Goal: Task Accomplishment & Management: Use online tool/utility

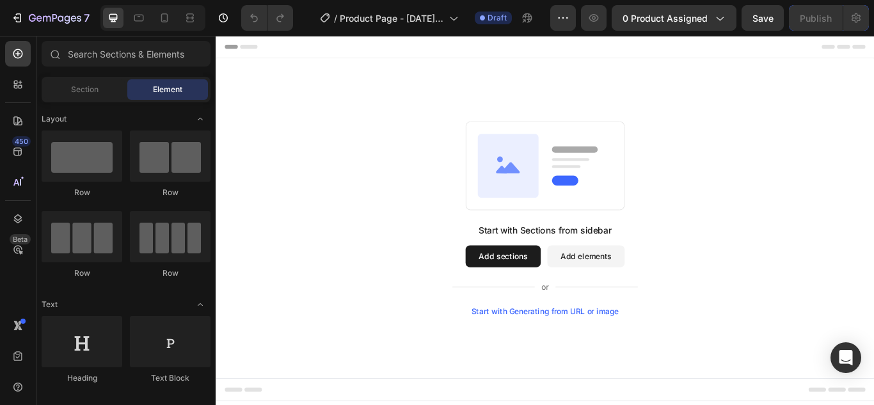
click at [558, 295] on button "Add sections" at bounding box center [551, 293] width 88 height 26
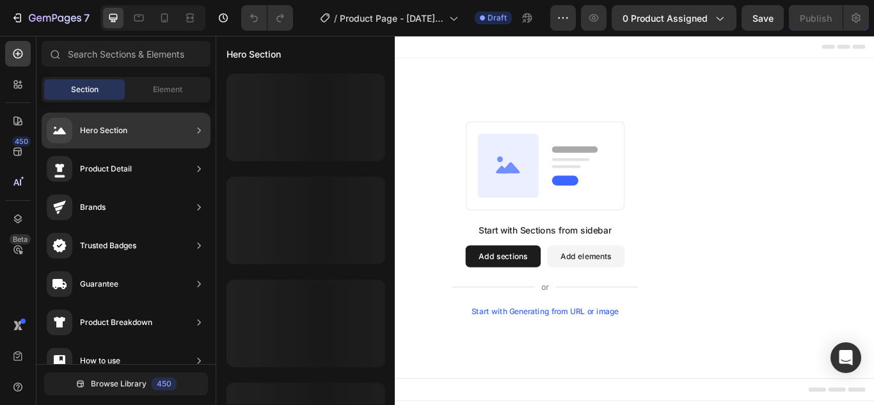
click at [133, 136] on div "Hero Section" at bounding box center [126, 131] width 169 height 36
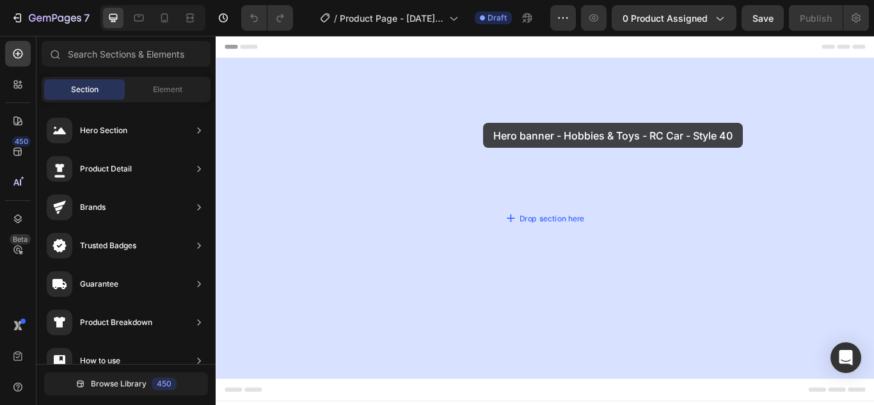
drag, startPoint x: 540, startPoint y: 166, endPoint x: 528, endPoint y: 138, distance: 31.5
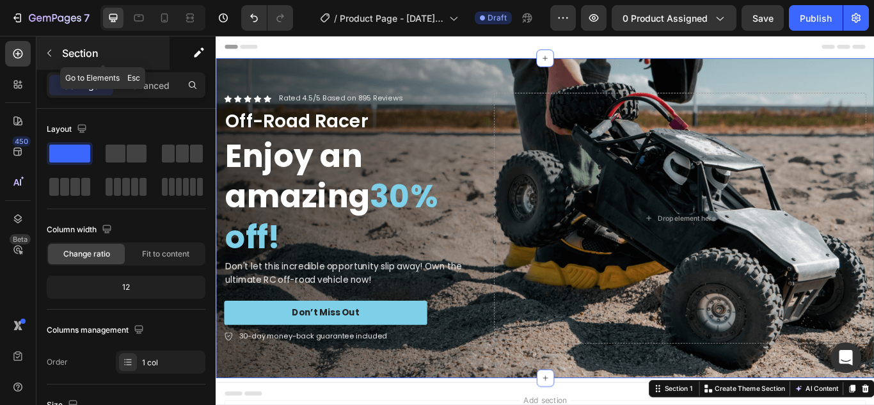
click at [51, 47] on button "button" at bounding box center [49, 53] width 20 height 20
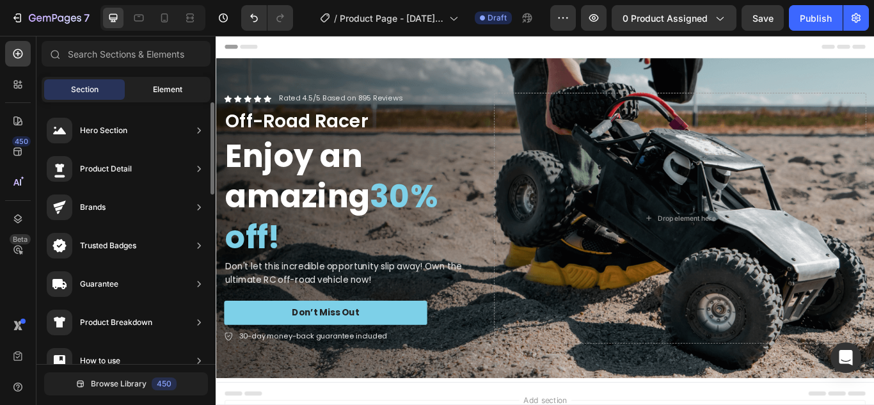
click at [163, 90] on span "Element" at bounding box center [167, 90] width 29 height 12
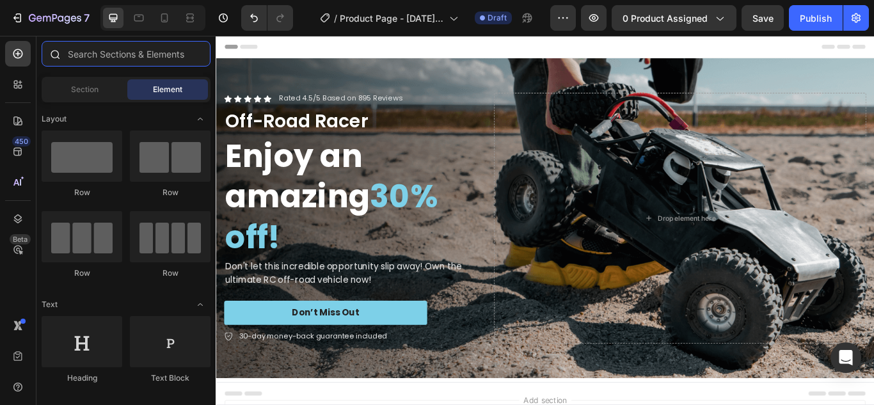
click at [107, 49] on input "text" at bounding box center [126, 54] width 169 height 26
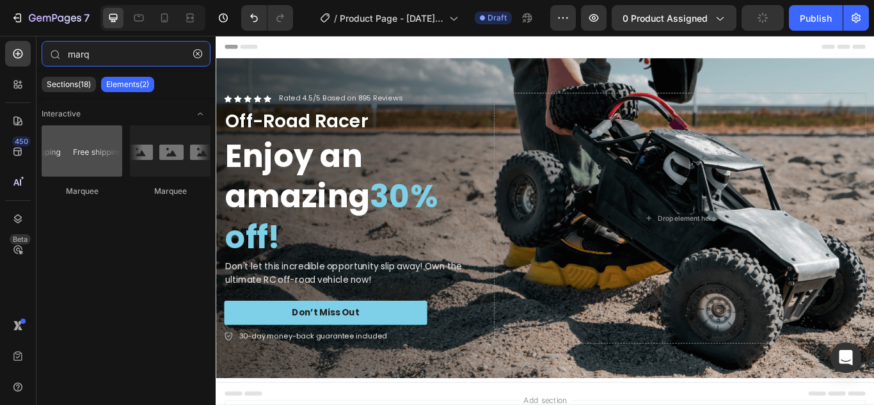
type input "marq"
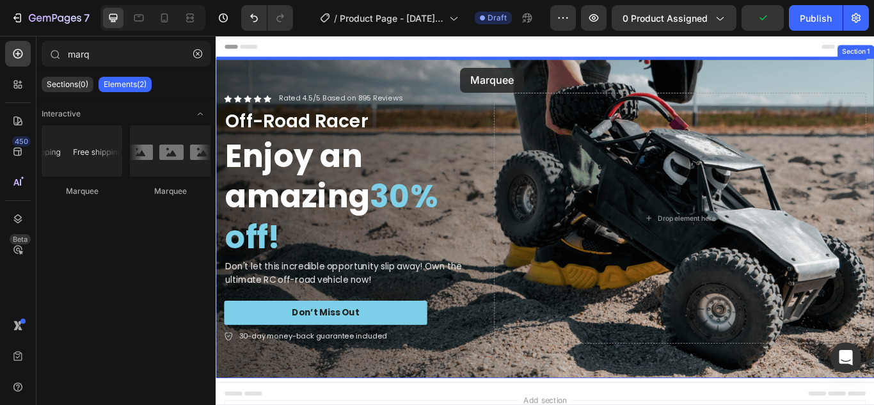
drag, startPoint x: 298, startPoint y: 199, endPoint x: 501, endPoint y: 73, distance: 238.9
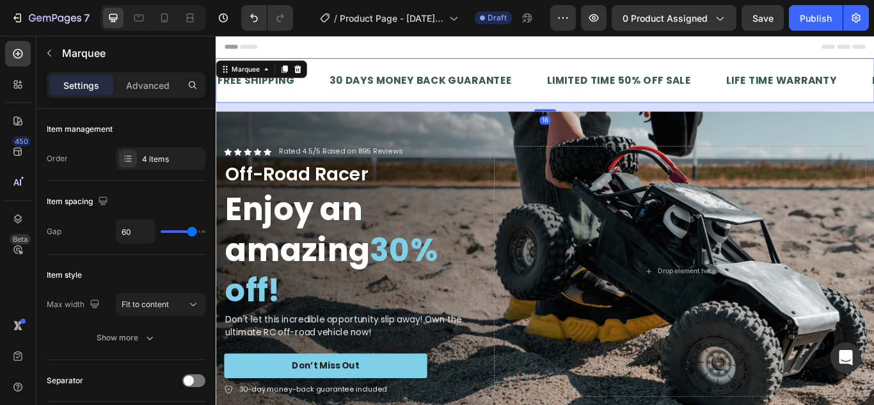
click at [655, 114] on div "16" at bounding box center [600, 119] width 768 height 10
click at [653, 124] on div "Background Image" at bounding box center [600, 310] width 768 height 373
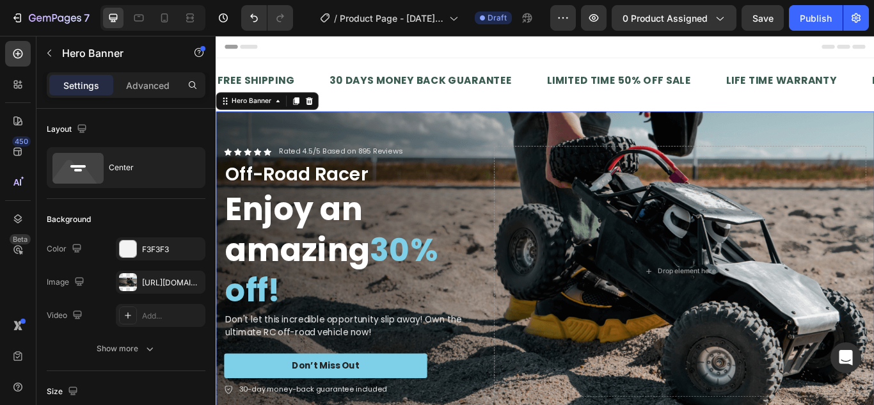
click at [874, 152] on div "Icon Icon Icon Icon Icon Icon List Rated 4.5/5 Based on 895 Reviews Text Block …" at bounding box center [600, 310] width 768 height 333
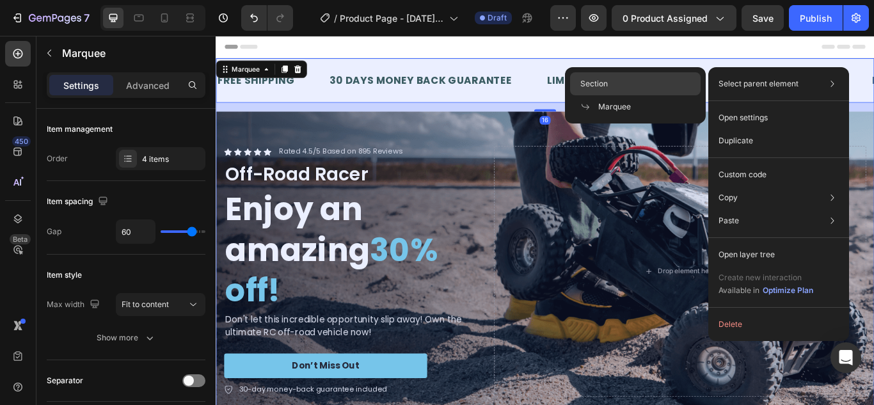
click at [620, 76] on div "Section" at bounding box center [635, 83] width 131 height 23
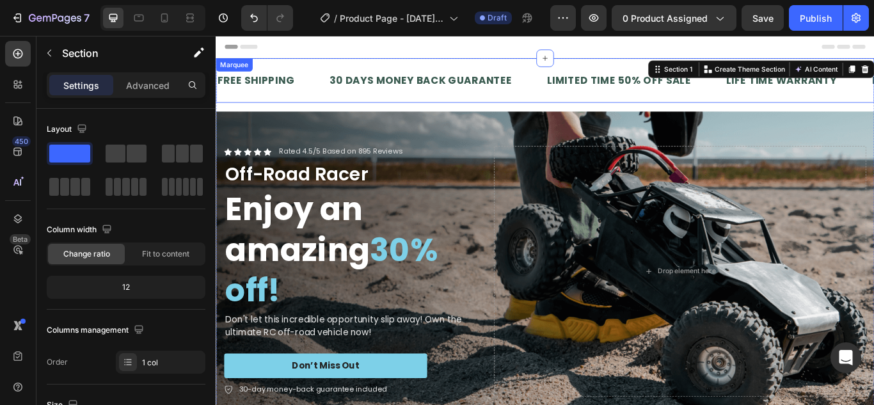
click at [577, 93] on div "30 DAYS MONEY BACK GUARANTEE Text Block" at bounding box center [474, 87] width 254 height 31
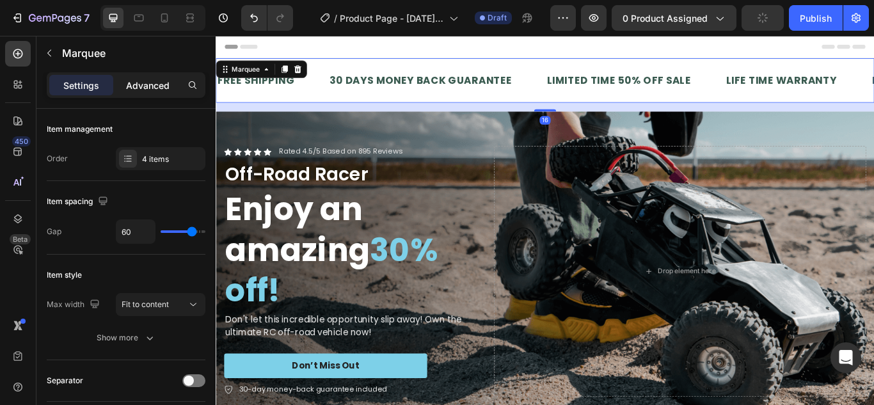
click at [146, 79] on p "Advanced" at bounding box center [148, 85] width 44 height 13
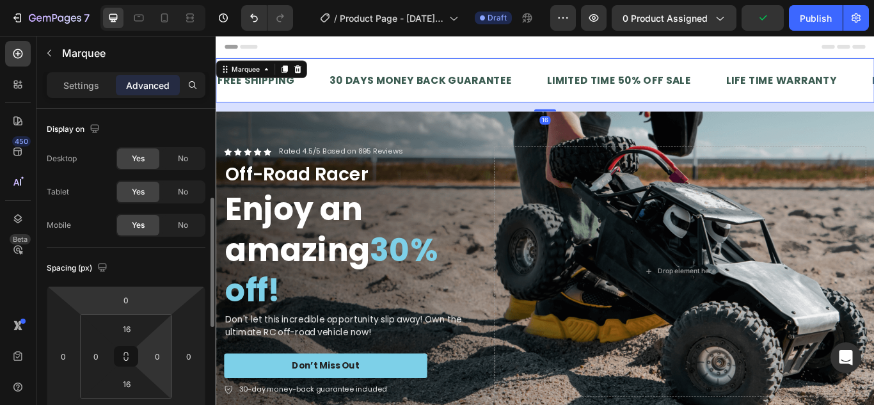
scroll to position [64, 0]
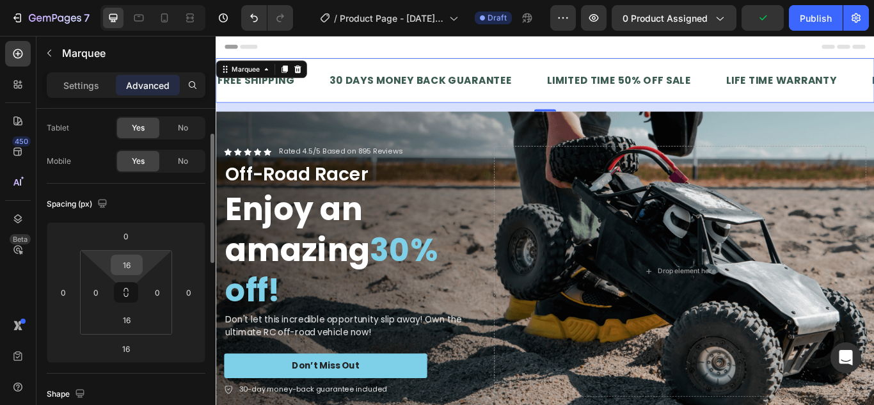
click at [133, 270] on input "16" at bounding box center [127, 264] width 26 height 19
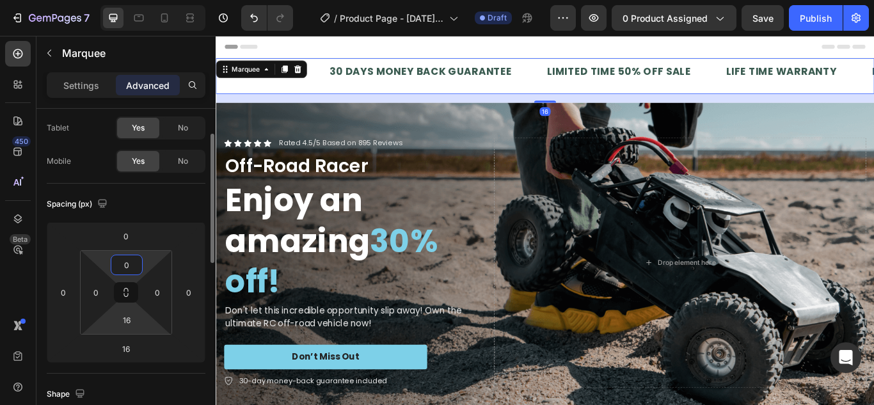
type input "0"
click at [120, 0] on html "7 Version history / Product Page - Sep 26, 22:08:21 Draft Preview 0 product ass…" at bounding box center [437, 0] width 874 height 0
click at [125, 319] on input "16" at bounding box center [127, 319] width 26 height 19
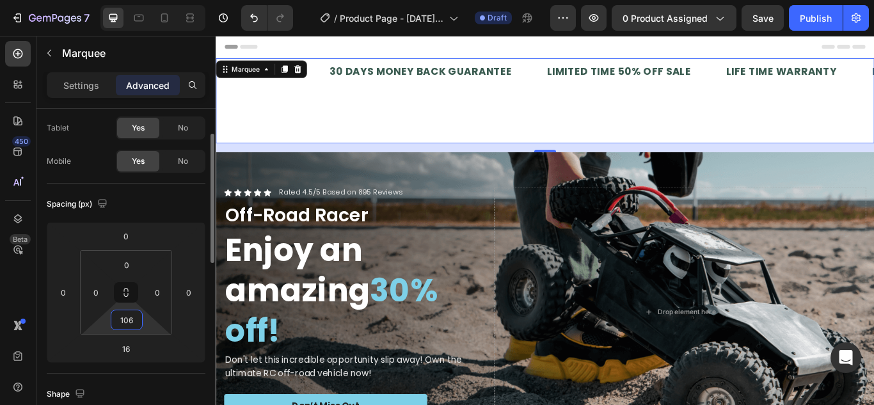
click at [131, 326] on input "106" at bounding box center [127, 319] width 26 height 19
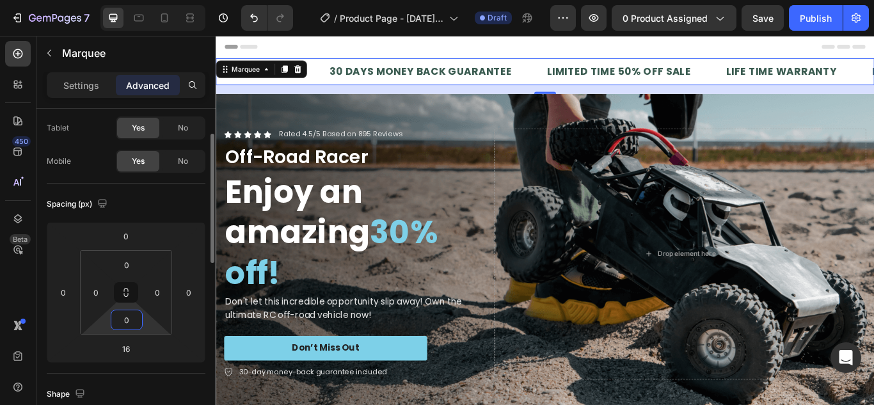
type input "0"
click at [170, 203] on div "Spacing (px)" at bounding box center [126, 204] width 159 height 20
click at [596, 101] on div at bounding box center [600, 102] width 26 height 4
click at [536, 97] on div "16" at bounding box center [600, 98] width 768 height 10
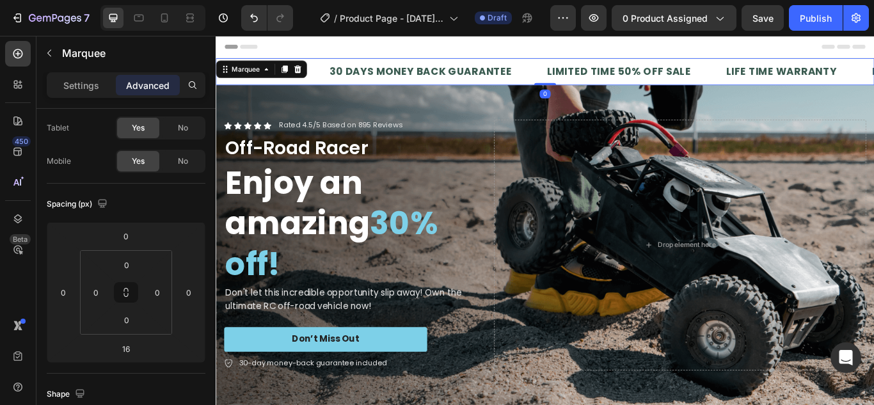
drag, startPoint x: 593, startPoint y: 102, endPoint x: 591, endPoint y: 84, distance: 18.1
click at [591, 84] on div "FREE SHIPPING Text Block 30 DAYS MONEY BACK GUARANTEE Text Block LIMITED TIME 5…" at bounding box center [600, 77] width 768 height 31
type input "0"
click at [140, 367] on div "Spacing (px) 0 0 0 0 0 0 0 0" at bounding box center [126, 279] width 159 height 190
click at [189, 17] on icon at bounding box center [190, 18] width 13 height 13
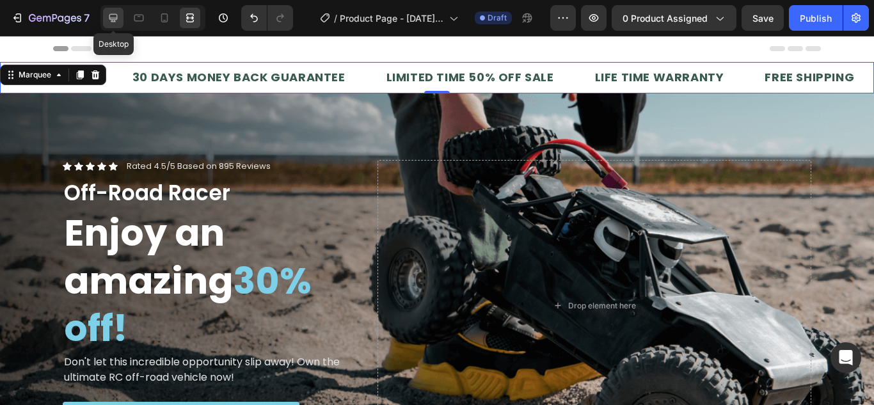
click at [110, 8] on div at bounding box center [113, 18] width 20 height 20
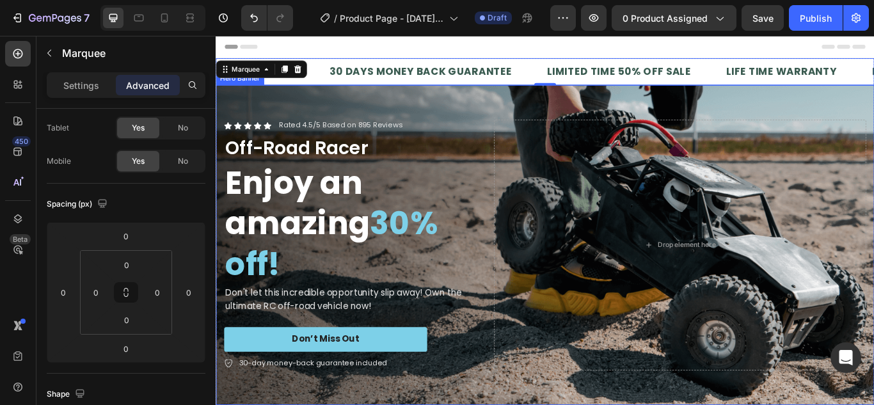
click at [874, 97] on div "Background Image" at bounding box center [600, 279] width 768 height 373
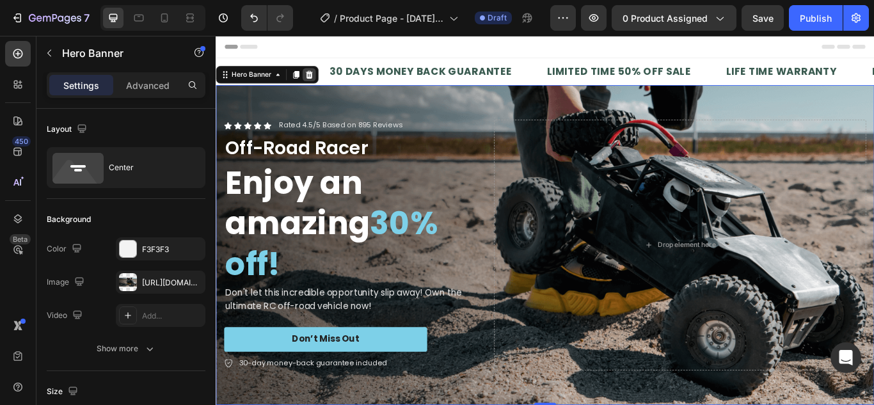
click at [331, 82] on div at bounding box center [324, 81] width 15 height 15
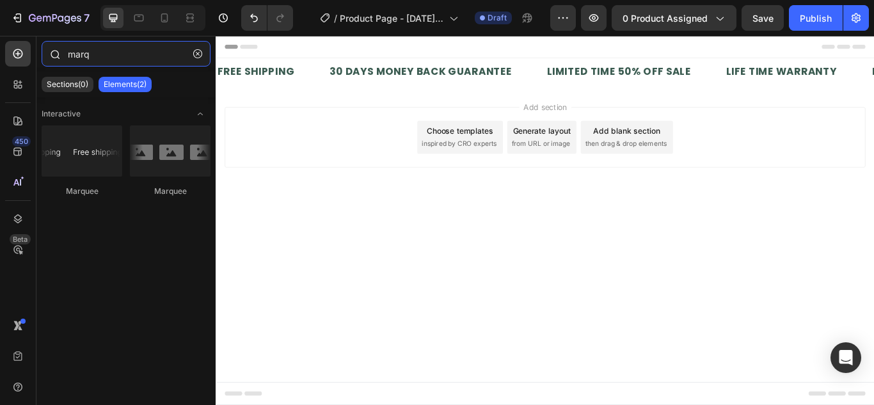
click at [99, 53] on input "marq" at bounding box center [126, 54] width 169 height 26
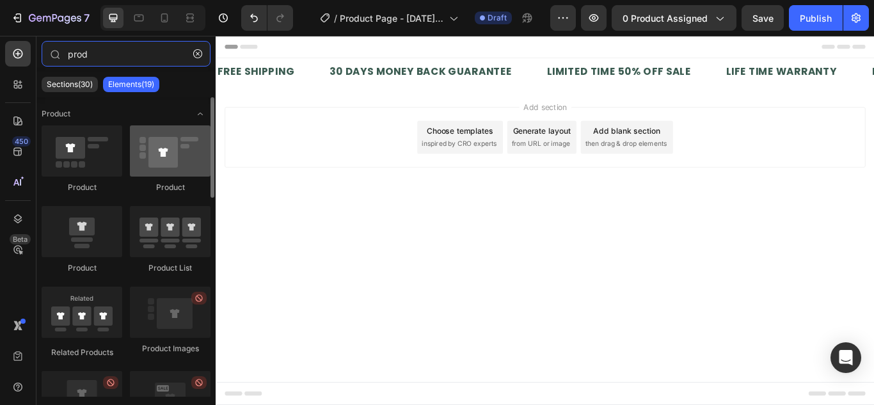
type input "prod"
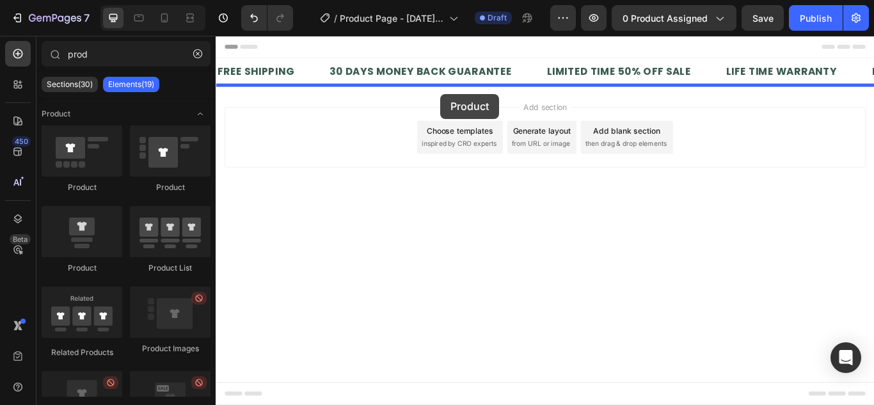
drag, startPoint x: 369, startPoint y: 204, endPoint x: 478, endPoint y: 104, distance: 147.2
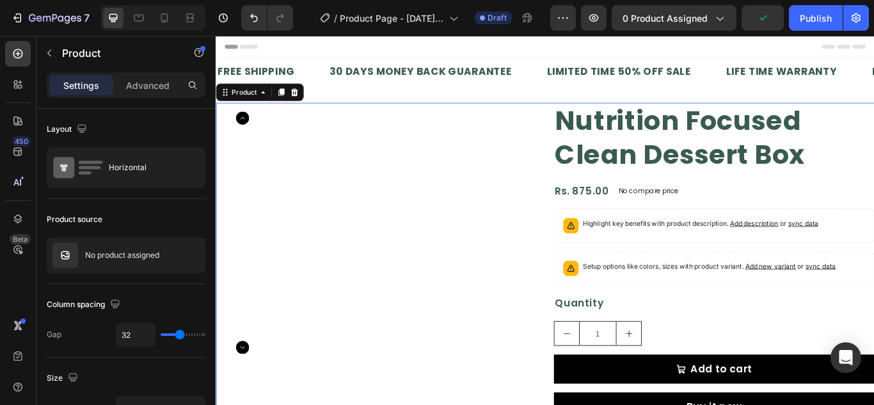
click at [596, 137] on div "Product Images Nutrition Focused Clean Dessert Box Product Title Rs. 875.00 Pro…" at bounding box center [600, 305] width 768 height 382
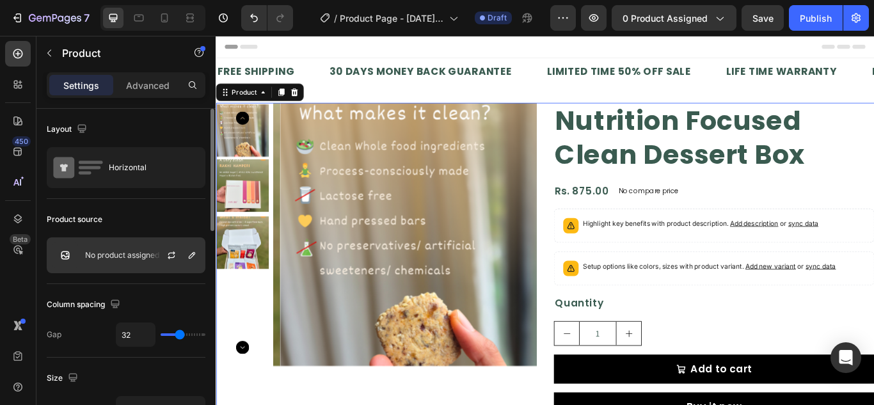
click at [95, 261] on div "No product assigned" at bounding box center [126, 256] width 159 height 36
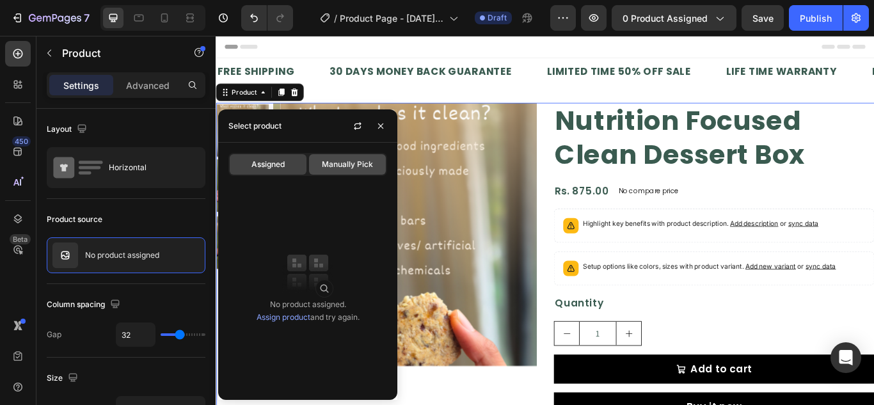
click at [327, 163] on span "Manually Pick" at bounding box center [347, 165] width 51 height 12
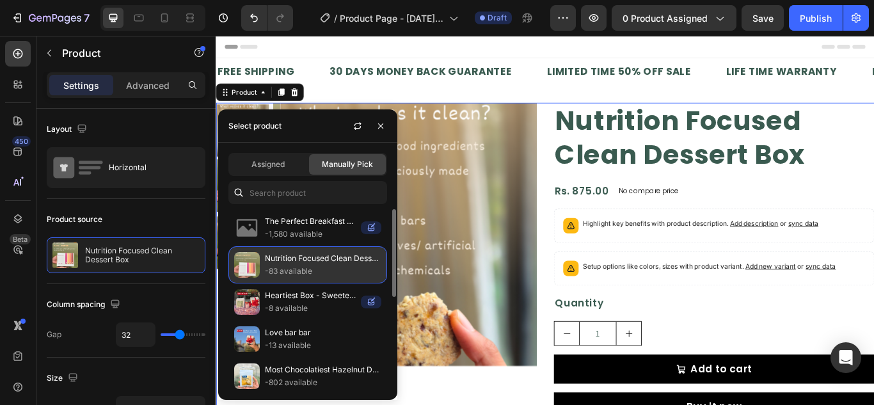
click at [275, 260] on p "Nutrition Focused Clean Dessert Box" at bounding box center [323, 258] width 117 height 13
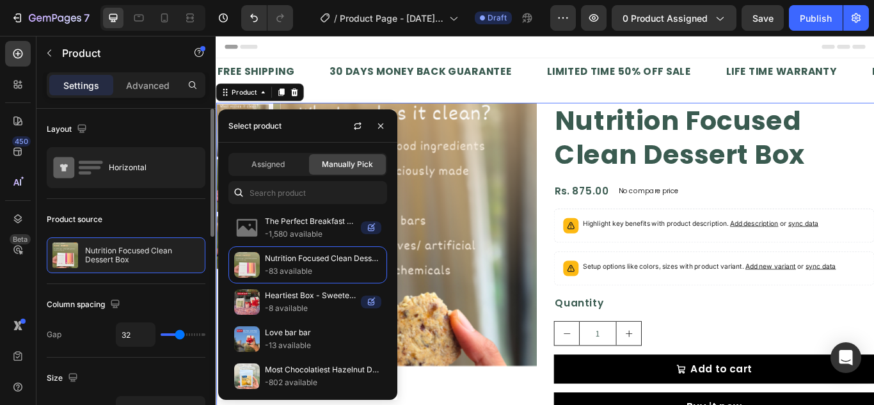
click at [127, 212] on div "Product source" at bounding box center [126, 219] width 159 height 20
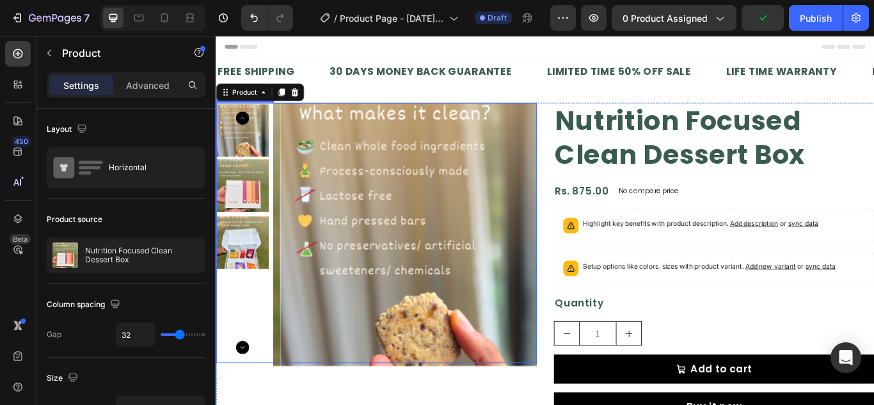
click at [253, 216] on img at bounding box center [246, 210] width 61 height 61
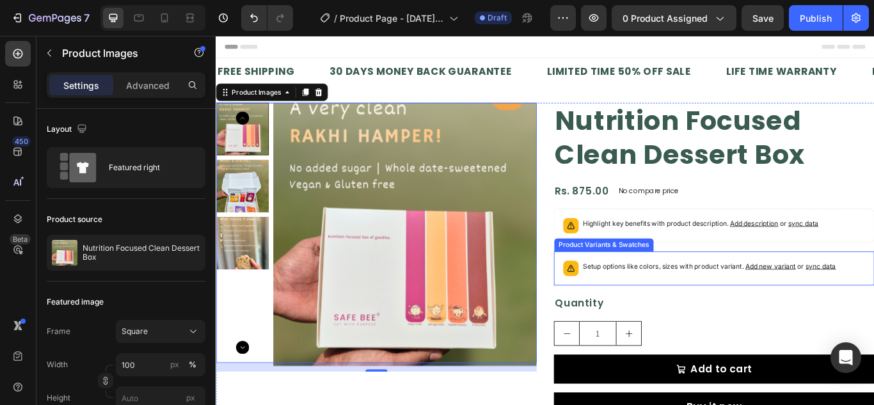
click at [670, 291] on div "Setup options like colors, sizes with product variant. Add new variant or sync …" at bounding box center [797, 307] width 374 height 40
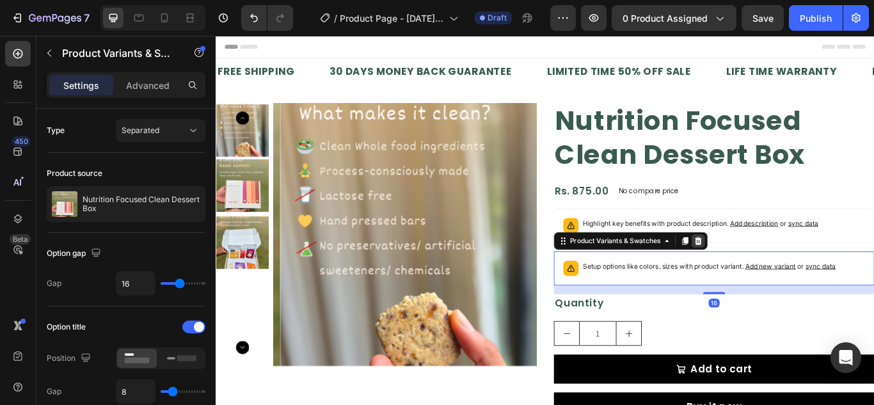
click at [777, 273] on icon at bounding box center [779, 275] width 8 height 9
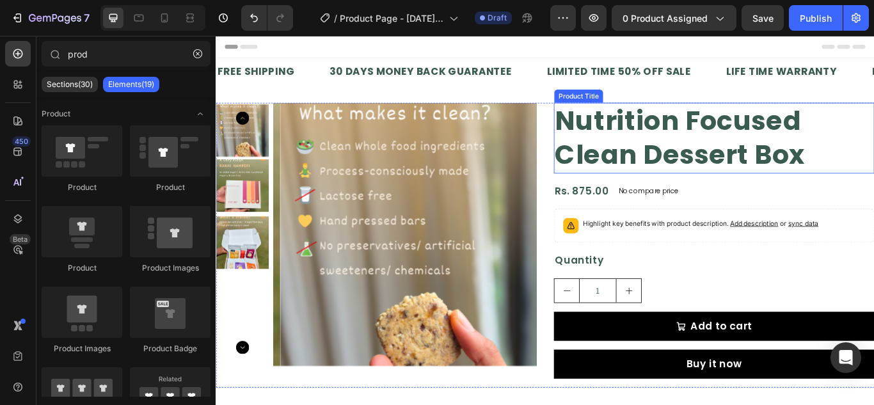
click at [637, 144] on h2 "Nutrition Focused Clean Dessert Box" at bounding box center [797, 155] width 374 height 83
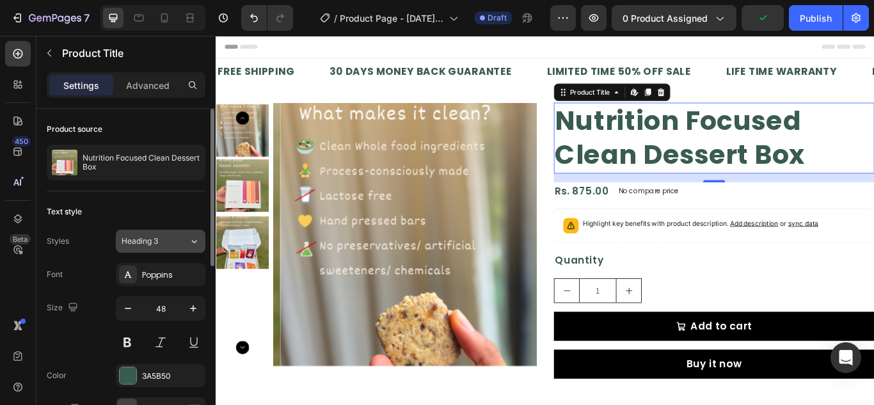
click at [143, 234] on button "Heading 3" at bounding box center [161, 241] width 90 height 23
click at [97, 309] on div "Size 48" at bounding box center [126, 325] width 159 height 58
click at [174, 274] on div "Poppins" at bounding box center [172, 276] width 60 height 12
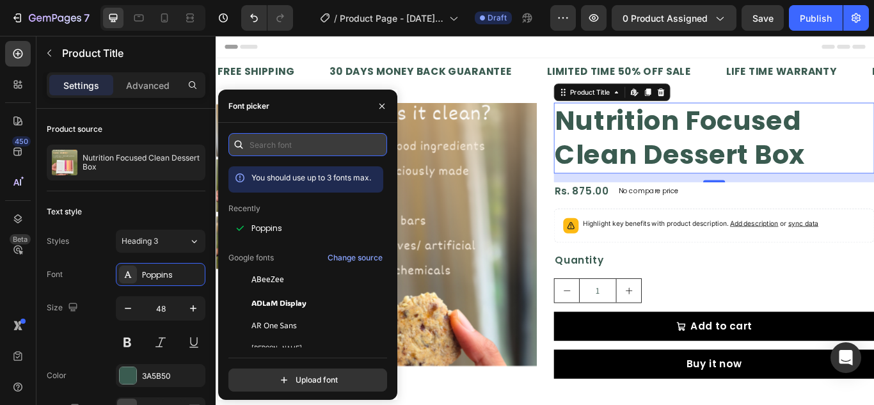
click at [286, 141] on input "text" at bounding box center [308, 144] width 159 height 23
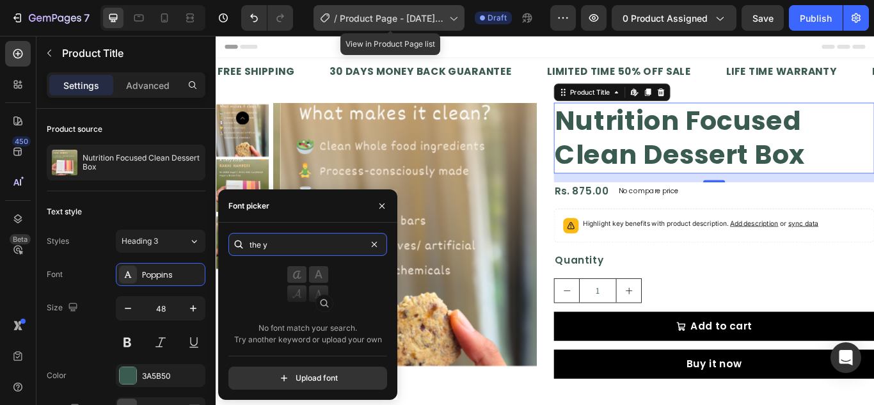
type input "the y"
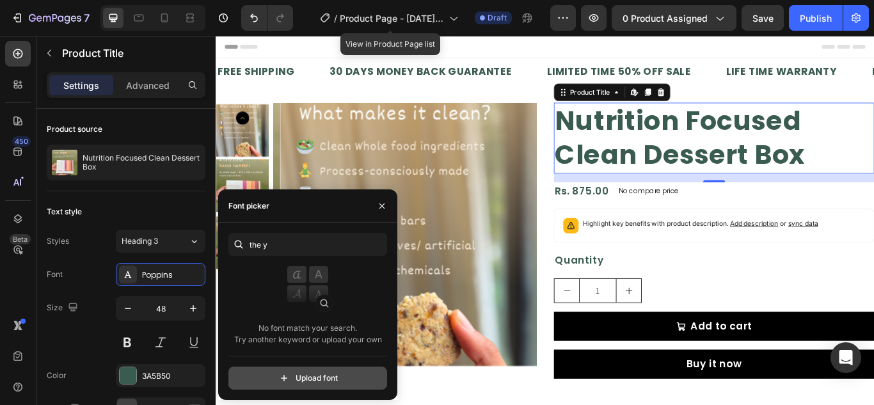
click at [327, 380] on input "file" at bounding box center [335, 378] width 320 height 22
click at [339, 386] on input "file" at bounding box center [335, 378] width 320 height 22
type input "C:\fakepath\the-youngest-serif-display.ttf"
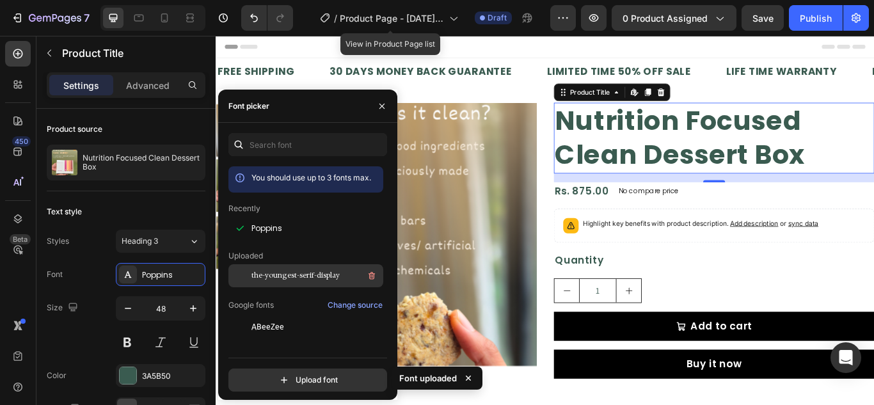
click at [300, 272] on span "the-youngest-serif-display" at bounding box center [296, 276] width 88 height 12
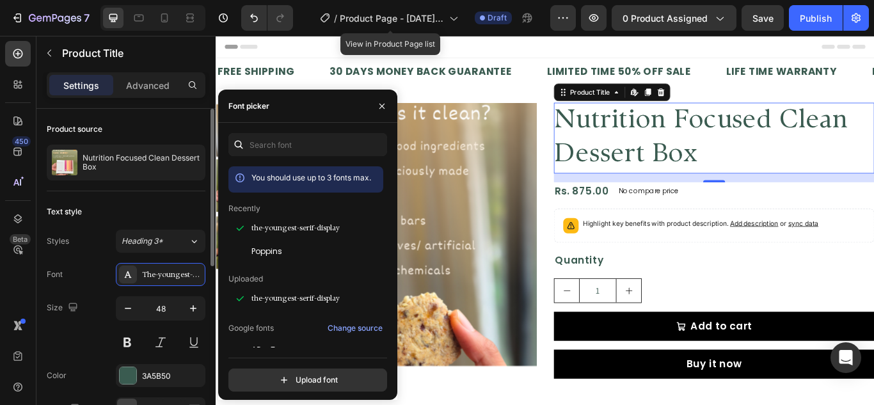
click at [101, 275] on div "Font The-youngest-serif-display" at bounding box center [126, 274] width 159 height 23
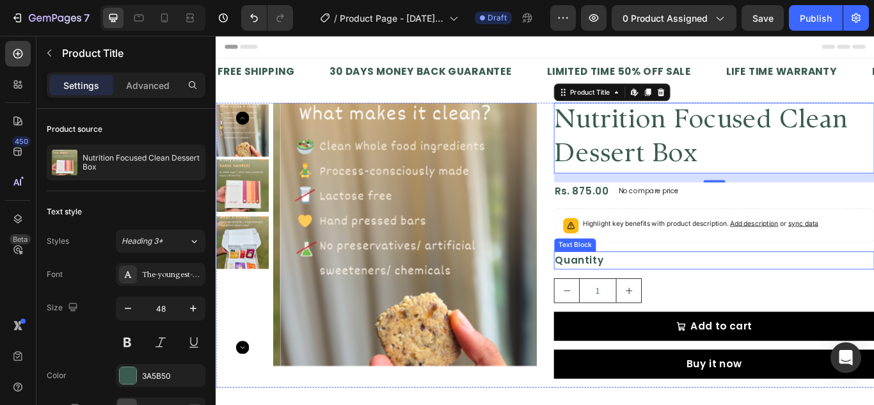
click at [641, 293] on div "Quantity" at bounding box center [797, 297] width 374 height 21
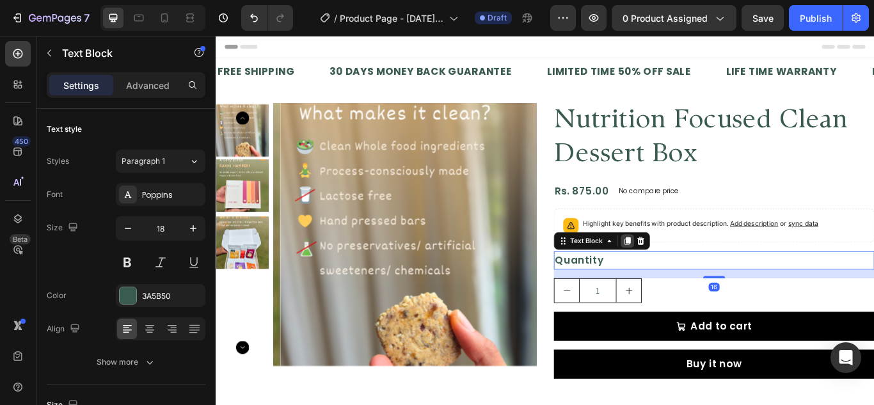
click at [691, 277] on icon at bounding box center [696, 275] width 10 height 10
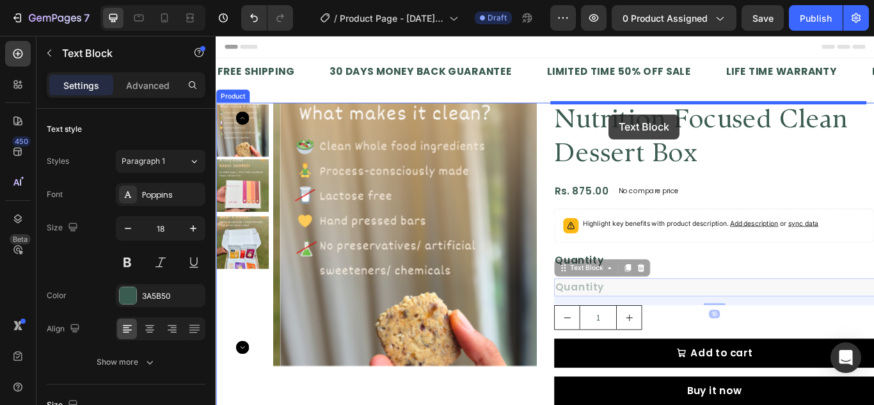
drag, startPoint x: 615, startPoint y: 299, endPoint x: 674, endPoint y: 127, distance: 181.6
click at [674, 127] on div "Header FREE SHIPPING Text Block 30 DAYS MONEY BACK GUARANTEE Text Block LIMITED…" at bounding box center [600, 359] width 768 height 647
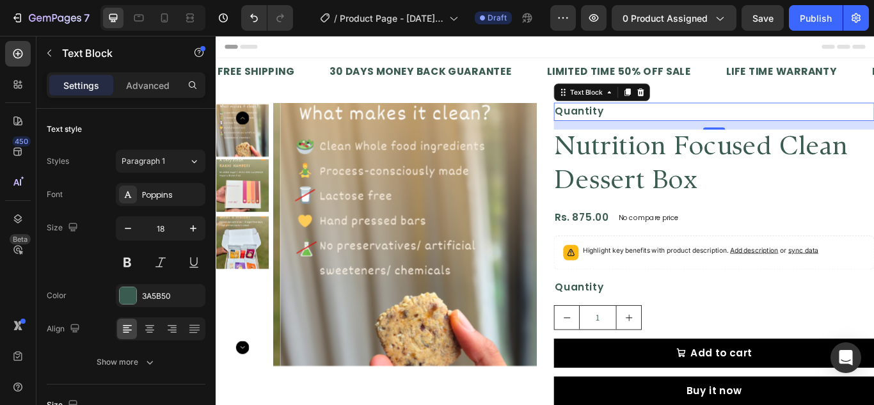
click at [655, 131] on div "Quantity" at bounding box center [797, 124] width 374 height 21
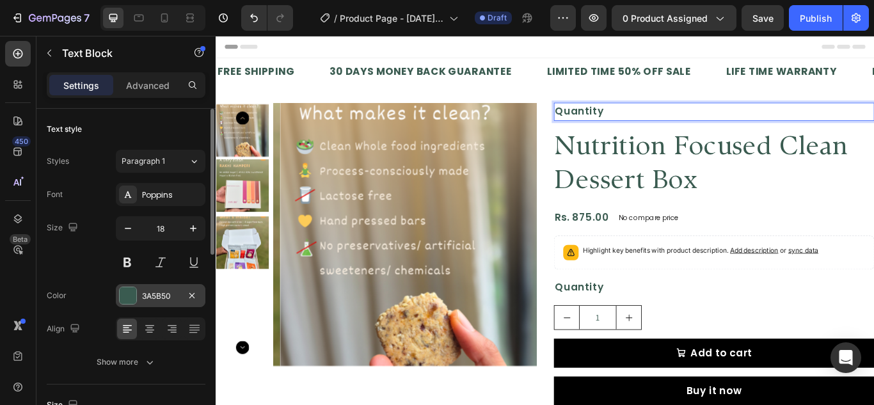
click at [117, 298] on div "3A5B50" at bounding box center [161, 295] width 90 height 23
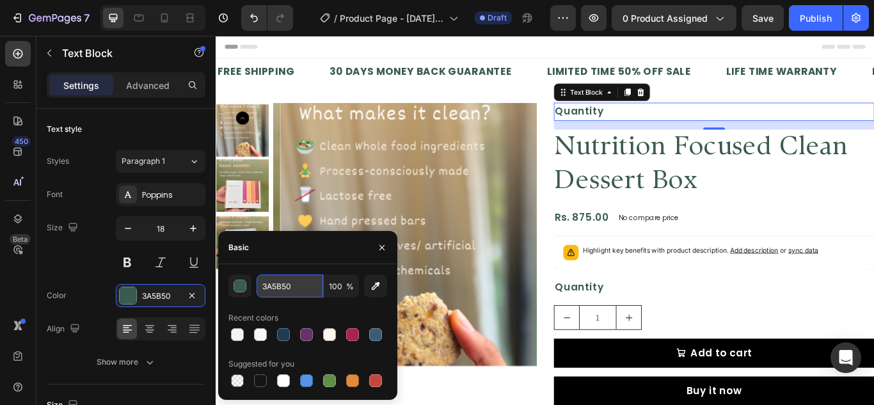
click at [264, 287] on input "3A5B50" at bounding box center [290, 286] width 67 height 23
paste input "#314349"
drag, startPoint x: 300, startPoint y: 286, endPoint x: 239, endPoint y: 290, distance: 61.6
click at [239, 290] on div "#314349 100 %" at bounding box center [308, 286] width 159 height 23
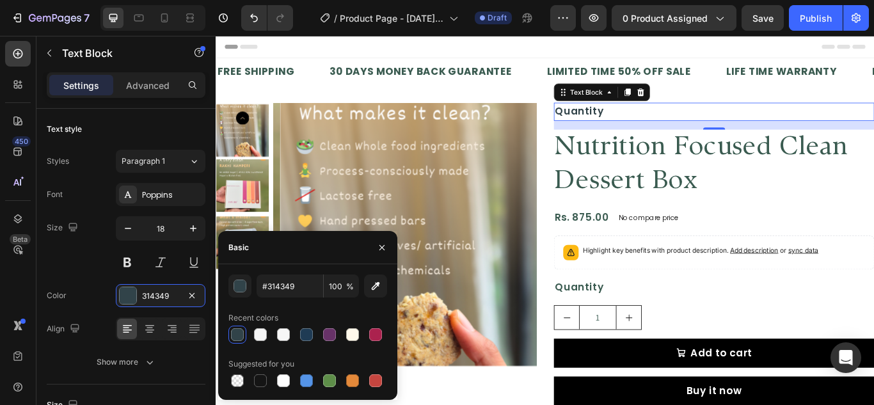
type input "314349"
click at [74, 268] on div "Size 18" at bounding box center [126, 245] width 159 height 58
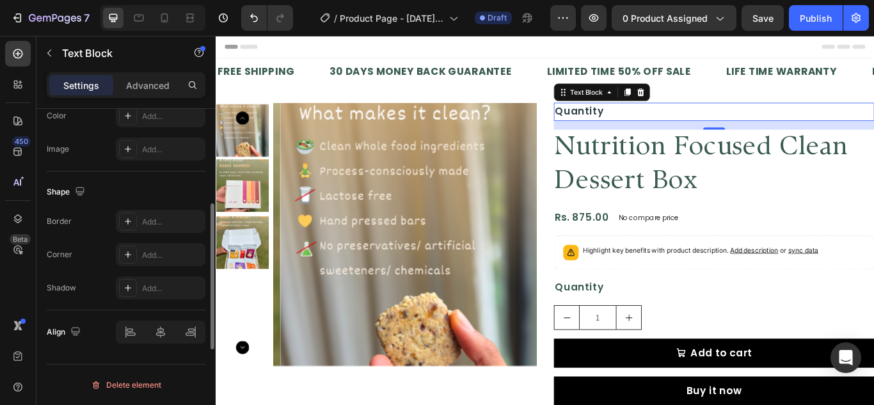
scroll to position [362, 0]
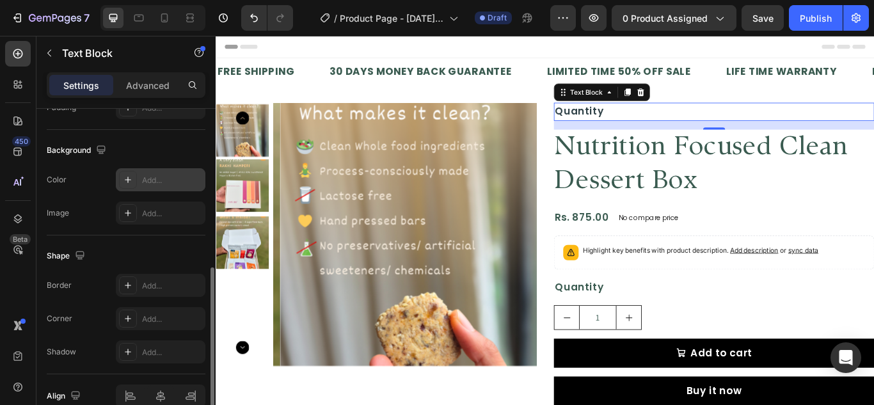
click at [131, 180] on icon at bounding box center [128, 180] width 6 height 6
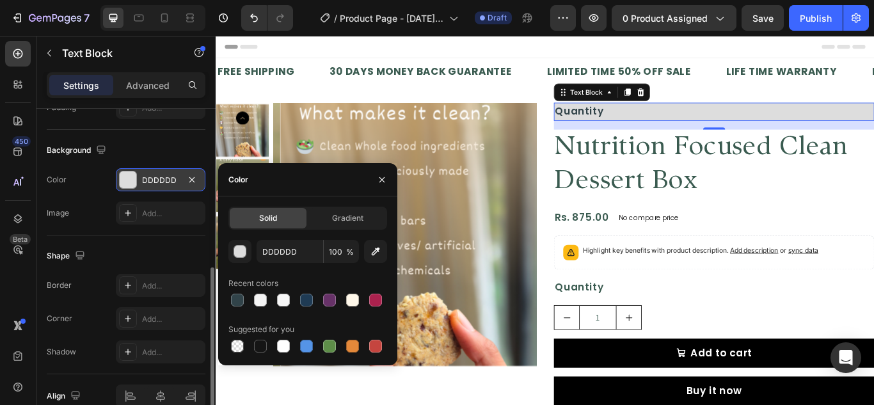
click at [286, 218] on div "Solid" at bounding box center [268, 218] width 77 height 20
click at [287, 247] on input "DDDDDD" at bounding box center [290, 251] width 67 height 23
paste input "#314349"
type input "#314349"
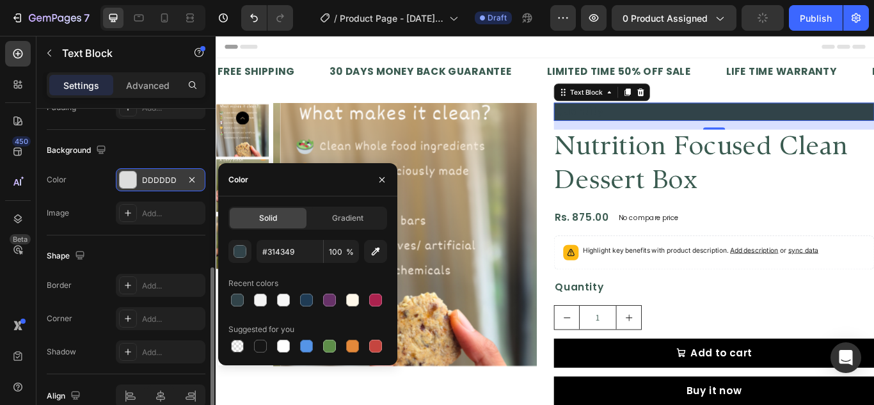
click at [137, 249] on div "Shape" at bounding box center [126, 256] width 159 height 20
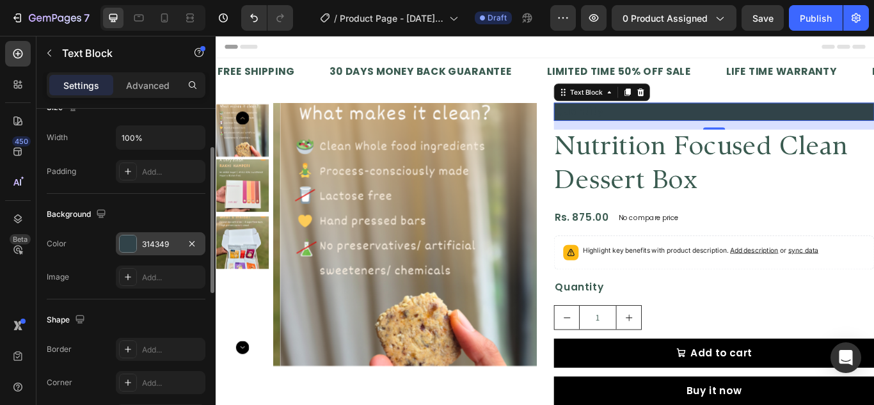
scroll to position [234, 0]
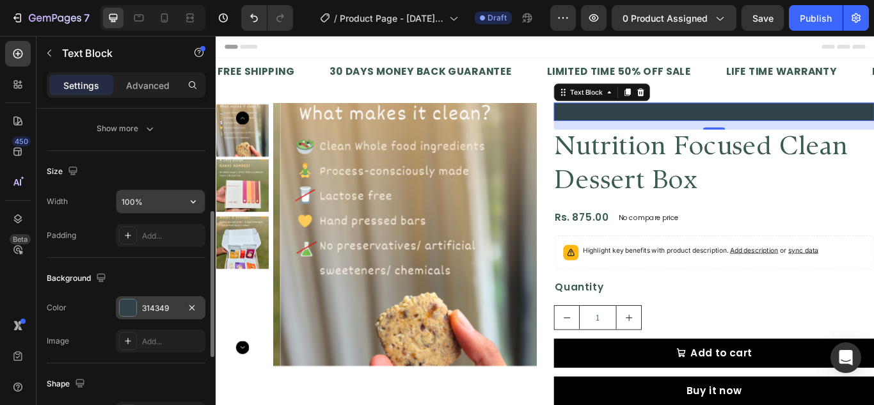
click at [142, 205] on input "100%" at bounding box center [161, 201] width 88 height 23
click at [191, 205] on icon "button" at bounding box center [193, 201] width 13 height 13
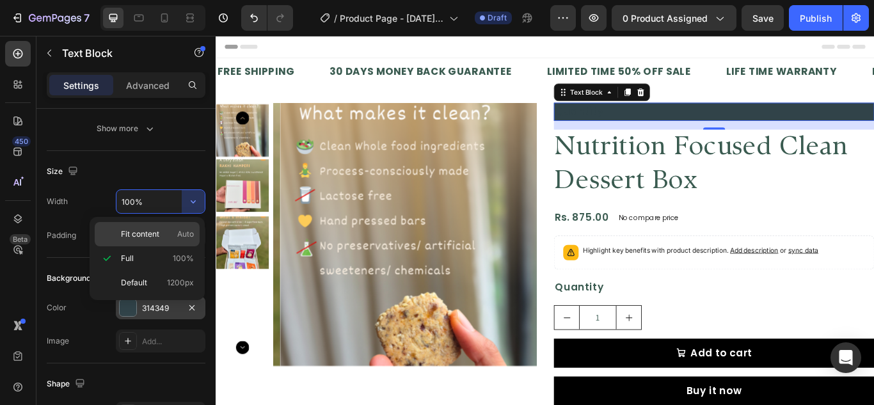
click at [155, 235] on span "Fit content" at bounding box center [140, 235] width 38 height 12
type input "Auto"
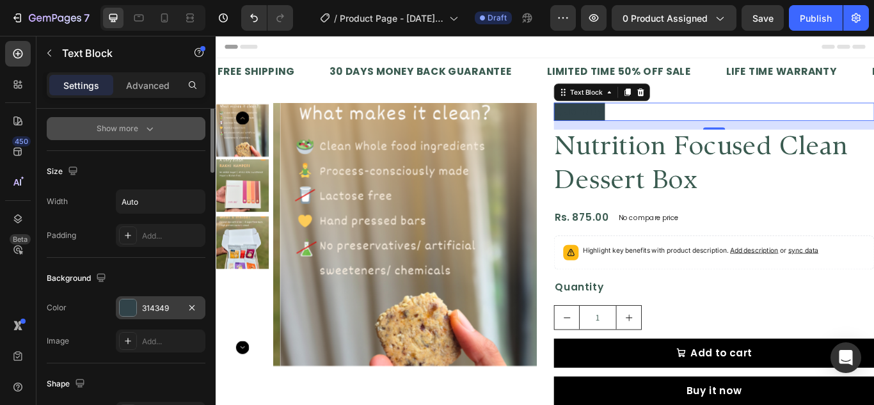
scroll to position [106, 0]
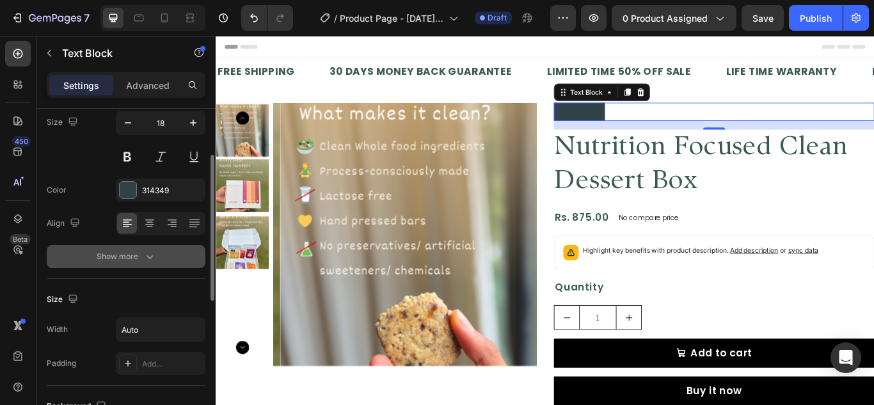
click at [138, 262] on div "Show more" at bounding box center [127, 256] width 60 height 13
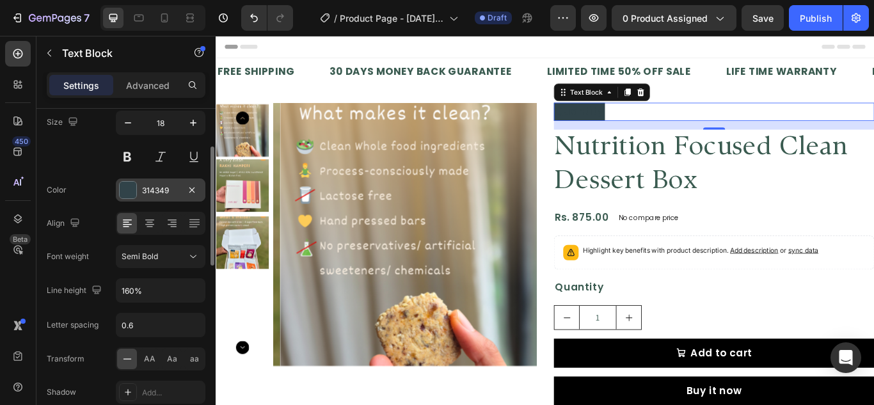
click at [134, 195] on div at bounding box center [128, 190] width 17 height 17
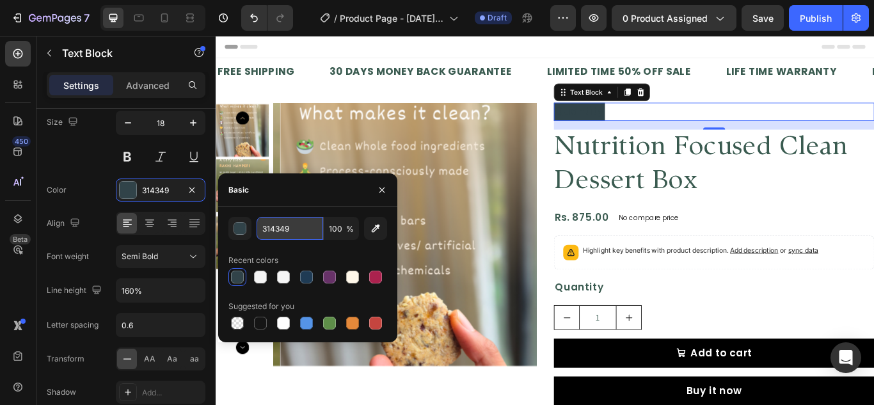
click at [273, 226] on input "314349" at bounding box center [290, 228] width 67 height 23
click at [273, 227] on input "314349" at bounding box center [290, 228] width 67 height 23
paste input "#f3eddb"
type input "#f3eddb"
click at [741, 129] on div "Quantity" at bounding box center [797, 124] width 374 height 21
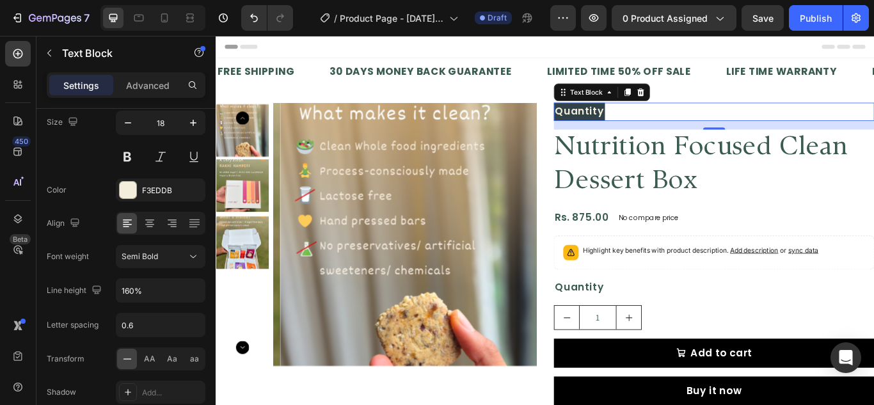
click at [734, 129] on div "Quantity" at bounding box center [797, 124] width 374 height 21
click at [634, 120] on p "Quantity" at bounding box center [639, 124] width 57 height 19
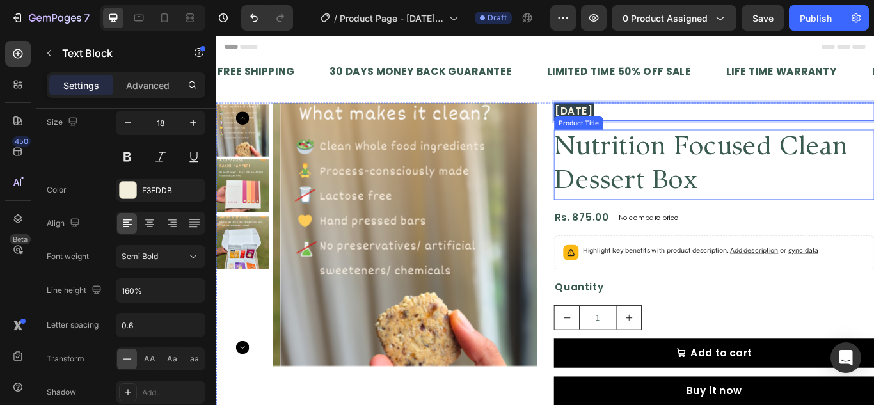
click at [684, 208] on h2 "Nutrition Focused Clean Dessert Box" at bounding box center [797, 186] width 374 height 83
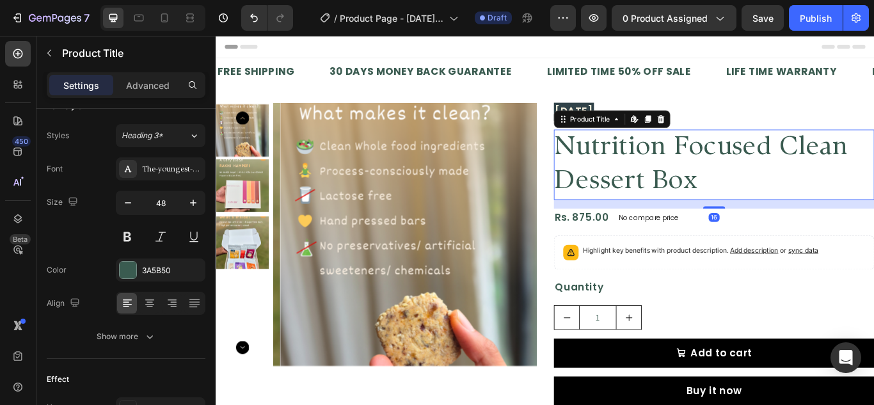
scroll to position [0, 0]
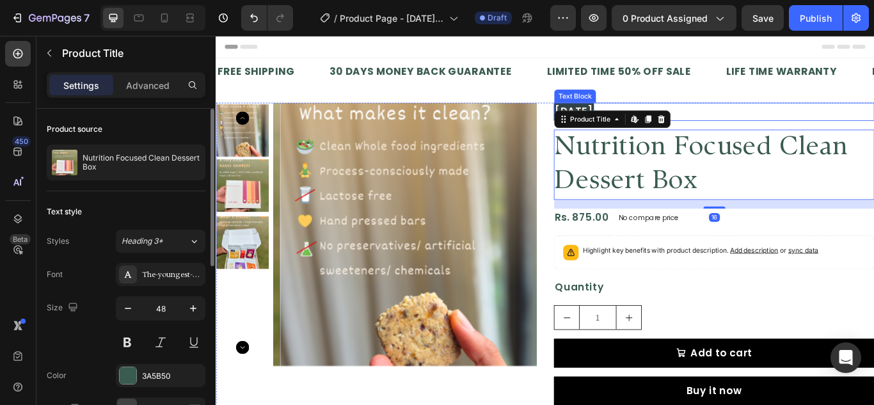
click at [794, 122] on div "[DATE]" at bounding box center [797, 124] width 374 height 21
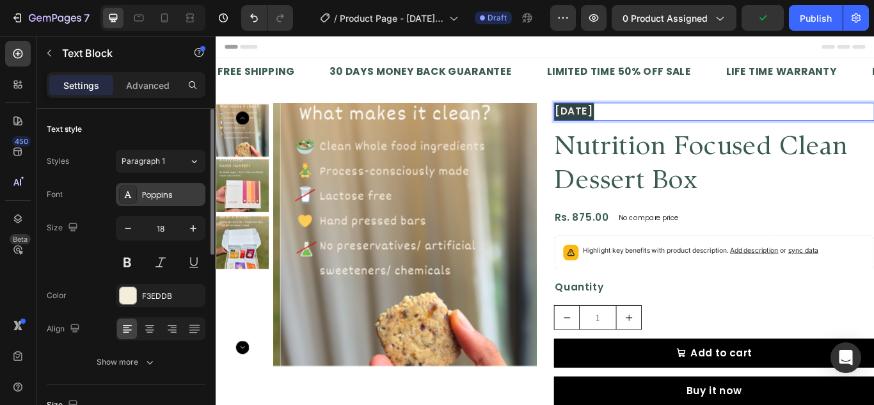
click at [155, 193] on div "Poppins" at bounding box center [172, 195] width 60 height 12
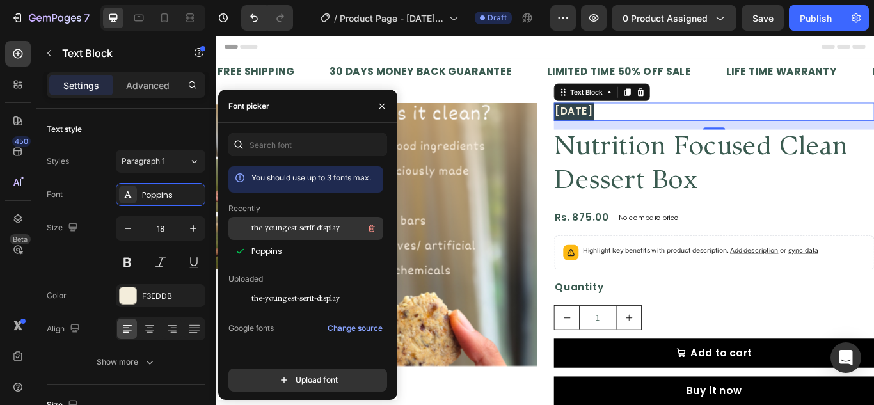
click at [279, 229] on span "the-youngest-serif-display" at bounding box center [296, 229] width 88 height 12
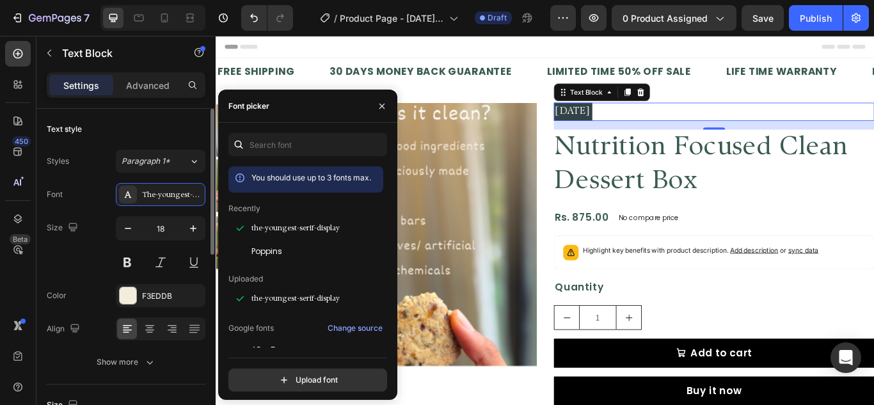
click at [93, 210] on div "Font The-youngest-serif-display Size 18 Color F3EDDB Align Show more" at bounding box center [126, 278] width 159 height 191
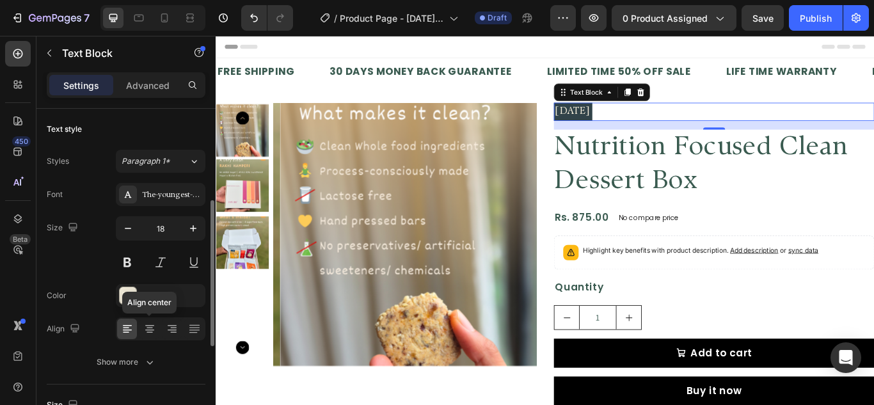
scroll to position [128, 0]
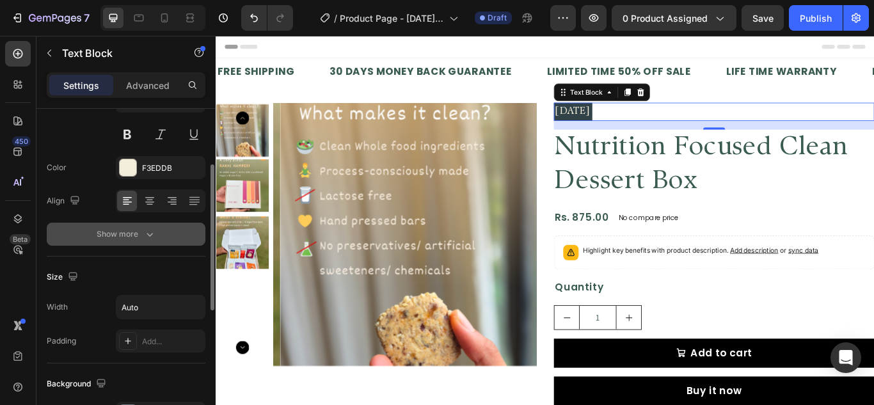
click at [137, 236] on div "Show more" at bounding box center [127, 234] width 60 height 13
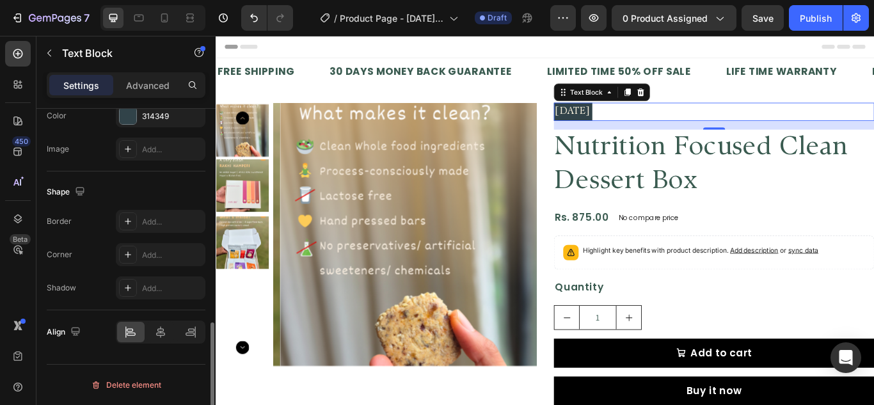
scroll to position [531, 0]
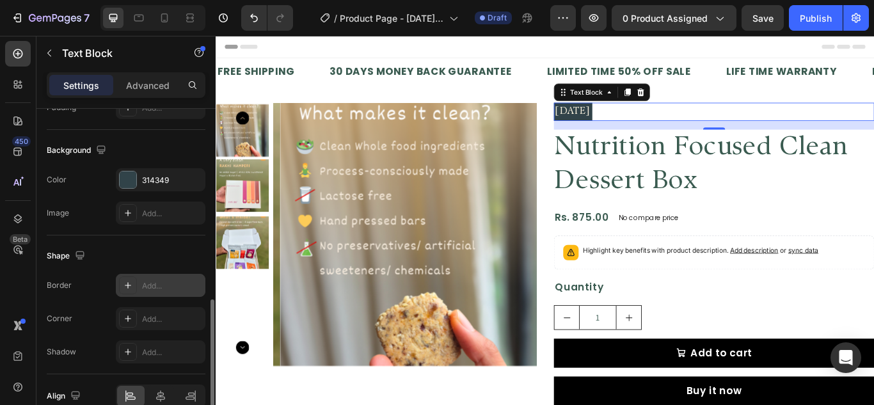
click at [132, 286] on icon at bounding box center [128, 285] width 10 height 10
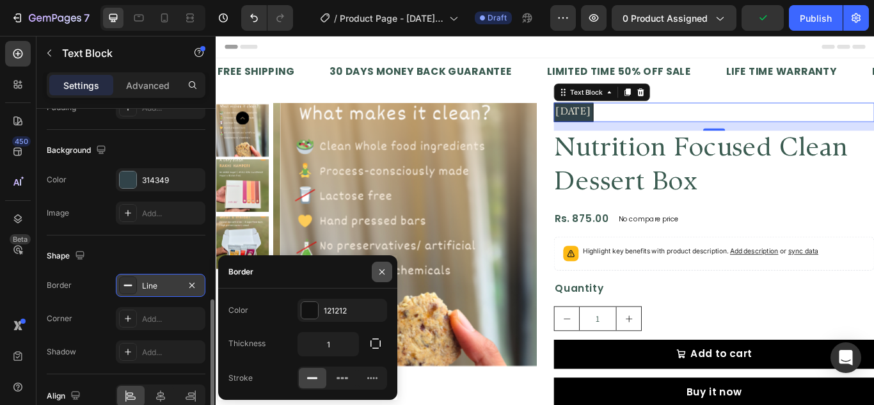
click at [383, 272] on icon "button" at bounding box center [382, 271] width 5 height 5
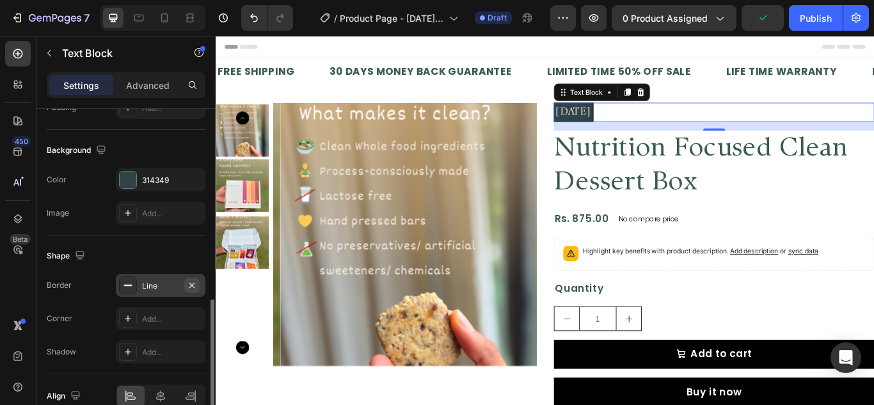
click at [187, 284] on icon "button" at bounding box center [192, 285] width 10 height 10
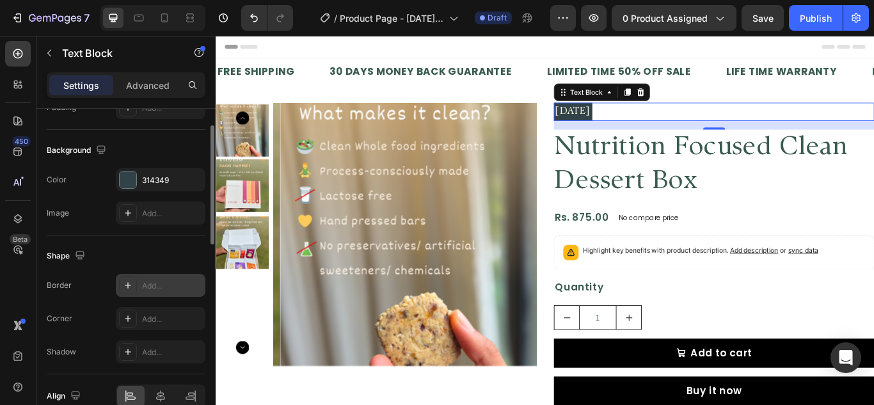
scroll to position [403, 0]
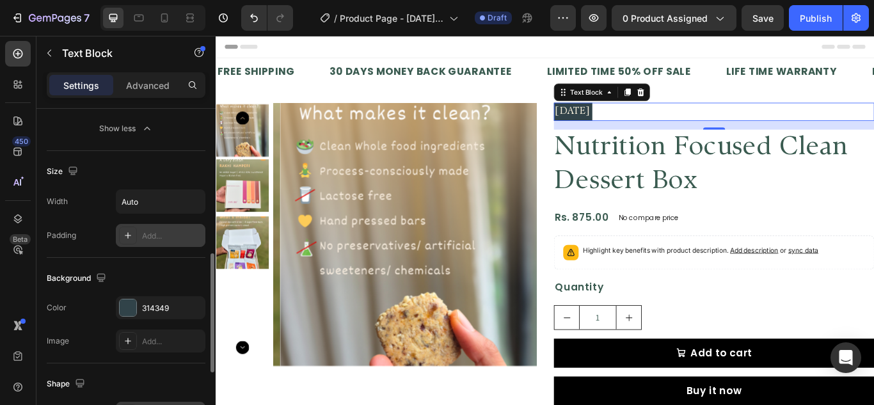
click at [141, 240] on div "Add..." at bounding box center [161, 235] width 90 height 23
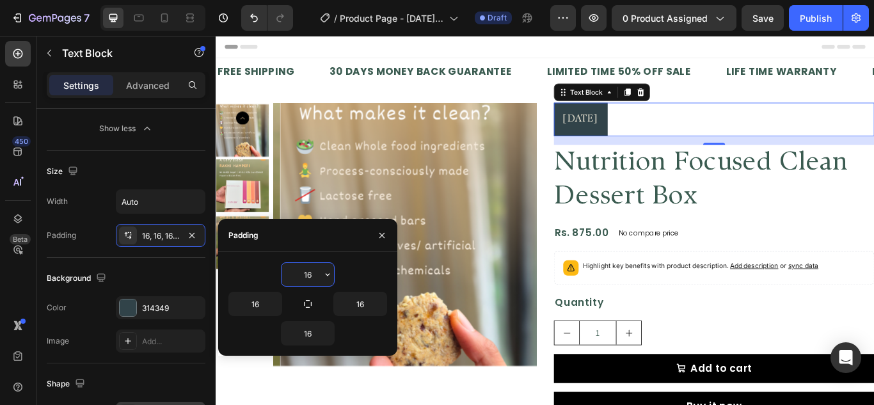
click at [310, 277] on input "16" at bounding box center [308, 274] width 52 height 23
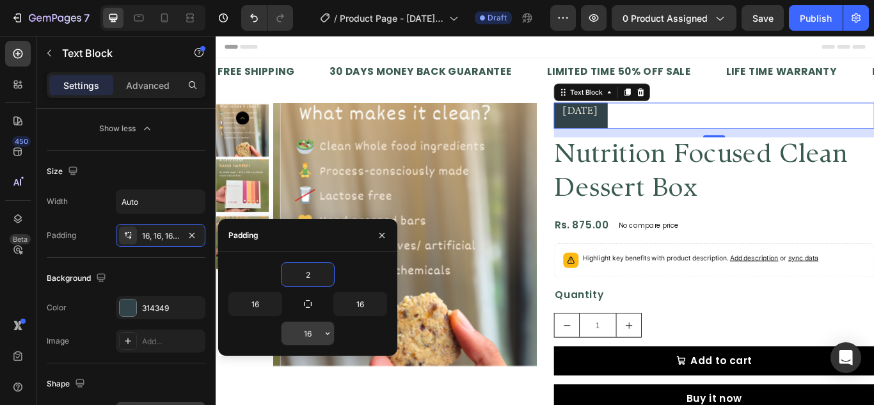
type input "2"
click at [307, 335] on input "16" at bounding box center [308, 333] width 52 height 23
type input "2"
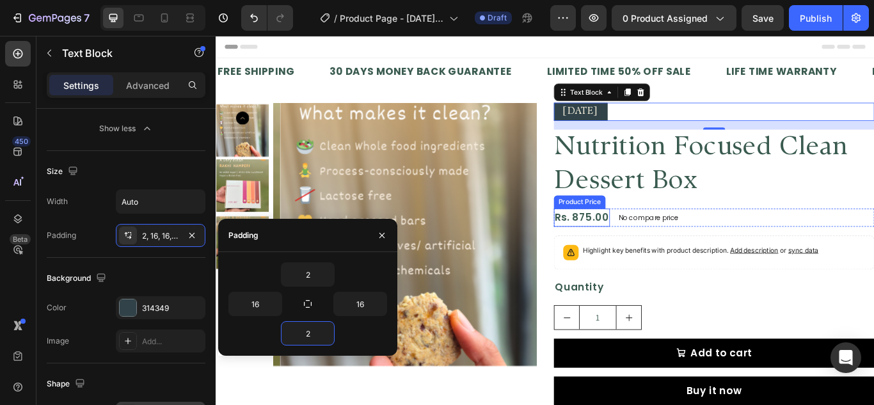
click at [704, 241] on div "No compare price" at bounding box center [721, 248] width 80 height 18
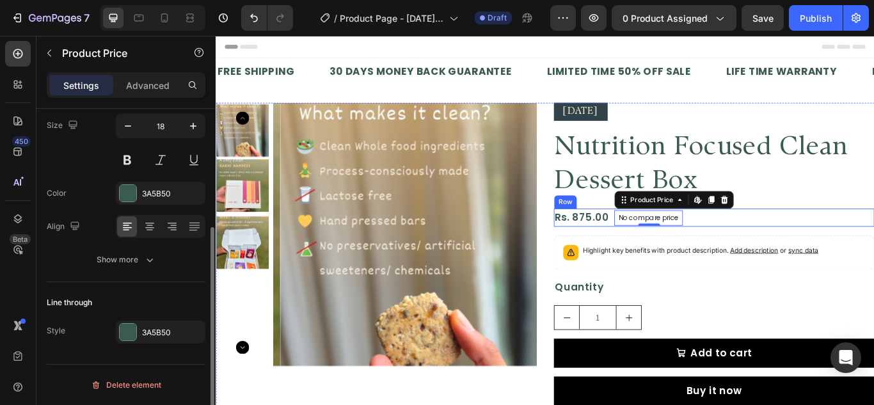
scroll to position [0, 0]
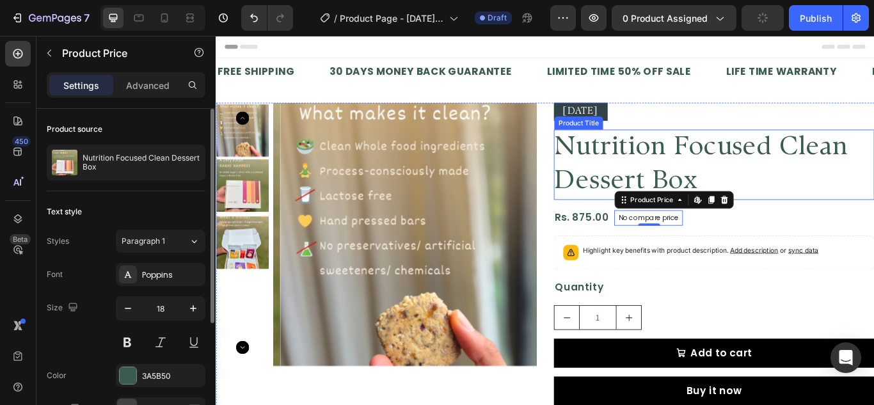
click at [825, 142] on div "Diwali 2025 Text Block Nutrition Focused Clean Dessert Box Product Title Rs. 87…" at bounding box center [797, 296] width 374 height 364
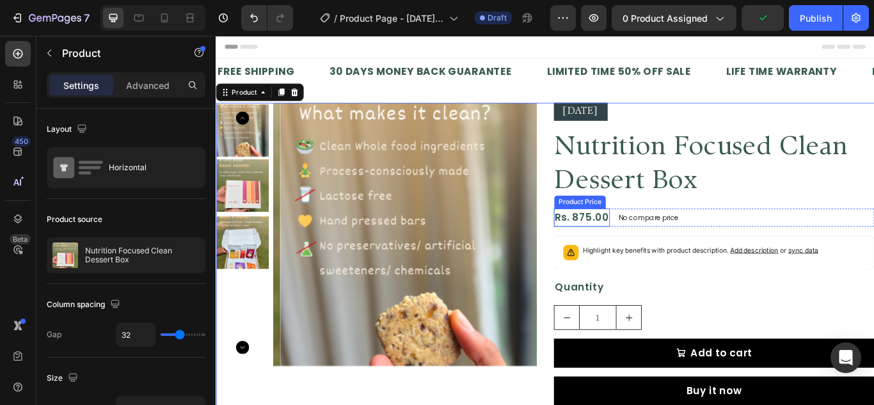
click at [626, 248] on div "Rs. 875.00" at bounding box center [642, 248] width 65 height 21
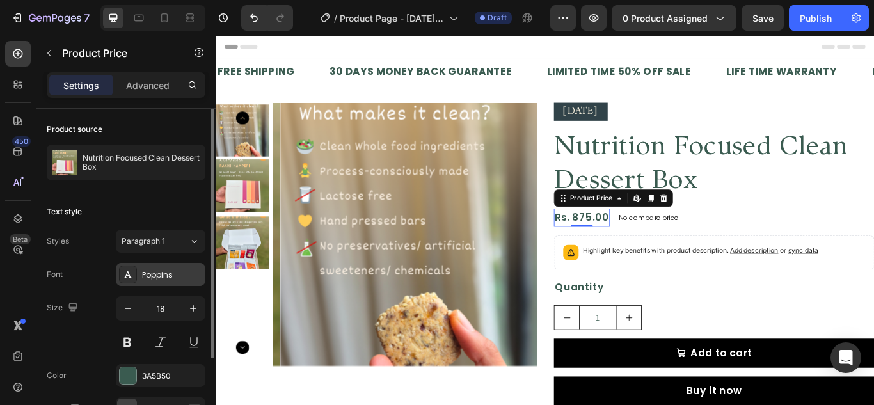
click at [143, 270] on div "Poppins" at bounding box center [172, 276] width 60 height 12
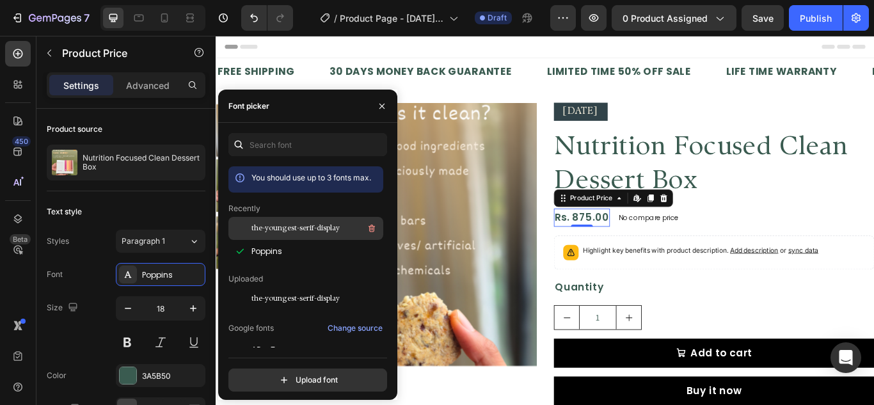
click at [270, 229] on span "the-youngest-serif-display" at bounding box center [296, 229] width 88 height 12
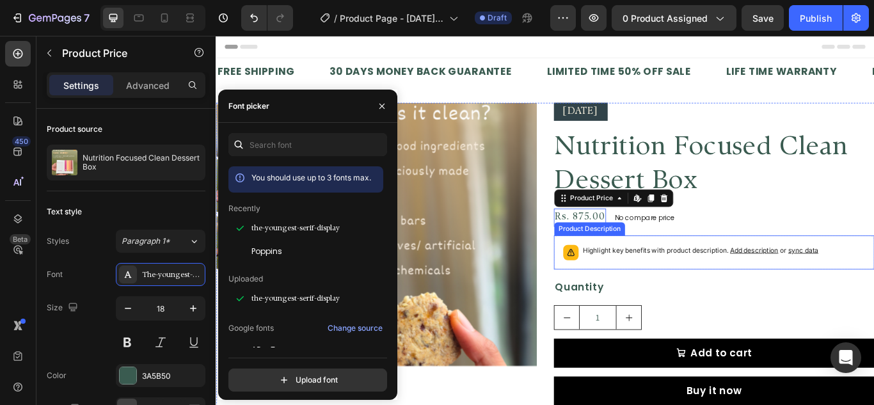
click at [672, 268] on div "Diwali 2025 Text Block Nutrition Focused Clean Dessert Box Product Title Rs. 87…" at bounding box center [797, 296] width 374 height 364
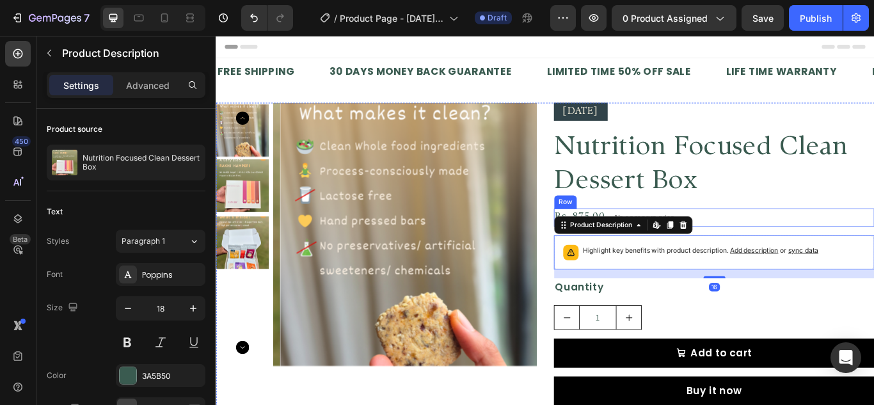
click at [830, 240] on div "Rs. 875.00 Product Price Product Price No compare price Product Price Row" at bounding box center [797, 248] width 374 height 21
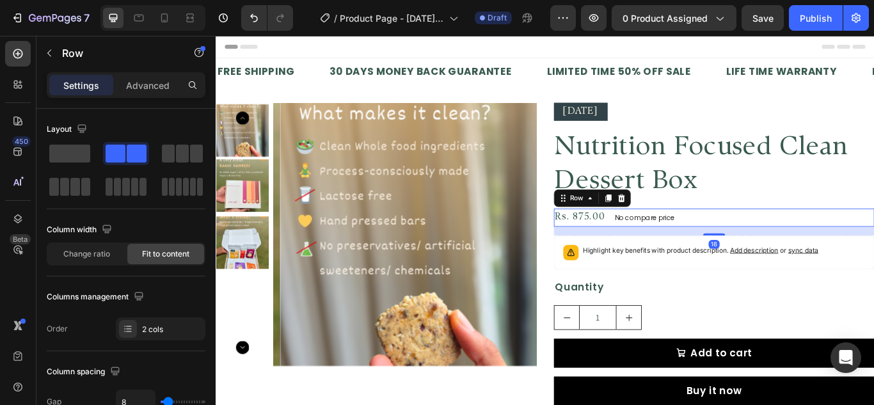
click at [733, 245] on p "No compare price" at bounding box center [716, 249] width 70 height 8
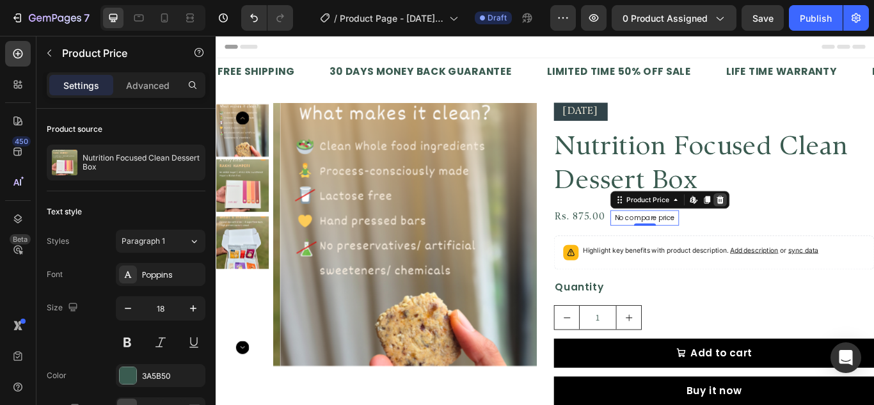
click at [800, 223] on icon at bounding box center [804, 227] width 8 height 9
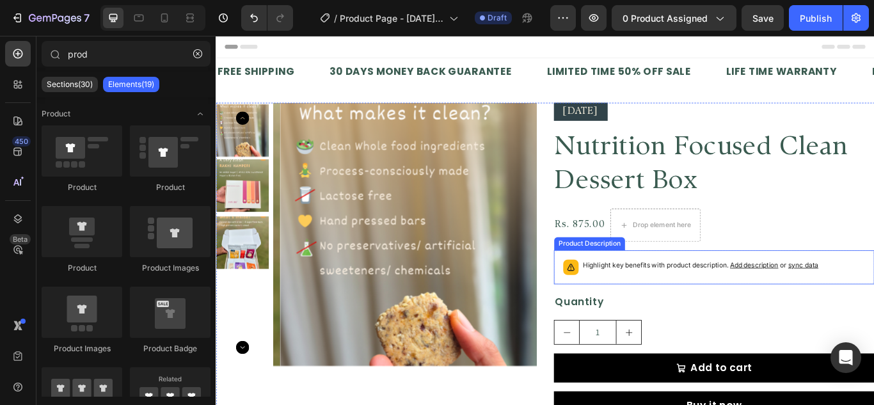
click at [629, 290] on div "Highlight key benefits with product description. Add description or sync data" at bounding box center [797, 306] width 374 height 40
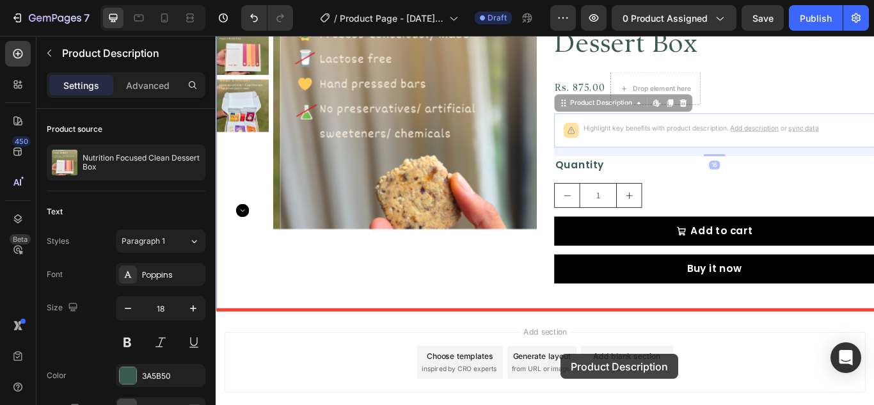
scroll to position [233, 0]
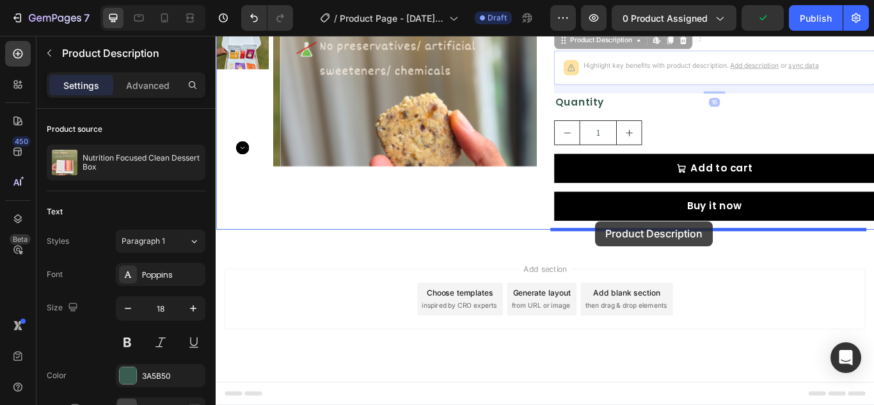
drag, startPoint x: 615, startPoint y: 274, endPoint x: 659, endPoint y: 252, distance: 49.2
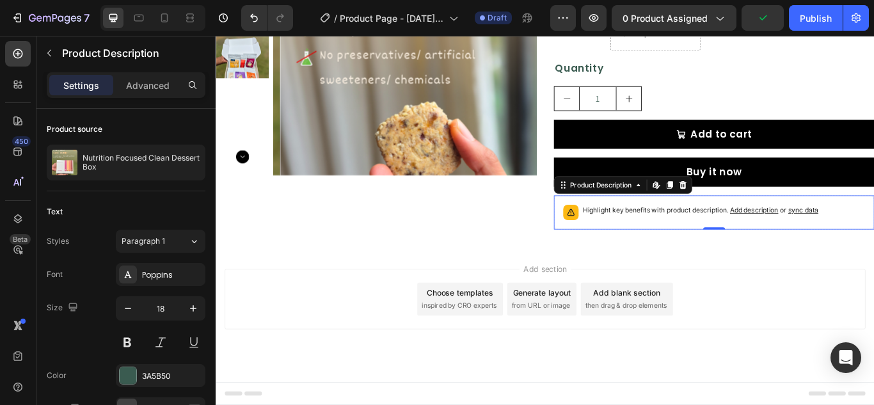
scroll to position [223, 0]
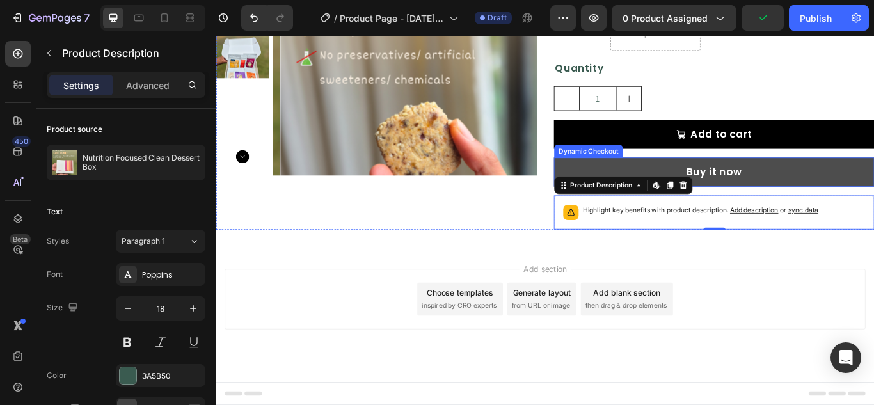
click at [855, 181] on button "Buy it now" at bounding box center [797, 195] width 374 height 34
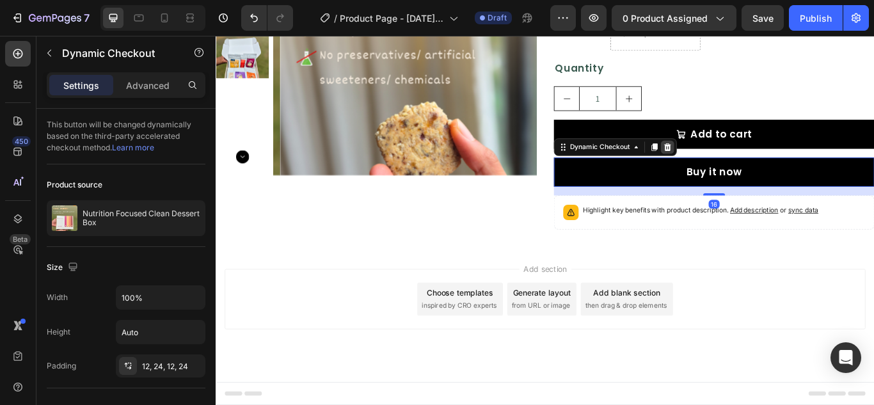
click at [739, 165] on icon at bounding box center [743, 165] width 8 height 9
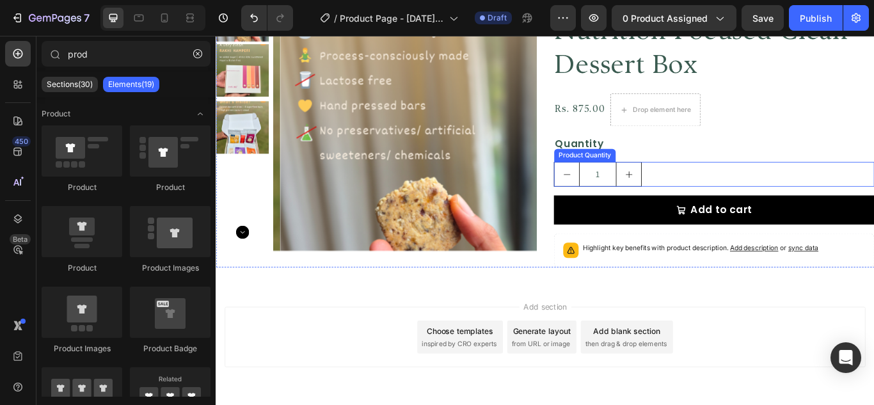
scroll to position [115, 0]
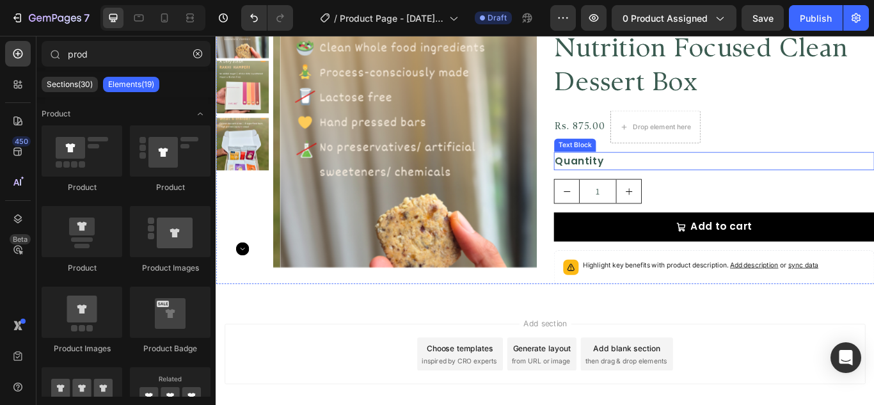
click at [674, 184] on div "Quantity" at bounding box center [797, 182] width 374 height 21
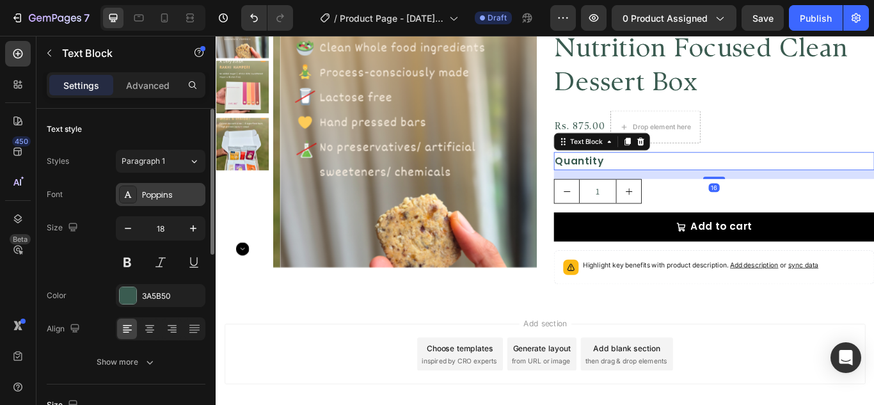
click at [158, 191] on div "Poppins" at bounding box center [172, 195] width 60 height 12
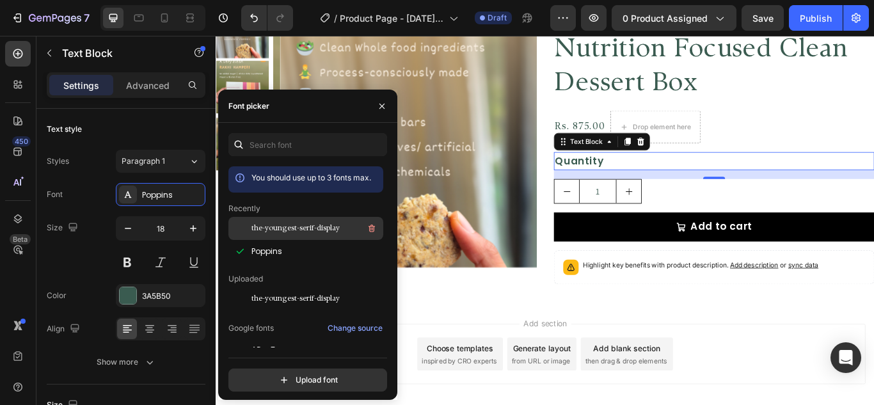
click at [281, 227] on span "the-youngest-serif-display" at bounding box center [296, 229] width 88 height 12
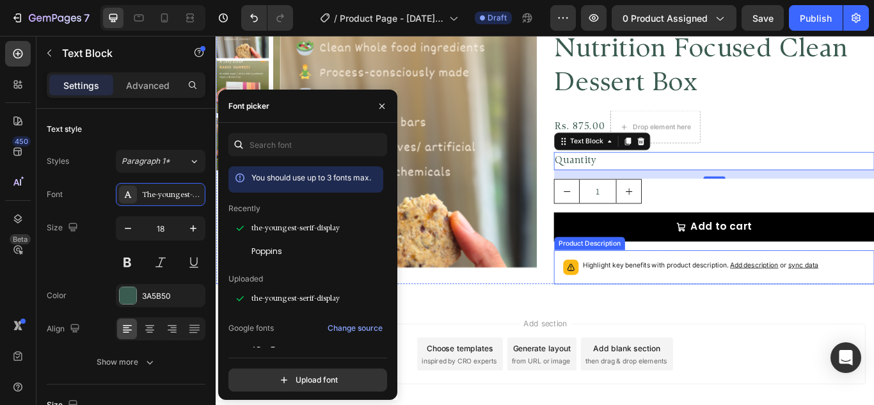
click at [719, 303] on p "Highlight key benefits with product description. Add description or sync data" at bounding box center [781, 303] width 275 height 13
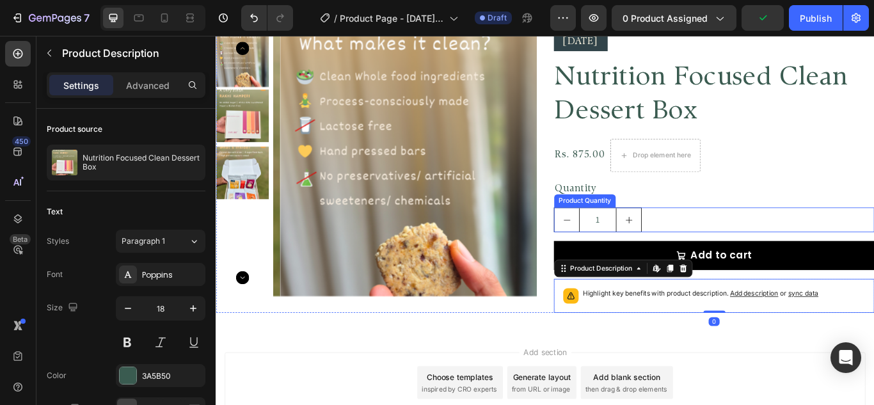
scroll to position [0, 0]
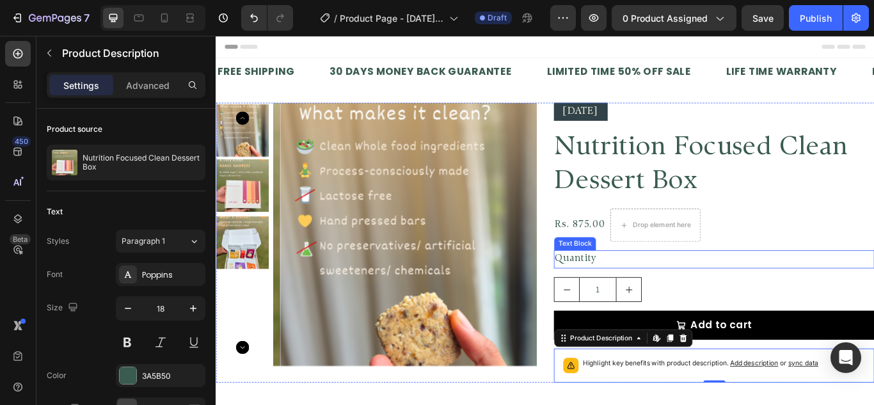
click at [673, 302] on div "Quantity" at bounding box center [797, 296] width 374 height 21
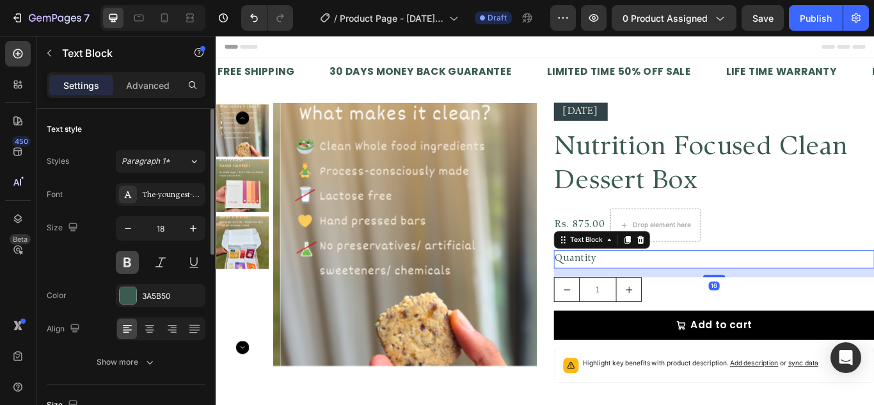
click at [135, 266] on button at bounding box center [127, 262] width 23 height 23
click at [91, 261] on div "Size 18" at bounding box center [126, 245] width 159 height 58
click at [791, 330] on div "16" at bounding box center [797, 328] width 13 height 10
click at [830, 338] on div "1" at bounding box center [797, 332] width 374 height 29
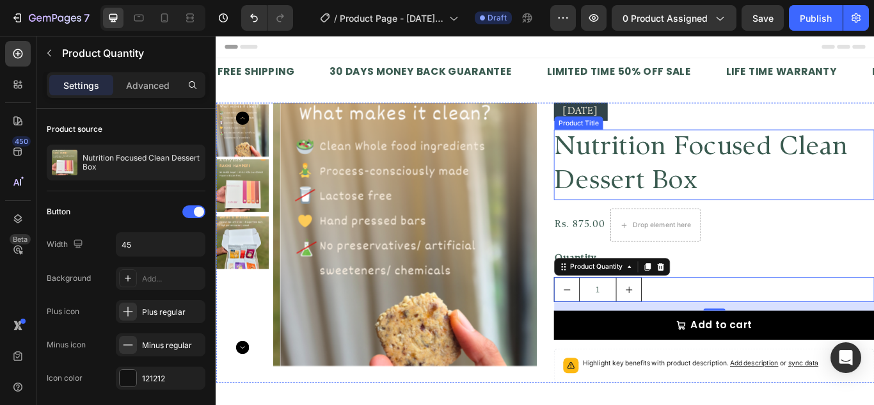
click at [746, 216] on h2 "Nutrition Focused Clean Dessert Box" at bounding box center [797, 186] width 374 height 83
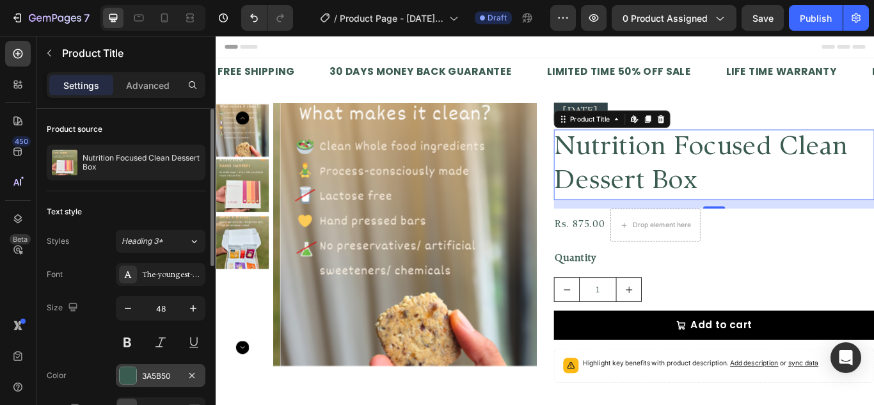
click at [131, 376] on div at bounding box center [128, 375] width 17 height 17
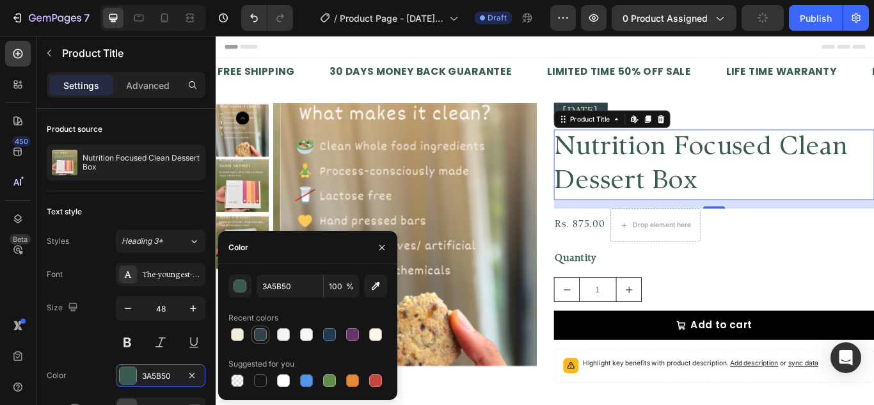
click at [266, 332] on div at bounding box center [260, 334] width 13 height 13
type input "314349"
click at [811, 113] on div "Product Images Diwali 2025 Text Block Nutrition Focused Clean Dessert Box Produ…" at bounding box center [600, 276] width 768 height 367
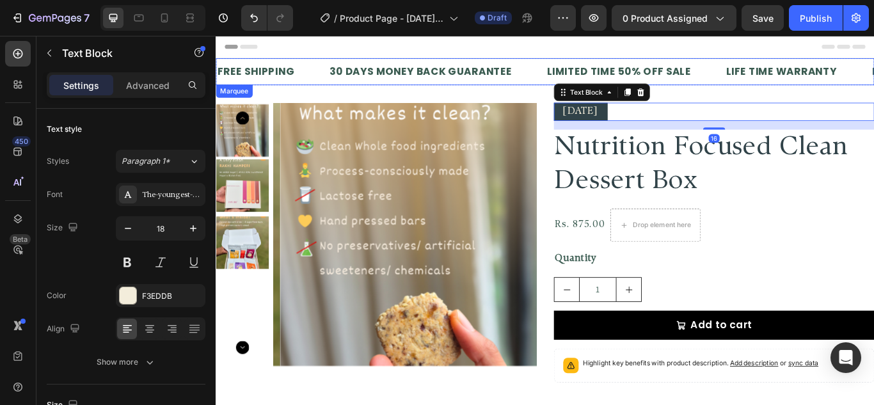
click at [577, 65] on div "30 DAYS MONEY BACK GUARANTEE Text Block" at bounding box center [474, 77] width 254 height 31
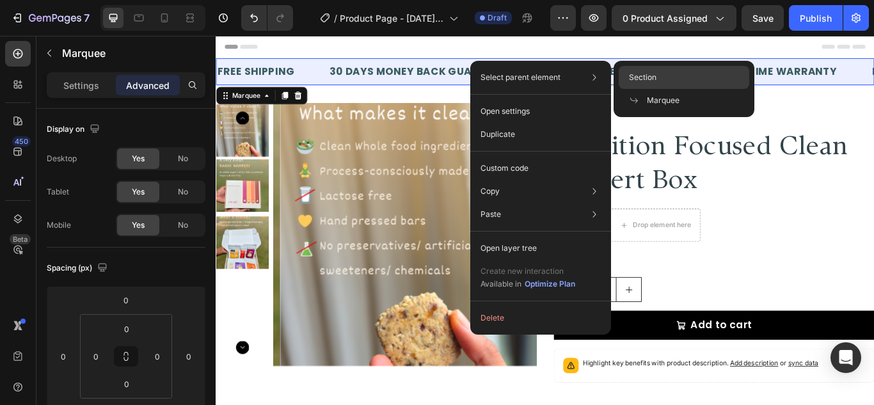
click at [640, 72] on span "Section" at bounding box center [643, 78] width 28 height 12
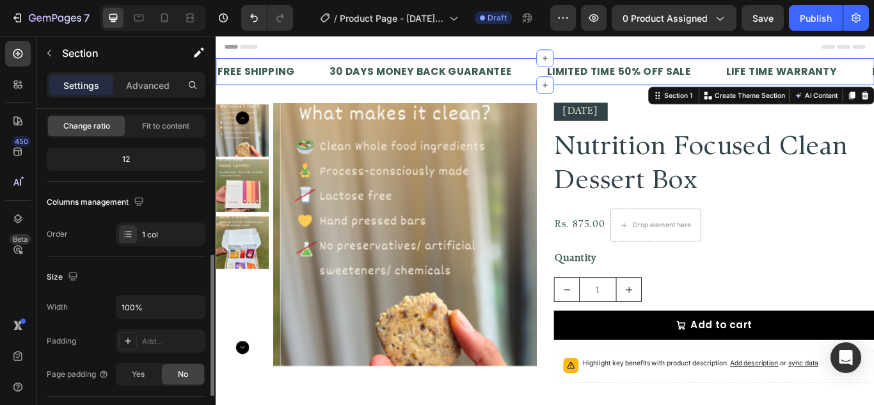
scroll to position [256, 0]
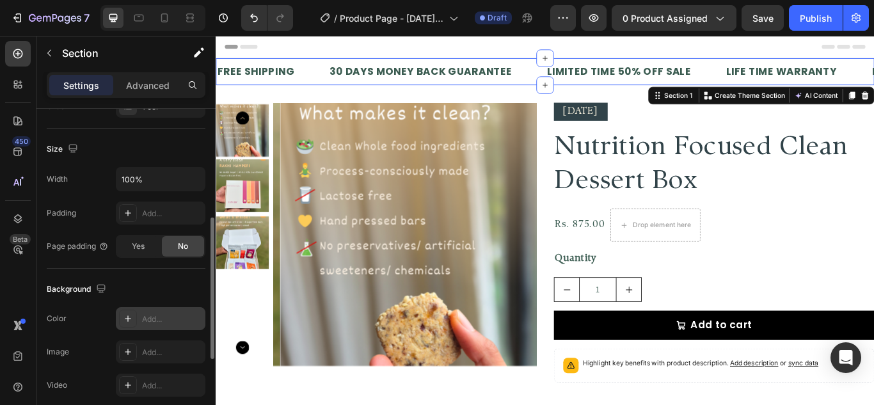
click at [129, 322] on icon at bounding box center [128, 319] width 10 height 10
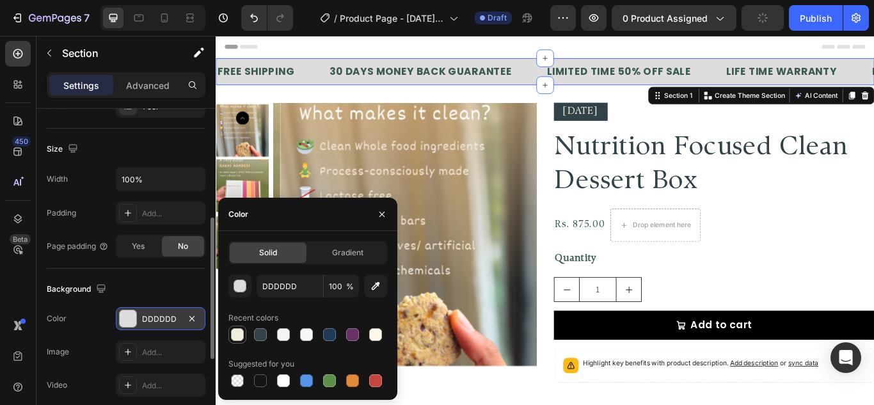
click at [239, 328] on div at bounding box center [237, 334] width 13 height 13
type input "F3EDDB"
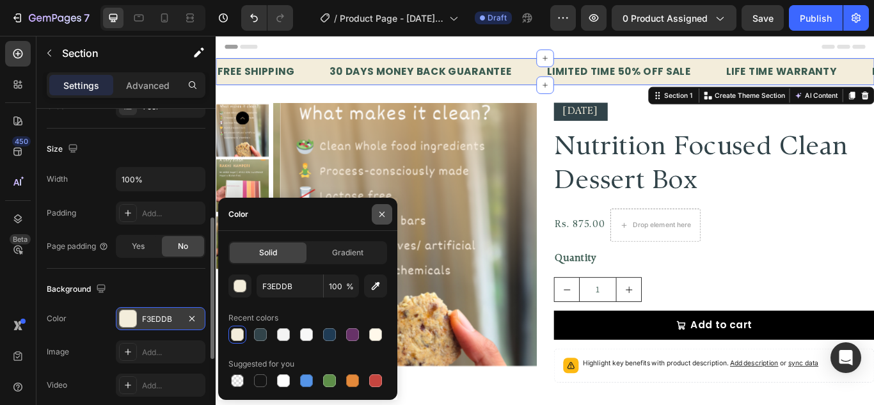
click at [388, 210] on button "button" at bounding box center [382, 214] width 20 height 20
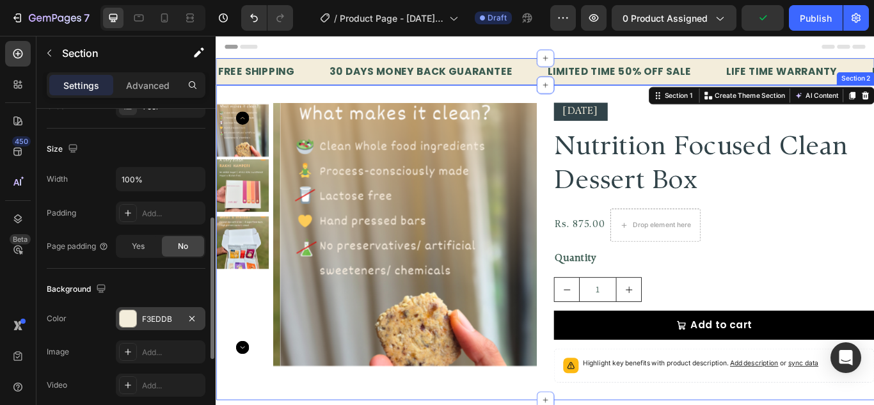
click at [625, 97] on div "Product Images Diwali 2025 Text Block Nutrition Focused Clean Dessert Box Produ…" at bounding box center [600, 276] width 768 height 367
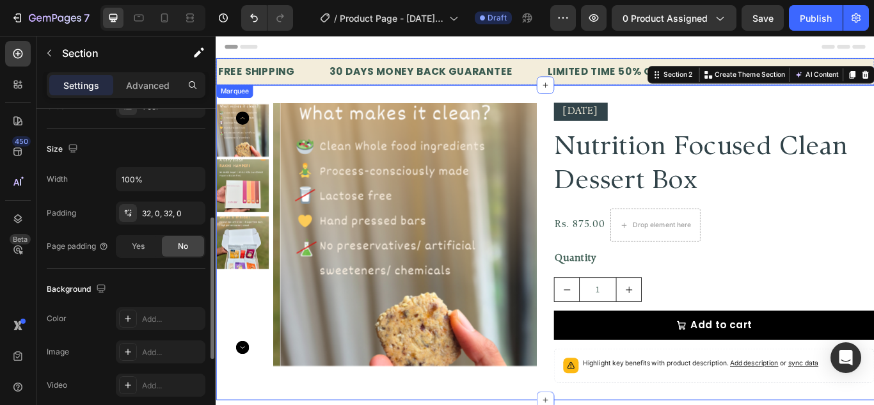
click at [585, 70] on div "30 DAYS MONEY BACK GUARANTEE Text Block" at bounding box center [474, 77] width 254 height 31
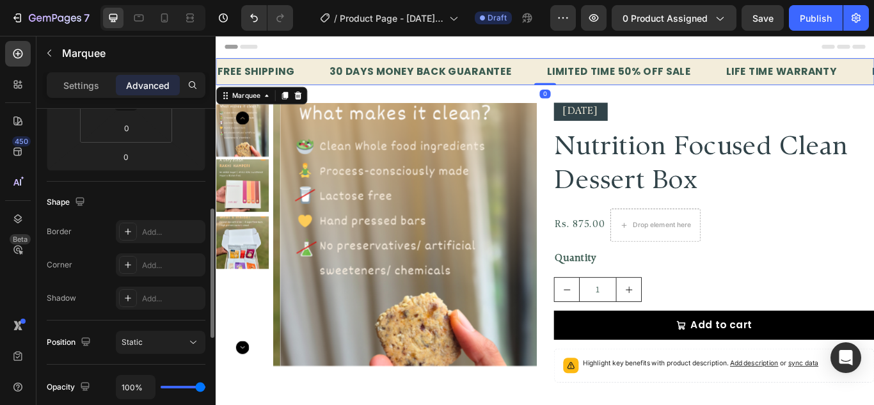
scroll to position [0, 0]
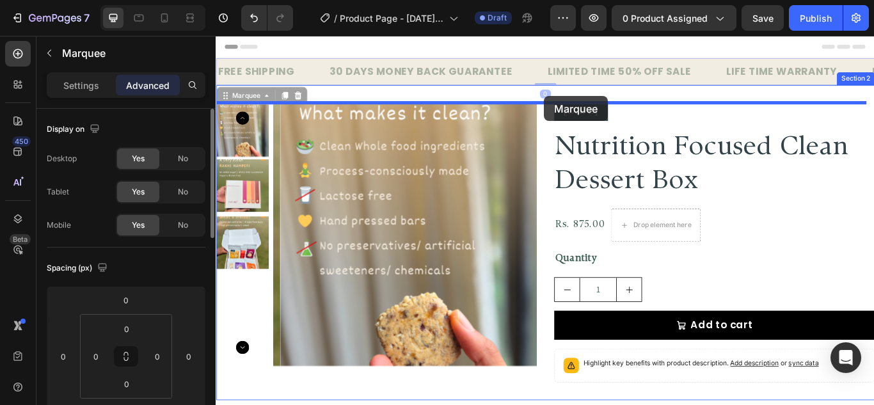
drag, startPoint x: 226, startPoint y: 104, endPoint x: 599, endPoint y: 106, distance: 372.6
type input "16"
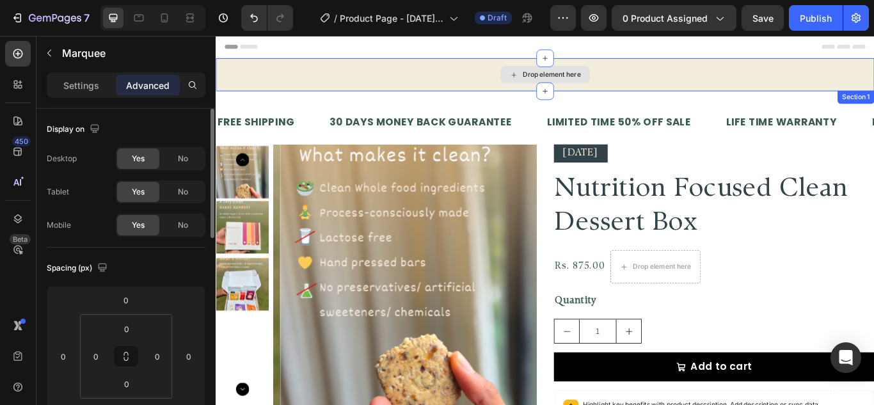
click at [646, 70] on div "Drop element here" at bounding box center [600, 81] width 768 height 38
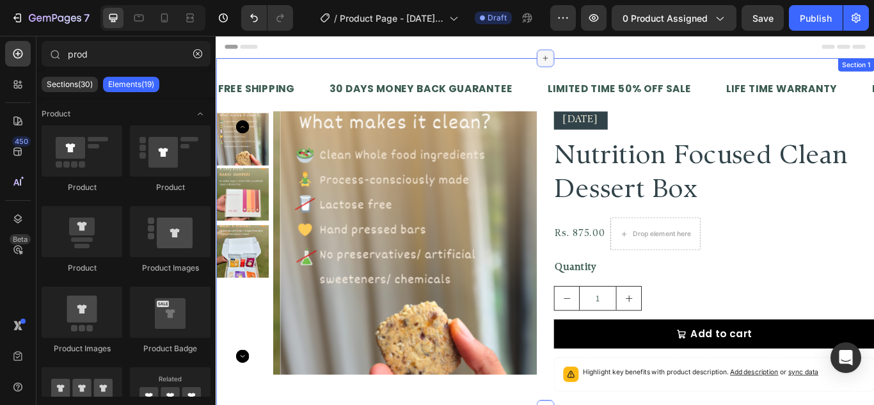
click at [590, 70] on div at bounding box center [600, 62] width 20 height 20
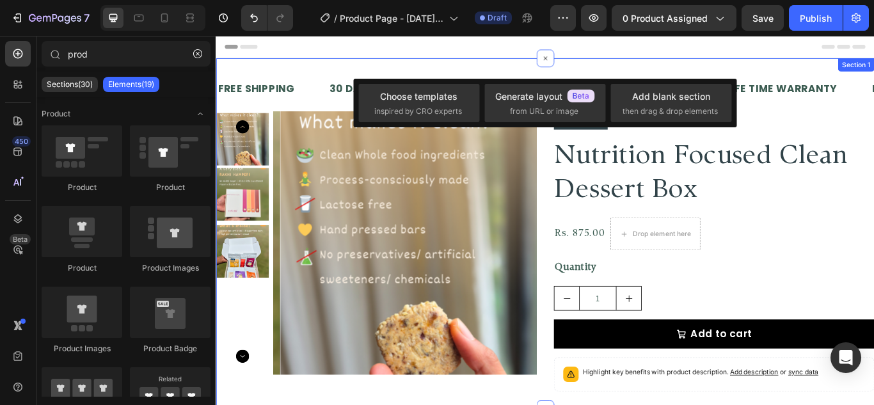
click at [537, 69] on div "FREE SHIPPING Text Block 30 DAYS MONEY BACK GUARANTEE Text Block LIMITED TIME 5…" at bounding box center [600, 266] width 768 height 409
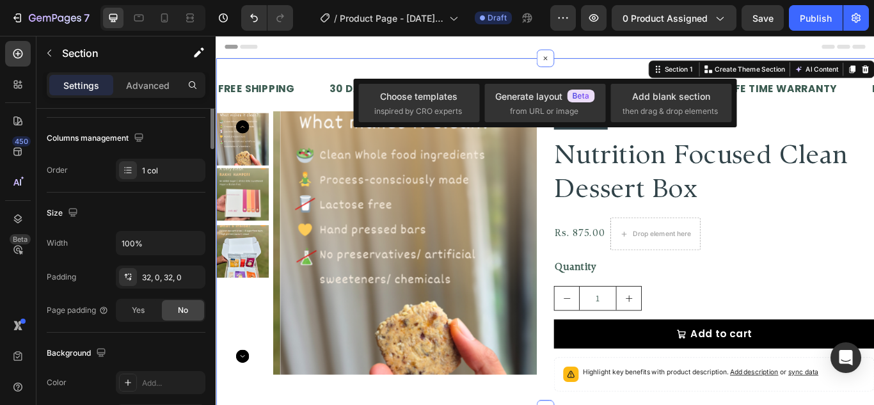
scroll to position [256, 0]
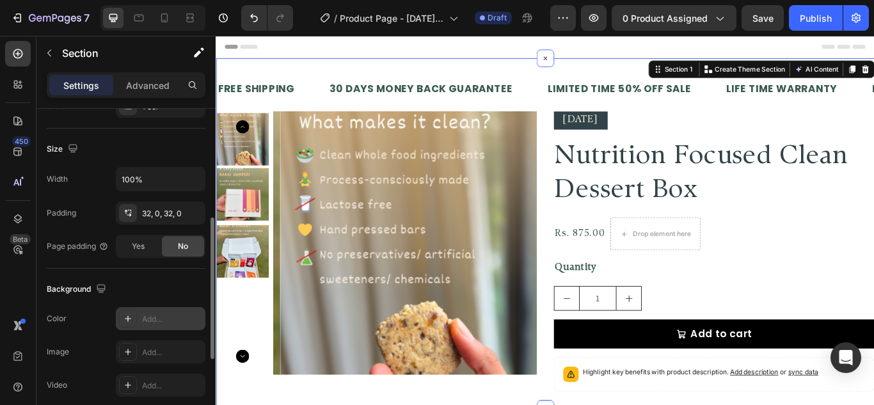
click at [122, 314] on div at bounding box center [128, 319] width 18 height 18
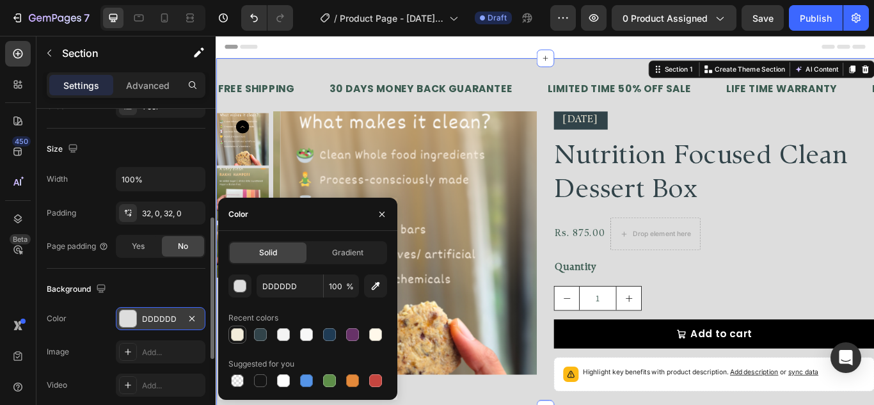
click at [237, 333] on div at bounding box center [237, 334] width 13 height 13
type input "F3EDDB"
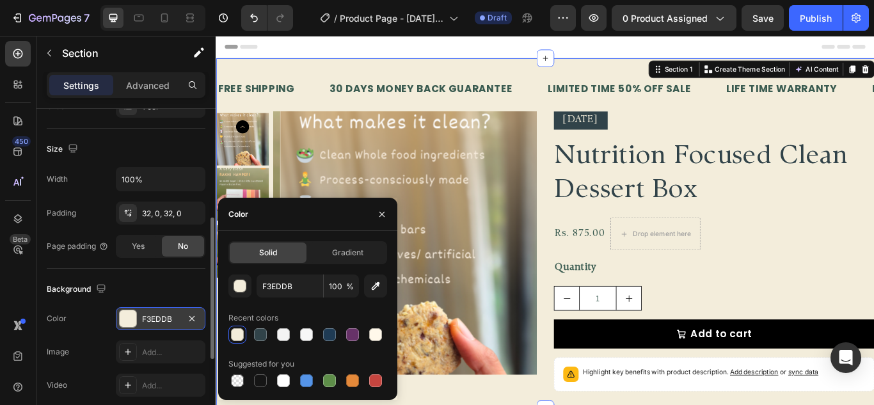
click at [502, 70] on div "FREE SHIPPING Text Block 30 DAYS MONEY BACK GUARANTEE Text Block LIMITED TIME 5…" at bounding box center [600, 266] width 768 height 409
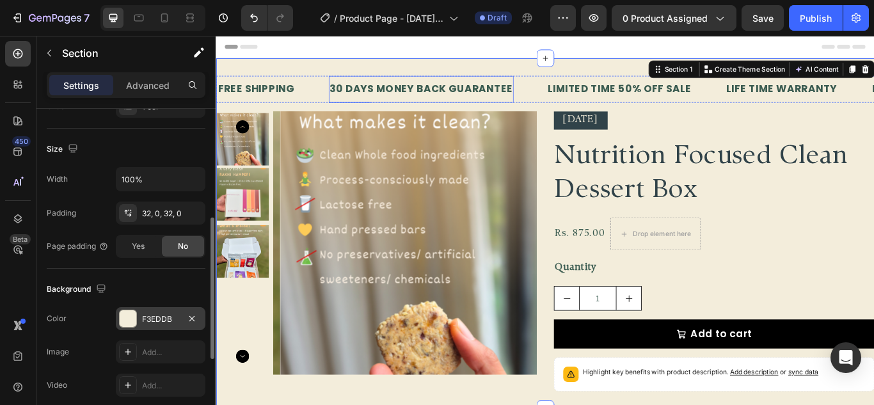
click at [556, 92] on div "30 DAYS MONEY BACK GUARANTEE" at bounding box center [455, 98] width 216 height 21
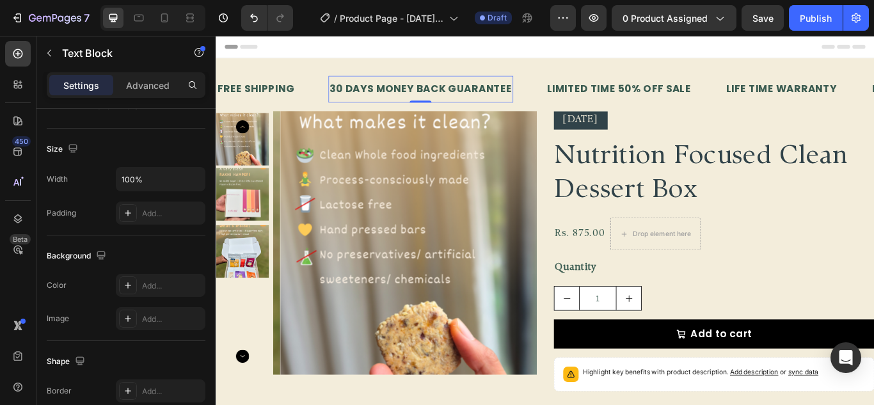
scroll to position [0, 0]
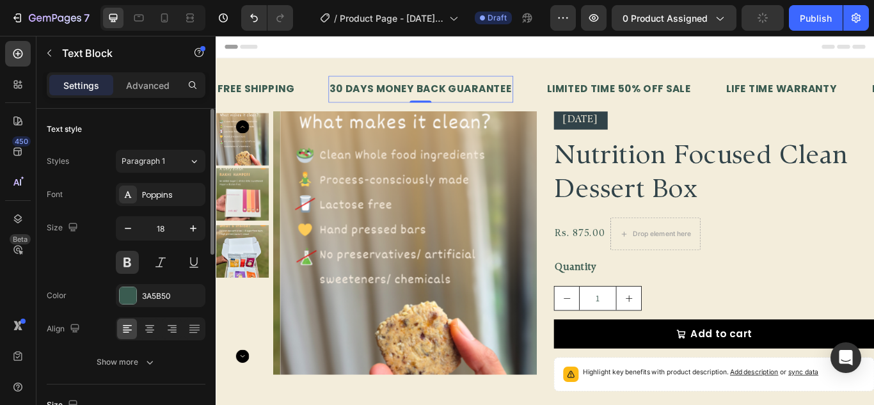
click at [321, 89] on div "FREE SHIPPING Text Block" at bounding box center [281, 98] width 131 height 31
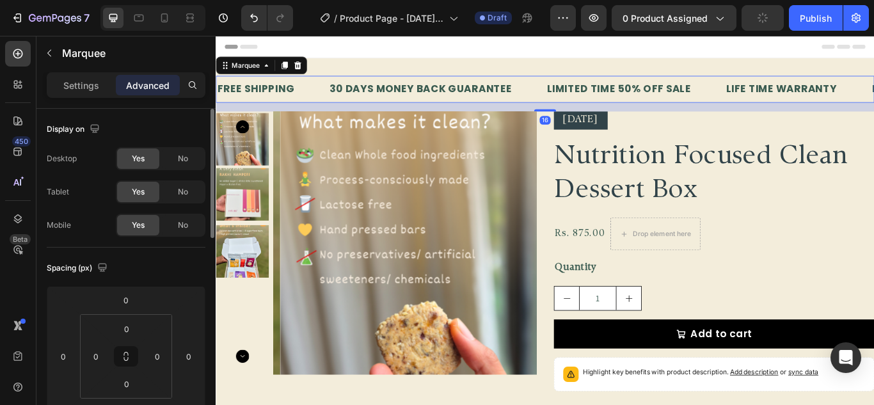
scroll to position [64, 0]
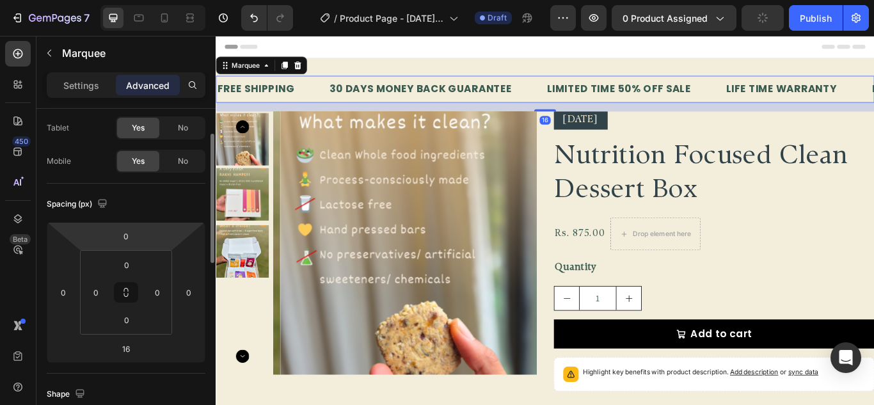
drag, startPoint x: 63, startPoint y: 91, endPoint x: 70, endPoint y: 96, distance: 8.7
click at [63, 91] on div "Settings" at bounding box center [81, 85] width 64 height 20
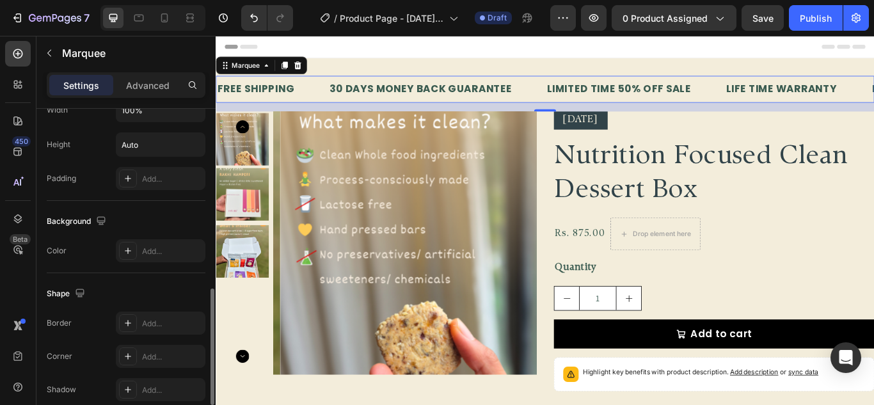
scroll to position [614, 0]
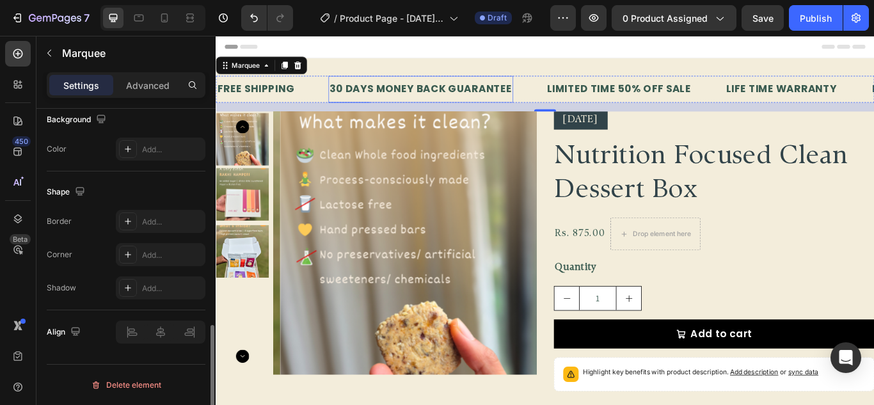
click at [376, 83] on div "30 DAYS MONEY BACK GUARANTEE Text Block" at bounding box center [455, 98] width 216 height 31
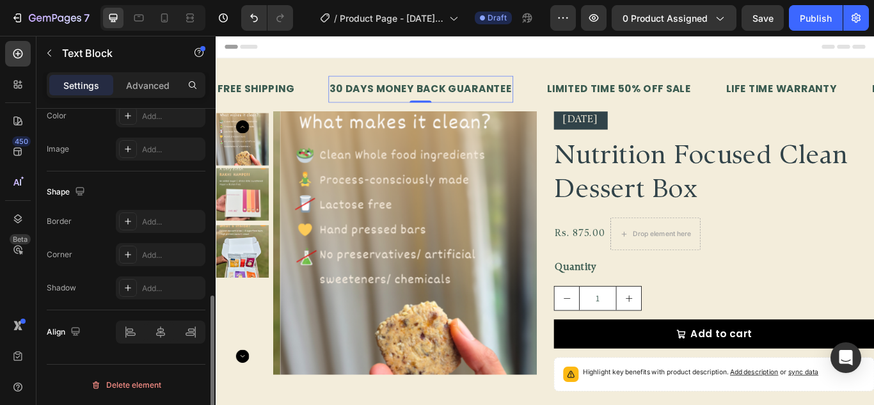
scroll to position [0, 0]
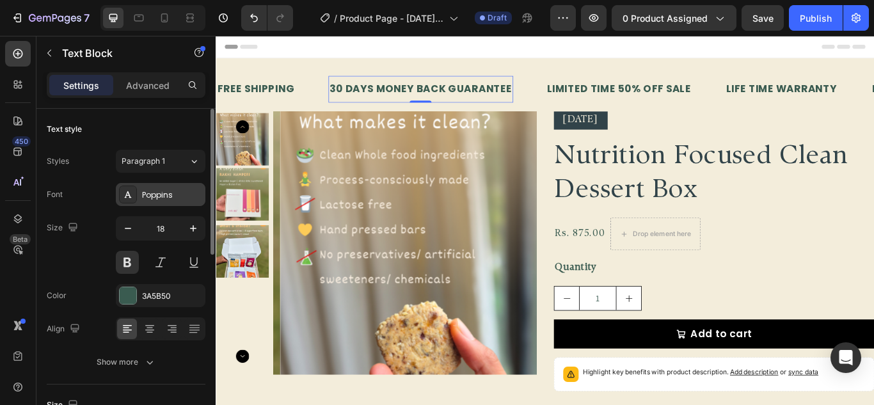
click at [166, 191] on div "Poppins" at bounding box center [172, 195] width 60 height 12
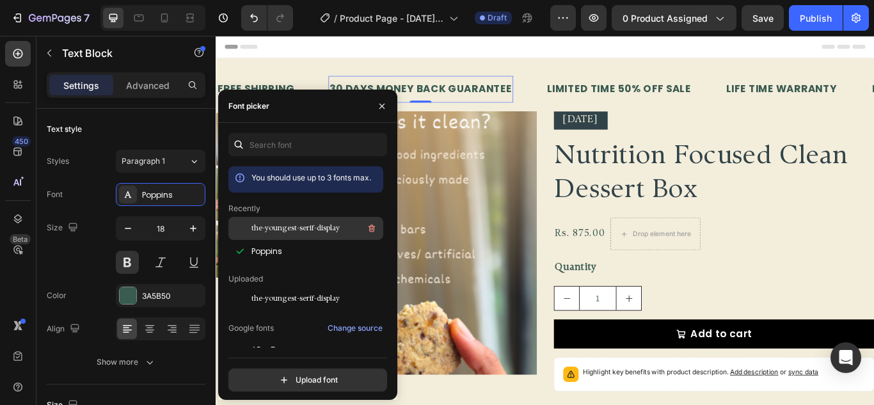
click at [296, 221] on div "the-youngest-serif-display" at bounding box center [316, 228] width 129 height 15
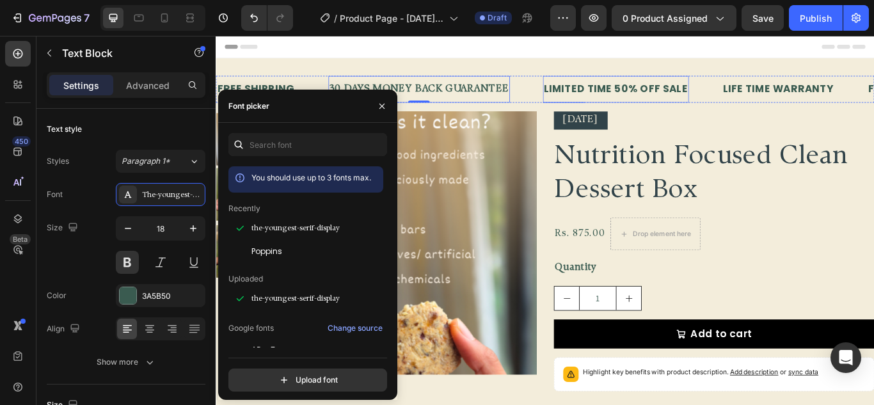
click at [617, 93] on div "LIMITED TIME 50% OFF SALE" at bounding box center [682, 98] width 170 height 21
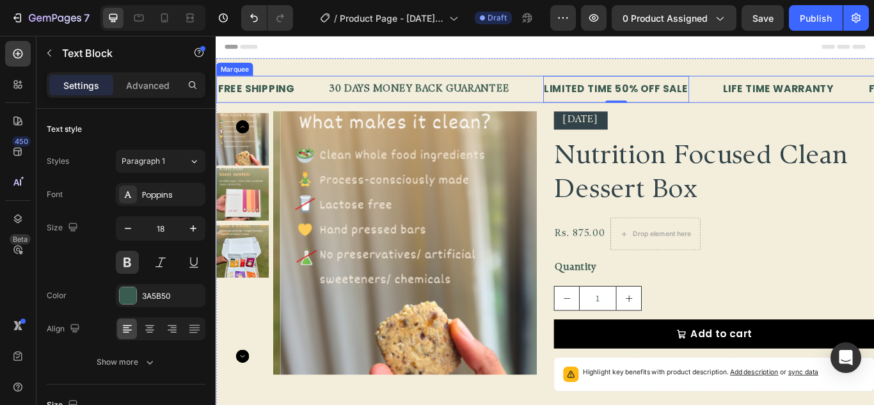
click at [330, 93] on div "FREE SHIPPING Text Block" at bounding box center [281, 98] width 131 height 31
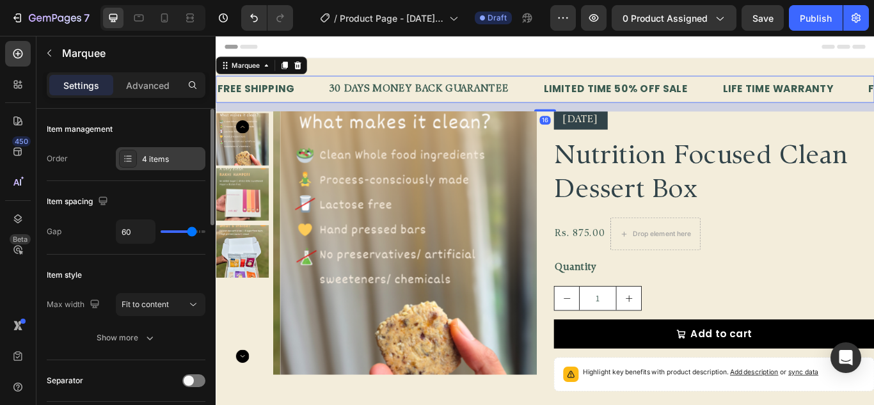
click at [136, 163] on div at bounding box center [128, 159] width 18 height 18
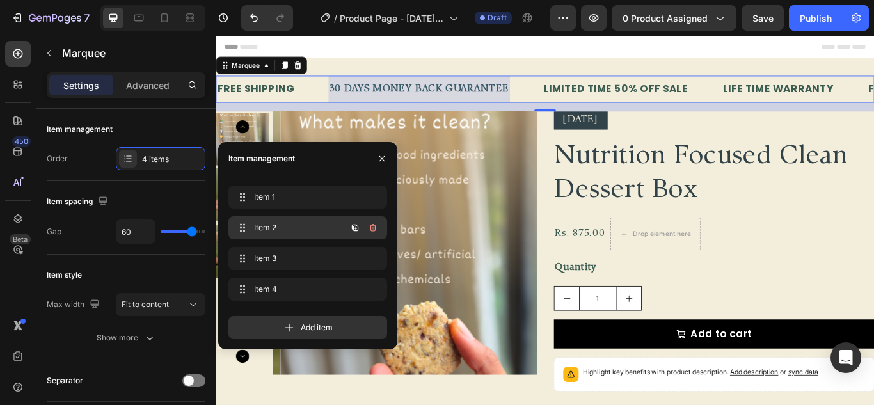
click at [376, 224] on icon "button" at bounding box center [373, 228] width 10 height 10
click at [376, 224] on div "Delete" at bounding box center [365, 228] width 24 height 12
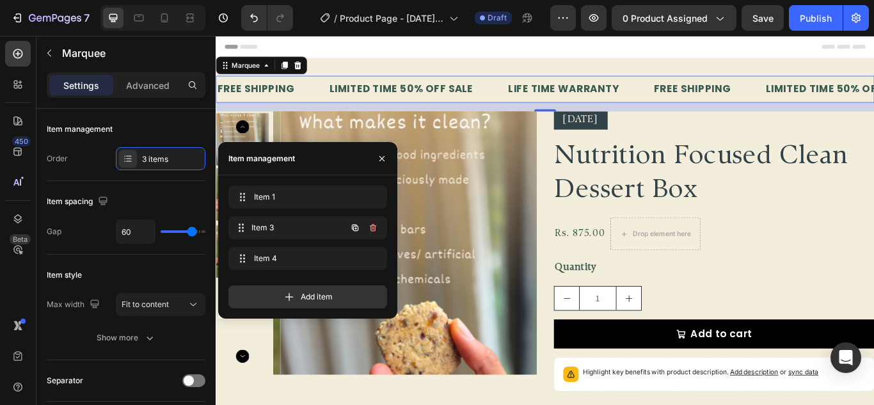
click at [376, 224] on div "Item 3 Item 3" at bounding box center [308, 227] width 159 height 23
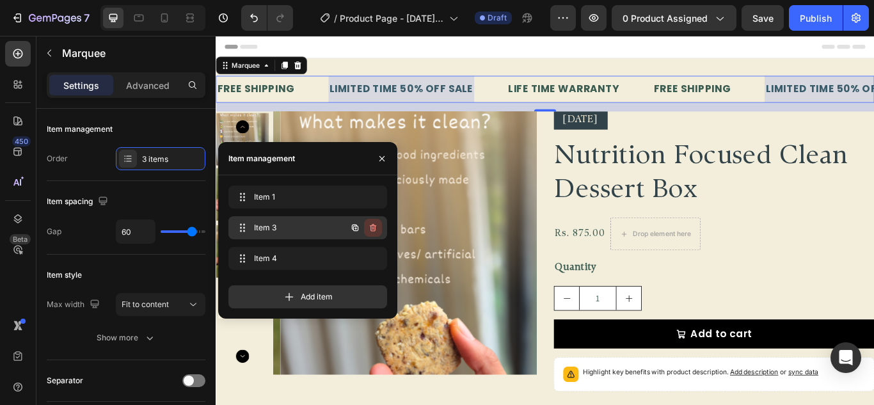
click at [375, 226] on icon "button" at bounding box center [373, 228] width 6 height 8
click at [375, 226] on div "Delete" at bounding box center [365, 228] width 24 height 12
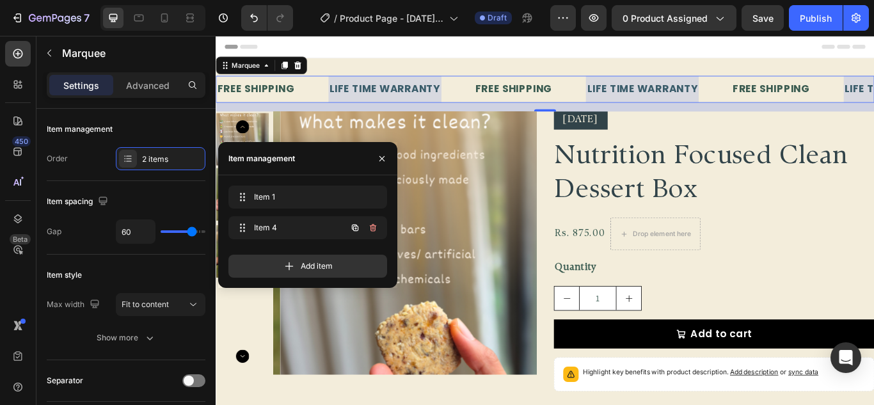
click at [373, 228] on icon "button" at bounding box center [372, 228] width 1 height 3
click at [373, 228] on div "Delete" at bounding box center [365, 228] width 24 height 12
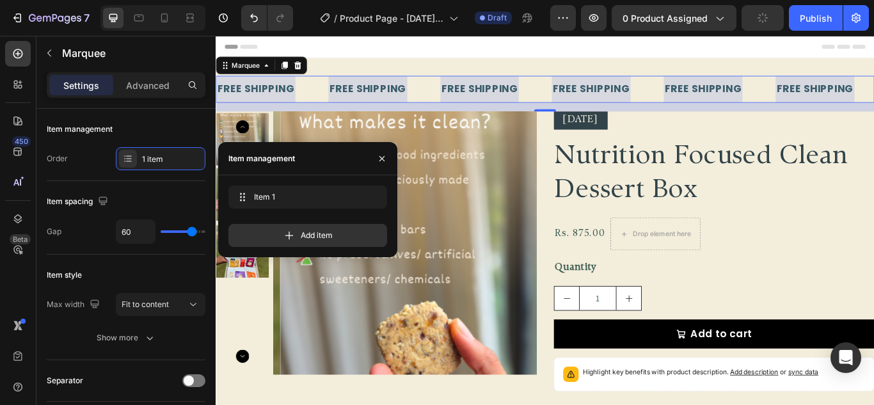
click at [371, 110] on div at bounding box center [393, 98] width 92 height 31
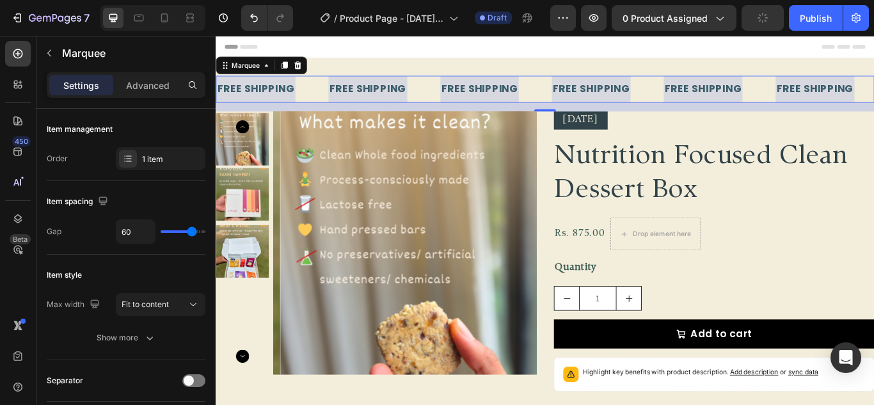
click at [375, 102] on div at bounding box center [393, 98] width 92 height 31
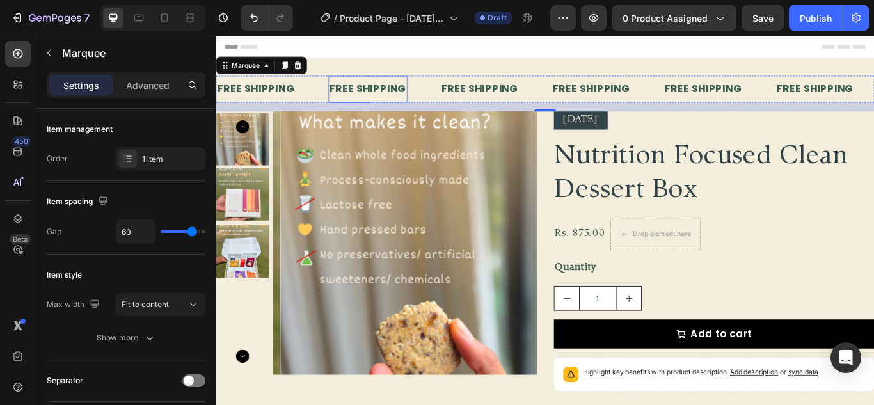
click at [412, 99] on div "FREE SHIPPING" at bounding box center [393, 98] width 92 height 21
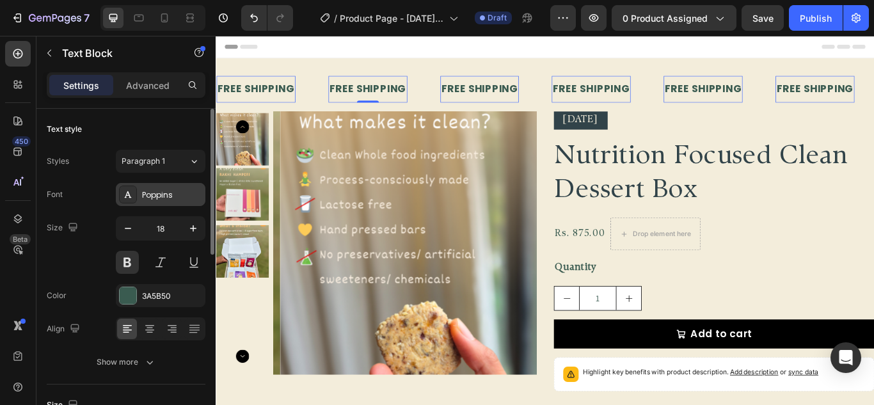
click at [159, 193] on div "Poppins" at bounding box center [172, 195] width 60 height 12
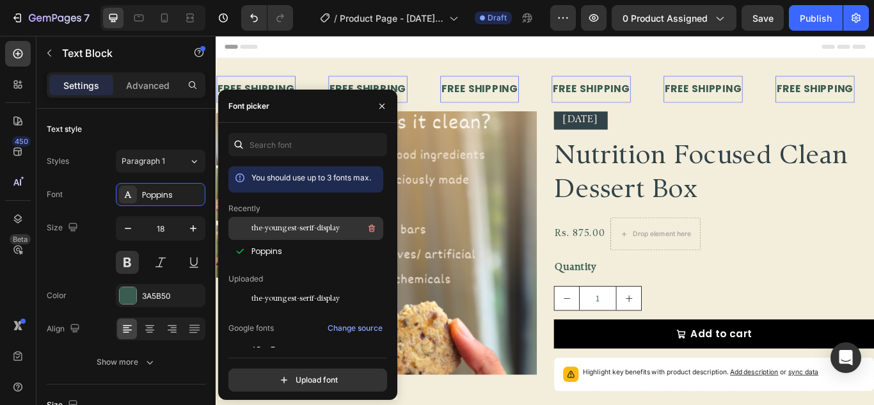
click at [296, 227] on span "the-youngest-serif-display" at bounding box center [296, 229] width 88 height 12
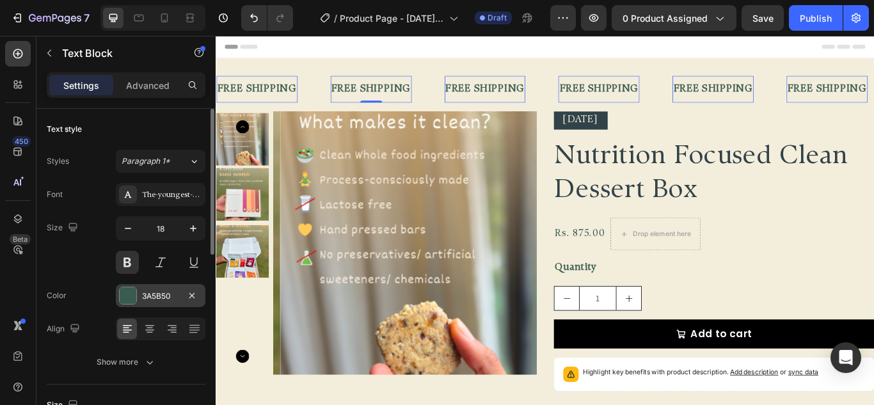
click at [131, 293] on div at bounding box center [128, 295] width 17 height 17
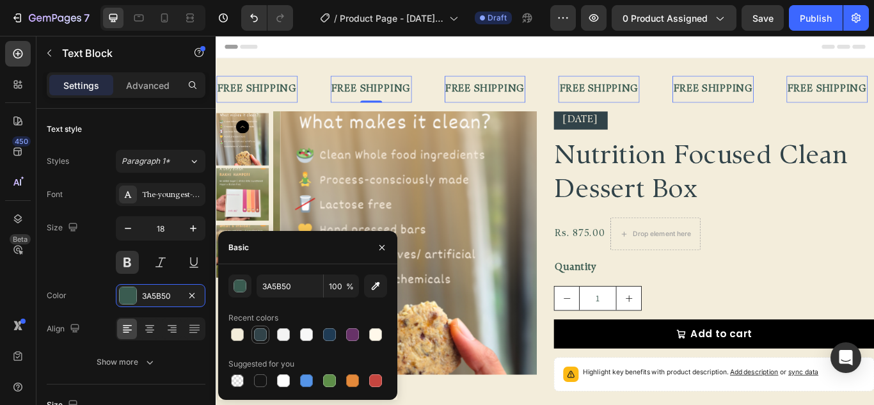
click at [252, 332] on div at bounding box center [261, 335] width 18 height 18
type input "314349"
click at [123, 229] on icon "button" at bounding box center [128, 228] width 13 height 13
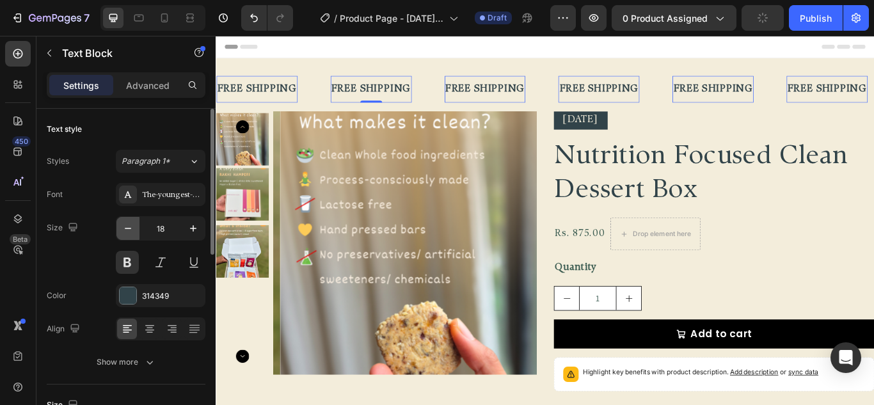
click at [123, 229] on icon "button" at bounding box center [128, 228] width 13 height 13
type input "16"
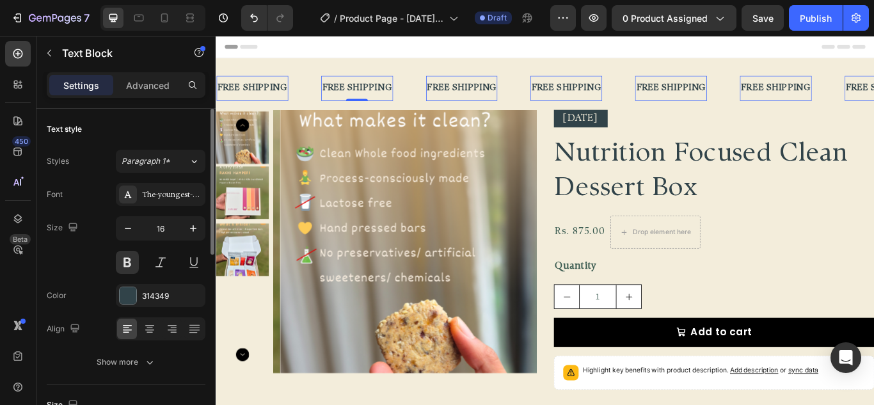
click at [104, 216] on div "Size 16" at bounding box center [126, 245] width 159 height 58
click at [558, 88] on div "FREE SHIPPING Text Block 0" at bounding box center [522, 97] width 122 height 29
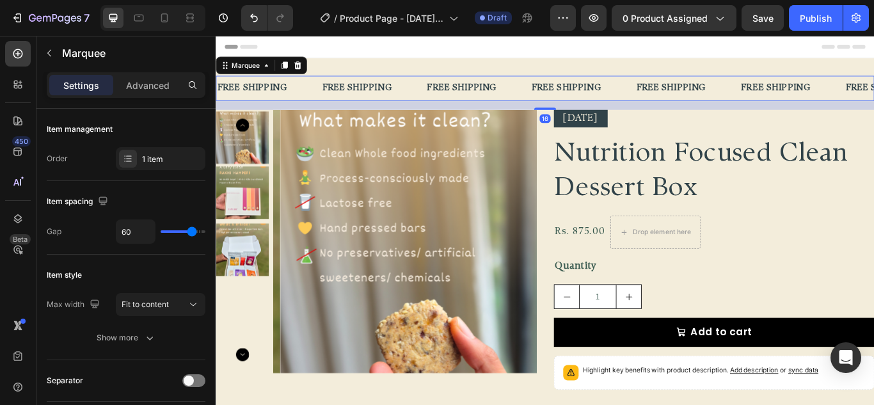
click at [754, 61] on div "Header" at bounding box center [600, 49] width 748 height 26
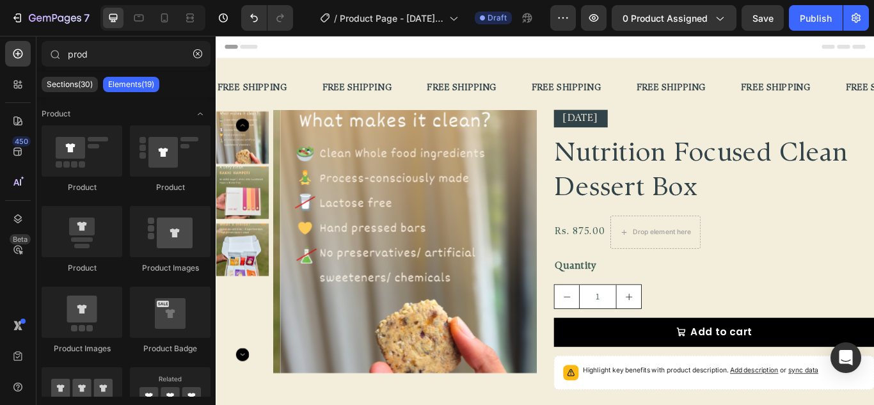
click at [745, 68] on div "FREE SHIPPING Text Block FREE SHIPPING Text Block FREE SHIPPING Text Block FREE…" at bounding box center [600, 265] width 768 height 407
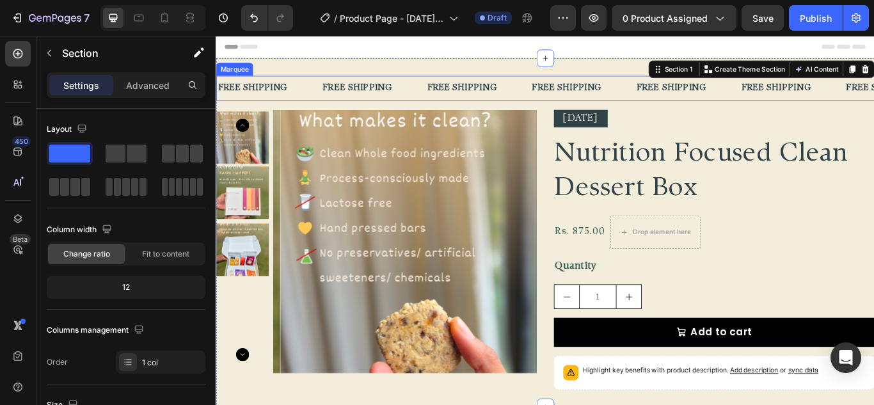
drag, startPoint x: 550, startPoint y: 93, endPoint x: 401, endPoint y: 93, distance: 148.5
click at [550, 93] on div "FREE SHIPPING Text Block" at bounding box center [522, 97] width 122 height 29
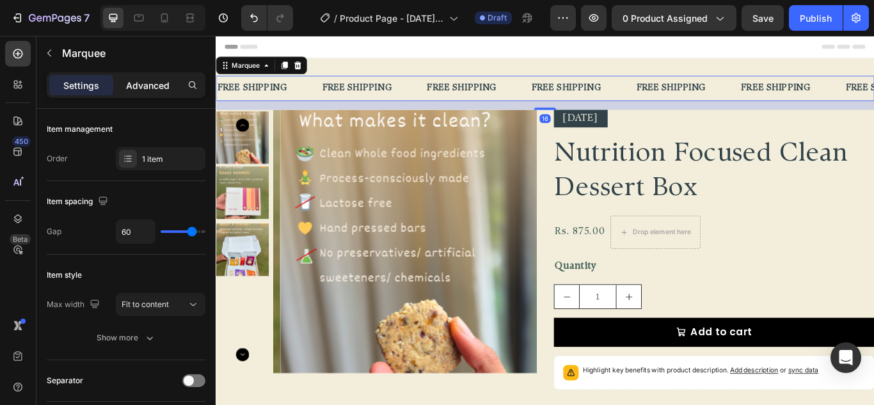
click at [134, 84] on p "Advanced" at bounding box center [148, 85] width 44 height 13
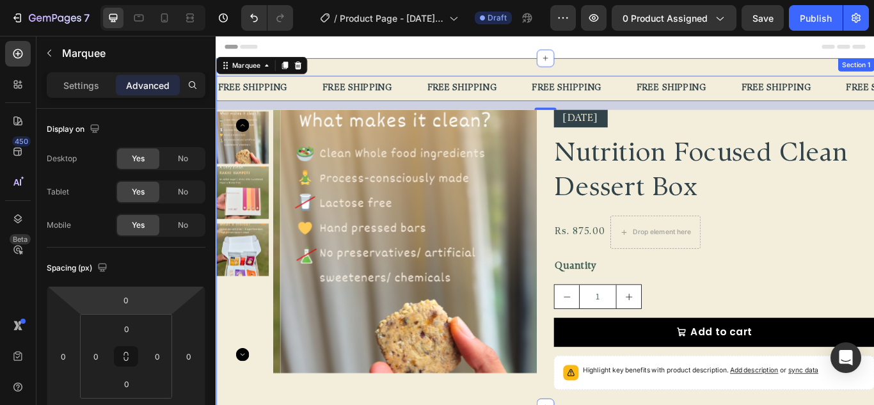
click at [524, 67] on div "FREE SHIPPING Text Block FREE SHIPPING Text Block FREE SHIPPING Text Block FREE…" at bounding box center [600, 265] width 768 height 407
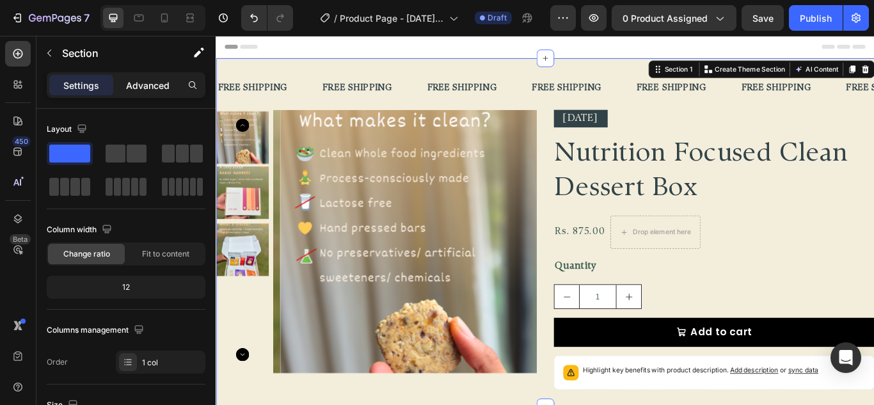
click at [157, 88] on p "Advanced" at bounding box center [148, 85] width 44 height 13
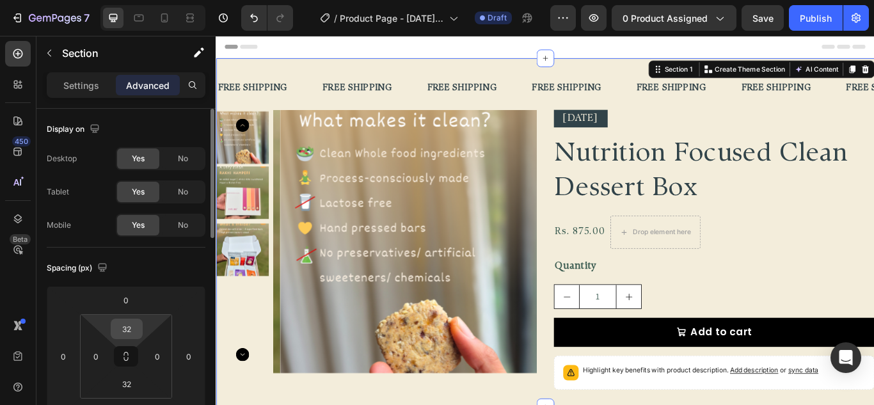
click at [134, 334] on input "32" at bounding box center [127, 328] width 26 height 19
type input "0"
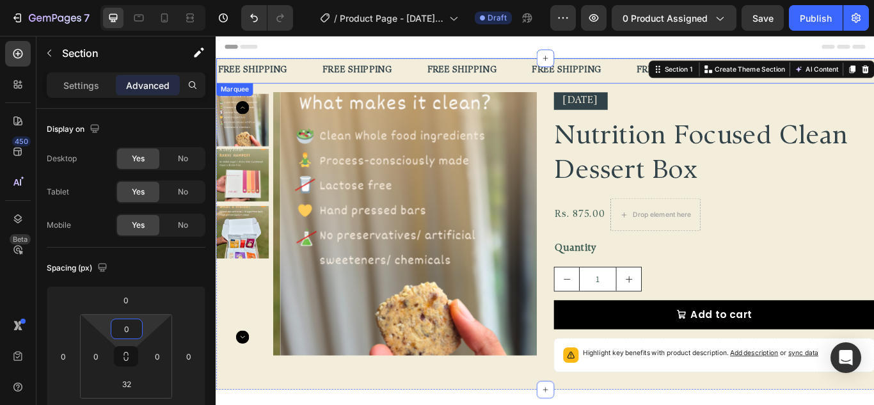
click at [554, 80] on div "FREE SHIPPING Text Block" at bounding box center [522, 76] width 122 height 29
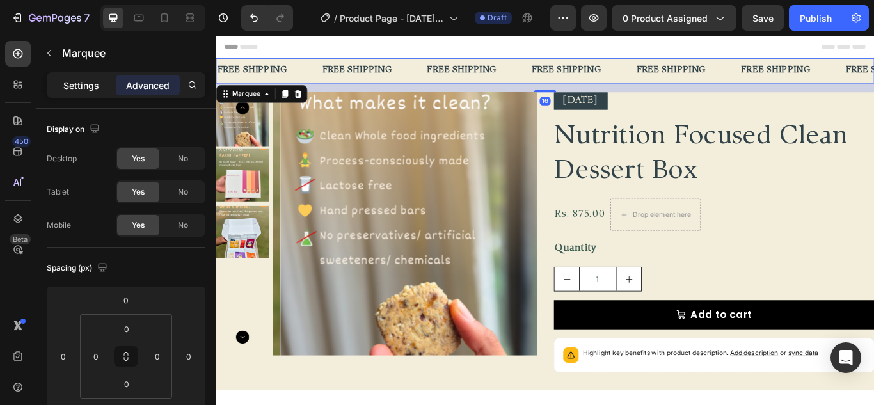
click at [63, 81] on p "Settings" at bounding box center [81, 85] width 36 height 13
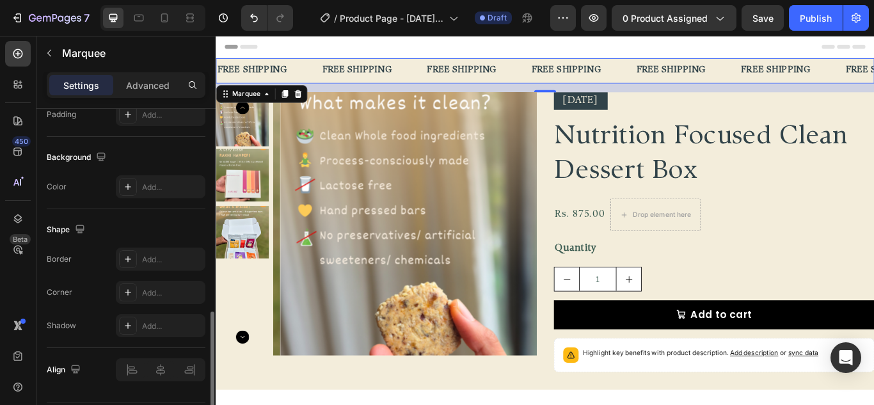
scroll to position [614, 0]
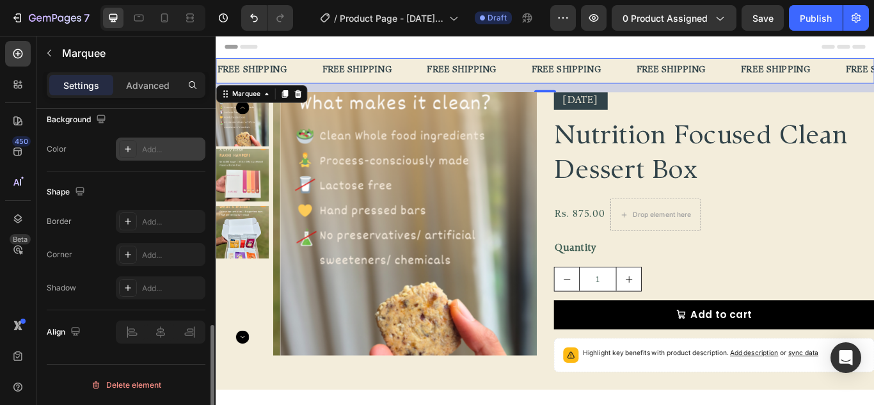
click at [125, 150] on icon at bounding box center [128, 149] width 10 height 10
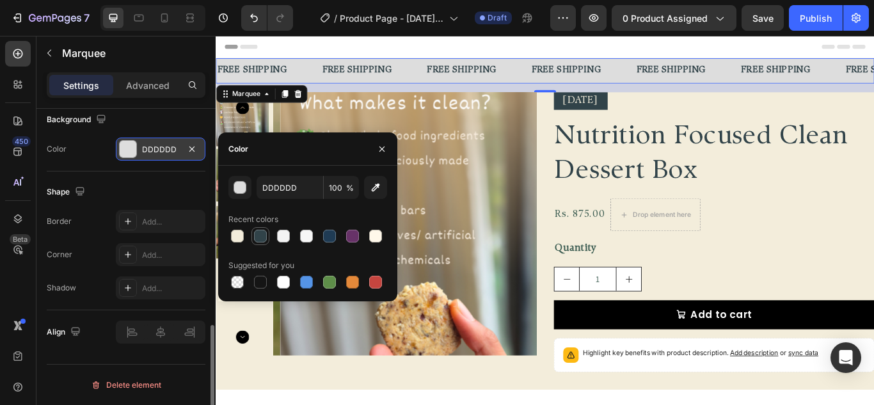
click at [260, 238] on div at bounding box center [260, 236] width 13 height 13
type input "314349"
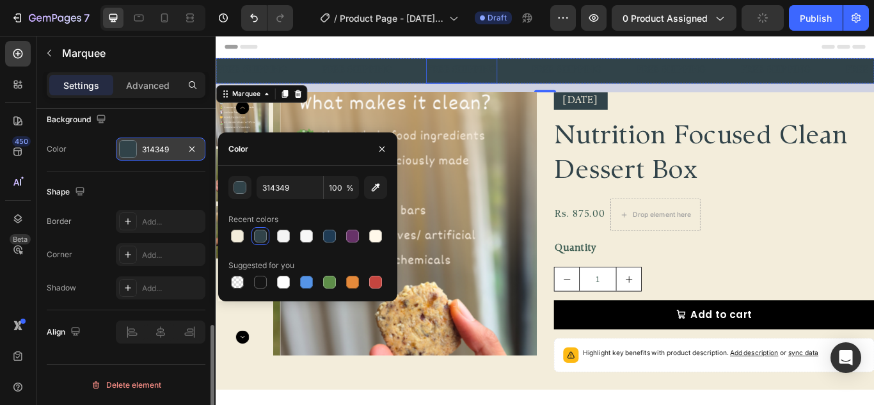
click at [479, 77] on div "FREE SHIPPING" at bounding box center [503, 76] width 84 height 19
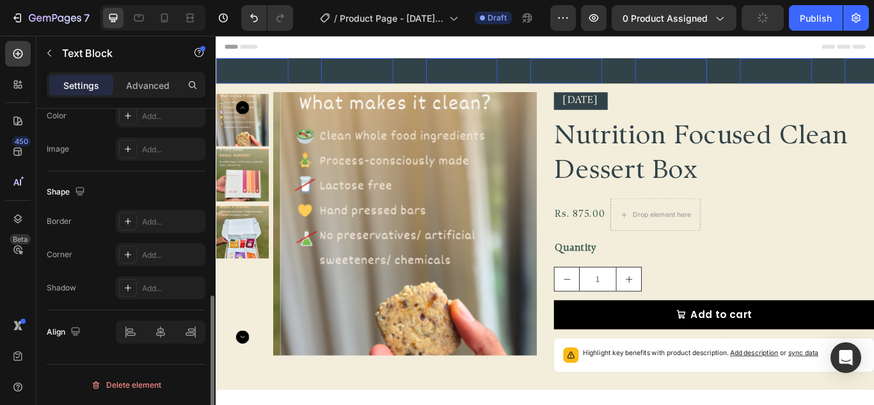
scroll to position [0, 0]
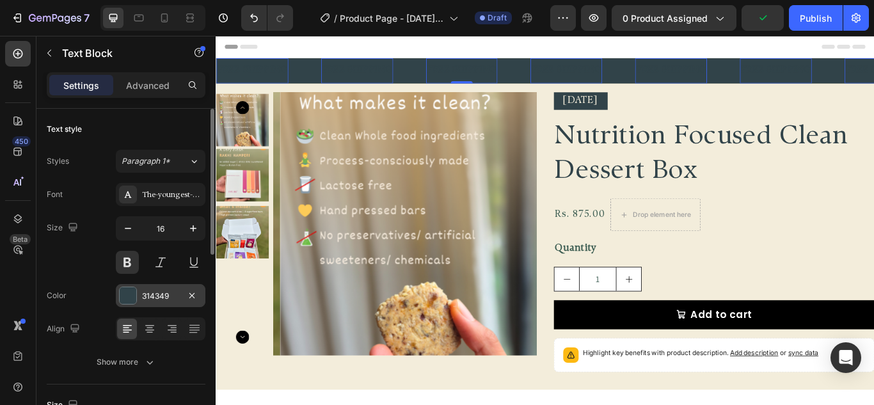
click at [136, 294] on div at bounding box center [128, 295] width 17 height 17
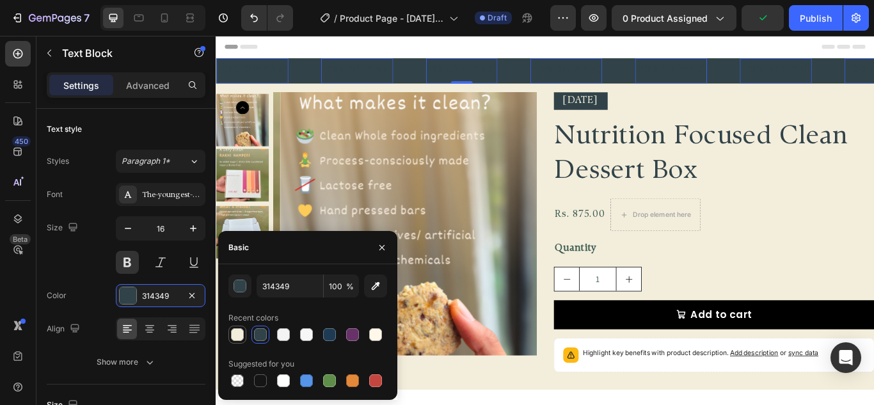
click at [239, 337] on div at bounding box center [237, 334] width 13 height 13
type input "F3EDDB"
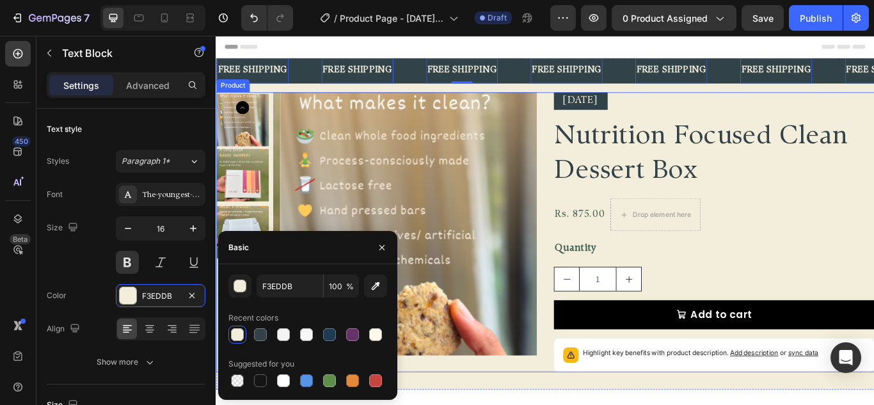
click at [598, 230] on div "Product Images Diwali 2025 Text Block Nutrition Focused Clean Dessert Box Produ…" at bounding box center [600, 265] width 768 height 326
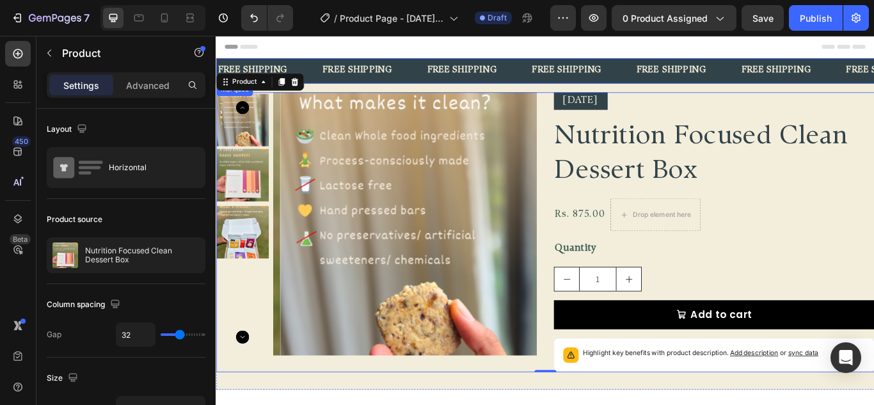
click at [318, 72] on div "FREE SHIPPING Text Block" at bounding box center [277, 76] width 122 height 29
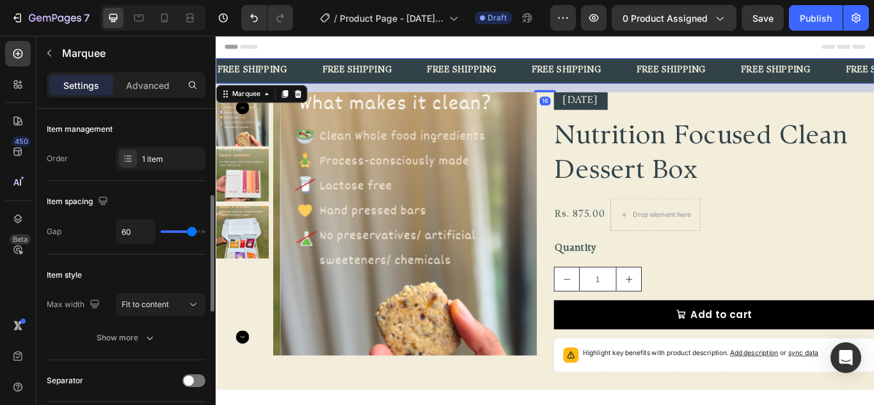
scroll to position [64, 0]
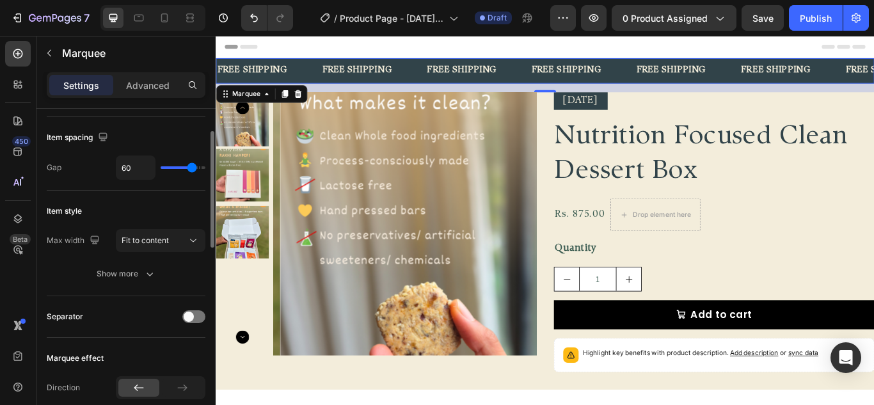
type input "70"
type input "79"
type input "80"
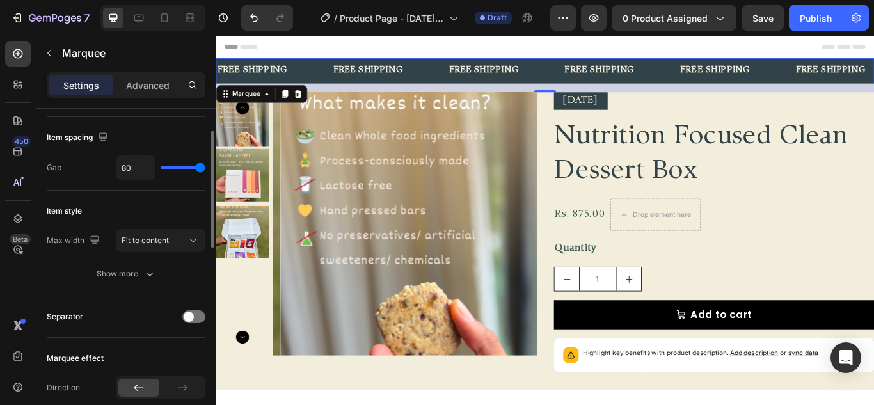
drag, startPoint x: 193, startPoint y: 166, endPoint x: 214, endPoint y: 167, distance: 21.8
type input "80"
click at [205, 167] on input "range" at bounding box center [183, 167] width 45 height 3
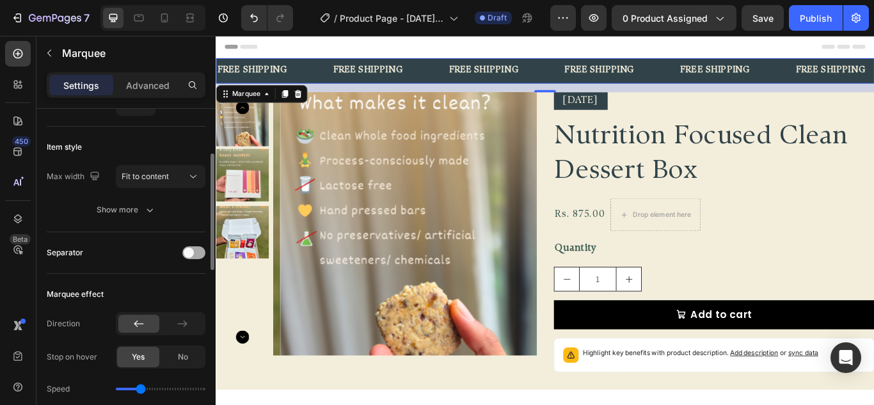
click at [197, 255] on div at bounding box center [193, 252] width 23 height 13
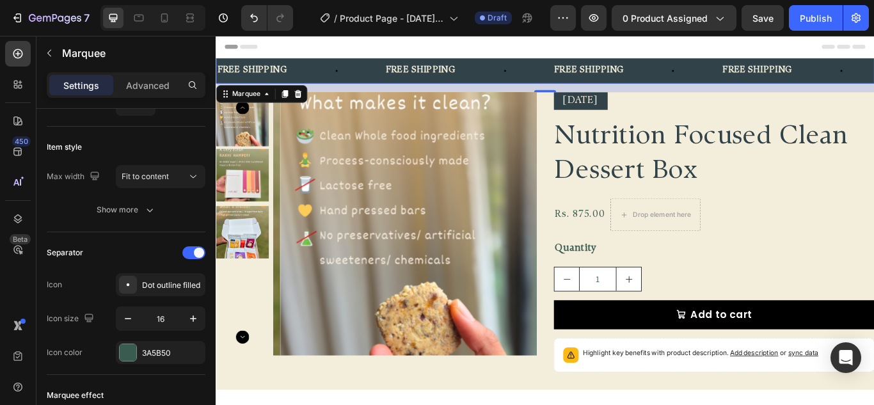
click at [570, 69] on div "FREE SHIPPING Text Block" at bounding box center [511, 76] width 197 height 29
click at [132, 348] on div at bounding box center [128, 352] width 17 height 17
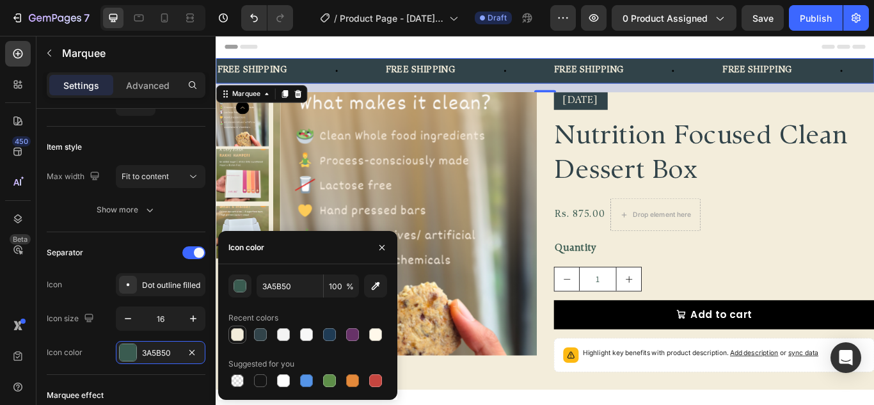
click at [243, 330] on div at bounding box center [237, 334] width 13 height 13
type input "F3EDDB"
click at [126, 289] on icon at bounding box center [128, 284] width 13 height 13
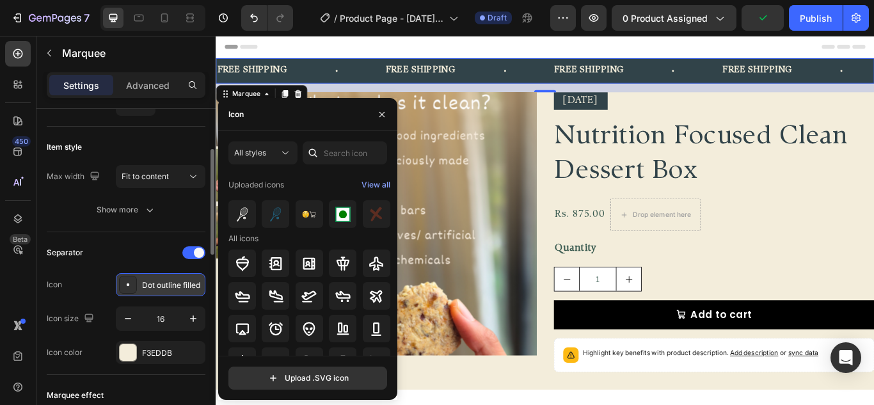
click at [126, 289] on icon at bounding box center [128, 284] width 13 height 13
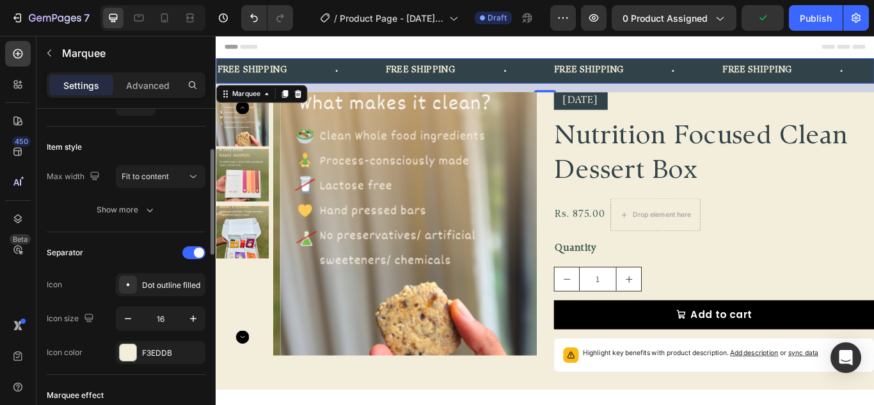
click at [88, 291] on div "Icon Dot outline filled" at bounding box center [126, 284] width 159 height 23
click at [129, 321] on icon "button" at bounding box center [128, 318] width 13 height 13
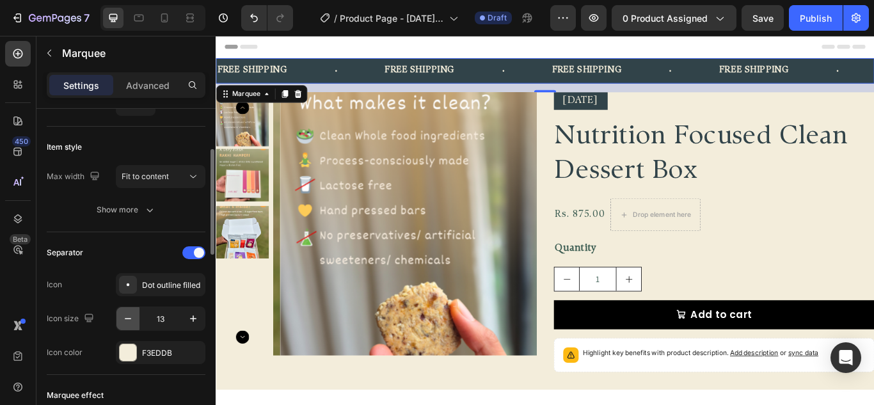
type input "12"
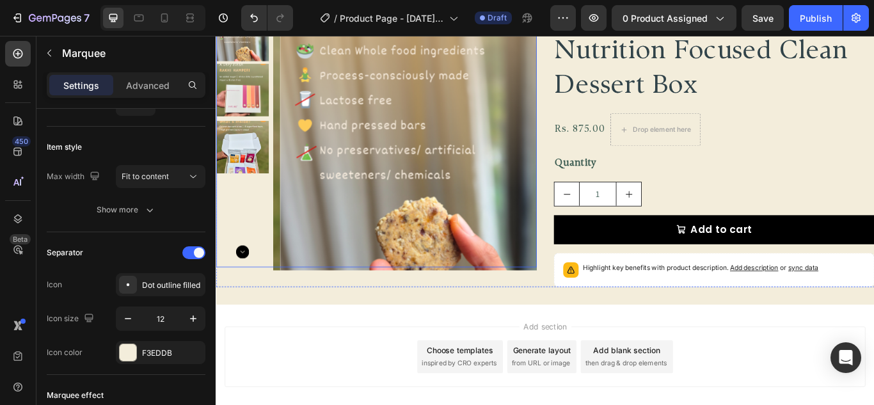
scroll to position [0, 0]
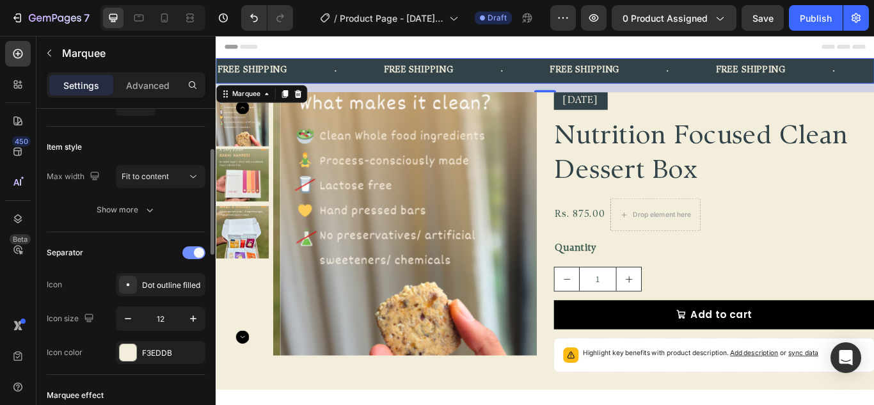
click at [191, 254] on div at bounding box center [193, 252] width 23 height 13
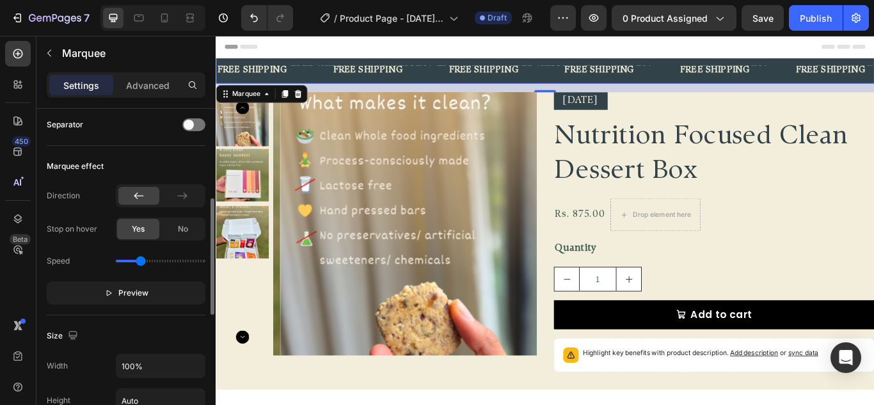
scroll to position [384, 0]
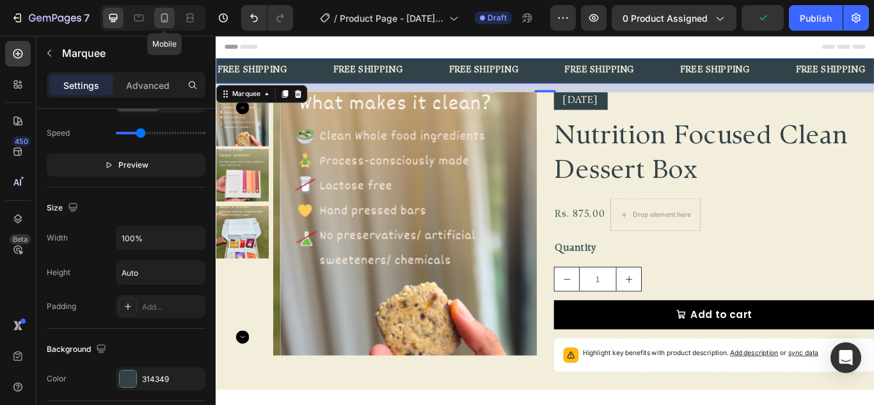
click at [159, 20] on icon at bounding box center [164, 18] width 13 height 13
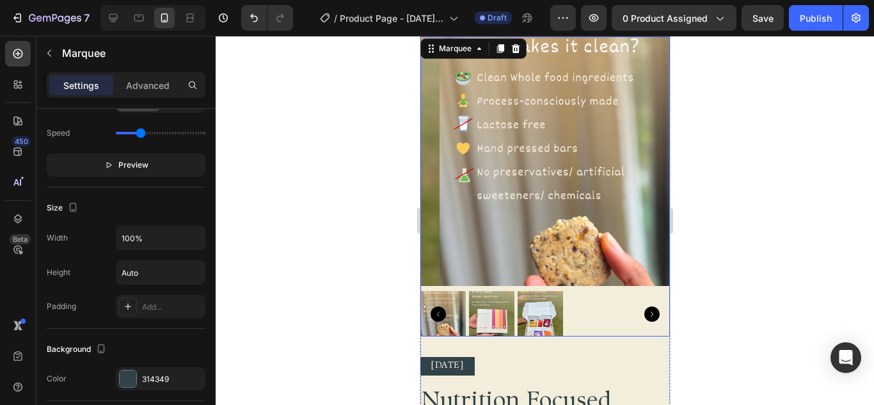
scroll to position [128, 0]
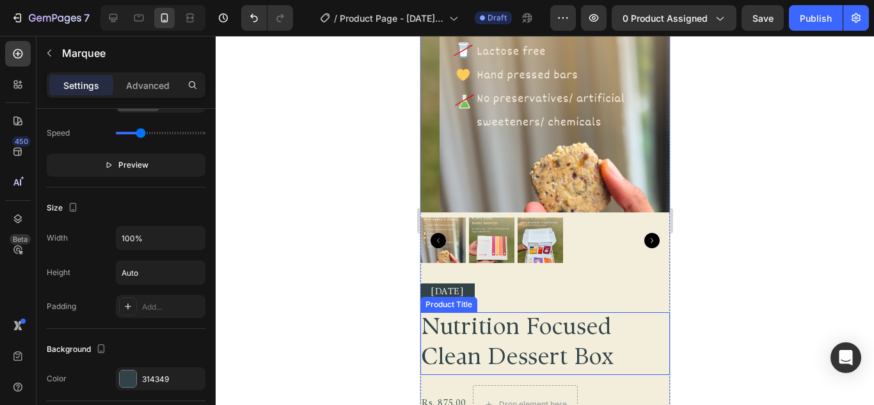
click at [614, 312] on h2 "Nutrition Focused Clean Dessert Box" at bounding box center [545, 343] width 250 height 63
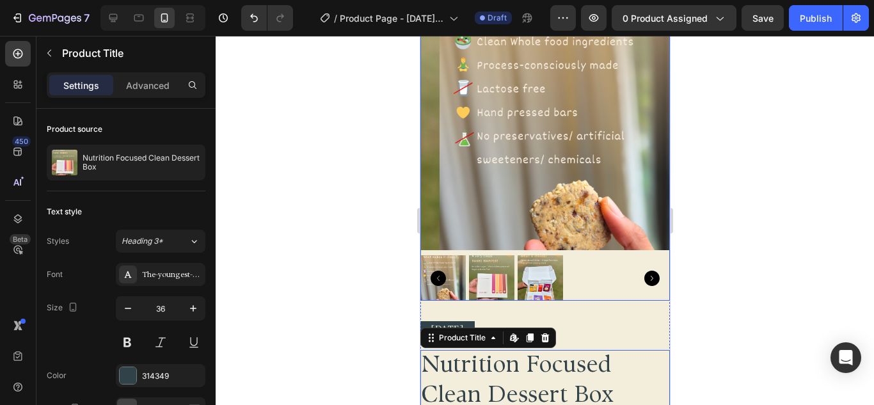
scroll to position [192, 0]
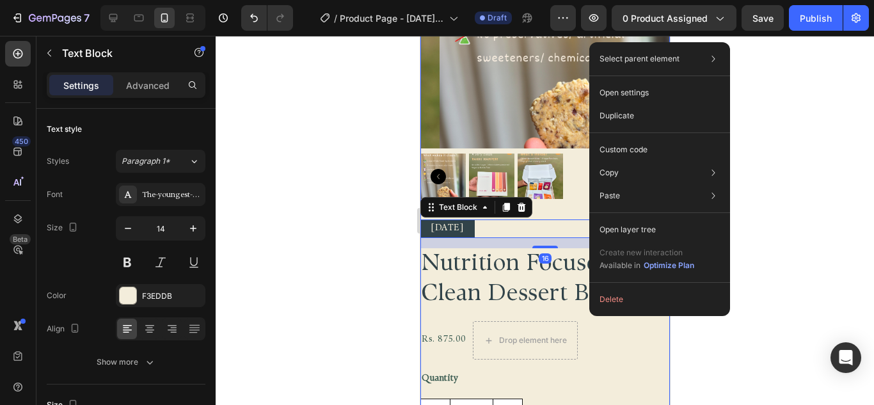
click at [570, 204] on div "Product Images Diwali 2025 Text Block 16 Nutrition Focused Clean Dessert Box Pr…" at bounding box center [545, 214] width 250 height 631
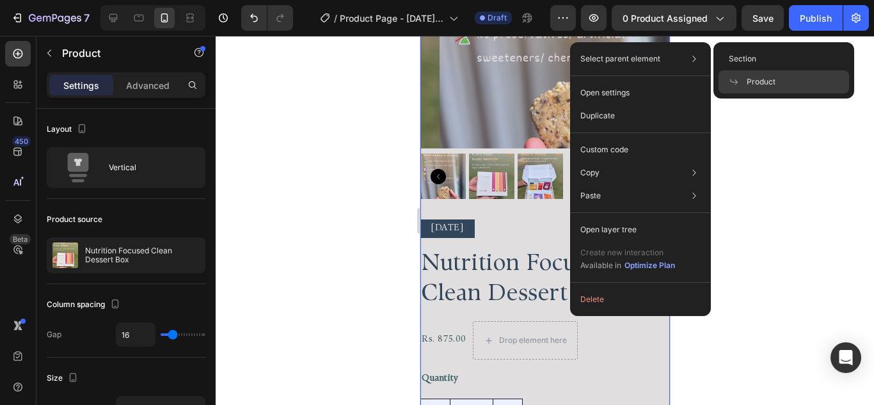
click at [773, 80] on span "Product" at bounding box center [761, 82] width 29 height 12
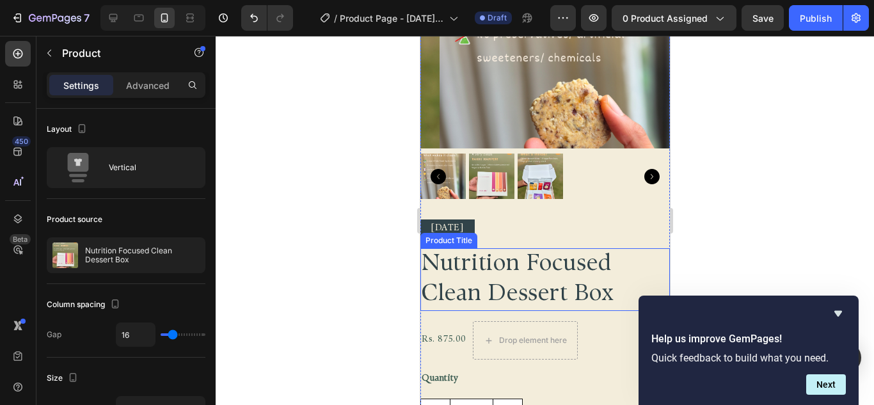
click at [583, 264] on h2 "Nutrition Focused Clean Dessert Box" at bounding box center [545, 279] width 250 height 63
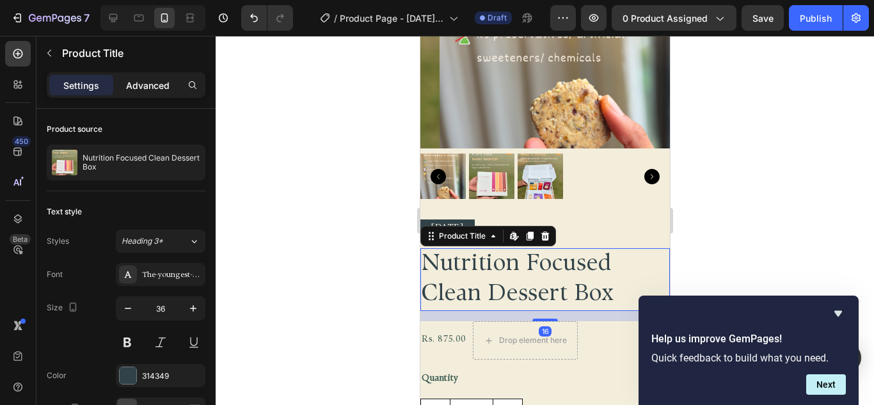
click at [162, 82] on p "Advanced" at bounding box center [148, 85] width 44 height 13
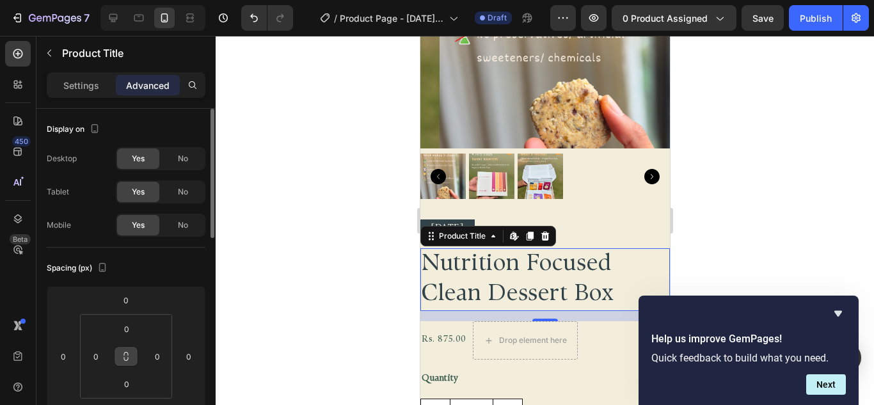
click at [125, 0] on html "7 Version history / Product Page - Sep 26, 22:08:21 Draft Preview 0 product ass…" at bounding box center [437, 0] width 874 height 0
type input "8"
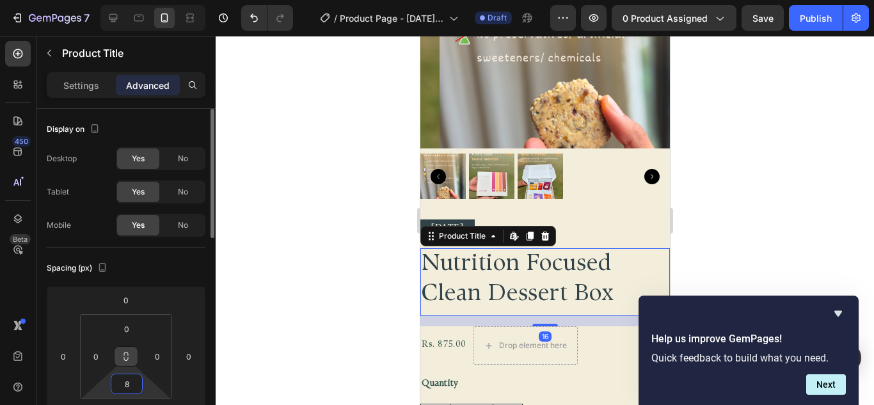
click at [129, 360] on icon at bounding box center [126, 356] width 10 height 10
click at [155, 351] on input "0" at bounding box center [157, 356] width 19 height 19
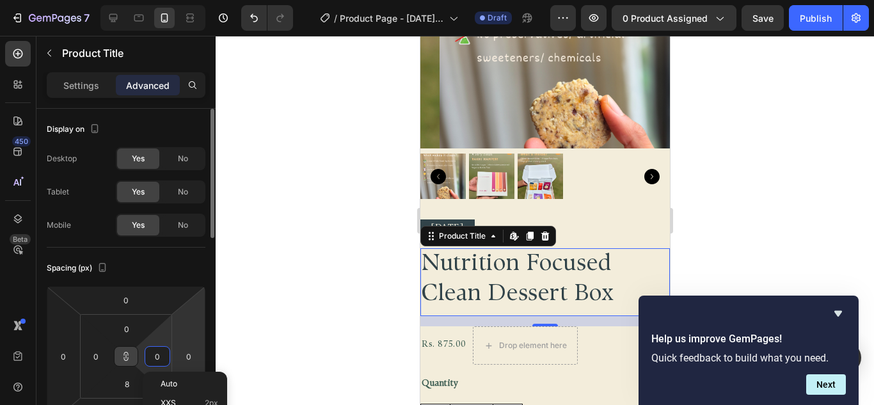
type input "5"
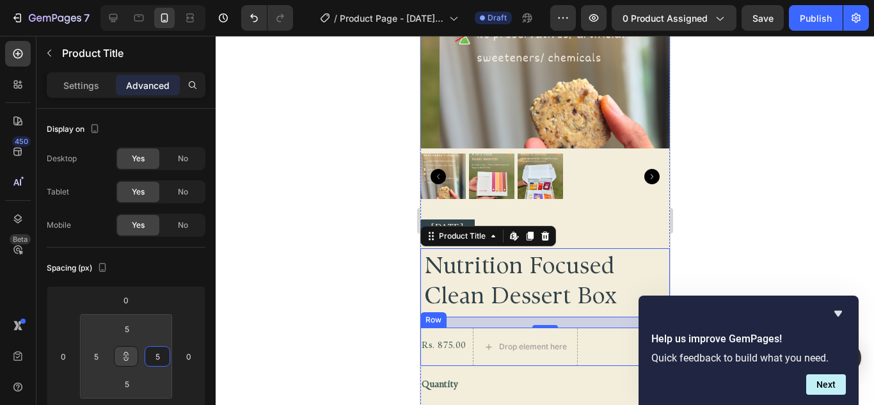
click at [609, 328] on div "Rs. 875.00 Product Price Product Price Drop element here Row" at bounding box center [545, 347] width 250 height 38
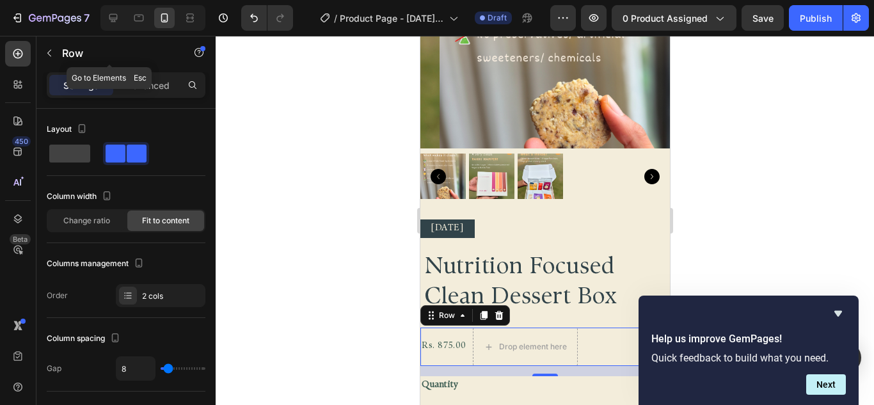
click at [151, 72] on div "Row" at bounding box center [109, 54] width 146 height 36
click at [154, 84] on p "Advanced" at bounding box center [148, 85] width 44 height 13
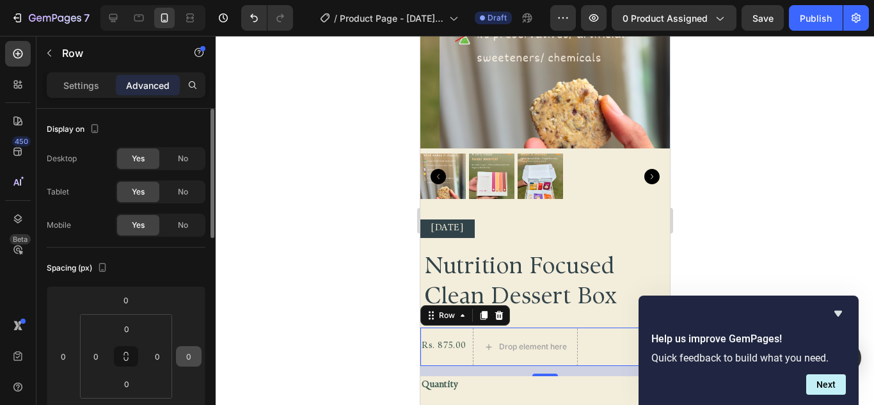
click at [130, 355] on icon at bounding box center [126, 356] width 10 height 10
click at [160, 354] on input "0" at bounding box center [157, 356] width 19 height 19
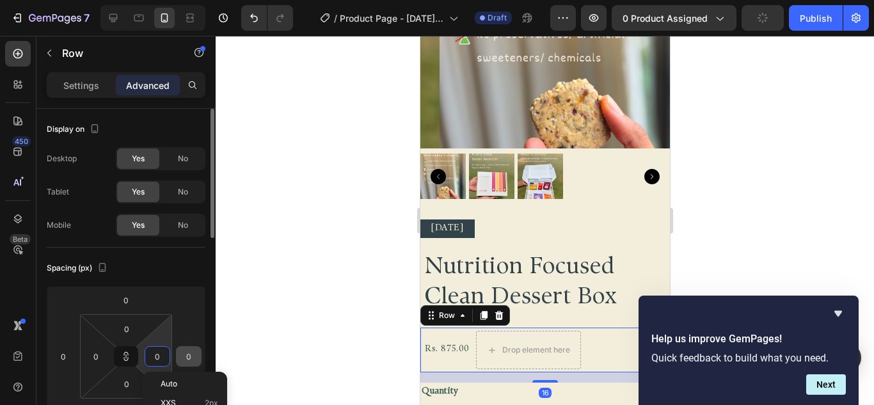
type input "5"
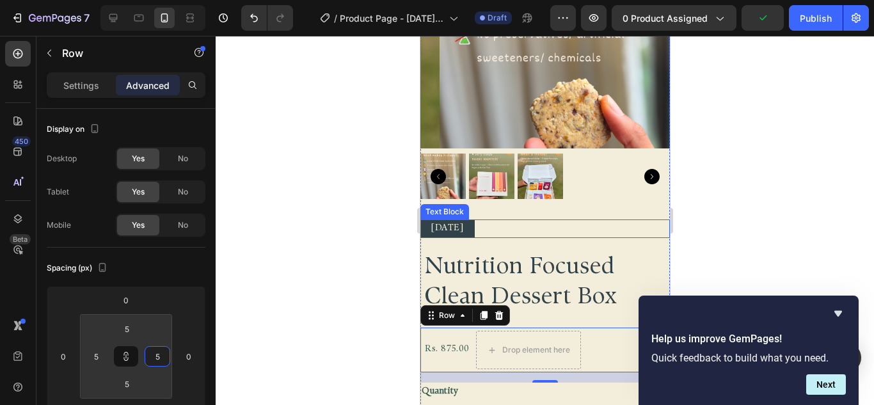
click at [574, 223] on div "[DATE]" at bounding box center [545, 229] width 250 height 19
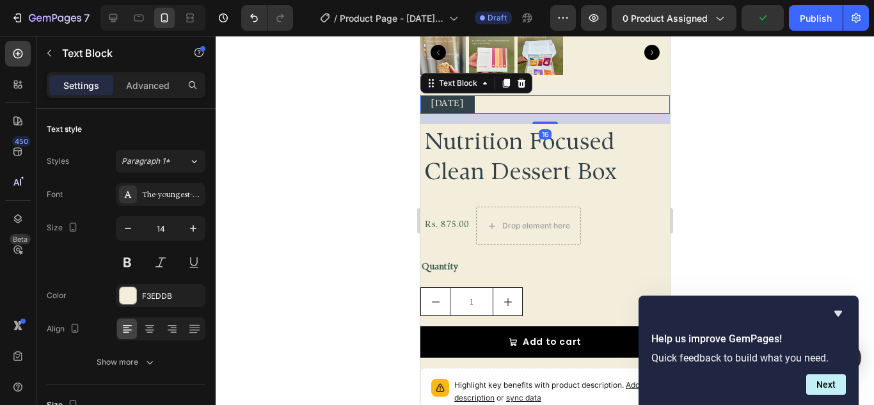
scroll to position [320, 0]
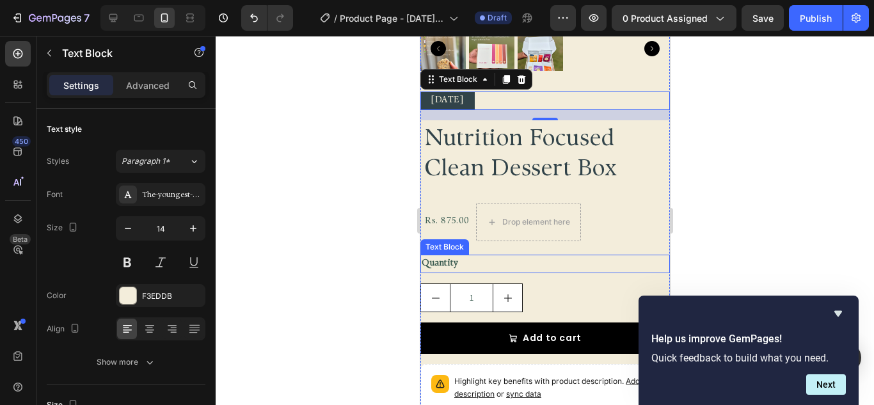
click at [541, 264] on div "Diwali 2025 Text Block 16 Nutrition Focused Clean Dessert Box Product Title Rs.…" at bounding box center [545, 253] width 250 height 323
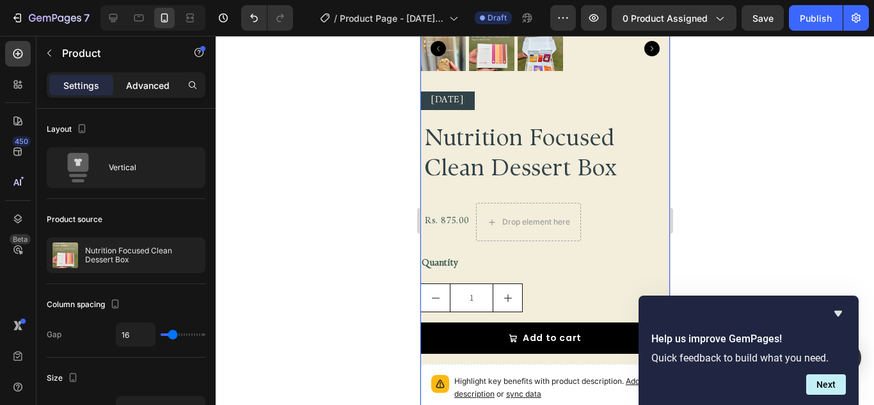
click at [171, 90] on div "Advanced" at bounding box center [148, 85] width 64 height 20
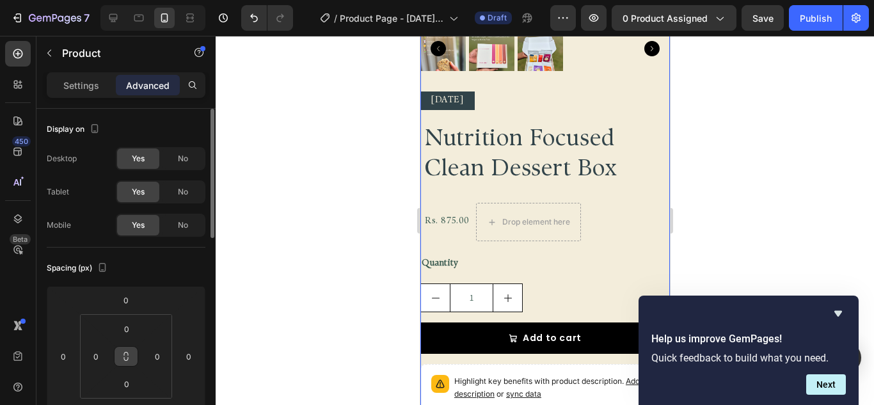
drag, startPoint x: 128, startPoint y: 364, endPoint x: 182, endPoint y: 360, distance: 54.0
click at [129, 364] on button at bounding box center [126, 356] width 24 height 20
click at [159, 354] on input "0" at bounding box center [157, 356] width 19 height 19
type input "5"
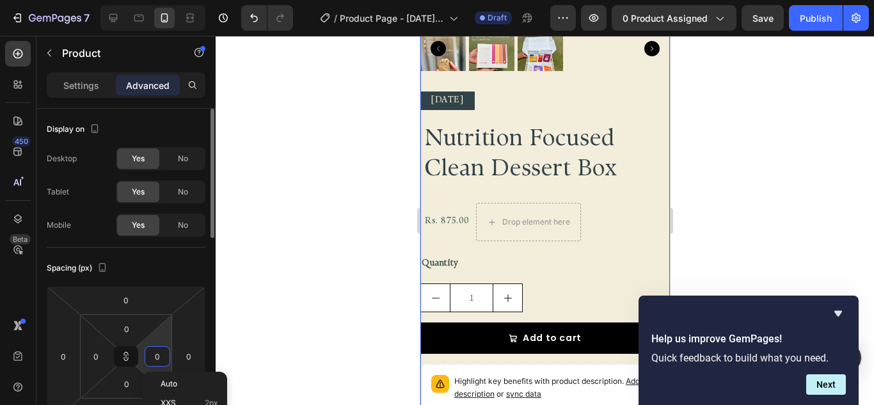
type input "5"
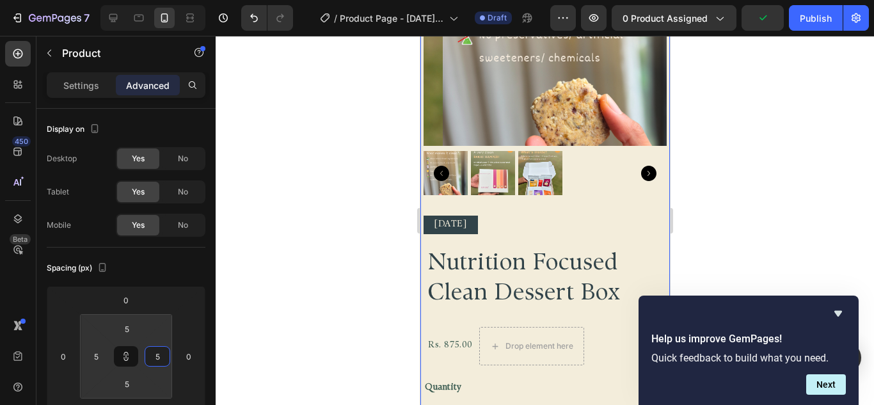
scroll to position [192, 0]
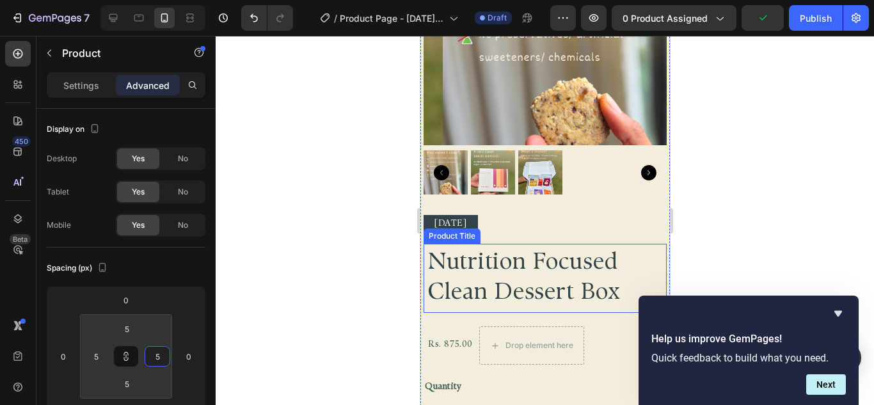
click at [483, 244] on div "Nutrition Focused Clean Dessert Box Product Title" at bounding box center [544, 278] width 243 height 69
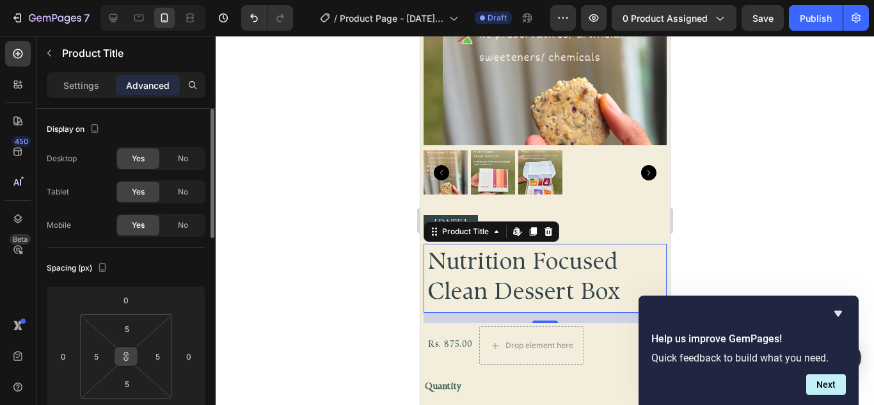
click at [122, 357] on icon at bounding box center [126, 356] width 10 height 10
click at [125, 358] on icon at bounding box center [126, 356] width 10 height 10
click at [171, 0] on html "7 Version history / Product Page - Sep 26, 22:08:21 Draft Preview 0 product ass…" at bounding box center [437, 0] width 874 height 0
click at [168, 360] on div "5" at bounding box center [158, 356] width 26 height 20
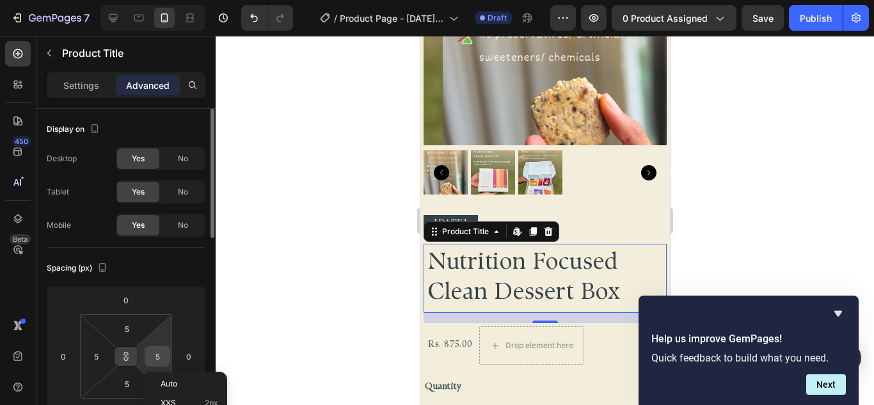
click at [166, 360] on input "5" at bounding box center [157, 356] width 19 height 19
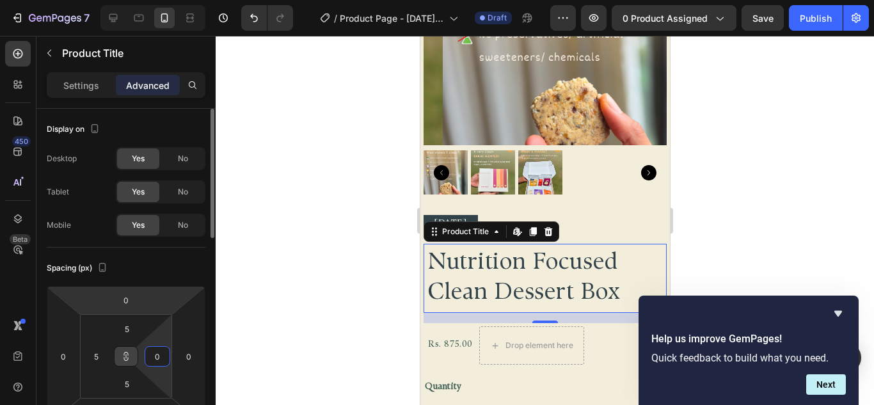
type input "0"
click at [169, 0] on html "7 Version history / Product Page - Sep 26, 22:08:21 Draft Preview 0 product ass…" at bounding box center [437, 0] width 874 height 0
type input "0"
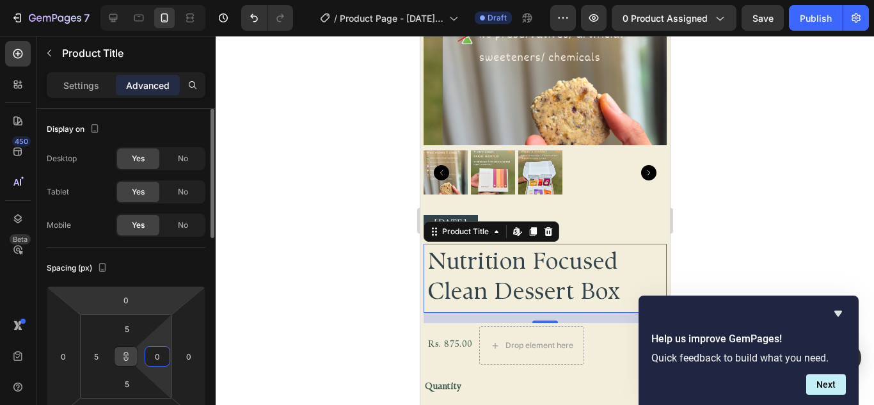
type input "0"
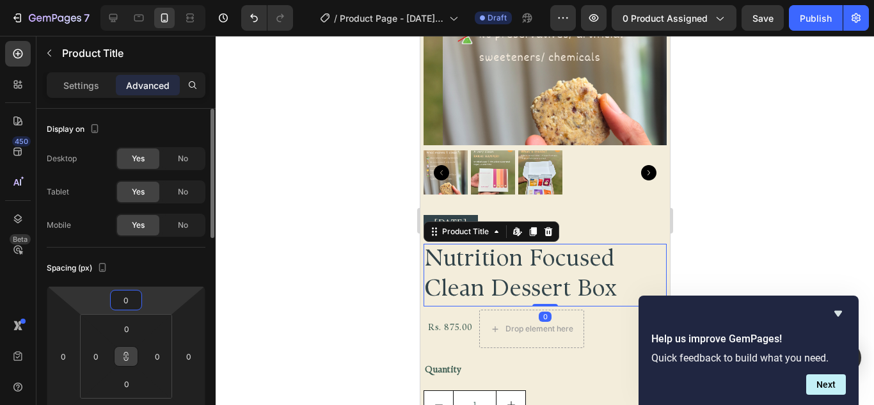
click at [177, 274] on div "Spacing (px)" at bounding box center [126, 268] width 159 height 20
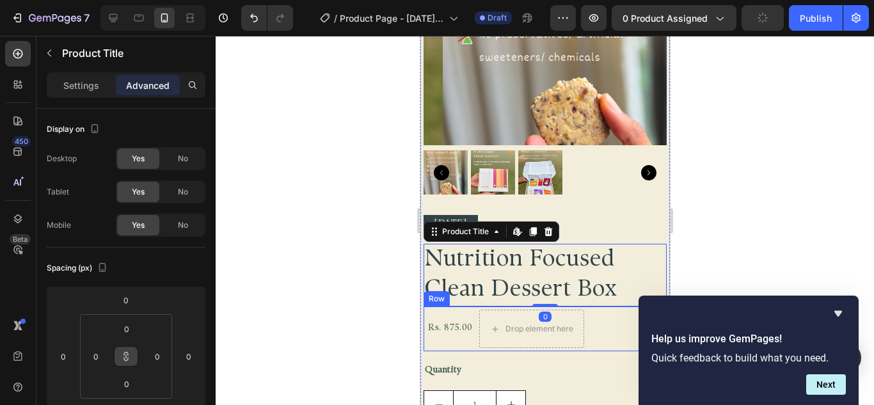
click at [464, 307] on div "Rs. 875.00 Product Price Product Price Drop element here Row" at bounding box center [544, 329] width 243 height 45
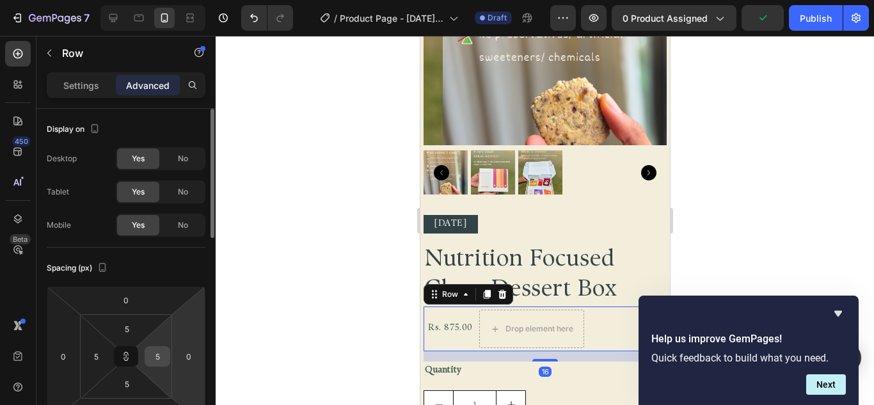
click at [146, 349] on div "5" at bounding box center [158, 356] width 26 height 20
click at [162, 356] on input "5" at bounding box center [157, 356] width 19 height 19
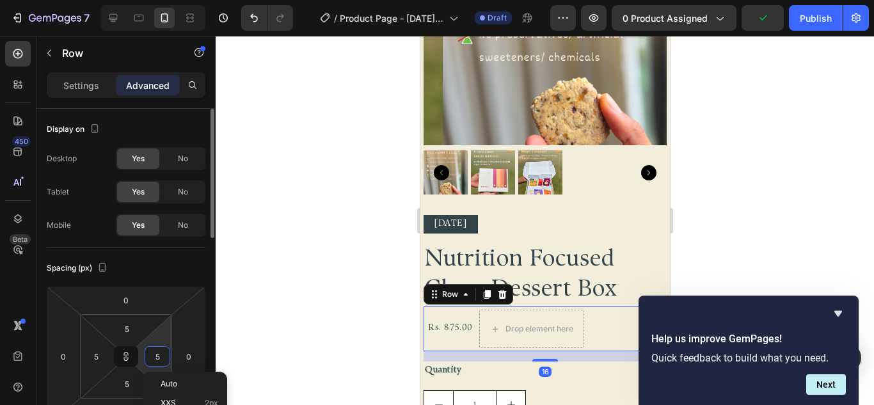
type input "0"
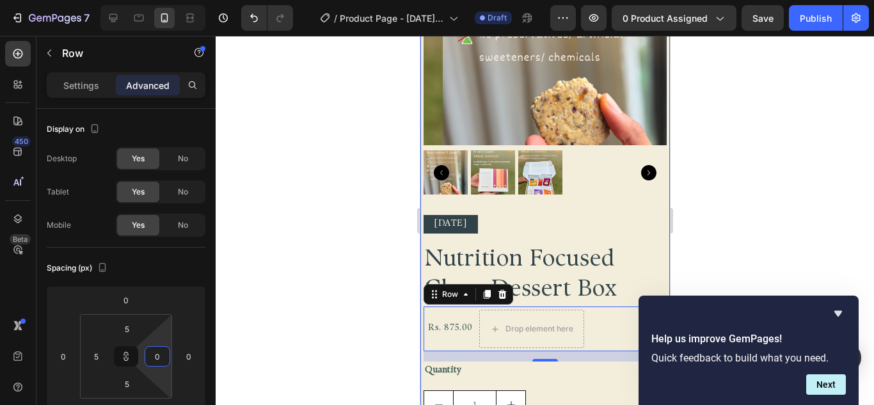
click at [547, 230] on div "Diwali 2025 Text Block Nutrition Focused Clean Dessert Box Product Title Rs. 87…" at bounding box center [544, 368] width 243 height 306
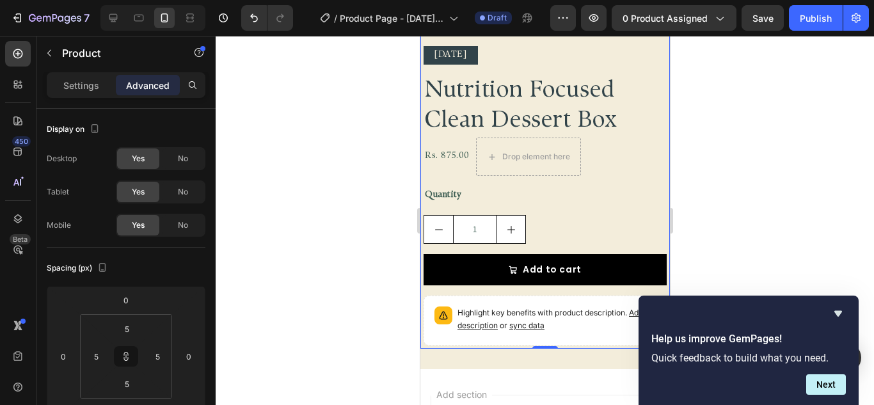
scroll to position [384, 0]
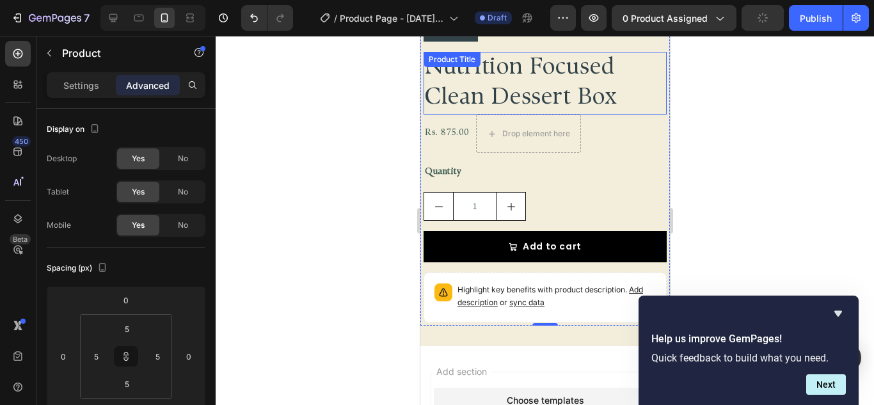
click at [568, 52] on h2 "Nutrition Focused Clean Dessert Box" at bounding box center [544, 83] width 243 height 63
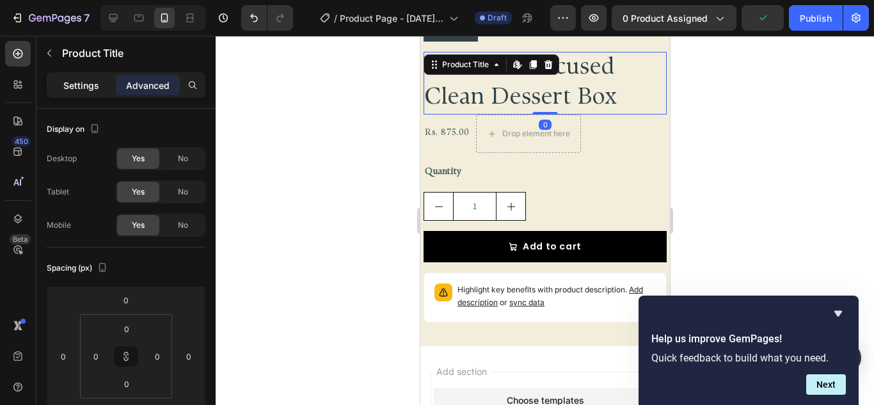
click at [95, 91] on p "Settings" at bounding box center [81, 85] width 36 height 13
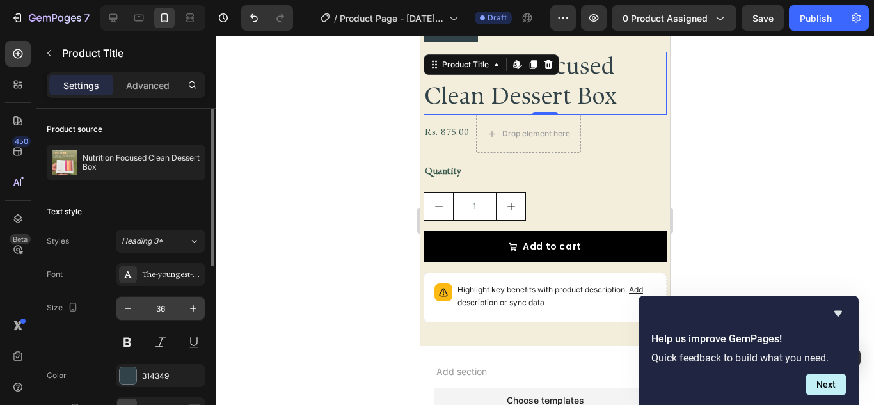
click at [169, 299] on input "36" at bounding box center [161, 308] width 42 height 23
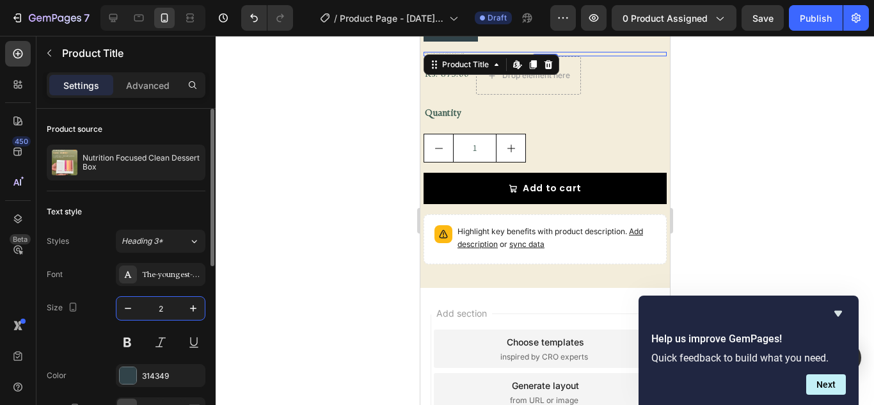
type input "24"
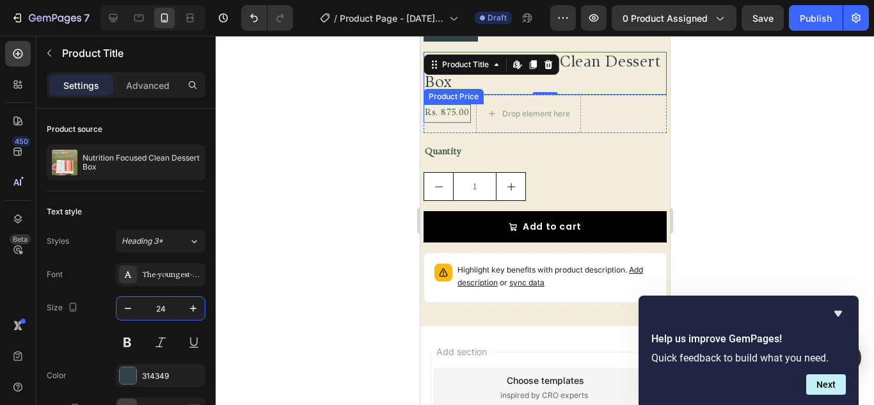
click at [453, 104] on div "Rs. 875.00" at bounding box center [446, 113] width 47 height 19
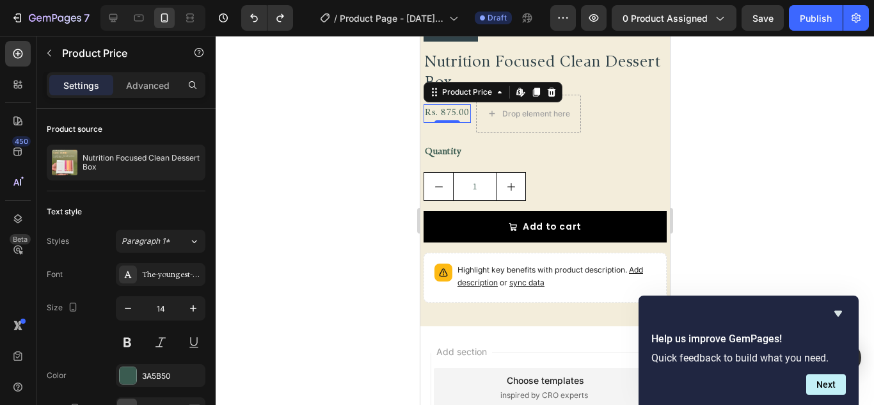
click at [552, 57] on h2 "Nutrition Focused Clean Dessert Box" at bounding box center [544, 73] width 243 height 42
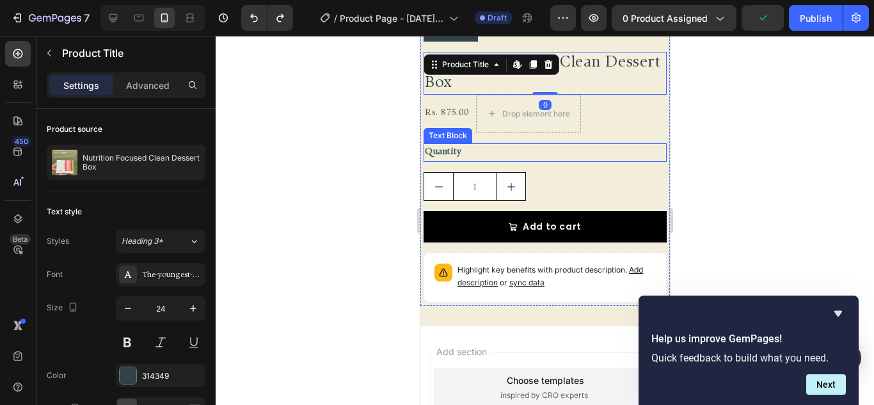
click at [445, 113] on div "Rs. 875.00" at bounding box center [446, 113] width 47 height 19
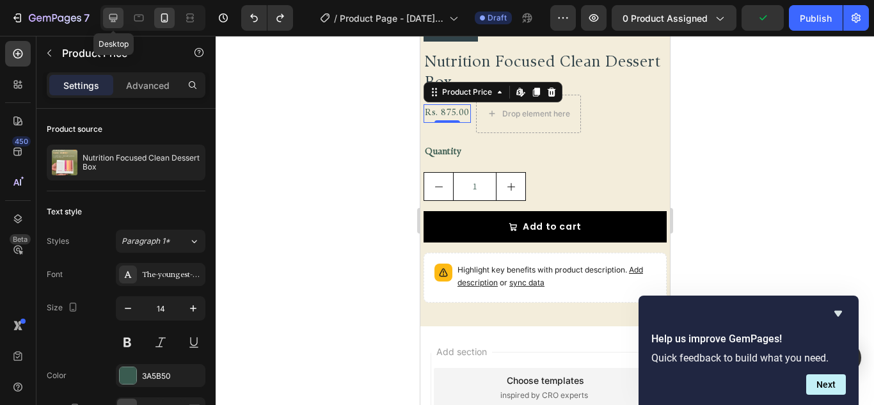
click at [115, 17] on icon at bounding box center [113, 18] width 13 height 13
type input "18"
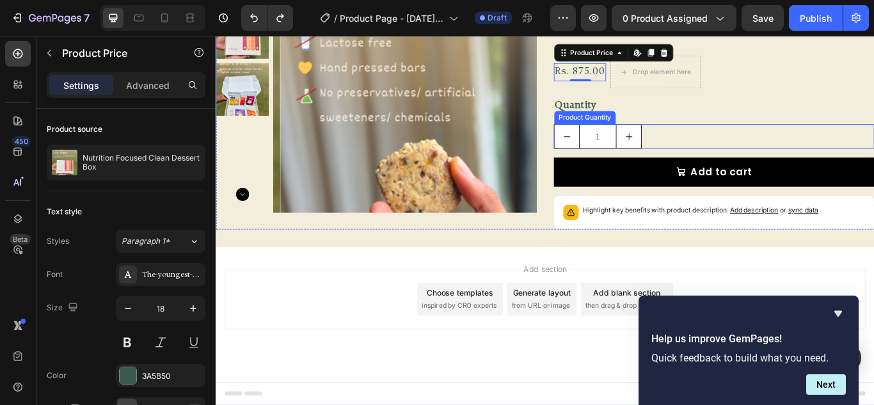
scroll to position [154, 0]
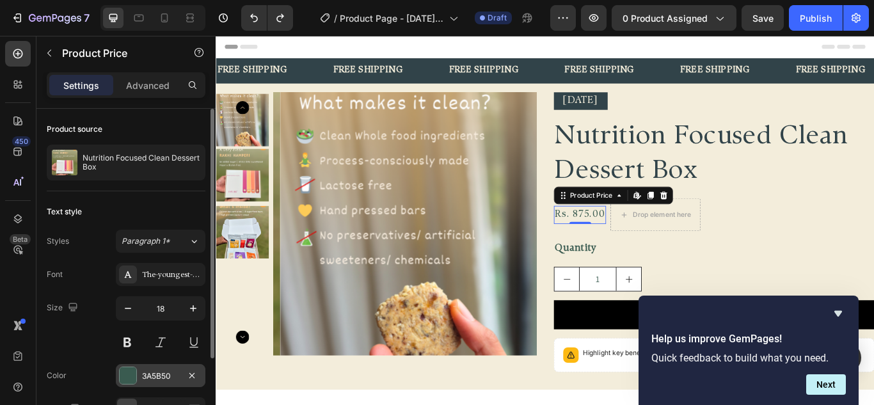
scroll to position [154, 0]
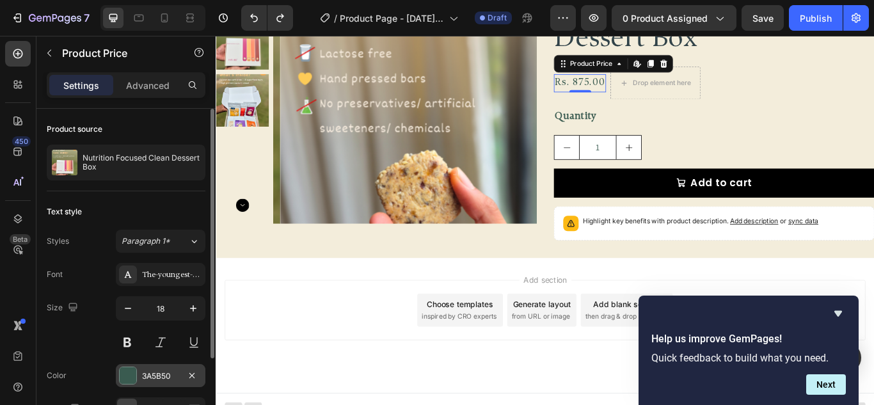
click at [134, 382] on div at bounding box center [128, 375] width 17 height 17
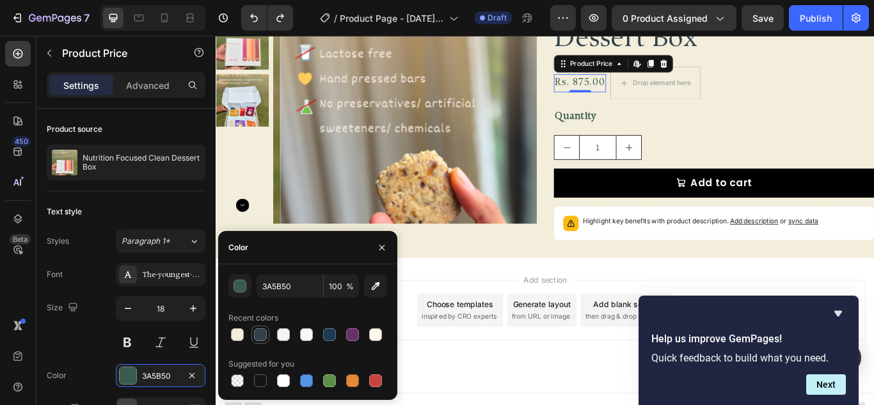
click at [266, 331] on div at bounding box center [260, 334] width 13 height 13
type input "314349"
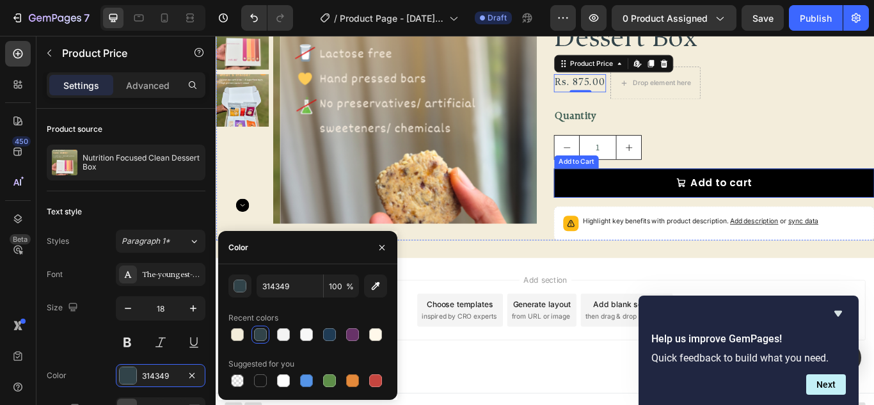
click at [871, 198] on button "Add to cart" at bounding box center [797, 208] width 374 height 34
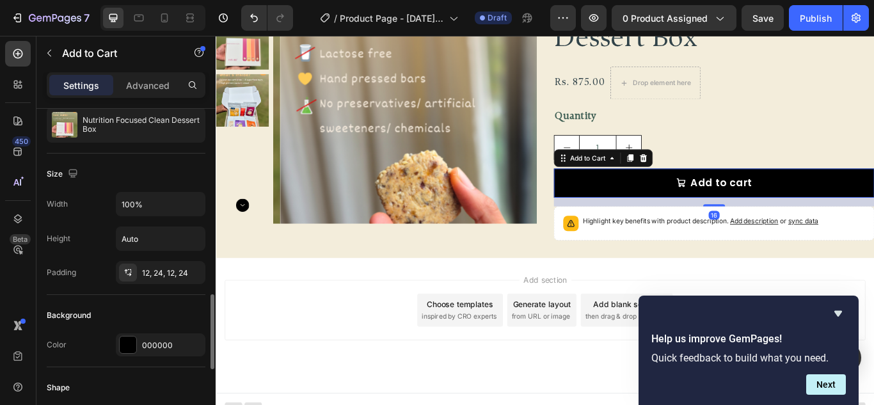
scroll to position [256, 0]
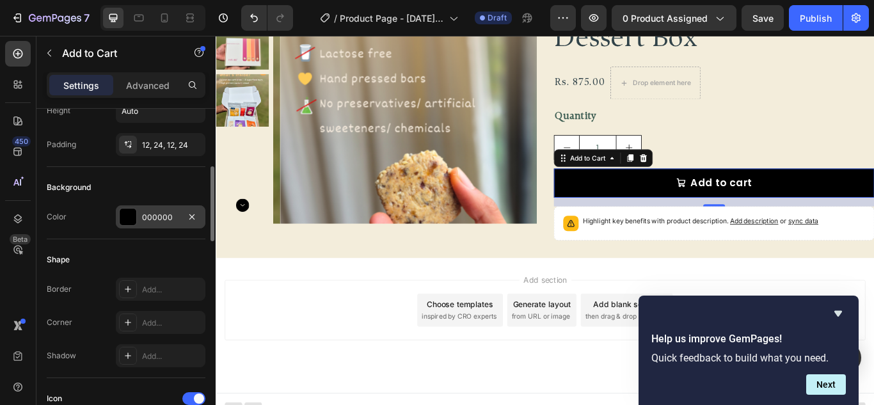
click at [137, 218] on div "000000" at bounding box center [161, 216] width 90 height 23
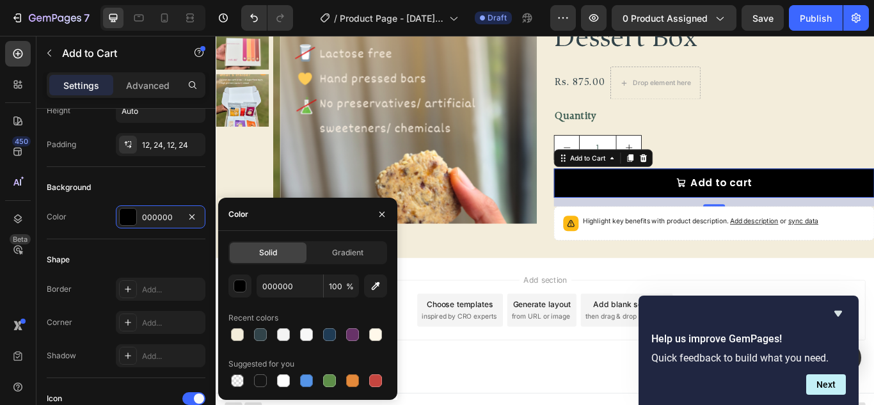
click at [261, 345] on div "000000 100 % Recent colors Suggested for you" at bounding box center [308, 332] width 159 height 115
click at [261, 339] on div at bounding box center [260, 334] width 13 height 13
type input "314349"
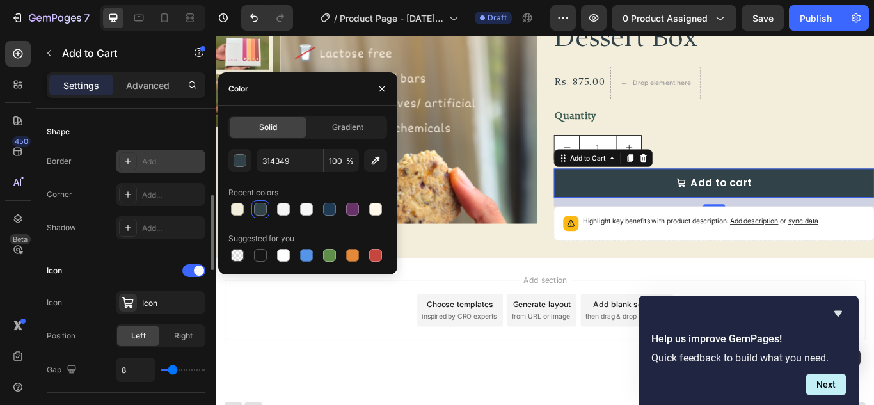
scroll to position [512, 0]
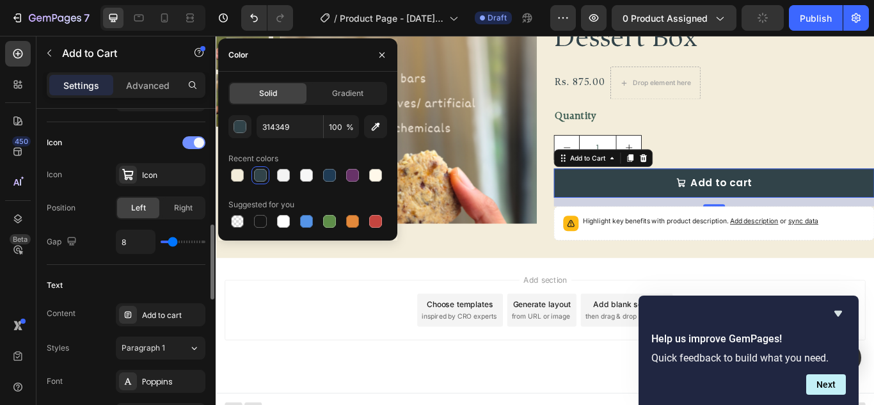
click at [186, 144] on div at bounding box center [193, 142] width 23 height 13
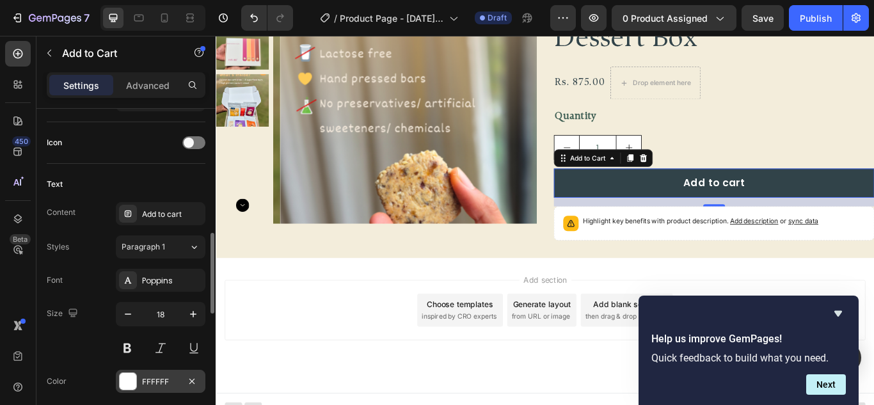
click at [130, 380] on div at bounding box center [128, 381] width 17 height 17
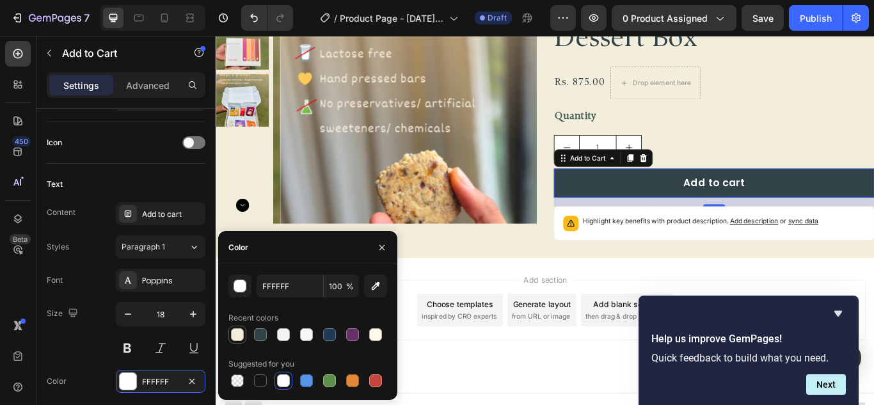
click at [231, 332] on div at bounding box center [237, 334] width 13 height 13
type input "F3EDDB"
click at [156, 273] on div "Poppins" at bounding box center [161, 280] width 90 height 23
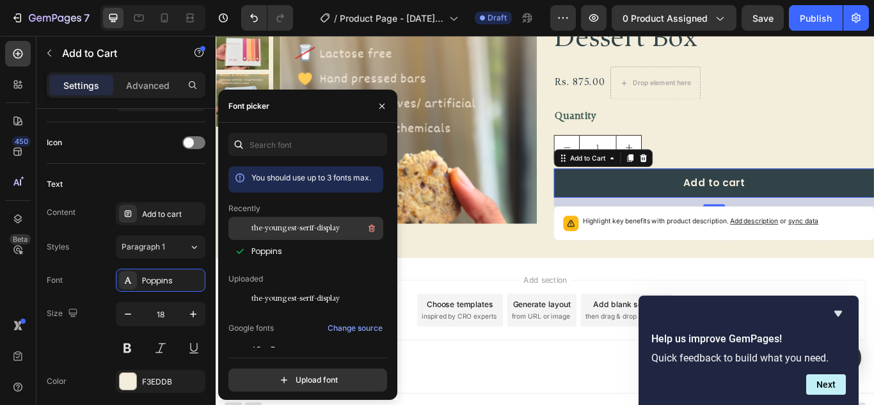
click at [318, 227] on span "the-youngest-serif-display" at bounding box center [296, 229] width 88 height 12
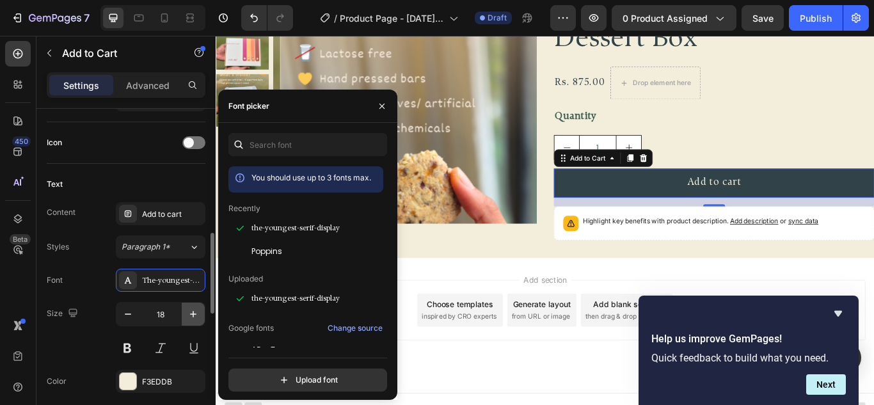
click at [202, 309] on button "button" at bounding box center [193, 314] width 23 height 23
click at [199, 309] on icon "button" at bounding box center [193, 314] width 13 height 13
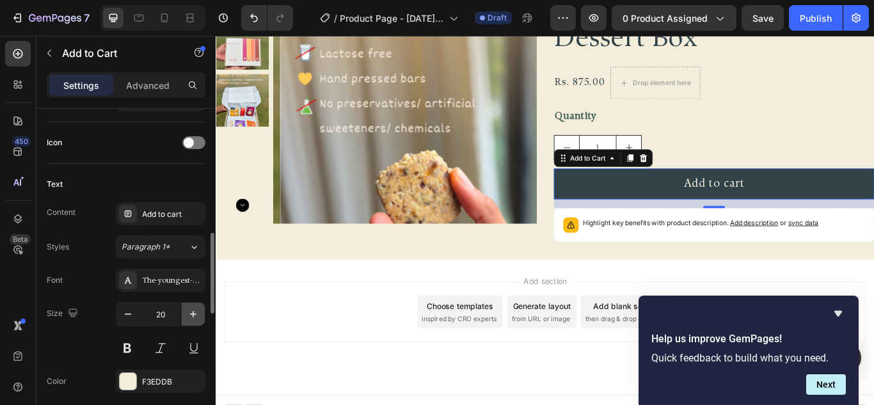
click at [197, 309] on icon "button" at bounding box center [193, 314] width 13 height 13
type input "22"
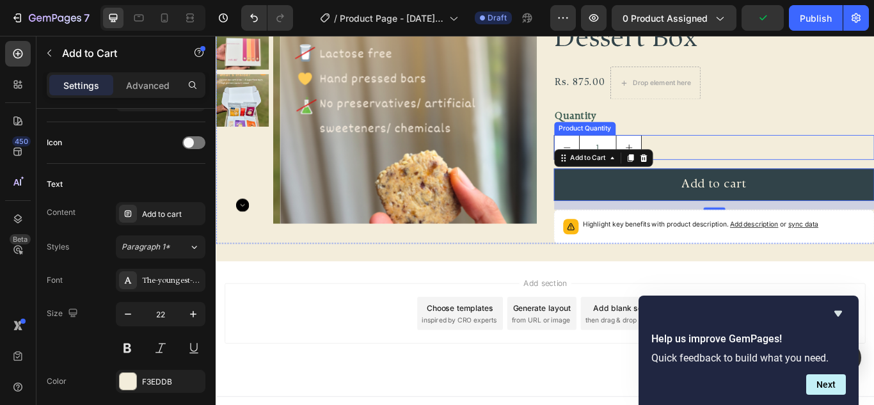
click at [706, 119] on div "Diwali 2025 Text Block Nutrition Focused Clean Dessert Box Product Title Rs. 87…" at bounding box center [797, 113] width 374 height 331
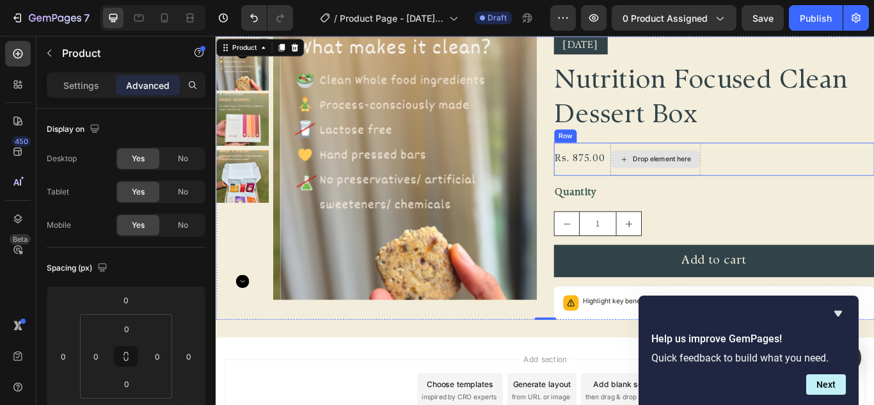
scroll to position [0, 0]
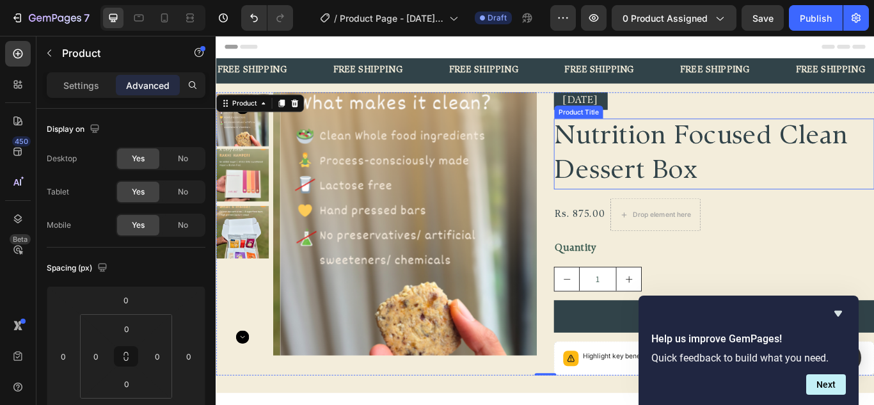
click at [730, 189] on h2 "Nutrition Focused Clean Dessert Box" at bounding box center [797, 174] width 374 height 83
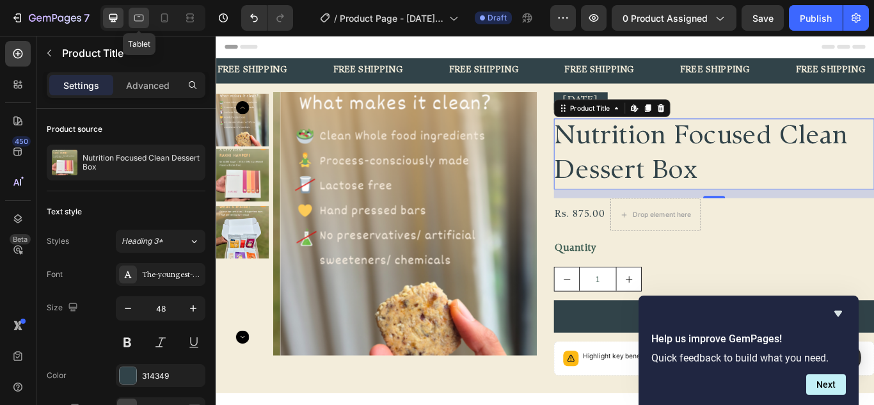
click at [141, 15] on icon at bounding box center [139, 18] width 10 height 7
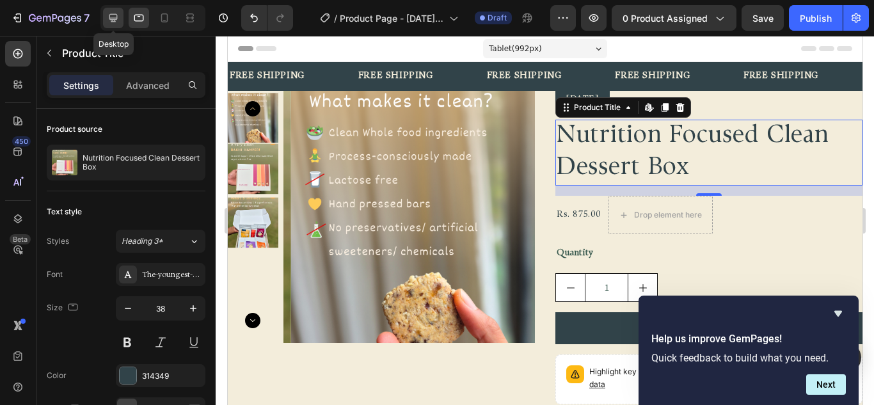
click at [106, 17] on div at bounding box center [113, 18] width 20 height 20
type input "48"
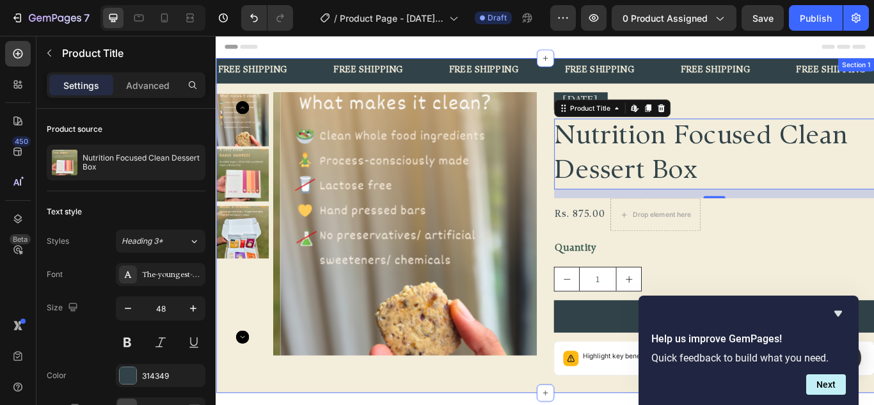
click at [594, 110] on div "Product Images Diwali 2025 Text Block Nutrition Focused Clean Dessert Box Produ…" at bounding box center [600, 267] width 768 height 331
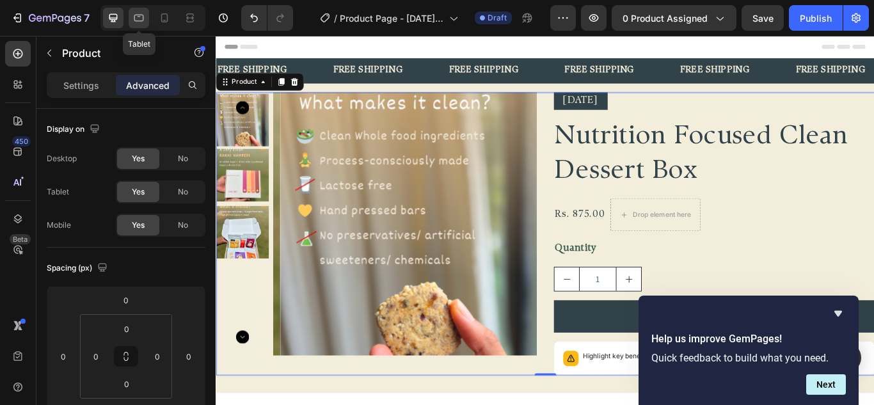
click at [141, 21] on icon at bounding box center [139, 18] width 10 height 7
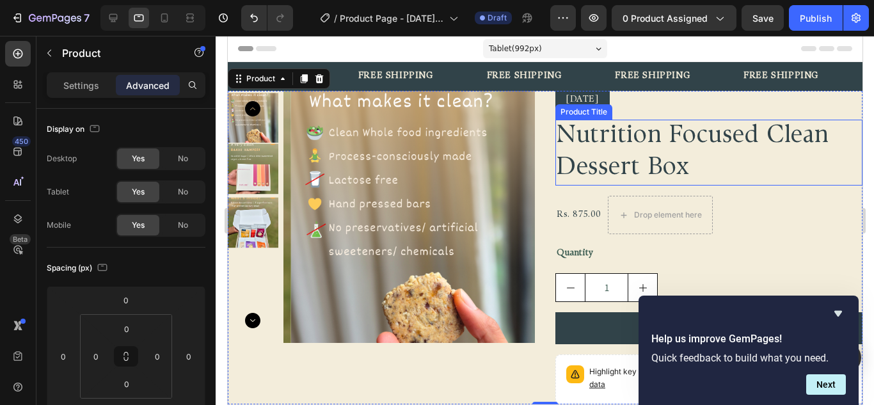
scroll to position [10, 0]
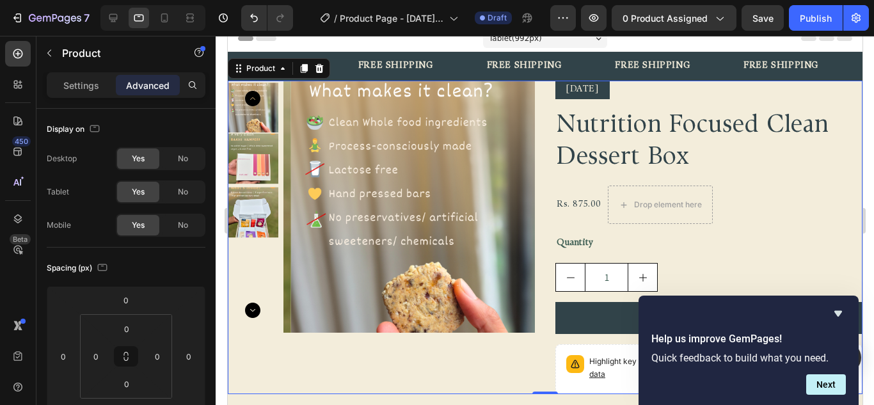
click at [535, 93] on div "Product Images Diwali 2025 Text Block Nutrition Focused Clean Dessert Box Produ…" at bounding box center [544, 237] width 635 height 313
click at [812, 84] on div "[DATE]" at bounding box center [708, 90] width 307 height 19
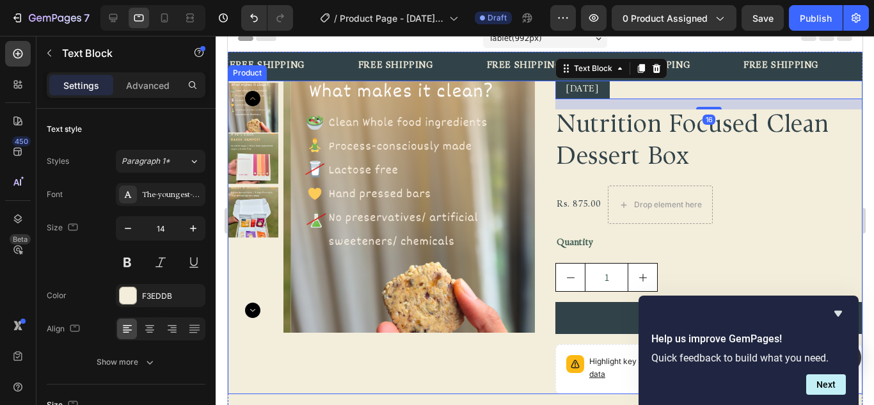
click at [539, 101] on div "Product Images Diwali 2025 Text Block 16 Nutrition Focused Clean Dessert Box Pr…" at bounding box center [544, 237] width 635 height 313
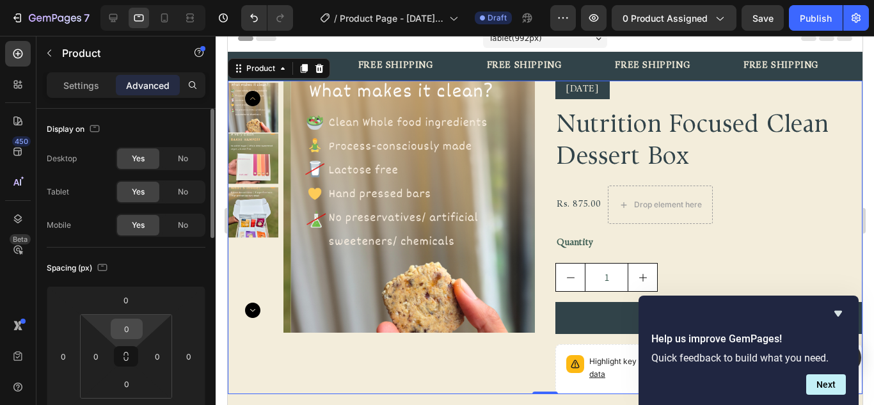
click at [127, 332] on input "0" at bounding box center [127, 328] width 26 height 19
type input "16"
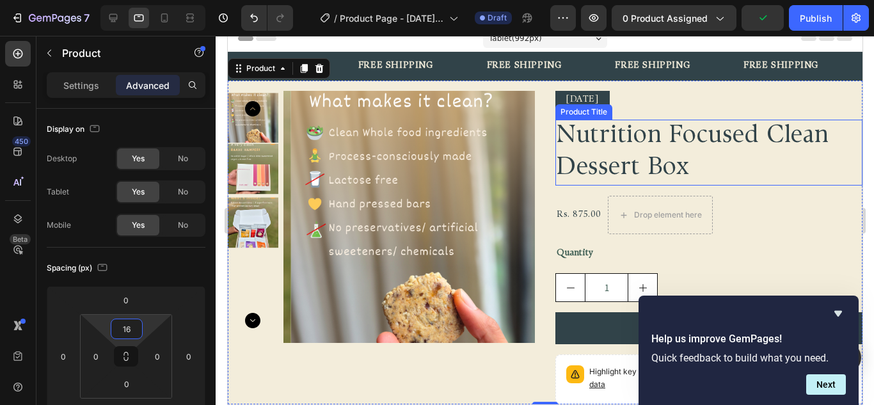
click at [661, 163] on h2 "Nutrition Focused Clean Dessert Box" at bounding box center [708, 153] width 307 height 66
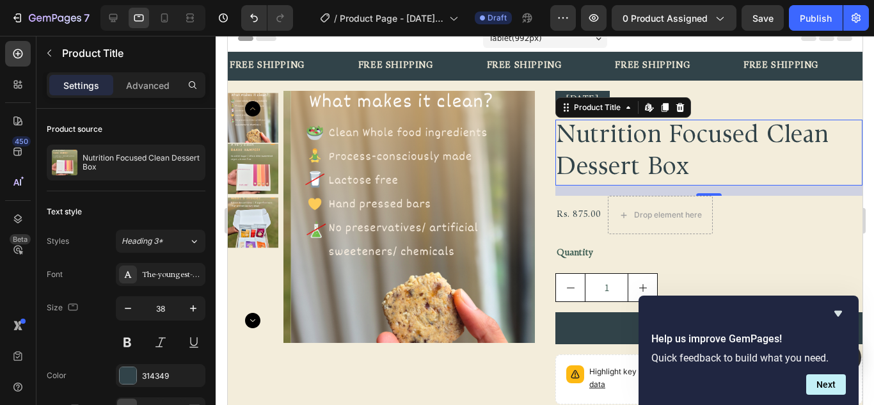
click at [744, 106] on div "[DATE]" at bounding box center [708, 100] width 307 height 19
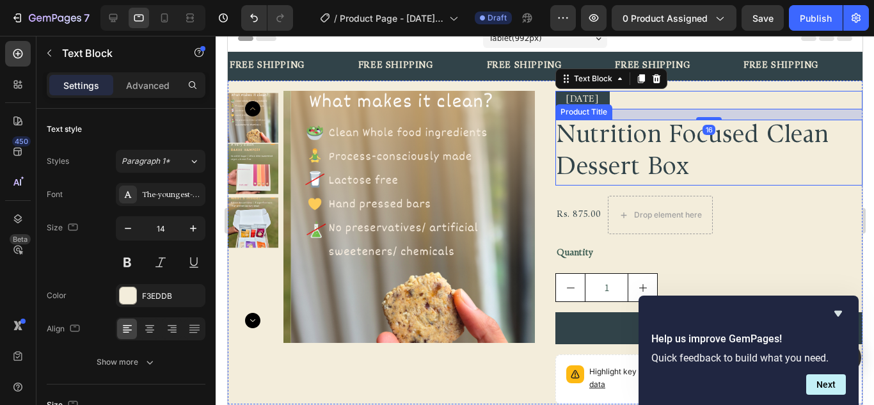
click at [604, 154] on h2 "Nutrition Focused Clean Dessert Box" at bounding box center [708, 153] width 307 height 66
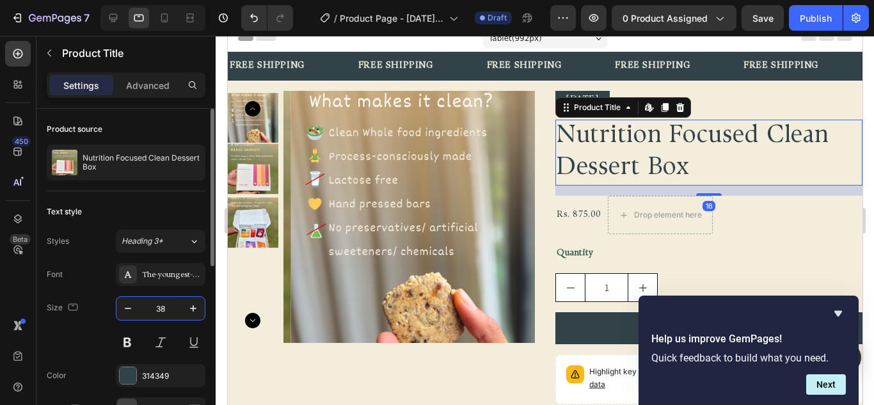
click at [170, 318] on input "38" at bounding box center [161, 308] width 42 height 23
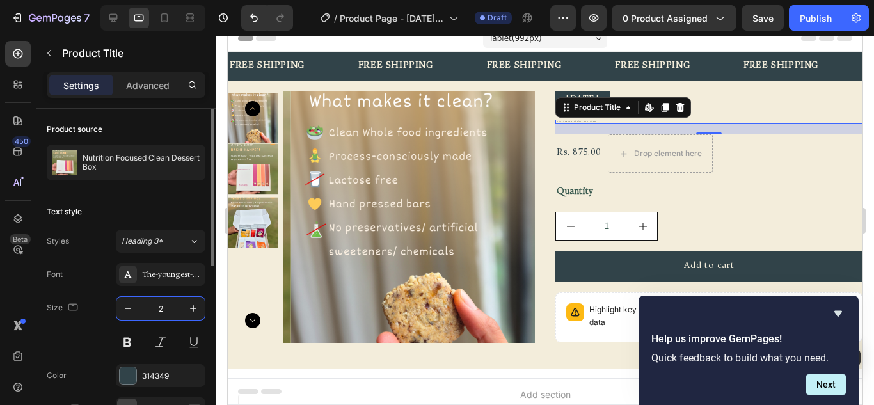
type input "28"
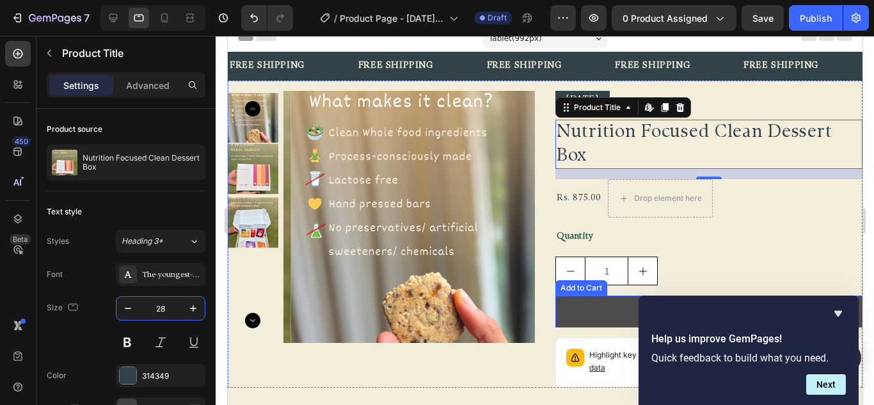
click at [608, 310] on button "Add to cart" at bounding box center [708, 311] width 307 height 31
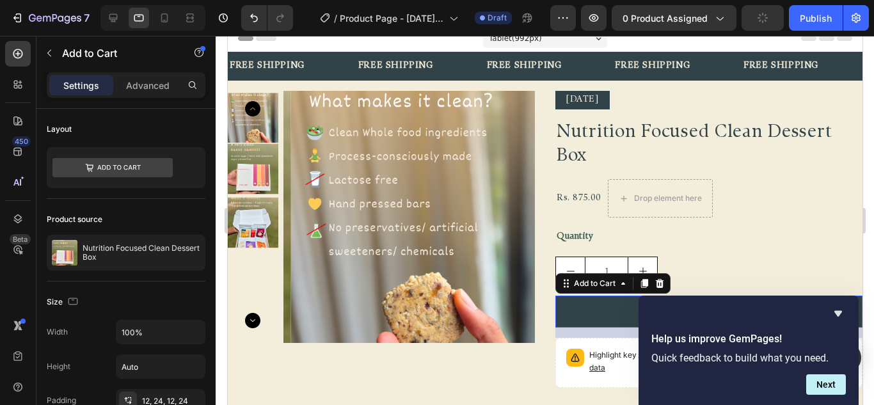
click at [841, 315] on icon "Hide survey" at bounding box center [838, 313] width 15 height 15
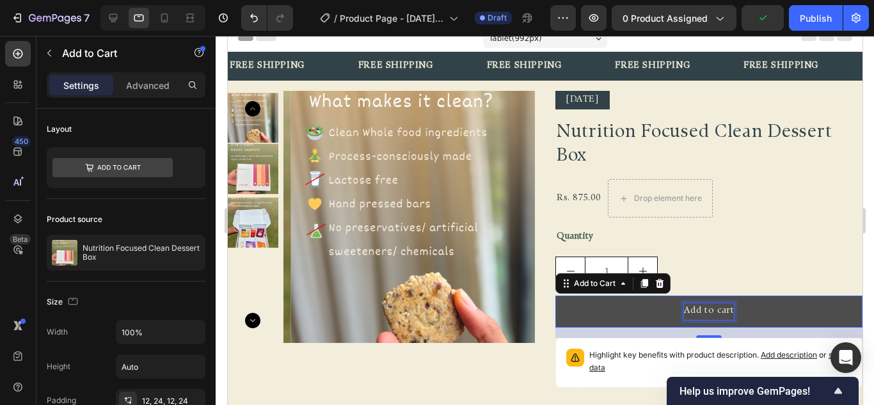
click at [684, 309] on div "Add to cart" at bounding box center [709, 311] width 51 height 16
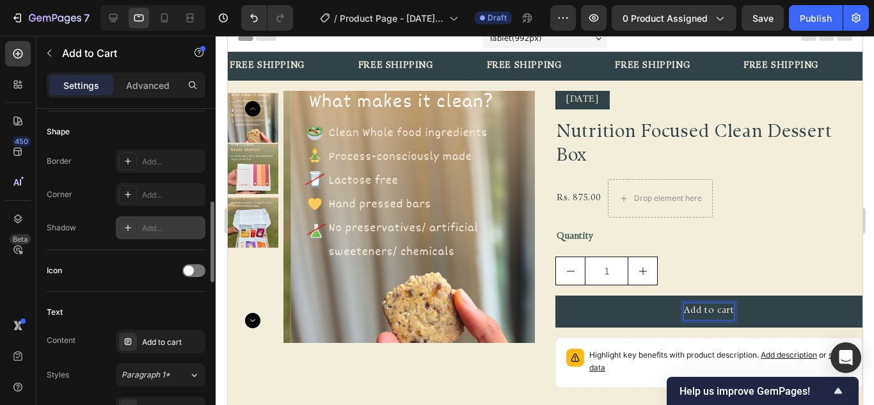
scroll to position [512, 0]
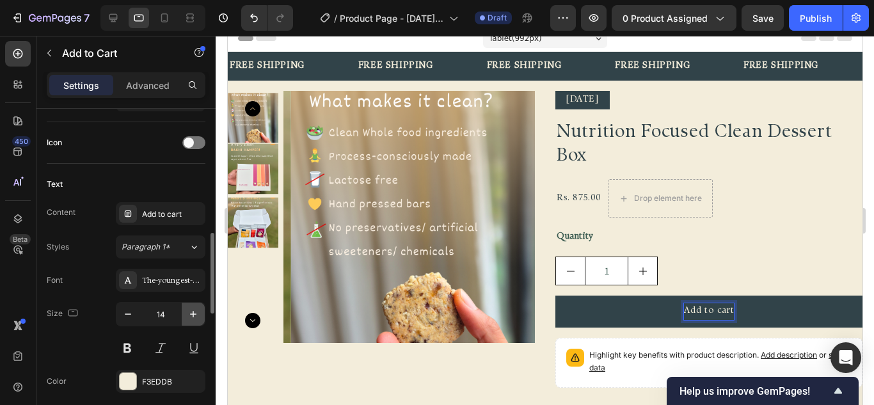
click at [200, 316] on button "button" at bounding box center [193, 314] width 23 height 23
click at [199, 315] on button "button" at bounding box center [193, 314] width 23 height 23
click at [198, 314] on icon "button" at bounding box center [193, 314] width 13 height 13
click at [197, 314] on icon "button" at bounding box center [193, 314] width 13 height 13
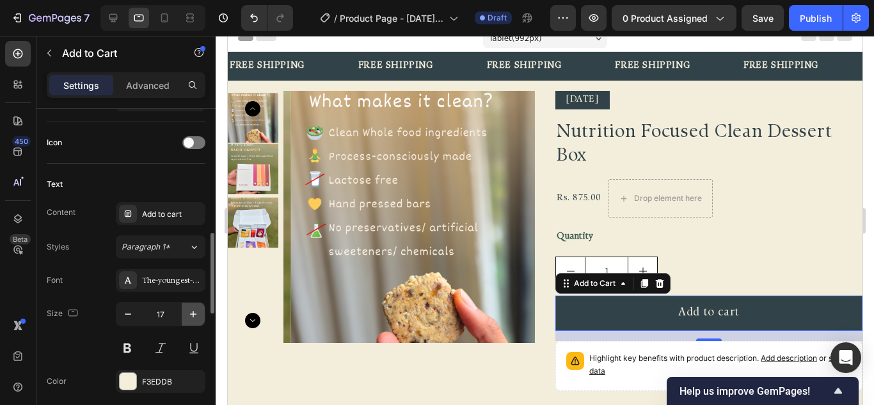
click at [196, 313] on icon "button" at bounding box center [193, 314] width 13 height 13
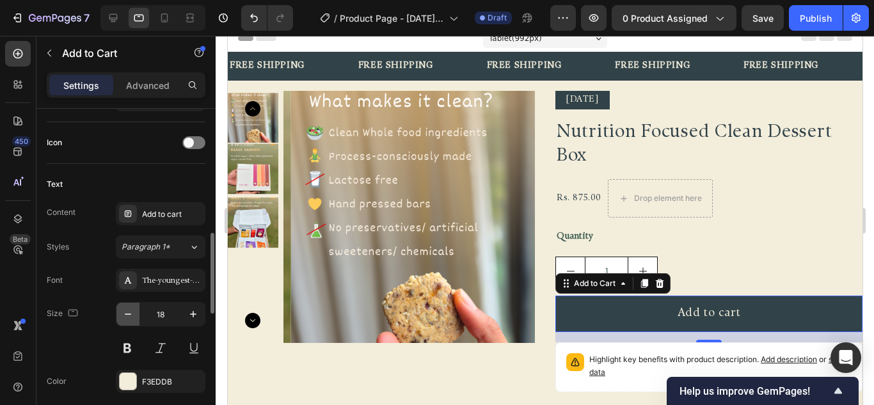
click at [124, 315] on icon "button" at bounding box center [128, 314] width 13 height 13
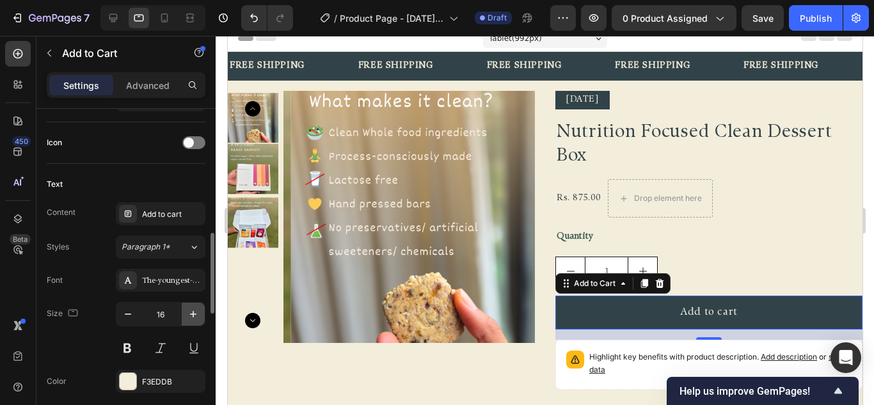
click at [200, 314] on button "button" at bounding box center [193, 314] width 23 height 23
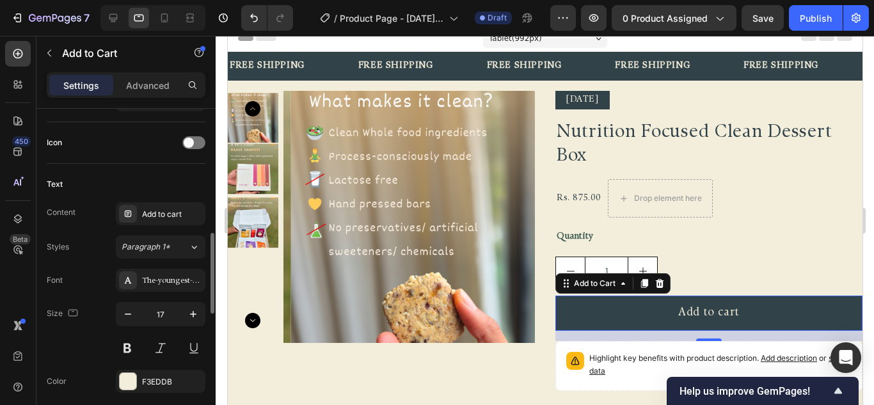
type input "18"
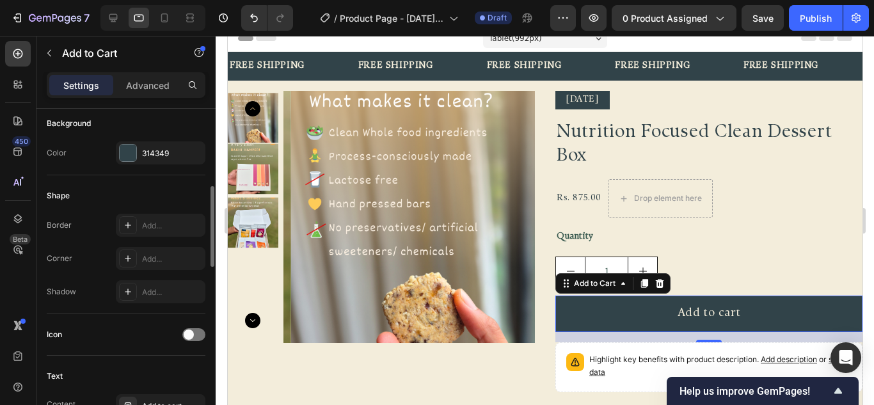
scroll to position [192, 0]
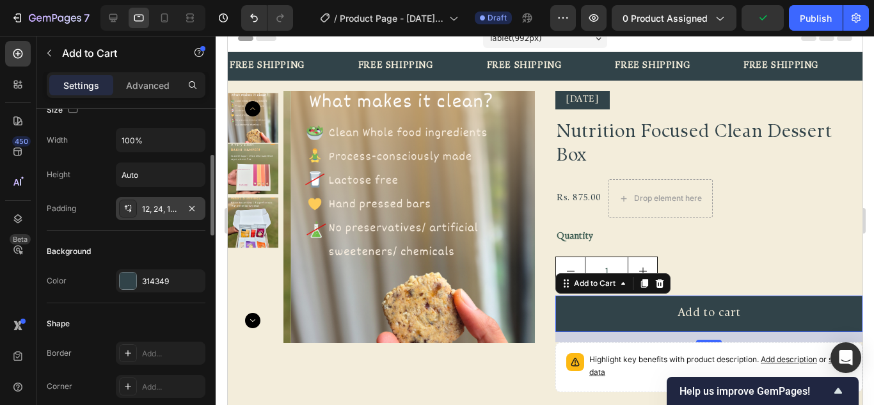
click at [134, 210] on div at bounding box center [128, 209] width 18 height 18
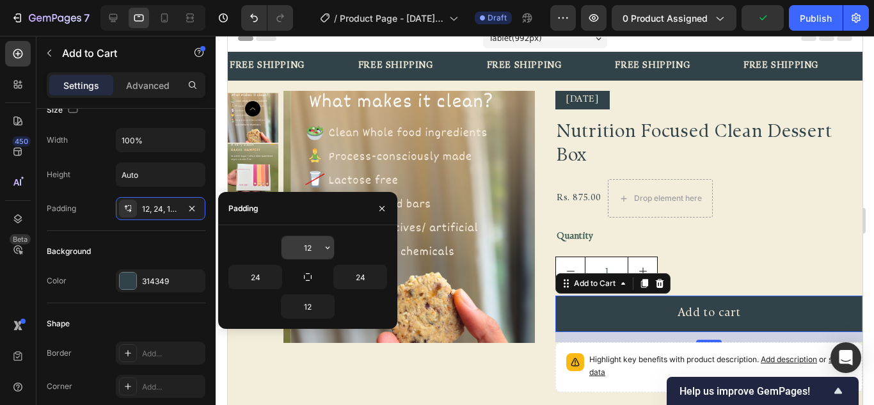
click at [314, 245] on input "12" at bounding box center [308, 247] width 52 height 23
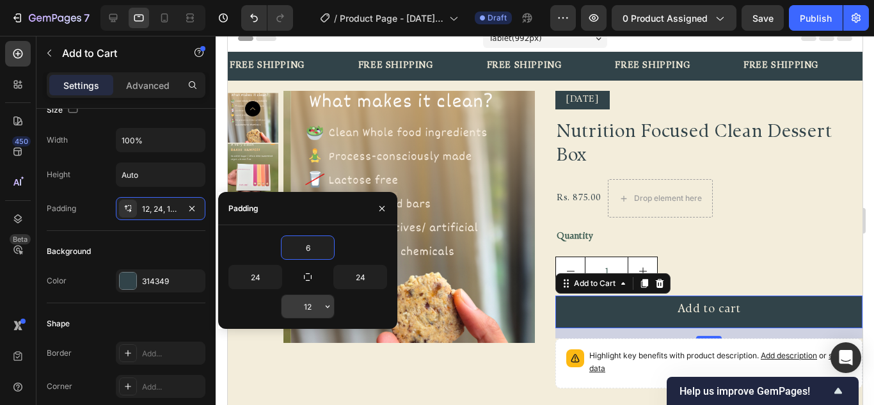
type input "6"
click at [314, 311] on input "12" at bounding box center [308, 306] width 52 height 23
type input "6"
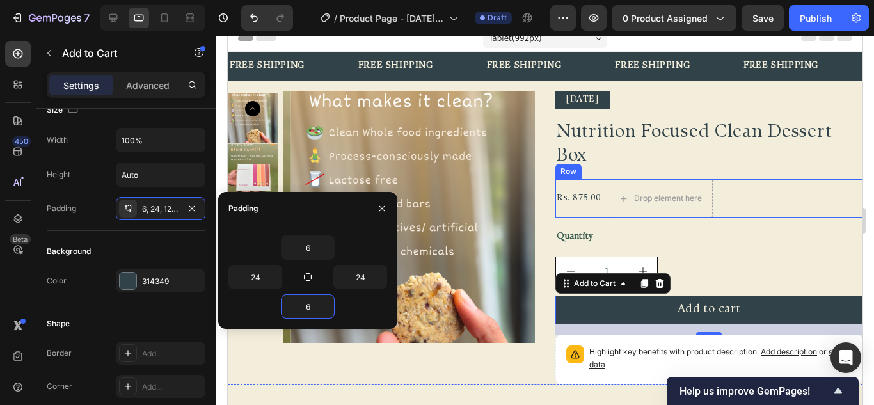
click at [589, 184] on div "Rs. 875.00 Product Price Product Price" at bounding box center [578, 198] width 47 height 38
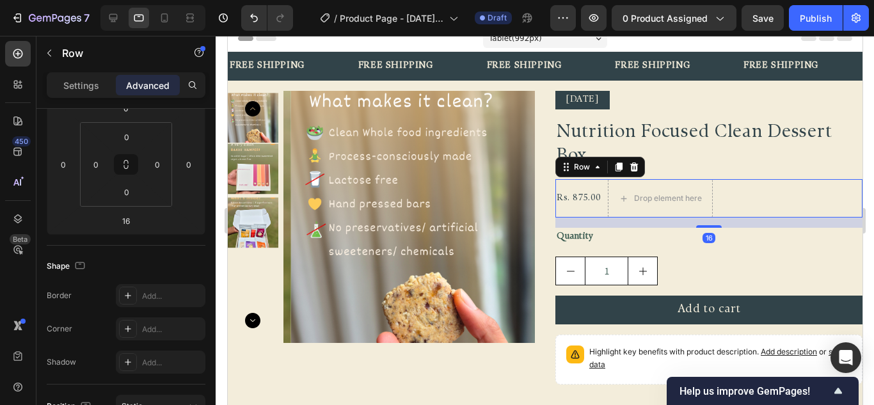
scroll to position [0, 0]
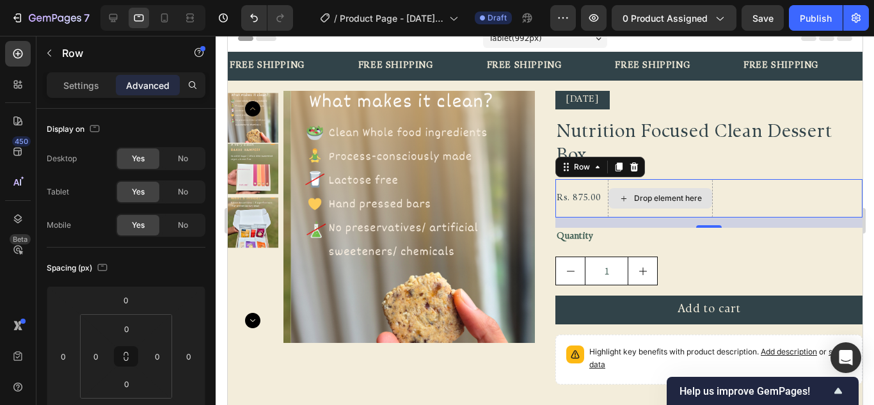
click at [669, 195] on div "Drop element here" at bounding box center [668, 198] width 68 height 10
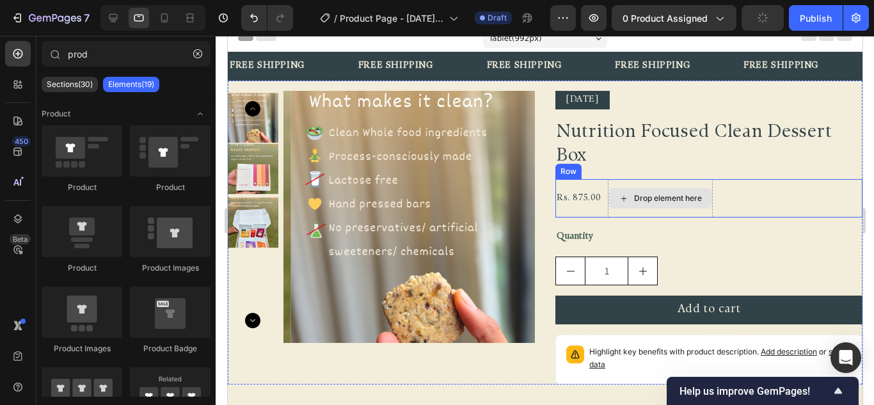
click at [709, 195] on div "Rs. 875.00 Product Price Product Price Drop element here Row" at bounding box center [708, 198] width 307 height 38
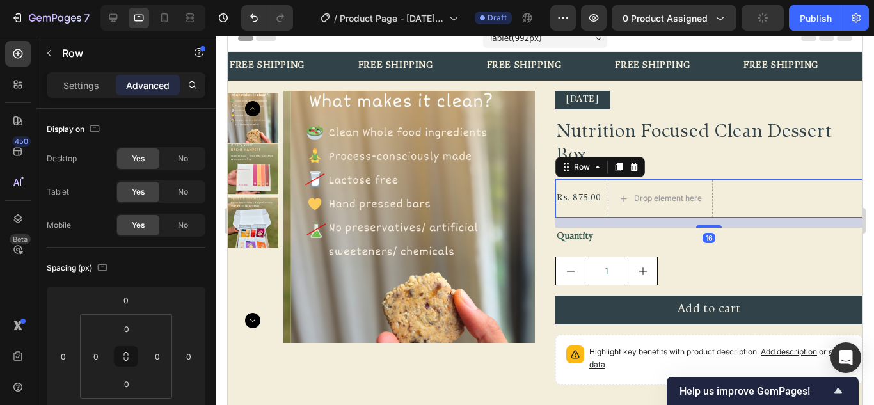
click at [727, 193] on div "Rs. 875.00 Product Price Product Price Drop element here Row 16" at bounding box center [708, 198] width 307 height 38
click at [594, 211] on div "Rs. 875.00 Product Price Product Price" at bounding box center [578, 198] width 47 height 38
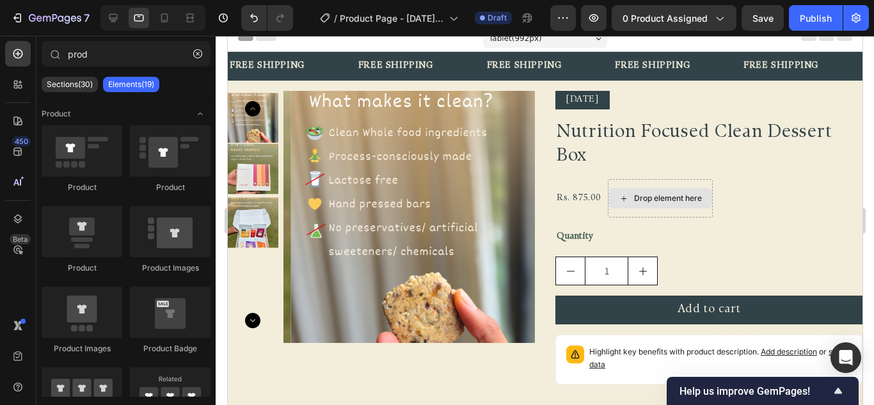
click at [679, 193] on div "Drop element here" at bounding box center [668, 198] width 68 height 10
click at [629, 188] on div "Drop element here" at bounding box center [660, 198] width 105 height 38
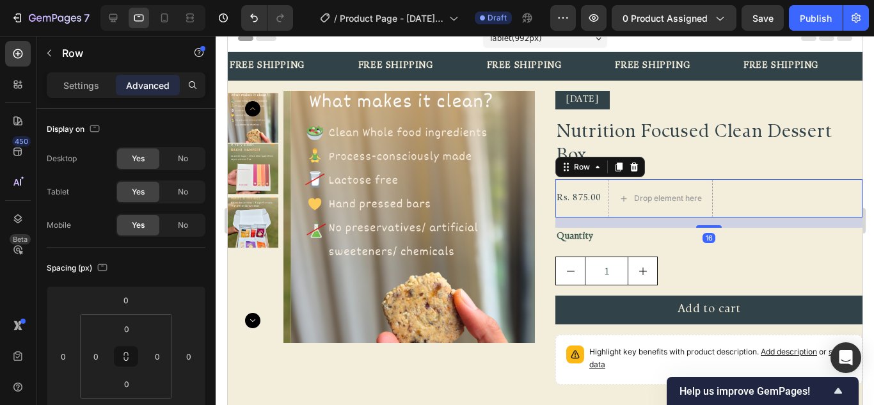
click at [746, 191] on div "Rs. 875.00 Product Price Product Price Drop element here Row 16" at bounding box center [708, 198] width 307 height 38
click at [84, 87] on p "Settings" at bounding box center [81, 85] width 36 height 13
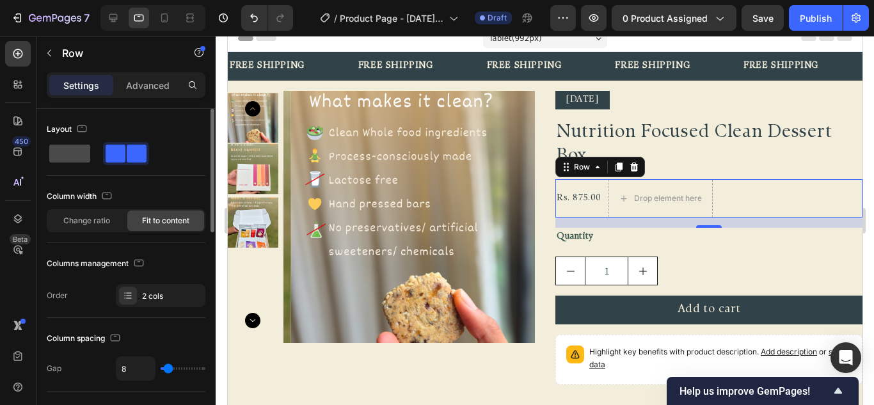
click at [63, 148] on span at bounding box center [69, 154] width 41 height 18
type input "0"
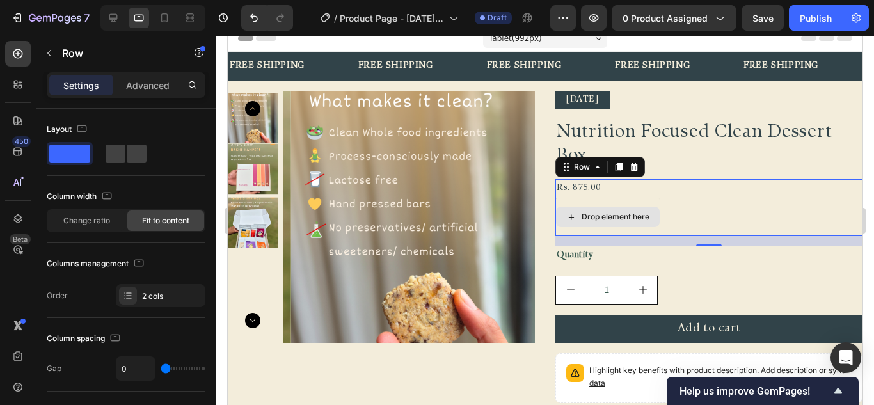
click at [636, 211] on div "Drop element here" at bounding box center [608, 217] width 104 height 20
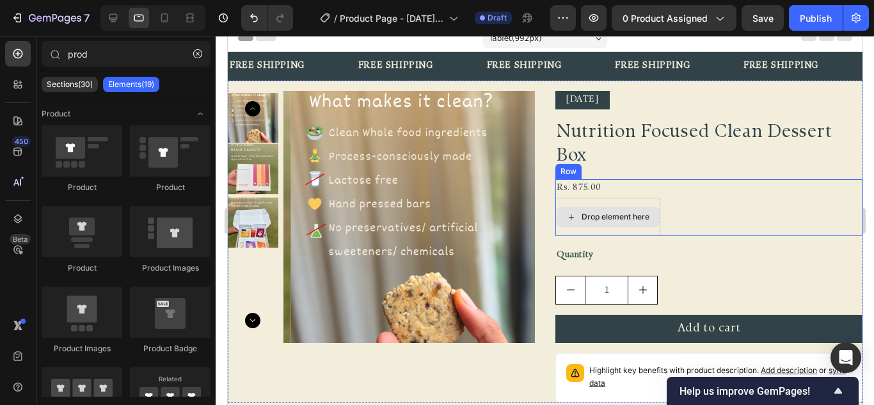
click at [618, 217] on div "Drop element here" at bounding box center [615, 217] width 68 height 10
click at [586, 187] on div "Rs. 875.00" at bounding box center [607, 188] width 105 height 19
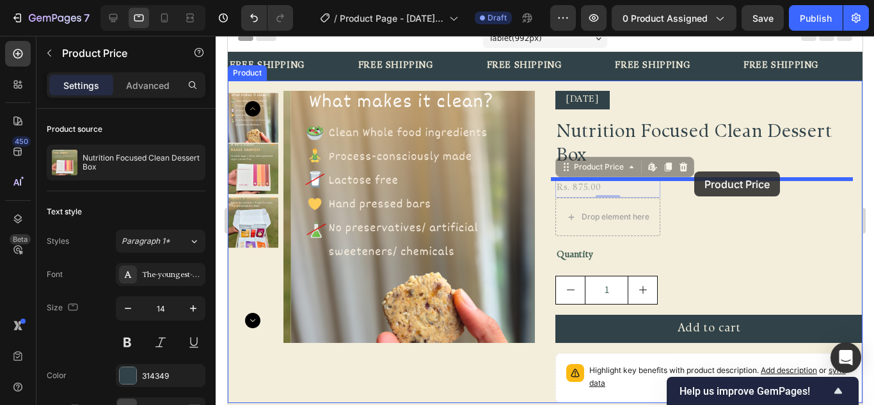
drag, startPoint x: 561, startPoint y: 169, endPoint x: 694, endPoint y: 172, distance: 133.2
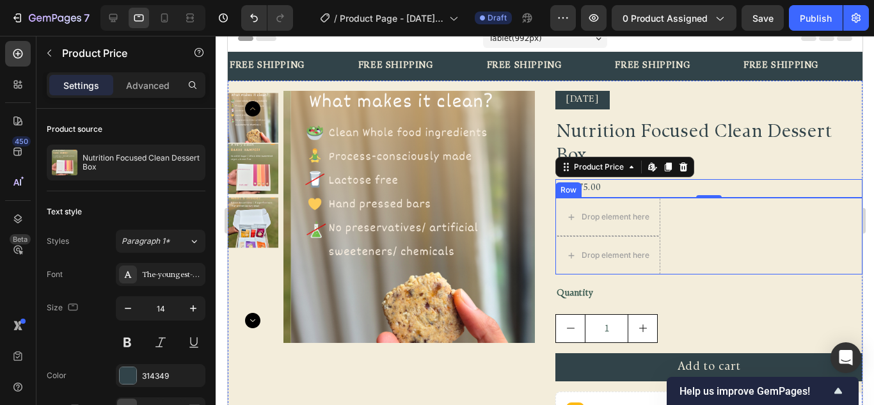
click at [691, 246] on div "Drop element here Drop element here Row" at bounding box center [708, 236] width 307 height 77
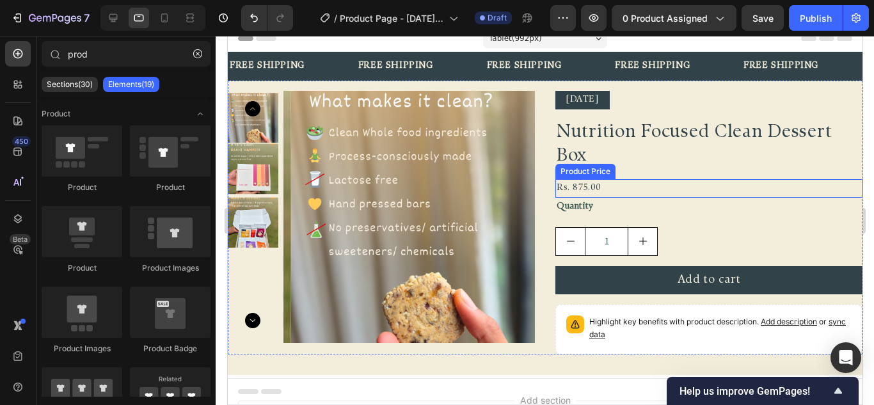
click at [597, 189] on div "Rs. 875.00" at bounding box center [708, 188] width 307 height 19
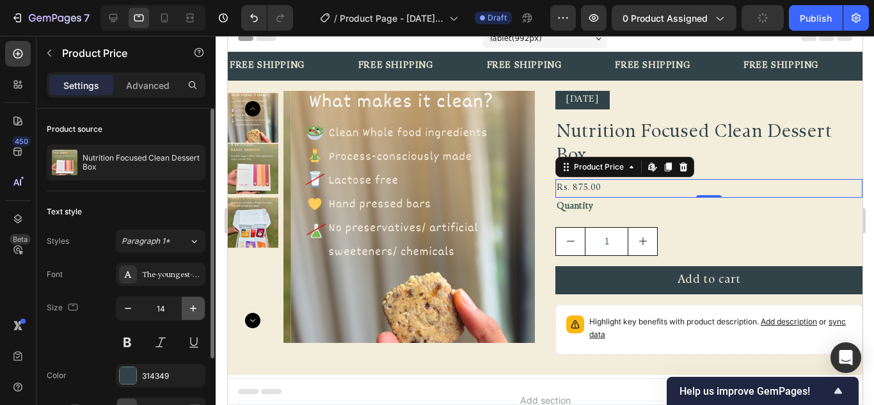
click at [189, 301] on button "button" at bounding box center [193, 308] width 23 height 23
type input "16"
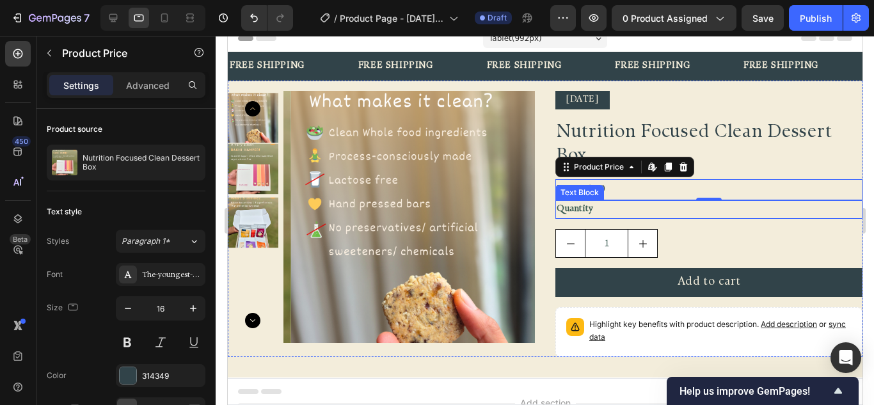
click at [579, 212] on div "Quantity" at bounding box center [708, 209] width 307 height 19
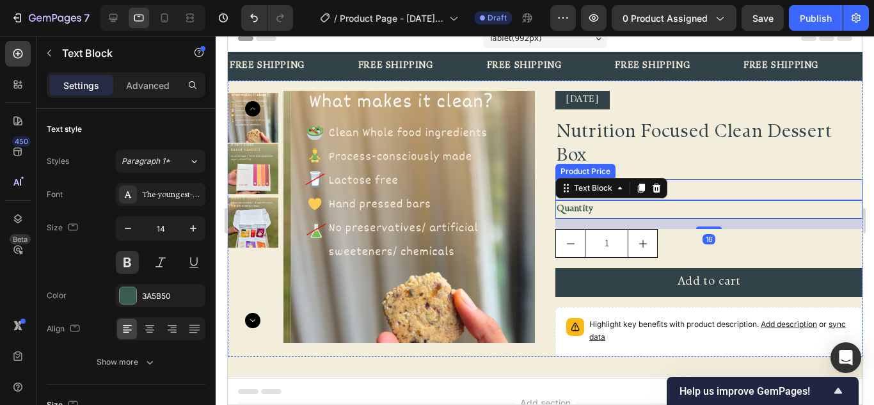
click at [713, 186] on div "Rs. 875.00" at bounding box center [708, 189] width 307 height 21
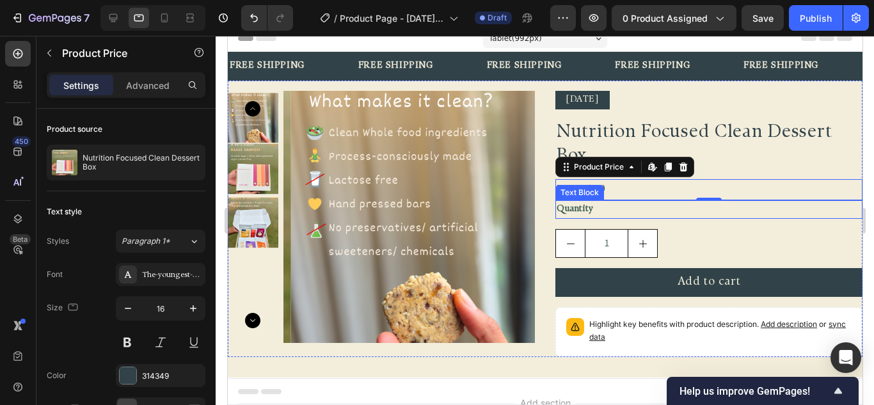
click at [594, 214] on div "Quantity" at bounding box center [708, 209] width 307 height 19
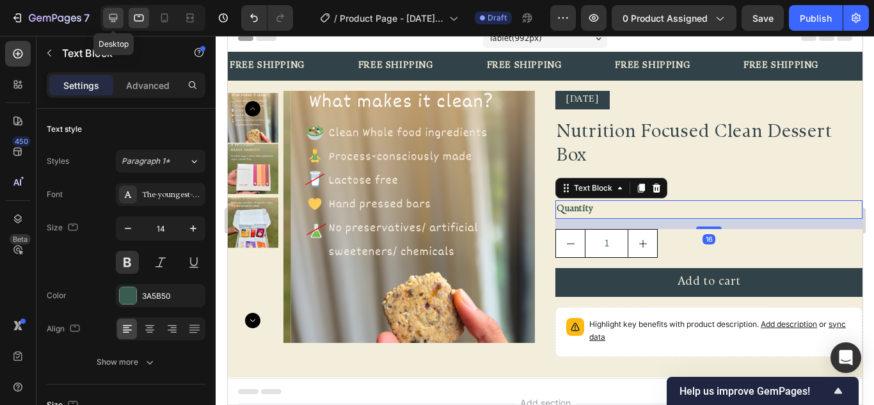
click at [114, 14] on icon at bounding box center [113, 18] width 8 height 8
type input "18"
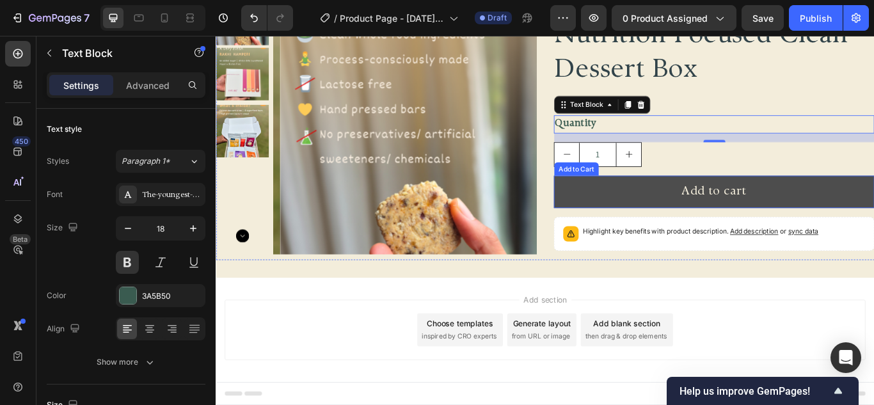
scroll to position [127, 0]
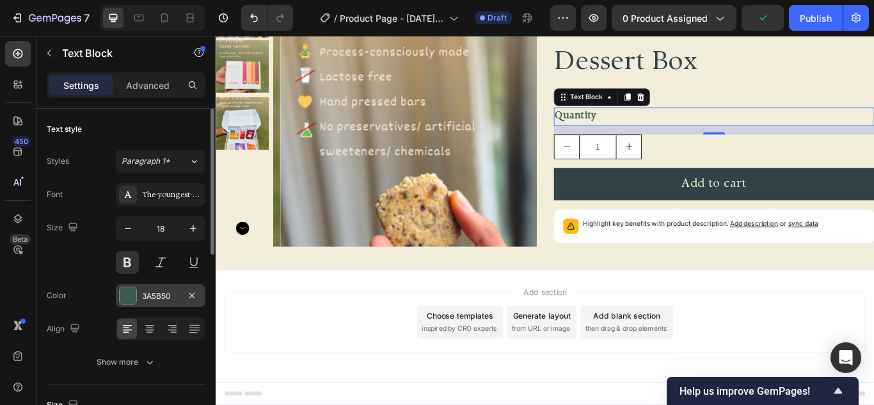
click at [132, 299] on div at bounding box center [128, 295] width 17 height 17
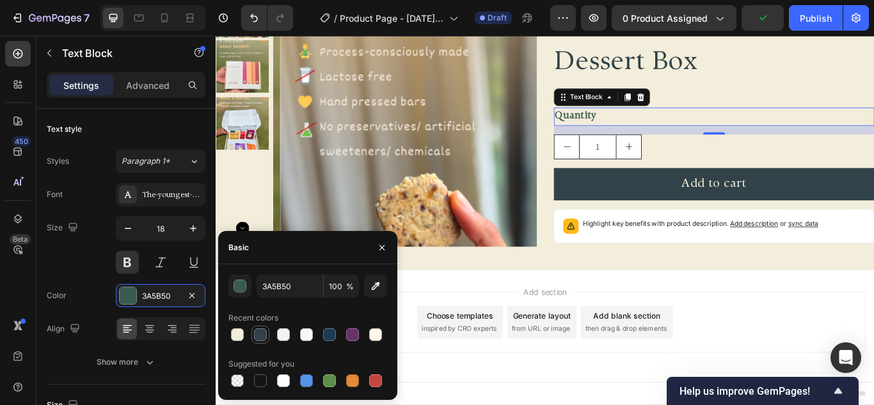
click at [262, 336] on div at bounding box center [260, 334] width 13 height 13
type input "314349"
click at [772, 166] on div "1" at bounding box center [797, 165] width 374 height 29
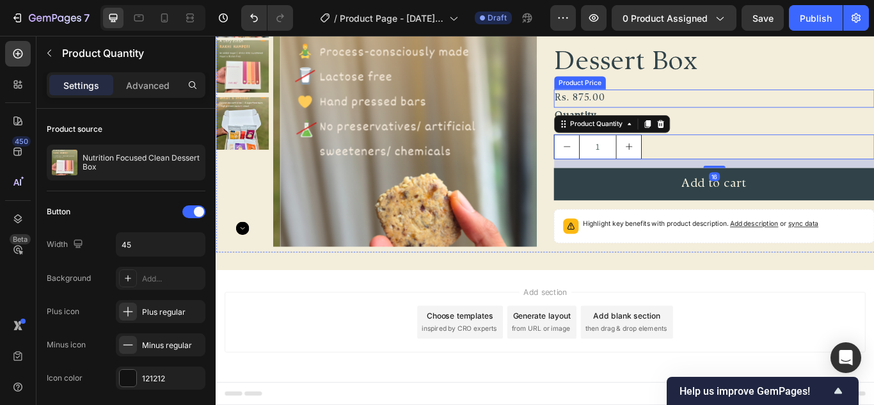
click at [659, 105] on div "Rs. 875.00" at bounding box center [797, 109] width 374 height 21
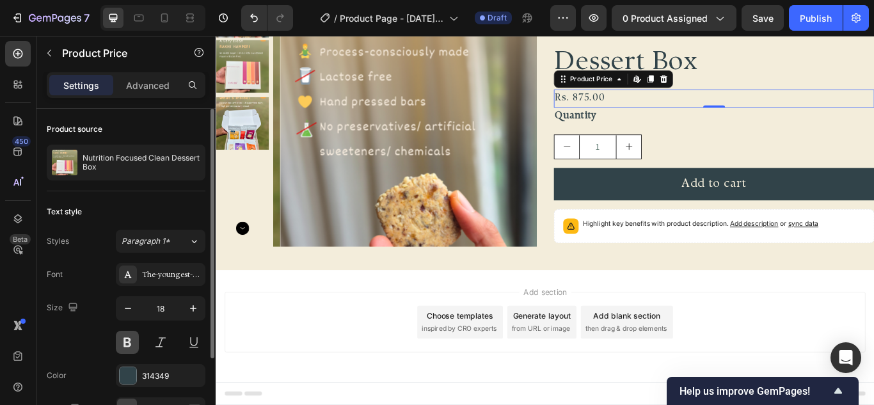
click at [122, 345] on button at bounding box center [127, 342] width 23 height 23
click at [134, 16] on icon at bounding box center [139, 18] width 10 height 7
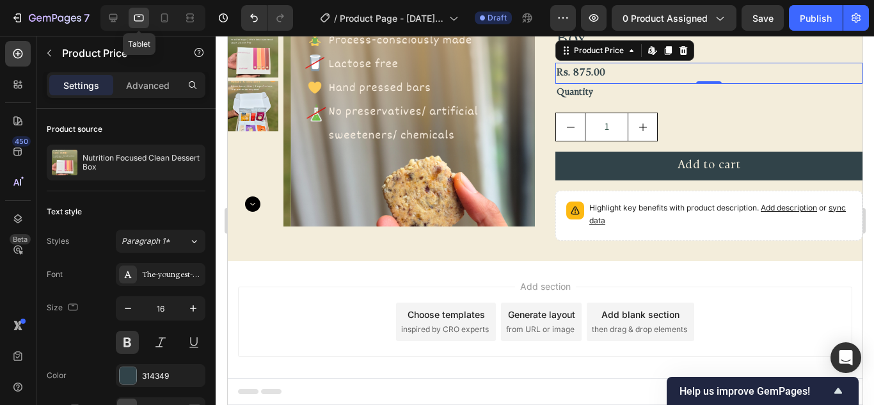
scroll to position [109, 0]
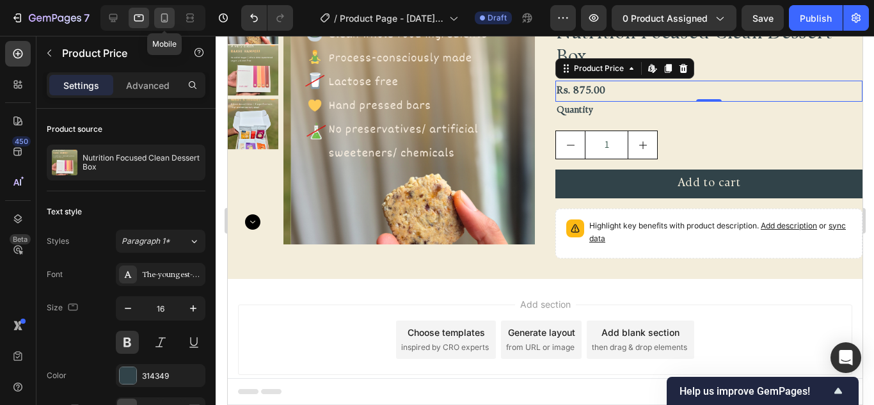
click at [168, 15] on icon at bounding box center [164, 18] width 13 height 13
type input "14"
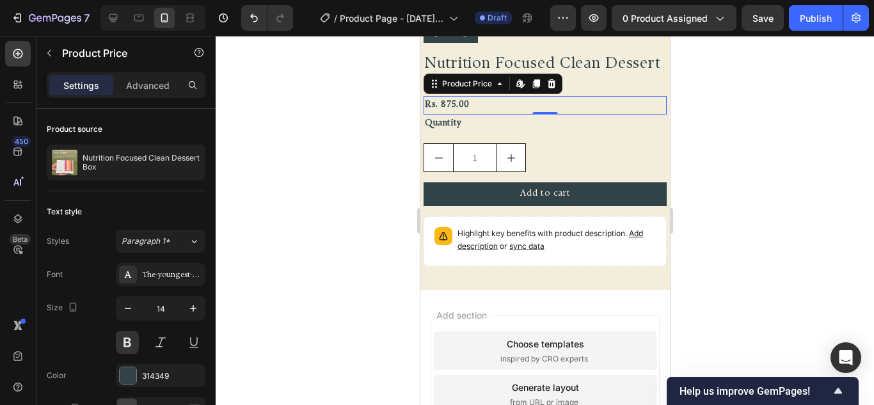
scroll to position [389, 0]
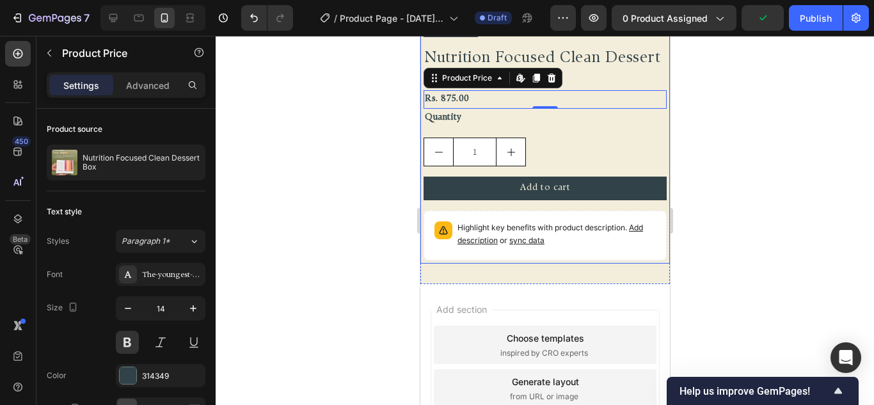
click at [581, 158] on div "Diwali 2025 Text Block Nutrition Focused Clean Dessert Box Product Title Rs. 87…" at bounding box center [544, 140] width 243 height 242
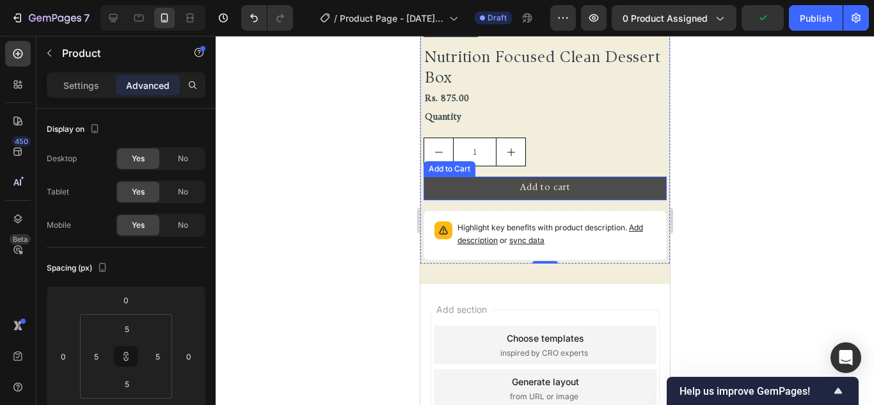
click at [568, 177] on button "Add to cart" at bounding box center [544, 189] width 243 height 24
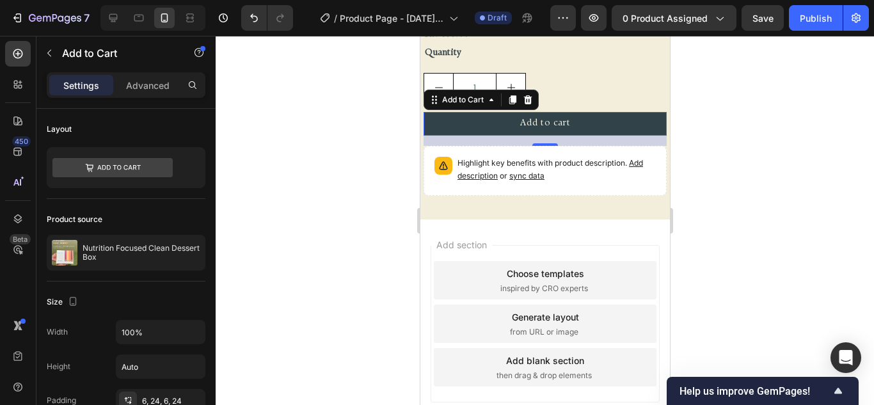
scroll to position [325, 0]
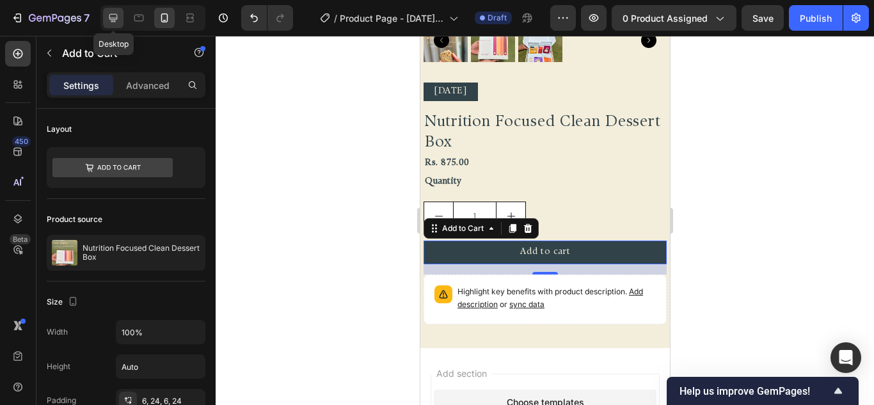
click at [109, 15] on icon at bounding box center [113, 18] width 13 height 13
type input "22"
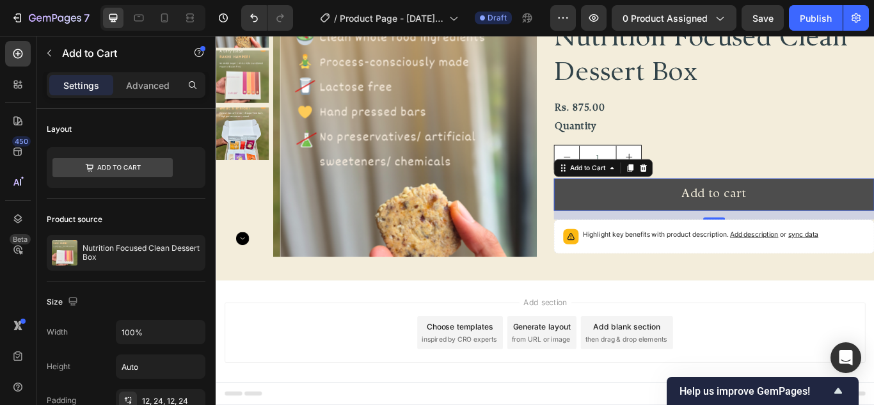
scroll to position [127, 0]
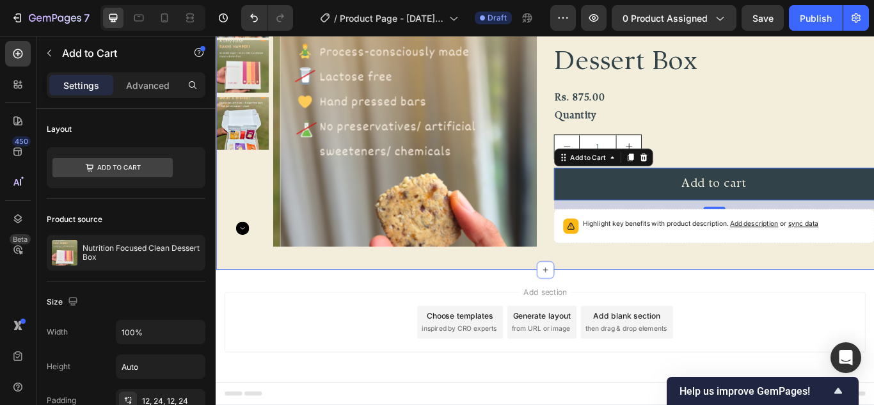
click at [526, 307] on div "FREE SHIPPING Text Block FREE SHIPPING Text Block FREE SHIPPING Text Block FREE…" at bounding box center [600, 122] width 768 height 374
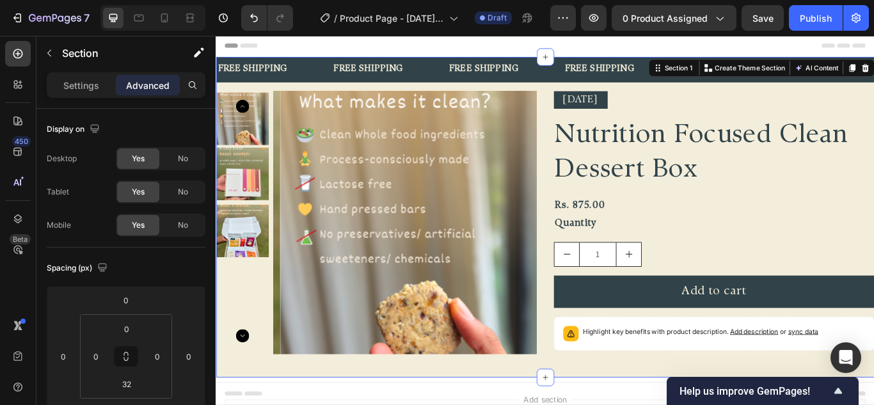
scroll to position [0, 0]
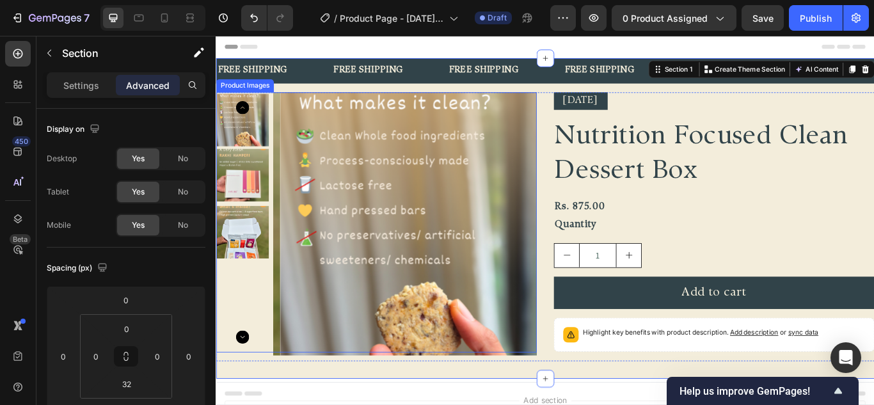
click at [241, 184] on img at bounding box center [246, 197] width 61 height 61
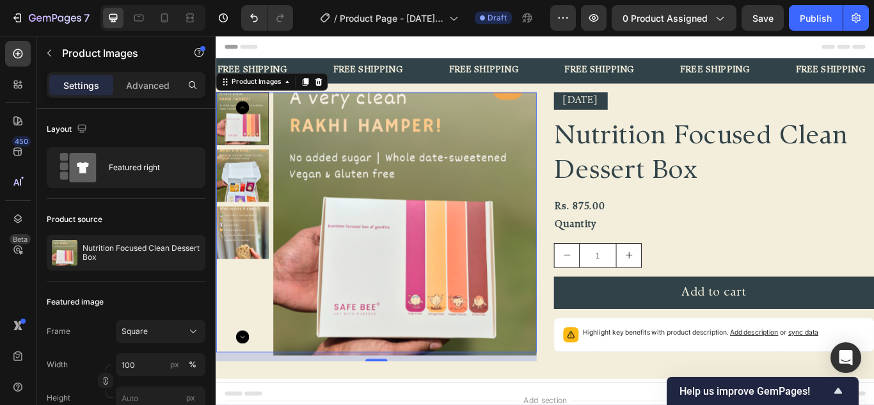
drag, startPoint x: 348, startPoint y: 254, endPoint x: 415, endPoint y: 270, distance: 69.2
click at [348, 254] on img at bounding box center [435, 255] width 307 height 307
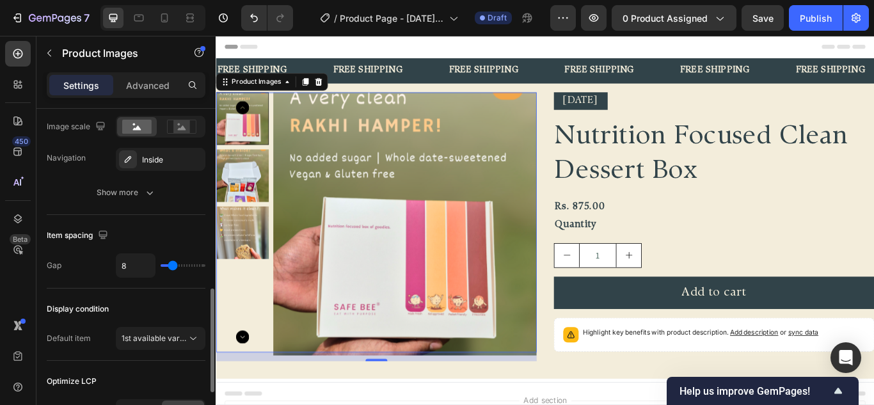
scroll to position [320, 0]
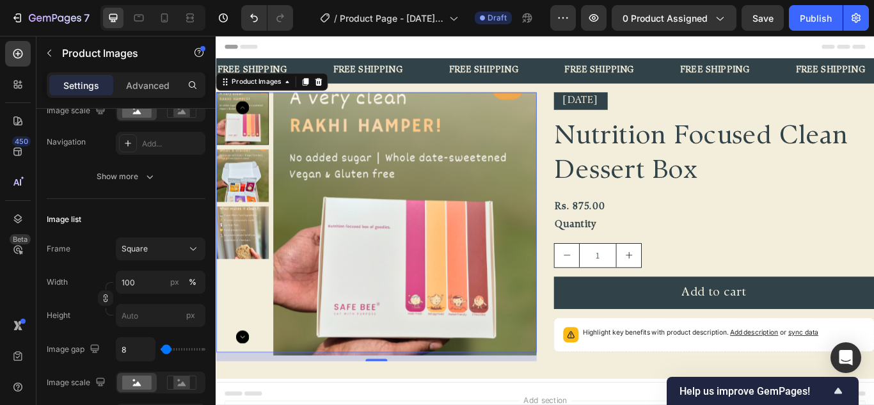
click at [250, 203] on img at bounding box center [246, 198] width 61 height 61
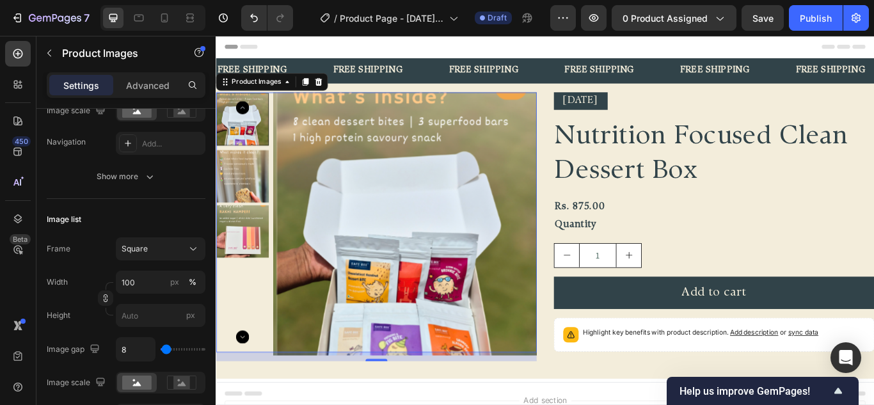
click at [259, 145] on div at bounding box center [246, 132] width 61 height 61
click at [241, 266] on img at bounding box center [246, 263] width 61 height 61
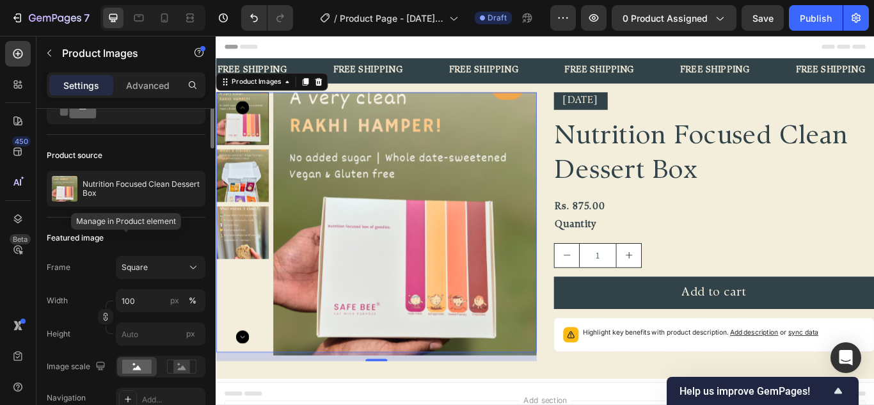
scroll to position [0, 0]
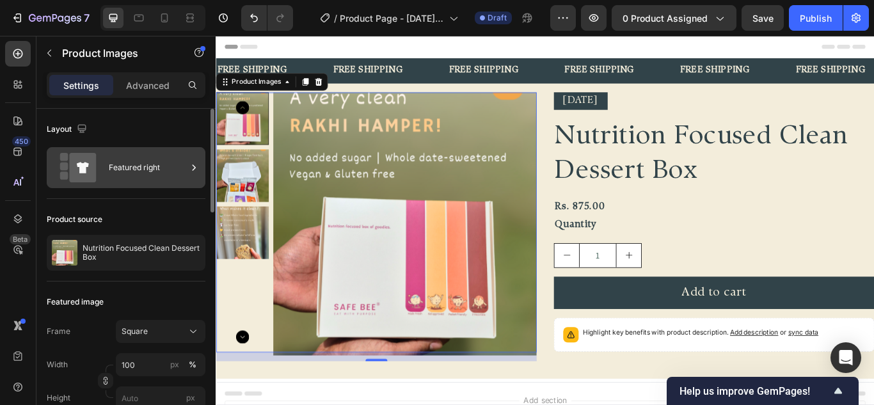
click at [133, 173] on div "Featured right" at bounding box center [148, 167] width 78 height 29
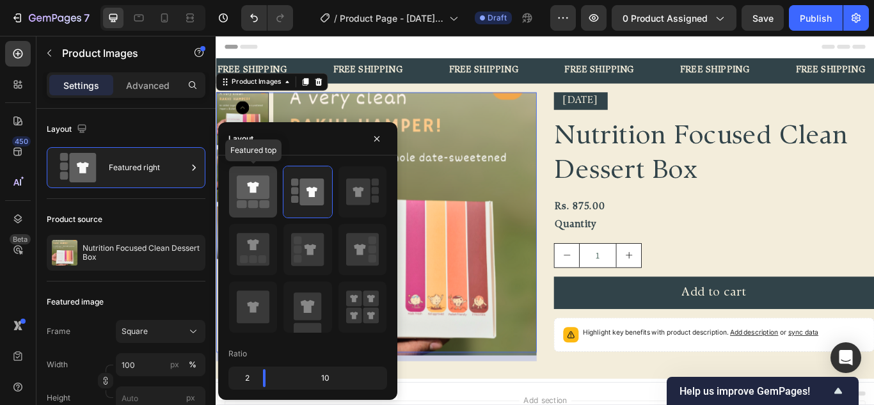
click at [266, 196] on icon at bounding box center [253, 187] width 33 height 24
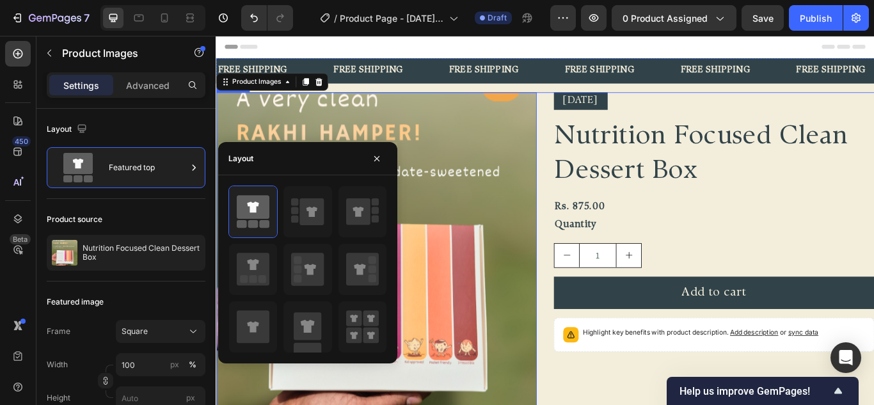
click at [602, 247] on div "Product Images 16 Diwali 2025 Text Block Nutrition Focused Clean Dessert Box Pr…" at bounding box center [600, 331] width 768 height 459
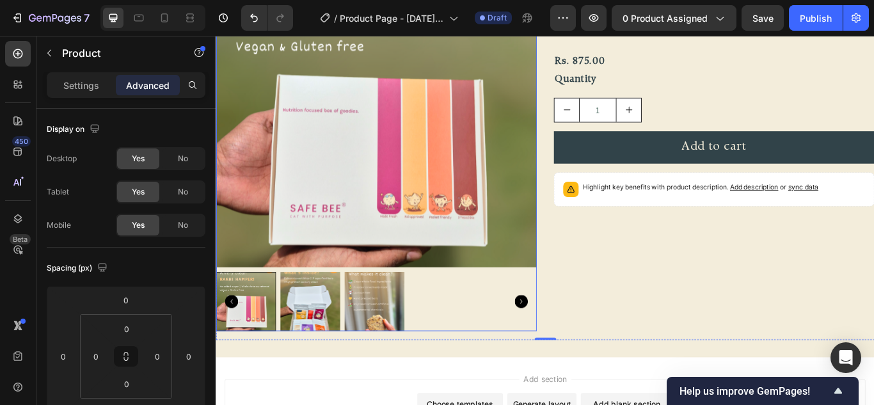
scroll to position [192, 0]
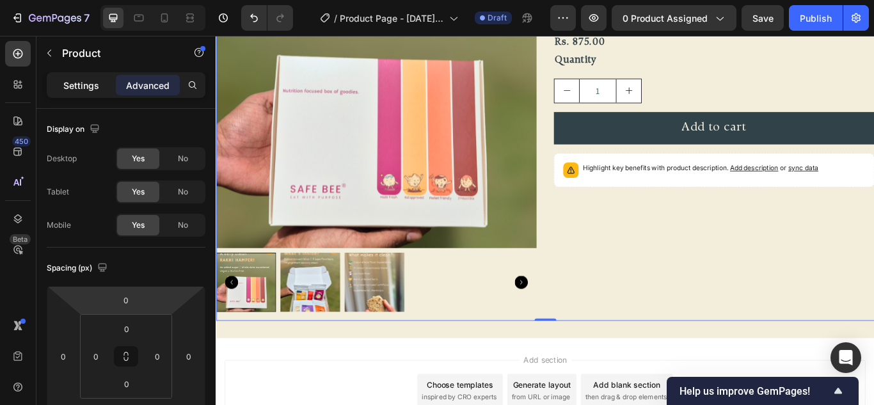
click at [67, 88] on p "Settings" at bounding box center [81, 85] width 36 height 13
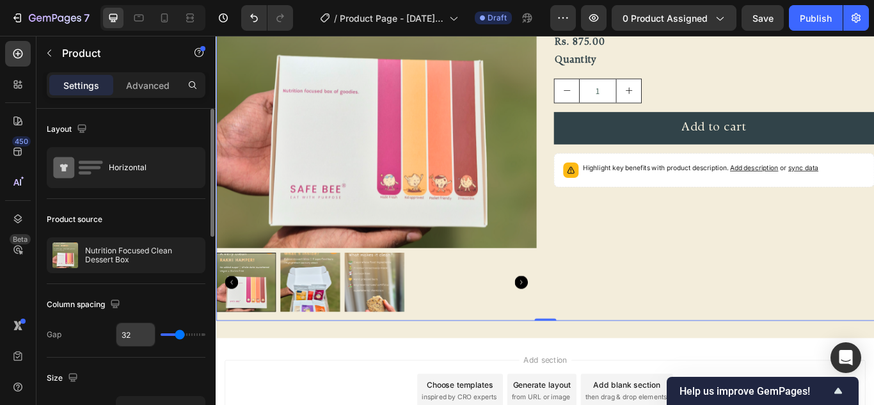
scroll to position [128, 0]
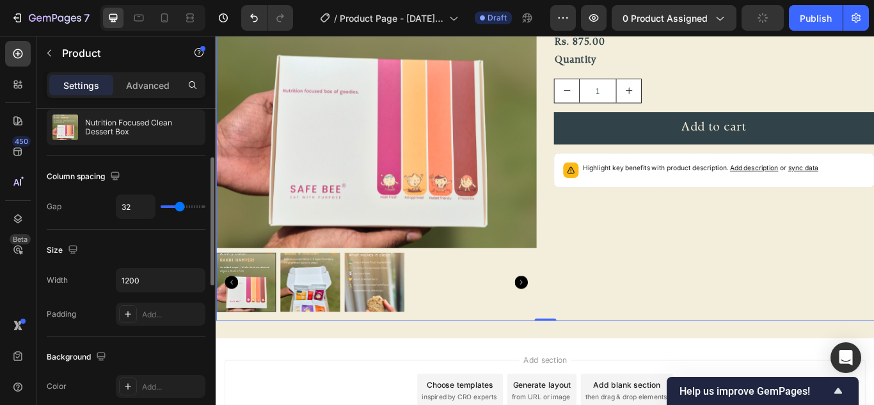
type input "0"
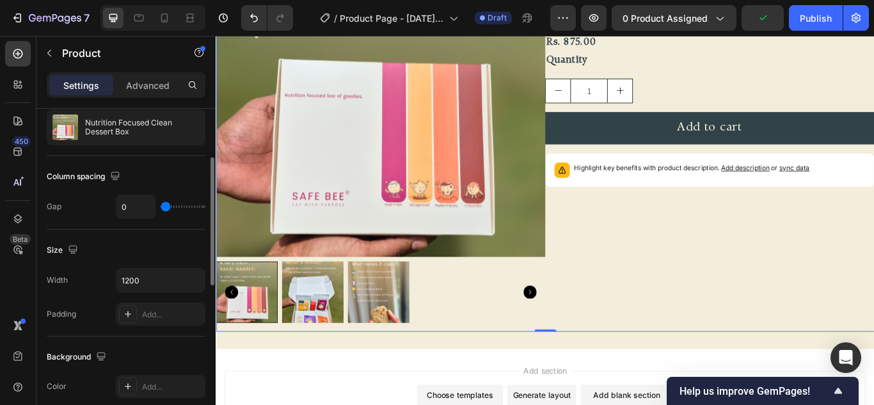
type input "36"
type input "47"
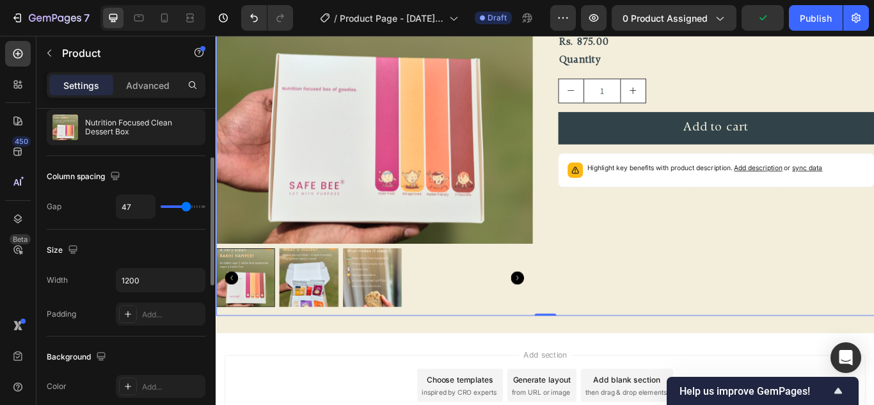
type input "41"
type input "25"
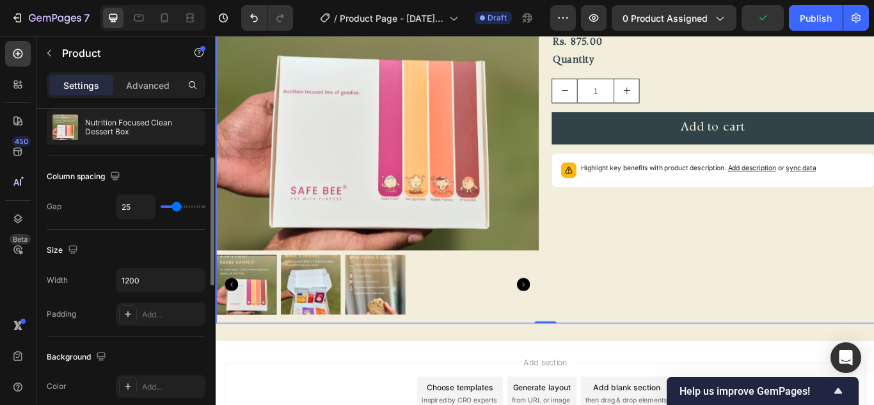
type input "24"
type input "30"
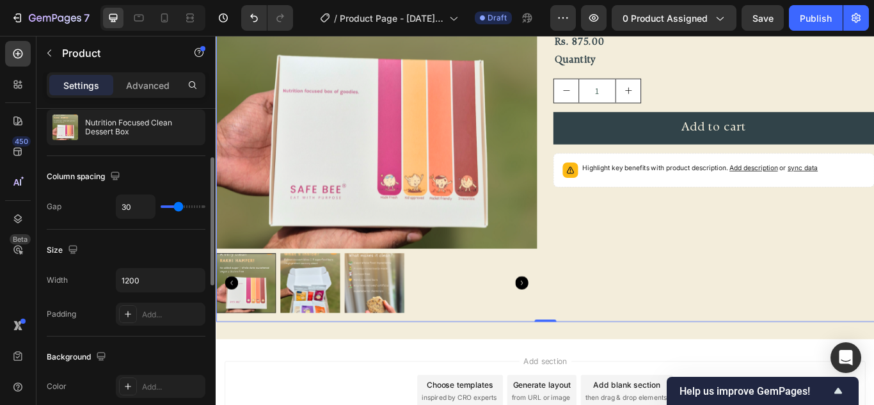
type input "30"
click at [179, 205] on input "range" at bounding box center [183, 206] width 45 height 3
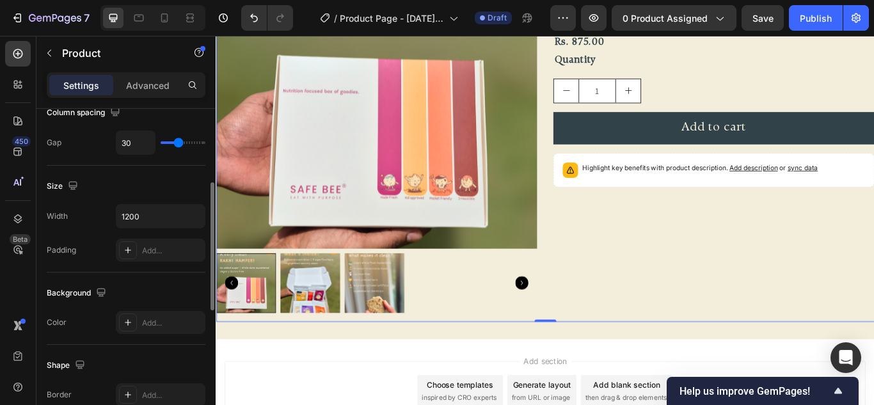
scroll to position [256, 0]
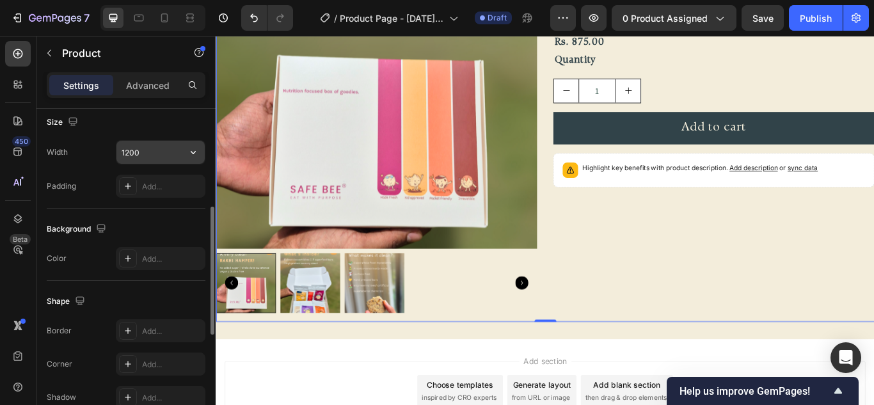
click at [151, 152] on input "1200" at bounding box center [161, 152] width 88 height 23
click at [197, 152] on icon "button" at bounding box center [193, 152] width 13 height 13
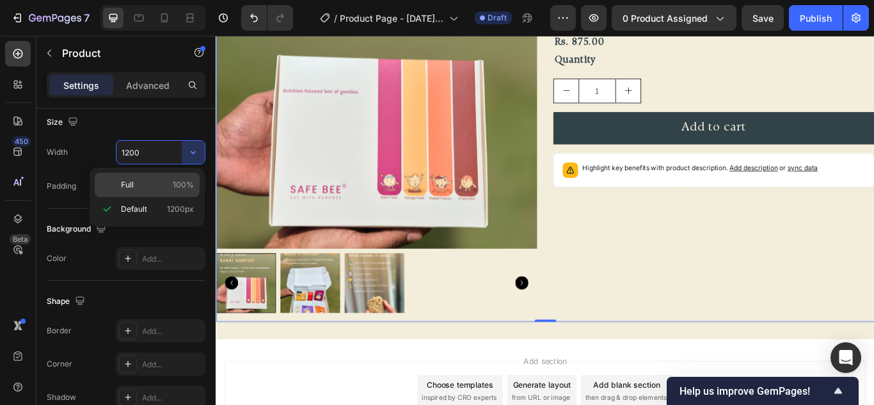
click at [157, 181] on p "Full 100%" at bounding box center [157, 185] width 73 height 12
type input "100%"
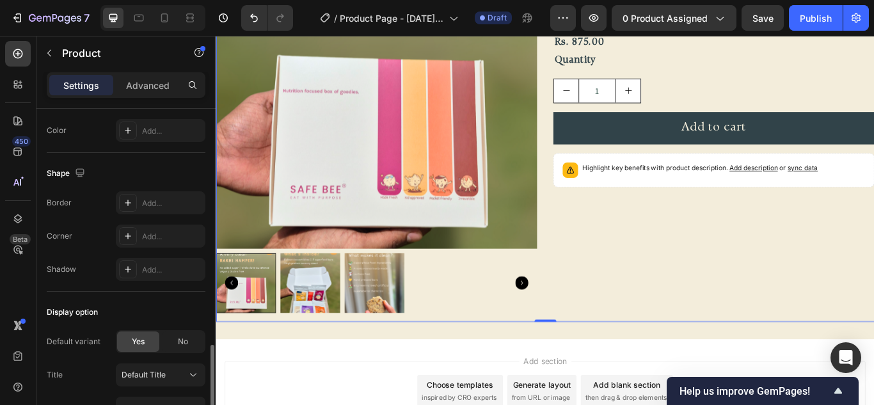
scroll to position [512, 0]
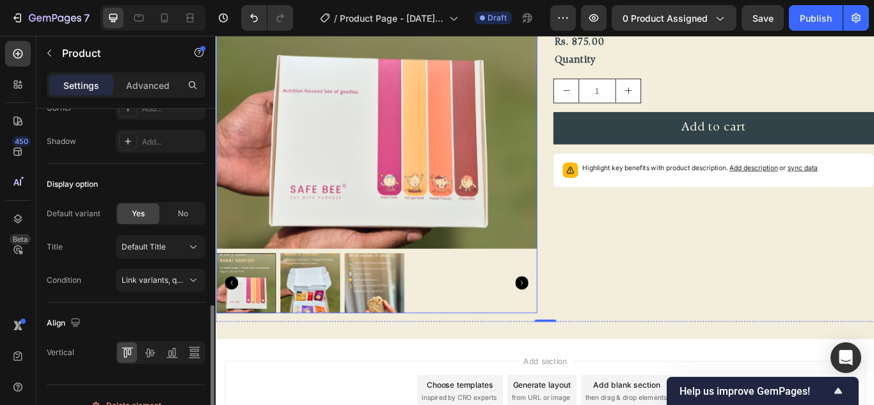
click at [478, 281] on div at bounding box center [403, 134] width 375 height 449
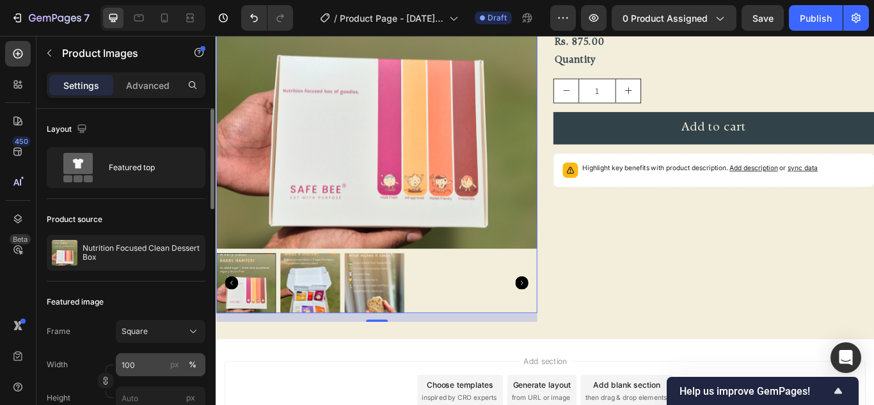
scroll to position [64, 0]
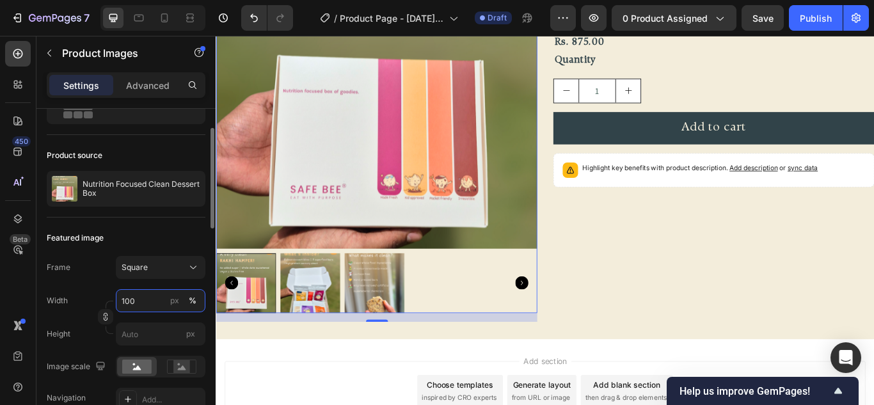
click at [142, 298] on input "100" at bounding box center [161, 300] width 90 height 23
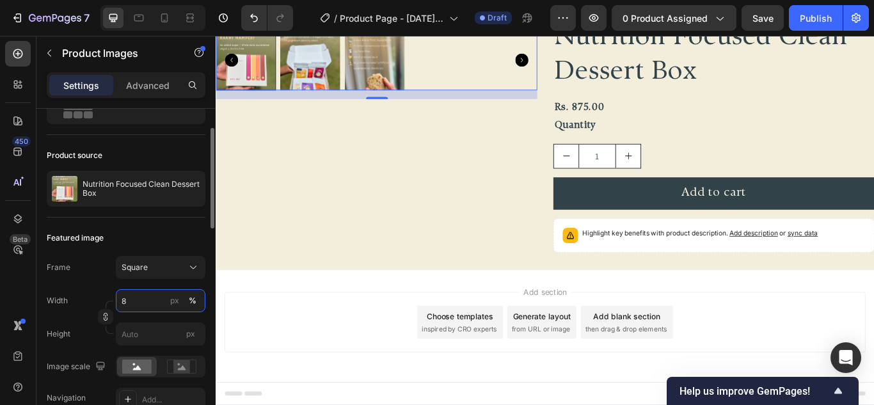
type input "80"
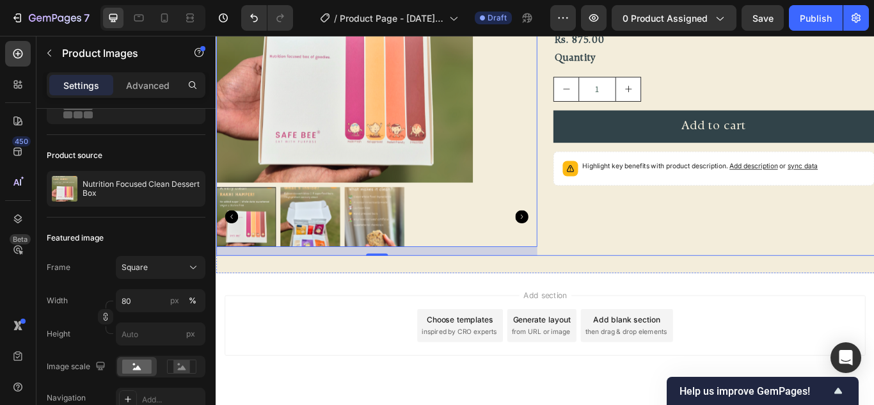
click at [654, 267] on div "Diwali 2025 Text Block Nutrition Focused Clean Dessert Box Product Title Rs. 87…" at bounding box center [796, 100] width 375 height 385
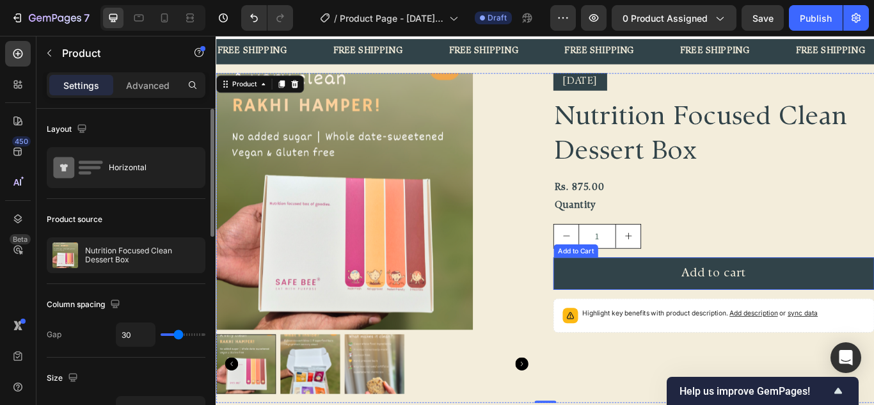
scroll to position [0, 0]
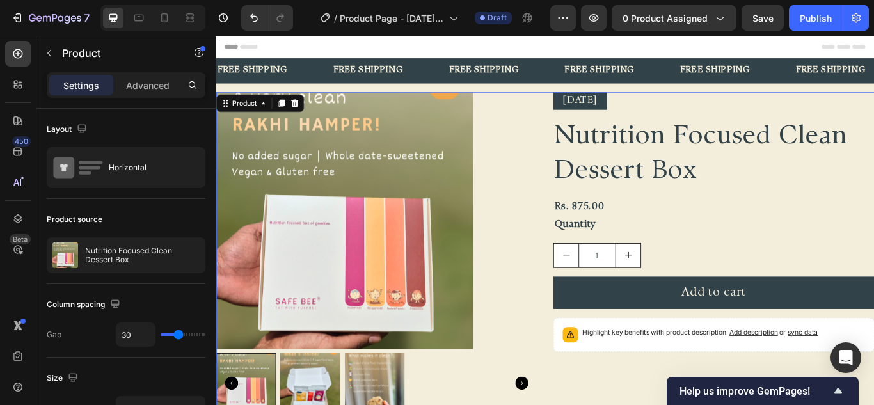
click at [590, 118] on div "Product Images Diwali 2025 Text Block Nutrition Focused Clean Dessert Box Produ…" at bounding box center [600, 294] width 768 height 385
click at [556, 145] on div at bounding box center [403, 252] width 375 height 300
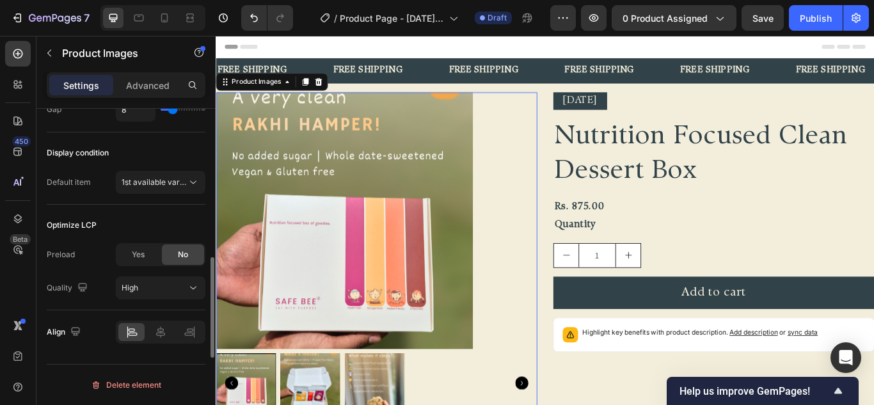
scroll to position [702, 0]
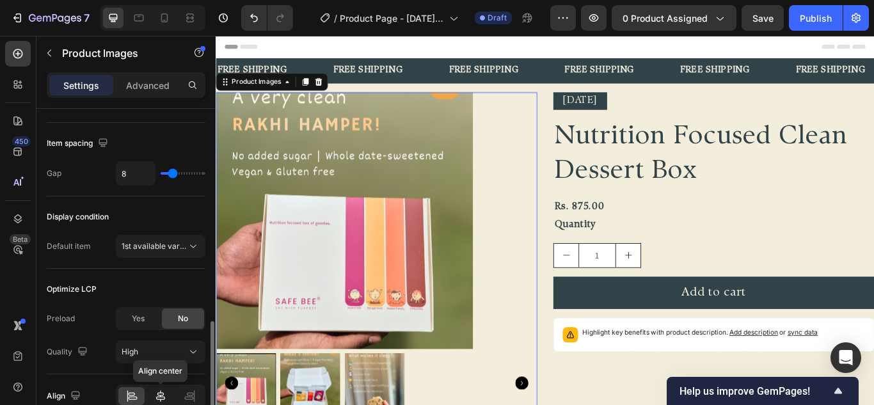
click at [150, 397] on div at bounding box center [160, 396] width 26 height 18
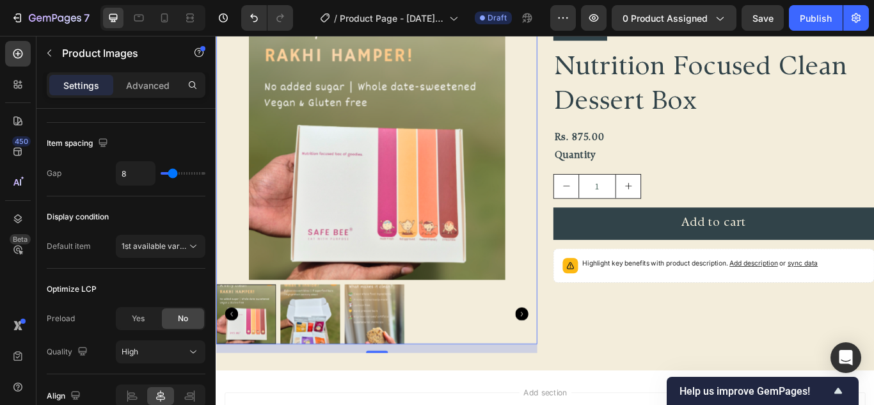
scroll to position [128, 0]
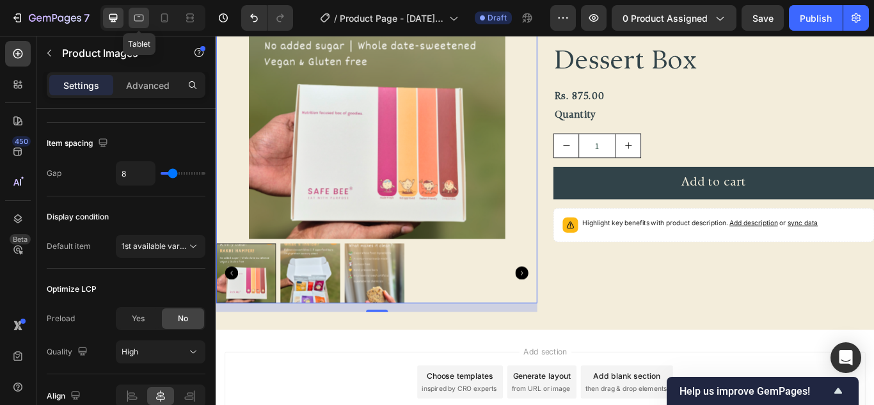
click at [144, 10] on div at bounding box center [139, 18] width 20 height 20
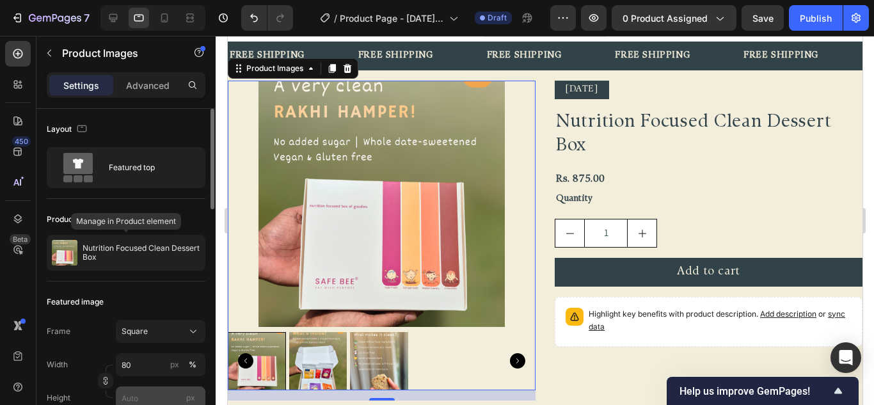
scroll to position [128, 0]
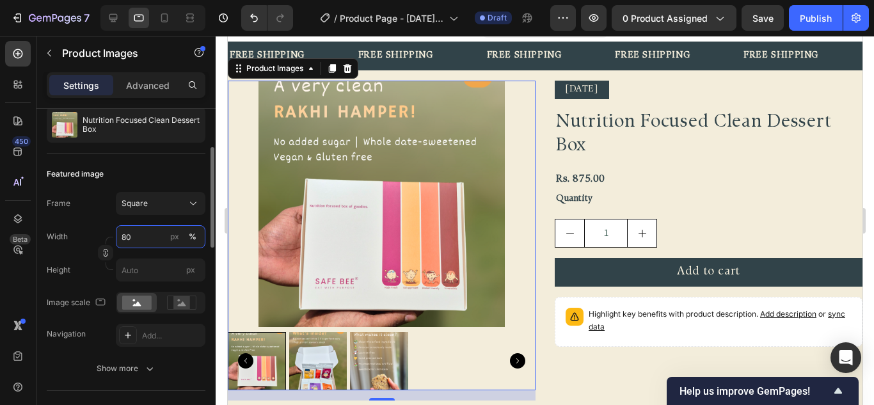
click at [153, 238] on input "80" at bounding box center [161, 236] width 90 height 23
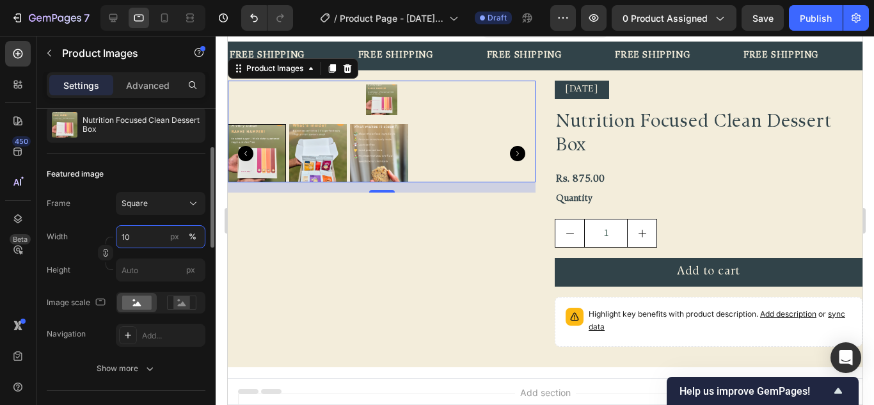
type input "100"
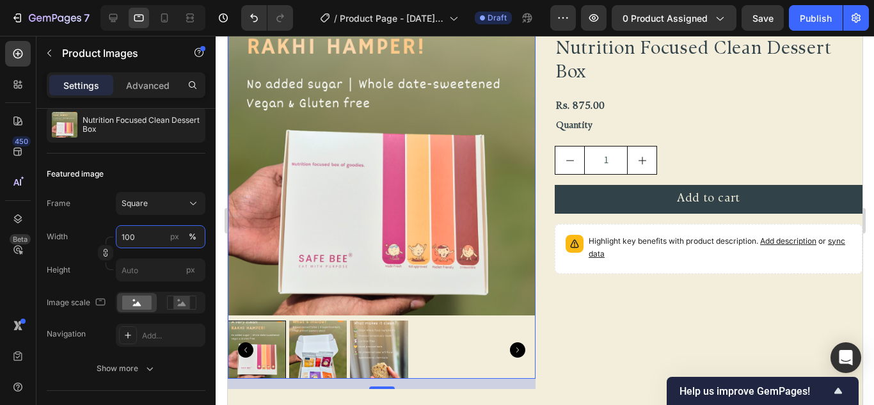
scroll to position [213, 0]
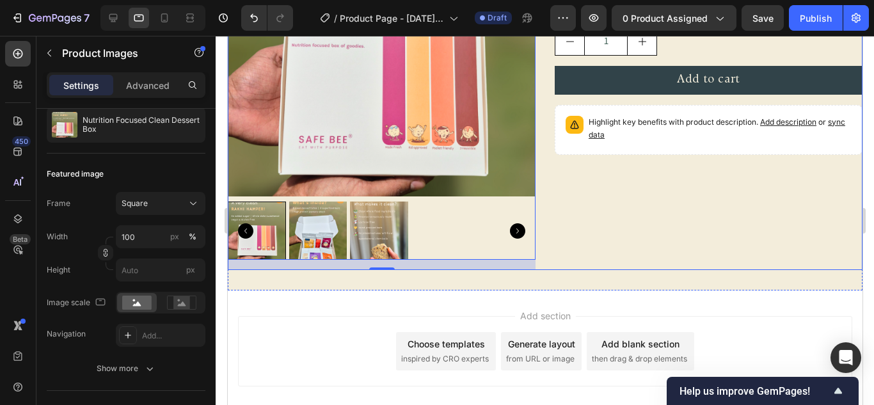
click at [591, 213] on div "Diwali 2025 Text Block Nutrition Focused Clean Dessert Box Product Title Rs. 87…" at bounding box center [708, 80] width 308 height 382
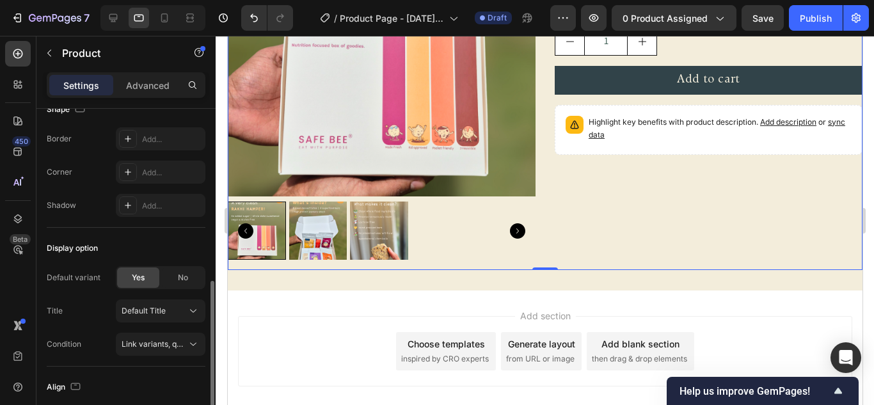
scroll to position [533, 0]
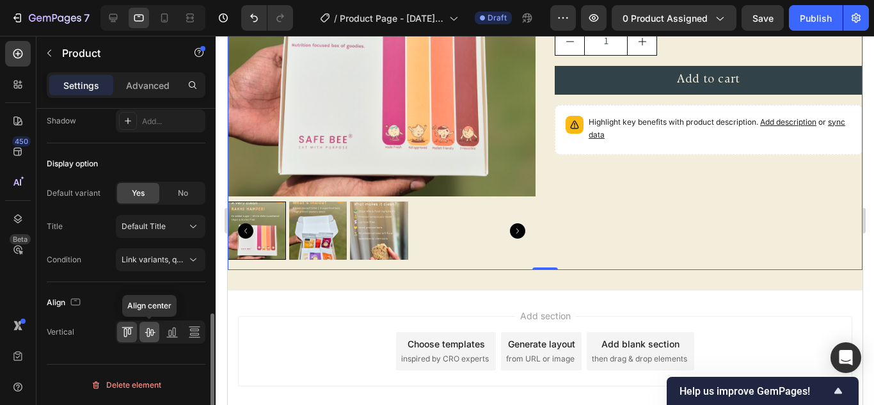
click at [152, 334] on icon at bounding box center [149, 332] width 13 height 13
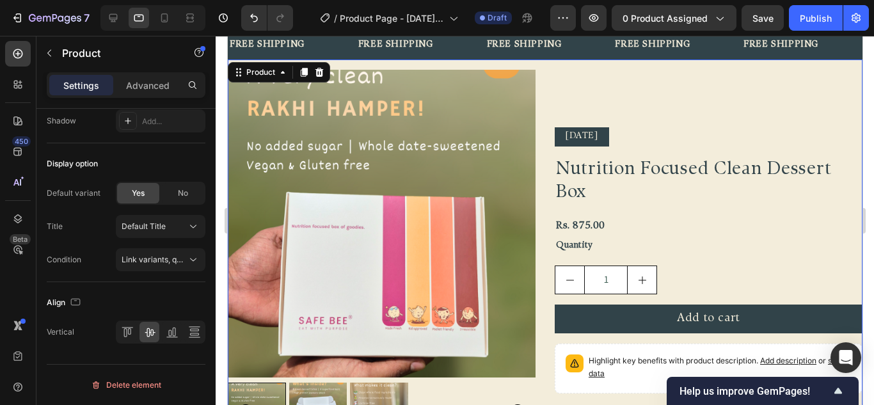
scroll to position [0, 0]
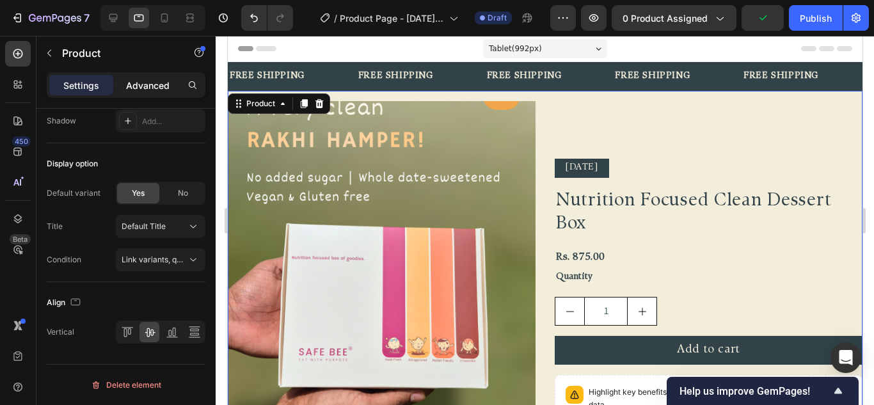
click at [147, 90] on p "Advanced" at bounding box center [148, 85] width 44 height 13
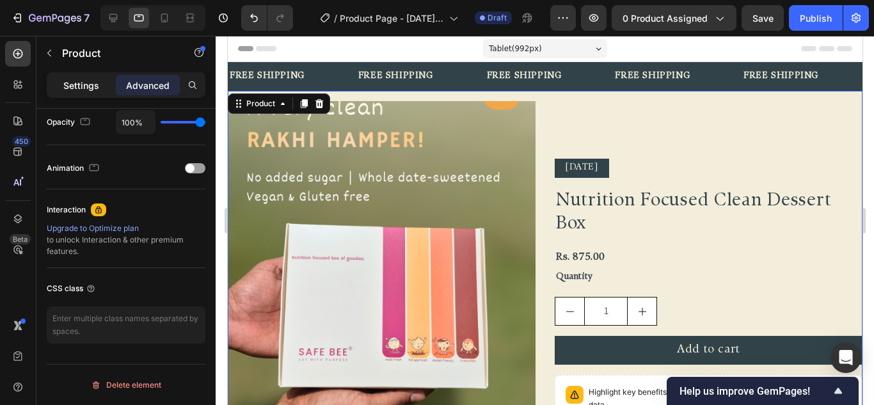
click at [74, 93] on div "Settings" at bounding box center [81, 85] width 64 height 20
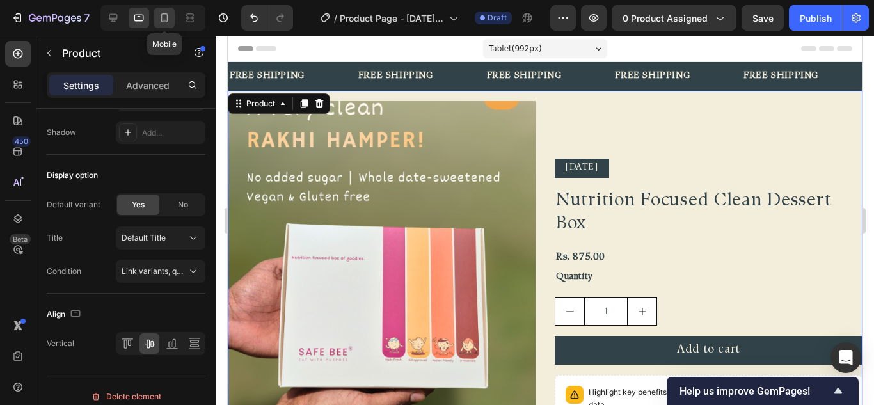
click at [165, 19] on icon at bounding box center [164, 18] width 13 height 13
type input "16"
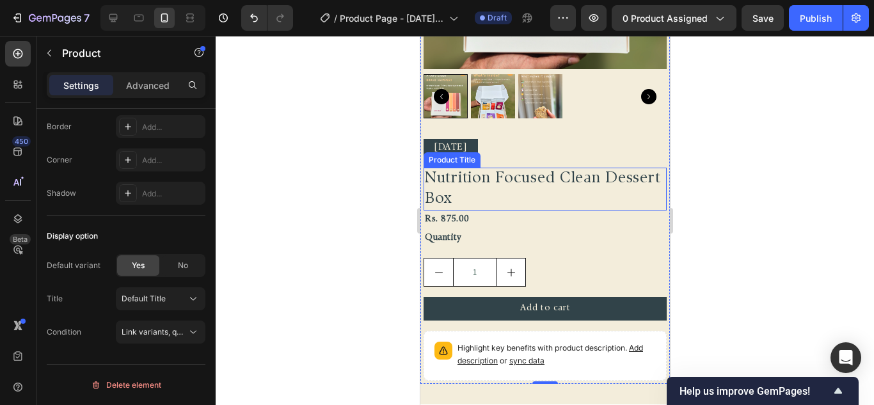
scroll to position [330, 0]
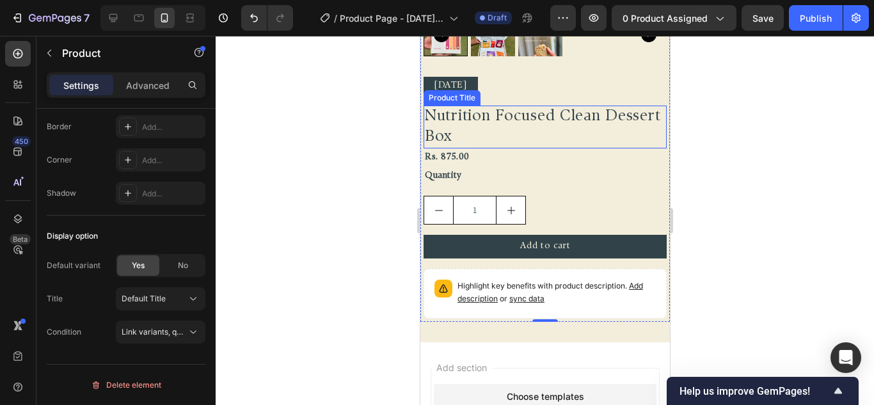
drag, startPoint x: 525, startPoint y: 131, endPoint x: 503, endPoint y: 140, distance: 23.3
click at [526, 133] on h2 "Nutrition Focused Clean Dessert Box" at bounding box center [544, 127] width 243 height 42
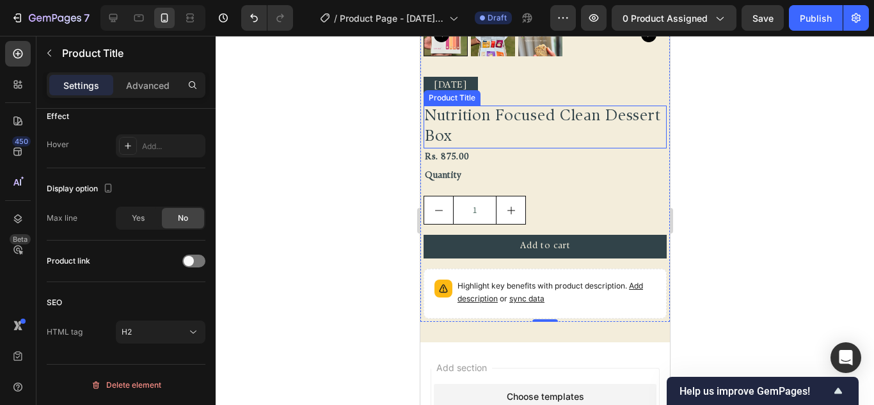
scroll to position [0, 0]
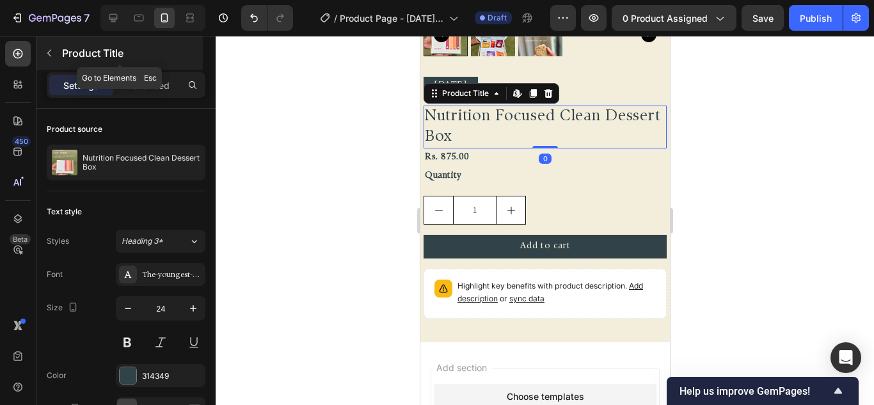
click at [56, 55] on button "button" at bounding box center [49, 53] width 20 height 20
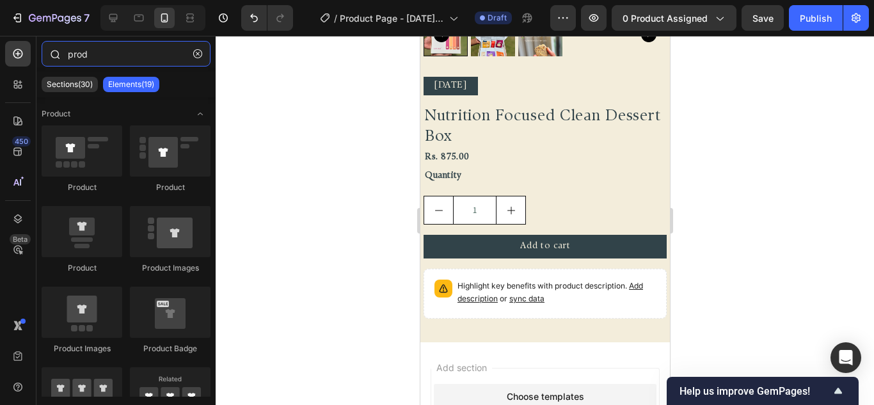
click at [91, 54] on input "prod" at bounding box center [126, 54] width 169 height 26
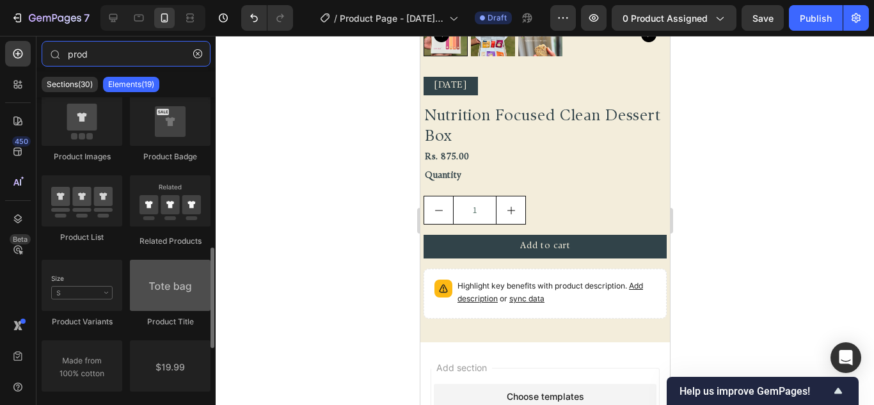
scroll to position [256, 0]
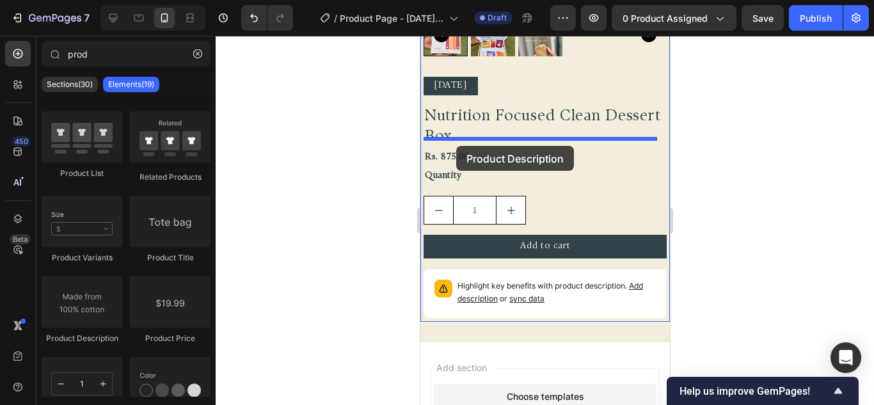
drag, startPoint x: 510, startPoint y: 337, endPoint x: 456, endPoint y: 146, distance: 198.2
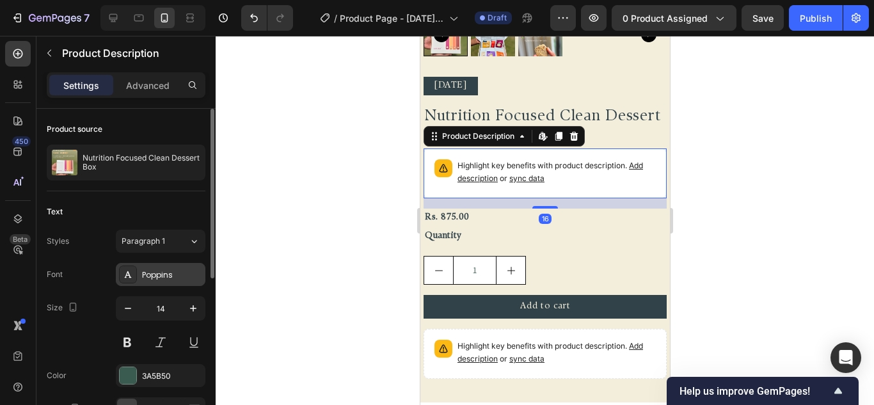
click at [154, 275] on div "Poppins" at bounding box center [172, 276] width 60 height 12
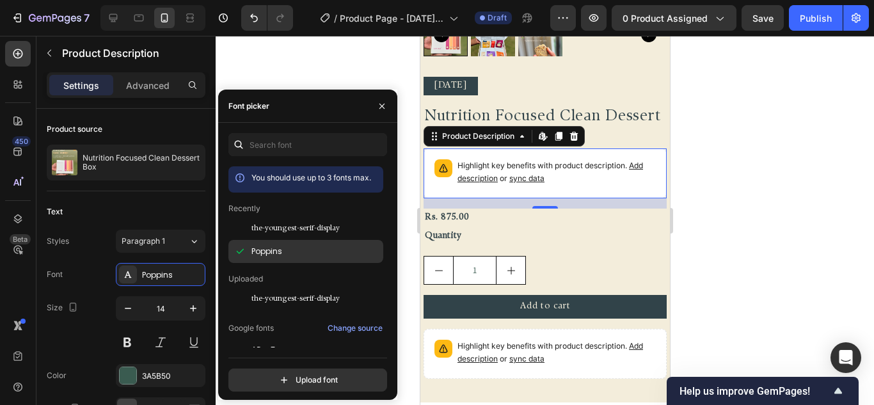
click at [271, 250] on span "Poppins" at bounding box center [267, 252] width 31 height 12
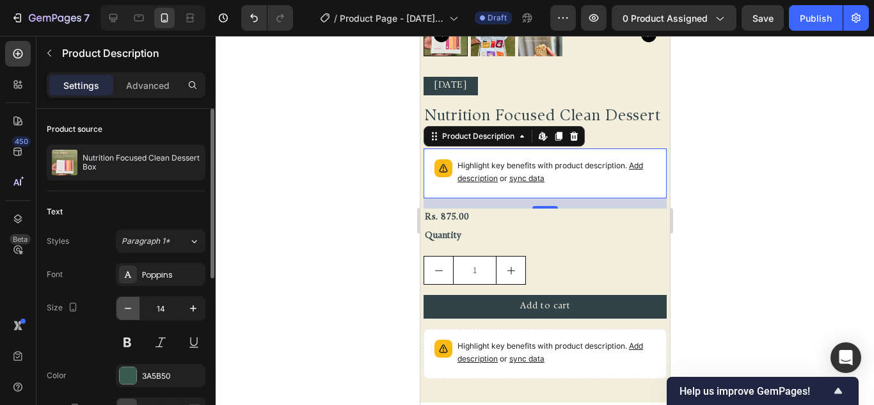
click at [131, 314] on icon "button" at bounding box center [128, 308] width 13 height 13
type input "12"
click at [102, 320] on div "Size 12" at bounding box center [126, 325] width 159 height 58
click at [128, 369] on div at bounding box center [128, 375] width 17 height 17
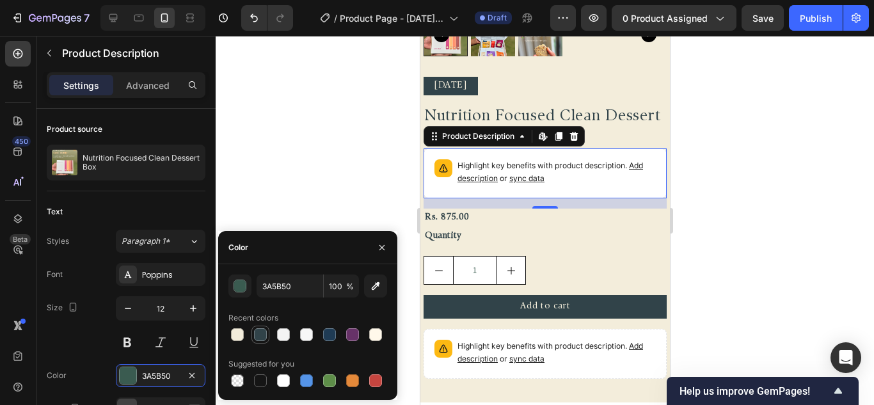
click at [259, 336] on div at bounding box center [260, 334] width 13 height 13
type input "314349"
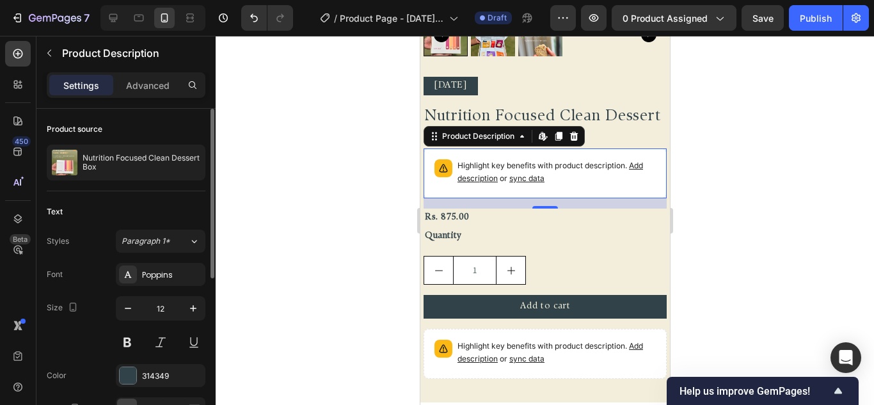
click at [88, 341] on div "Size 12" at bounding box center [126, 325] width 159 height 58
click at [111, 22] on icon at bounding box center [113, 18] width 13 height 13
type input "18"
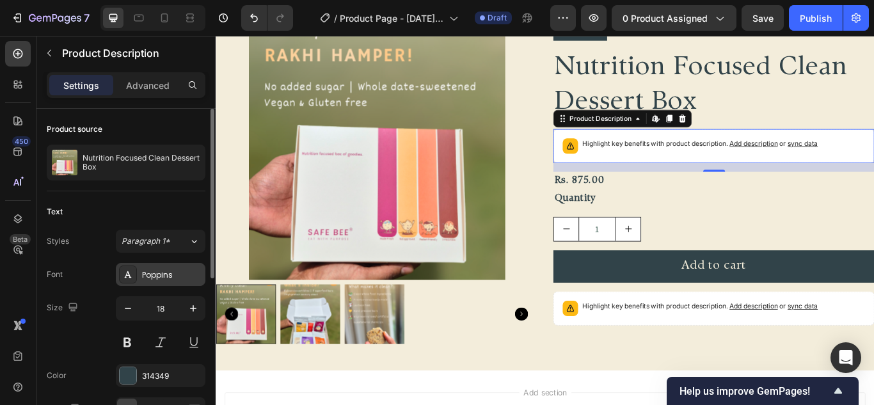
click at [160, 286] on div "Poppins" at bounding box center [161, 274] width 90 height 23
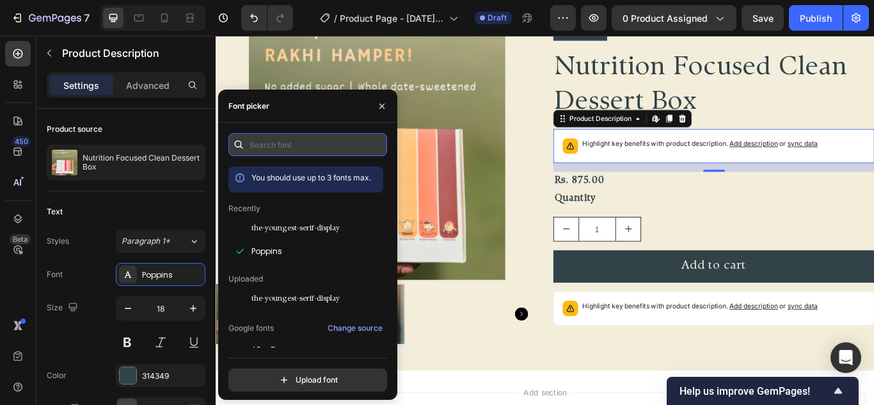
click at [291, 154] on input "text" at bounding box center [308, 144] width 159 height 23
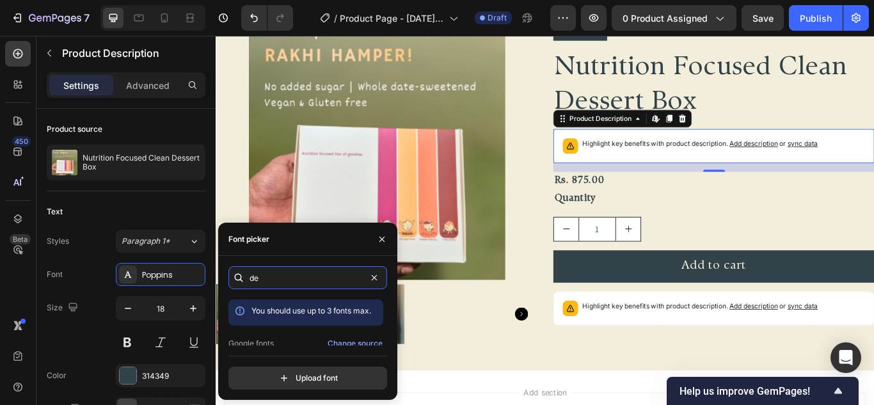
type input "d"
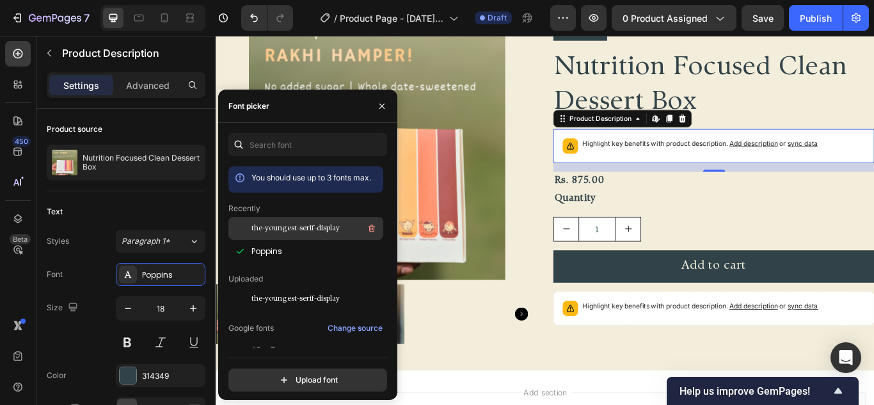
click at [298, 230] on span "the-youngest-serif-display" at bounding box center [296, 229] width 88 height 12
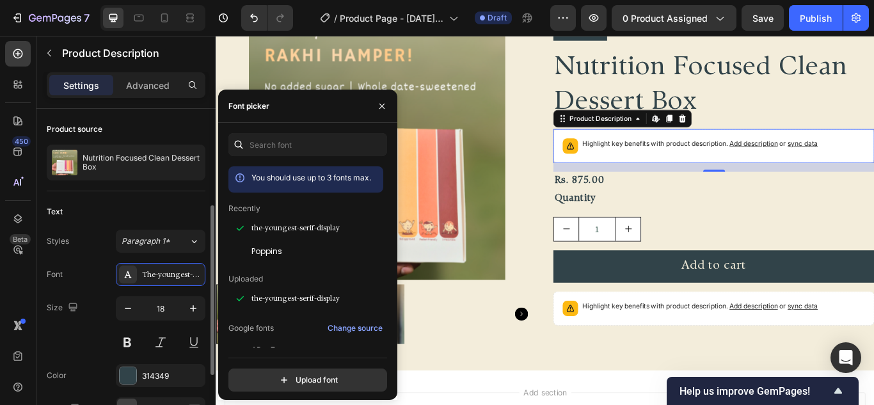
scroll to position [64, 0]
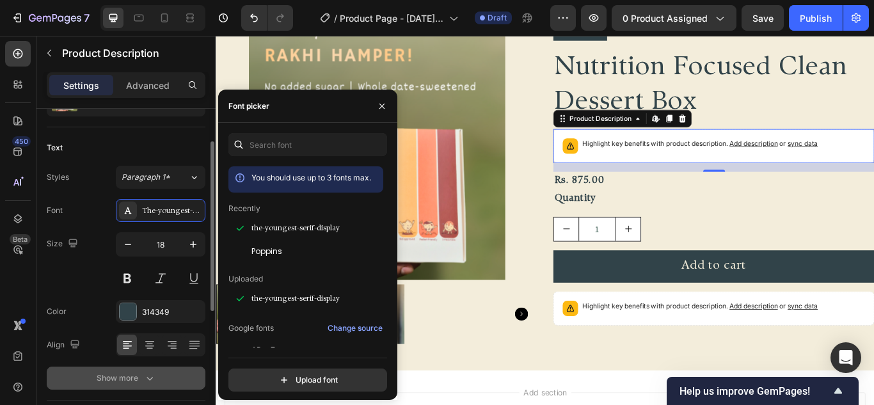
click at [142, 371] on button "Show more" at bounding box center [126, 378] width 159 height 23
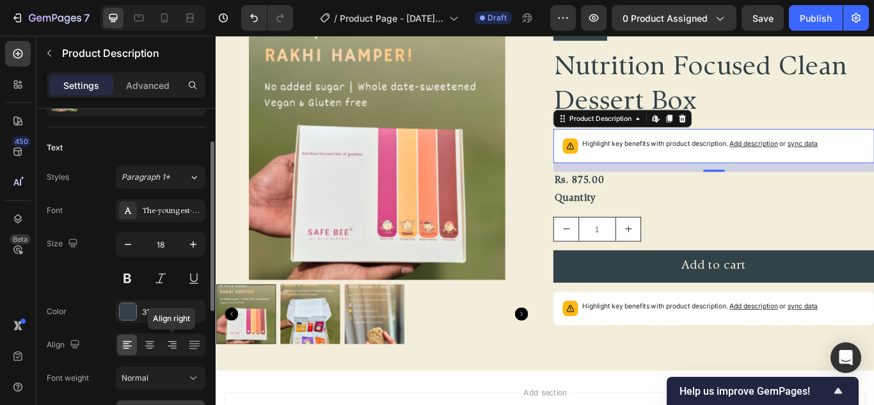
scroll to position [192, 0]
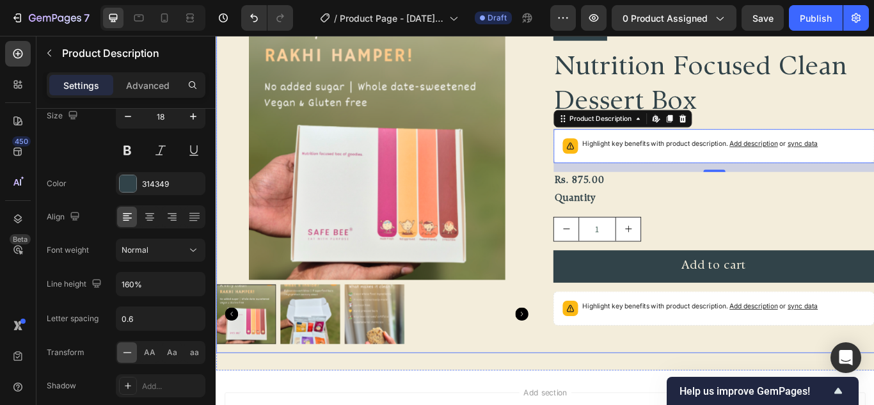
click at [780, 238] on div "Diwali 2025 Text Block Nutrition Focused Clean Dessert Box Product Title Highli…" at bounding box center [796, 213] width 375 height 385
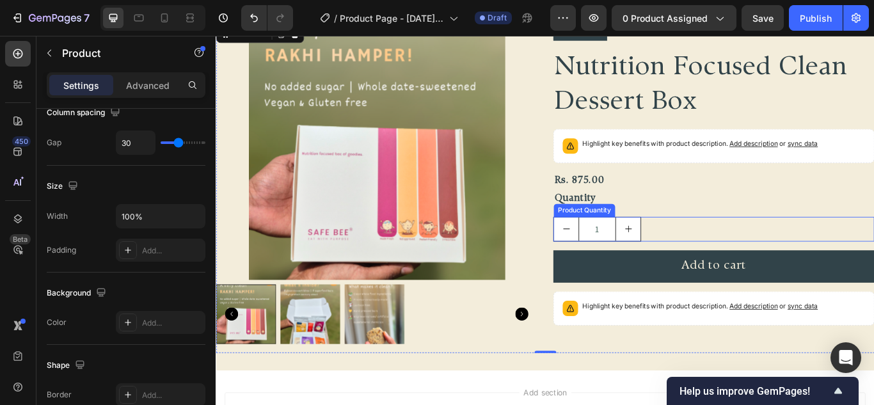
scroll to position [0, 0]
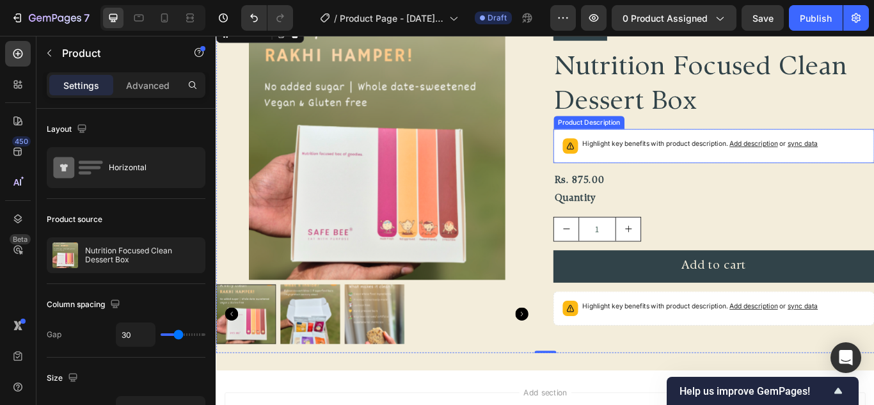
click at [695, 172] on div "Highlight key benefits with product description. Add description or sync data" at bounding box center [780, 165] width 275 height 18
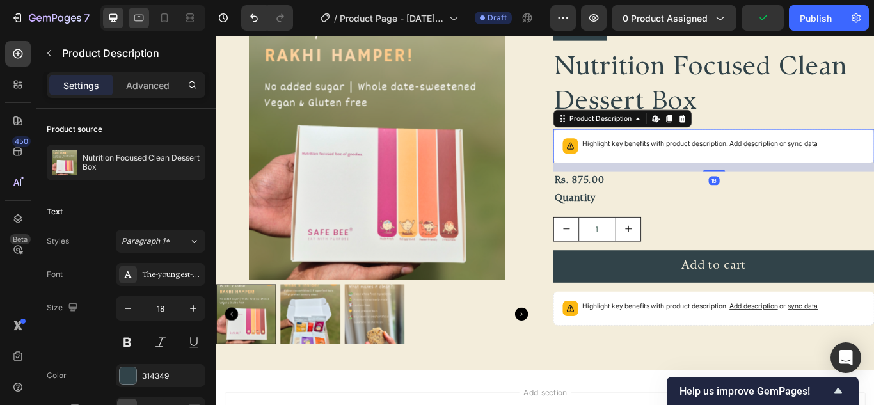
click at [137, 17] on icon at bounding box center [139, 18] width 13 height 13
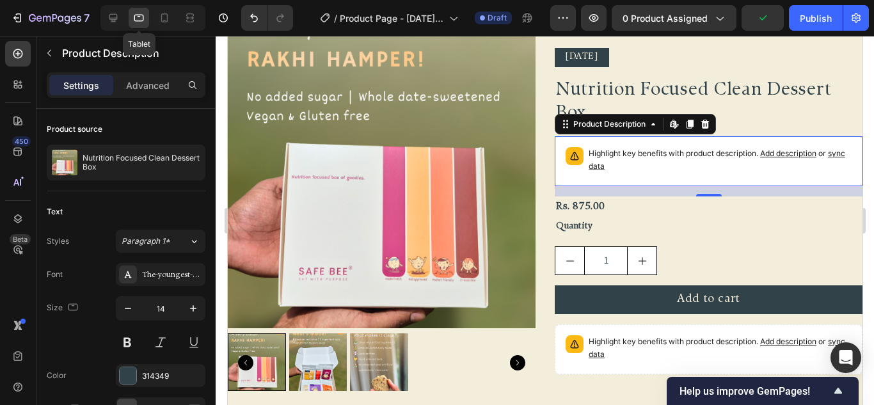
scroll to position [134, 0]
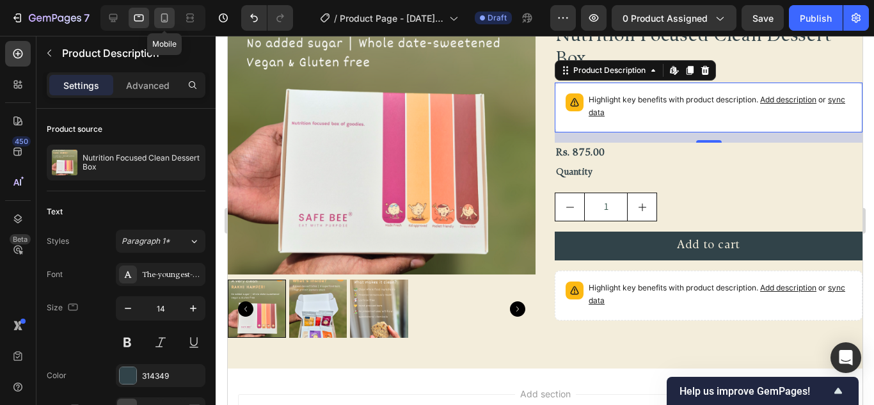
click at [159, 19] on icon at bounding box center [164, 18] width 13 height 13
type input "12"
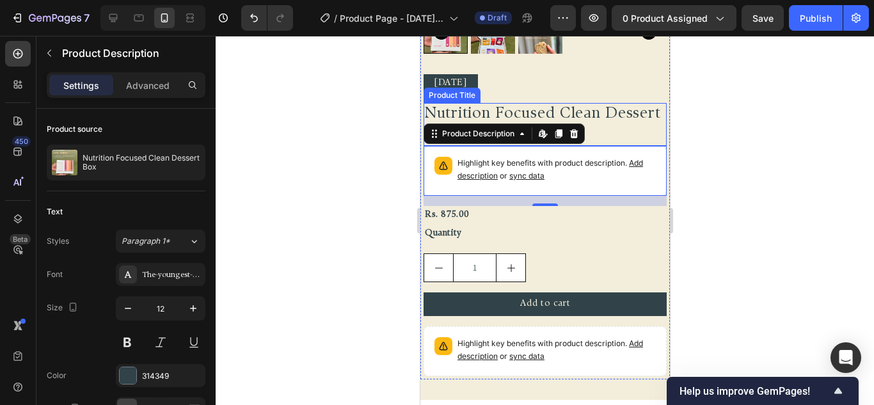
scroll to position [261, 0]
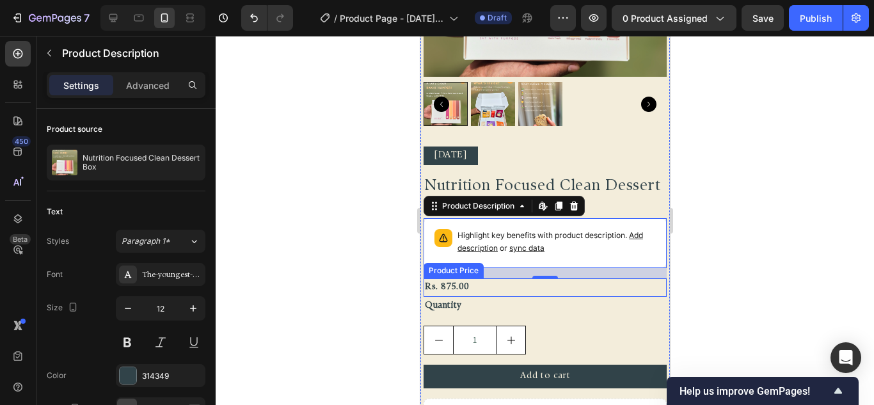
click at [454, 278] on div "Rs. 875.00" at bounding box center [544, 287] width 243 height 19
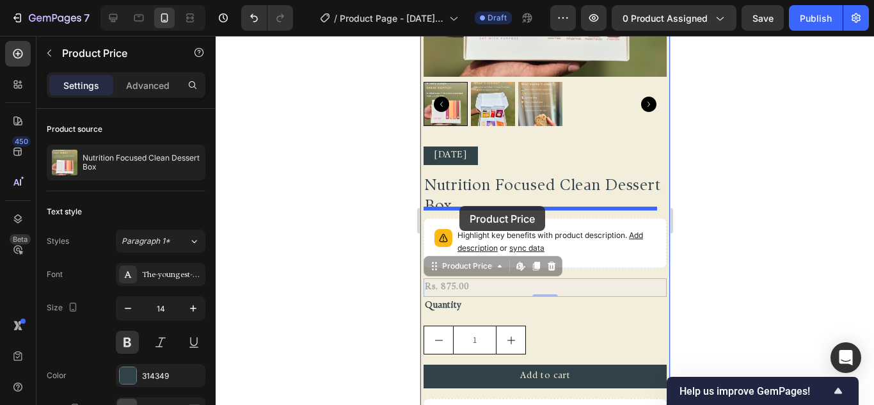
drag, startPoint x: 431, startPoint y: 258, endPoint x: 459, endPoint y: 206, distance: 59.0
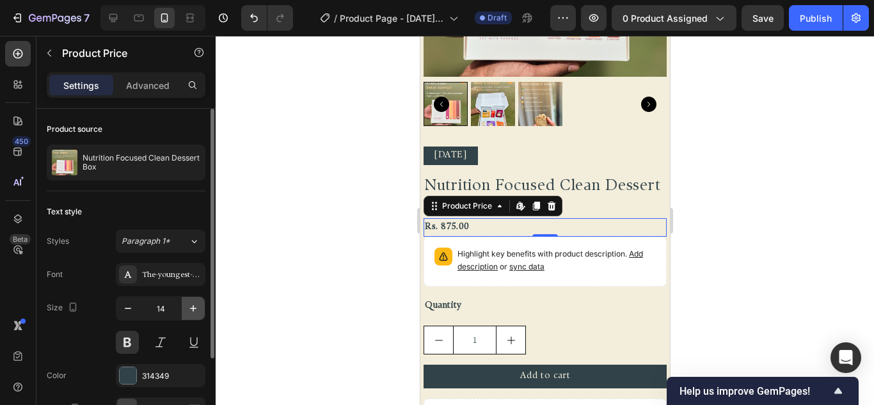
click at [191, 307] on icon "button" at bounding box center [193, 308] width 13 height 13
click at [191, 306] on icon "button" at bounding box center [193, 308] width 13 height 13
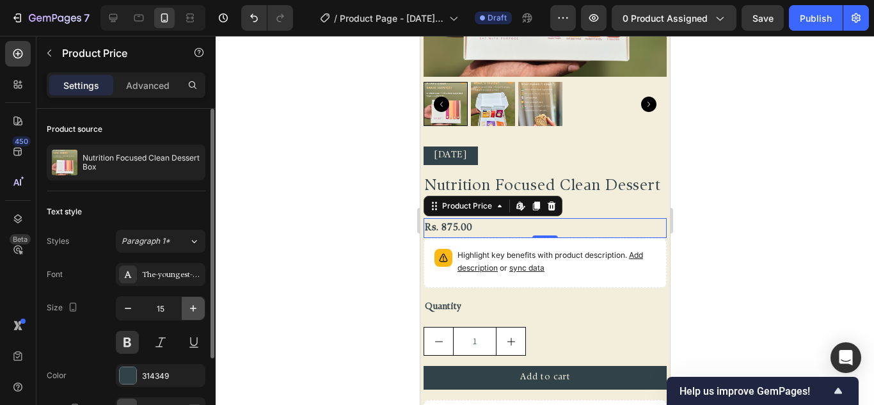
type input "16"
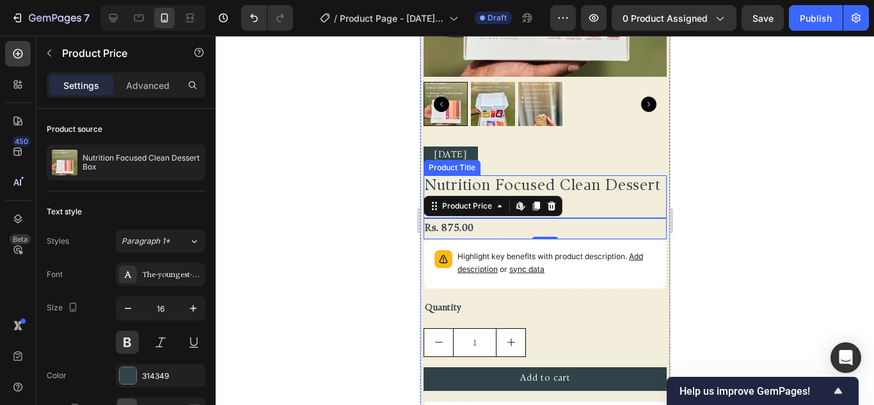
click at [577, 176] on h2 "Nutrition Focused Clean Dessert Box" at bounding box center [544, 196] width 243 height 42
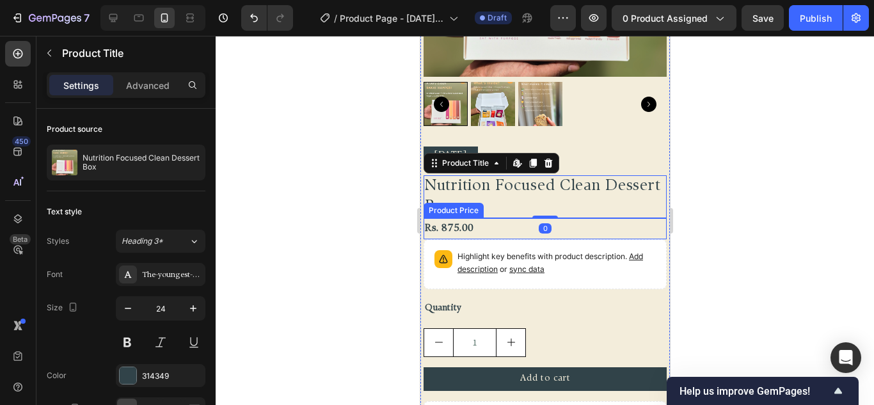
click at [488, 218] on div "Rs. 875.00" at bounding box center [544, 228] width 243 height 21
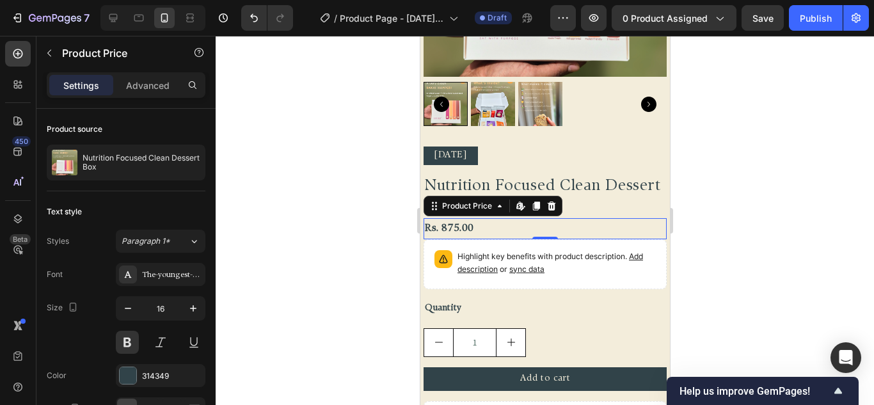
click at [142, 96] on div "Settings Advanced" at bounding box center [126, 85] width 159 height 26
click at [151, 90] on p "Advanced" at bounding box center [148, 85] width 44 height 13
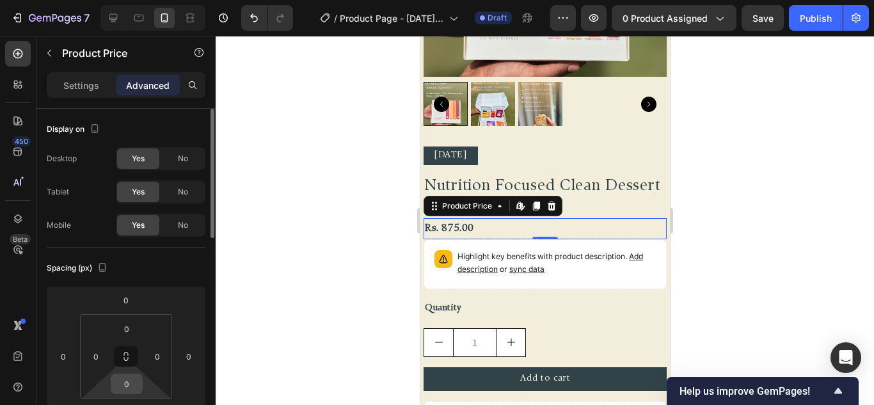
click at [133, 383] on input "0" at bounding box center [127, 384] width 26 height 19
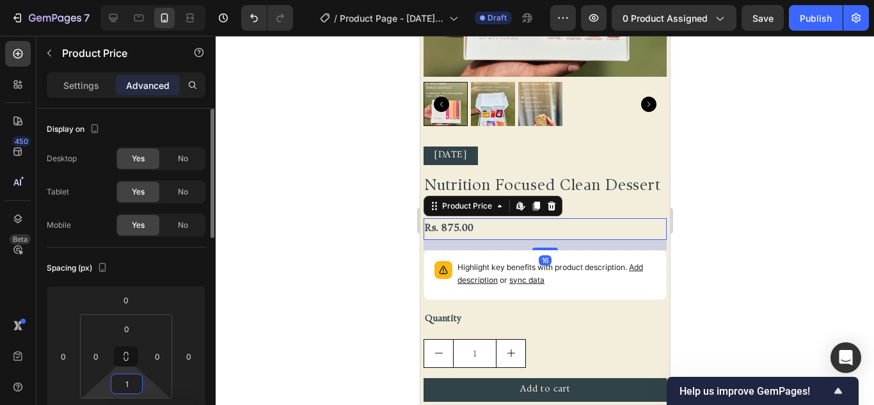
type input "12"
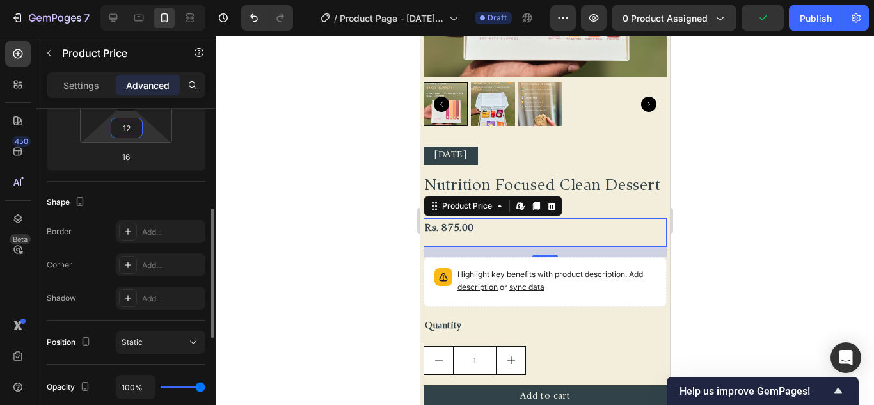
scroll to position [192, 0]
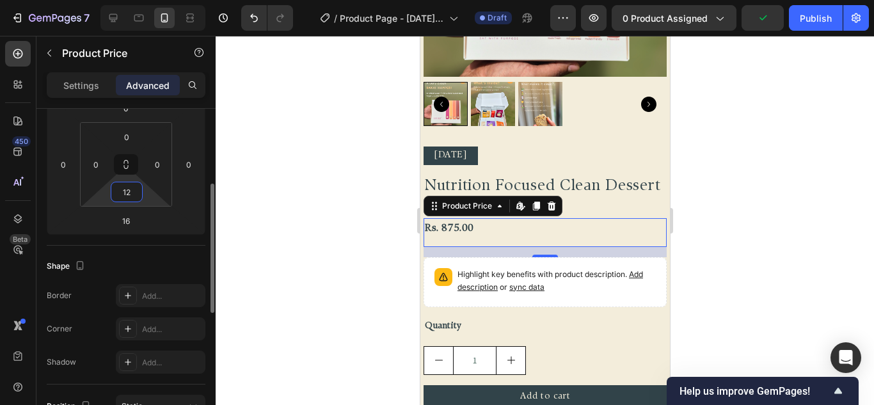
click at [131, 187] on input "12" at bounding box center [127, 191] width 26 height 19
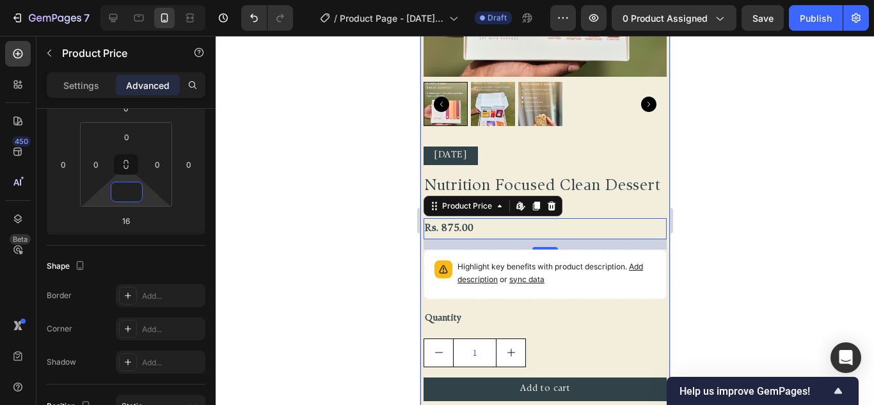
click at [577, 314] on div "Quantity" at bounding box center [544, 319] width 243 height 19
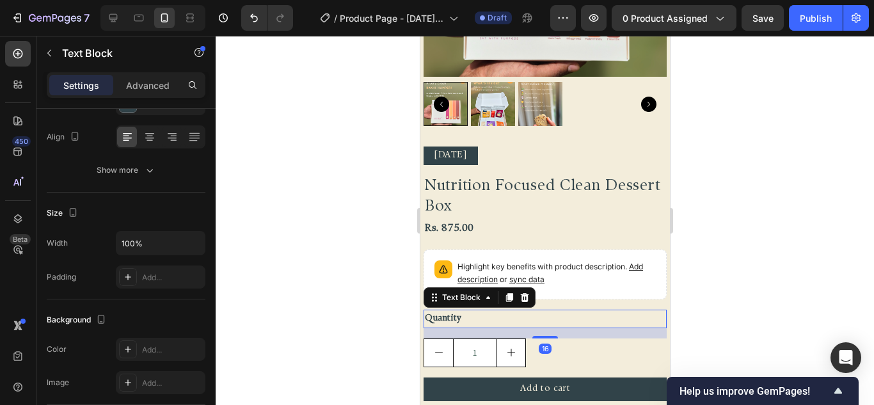
scroll to position [0, 0]
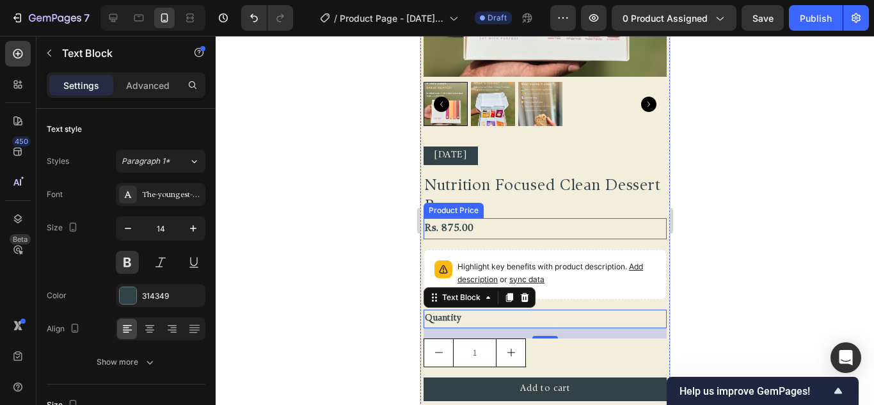
click at [545, 223] on div "Rs. 875.00" at bounding box center [544, 228] width 243 height 21
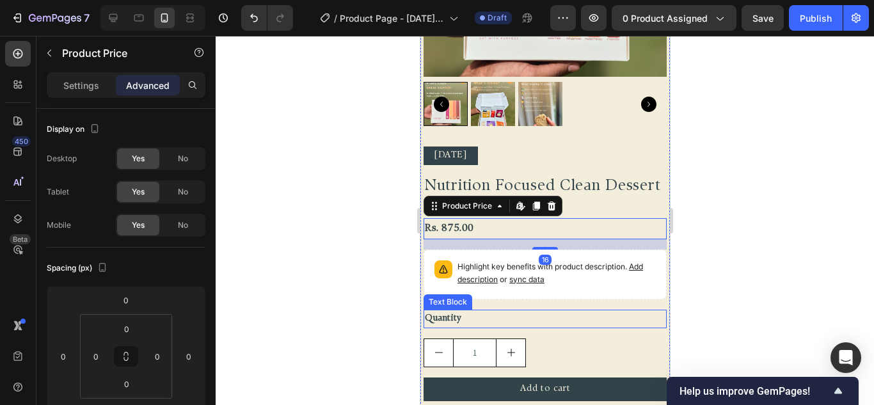
click at [476, 311] on div "Quantity" at bounding box center [544, 319] width 243 height 19
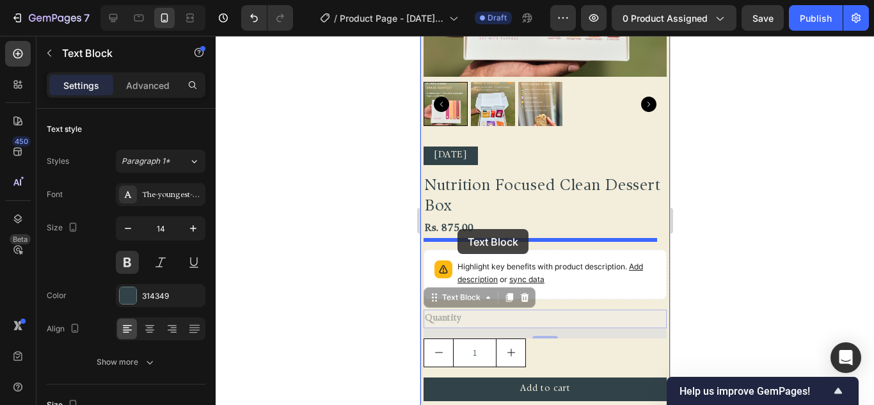
drag, startPoint x: 438, startPoint y: 289, endPoint x: 457, endPoint y: 229, distance: 62.6
click at [457, 229] on div "iPhone 13 Pro ( 390 px) iPhone 13 Mini iPhone 13 Pro iPhone 11 Pro Max iPhone 1…" at bounding box center [545, 265] width 250 height 981
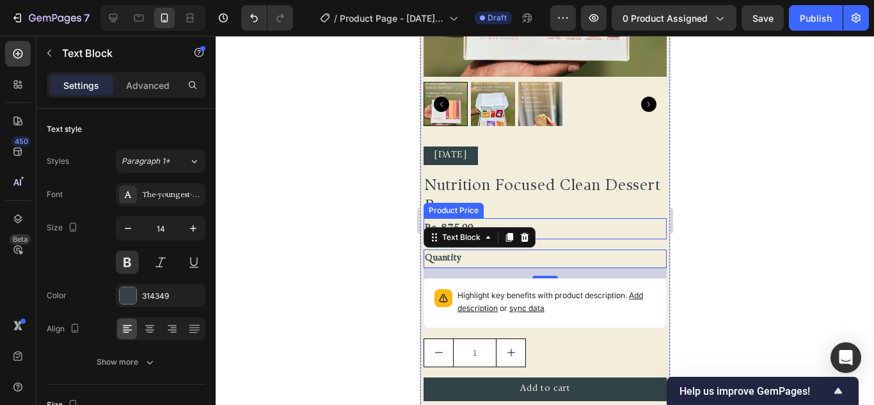
click at [602, 226] on div "Rs. 875.00" at bounding box center [544, 228] width 243 height 21
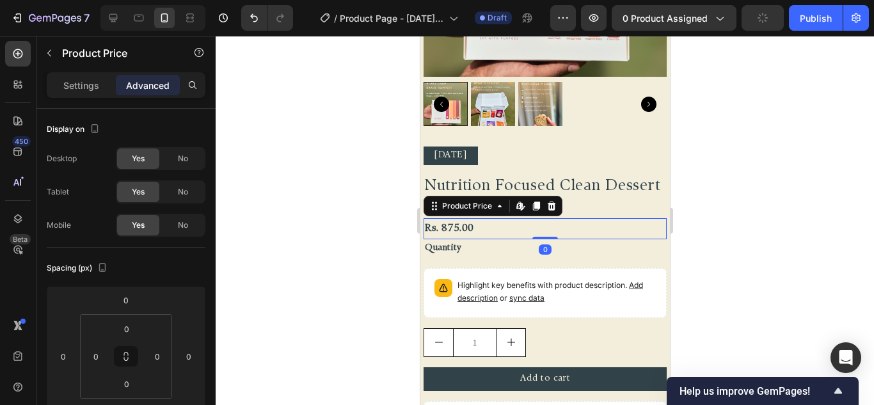
drag, startPoint x: 547, startPoint y: 239, endPoint x: 545, endPoint y: 209, distance: 30.1
click at [545, 218] on div "Rs. 875.00 Product Price Edit content in Shopify 0 Product Price Edit content i…" at bounding box center [544, 228] width 243 height 21
type input "0"
click at [459, 239] on div "Quantity" at bounding box center [544, 248] width 243 height 19
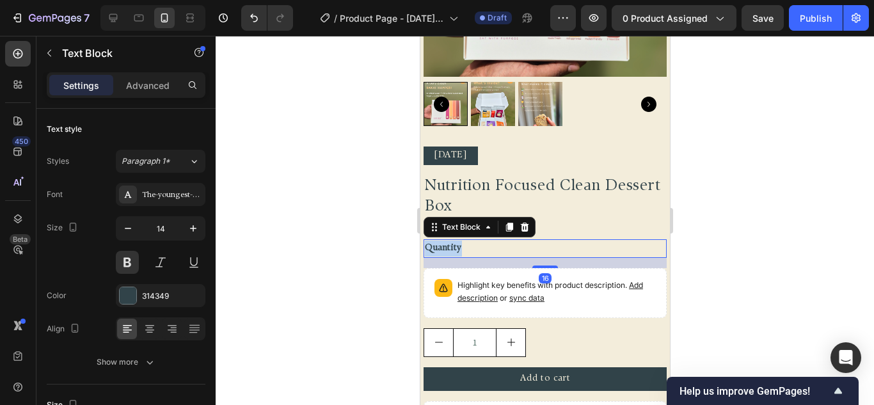
click at [459, 241] on p "Quantity" at bounding box center [544, 249] width 241 height 16
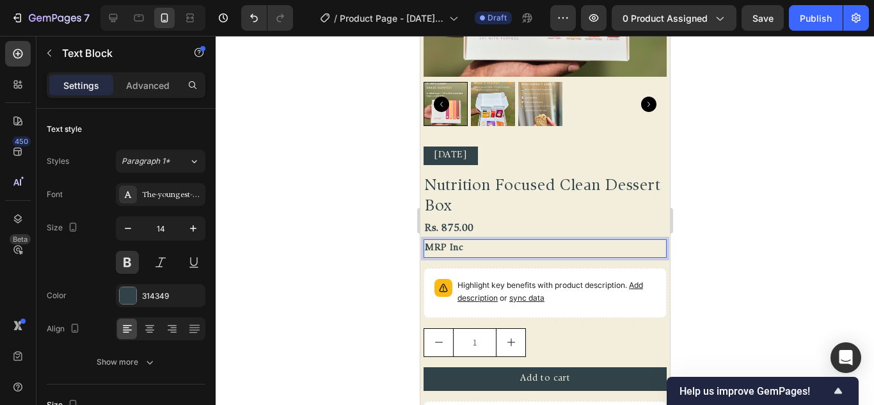
click at [477, 241] on p "MRP Inc" at bounding box center [544, 249] width 241 height 16
click at [563, 255] on div "Diwali 2025 Text Block Nutrition Focused Clean Dessert Box Product Title Rs. 87…" at bounding box center [544, 299] width 243 height 305
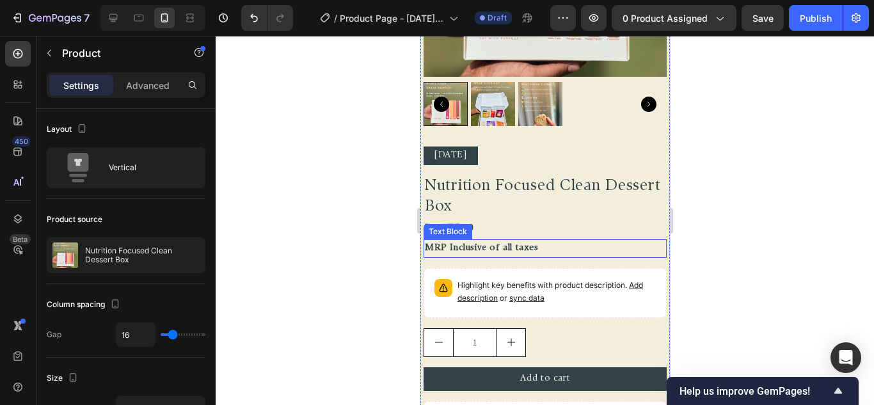
click at [562, 248] on div "MRP Inclusive of all taxes" at bounding box center [544, 248] width 243 height 19
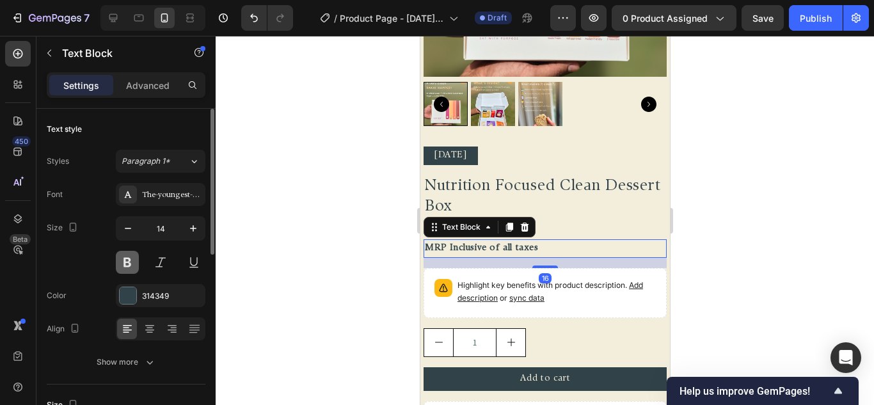
click at [117, 264] on button at bounding box center [127, 262] width 23 height 23
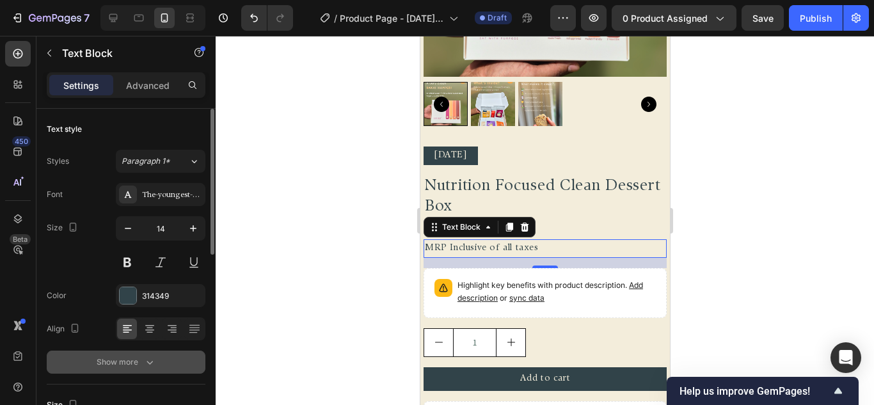
click at [147, 362] on icon "button" at bounding box center [150, 363] width 6 height 4
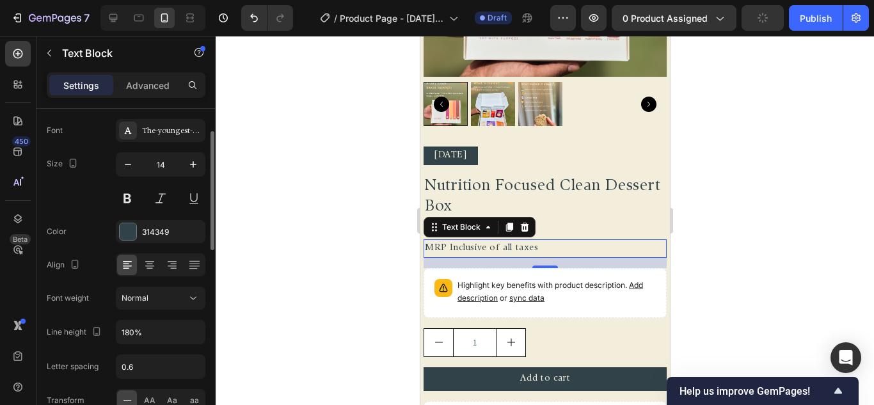
scroll to position [128, 0]
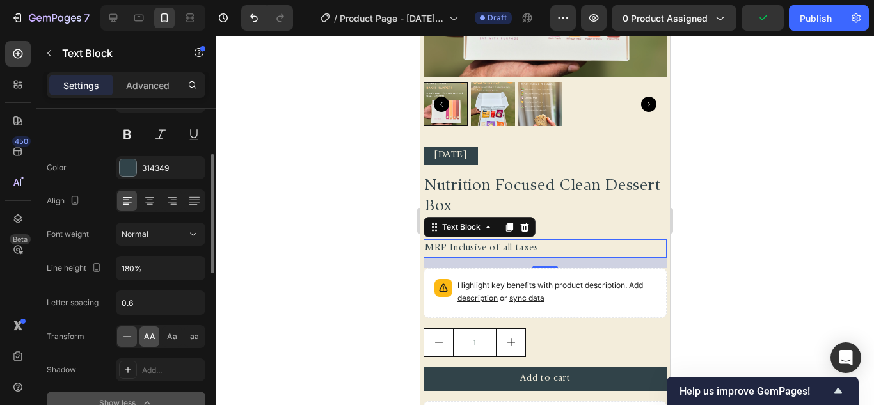
click at [152, 345] on div "AA" at bounding box center [150, 336] width 20 height 20
click at [168, 230] on div "Normal" at bounding box center [154, 235] width 65 height 12
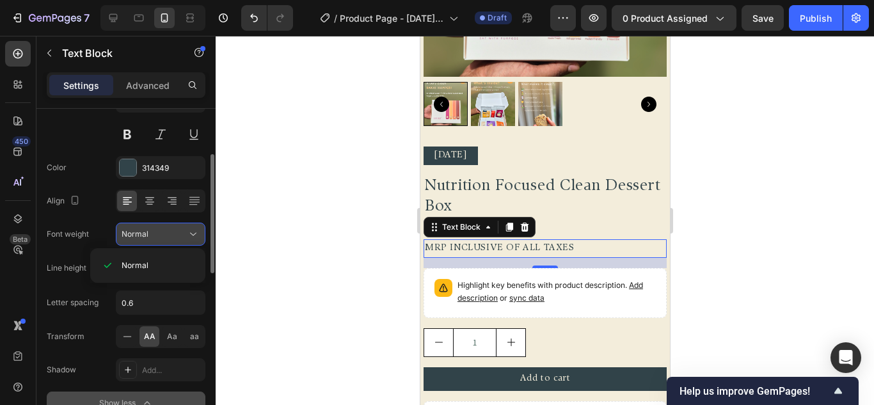
click at [156, 236] on div "Normal" at bounding box center [154, 235] width 65 height 12
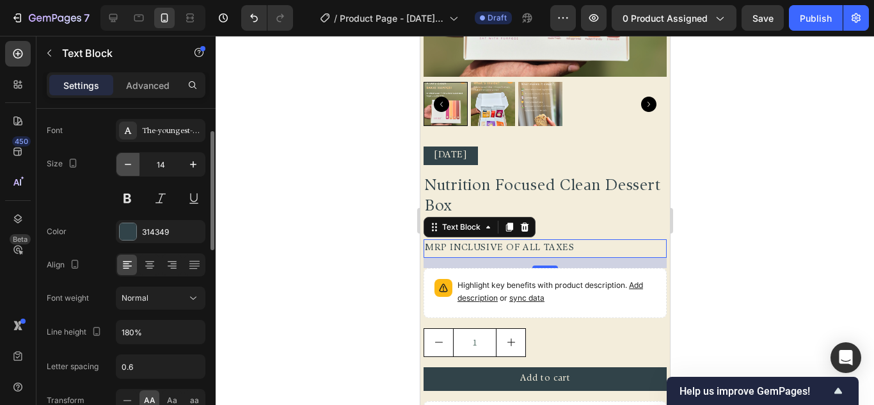
click at [132, 173] on button "button" at bounding box center [128, 164] width 23 height 23
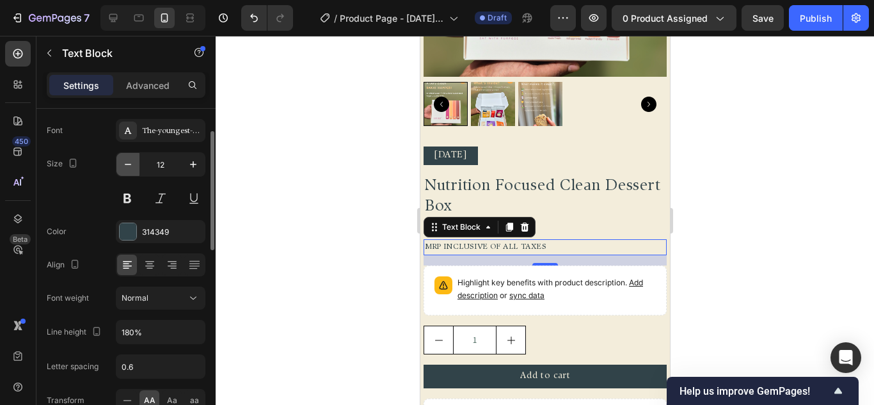
click at [132, 173] on button "button" at bounding box center [128, 164] width 23 height 23
type input "10"
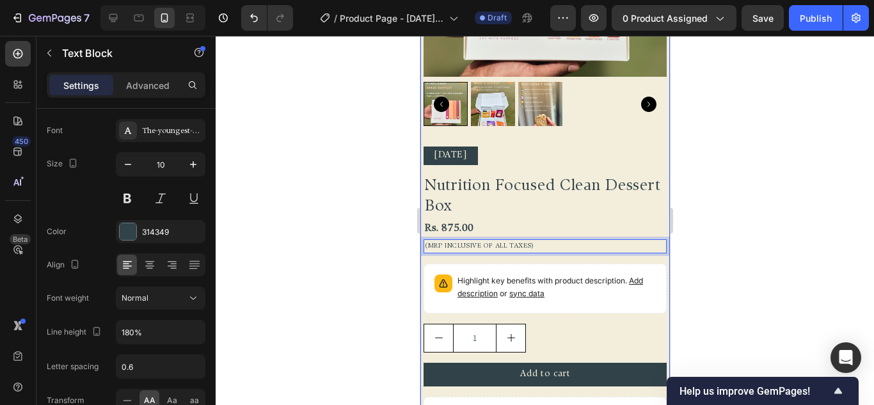
click at [607, 309] on div "Diwali 2025 Text Block Nutrition Focused Clean Dessert Box Product Title Rs. 87…" at bounding box center [544, 297] width 243 height 300
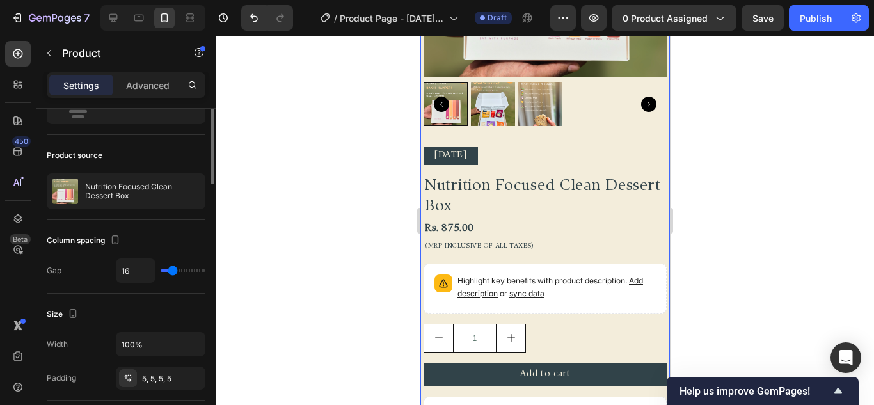
scroll to position [0, 0]
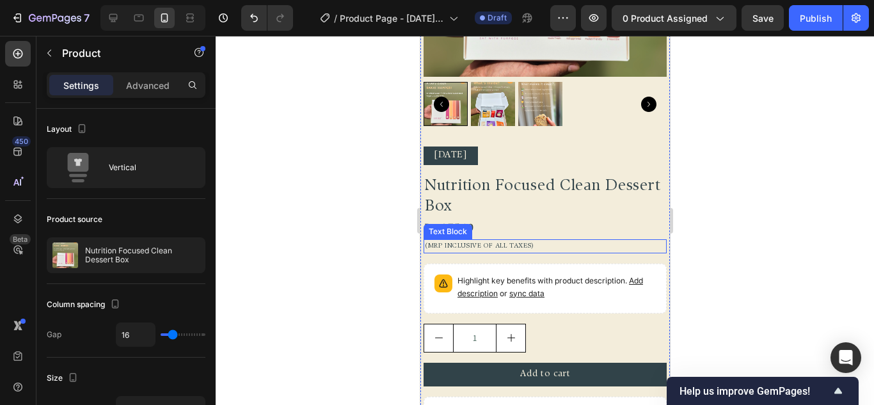
click at [543, 241] on p "(MRP Inclusive of all taxes)" at bounding box center [544, 247] width 241 height 12
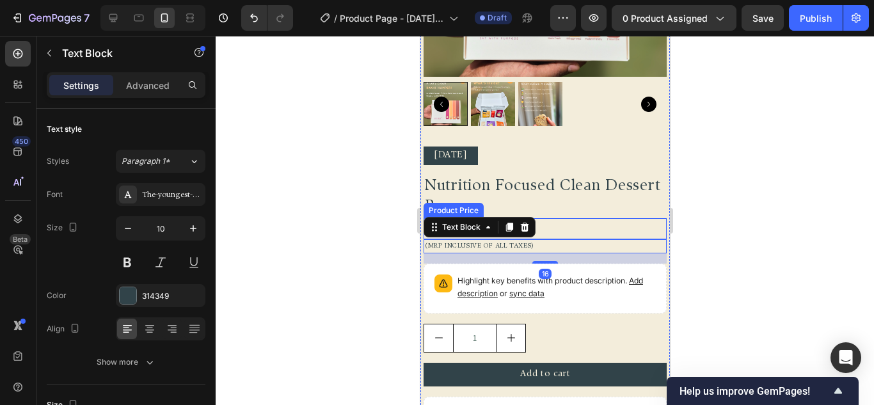
click at [563, 221] on div "Rs. 875.00" at bounding box center [544, 228] width 243 height 21
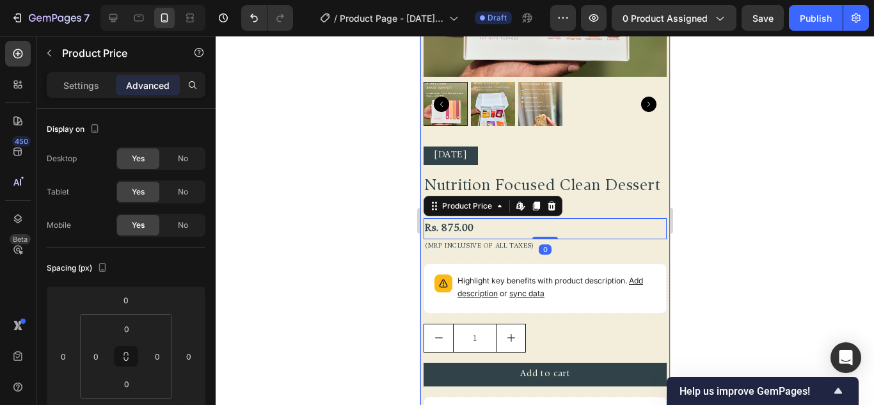
click at [570, 241] on p "(MRP Inclusive of all taxes)" at bounding box center [544, 247] width 241 height 12
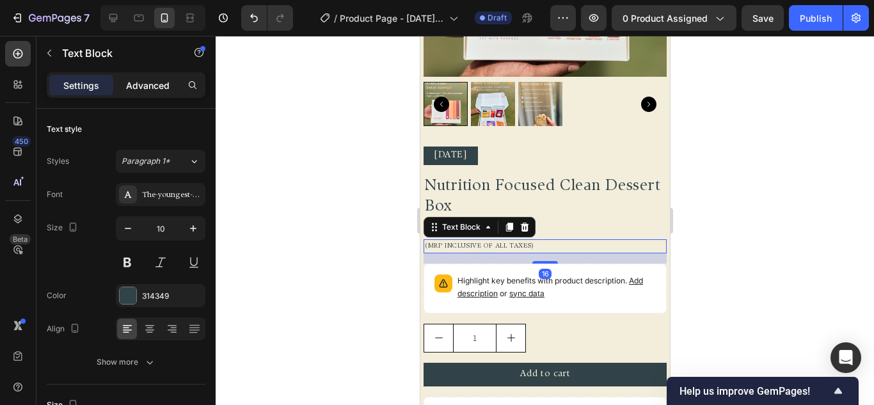
drag, startPoint x: 159, startPoint y: 90, endPoint x: 165, endPoint y: 94, distance: 7.3
click at [159, 91] on p "Advanced" at bounding box center [148, 85] width 44 height 13
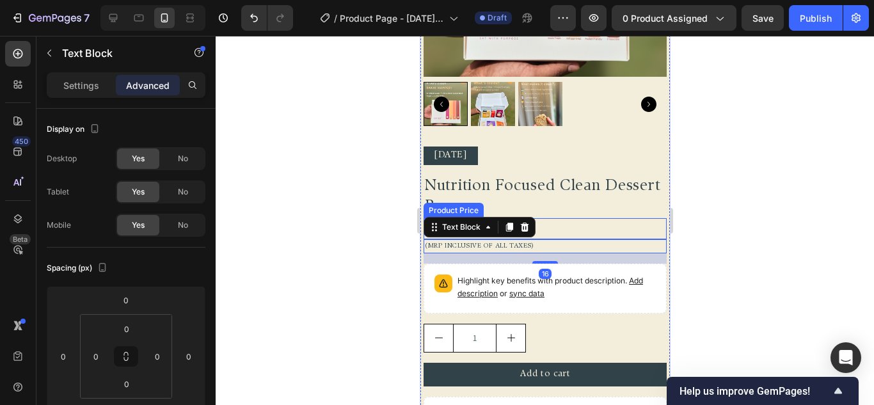
click at [581, 218] on div "Rs. 875.00" at bounding box center [544, 228] width 243 height 21
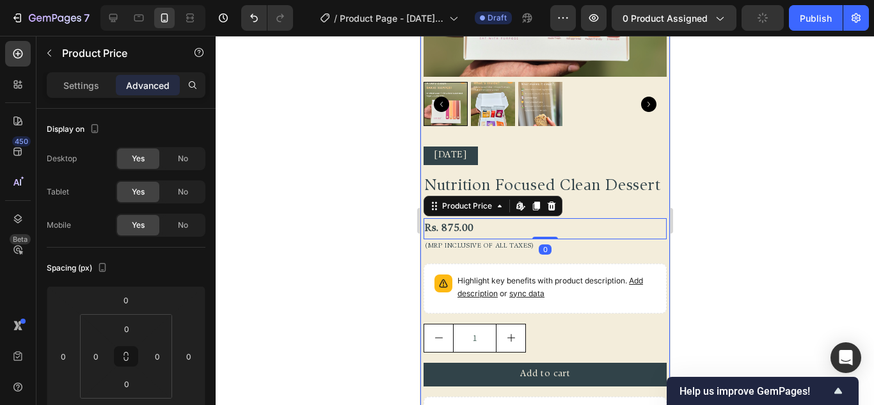
click at [588, 249] on div "Diwali 2025 Text Block Nutrition Focused Clean Dessert Box Product Title Rs. 87…" at bounding box center [544, 297] width 243 height 300
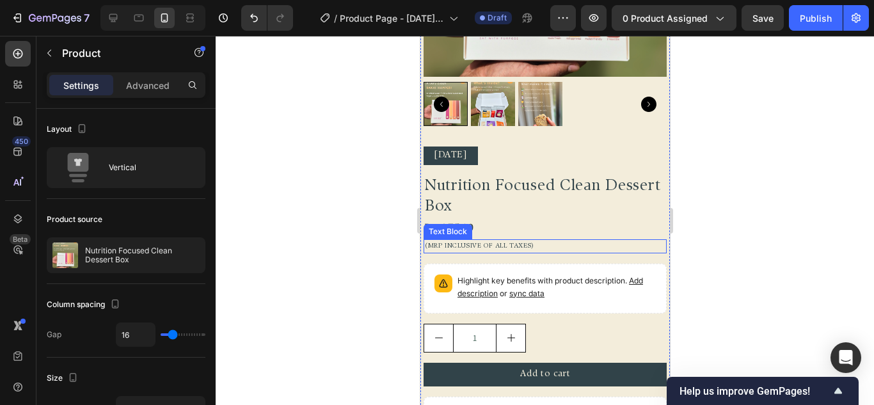
drag, startPoint x: 494, startPoint y: 236, endPoint x: 458, endPoint y: 241, distance: 35.5
click at [494, 241] on p "(MRP Inclusive of all taxes)" at bounding box center [544, 247] width 241 height 12
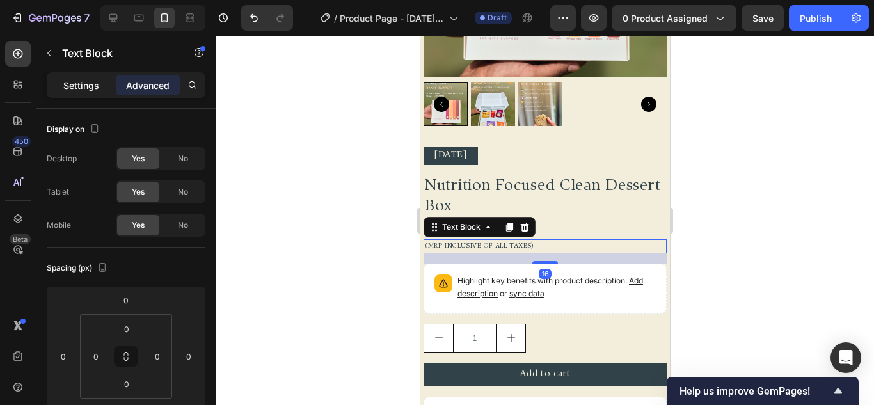
click at [85, 87] on p "Settings" at bounding box center [81, 85] width 36 height 13
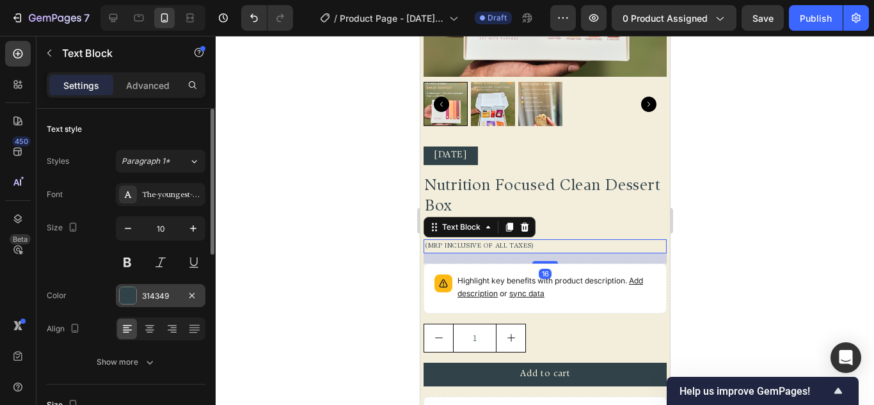
click at [129, 293] on div at bounding box center [128, 295] width 17 height 17
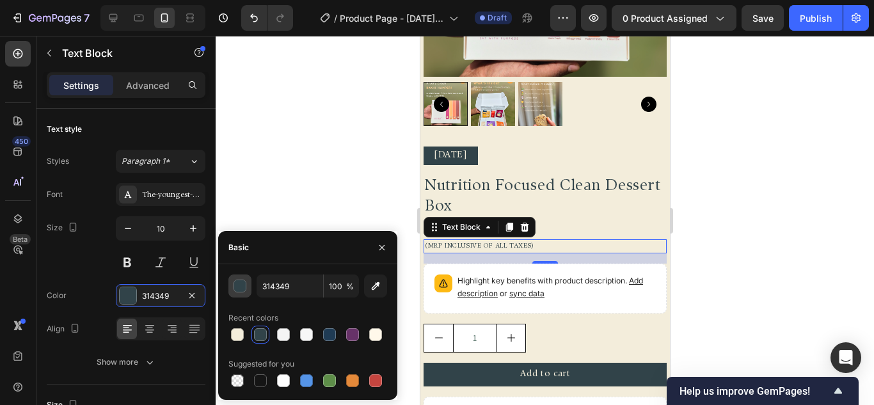
click at [236, 289] on div "button" at bounding box center [240, 286] width 13 height 13
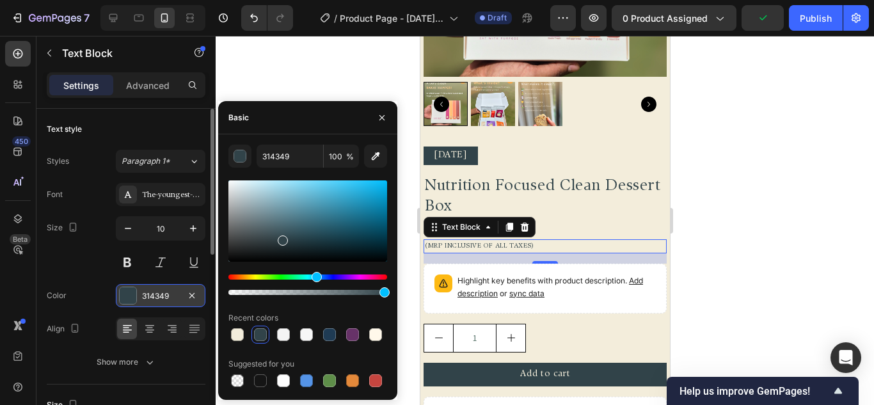
click at [131, 301] on div at bounding box center [128, 295] width 17 height 17
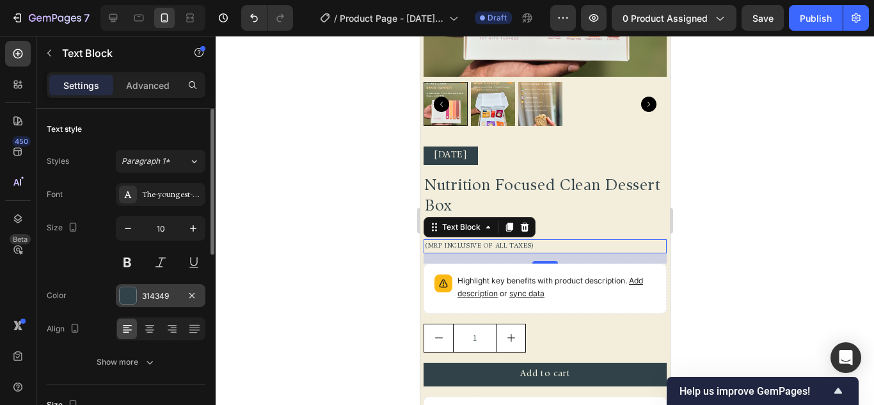
click at [136, 294] on div at bounding box center [128, 295] width 17 height 17
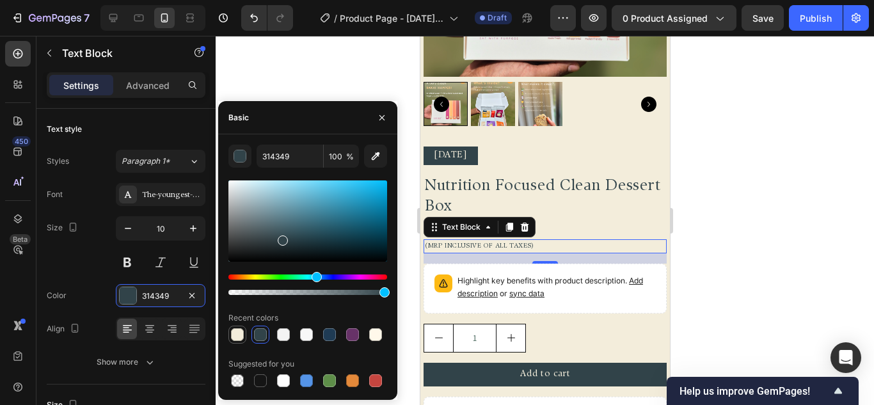
click at [241, 328] on div at bounding box center [237, 334] width 13 height 13
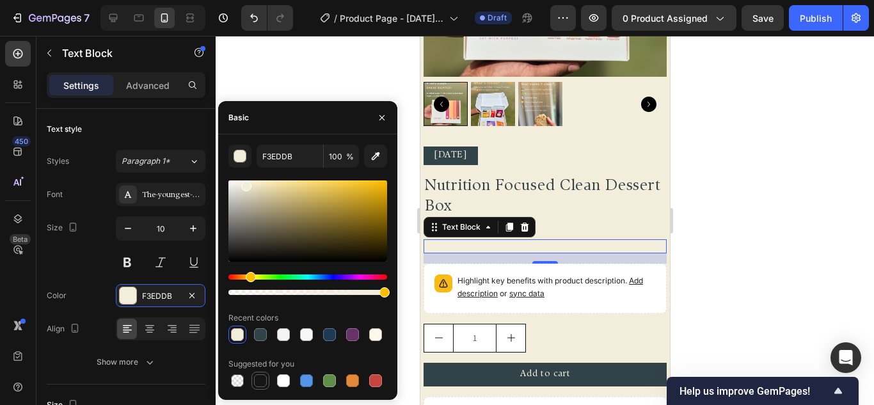
click at [266, 374] on div at bounding box center [260, 380] width 15 height 15
type input "151515"
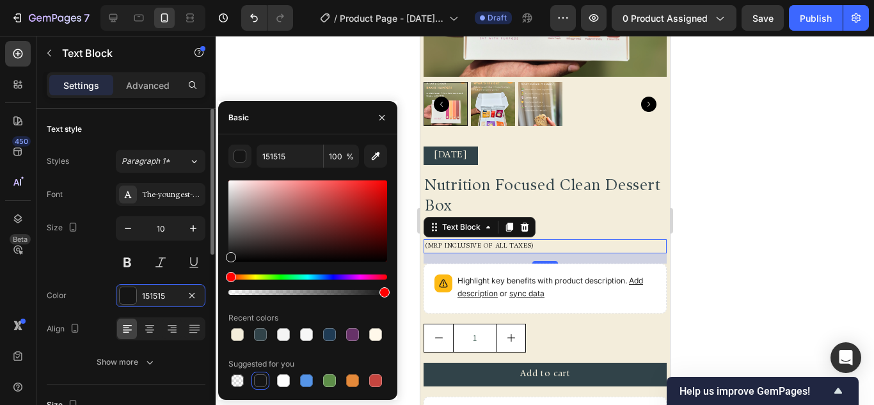
click at [96, 263] on div "Size 10" at bounding box center [126, 245] width 159 height 58
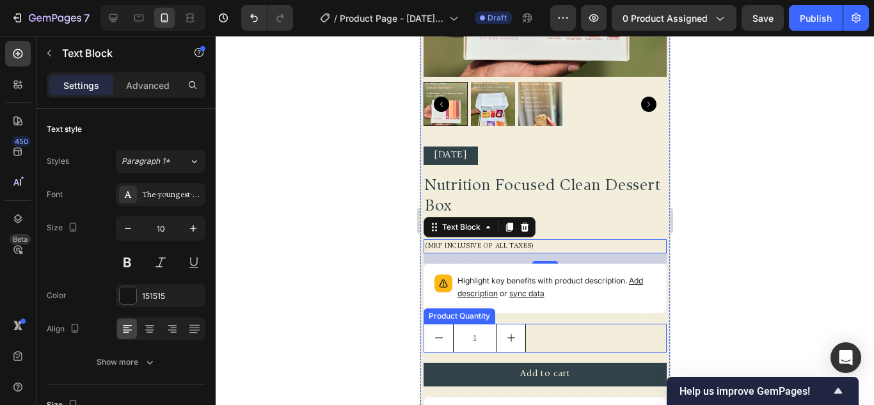
click at [595, 324] on div "1" at bounding box center [544, 338] width 243 height 29
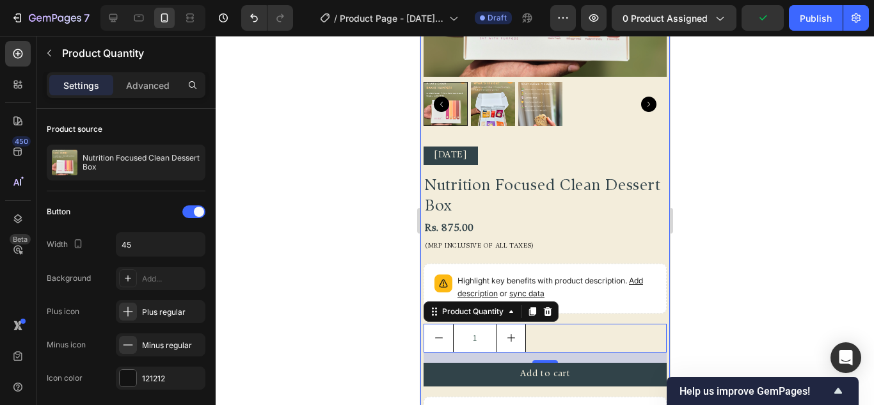
click at [634, 310] on div "Diwali 2025 Text Block Nutrition Focused Clean Dessert Box Product Title Rs. 87…" at bounding box center [544, 297] width 243 height 300
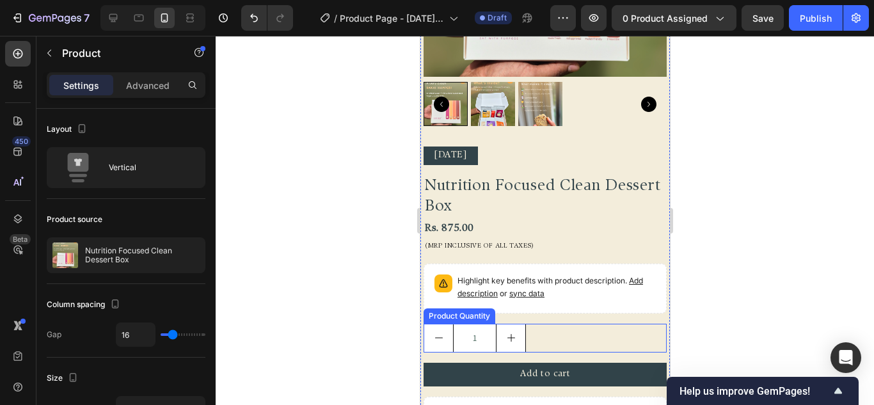
click at [627, 324] on div "1" at bounding box center [544, 338] width 243 height 29
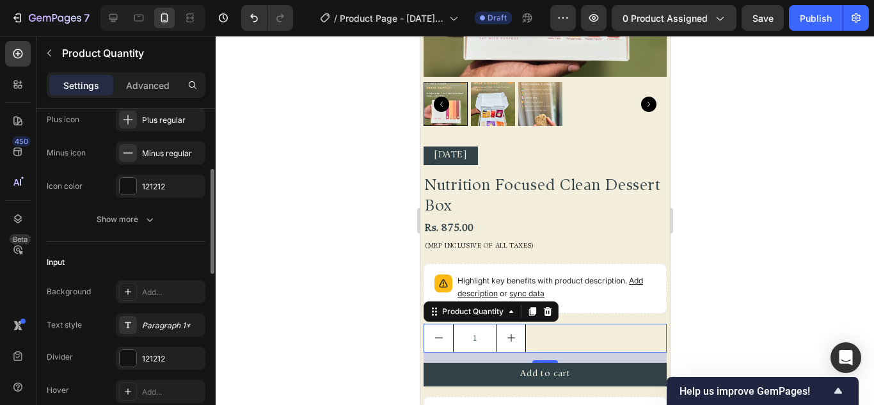
scroll to position [128, 0]
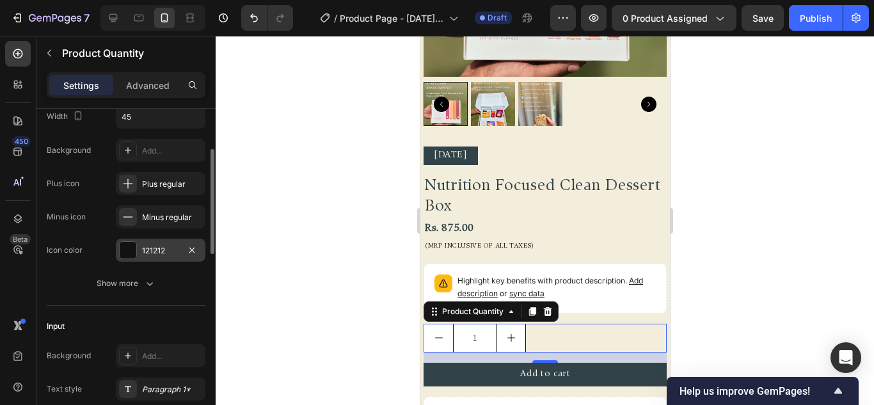
click at [122, 250] on div at bounding box center [128, 250] width 17 height 17
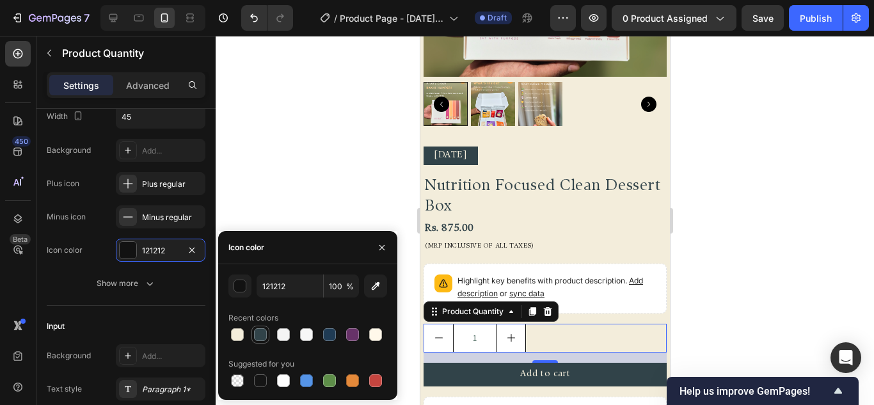
click at [262, 334] on div at bounding box center [260, 334] width 13 height 13
type input "314349"
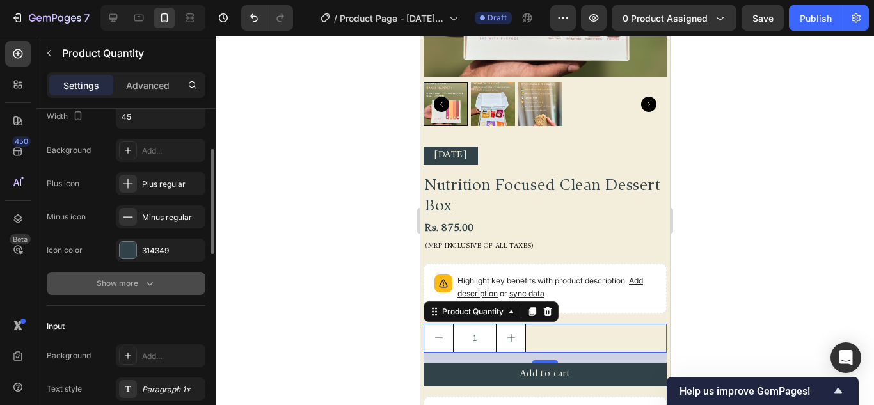
click at [150, 293] on button "Show more" at bounding box center [126, 283] width 159 height 23
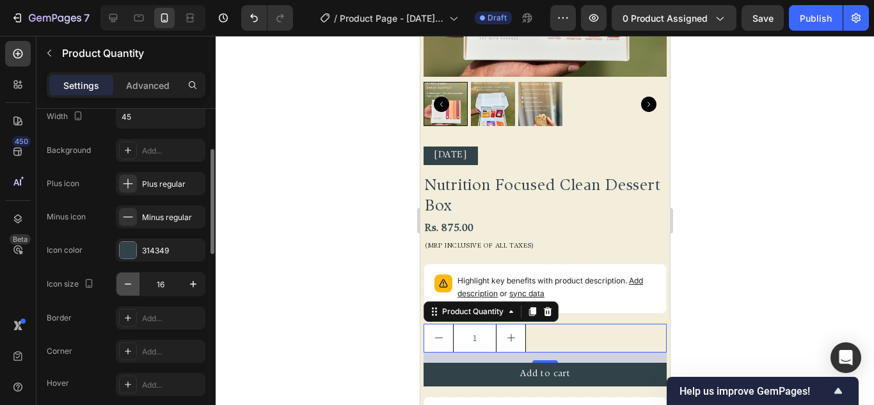
click at [124, 284] on icon "button" at bounding box center [128, 284] width 13 height 13
type input "14"
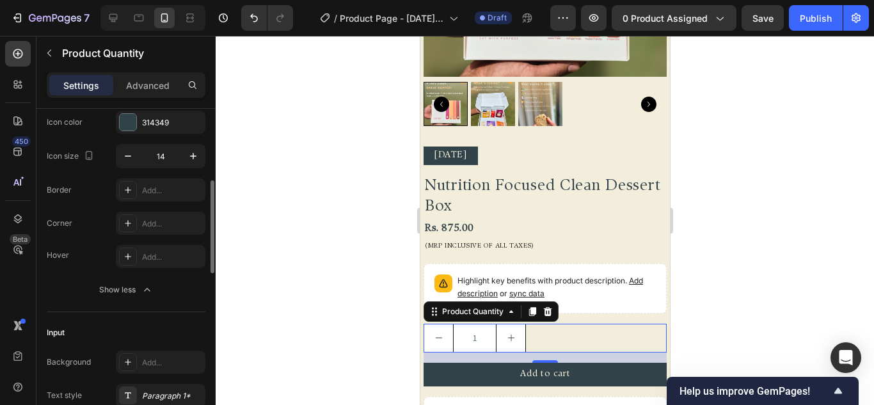
click at [113, 290] on div "Show less" at bounding box center [126, 290] width 54 height 13
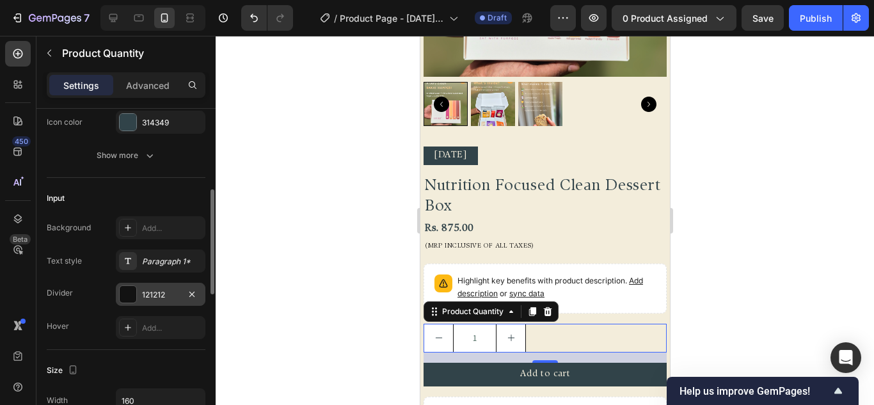
click at [124, 299] on div at bounding box center [128, 294] width 17 height 17
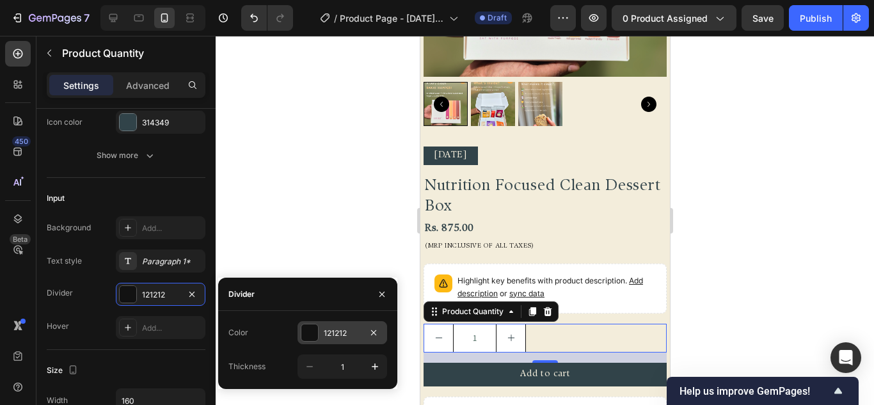
click at [313, 333] on div at bounding box center [310, 333] width 17 height 17
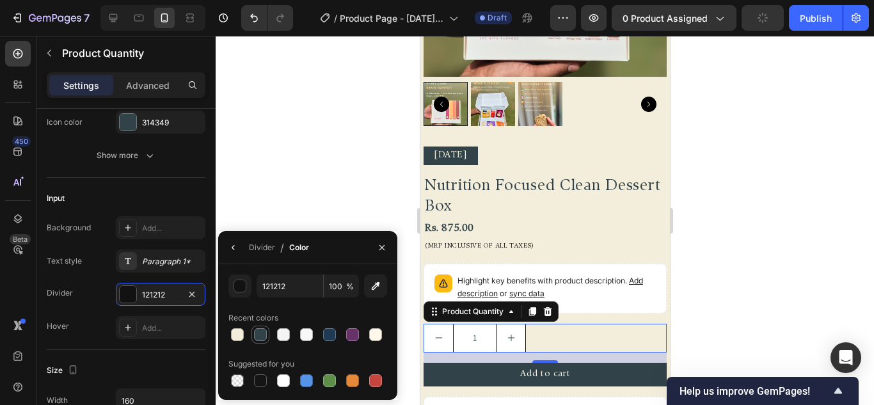
click at [262, 330] on div at bounding box center [260, 334] width 13 height 13
type input "314349"
click at [104, 274] on div "Background Add... Text style Paragraph 1* Divider 314349 Hover Add..." at bounding box center [126, 277] width 159 height 123
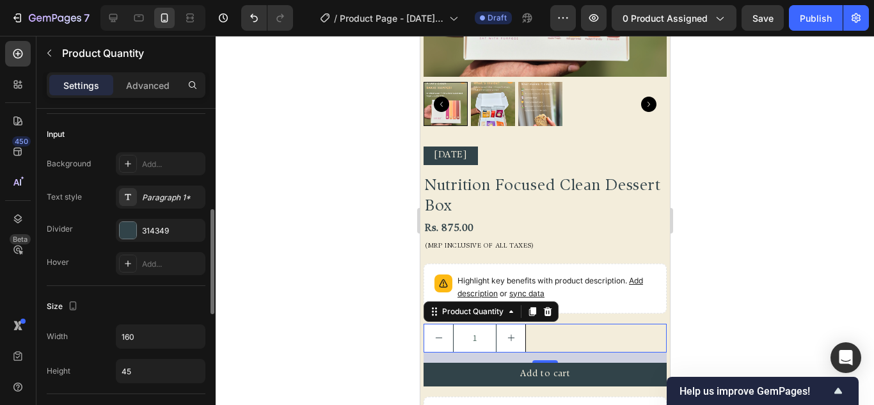
scroll to position [448, 0]
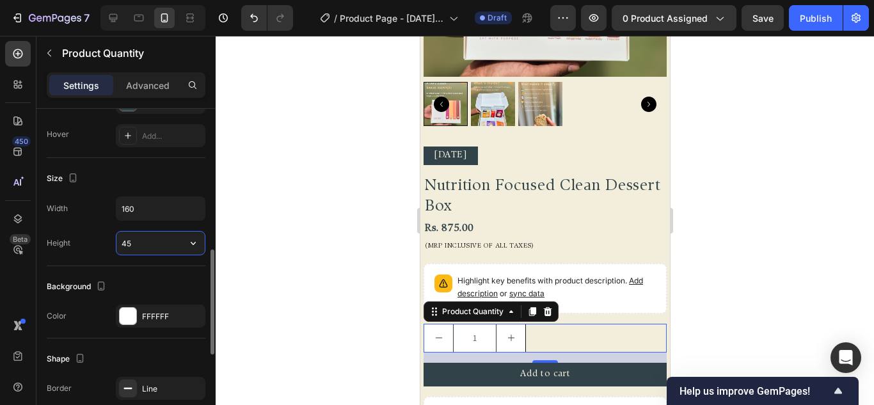
click at [140, 247] on input "45" at bounding box center [161, 243] width 88 height 23
type input "4"
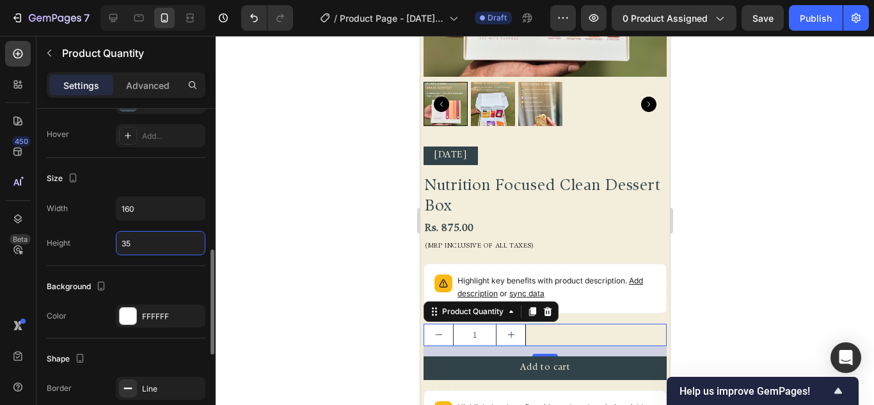
type input "35"
click at [141, 265] on div "Size Width 160 Height 35" at bounding box center [126, 212] width 159 height 108
click at [124, 317] on div at bounding box center [128, 316] width 17 height 17
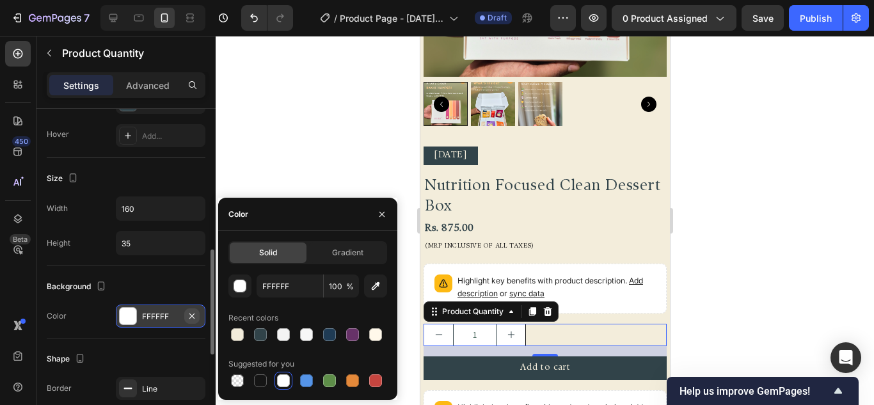
click at [190, 316] on icon "button" at bounding box center [192, 316] width 10 height 10
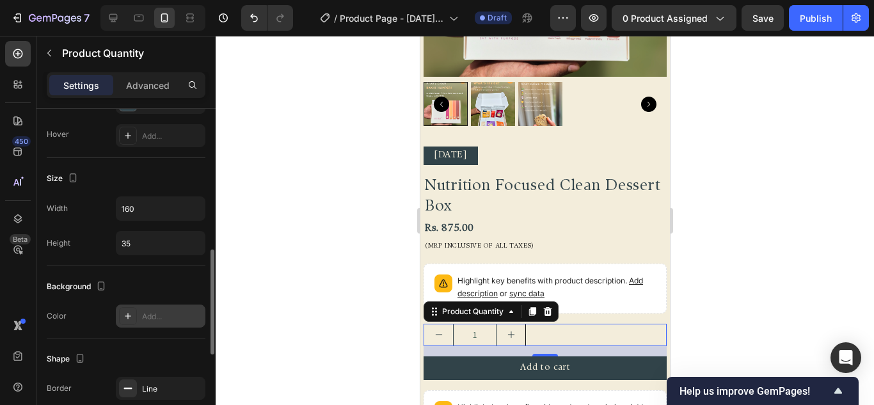
click at [92, 314] on div "Color Add..." at bounding box center [126, 316] width 159 height 23
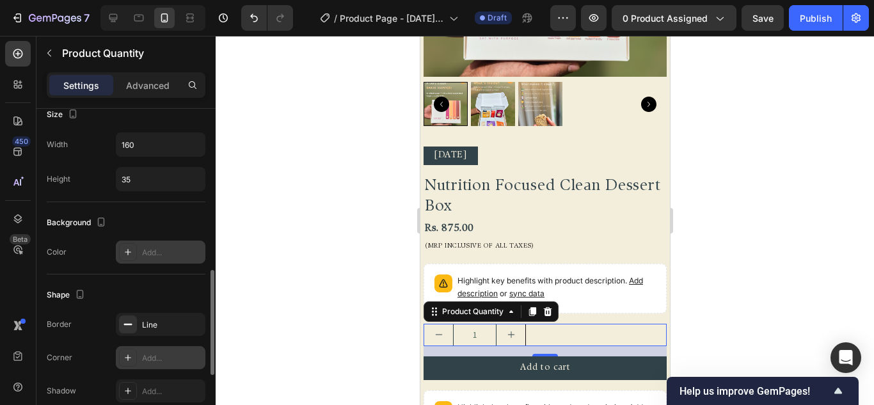
click at [129, 353] on icon at bounding box center [128, 358] width 10 height 10
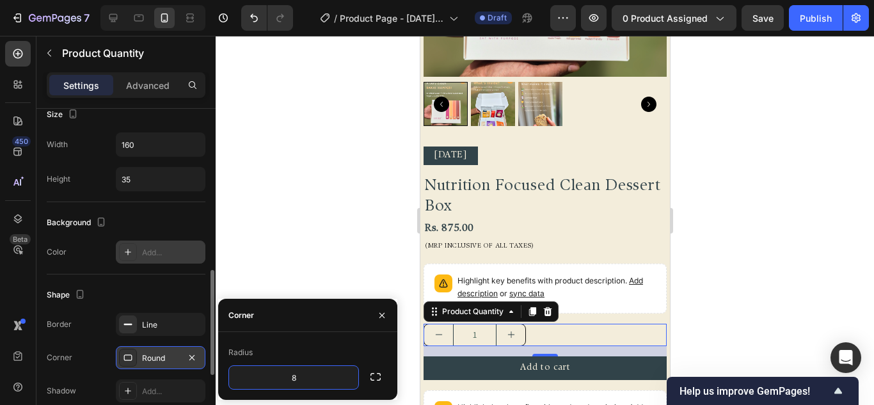
click at [97, 338] on div "Border Line Corner Round Shadow Add..." at bounding box center [126, 358] width 159 height 90
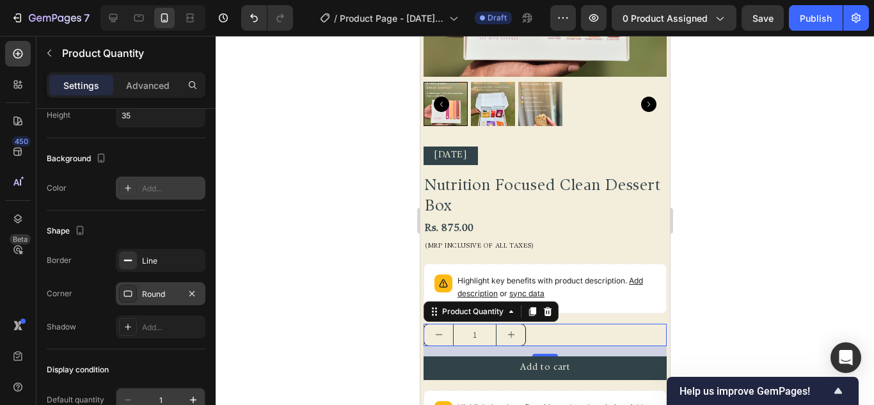
scroll to position [704, 0]
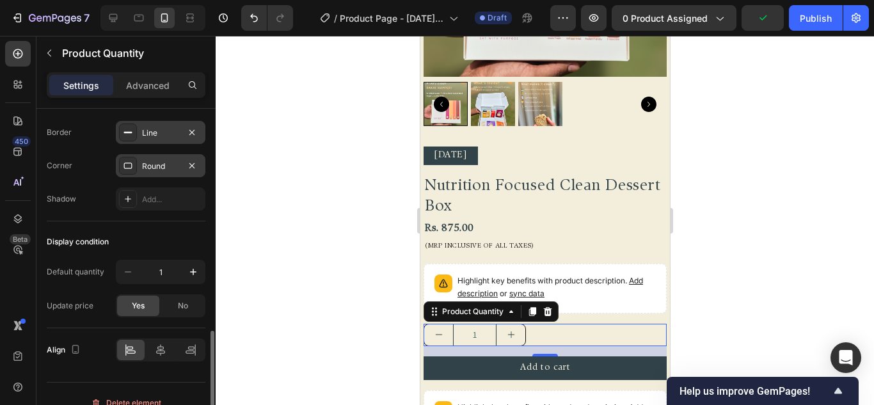
click at [165, 133] on div "Line" at bounding box center [160, 133] width 37 height 12
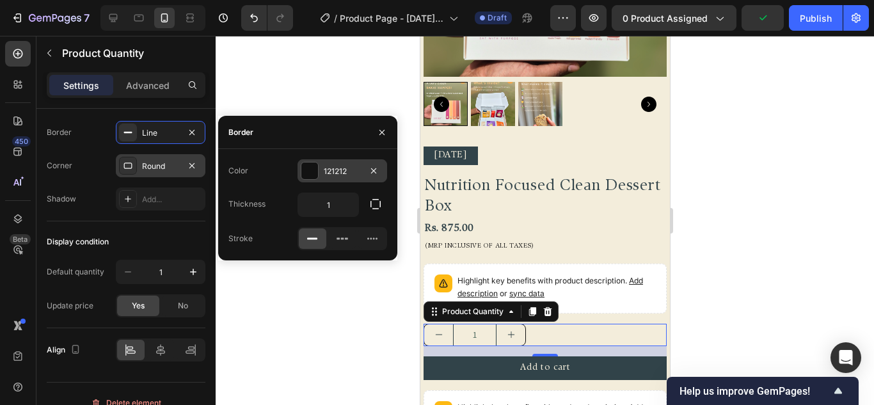
click at [308, 171] on div at bounding box center [310, 171] width 17 height 17
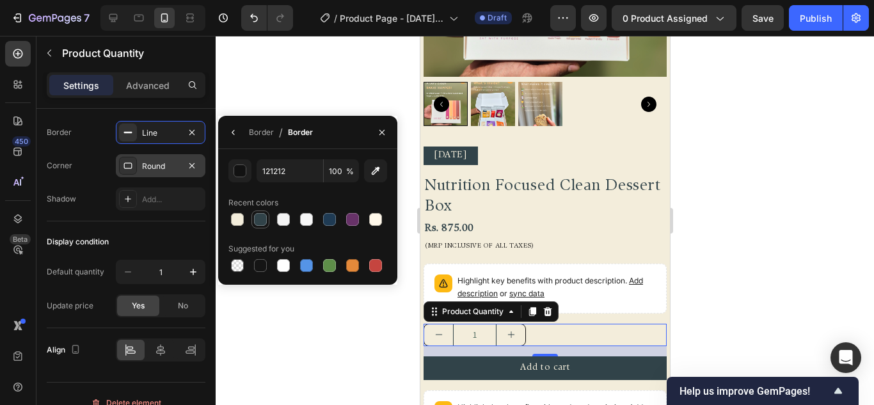
click at [261, 220] on div at bounding box center [260, 219] width 13 height 13
type input "314349"
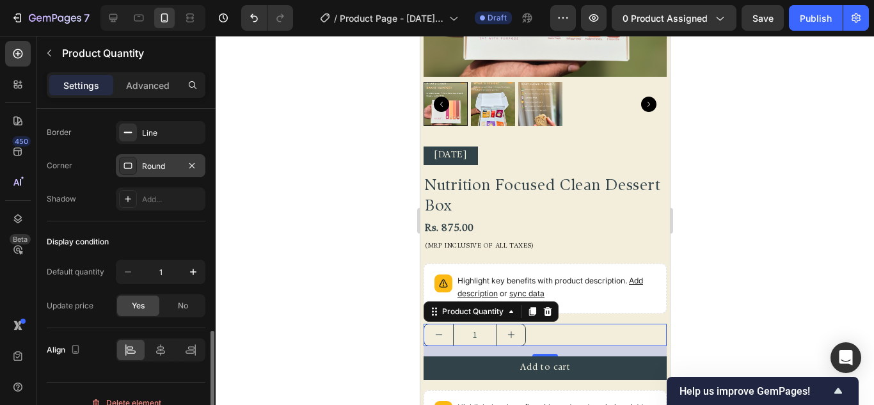
click at [87, 193] on div "Shadow Add..." at bounding box center [126, 199] width 159 height 23
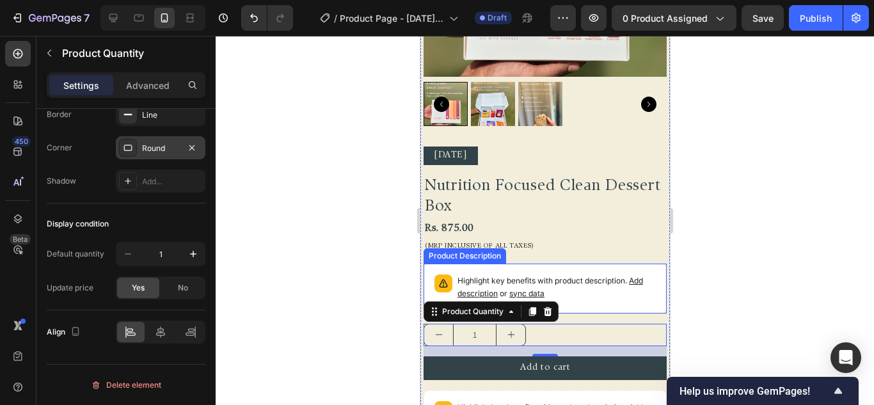
click at [622, 303] on div "Highlight key benefits with product description. Add description or sync data" at bounding box center [544, 289] width 243 height 50
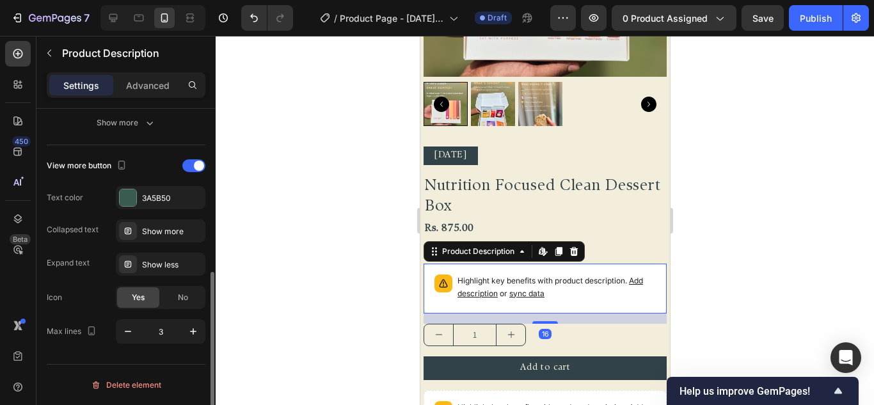
scroll to position [0, 0]
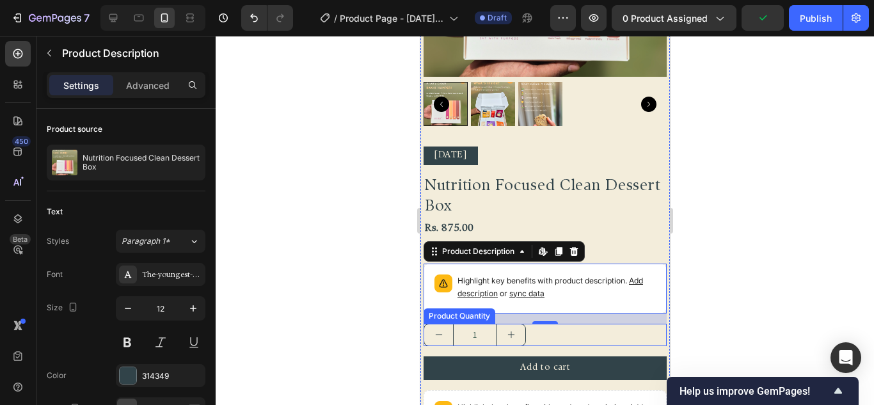
click at [557, 328] on div "1" at bounding box center [544, 335] width 243 height 22
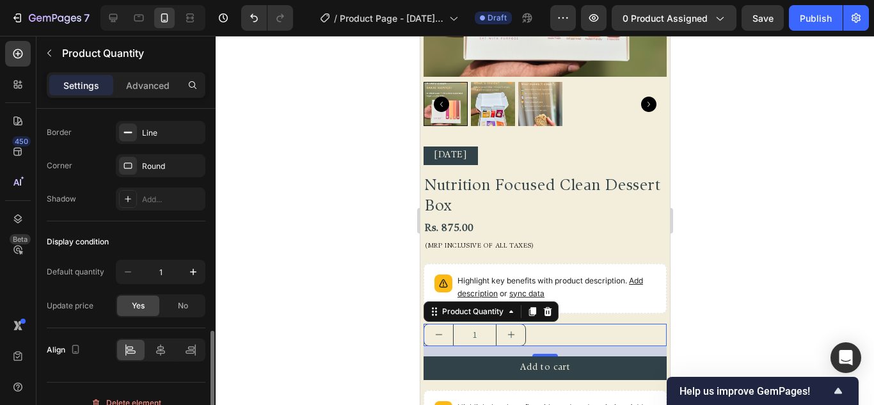
scroll to position [722, 0]
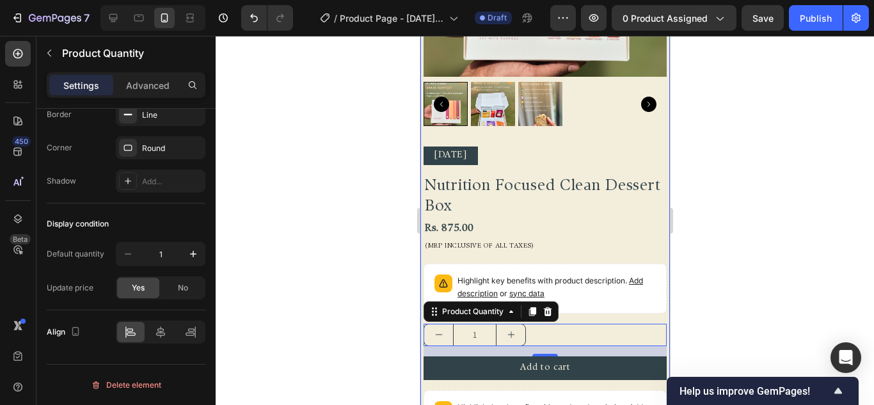
click at [584, 305] on div "Diwali 2025 Text Block Nutrition Focused Clean Dessert Box Product Title Rs. 87…" at bounding box center [544, 294] width 243 height 294
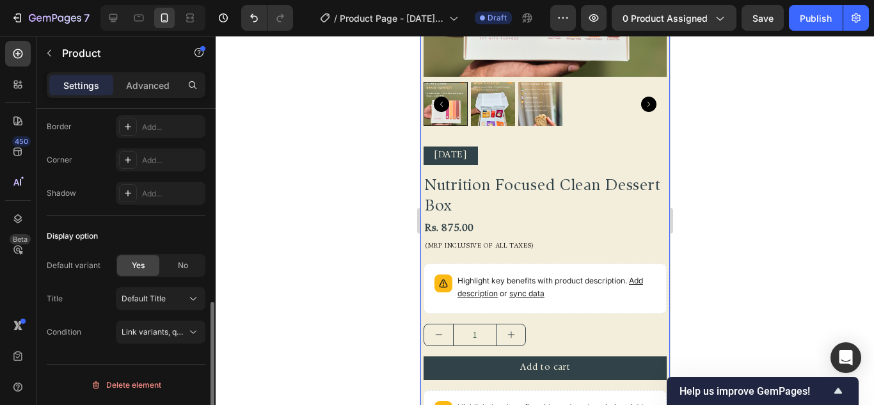
scroll to position [0, 0]
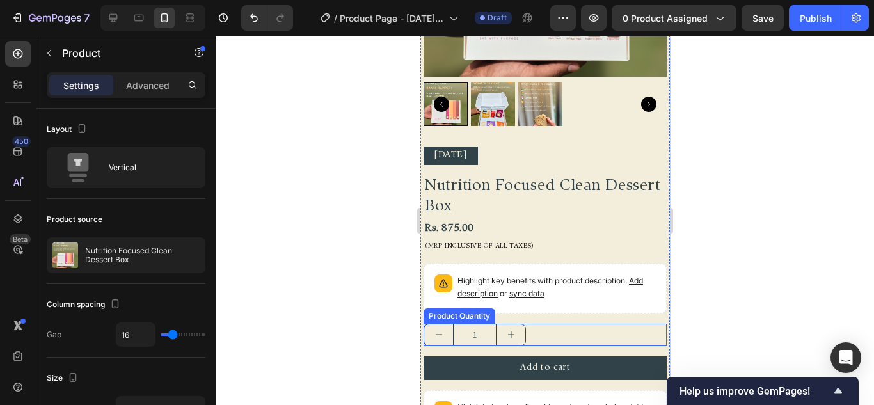
click at [531, 324] on div "1" at bounding box center [544, 335] width 243 height 22
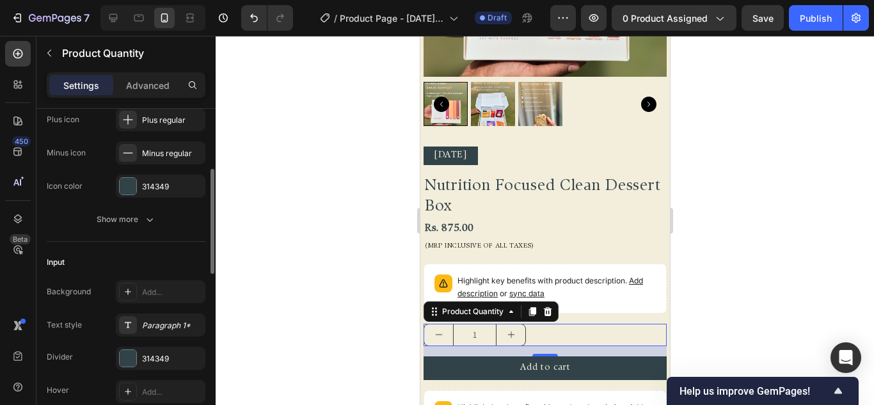
scroll to position [256, 0]
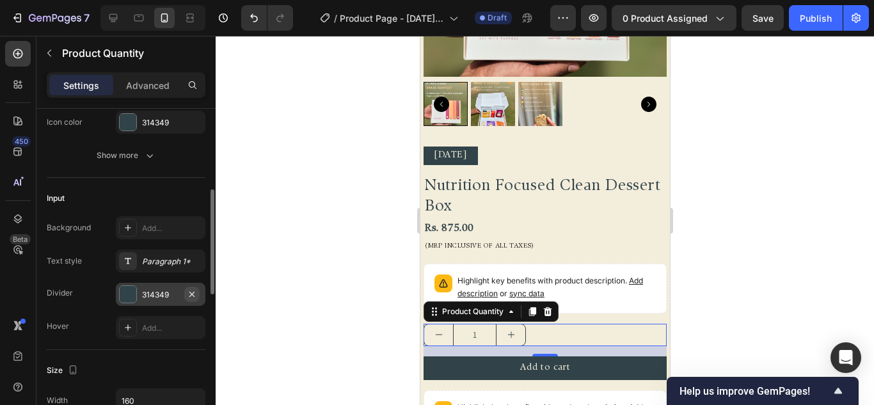
click at [192, 294] on icon "button" at bounding box center [191, 293] width 5 height 5
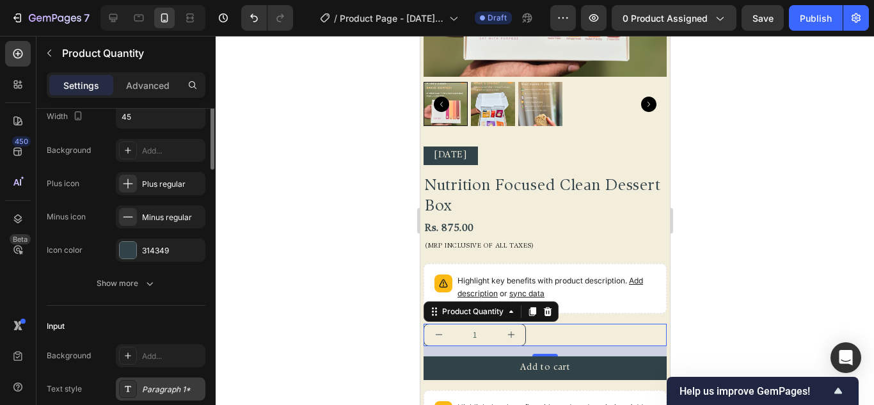
scroll to position [64, 0]
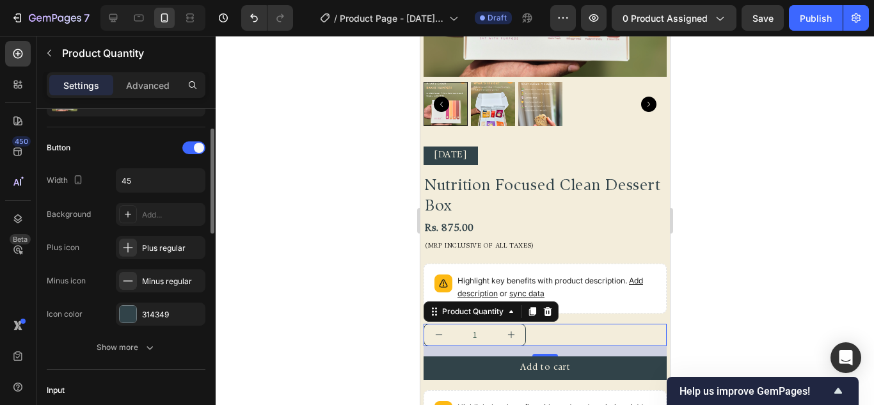
click at [140, 168] on div "Button Width 45 Background Add... Plus icon Plus regular Minus icon Minus regul…" at bounding box center [126, 232] width 159 height 188
click at [143, 179] on input "45" at bounding box center [161, 180] width 88 height 23
type input "3"
type input "45"
click at [124, 150] on div "Button" at bounding box center [126, 148] width 159 height 20
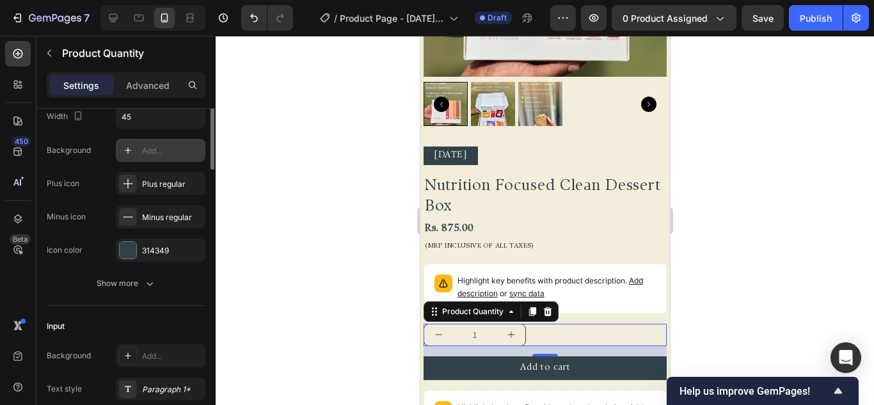
scroll to position [0, 0]
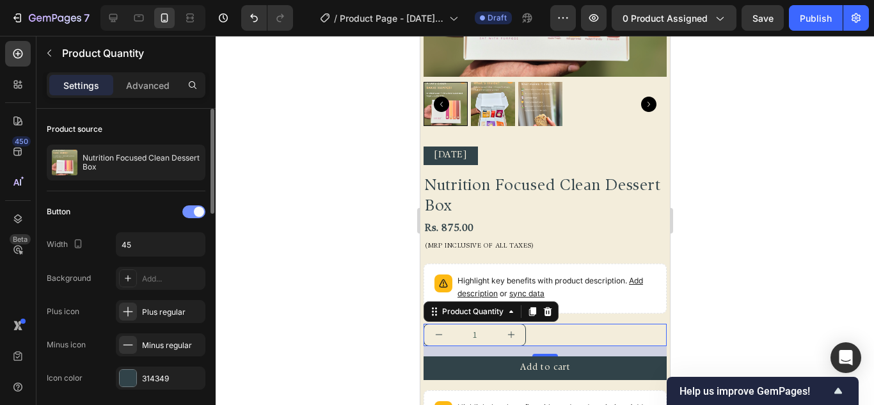
click at [189, 214] on div at bounding box center [193, 211] width 23 height 13
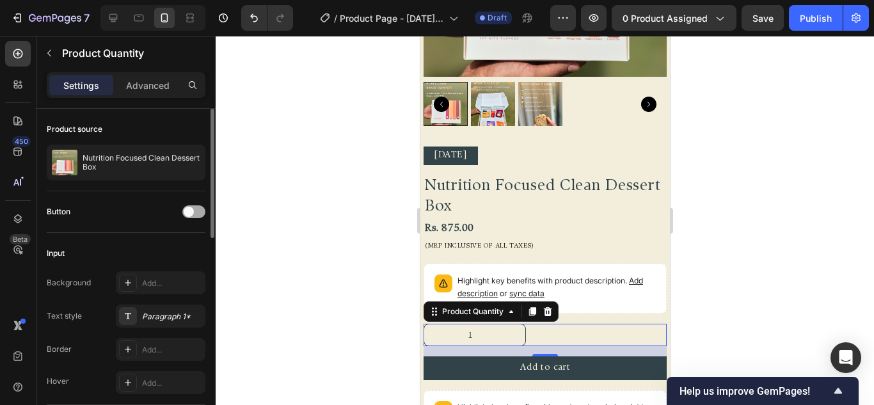
click at [193, 213] on span at bounding box center [189, 212] width 10 height 10
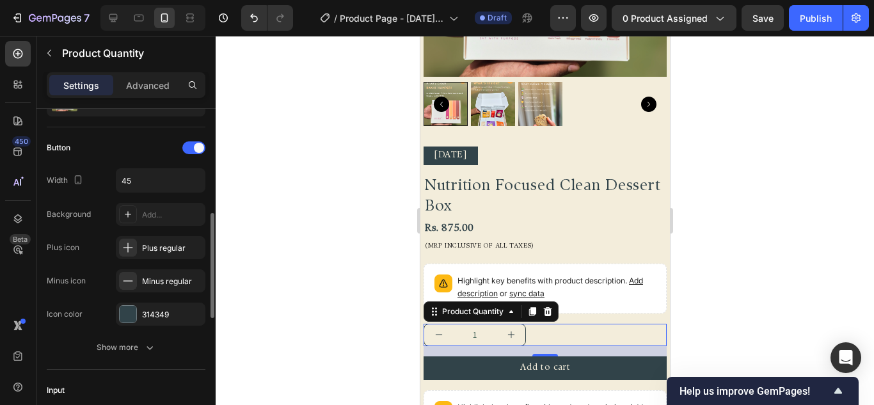
scroll to position [128, 0]
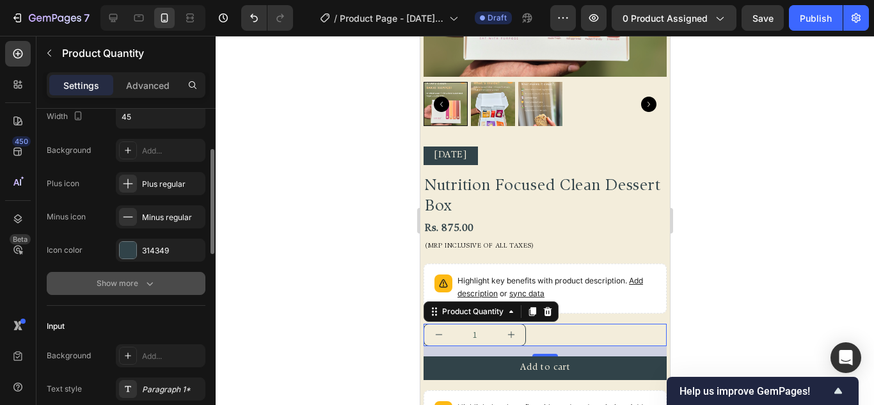
click at [140, 280] on div "Show more" at bounding box center [127, 283] width 60 height 13
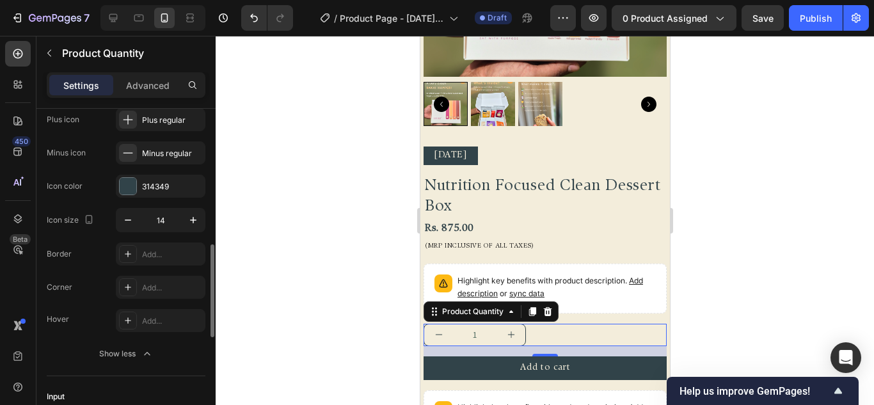
scroll to position [256, 0]
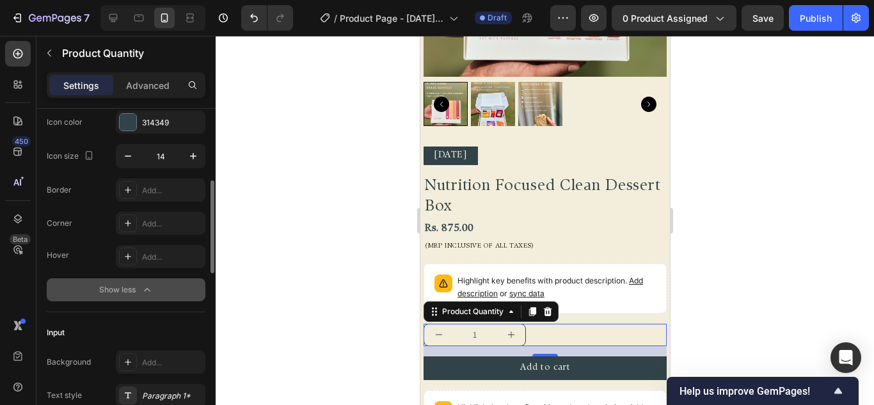
click at [140, 287] on div "Show less" at bounding box center [126, 290] width 54 height 13
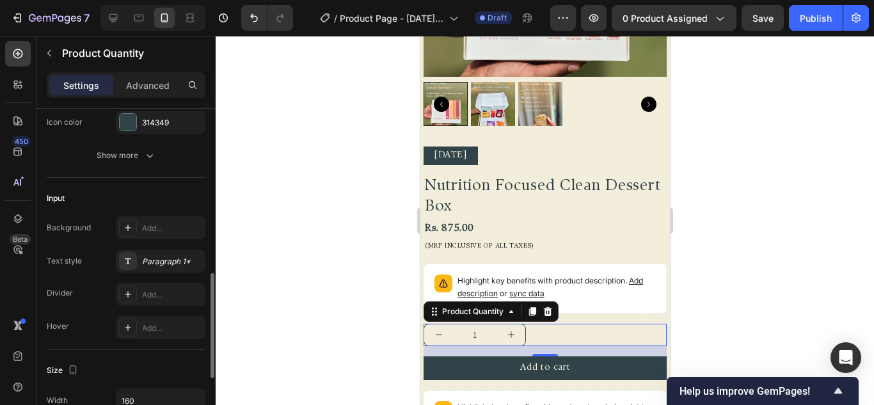
scroll to position [384, 0]
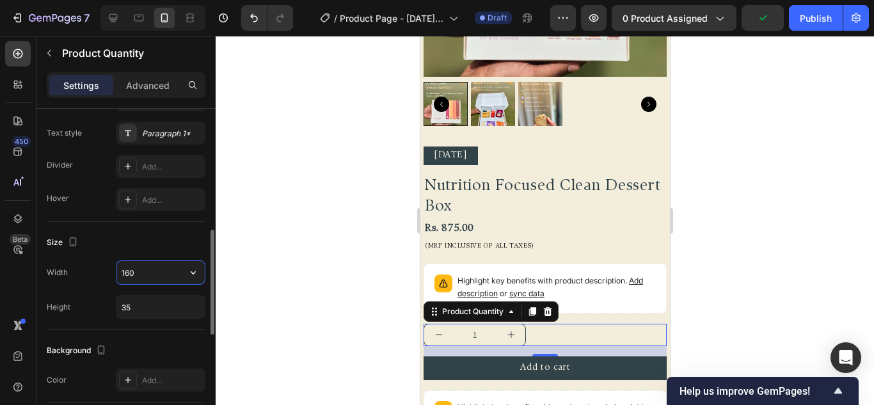
click at [156, 277] on input "160" at bounding box center [161, 272] width 88 height 23
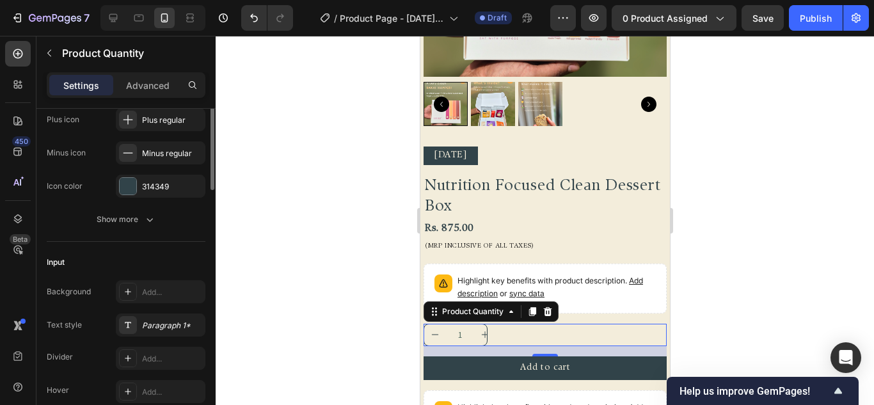
scroll to position [128, 0]
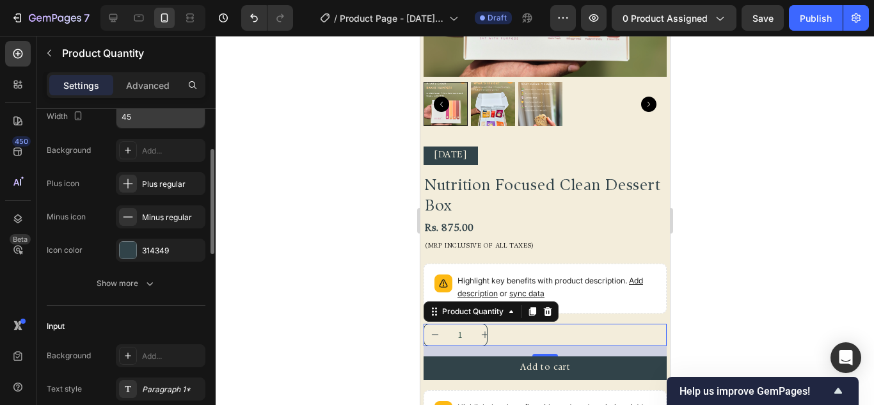
type input "100"
click at [137, 116] on input "45" at bounding box center [161, 116] width 88 height 23
type input "3"
type input "1"
type input "25"
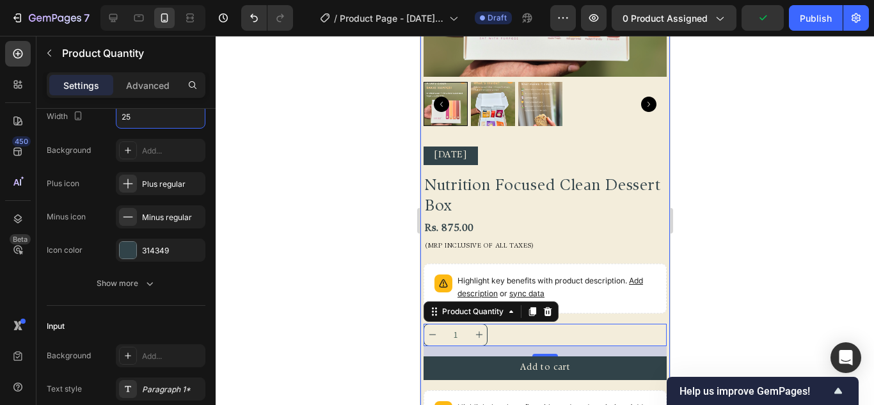
click at [615, 310] on div "Diwali 2025 Text Block Nutrition Focused Clean Dessert Box Product Title Rs. 87…" at bounding box center [544, 294] width 243 height 294
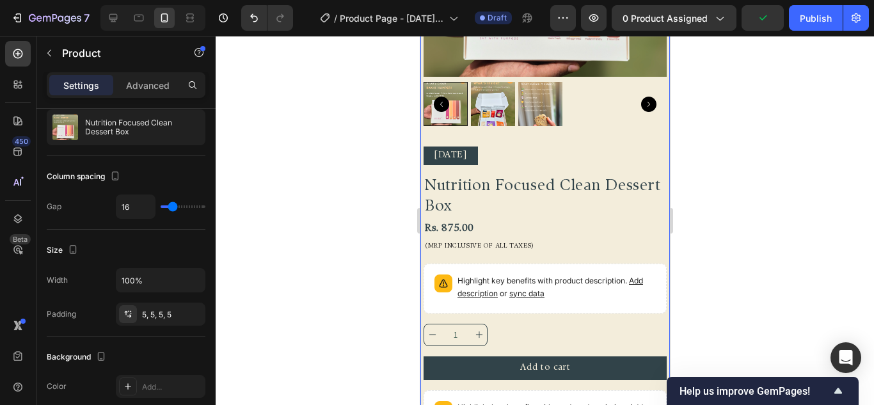
scroll to position [0, 0]
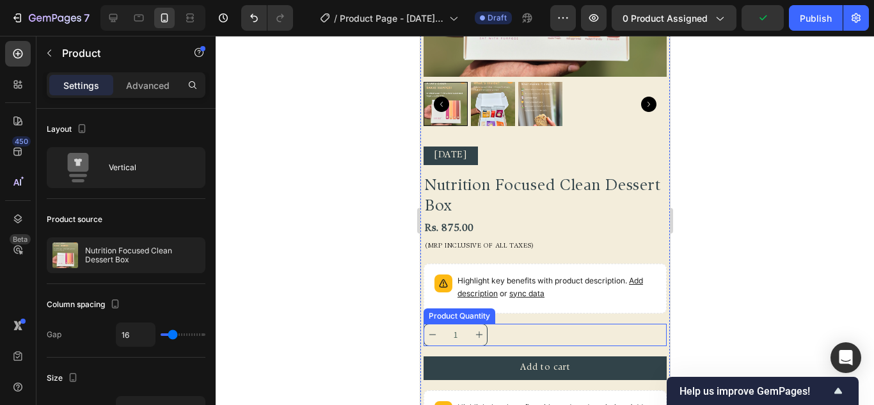
click at [536, 333] on div "1" at bounding box center [544, 335] width 243 height 22
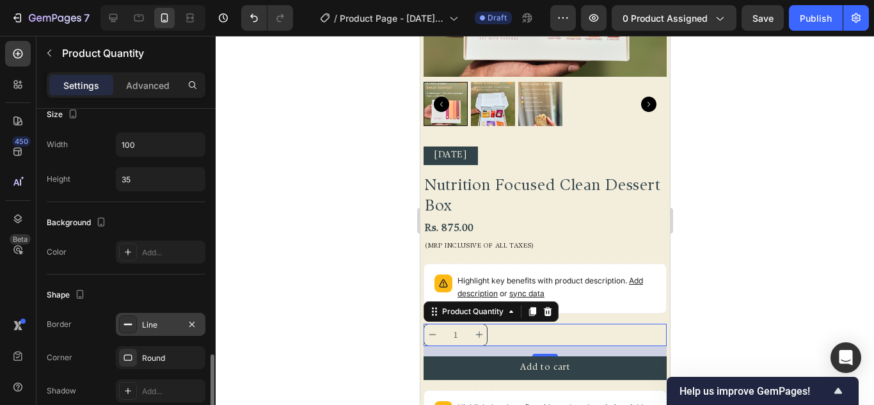
scroll to position [576, 0]
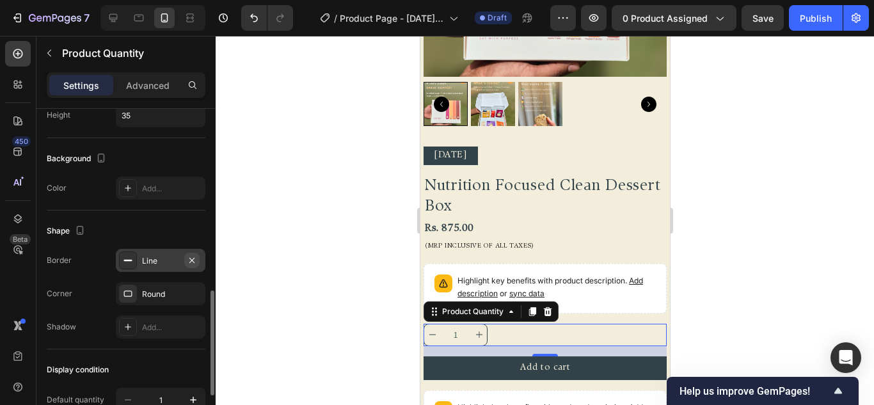
click at [193, 261] on icon "button" at bounding box center [191, 259] width 5 height 5
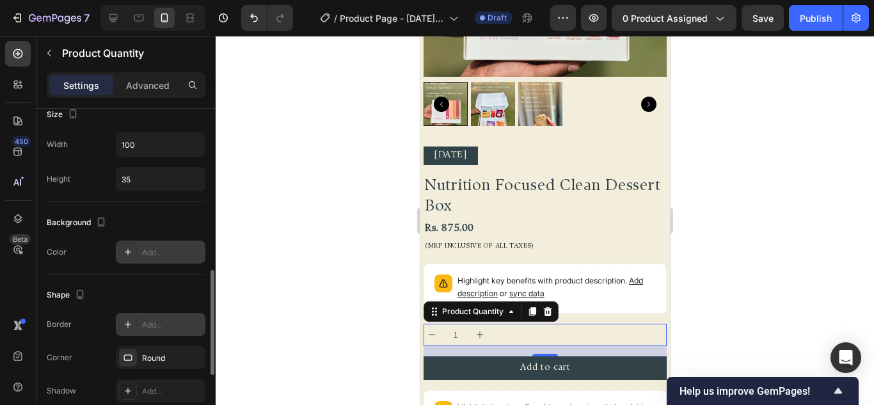
click at [129, 249] on icon at bounding box center [128, 252] width 10 height 10
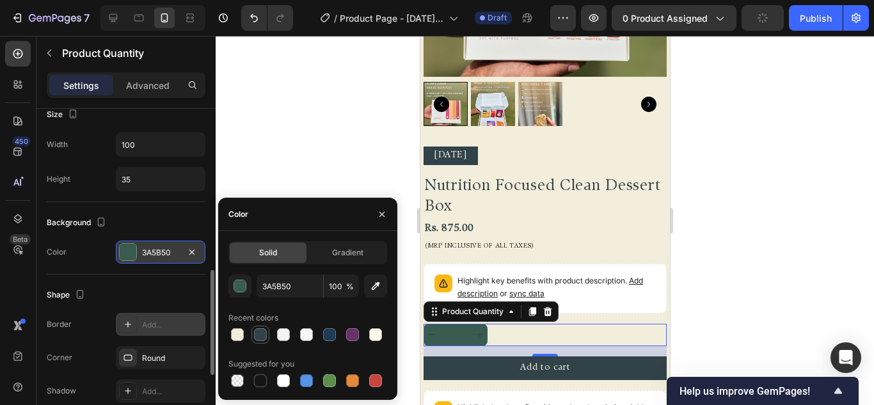
click at [261, 333] on div at bounding box center [260, 334] width 13 height 13
type input "314349"
click at [266, 334] on div at bounding box center [260, 334] width 13 height 13
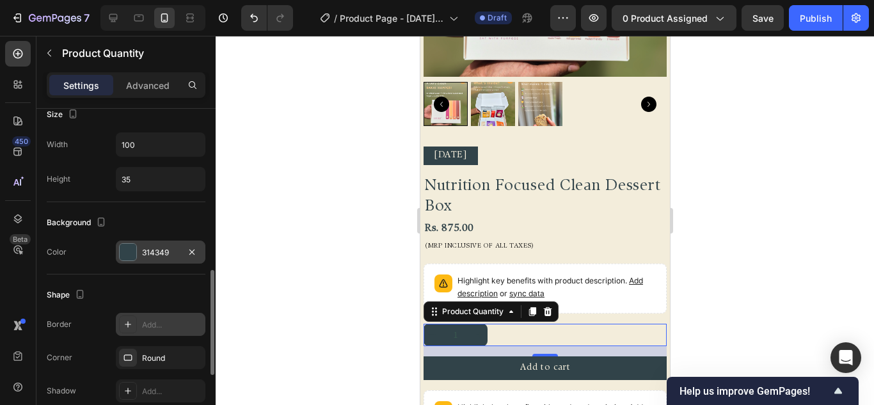
click at [163, 277] on div "Shape Border Add... Corner Round Shadow Add..." at bounding box center [126, 344] width 159 height 139
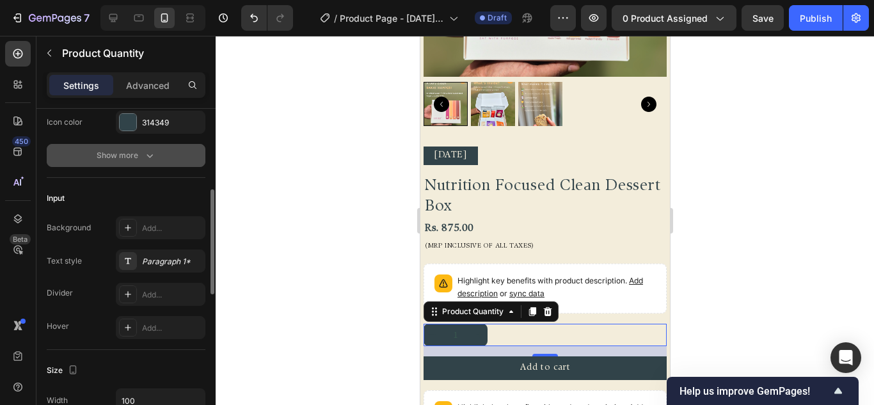
scroll to position [192, 0]
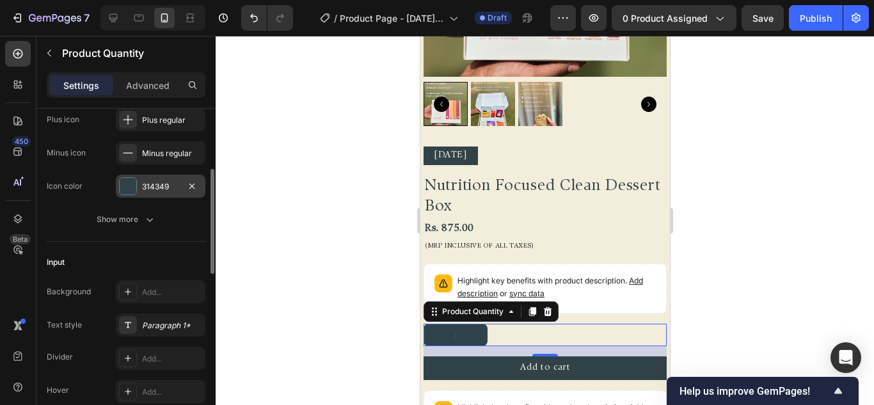
click at [129, 192] on div at bounding box center [128, 186] width 17 height 17
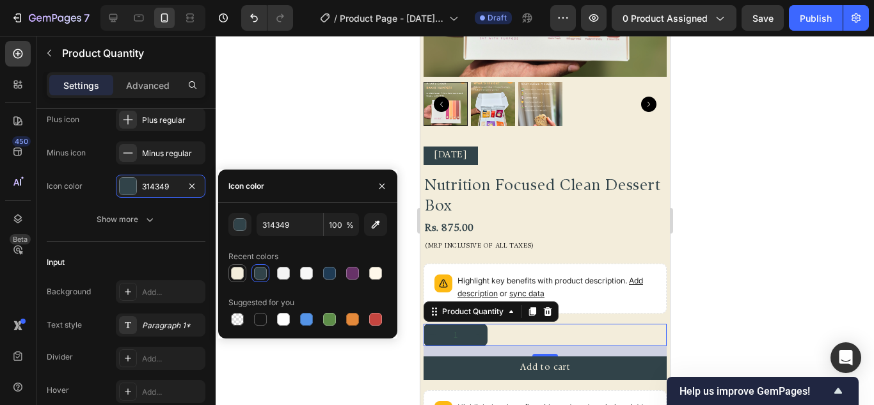
click at [233, 271] on div at bounding box center [237, 273] width 13 height 13
type input "F3EDDB"
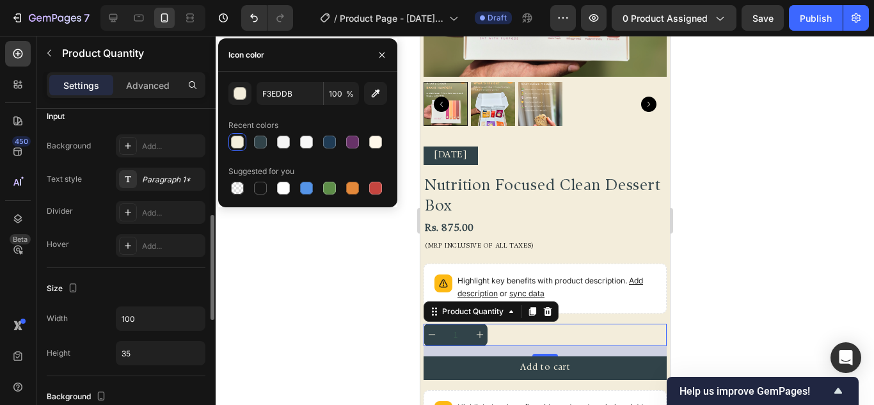
scroll to position [274, 0]
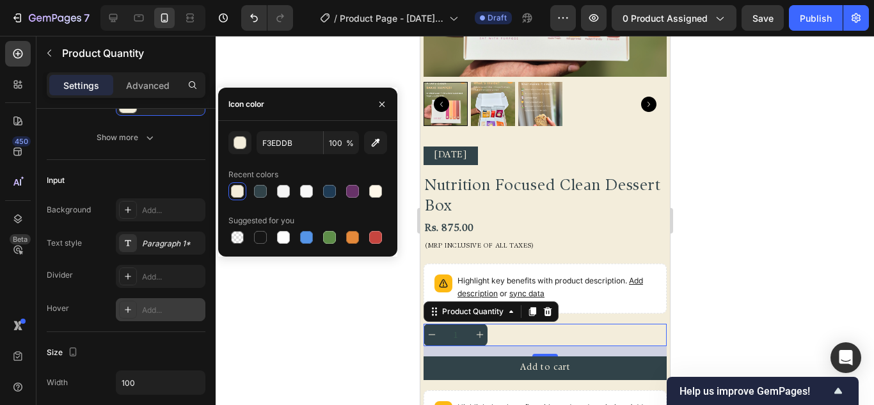
click at [127, 310] on icon at bounding box center [128, 310] width 6 height 6
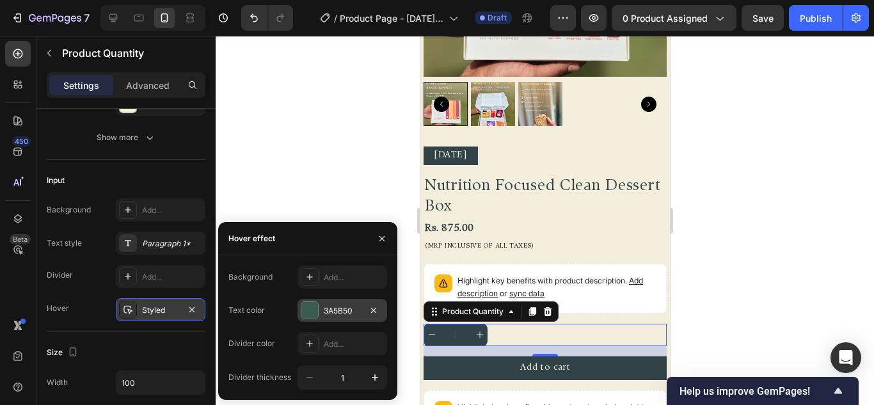
click at [314, 307] on div at bounding box center [310, 310] width 17 height 17
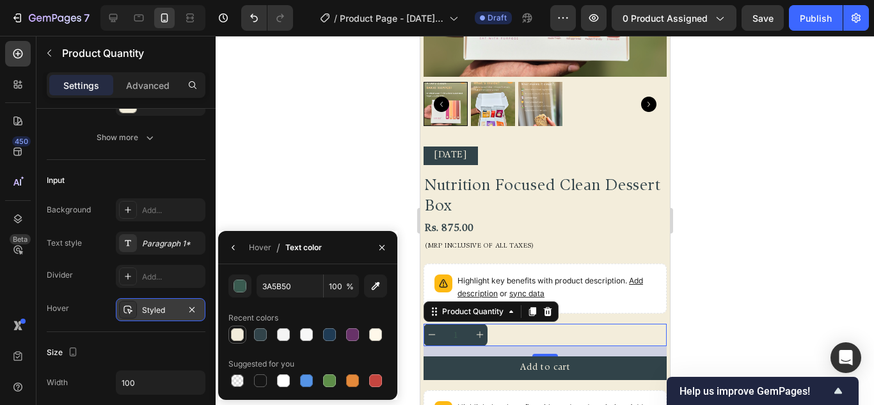
click at [240, 334] on div at bounding box center [237, 334] width 13 height 13
type input "F3EDDB"
click at [130, 220] on div "Add..." at bounding box center [161, 209] width 90 height 23
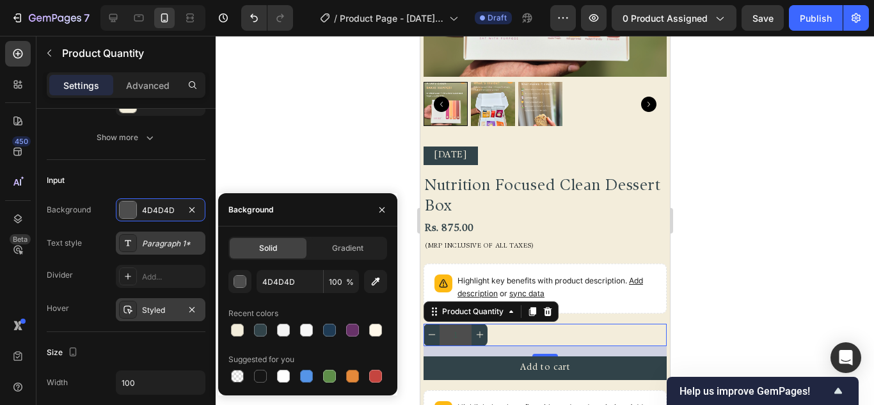
click at [130, 245] on icon at bounding box center [128, 243] width 10 height 10
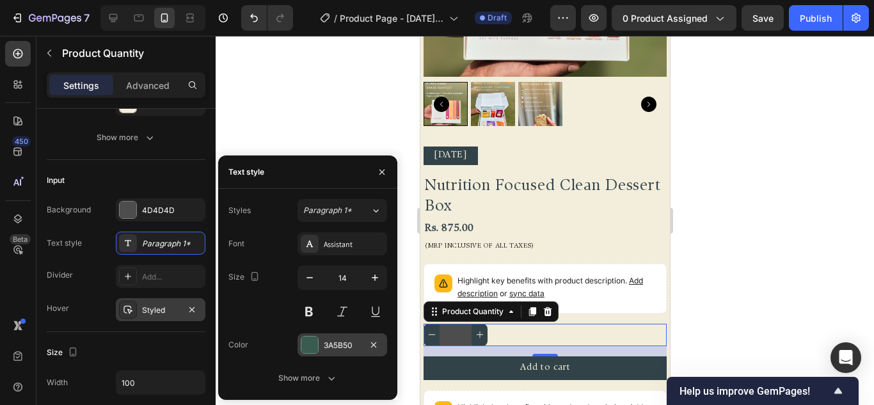
click at [310, 341] on div at bounding box center [310, 345] width 17 height 17
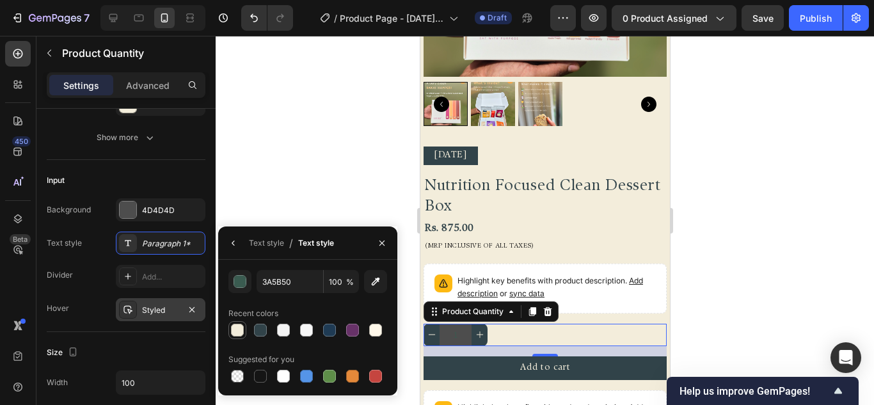
click at [239, 330] on div at bounding box center [237, 330] width 13 height 13
type input "F3EDDB"
click at [191, 208] on icon "button" at bounding box center [192, 210] width 10 height 10
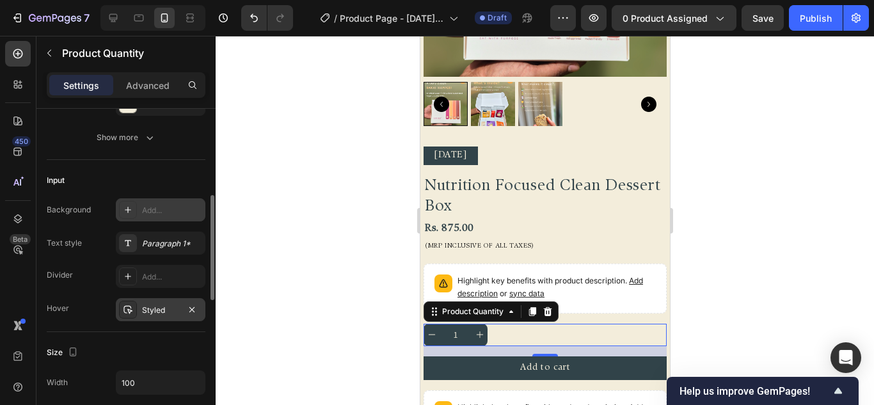
click at [478, 330] on icon "increment" at bounding box center [479, 334] width 9 height 9
click at [431, 330] on icon "decrement" at bounding box center [431, 334] width 9 height 9
type input "1"
click at [605, 296] on div "Highlight key benefits with product description. Add description or sync data" at bounding box center [545, 289] width 232 height 38
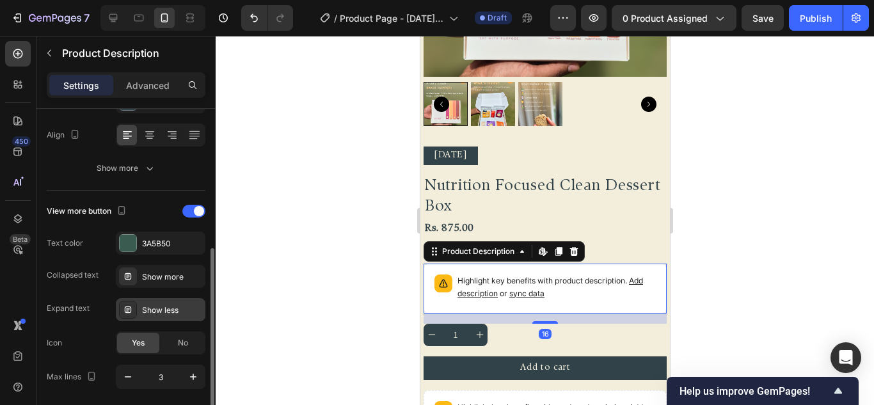
scroll to position [0, 0]
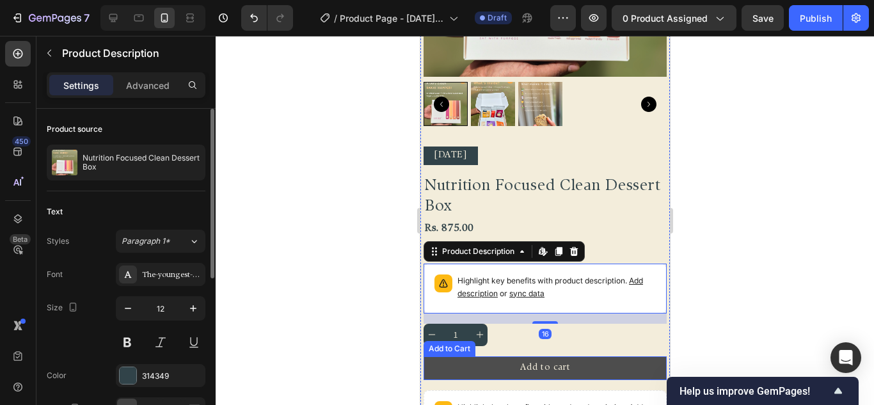
click at [455, 357] on button "Add to cart" at bounding box center [544, 369] width 243 height 24
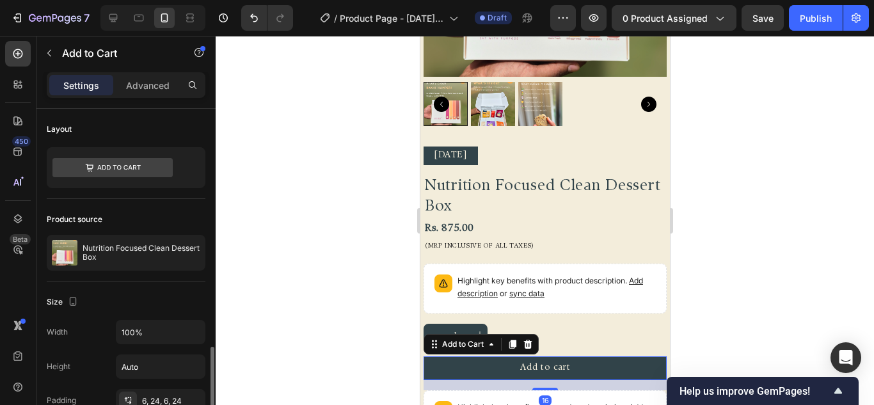
scroll to position [256, 0]
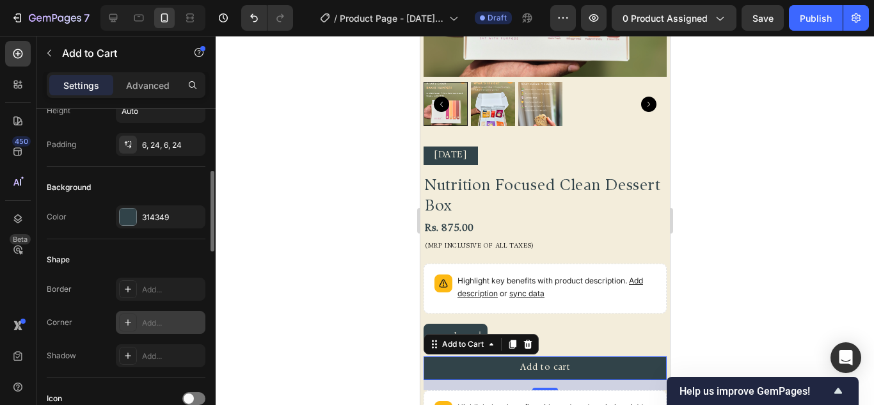
click at [127, 323] on icon at bounding box center [128, 323] width 10 height 10
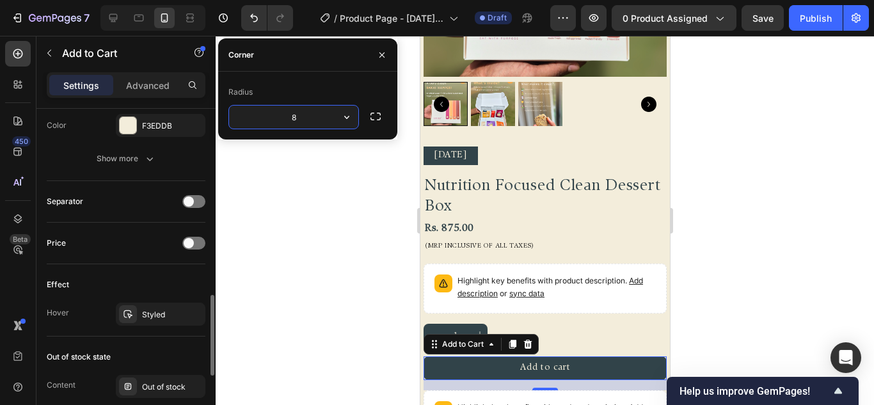
scroll to position [704, 0]
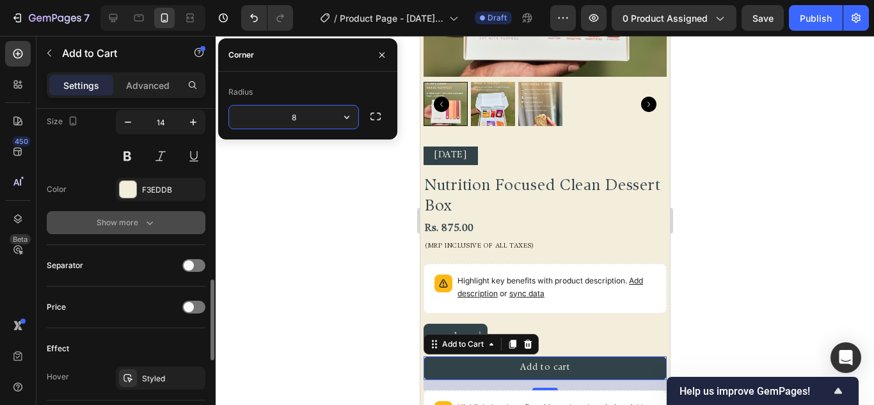
click at [128, 223] on div "Show more" at bounding box center [127, 222] width 60 height 13
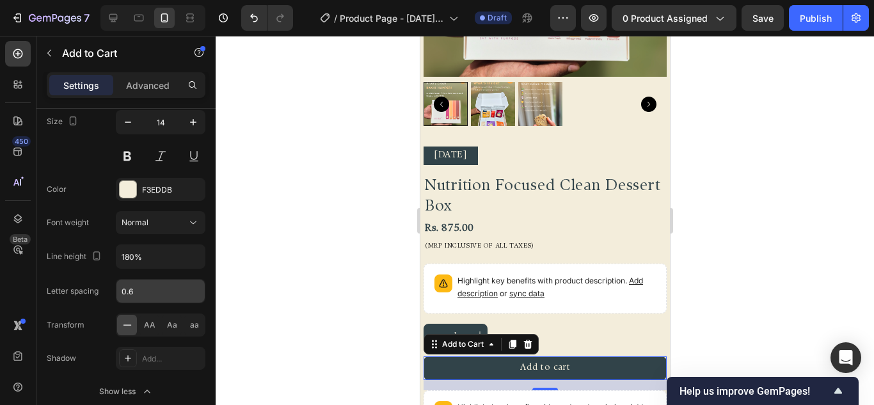
scroll to position [896, 0]
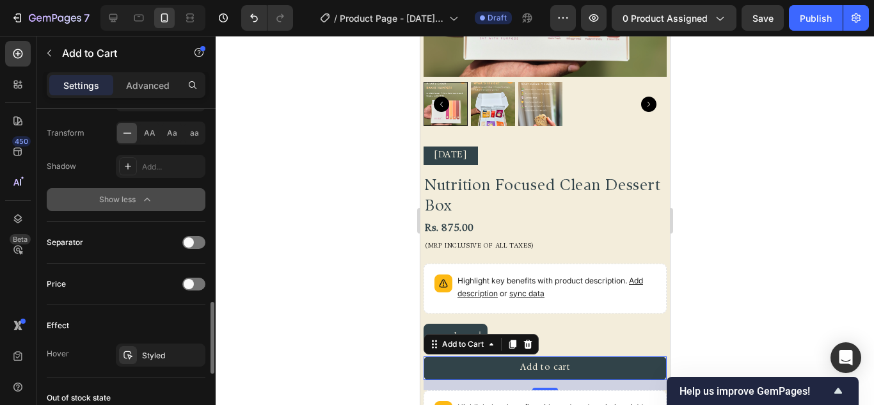
click at [147, 190] on button "Show less" at bounding box center [126, 199] width 159 height 23
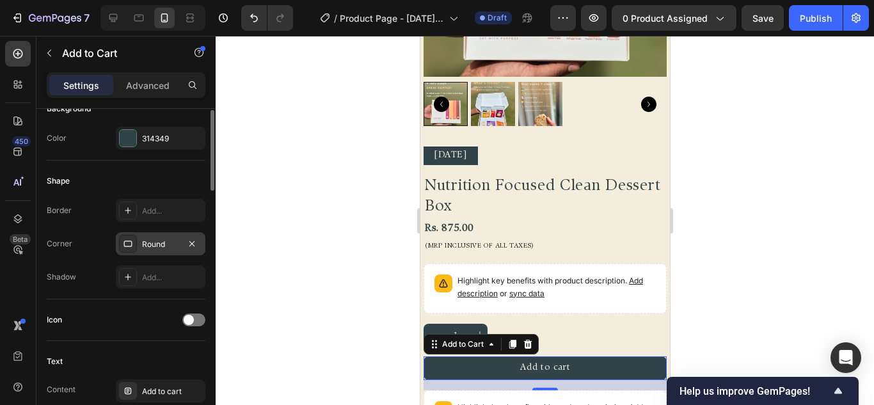
scroll to position [207, 0]
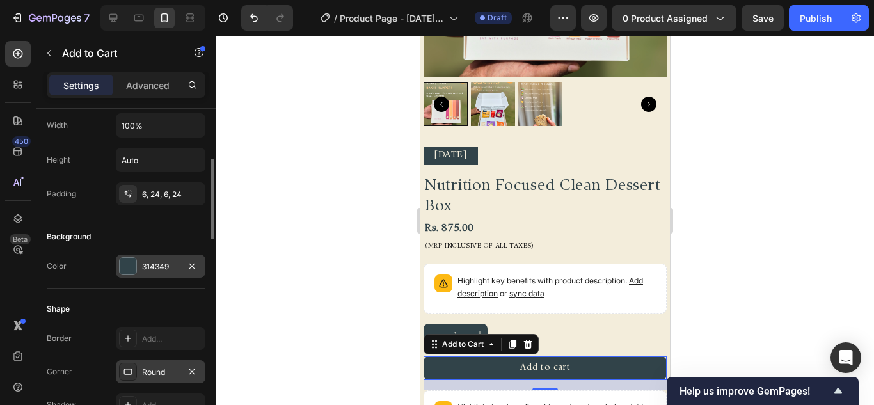
click at [135, 273] on div at bounding box center [128, 266] width 17 height 17
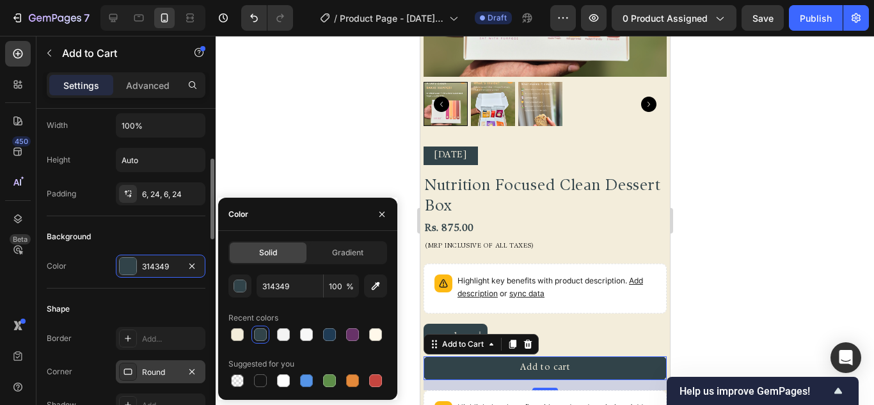
click at [153, 241] on div "Background" at bounding box center [126, 237] width 159 height 20
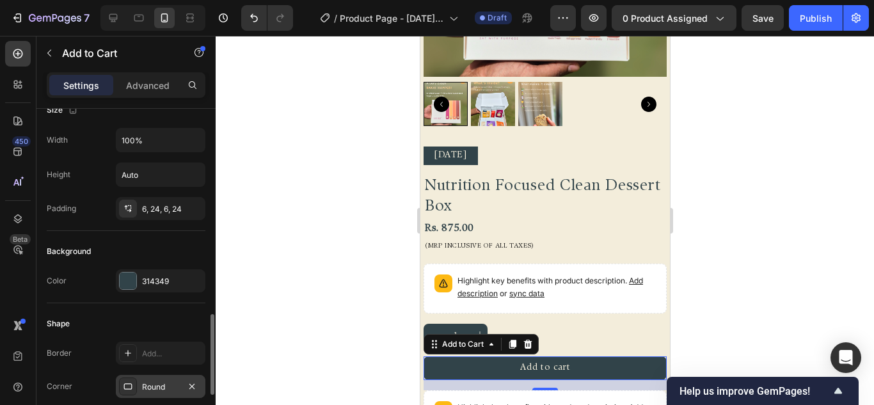
scroll to position [320, 0]
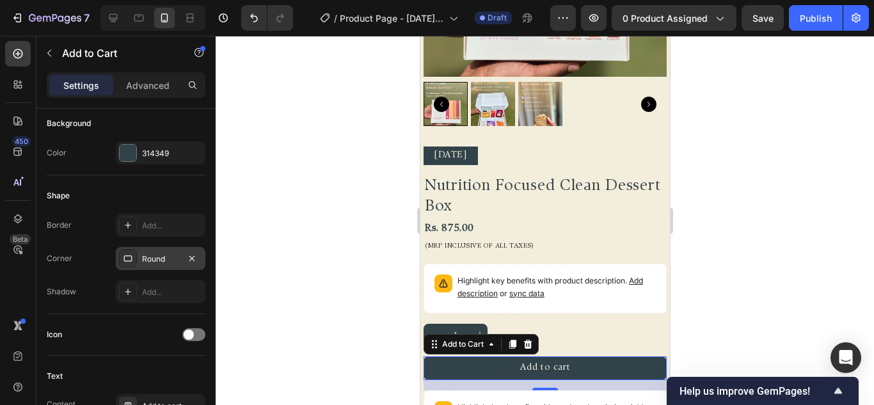
click at [162, 262] on div "Round" at bounding box center [160, 260] width 37 height 12
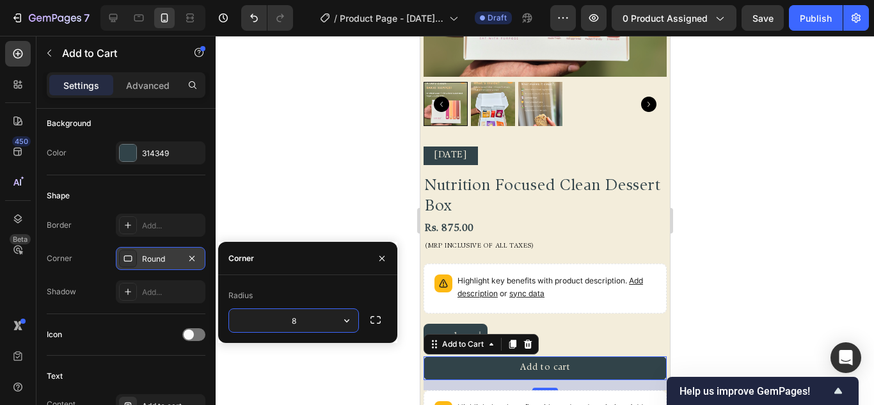
click at [162, 262] on div "Round" at bounding box center [160, 260] width 37 height 12
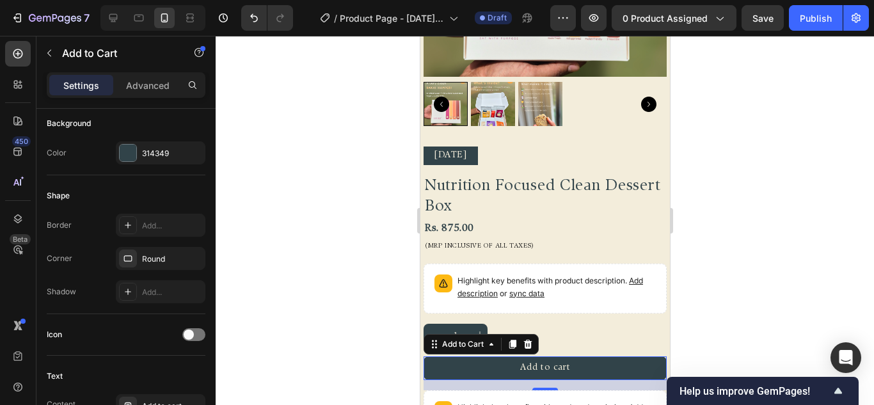
click at [162, 240] on div "Border Add... Corner Round Shadow Add..." at bounding box center [126, 259] width 159 height 90
click at [162, 236] on div "Add..." at bounding box center [161, 225] width 90 height 23
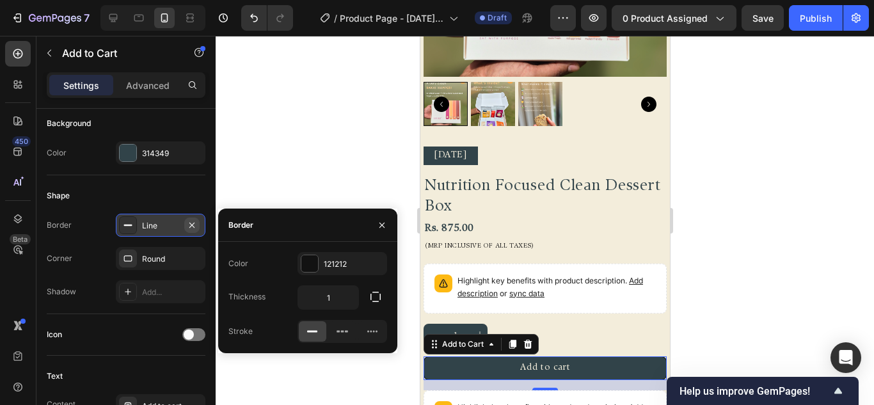
click at [191, 223] on icon "button" at bounding box center [192, 225] width 10 height 10
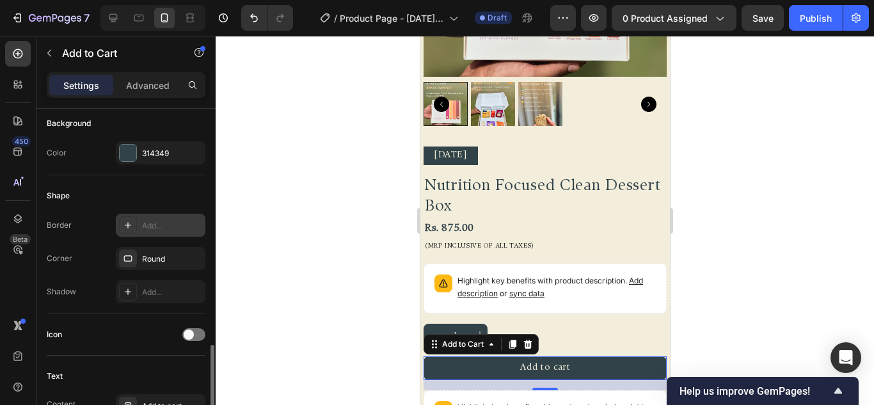
scroll to position [448, 0]
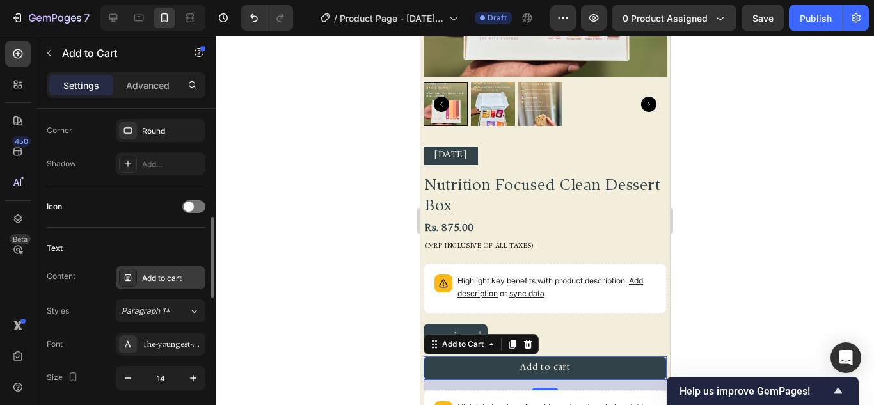
click at [170, 285] on div "Add to cart" at bounding box center [161, 277] width 90 height 23
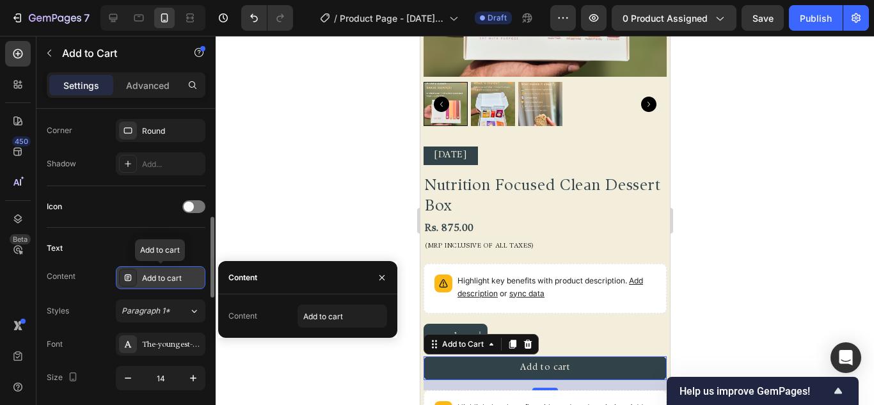
click at [170, 285] on div "Add to cart" at bounding box center [161, 277] width 90 height 23
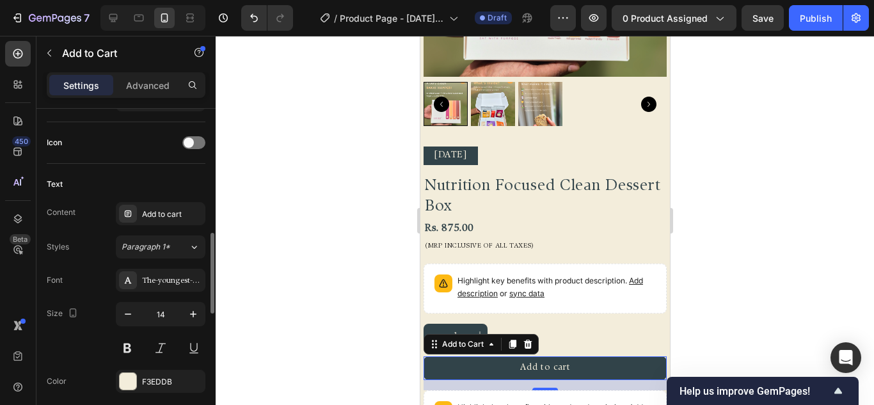
scroll to position [640, 0]
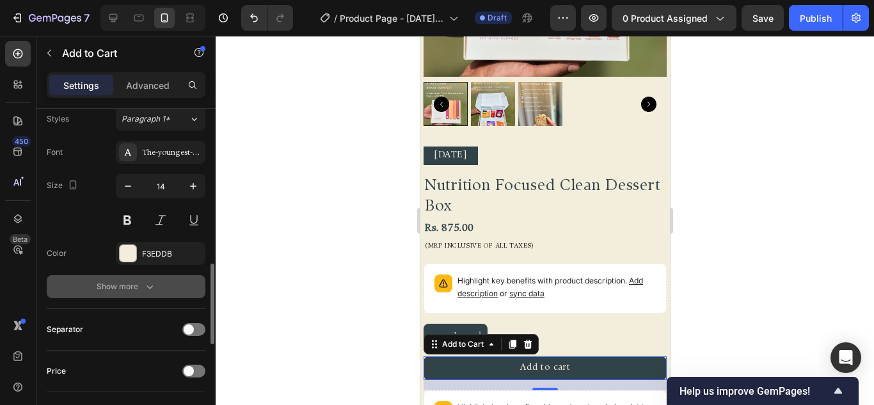
click at [160, 287] on button "Show more" at bounding box center [126, 286] width 159 height 23
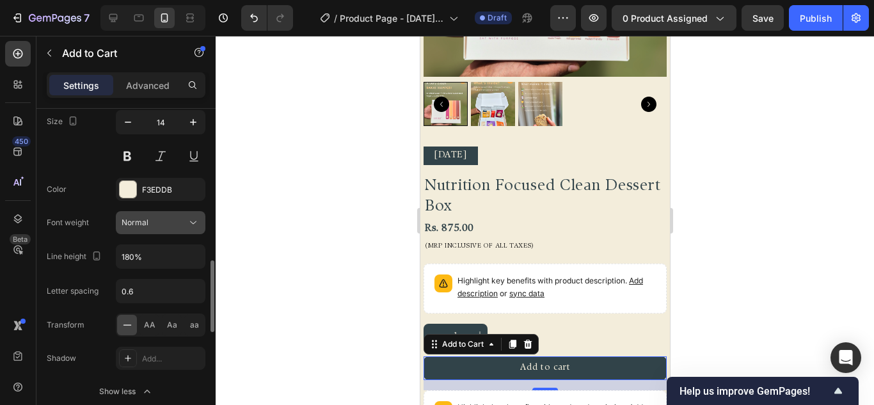
scroll to position [768, 0]
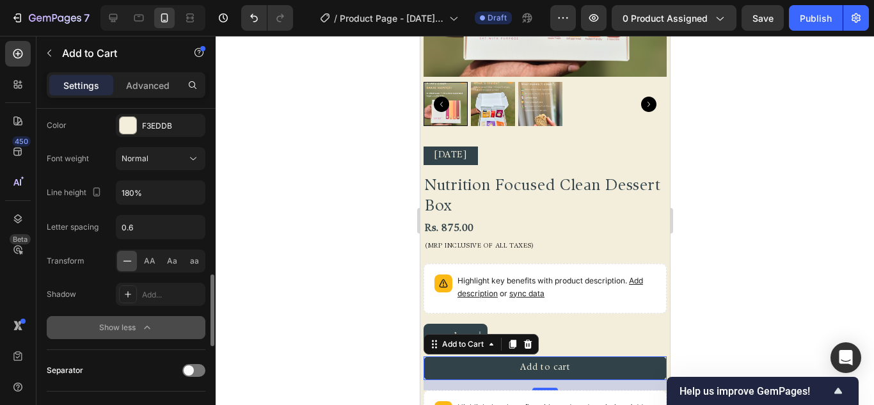
click at [146, 323] on icon "button" at bounding box center [147, 327] width 13 height 13
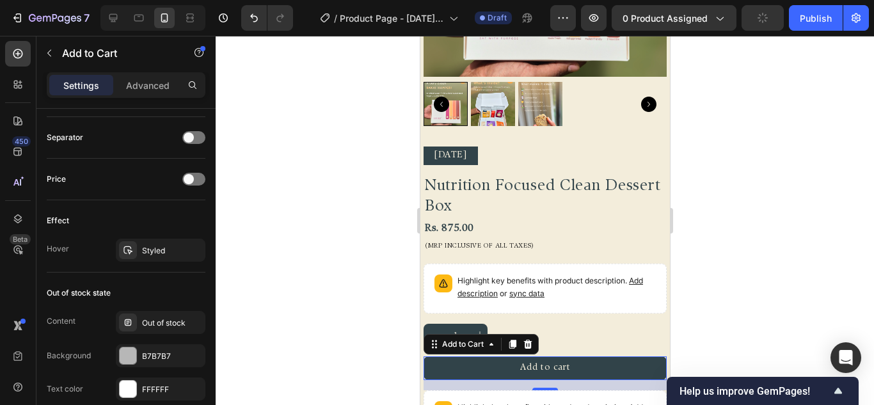
scroll to position [960, 0]
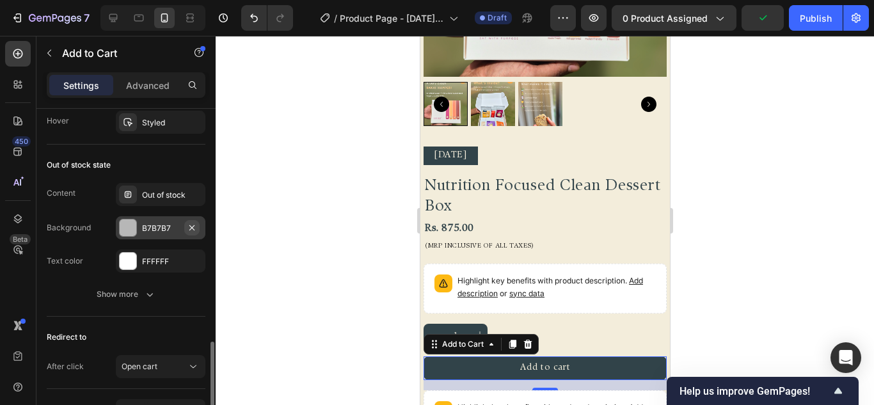
click at [193, 228] on icon "button" at bounding box center [192, 228] width 10 height 10
click at [191, 227] on div "Add..." at bounding box center [172, 229] width 60 height 12
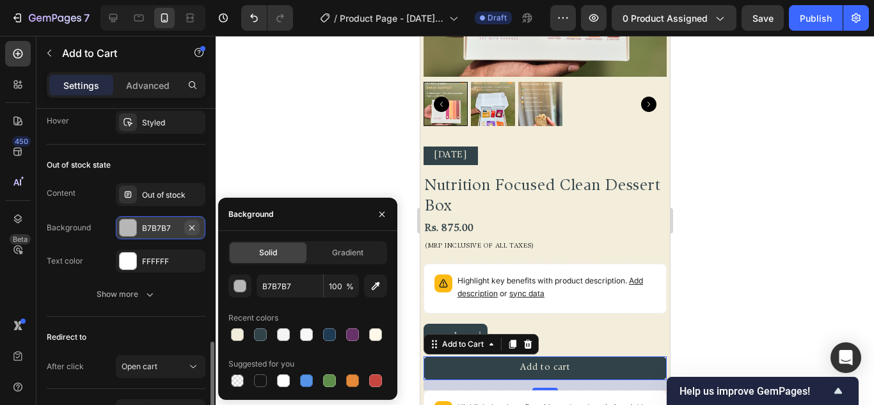
click at [198, 221] on button "button" at bounding box center [191, 227] width 15 height 15
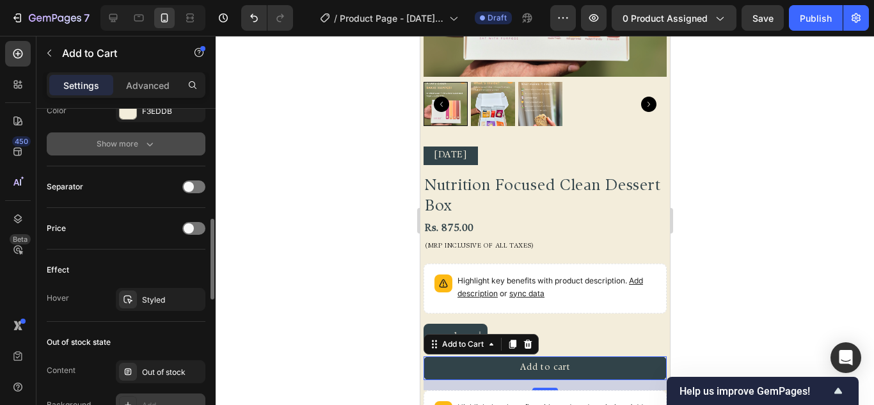
scroll to position [719, 0]
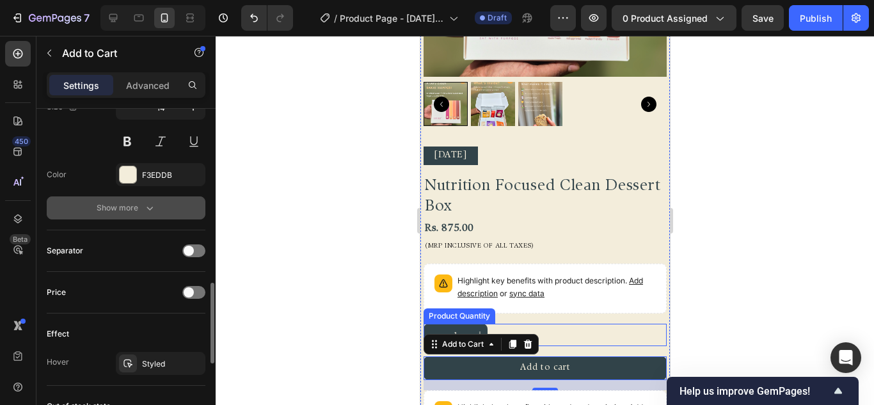
click at [610, 332] on div "1" at bounding box center [544, 335] width 243 height 22
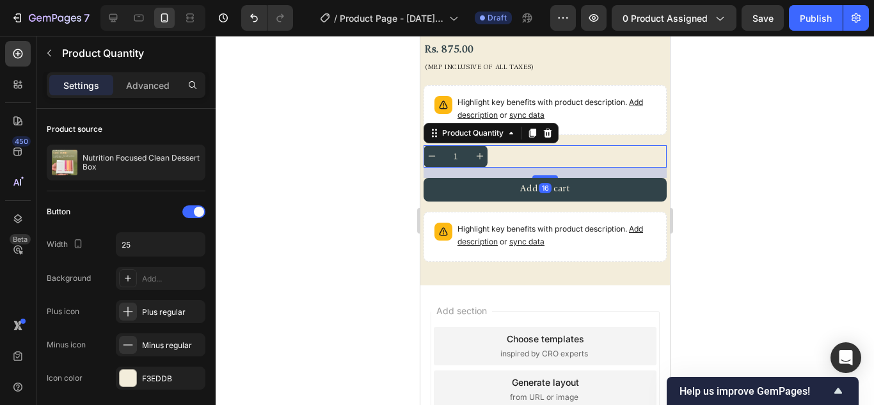
scroll to position [453, 0]
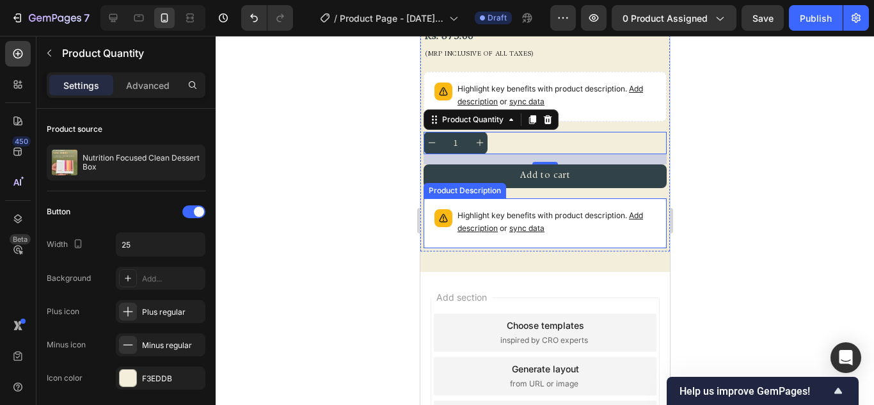
click at [572, 225] on p "Highlight key benefits with product description. Add description or sync data" at bounding box center [556, 222] width 198 height 26
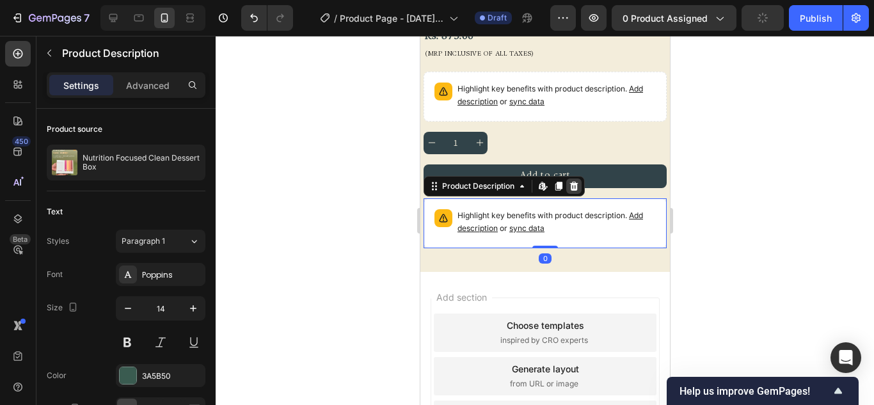
click at [570, 181] on icon at bounding box center [573, 186] width 10 height 10
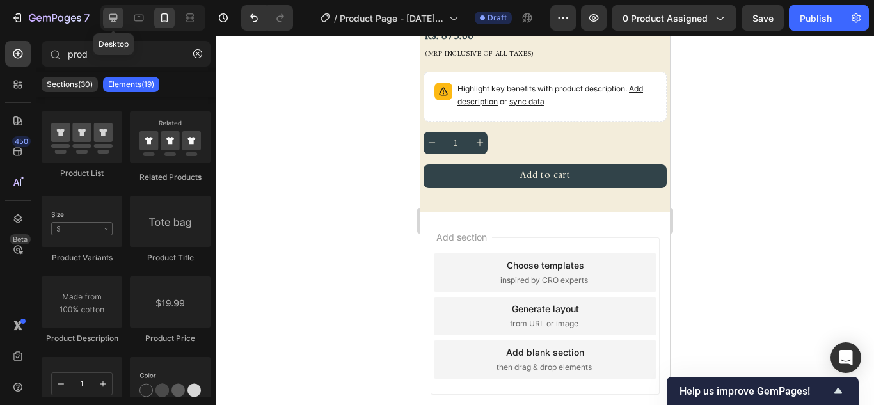
click at [109, 17] on icon at bounding box center [113, 18] width 8 height 8
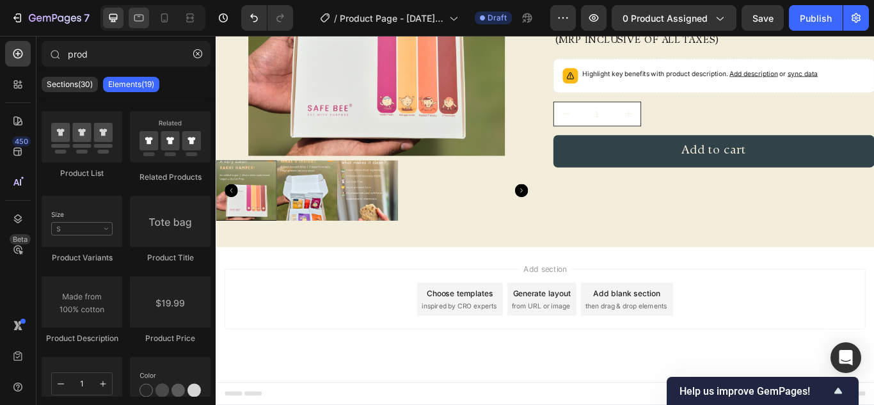
scroll to position [203, 0]
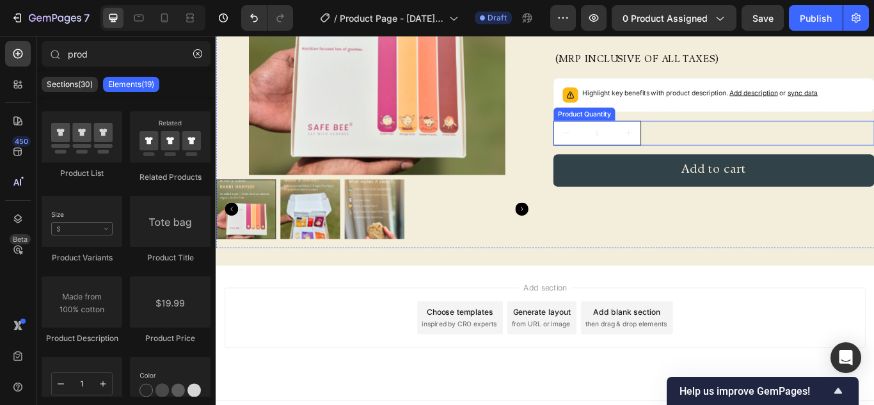
click at [768, 150] on div "1" at bounding box center [796, 149] width 375 height 29
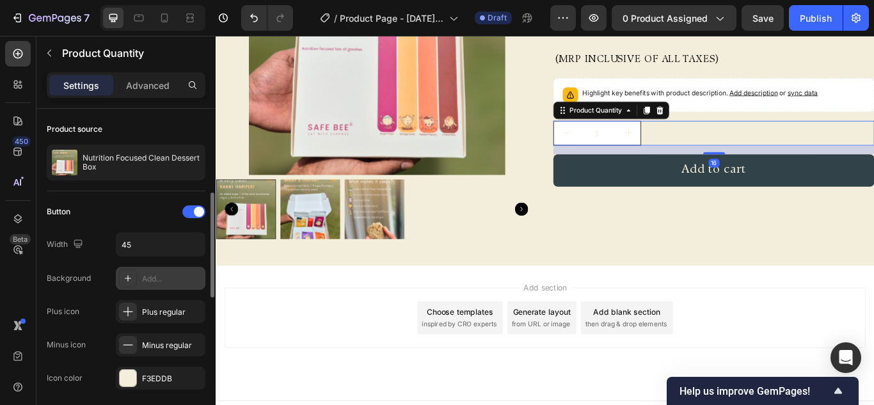
scroll to position [64, 0]
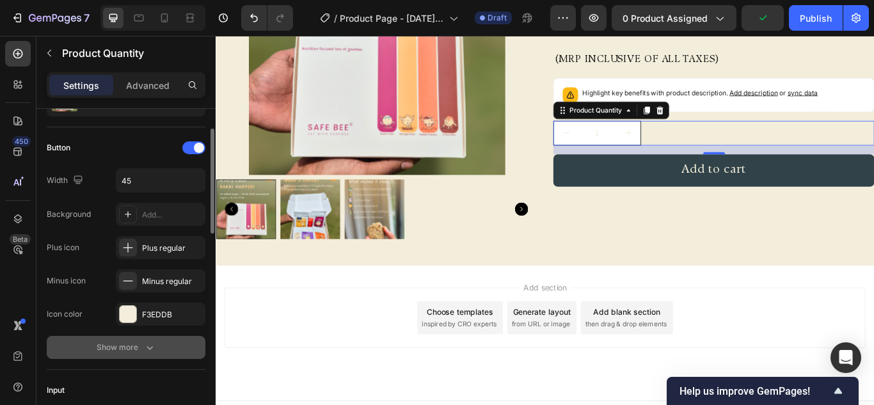
click at [152, 339] on button "Show more" at bounding box center [126, 347] width 159 height 23
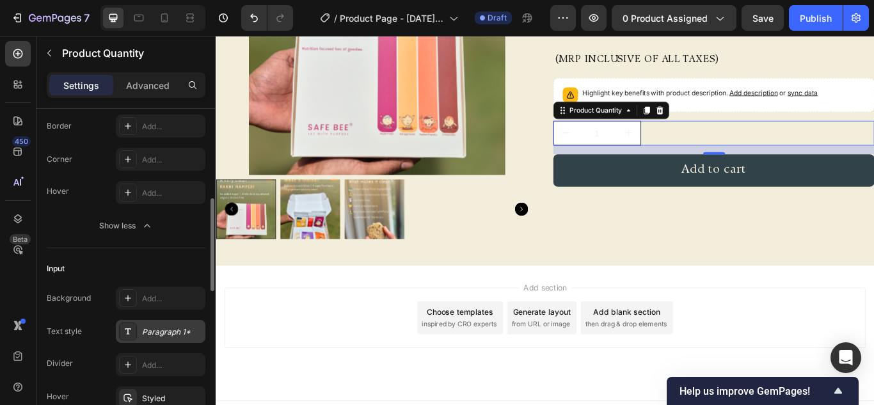
scroll to position [384, 0]
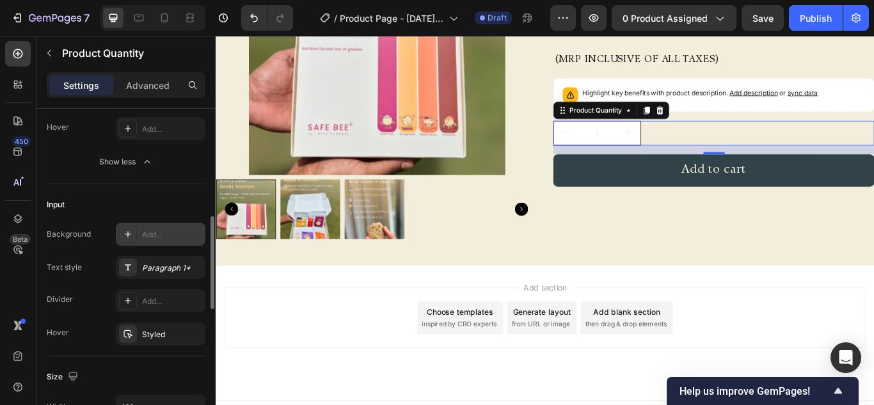
click at [122, 235] on div at bounding box center [128, 234] width 18 height 18
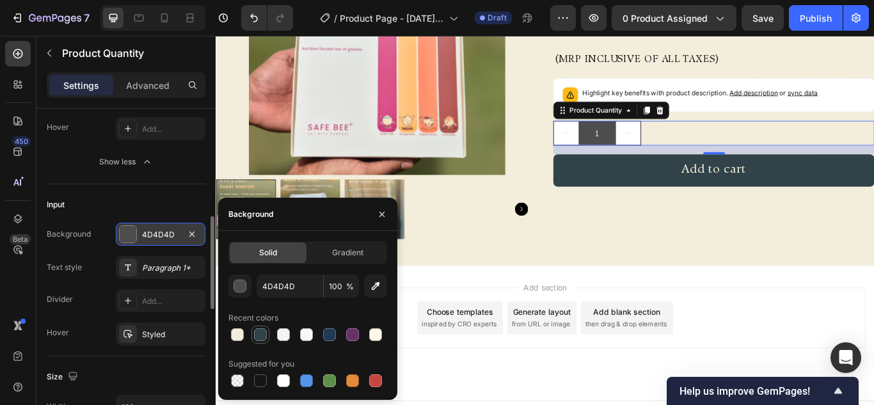
click at [261, 342] on div at bounding box center [261, 335] width 18 height 18
type input "314349"
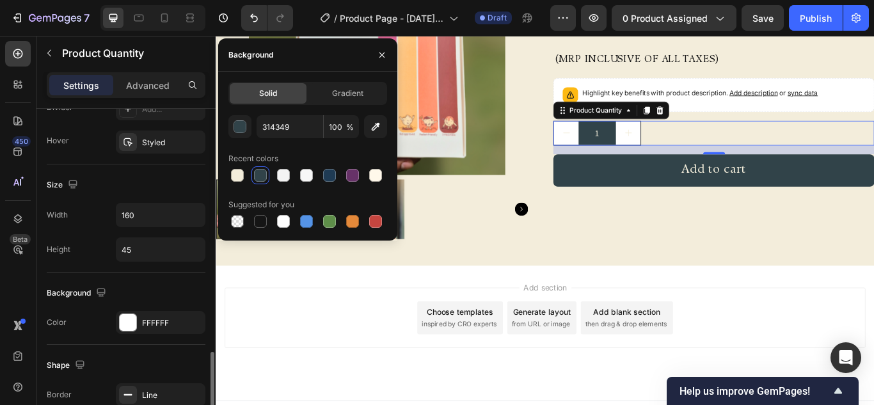
scroll to position [640, 0]
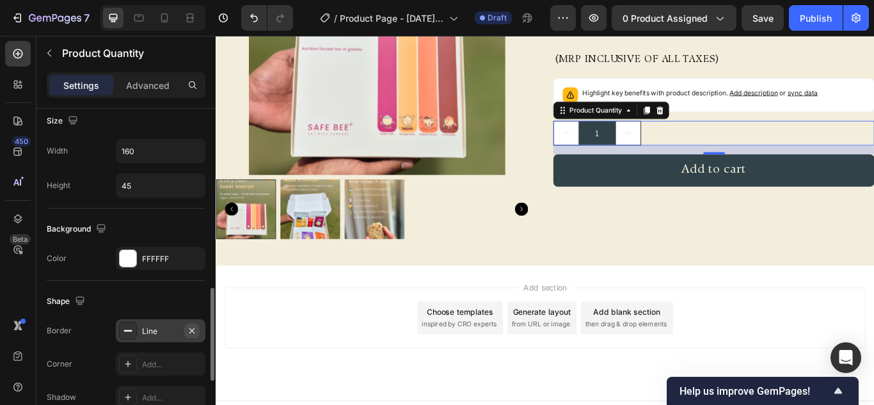
click at [195, 329] on icon "button" at bounding box center [192, 331] width 10 height 10
click at [133, 261] on div at bounding box center [128, 258] width 17 height 17
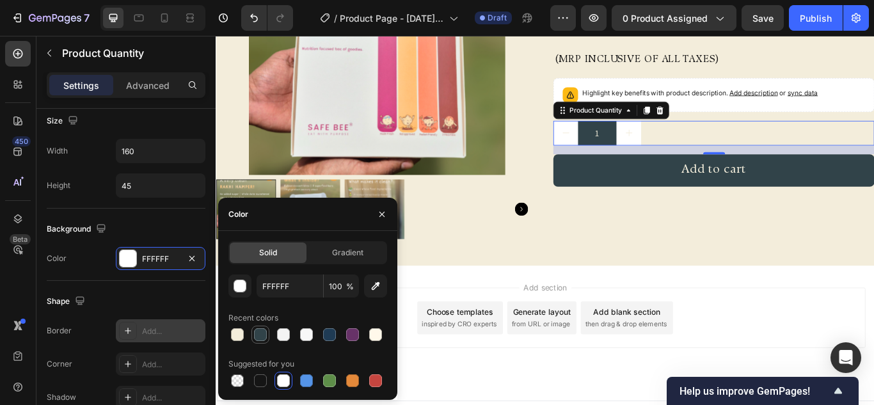
click at [252, 335] on div at bounding box center [261, 335] width 18 height 18
type input "314349"
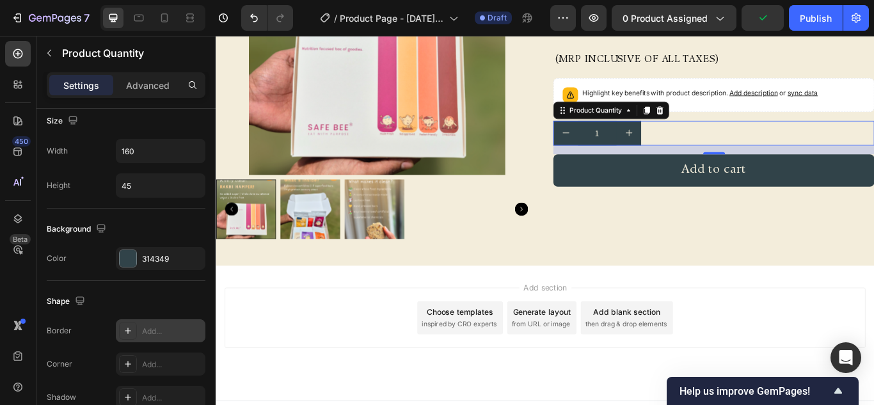
click at [124, 333] on icon at bounding box center [128, 331] width 10 height 10
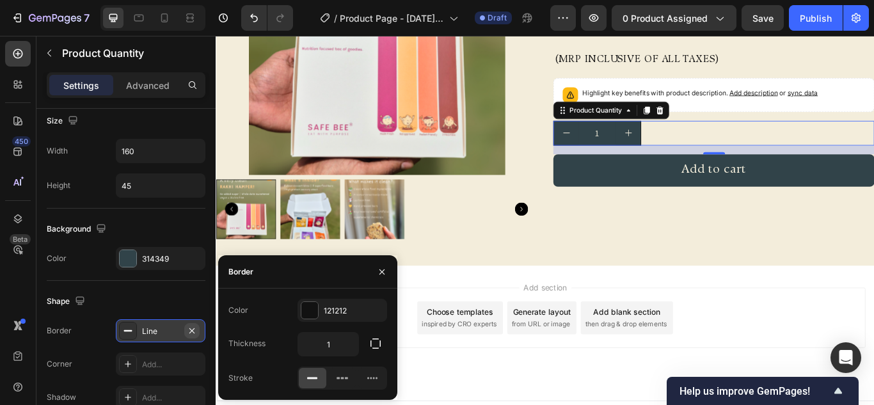
click at [191, 328] on icon "button" at bounding box center [192, 331] width 10 height 10
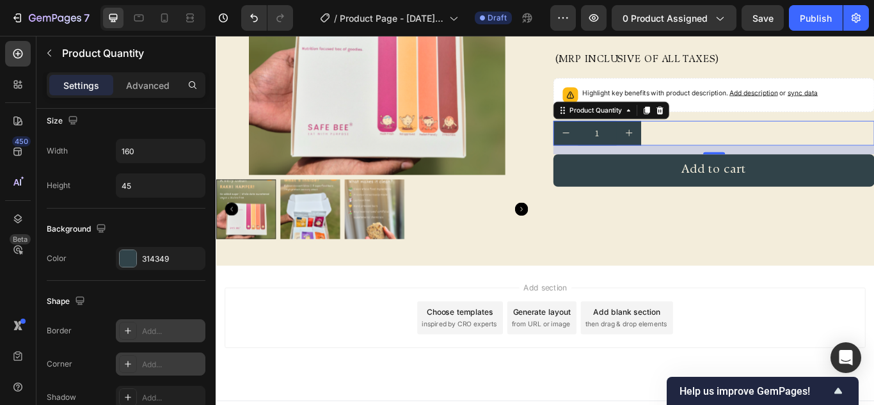
click at [125, 365] on icon at bounding box center [128, 364] width 10 height 10
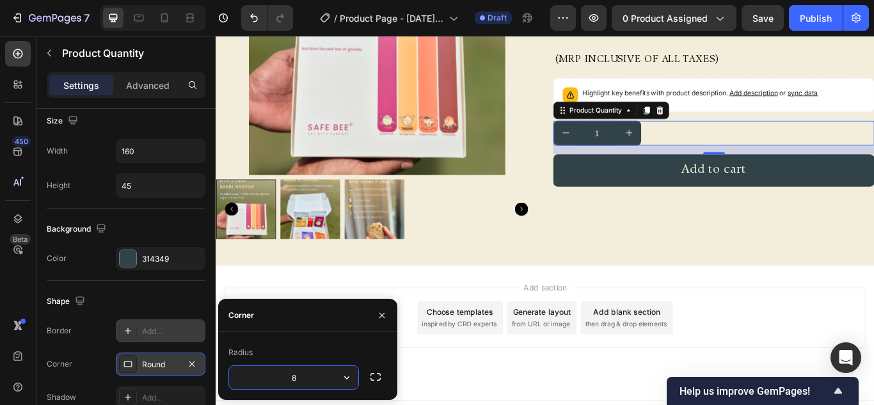
click at [732, 146] on div "1" at bounding box center [796, 149] width 375 height 29
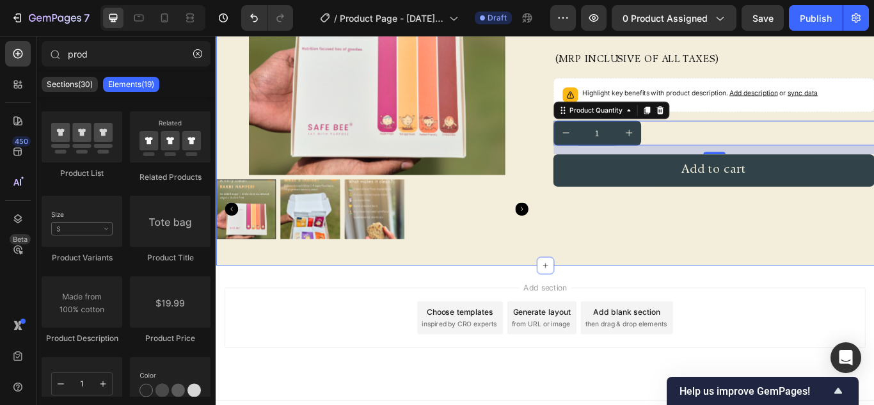
click at [717, 304] on div "Add section Choose templates inspired by CRO experts Generate layout from URL o…" at bounding box center [600, 382] width 768 height 157
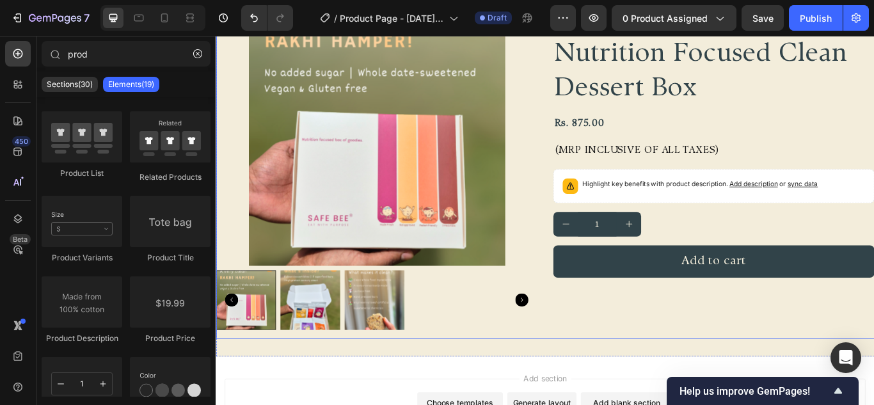
scroll to position [75, 0]
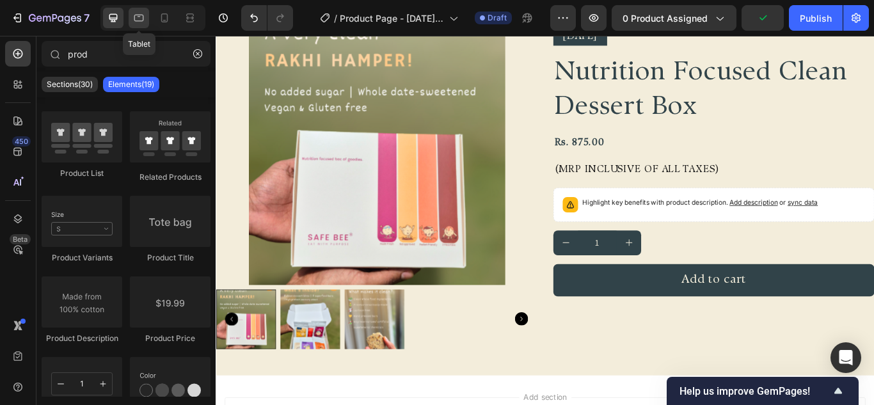
click at [143, 20] on icon at bounding box center [139, 18] width 10 height 7
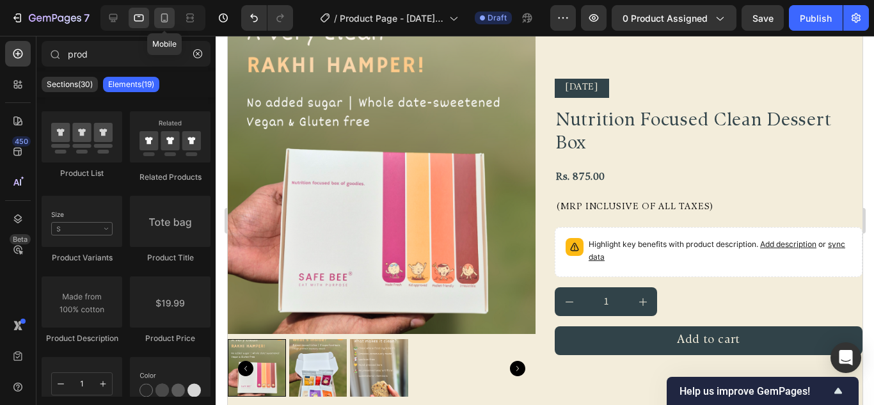
click at [167, 19] on icon at bounding box center [164, 17] width 7 height 9
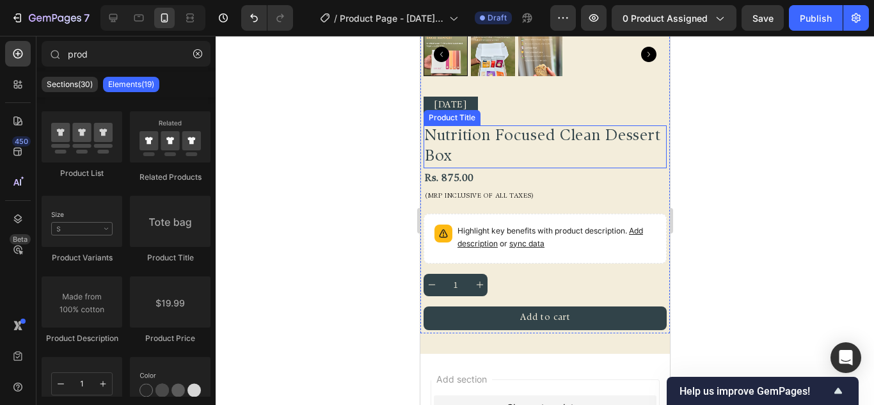
scroll to position [331, 0]
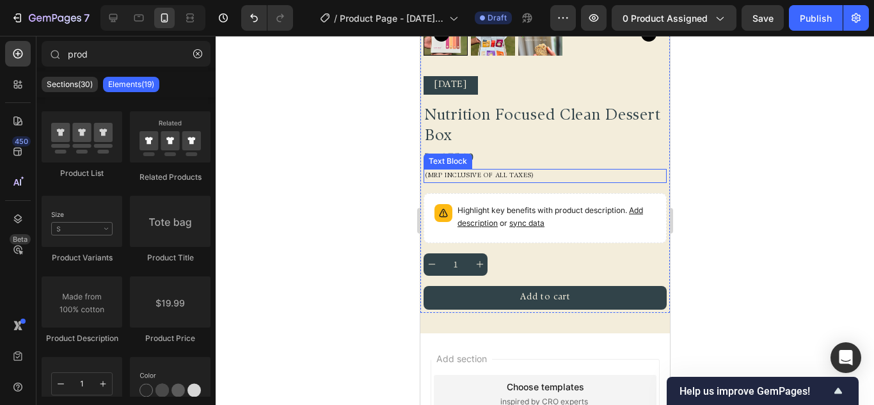
click at [490, 170] on p "(MRP Inclusive of all taxes)" at bounding box center [544, 176] width 241 height 12
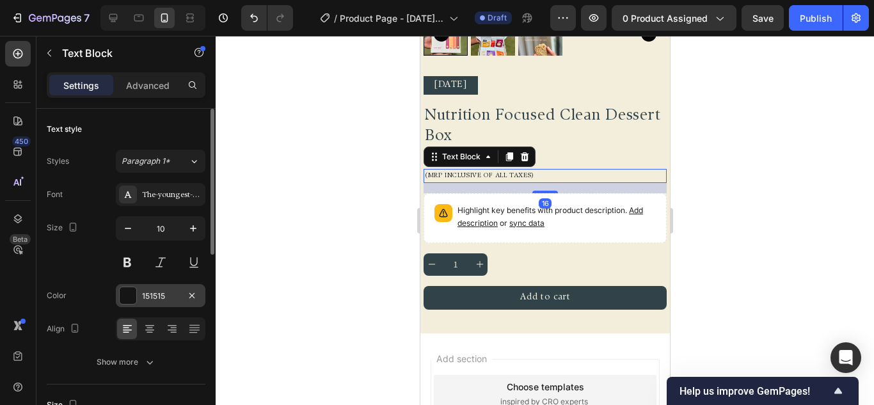
click at [130, 293] on div at bounding box center [128, 295] width 17 height 17
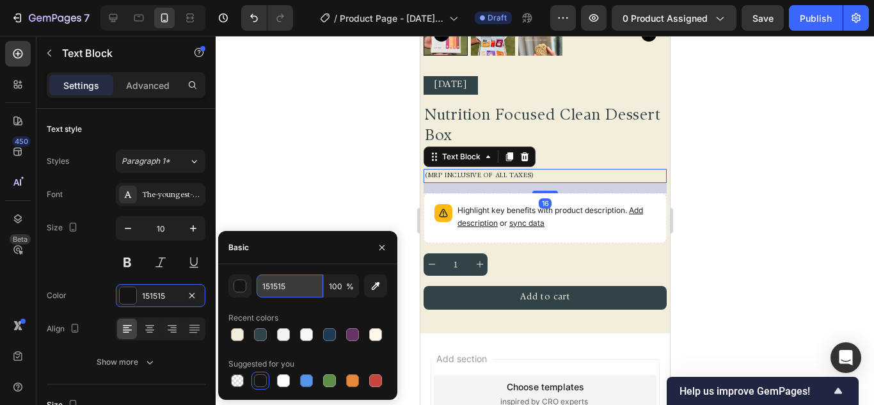
click at [283, 287] on input "151515" at bounding box center [290, 286] width 67 height 23
paste input "#6d3820"
type input "#6d3820"
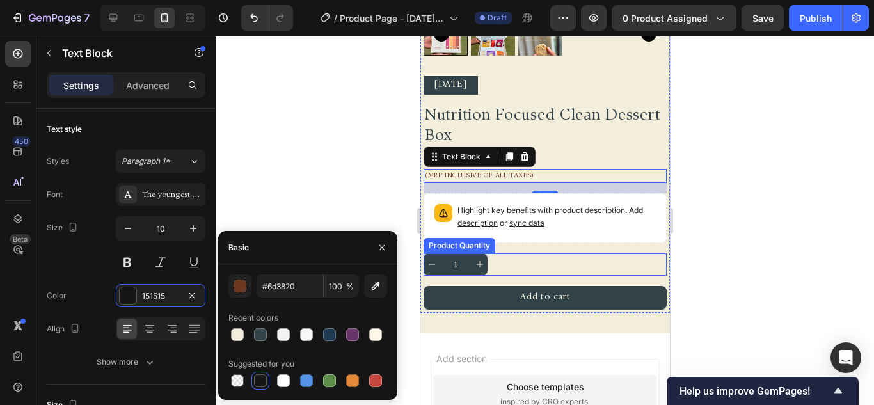
click at [546, 254] on div "1" at bounding box center [544, 265] width 243 height 22
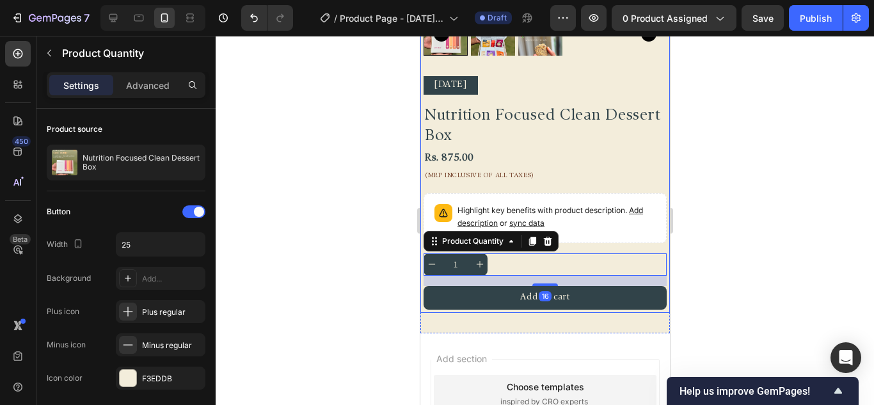
click at [628, 175] on div "Diwali 2025 Text Block Nutrition Focused Clean Dessert Box Product Title Rs. 87…" at bounding box center [544, 193] width 243 height 234
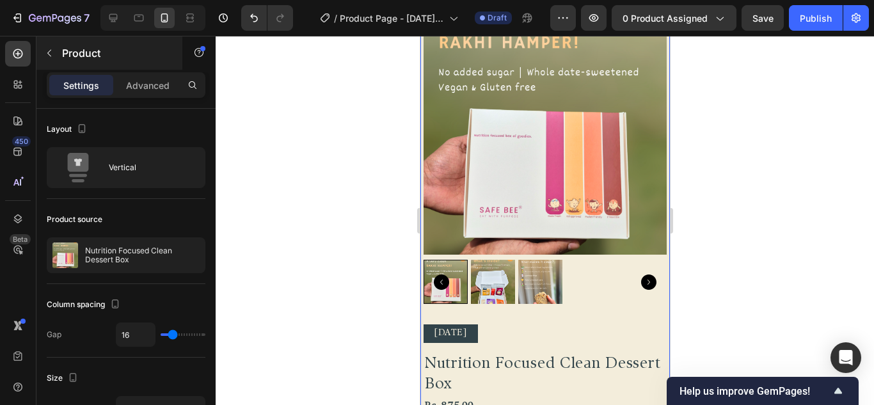
scroll to position [75, 0]
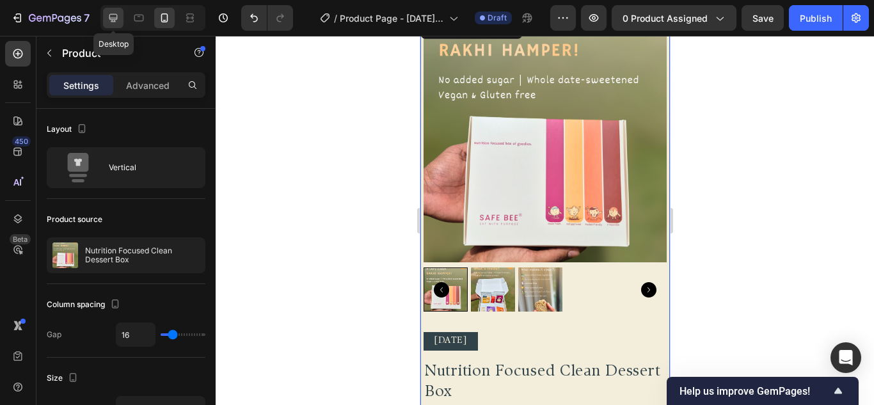
click at [108, 20] on icon at bounding box center [113, 18] width 13 height 13
type input "30"
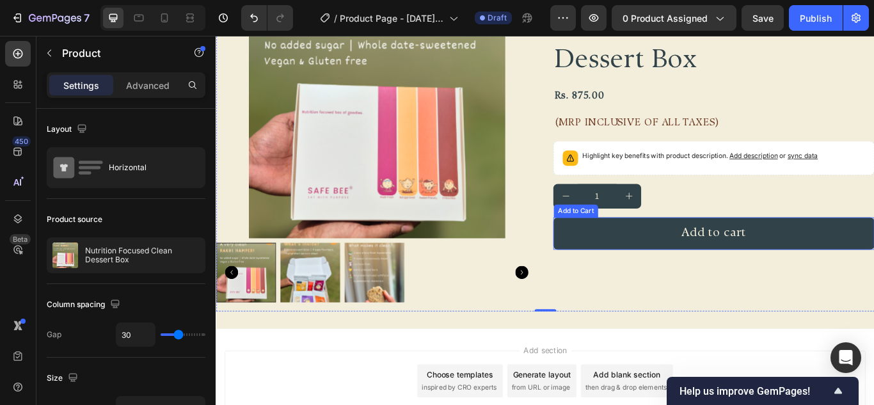
scroll to position [149, 0]
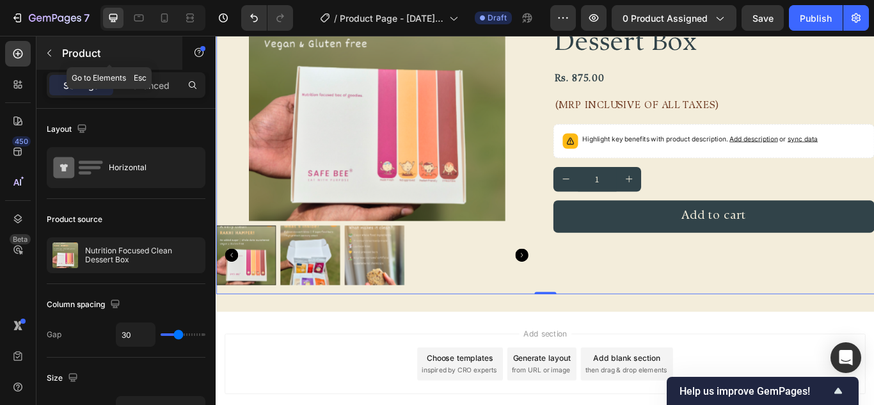
click at [44, 61] on button "button" at bounding box center [49, 53] width 20 height 20
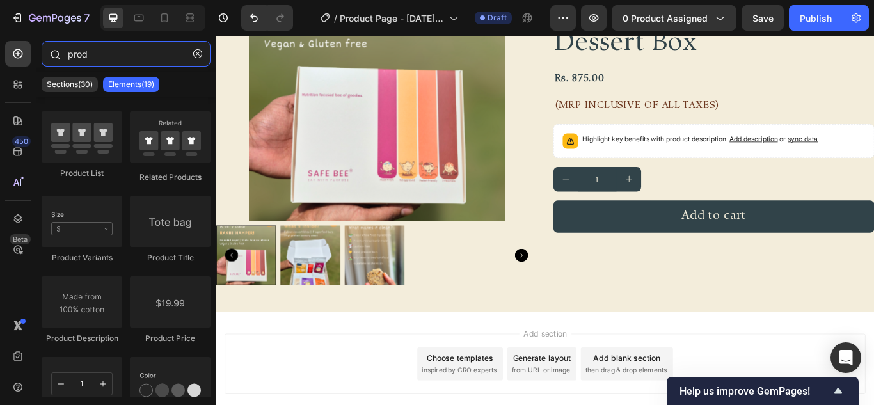
click at [106, 60] on input "prod" at bounding box center [126, 54] width 169 height 26
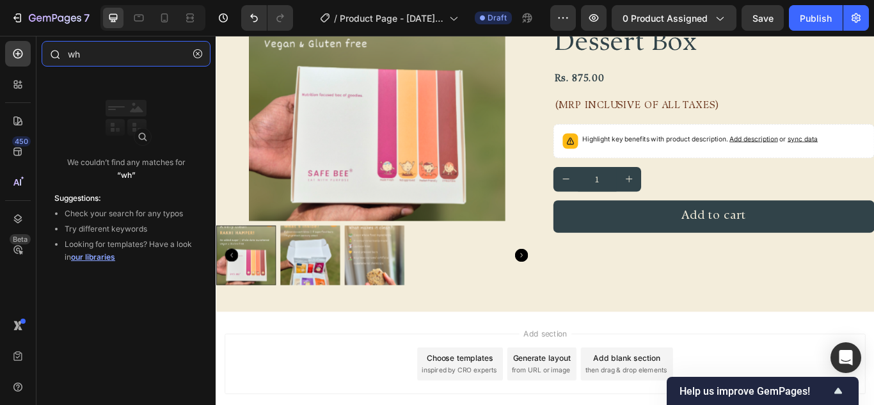
type input "w"
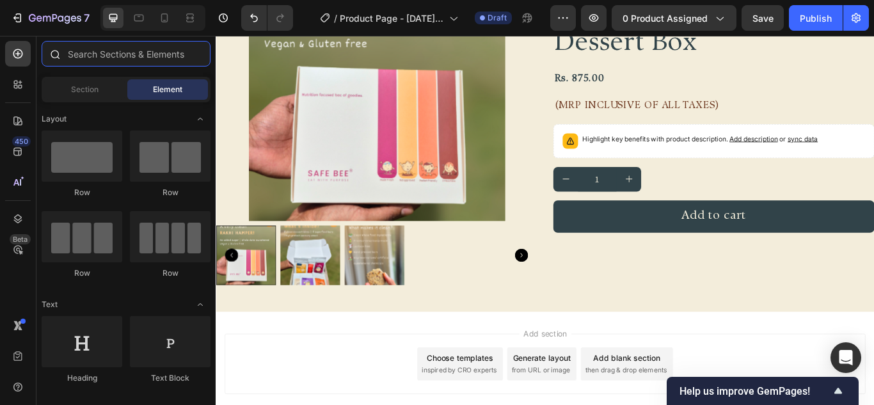
type input "k"
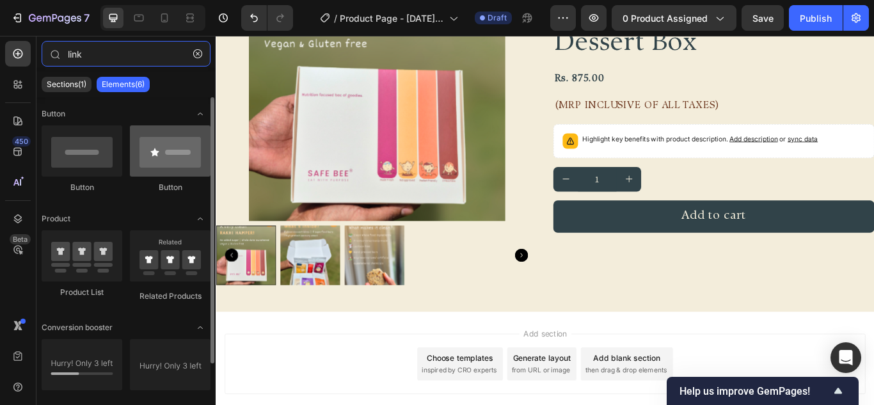
type input "link"
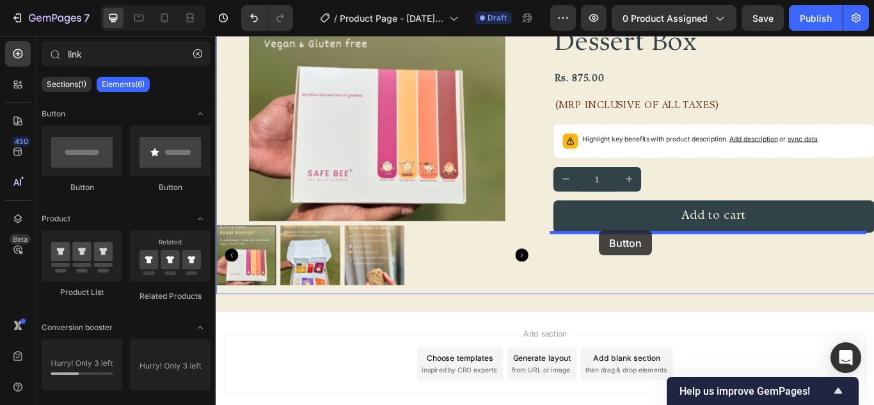
drag, startPoint x: 360, startPoint y: 194, endPoint x: 663, endPoint y: 263, distance: 310.0
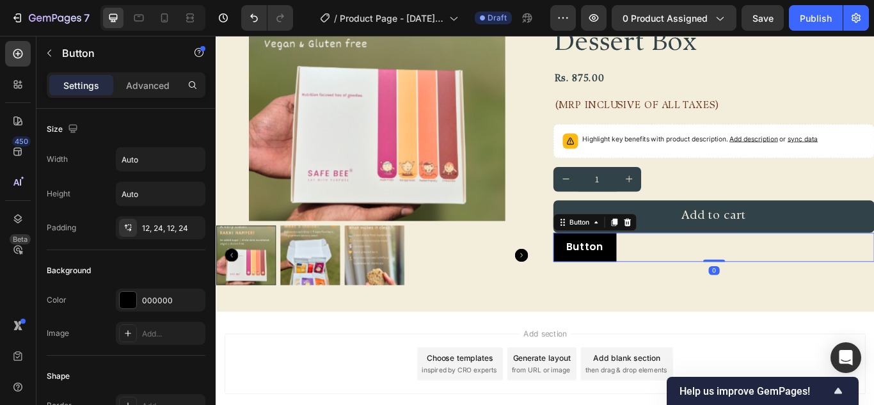
click at [707, 281] on div "Button Button 0" at bounding box center [796, 283] width 375 height 34
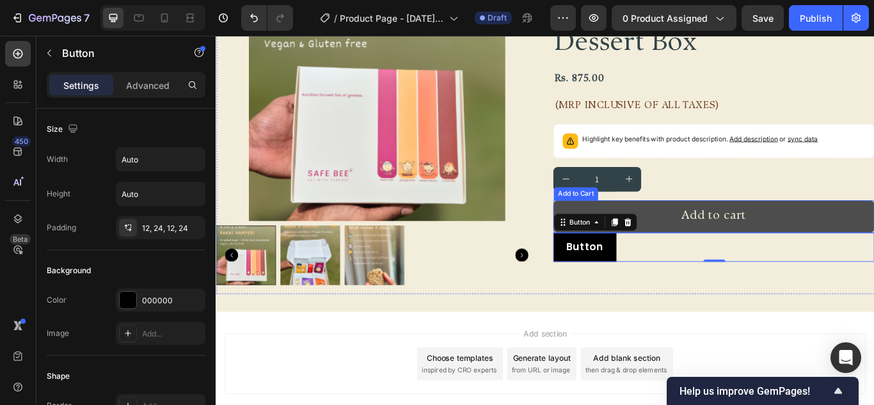
click at [717, 234] on button "Add to cart" at bounding box center [796, 247] width 375 height 38
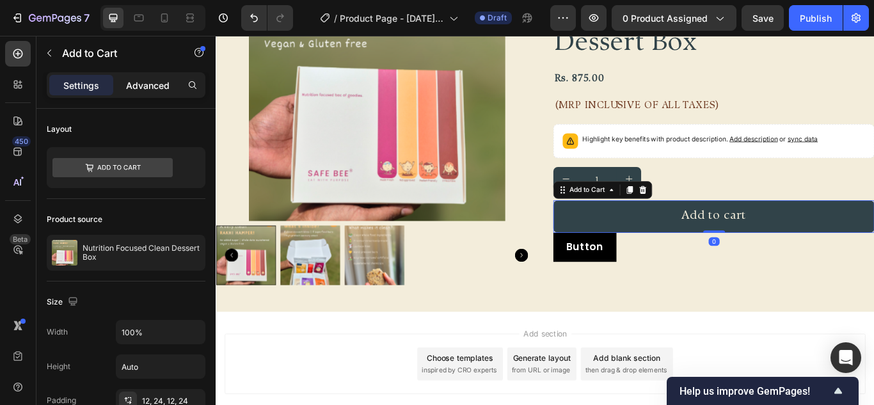
click at [154, 79] on p "Advanced" at bounding box center [148, 85] width 44 height 13
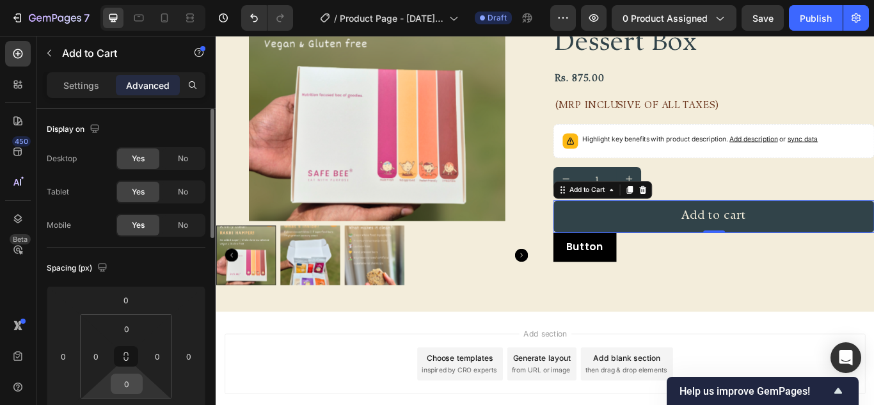
scroll to position [64, 0]
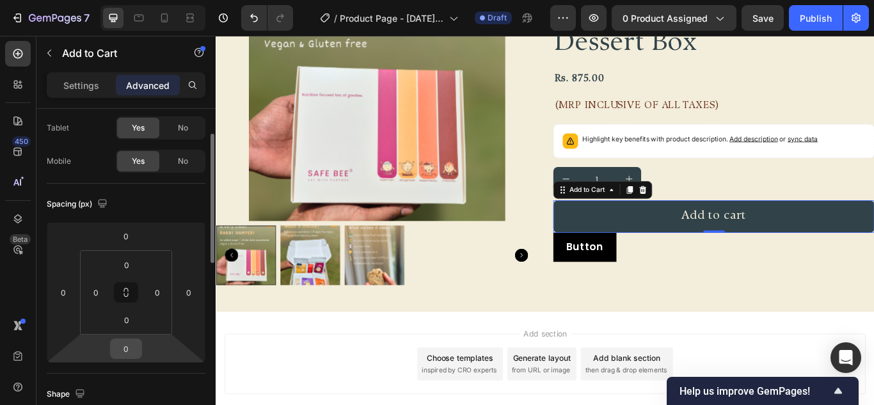
click at [122, 353] on input "0" at bounding box center [126, 348] width 26 height 19
type input "16"
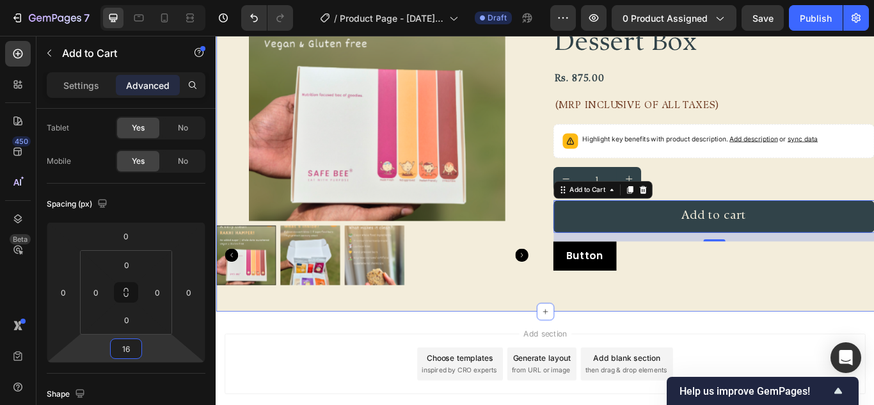
click at [398, 335] on div "FREE SHIPPING Text Block FREE SHIPPING Text Block FREE SHIPPING Text Block FREE…" at bounding box center [600, 135] width 768 height 445
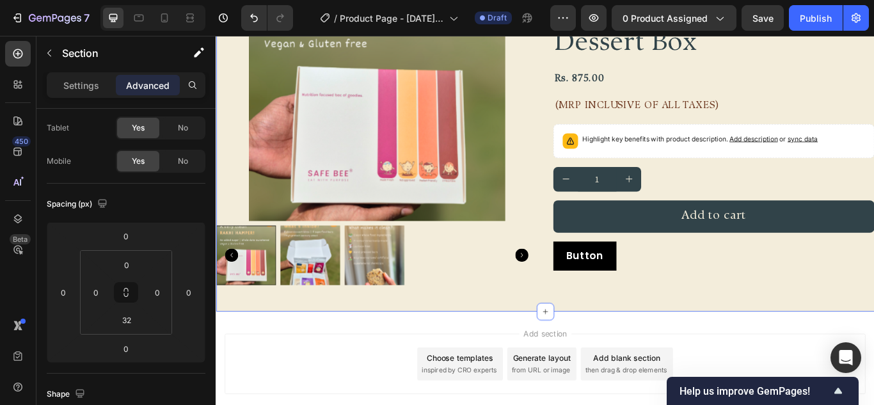
scroll to position [0, 0]
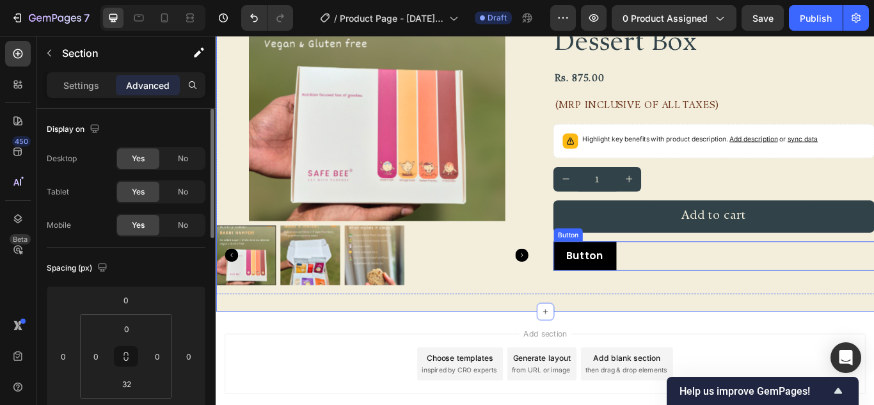
click at [720, 289] on div "Button Button" at bounding box center [796, 293] width 375 height 34
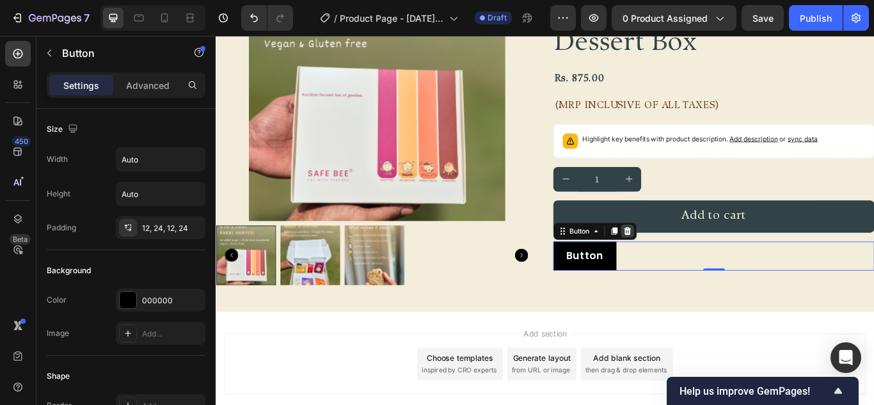
click at [691, 257] on div at bounding box center [695, 263] width 15 height 15
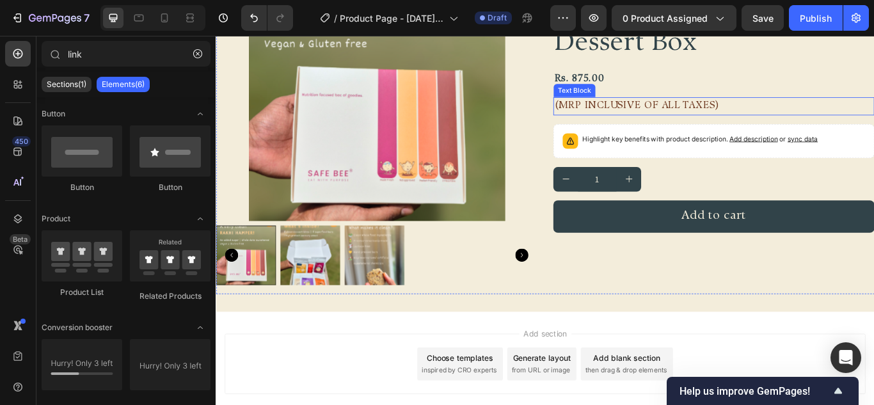
click at [681, 117] on p "(MRP Inclusive of all taxes)" at bounding box center [797, 118] width 372 height 19
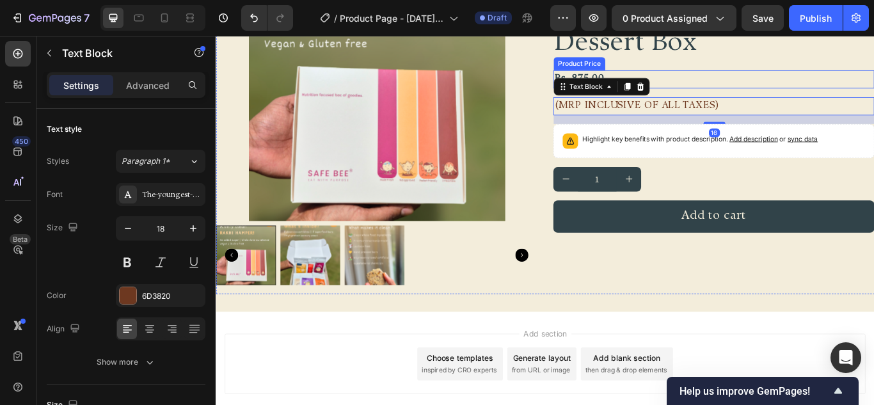
click at [734, 86] on div "Rs. 875.00" at bounding box center [796, 86] width 375 height 21
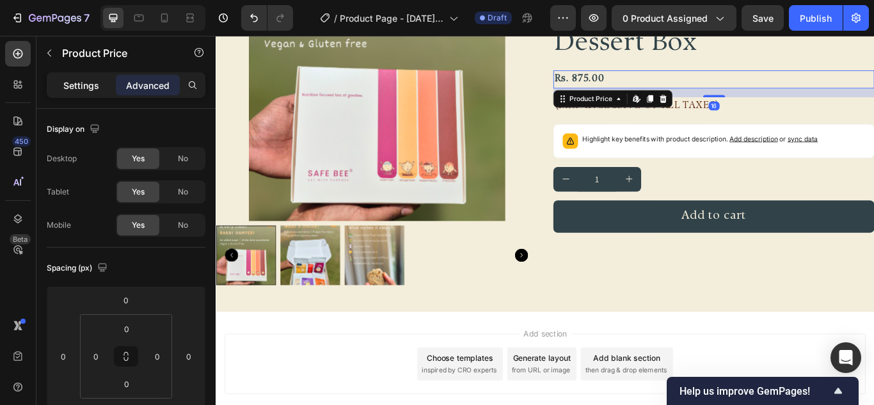
click at [81, 89] on p "Settings" at bounding box center [81, 85] width 36 height 13
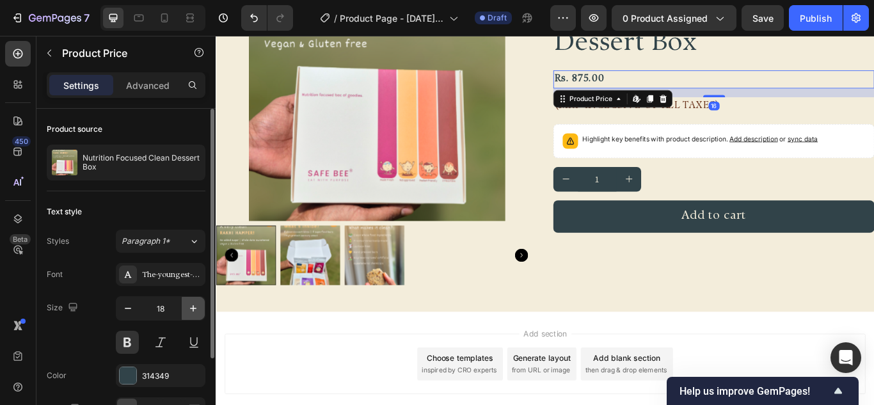
click at [189, 306] on icon "button" at bounding box center [193, 308] width 13 height 13
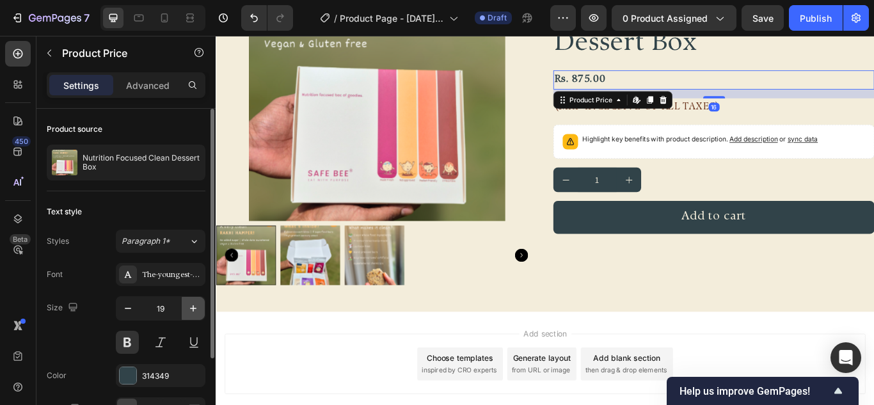
click at [189, 306] on icon "button" at bounding box center [193, 308] width 13 height 13
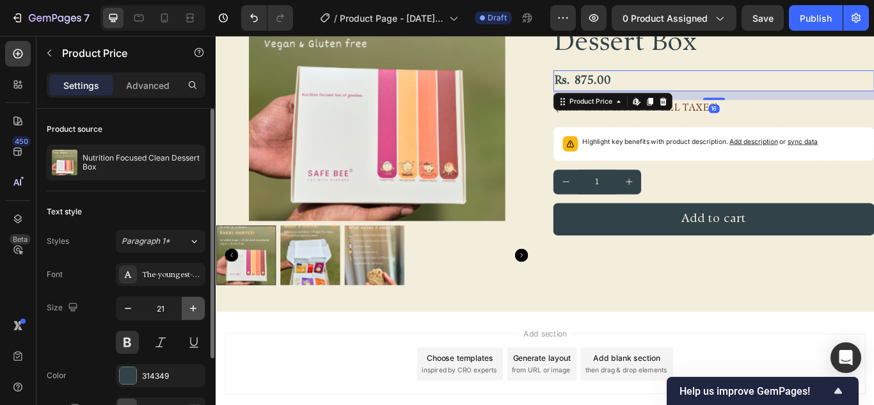
type input "22"
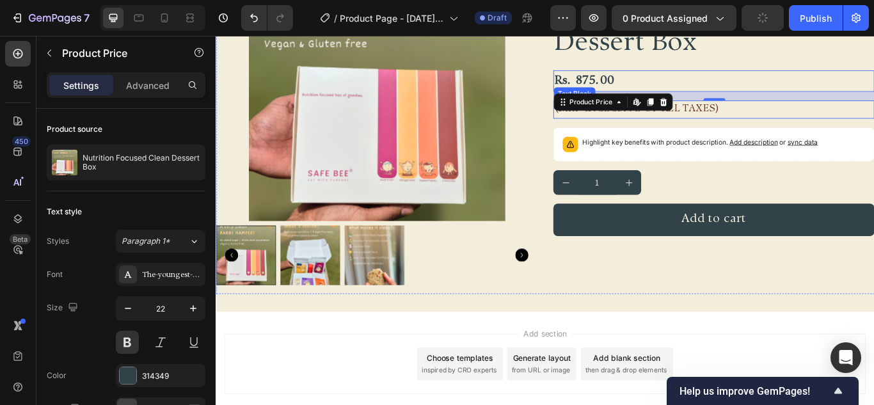
click at [811, 127] on p "(MRP Inclusive of all taxes)" at bounding box center [797, 122] width 372 height 19
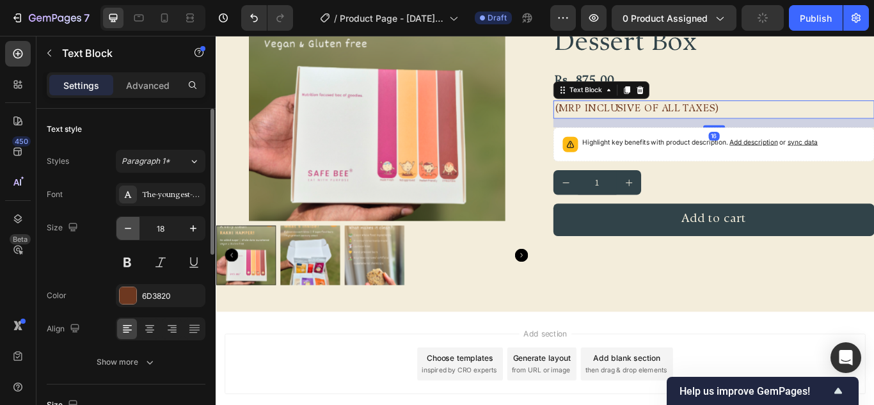
click at [134, 224] on button "button" at bounding box center [128, 228] width 23 height 23
click at [134, 224] on icon "button" at bounding box center [128, 228] width 13 height 13
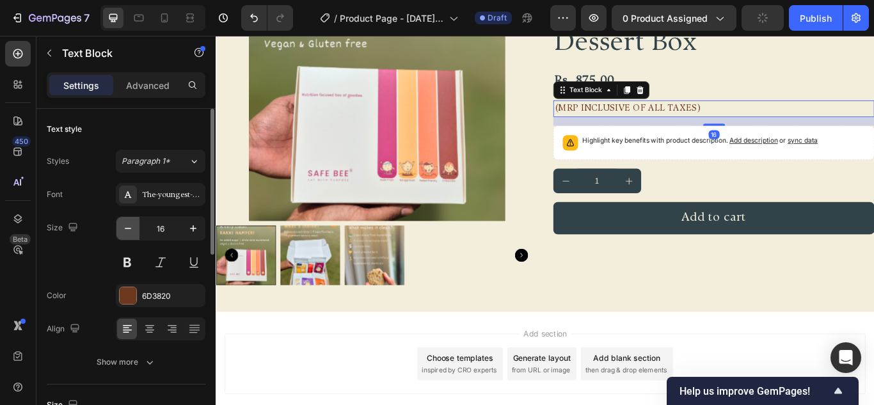
click at [134, 224] on icon "button" at bounding box center [128, 228] width 13 height 13
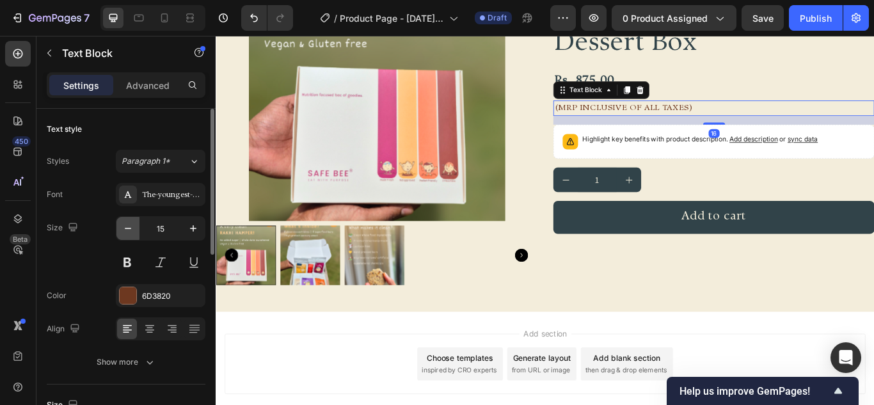
type input "14"
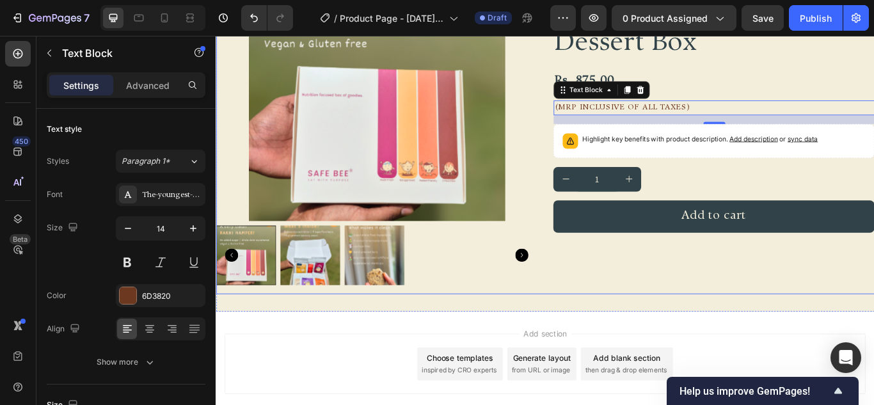
click at [761, 327] on div "Diwali 2025 Text Block Nutrition Focused Clean Dessert Box Product Title Rs. 87…" at bounding box center [796, 145] width 375 height 385
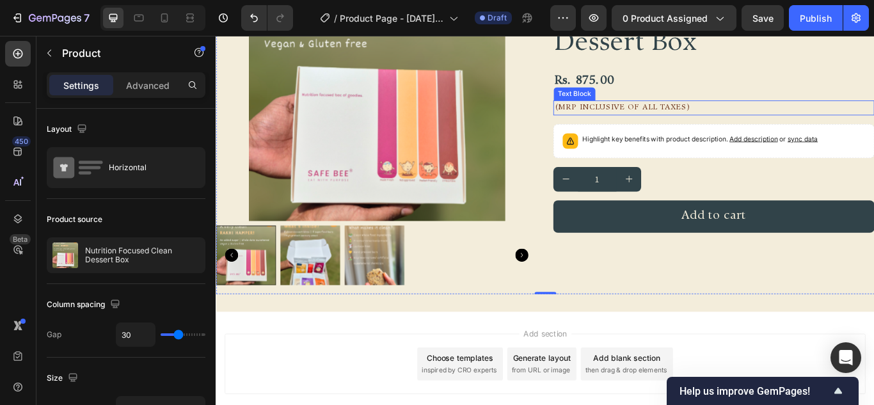
click at [711, 120] on p "(MRP Inclusive of all taxes)" at bounding box center [797, 120] width 372 height 14
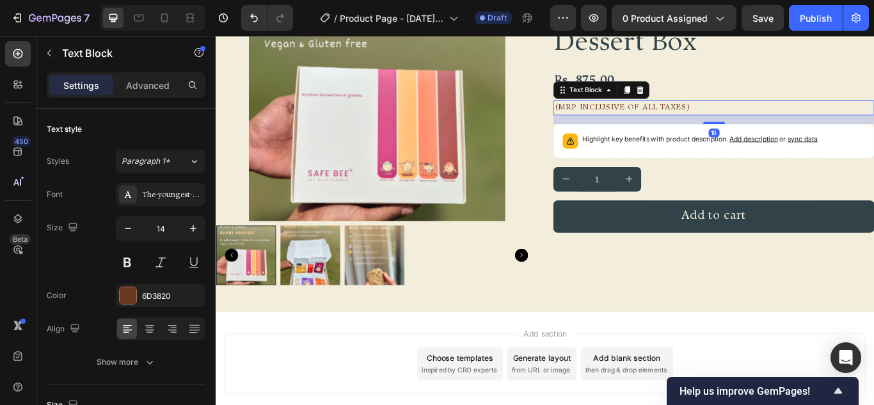
drag, startPoint x: 688, startPoint y: 97, endPoint x: 652, endPoint y: 191, distance: 100.7
click at [690, 94] on icon at bounding box center [695, 99] width 10 height 10
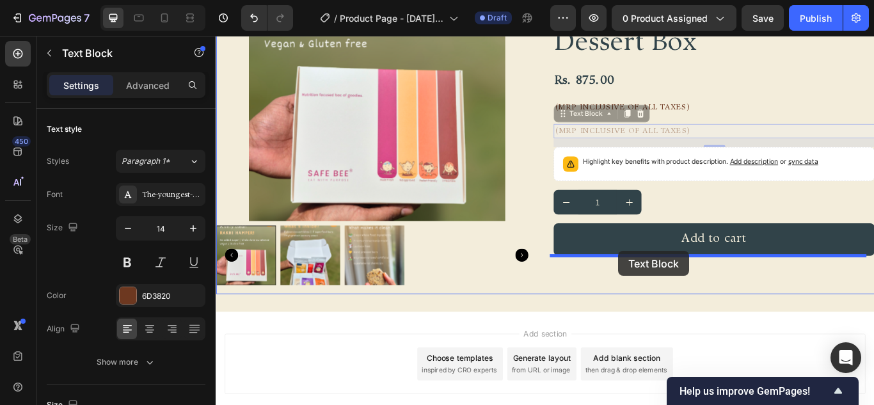
drag, startPoint x: 612, startPoint y: 125, endPoint x: 685, endPoint y: 287, distance: 177.6
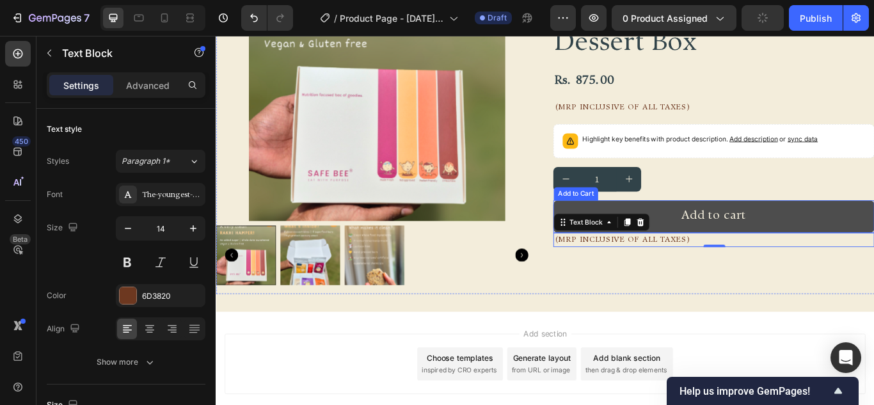
click at [863, 232] on button "Add to cart" at bounding box center [796, 247] width 375 height 38
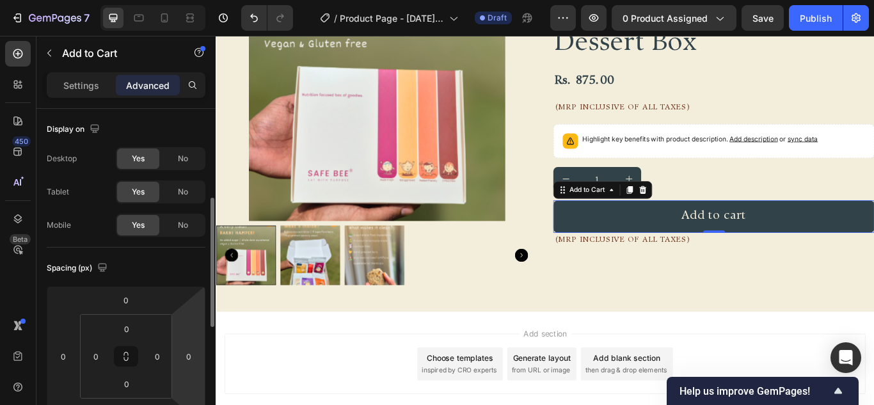
scroll to position [64, 0]
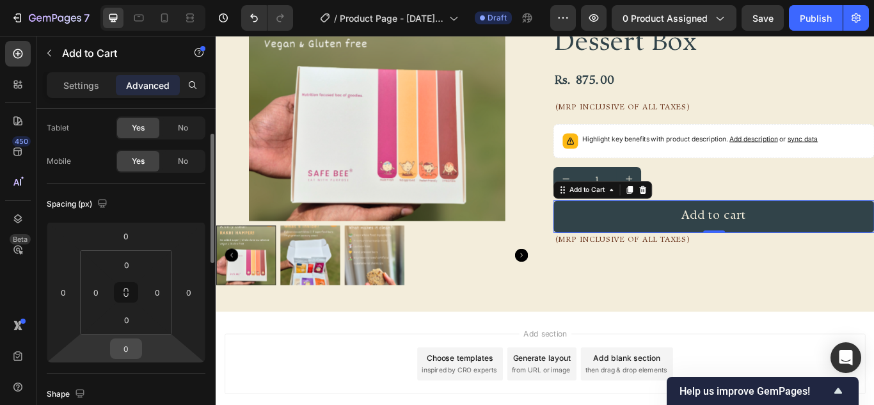
click at [121, 357] on input "0" at bounding box center [126, 348] width 26 height 19
type input "16"
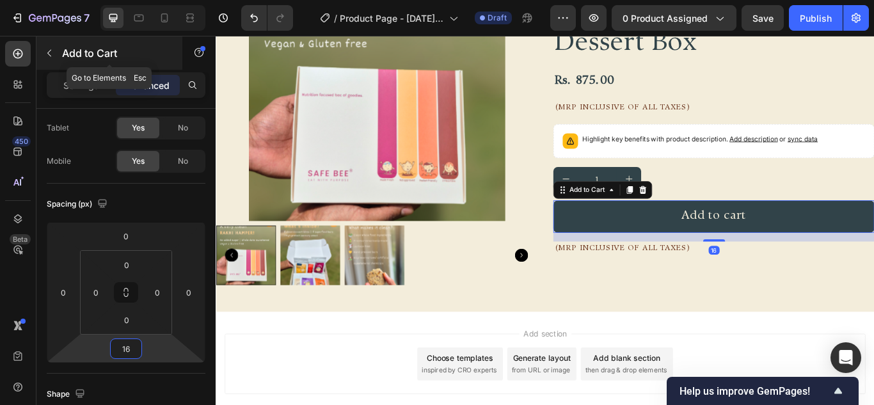
click at [47, 48] on icon "button" at bounding box center [49, 53] width 10 height 10
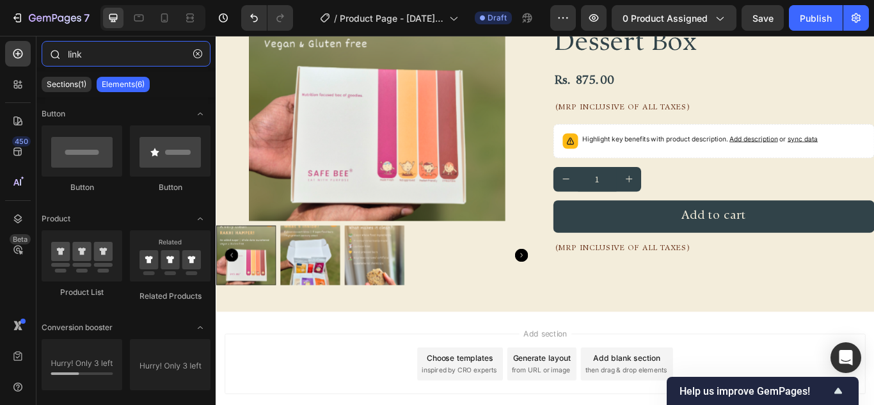
click at [92, 57] on input "link" at bounding box center [126, 54] width 169 height 26
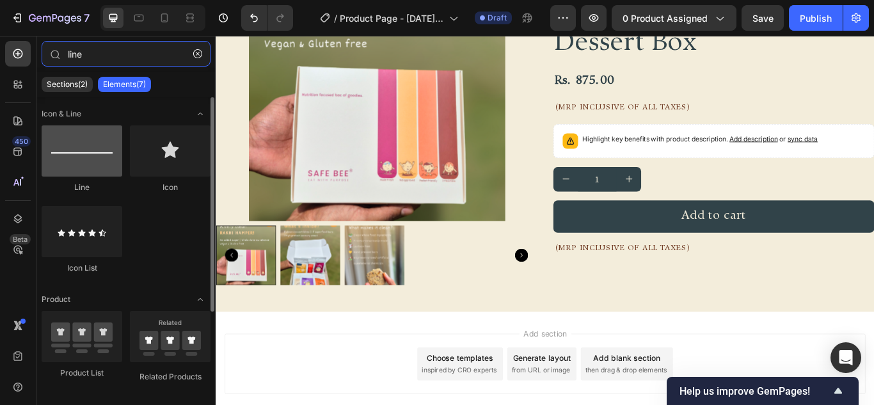
type input "line"
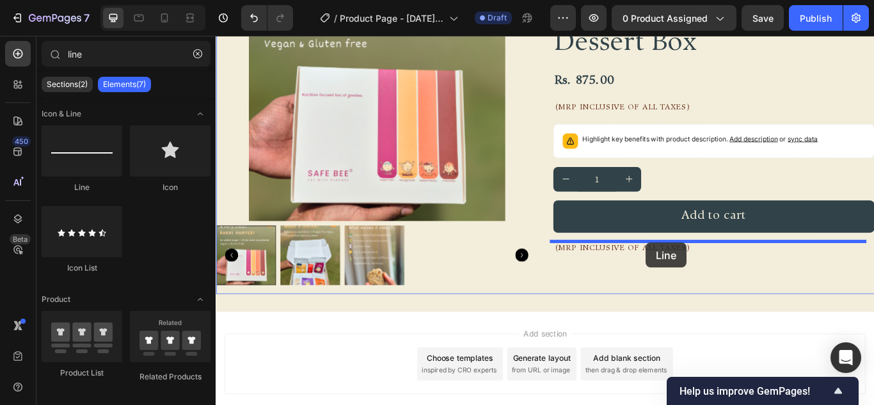
drag, startPoint x: 325, startPoint y: 188, endPoint x: 718, endPoint y: 277, distance: 403.0
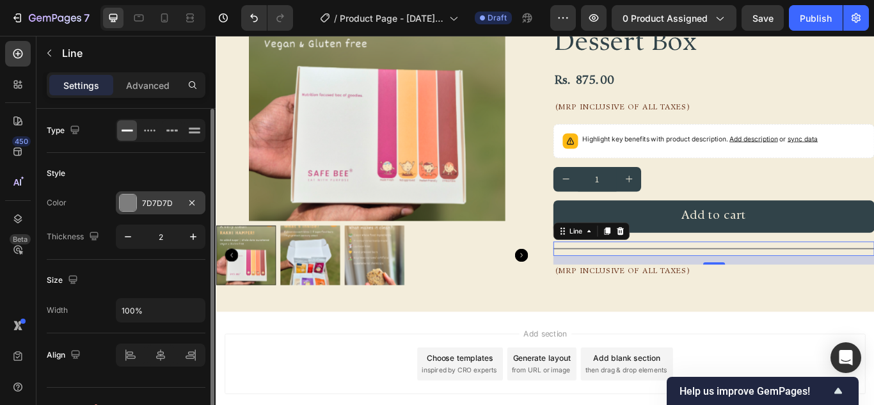
click at [120, 197] on div at bounding box center [128, 203] width 17 height 17
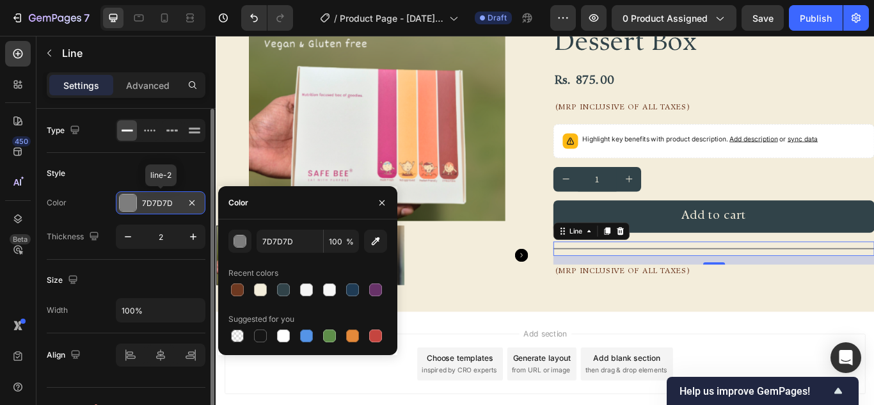
click at [129, 202] on div at bounding box center [128, 203] width 17 height 17
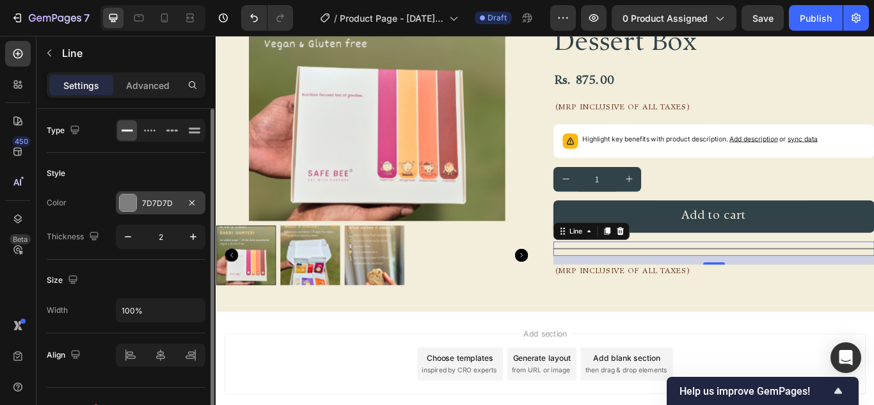
click at [135, 198] on div at bounding box center [128, 203] width 17 height 17
click at [131, 260] on div "Size Width 100%" at bounding box center [126, 297] width 159 height 74
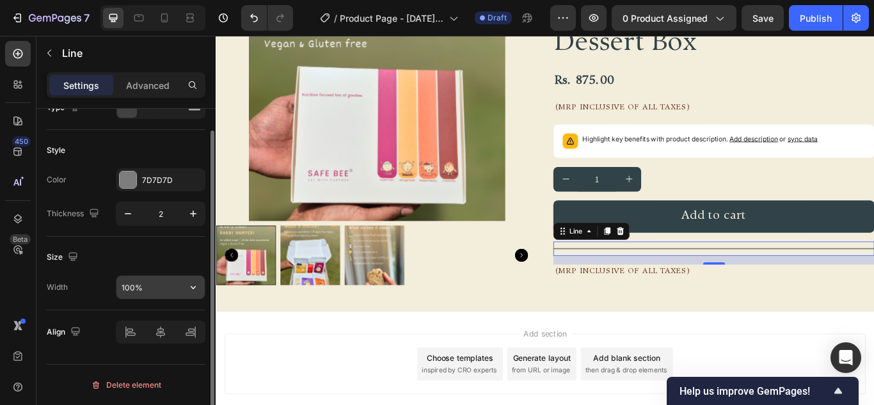
click at [145, 280] on input "100%" at bounding box center [161, 287] width 88 height 23
type input "75%"
click at [141, 255] on div "Size" at bounding box center [126, 257] width 159 height 20
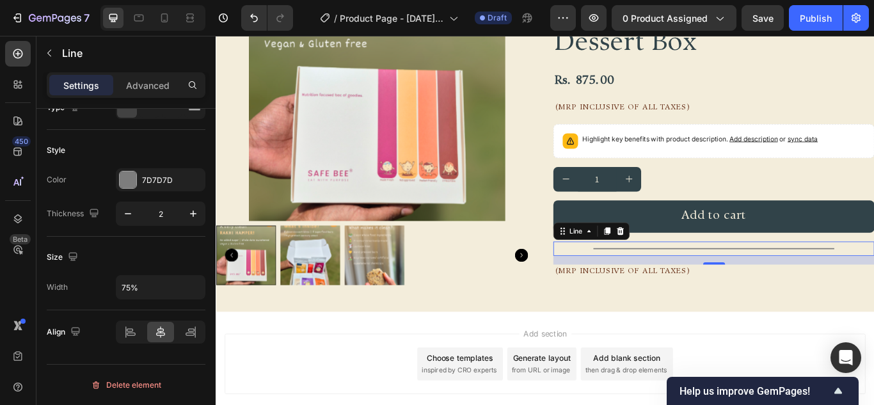
click at [812, 329] on div "Diwali 2025 Text Block Nutrition Focused Clean Dessert Box Product Title Rs. 87…" at bounding box center [796, 145] width 375 height 385
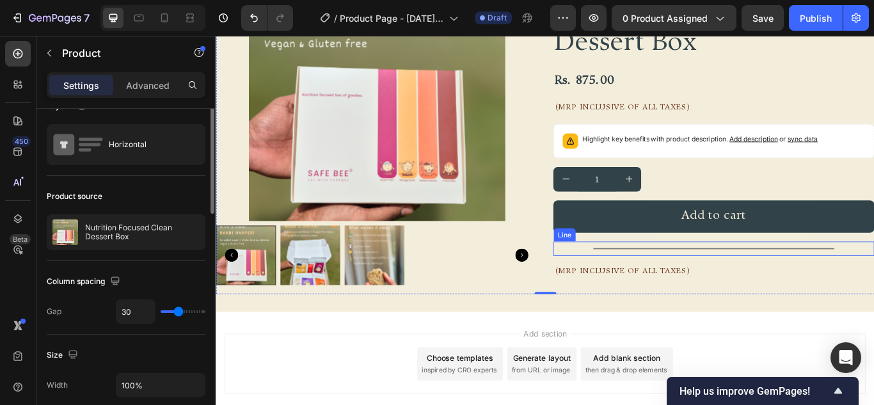
scroll to position [0, 0]
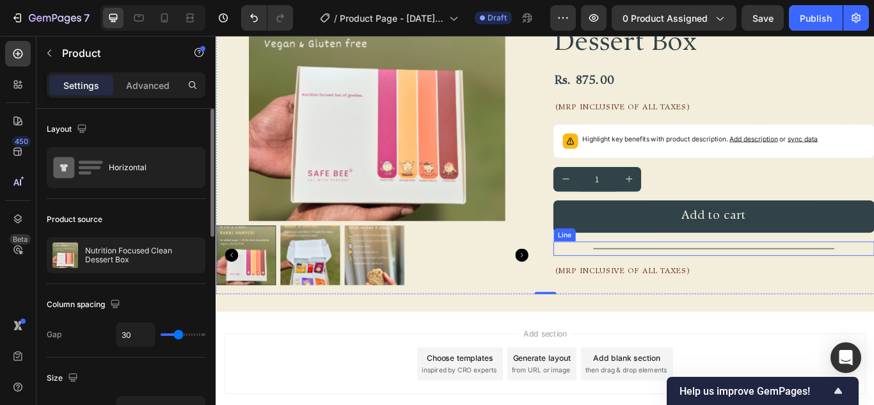
click at [825, 276] on div "Title Line" at bounding box center [796, 284] width 375 height 17
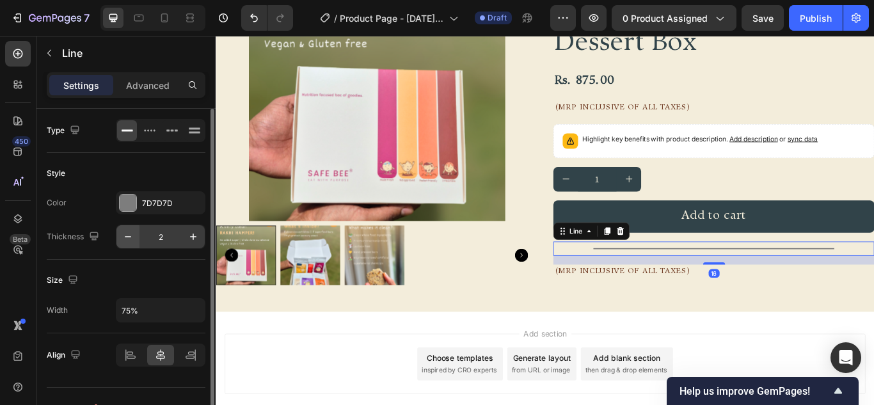
click at [129, 239] on icon "button" at bounding box center [128, 236] width 13 height 13
type input "1"
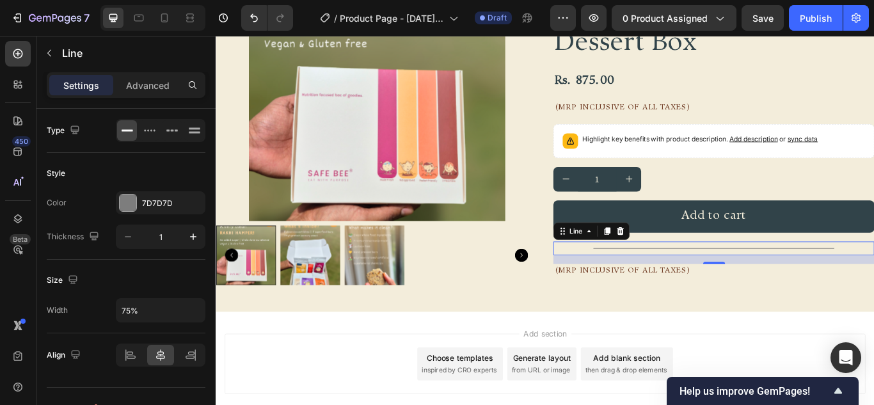
click at [748, 335] on div "FREE SHIPPING Text Block FREE SHIPPING Text Block FREE SHIPPING Text Block FREE…" at bounding box center [600, 135] width 768 height 445
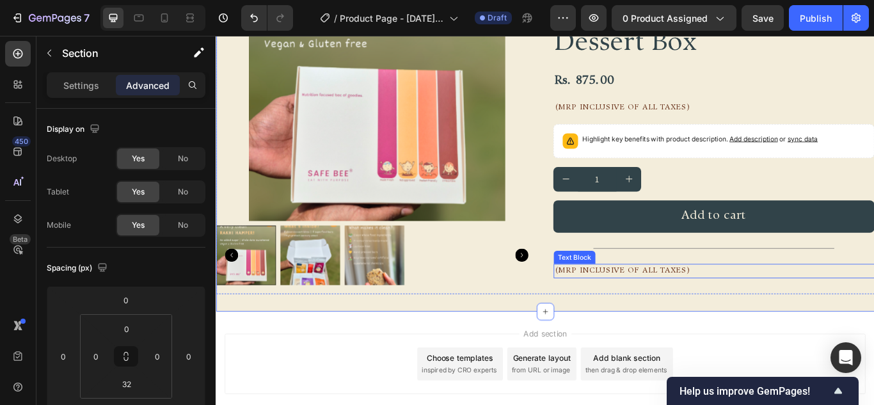
click at [768, 315] on p "(MRP Inclusive of all taxes)" at bounding box center [797, 310] width 372 height 14
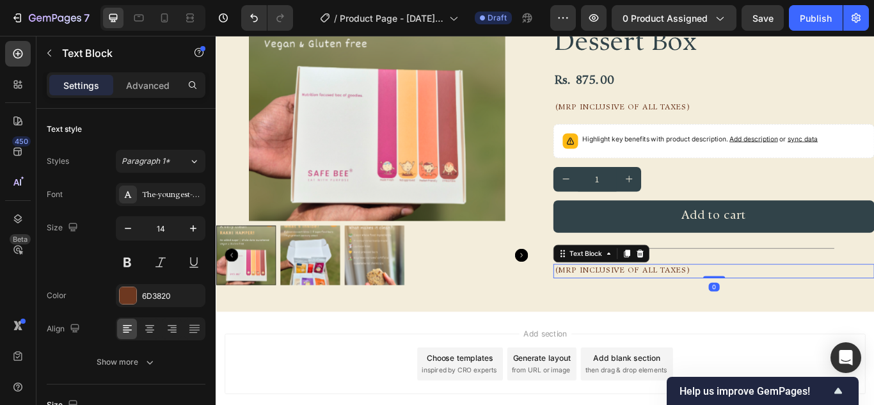
click at [758, 312] on p "(MRP Inclusive of all taxes)" at bounding box center [797, 310] width 372 height 14
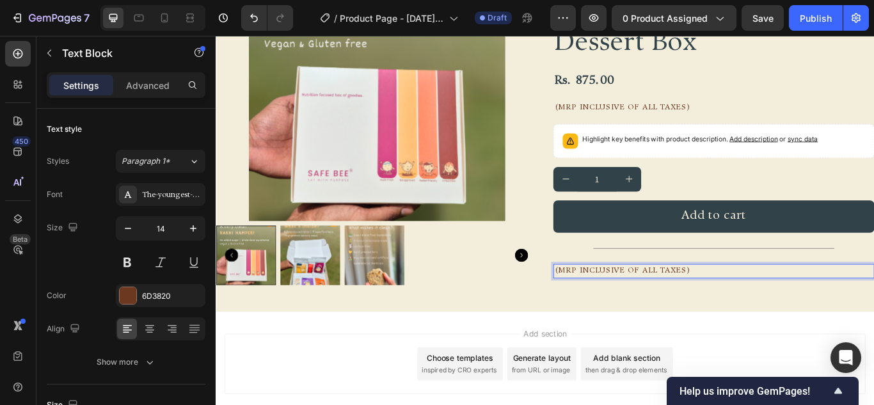
click at [758, 312] on p "(MRP Inclusive of all taxes)" at bounding box center [797, 310] width 372 height 14
click at [743, 312] on p "(MRP Inclusive of all taxes)" at bounding box center [797, 310] width 372 height 14
click at [638, 334] on div "FREE SHIPPING Text Block FREE SHIPPING Text Block FREE SHIPPING Text Block FREE…" at bounding box center [600, 135] width 768 height 445
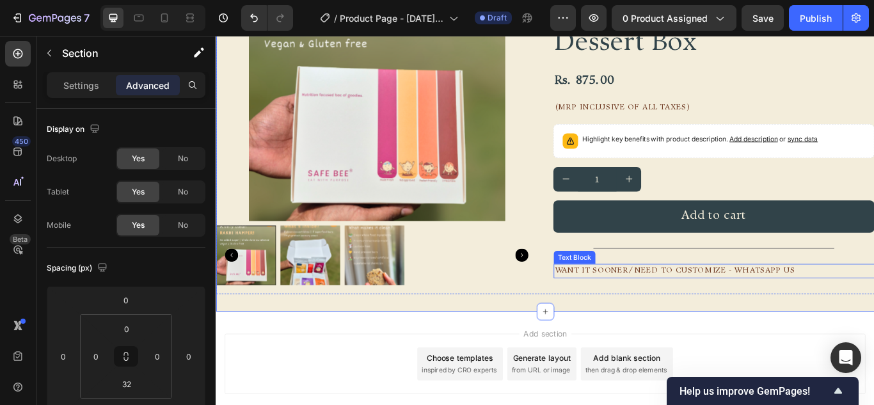
click at [736, 313] on p "want it sooner/ need to customize - whatsapp us" at bounding box center [797, 310] width 372 height 14
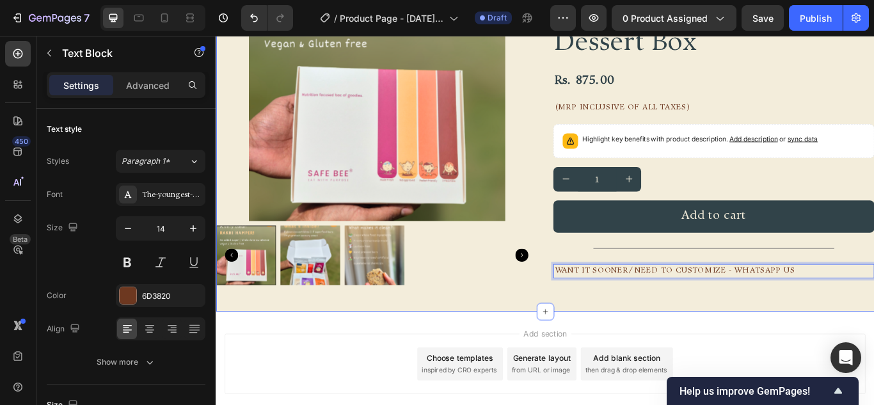
drag, startPoint x: 625, startPoint y: 338, endPoint x: 637, endPoint y: 305, distance: 35.2
click at [626, 339] on div "FREE SHIPPING Text Block FREE SHIPPING Text Block FREE SHIPPING Text Block FREE…" at bounding box center [600, 135] width 768 height 445
click at [637, 305] on p "want it sooner/ need to customize - whatsapp us" at bounding box center [797, 310] width 372 height 14
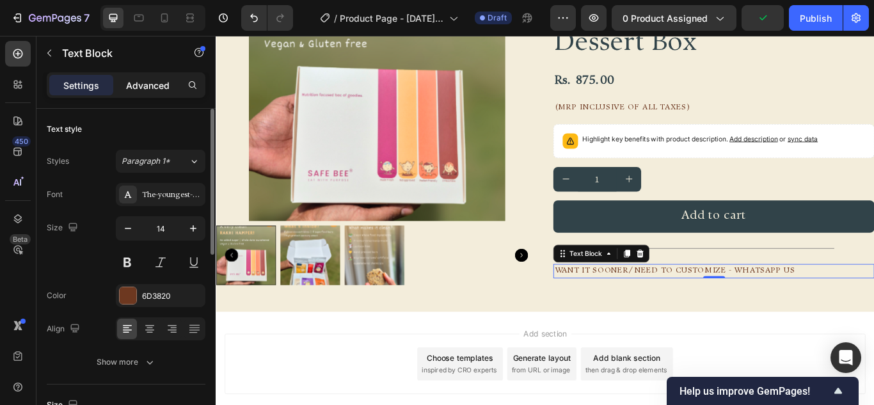
click at [150, 94] on div "Advanced" at bounding box center [148, 85] width 64 height 20
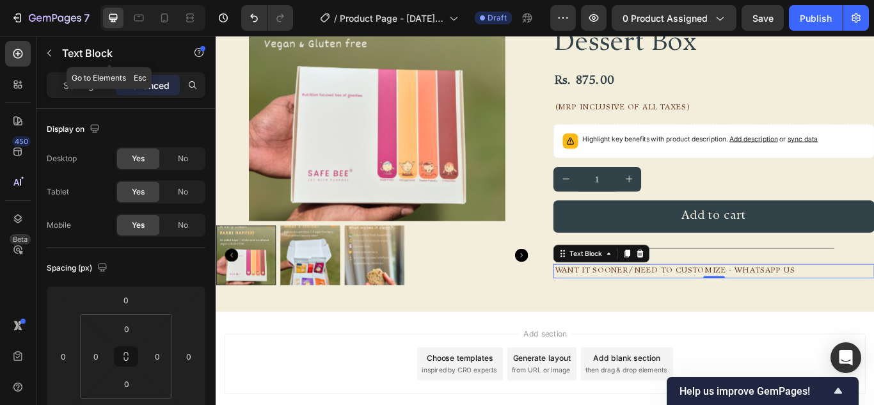
click at [49, 51] on icon "button" at bounding box center [49, 53] width 10 height 10
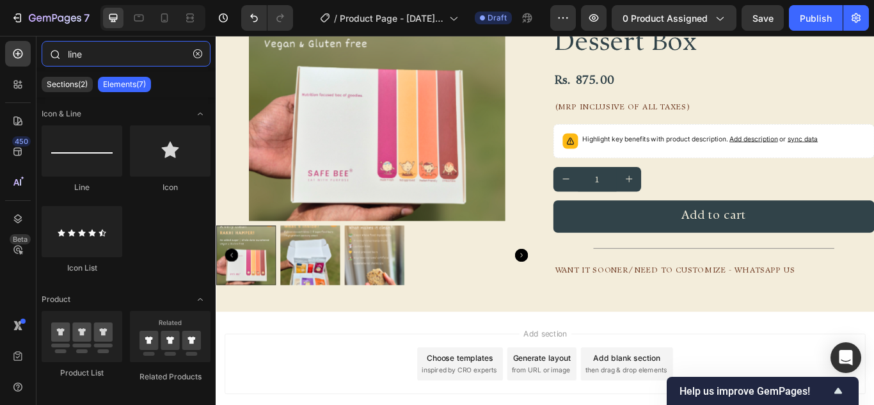
click at [111, 63] on input "line" at bounding box center [126, 54] width 169 height 26
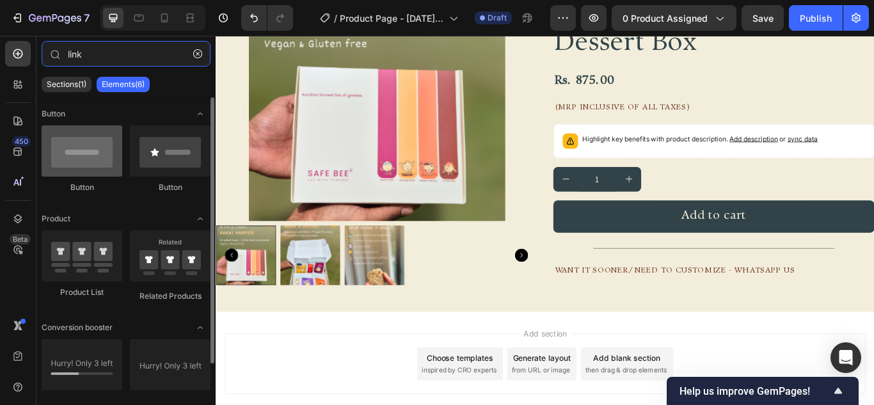
type input "link"
click at [90, 158] on div at bounding box center [82, 150] width 81 height 51
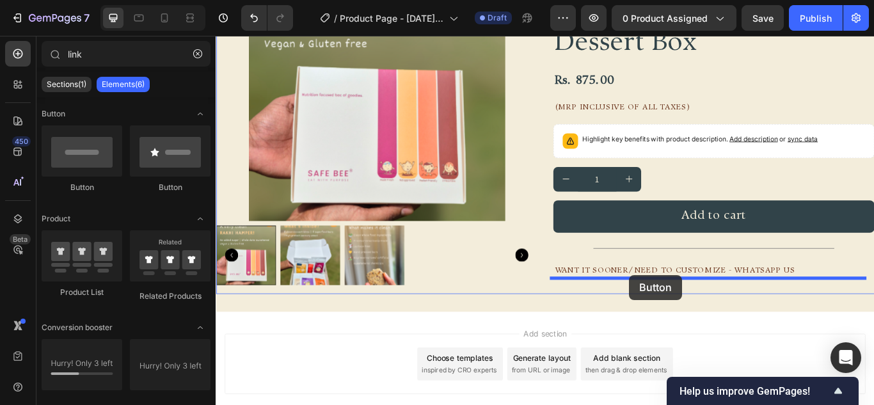
drag, startPoint x: 305, startPoint y: 194, endPoint x: 698, endPoint y: 315, distance: 410.7
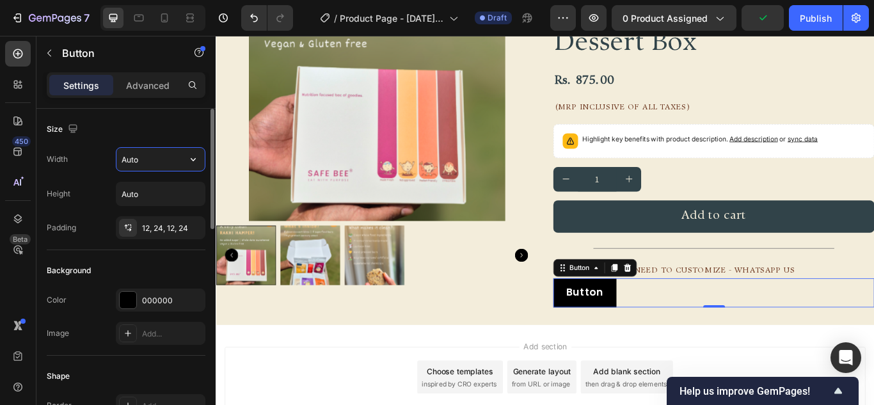
click at [142, 165] on input "Auto" at bounding box center [161, 159] width 88 height 23
click at [755, 313] on p "want it sooner/ need to customize - whatsapp us" at bounding box center [797, 310] width 372 height 14
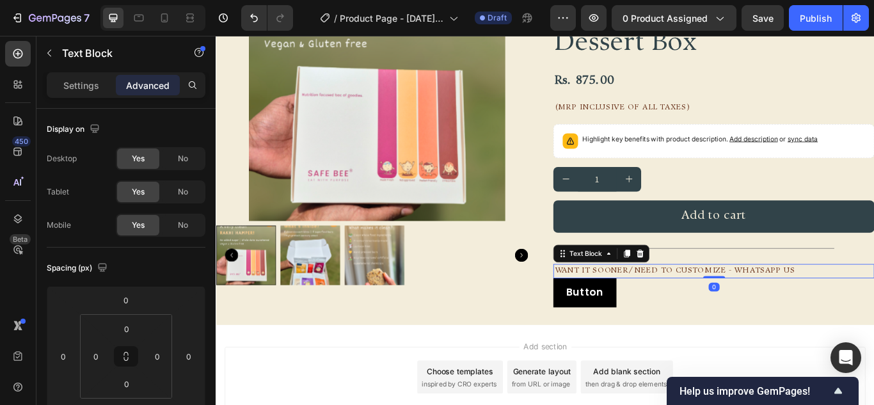
click at [755, 313] on p "want it sooner/ need to customize - whatsapp us" at bounding box center [797, 310] width 372 height 14
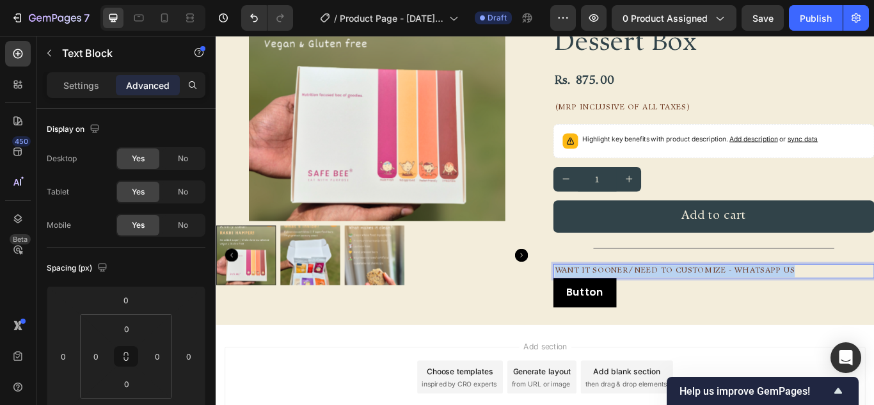
click at [755, 313] on p "want it sooner/ need to customize - whatsapp us" at bounding box center [797, 310] width 372 height 14
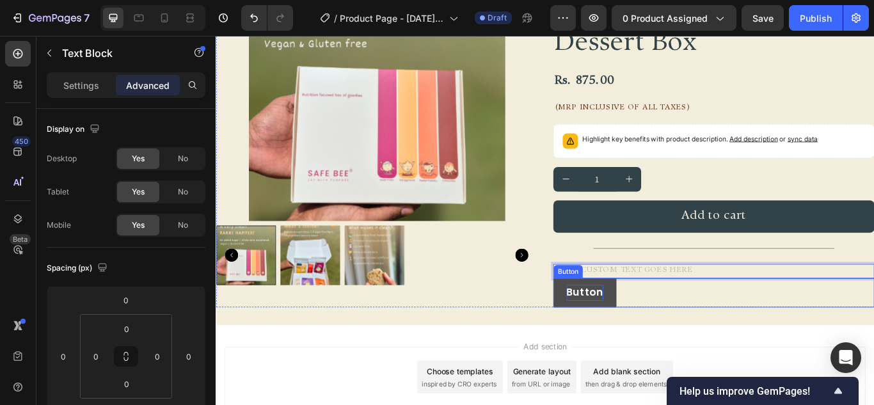
click at [656, 336] on p "Button" at bounding box center [646, 335] width 43 height 19
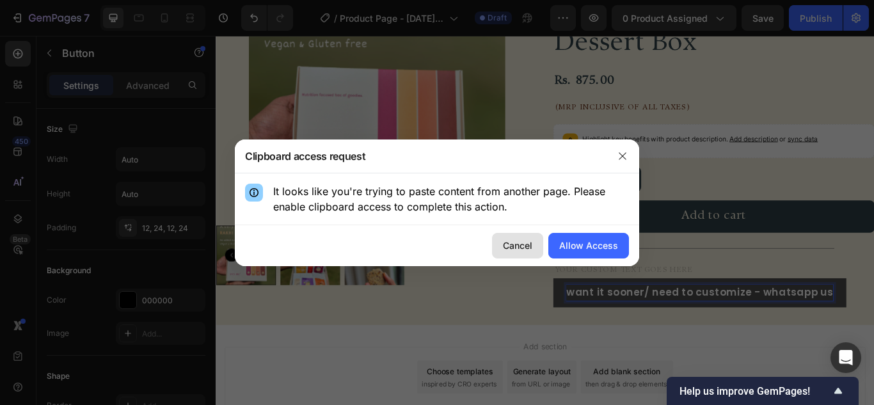
click at [533, 248] on div "Cancel" at bounding box center [517, 245] width 29 height 13
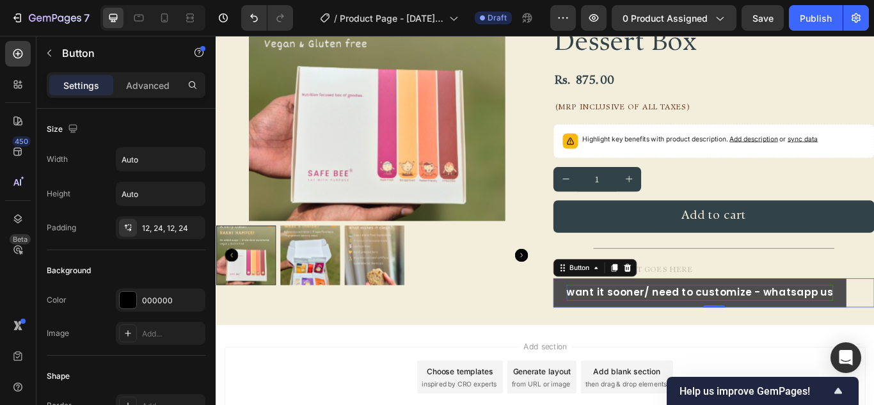
click at [874, 330] on div "want it sooner/ need to customize - whatsapp us Button 0" at bounding box center [796, 336] width 375 height 34
click at [874, 335] on button "want it sooner/ need to customize - whatsapp us" at bounding box center [780, 336] width 342 height 34
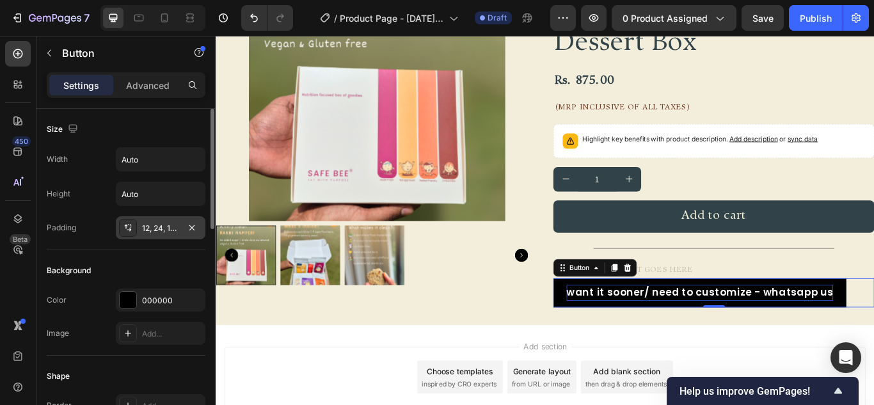
click at [163, 229] on div "12, 24, 12, 24" at bounding box center [160, 229] width 37 height 12
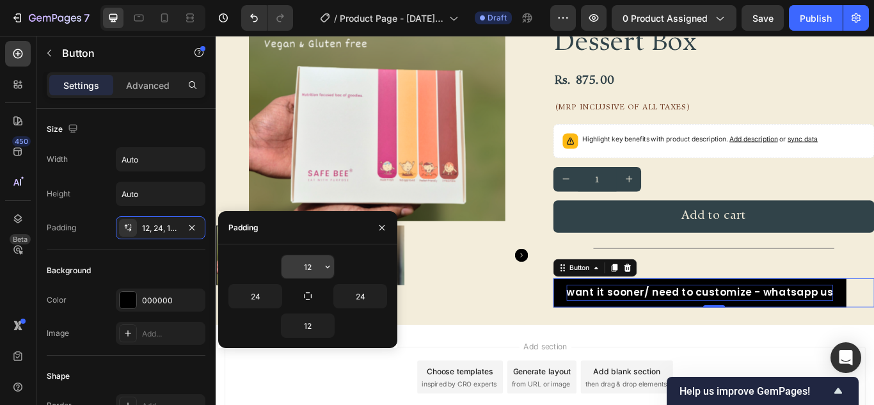
click at [302, 261] on input "12" at bounding box center [308, 266] width 52 height 23
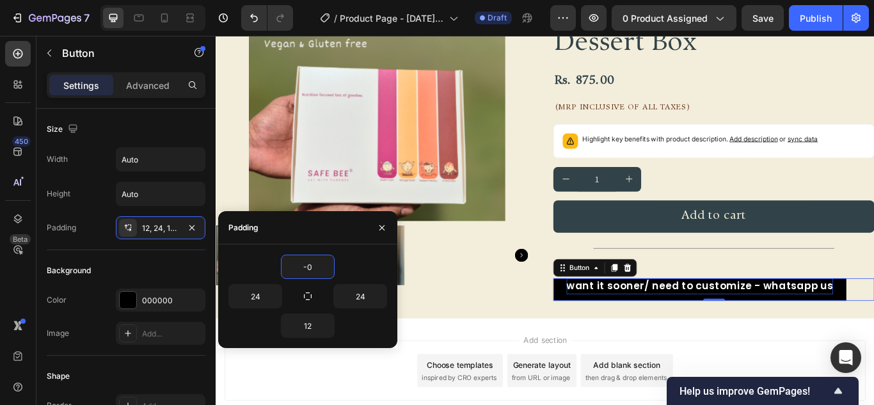
type input "-"
type input "0"
click at [312, 295] on icon "button" at bounding box center [308, 296] width 10 height 10
type input "0"
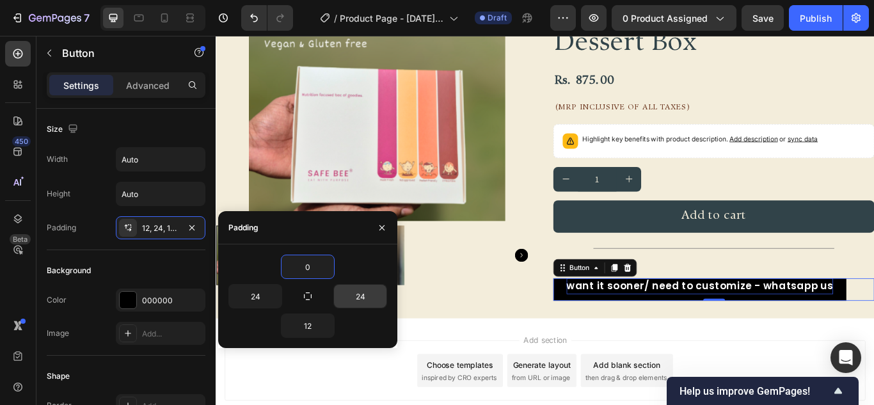
type input "0"
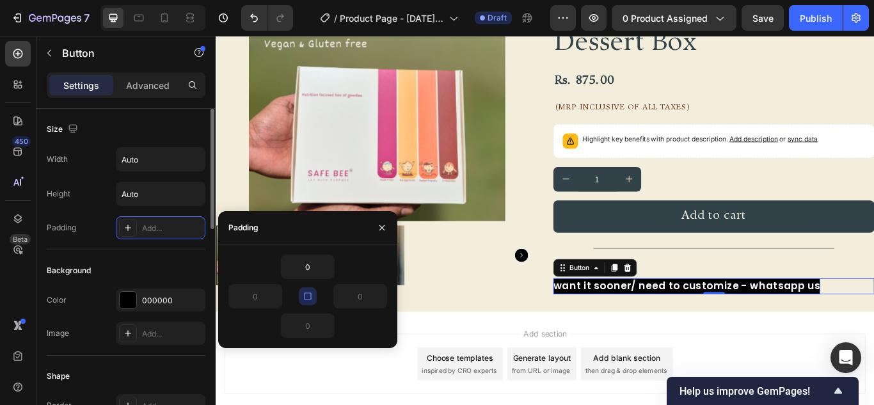
click at [105, 252] on div "Background Color 000000 Image Add..." at bounding box center [126, 303] width 159 height 106
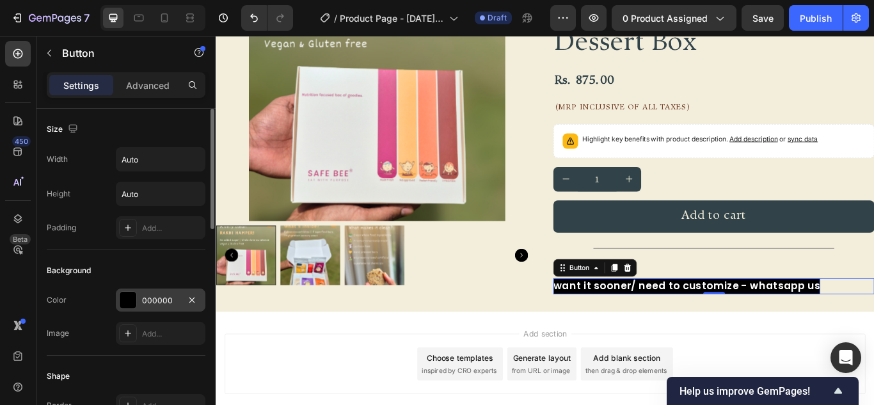
click at [134, 302] on div at bounding box center [128, 300] width 17 height 17
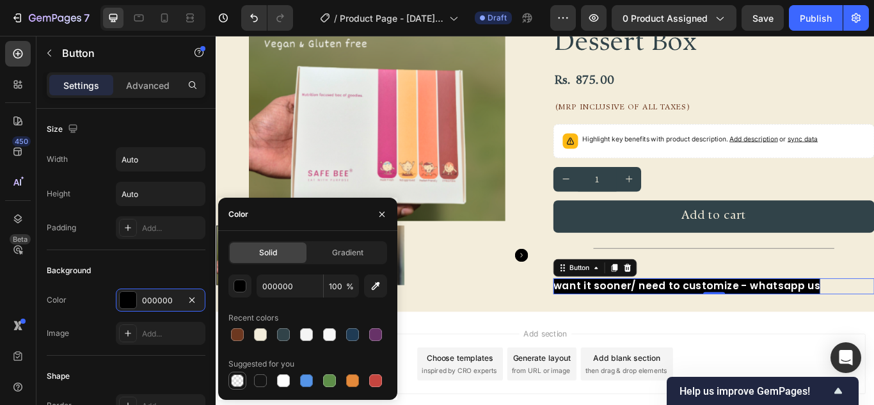
click at [241, 376] on div at bounding box center [237, 381] width 13 height 13
type input "0"
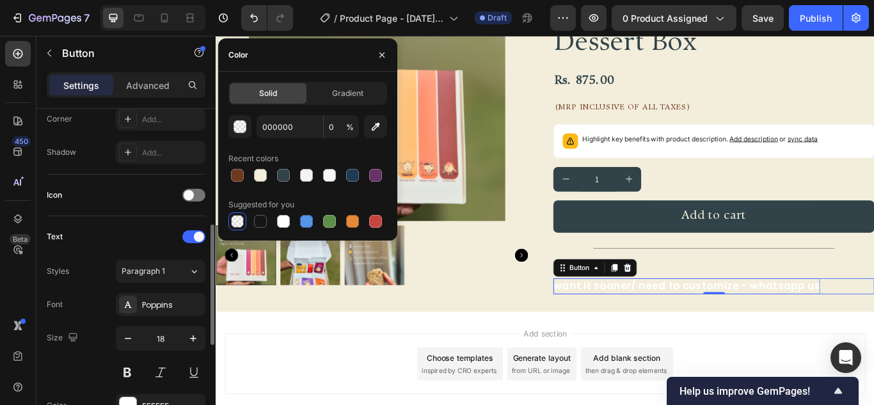
scroll to position [448, 0]
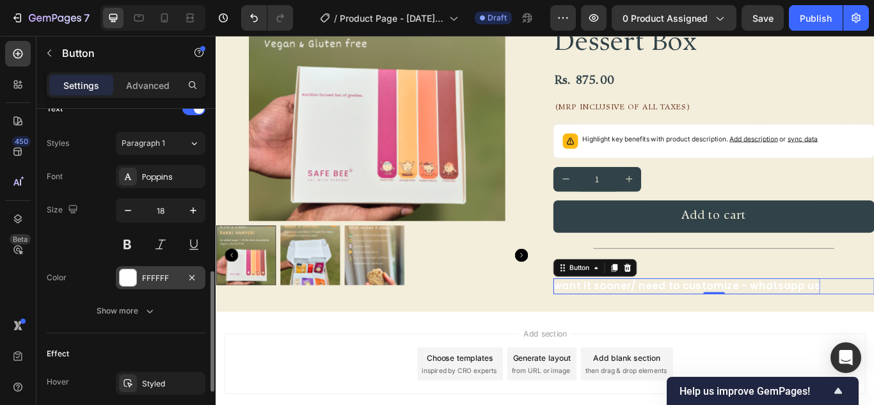
click at [131, 284] on div at bounding box center [128, 278] width 17 height 17
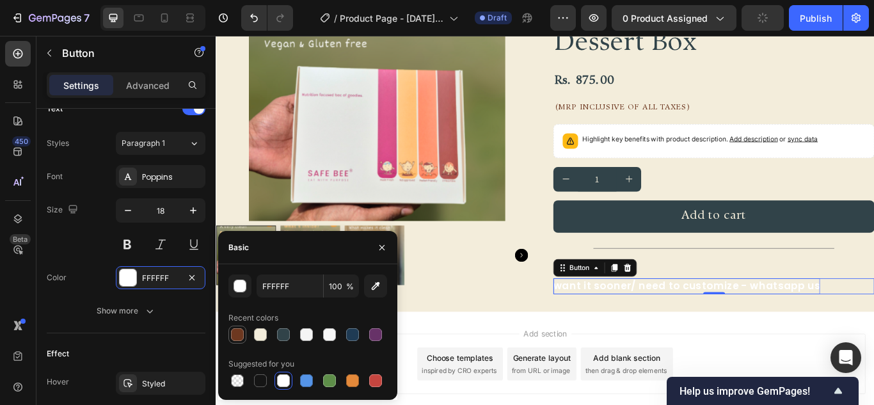
click at [236, 335] on div at bounding box center [237, 334] width 13 height 13
type input "6D3820"
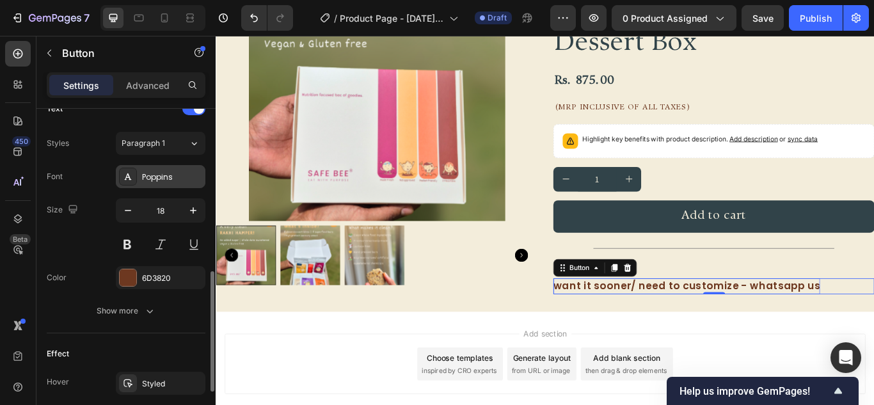
click at [139, 179] on div "Poppins" at bounding box center [161, 176] width 90 height 23
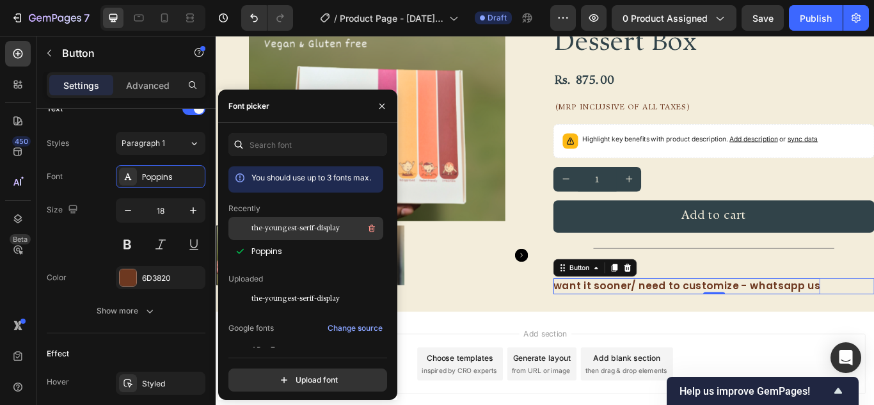
click at [254, 236] on div "the-youngest-serif-display" at bounding box center [316, 228] width 129 height 15
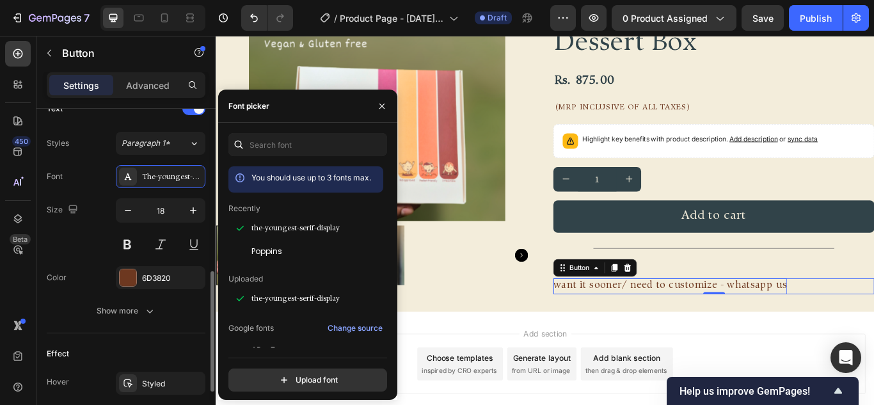
click at [74, 246] on div "Size 18" at bounding box center [126, 227] width 159 height 58
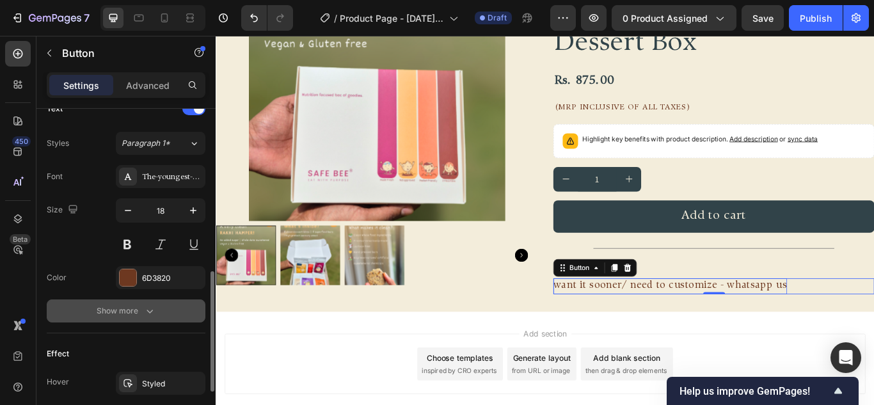
click at [126, 312] on div "Show more" at bounding box center [127, 311] width 60 height 13
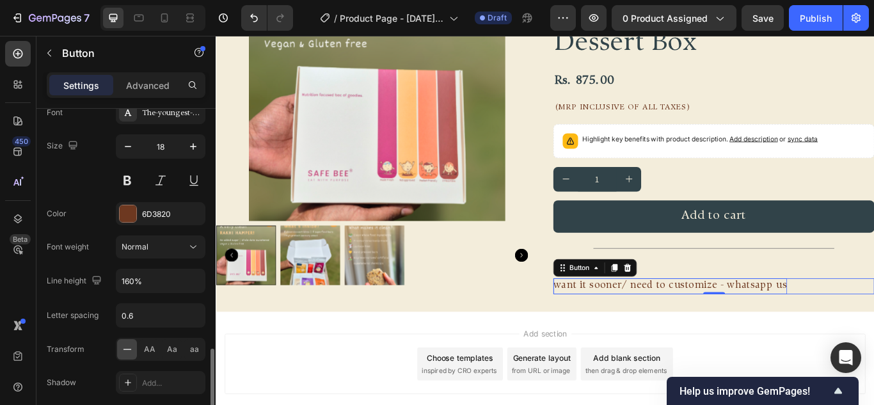
scroll to position [640, 0]
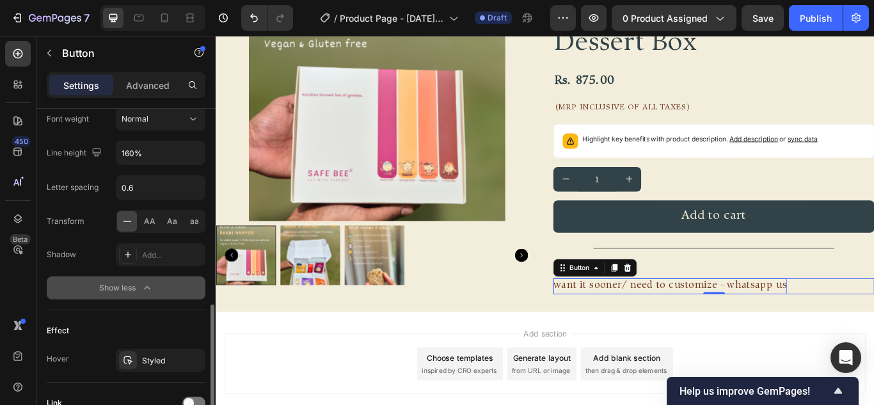
click at [134, 284] on div "Show less" at bounding box center [126, 288] width 54 height 13
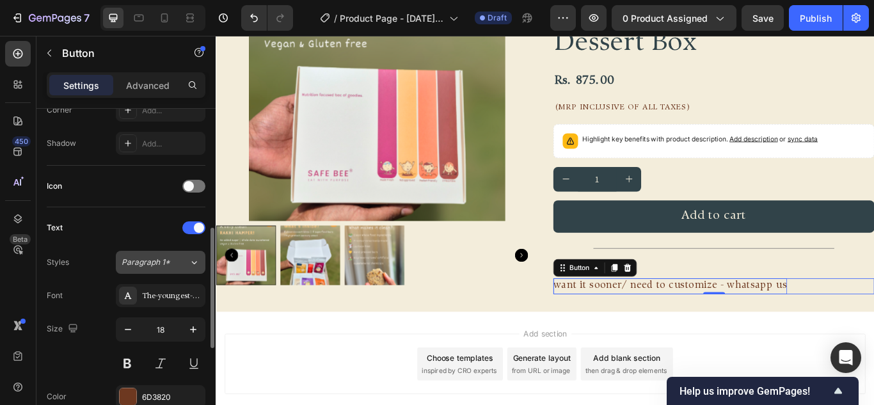
scroll to position [73, 0]
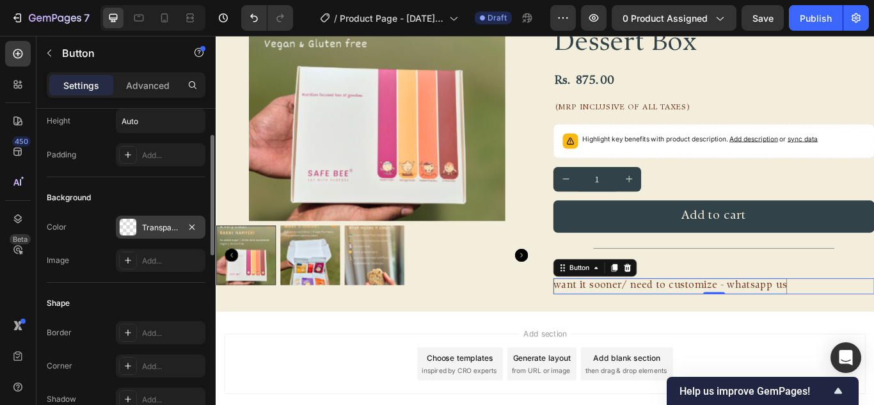
click at [145, 232] on div "Transparent" at bounding box center [160, 228] width 37 height 12
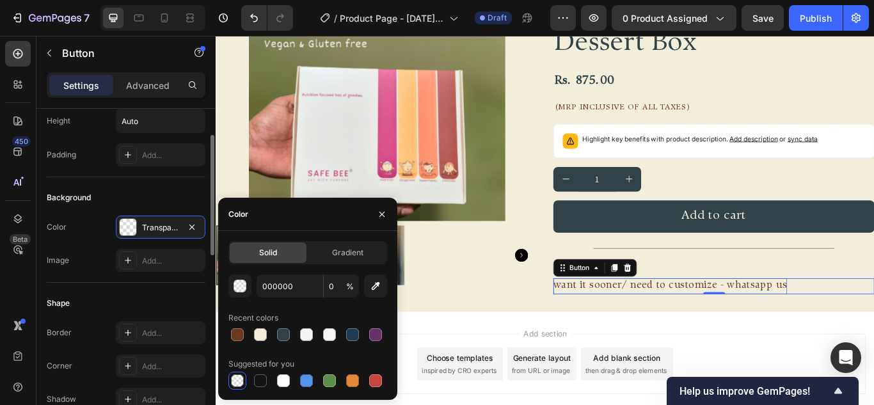
click at [132, 184] on div "Background Color Transparent Image Add..." at bounding box center [126, 230] width 159 height 106
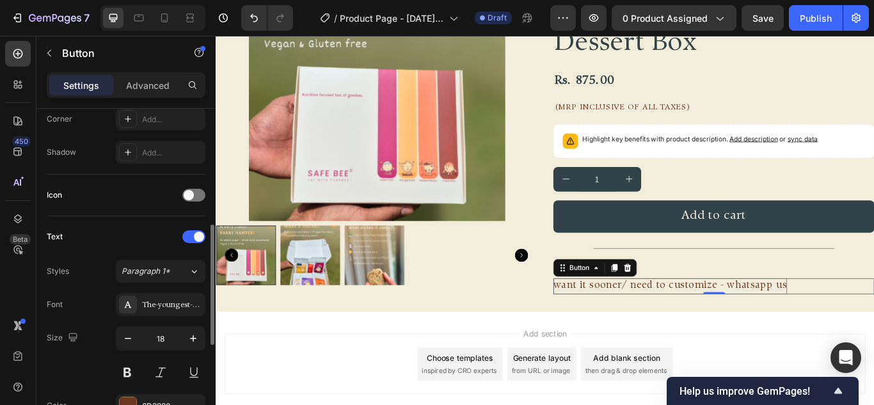
scroll to position [448, 0]
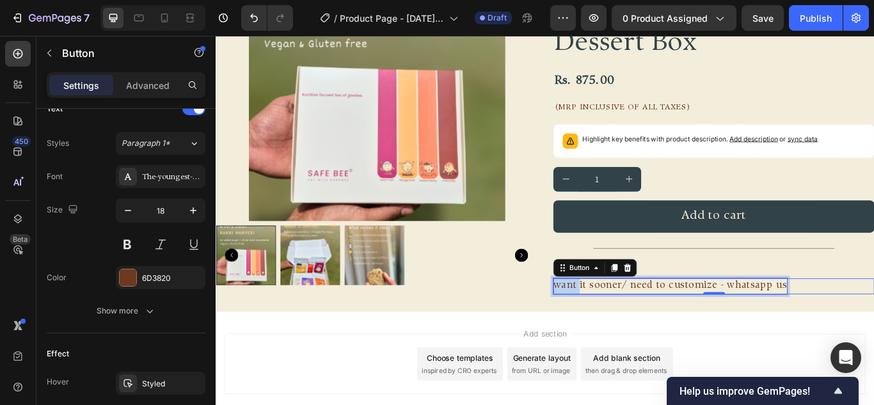
click at [609, 328] on p "want it sooner/ need to customize - whatsapp us" at bounding box center [745, 328] width 273 height 19
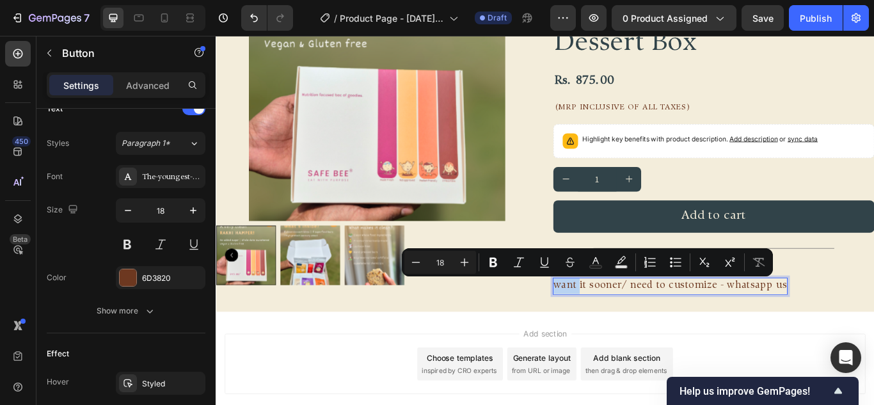
click at [612, 328] on p "want it sooner/ need to customize - whatsapp us" at bounding box center [745, 328] width 273 height 19
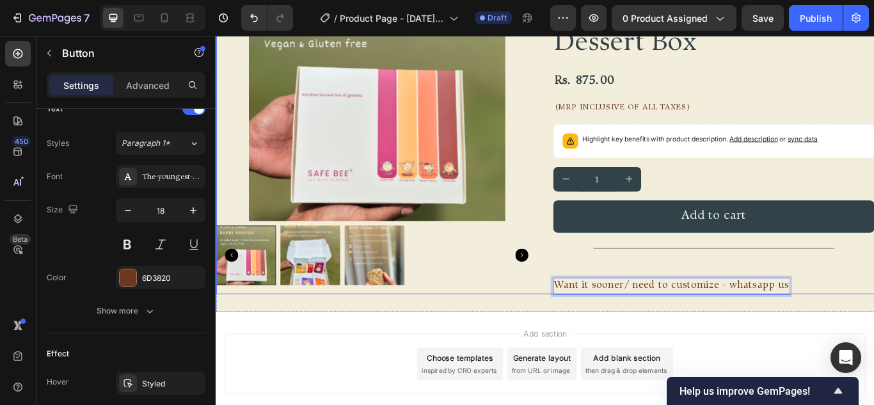
click at [542, 335] on div "Product Images" at bounding box center [403, 145] width 375 height 385
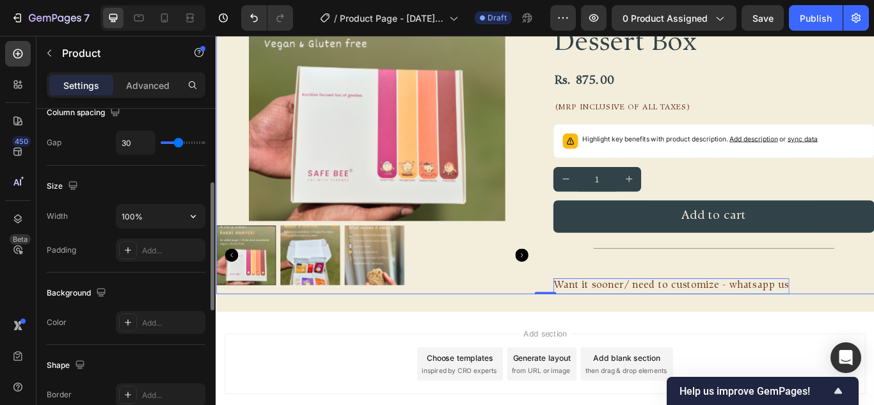
scroll to position [320, 0]
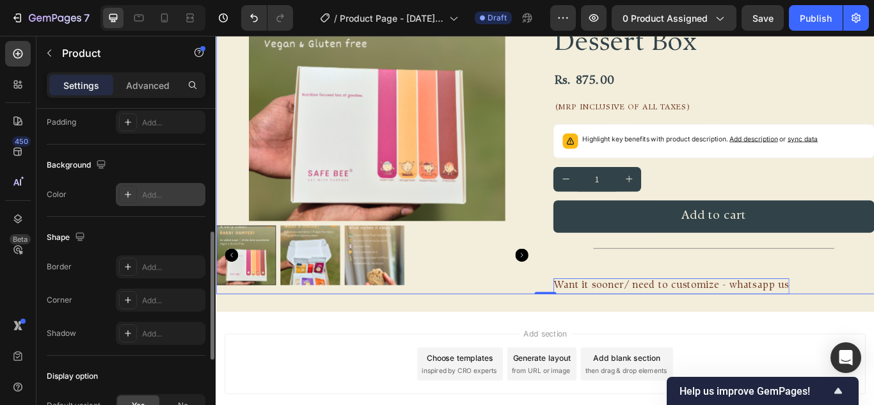
click at [155, 188] on div "Add..." at bounding box center [161, 194] width 90 height 23
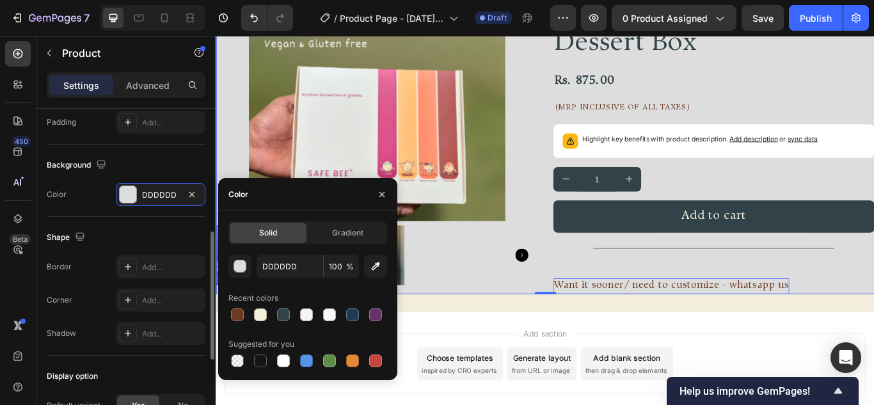
click at [150, 218] on div "Shape Border Add... Corner Add... Shadow Add..." at bounding box center [126, 286] width 159 height 139
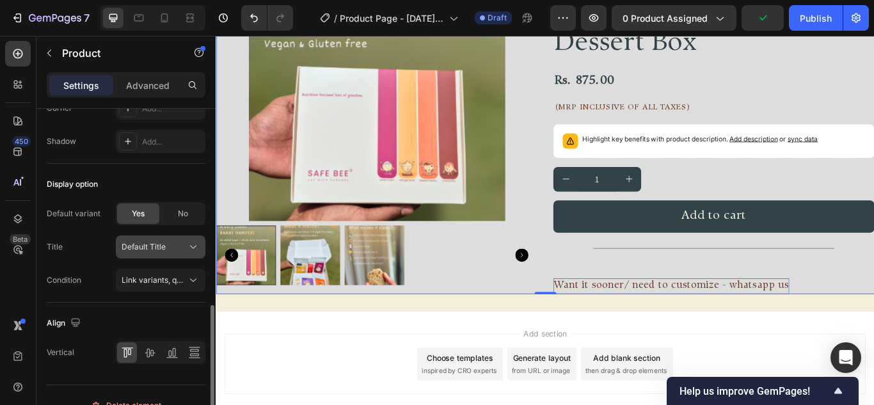
scroll to position [533, 0]
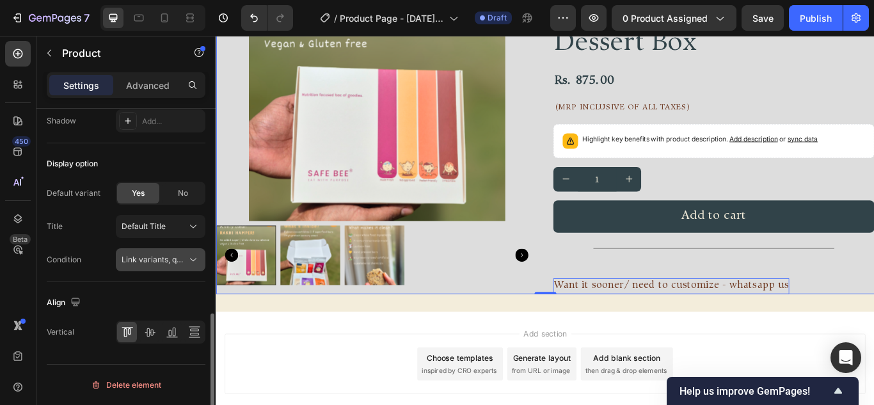
click at [160, 256] on span "Link variants, quantity <br> between same products" at bounding box center [216, 260] width 189 height 10
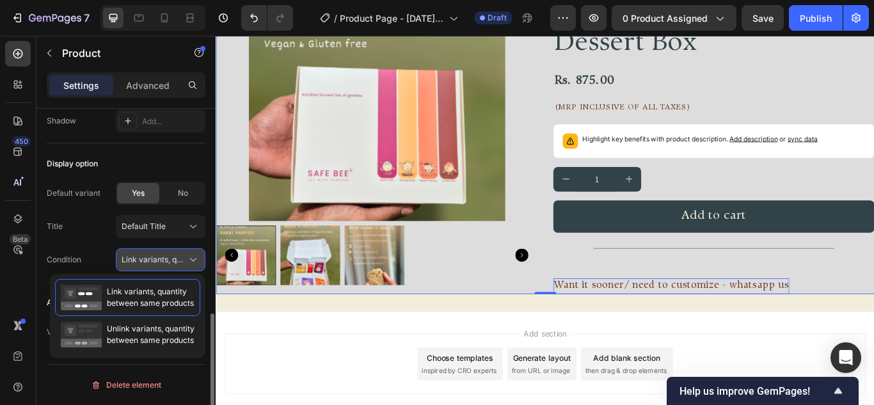
click at [160, 256] on span "Link variants, quantity <br> between same products" at bounding box center [216, 260] width 189 height 10
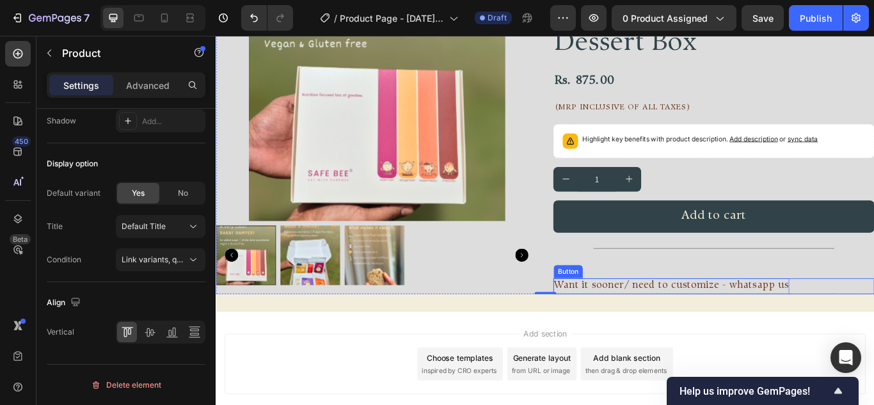
click at [714, 328] on p "Want it sooner/ need to customize - whatsapp us" at bounding box center [746, 328] width 275 height 19
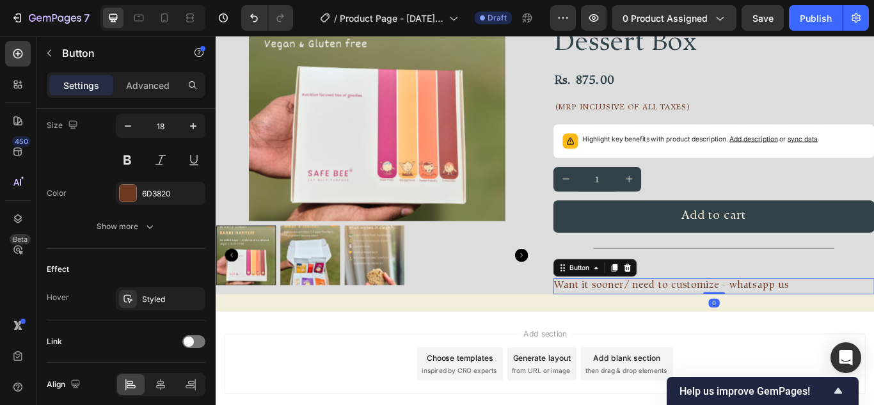
scroll to position [0, 0]
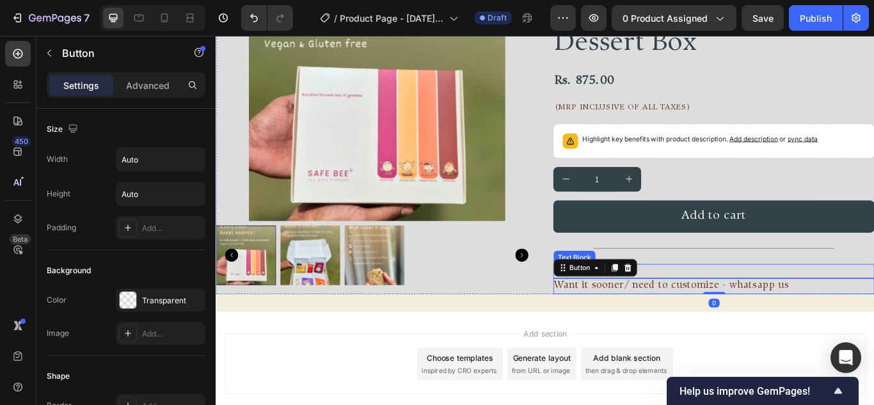
click at [874, 310] on p "Rich Text Editor. Editing area: main" at bounding box center [797, 310] width 372 height 14
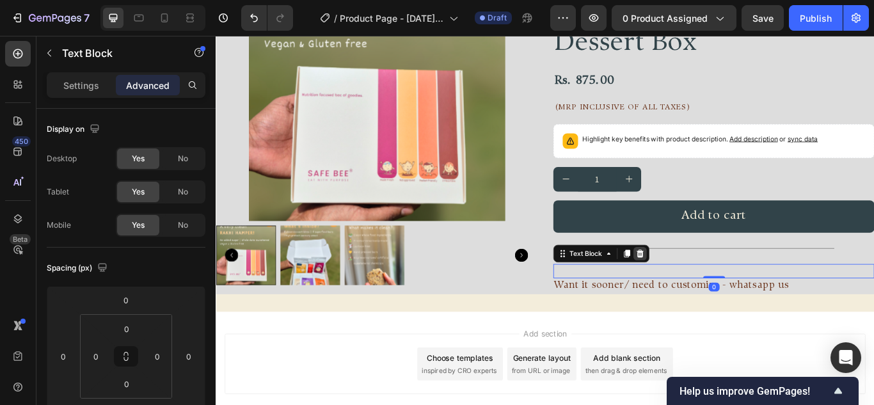
click at [708, 291] on icon at bounding box center [711, 290] width 8 height 9
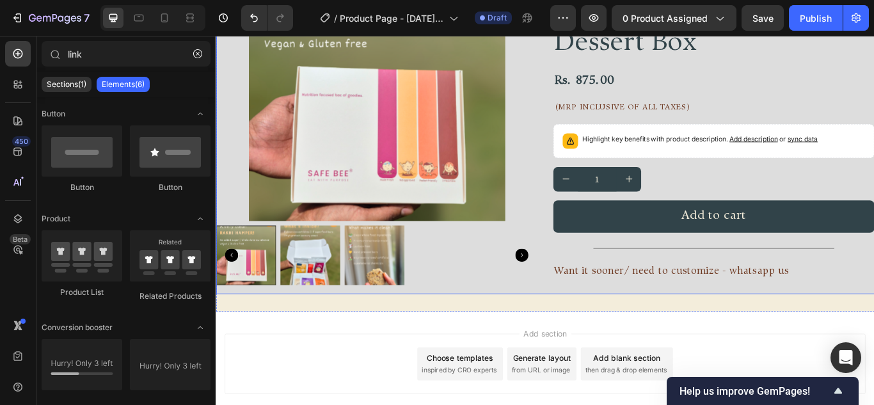
drag, startPoint x: 722, startPoint y: 312, endPoint x: 280, endPoint y: 355, distance: 444.5
click at [722, 310] on p "Want it sooner/ need to customize - whatsapp us" at bounding box center [746, 311] width 275 height 19
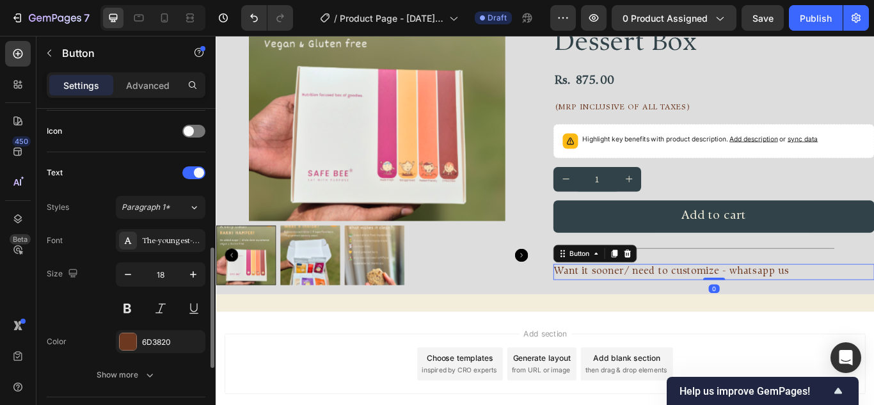
scroll to position [585, 0]
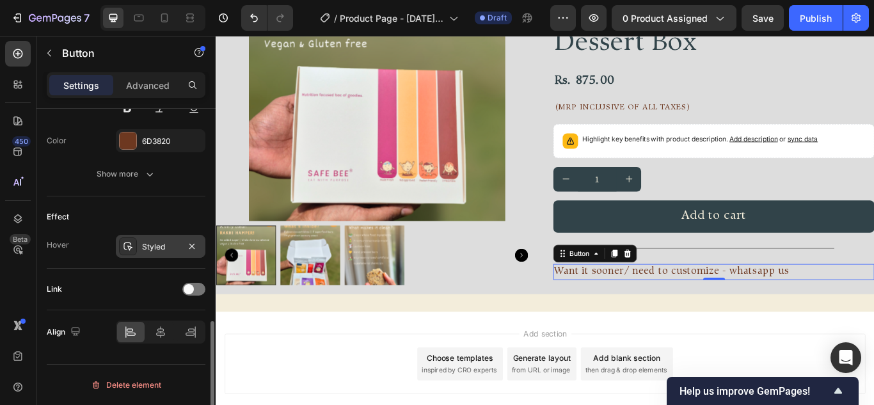
click at [134, 255] on div at bounding box center [128, 247] width 18 height 18
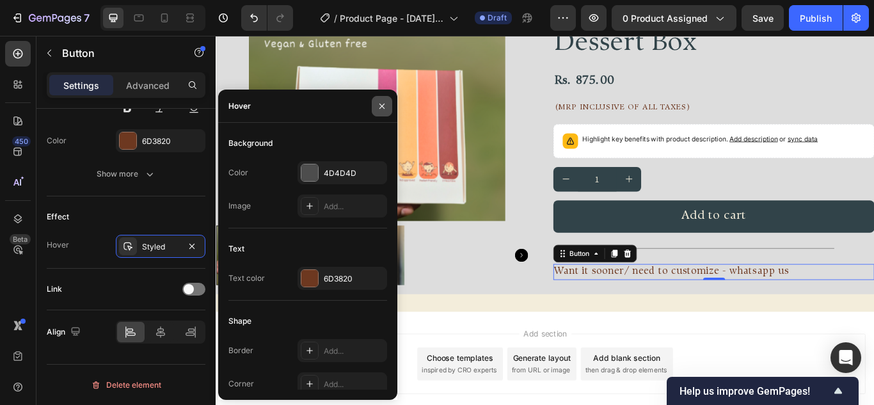
click at [377, 104] on icon "button" at bounding box center [382, 106] width 10 height 10
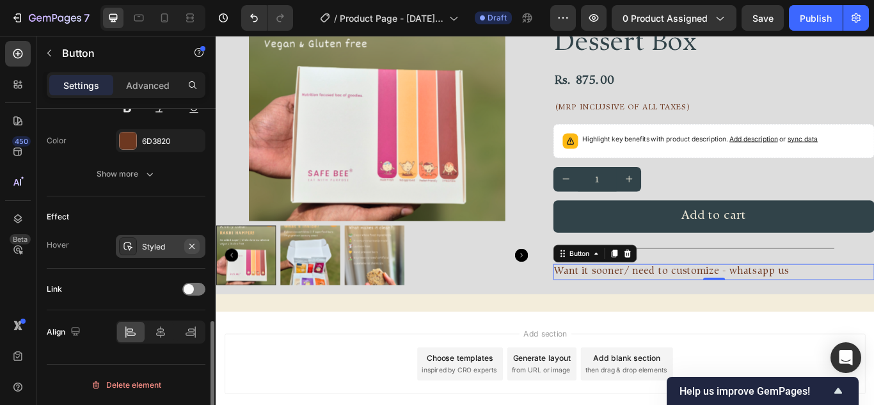
click at [191, 245] on icon "button" at bounding box center [191, 245] width 5 height 5
click at [874, 330] on div "Diwali 2025 Text Block Nutrition Focused Clean Dessert Box Product Title Rs. 87…" at bounding box center [796, 145] width 375 height 385
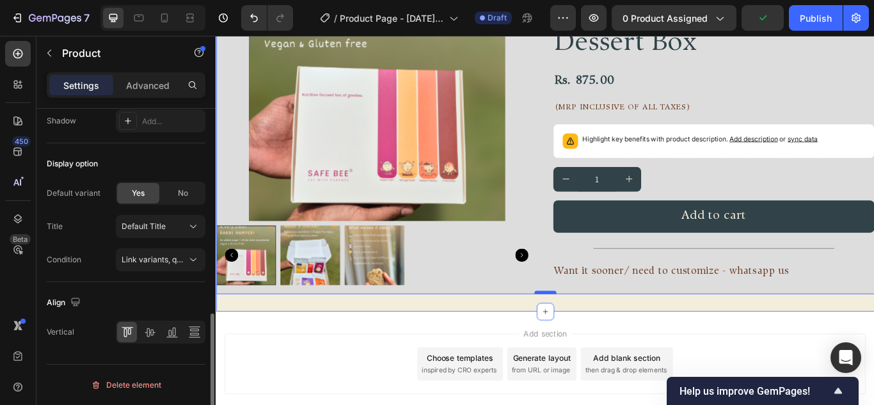
scroll to position [0, 0]
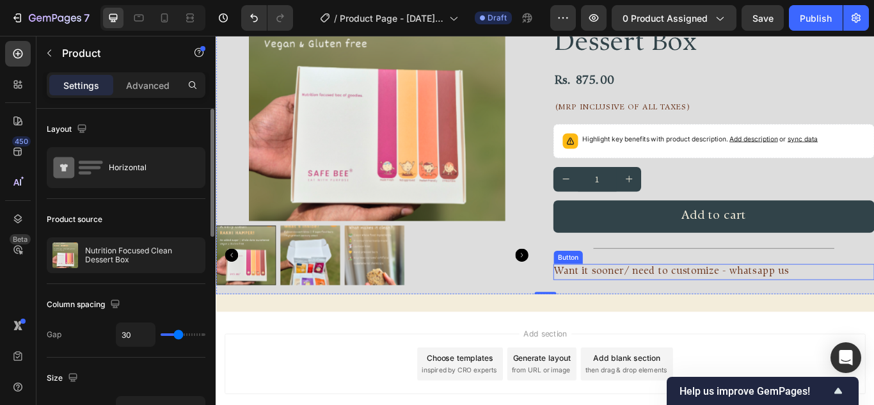
click at [874, 307] on div "Want it sooner/ need to customize - whatsapp us Button" at bounding box center [796, 311] width 375 height 19
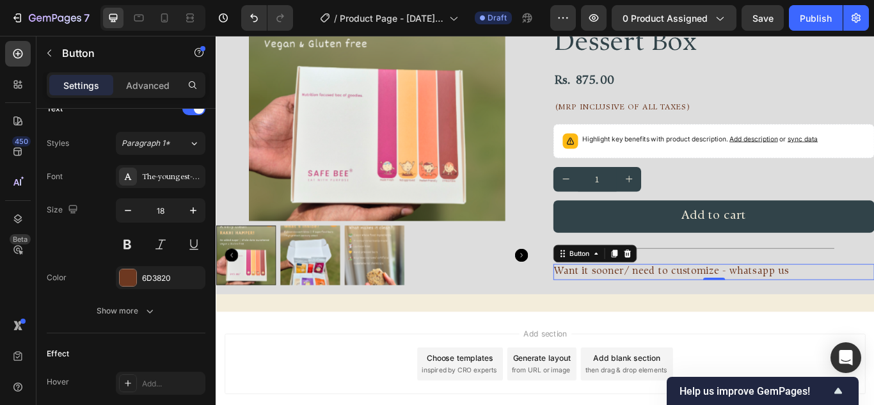
scroll to position [585, 0]
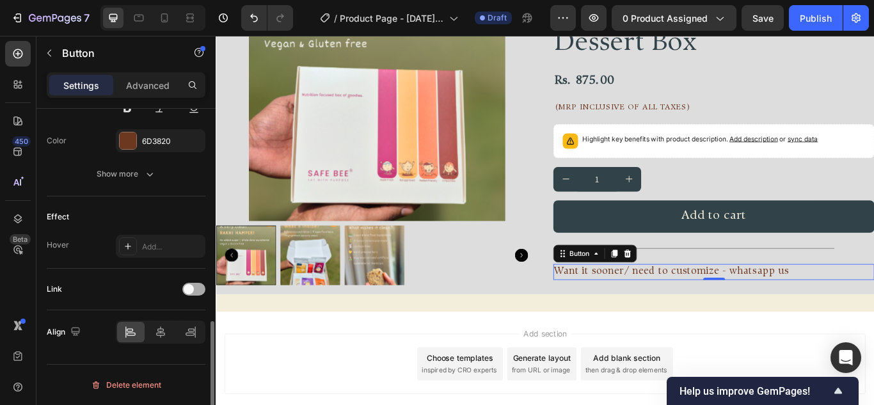
click at [191, 286] on span at bounding box center [189, 289] width 10 height 10
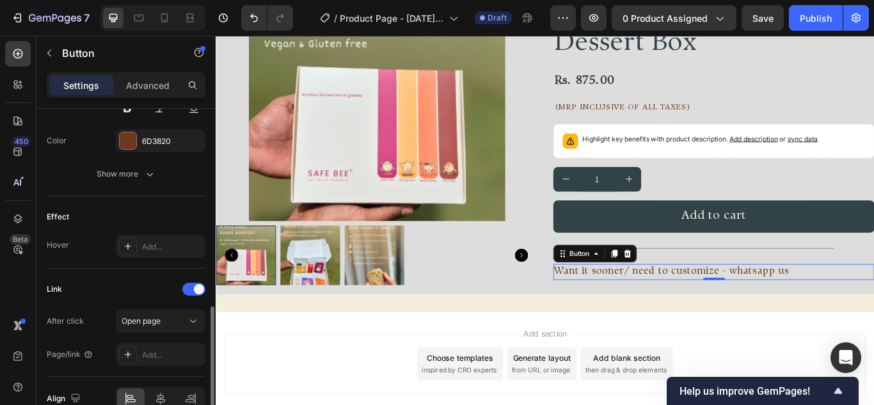
scroll to position [649, 0]
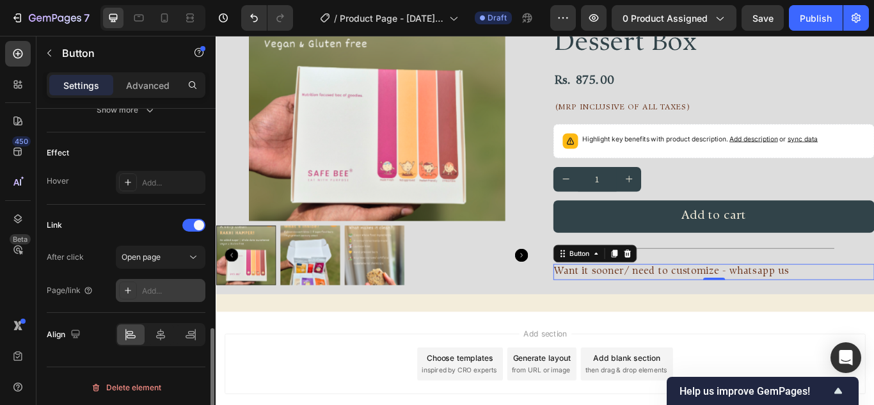
click at [159, 286] on div "Add..." at bounding box center [172, 292] width 60 height 12
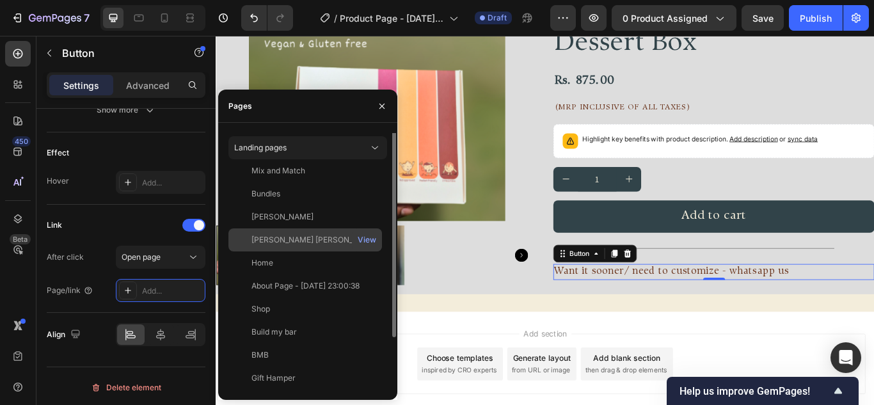
scroll to position [0, 0]
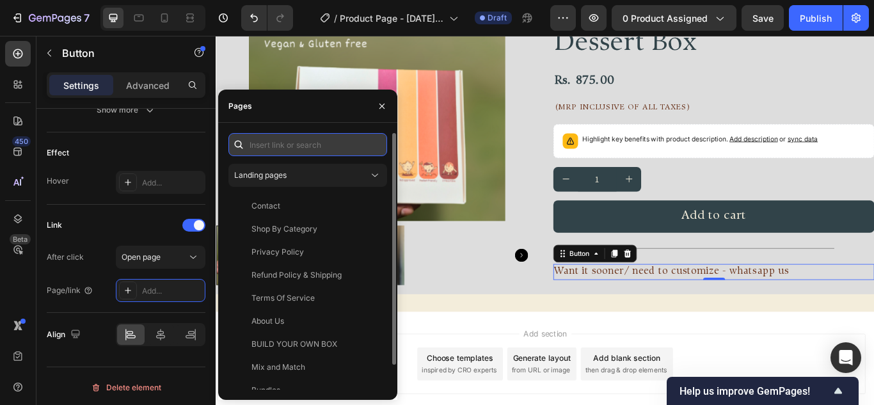
click at [309, 141] on input "text" at bounding box center [308, 144] width 159 height 23
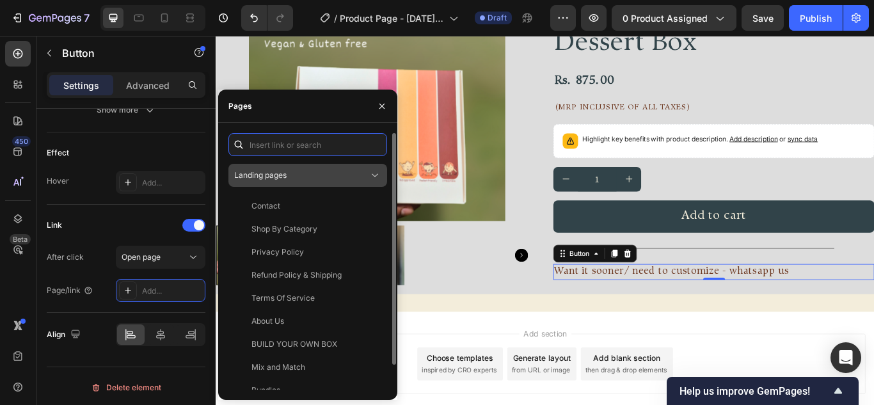
paste input "https://wa.me/message/5PKGVZWEFT3KP1"
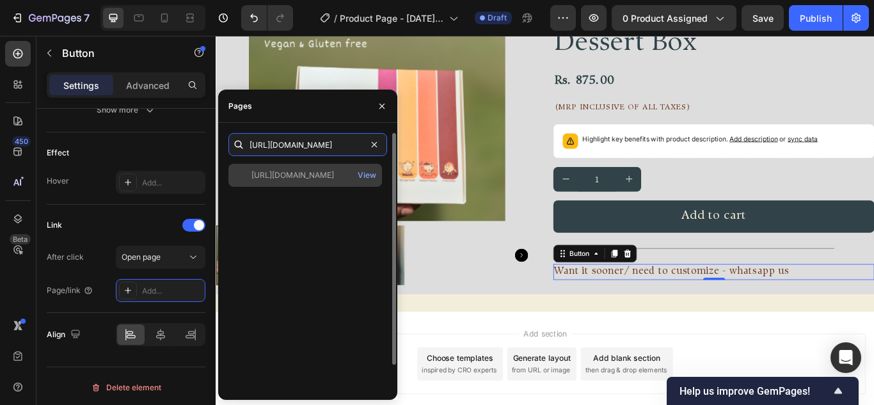
type input "https://wa.me/message/5PKGVZWEFT3KP1"
click at [334, 177] on div "https://wa.me/message/5PKGVZWEFT3KP1" at bounding box center [293, 176] width 83 height 12
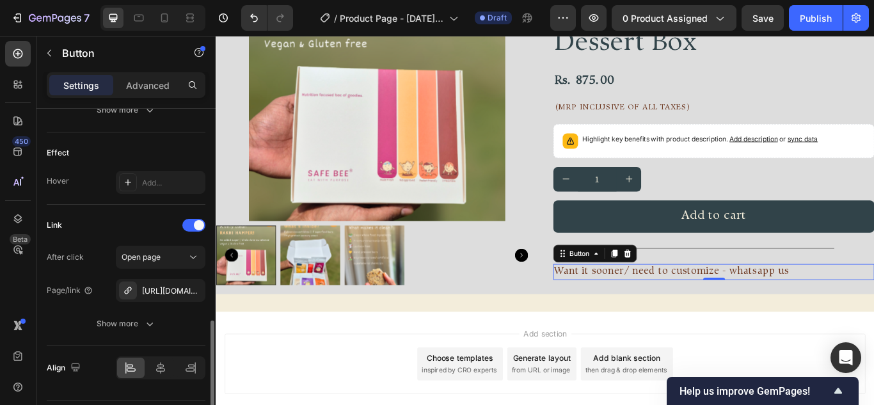
click at [69, 304] on div "After click Open page Page/link https://wa.me/message/5PKGVZWEFT3KP1 Show more" at bounding box center [126, 291] width 159 height 90
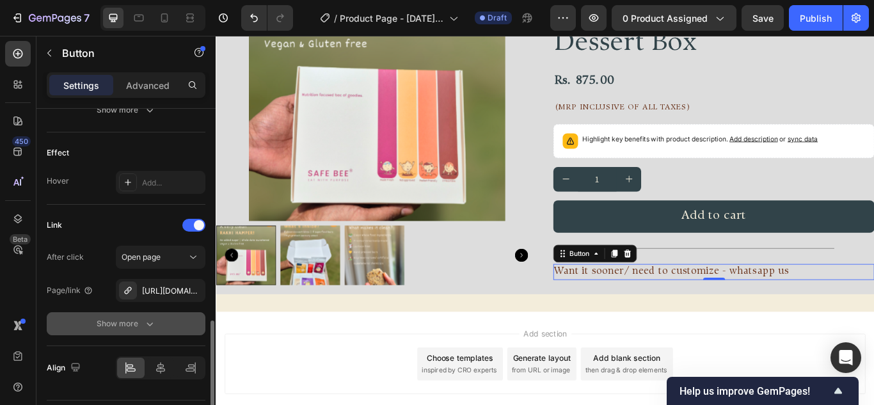
click at [155, 332] on button "Show more" at bounding box center [126, 323] width 159 height 23
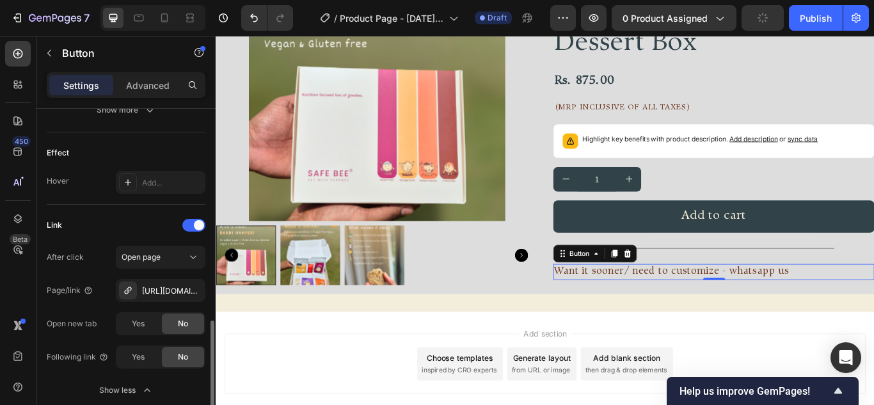
scroll to position [713, 0]
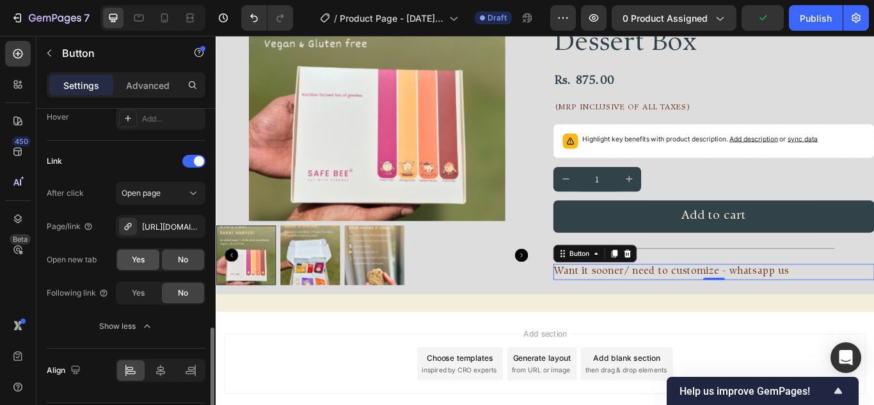
click at [133, 261] on span "Yes" at bounding box center [138, 260] width 13 height 12
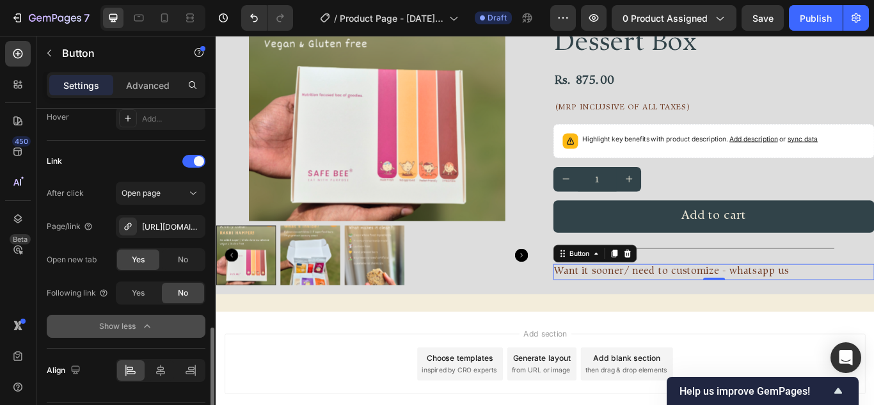
click at [148, 322] on icon "button" at bounding box center [147, 326] width 13 height 13
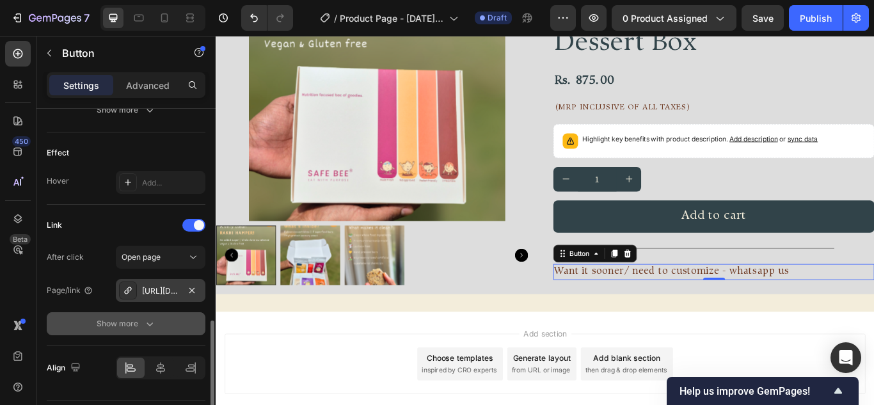
scroll to position [685, 0]
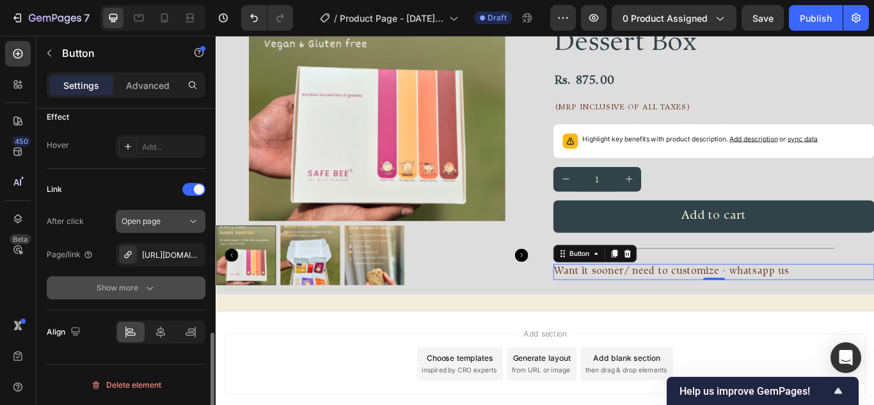
click at [163, 223] on div "Open page" at bounding box center [154, 222] width 65 height 12
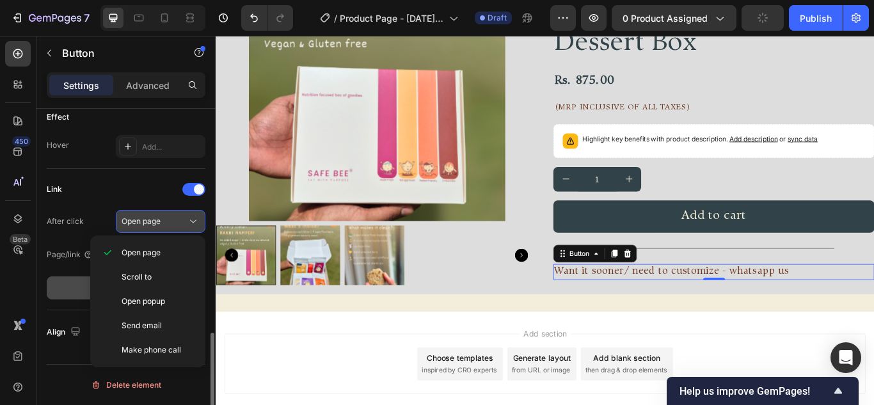
click at [163, 223] on div "Open page" at bounding box center [154, 222] width 65 height 12
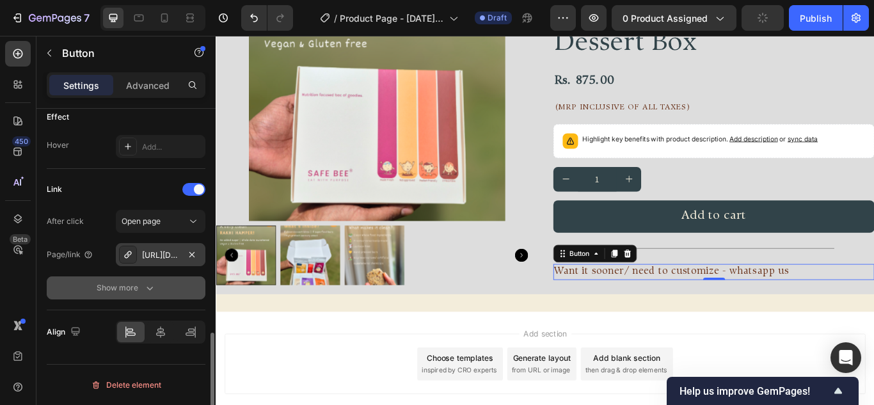
click at [164, 252] on div "https://wa.me/message/5PKGVZWEFT3KP1" at bounding box center [160, 256] width 37 height 12
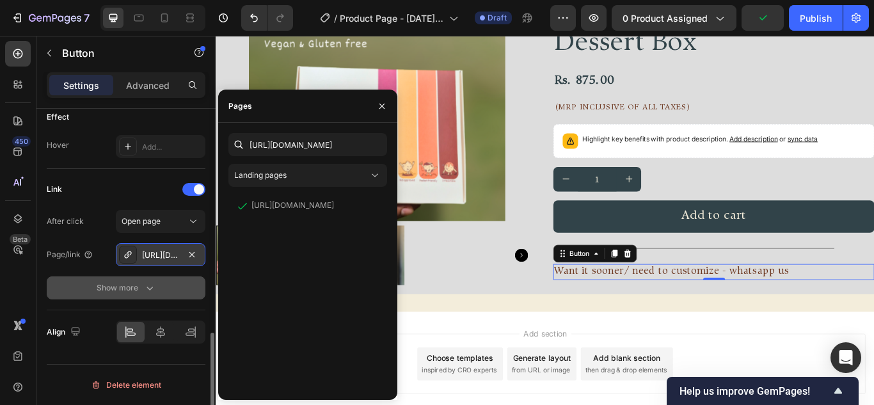
click at [164, 252] on div "https://wa.me/message/5PKGVZWEFT3KP1" at bounding box center [160, 256] width 37 height 12
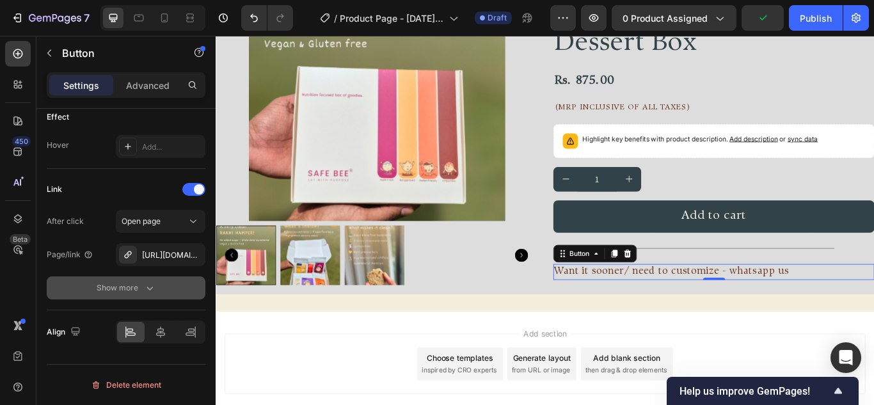
click at [143, 280] on button "Show more" at bounding box center [126, 288] width 159 height 23
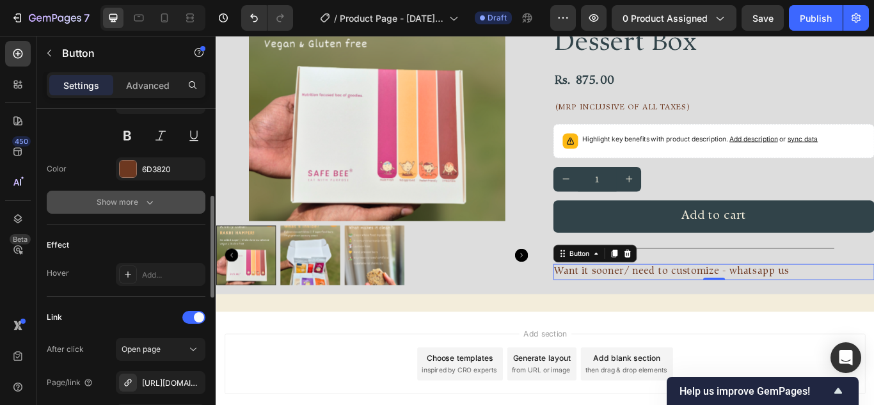
scroll to position [493, 0]
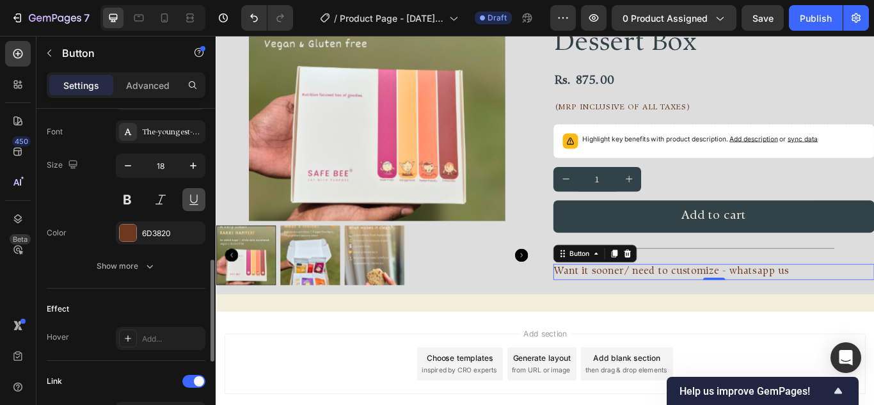
click at [188, 200] on button at bounding box center [193, 199] width 23 height 23
click at [641, 335] on div "FREE SHIPPING Text Block FREE SHIPPING Text Block FREE SHIPPING Text Block FREE…" at bounding box center [600, 135] width 768 height 445
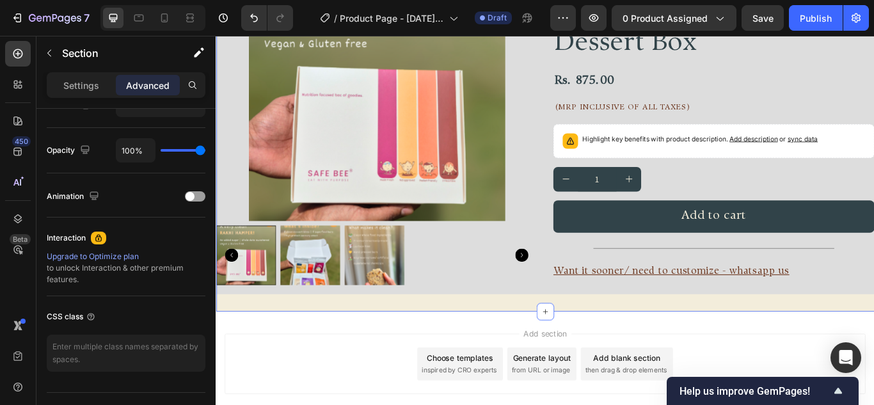
scroll to position [0, 0]
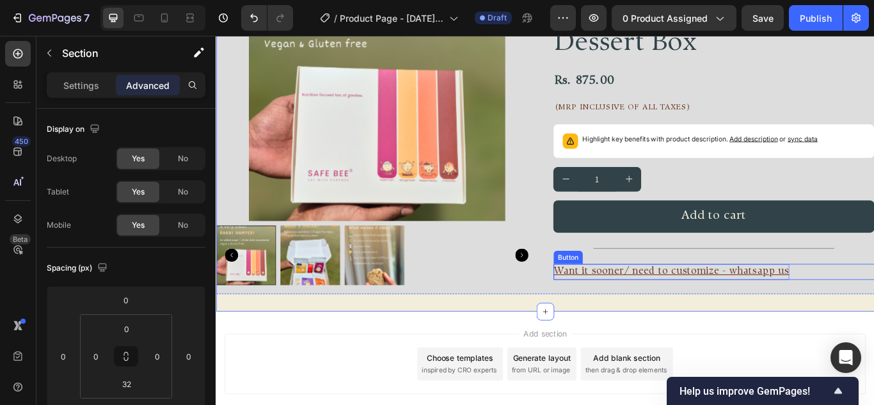
click at [692, 316] on p "Want it sooner/ need to customize - whatsapp us" at bounding box center [746, 311] width 275 height 19
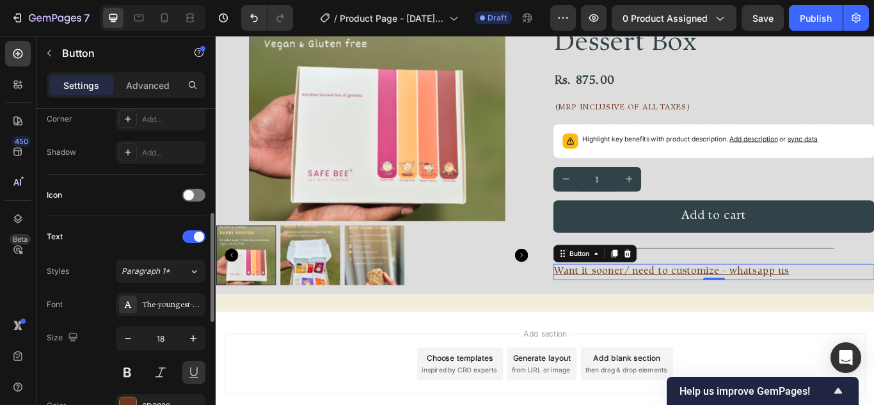
scroll to position [448, 0]
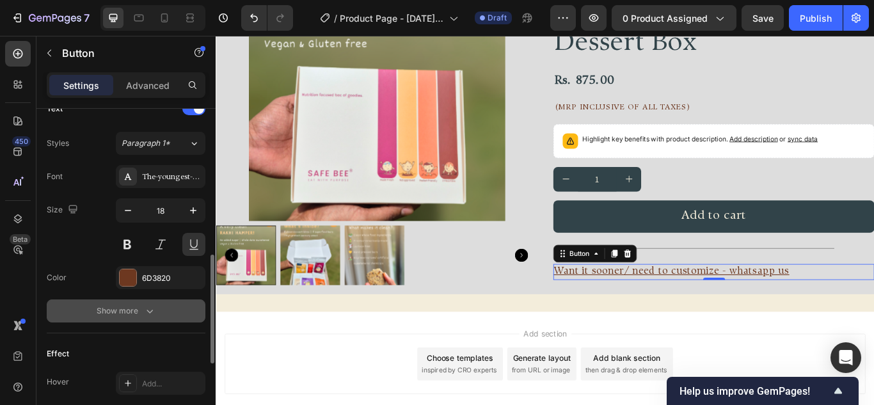
click at [161, 307] on button "Show more" at bounding box center [126, 311] width 159 height 23
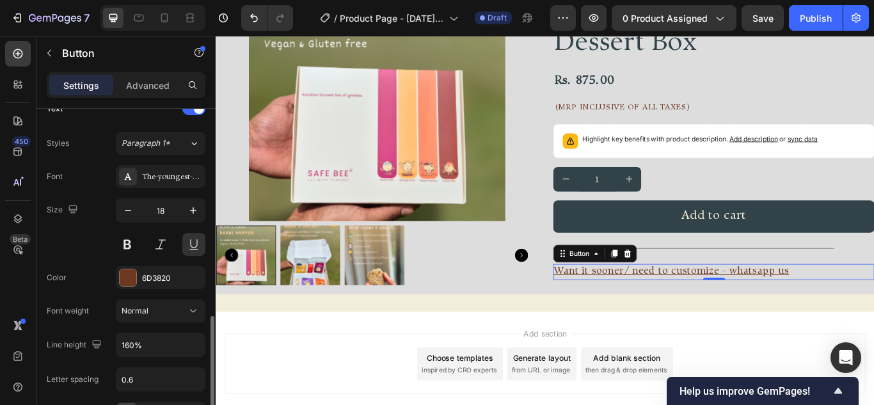
scroll to position [512, 0]
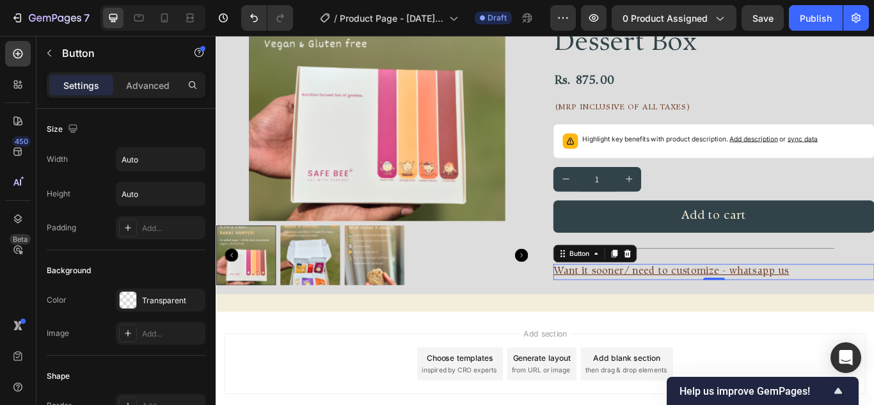
scroll to position [512, 0]
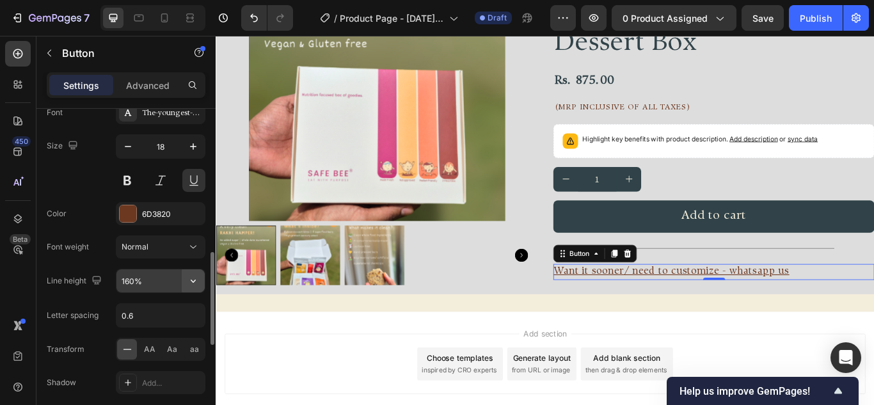
click at [184, 282] on button "button" at bounding box center [193, 281] width 23 height 23
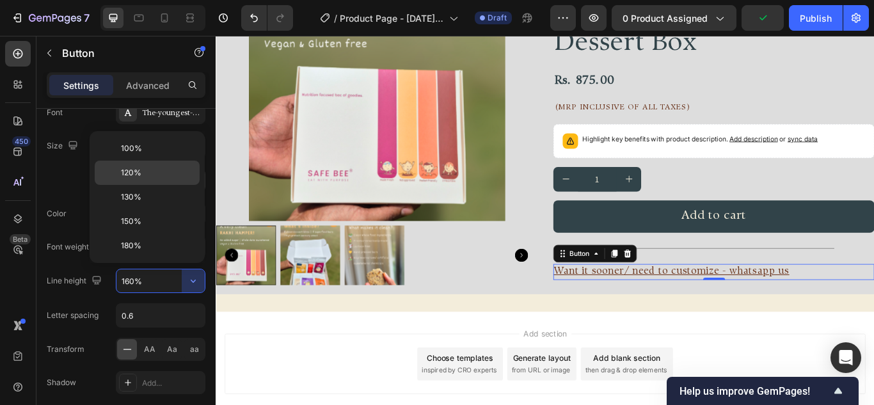
click at [134, 163] on div "120%" at bounding box center [147, 173] width 105 height 24
type input "120%"
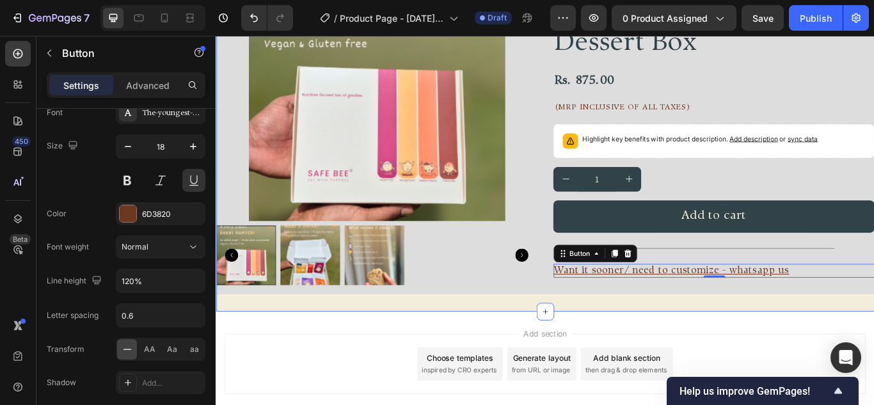
click at [667, 334] on div "FREE SHIPPING Text Block FREE SHIPPING Text Block FREE SHIPPING Text Block FREE…" at bounding box center [600, 135] width 768 height 445
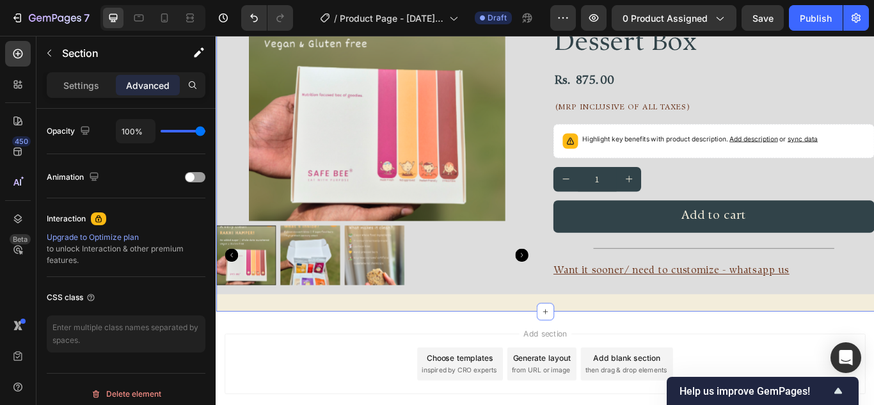
scroll to position [0, 0]
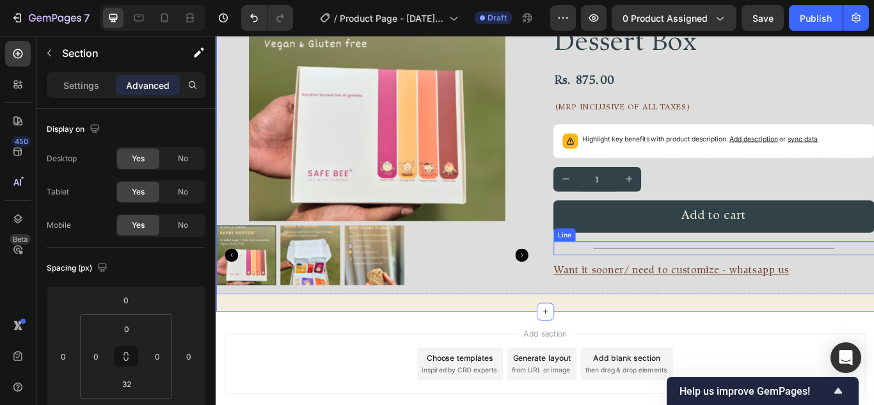
click at [873, 282] on div "Title Line" at bounding box center [796, 284] width 375 height 16
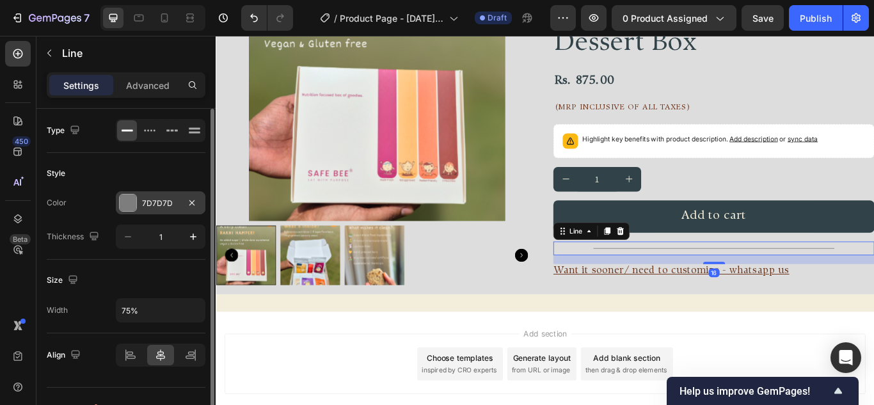
scroll to position [23, 0]
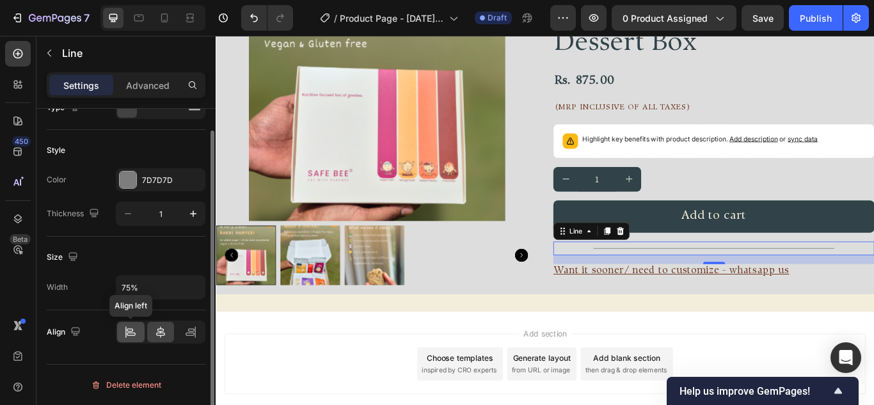
click at [129, 330] on icon at bounding box center [130, 332] width 13 height 13
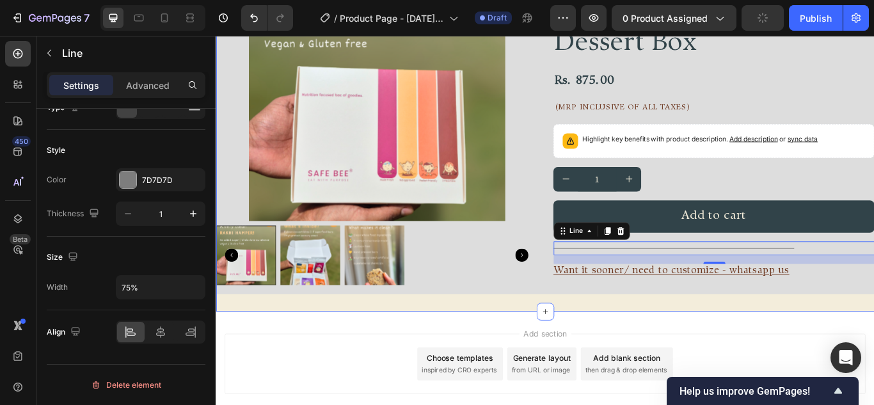
click at [686, 346] on div "FREE SHIPPING Text Block FREE SHIPPING Text Block FREE SHIPPING Text Block FREE…" at bounding box center [600, 135] width 768 height 445
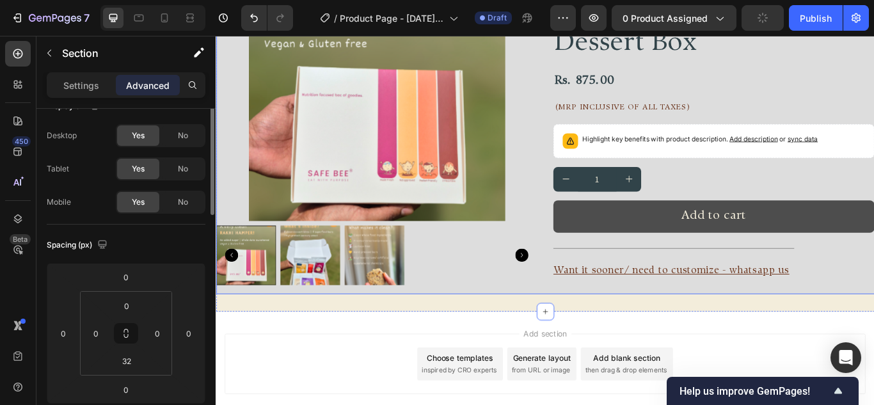
scroll to position [0, 0]
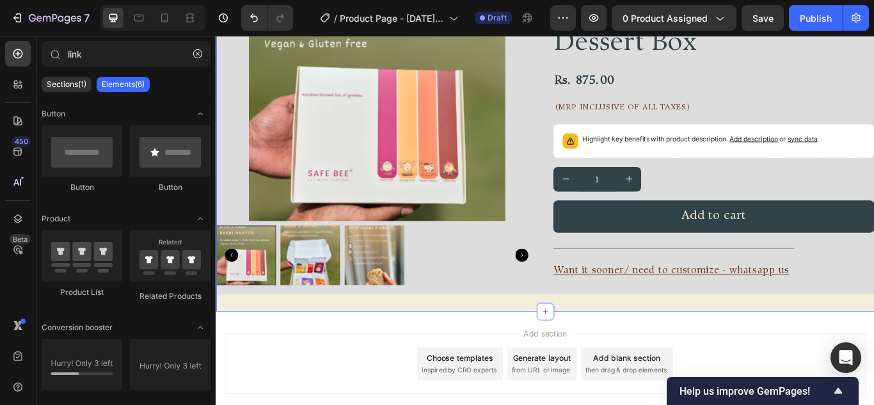
click at [584, 223] on div at bounding box center [403, 103] width 375 height 300
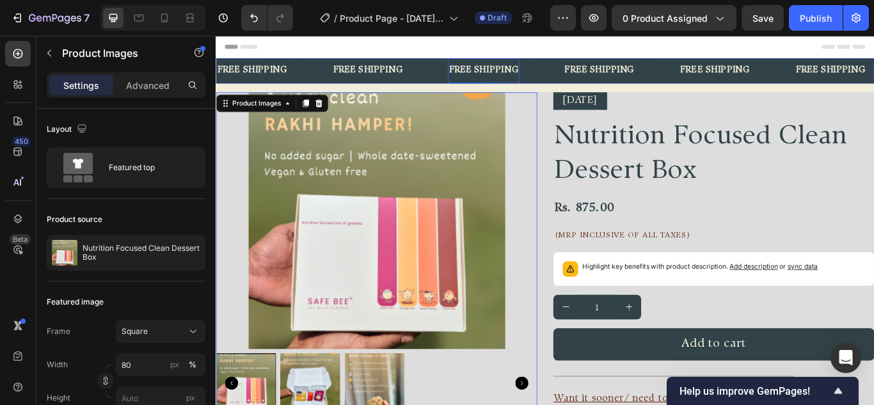
click at [567, 70] on div "FREE SHIPPING" at bounding box center [529, 76] width 84 height 19
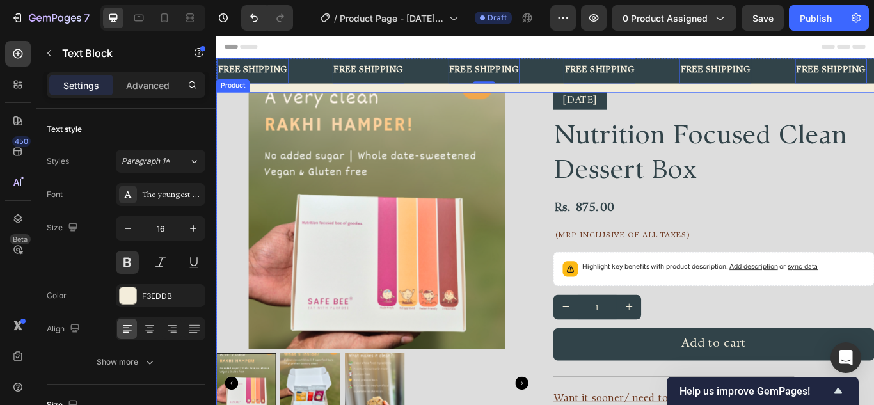
click at [594, 118] on div "Product Images Diwali 2025 Text Block Nutrition Focused Clean Dessert Box Produ…" at bounding box center [600, 294] width 768 height 385
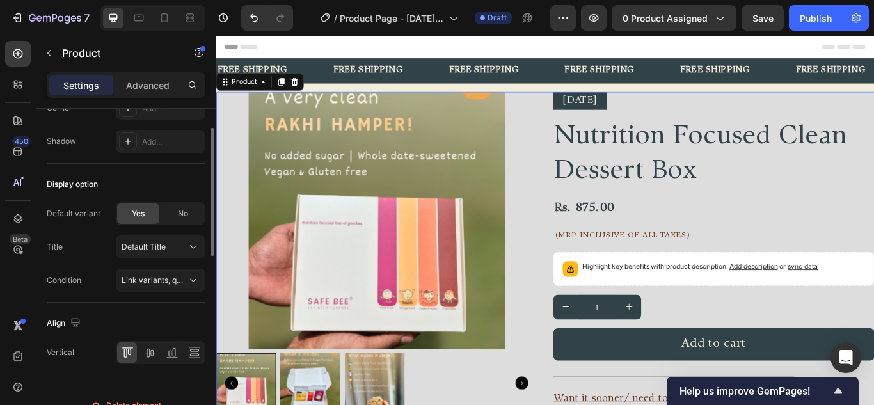
scroll to position [320, 0]
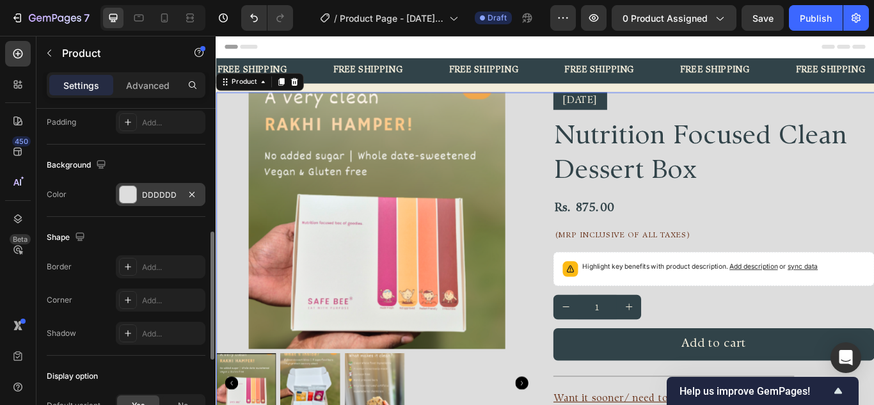
click at [133, 196] on div at bounding box center [128, 194] width 17 height 17
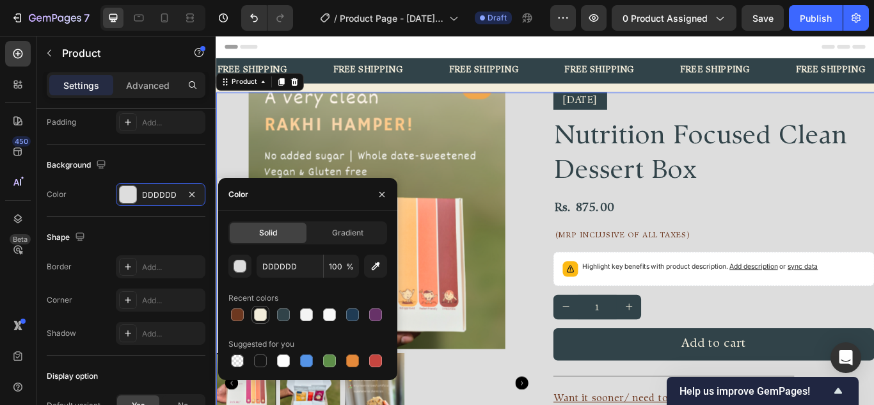
click at [258, 311] on div at bounding box center [260, 315] width 13 height 13
type input "F3EDDB"
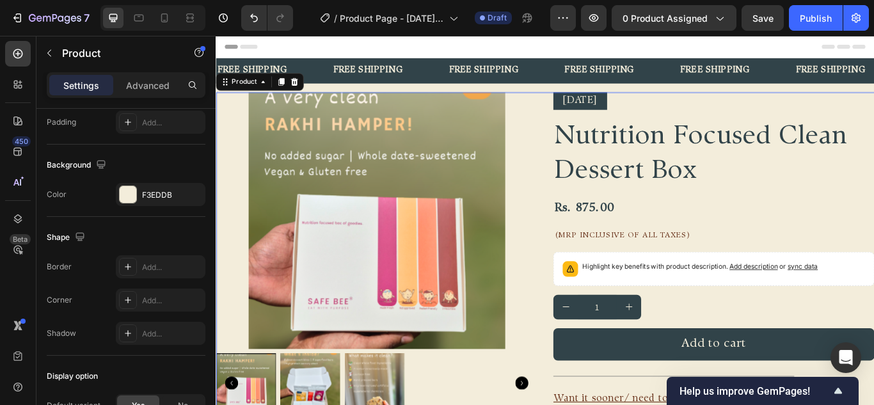
click at [595, 201] on div "Product Images Diwali 2025 Text Block Nutrition Focused Clean Dessert Box Produ…" at bounding box center [600, 294] width 768 height 385
click at [146, 17] on div at bounding box center [139, 18] width 20 height 20
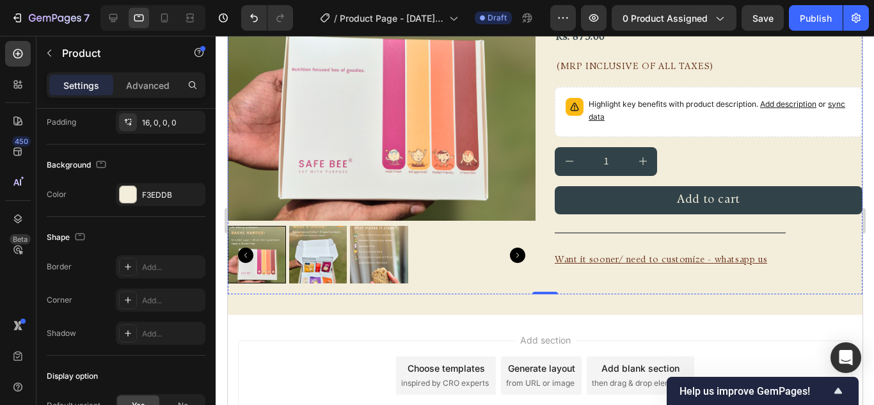
scroll to position [192, 0]
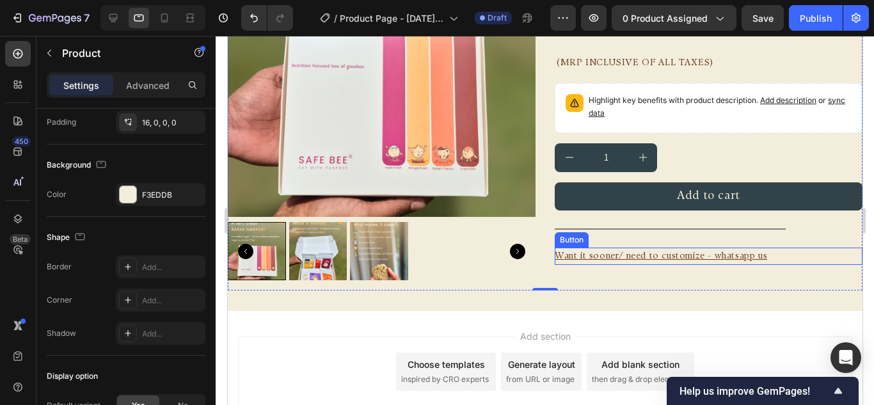
click at [780, 258] on div "Want it sooner/ need to customize - whatsapp us Button" at bounding box center [708, 256] width 308 height 17
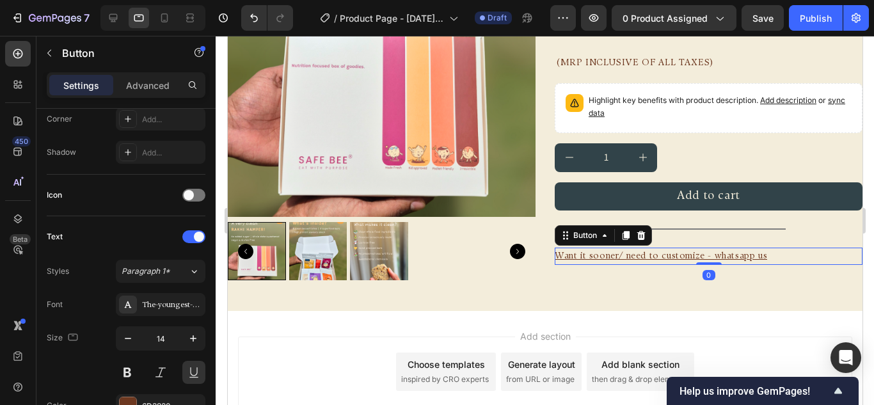
scroll to position [0, 0]
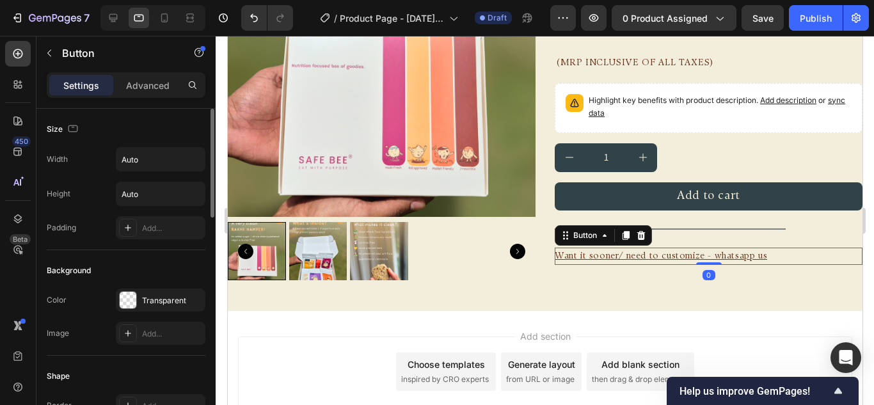
click at [134, 102] on div "Settings Advanced" at bounding box center [125, 90] width 179 height 36
click at [141, 92] on p "Advanced" at bounding box center [148, 85] width 44 height 13
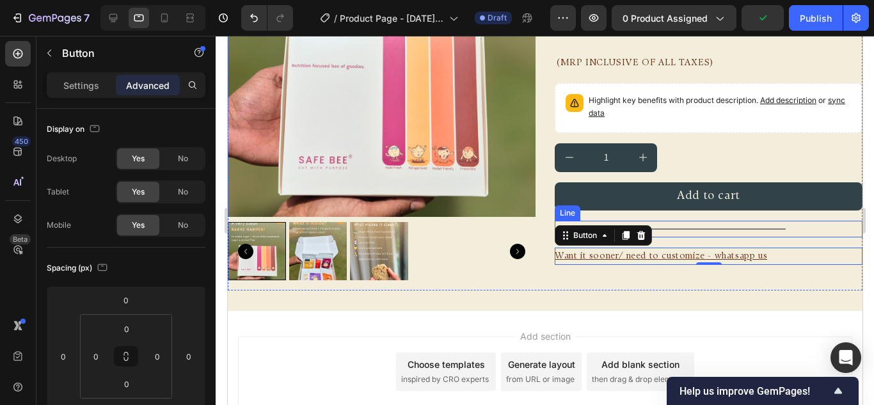
click at [725, 231] on div "Title Line" at bounding box center [708, 229] width 308 height 17
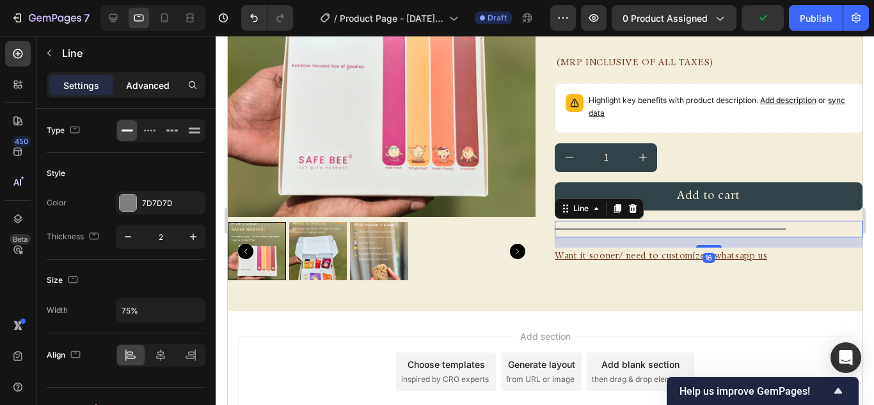
click at [157, 80] on p "Advanced" at bounding box center [148, 85] width 44 height 13
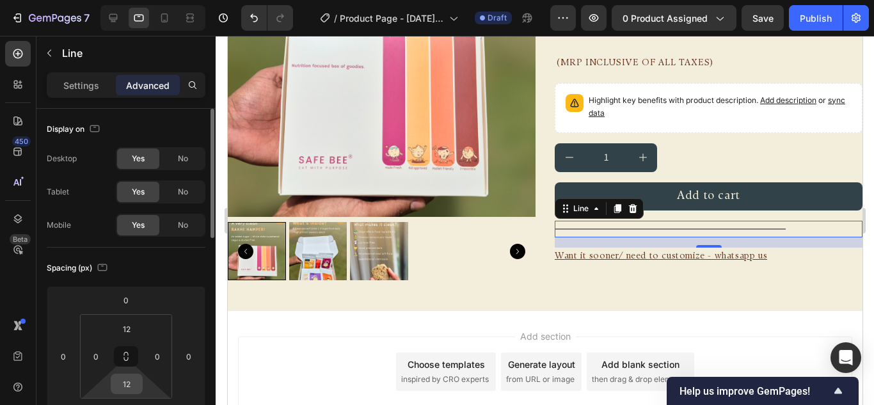
click at [135, 381] on input "12" at bounding box center [127, 384] width 26 height 19
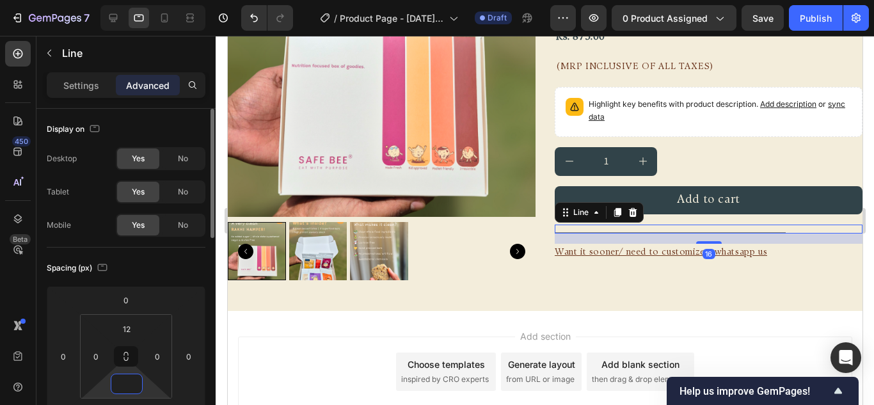
scroll to position [128, 0]
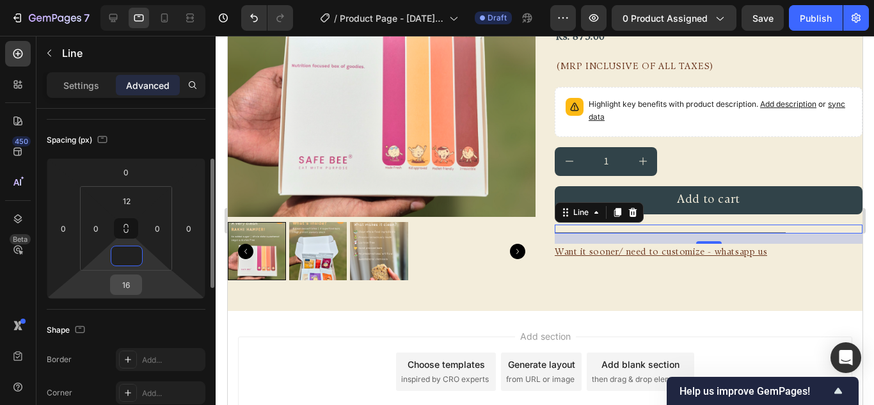
type input "0"
click at [133, 281] on input "16" at bounding box center [126, 284] width 26 height 19
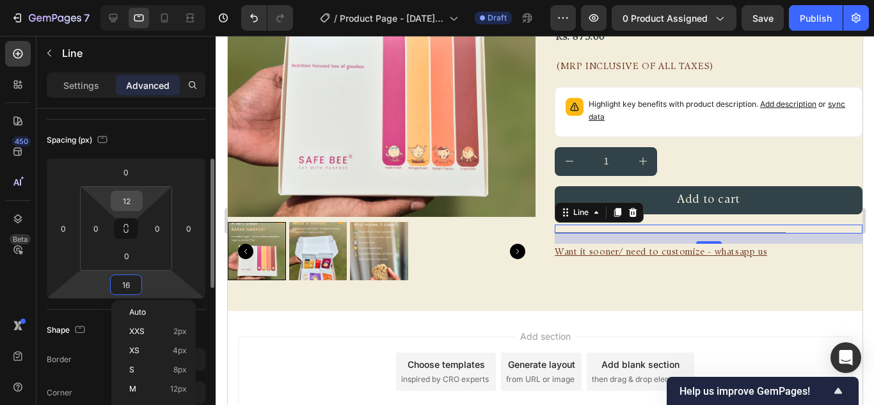
click at [136, 205] on input "12" at bounding box center [127, 200] width 26 height 19
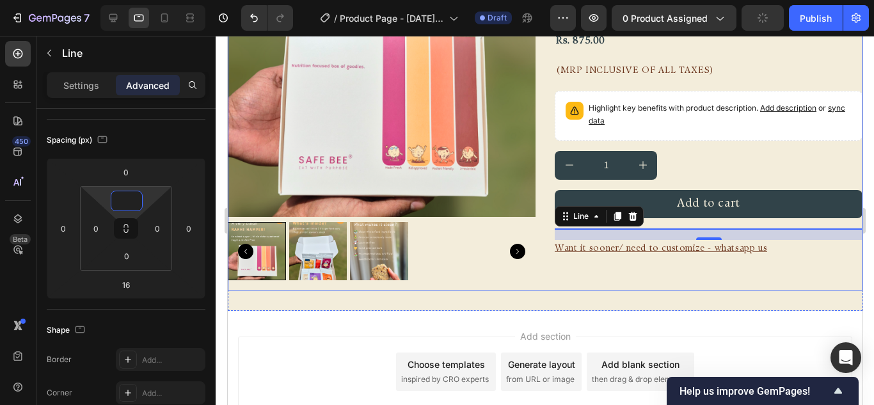
click at [655, 278] on div "Diwali 2025 Text Block Nutrition Focused Clean Dessert Box Product Title Rs. 87…" at bounding box center [708, 100] width 308 height 382
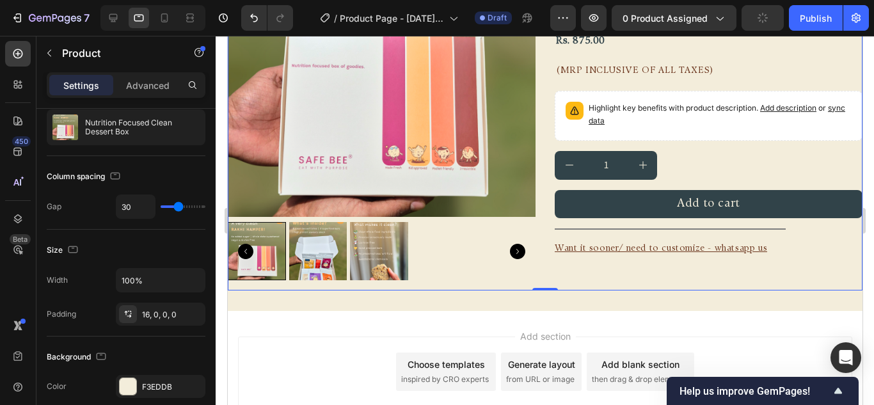
scroll to position [0, 0]
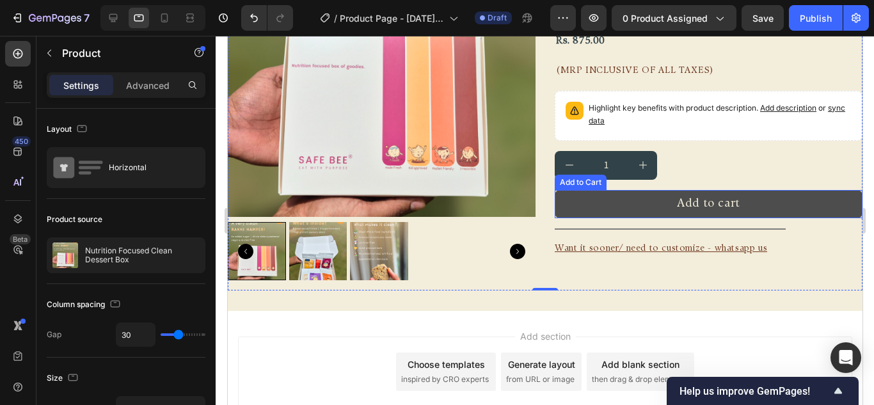
click at [761, 211] on button "Add to cart" at bounding box center [708, 204] width 308 height 28
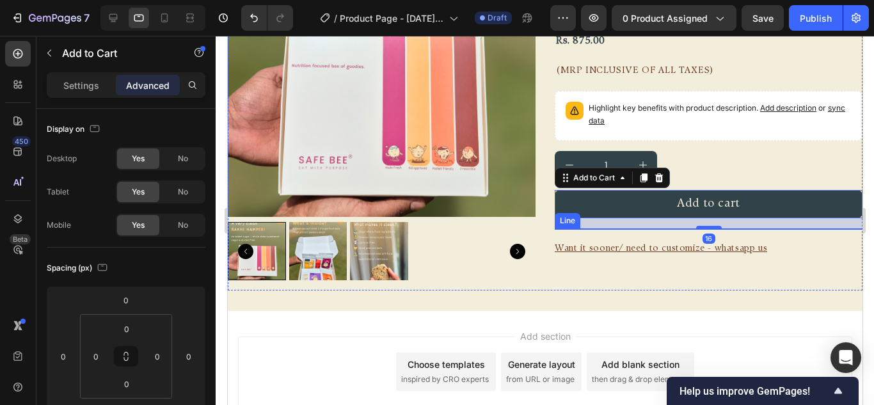
click at [775, 229] on div at bounding box center [669, 229] width 231 height 1
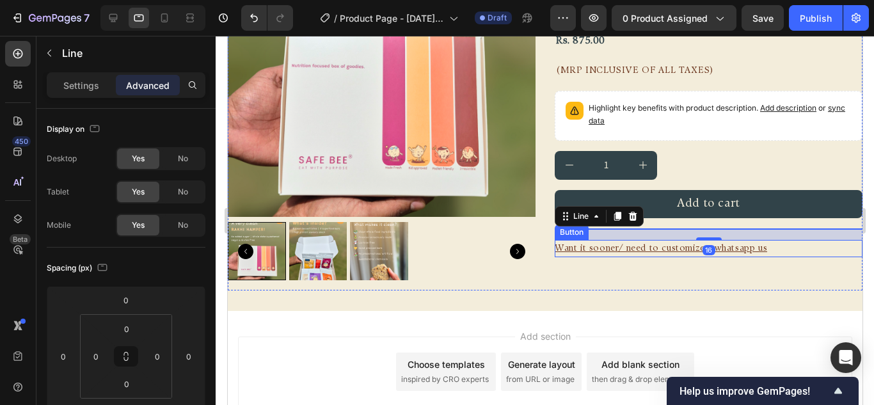
click at [782, 243] on div "Want it sooner/ need to customize - whatsapp us Button" at bounding box center [708, 248] width 308 height 17
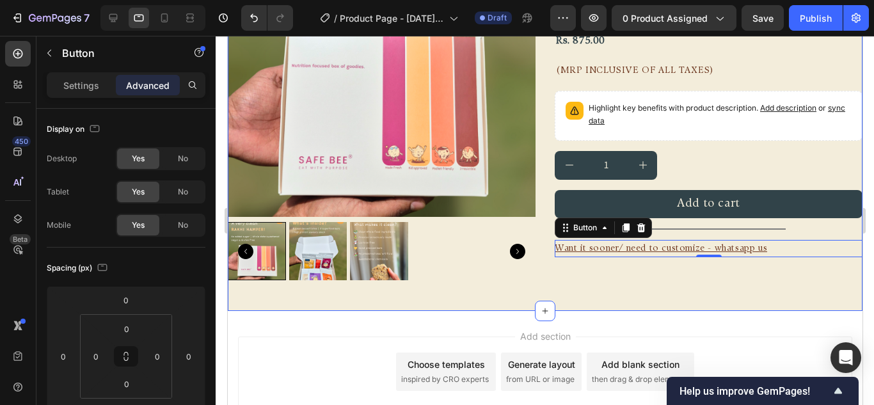
click at [694, 289] on div "FREE SHIPPING Text Block FREE SHIPPING Text Block FREE SHIPPING Text Block FREE…" at bounding box center [544, 90] width 635 height 441
click at [798, 249] on div "Want it sooner/ need to customize - whatsapp us Button" at bounding box center [708, 248] width 308 height 17
click at [80, 89] on p "Settings" at bounding box center [81, 85] width 36 height 13
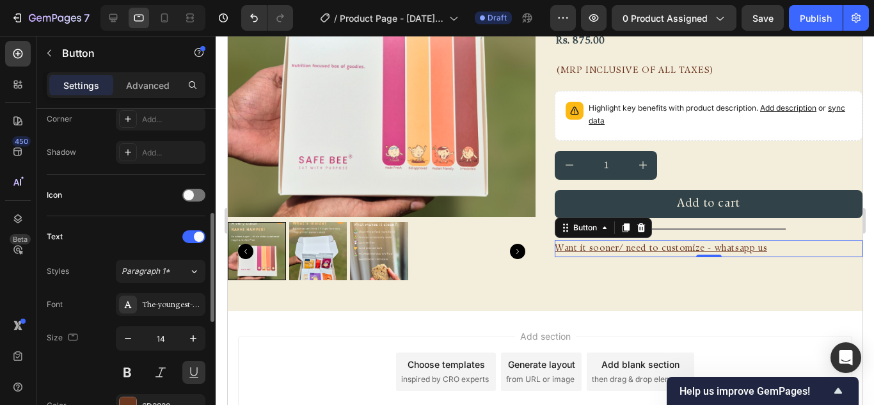
scroll to position [384, 0]
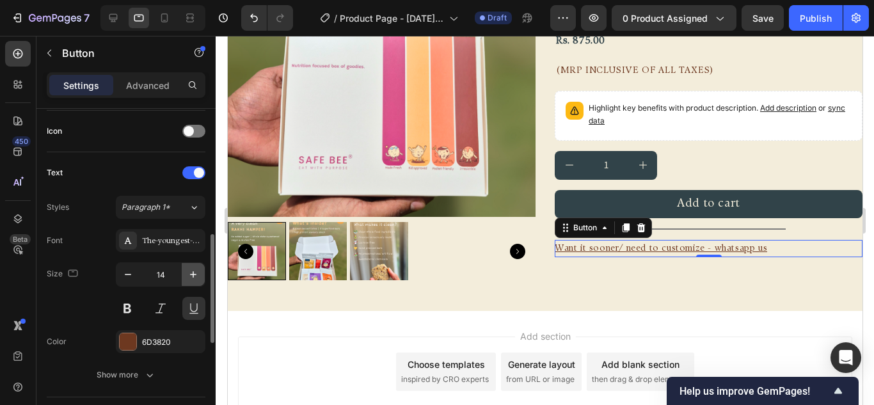
click at [193, 273] on icon "button" at bounding box center [193, 274] width 6 height 6
type input "16"
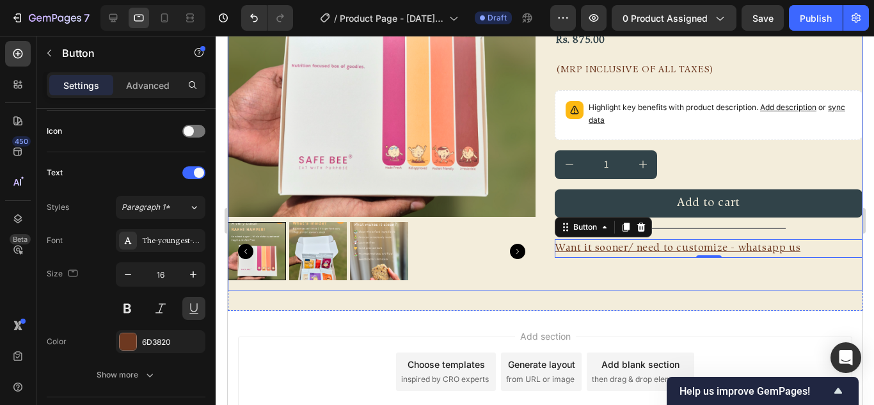
click at [635, 279] on div "Diwali 2025 Text Block Nutrition Focused Clean Dessert Box Product Title Rs. 87…" at bounding box center [708, 100] width 308 height 382
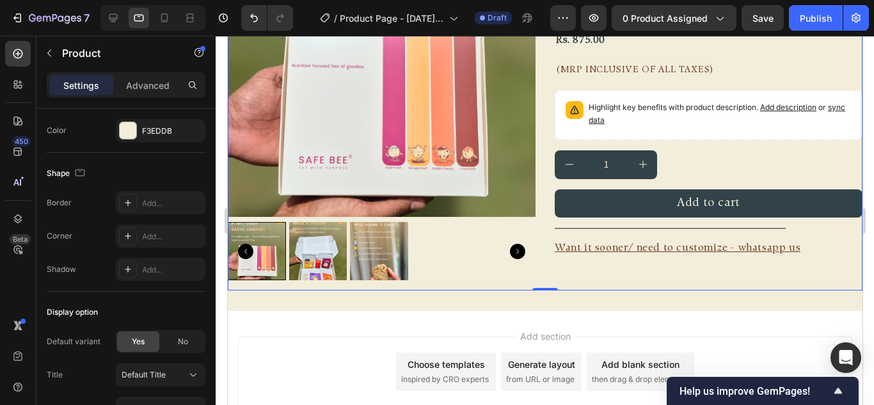
scroll to position [0, 0]
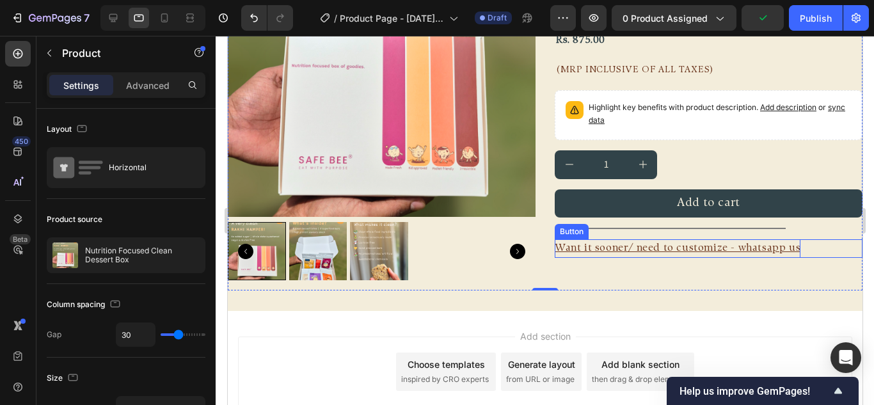
click at [628, 246] on p "Want it sooner/ need to customize - whatsapp us" at bounding box center [677, 248] width 246 height 19
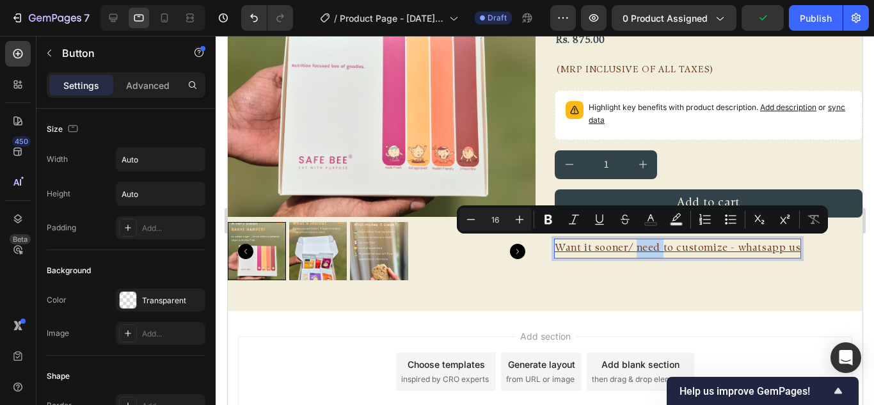
click at [628, 246] on p "Want it sooner/ need to customize - whatsapp us" at bounding box center [677, 248] width 246 height 19
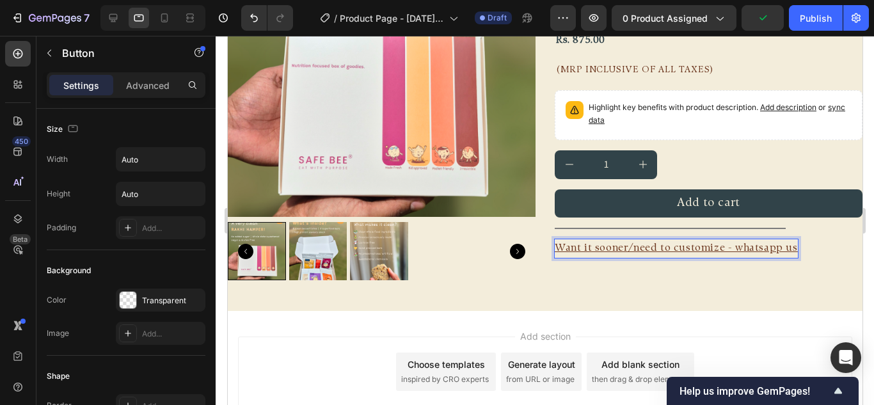
click at [651, 248] on p "Want it sooner/need to customize - whatsapp us" at bounding box center [675, 248] width 243 height 19
click at [746, 250] on p "Want it sooner/looking to customize - whatsapp us" at bounding box center [682, 248] width 257 height 19
click at [765, 287] on div "FREE SHIPPING Text Block FREE SHIPPING Text Block FREE SHIPPING Text Block FREE…" at bounding box center [544, 90] width 635 height 441
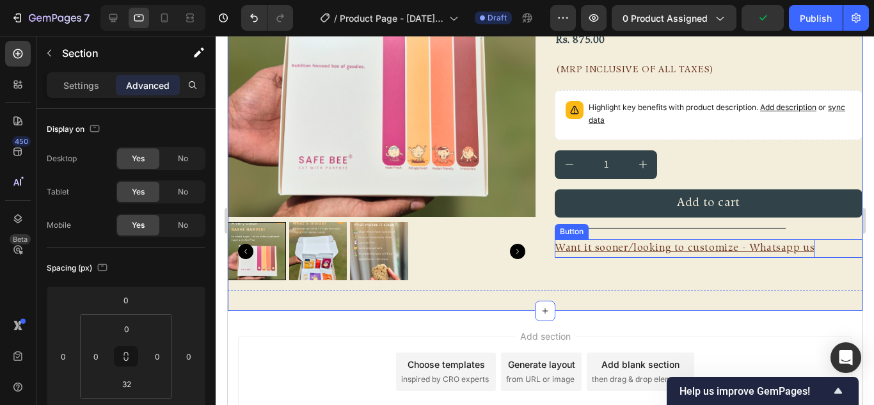
click at [643, 244] on p "Want it sooner/looking to customize - Whatsapp us" at bounding box center [684, 248] width 260 height 19
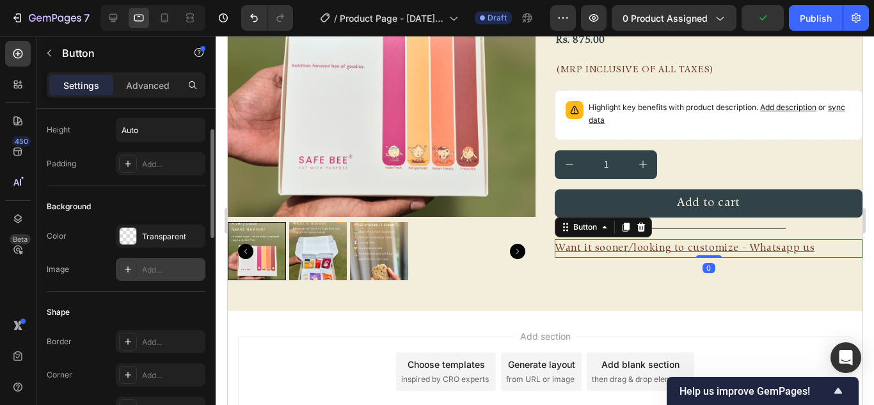
scroll to position [128, 0]
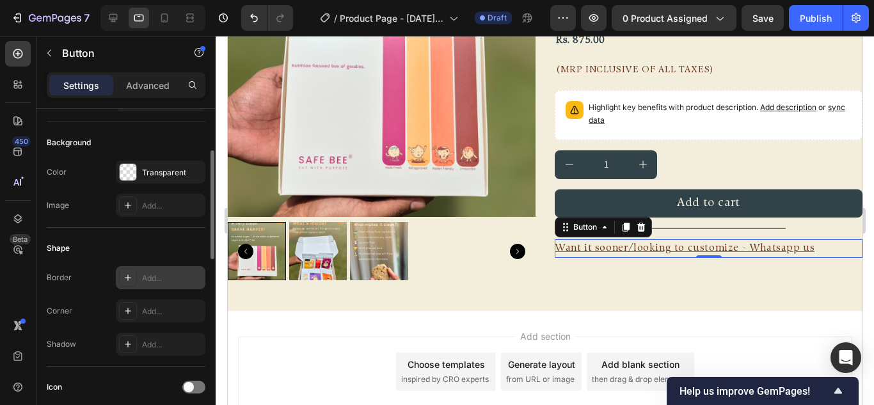
click at [131, 279] on icon at bounding box center [128, 278] width 10 height 10
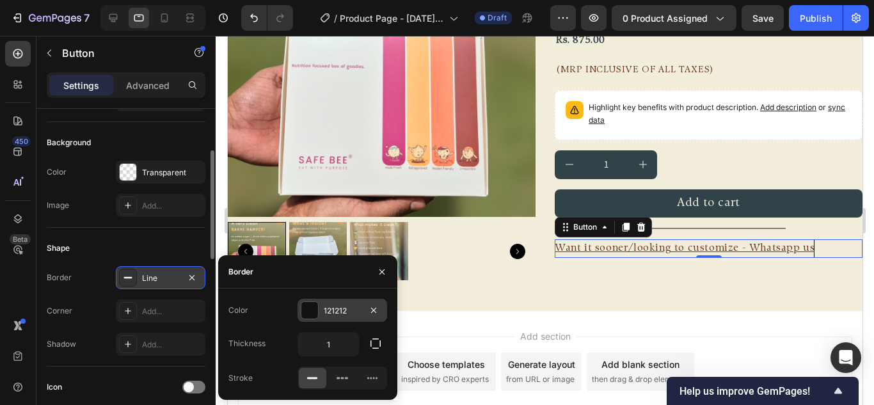
click at [313, 314] on div at bounding box center [310, 310] width 17 height 17
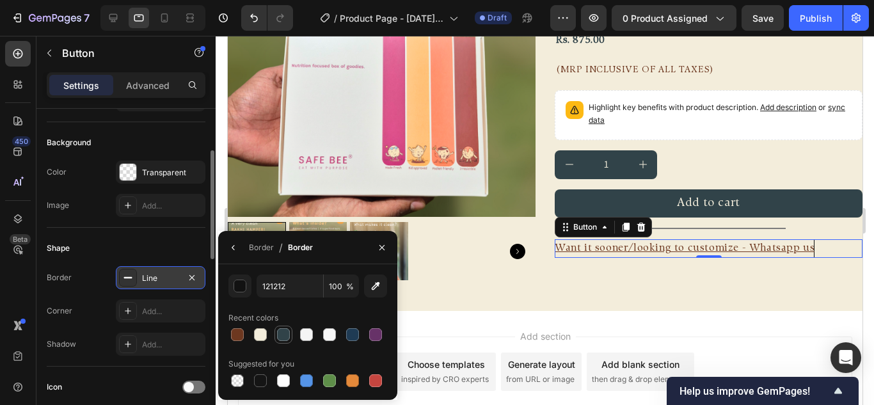
click at [282, 330] on div at bounding box center [283, 334] width 13 height 13
type input "314349"
click at [666, 291] on div "FREE SHIPPING Text Block FREE SHIPPING Text Block FREE SHIPPING Text Block FREE…" at bounding box center [544, 90] width 635 height 441
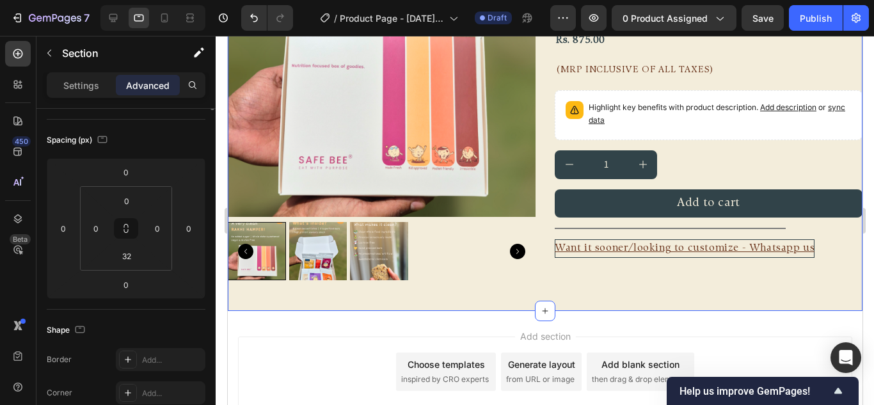
scroll to position [0, 0]
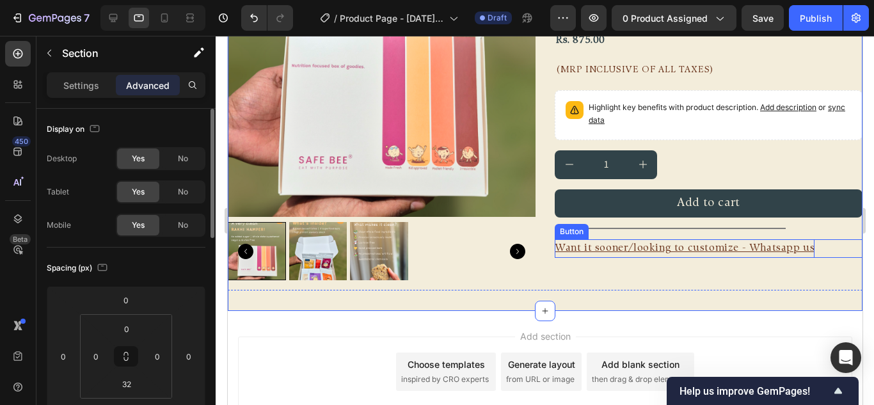
click at [668, 250] on p "Want it sooner/looking to customize - Whatsapp us" at bounding box center [684, 248] width 260 height 19
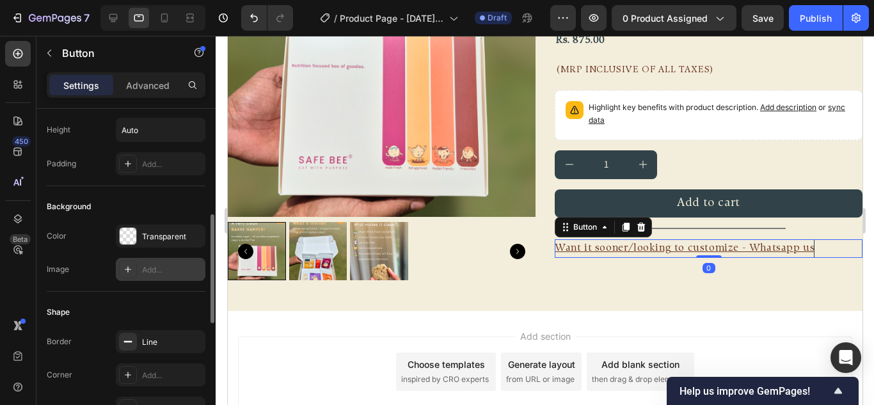
scroll to position [128, 0]
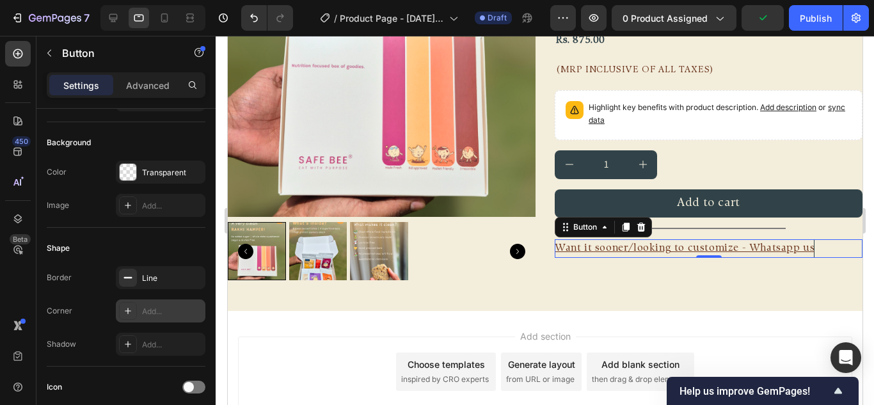
click at [125, 312] on icon at bounding box center [128, 311] width 10 height 10
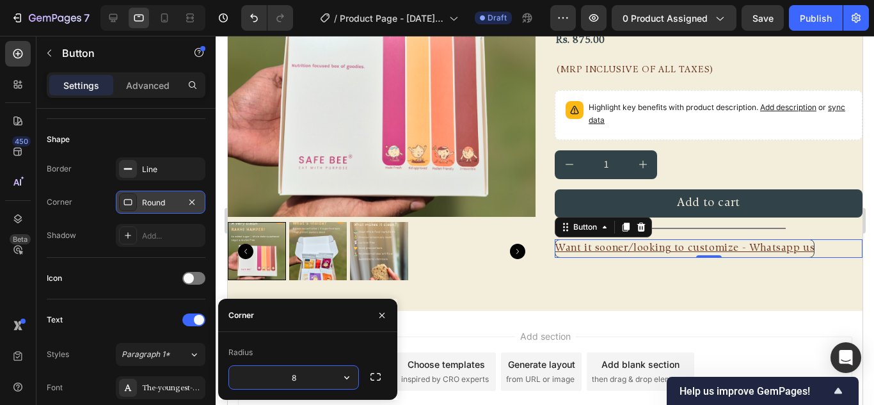
scroll to position [0, 0]
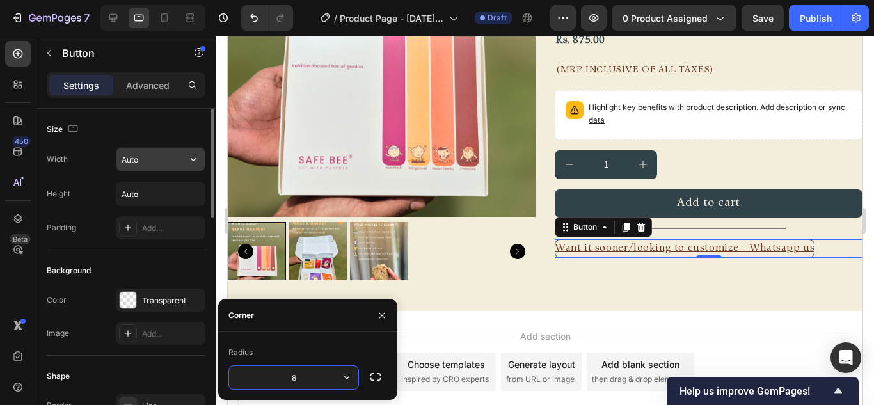
click at [126, 167] on input "Auto" at bounding box center [161, 159] width 88 height 23
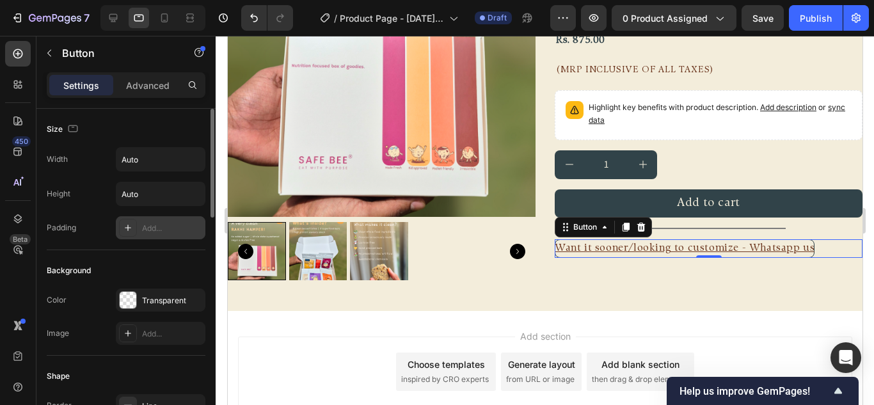
click at [143, 234] on div "Add..." at bounding box center [161, 227] width 90 height 23
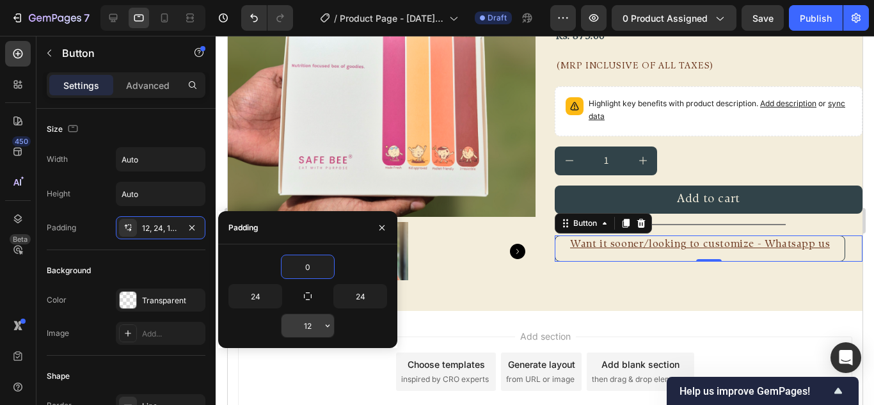
type input "0"
click at [313, 325] on input "12" at bounding box center [308, 325] width 52 height 23
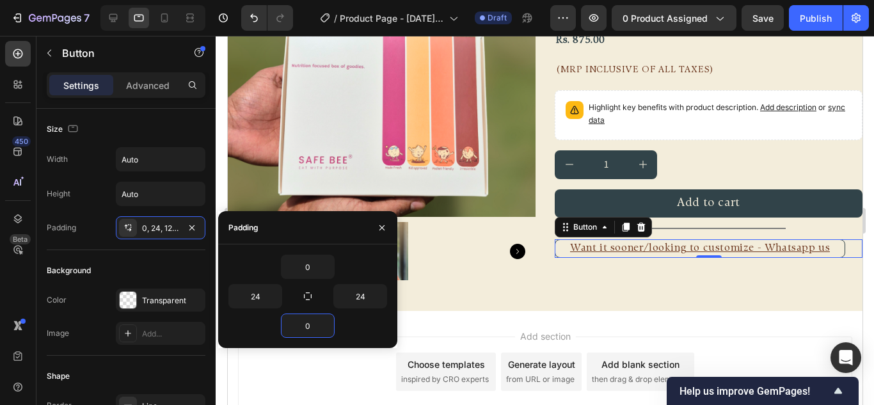
type input "0"
click at [362, 319] on div "0" at bounding box center [308, 326] width 159 height 24
click at [643, 295] on div "FREE SHIPPING Text Block FREE SHIPPING Text Block FREE SHIPPING Text Block FREE…" at bounding box center [544, 90] width 635 height 441
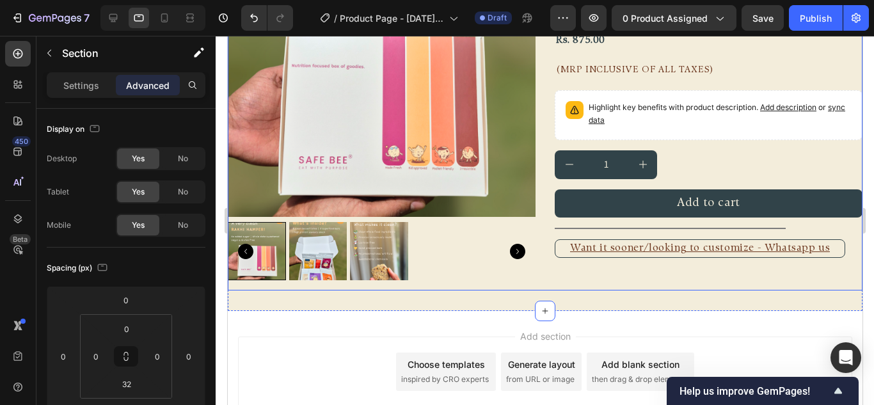
click at [635, 283] on div "Diwali 2025 Text Block Nutrition Focused Clean Dessert Box Product Title Rs. 87…" at bounding box center [708, 100] width 308 height 382
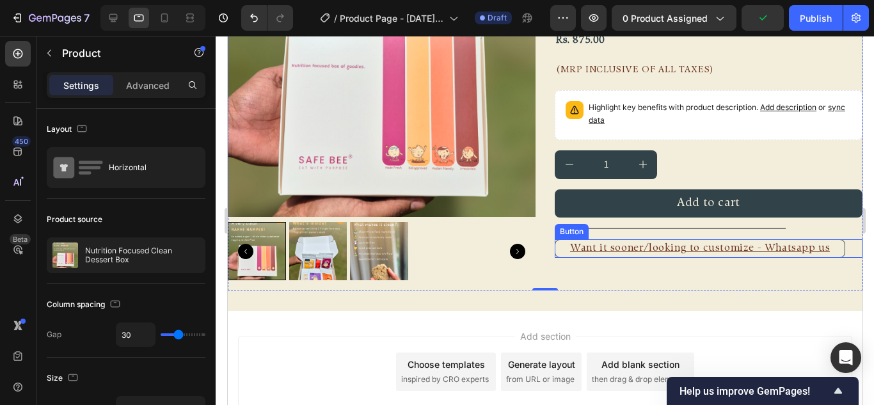
click at [562, 251] on link "Want it sooner/looking to customize - Whatsapp us" at bounding box center [699, 248] width 291 height 19
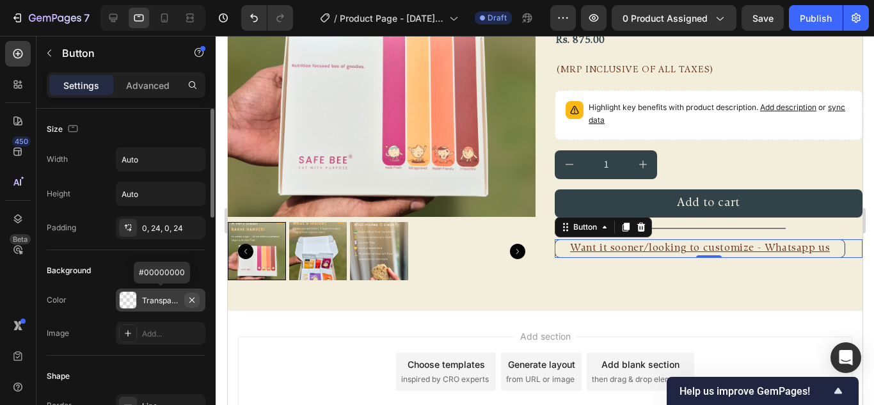
click at [194, 298] on icon "button" at bounding box center [191, 299] width 5 height 5
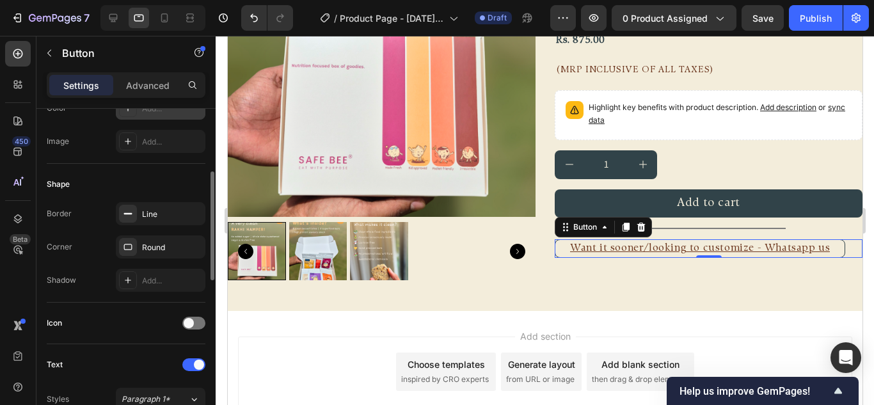
scroll to position [128, 0]
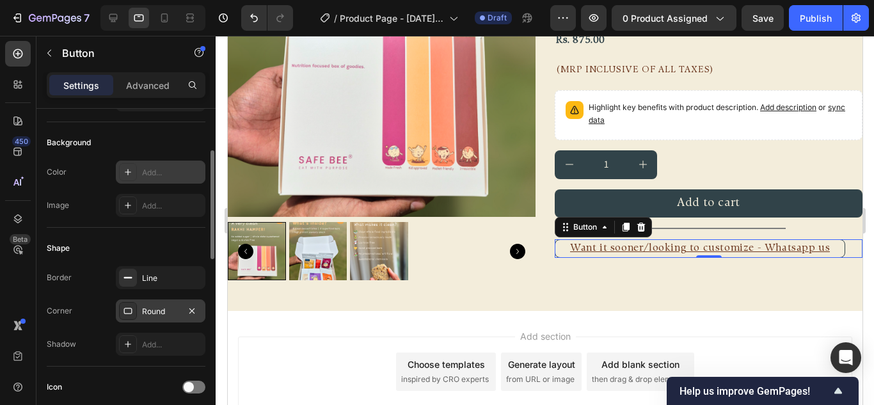
click at [156, 309] on div "Round" at bounding box center [160, 312] width 37 height 12
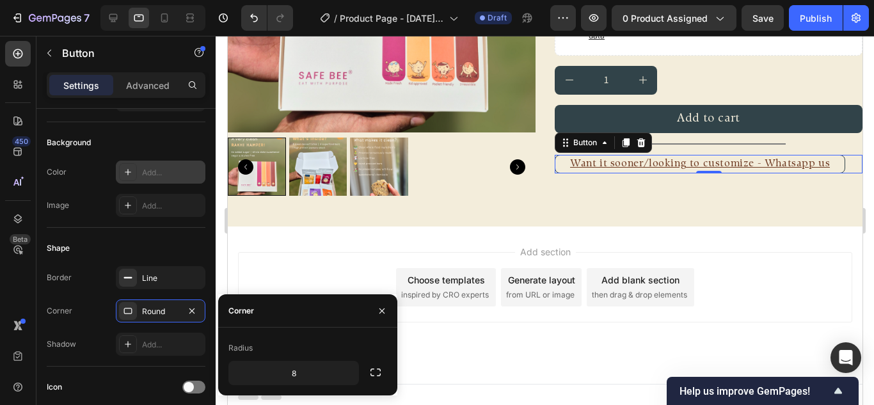
scroll to position [277, 0]
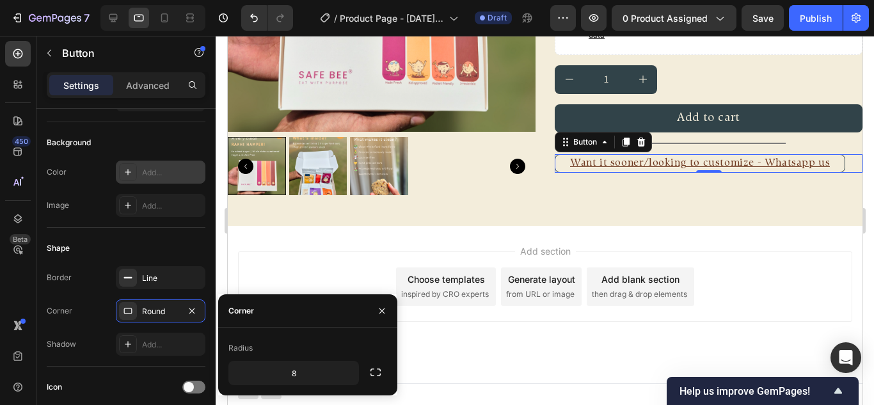
click at [98, 307] on div "Corner Round" at bounding box center [126, 311] width 159 height 23
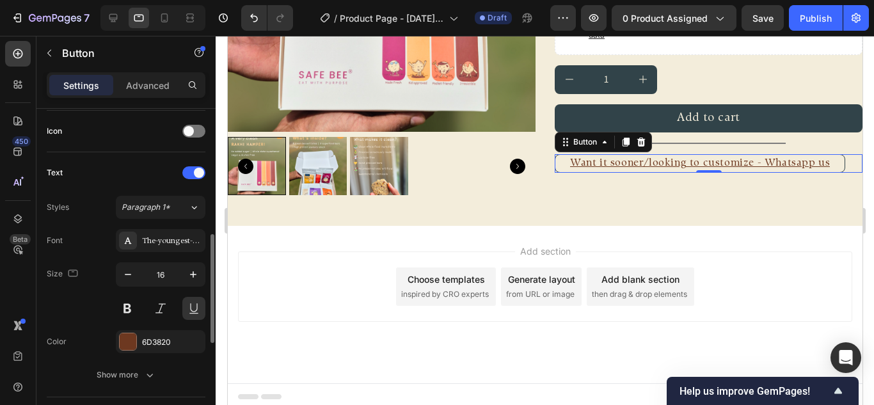
scroll to position [448, 0]
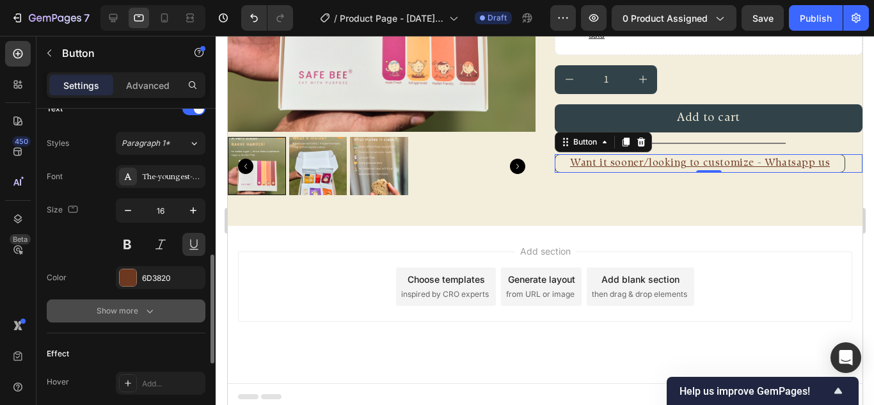
click at [132, 312] on div "Show more" at bounding box center [127, 311] width 60 height 13
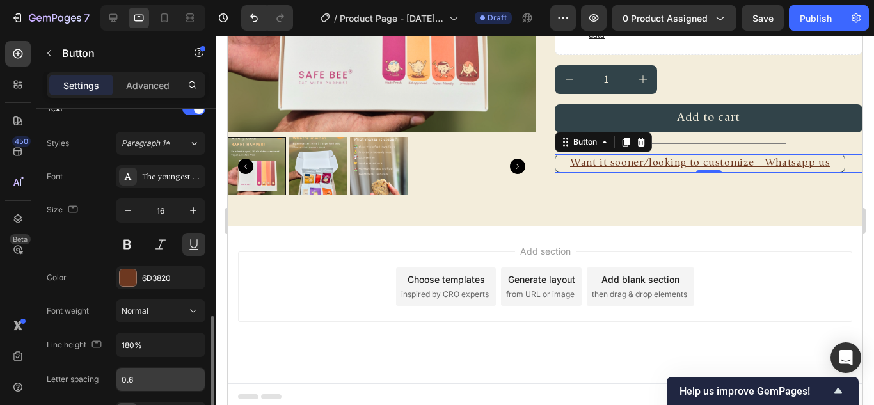
scroll to position [512, 0]
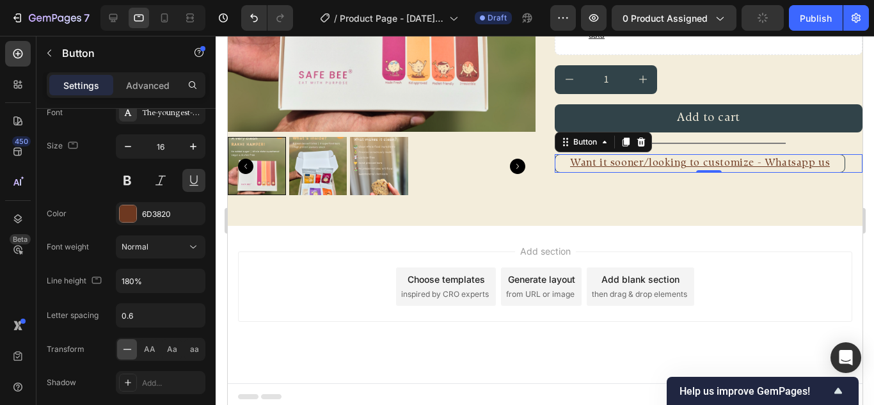
click at [91, 184] on div "Size 16" at bounding box center [126, 163] width 159 height 58
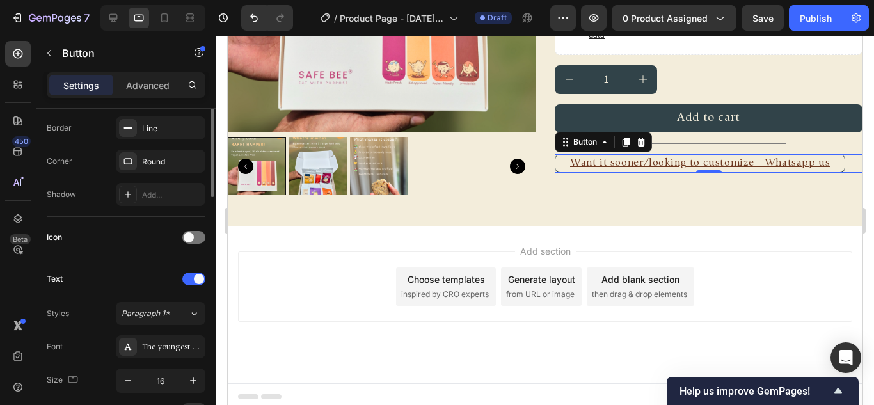
scroll to position [214, 0]
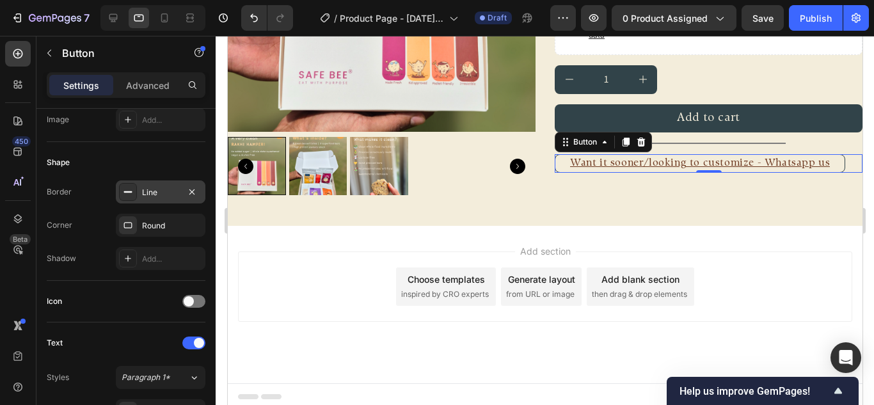
click at [152, 193] on div "Line" at bounding box center [160, 193] width 37 height 12
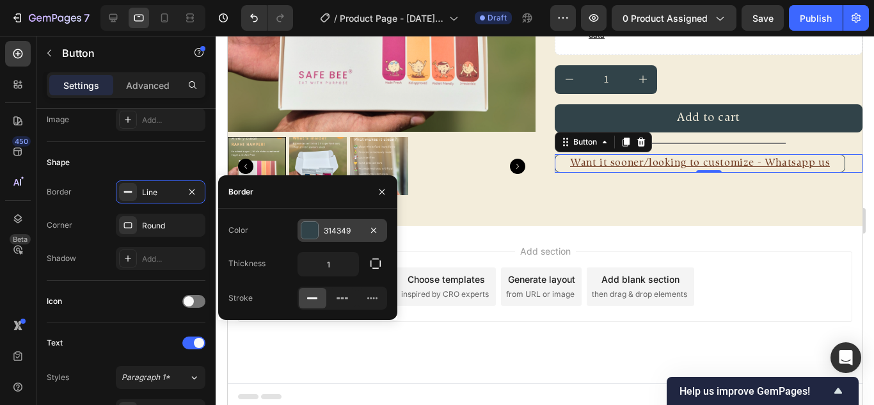
click at [308, 227] on div at bounding box center [310, 230] width 17 height 17
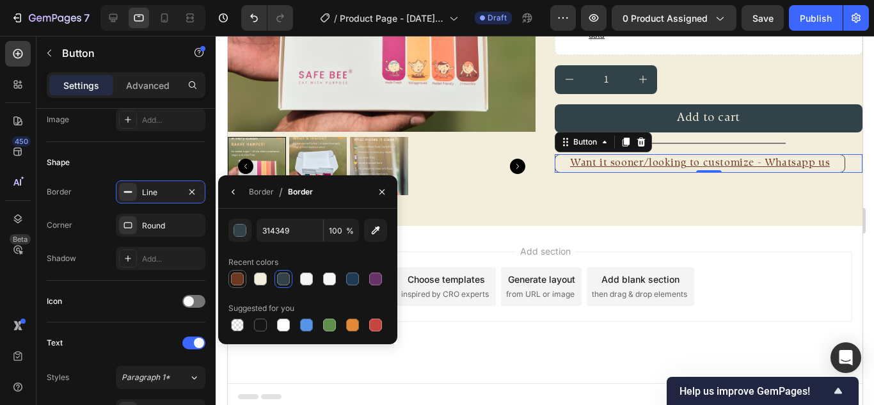
click at [236, 280] on div at bounding box center [237, 279] width 13 height 13
type input "6D3820"
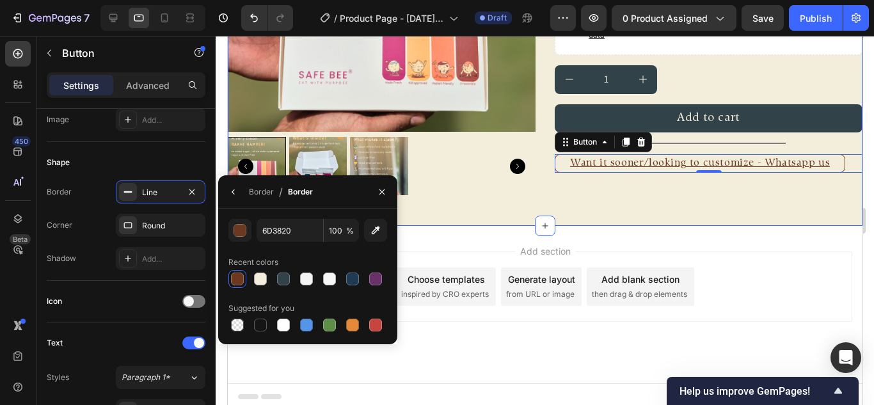
click at [618, 201] on div "FREE SHIPPING Text Block FREE SHIPPING Text Block FREE SHIPPING Text Block FREE…" at bounding box center [544, 5] width 635 height 441
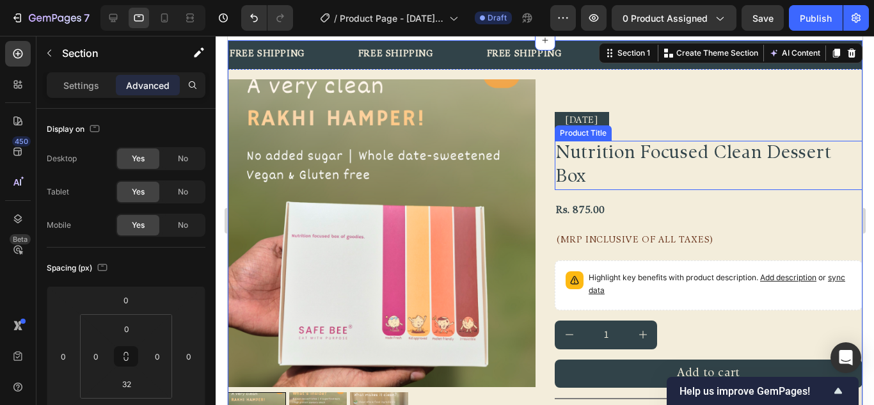
scroll to position [21, 0]
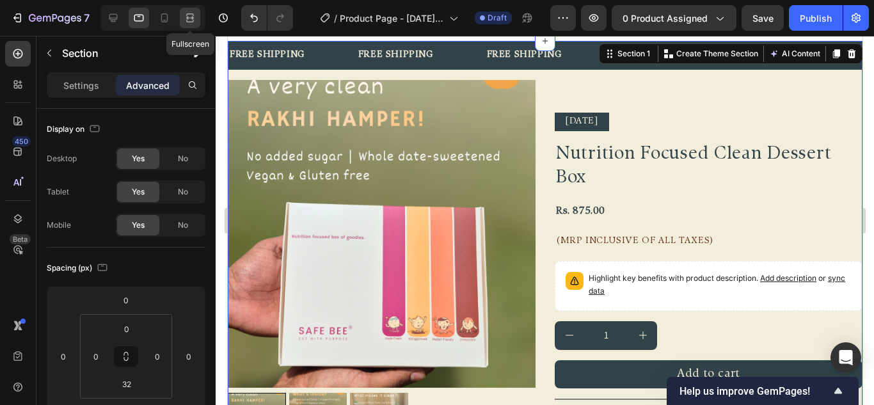
click at [188, 9] on div at bounding box center [190, 18] width 20 height 20
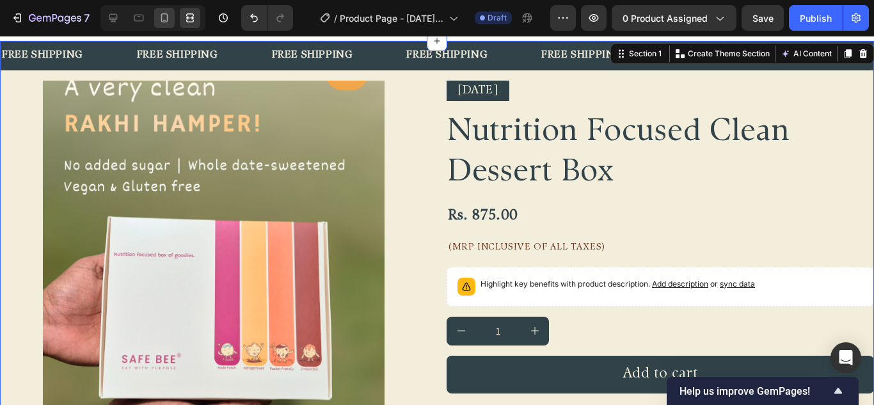
scroll to position [19, 0]
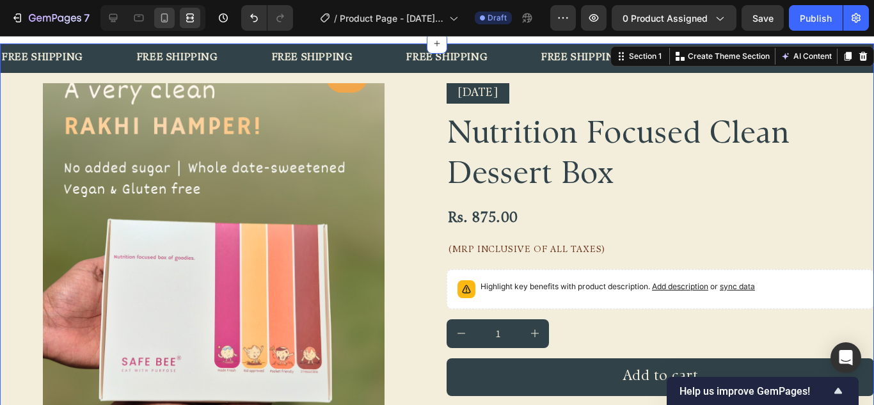
click at [165, 20] on icon at bounding box center [164, 20] width 3 height 1
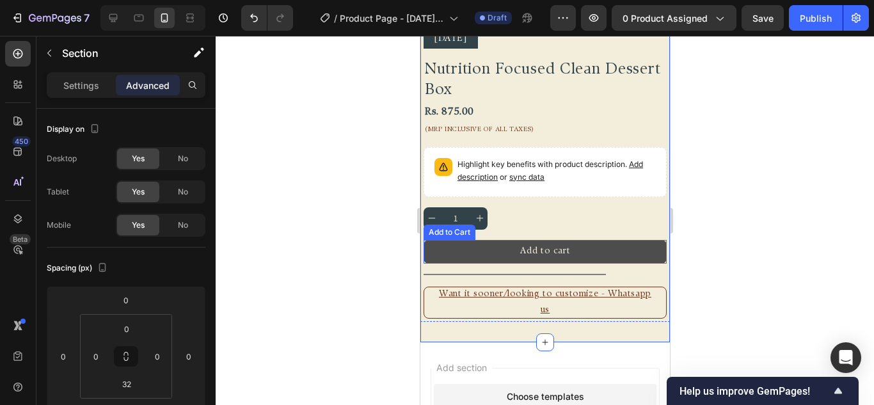
scroll to position [384, 0]
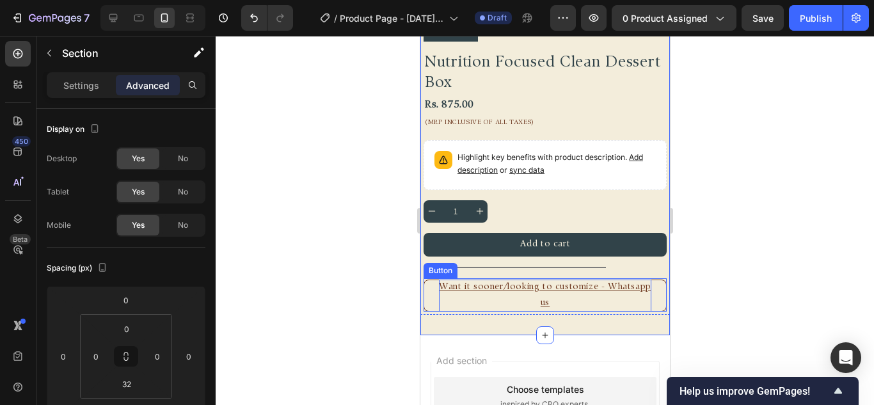
drag, startPoint x: 478, startPoint y: 287, endPoint x: 438, endPoint y: 282, distance: 40.7
click at [478, 287] on p "Want it sooner/looking to customize - Whatsapp us" at bounding box center [545, 296] width 213 height 32
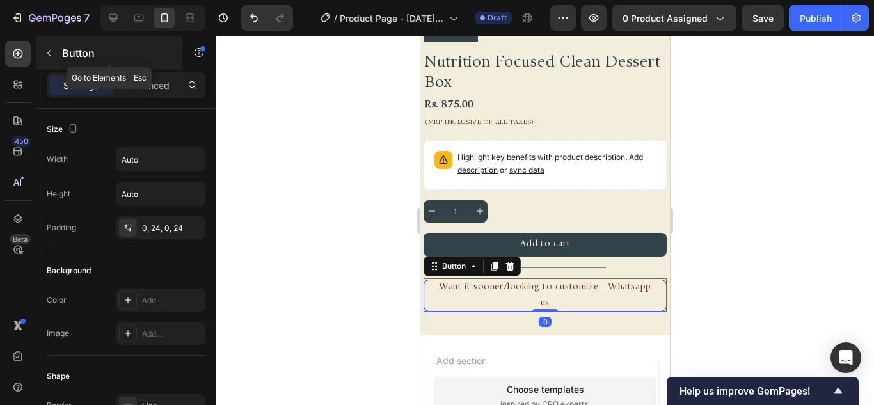
click at [49, 45] on button "button" at bounding box center [49, 53] width 20 height 20
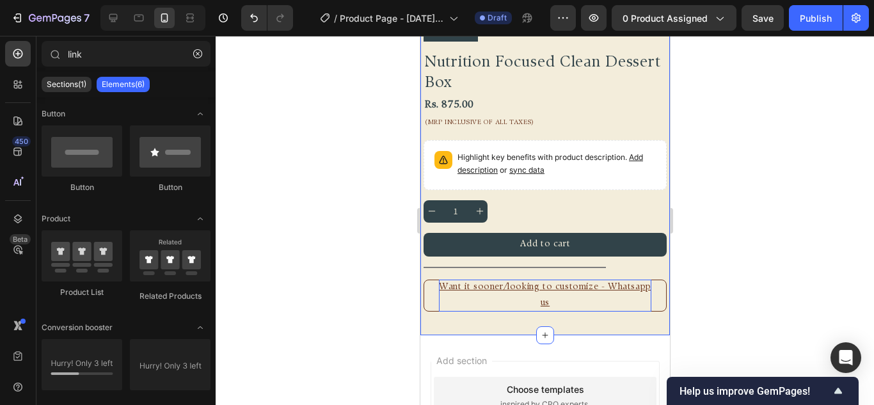
click at [488, 286] on p "Want it sooner/looking to customize - Whatsapp us" at bounding box center [545, 296] width 213 height 32
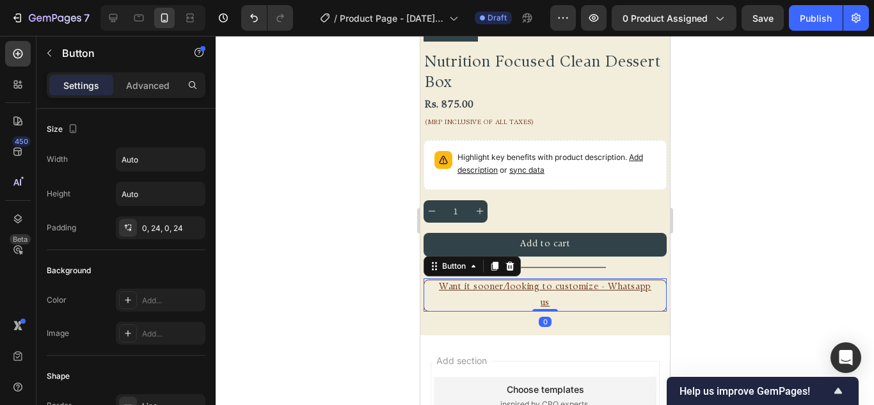
click at [78, 87] on p "Settings" at bounding box center [81, 85] width 36 height 13
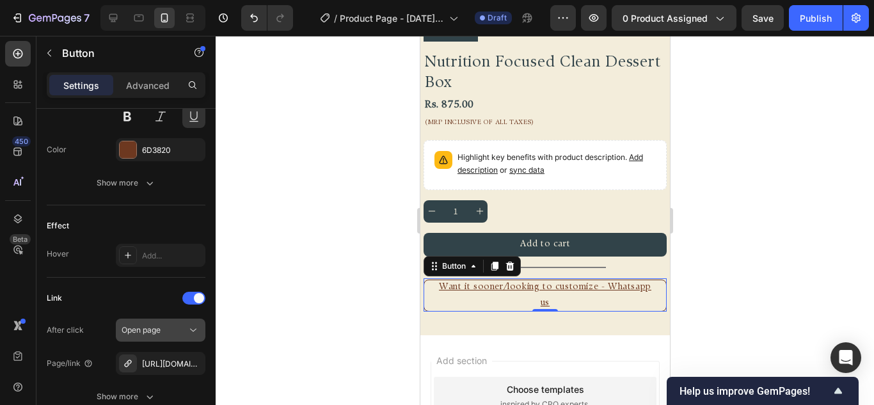
scroll to position [685, 0]
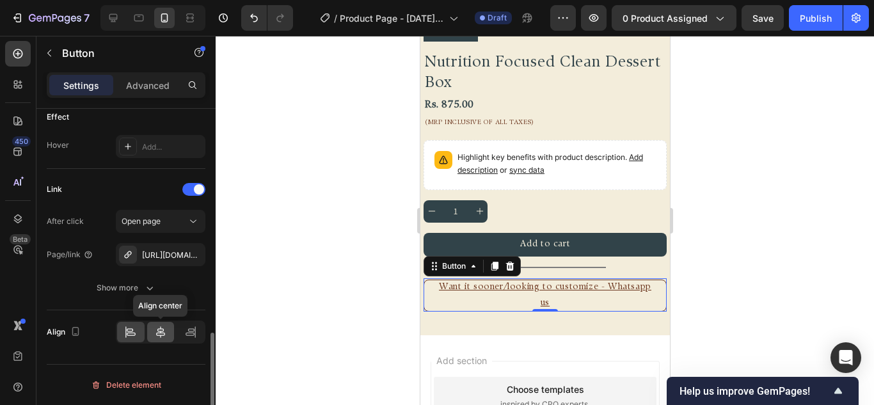
click at [154, 332] on icon at bounding box center [160, 332] width 13 height 13
click at [129, 335] on icon at bounding box center [131, 334] width 9 height 3
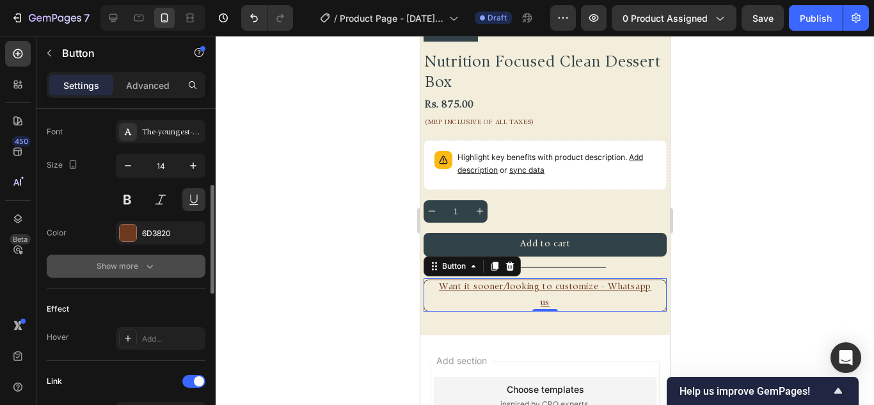
scroll to position [429, 0]
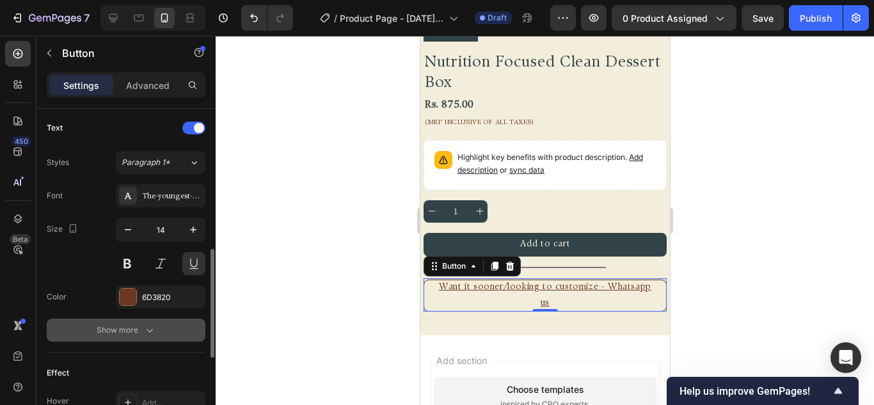
click at [146, 334] on icon "button" at bounding box center [149, 330] width 13 height 13
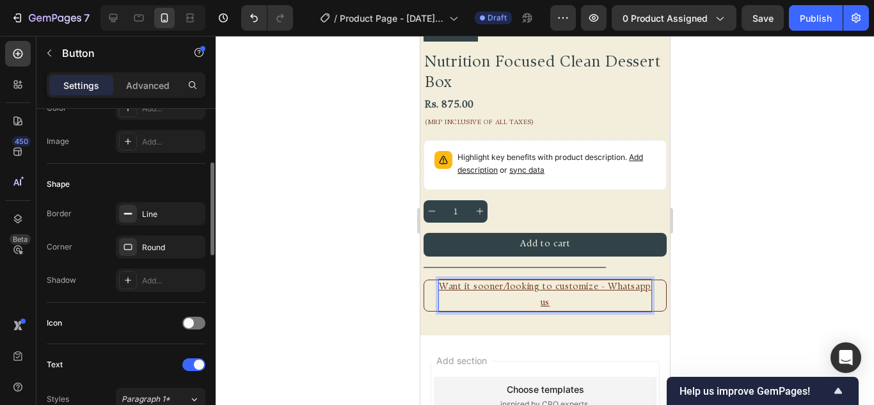
scroll to position [384, 0]
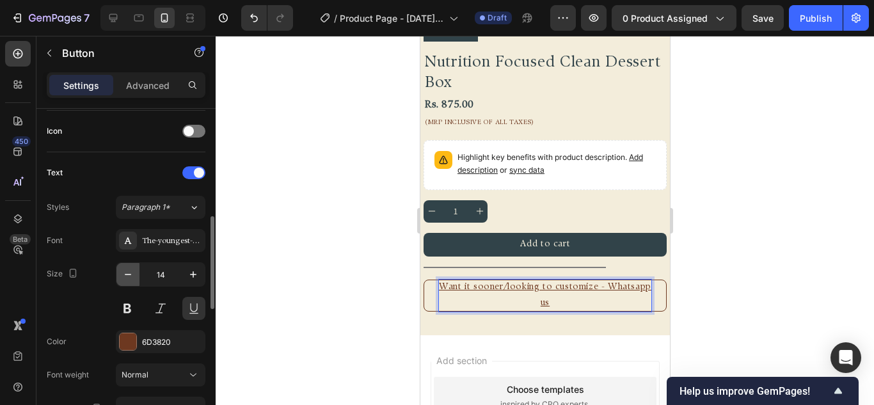
click at [133, 271] on icon "button" at bounding box center [128, 274] width 13 height 13
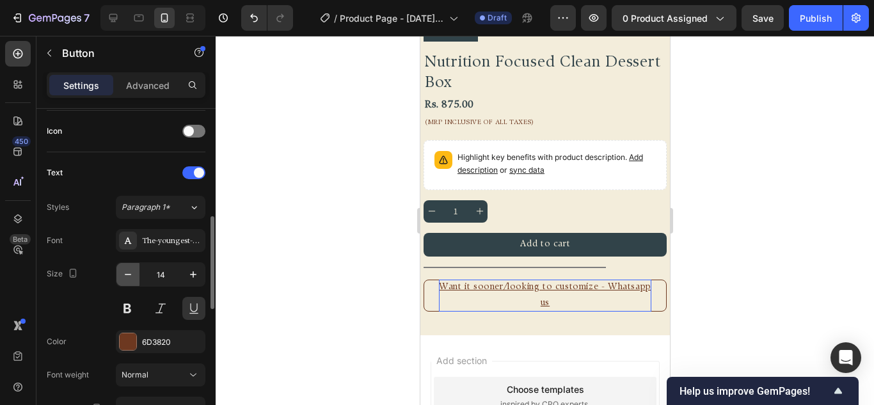
click at [133, 271] on icon "button" at bounding box center [128, 274] width 13 height 13
type input "12"
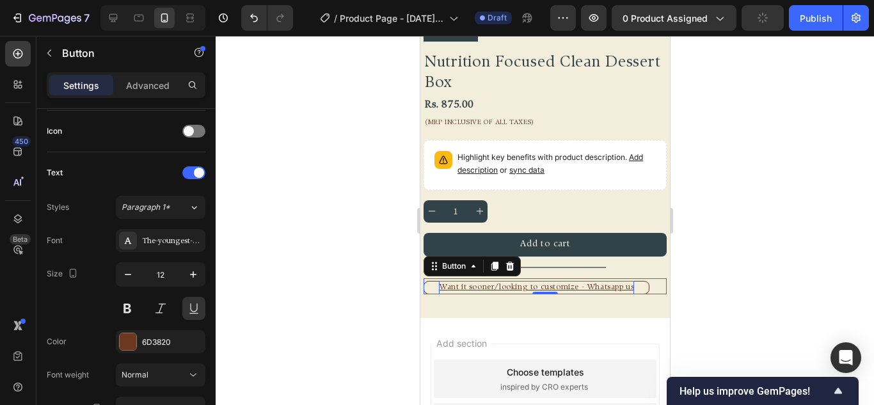
click at [538, 300] on div "0" at bounding box center [544, 305] width 13 height 10
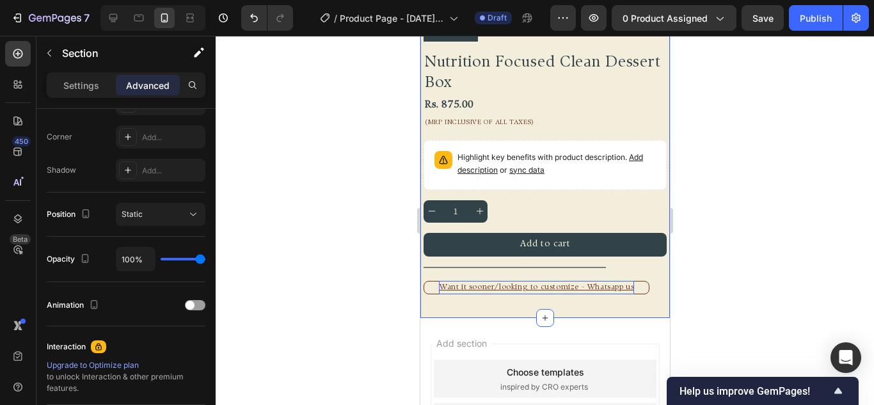
scroll to position [0, 0]
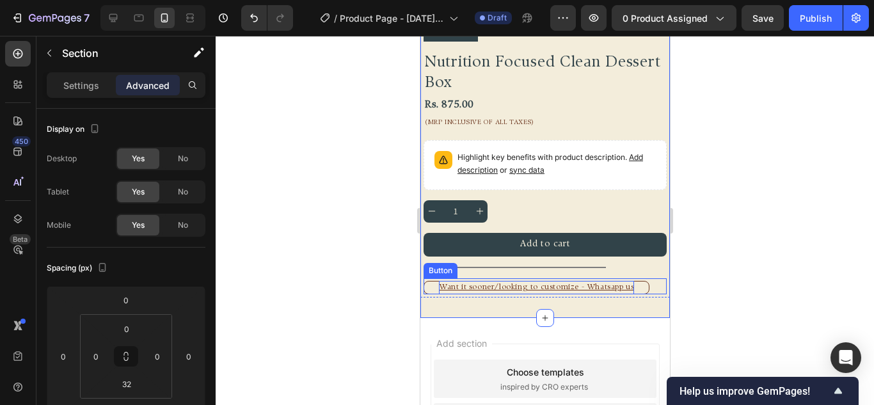
click at [565, 281] on p "Want it sooner/looking to customize - Whatsapp us" at bounding box center [536, 288] width 195 height 14
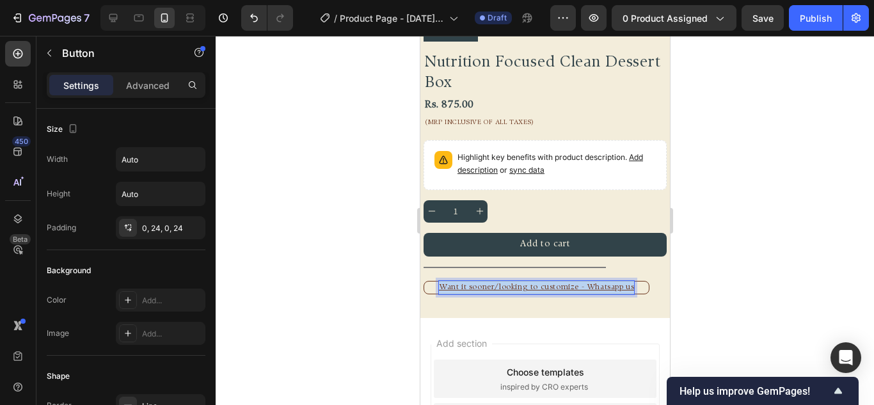
click at [565, 281] on p "Want it sooner/looking to customize - Whatsapp us" at bounding box center [536, 288] width 195 height 14
drag, startPoint x: 572, startPoint y: 278, endPoint x: 556, endPoint y: 283, distance: 16.8
click at [556, 283] on p "Want it sooner/looking to customize - Whatsapp us" at bounding box center [536, 288] width 195 height 14
drag, startPoint x: 576, startPoint y: 278, endPoint x: 447, endPoint y: 281, distance: 128.1
click at [447, 281] on p "Want it sooner/looking to customize - Whatsapp us" at bounding box center [536, 288] width 195 height 14
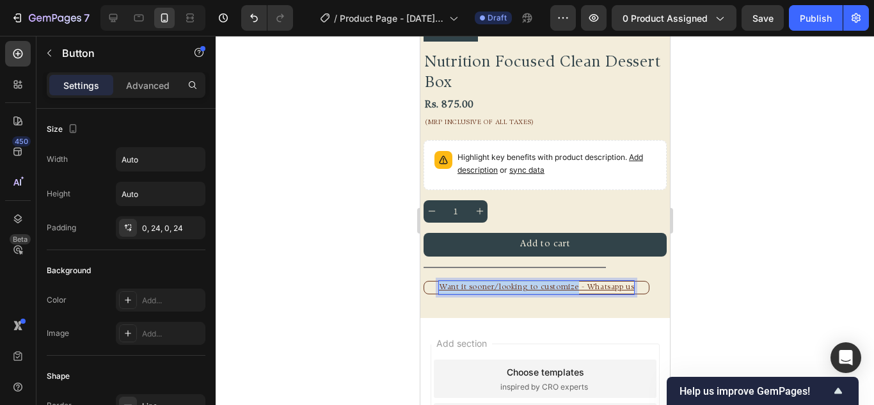
drag, startPoint x: 438, startPoint y: 278, endPoint x: 574, endPoint y: 280, distance: 135.7
click at [574, 281] on p "Want it sooner/looking to customize - Whatsapp us" at bounding box center [536, 288] width 195 height 14
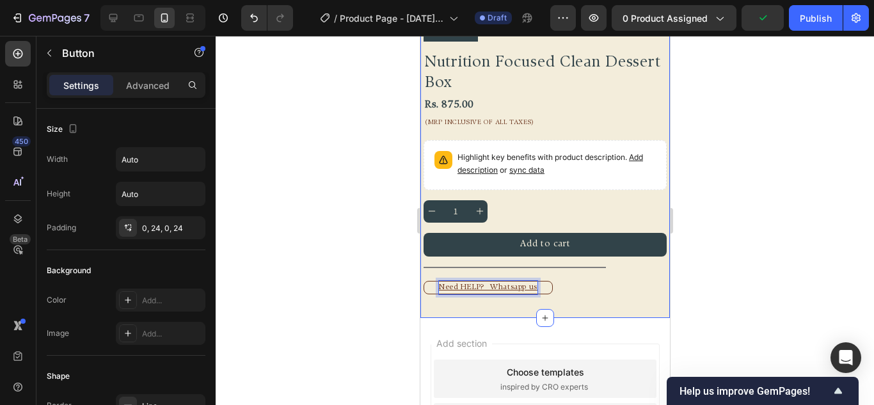
click at [597, 285] on div "Product Images Diwali 2025 Text Block Nutrition Focused Clean Dessert Box Produ…" at bounding box center [545, 2] width 250 height 591
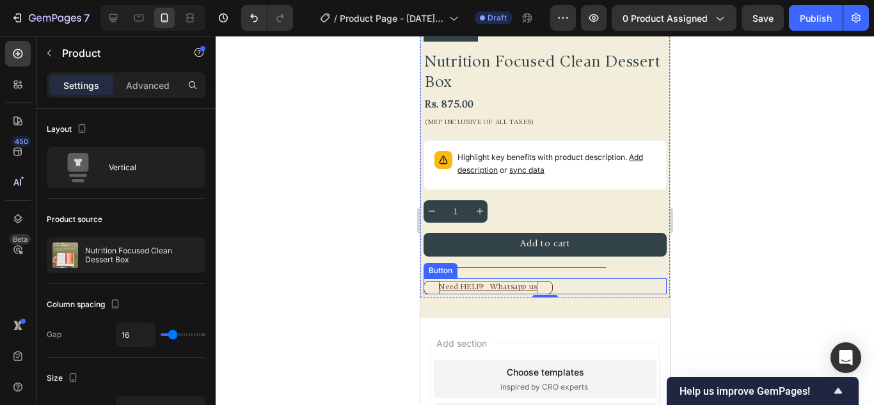
click at [587, 278] on div "Need HELP? Whatsapp us Button" at bounding box center [544, 286] width 243 height 17
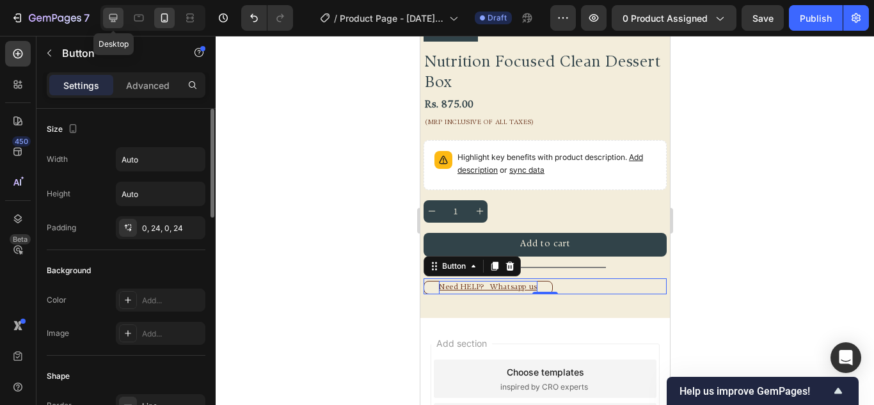
drag, startPoint x: 110, startPoint y: 11, endPoint x: 223, endPoint y: 124, distance: 159.3
click at [110, 11] on div at bounding box center [113, 18] width 20 height 20
type input "18"
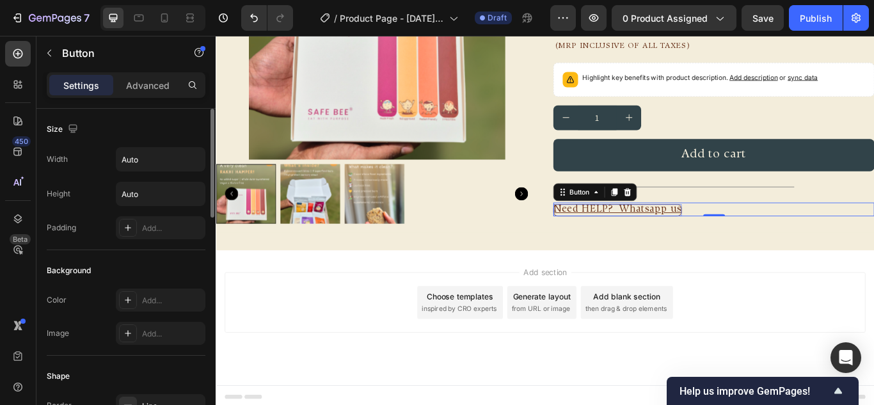
scroll to position [192, 0]
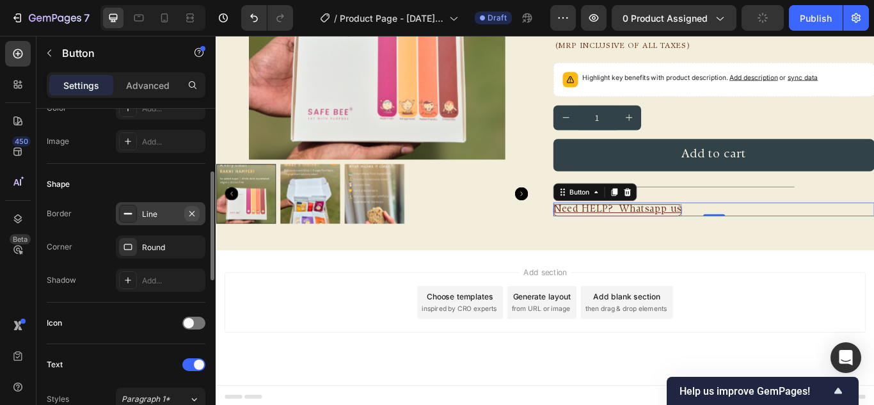
click at [197, 209] on icon "button" at bounding box center [192, 214] width 10 height 10
click at [191, 245] on icon "button" at bounding box center [191, 246] width 5 height 5
click at [686, 271] on div "FREE SHIPPING Text Block FREE SHIPPING Text Block FREE SHIPPING Text Block FREE…" at bounding box center [600, 63] width 768 height 445
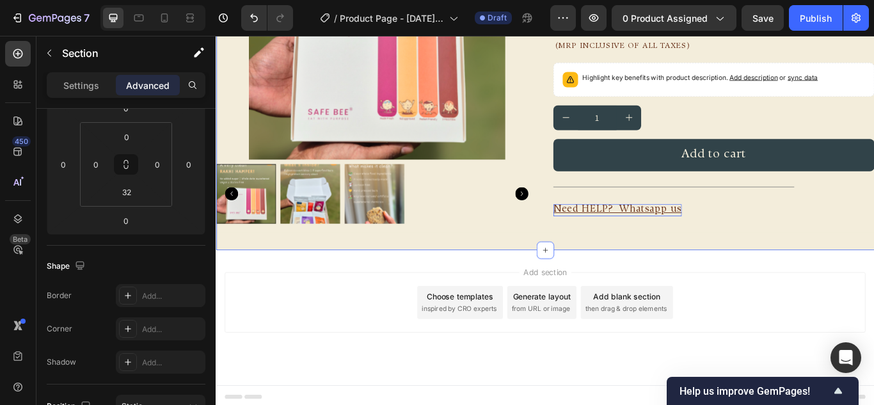
scroll to position [0, 0]
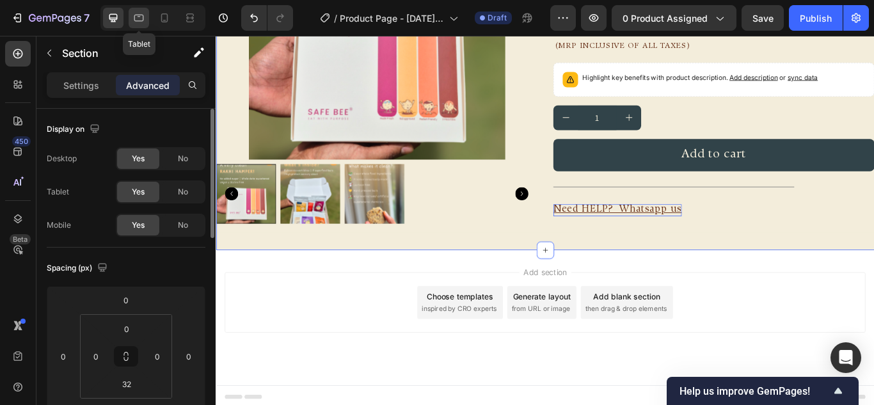
click at [134, 15] on icon at bounding box center [139, 18] width 13 height 13
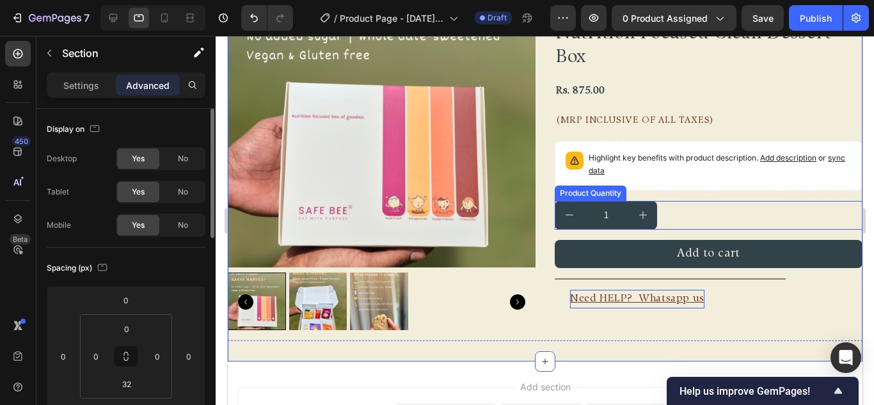
scroll to position [192, 0]
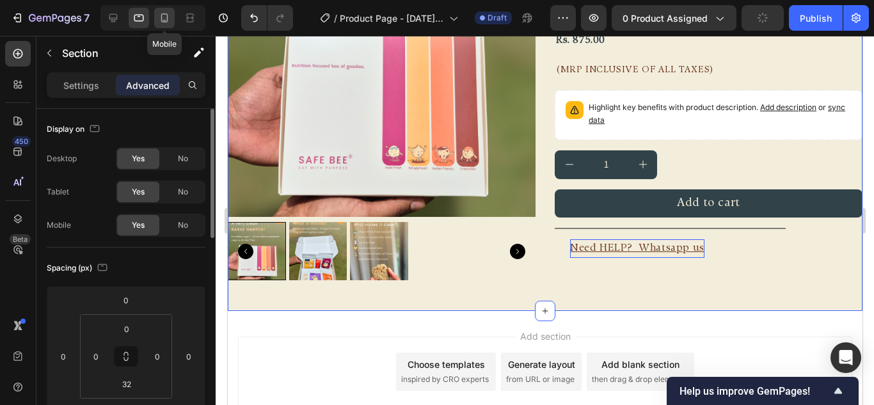
click at [168, 15] on icon at bounding box center [164, 18] width 13 height 13
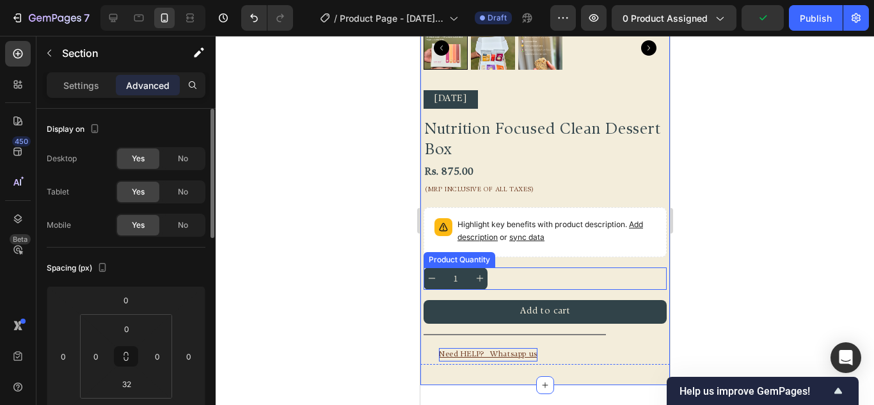
scroll to position [381, 0]
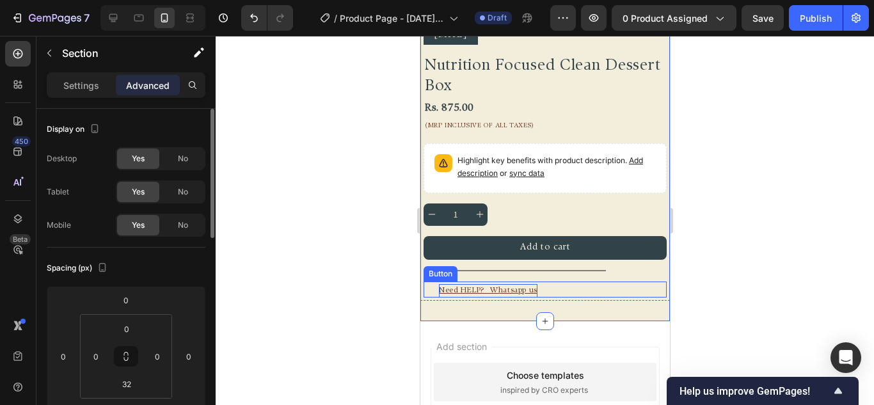
click at [545, 284] on link "Need HELP? Whatsapp us" at bounding box center [487, 291] width 129 height 14
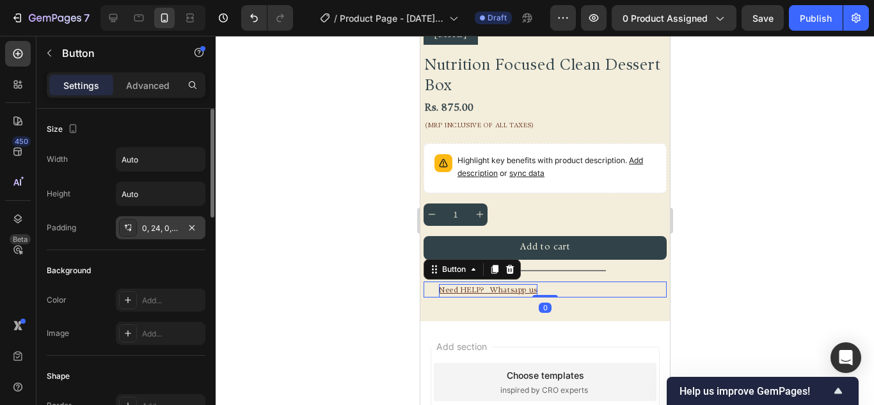
click at [163, 225] on div "0, 24, 0, 24" at bounding box center [160, 229] width 37 height 12
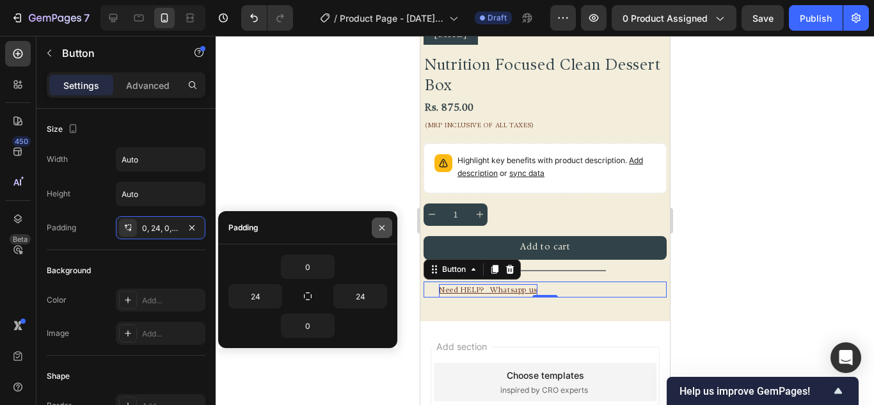
click at [378, 229] on icon "button" at bounding box center [382, 228] width 10 height 10
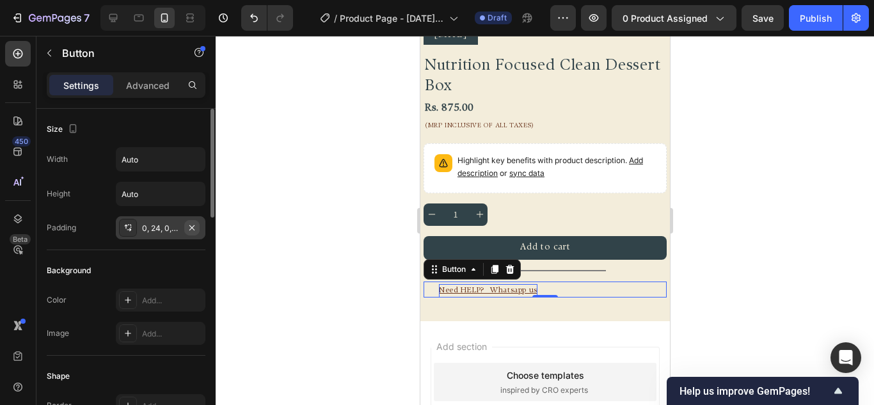
click at [185, 223] on button "button" at bounding box center [191, 227] width 15 height 15
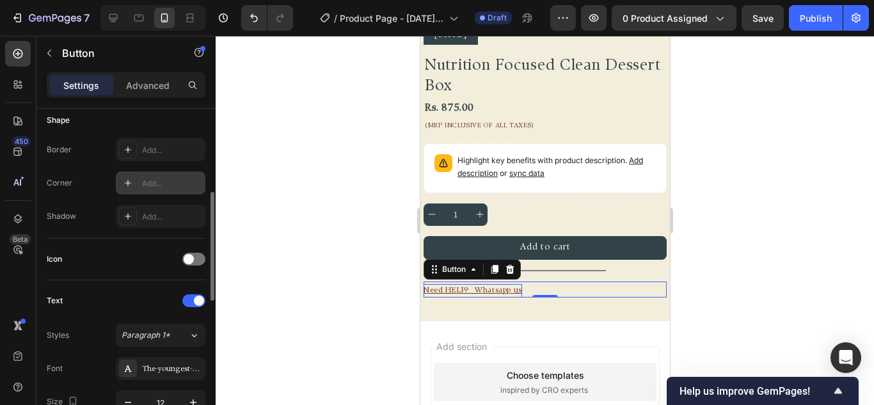
scroll to position [384, 0]
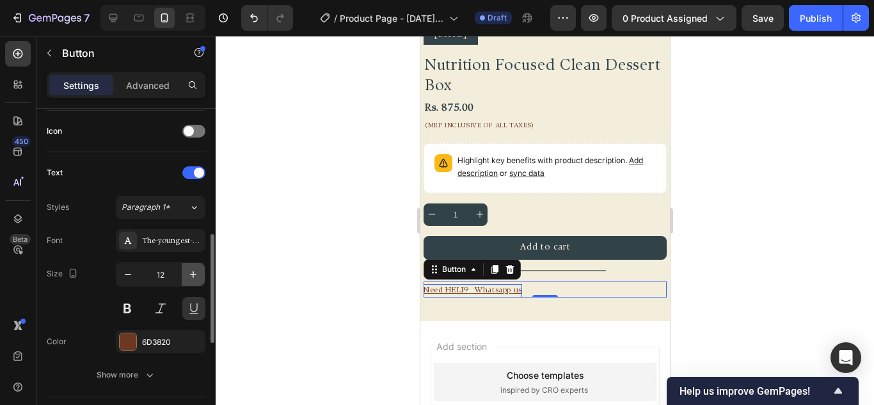
click at [192, 277] on icon "button" at bounding box center [193, 274] width 13 height 13
type input "14"
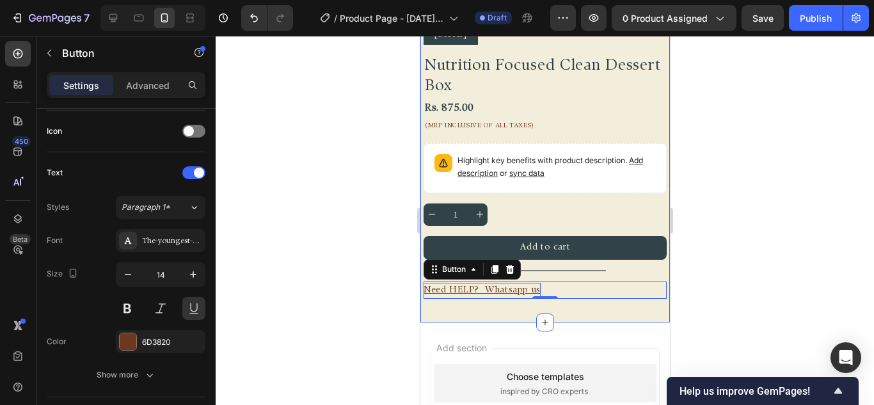
click at [508, 299] on div "FREE SHIPPING Text Block FREE SHIPPING Text Block FREE SHIPPING Text Block FREE…" at bounding box center [545, 1] width 250 height 641
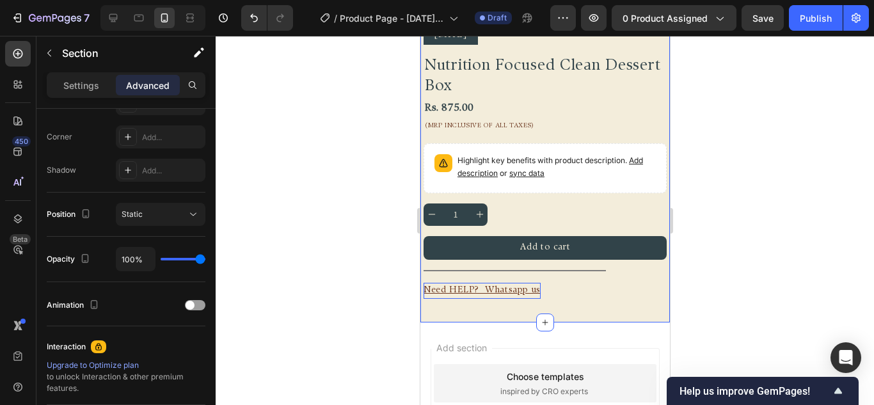
scroll to position [0, 0]
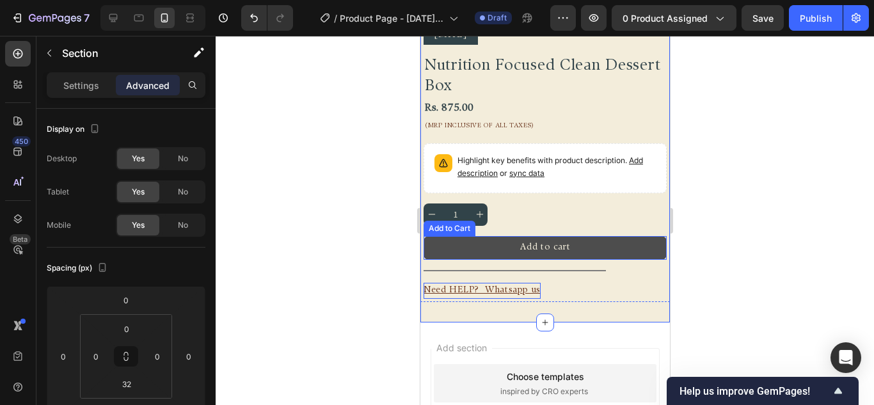
click at [564, 244] on button "Add to cart" at bounding box center [544, 248] width 243 height 24
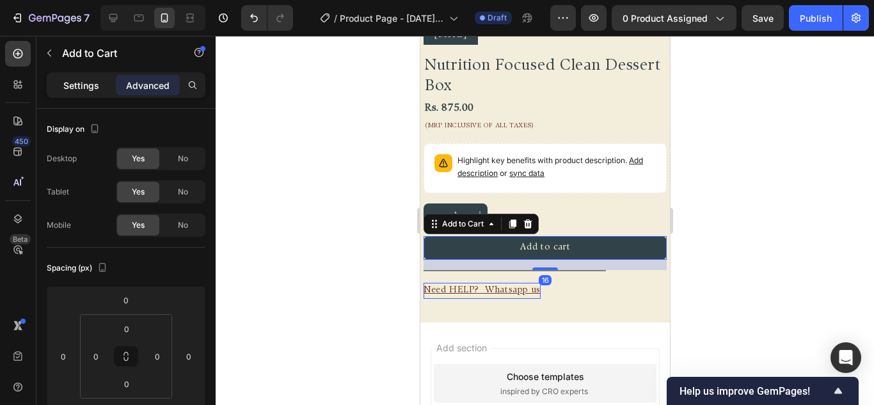
click at [72, 76] on div "Settings" at bounding box center [81, 85] width 64 height 20
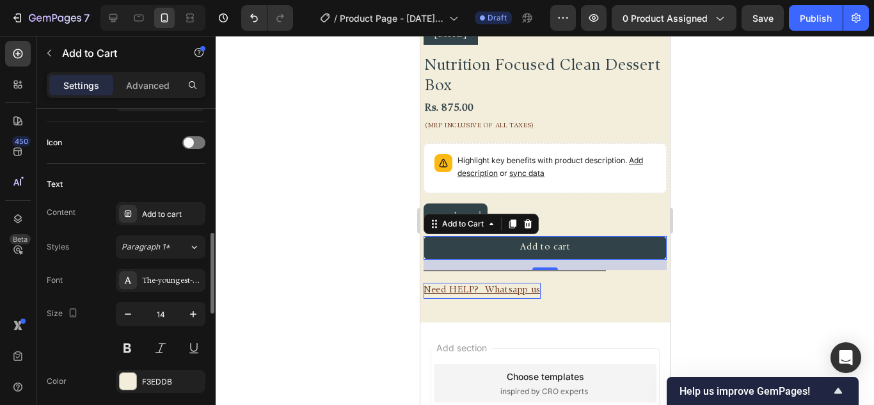
scroll to position [576, 0]
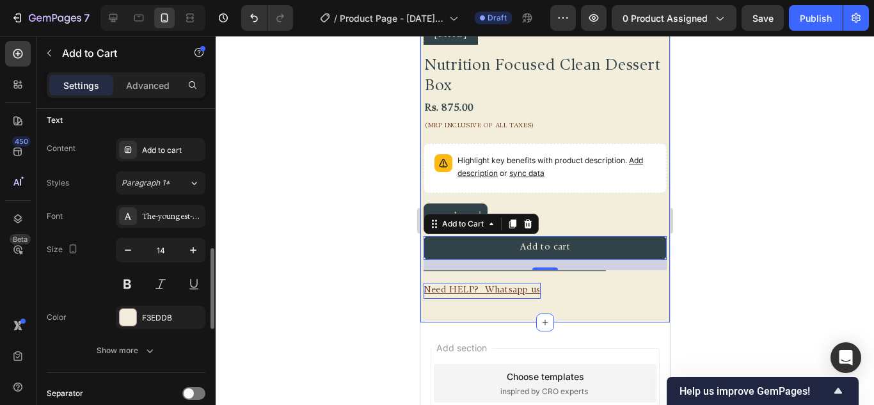
click at [583, 286] on div "Need HELP? Whatsapp us Button" at bounding box center [544, 290] width 243 height 17
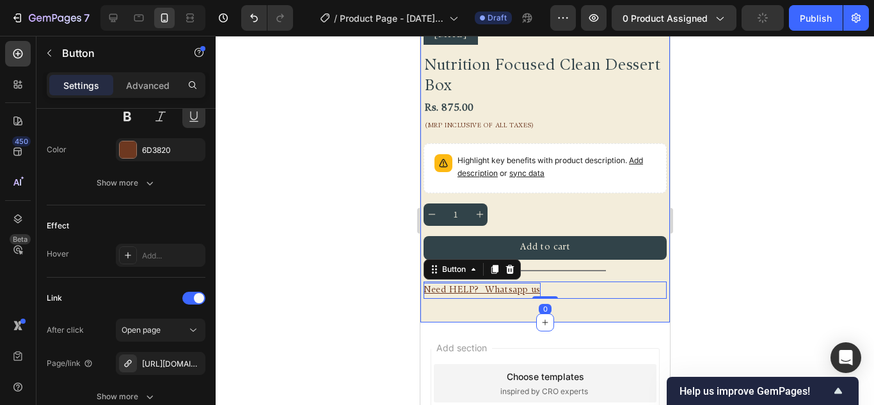
click at [581, 301] on div "FREE SHIPPING Text Block FREE SHIPPING Text Block FREE SHIPPING Text Block FREE…" at bounding box center [545, 1] width 250 height 641
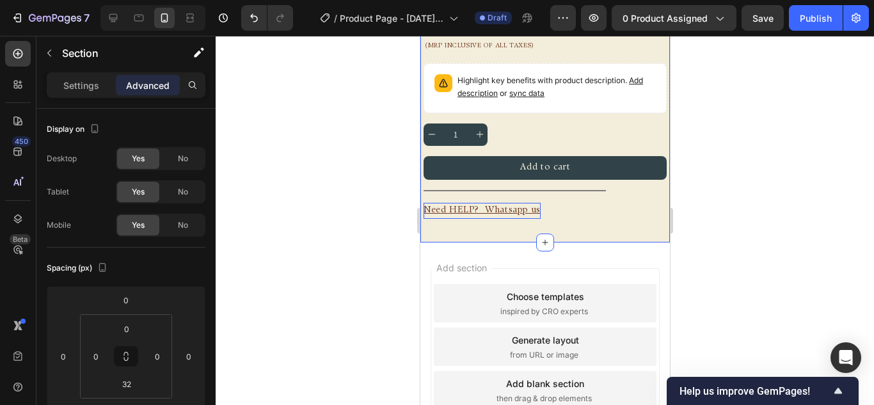
scroll to position [381, 0]
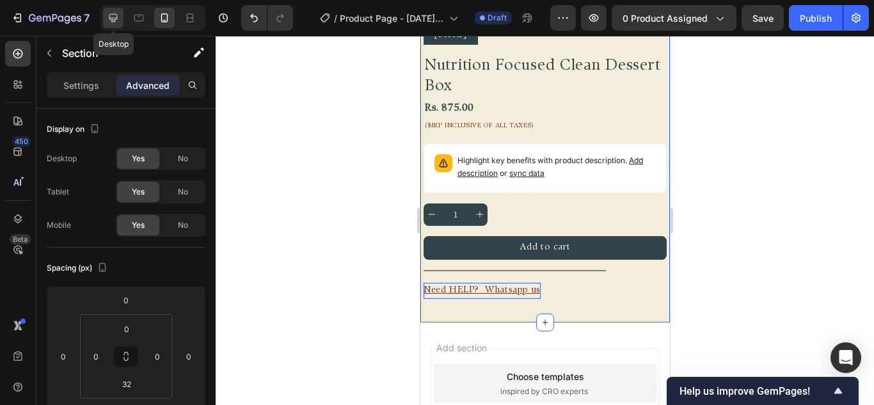
click at [115, 17] on icon at bounding box center [113, 18] width 13 height 13
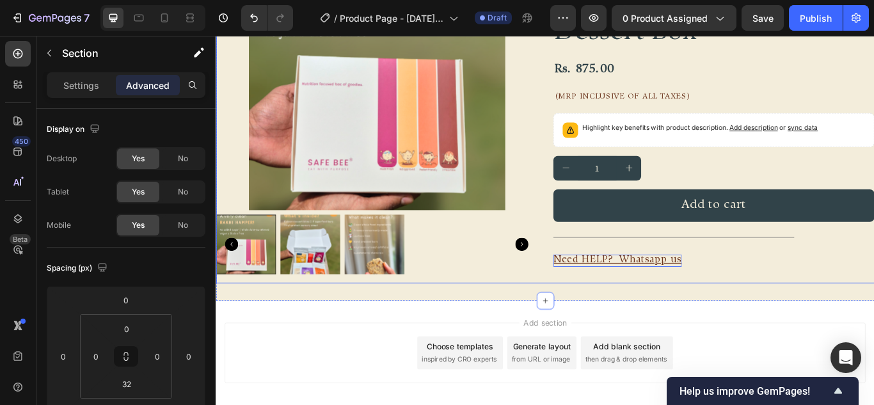
scroll to position [192, 0]
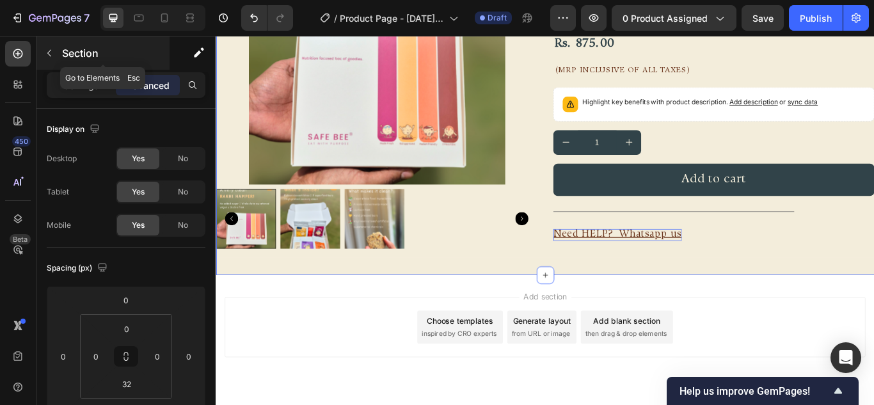
click at [51, 53] on icon "button" at bounding box center [49, 53] width 10 height 10
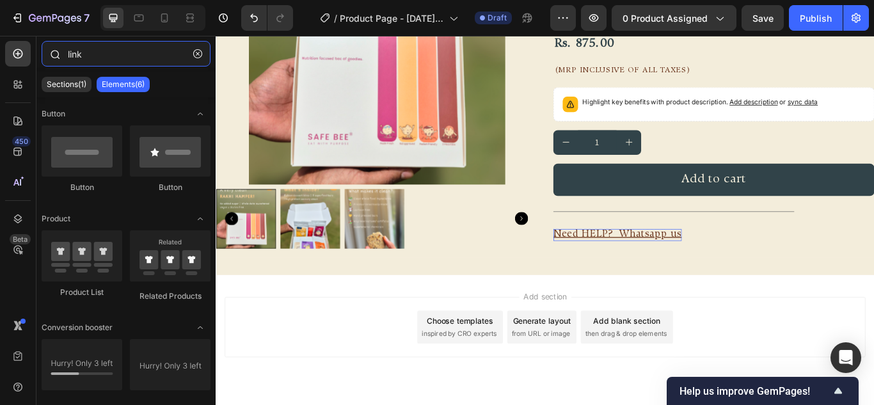
drag, startPoint x: 106, startPoint y: 52, endPoint x: 65, endPoint y: 56, distance: 40.5
click at [65, 56] on div "link" at bounding box center [125, 56] width 179 height 31
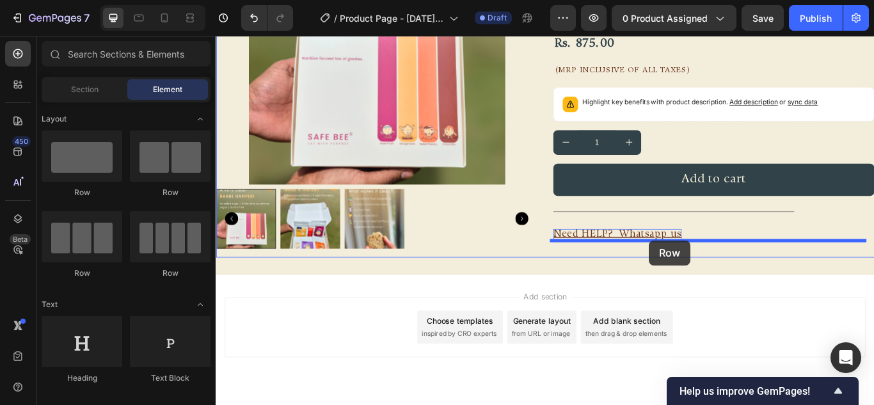
drag, startPoint x: 302, startPoint y: 196, endPoint x: 721, endPoint y: 275, distance: 426.7
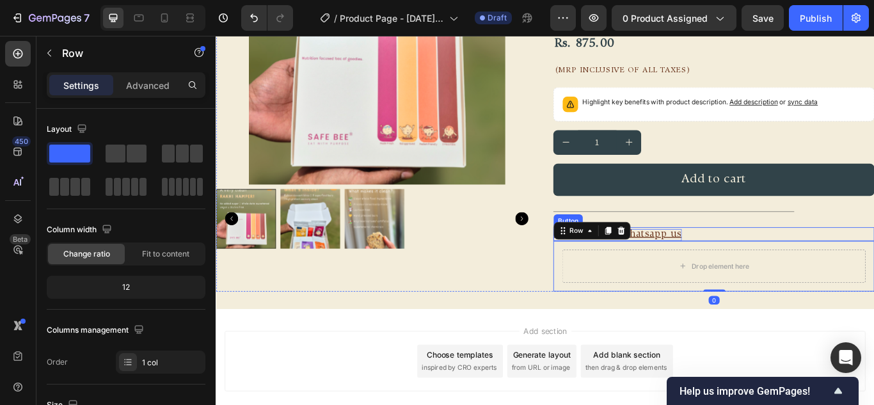
click at [777, 268] on div "Need HELP? Whatsapp us Button" at bounding box center [796, 267] width 375 height 16
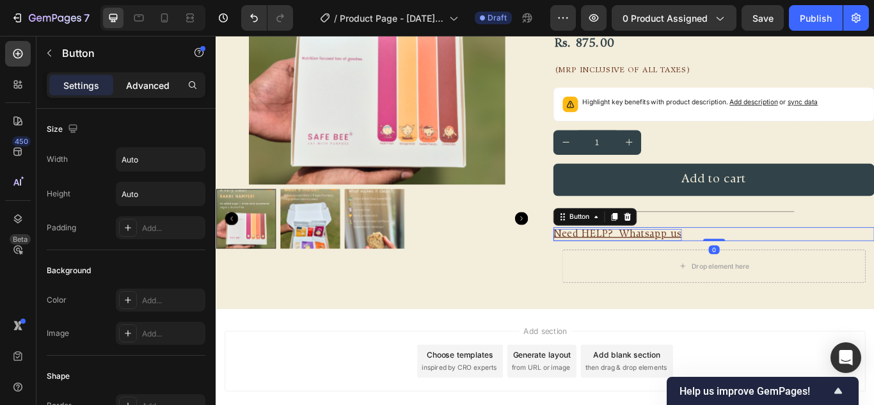
click at [138, 86] on p "Advanced" at bounding box center [148, 85] width 44 height 13
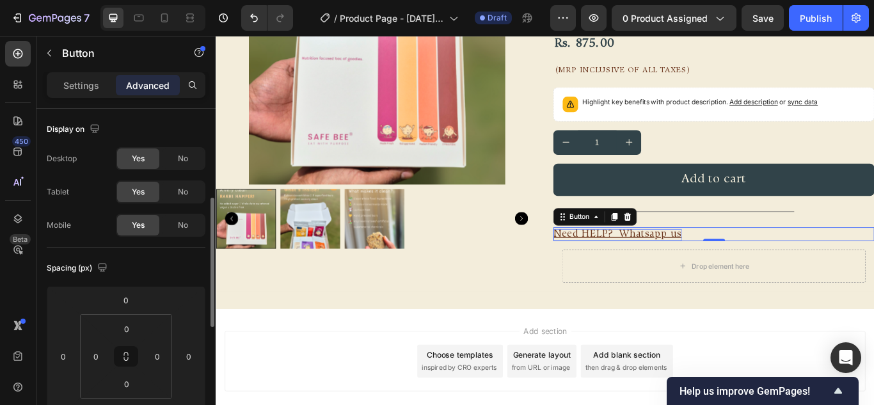
scroll to position [128, 0]
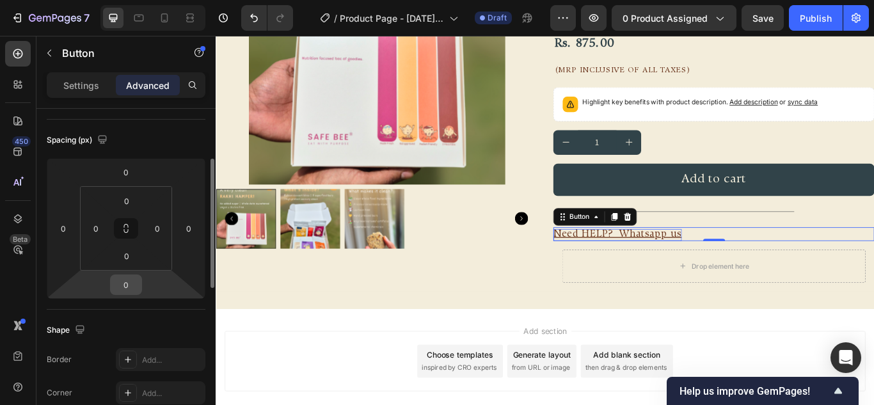
click at [117, 279] on input "0" at bounding box center [126, 284] width 26 height 19
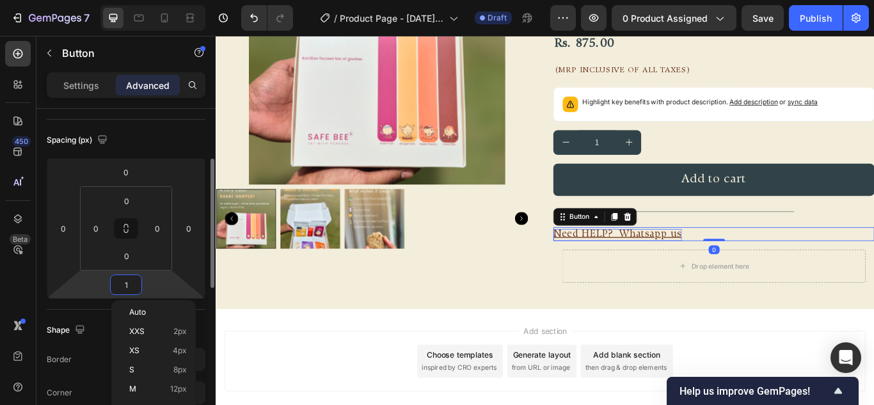
type input "16"
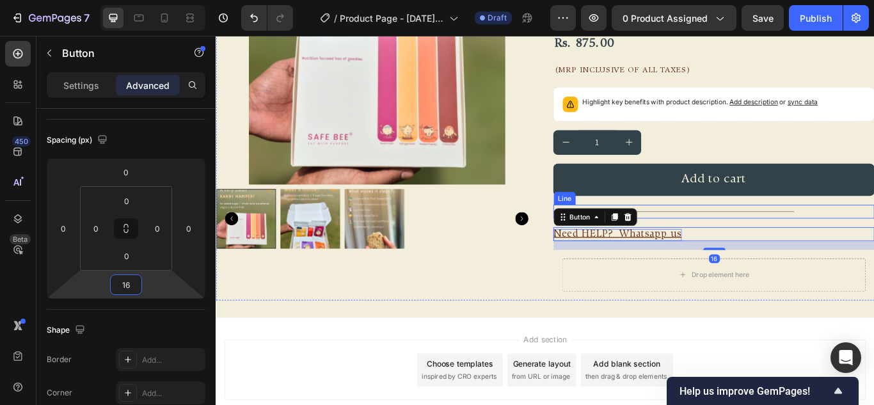
click at [799, 241] on div at bounding box center [749, 241] width 281 height 1
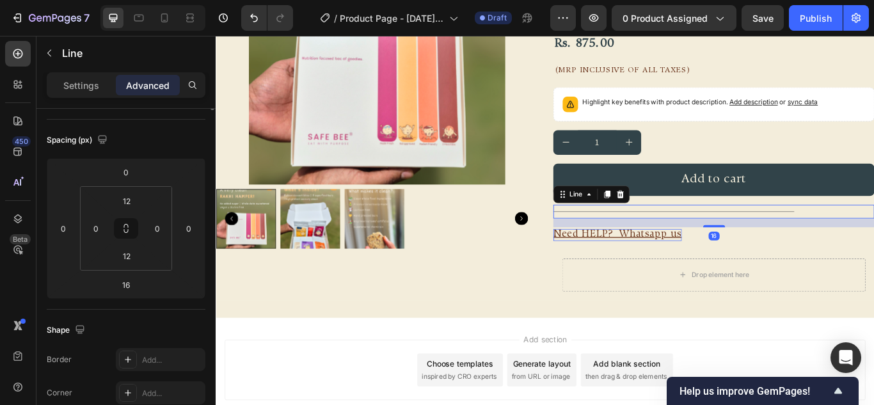
scroll to position [0, 0]
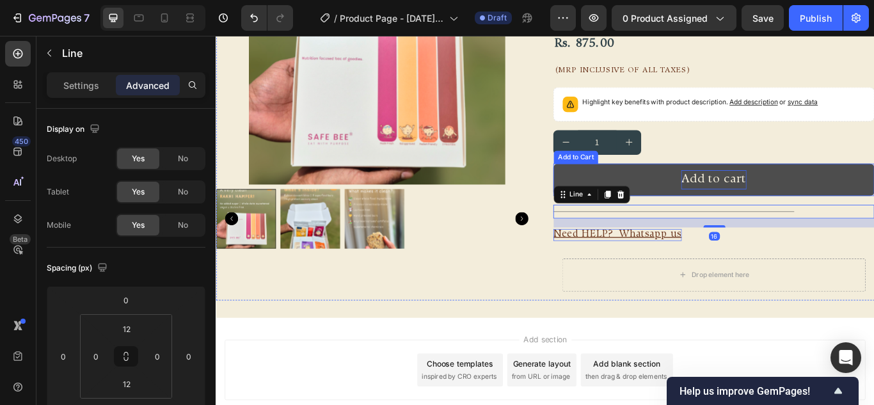
click at [800, 214] on p "Add to cart" at bounding box center [797, 204] width 76 height 22
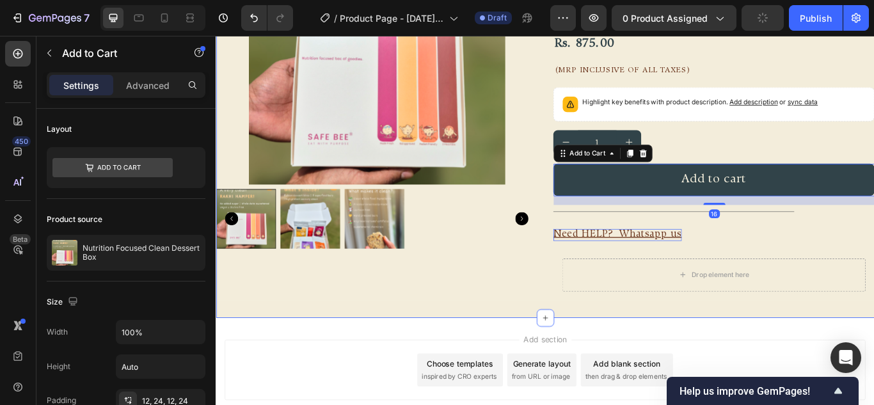
click at [732, 357] on div "FREE SHIPPING Text Block FREE SHIPPING Text Block FREE SHIPPING Text Block FREE…" at bounding box center [600, 117] width 768 height 495
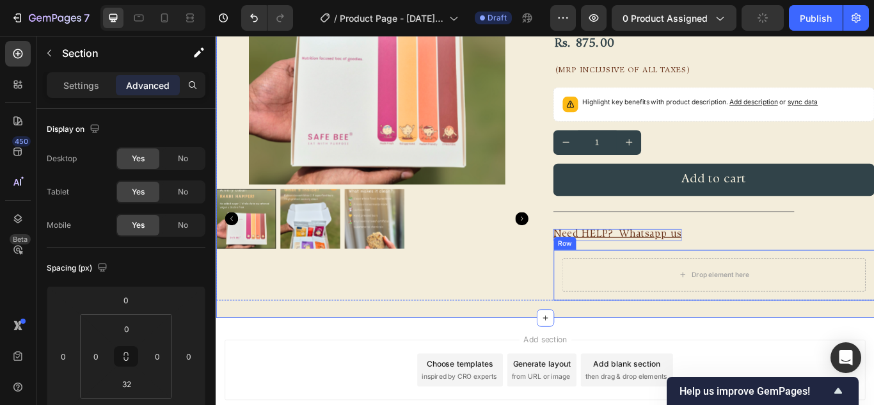
click at [736, 319] on div "Drop element here" at bounding box center [797, 315] width 354 height 38
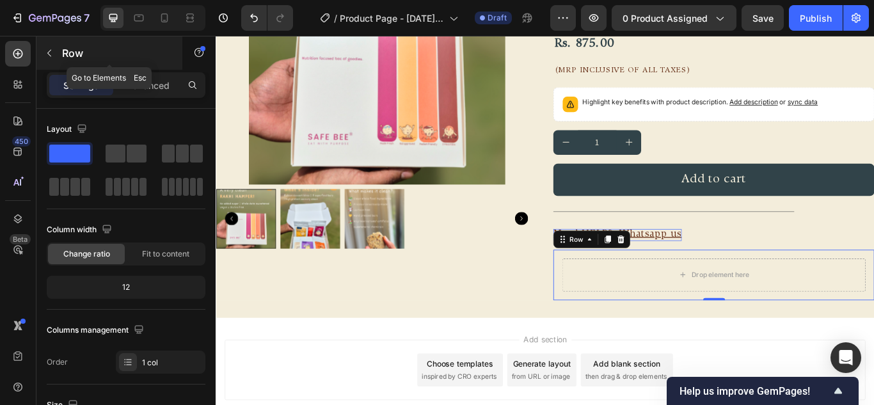
click at [46, 54] on icon "button" at bounding box center [49, 53] width 10 height 10
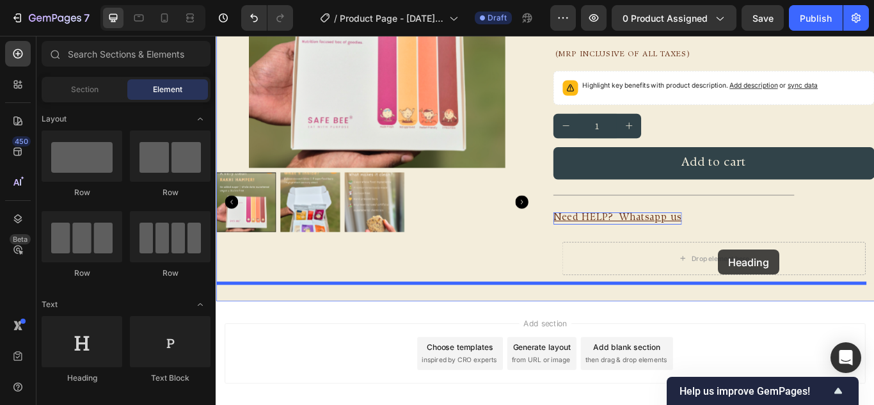
scroll to position [213, 0]
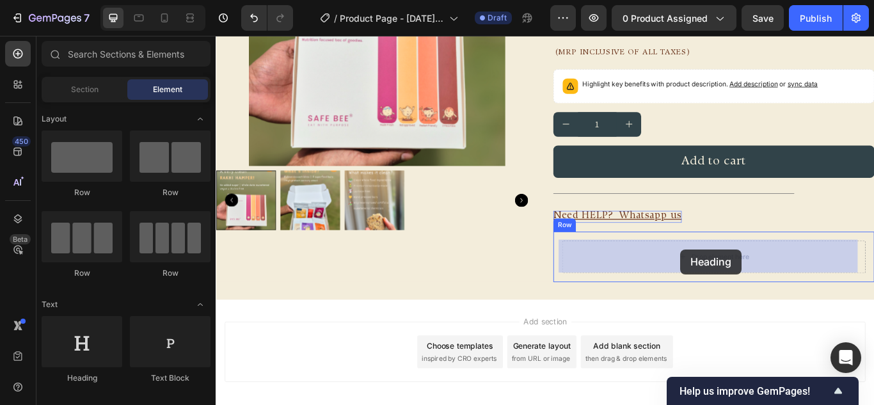
drag, startPoint x: 303, startPoint y: 376, endPoint x: 758, endPoint y: 285, distance: 464.3
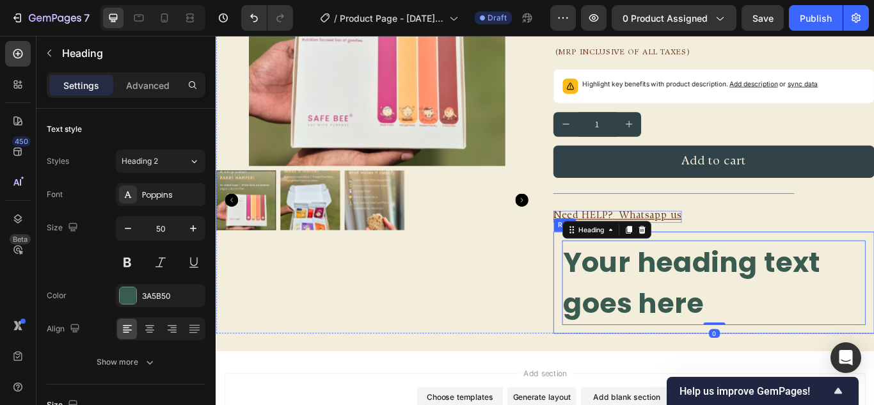
click at [611, 286] on div "Your heading text goes here Heading 0 Row" at bounding box center [796, 323] width 375 height 119
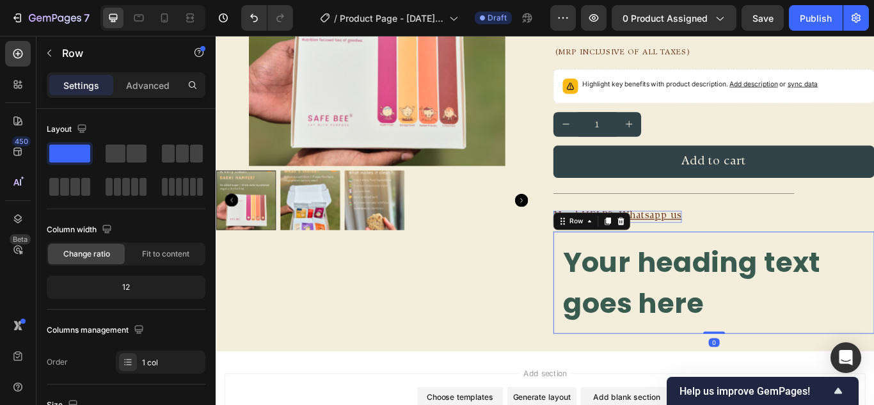
click at [159, 72] on div "Settings Advanced" at bounding box center [126, 85] width 159 height 26
click at [158, 76] on div "Advanced" at bounding box center [148, 85] width 64 height 20
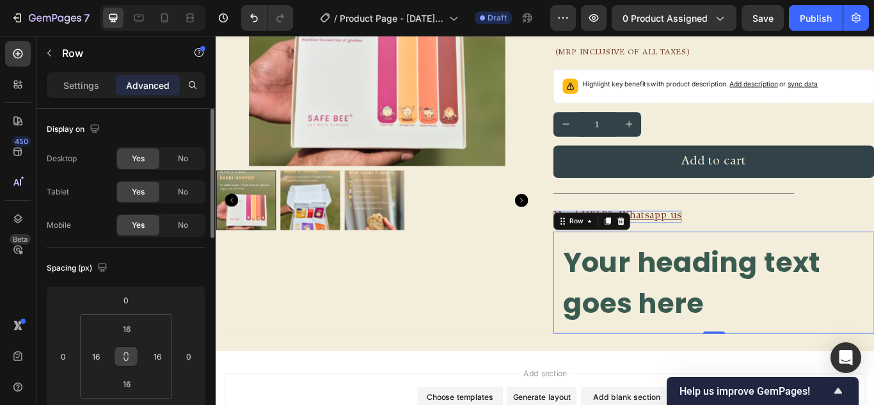
click at [127, 357] on icon at bounding box center [126, 356] width 10 height 10
click at [150, 355] on input "16" at bounding box center [157, 356] width 19 height 19
type input "0"
click at [172, 275] on div "Spacing (px)" at bounding box center [126, 268] width 159 height 20
type input "0"
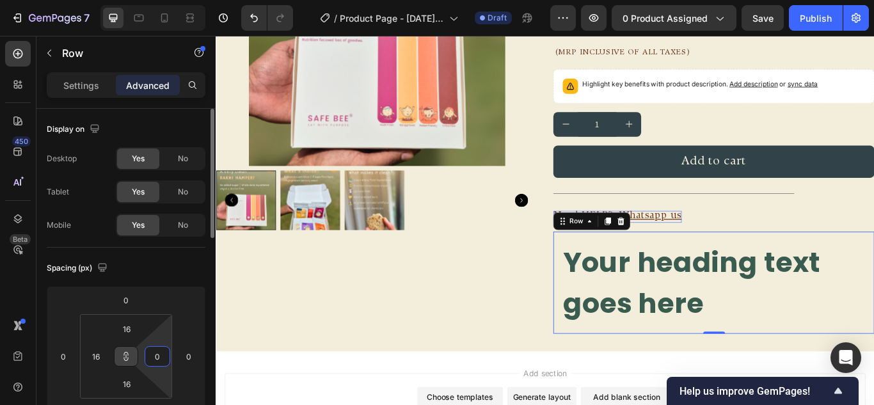
type input "0"
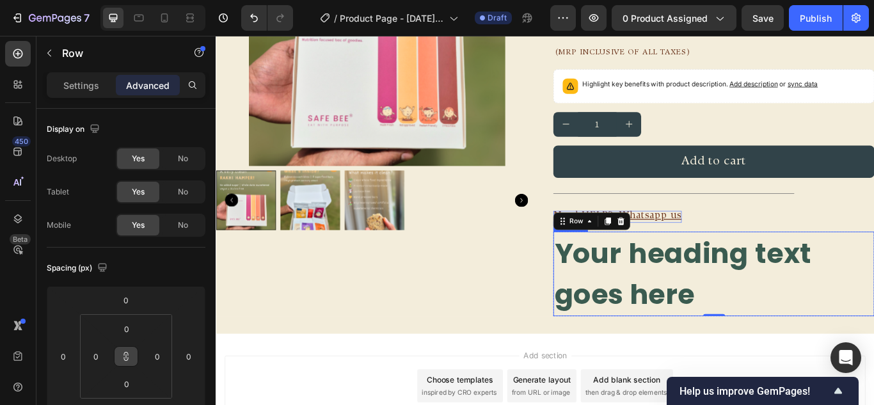
click at [720, 300] on h2 "Your heading text goes here" at bounding box center [796, 313] width 375 height 99
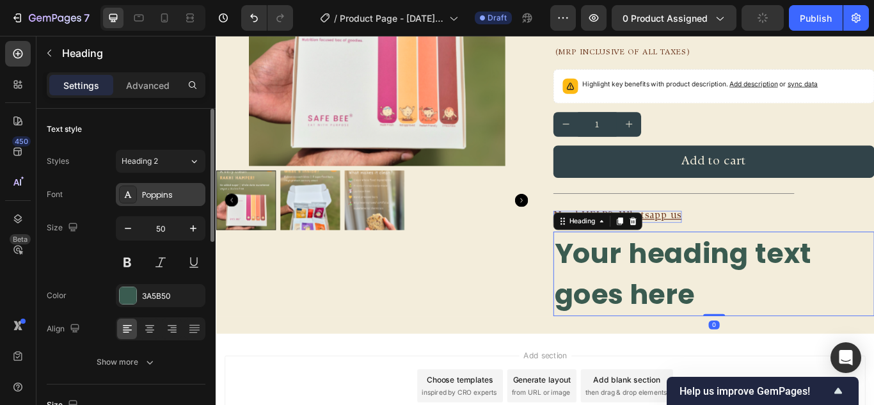
click at [140, 200] on div "Poppins" at bounding box center [161, 194] width 90 height 23
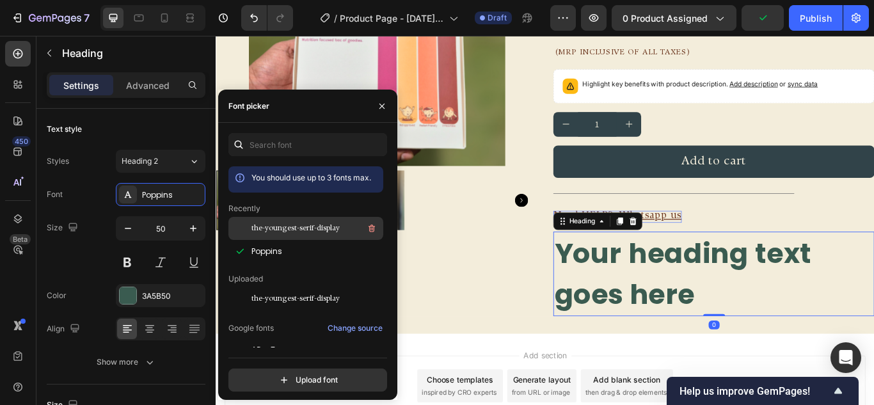
click at [279, 230] on span "the-youngest-serif-display" at bounding box center [296, 229] width 88 height 12
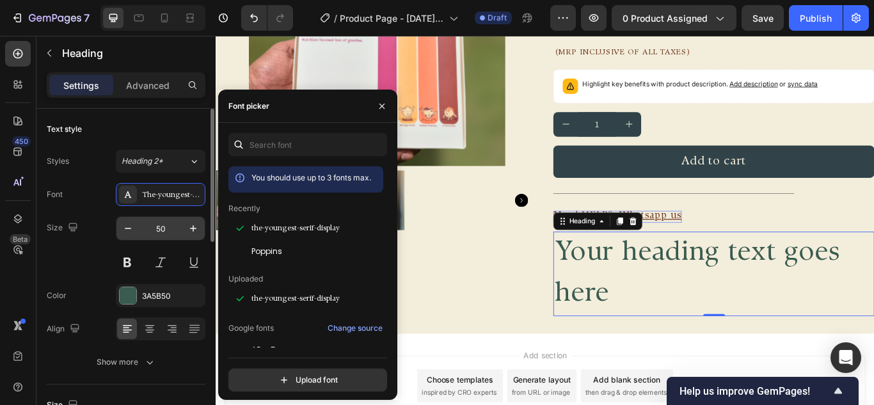
click at [154, 236] on input "50" at bounding box center [161, 228] width 42 height 23
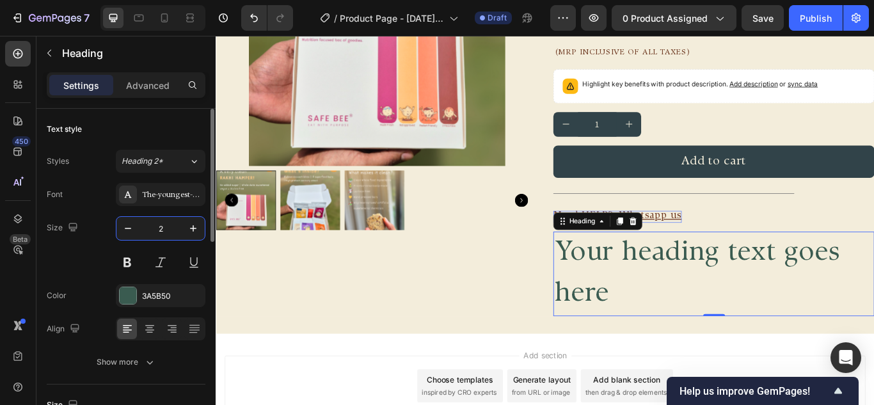
type input "24"
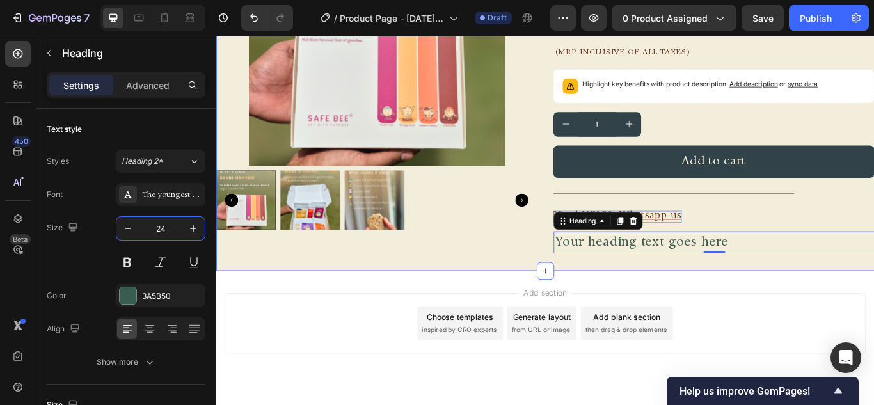
click at [846, 295] on div "FREE SHIPPING Text Block FREE SHIPPING Text Block FREE SHIPPING Text Block FREE…" at bounding box center [600, 80] width 768 height 462
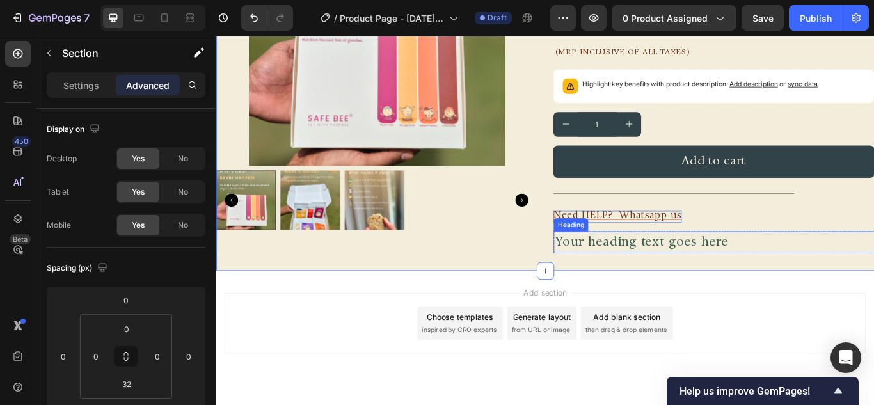
click at [811, 275] on h2 "Your heading text goes here" at bounding box center [796, 277] width 375 height 26
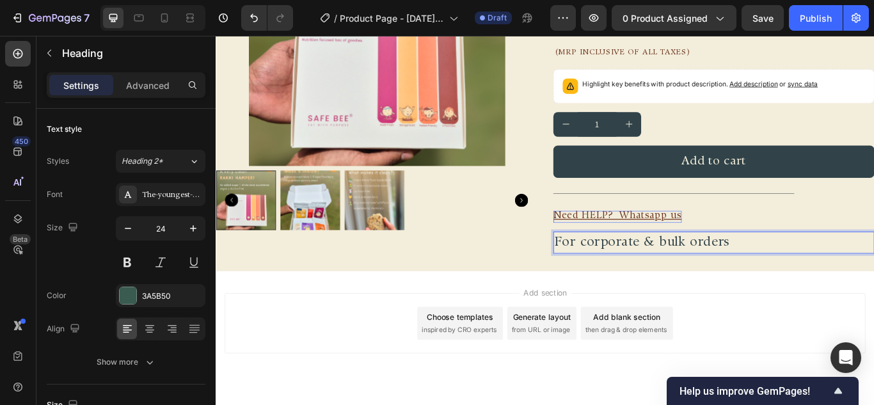
click at [613, 276] on span "For corporate & bulk orders" at bounding box center [713, 277] width 204 height 15
click at [839, 282] on p "For corporate & bulk orders" at bounding box center [797, 277] width 372 height 23
click at [129, 260] on button at bounding box center [127, 262] width 23 height 23
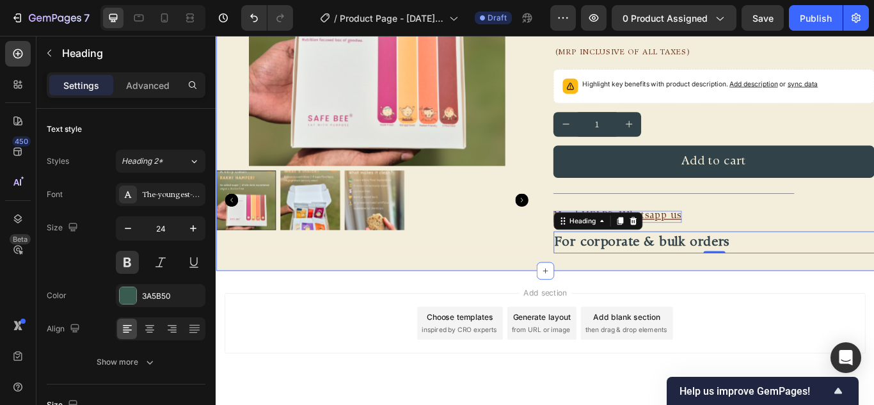
click at [771, 289] on div "FREE SHIPPING Text Block FREE SHIPPING Text Block FREE SHIPPING Text Block FREE…" at bounding box center [600, 80] width 768 height 462
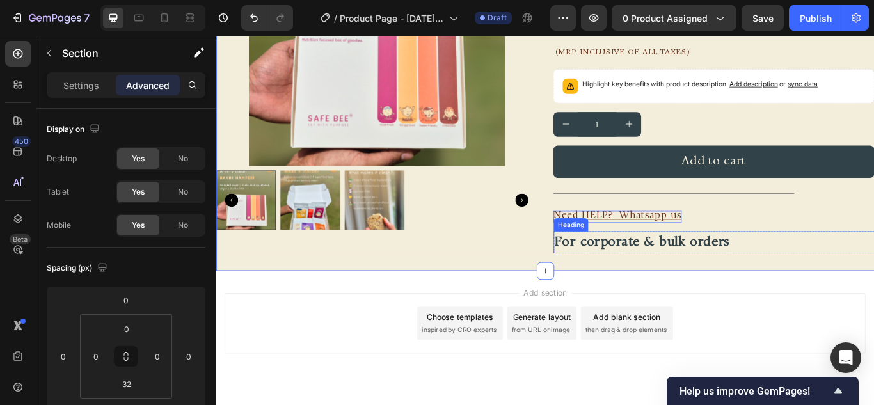
click at [874, 278] on p "⁠⁠⁠⁠⁠⁠⁠ For corporate & bulk orders" at bounding box center [797, 277] width 372 height 23
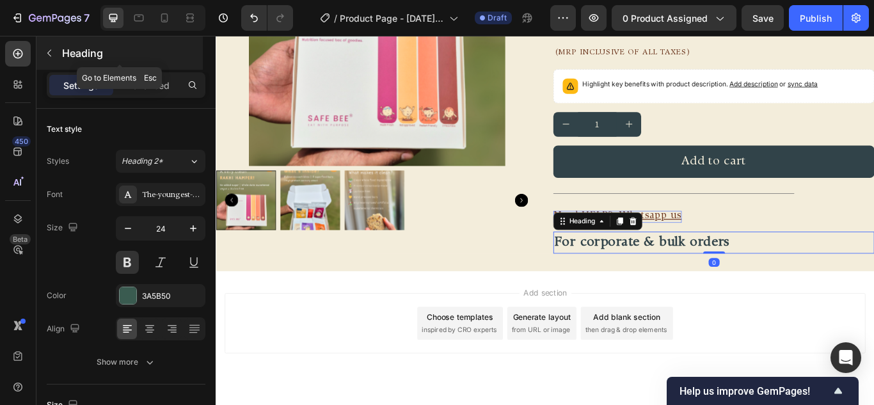
click at [54, 49] on button "button" at bounding box center [49, 53] width 20 height 20
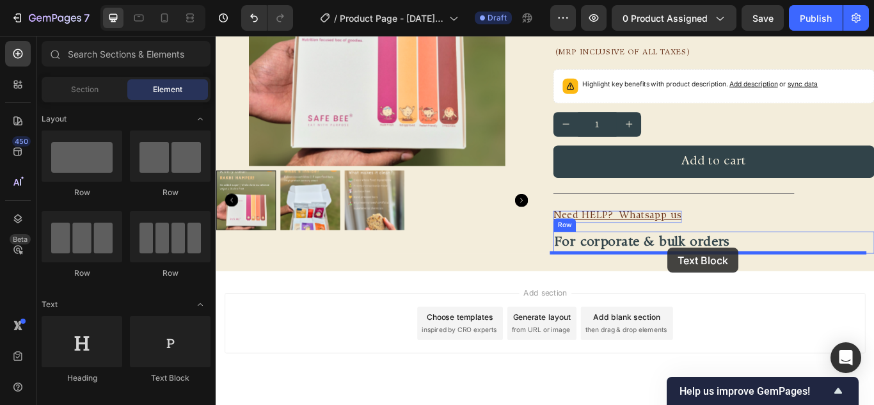
drag, startPoint x: 375, startPoint y: 378, endPoint x: 743, endPoint y: 283, distance: 379.6
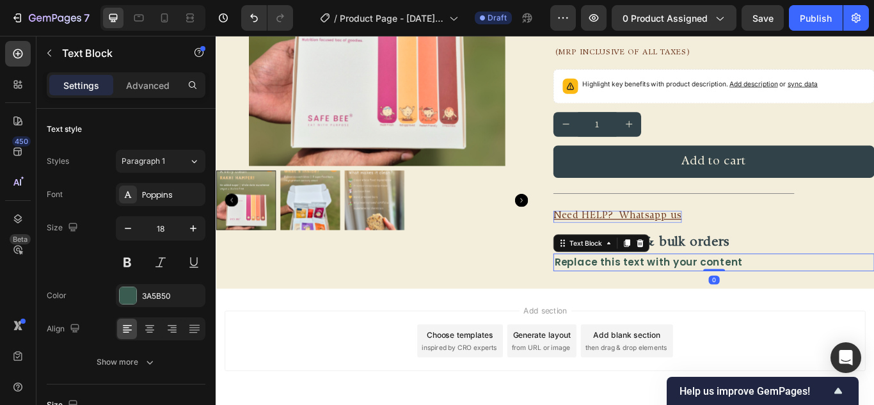
click at [794, 293] on div "Replace this text with your content" at bounding box center [796, 300] width 375 height 21
click at [794, 293] on p "Replace this text with your content" at bounding box center [797, 300] width 372 height 19
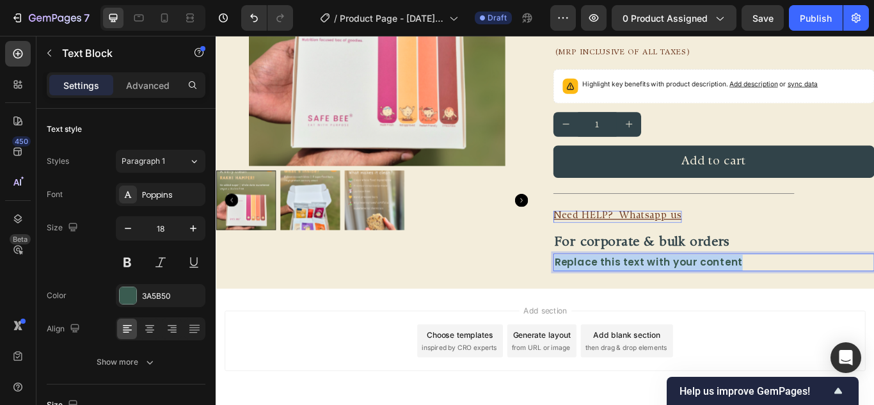
click at [794, 293] on p "Replace this text with your content" at bounding box center [797, 300] width 372 height 19
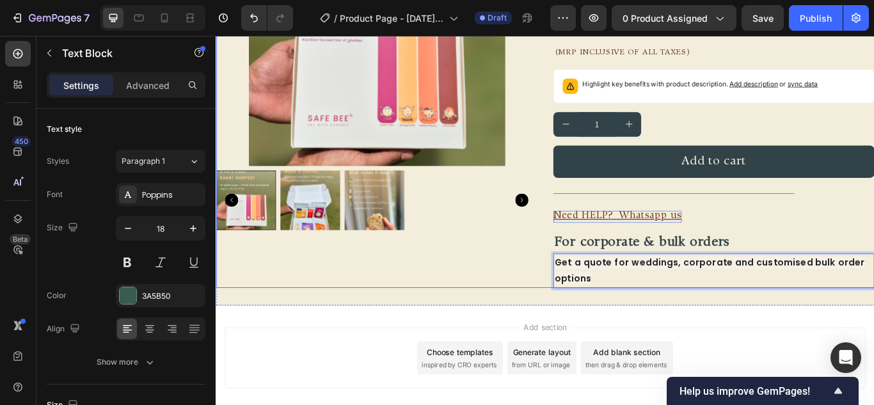
click at [506, 284] on div "Product Images" at bounding box center [403, 110] width 375 height 442
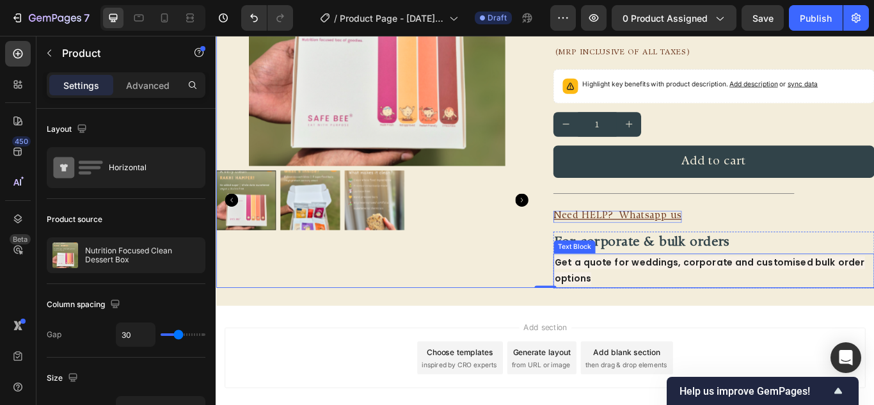
click at [684, 304] on span "Get a quote for weddings, corporate and customised bulk order options" at bounding box center [792, 310] width 362 height 34
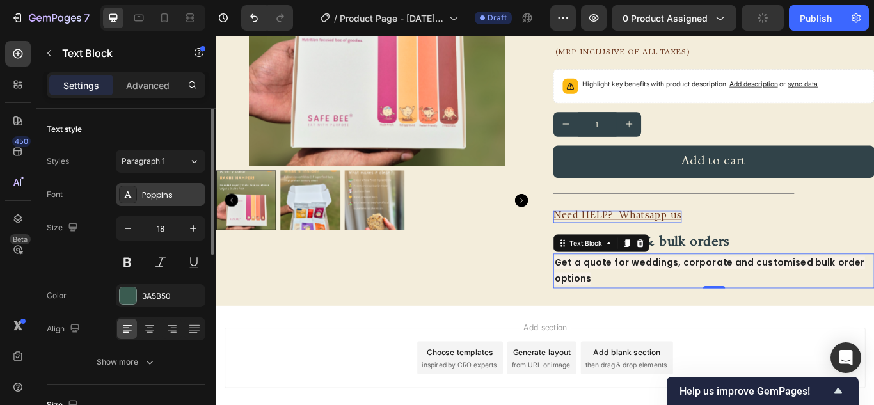
click at [173, 200] on div "Poppins" at bounding box center [172, 195] width 60 height 12
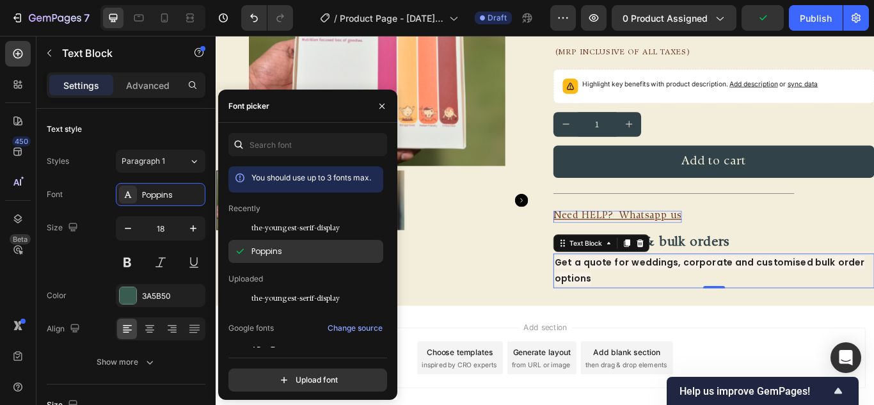
click at [286, 241] on div "Poppins" at bounding box center [306, 251] width 155 height 23
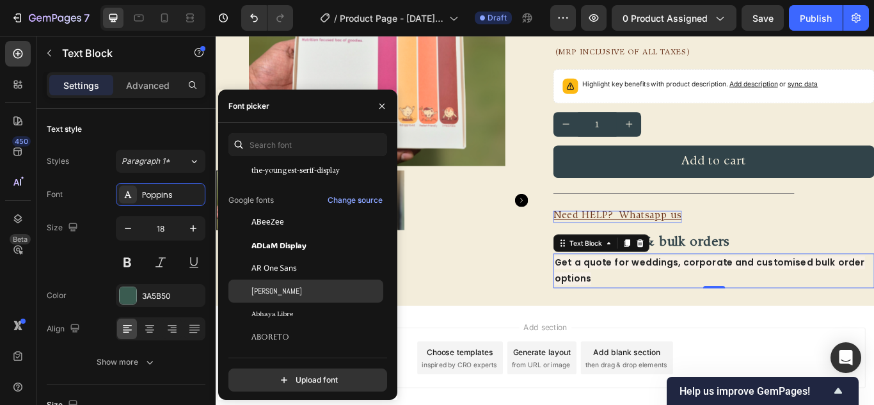
scroll to position [0, 0]
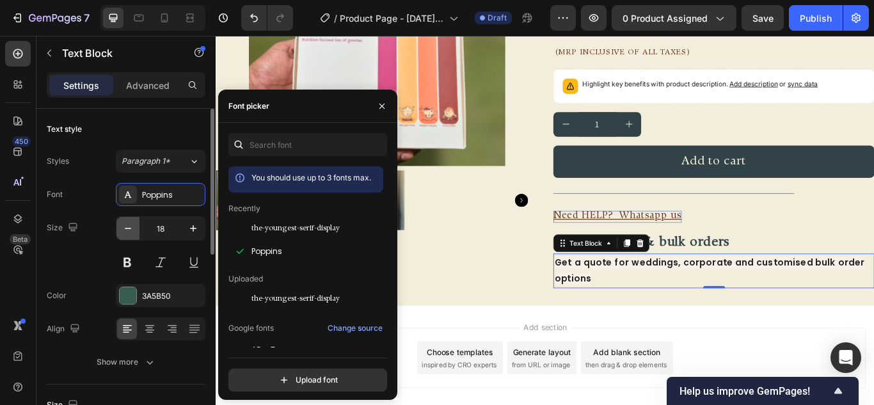
click at [131, 224] on icon "button" at bounding box center [128, 228] width 13 height 13
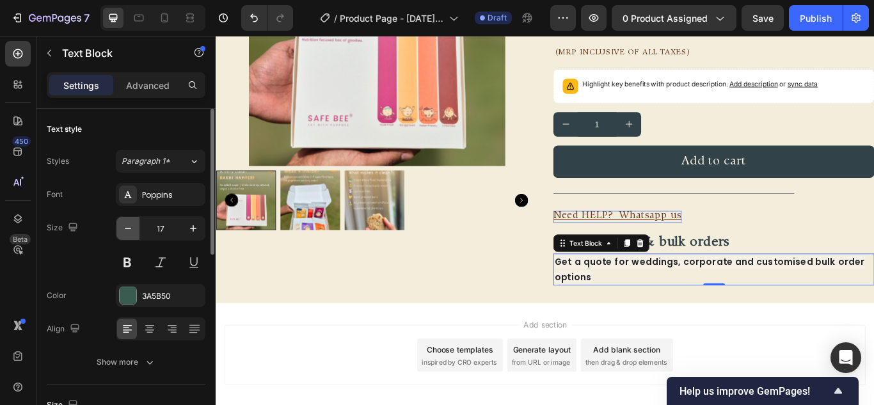
type input "16"
click at [131, 293] on div at bounding box center [128, 295] width 17 height 17
click at [665, 313] on p "Get a quote for weddings, corporate and customised bulk order options" at bounding box center [797, 307] width 372 height 33
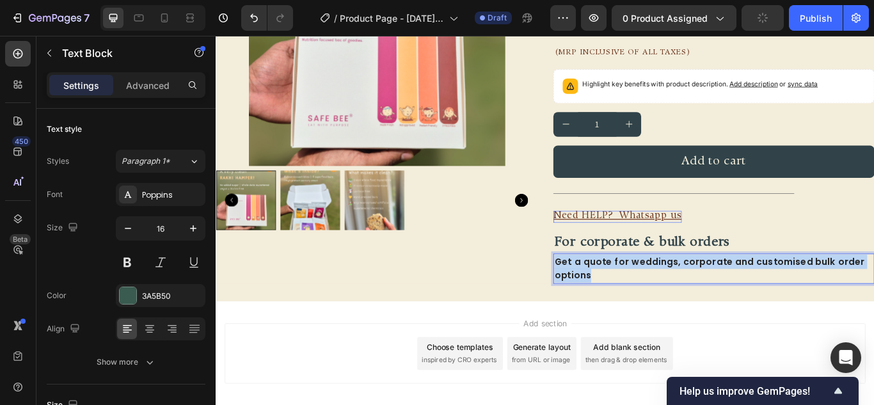
click at [665, 313] on p "Get a quote for weddings, corporate and customised bulk order options" at bounding box center [797, 307] width 372 height 33
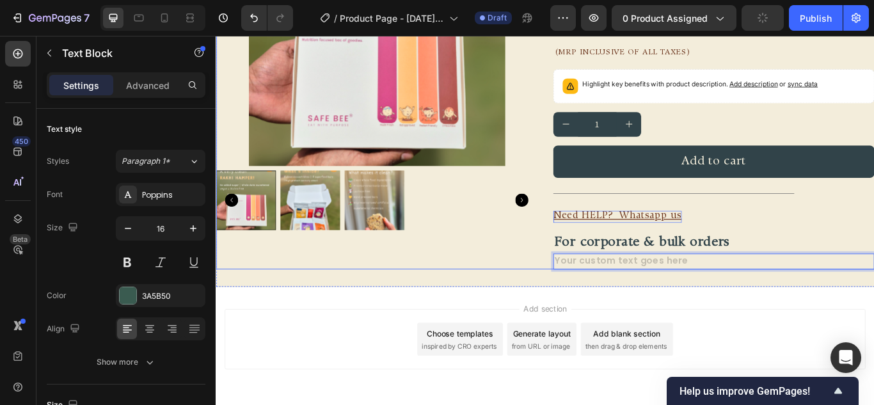
click at [570, 291] on div "Product Images" at bounding box center [403, 99] width 375 height 421
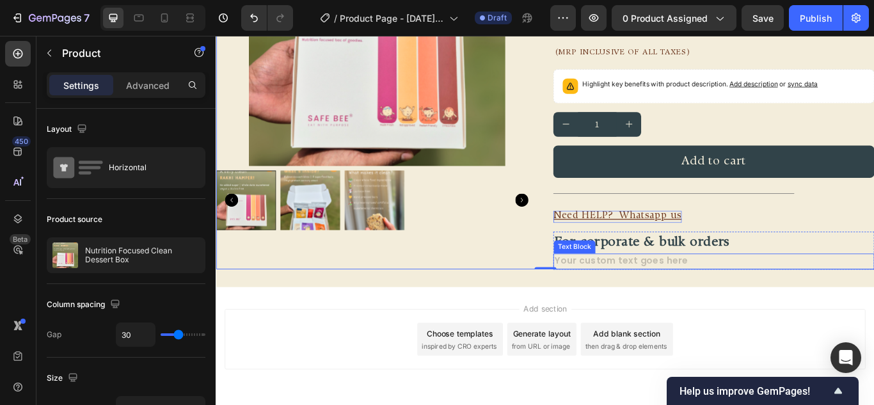
click at [672, 298] on div "Rich Text Editor. Editing area: main" at bounding box center [796, 299] width 375 height 19
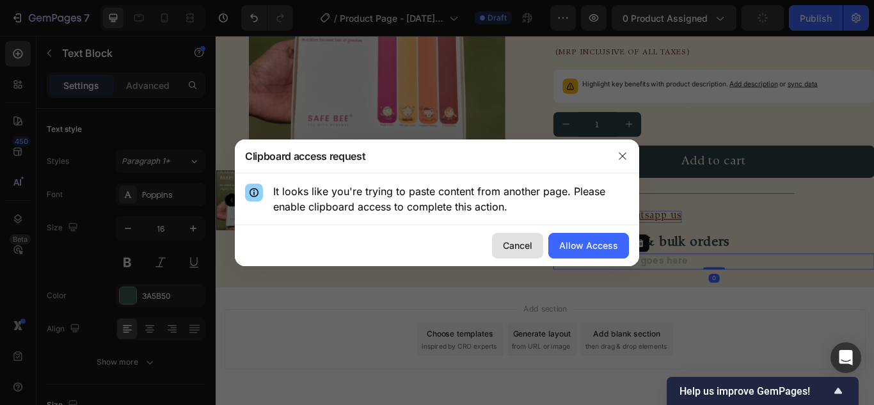
click at [542, 245] on button "Cancel" at bounding box center [517, 246] width 51 height 26
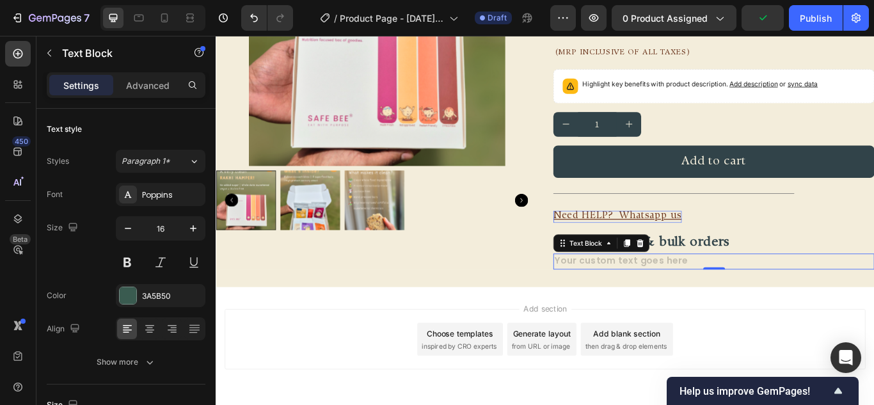
click at [679, 296] on div "Rich Text Editor. Editing area: main" at bounding box center [796, 299] width 375 height 19
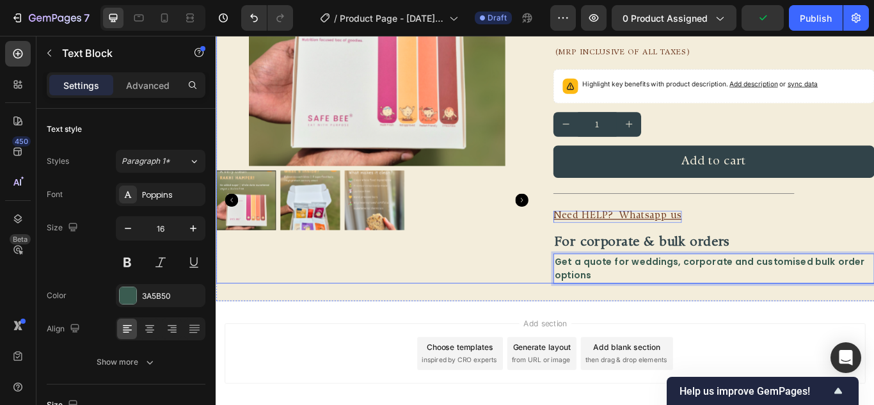
click at [488, 306] on div "Product Images" at bounding box center [403, 107] width 375 height 437
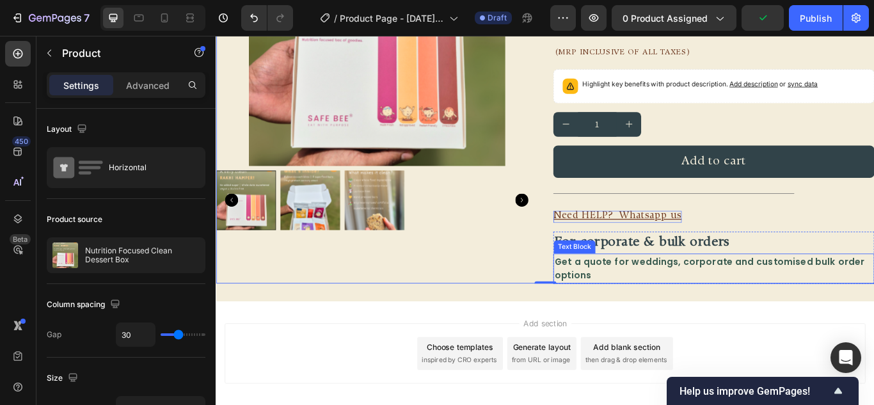
click at [643, 308] on p "Get a quote for weddings, corporate and customised bulk order options" at bounding box center [797, 307] width 372 height 33
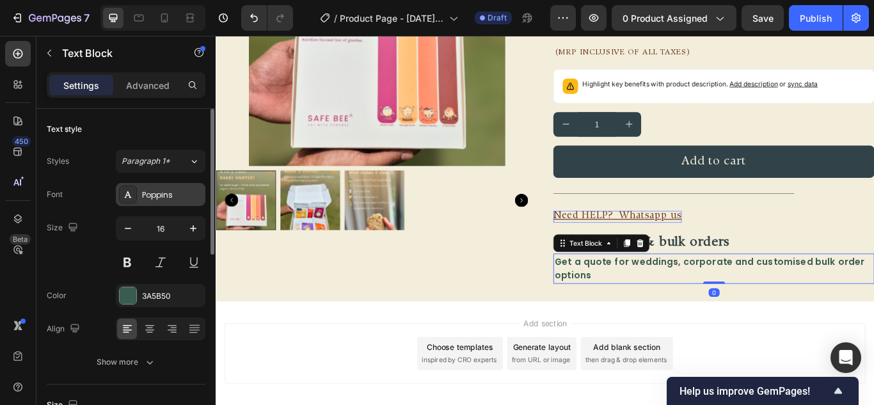
click at [157, 196] on div "Poppins" at bounding box center [172, 195] width 60 height 12
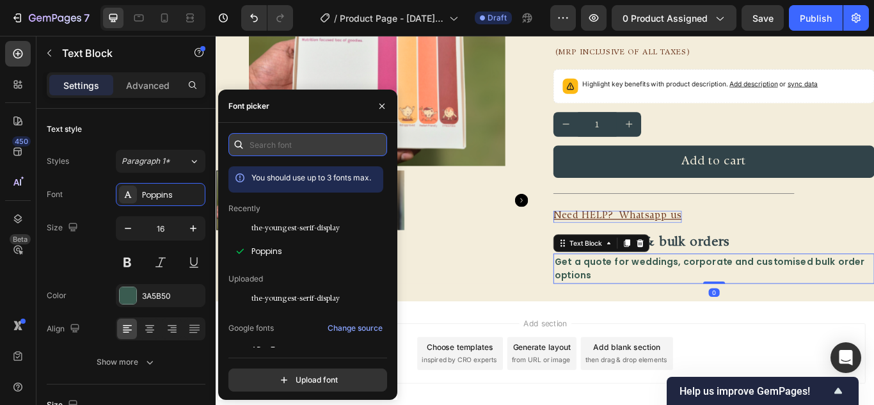
click at [267, 143] on input "text" at bounding box center [308, 144] width 159 height 23
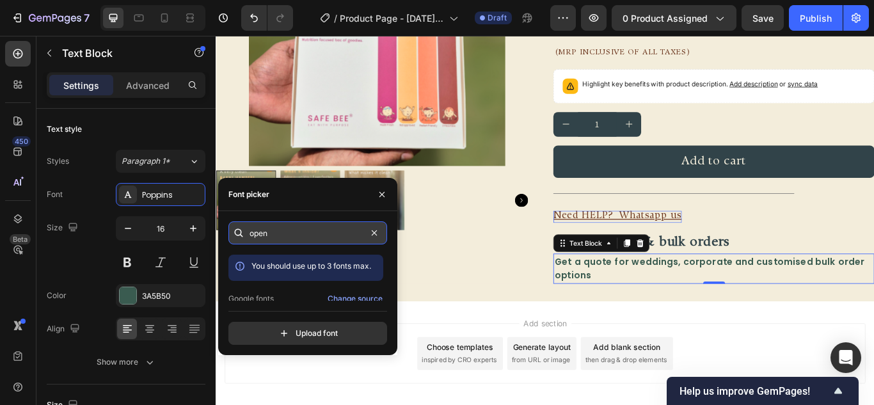
click at [288, 228] on input "open" at bounding box center [308, 233] width 159 height 23
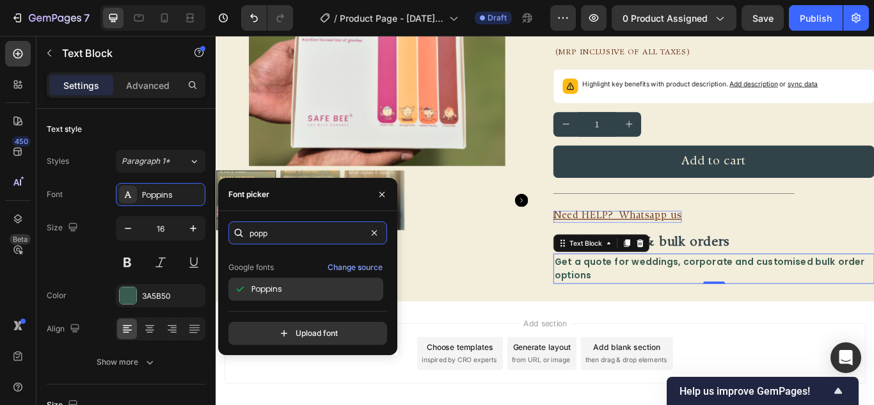
type input "popp"
click at [323, 286] on div "Poppins" at bounding box center [316, 290] width 129 height 12
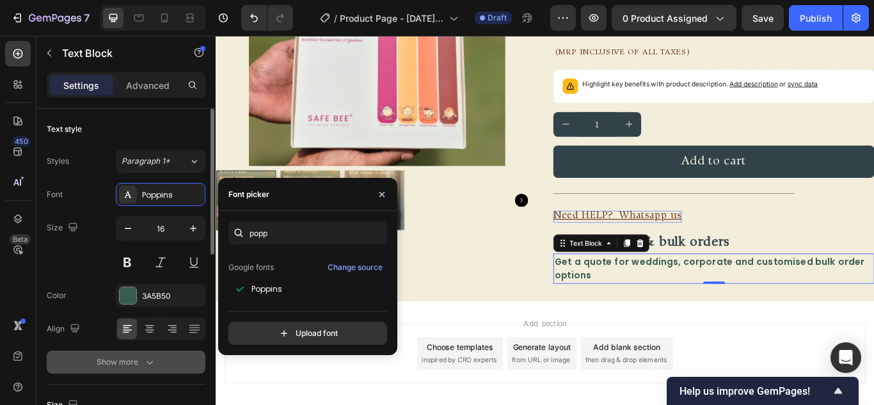
click at [152, 355] on button "Show more" at bounding box center [126, 362] width 159 height 23
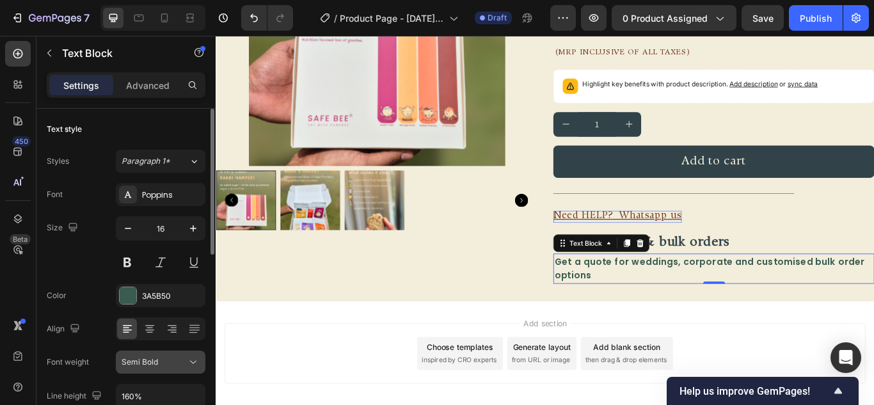
click at [179, 359] on div "Semi Bold" at bounding box center [154, 363] width 65 height 12
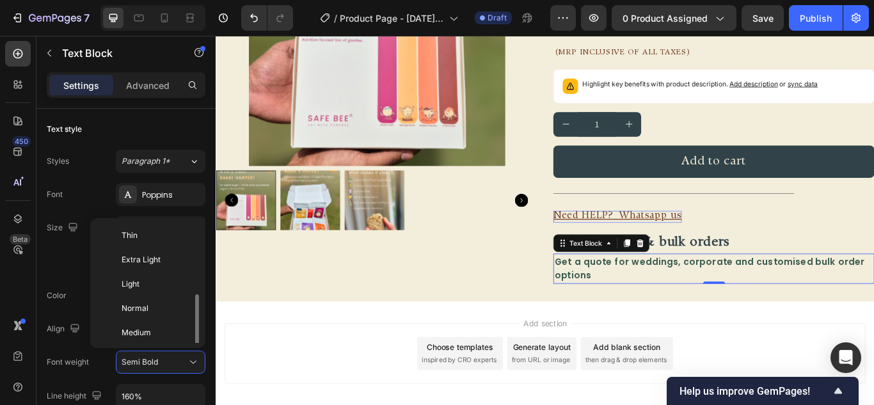
scroll to position [46, 0]
click at [151, 241] on p "Light" at bounding box center [156, 238] width 68 height 12
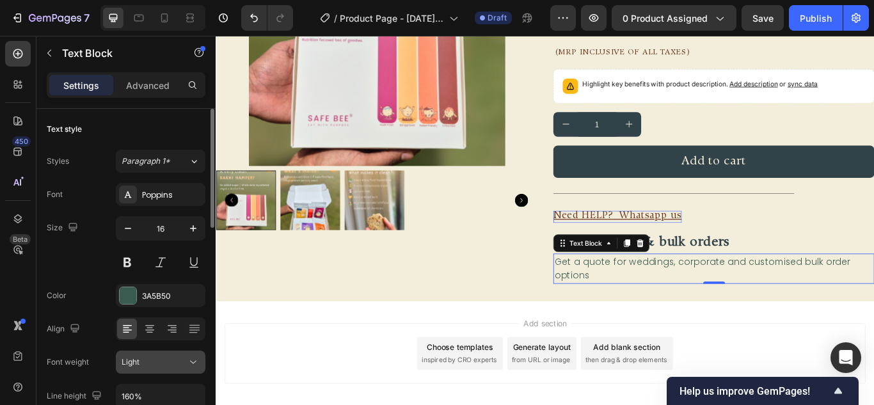
click at [169, 356] on div "Light" at bounding box center [161, 362] width 78 height 13
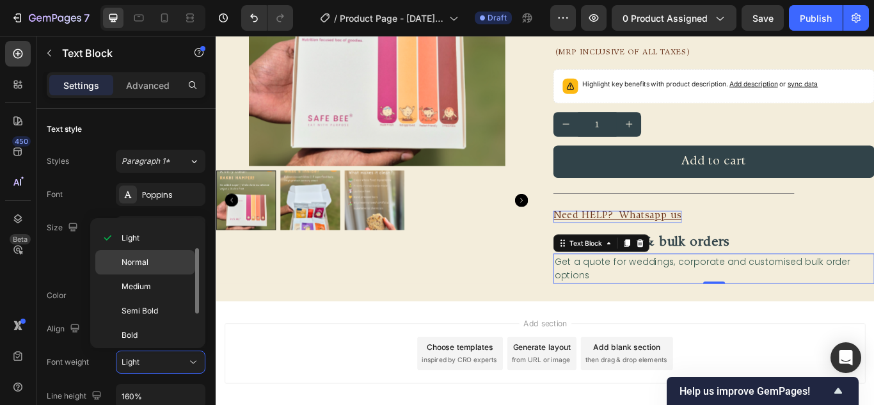
click at [162, 264] on p "Normal" at bounding box center [156, 263] width 68 height 12
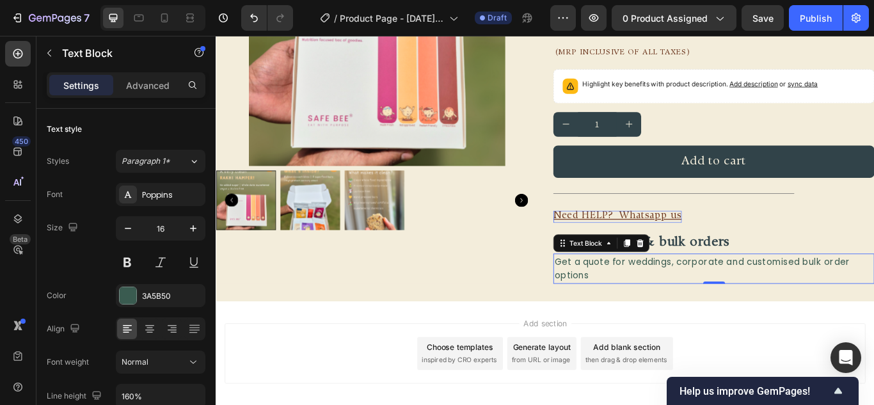
click at [513, 308] on div "Product Images" at bounding box center [403, 107] width 375 height 437
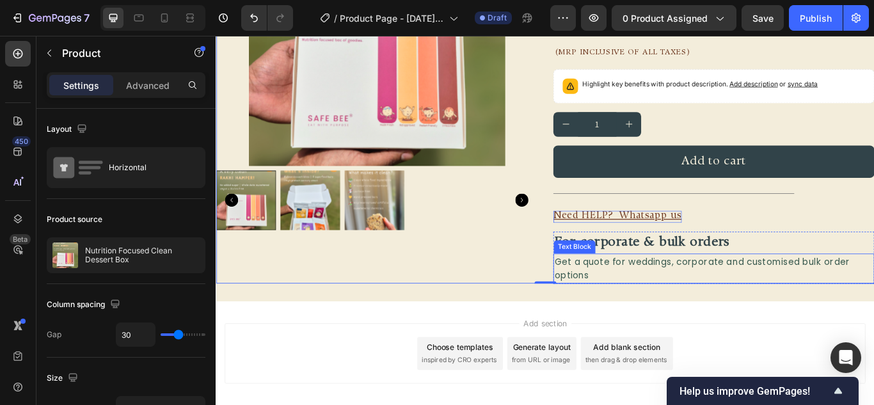
click at [693, 310] on p "Get a quote for weddings, corporate and customised bulk order options" at bounding box center [797, 307] width 372 height 33
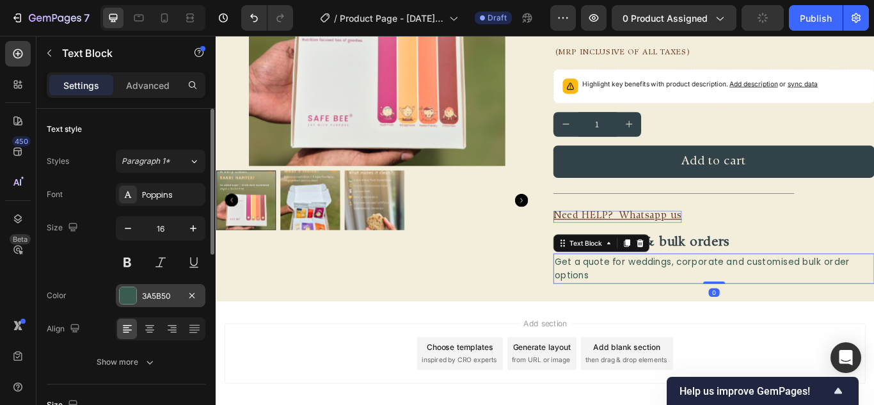
click at [130, 295] on div at bounding box center [128, 295] width 17 height 17
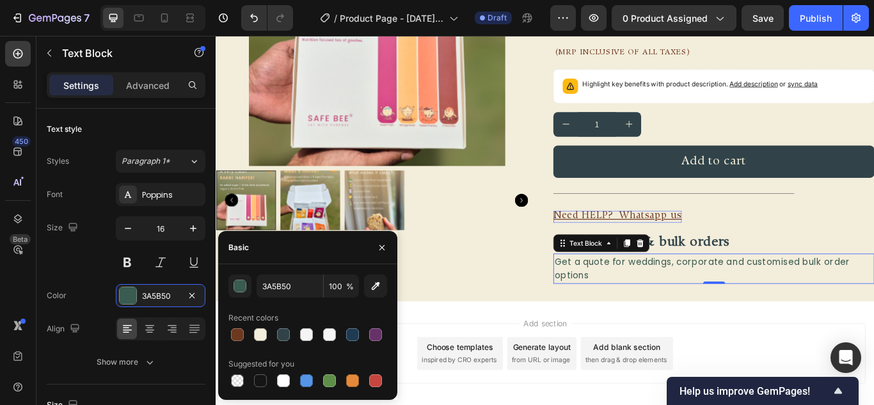
click at [234, 344] on div "3A5B50 100 % Recent colors Suggested for you" at bounding box center [308, 332] width 159 height 115
click at [236, 339] on div at bounding box center [237, 334] width 13 height 13
type input "6D3820"
click at [721, 331] on div "FREE SHIPPING Text Block FREE SHIPPING Text Block FREE SHIPPING Text Block FREE…" at bounding box center [600, 97] width 768 height 497
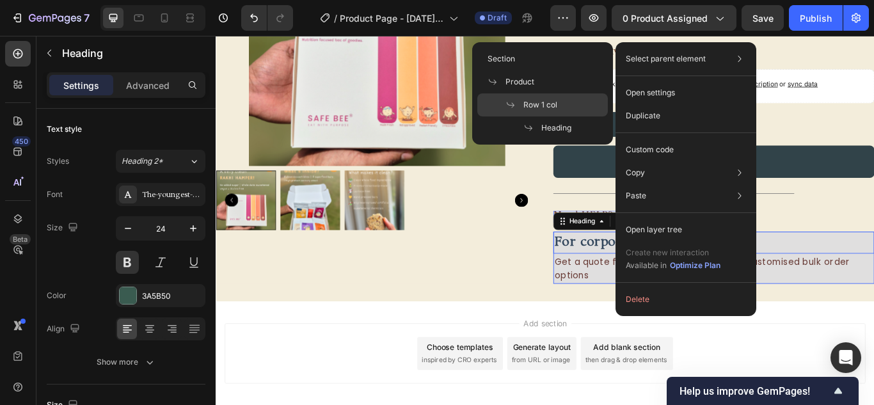
click at [541, 109] on span "Row 1 col" at bounding box center [541, 105] width 34 height 12
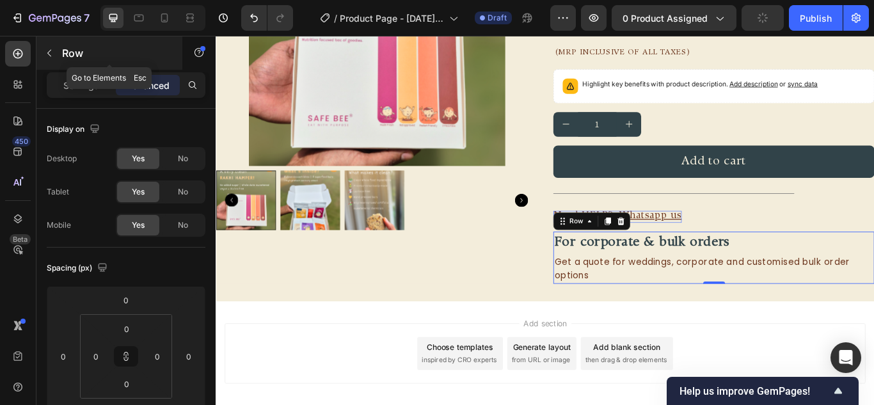
click at [51, 48] on icon "button" at bounding box center [49, 53] width 10 height 10
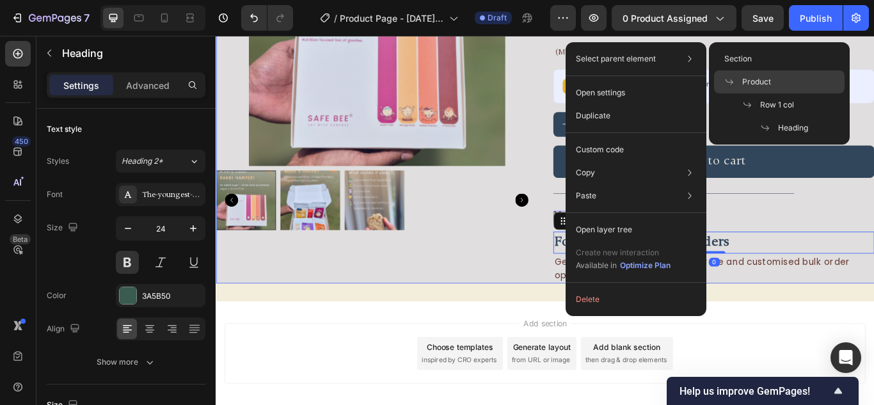
click at [734, 93] on div "Product" at bounding box center [779, 81] width 131 height 23
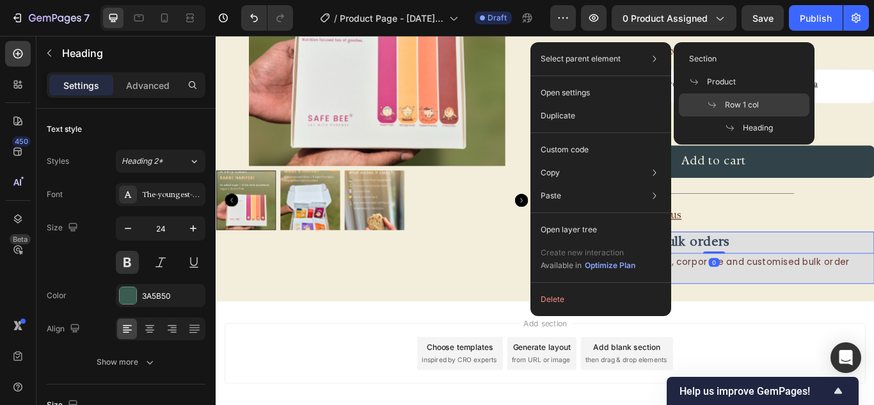
click at [727, 108] on span "Row 1 col" at bounding box center [742, 105] width 34 height 12
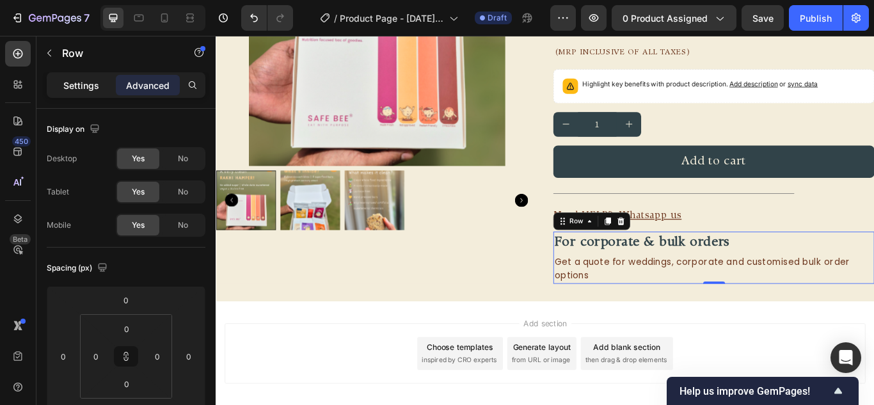
click at [79, 89] on p "Settings" at bounding box center [81, 85] width 36 height 13
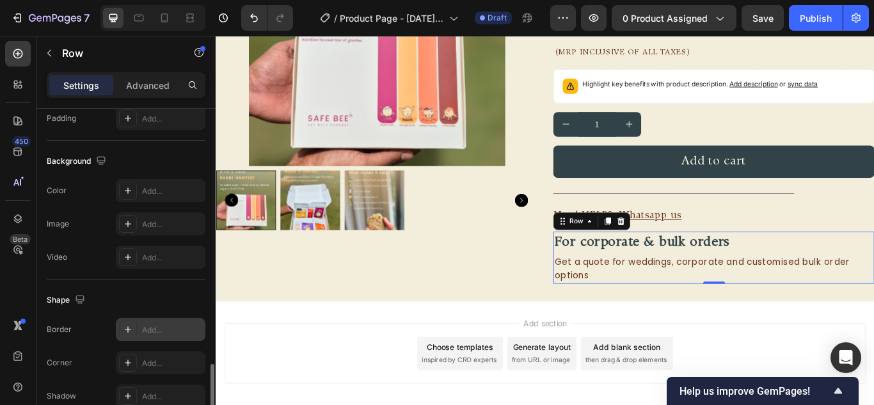
scroll to position [448, 0]
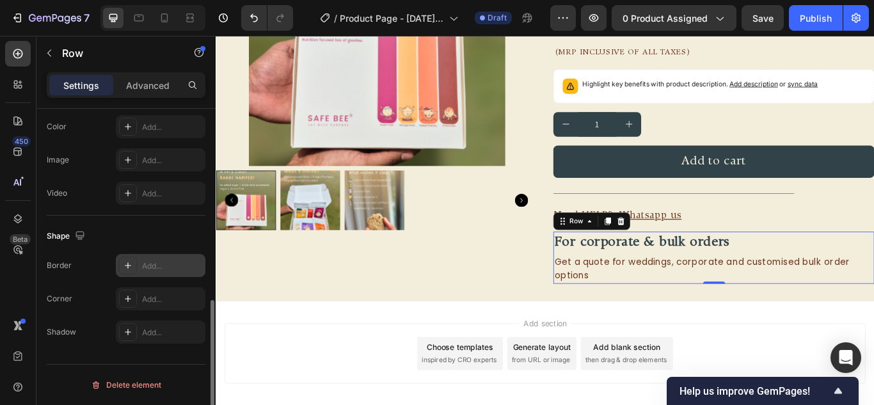
click at [124, 259] on div at bounding box center [128, 266] width 18 height 18
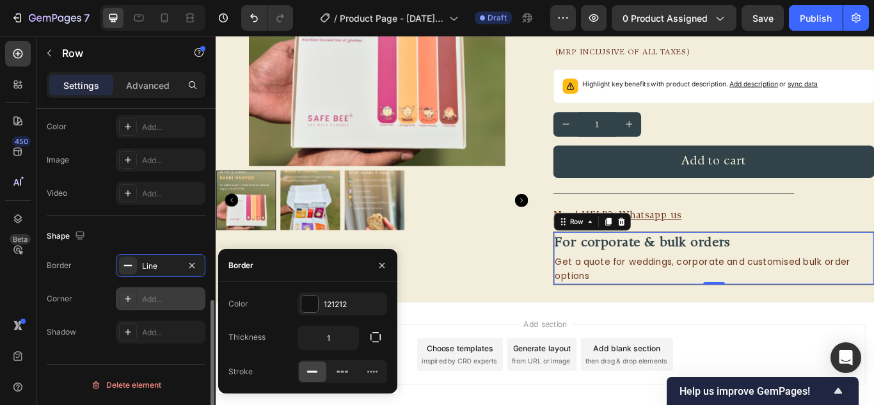
click at [136, 298] on div at bounding box center [128, 299] width 18 height 18
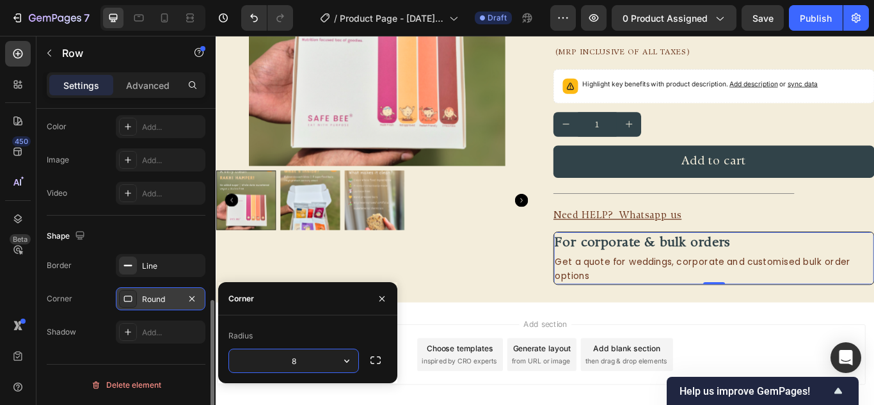
click at [160, 301] on div "Round" at bounding box center [160, 300] width 37 height 12
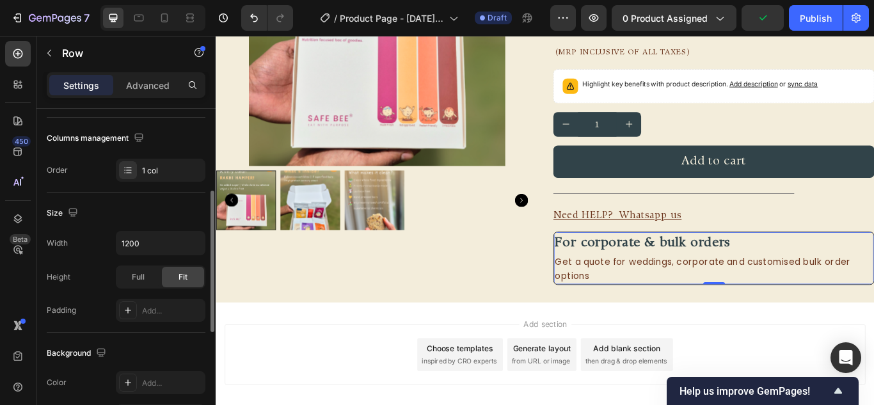
scroll to position [0, 0]
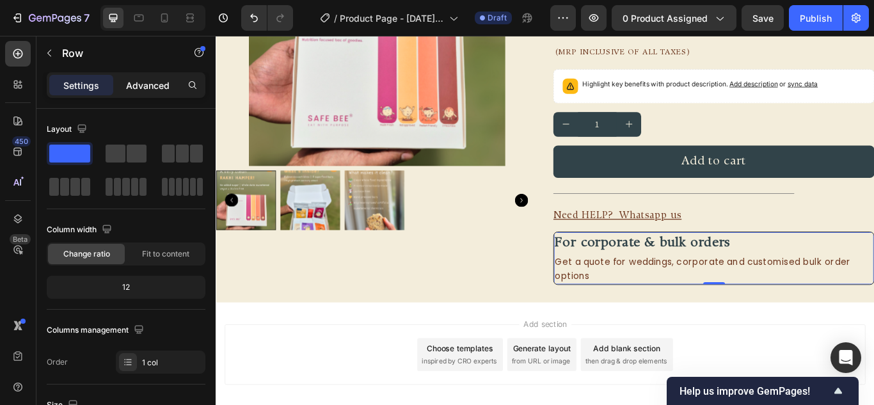
click at [163, 88] on p "Advanced" at bounding box center [148, 85] width 44 height 13
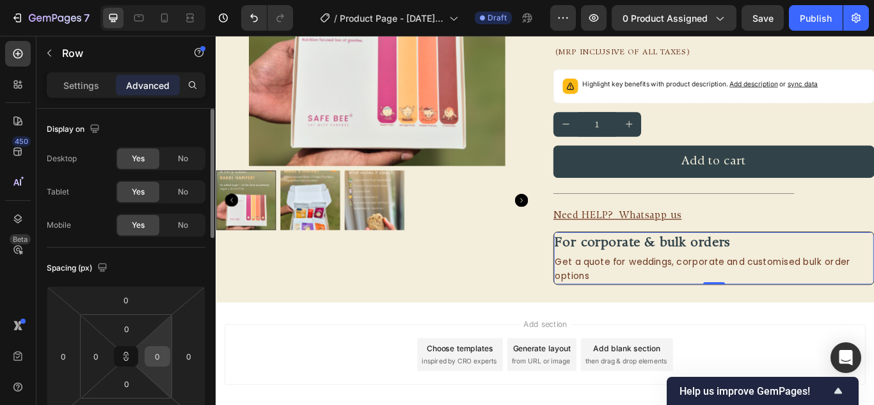
click at [154, 353] on input "0" at bounding box center [157, 356] width 19 height 19
type input "8"
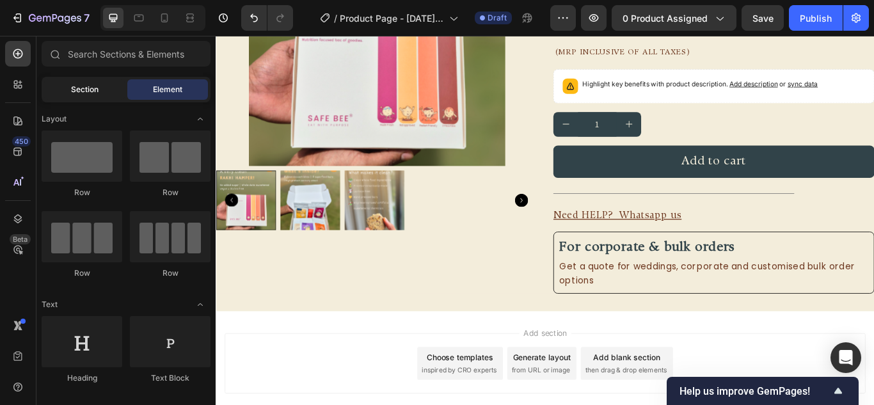
click at [81, 87] on span "Section" at bounding box center [85, 90] width 28 height 12
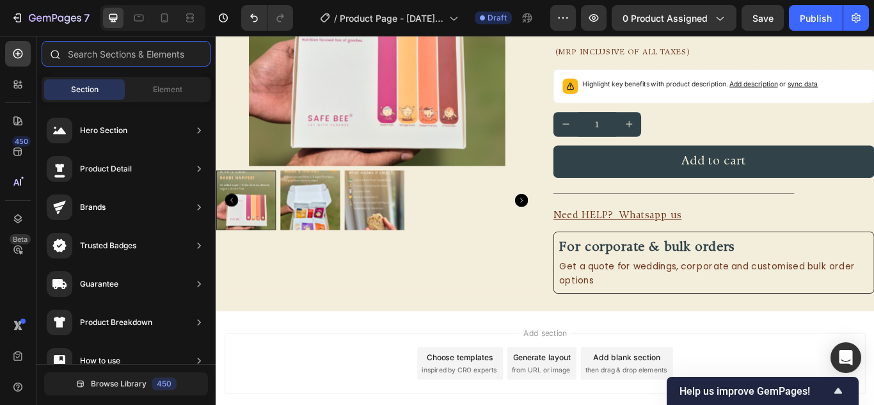
click at [85, 60] on input "text" at bounding box center [126, 54] width 169 height 26
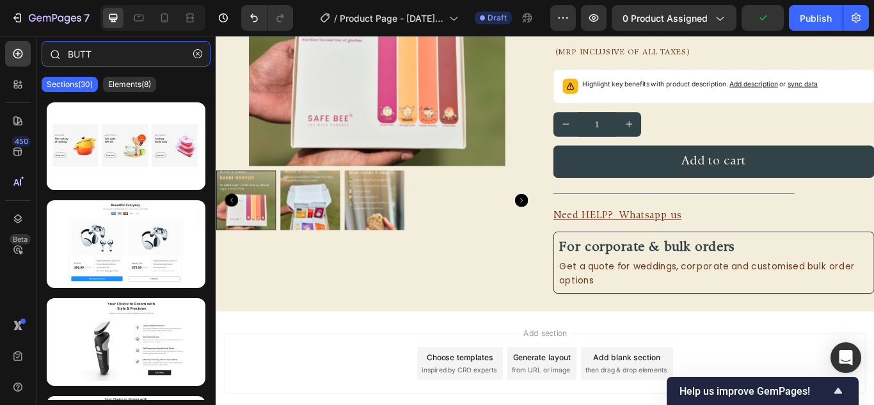
click at [150, 60] on input "BUTT" at bounding box center [126, 54] width 169 height 26
type input "BUTT"
click at [144, 77] on div "Elements(8)" at bounding box center [129, 84] width 53 height 15
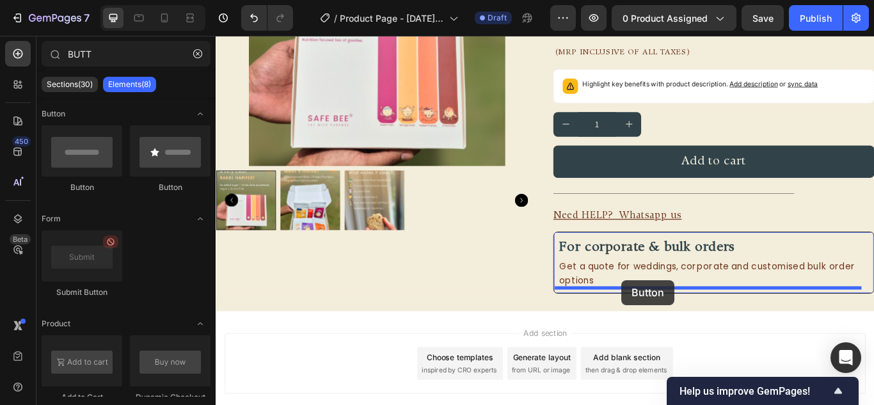
drag, startPoint x: 303, startPoint y: 193, endPoint x: 689, endPoint y: 322, distance: 406.3
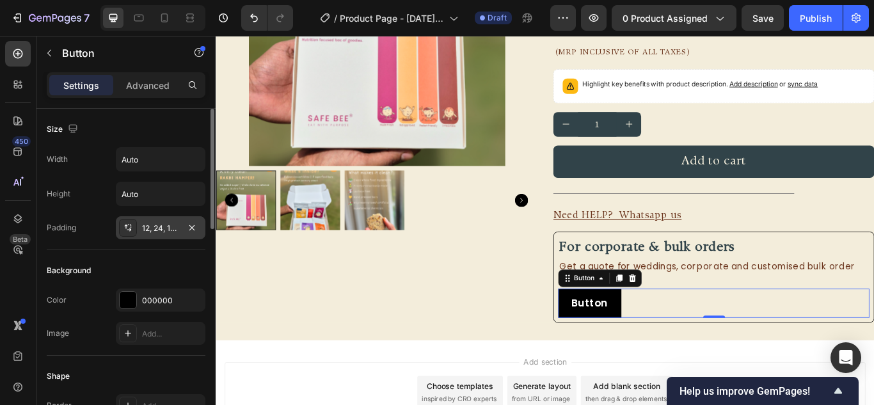
click at [154, 227] on div "12, 24, 12, 24" at bounding box center [160, 229] width 37 height 12
click at [149, 254] on div "Background Color 000000 Image Add..." at bounding box center [126, 303] width 159 height 106
click at [134, 160] on input "Auto" at bounding box center [161, 159] width 88 height 23
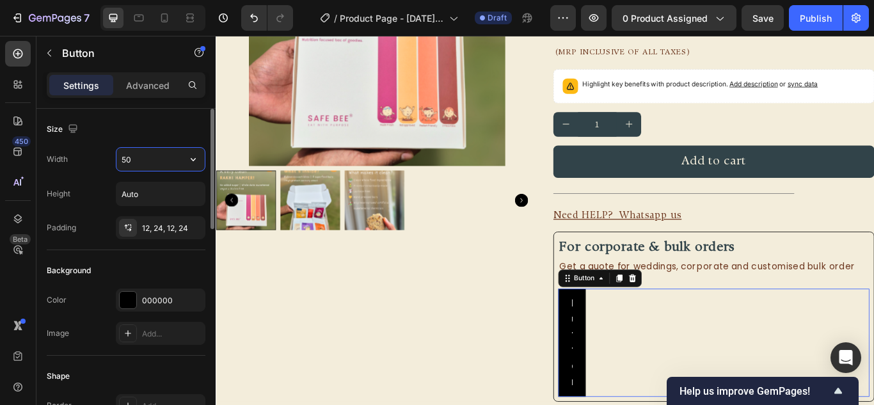
type input "5"
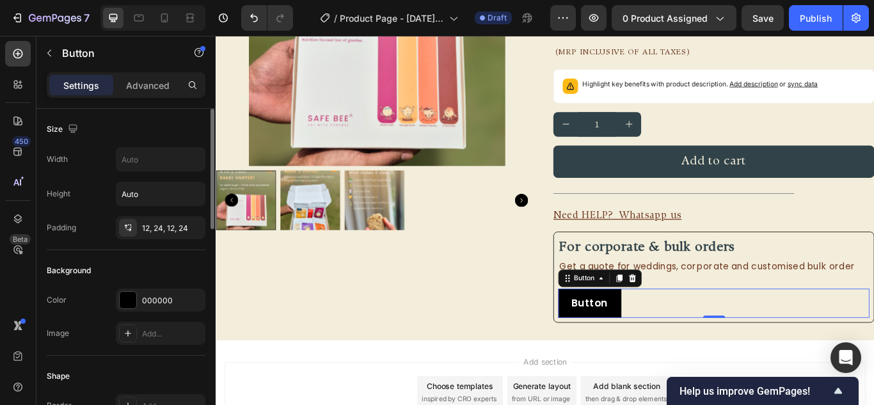
click at [169, 131] on div "Size" at bounding box center [126, 129] width 159 height 20
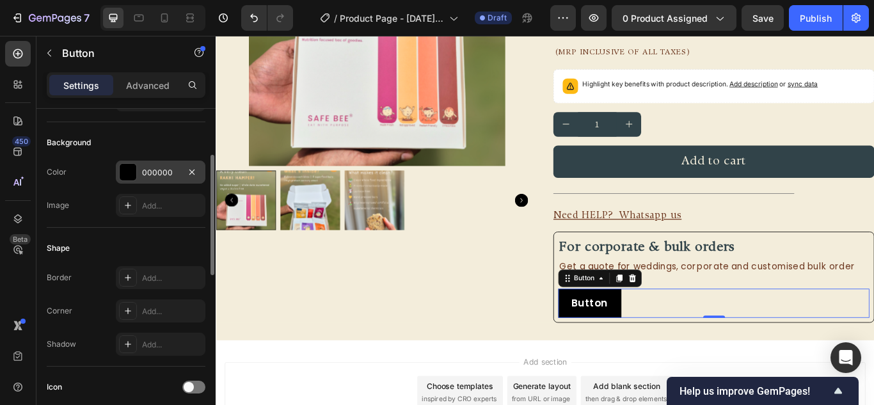
scroll to position [192, 0]
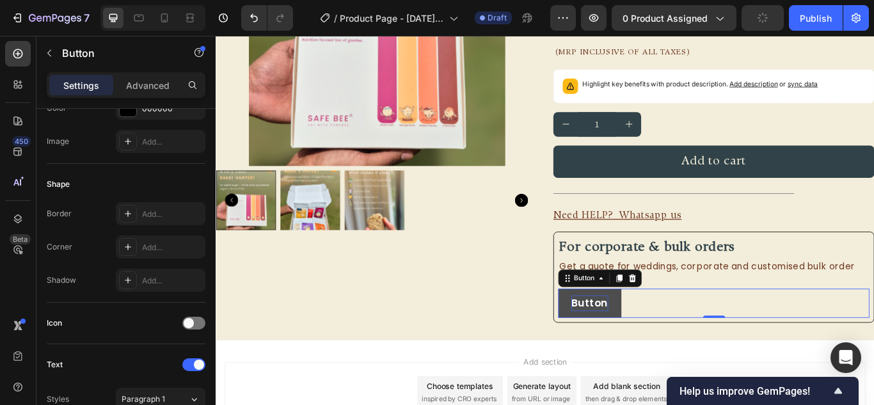
click at [654, 349] on p "Button" at bounding box center [652, 348] width 43 height 19
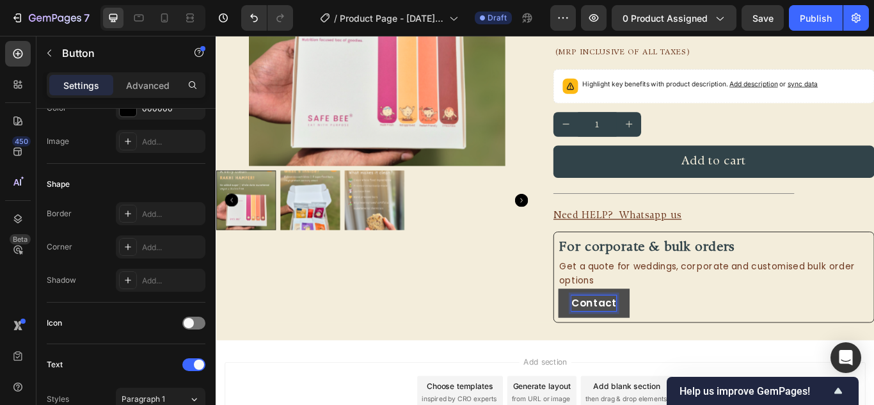
click at [615, 331] on button "Contact" at bounding box center [656, 348] width 83 height 34
click at [874, 333] on div "Contact Us Button 0" at bounding box center [796, 348] width 363 height 34
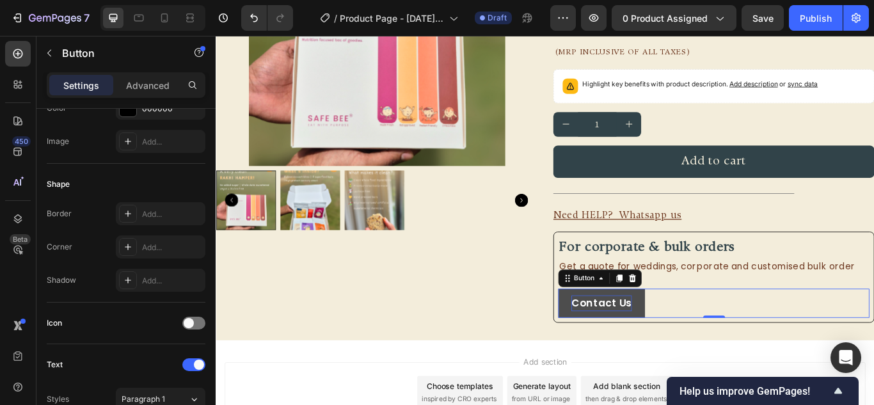
click at [711, 353] on div "Contact Us Button 0" at bounding box center [796, 348] width 363 height 34
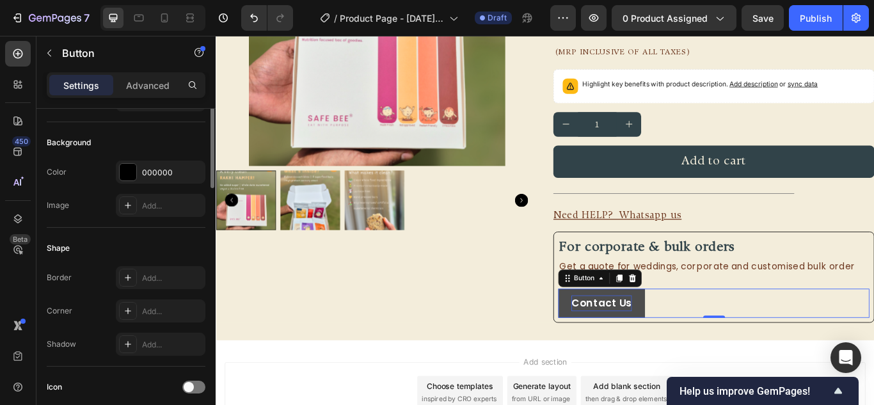
scroll to position [0, 0]
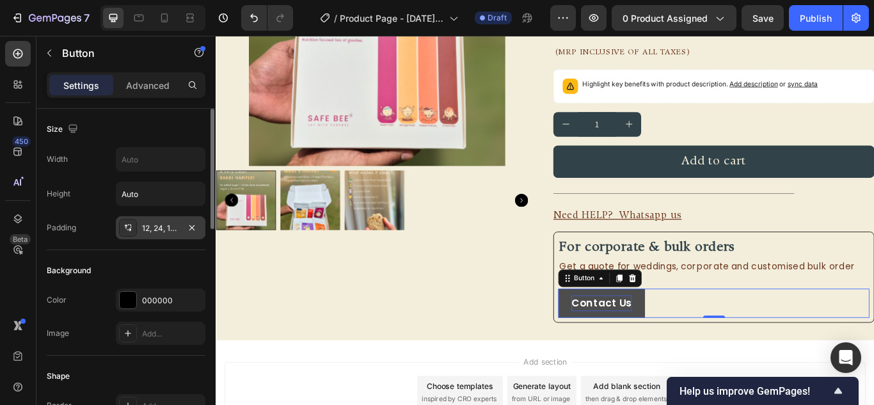
click at [147, 229] on div "12, 24, 12, 24" at bounding box center [160, 229] width 37 height 12
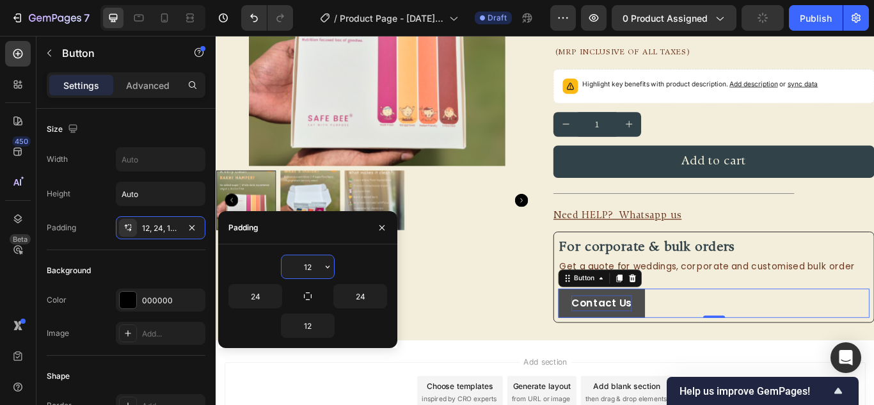
click at [316, 268] on input "12" at bounding box center [308, 266] width 52 height 23
click at [316, 269] on input "12" at bounding box center [308, 266] width 52 height 23
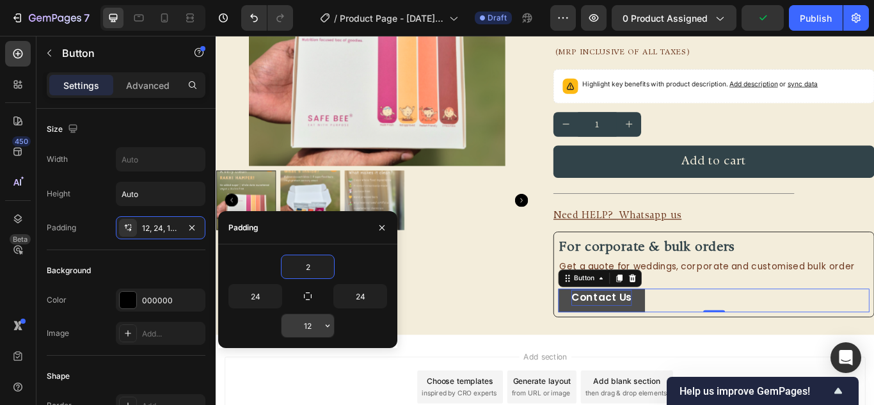
type input "2"
click at [309, 329] on input "12" at bounding box center [308, 325] width 52 height 23
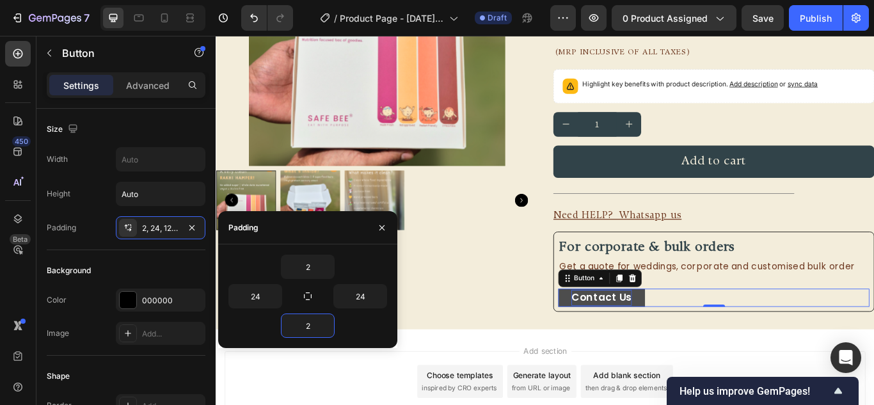
type input "2"
click at [376, 326] on div "2" at bounding box center [308, 326] width 159 height 24
click at [314, 273] on input "2" at bounding box center [308, 266] width 52 height 23
type input "6"
click at [314, 318] on input "2" at bounding box center [308, 325] width 52 height 23
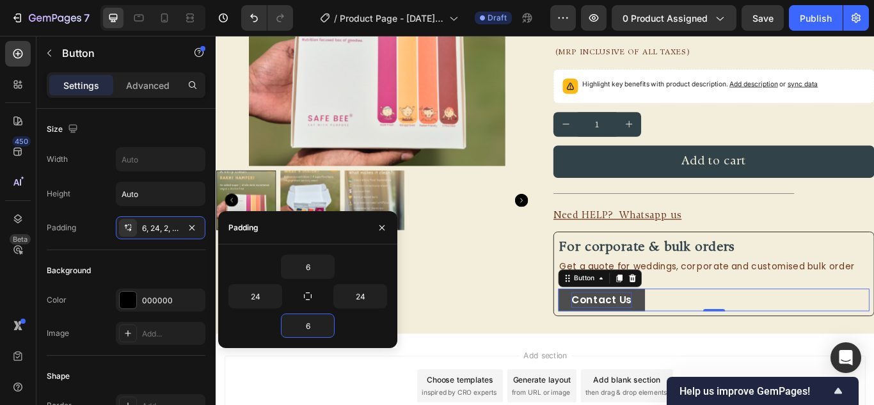
type input "6"
click at [365, 320] on div "6" at bounding box center [308, 326] width 159 height 24
click at [154, 270] on div "Background" at bounding box center [126, 271] width 159 height 20
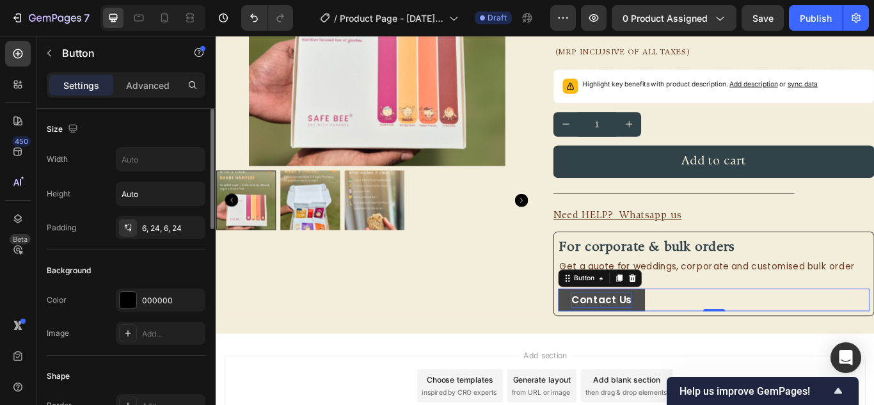
scroll to position [128, 0]
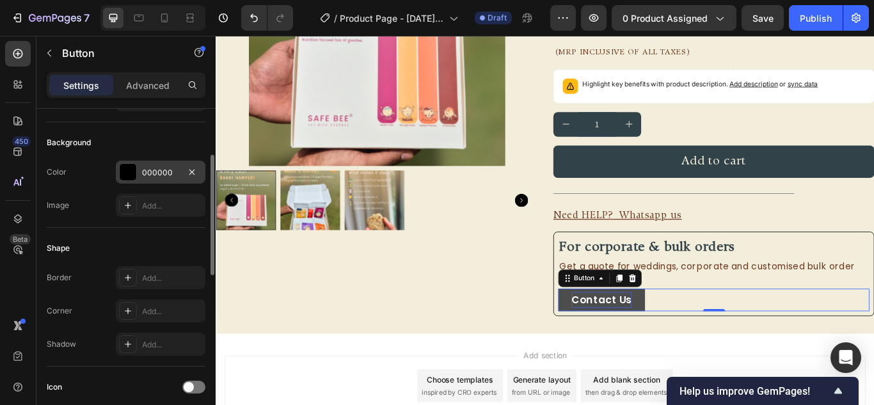
click at [130, 172] on div at bounding box center [128, 172] width 17 height 17
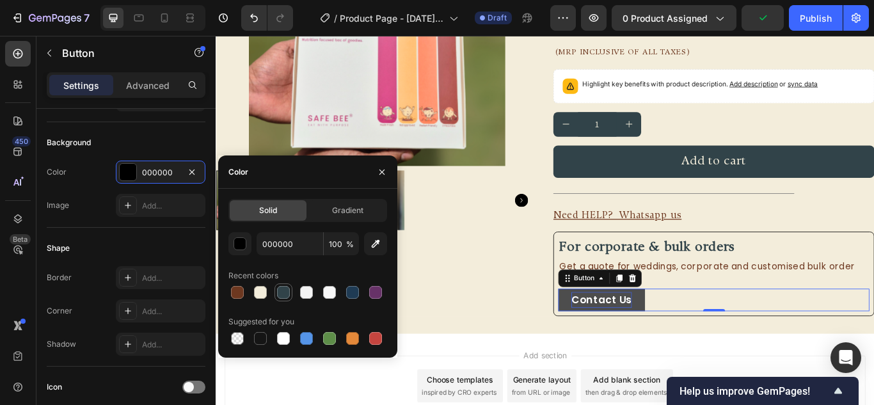
click at [280, 298] on div at bounding box center [283, 292] width 13 height 13
type input "314349"
click at [133, 310] on icon at bounding box center [128, 311] width 10 height 10
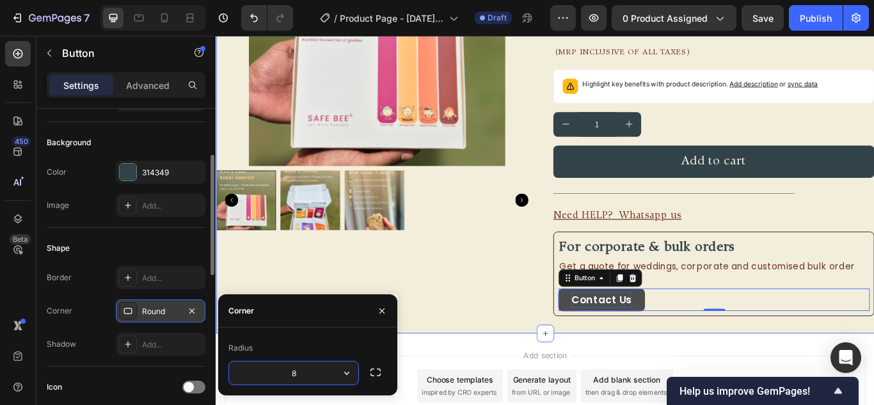
click at [768, 378] on div "FREE SHIPPING Text Block FREE SHIPPING Text Block FREE SHIPPING Text Block FREE…" at bounding box center [600, 116] width 768 height 535
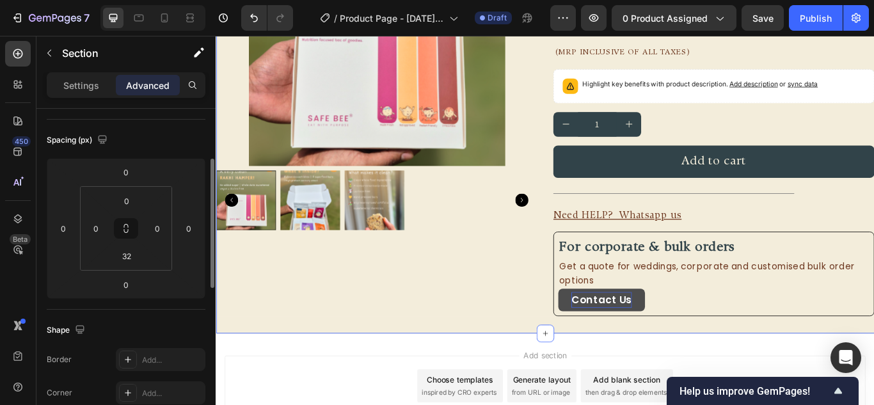
scroll to position [0, 0]
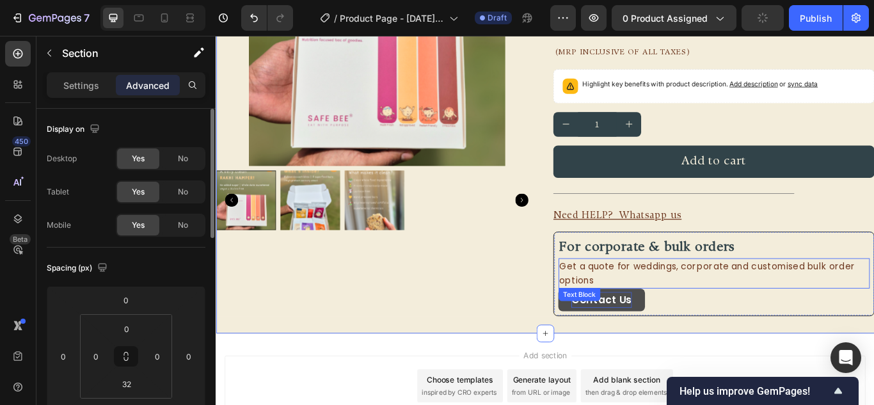
click at [718, 307] on p "Get a quote for weddings, corporate and customised bulk order options" at bounding box center [796, 313] width 360 height 33
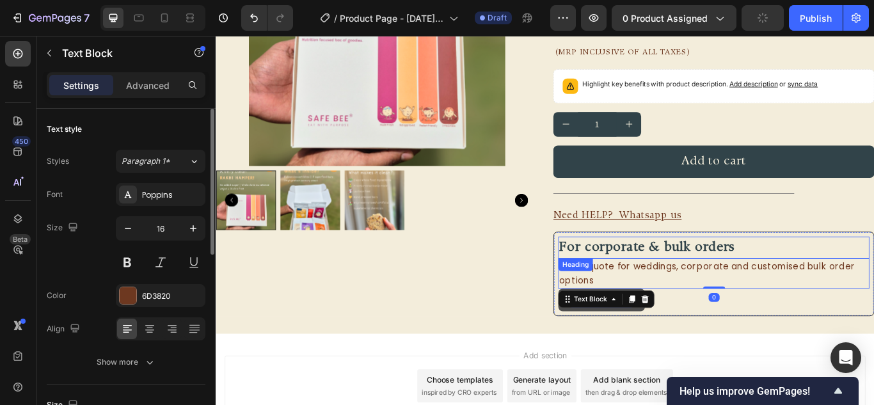
click at [733, 290] on span "For corporate & bulk orders" at bounding box center [718, 282] width 204 height 15
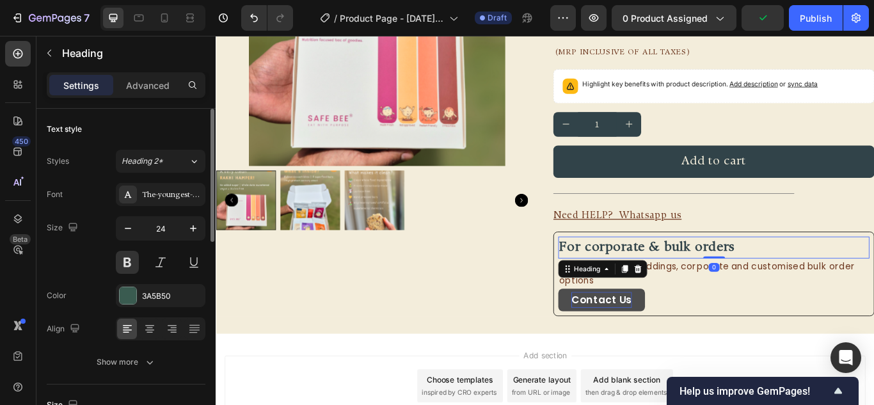
click at [156, 74] on div "Settings Advanced" at bounding box center [126, 85] width 159 height 26
click at [161, 93] on div "Advanced" at bounding box center [148, 85] width 64 height 20
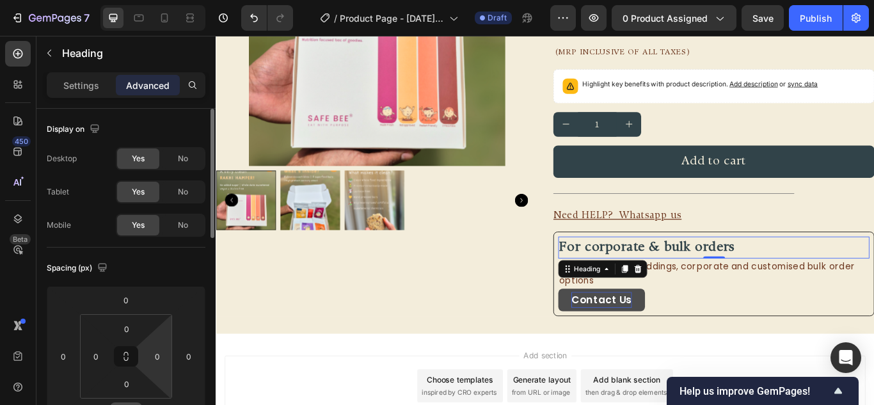
scroll to position [64, 0]
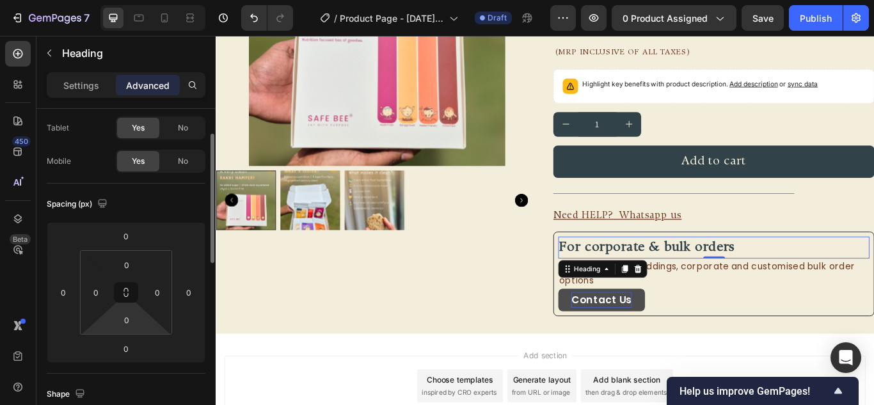
click at [127, 316] on input "0" at bounding box center [127, 319] width 26 height 19
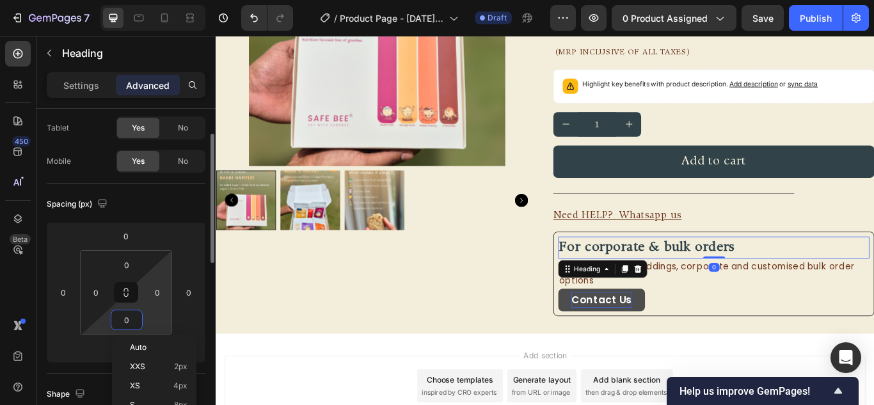
type input "8"
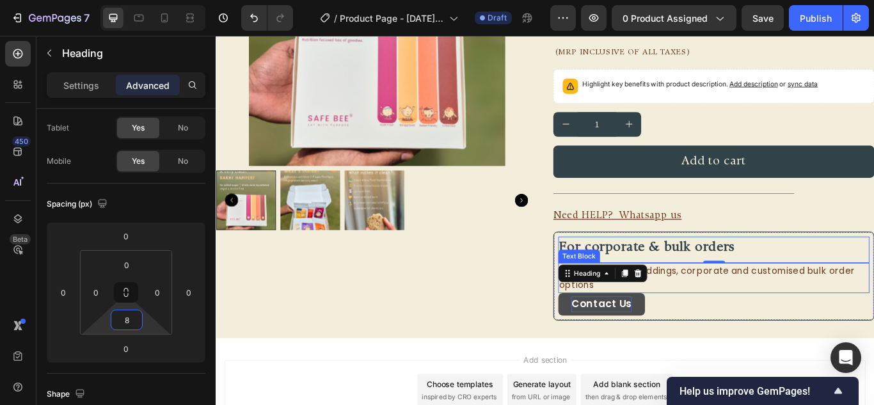
click at [747, 312] on p "Get a quote for weddings, corporate and customised bulk order options" at bounding box center [796, 318] width 360 height 33
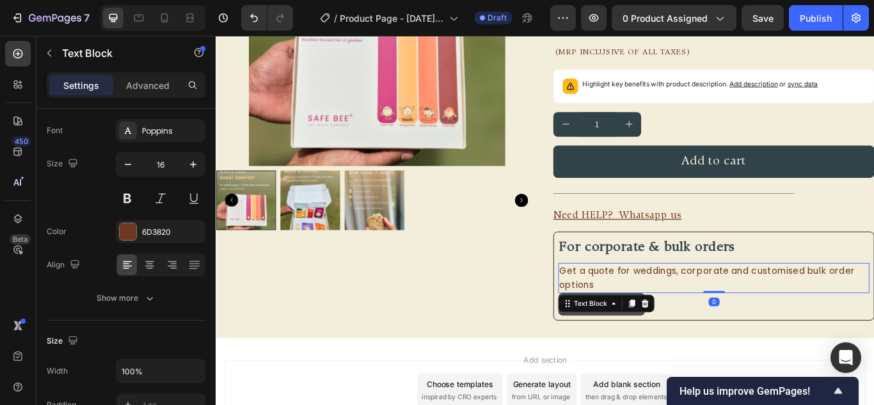
scroll to position [0, 0]
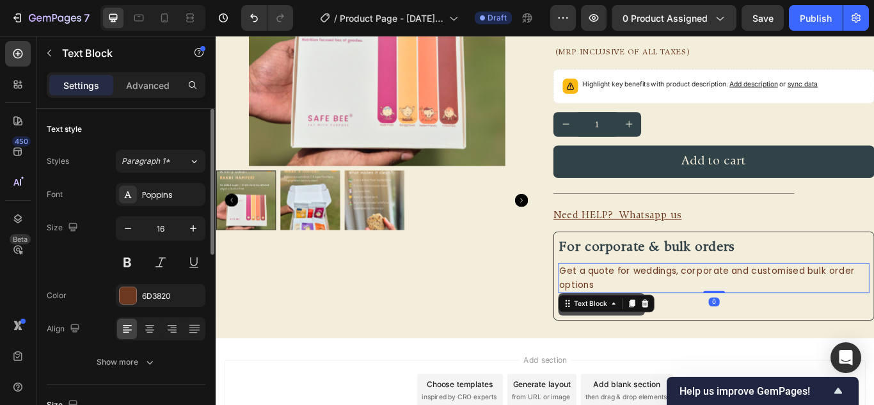
drag, startPoint x: 154, startPoint y: 89, endPoint x: 169, endPoint y: 247, distance: 158.9
click at [154, 88] on p "Advanced" at bounding box center [148, 85] width 44 height 13
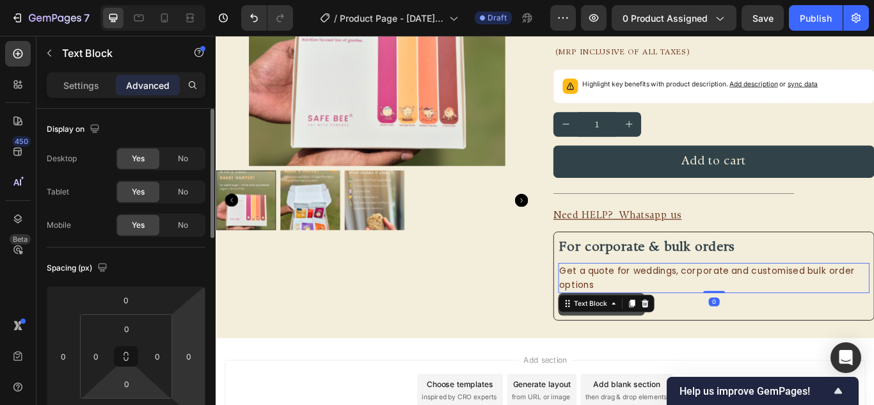
click at [125, 379] on input "0" at bounding box center [127, 384] width 26 height 19
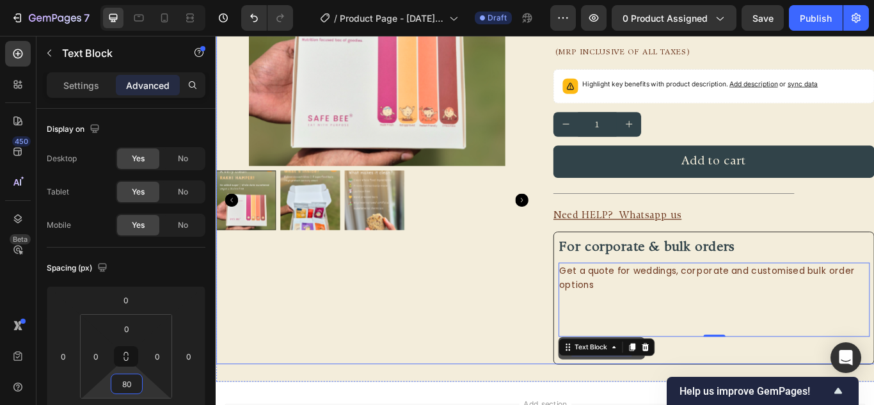
type input "8"
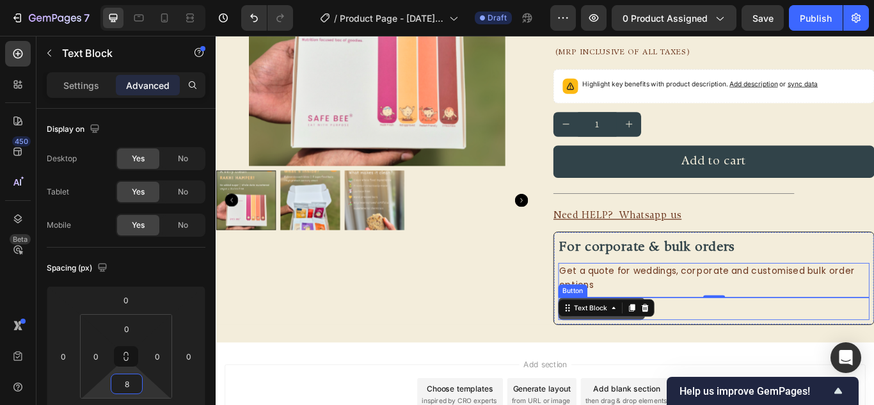
click at [814, 350] on div "Contact Us Button" at bounding box center [796, 354] width 363 height 26
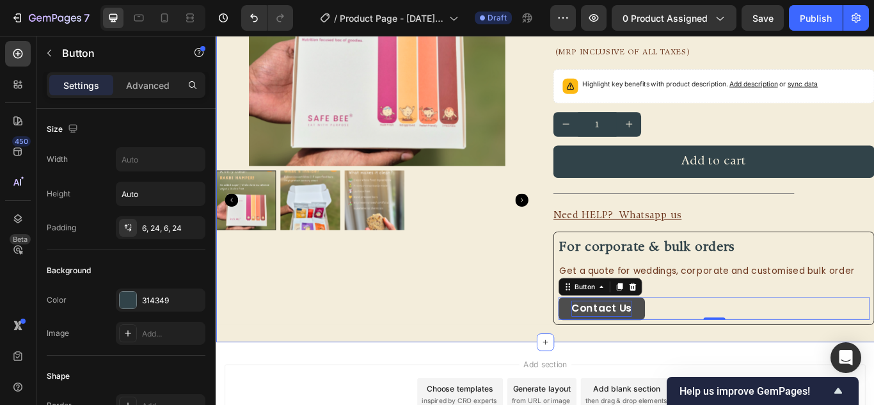
click at [698, 375] on div "FREE SHIPPING Text Block FREE SHIPPING Text Block FREE SHIPPING Text Block FREE…" at bounding box center [600, 121] width 768 height 545
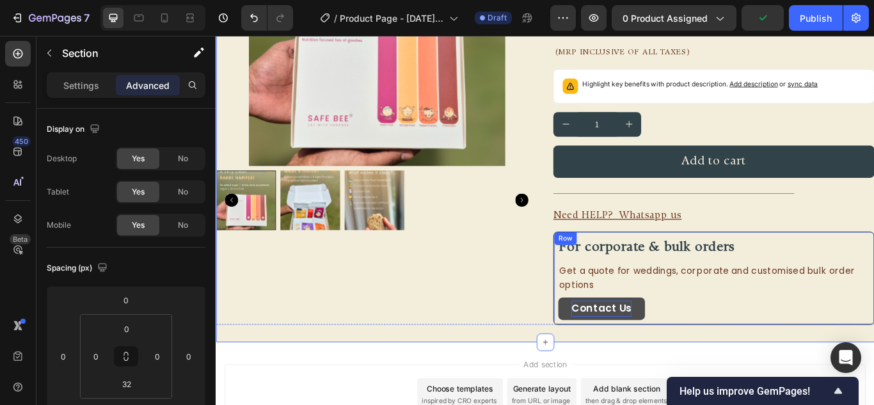
click at [812, 266] on div "⁠⁠⁠⁠⁠⁠⁠ For corporate & bulk orders Heading Get a quote for weddings, corporate…" at bounding box center [796, 318] width 375 height 109
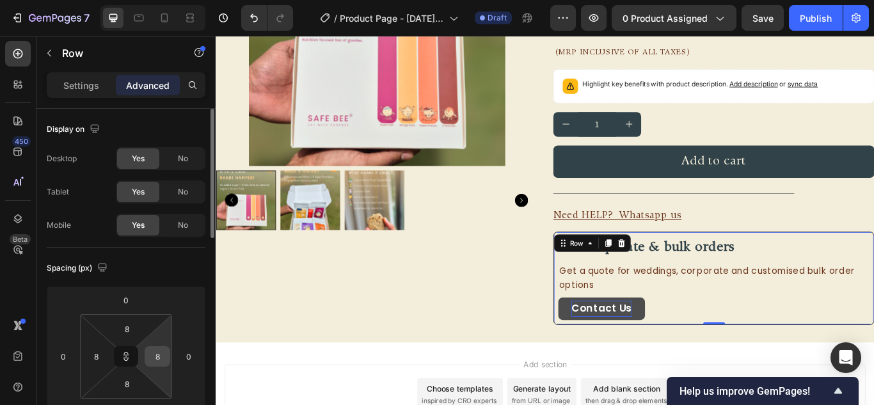
click at [163, 351] on input "8" at bounding box center [157, 356] width 19 height 19
type input "1"
type input "12"
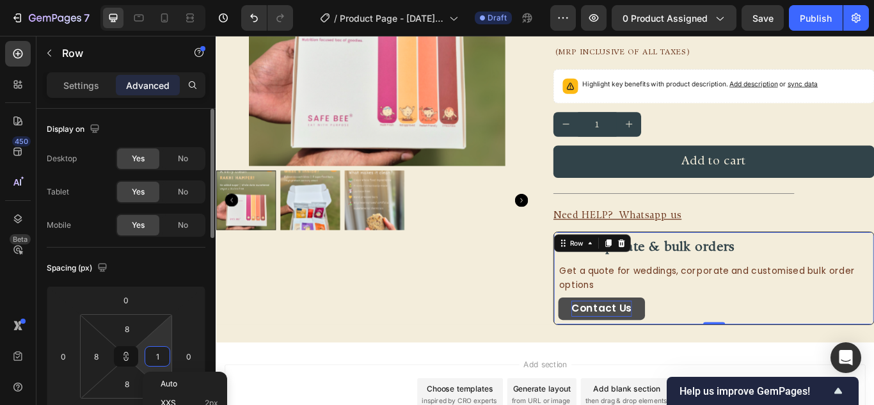
type input "12"
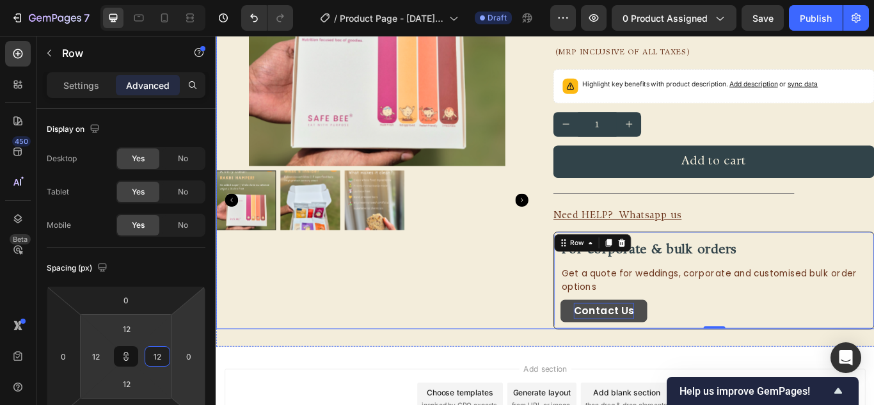
click at [472, 333] on div "Product Images" at bounding box center [403, 134] width 375 height 490
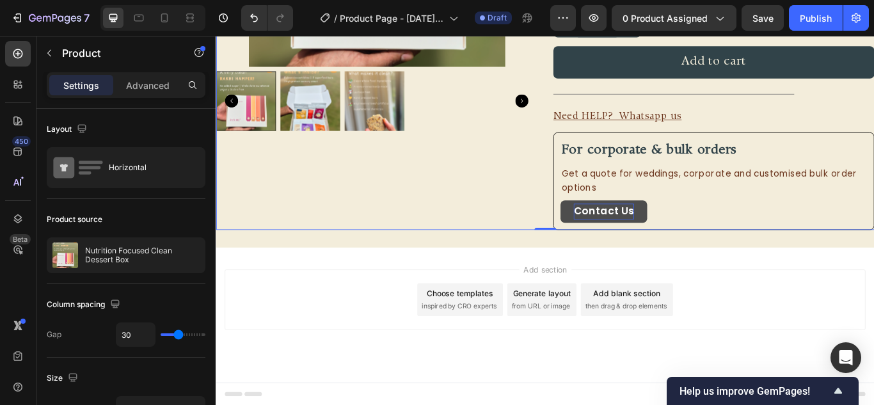
click at [515, 210] on div "Product Images" at bounding box center [403, 18] width 375 height 490
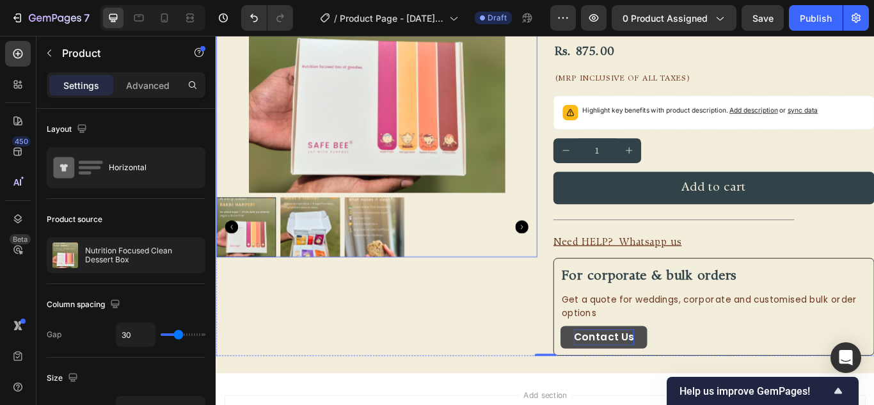
scroll to position [201, 0]
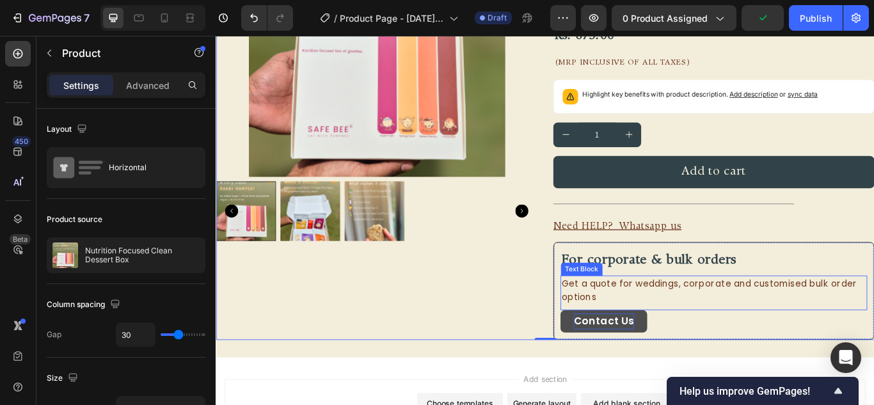
click at [712, 325] on p "Get a quote for weddings, corporate and customised bulk order options" at bounding box center [796, 333] width 355 height 33
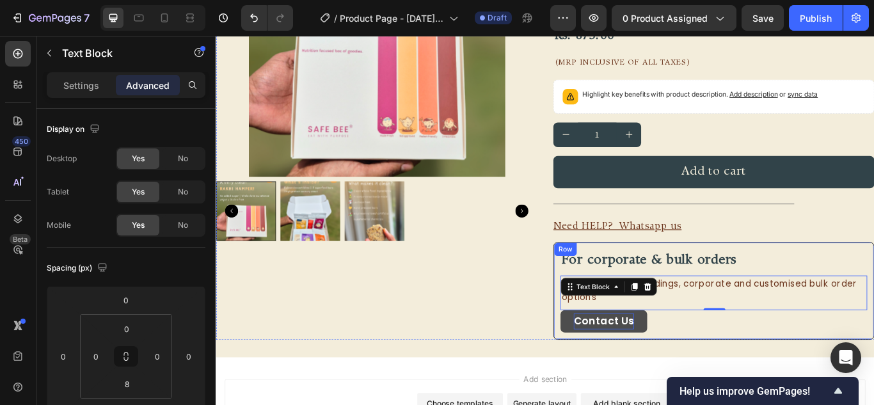
click at [815, 387] on div "⁠⁠⁠⁠⁠⁠⁠ For corporate & bulk orders Heading Get a quote for weddings, corporate…" at bounding box center [796, 334] width 375 height 114
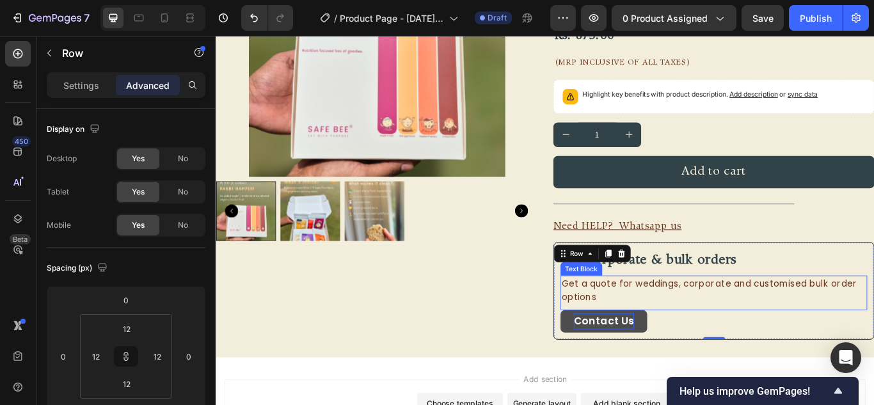
click at [665, 325] on div "Get a quote for weddings, corporate and customised bulk order options Text Block" at bounding box center [797, 336] width 358 height 40
click at [665, 316] on div "Text Block" at bounding box center [642, 307] width 49 height 15
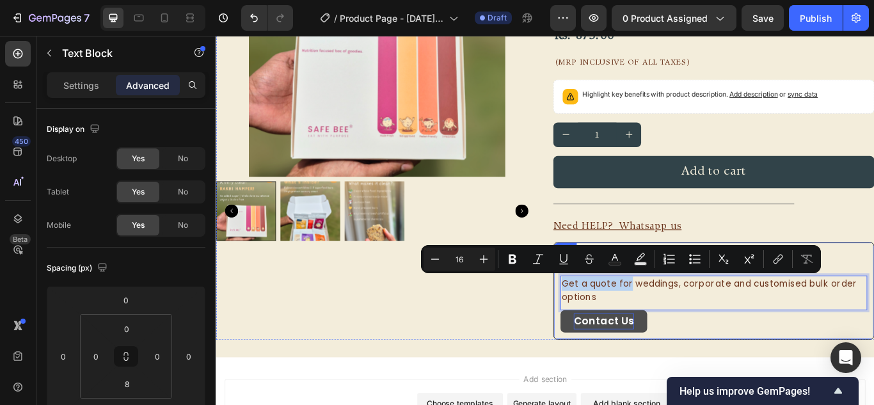
drag, startPoint x: 697, startPoint y: 325, endPoint x: 608, endPoint y: 321, distance: 89.0
click at [609, 321] on div "⁠⁠⁠⁠⁠⁠⁠ For corporate & bulk orders Heading Get a quote for weddings, corporate…" at bounding box center [796, 334] width 375 height 114
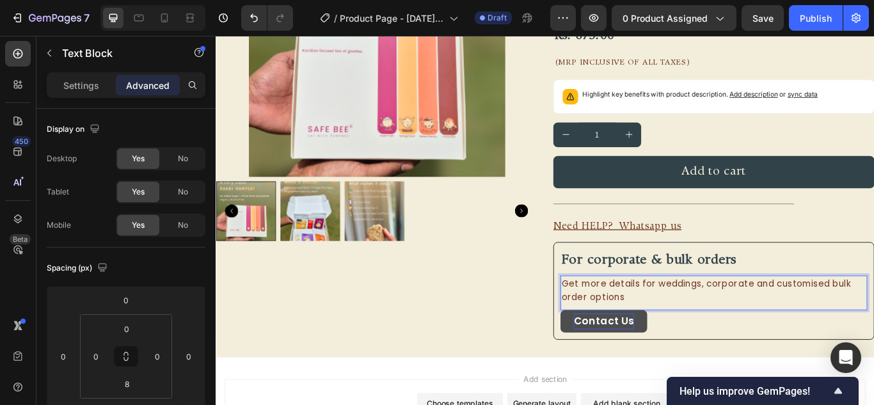
click at [874, 325] on p "Get more details for weddings, corporate and customised bulk order options" at bounding box center [796, 333] width 355 height 33
click at [762, 369] on div "Contact Us Button" at bounding box center [797, 369] width 358 height 26
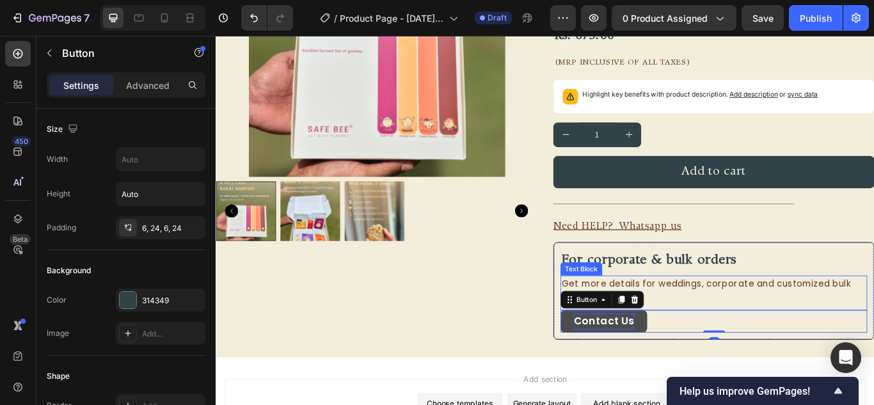
click at [803, 348] on p "Get more details for weddings, corporate and customized bulk order options" at bounding box center [796, 333] width 355 height 33
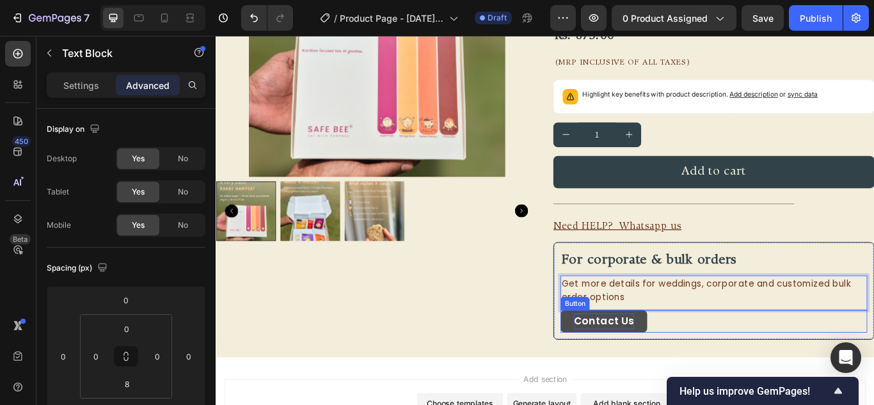
click at [796, 371] on div "Contact Us Button" at bounding box center [797, 369] width 358 height 26
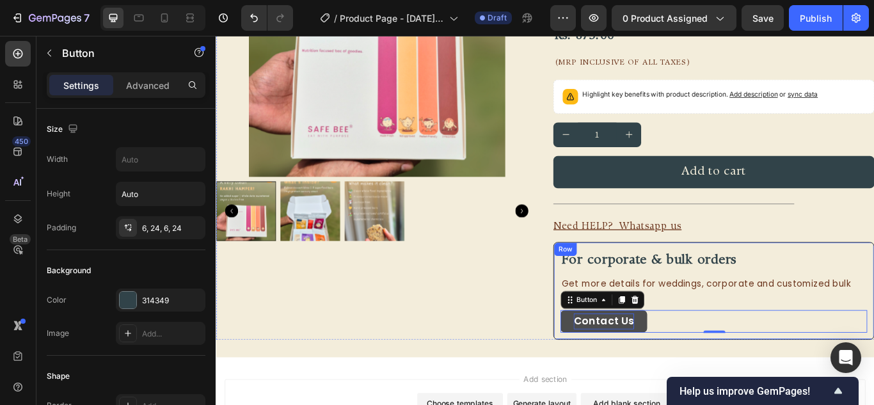
click at [855, 279] on div "⁠⁠⁠⁠⁠⁠⁠ For corporate & bulk orders Heading Get more details for weddings, corp…" at bounding box center [796, 334] width 375 height 114
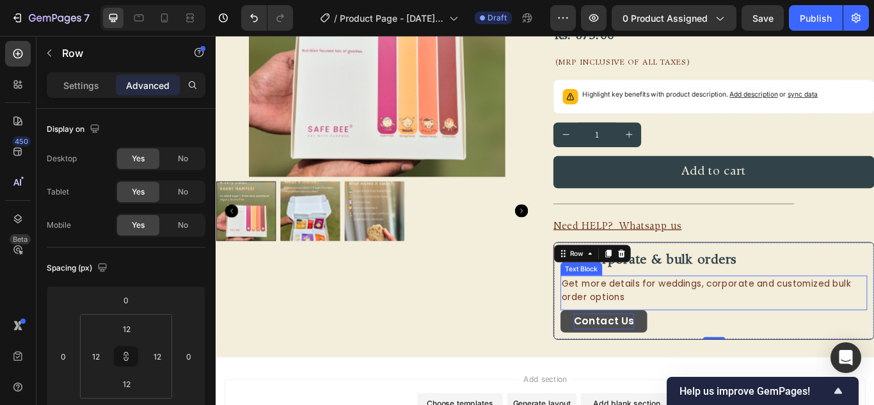
click at [684, 321] on p "Get more details for weddings, corporate and customized bulk order options" at bounding box center [796, 333] width 355 height 33
click at [749, 324] on p "Get more details for weddings, corporate and customized bulk order options" at bounding box center [796, 333] width 355 height 33
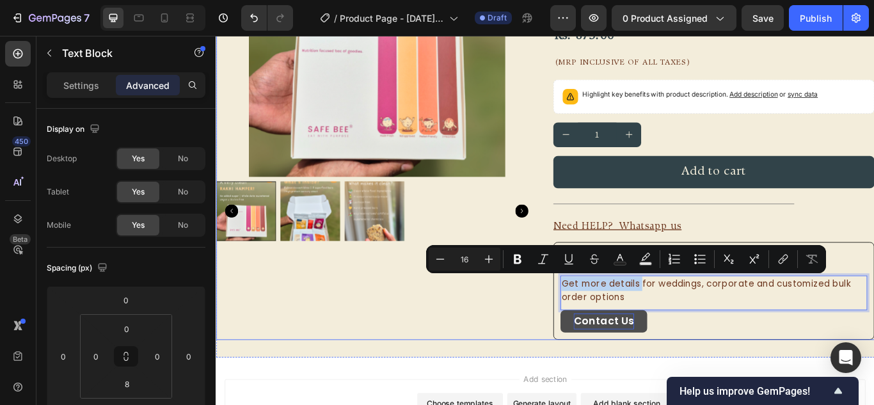
drag, startPoint x: 709, startPoint y: 321, endPoint x: 599, endPoint y: 321, distance: 110.1
click at [599, 321] on div "Product Images Diwali 2025 Text Block Nutrition Focused Clean Dessert Box Produ…" at bounding box center [600, 146] width 768 height 490
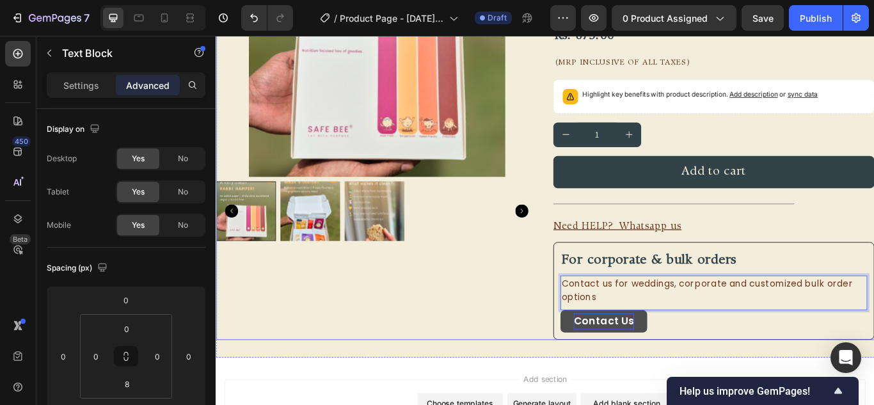
click at [560, 348] on div "Product Images" at bounding box center [403, 146] width 375 height 490
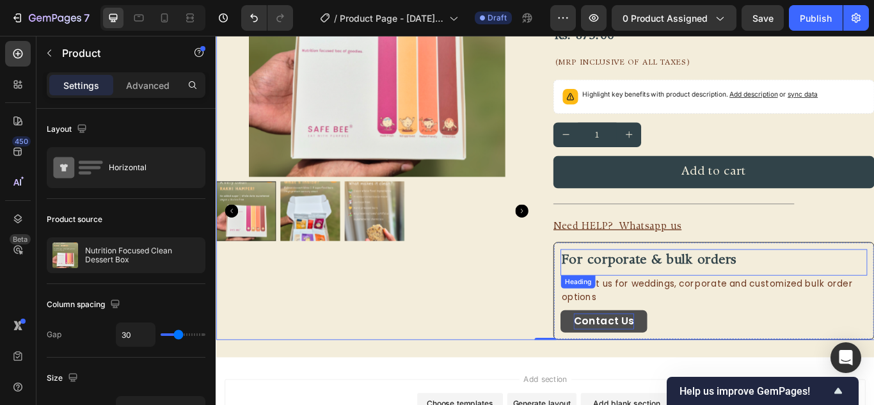
click at [817, 286] on p "⁠⁠⁠⁠⁠⁠⁠ For corporate & bulk orders" at bounding box center [796, 297] width 355 height 23
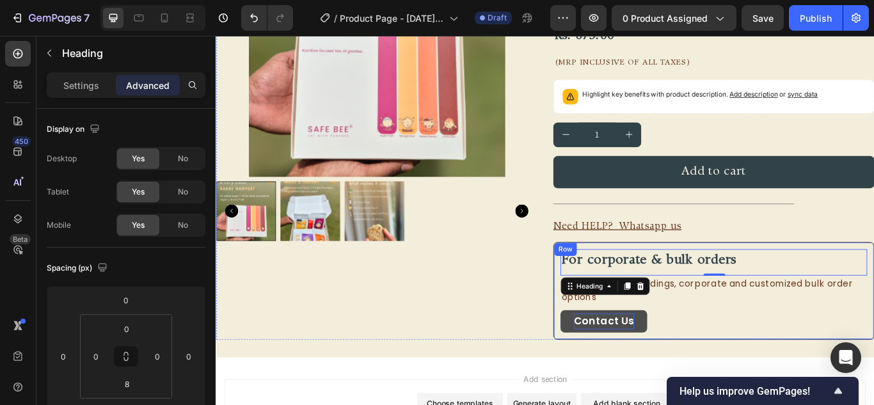
click at [809, 281] on div "⁠⁠⁠⁠⁠⁠⁠ For corporate & bulk orders Heading 0 Contact us for weddings, corporat…" at bounding box center [796, 334] width 375 height 114
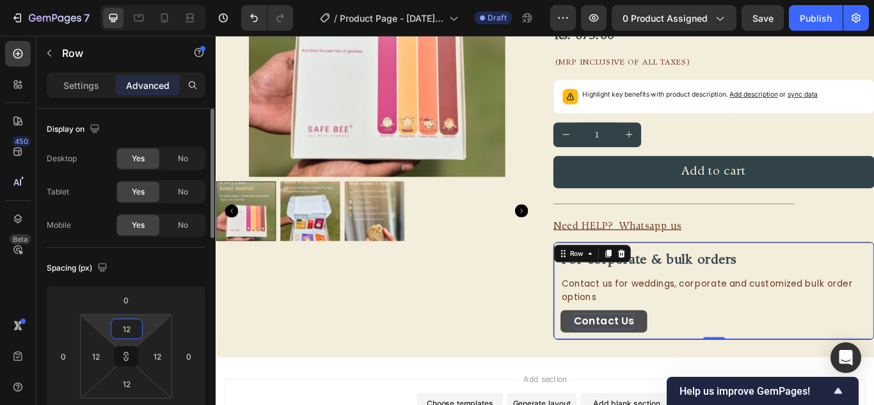
click at [129, 334] on input "12" at bounding box center [127, 328] width 26 height 19
type input "8"
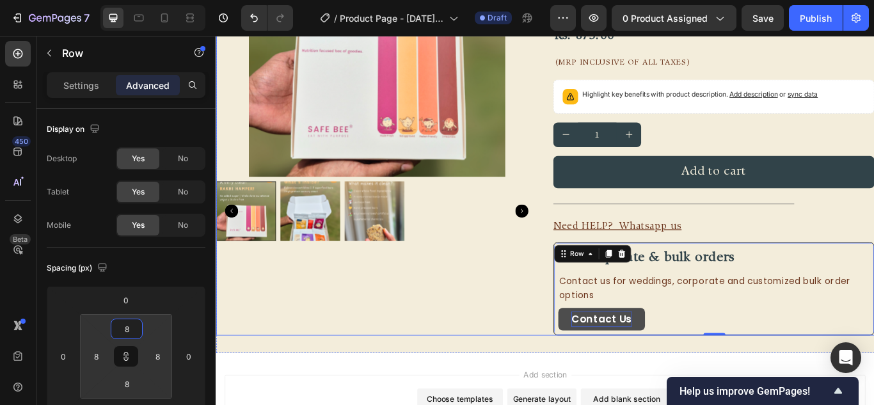
click at [424, 374] on div "Product Images" at bounding box center [403, 143] width 375 height 485
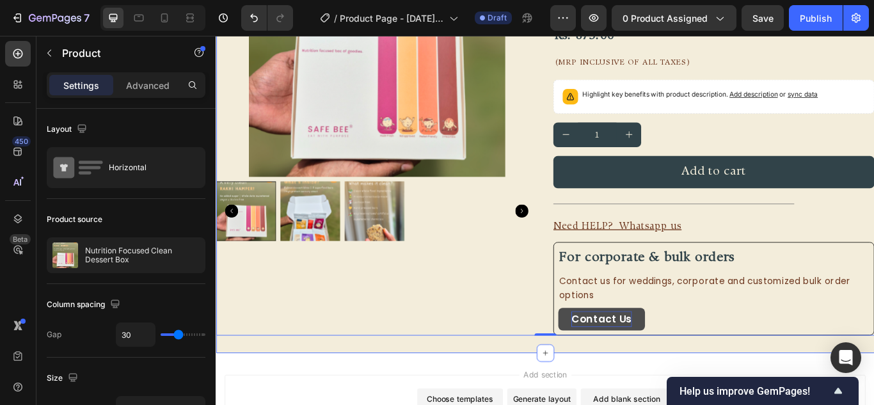
click at [832, 394] on div "FREE SHIPPING Text Block FREE SHIPPING Text Block FREE SHIPPING Text Block FREE…" at bounding box center [600, 133] width 768 height 545
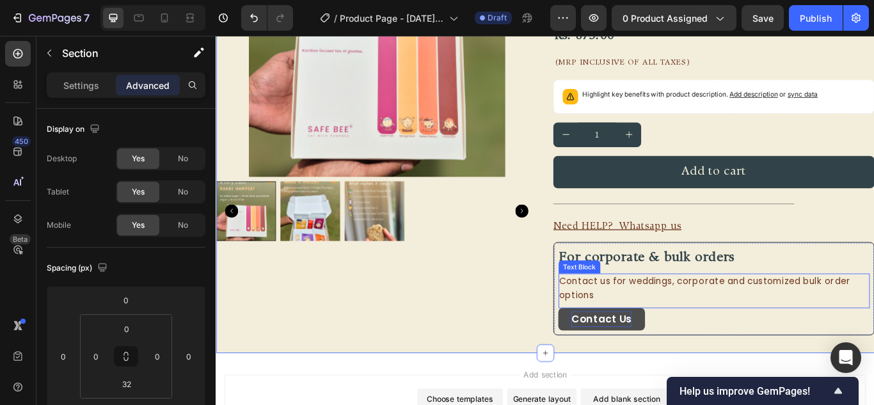
click at [766, 333] on p "Contact us for weddings, corporate and customized bulk order options" at bounding box center [796, 330] width 360 height 33
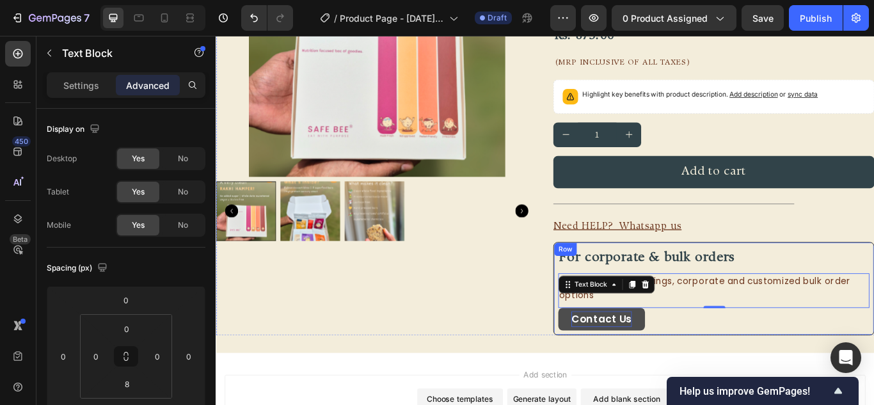
click at [814, 279] on div "⁠⁠⁠⁠⁠⁠⁠ For corporate & bulk orders Heading Contact us for weddings, corporate …" at bounding box center [796, 331] width 375 height 109
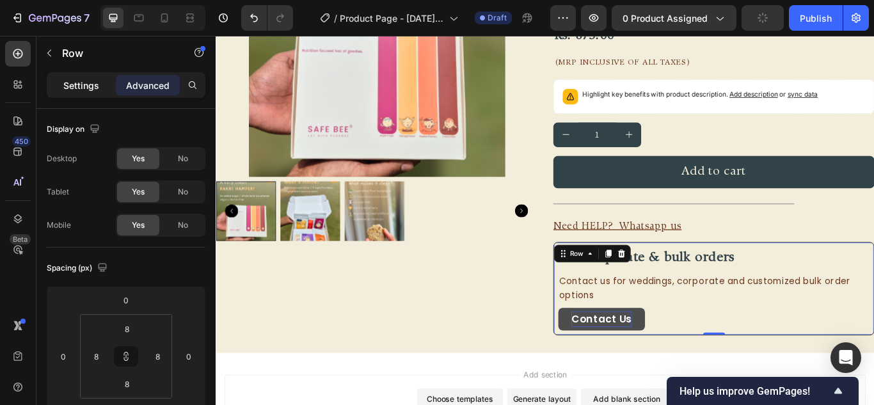
click at [81, 76] on div "Settings" at bounding box center [81, 85] width 64 height 20
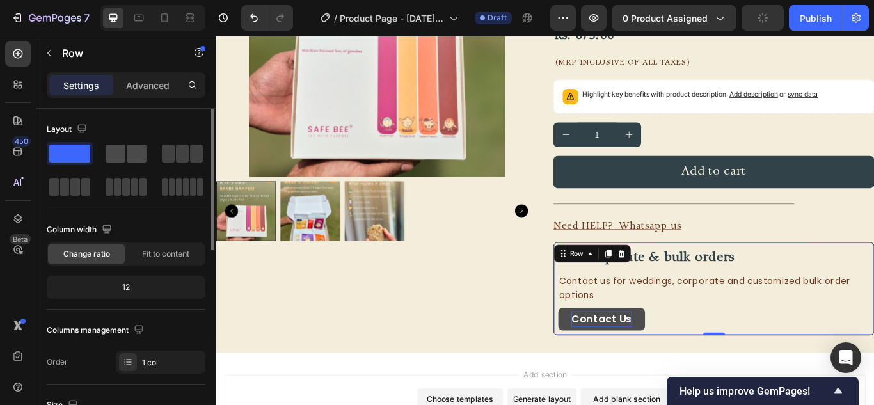
click at [136, 156] on span at bounding box center [137, 154] width 20 height 18
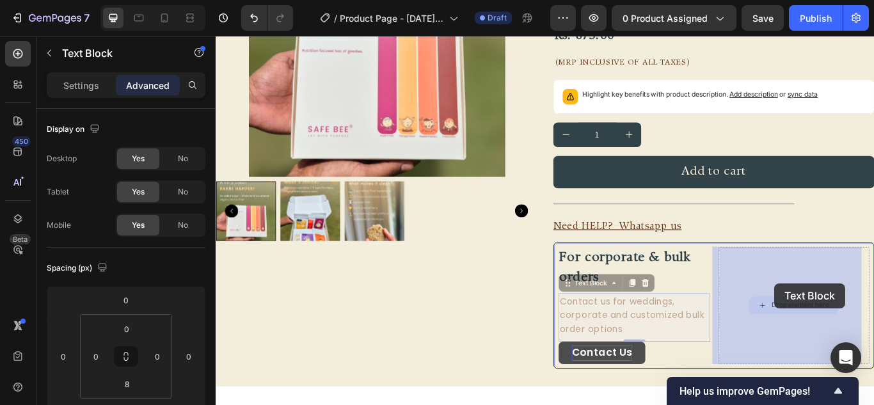
drag, startPoint x: 686, startPoint y: 348, endPoint x: 869, endPoint y: 328, distance: 184.2
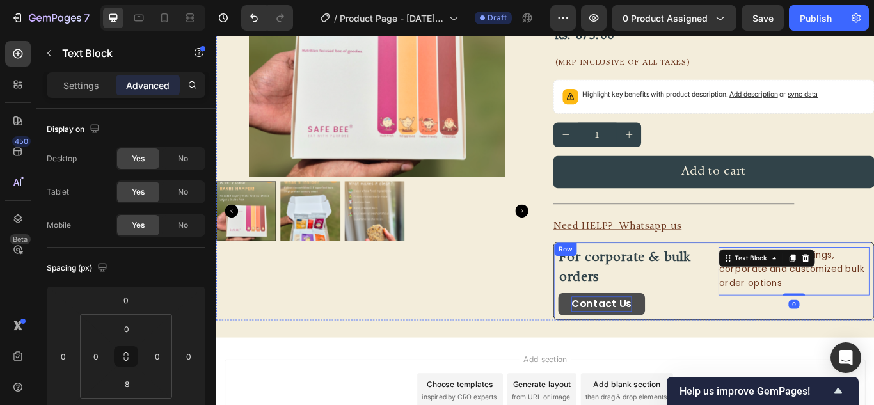
click at [812, 357] on div "Contact us for weddings, corporate and customized bulk order options Text Block…" at bounding box center [890, 322] width 177 height 80
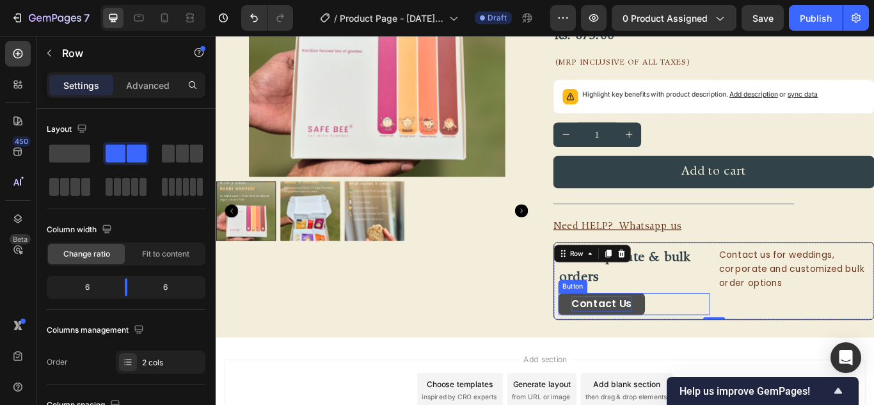
click at [739, 348] on div "Contact Us Button" at bounding box center [703, 349] width 177 height 26
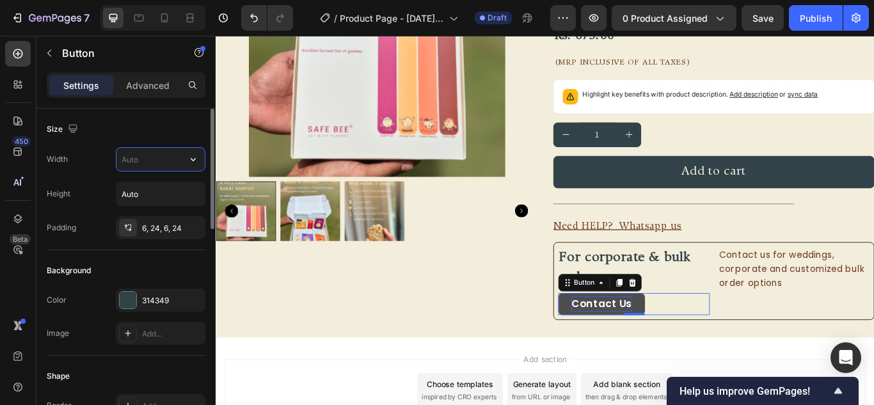
click at [136, 157] on input "text" at bounding box center [161, 159] width 88 height 23
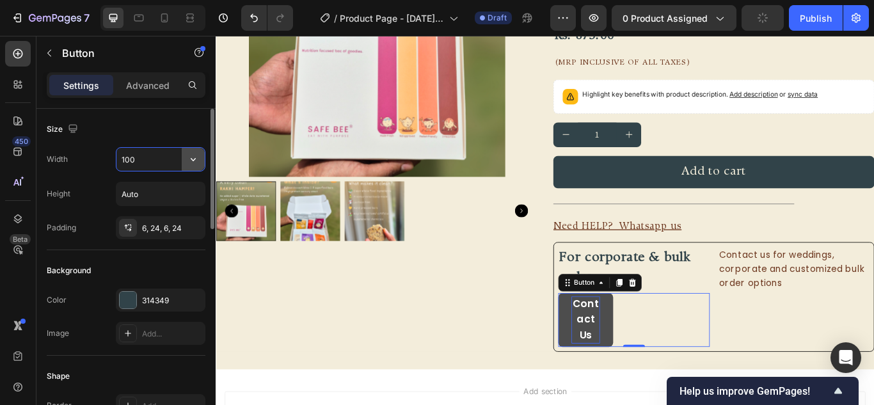
click at [191, 165] on icon "button" at bounding box center [193, 159] width 13 height 13
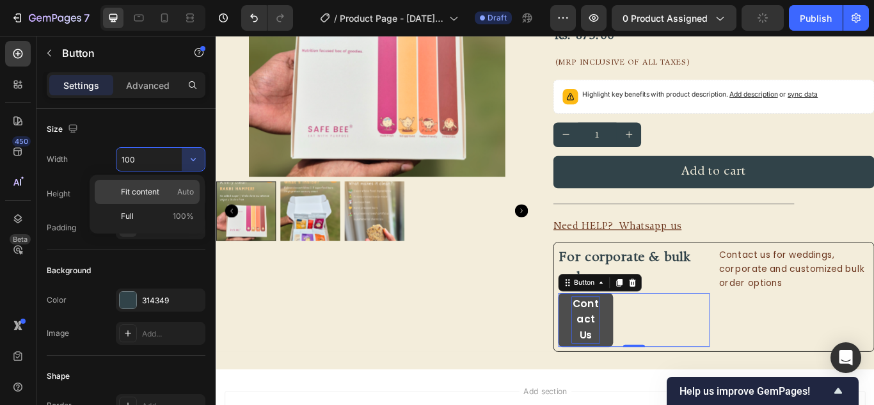
click at [163, 183] on div "Fit content Auto" at bounding box center [147, 192] width 105 height 24
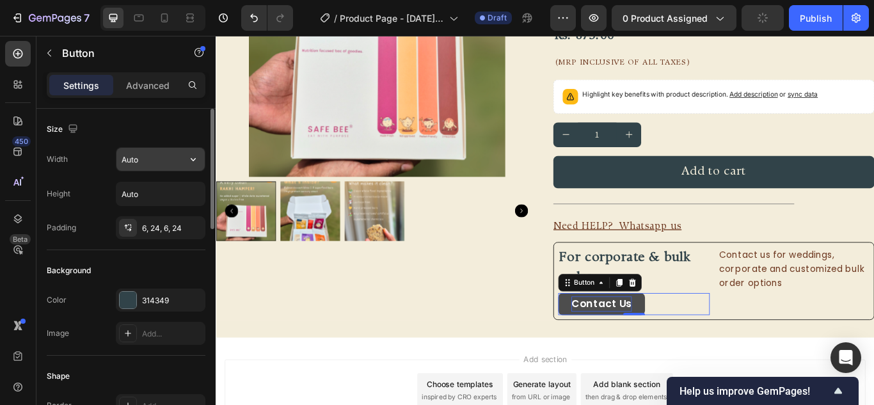
click at [182, 165] on button "button" at bounding box center [193, 159] width 23 height 23
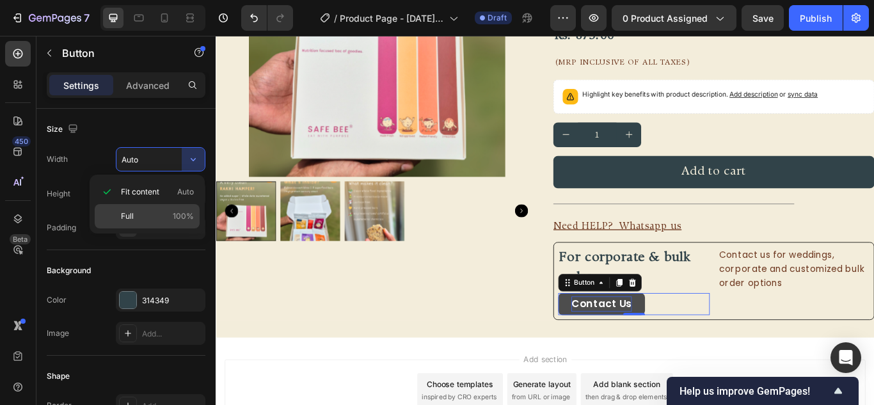
click at [155, 221] on p "Full 100%" at bounding box center [157, 217] width 73 height 12
type input "100%"
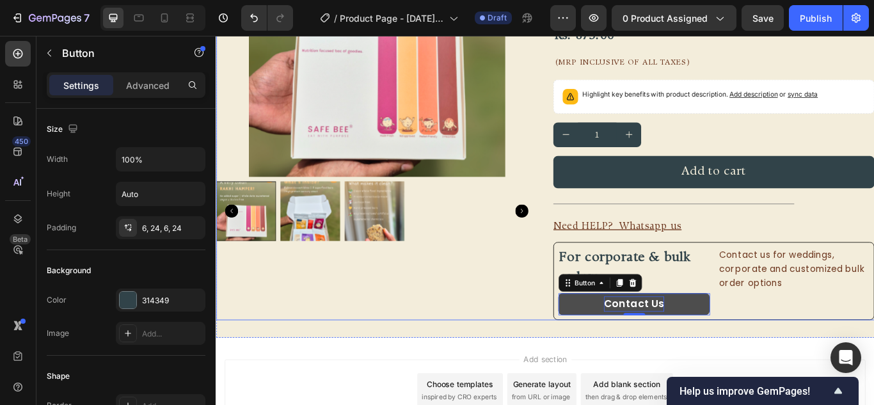
click at [424, 316] on div "Product Images" at bounding box center [403, 134] width 375 height 467
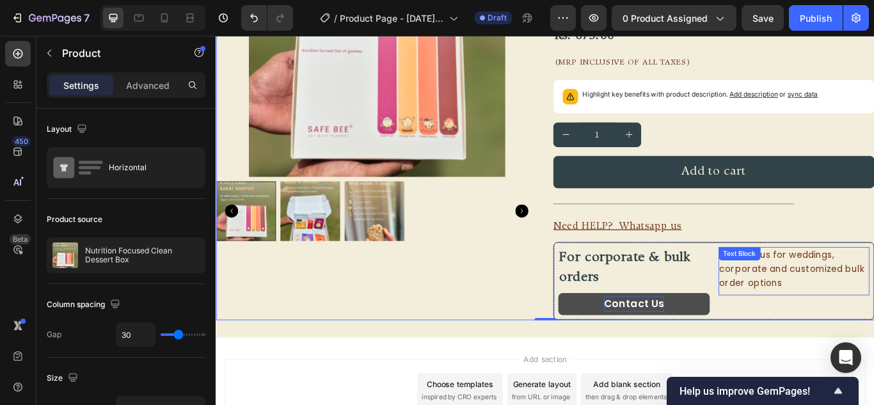
click at [864, 305] on p "Contact us for weddings, corporate and customized bulk order options" at bounding box center [890, 308] width 174 height 49
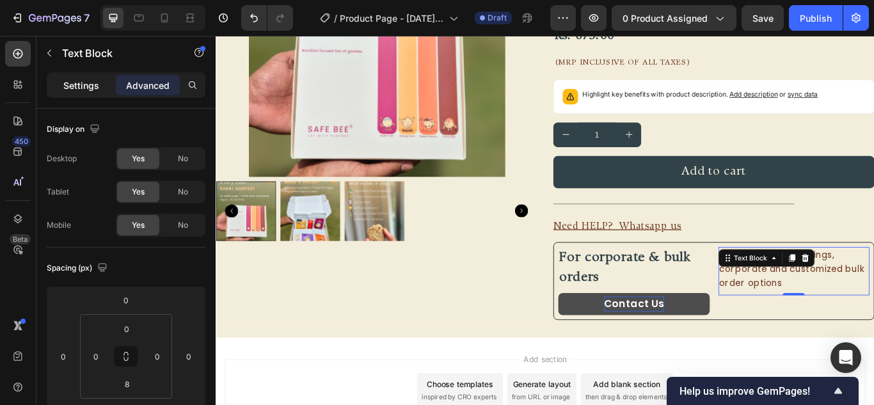
click at [65, 89] on p "Settings" at bounding box center [81, 85] width 36 height 13
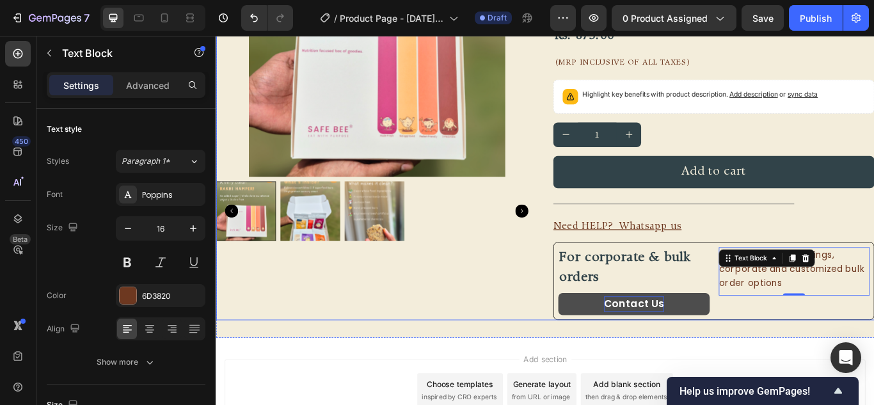
click at [677, 305] on p "⁠⁠⁠⁠⁠⁠⁠ For corporate & bulk orders" at bounding box center [703, 307] width 174 height 46
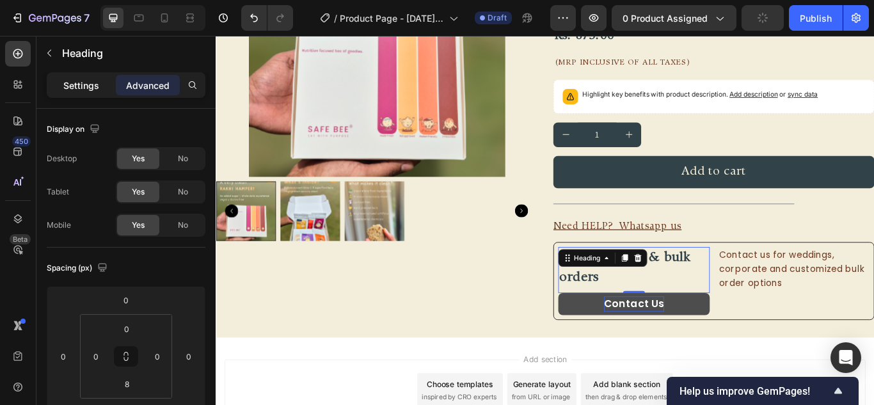
click at [67, 87] on p "Settings" at bounding box center [81, 85] width 36 height 13
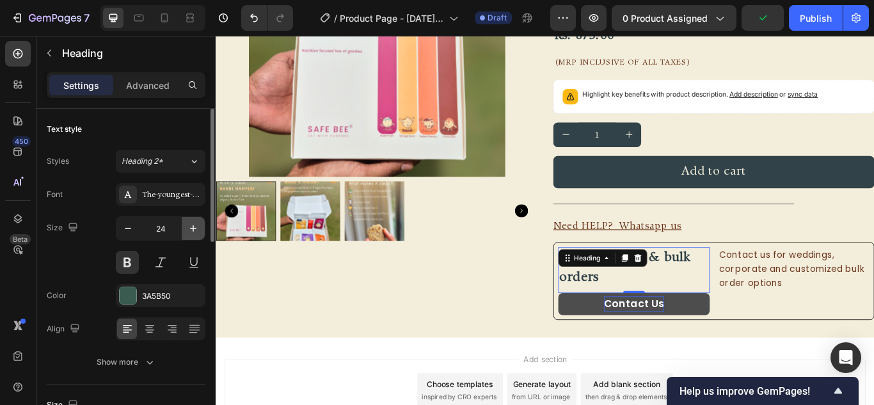
click at [190, 226] on icon "button" at bounding box center [193, 228] width 13 height 13
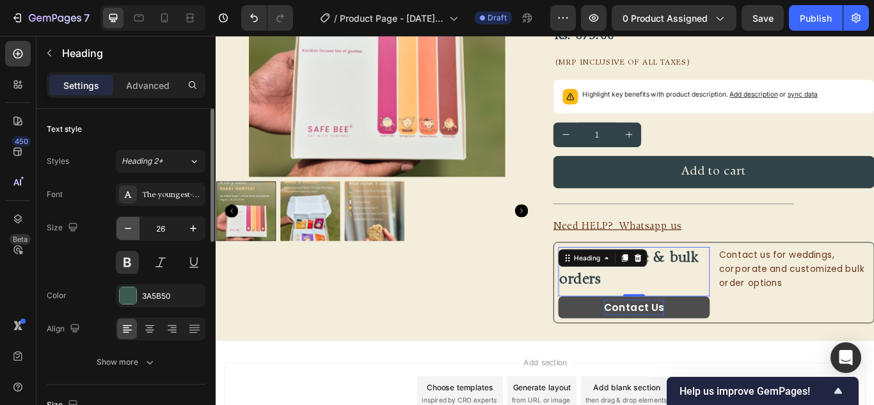
click at [120, 227] on button "button" at bounding box center [128, 228] width 23 height 23
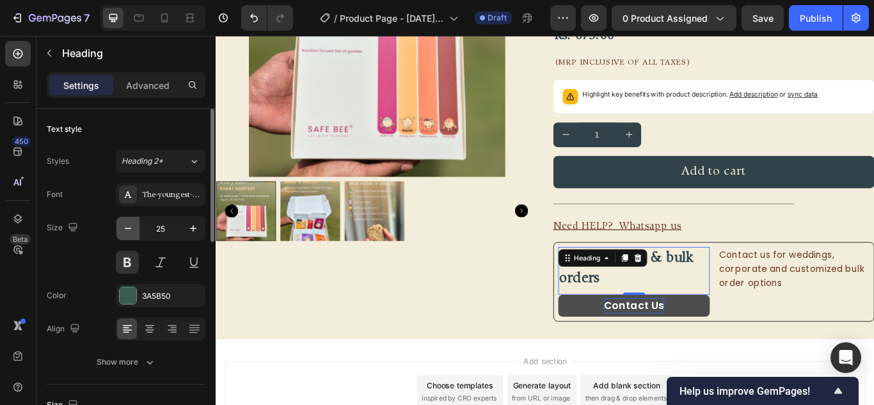
type input "24"
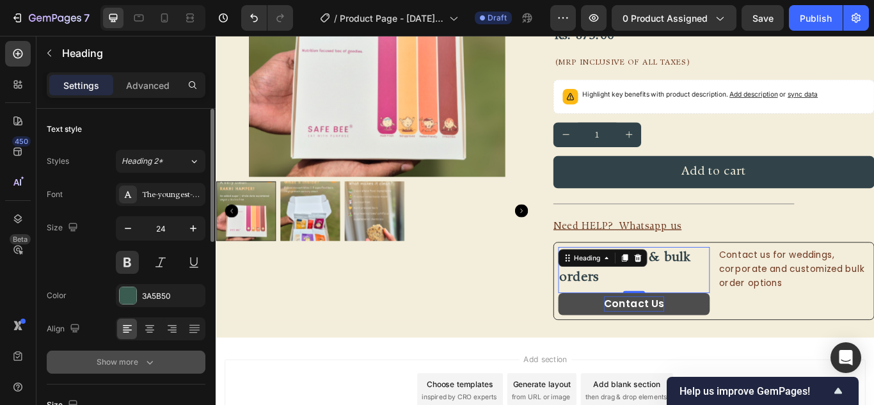
click at [143, 359] on icon "button" at bounding box center [149, 362] width 13 height 13
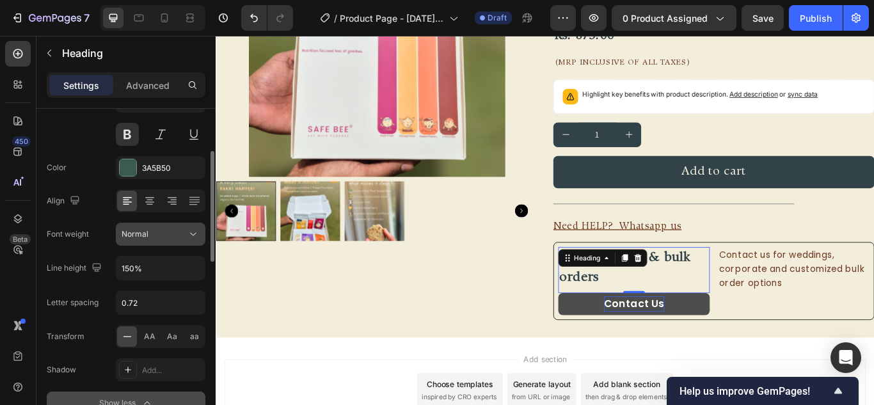
click at [149, 244] on button "Normal" at bounding box center [161, 234] width 90 height 23
click at [149, 241] on button "Normal" at bounding box center [161, 234] width 90 height 23
click at [132, 262] on input "150%" at bounding box center [161, 268] width 88 height 23
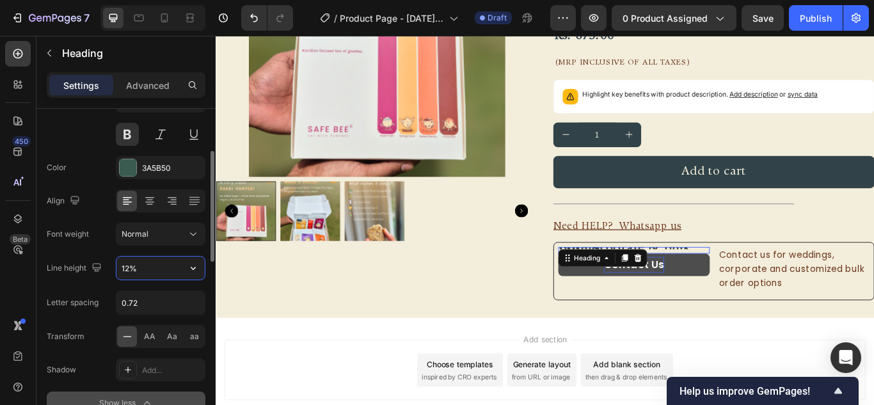
type input "120%"
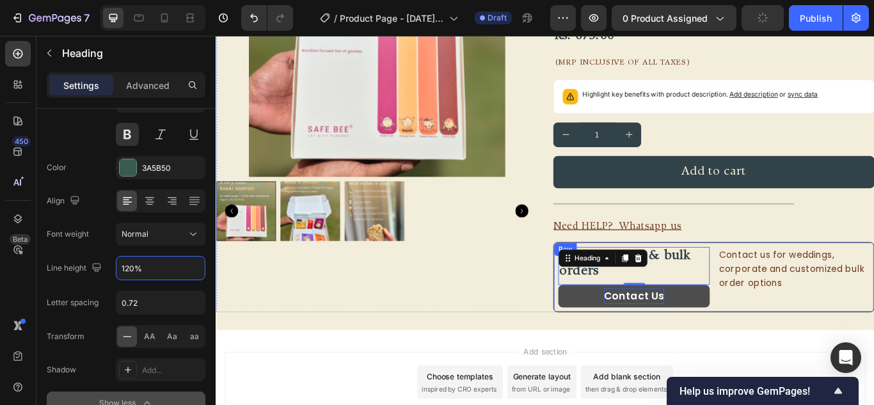
click at [865, 343] on div "Contact us for weddings, corporate and customized bulk order options Text Block" at bounding box center [890, 317] width 177 height 70
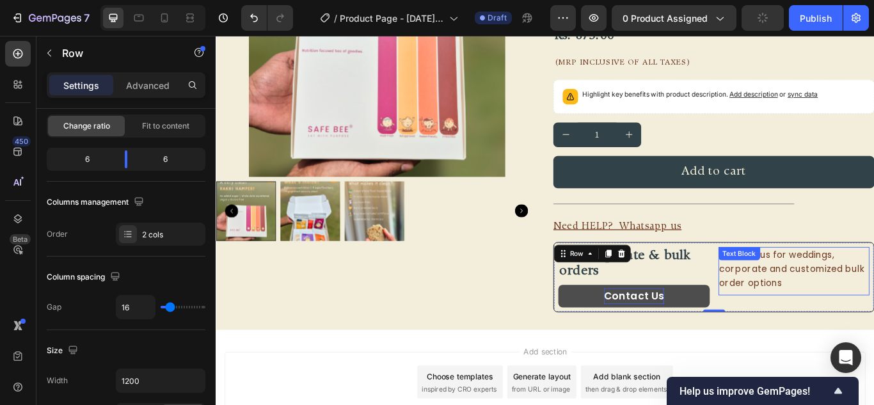
click at [860, 298] on p "Contact us for weddings, corporate and customized bulk order options" at bounding box center [890, 308] width 174 height 49
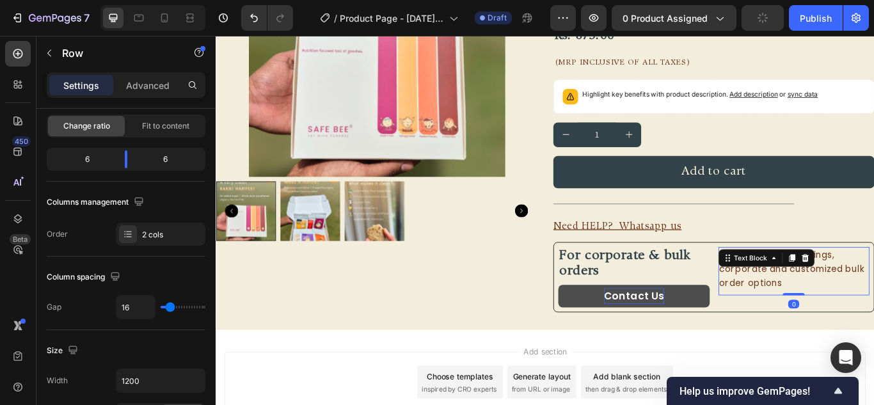
scroll to position [0, 0]
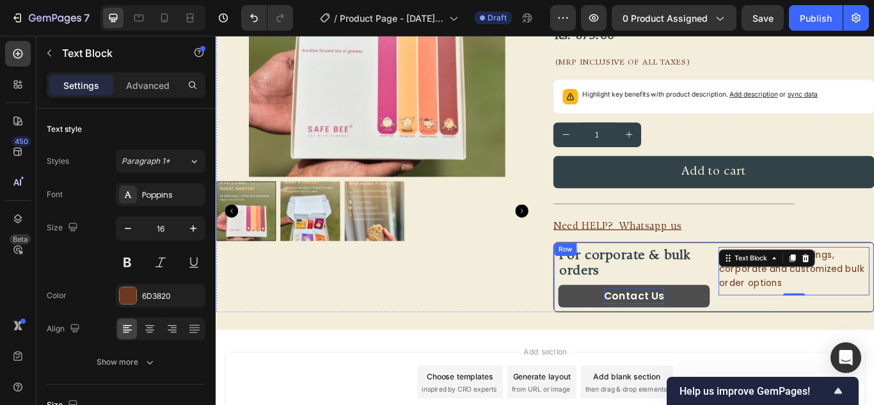
click at [786, 310] on div "⁠⁠⁠⁠⁠⁠⁠ For corporate & bulk orders Heading Contact Us Button Contact us for we…" at bounding box center [796, 318] width 375 height 82
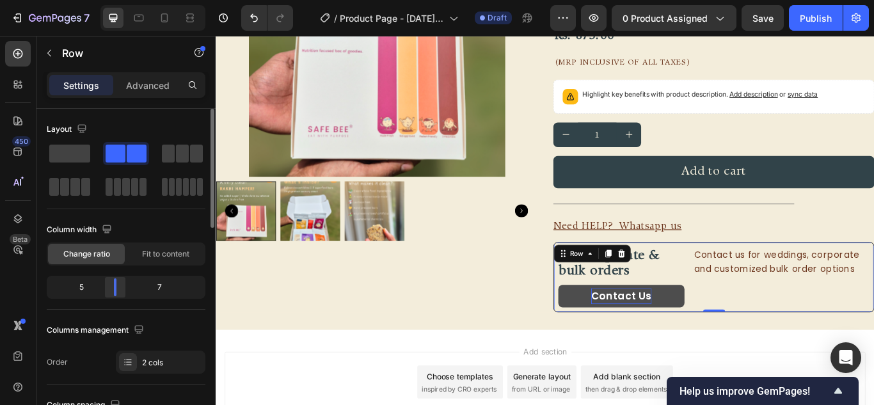
drag, startPoint x: 125, startPoint y: 285, endPoint x: 114, endPoint y: 282, distance: 11.8
click at [114, 282] on div at bounding box center [115, 287] width 3 height 18
drag, startPoint x: 796, startPoint y: 332, endPoint x: 787, endPoint y: 332, distance: 9.0
click at [796, 332] on div "Contact us for weddings, corporate and customized bulk order options Text Block" at bounding box center [875, 317] width 205 height 70
click at [63, 149] on span at bounding box center [69, 154] width 41 height 18
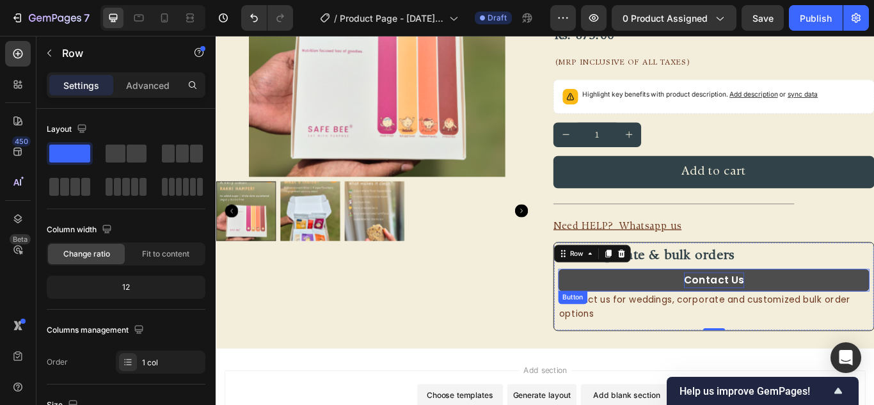
click at [631, 317] on button "Contact Us" at bounding box center [796, 321] width 363 height 26
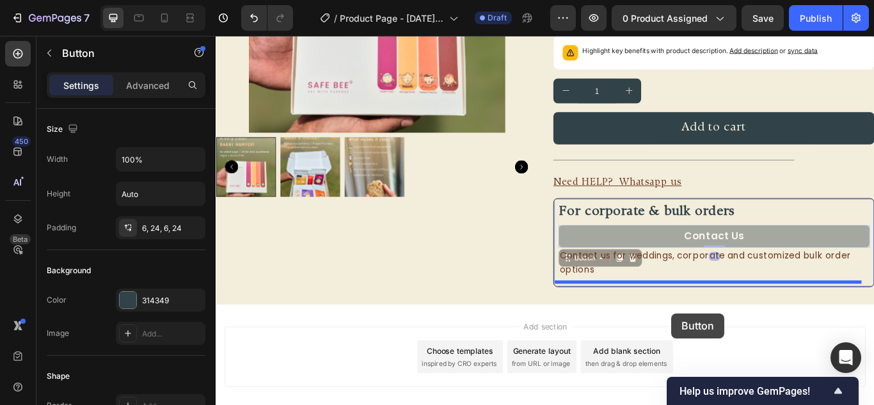
scroll to position [263, 0]
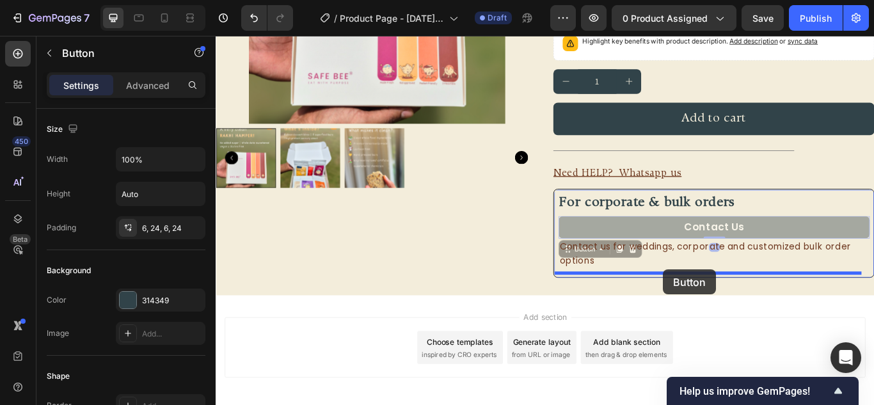
drag, startPoint x: 626, startPoint y: 347, endPoint x: 737, endPoint y: 309, distance: 117.8
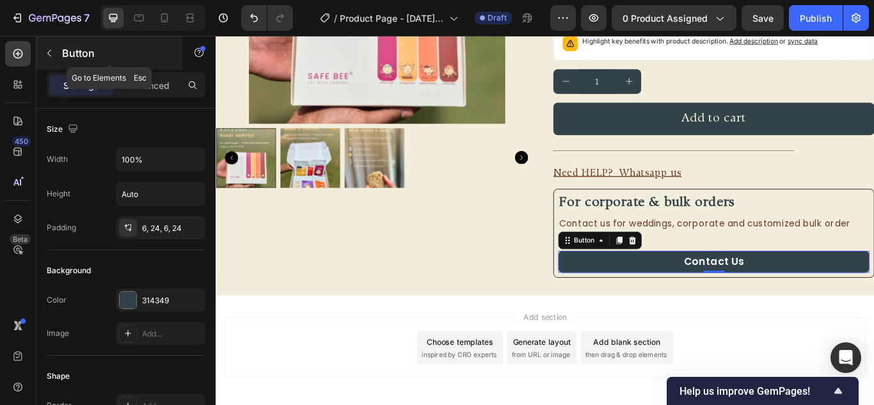
click at [58, 58] on button "button" at bounding box center [49, 53] width 20 height 20
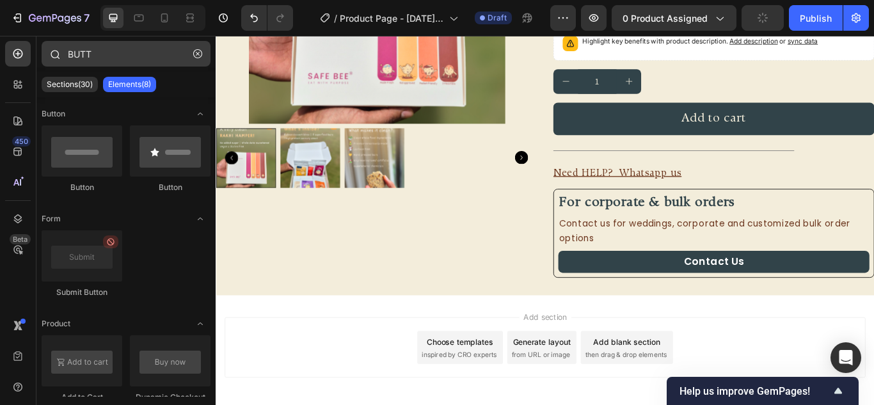
drag, startPoint x: 207, startPoint y: 54, endPoint x: 199, endPoint y: 55, distance: 8.3
click at [206, 54] on button "button" at bounding box center [198, 54] width 20 height 20
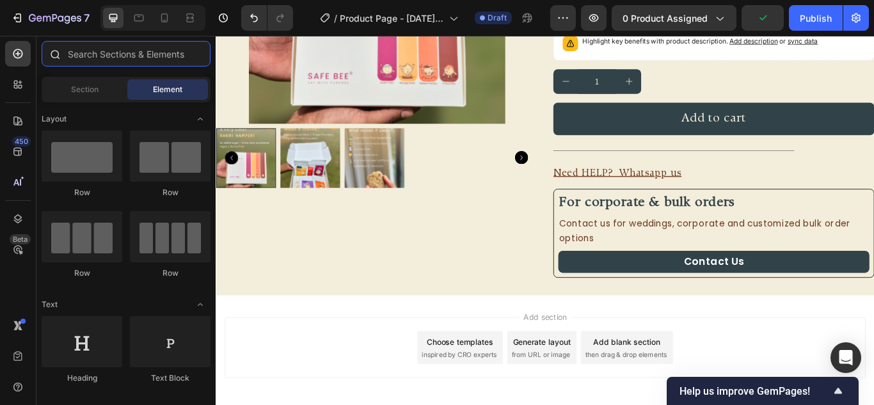
click at [199, 56] on input "text" at bounding box center [126, 54] width 169 height 26
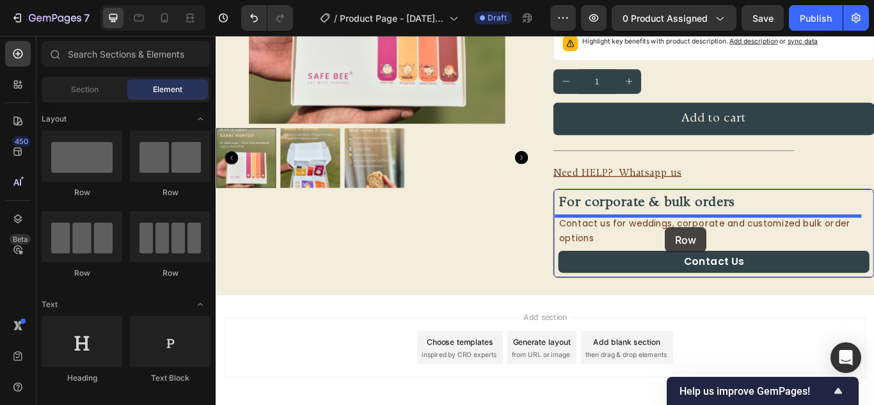
drag, startPoint x: 404, startPoint y: 200, endPoint x: 741, endPoint y: 249, distance: 340.3
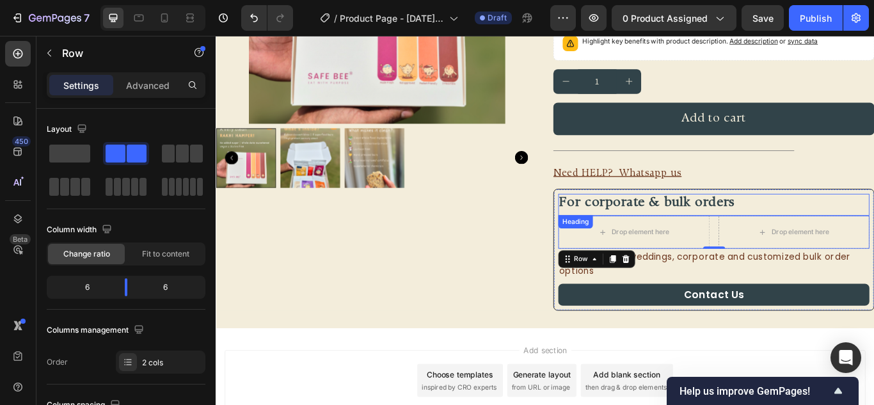
click at [748, 234] on span "For corporate & bulk orders" at bounding box center [718, 230] width 204 height 15
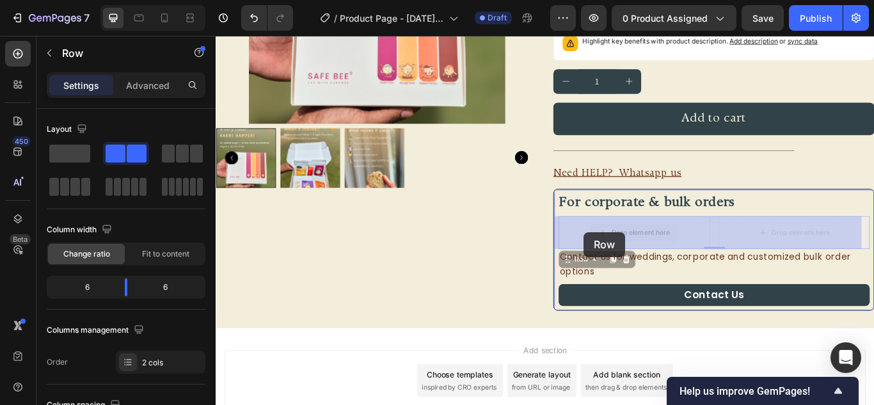
drag, startPoint x: 629, startPoint y: 245, endPoint x: 645, endPoint y: 265, distance: 25.5
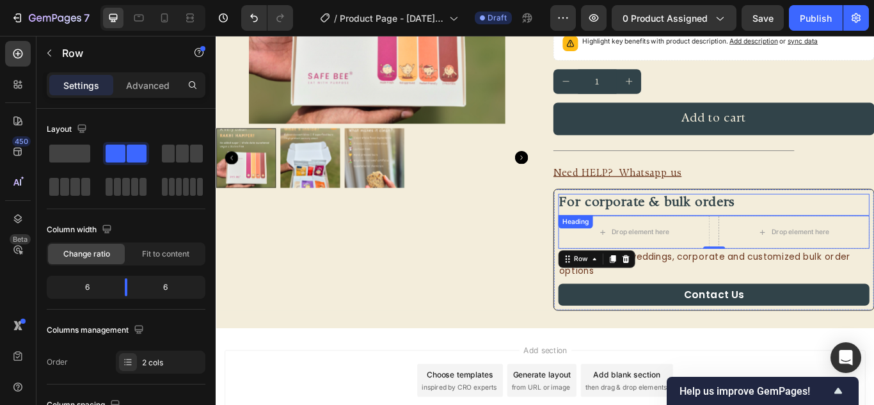
click at [662, 223] on span "For corporate & bulk orders" at bounding box center [718, 230] width 204 height 15
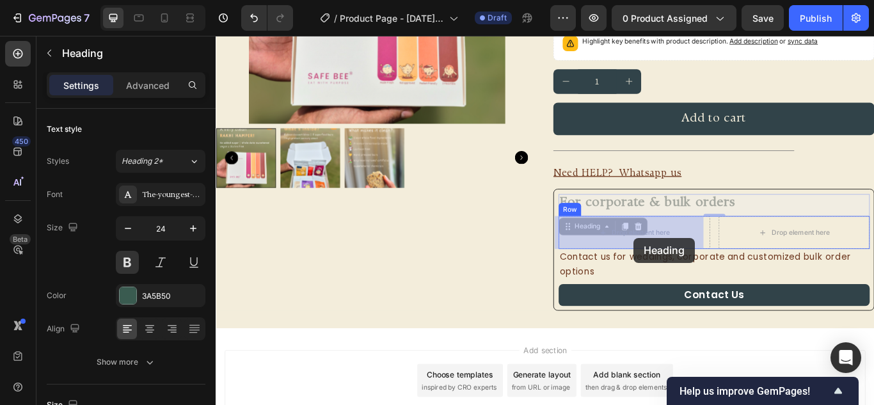
drag, startPoint x: 620, startPoint y: 258, endPoint x: 709, endPoint y: 275, distance: 89.9
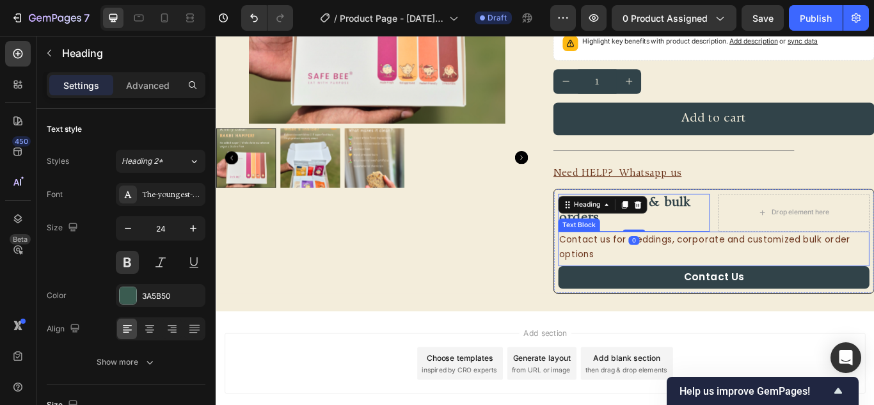
click at [670, 285] on p "Contact us for weddings, corporate and customized bulk order options" at bounding box center [796, 282] width 360 height 33
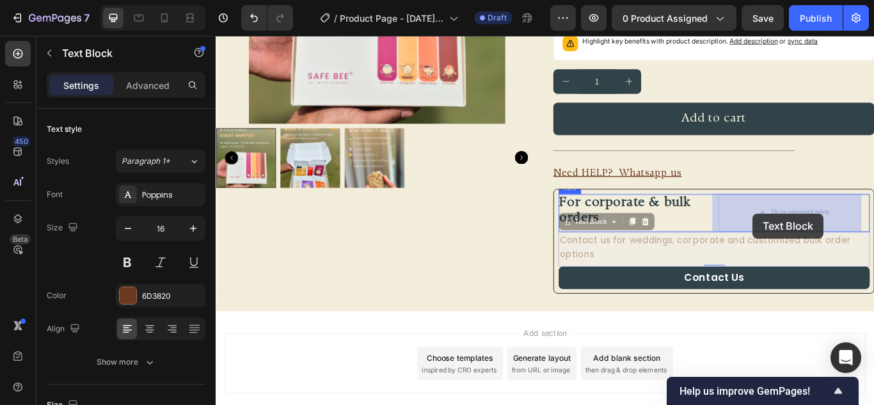
drag, startPoint x: 623, startPoint y: 252, endPoint x: 818, endPoint y: 252, distance: 195.3
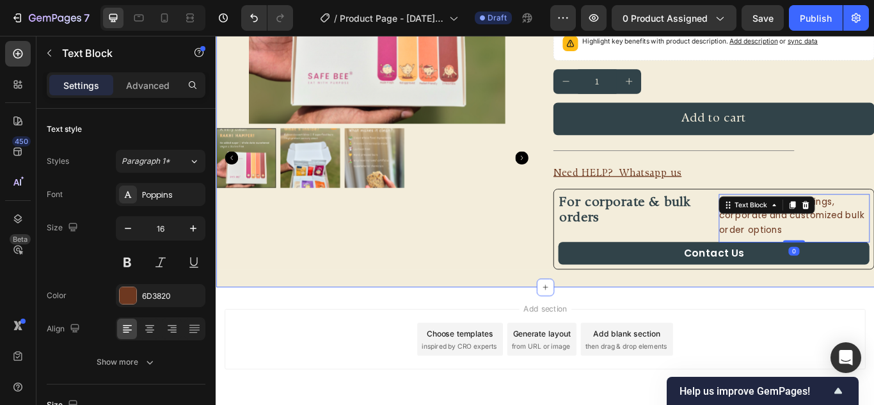
click at [874, 328] on div "FREE SHIPPING Text Block FREE SHIPPING Text Block FREE SHIPPING Text Block FREE…" at bounding box center [600, 64] width 768 height 530
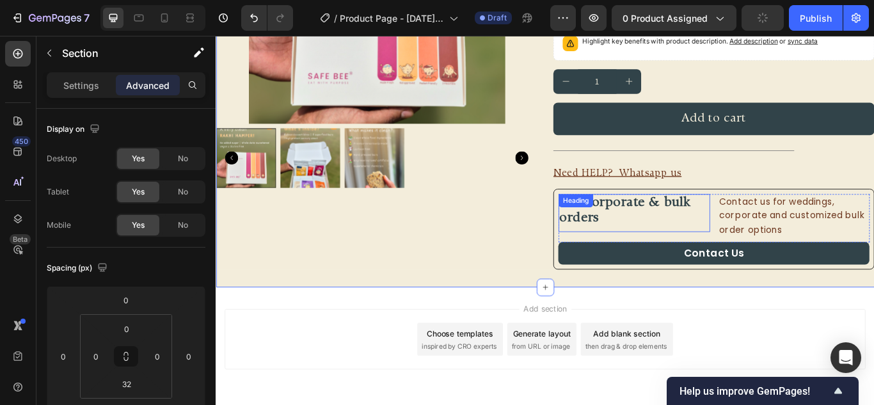
click at [782, 245] on h2 "For corporate & bulk orders" at bounding box center [703, 240] width 177 height 40
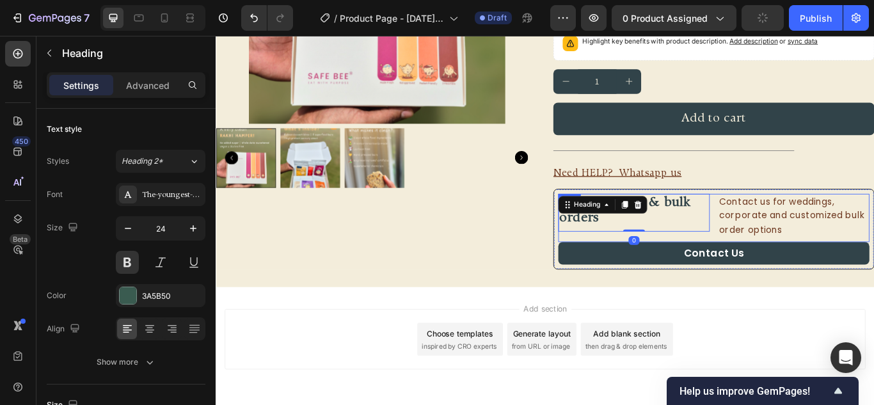
click at [789, 245] on div "For corporate & bulk orders Heading 0 Contact us for weddings, corporate and cu…" at bounding box center [796, 248] width 363 height 57
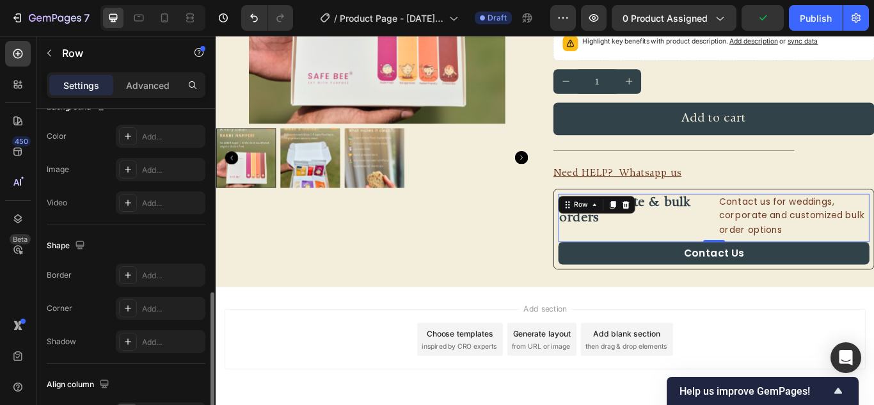
scroll to position [594, 0]
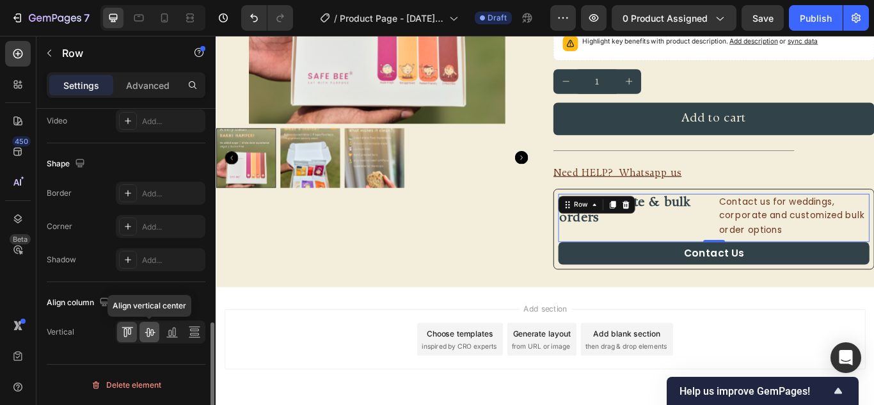
click at [152, 331] on icon at bounding box center [149, 332] width 13 height 13
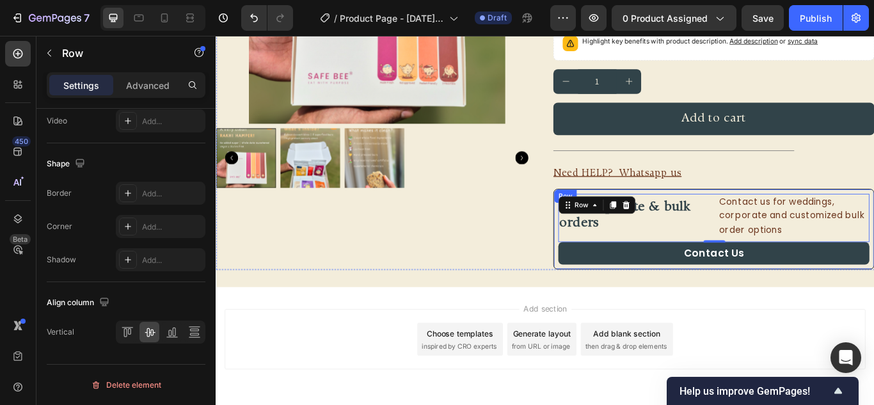
click at [760, 306] on div "For corporate & bulk orders Heading Contact us for weddings, corporate and cust…" at bounding box center [796, 261] width 375 height 95
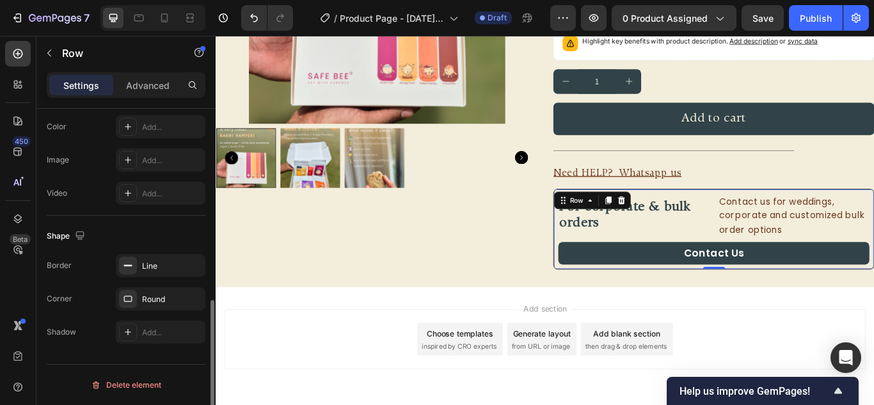
scroll to position [448, 0]
click at [764, 247] on h2 "For corporate & bulk orders" at bounding box center [703, 246] width 177 height 40
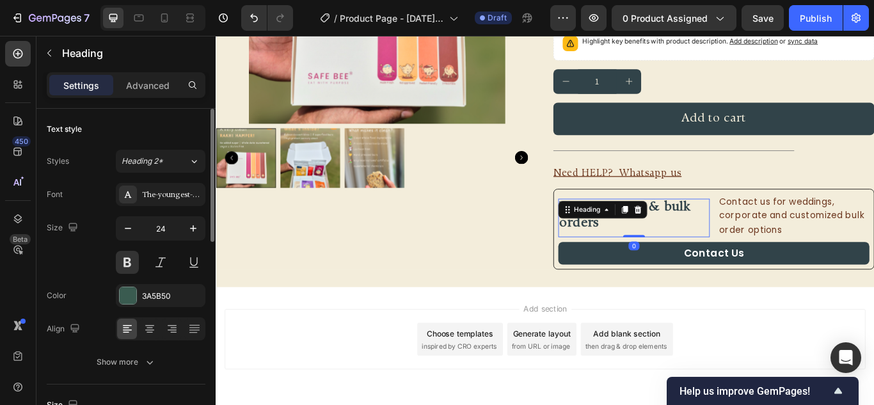
scroll to position [64, 0]
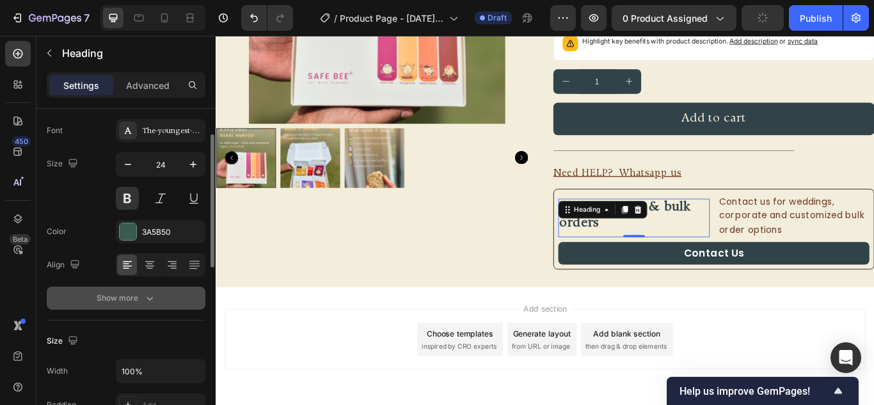
click at [146, 297] on icon "button" at bounding box center [149, 298] width 13 height 13
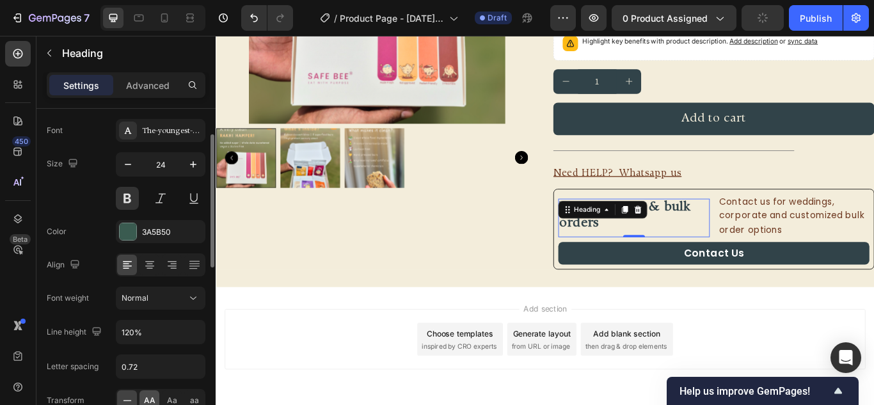
click at [147, 398] on span "AA" at bounding box center [150, 401] width 12 height 12
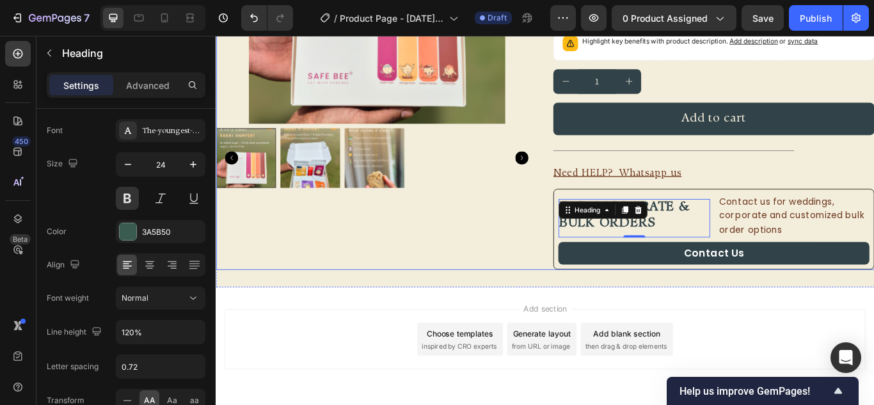
click at [494, 297] on div "Product Images" at bounding box center [403, 74] width 375 height 471
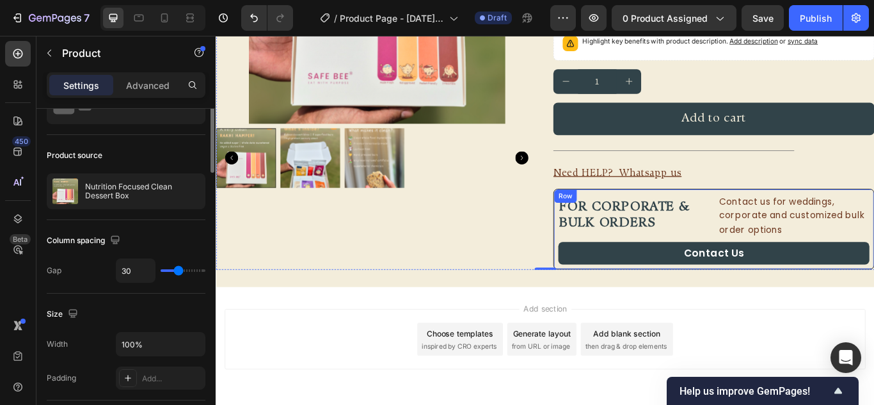
scroll to position [0, 0]
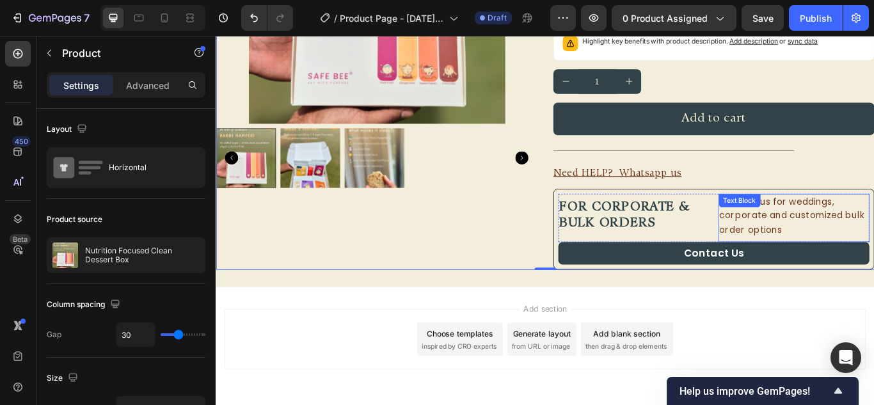
click at [851, 262] on p "Contact us for weddings, corporate and customized bulk order options" at bounding box center [890, 246] width 174 height 49
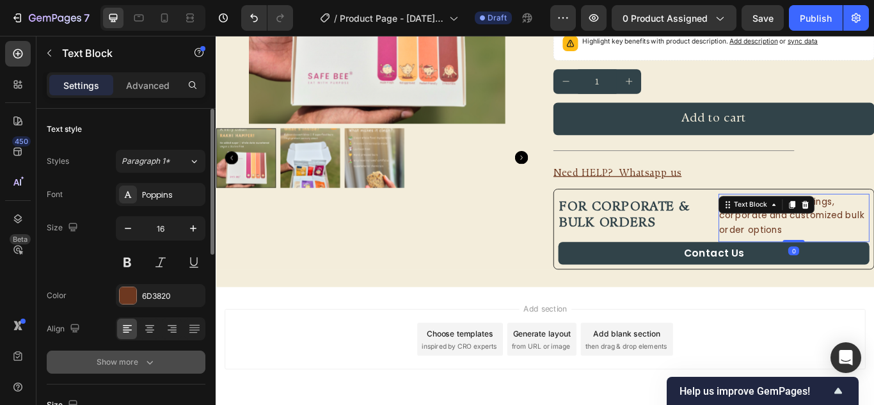
click at [147, 366] on icon "button" at bounding box center [149, 362] width 13 height 13
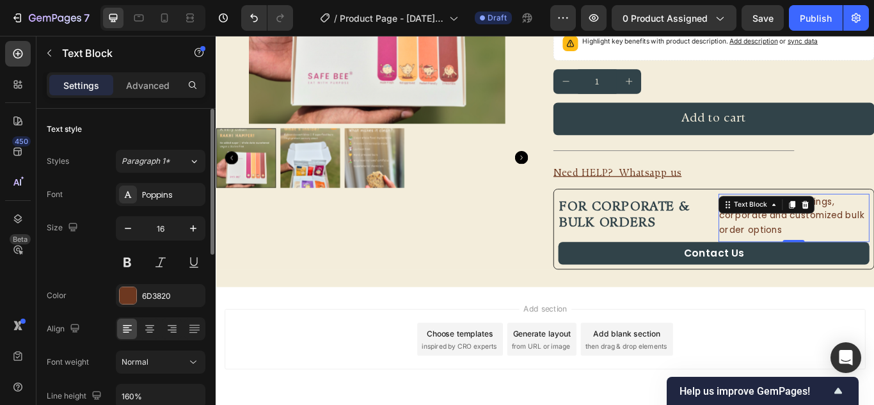
scroll to position [128, 0]
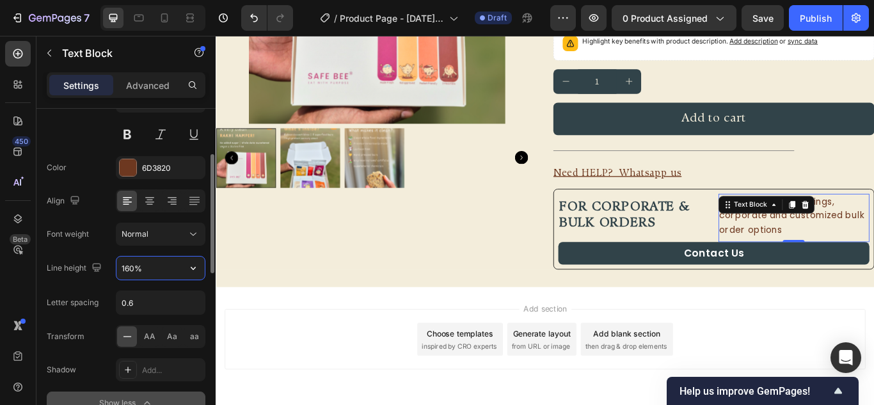
click at [129, 270] on input "160%" at bounding box center [161, 268] width 88 height 23
click at [190, 268] on icon "button" at bounding box center [193, 268] width 13 height 13
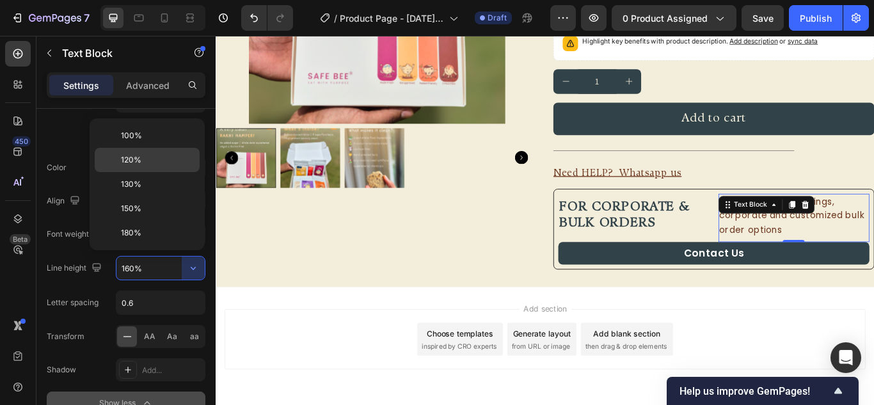
click at [151, 170] on div "120%" at bounding box center [147, 160] width 105 height 24
type input "120%"
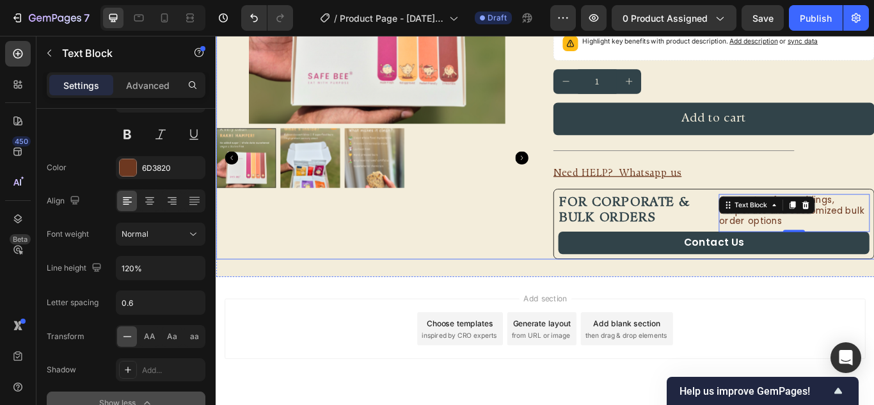
click at [516, 262] on div "Product Images" at bounding box center [403, 68] width 375 height 458
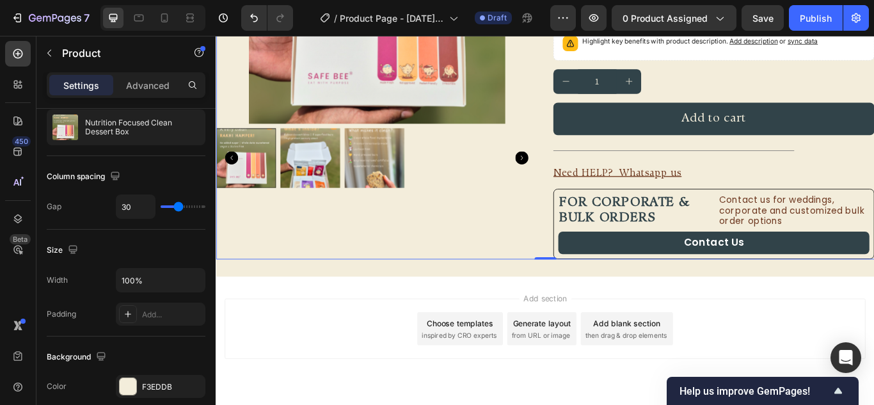
scroll to position [0, 0]
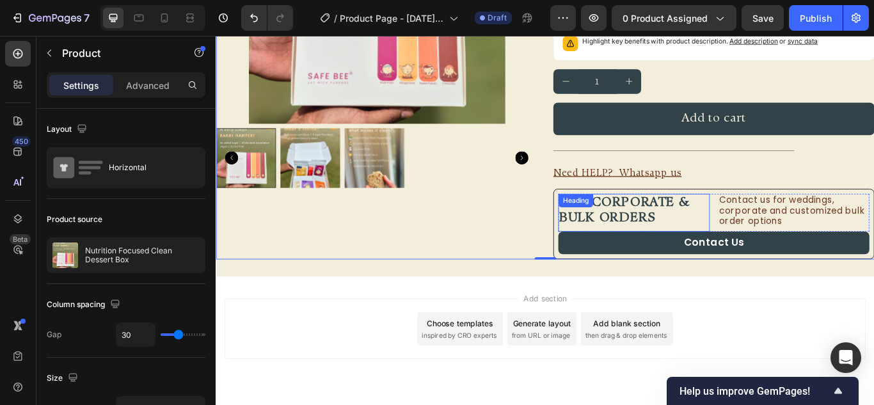
click at [743, 236] on span "For corporate & bulk orders" at bounding box center [692, 240] width 153 height 34
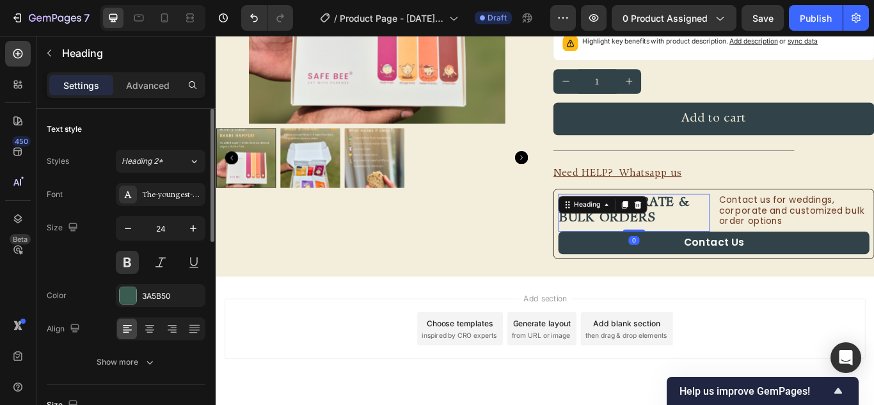
click at [143, 348] on div "Font The-youngest-serif-display Size 24 Color 3A5B50 Align Show more" at bounding box center [126, 278] width 159 height 191
click at [145, 356] on icon "button" at bounding box center [149, 362] width 13 height 13
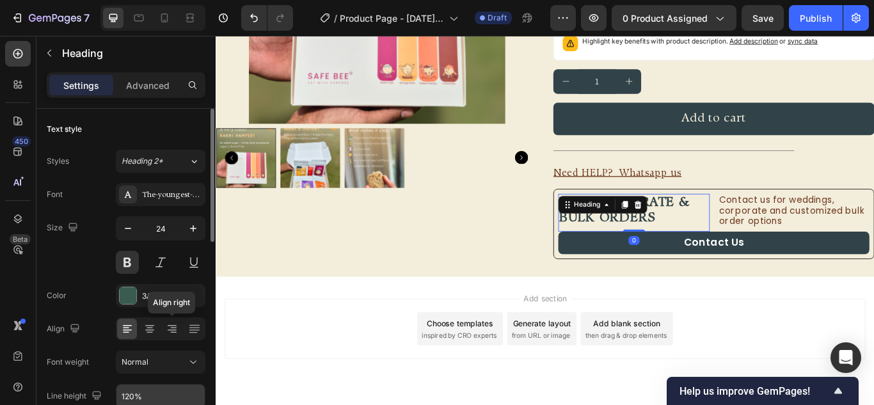
scroll to position [128, 0]
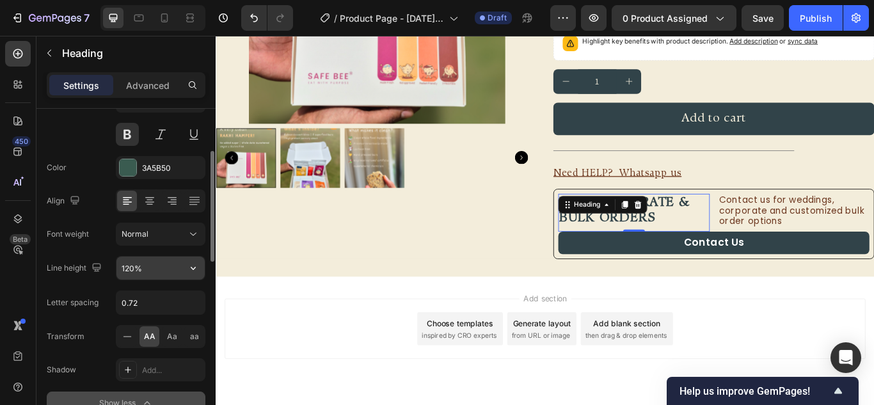
click at [147, 274] on input "120%" at bounding box center [161, 268] width 88 height 23
click at [197, 273] on icon "button" at bounding box center [193, 268] width 13 height 13
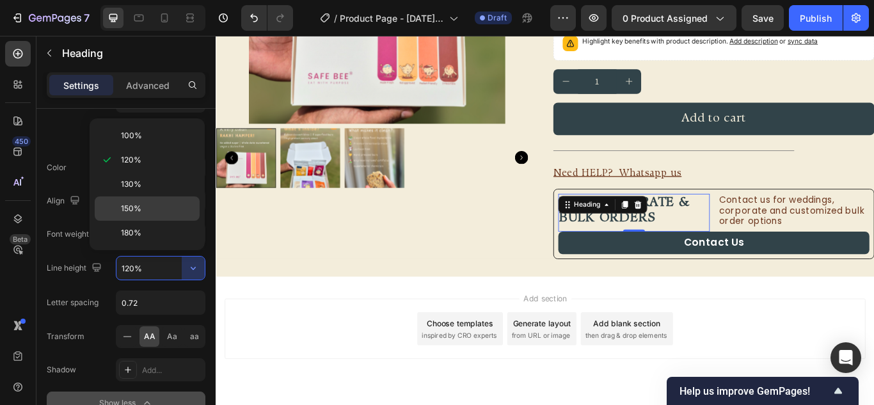
click at [135, 213] on span "150%" at bounding box center [131, 209] width 20 height 12
type input "150%"
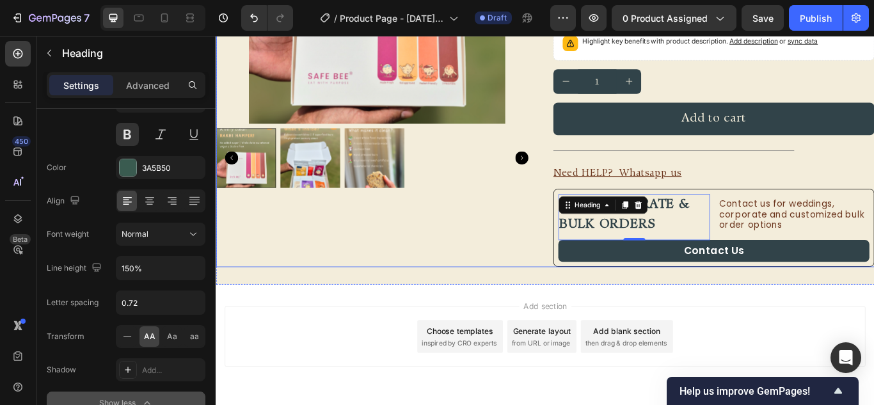
click at [517, 272] on div "Product Images" at bounding box center [403, 72] width 375 height 467
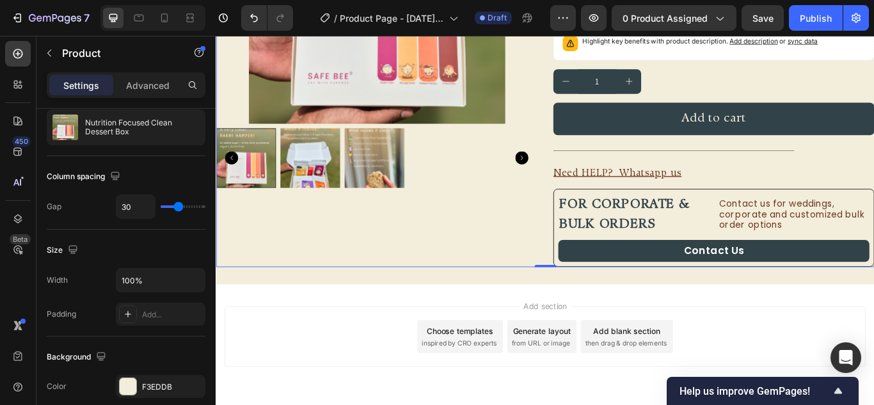
scroll to position [0, 0]
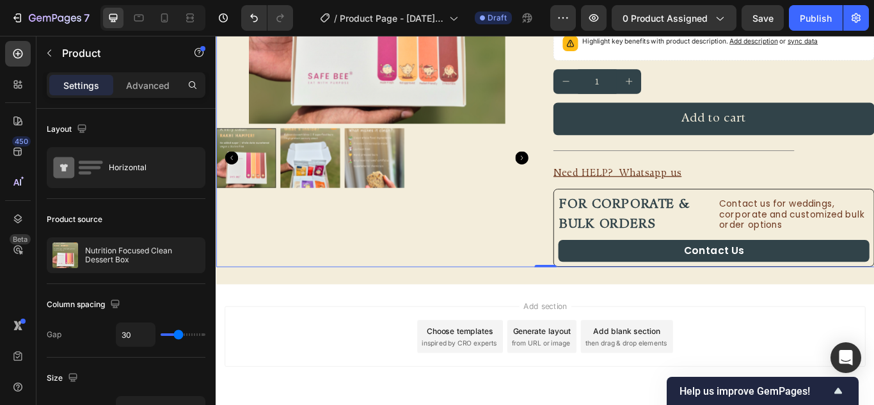
click at [520, 250] on div "Product Images" at bounding box center [403, 72] width 375 height 467
click at [577, 317] on div "FREE SHIPPING Text Block FREE SHIPPING Text Block FREE SHIPPING Text Block FREE…" at bounding box center [600, 62] width 768 height 527
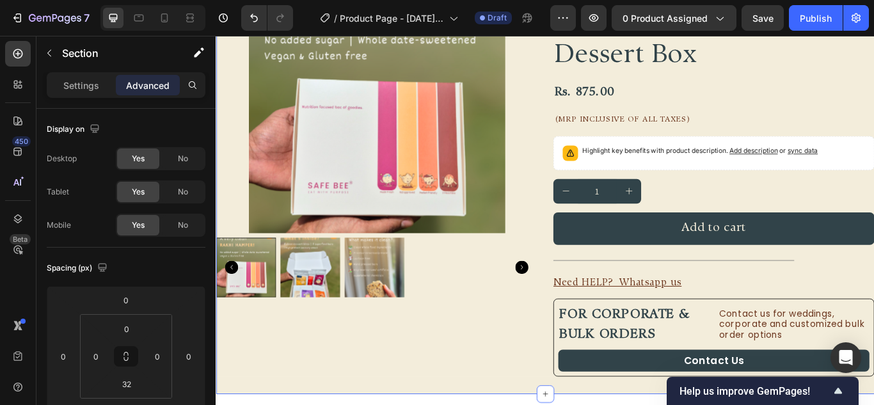
scroll to position [199, 0]
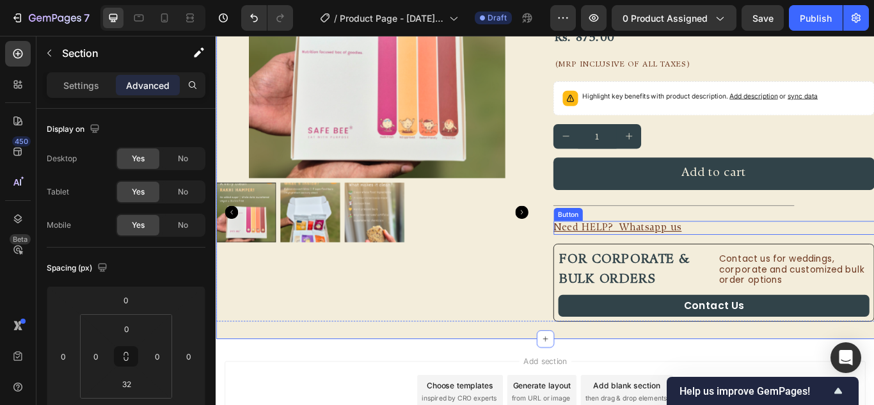
drag, startPoint x: 761, startPoint y: 257, endPoint x: 755, endPoint y: 265, distance: 10.1
click at [762, 257] on div "Need HELP? Whatsapp us Button" at bounding box center [796, 260] width 375 height 16
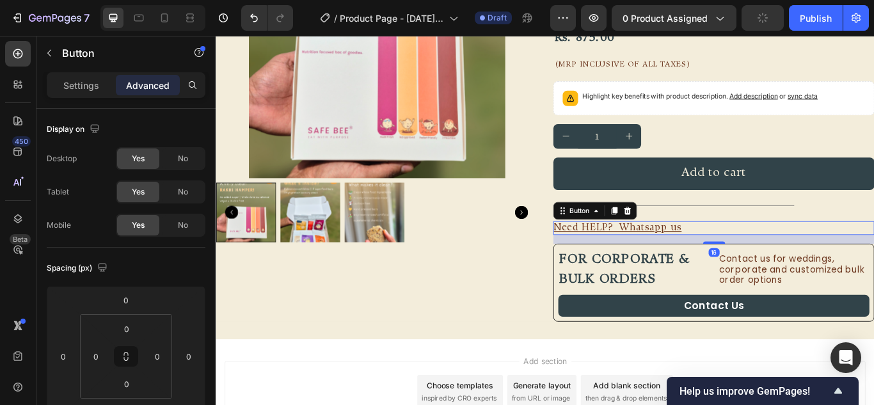
drag, startPoint x: 58, startPoint y: 93, endPoint x: 59, endPoint y: 103, distance: 9.6
drag, startPoint x: 59, startPoint y: 103, endPoint x: 60, endPoint y: 84, distance: 19.2
click at [60, 84] on div "Settings" at bounding box center [81, 85] width 64 height 20
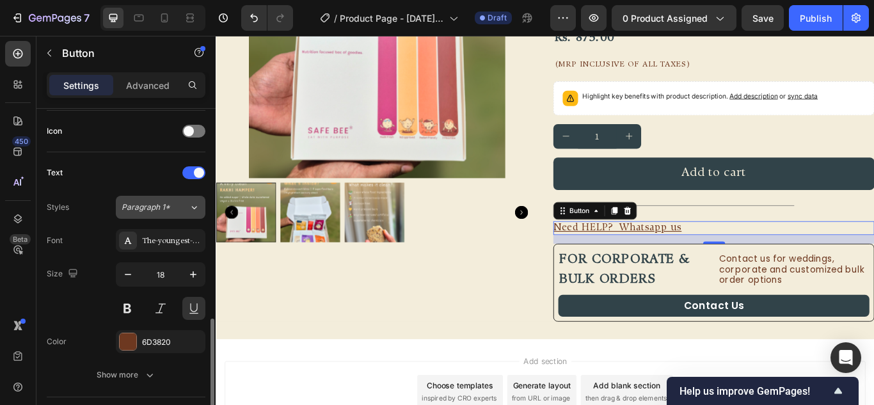
scroll to position [448, 0]
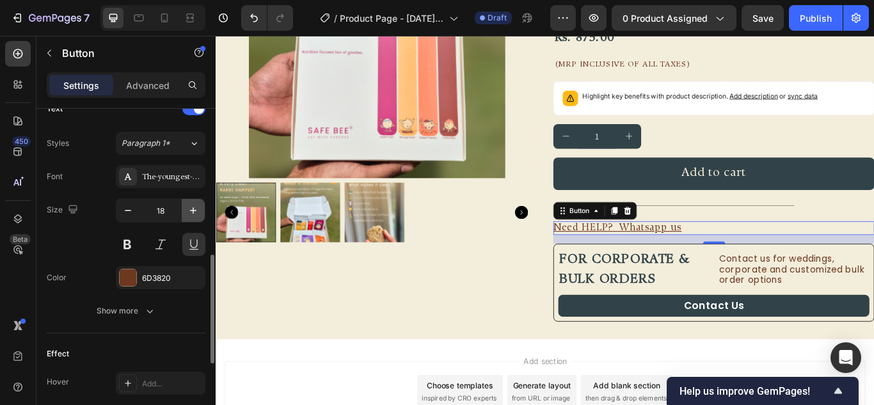
click at [190, 217] on button "button" at bounding box center [193, 210] width 23 height 23
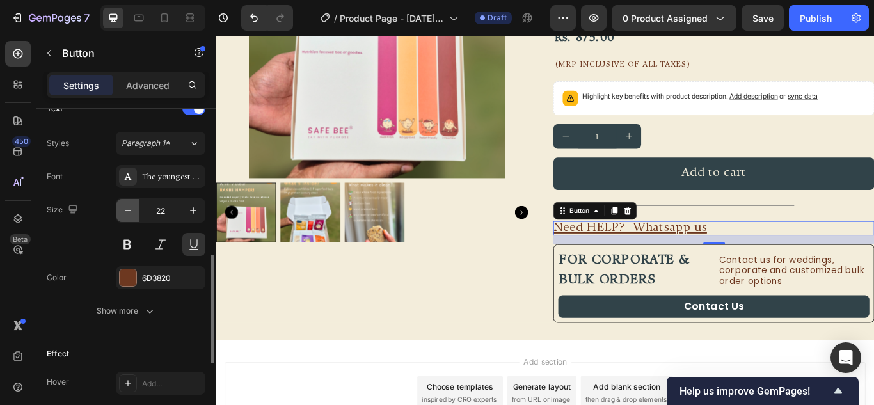
click at [122, 216] on icon "button" at bounding box center [128, 210] width 13 height 13
click at [189, 216] on icon "button" at bounding box center [193, 210] width 13 height 13
type input "20"
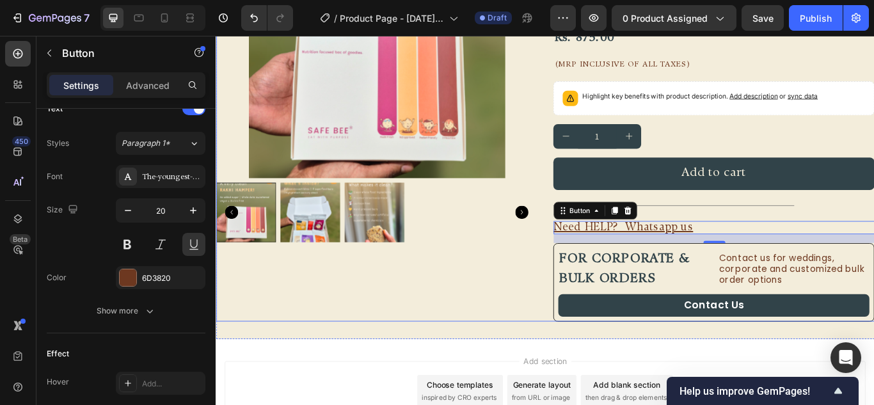
click at [543, 328] on div "Product Images" at bounding box center [403, 136] width 375 height 467
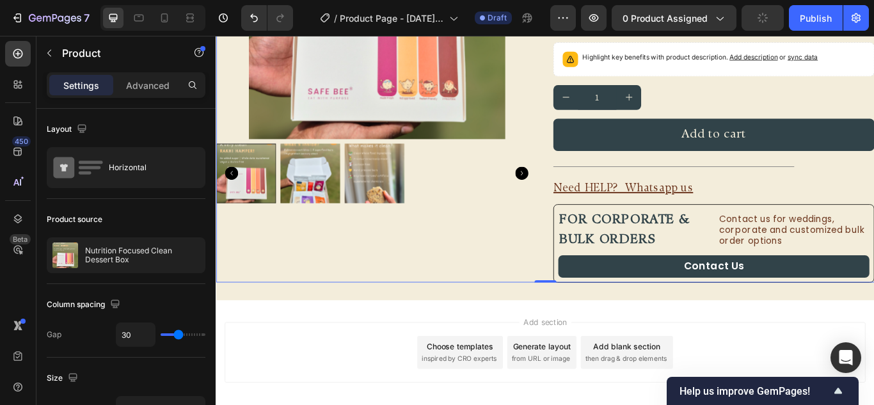
scroll to position [263, 0]
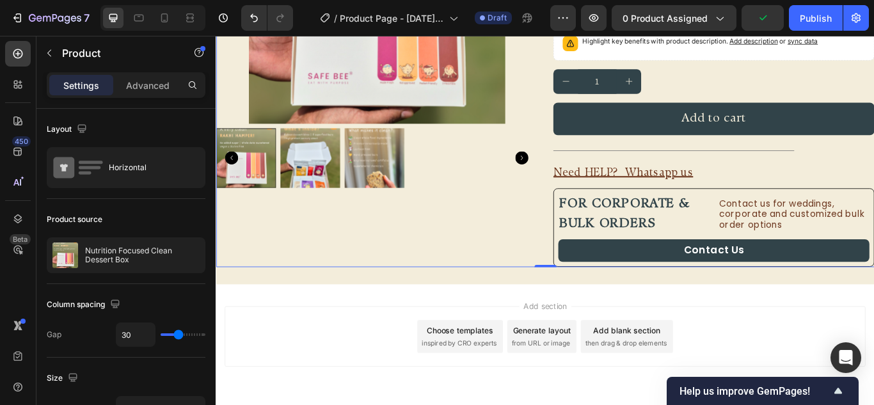
click at [736, 222] on h2 "For corporate & bulk orders" at bounding box center [703, 244] width 177 height 49
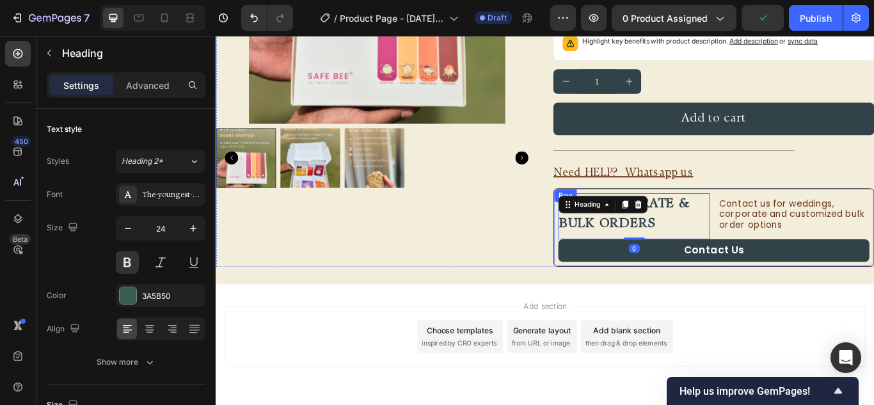
click at [752, 218] on div "For corporate & bulk orders Heading 0 Contact us for weddings, corporate and cu…" at bounding box center [796, 260] width 375 height 92
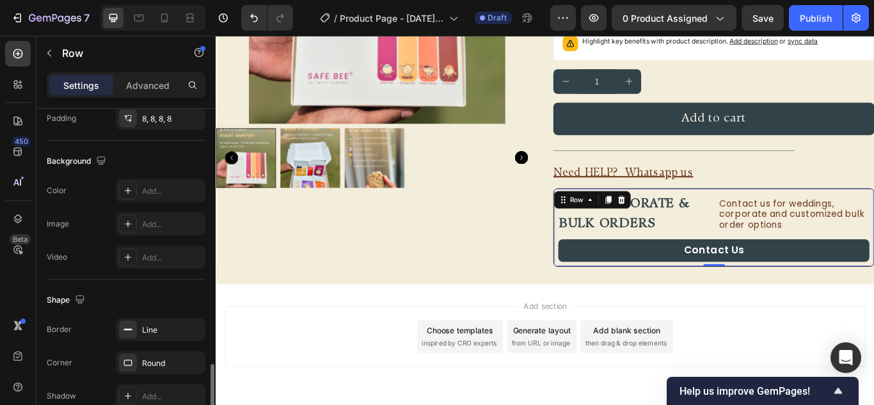
scroll to position [448, 0]
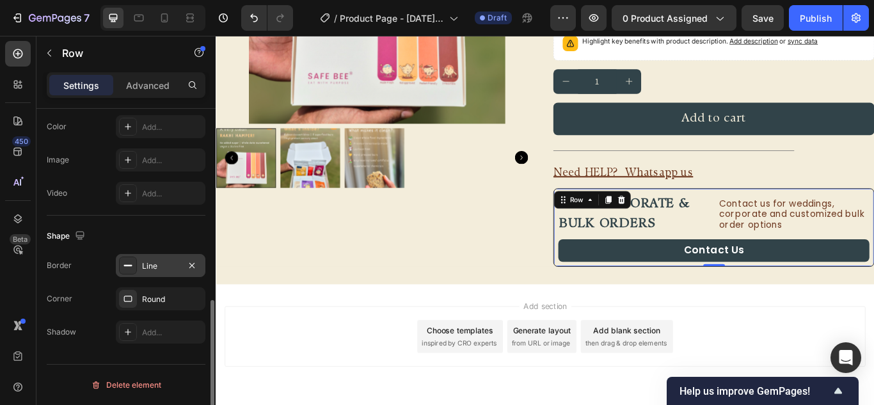
click at [161, 265] on div "Line" at bounding box center [160, 267] width 37 height 12
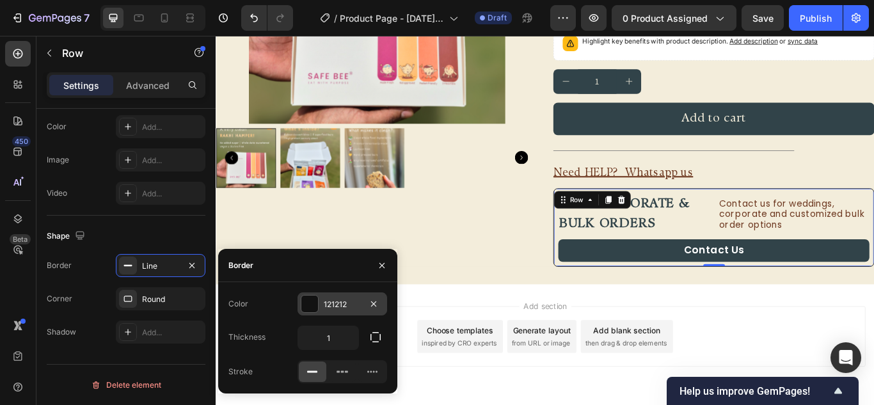
click at [310, 303] on div at bounding box center [310, 304] width 17 height 17
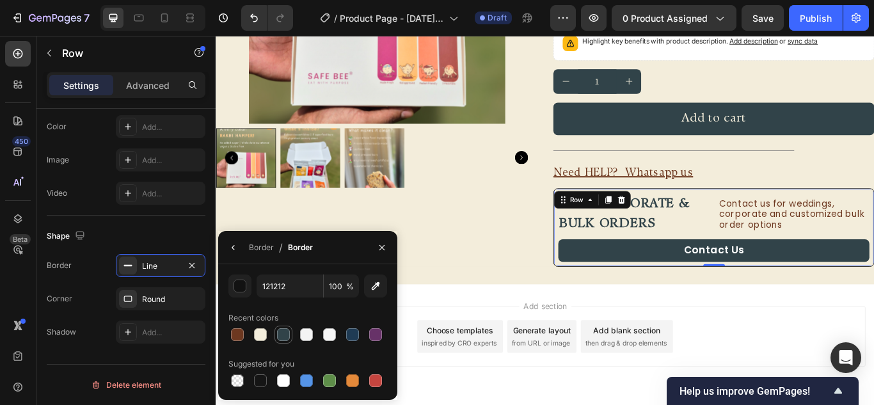
click at [275, 335] on div at bounding box center [284, 335] width 18 height 18
type input "314349"
click at [545, 284] on div "Product Images" at bounding box center [403, 72] width 375 height 467
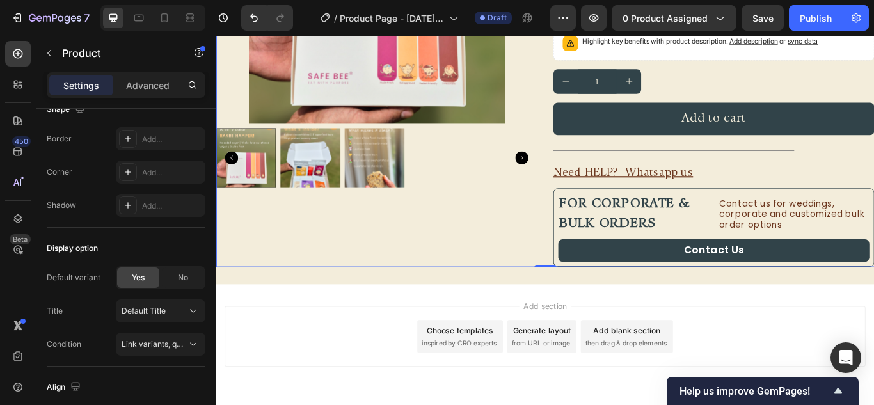
scroll to position [0, 0]
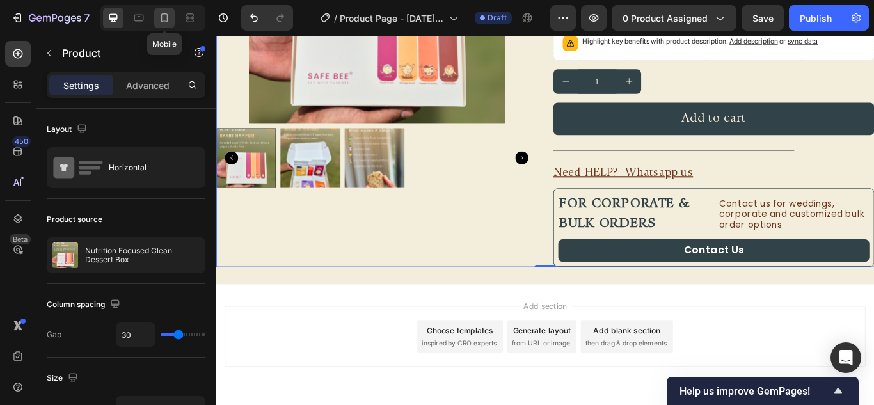
click at [160, 12] on icon at bounding box center [164, 18] width 13 height 13
type input "16"
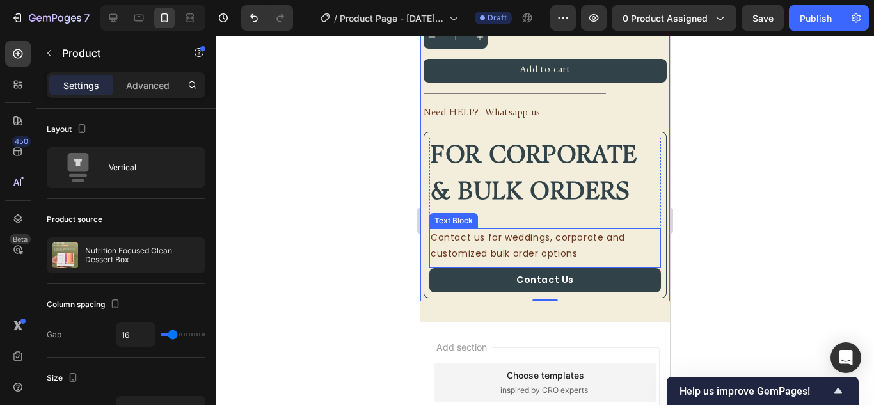
scroll to position [586, 0]
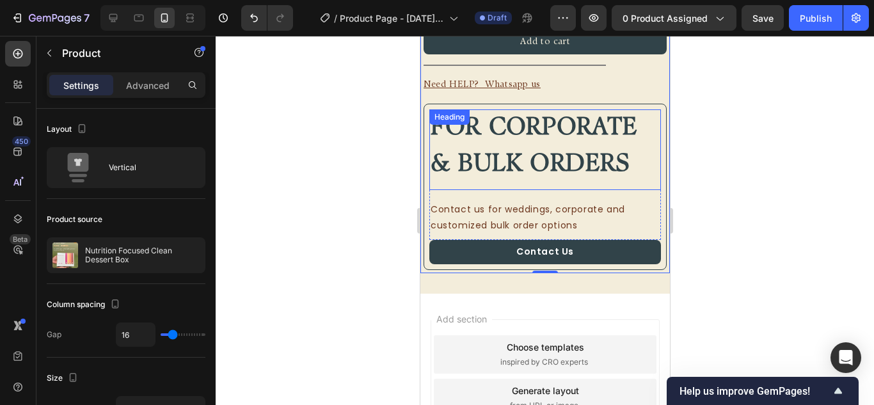
click at [540, 141] on span "For corporate & bulk orders" at bounding box center [533, 147] width 206 height 61
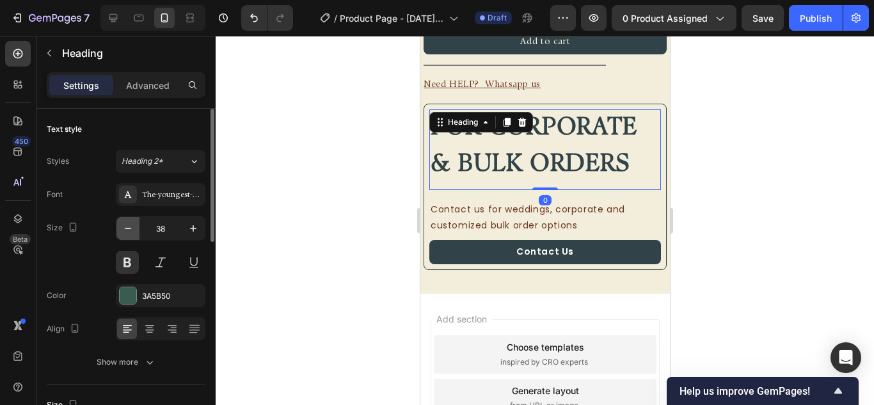
click at [134, 224] on button "button" at bounding box center [128, 228] width 23 height 23
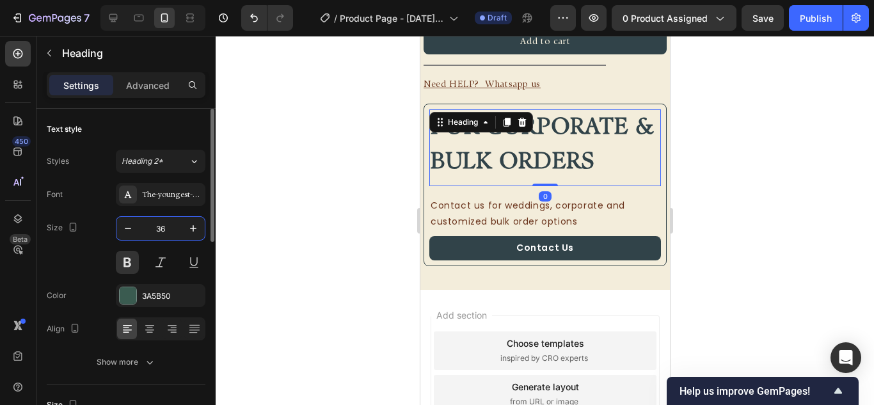
click at [161, 226] on input "36" at bounding box center [161, 228] width 42 height 23
click at [164, 227] on input "36" at bounding box center [161, 228] width 42 height 23
type input "20"
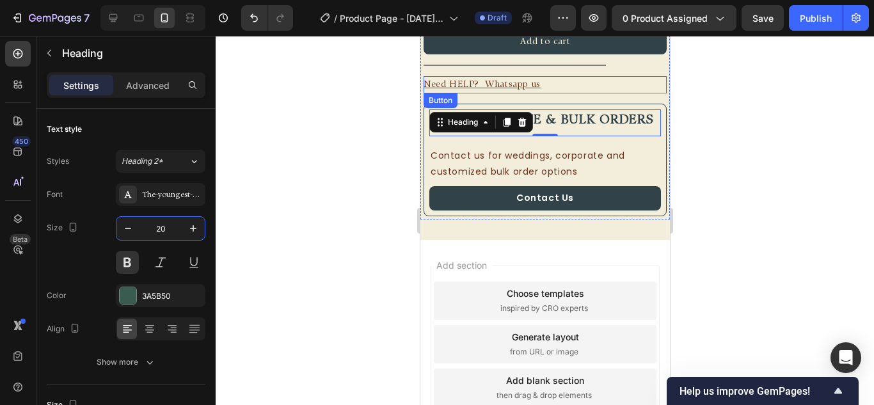
click at [587, 81] on div "Need HELP? Whatsapp us Button" at bounding box center [544, 84] width 243 height 17
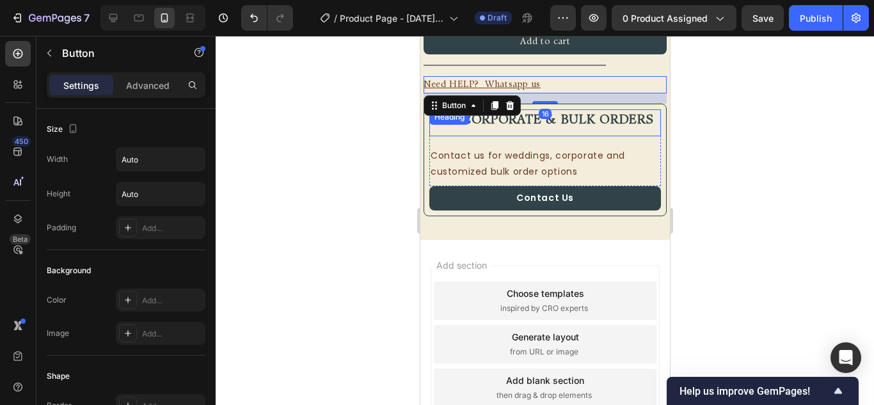
click at [517, 129] on h2 "For corporate & bulk orders" at bounding box center [545, 120] width 232 height 22
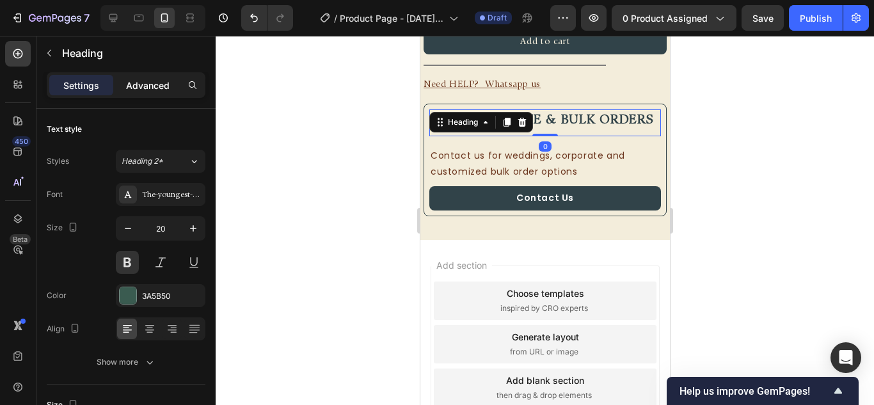
click at [153, 93] on div "Advanced" at bounding box center [148, 85] width 64 height 20
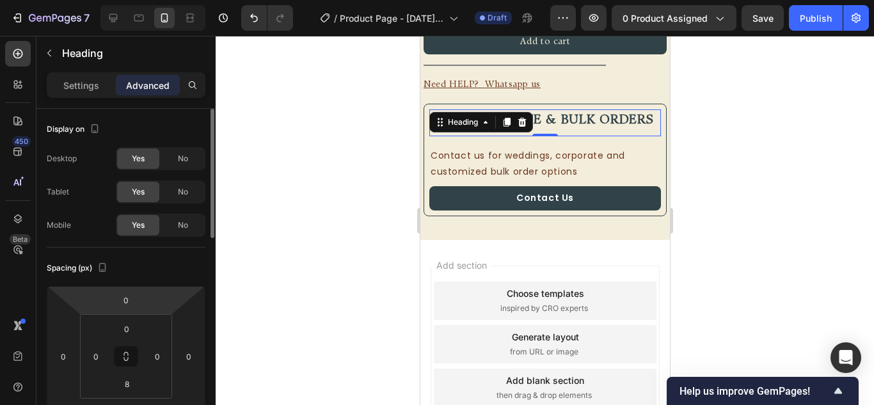
scroll to position [128, 0]
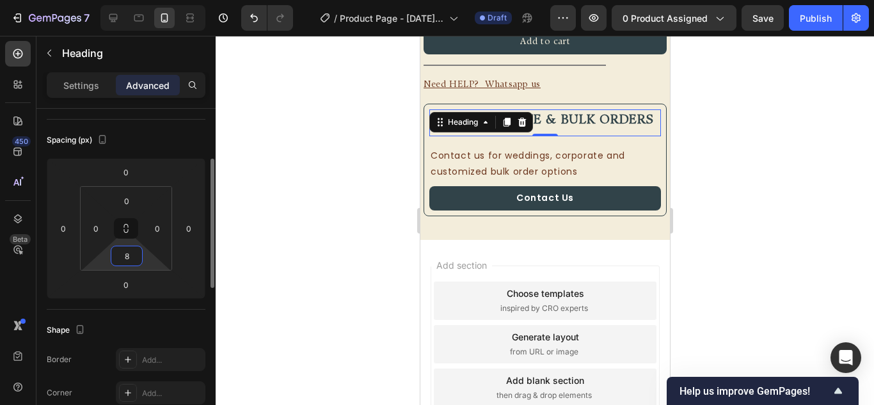
click at [134, 257] on input "8" at bounding box center [127, 255] width 26 height 19
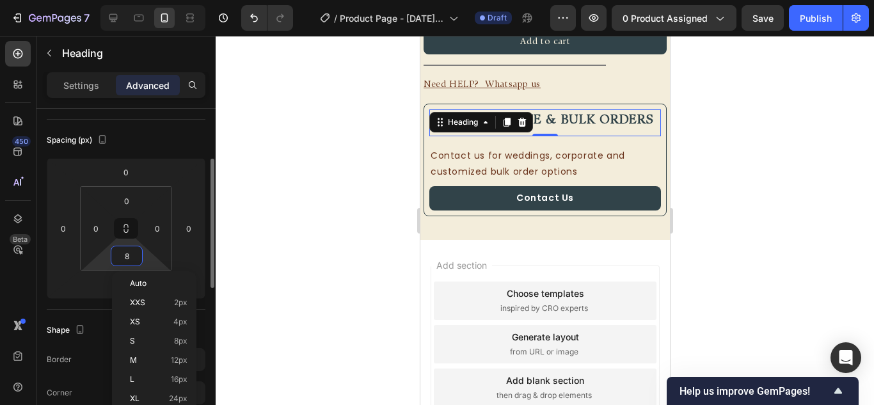
type input "0"
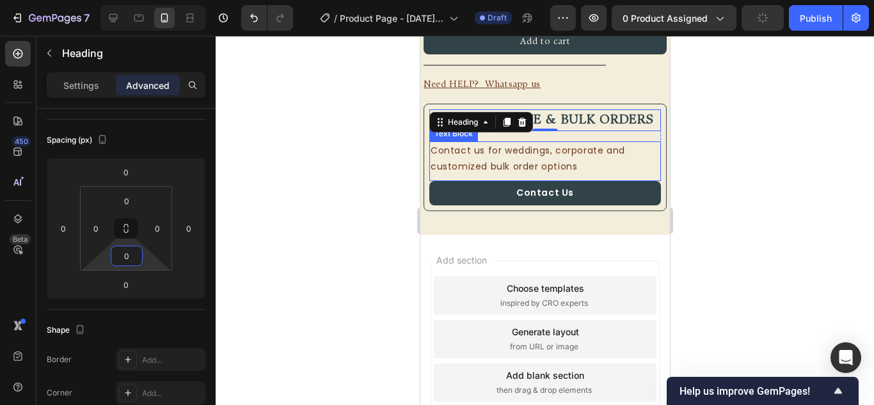
click at [547, 154] on p "Contact us for weddings, corporate and customized bulk order options" at bounding box center [544, 159] width 229 height 32
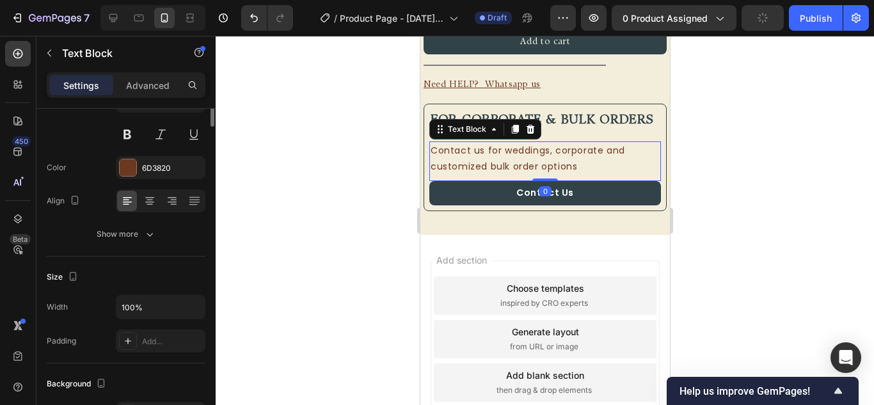
scroll to position [0, 0]
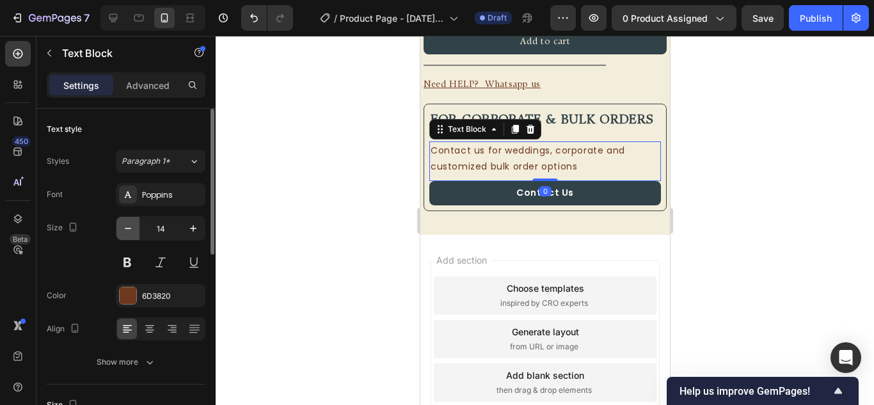
click at [134, 231] on icon "button" at bounding box center [128, 228] width 13 height 13
type input "12"
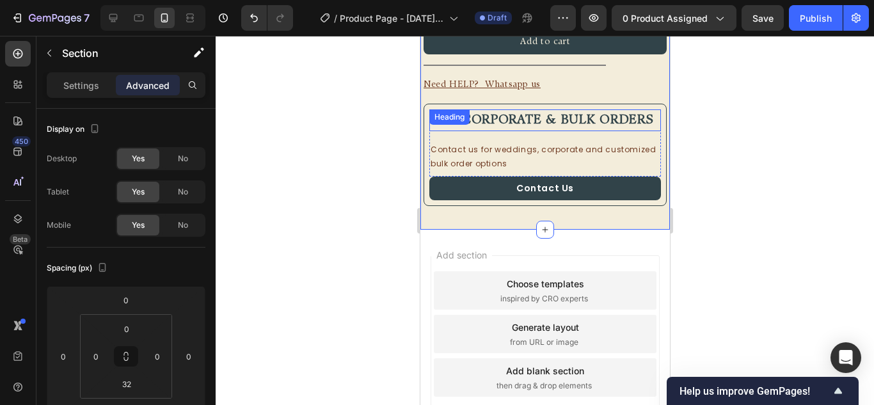
click at [521, 127] on h2 "For corporate & bulk orders" at bounding box center [545, 120] width 232 height 22
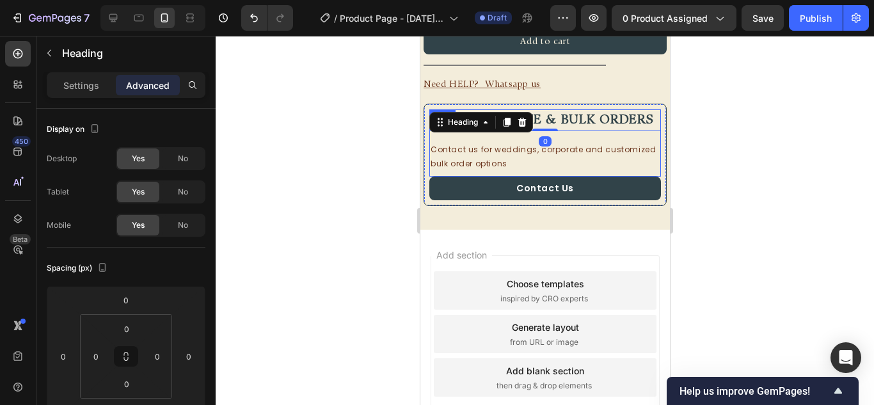
click at [494, 156] on p "Contact us for weddings, corporate and customized bulk order options" at bounding box center [544, 157] width 229 height 28
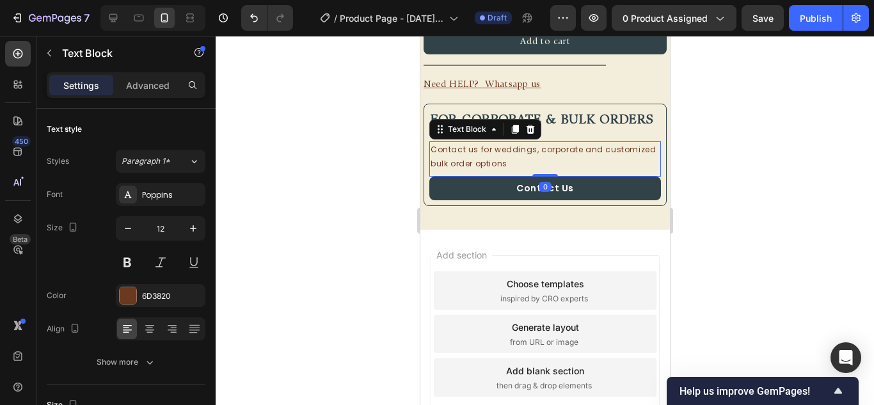
click at [150, 97] on div "Settings Advanced" at bounding box center [126, 85] width 159 height 26
click at [149, 89] on p "Advanced" at bounding box center [148, 85] width 44 height 13
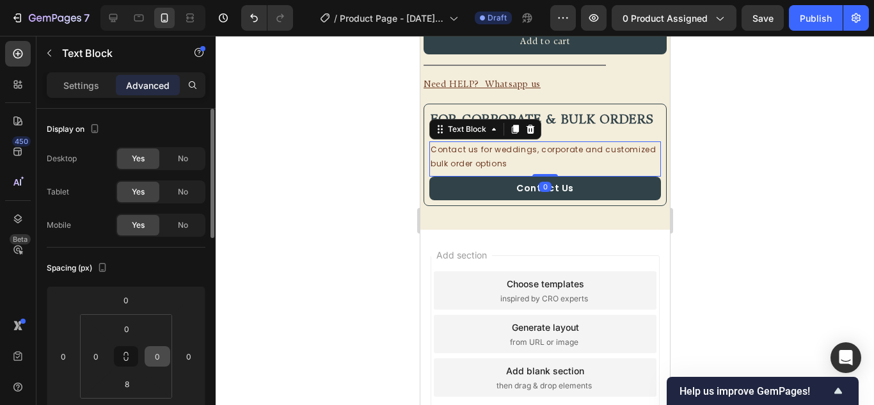
scroll to position [128, 0]
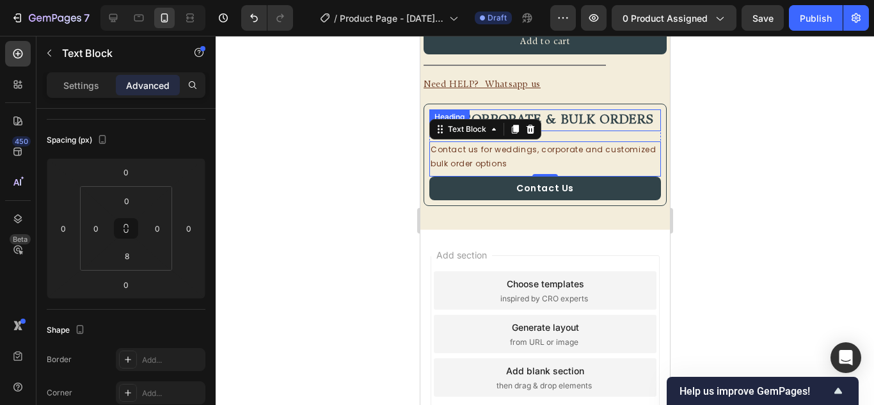
click at [572, 127] on h2 "For corporate & bulk orders" at bounding box center [545, 120] width 232 height 22
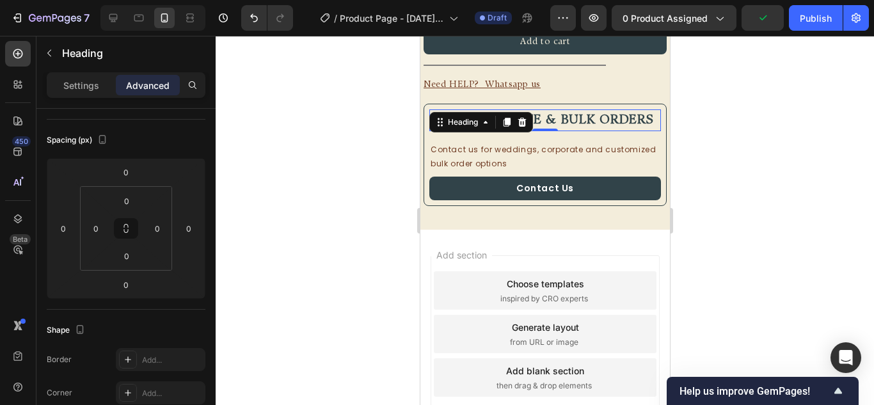
click at [542, 147] on div "0" at bounding box center [544, 141] width 13 height 10
click at [540, 143] on div "For corporate & bulk orders Heading 0 Contact us for weddings, corporate and cu…" at bounding box center [545, 142] width 232 height 67
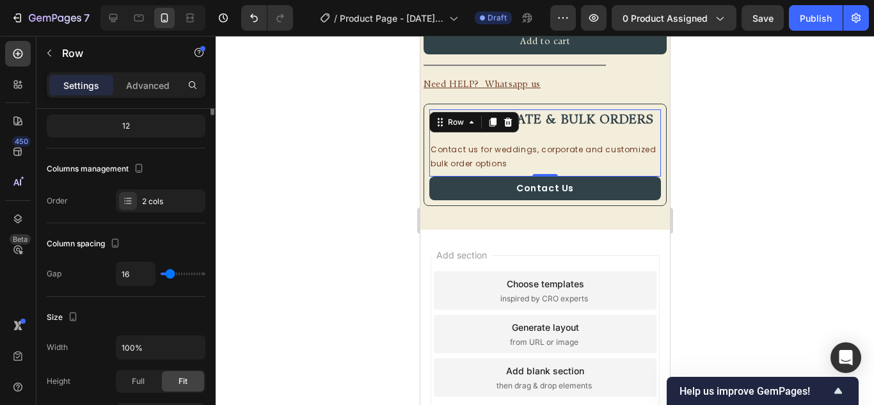
scroll to position [0, 0]
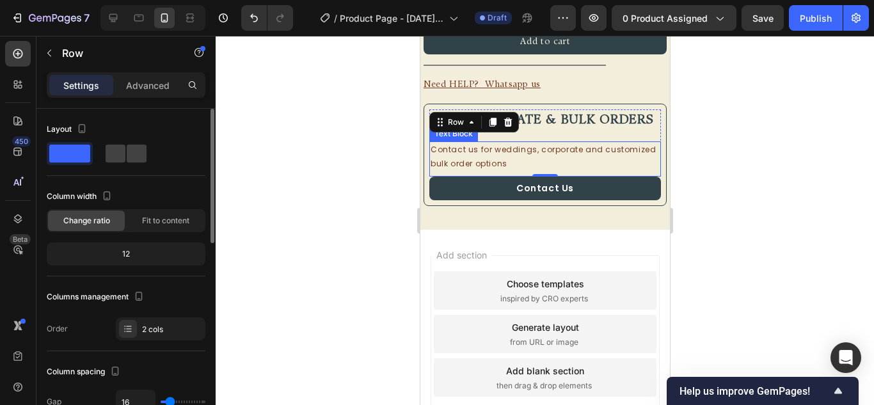
click at [535, 154] on p "Contact us for weddings, corporate and customized bulk order options" at bounding box center [544, 157] width 229 height 28
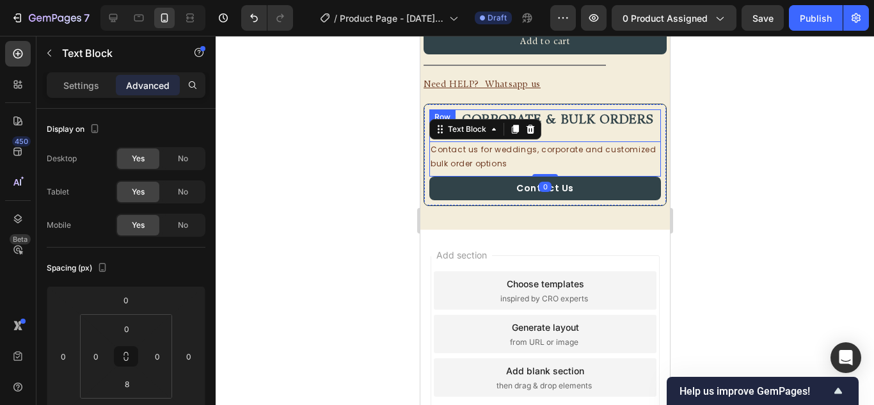
click at [562, 146] on div "For corporate & bulk orders Heading Contact us for weddings, corporate and cust…" at bounding box center [545, 142] width 232 height 67
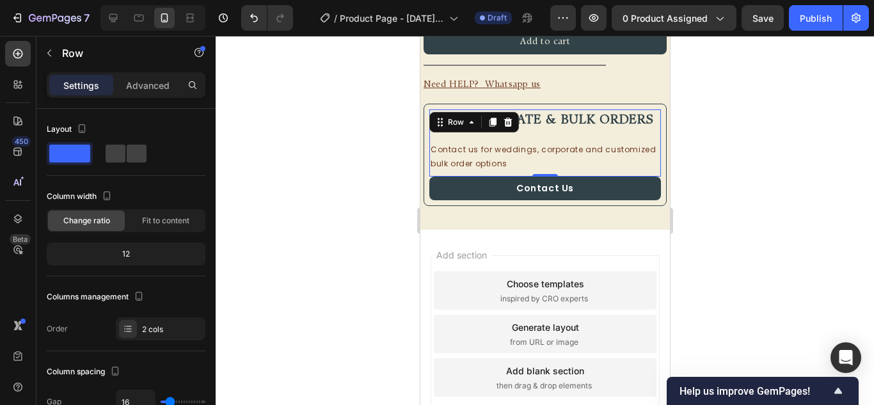
click at [508, 140] on div "For corporate & bulk orders Heading Contact us for weddings, corporate and cust…" at bounding box center [545, 142] width 232 height 67
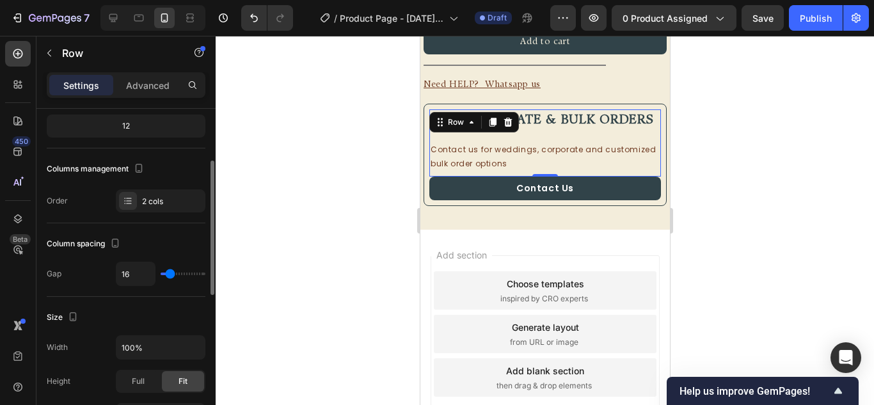
type input "2"
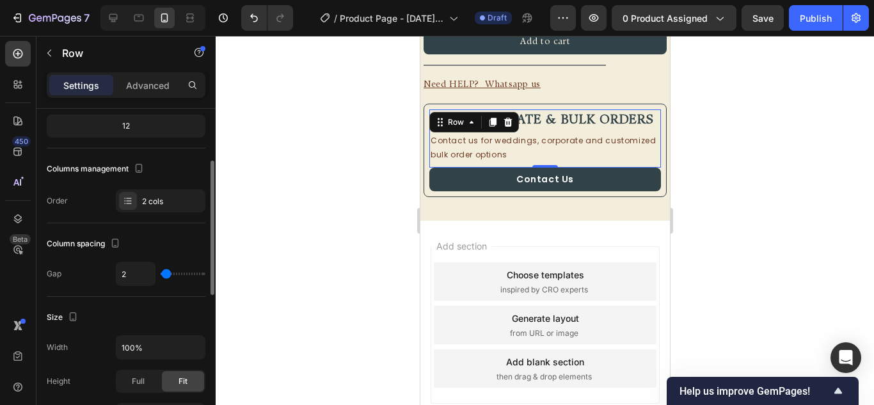
type input "0"
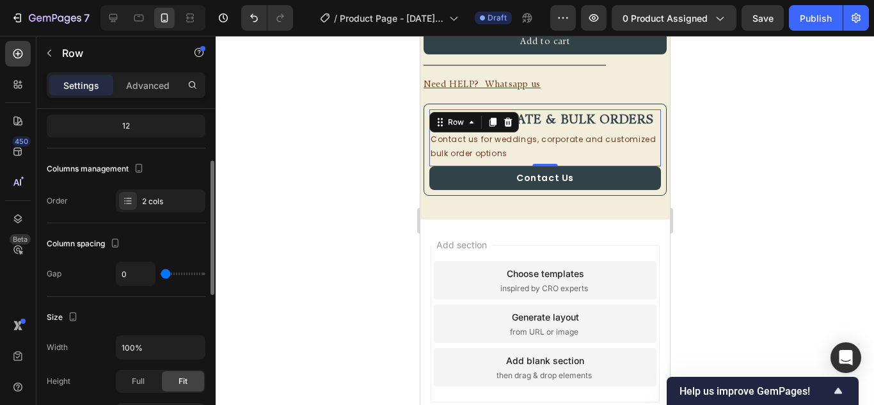
type input "0"
click at [165, 275] on input "range" at bounding box center [183, 274] width 45 height 3
click at [458, 230] on div "Add section Choose templates inspired by CRO experts Generate layout from URL o…" at bounding box center [545, 342] width 250 height 245
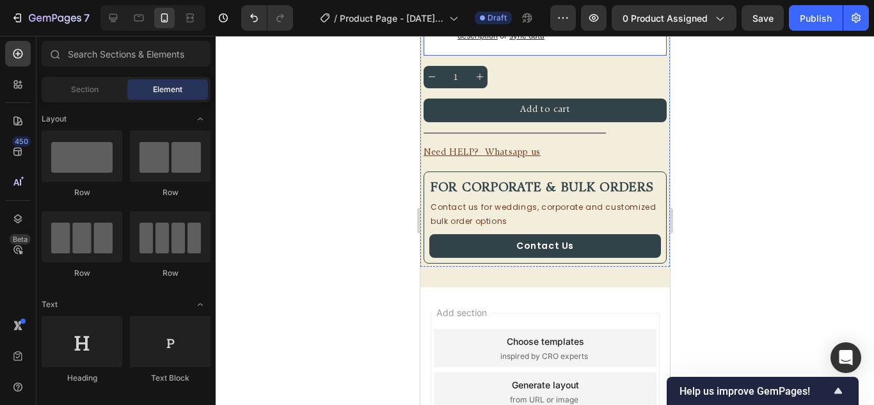
scroll to position [522, 0]
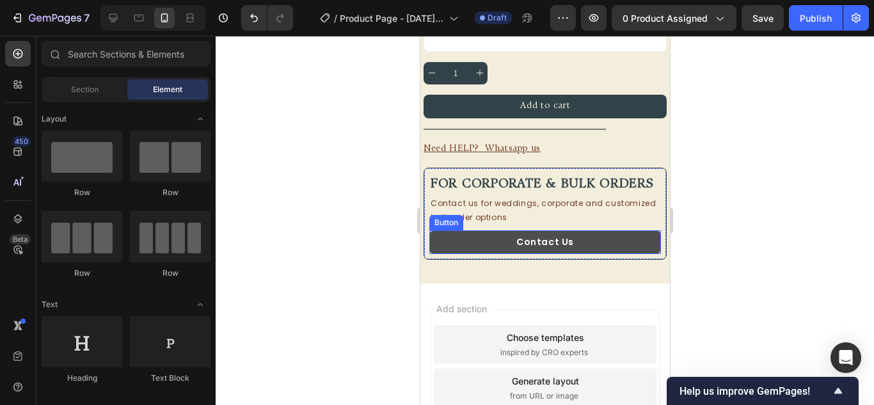
click at [578, 248] on button "Contact Us" at bounding box center [545, 242] width 232 height 24
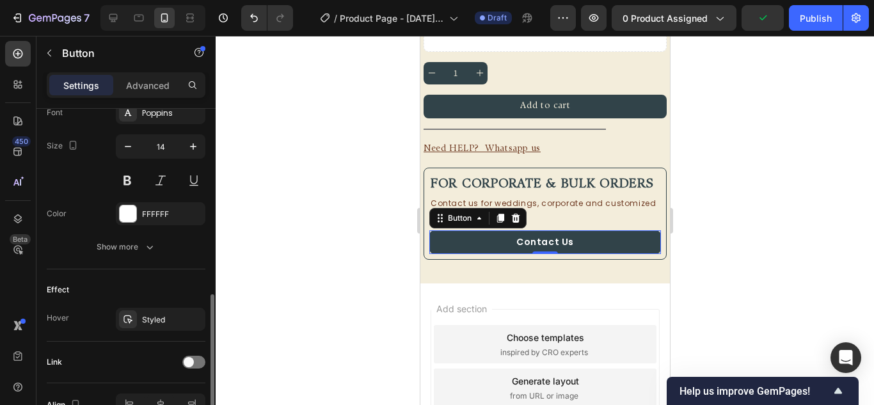
scroll to position [585, 0]
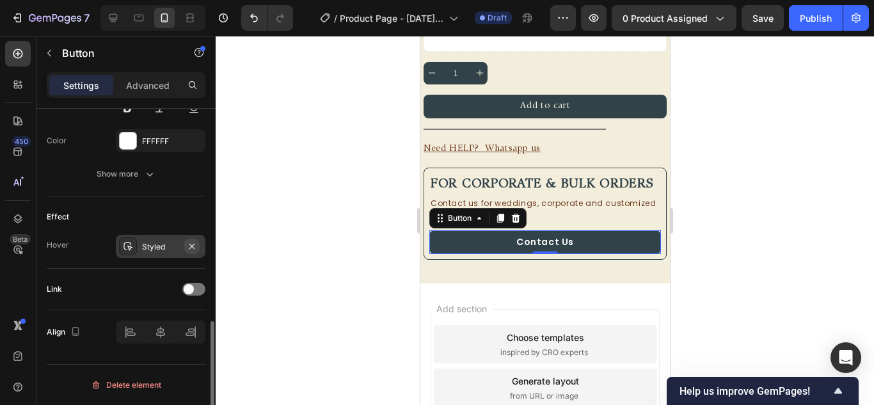
click at [187, 243] on icon "button" at bounding box center [192, 246] width 10 height 10
click at [127, 142] on div at bounding box center [128, 141] width 17 height 17
click at [112, 18] on icon at bounding box center [113, 18] width 8 height 8
type input "18"
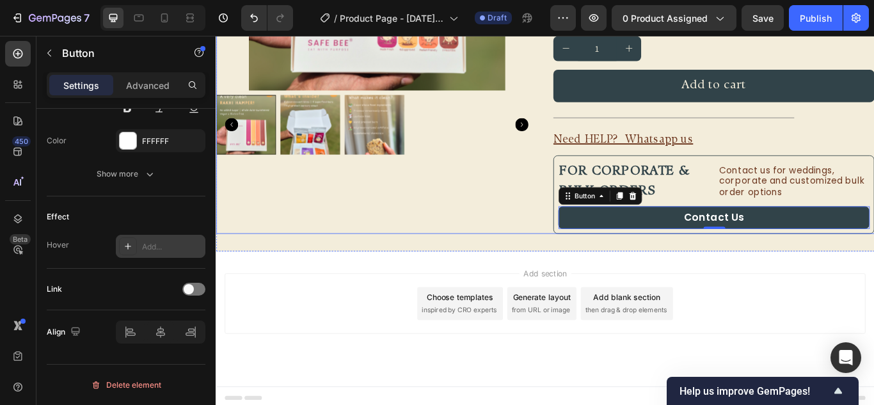
scroll to position [308, 0]
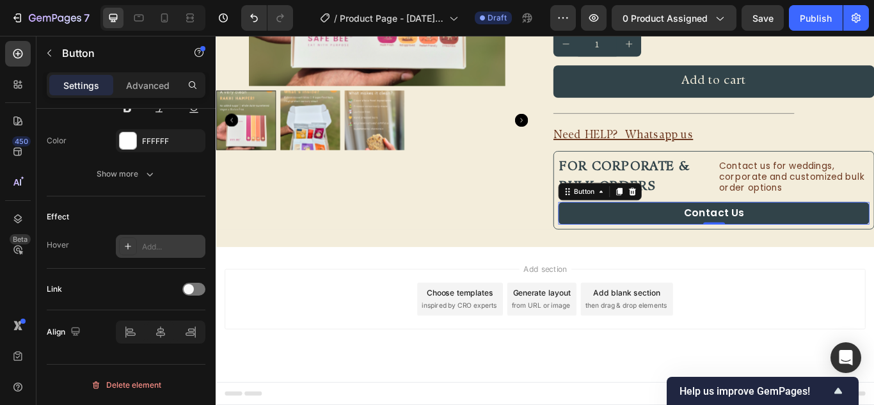
click at [685, 237] on button "Contact Us" at bounding box center [796, 243] width 363 height 26
click at [130, 140] on div at bounding box center [128, 141] width 17 height 17
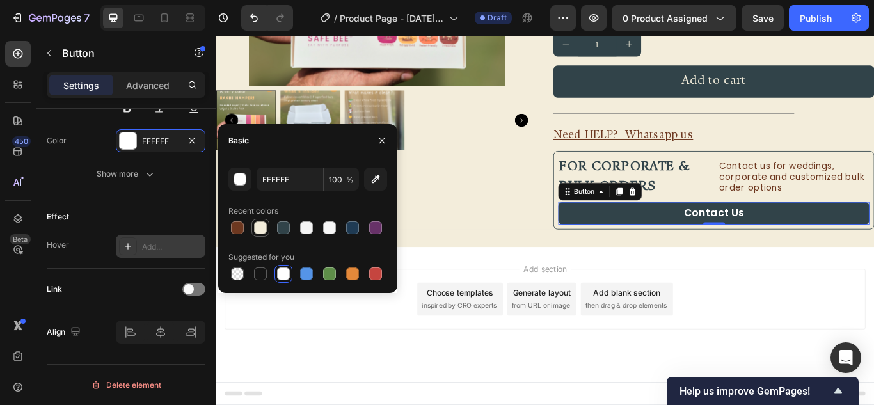
click at [261, 232] on div at bounding box center [260, 228] width 13 height 13
type input "F3EDDB"
click at [836, 277] on div "FREE SHIPPING Text Block FREE SHIPPING Text Block FREE SHIPPING Text Block FREE…" at bounding box center [600, 18] width 768 height 527
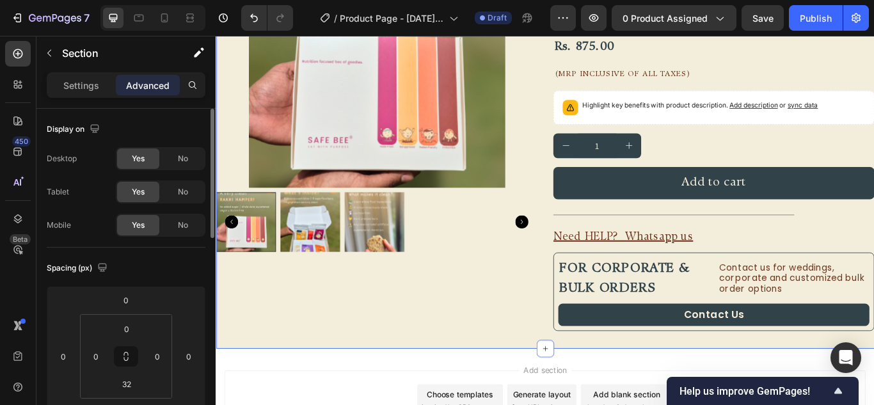
scroll to position [180, 0]
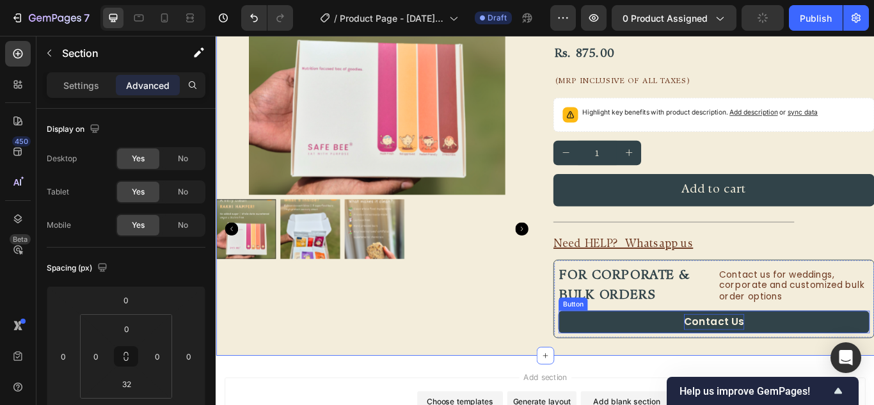
click at [790, 371] on p "Contact Us" at bounding box center [797, 369] width 70 height 19
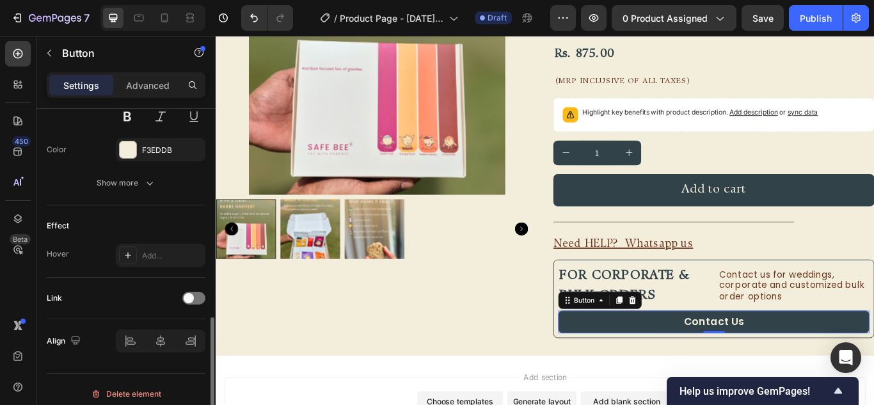
scroll to position [585, 0]
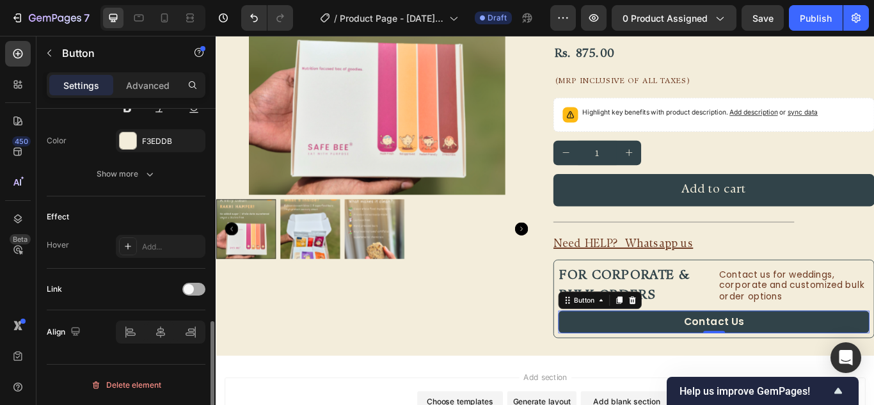
click at [202, 285] on div at bounding box center [193, 289] width 23 height 13
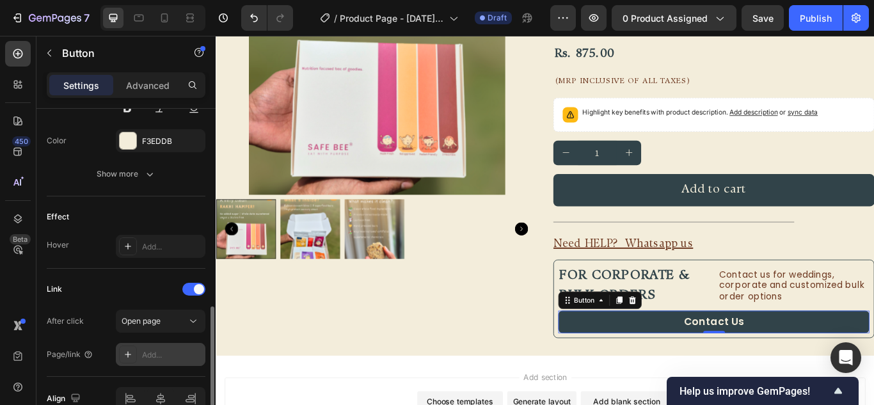
click at [156, 348] on div "Add..." at bounding box center [161, 354] width 90 height 23
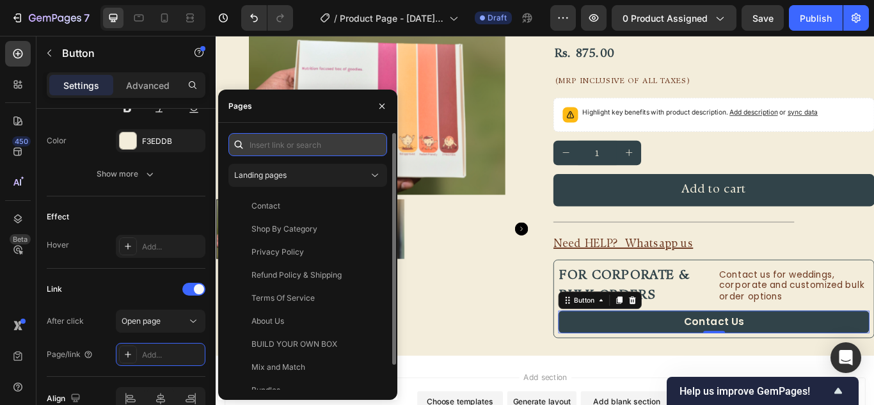
click at [261, 136] on input "text" at bounding box center [308, 144] width 159 height 23
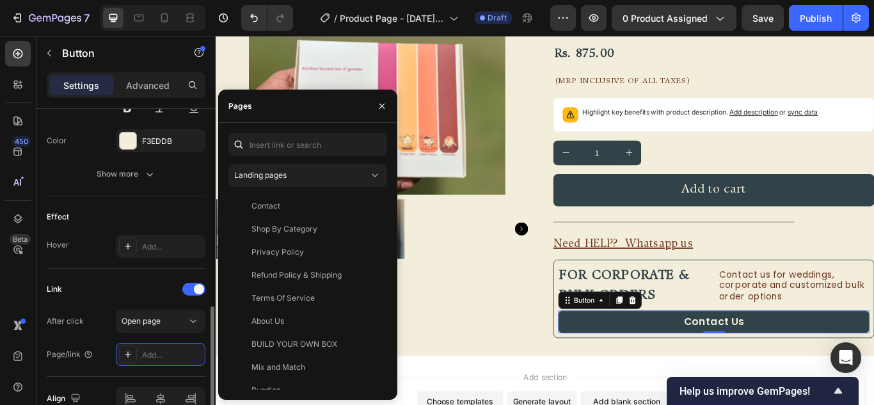
click at [111, 278] on div "Link After click Open page Page/link Add..." at bounding box center [126, 323] width 159 height 108
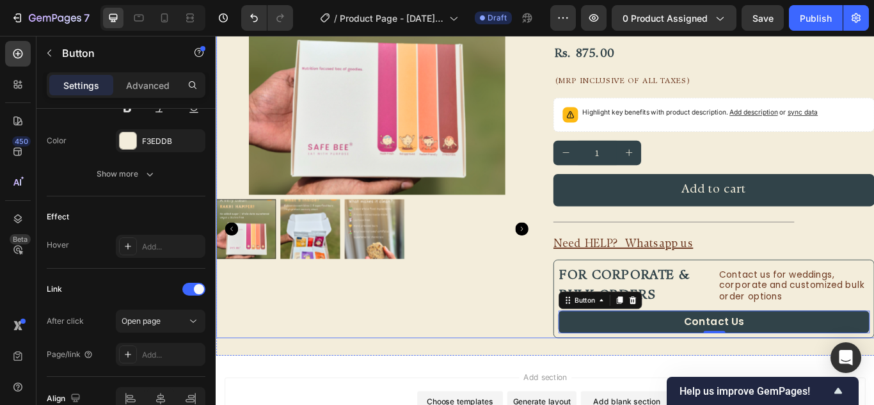
click at [538, 374] on div "Product Images" at bounding box center [403, 155] width 375 height 467
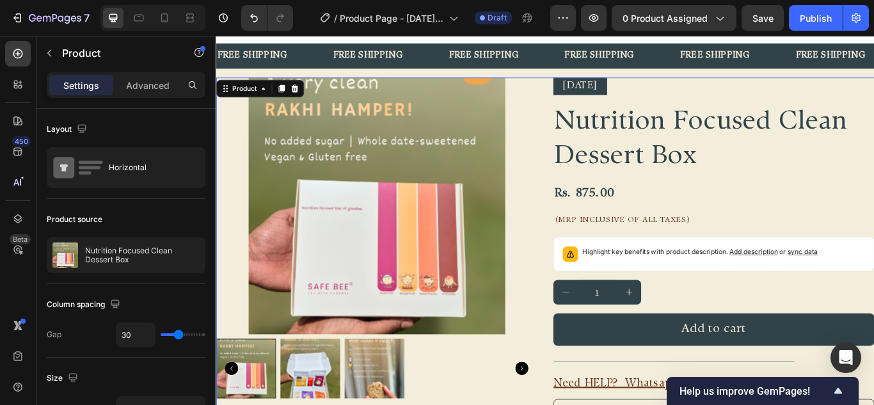
scroll to position [0, 0]
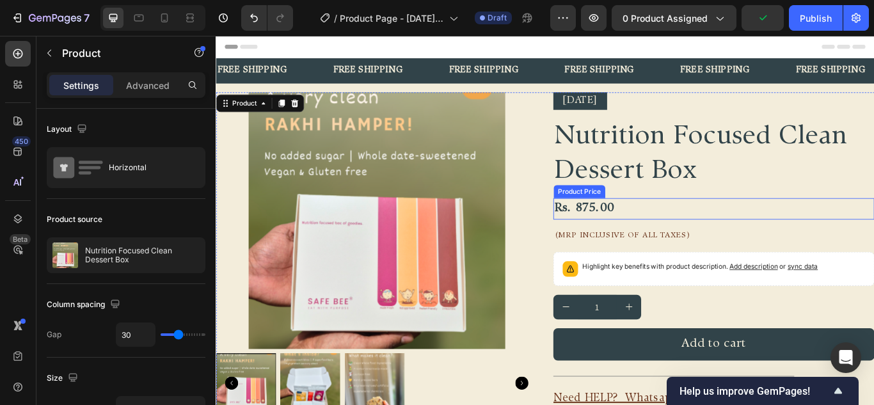
click at [672, 238] on div "Rs. 875.00" at bounding box center [796, 237] width 375 height 25
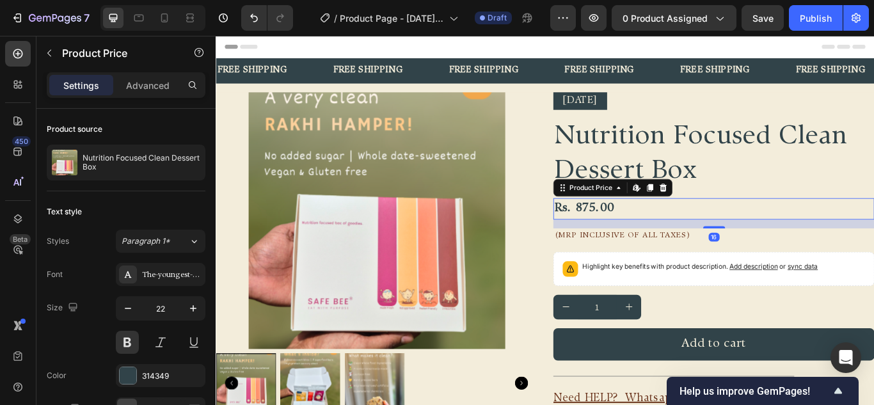
click at [784, 255] on div "16" at bounding box center [796, 255] width 375 height 10
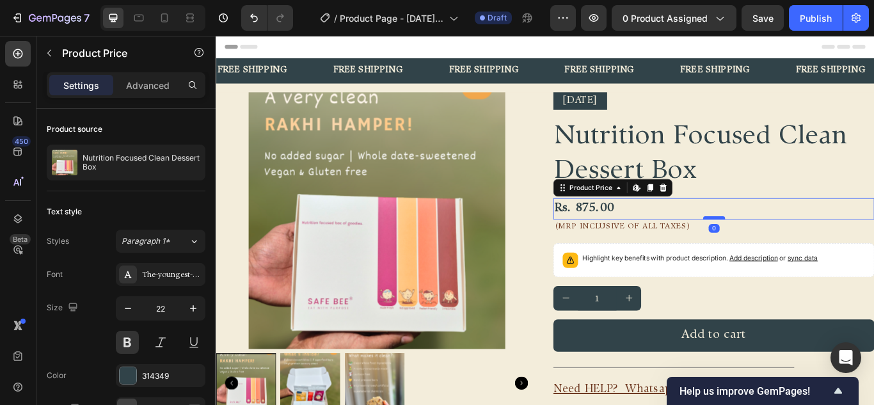
drag, startPoint x: 784, startPoint y: 259, endPoint x: 784, endPoint y: 248, distance: 10.9
click at [784, 248] on div at bounding box center [797, 248] width 26 height 4
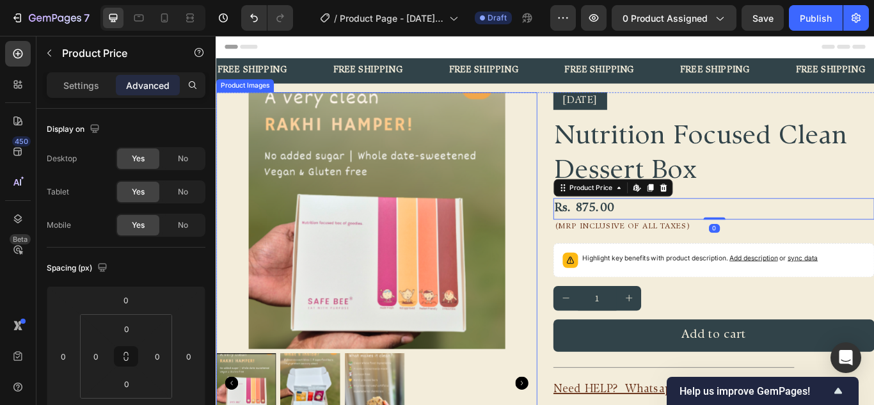
click at [585, 259] on div at bounding box center [403, 252] width 375 height 300
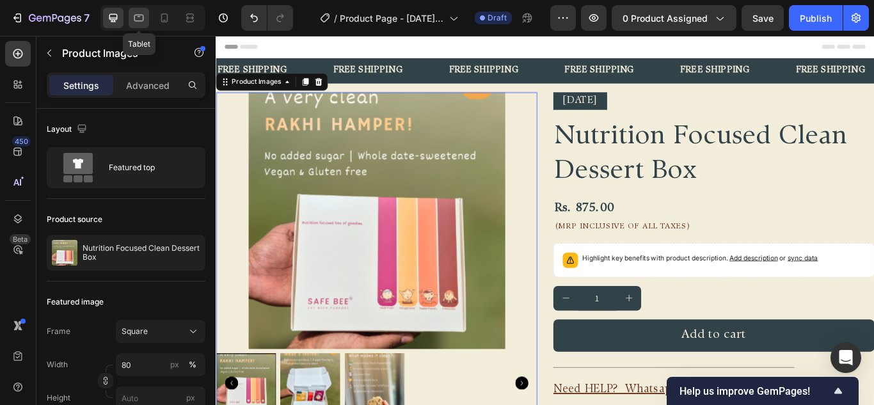
click at [133, 10] on div at bounding box center [139, 18] width 20 height 20
type input "100"
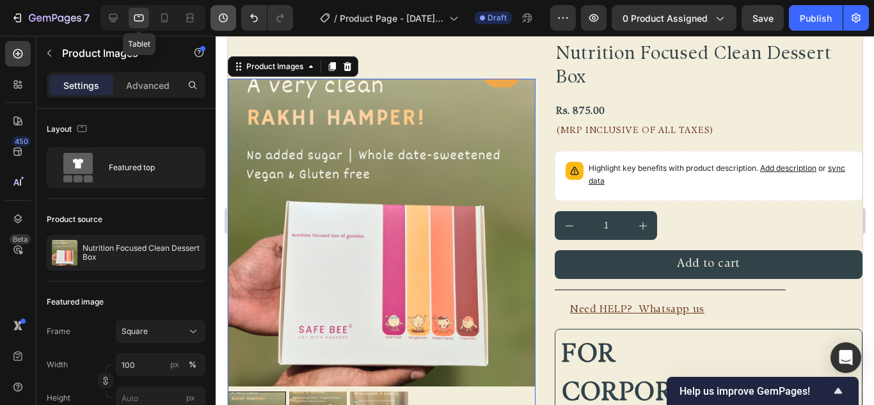
scroll to position [89, 0]
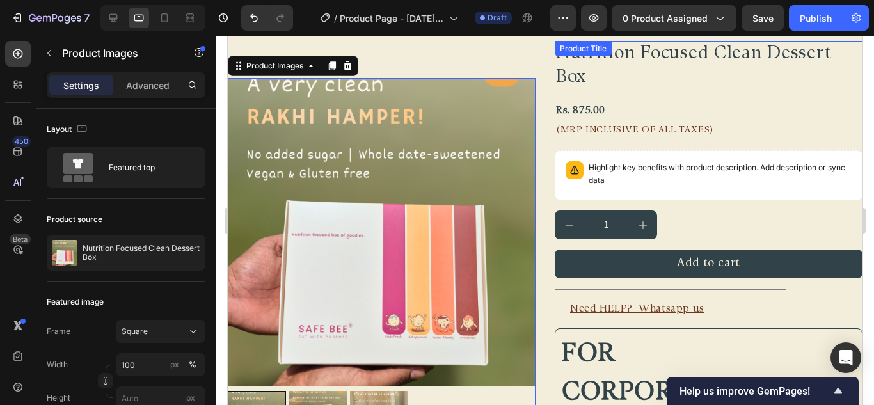
click at [620, 77] on h2 "Nutrition Focused Clean Dessert Box" at bounding box center [708, 65] width 308 height 49
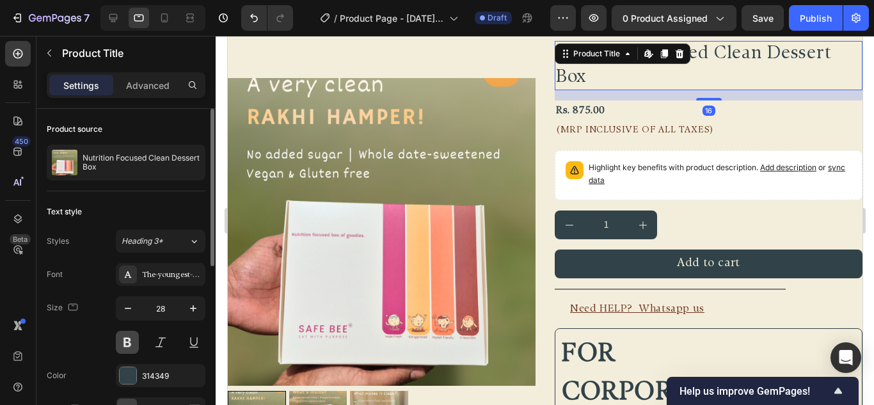
click at [132, 334] on button at bounding box center [127, 342] width 23 height 23
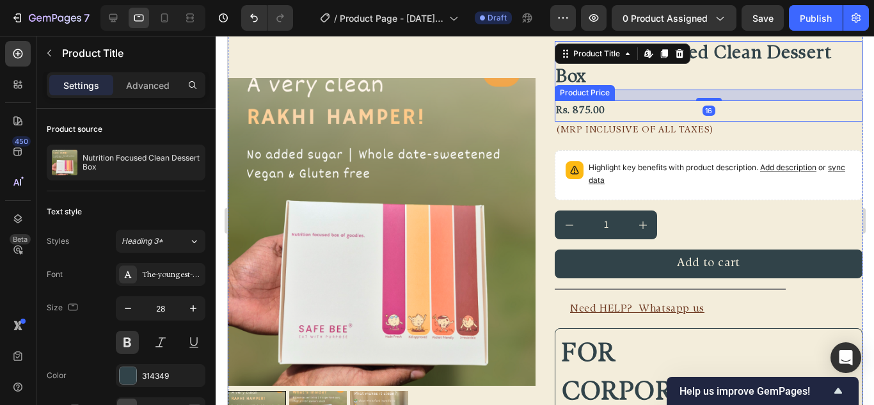
click at [628, 113] on div "Rs. 875.00" at bounding box center [708, 111] width 308 height 21
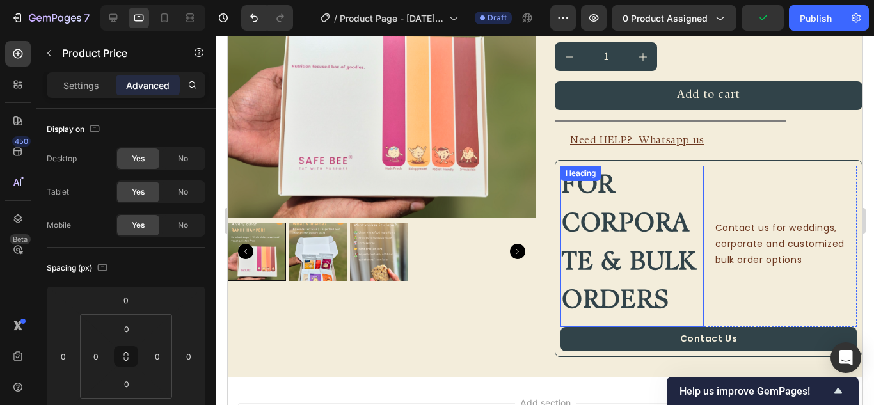
scroll to position [281, 0]
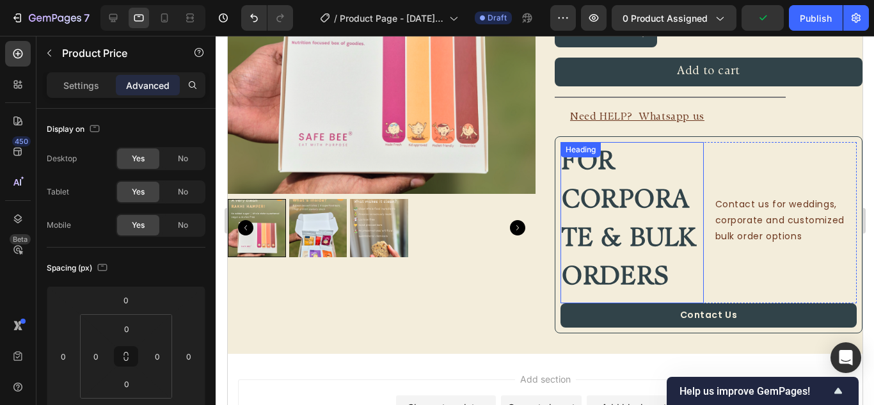
click at [642, 186] on span "For corporate & bulk orders" at bounding box center [628, 220] width 134 height 141
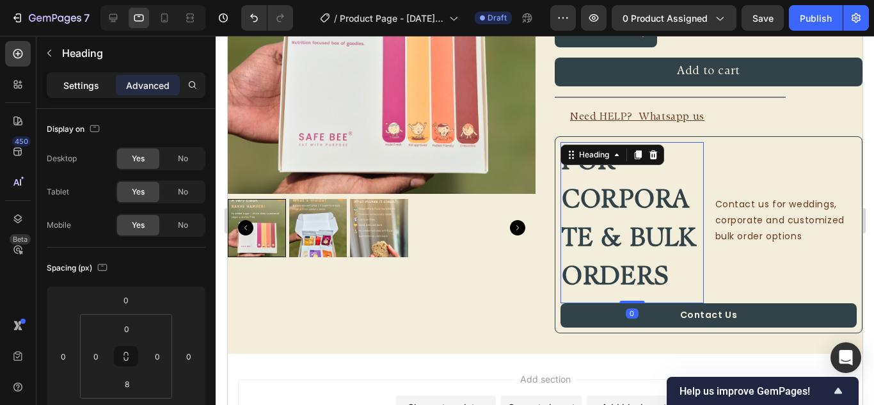
click at [77, 77] on div "Settings" at bounding box center [81, 85] width 64 height 20
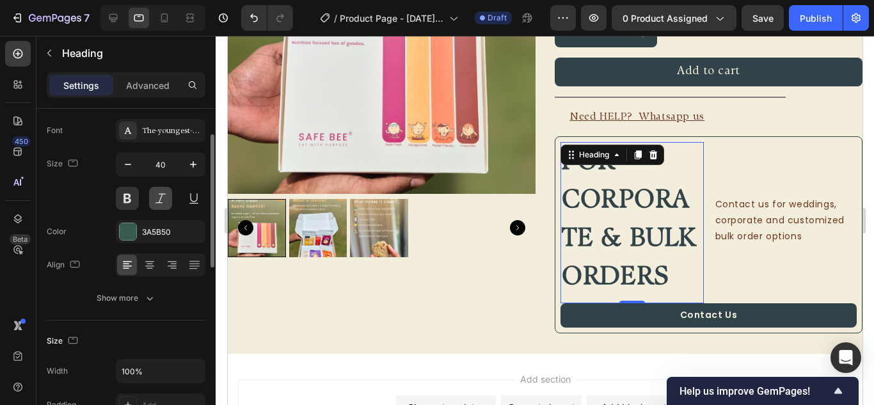
scroll to position [0, 0]
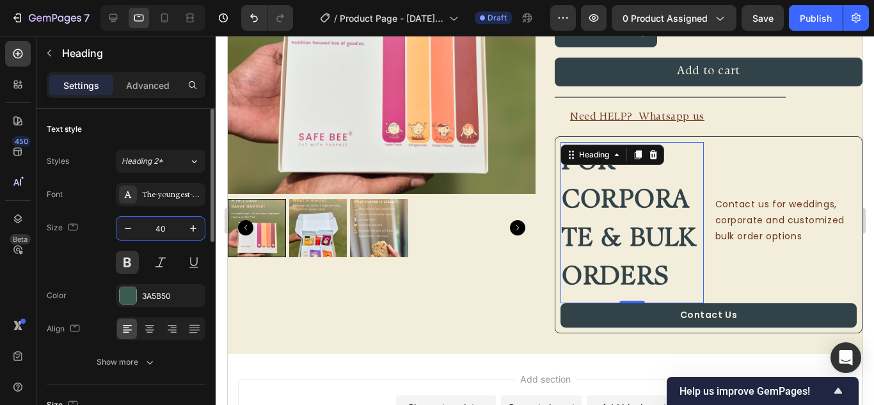
click at [167, 232] on input "40" at bounding box center [161, 228] width 42 height 23
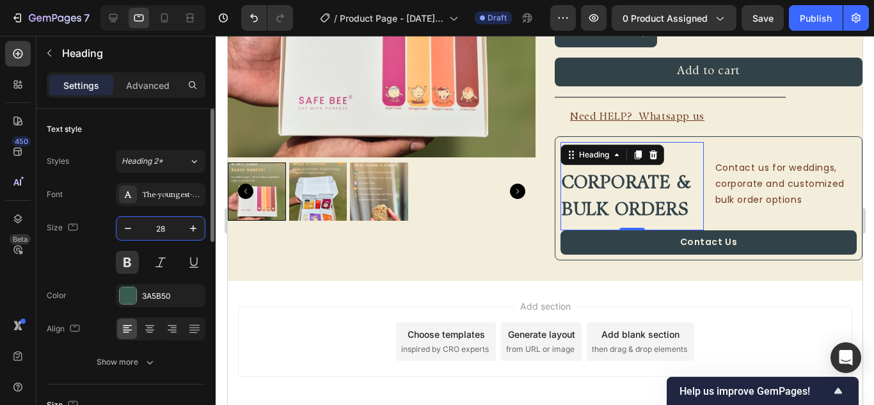
scroll to position [245, 0]
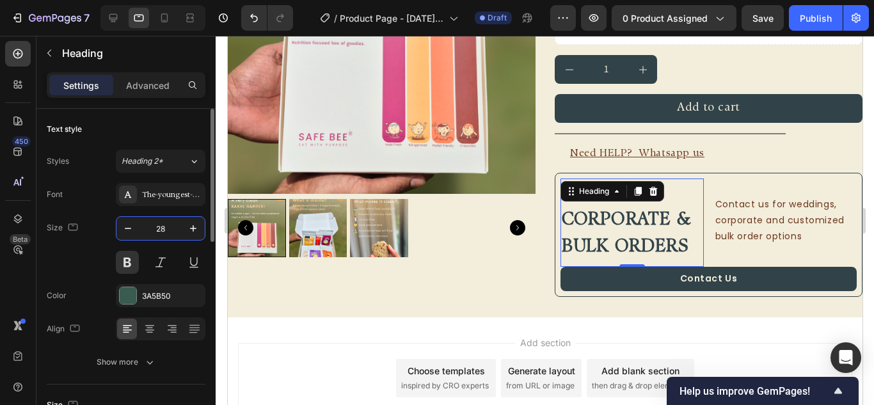
type input "28"
click at [95, 261] on div "Size 28" at bounding box center [126, 245] width 159 height 58
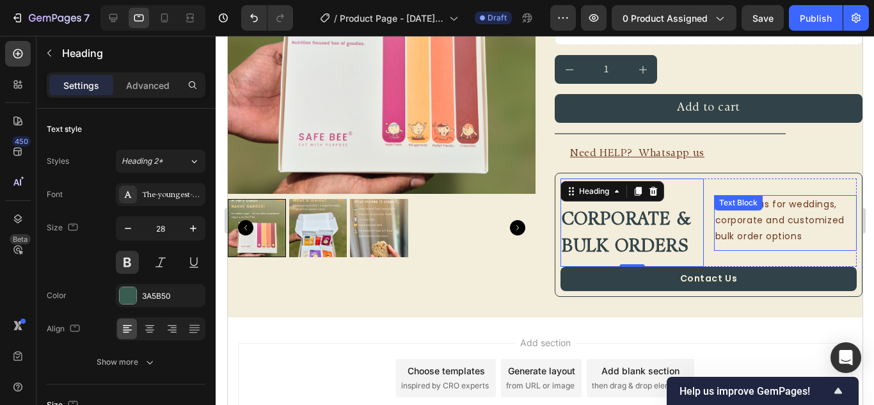
click at [714, 213] on div "Contact us for weddings, corporate and customized bulk order options Text Block" at bounding box center [785, 223] width 143 height 56
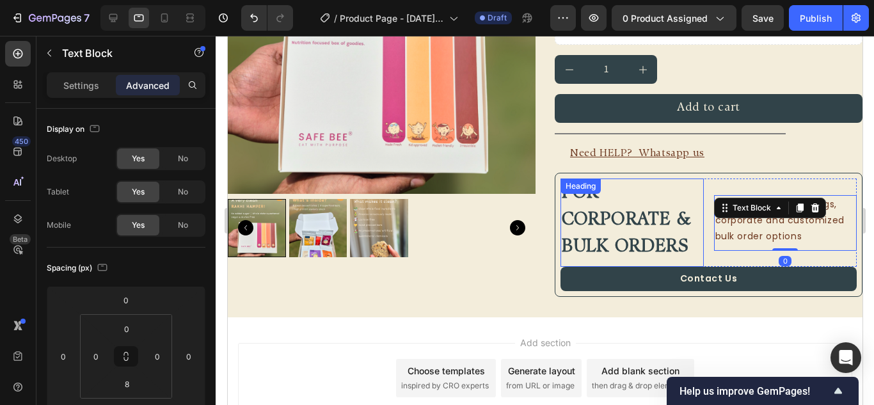
click at [616, 202] on h2 "For corporate & bulk orders" at bounding box center [631, 220] width 143 height 83
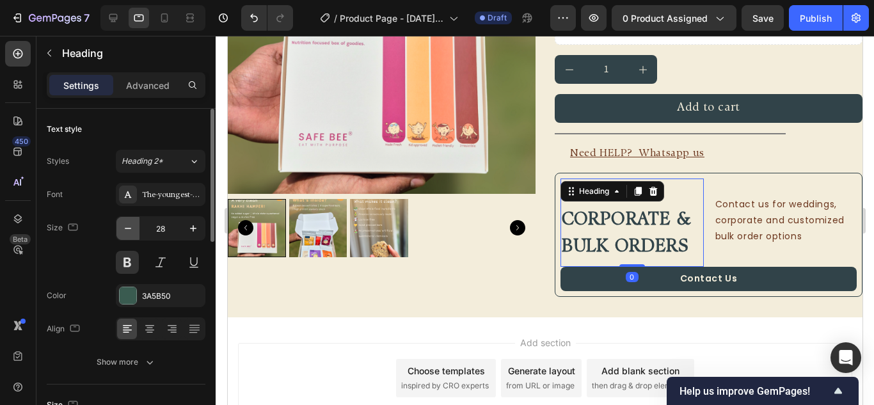
click at [133, 234] on icon "button" at bounding box center [128, 228] width 13 height 13
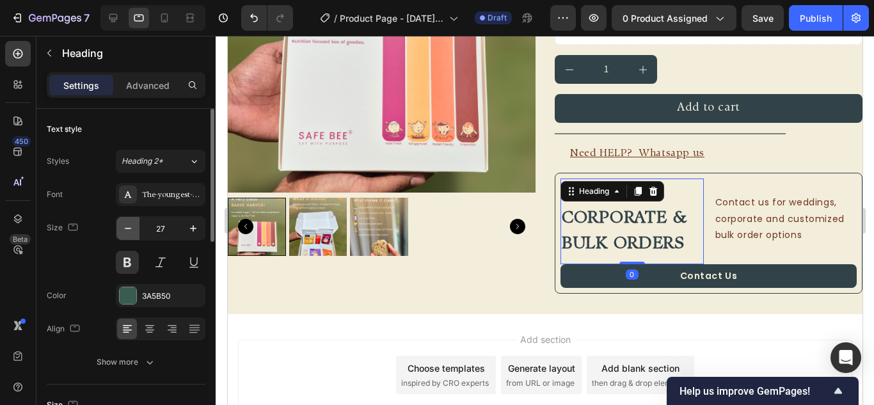
click at [133, 234] on icon "button" at bounding box center [128, 228] width 13 height 13
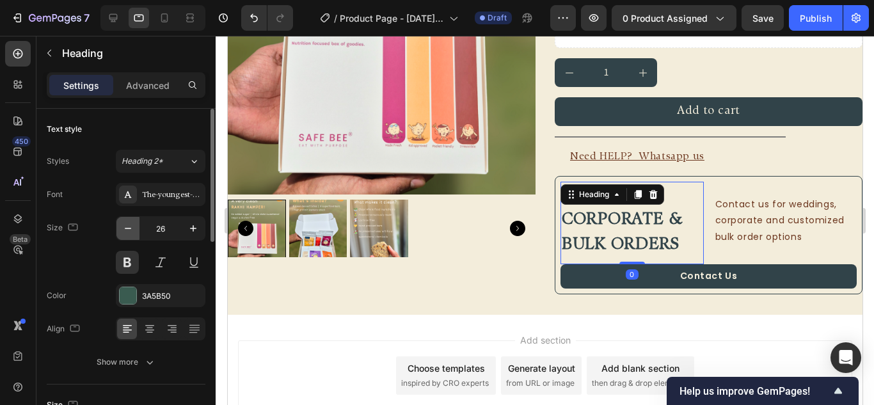
click at [133, 234] on icon "button" at bounding box center [128, 228] width 13 height 13
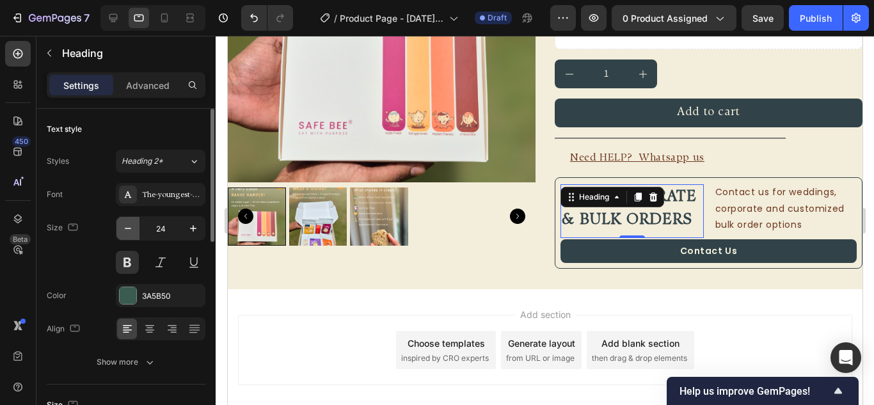
click at [133, 234] on icon "button" at bounding box center [128, 228] width 13 height 13
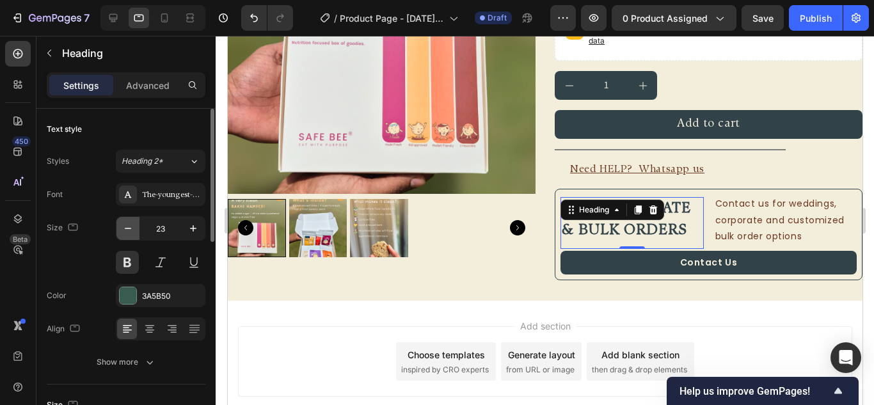
click at [133, 234] on icon "button" at bounding box center [128, 228] width 13 height 13
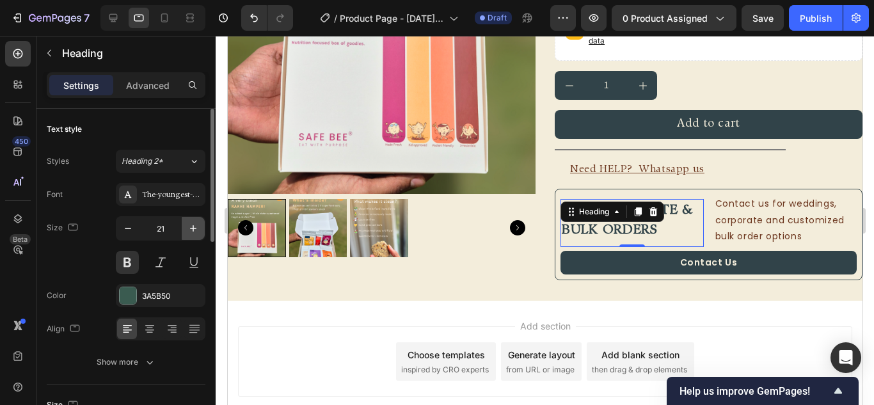
click at [194, 229] on icon "button" at bounding box center [193, 228] width 13 height 13
type input "22"
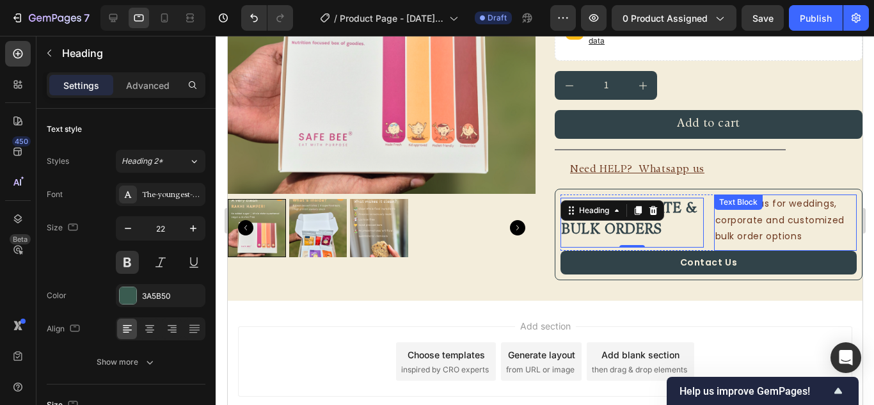
click at [775, 225] on p "Contact us for weddings, corporate and customized bulk order options" at bounding box center [785, 220] width 141 height 49
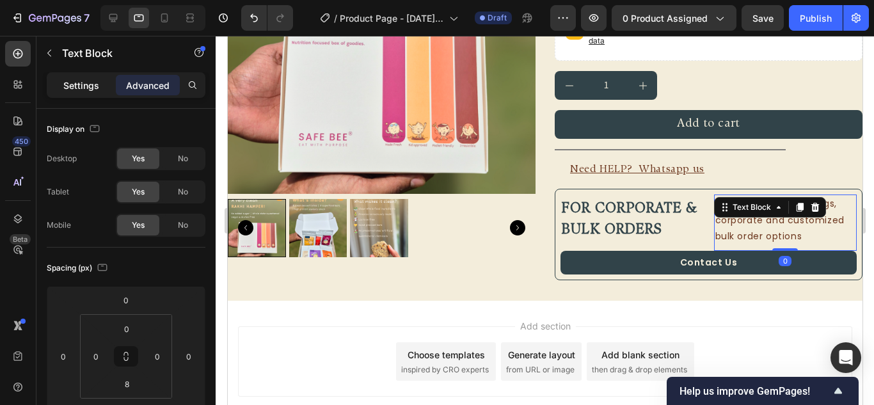
click at [76, 83] on p "Settings" at bounding box center [81, 85] width 36 height 13
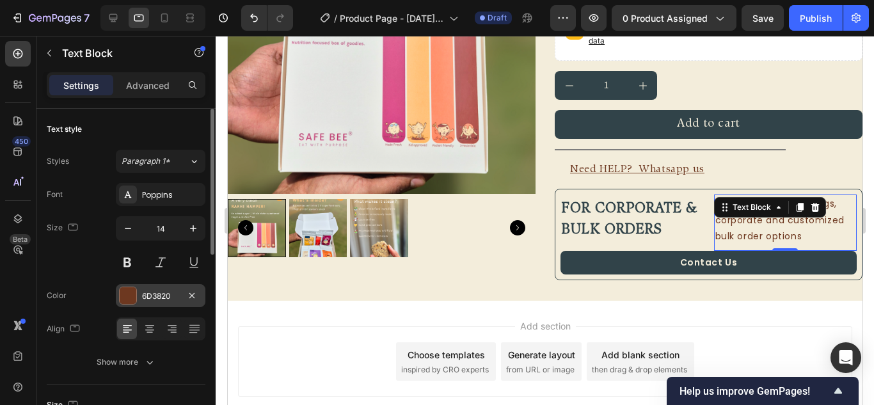
scroll to position [64, 0]
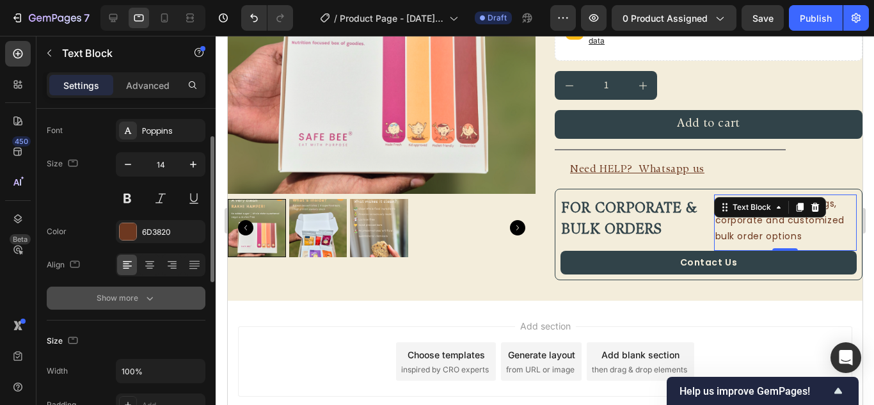
click at [145, 302] on icon "button" at bounding box center [149, 298] width 13 height 13
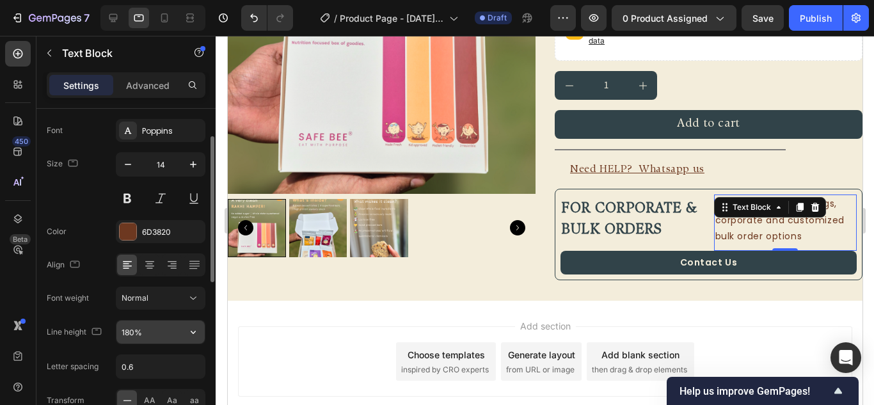
click at [150, 335] on input "180%" at bounding box center [161, 332] width 88 height 23
click at [190, 328] on icon "button" at bounding box center [193, 332] width 13 height 13
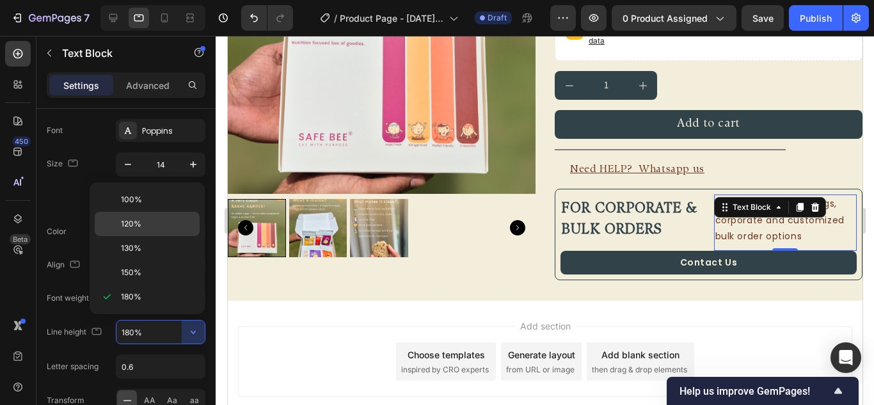
click at [134, 223] on span "120%" at bounding box center [131, 224] width 20 height 12
type input "120%"
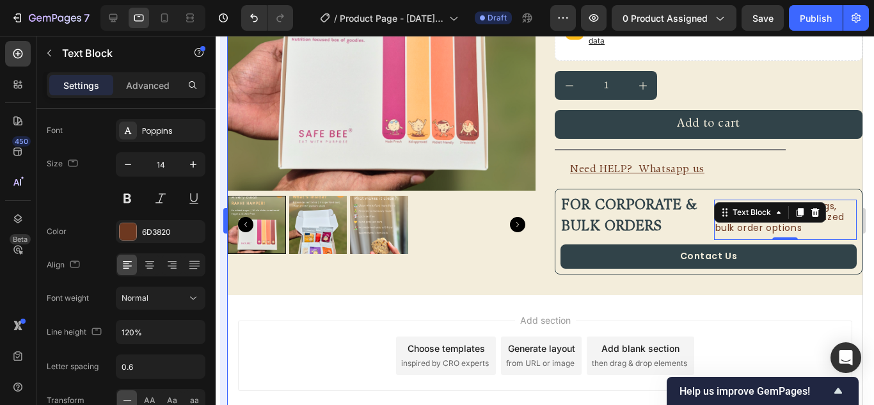
scroll to position [225, 0]
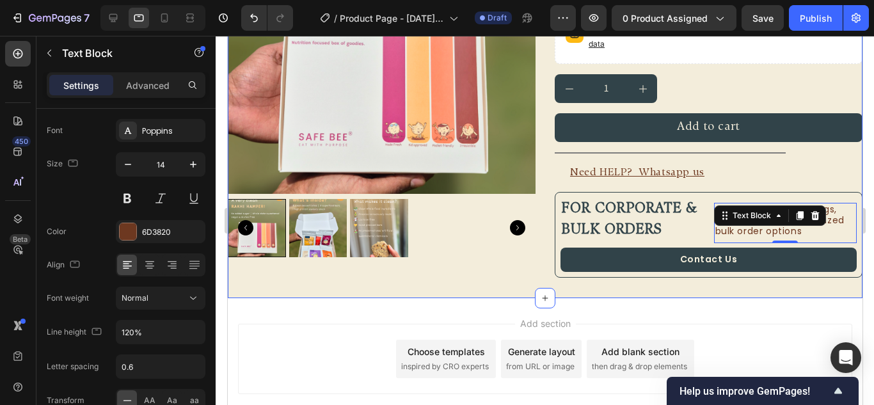
click at [683, 290] on div "FREE SHIPPING Text Block FREE SHIPPING Text Block FREE SHIPPING Text Block FREE…" at bounding box center [544, 68] width 635 height 462
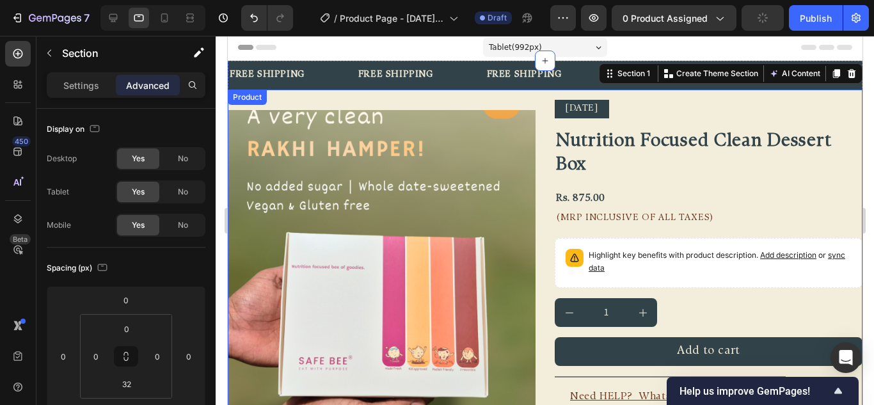
scroll to position [0, 0]
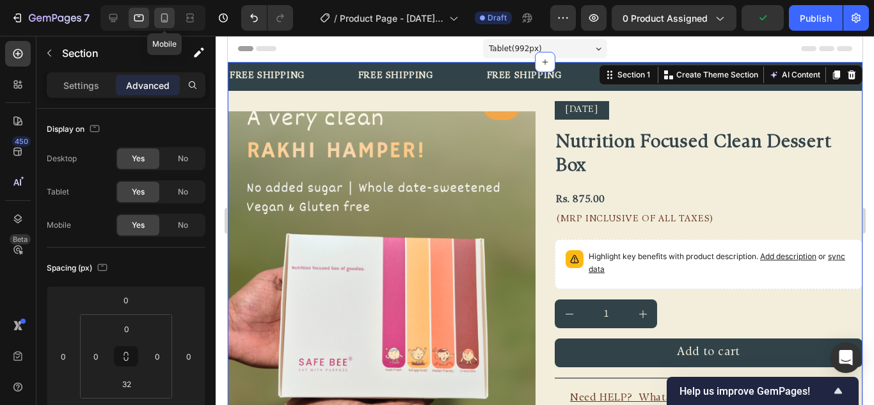
click at [161, 20] on icon at bounding box center [164, 17] width 7 height 9
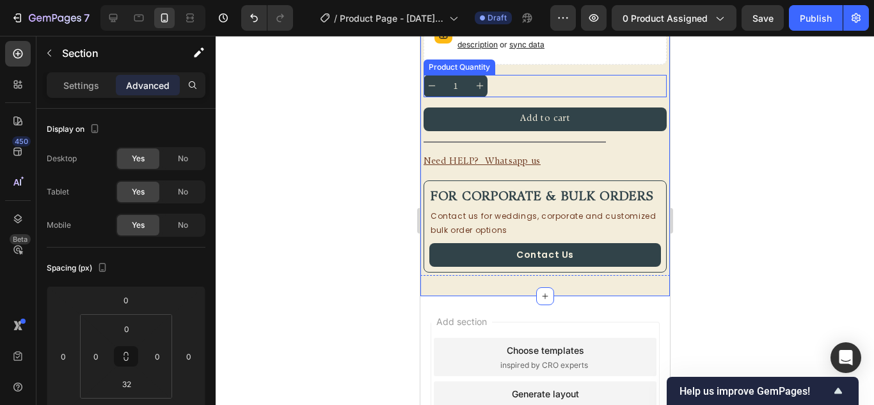
scroll to position [512, 0]
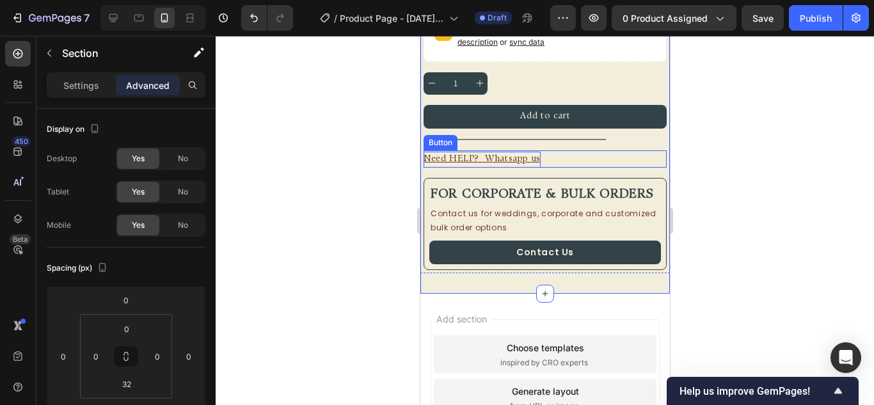
click at [464, 152] on p "Need HELP? Whatsapp us" at bounding box center [481, 160] width 117 height 16
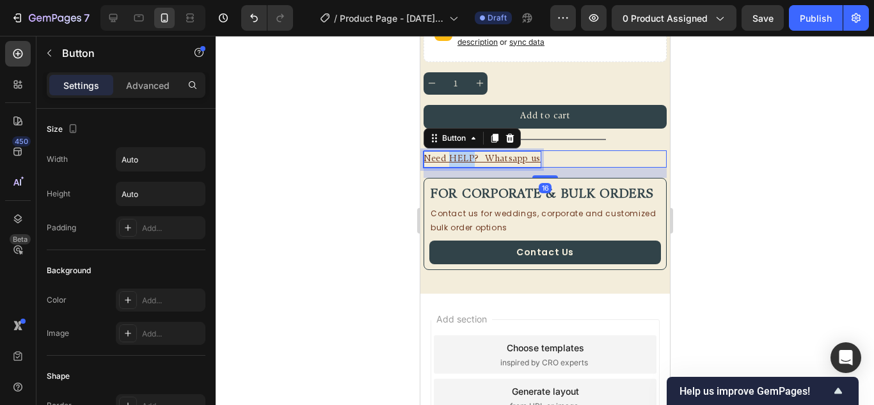
click at [469, 152] on p "Need HELP? Whatsapp us" at bounding box center [481, 160] width 117 height 16
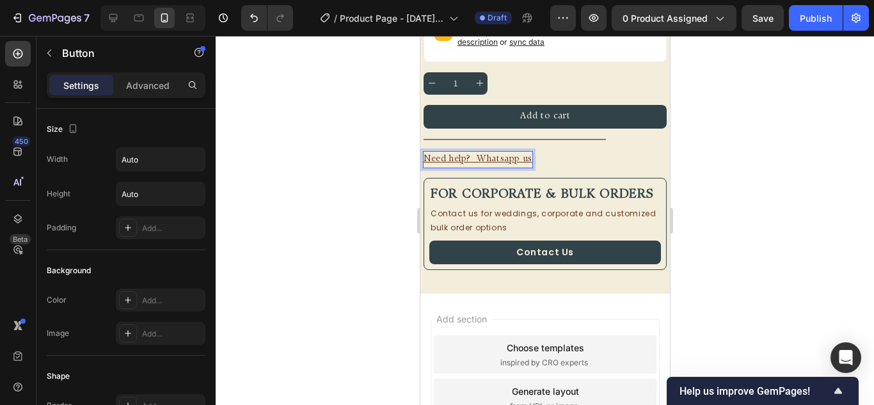
click at [569, 150] on div "Need help? Whatsapp us Button 16" at bounding box center [544, 158] width 243 height 17
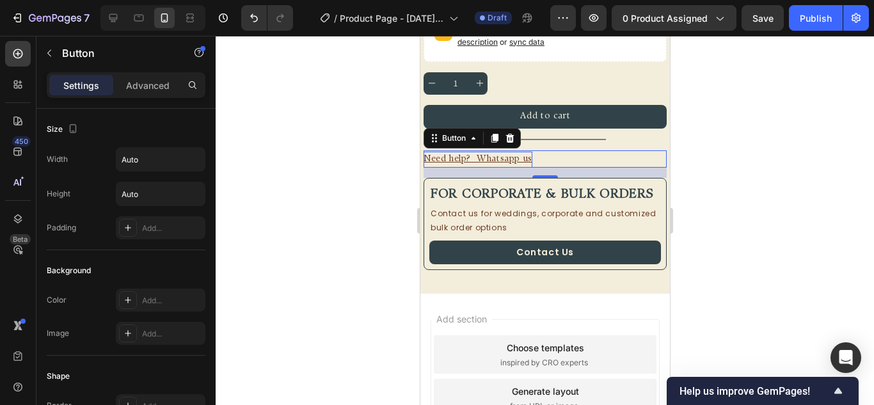
click at [632, 168] on div "16" at bounding box center [544, 173] width 243 height 10
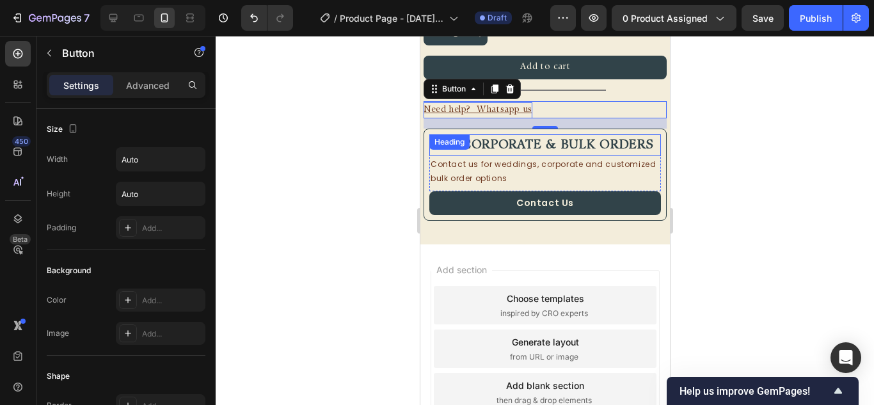
scroll to position [640, 0]
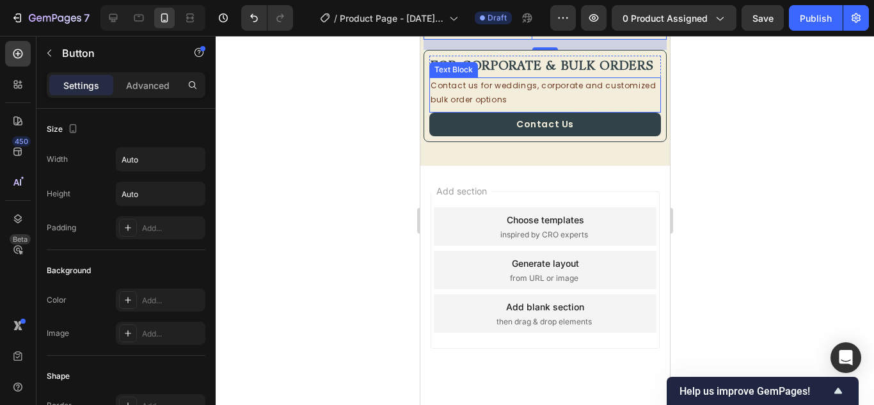
click at [563, 101] on p "Contact us for weddings, corporate and customized bulk order options" at bounding box center [544, 93] width 229 height 28
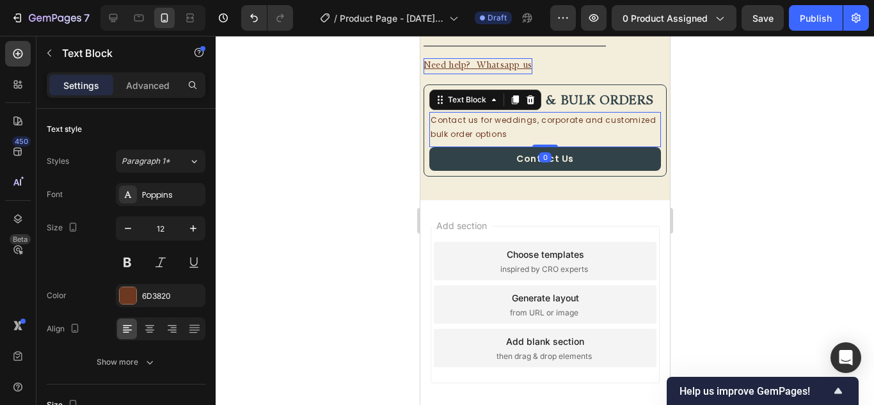
scroll to position [545, 0]
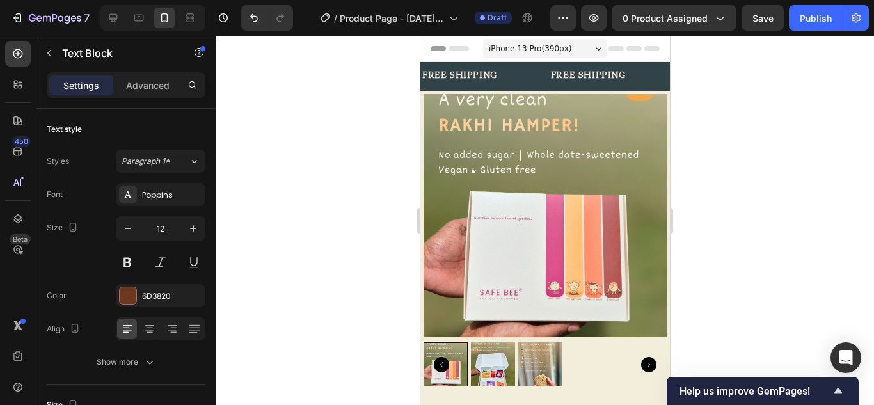
scroll to position [512, 0]
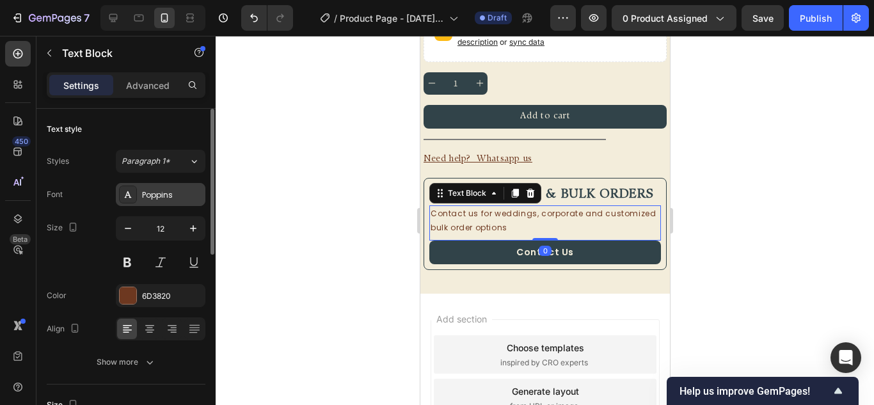
click at [170, 193] on div "Poppins" at bounding box center [172, 195] width 60 height 12
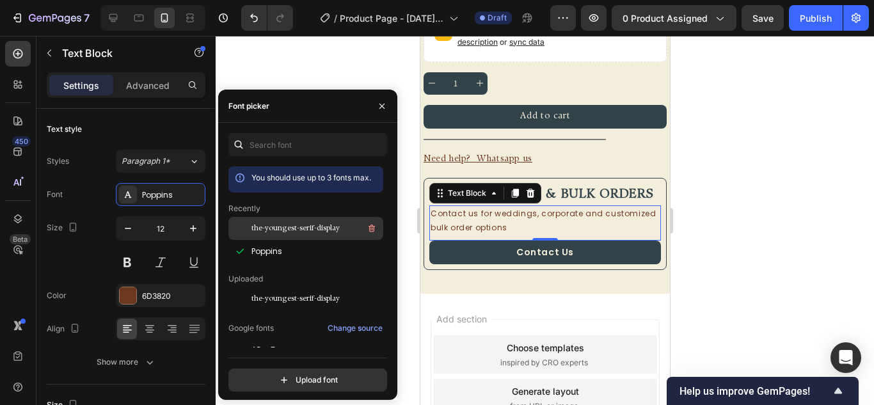
click at [304, 228] on span "the-youngest-serif-display" at bounding box center [296, 229] width 88 height 12
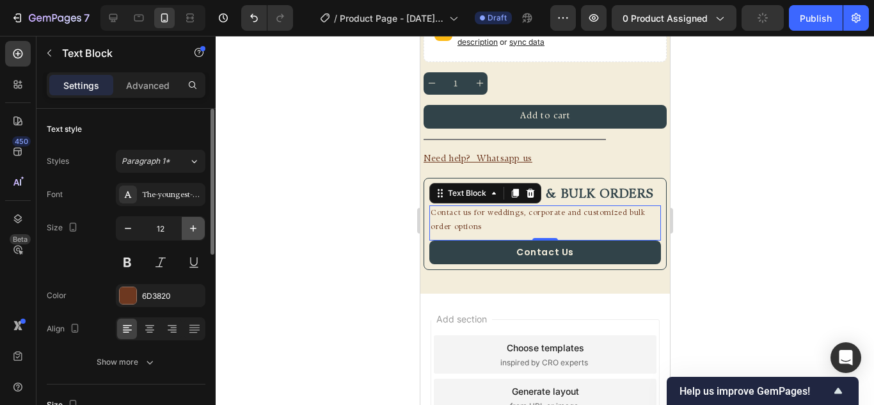
click at [196, 221] on button "button" at bounding box center [193, 228] width 23 height 23
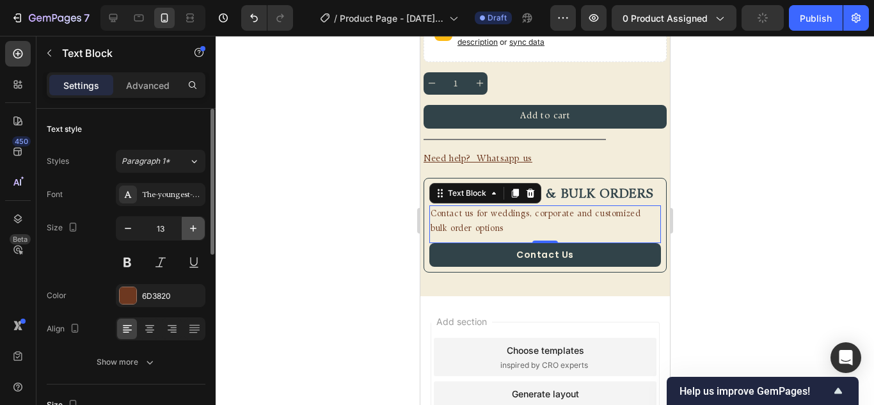
click at [193, 231] on icon "button" at bounding box center [193, 228] width 13 height 13
type input "14"
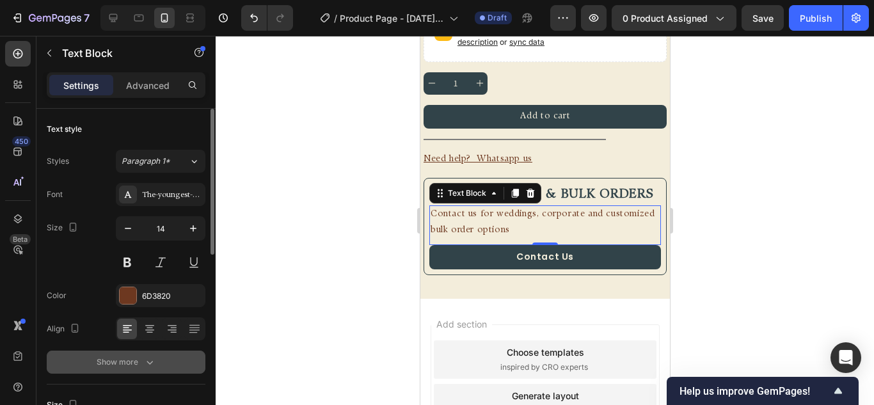
click at [148, 360] on icon "button" at bounding box center [149, 362] width 13 height 13
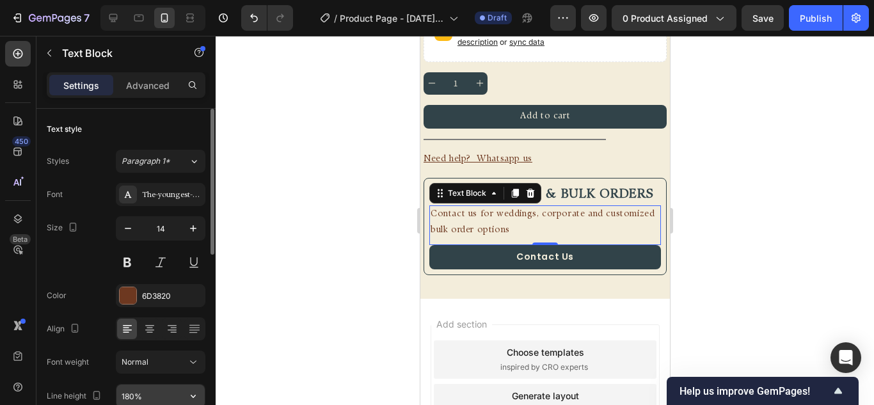
click at [166, 396] on input "180%" at bounding box center [161, 396] width 88 height 23
click at [197, 400] on icon "button" at bounding box center [193, 396] width 13 height 13
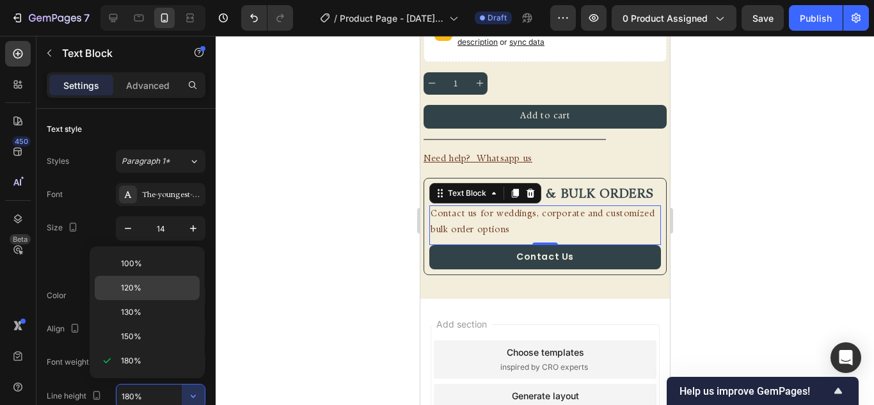
click at [140, 287] on span "120%" at bounding box center [131, 288] width 20 height 12
type input "120%"
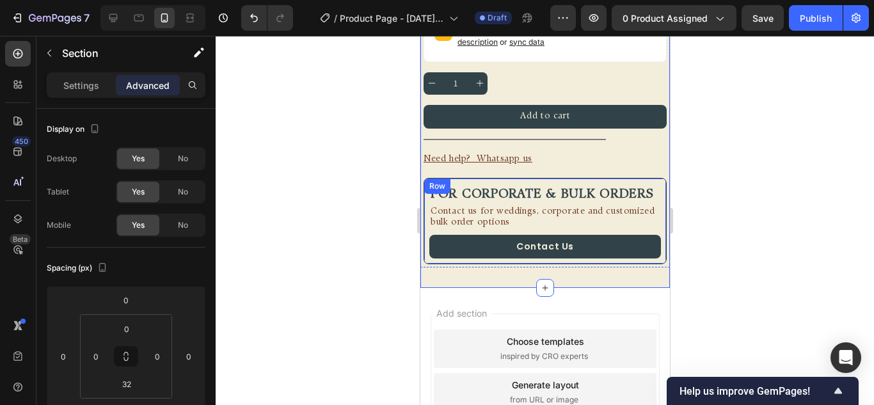
click at [527, 178] on div "For corporate & bulk orders Heading Contact us for weddings, corporate and cust…" at bounding box center [544, 221] width 243 height 86
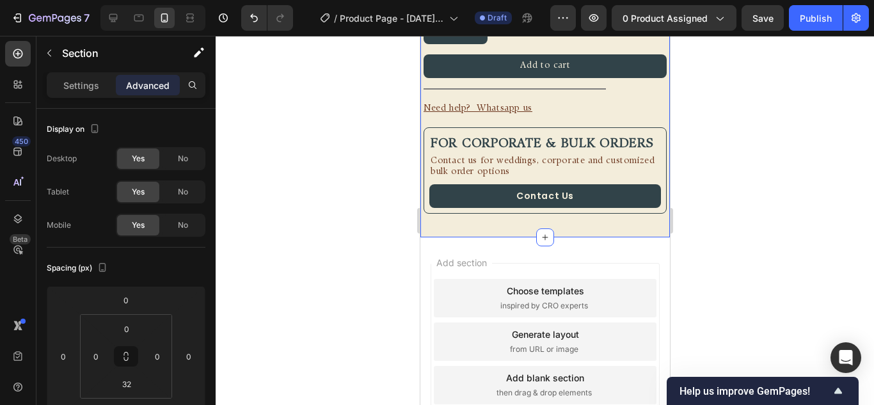
scroll to position [576, 0]
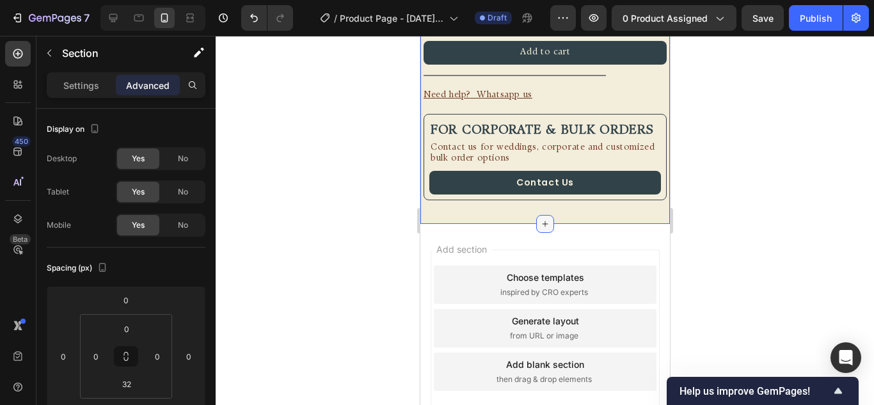
click at [540, 233] on div at bounding box center [545, 224] width 18 height 18
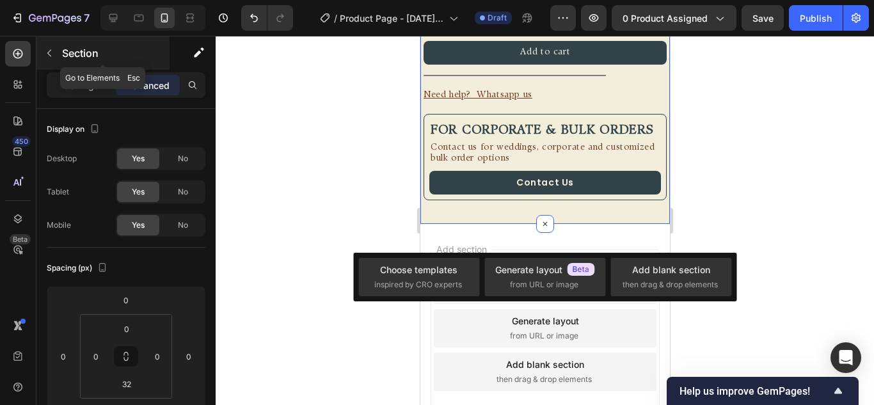
click at [48, 52] on icon "button" at bounding box center [49, 53] width 10 height 10
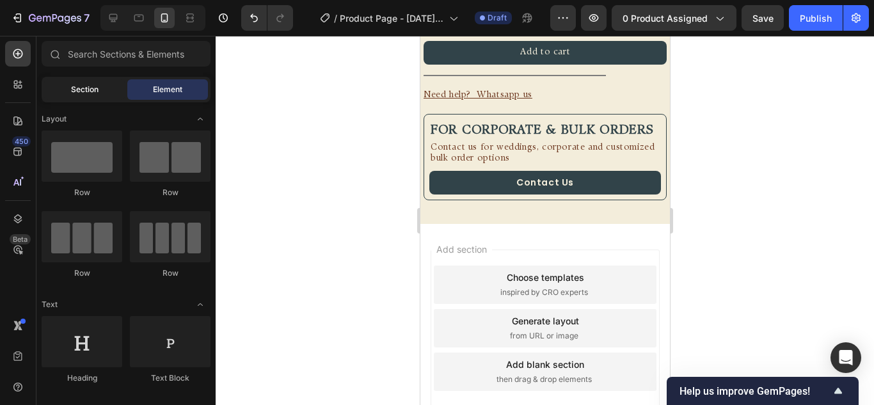
click at [105, 97] on div "Section" at bounding box center [84, 89] width 81 height 20
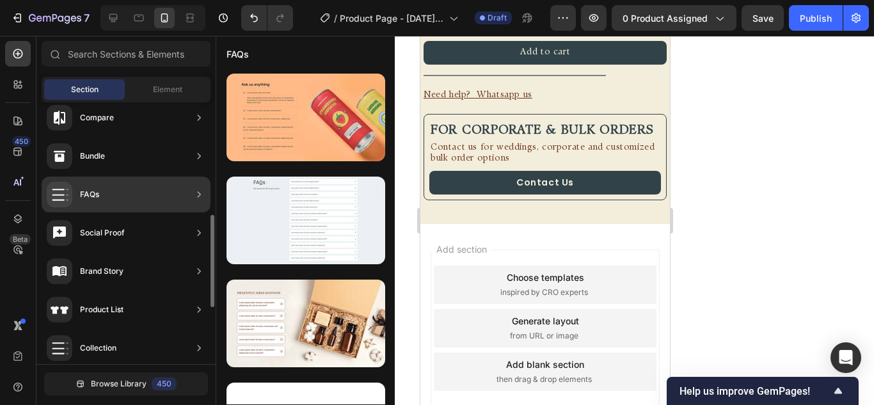
scroll to position [384, 0]
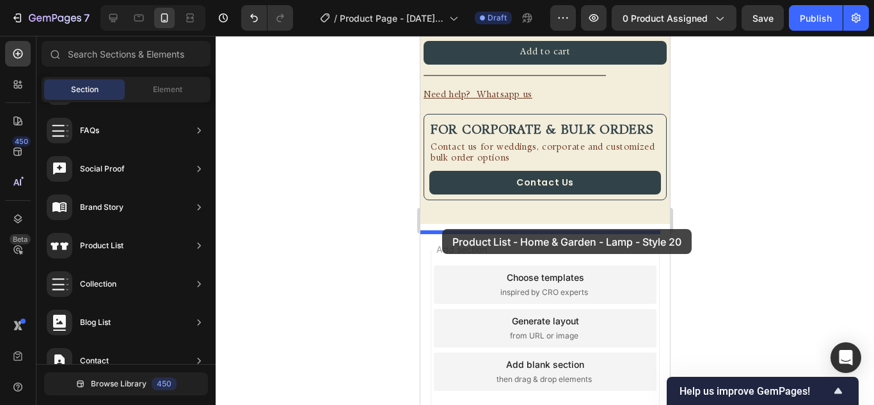
drag, startPoint x: 678, startPoint y: 163, endPoint x: 440, endPoint y: 226, distance: 246.3
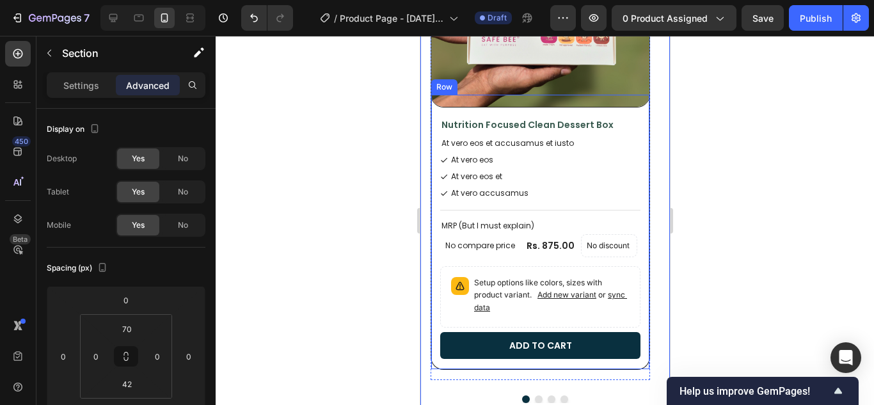
scroll to position [1176, 0]
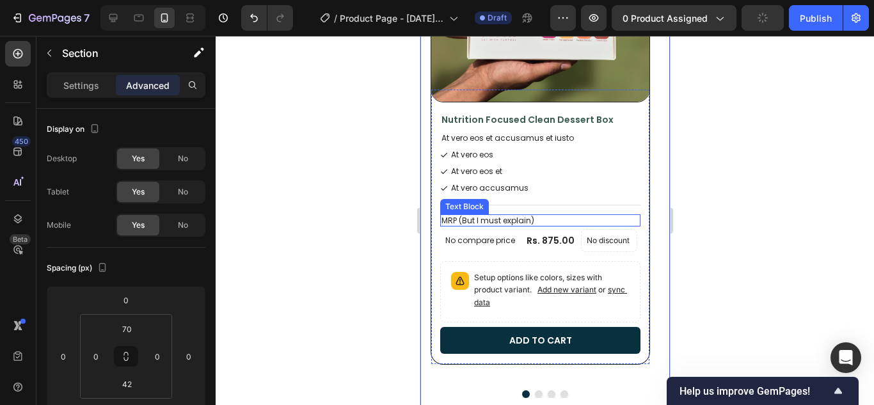
click at [502, 220] on p "MRP (But I must explain)" at bounding box center [540, 221] width 198 height 10
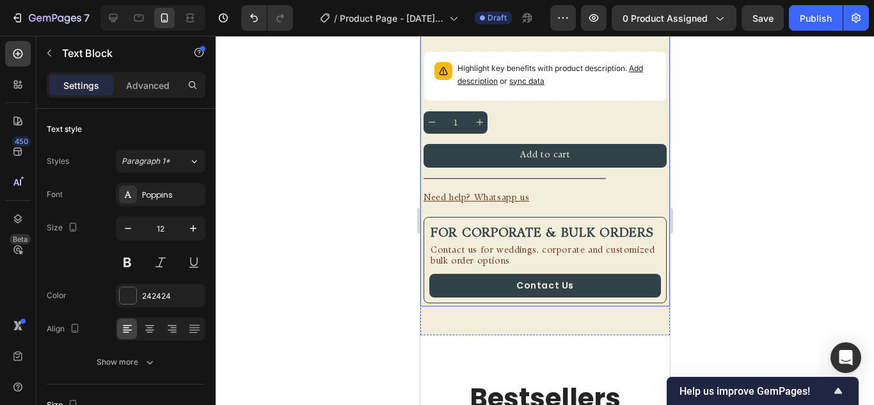
scroll to position [665, 0]
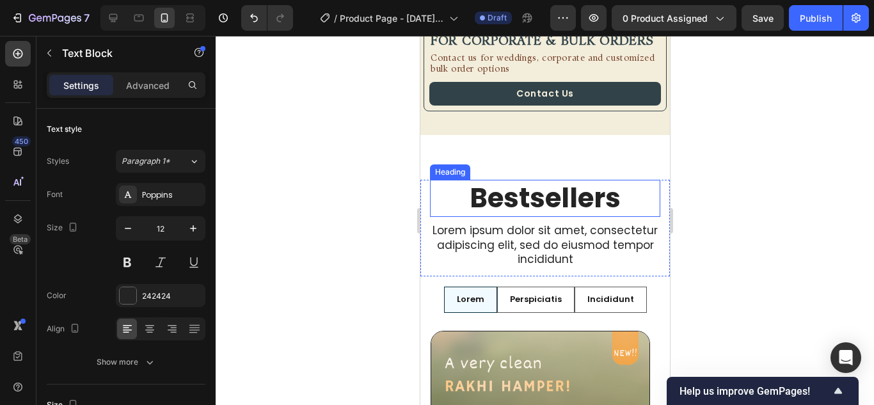
click at [590, 198] on h2 "Bestsellers" at bounding box center [545, 199] width 230 height 38
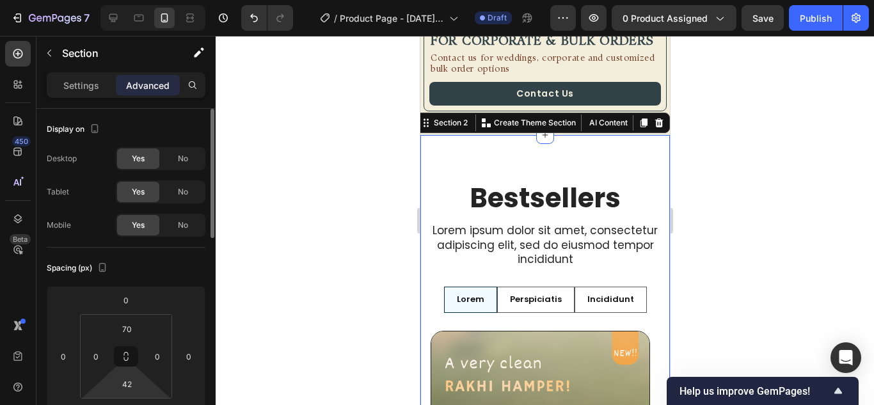
scroll to position [64, 0]
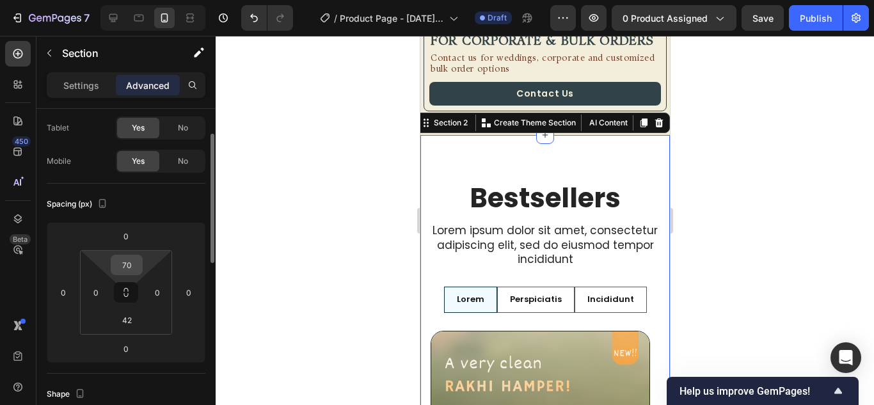
click at [129, 270] on input "70" at bounding box center [127, 264] width 26 height 19
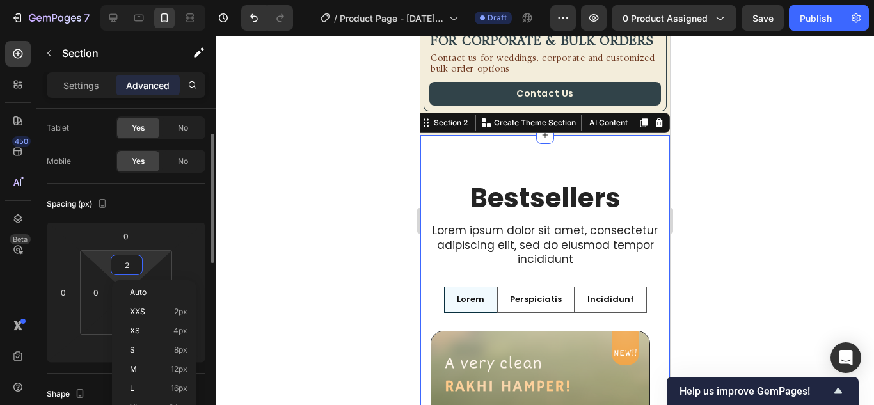
type input "24"
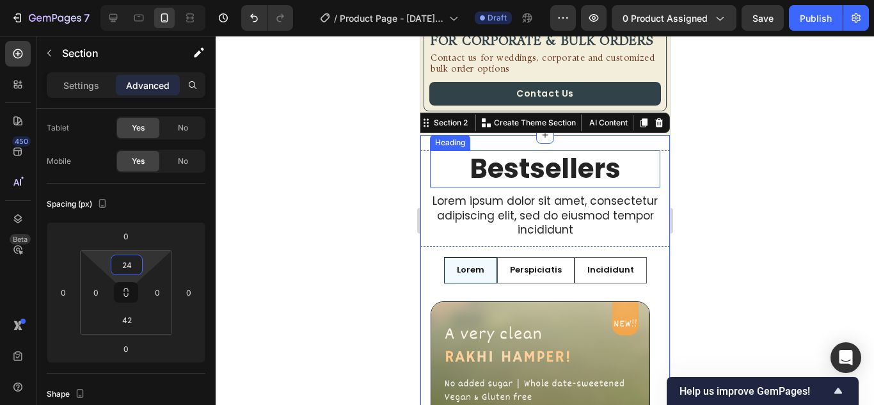
click at [534, 167] on h2 "Bestsellers" at bounding box center [545, 169] width 230 height 38
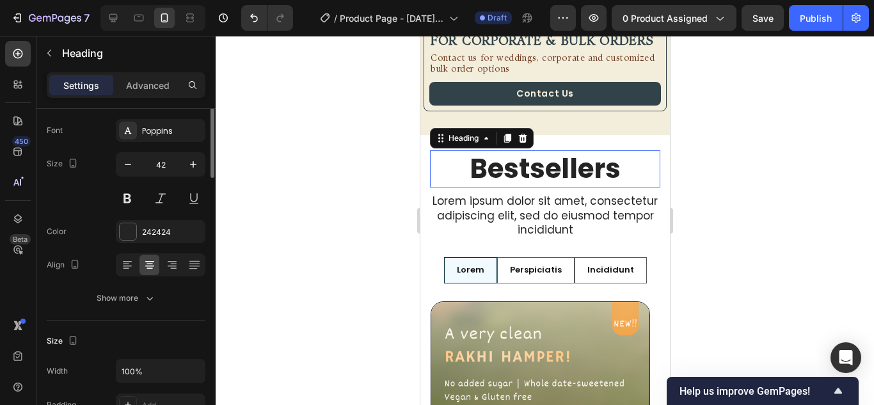
scroll to position [0, 0]
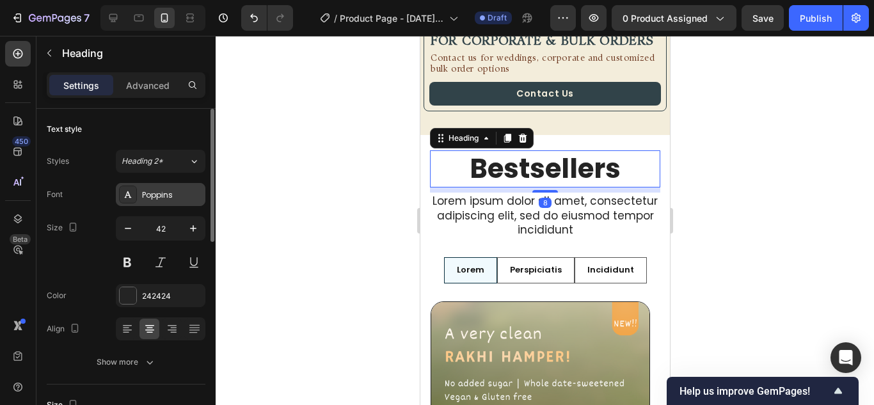
click at [151, 188] on div "Poppins" at bounding box center [161, 194] width 90 height 23
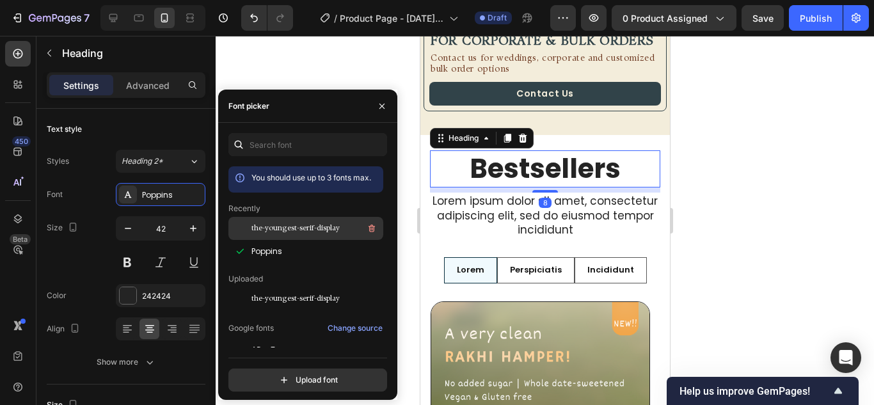
click at [279, 236] on div "the-youngest-serif-display" at bounding box center [306, 228] width 155 height 23
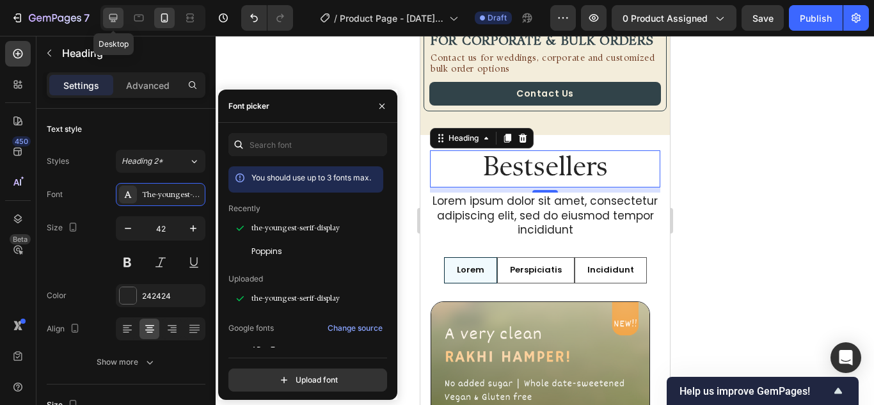
click at [112, 17] on icon at bounding box center [113, 18] width 13 height 13
type input "48"
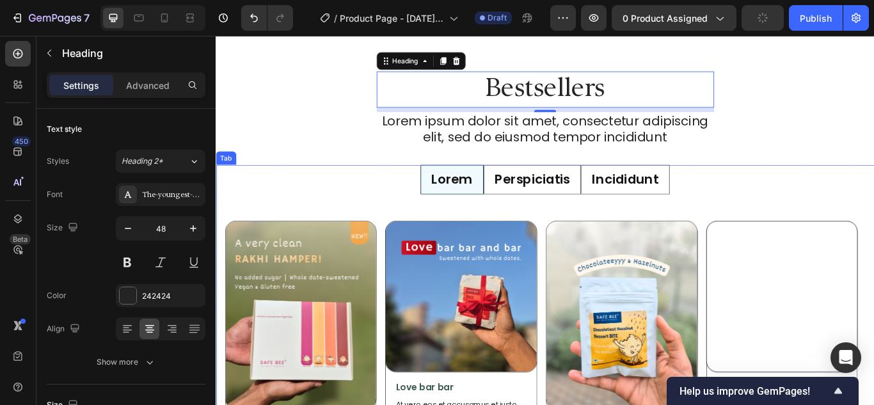
scroll to position [544, 0]
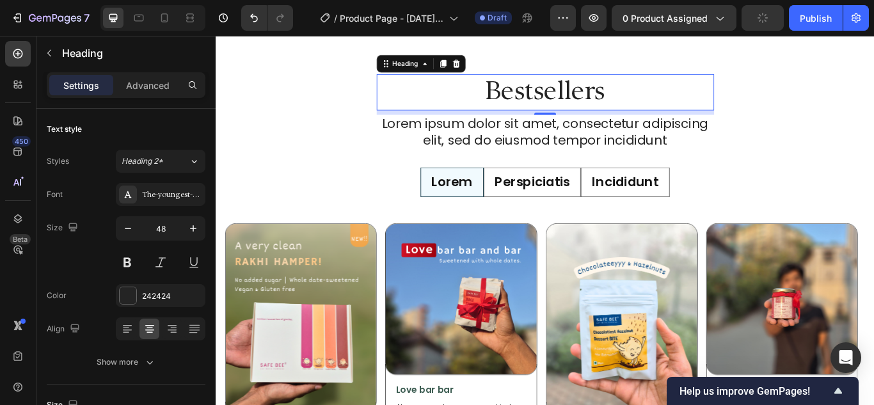
click at [583, 100] on h2 "Bestsellers" at bounding box center [600, 102] width 394 height 42
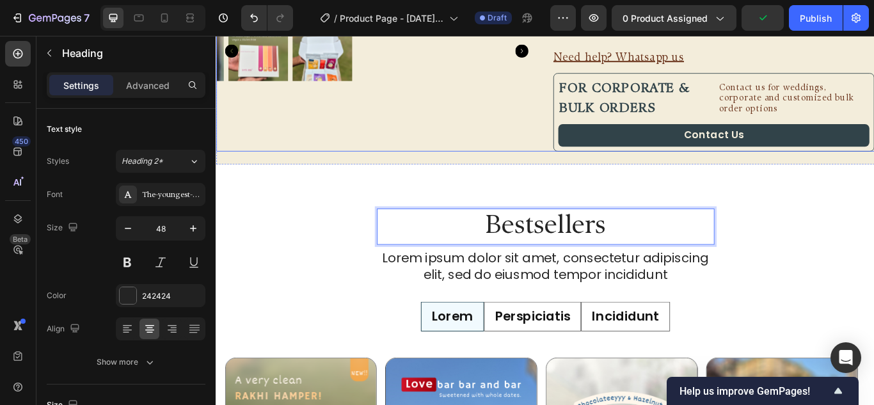
scroll to position [352, 0]
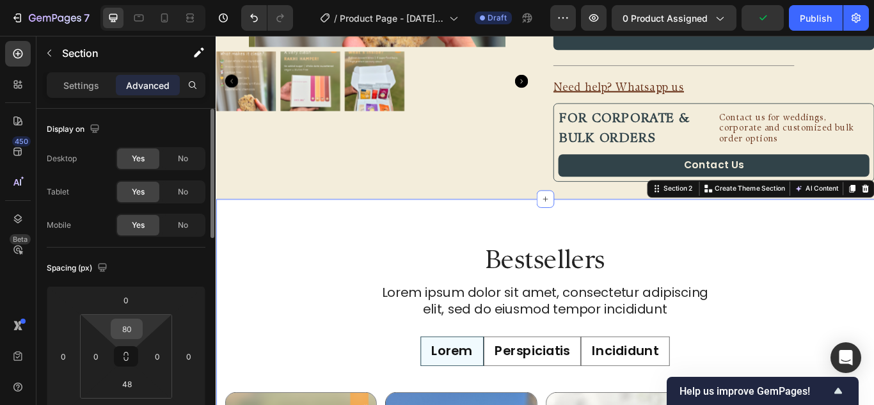
click at [130, 329] on input "80" at bounding box center [127, 328] width 26 height 19
type input "48"
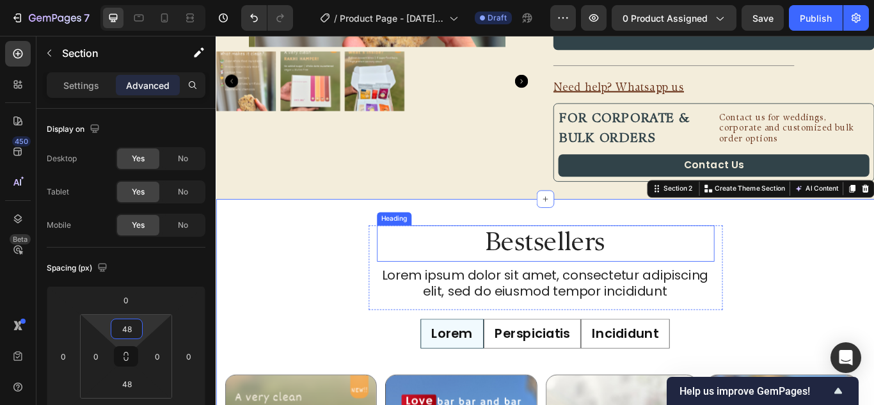
click at [487, 276] on p "Bestsellers" at bounding box center [600, 279] width 391 height 40
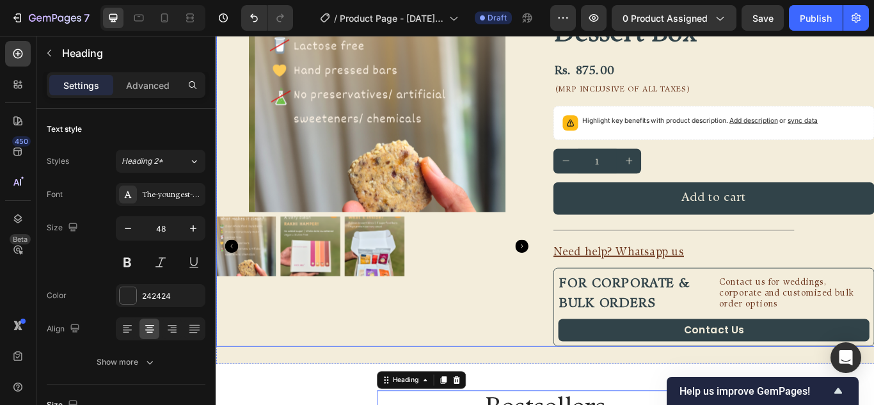
scroll to position [32, 0]
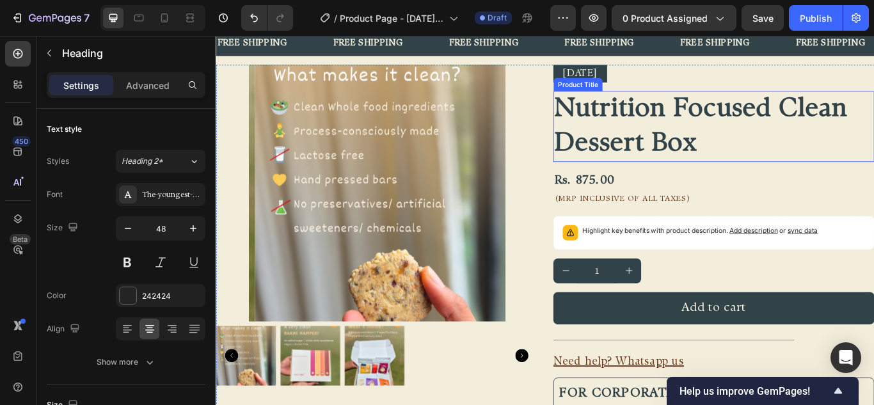
click at [694, 138] on h2 "Nutrition Focused Clean Dessert Box" at bounding box center [796, 142] width 375 height 83
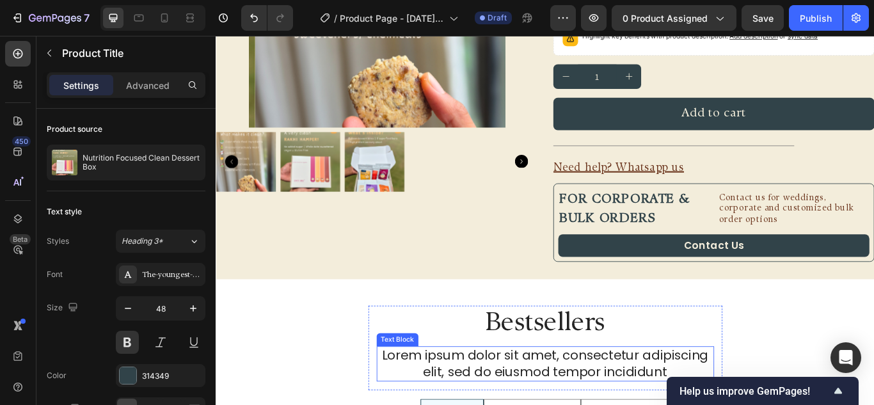
scroll to position [288, 0]
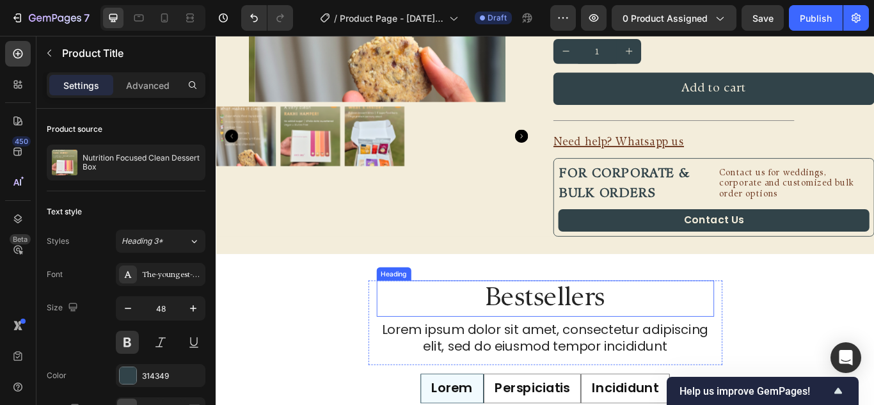
click at [568, 343] on h2 "Bestsellers" at bounding box center [600, 342] width 394 height 42
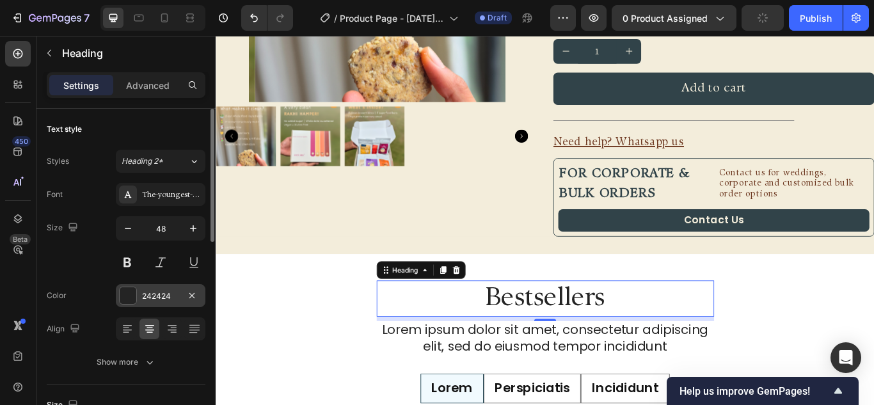
click at [117, 291] on div "242424" at bounding box center [161, 295] width 90 height 23
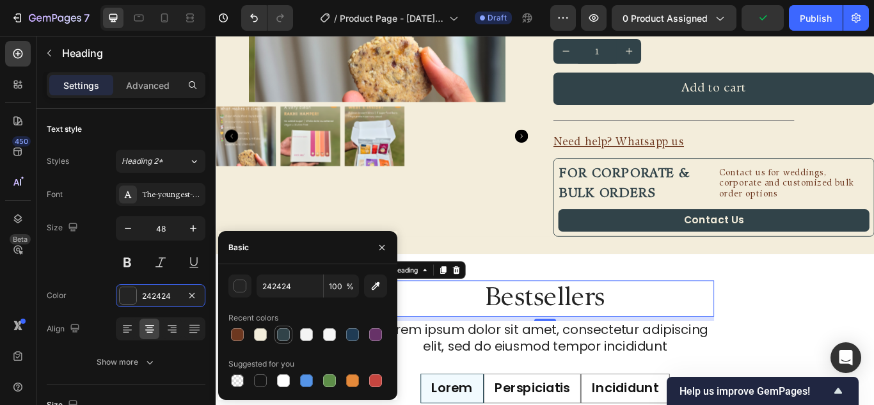
click at [280, 330] on div at bounding box center [283, 334] width 13 height 13
type input "314349"
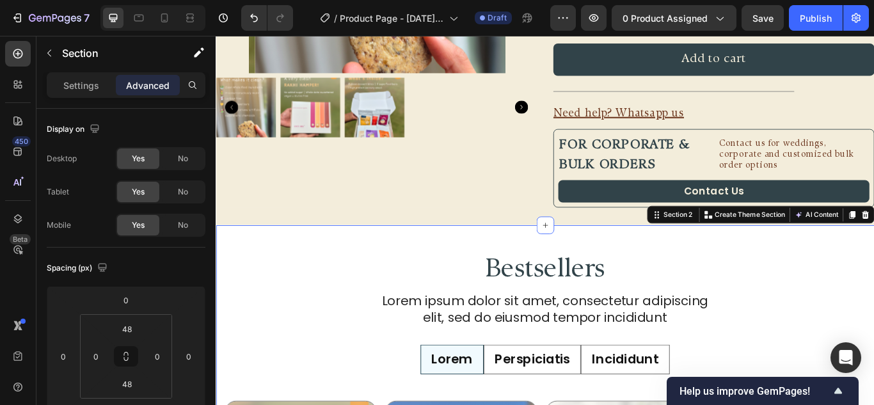
scroll to position [352, 0]
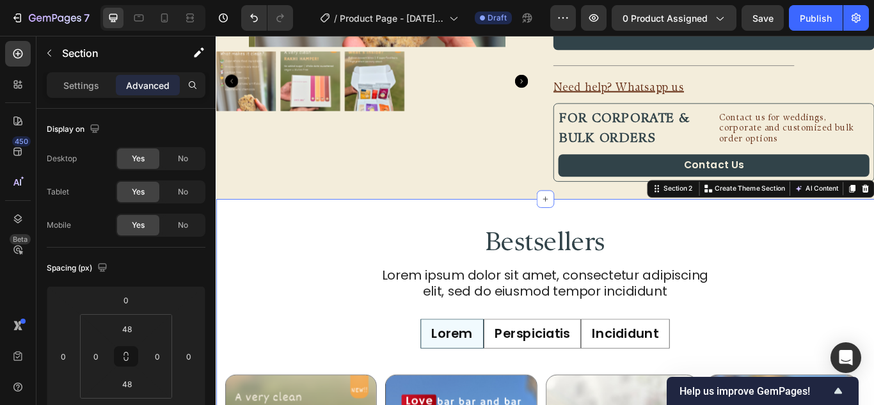
click at [51, 74] on div "Settings Advanced" at bounding box center [126, 85] width 159 height 26
click at [68, 80] on p "Settings" at bounding box center [81, 85] width 36 height 13
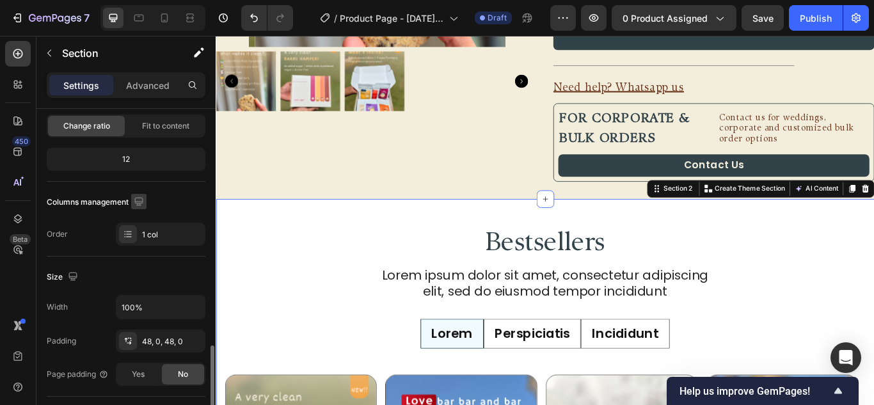
scroll to position [256, 0]
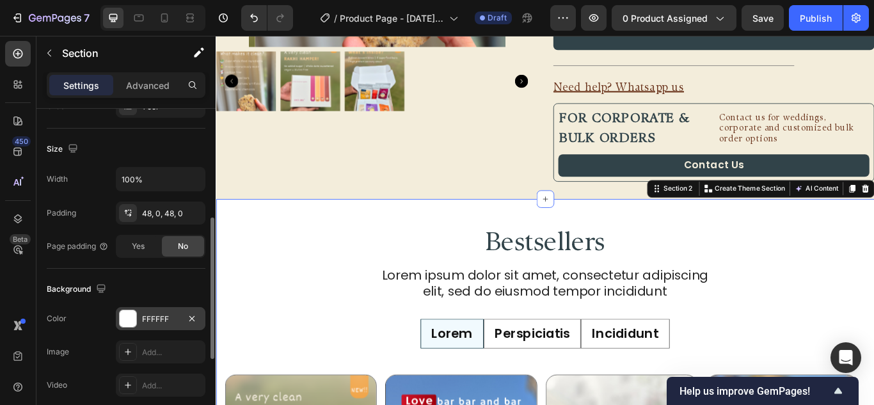
click at [136, 312] on div at bounding box center [128, 318] width 17 height 17
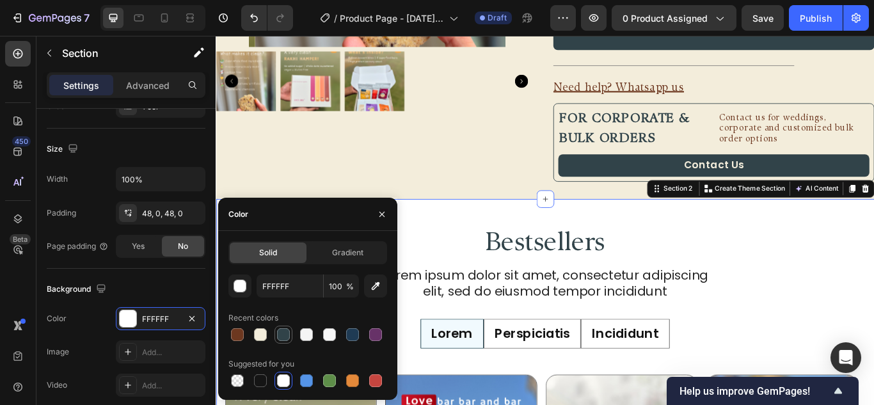
click at [287, 331] on div at bounding box center [283, 334] width 13 height 13
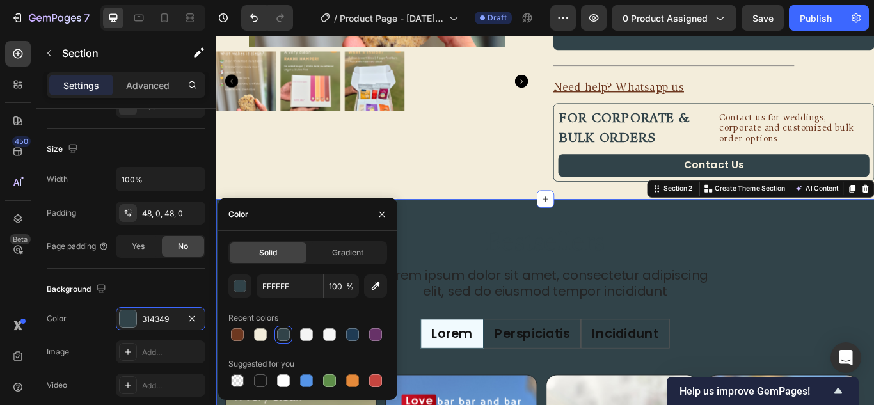
type input "314349"
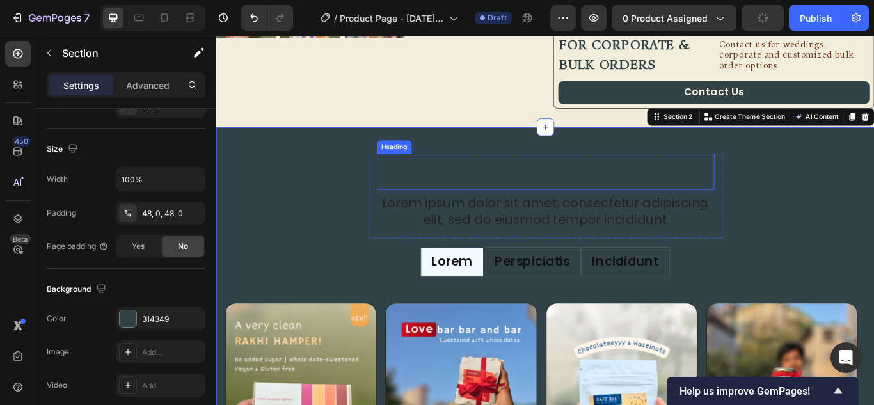
scroll to position [416, 0]
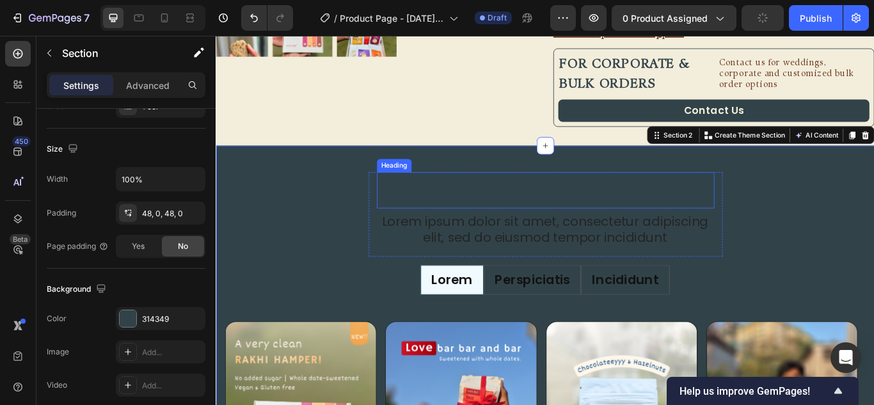
click at [552, 212] on h2 "Bestsellers" at bounding box center [600, 216] width 394 height 42
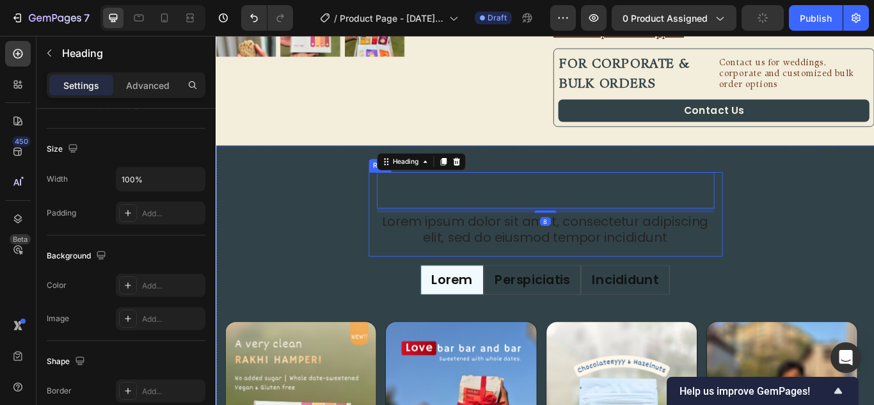
scroll to position [0, 0]
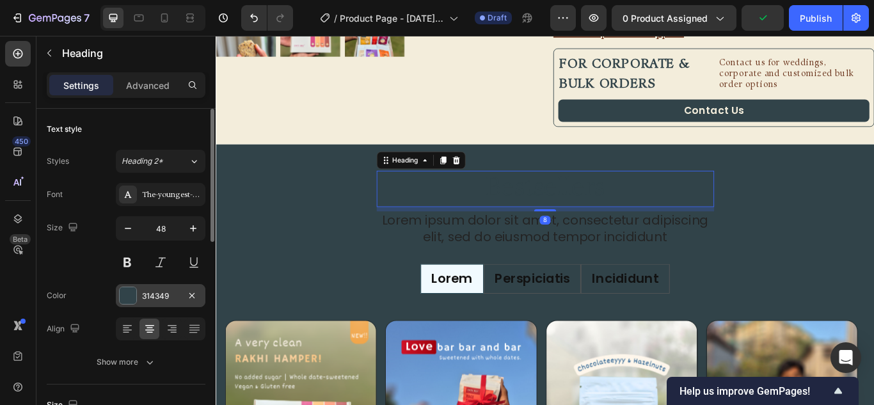
click at [132, 291] on div at bounding box center [128, 295] width 17 height 17
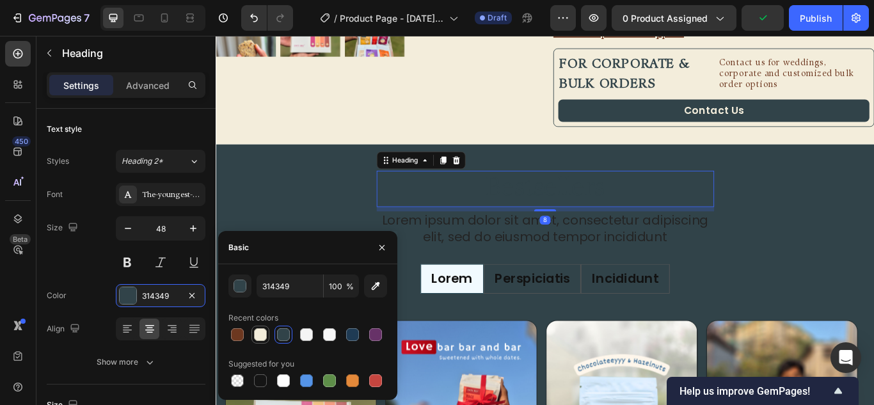
click at [266, 334] on div at bounding box center [260, 334] width 13 height 13
type input "F3EDDB"
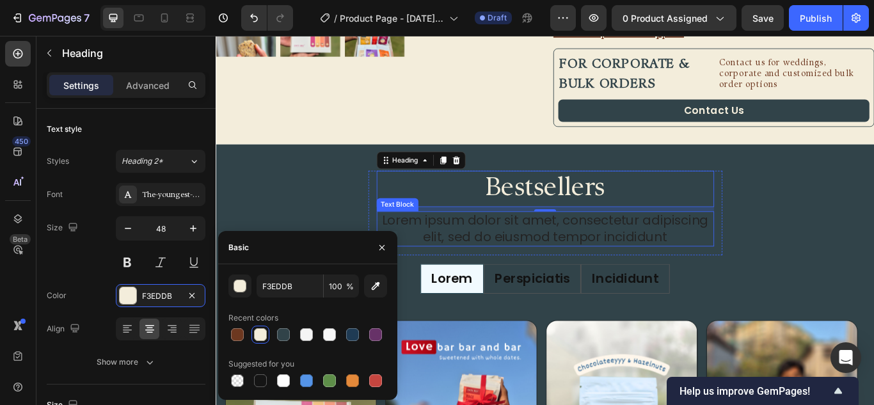
click at [547, 257] on p "Lorem ipsum dolor sit amet, consectetur adipiscing elit, sed do eiusmod tempor …" at bounding box center [600, 261] width 391 height 38
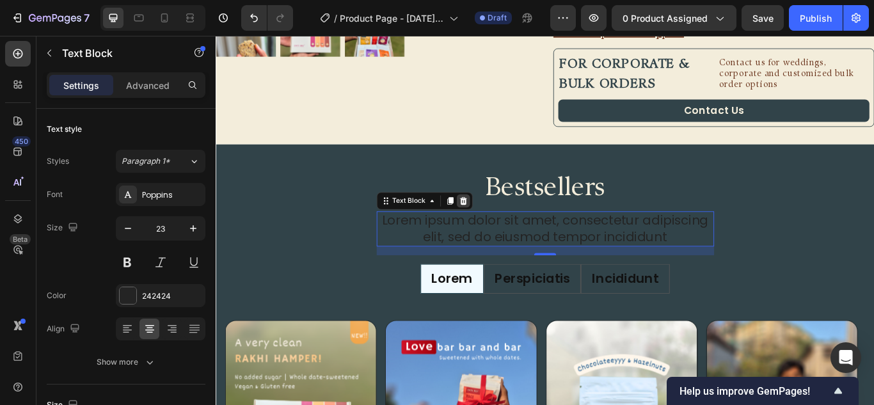
click at [501, 232] on icon at bounding box center [504, 228] width 8 height 9
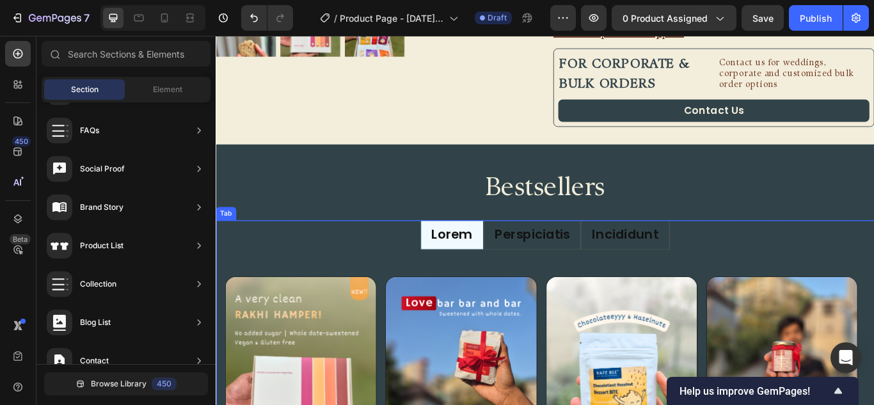
click at [771, 271] on ul "Lorem Perspiciatis Incididunt" at bounding box center [600, 268] width 768 height 35
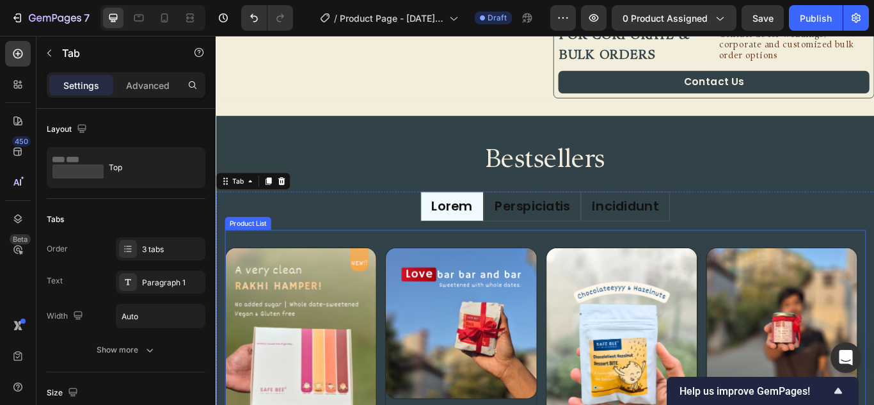
scroll to position [480, 0]
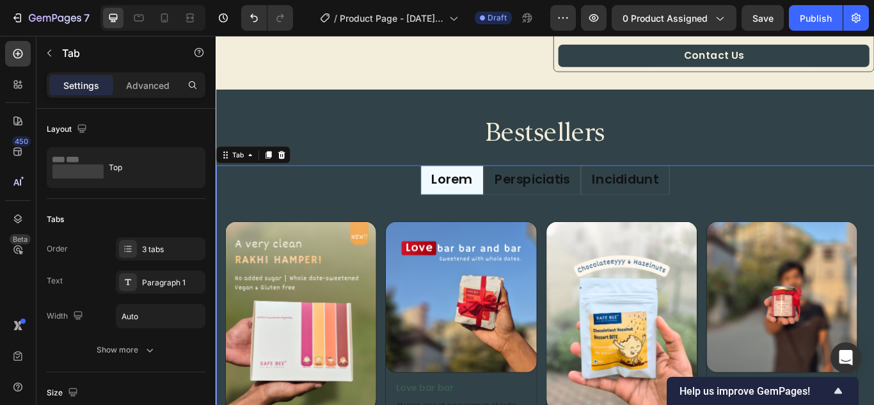
click at [580, 219] on li "Perspiciatis" at bounding box center [584, 204] width 113 height 35
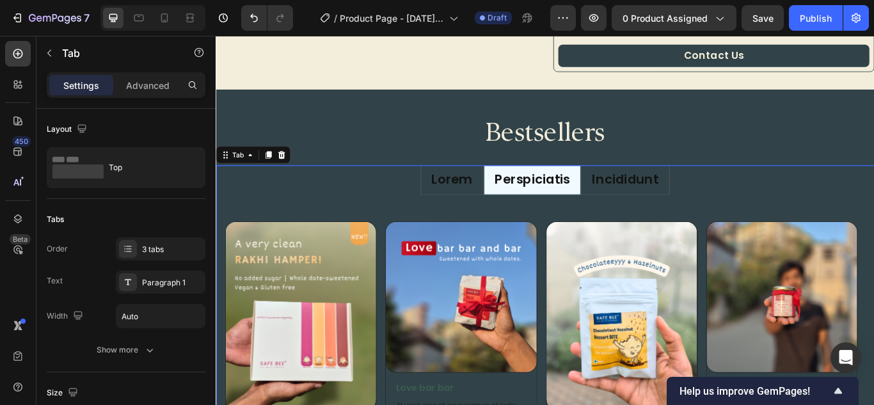
click at [709, 207] on p "Incididunt" at bounding box center [693, 204] width 78 height 19
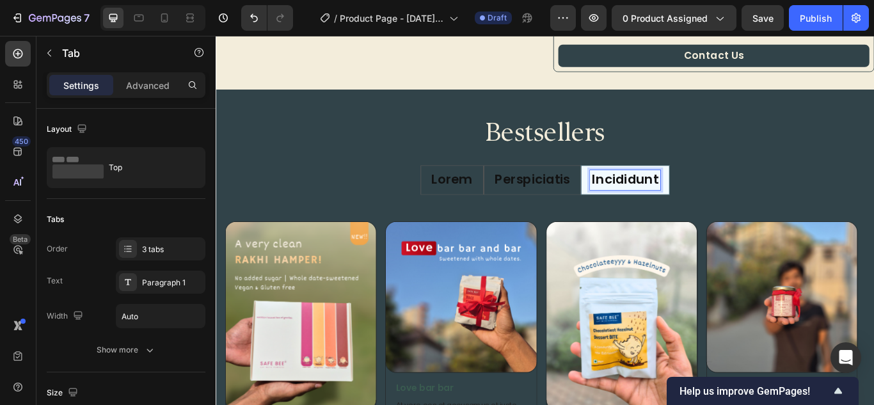
click at [495, 196] on p "Lorem" at bounding box center [491, 204] width 48 height 19
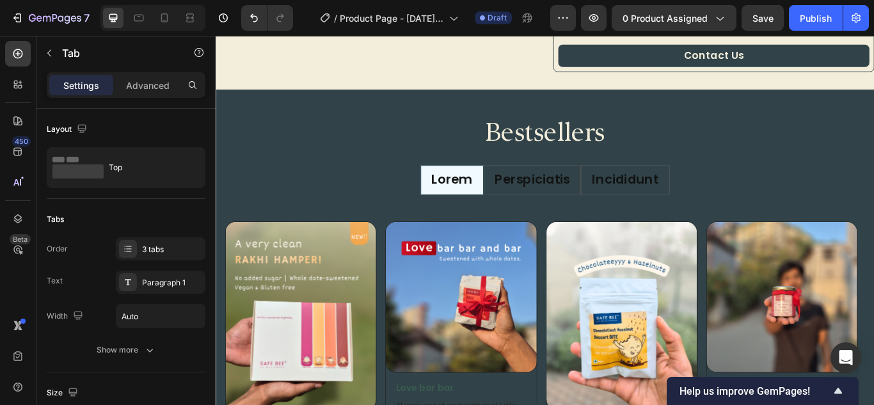
click at [429, 203] on ul "Lorem Perspiciatis Incididunt" at bounding box center [600, 204] width 768 height 35
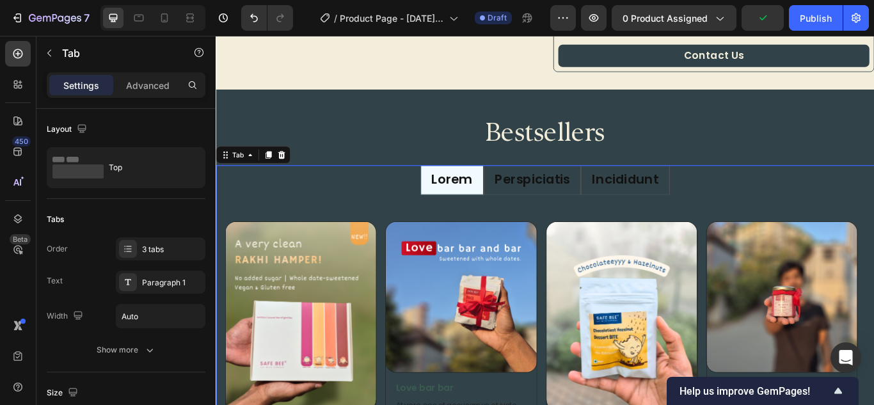
click at [445, 209] on ul "Lorem Perspiciatis Incididunt" at bounding box center [600, 204] width 768 height 35
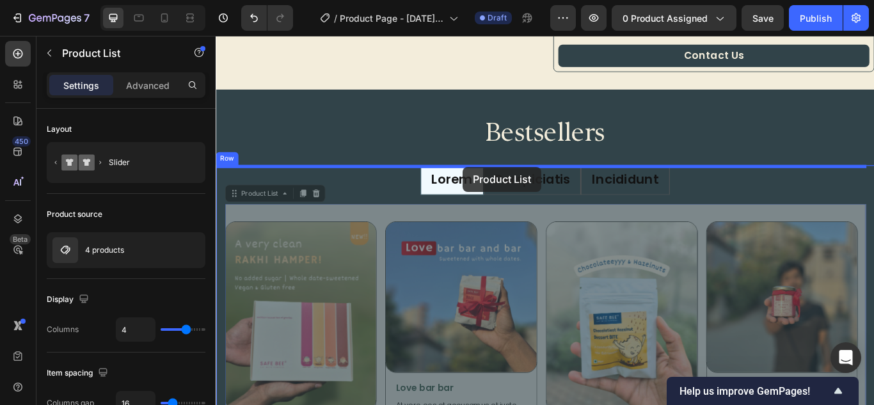
drag, startPoint x: 240, startPoint y: 227, endPoint x: 504, endPoint y: 189, distance: 266.4
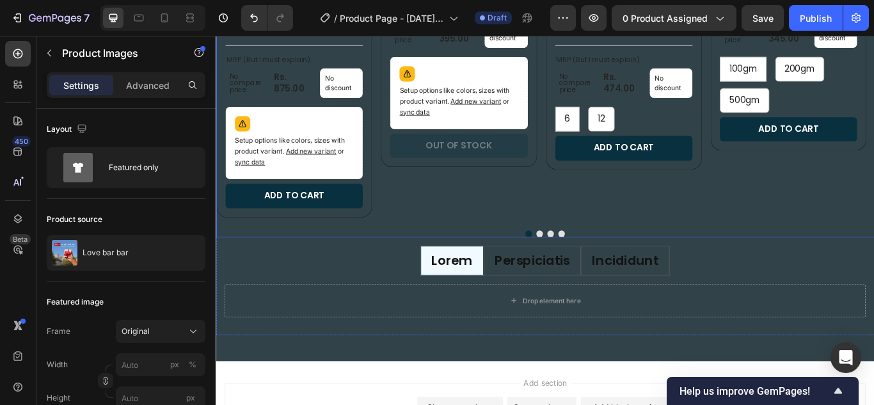
scroll to position [992, 0]
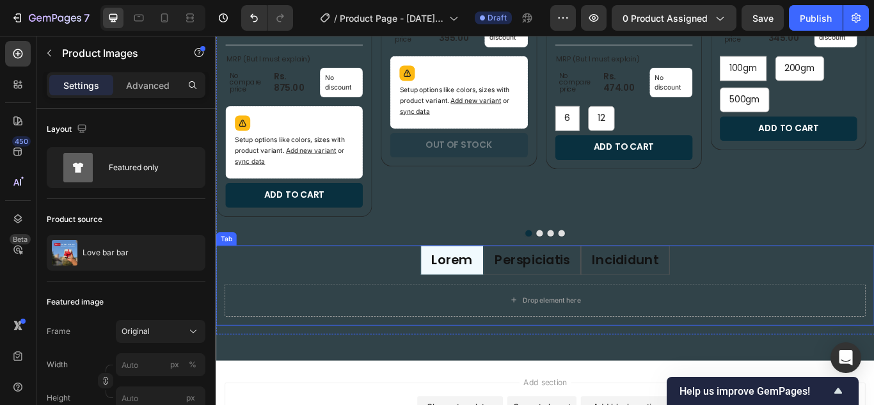
click at [415, 284] on ul "Lorem Perspiciatis Incididunt" at bounding box center [600, 297] width 768 height 35
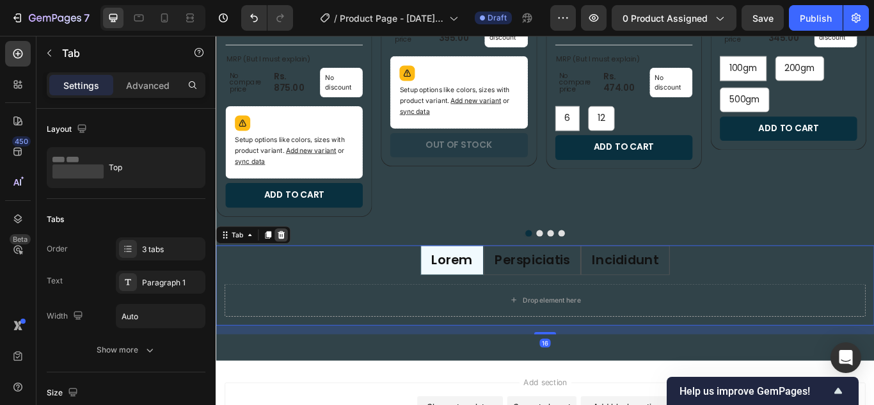
click at [297, 270] on icon at bounding box center [292, 268] width 10 height 10
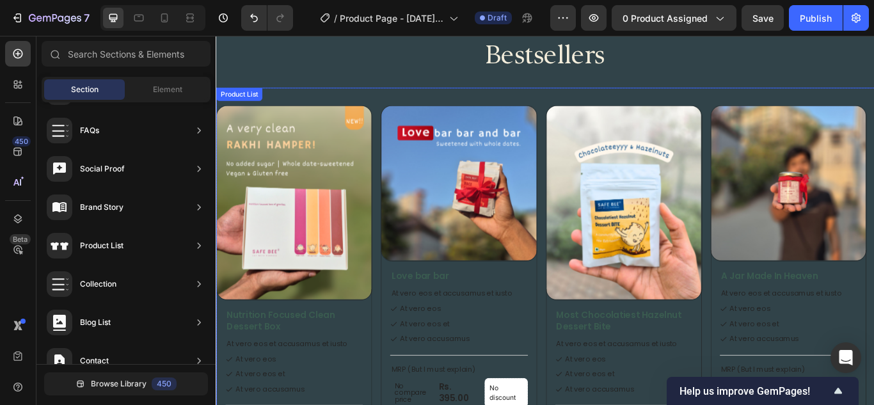
scroll to position [416, 0]
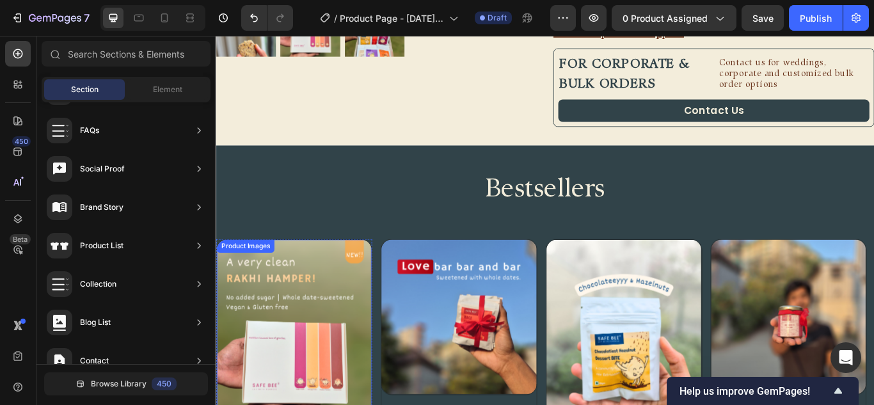
click at [396, 278] on img at bounding box center [306, 386] width 181 height 226
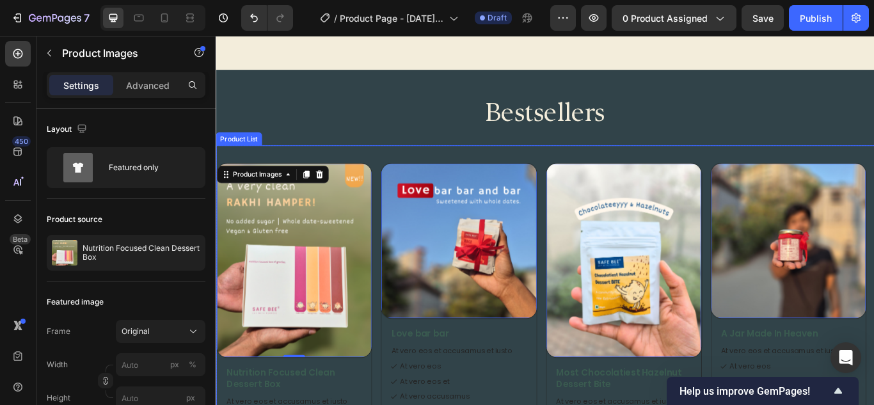
scroll to position [608, 0]
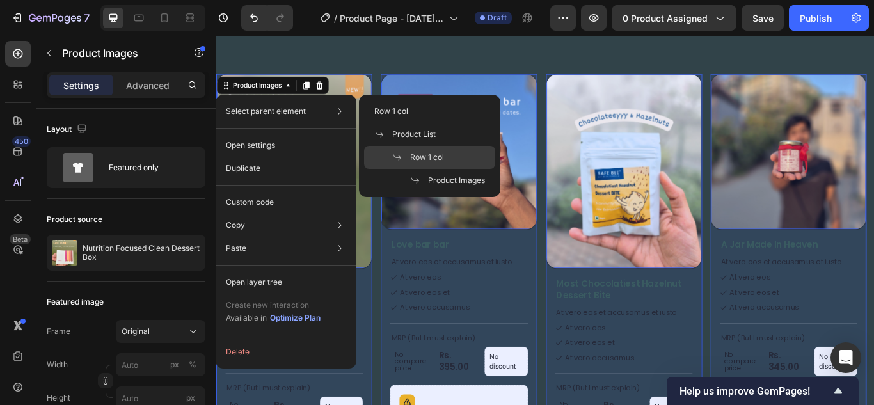
click at [418, 158] on span "Row 1 col" at bounding box center [427, 158] width 34 height 12
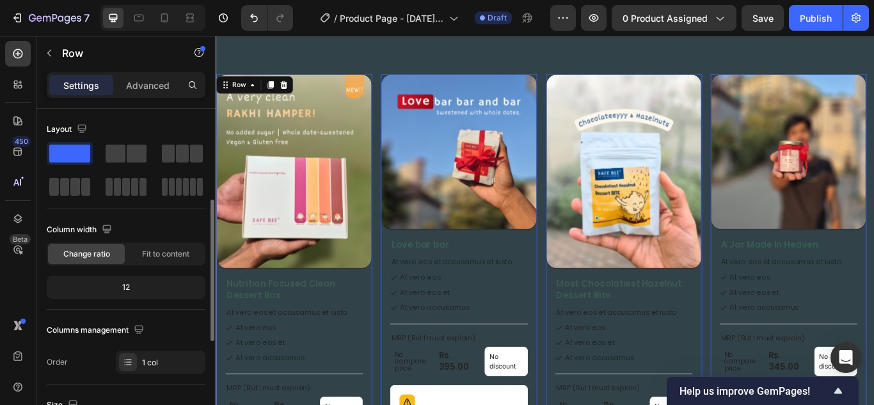
scroll to position [128, 0]
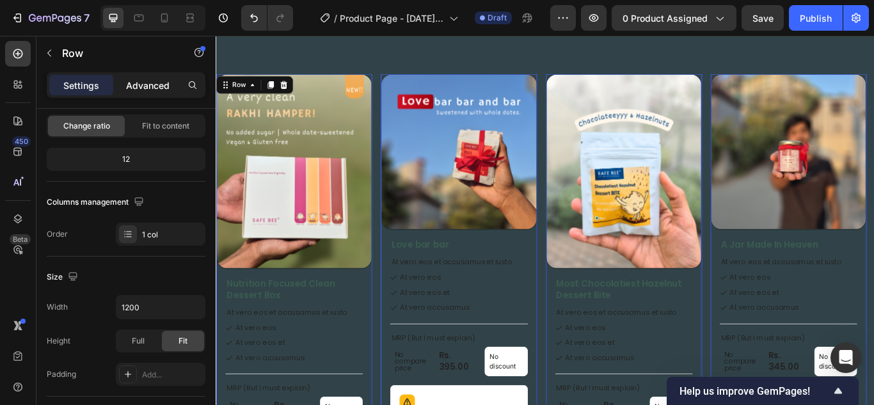
click at [150, 88] on p "Advanced" at bounding box center [148, 85] width 44 height 13
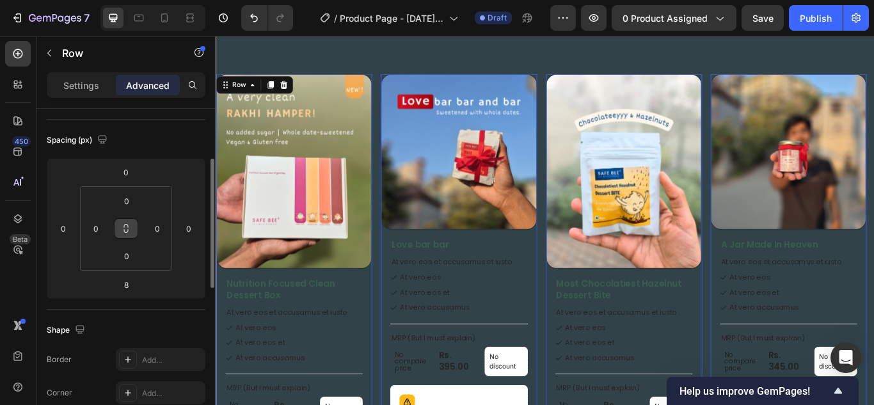
click at [131, 229] on button at bounding box center [126, 228] width 24 height 20
click at [157, 227] on input "0" at bounding box center [157, 228] width 19 height 19
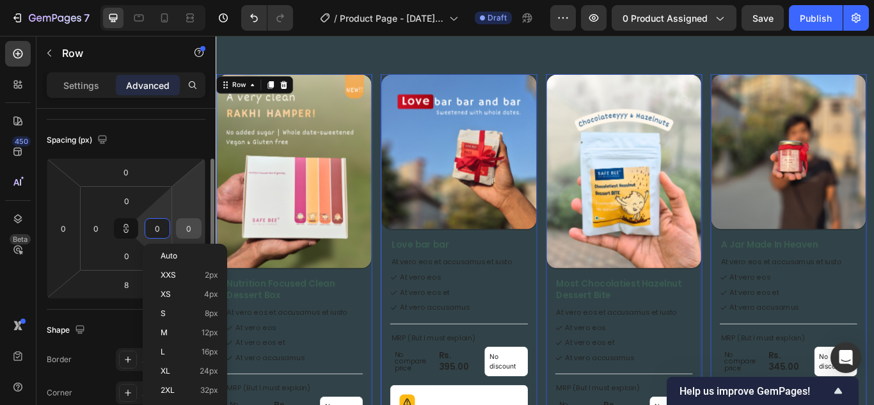
type input "5"
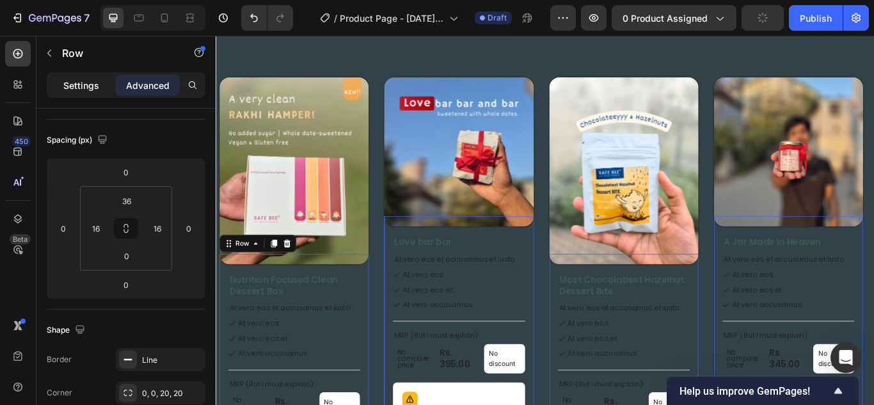
click at [83, 87] on p "Settings" at bounding box center [81, 85] width 36 height 13
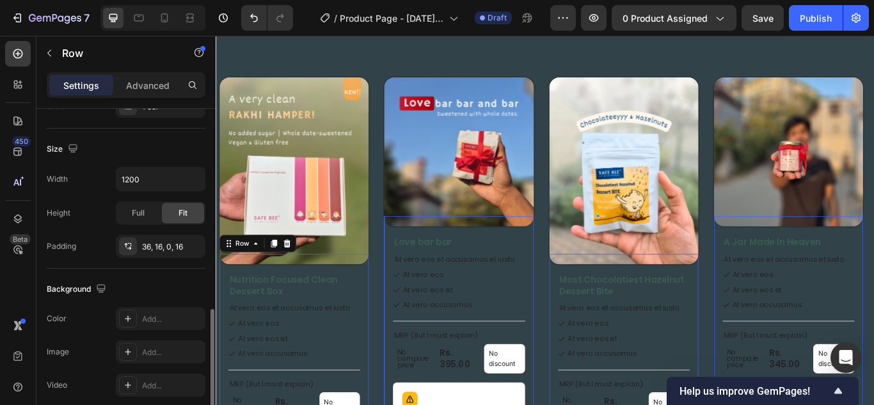
scroll to position [384, 0]
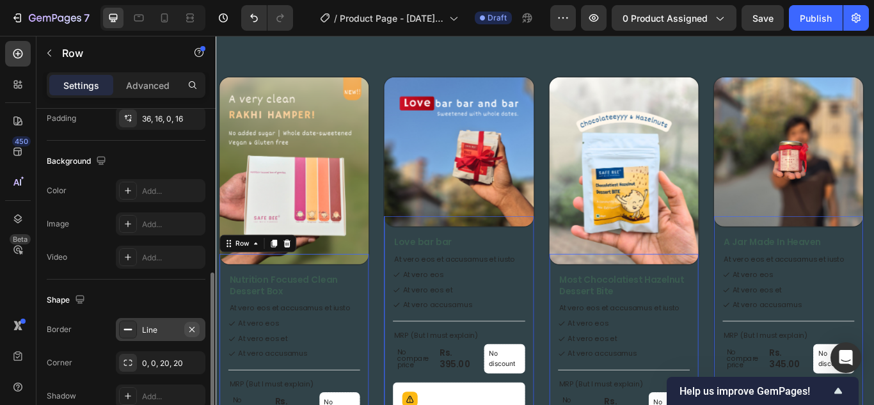
click at [193, 326] on icon "button" at bounding box center [192, 330] width 10 height 10
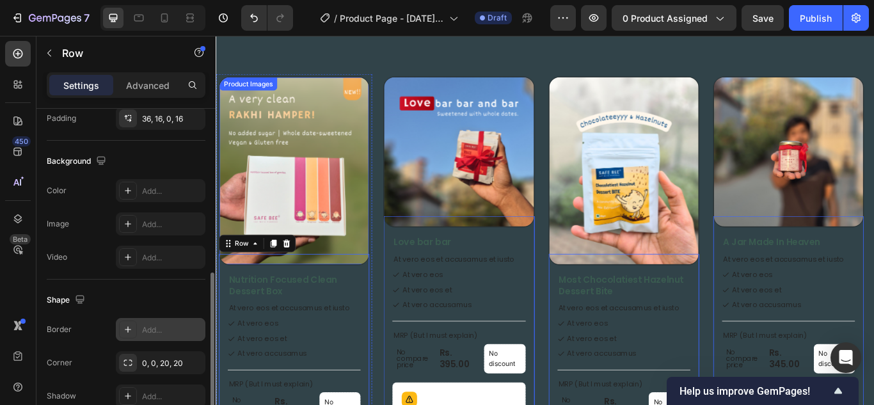
click at [373, 84] on div "Product Images" at bounding box center [306, 193] width 175 height 219
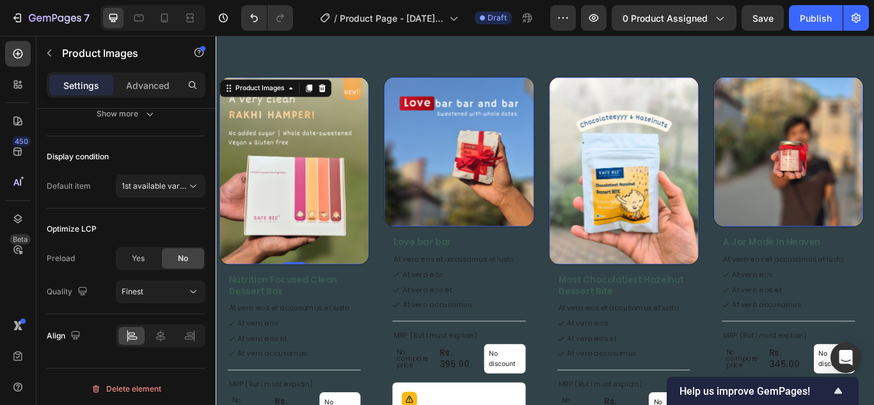
scroll to position [0, 0]
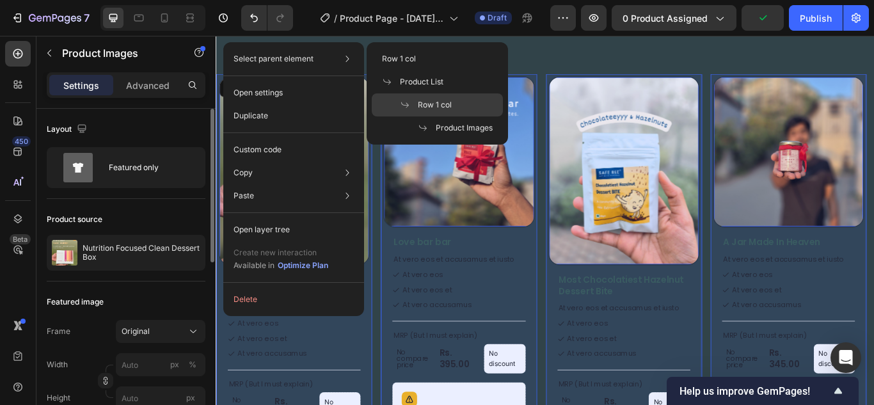
click at [420, 101] on span "Row 1 col" at bounding box center [435, 105] width 34 height 12
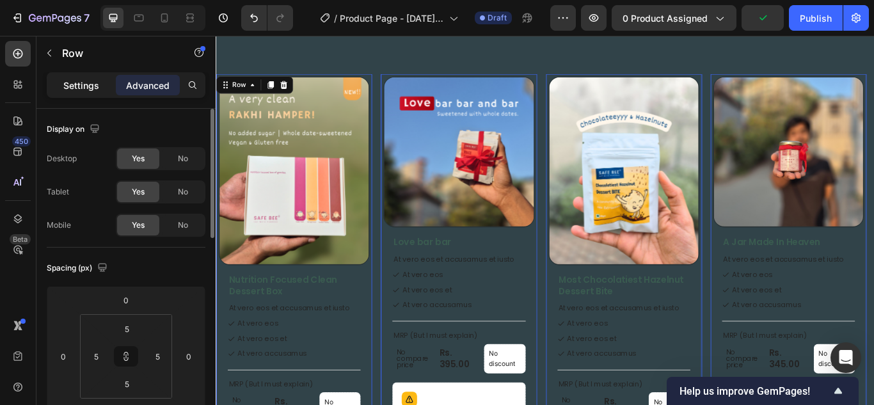
click at [69, 94] on div "Settings" at bounding box center [81, 85] width 64 height 20
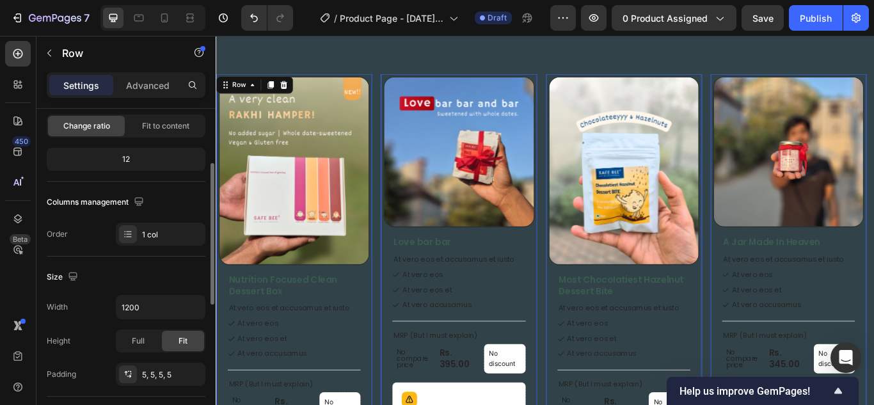
scroll to position [256, 0]
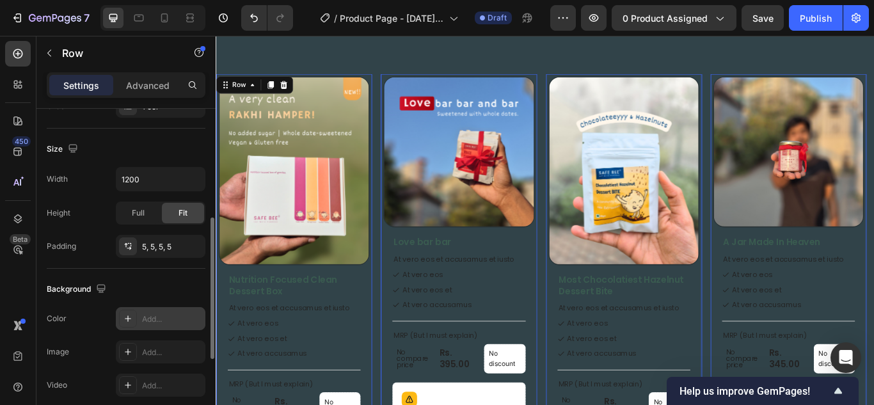
click at [122, 313] on div at bounding box center [128, 319] width 18 height 18
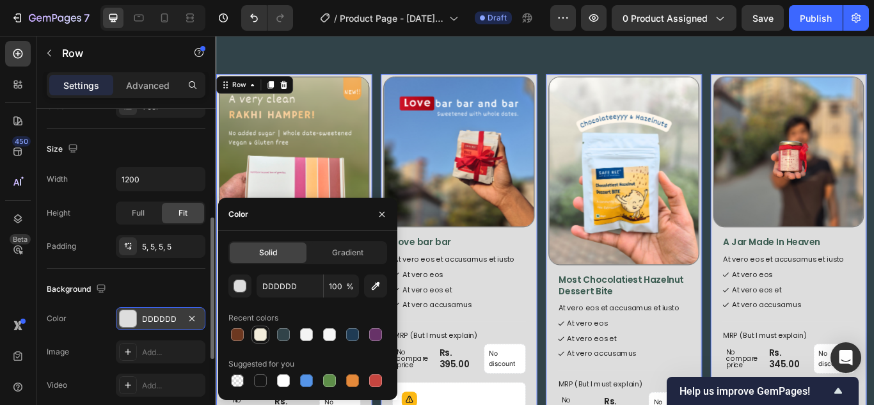
click at [260, 334] on div at bounding box center [260, 334] width 13 height 13
type input "F3EDDB"
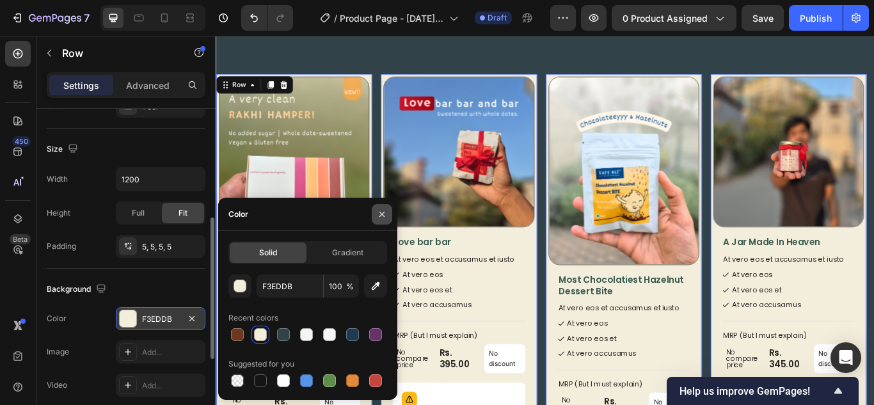
click at [384, 213] on icon "button" at bounding box center [382, 214] width 10 height 10
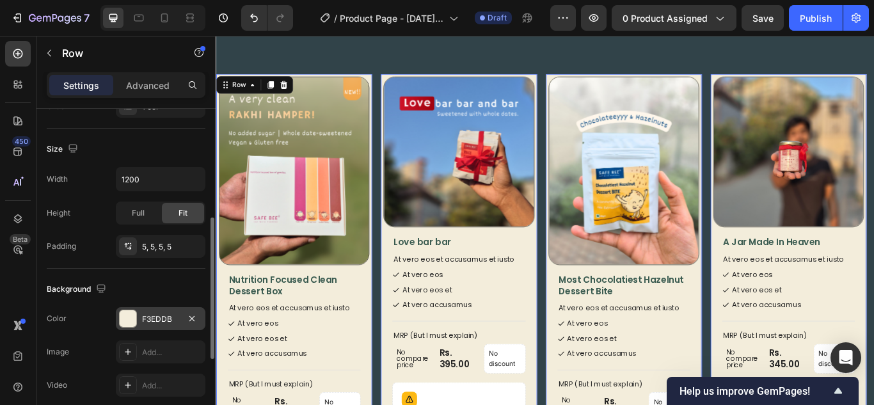
scroll to position [320, 0]
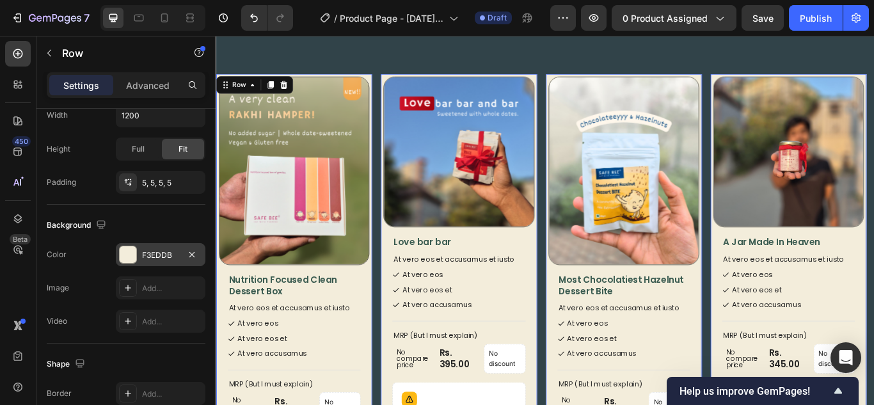
click at [156, 74] on div "Settings Advanced" at bounding box center [126, 85] width 159 height 26
click at [155, 74] on div "Settings Advanced" at bounding box center [126, 85] width 159 height 26
click at [155, 76] on div "Advanced" at bounding box center [148, 85] width 64 height 20
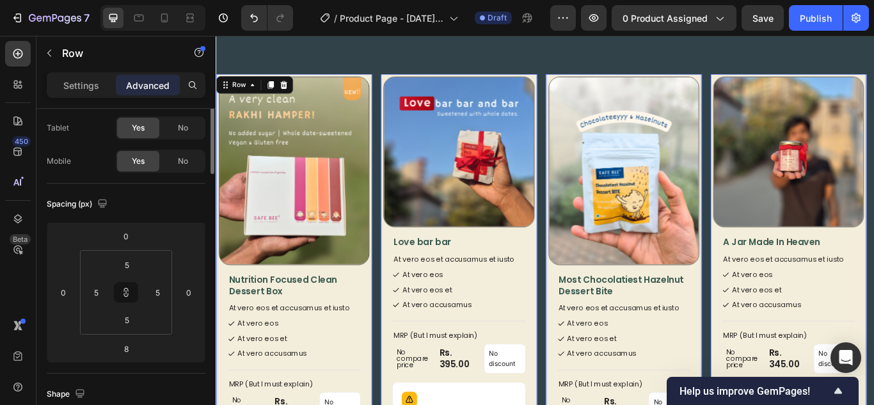
scroll to position [0, 0]
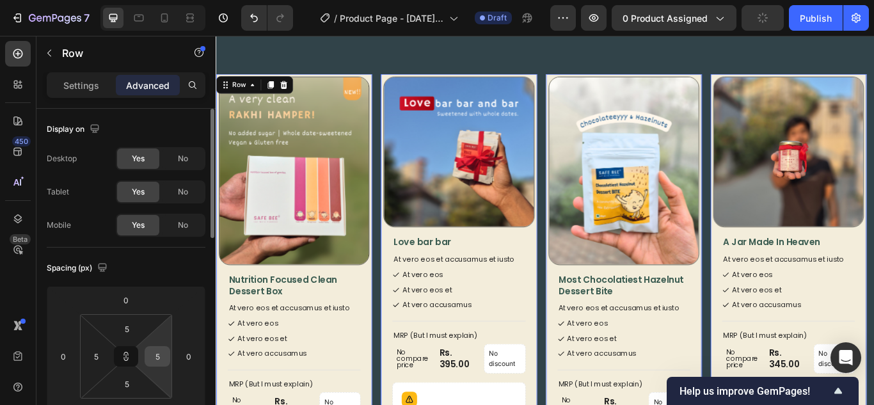
click at [160, 361] on input "5" at bounding box center [157, 356] width 19 height 19
type input "8"
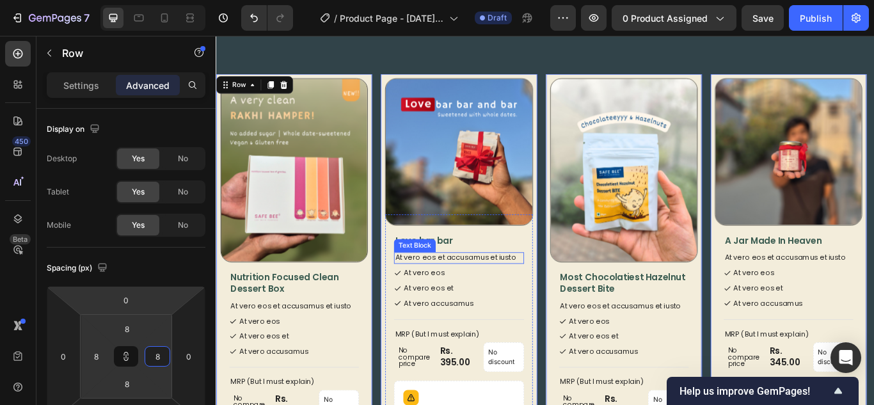
click at [498, 294] on p "At vero eos et accusamus et iusto" at bounding box center [498, 295] width 149 height 11
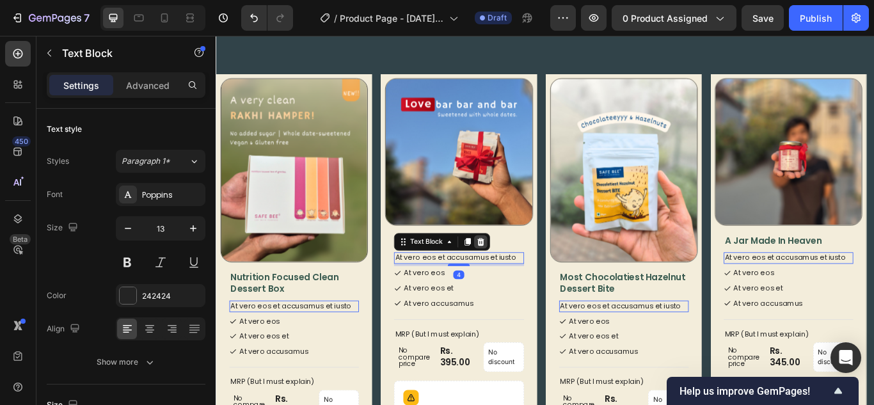
click at [522, 272] on icon at bounding box center [524, 276] width 10 height 10
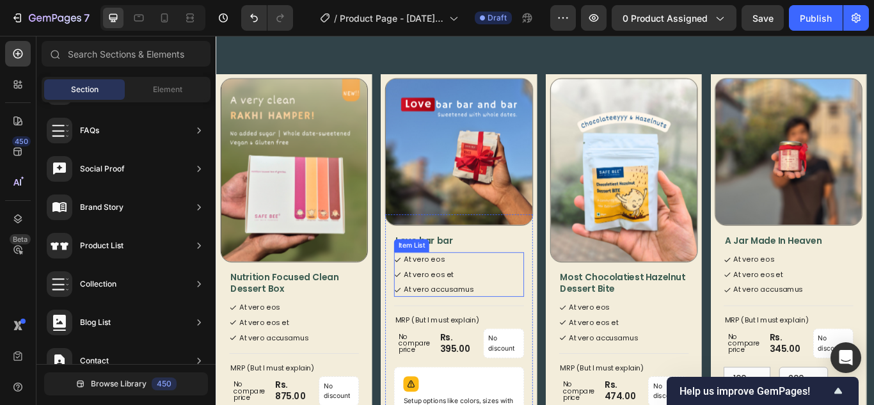
click at [499, 316] on p "At vero eos et" at bounding box center [475, 315] width 81 height 13
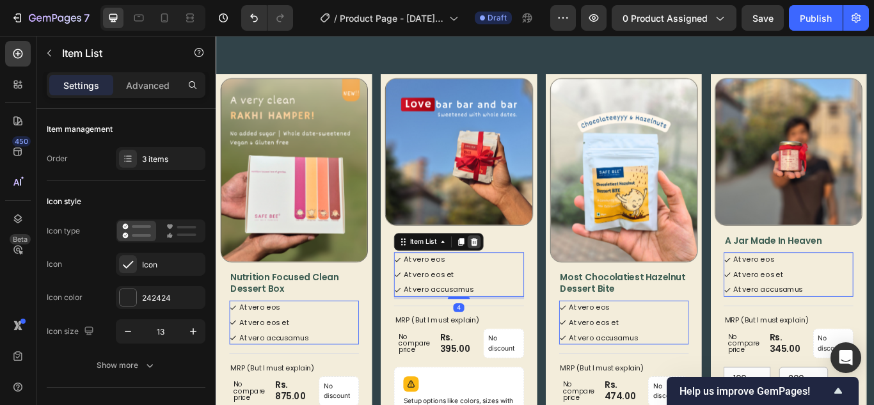
click at [520, 280] on icon at bounding box center [517, 276] width 8 height 9
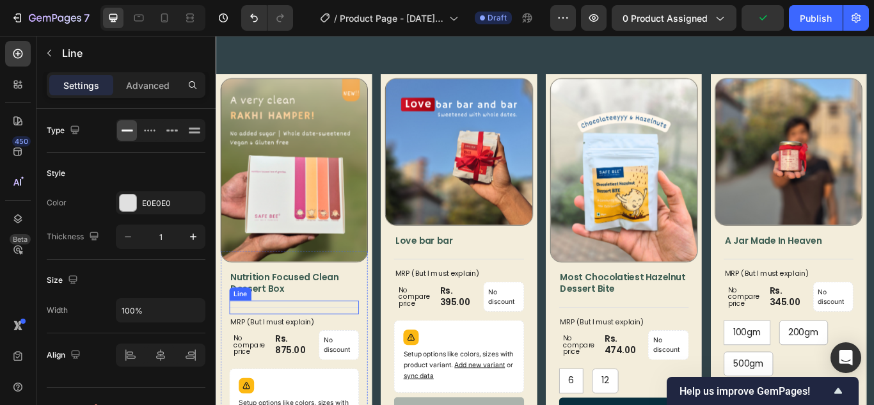
click at [330, 353] on div "Title Line" at bounding box center [306, 353] width 151 height 16
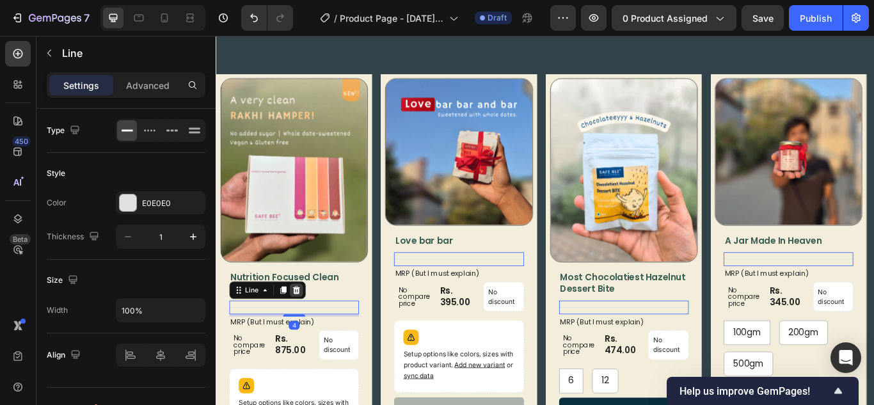
click at [309, 332] on icon at bounding box center [309, 332] width 8 height 9
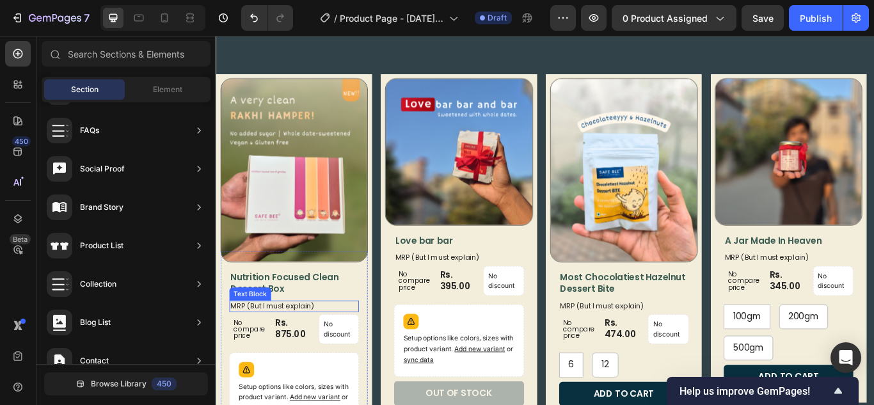
click at [328, 348] on p "MRP (But I must explain)" at bounding box center [306, 351] width 149 height 11
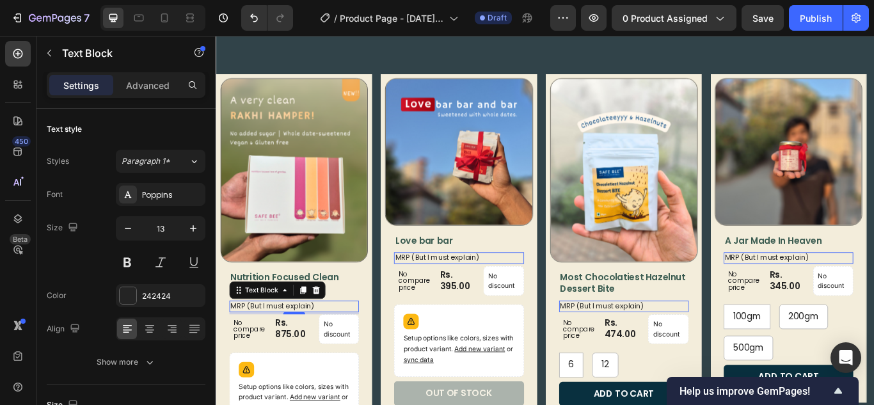
click at [329, 348] on p "MRP (But I must explain)" at bounding box center [306, 351] width 149 height 11
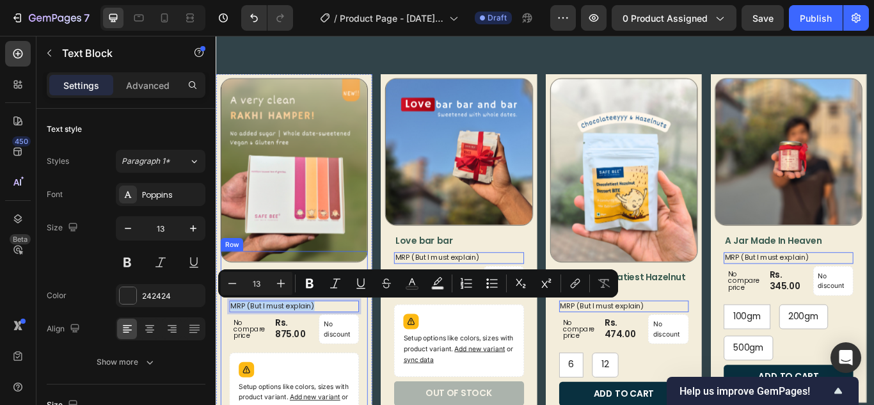
click at [230, 369] on div "Nutrition Focused Clean Dessert Box Product Title MRP (But I must explain) Text…" at bounding box center [307, 410] width 172 height 246
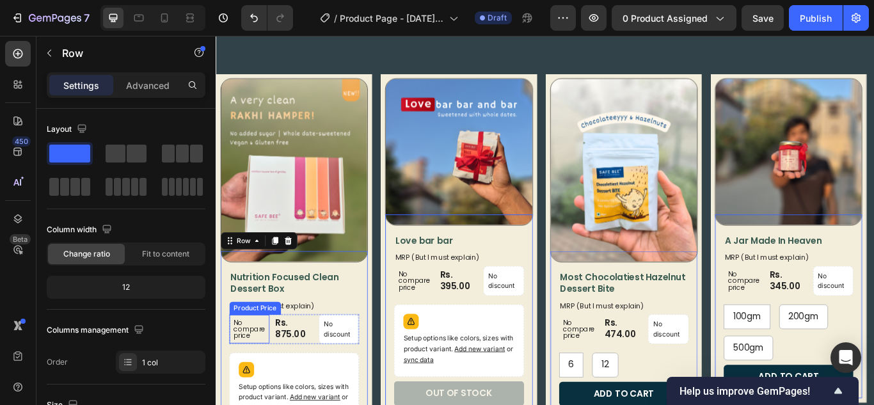
click at [275, 355] on div "Product Price" at bounding box center [261, 354] width 55 height 12
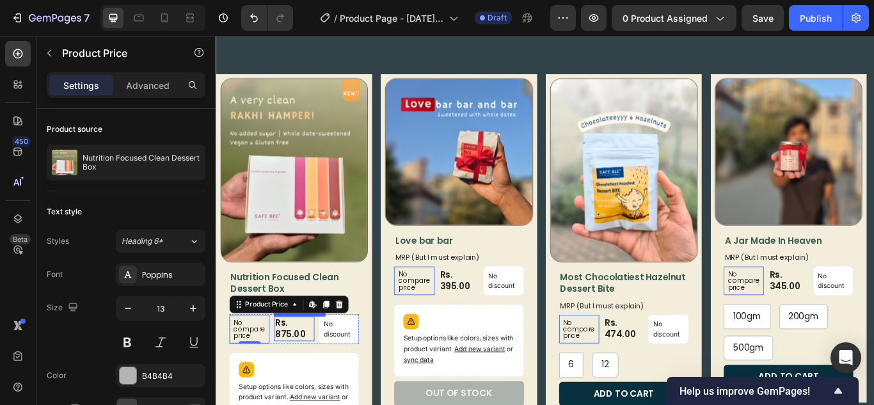
click at [285, 389] on div "Rs. 875.00" at bounding box center [306, 378] width 47 height 29
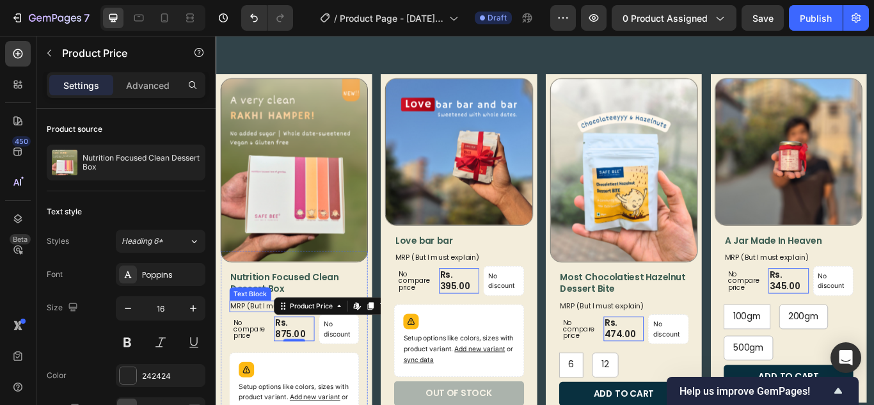
click at [266, 353] on p "MRP (But I must explain)" at bounding box center [306, 351] width 149 height 11
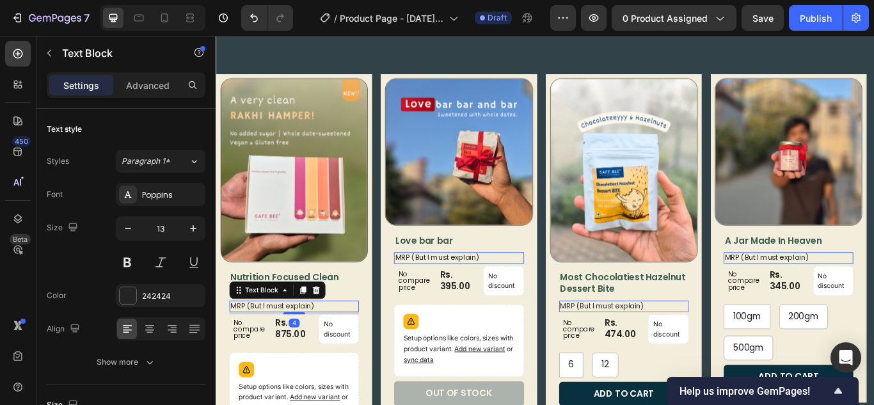
drag, startPoint x: 334, startPoint y: 335, endPoint x: 332, endPoint y: 342, distance: 7.3
click at [334, 335] on icon at bounding box center [332, 332] width 8 height 9
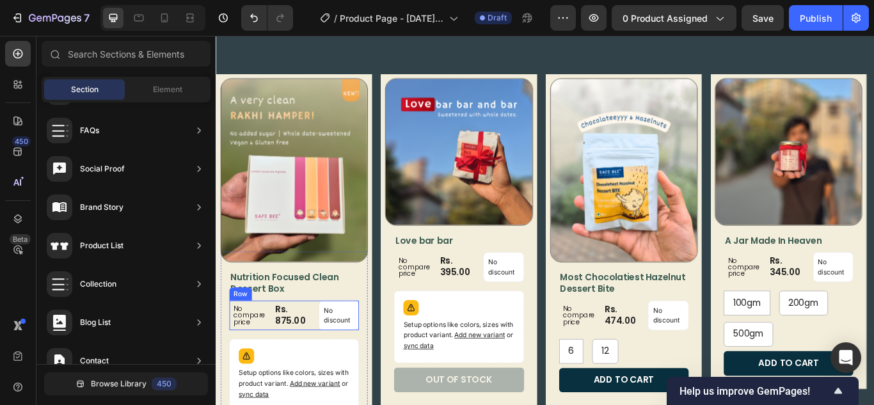
click at [304, 372] on div "Rs. 875.00" at bounding box center [306, 362] width 47 height 29
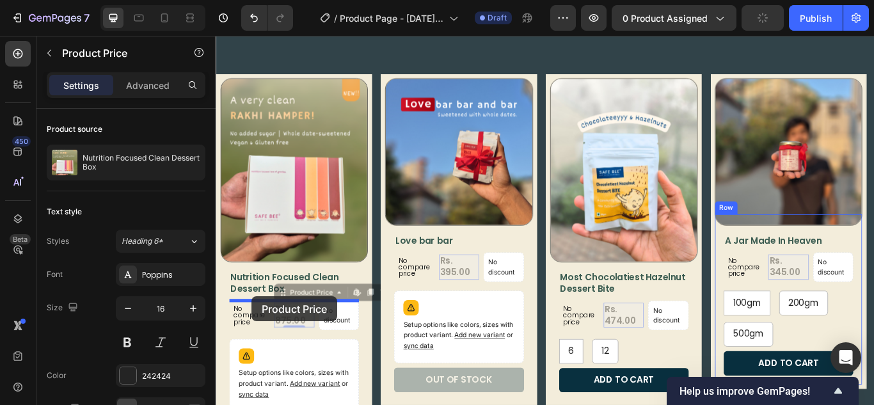
drag, startPoint x: 294, startPoint y: 339, endPoint x: 257, endPoint y: 340, distance: 36.5
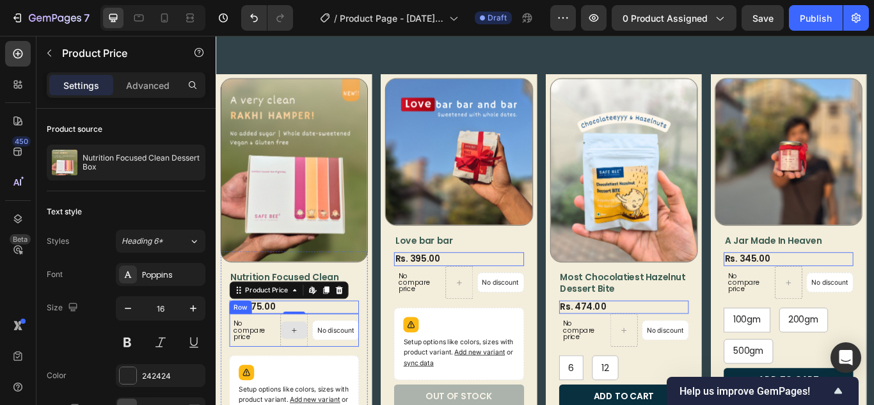
click at [289, 373] on div "No compare price Product Price No discount Not be displayed when published Prod…" at bounding box center [306, 379] width 151 height 38
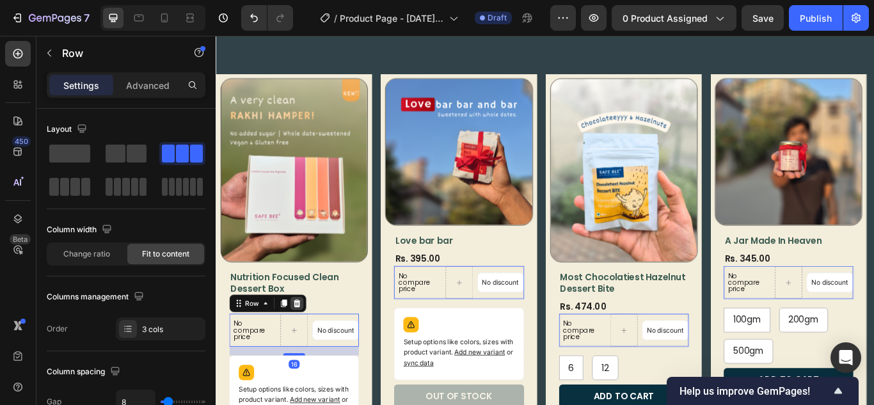
click at [307, 355] on div at bounding box center [309, 348] width 15 height 15
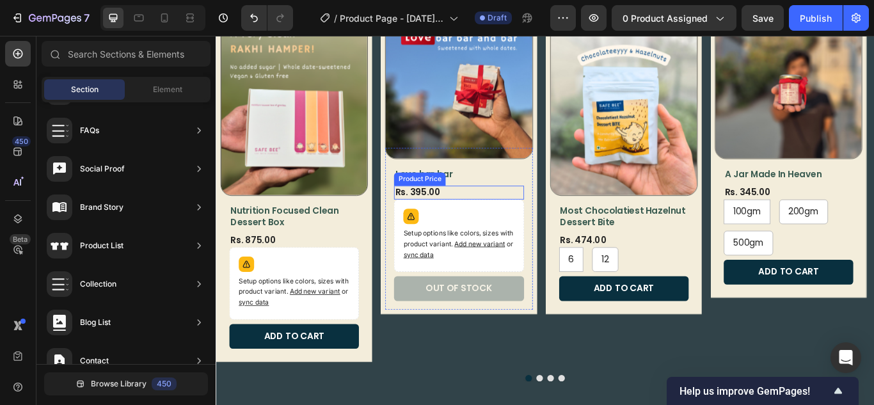
scroll to position [672, 0]
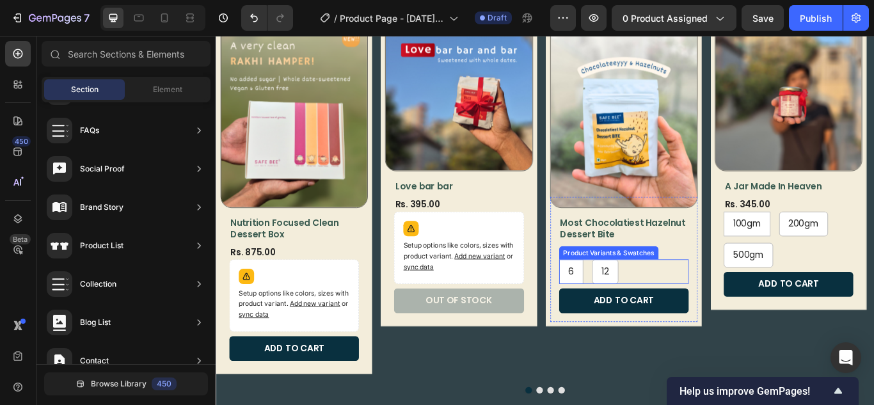
click at [650, 313] on div "6 6 6 12 12 12" at bounding box center [691, 310] width 151 height 29
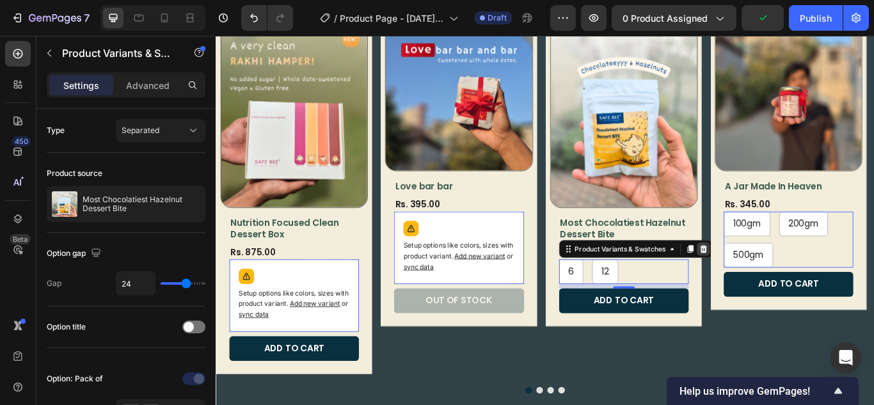
click at [785, 289] on icon at bounding box center [784, 284] width 8 height 9
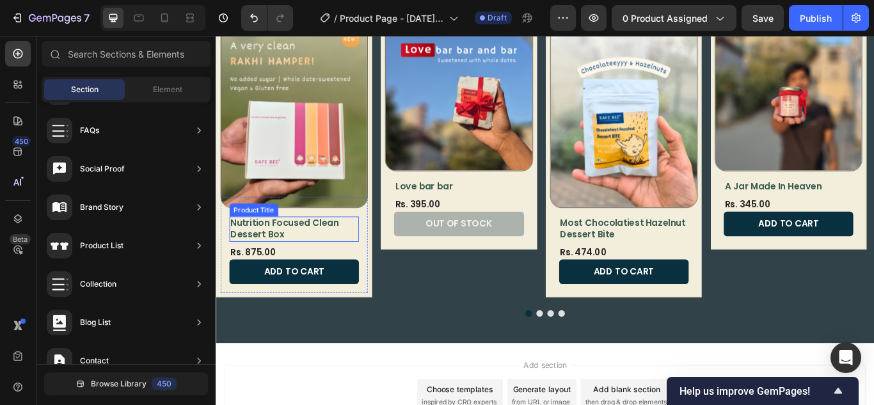
click at [321, 264] on h1 "Nutrition Focused Clean Dessert Box" at bounding box center [306, 260] width 151 height 29
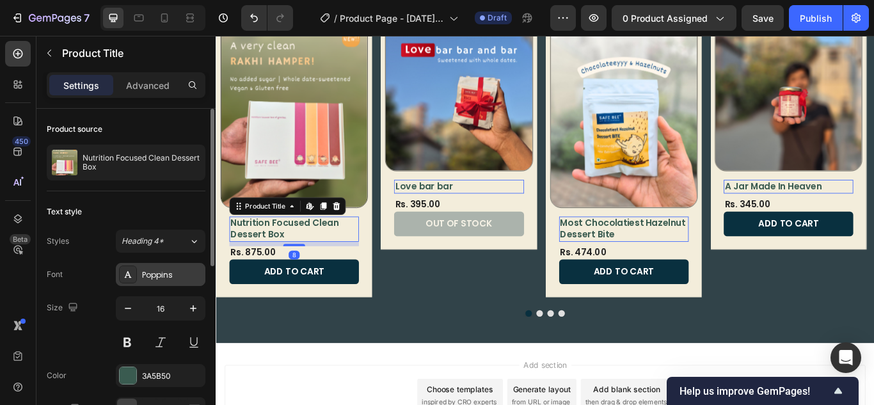
click at [161, 270] on div "Poppins" at bounding box center [172, 276] width 60 height 12
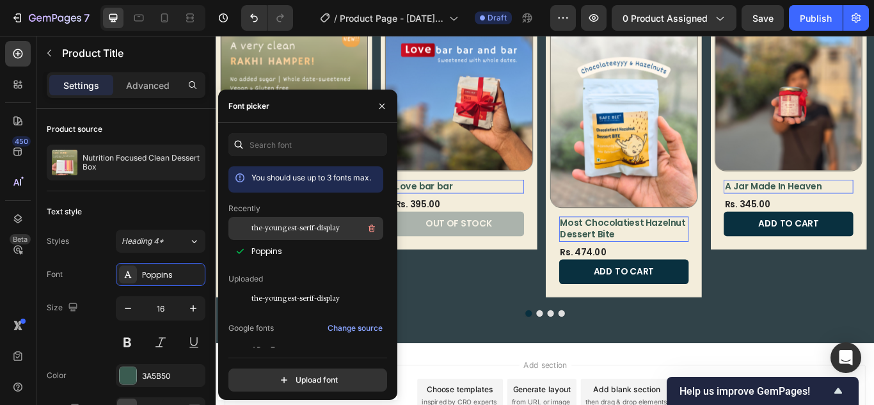
click at [280, 232] on span "the-youngest-serif-display" at bounding box center [296, 229] width 88 height 12
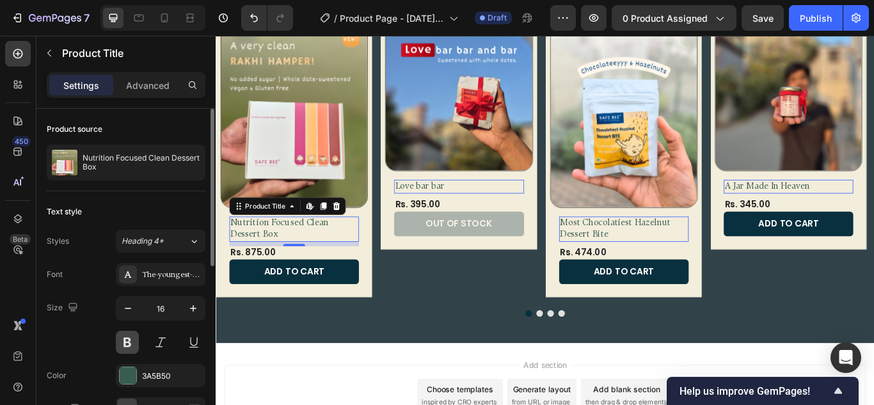
click at [130, 345] on button at bounding box center [127, 342] width 23 height 23
click at [191, 307] on icon "button" at bounding box center [193, 308] width 13 height 13
type input "18"
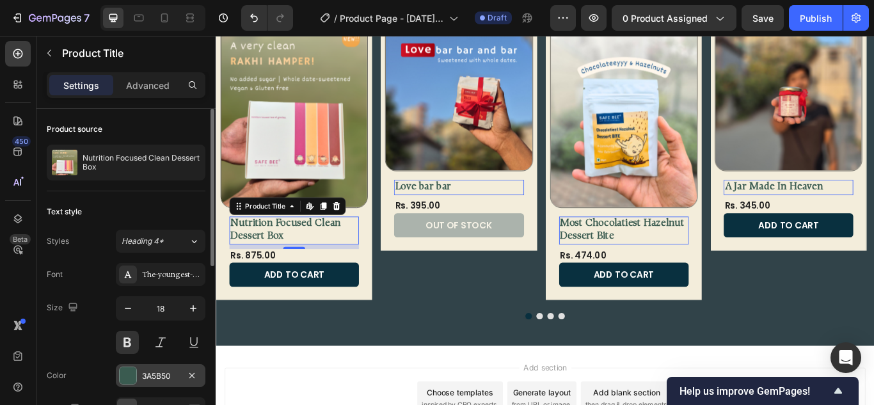
drag, startPoint x: 132, startPoint y: 377, endPoint x: 145, endPoint y: 361, distance: 20.9
click at [132, 376] on div at bounding box center [128, 375] width 17 height 17
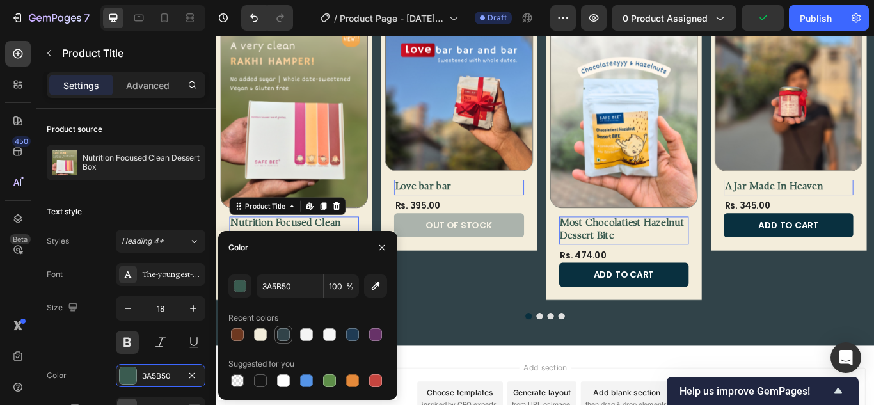
click at [281, 334] on div at bounding box center [283, 334] width 13 height 13
type input "314349"
click at [94, 321] on div "Size 18" at bounding box center [126, 325] width 159 height 58
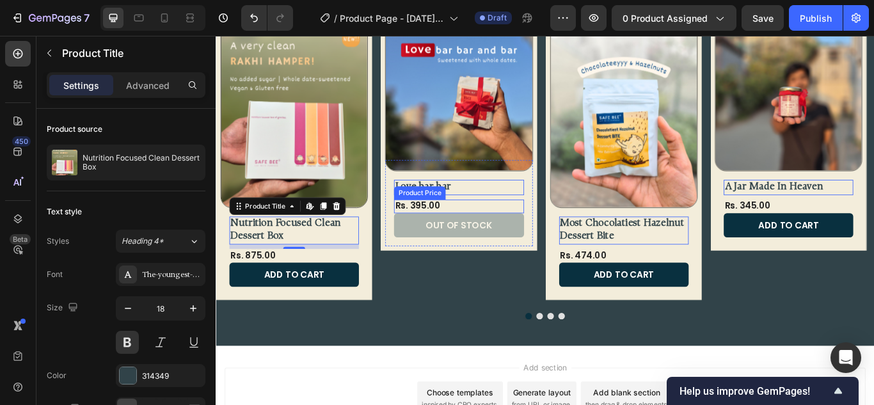
click at [487, 232] on div "Rs. 395.00" at bounding box center [498, 235] width 151 height 16
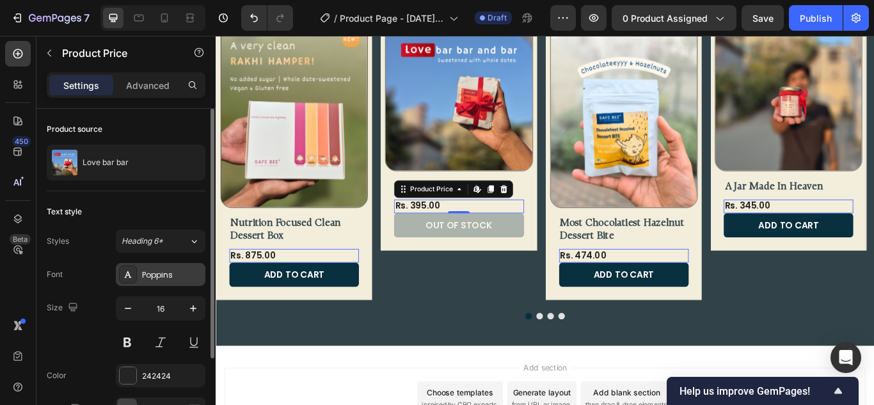
click at [165, 284] on div "Poppins" at bounding box center [161, 274] width 90 height 23
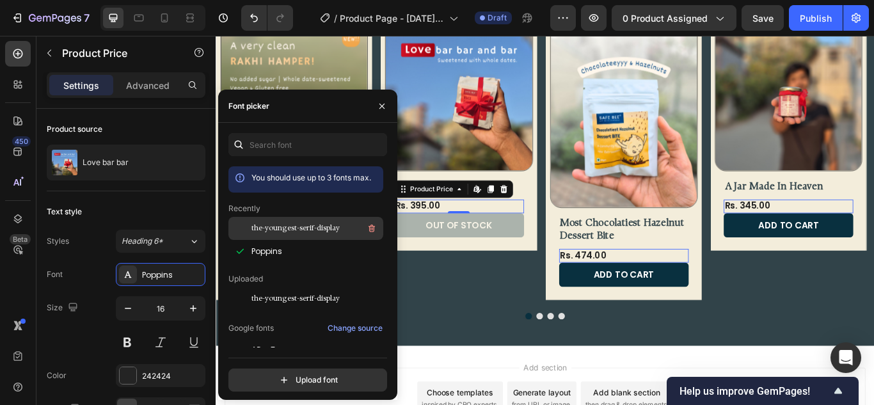
click at [281, 229] on span "the-youngest-serif-display" at bounding box center [296, 229] width 88 height 12
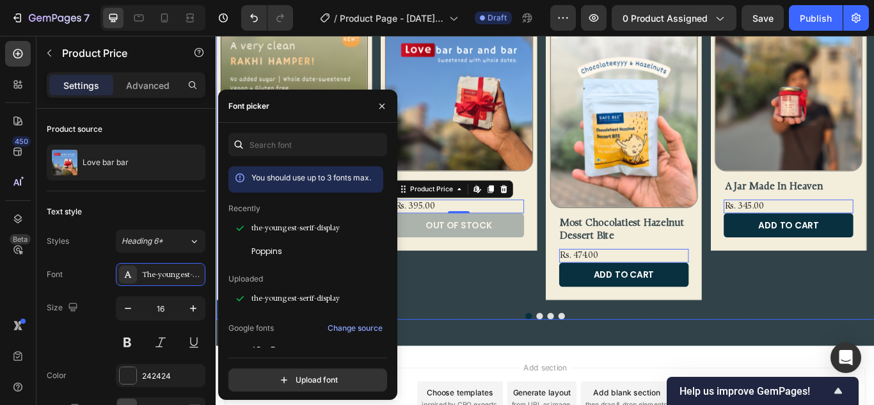
click at [492, 296] on div "Product Images Love bar bar Product Title Rs. 395.00 Product Price Edit content…" at bounding box center [499, 183] width 182 height 332
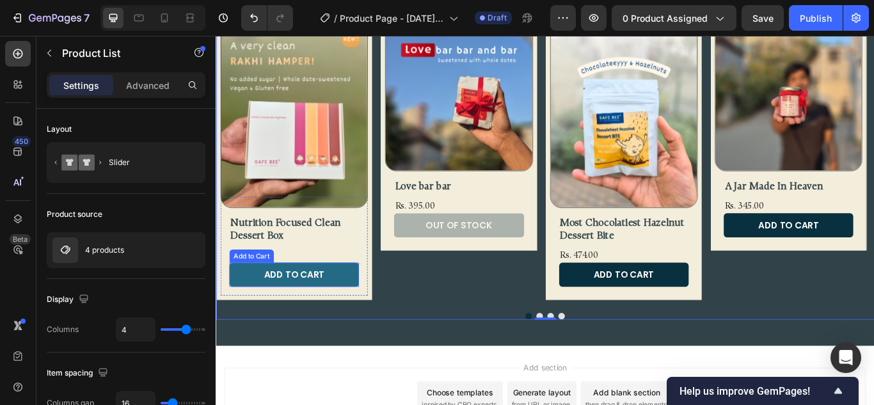
click at [380, 325] on button "Add to cart" at bounding box center [306, 314] width 151 height 29
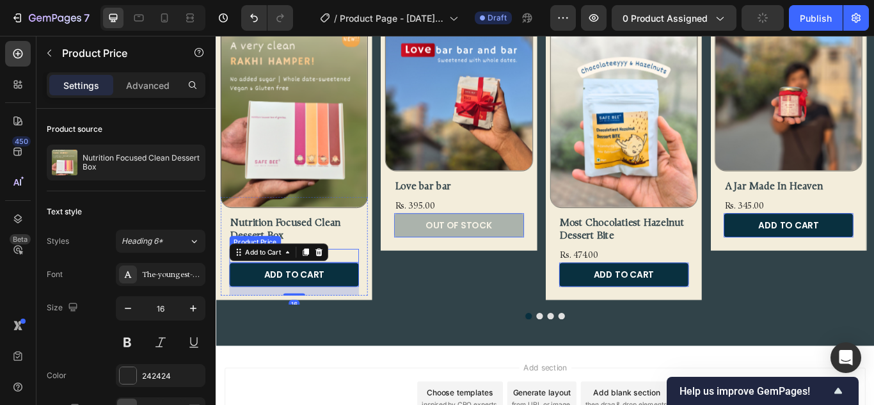
click at [375, 289] on div "Rs. 875.00" at bounding box center [306, 292] width 151 height 16
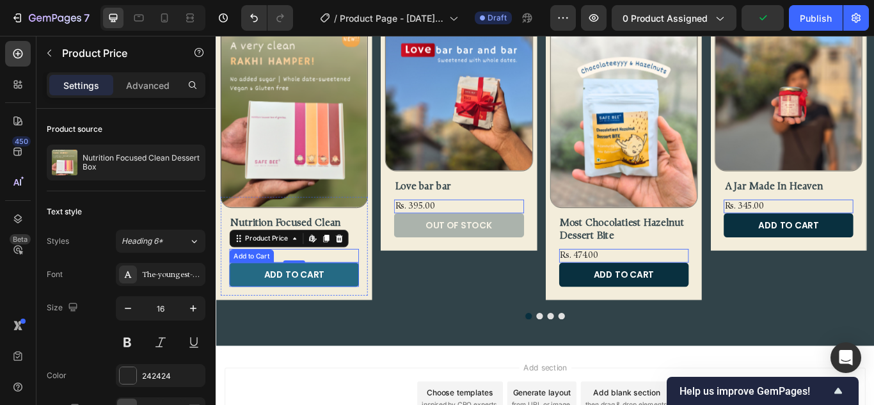
click at [374, 312] on button "Add to cart" at bounding box center [306, 314] width 151 height 29
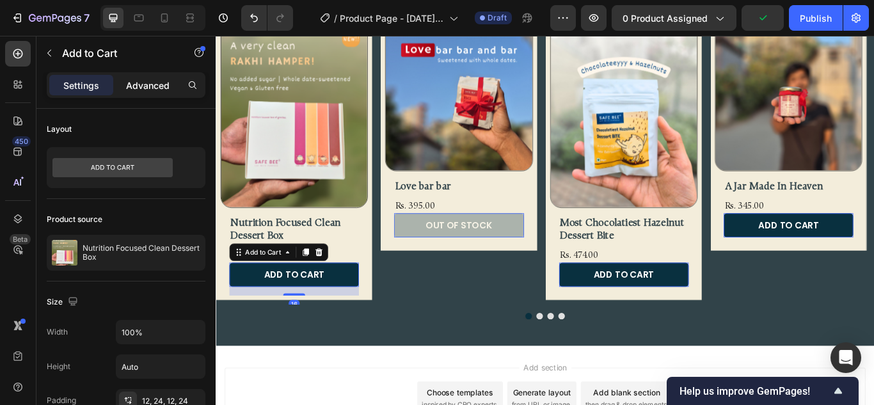
click at [145, 88] on p "Advanced" at bounding box center [148, 85] width 44 height 13
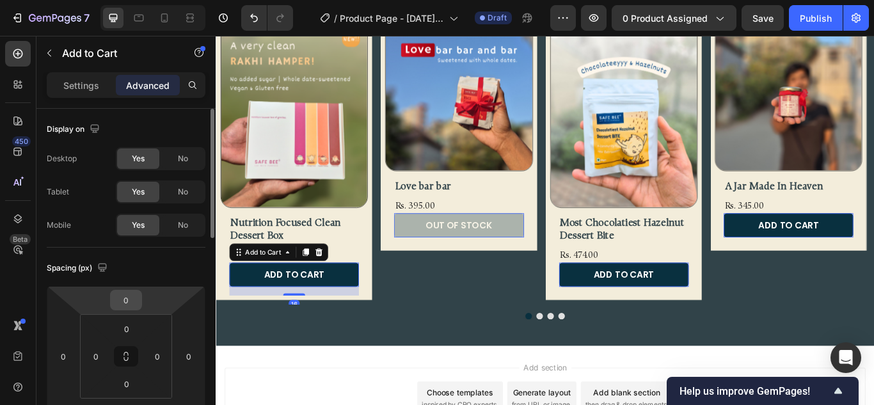
click at [125, 301] on input "0" at bounding box center [126, 300] width 26 height 19
type input "16"
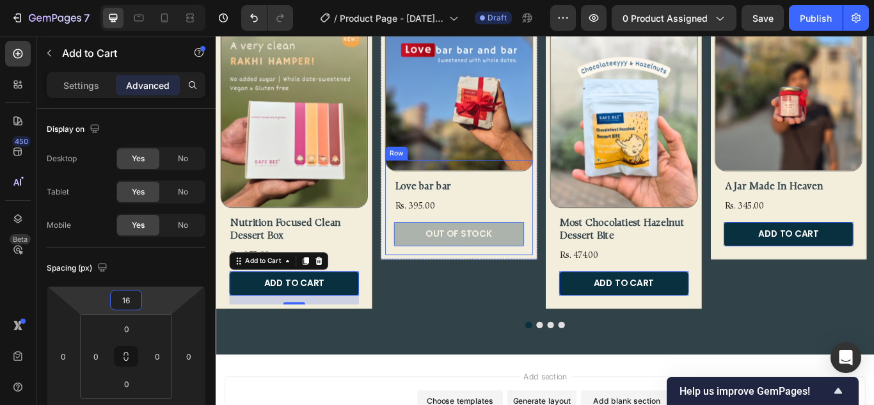
click at [481, 289] on div "Out of stock Add to Cart 0" at bounding box center [498, 267] width 151 height 49
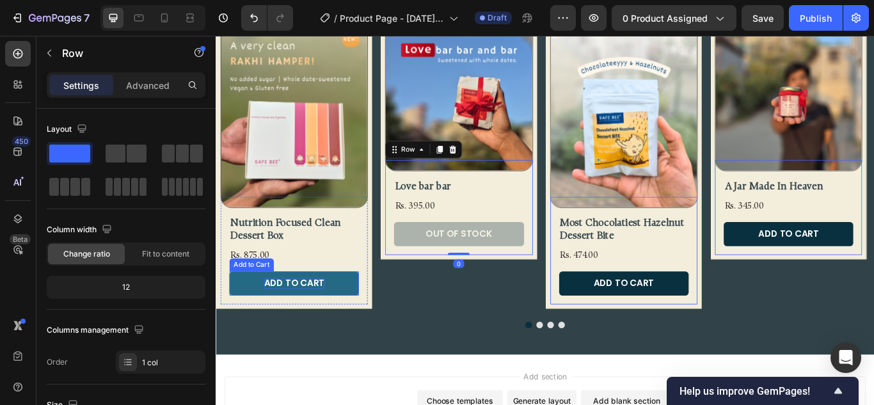
click at [317, 328] on div "Add to cart" at bounding box center [306, 324] width 70 height 13
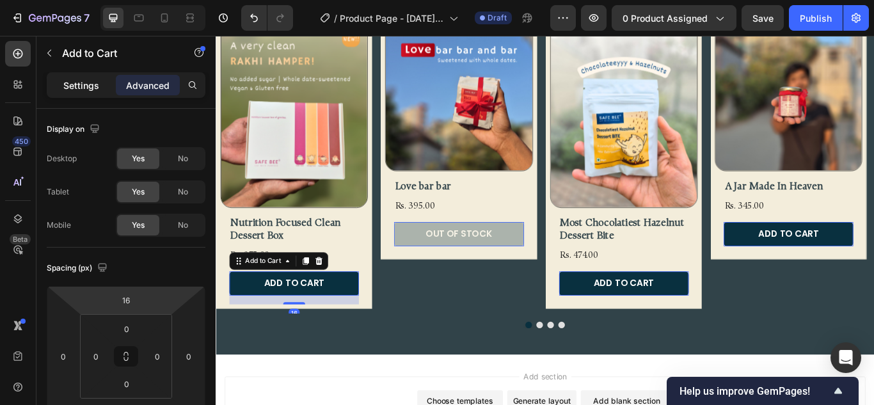
click at [60, 85] on div "Settings" at bounding box center [81, 85] width 64 height 20
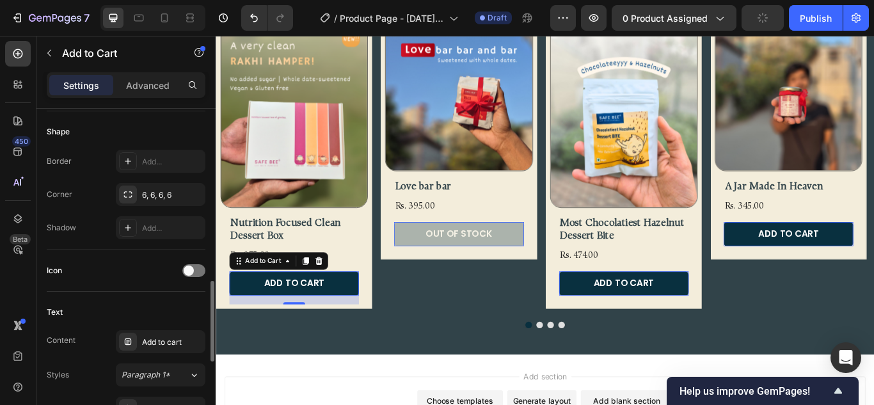
scroll to position [448, 0]
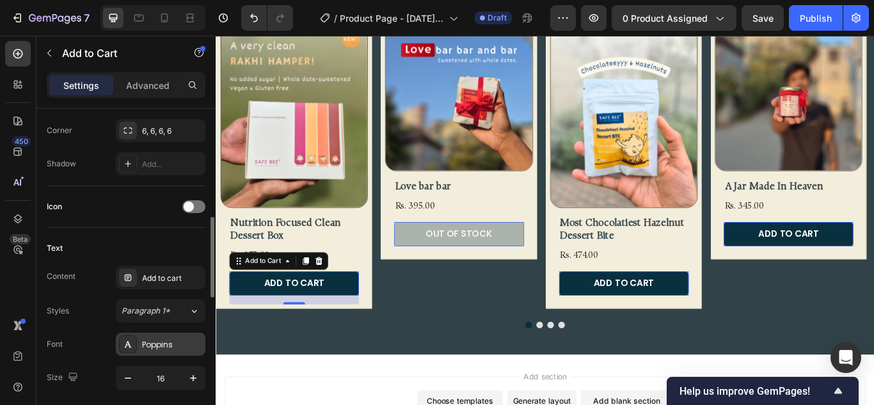
click at [154, 335] on div "Poppins" at bounding box center [161, 344] width 90 height 23
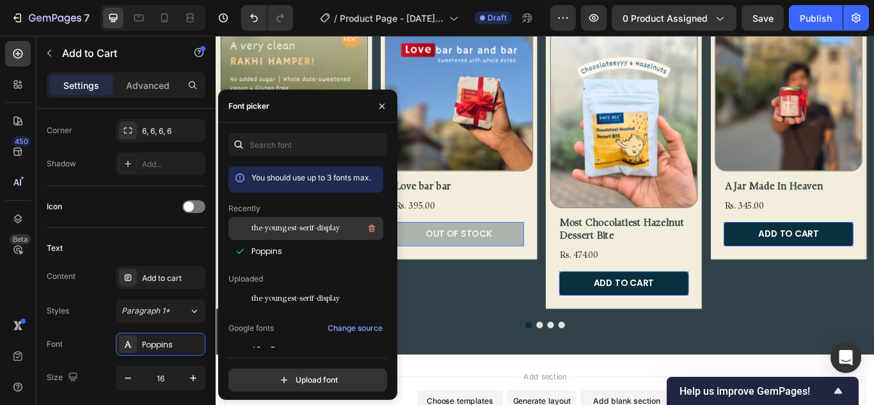
click at [305, 233] on span "the-youngest-serif-display" at bounding box center [296, 229] width 88 height 12
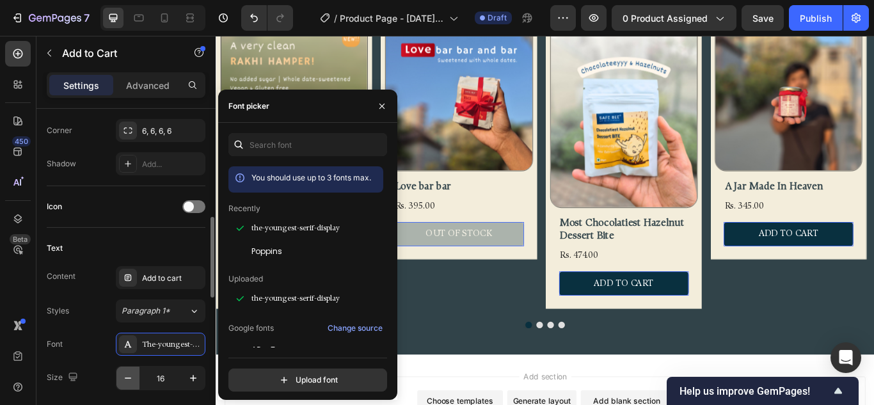
click at [133, 385] on button "button" at bounding box center [128, 378] width 23 height 23
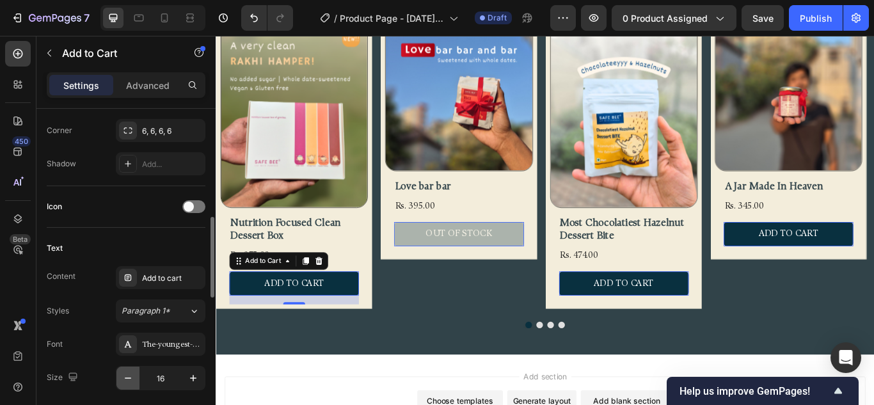
click at [133, 384] on icon "button" at bounding box center [128, 378] width 13 height 13
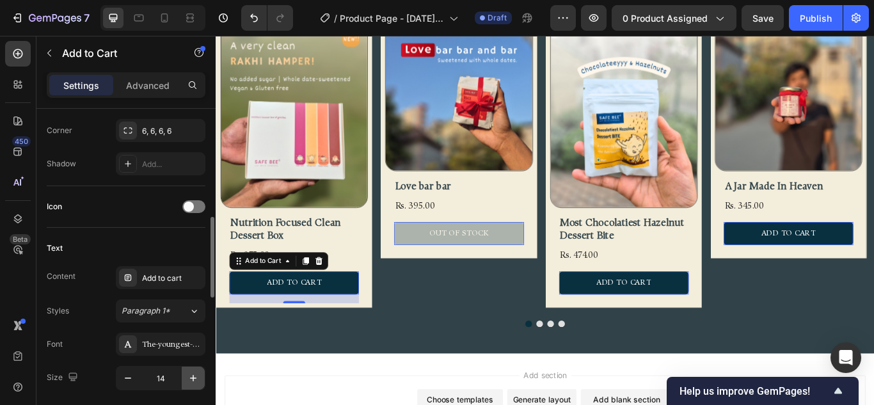
click at [195, 376] on icon "button" at bounding box center [193, 378] width 13 height 13
type input "16"
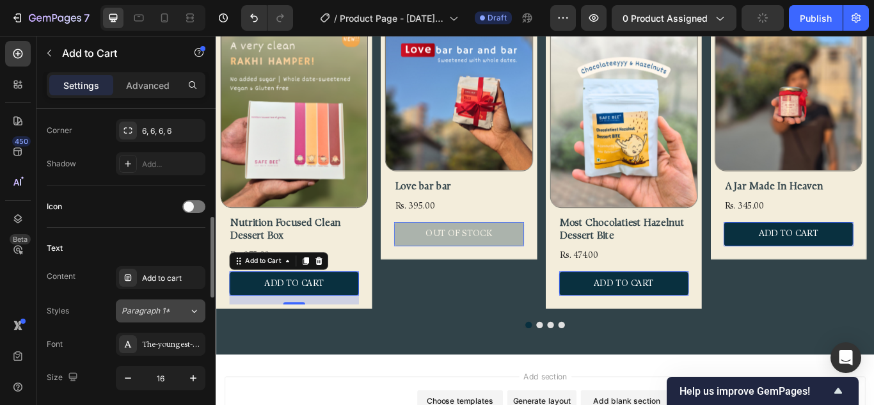
click at [159, 309] on span "Paragraph 1*" at bounding box center [146, 311] width 49 height 12
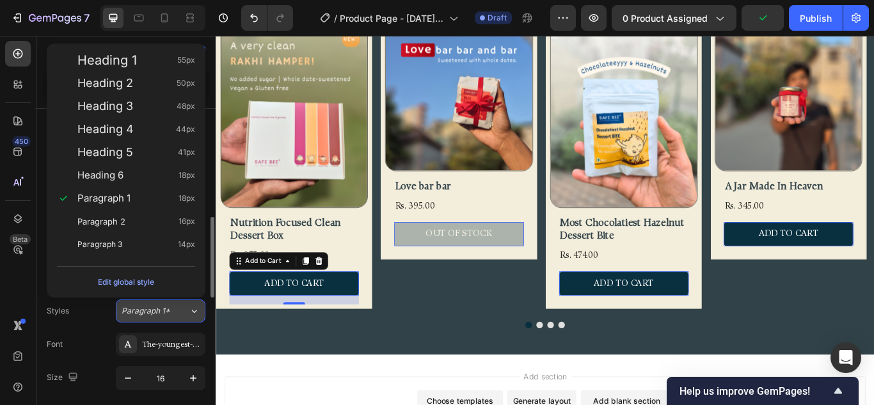
click at [158, 311] on span "Paragraph 1*" at bounding box center [146, 311] width 49 height 12
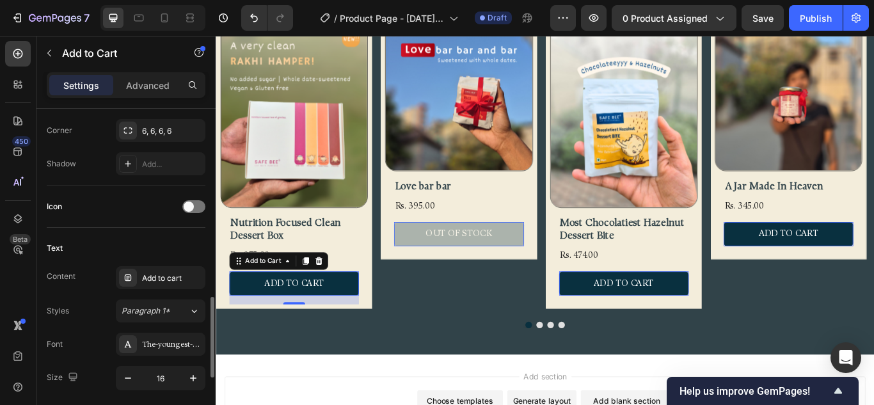
scroll to position [576, 0]
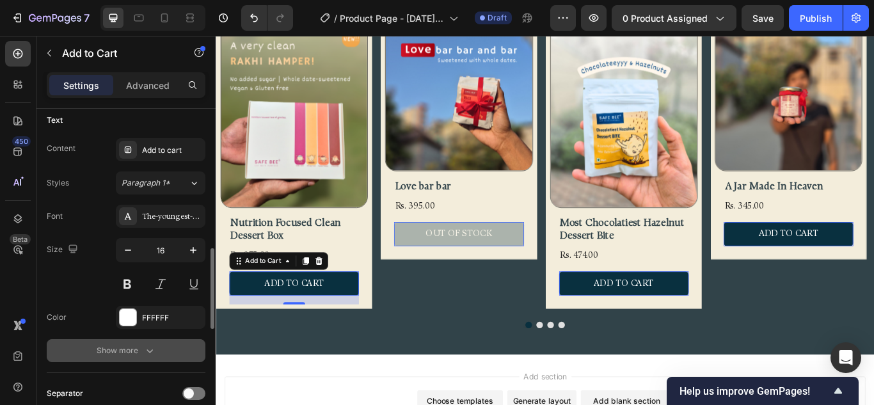
click at [149, 359] on button "Show more" at bounding box center [126, 350] width 159 height 23
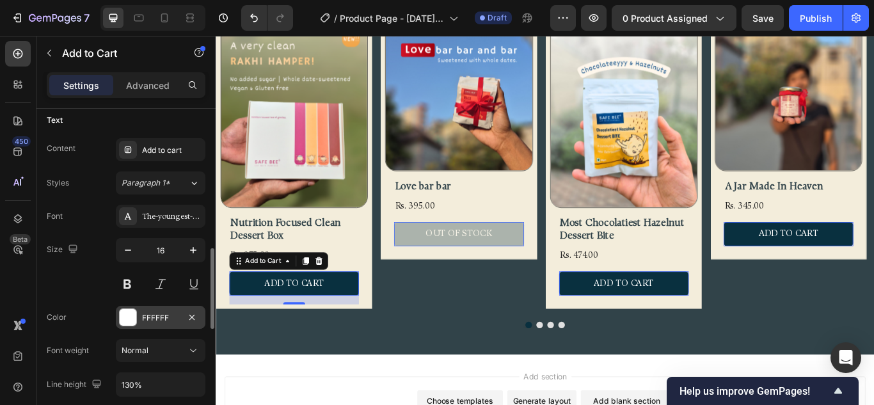
click at [130, 319] on div at bounding box center [128, 317] width 17 height 17
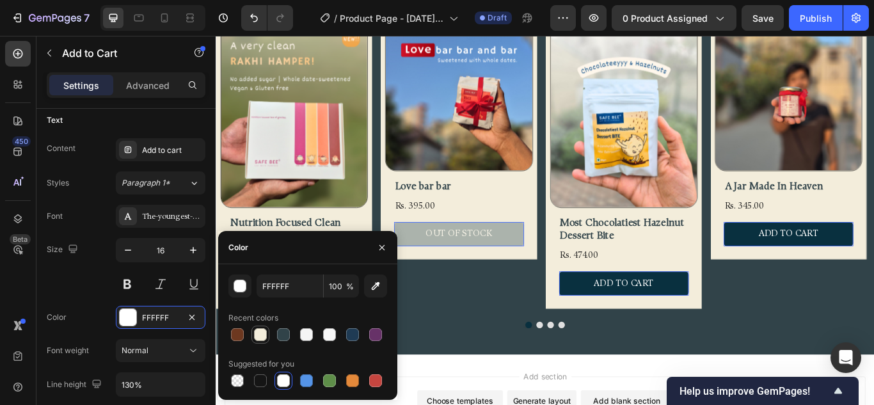
click at [260, 332] on div at bounding box center [260, 334] width 13 height 13
type input "F3EDDB"
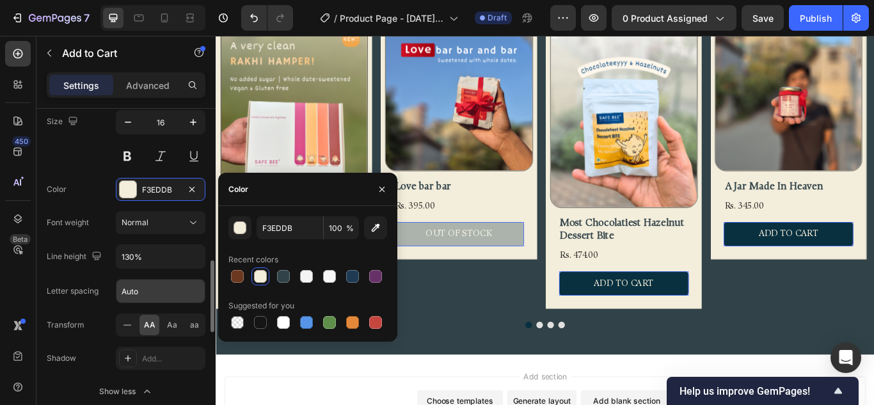
click at [136, 289] on input "Auto" at bounding box center [161, 291] width 88 height 23
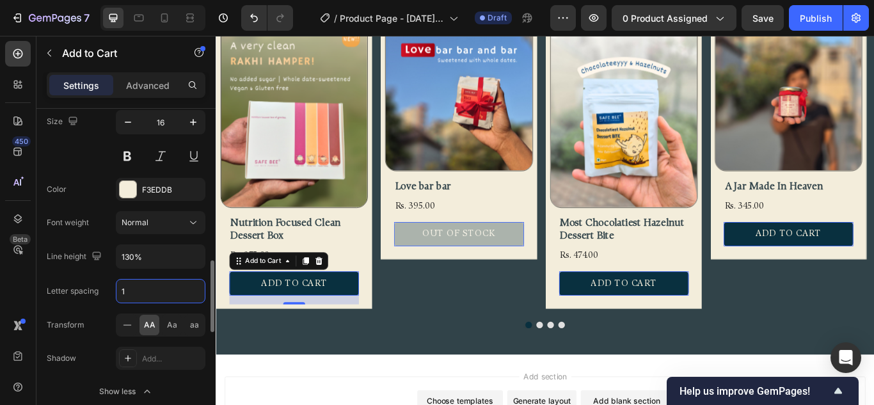
type input "1"
click at [83, 204] on div "Font The-youngest-serif-display Size 16 Color F3EDDB Font weight Normal Line he…" at bounding box center [126, 240] width 159 height 326
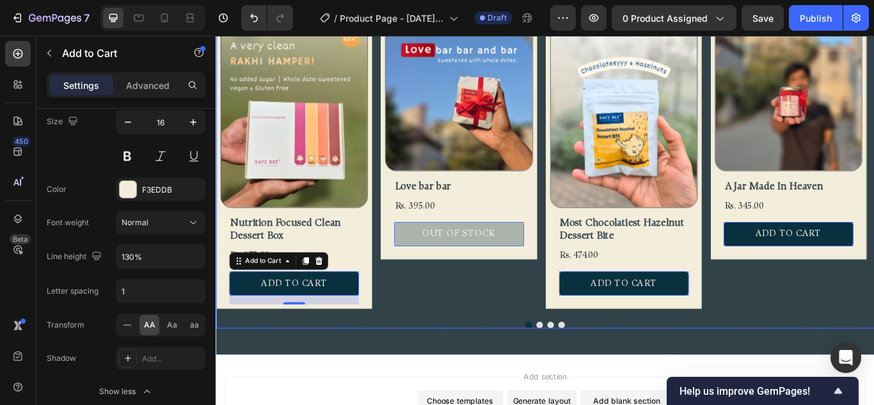
click at [545, 328] on div "Product Images Love bar bar Product Title Rs. 395.00 Product Price Product Pric…" at bounding box center [499, 188] width 182 height 342
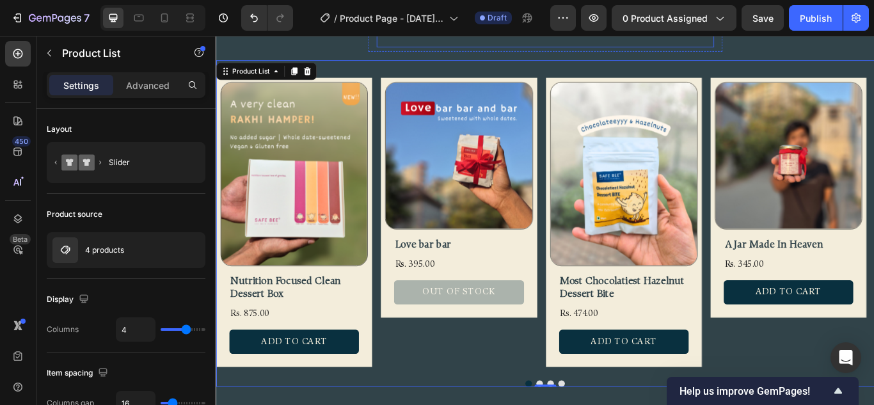
scroll to position [608, 0]
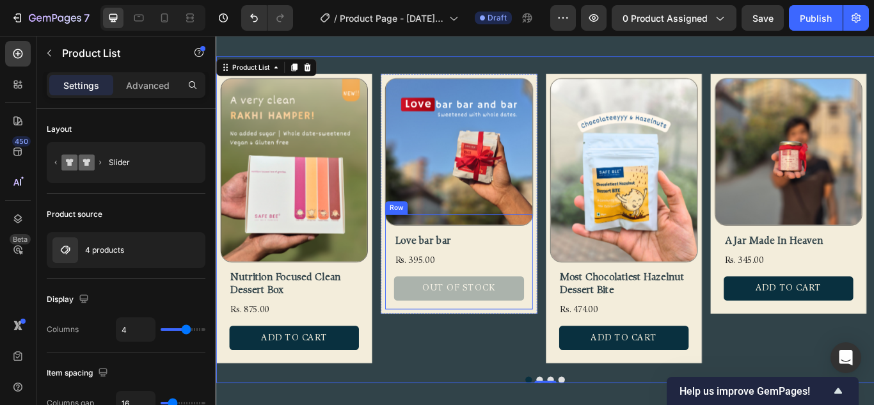
click at [418, 352] on div "Love bar bar Product Title Rs. 395.00 Product Price Product Price Out of stock …" at bounding box center [499, 300] width 172 height 111
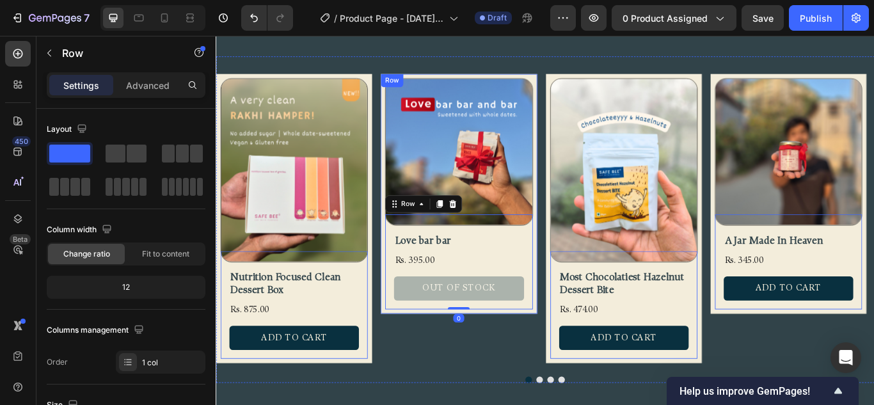
click at [410, 357] on div "Product Images Love bar bar Product Title Rs. 395.00 Product Price Product Pric…" at bounding box center [499, 221] width 182 height 280
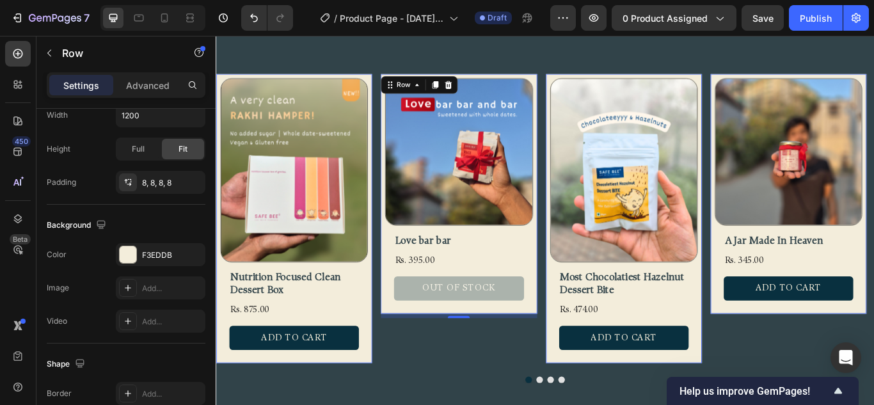
scroll to position [448, 0]
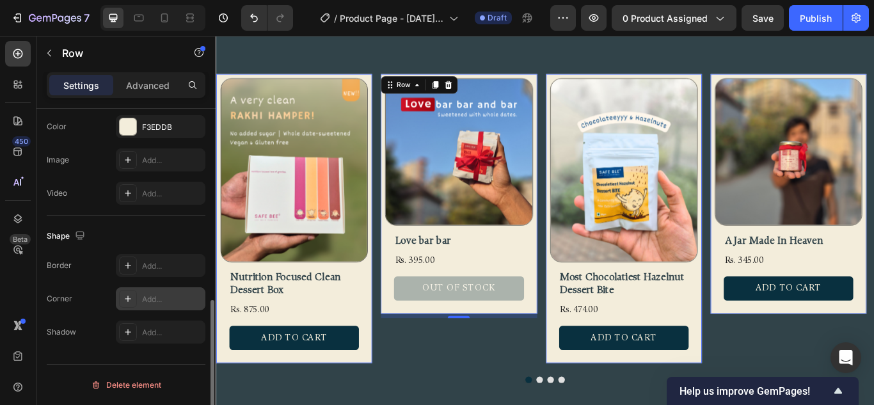
click at [132, 300] on icon at bounding box center [128, 299] width 10 height 10
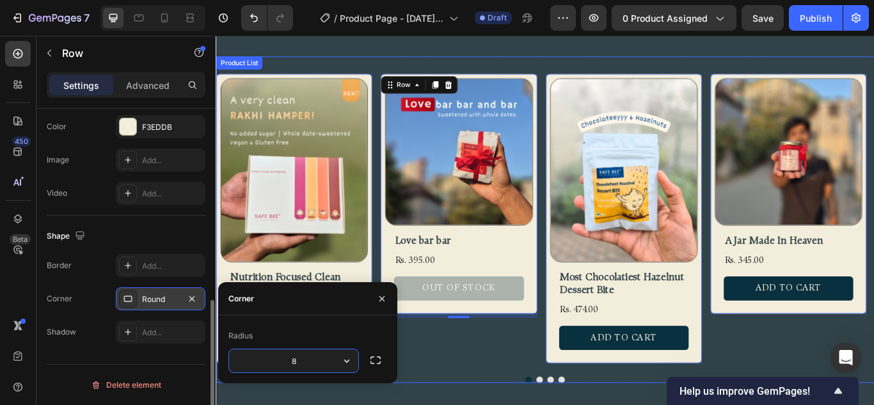
click at [551, 383] on div "Product Images Love bar bar Product Title Rs. 395.00 Product Price Product Pric…" at bounding box center [499, 252] width 182 height 342
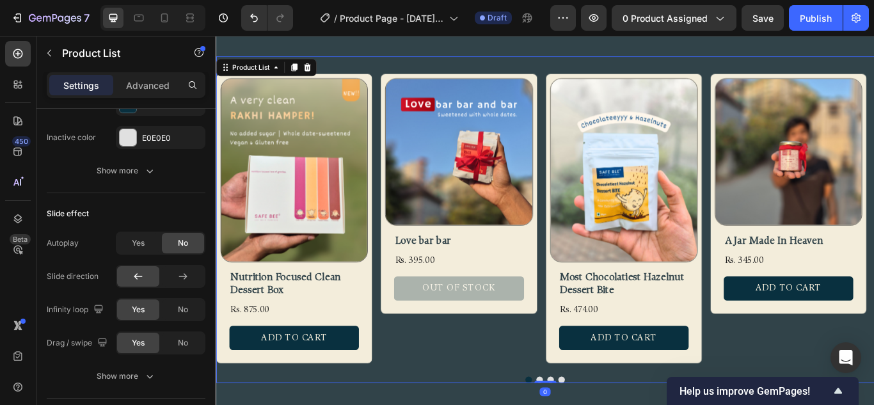
scroll to position [0, 0]
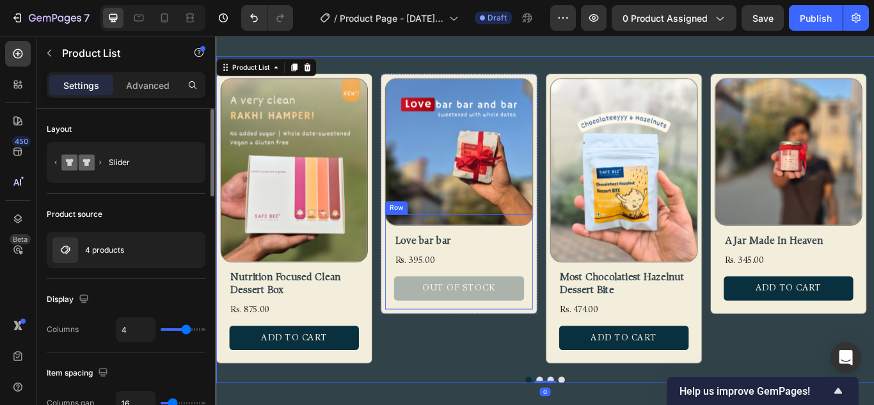
click at [352, 252] on img at bounding box center [307, 192] width 170 height 213
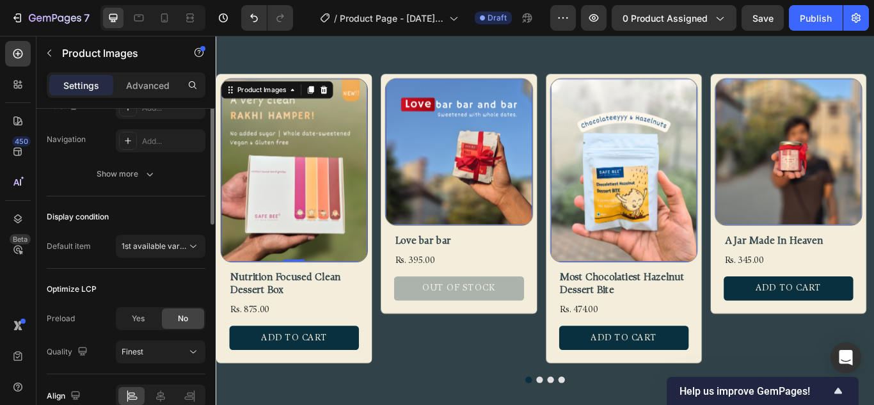
scroll to position [132, 0]
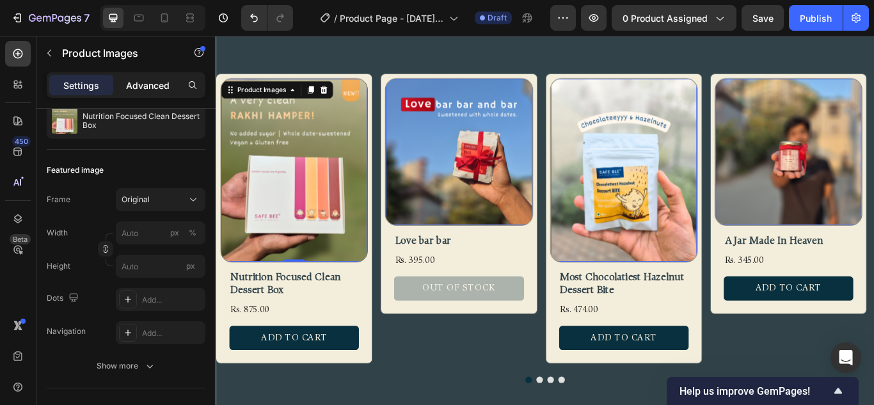
click at [140, 86] on p "Advanced" at bounding box center [148, 85] width 44 height 13
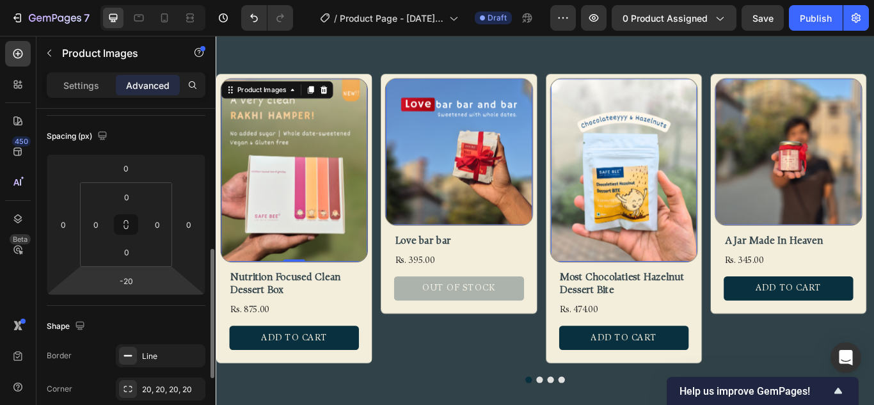
scroll to position [260, 0]
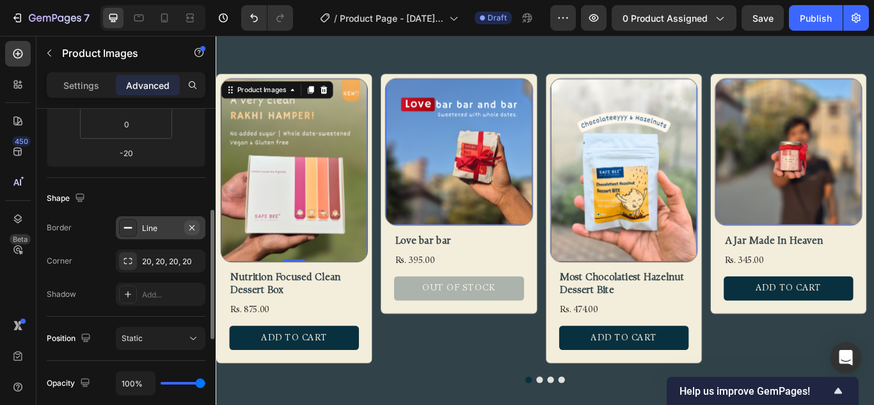
click at [191, 220] on button "button" at bounding box center [191, 227] width 15 height 15
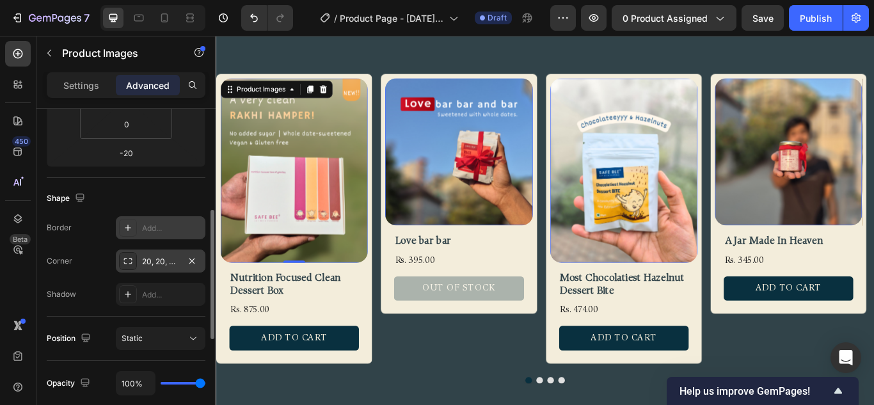
click at [170, 268] on div "20, 20, 20, 20" at bounding box center [161, 261] width 90 height 23
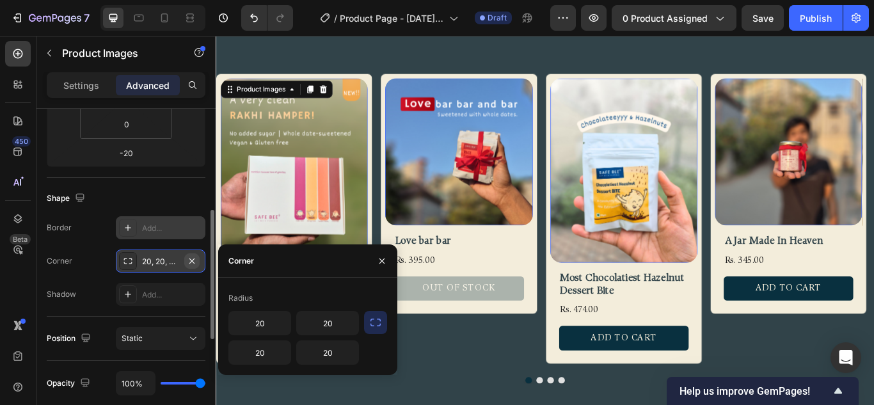
click at [193, 259] on icon "button" at bounding box center [192, 261] width 10 height 10
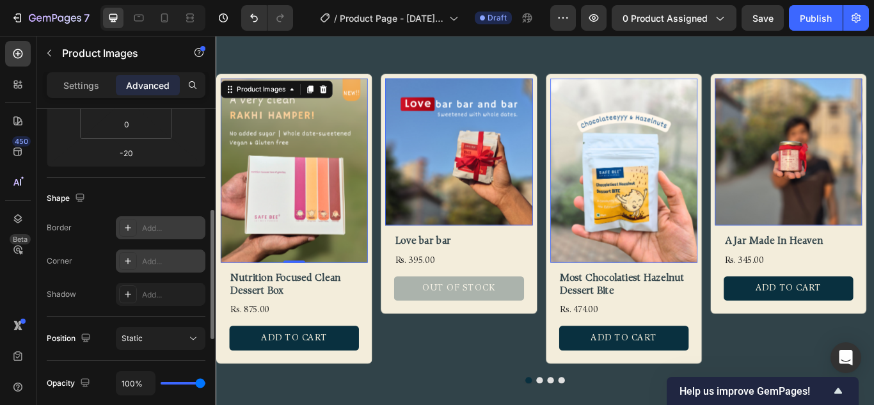
click at [156, 265] on div "Add..." at bounding box center [172, 262] width 60 height 12
type input "8"
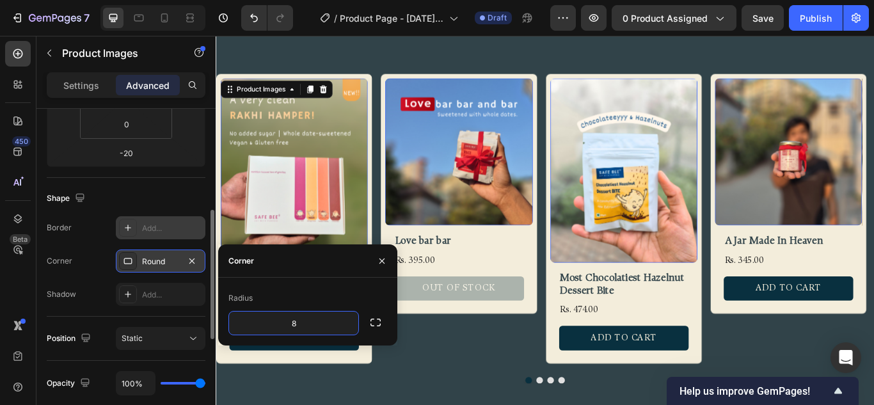
click at [101, 268] on div "Corner Round" at bounding box center [126, 261] width 159 height 23
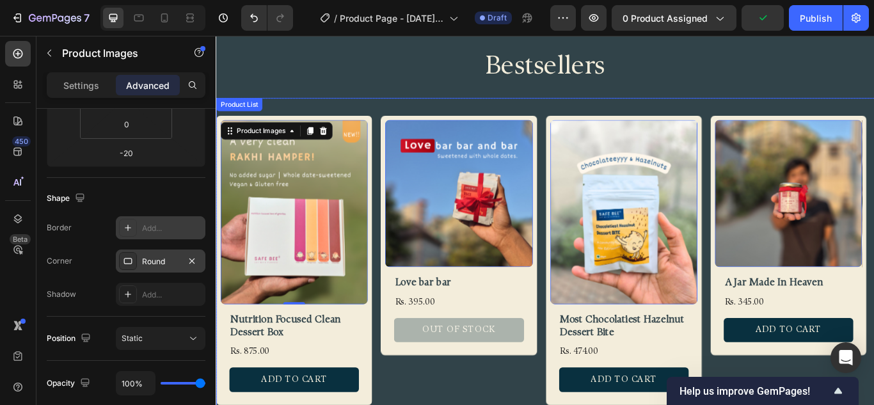
scroll to position [480, 0]
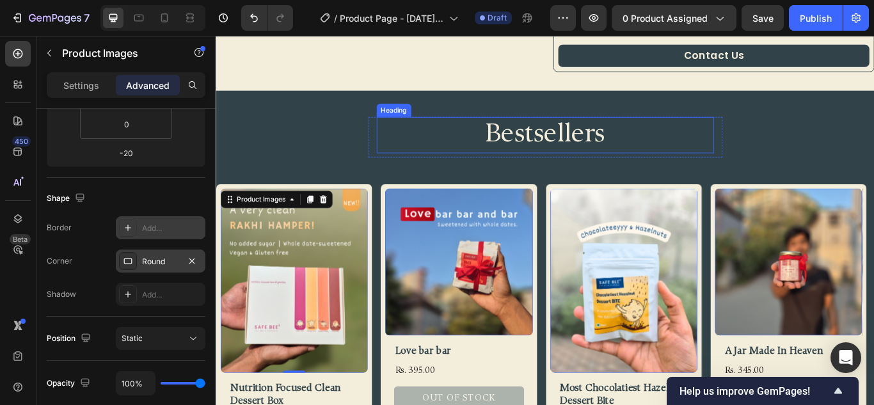
click at [631, 145] on h2 "Bestsellers" at bounding box center [600, 152] width 394 height 42
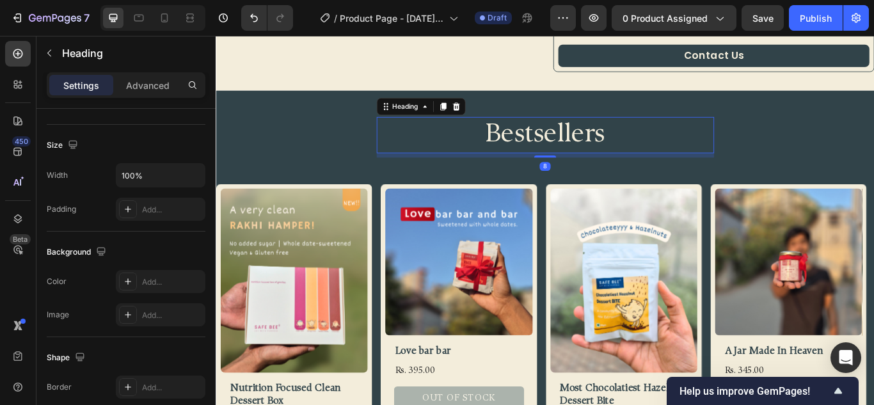
scroll to position [0, 0]
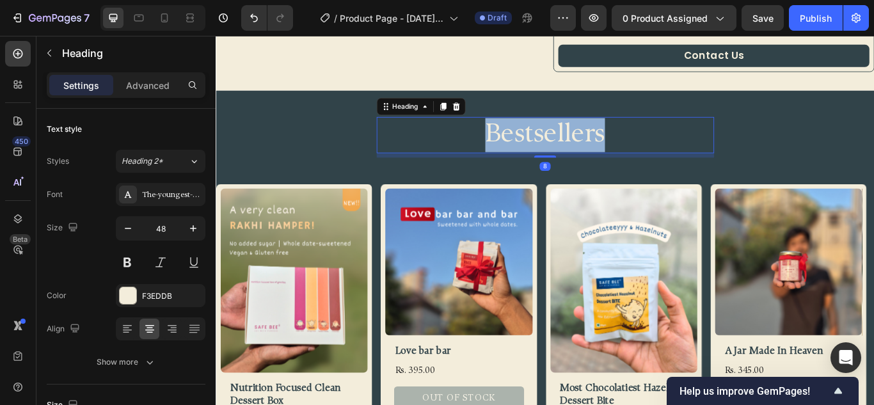
click at [631, 145] on h2 "Bestsellers" at bounding box center [600, 152] width 394 height 42
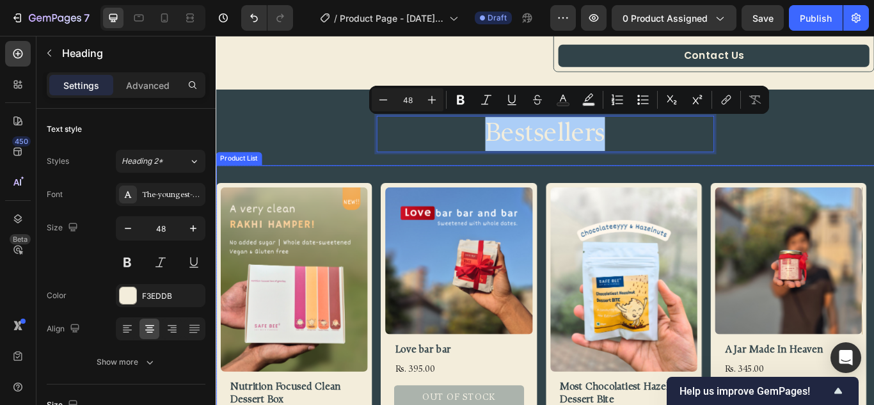
click at [401, 202] on div "Product Images Nutrition Focused Clean Dessert Box Product Title Rs. 875.00 Pro…" at bounding box center [600, 378] width 768 height 382
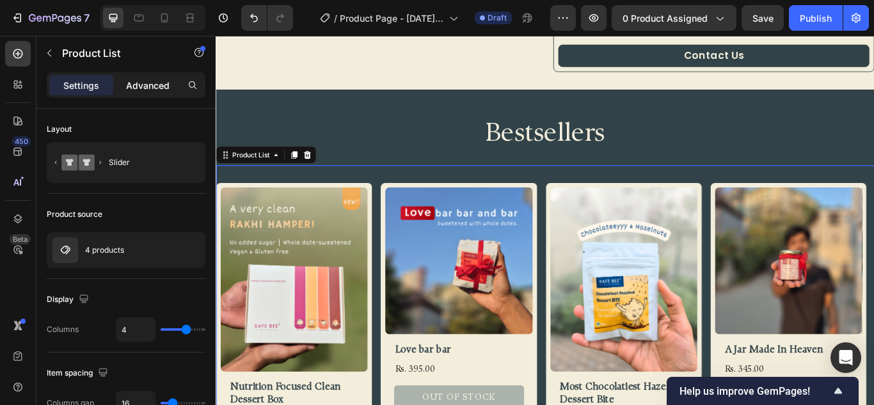
click at [152, 90] on p "Advanced" at bounding box center [148, 85] width 44 height 13
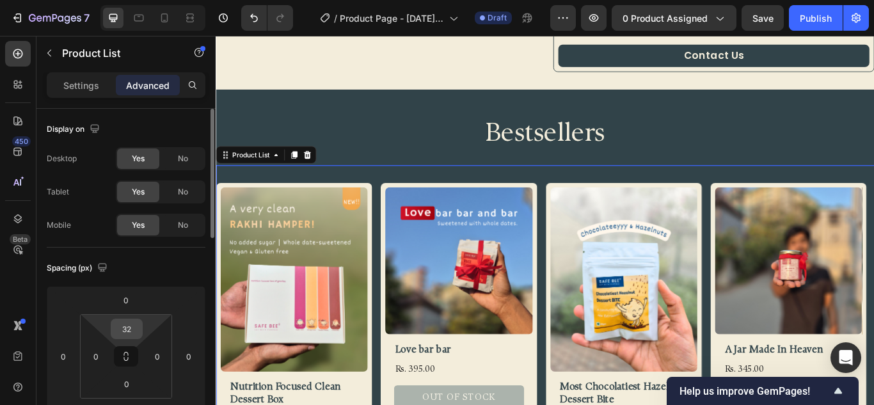
click at [126, 330] on input "32" at bounding box center [127, 328] width 26 height 19
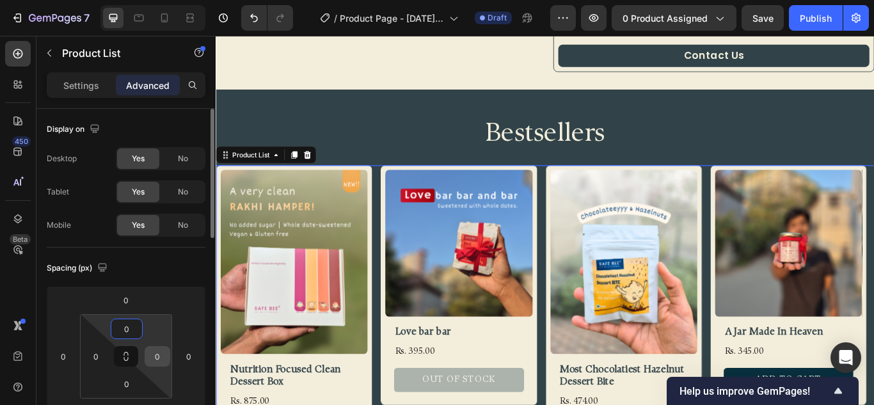
type input "0"
click at [161, 355] on input "0" at bounding box center [157, 356] width 19 height 19
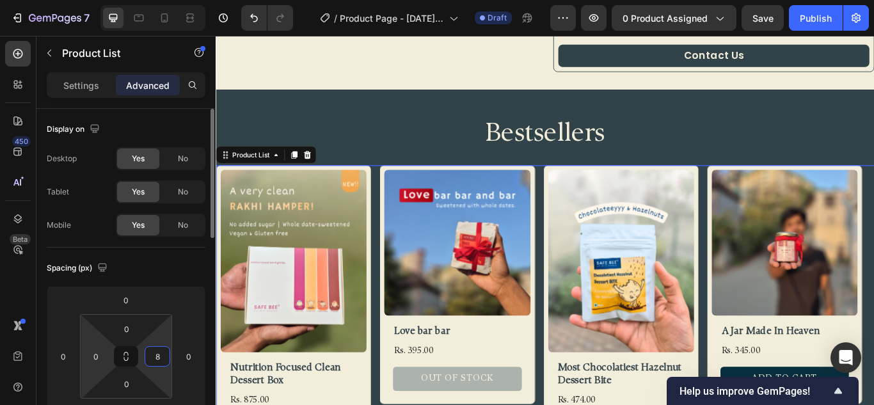
type input "8"
click at [93, 362] on input "0" at bounding box center [95, 356] width 19 height 19
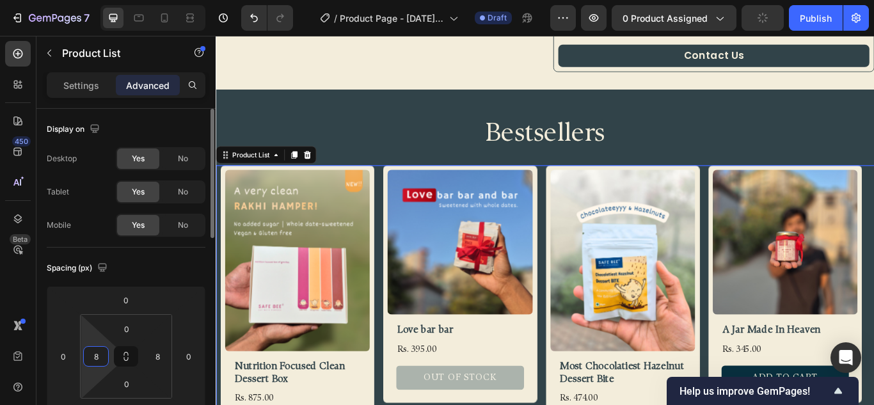
type input "8"
click at [137, 270] on div "Spacing (px)" at bounding box center [126, 268] width 159 height 20
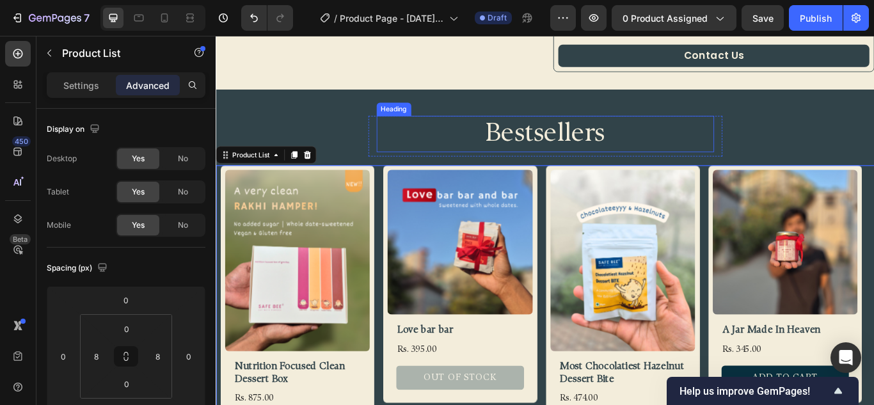
click at [719, 154] on p "Bestsellers" at bounding box center [600, 151] width 391 height 40
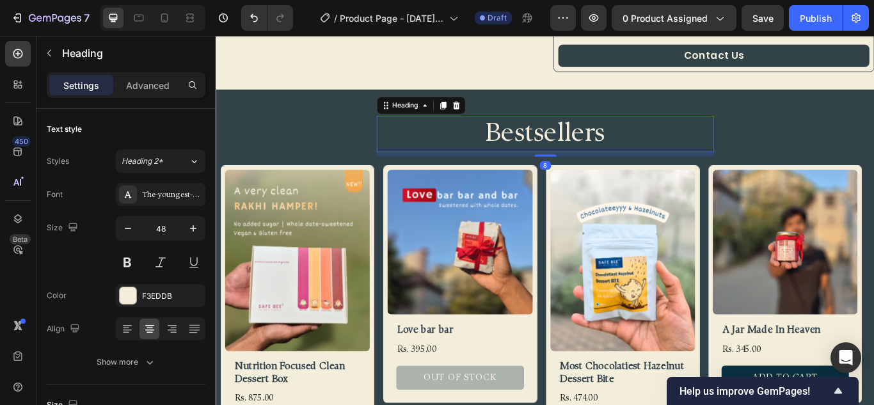
click at [659, 154] on p "Bestsellers" at bounding box center [600, 151] width 391 height 40
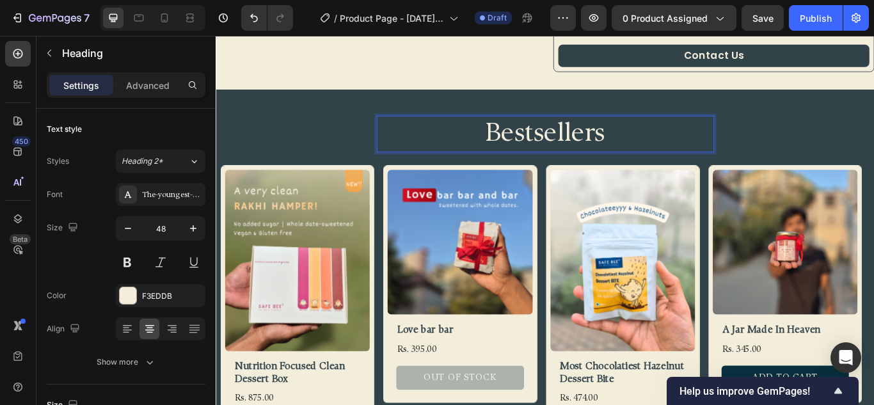
click at [659, 154] on p "Bestsellers" at bounding box center [600, 151] width 391 height 40
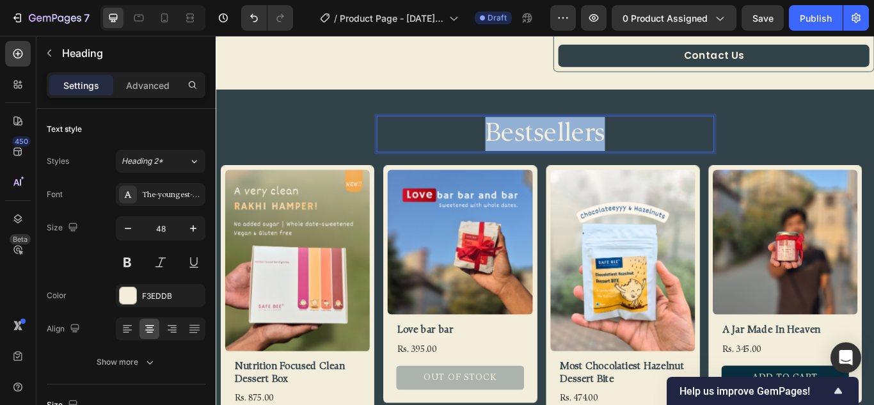
click at [659, 154] on p "Bestsellers" at bounding box center [600, 151] width 391 height 40
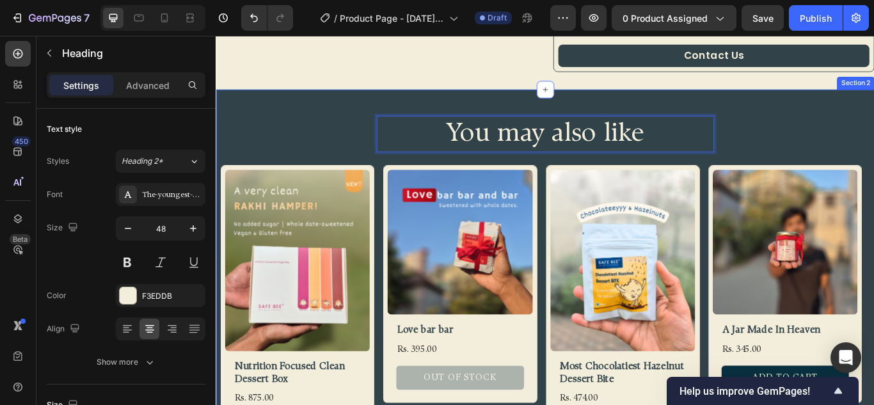
click at [874, 118] on div "You may also like Heading 8 Row Product Images Nutrition Focused Clean Dessert …" at bounding box center [600, 337] width 768 height 477
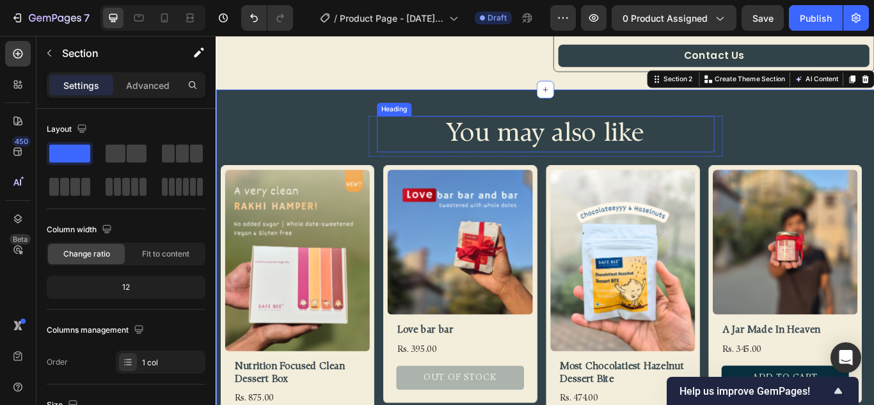
click at [721, 166] on p "You may also like" at bounding box center [600, 151] width 391 height 40
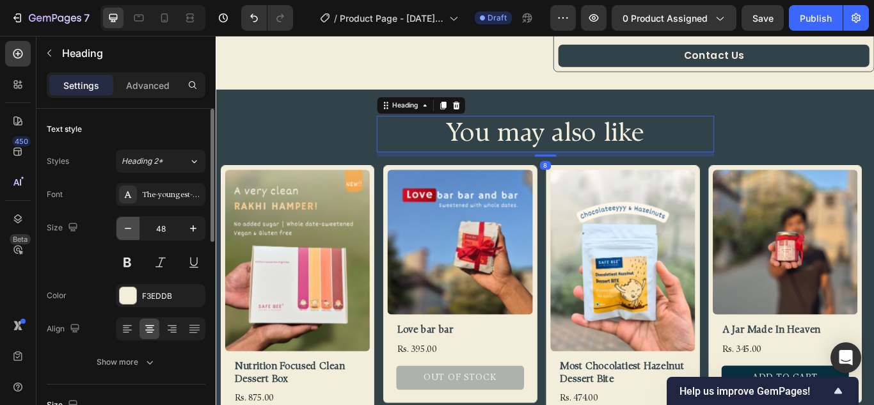
click at [132, 230] on icon "button" at bounding box center [128, 228] width 13 height 13
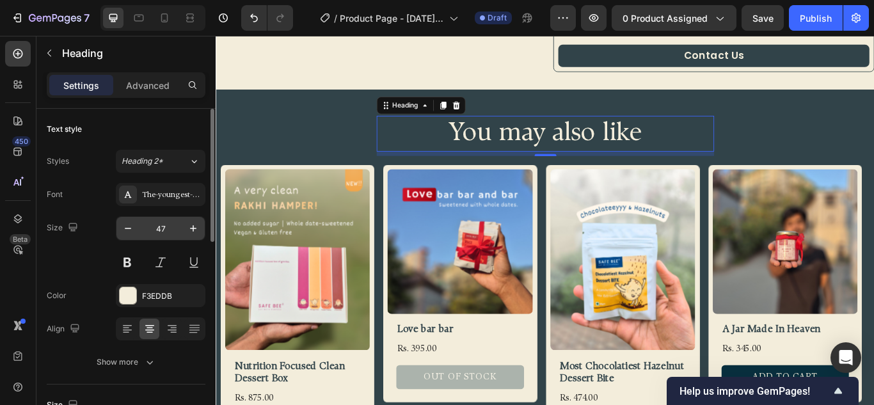
click at [154, 227] on input "47" at bounding box center [161, 228] width 42 height 23
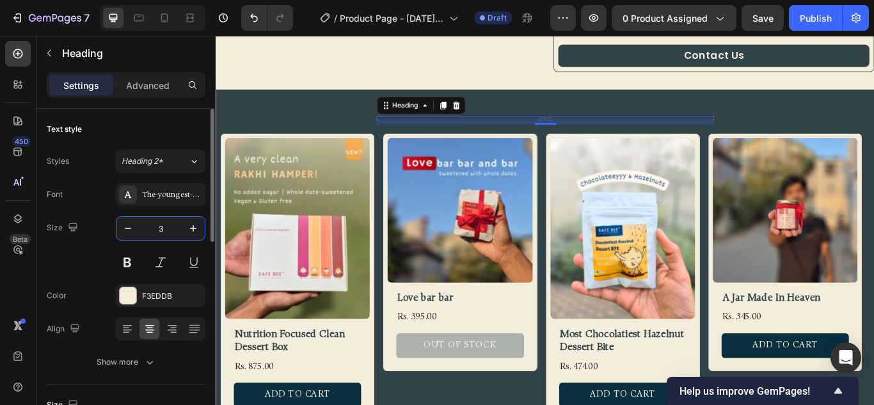
type input "38"
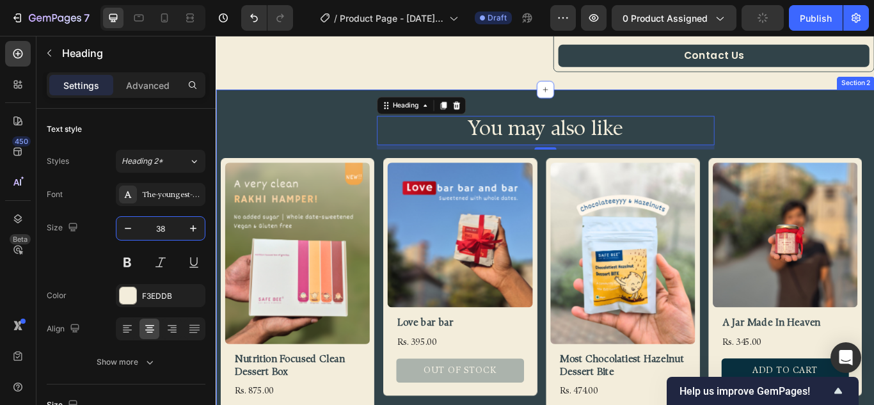
click at [340, 105] on div "You may also like Heading 8 Row Product Images Nutrition Focused Clean Dessert …" at bounding box center [600, 333] width 768 height 469
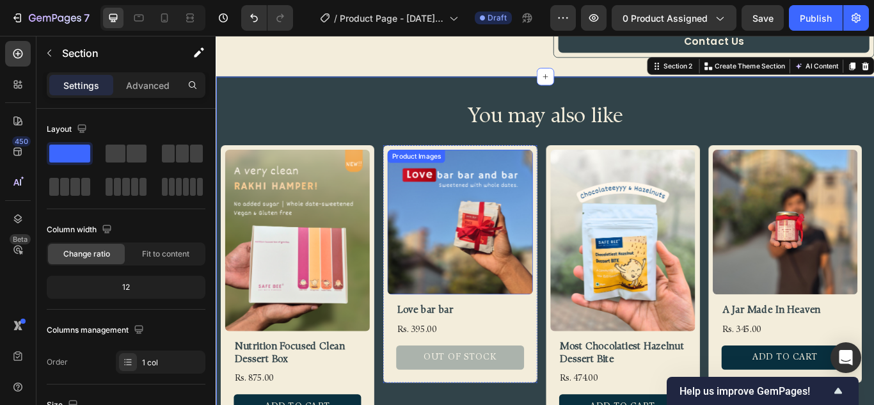
scroll to position [544, 0]
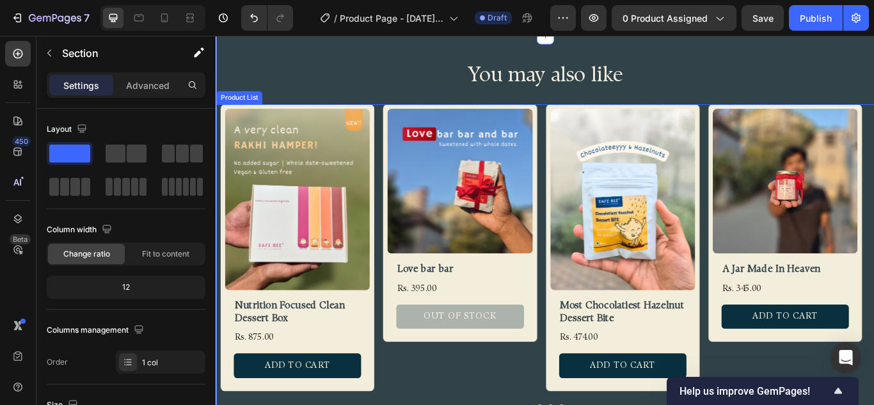
click at [569, 405] on div "Product Images Love bar bar Product Title Rs. 395.00 Product Price Product Pric…" at bounding box center [499, 286] width 179 height 340
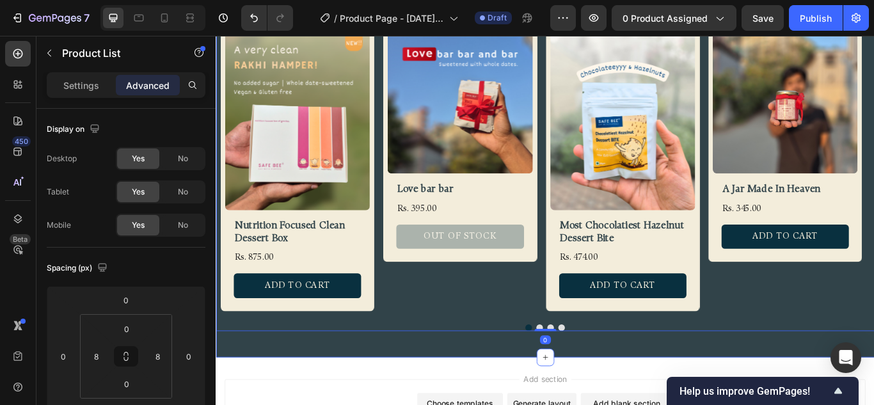
scroll to position [672, 0]
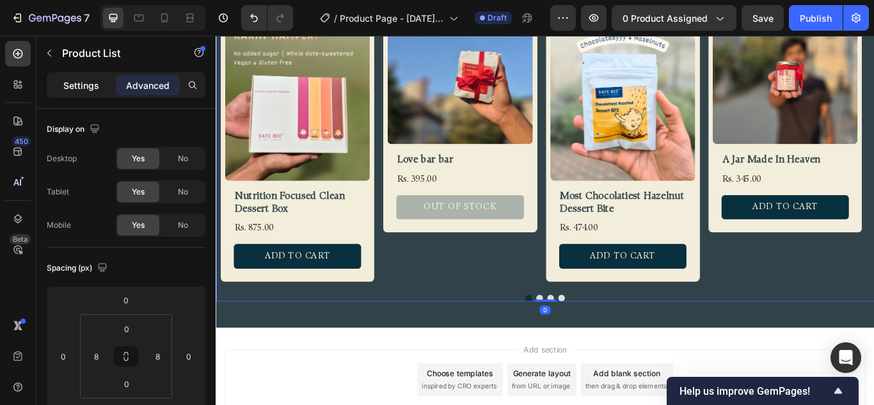
click at [74, 88] on p "Settings" at bounding box center [81, 85] width 36 height 13
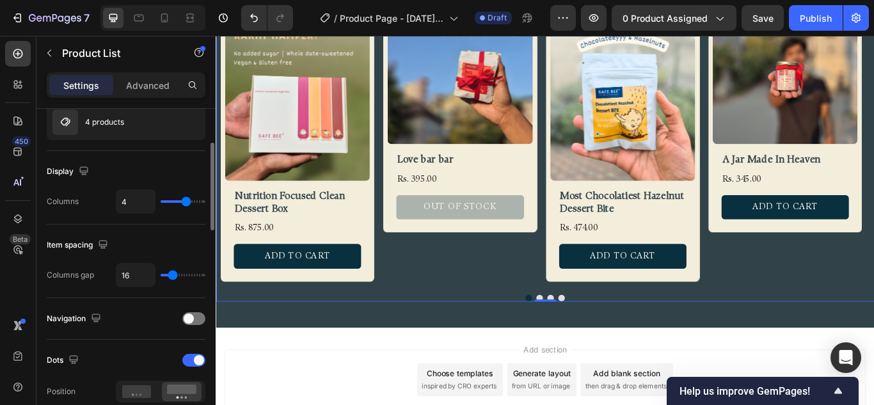
scroll to position [256, 0]
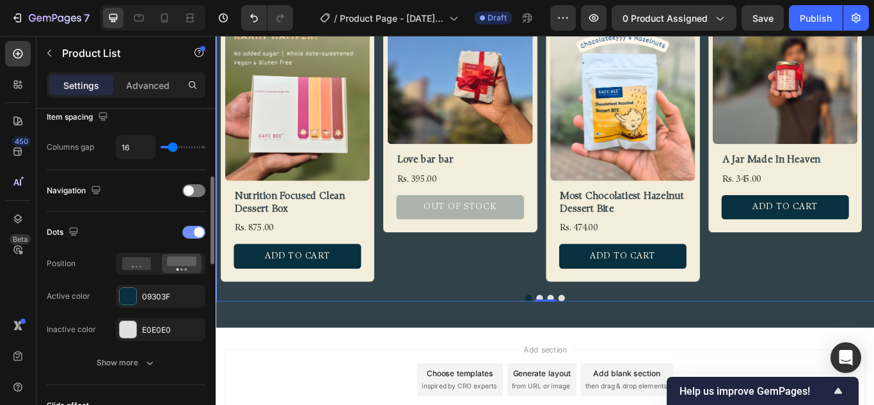
click at [188, 234] on div at bounding box center [193, 232] width 23 height 13
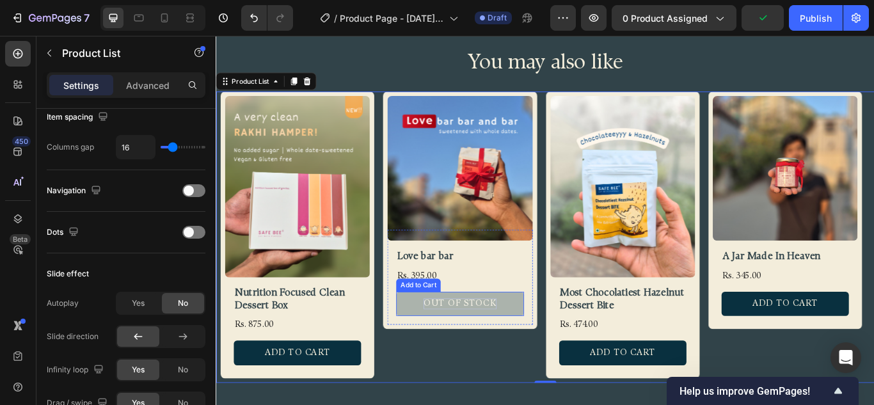
scroll to position [480, 0]
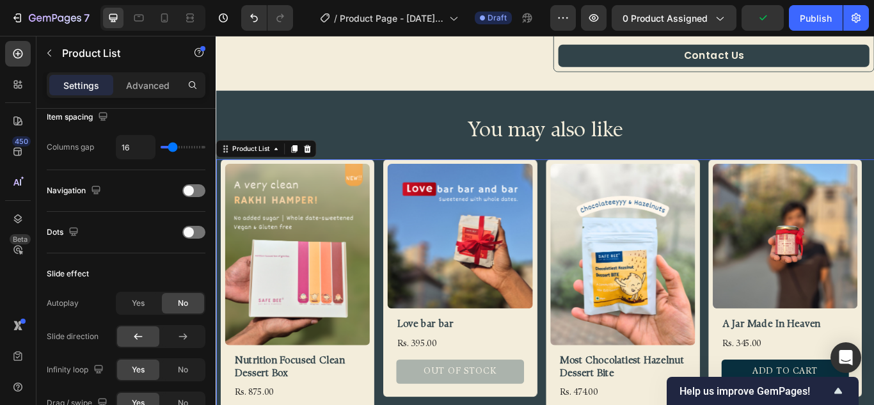
click at [597, 228] on div "Product Images Nutrition Focused Clean Dessert Box Product Title Rs. 875.00 Pro…" at bounding box center [600, 350] width 758 height 340
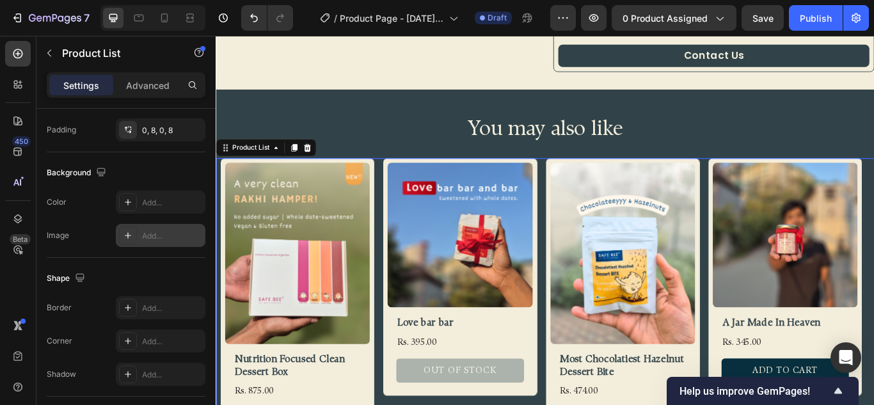
scroll to position [791, 0]
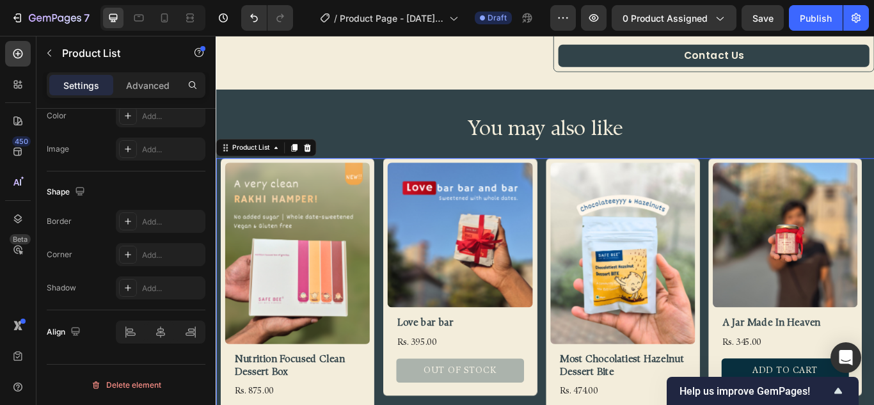
click at [595, 243] on div "Product Images Nutrition Focused Clean Dessert Box Product Title Rs. 875.00 Pro…" at bounding box center [600, 349] width 758 height 340
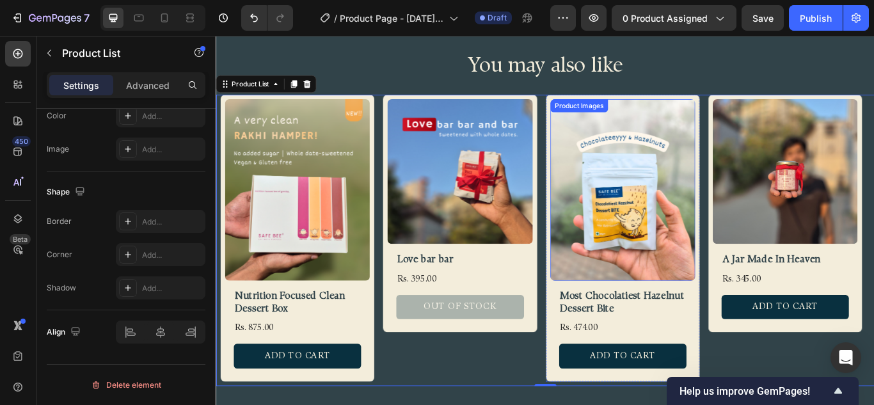
scroll to position [672, 0]
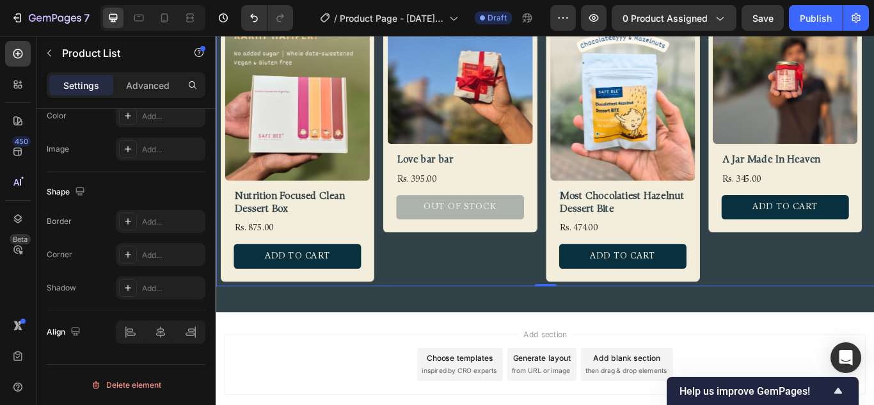
click at [456, 289] on div "Product Images Love bar bar Product Title Rs. 395.00 Product Price Product Pric…" at bounding box center [499, 158] width 179 height 340
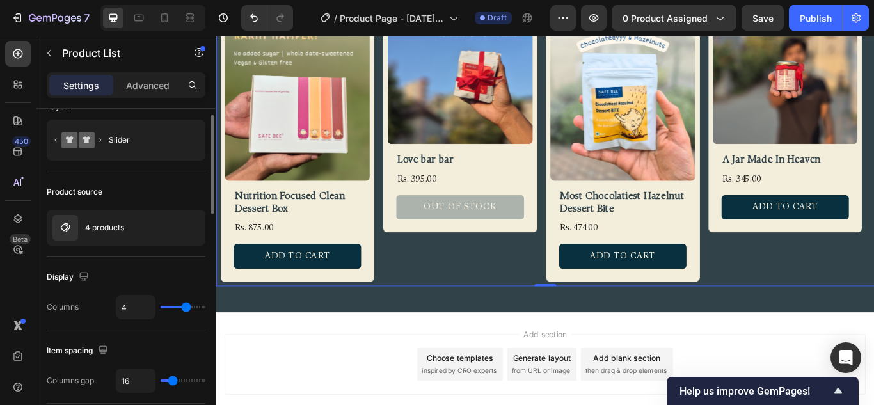
scroll to position [0, 0]
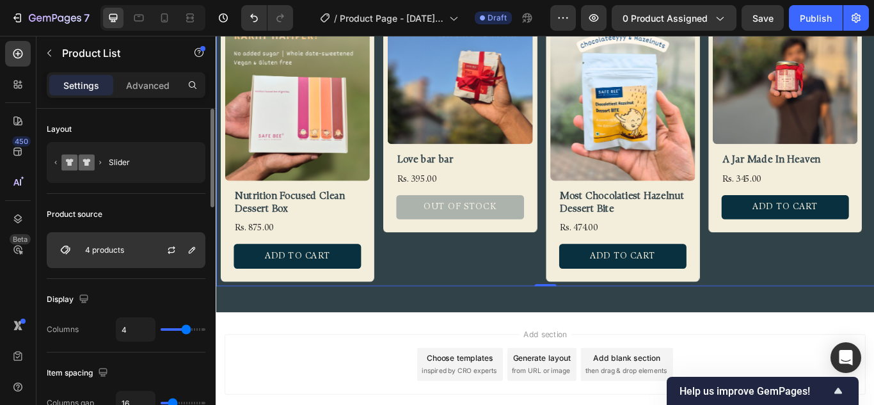
click at [119, 250] on p "4 products" at bounding box center [104, 250] width 39 height 9
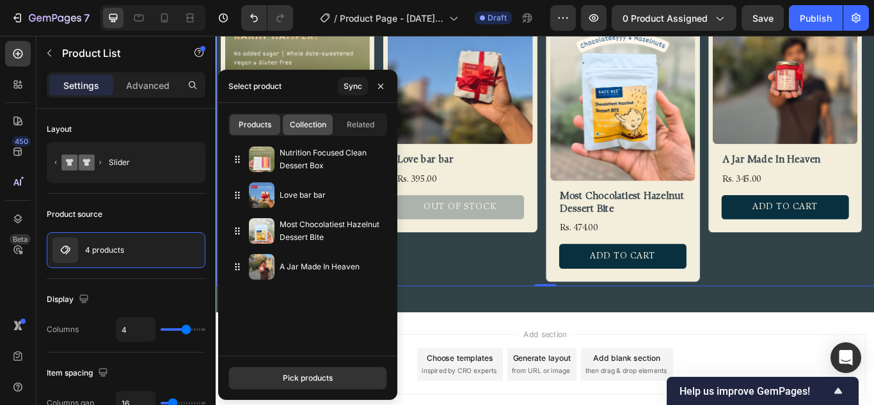
click at [304, 130] on span "Collection" at bounding box center [308, 125] width 36 height 12
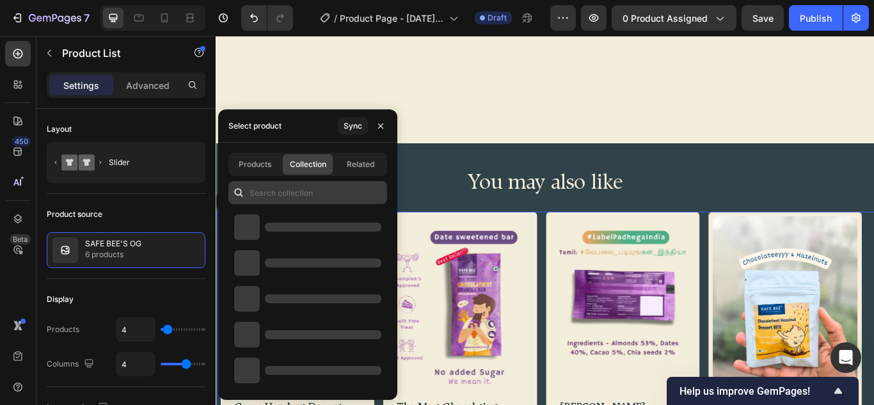
scroll to position [672, 0]
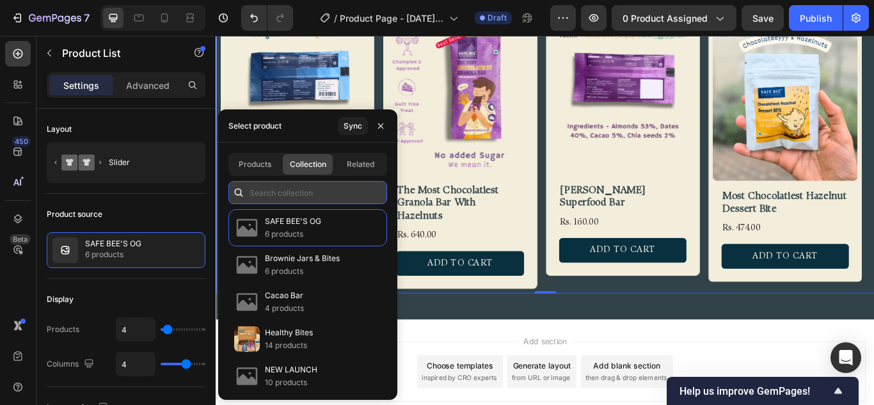
click at [316, 192] on input "text" at bounding box center [308, 192] width 159 height 23
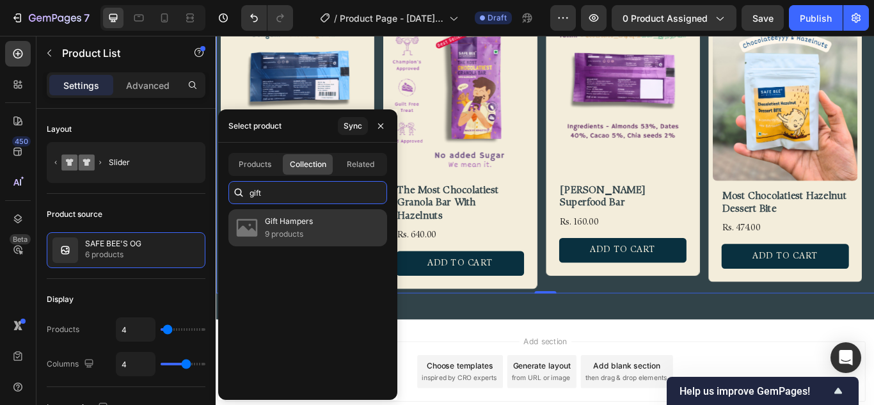
type input "gift"
click at [286, 220] on p "Gift Hampers" at bounding box center [289, 221] width 48 height 13
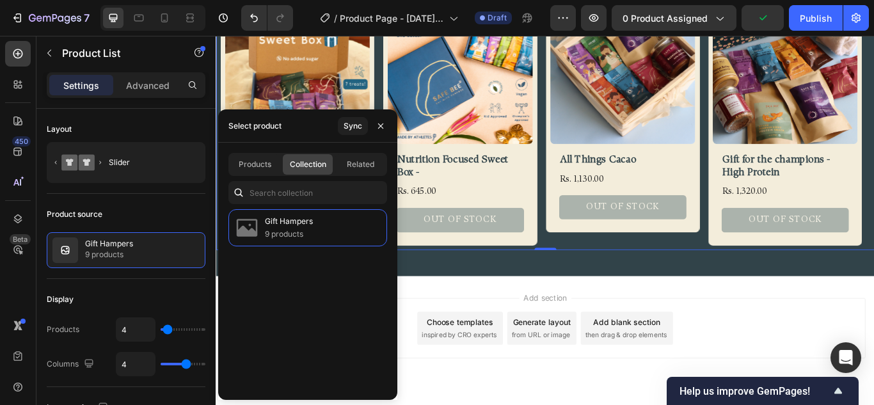
click at [597, 217] on div "Product Images Date Sweetened Sweet Box Product Title Rs. 495.00 Product Price …" at bounding box center [600, 137] width 758 height 298
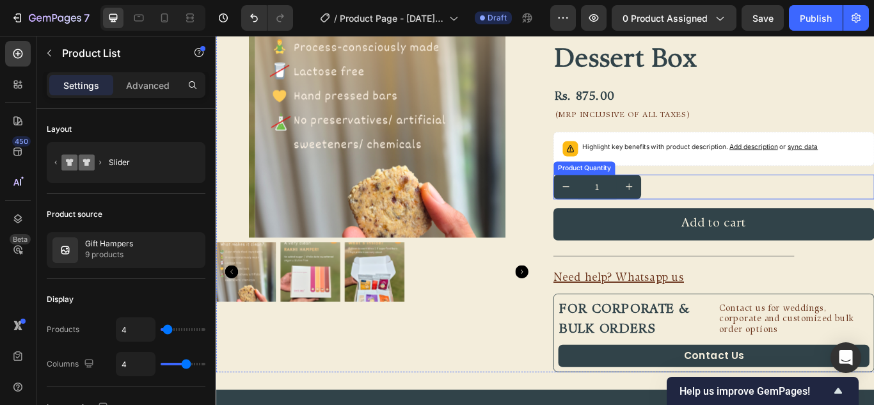
scroll to position [1, 0]
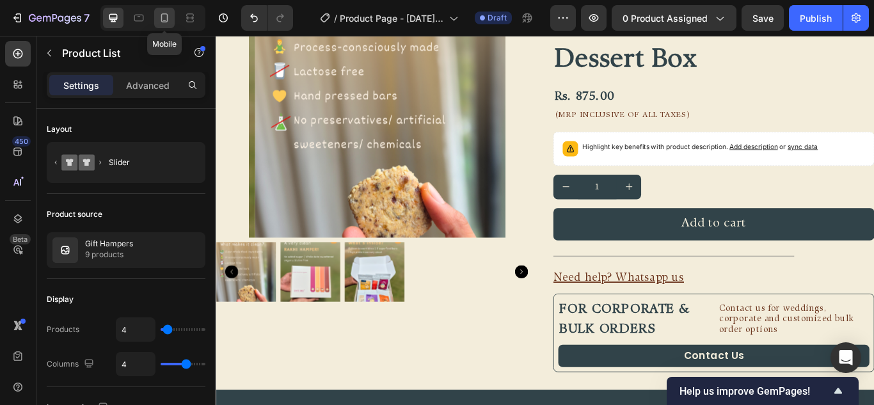
click at [168, 22] on icon at bounding box center [164, 18] width 13 height 13
type input "1"
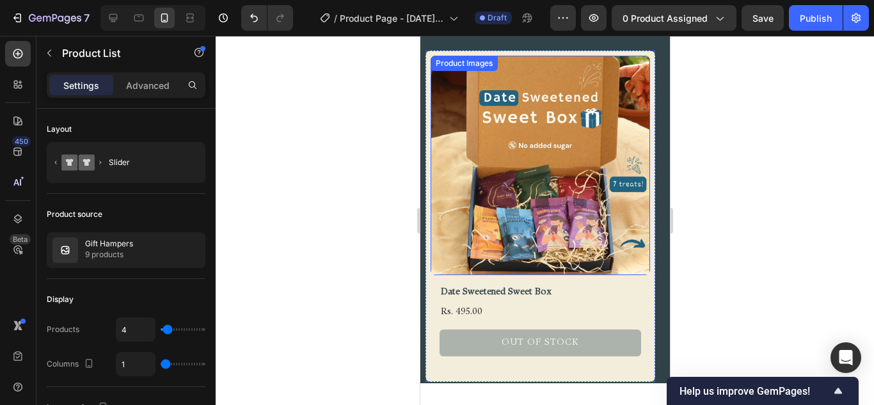
scroll to position [834, 0]
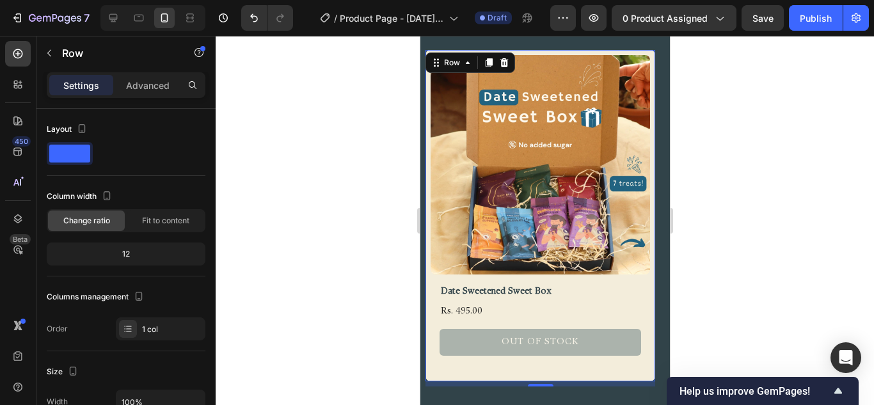
click at [492, 52] on div "Product Images Date Sweetened Sweet Box Product Title Rs. 495.00 Product Price …" at bounding box center [540, 216] width 230 height 332
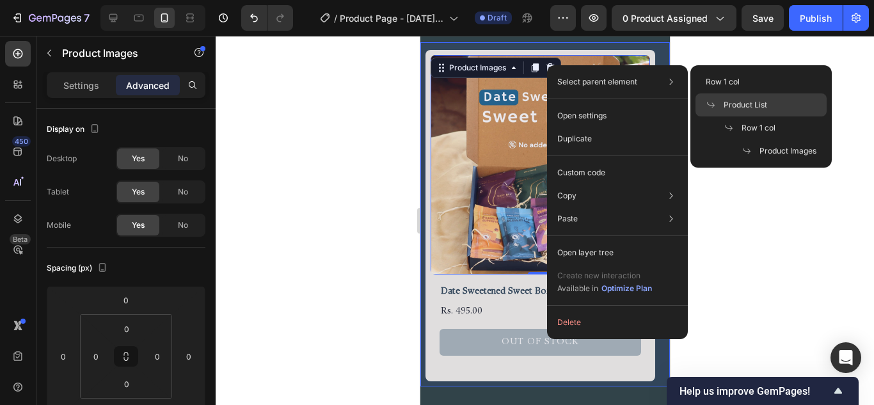
click at [748, 106] on span "Product List" at bounding box center [746, 105] width 44 height 12
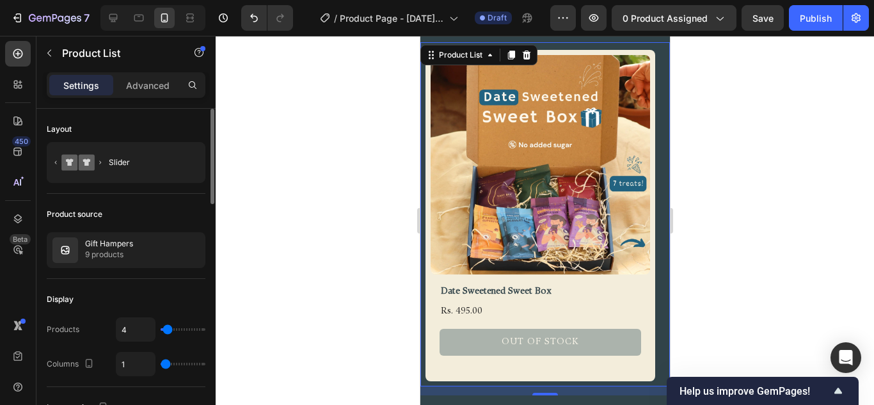
type input "2"
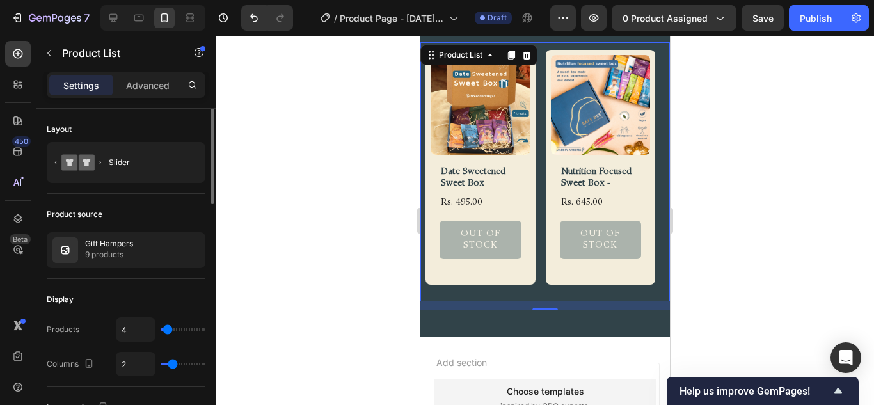
type input "2"
click at [175, 365] on input "range" at bounding box center [183, 364] width 45 height 3
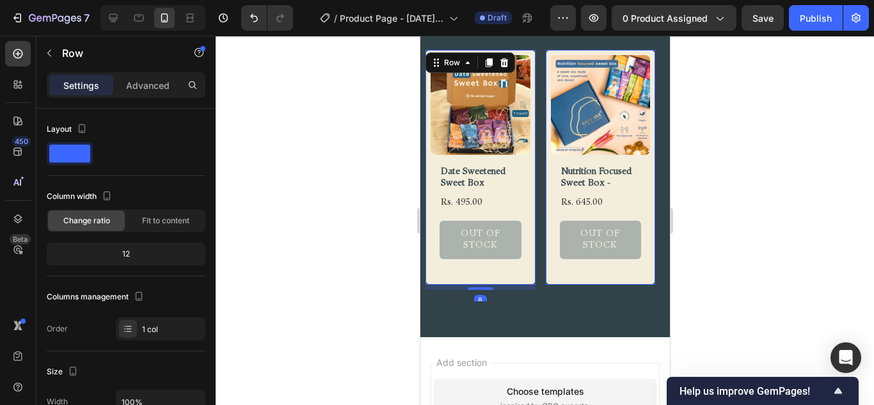
click at [533, 169] on div "Product Images Date Sweetened Sweet Box Product Title Rs. 495.00 Product Price …" at bounding box center [480, 167] width 110 height 235
click at [165, 96] on div "Settings Advanced" at bounding box center [126, 85] width 159 height 26
click at [163, 87] on p "Advanced" at bounding box center [148, 85] width 44 height 13
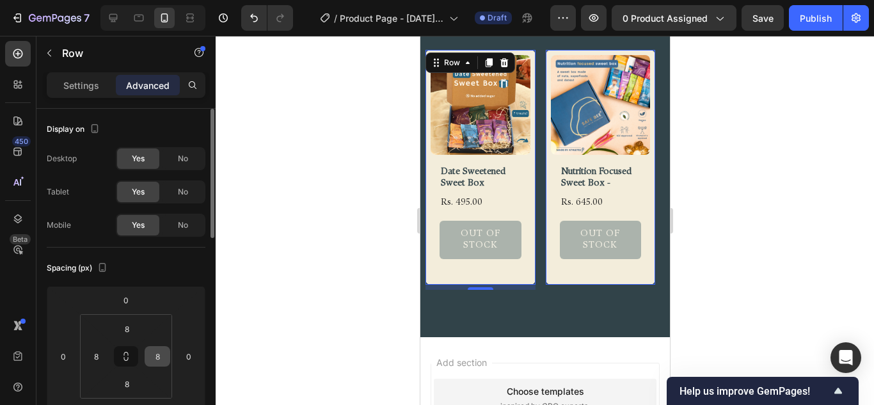
drag, startPoint x: 129, startPoint y: 359, endPoint x: 145, endPoint y: 357, distance: 16.1
click at [130, 359] on icon at bounding box center [126, 356] width 10 height 10
click at [161, 357] on input "8" at bounding box center [157, 356] width 19 height 19
type input "4"
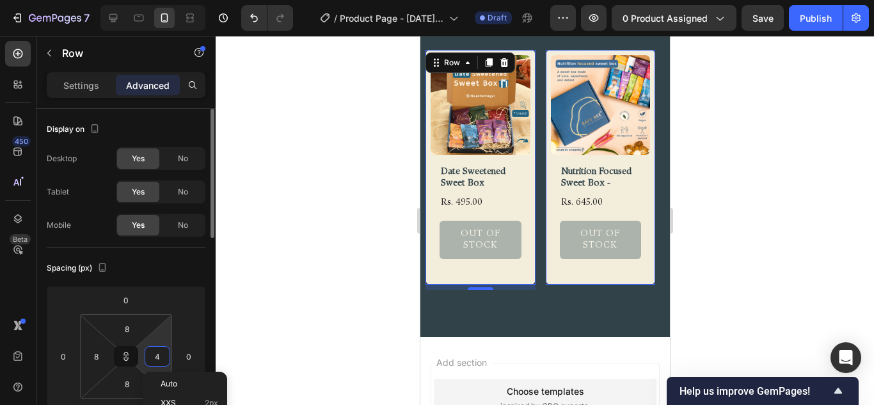
type input "4"
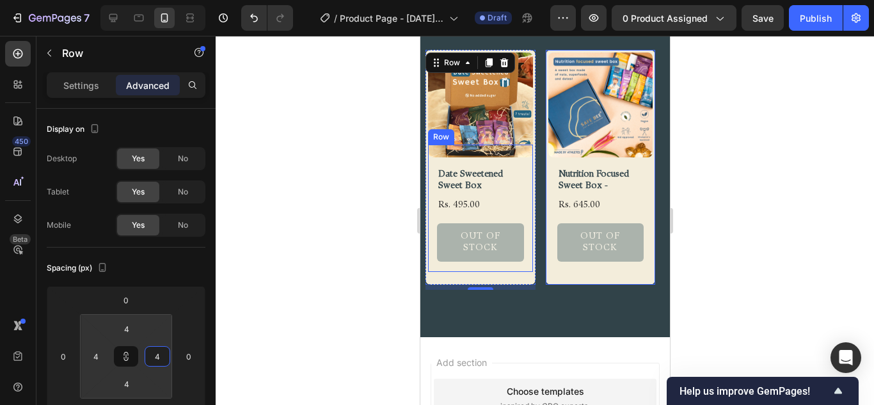
click at [431, 170] on div "Date Sweetened Sweet Box Product Title Rs. 495.00 Product Price Product Price O…" at bounding box center [480, 208] width 105 height 127
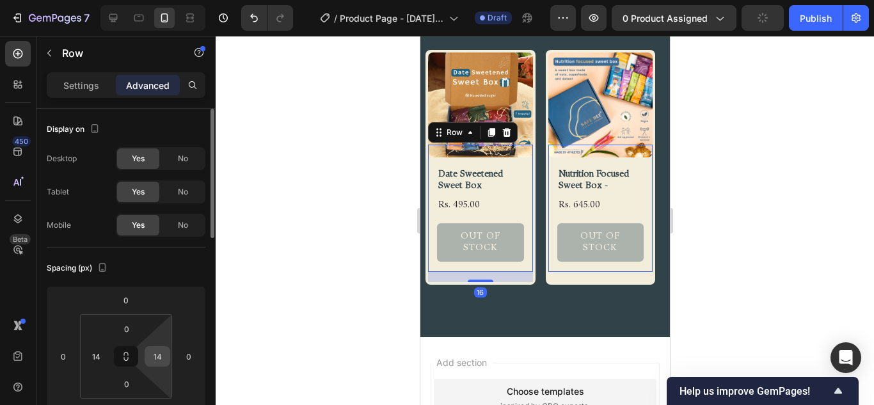
click at [156, 360] on input "14" at bounding box center [157, 356] width 19 height 19
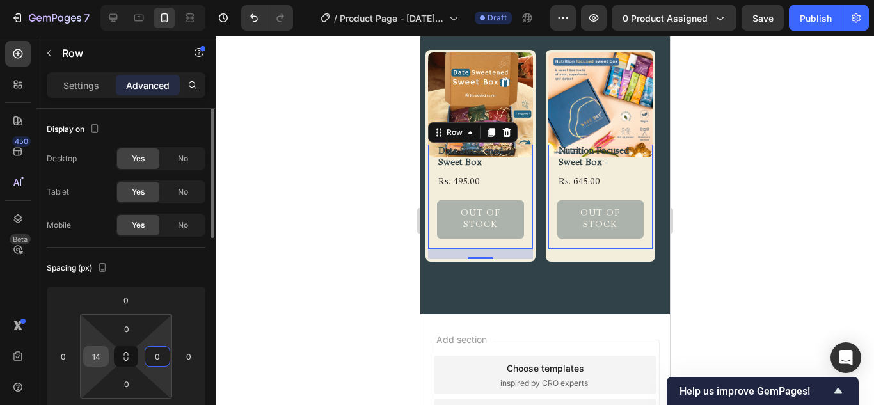
type input "0"
click at [96, 355] on input "14" at bounding box center [95, 356] width 19 height 19
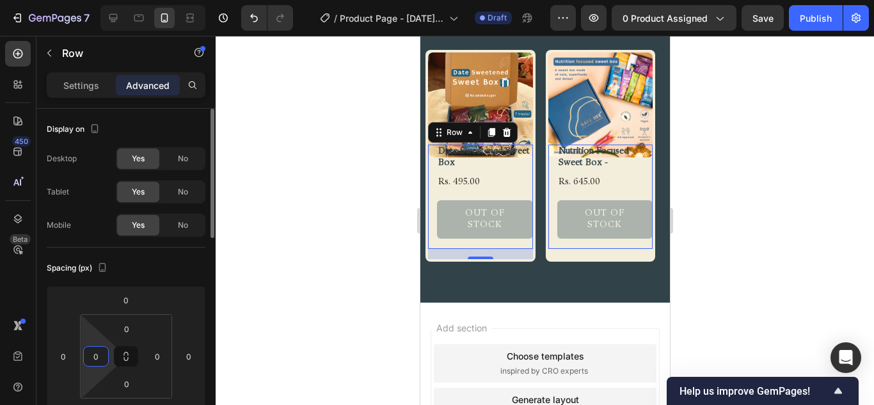
type input "0"
click at [189, 277] on div "Spacing (px)" at bounding box center [126, 268] width 159 height 20
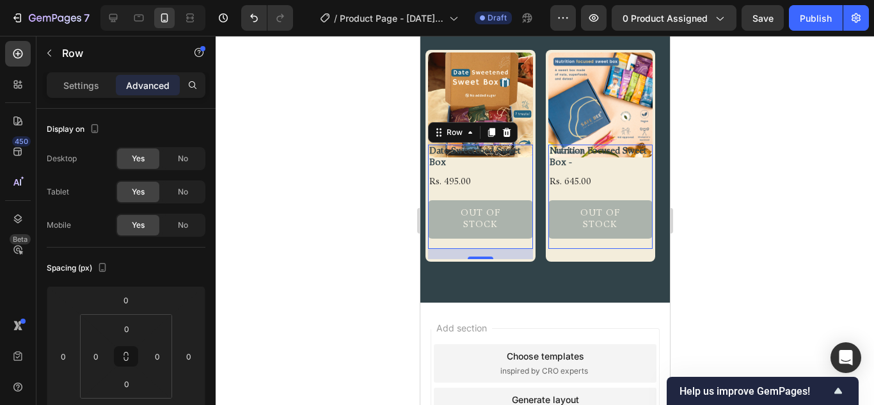
click at [493, 235] on div "Out of stock Add to Cart" at bounding box center [480, 219] width 105 height 59
click at [457, 152] on h1 "Date Sweetened Sweet Box" at bounding box center [480, 158] width 105 height 26
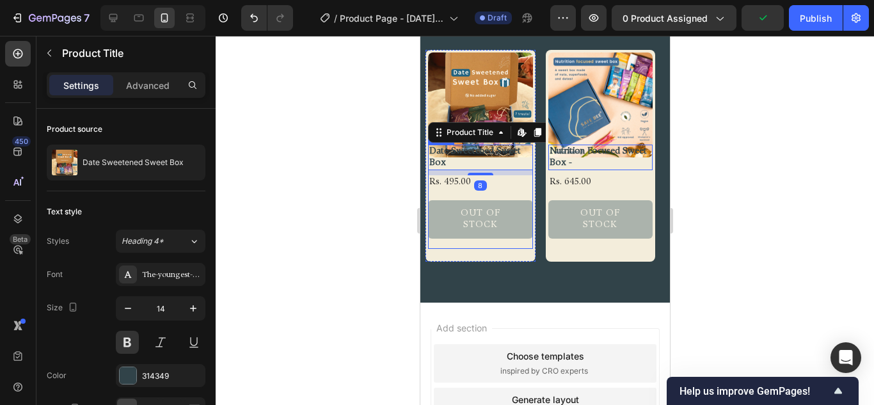
click at [510, 232] on div "Out of stock Add to Cart" at bounding box center [480, 219] width 105 height 59
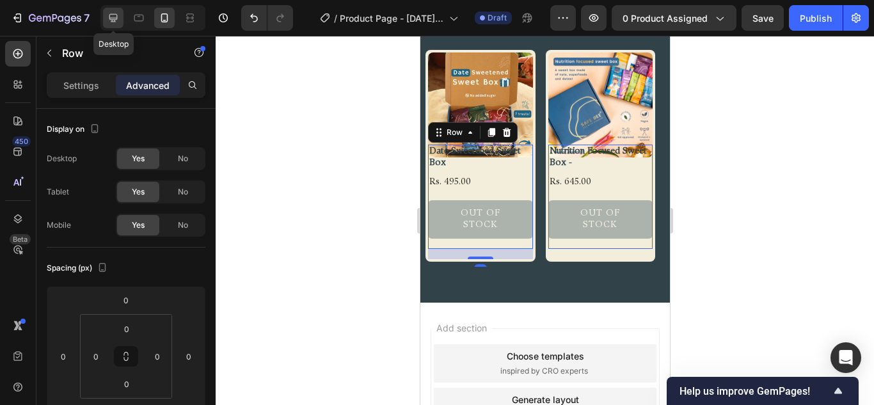
click at [112, 13] on icon at bounding box center [113, 18] width 13 height 13
type input "0"
type input "36"
type input "16"
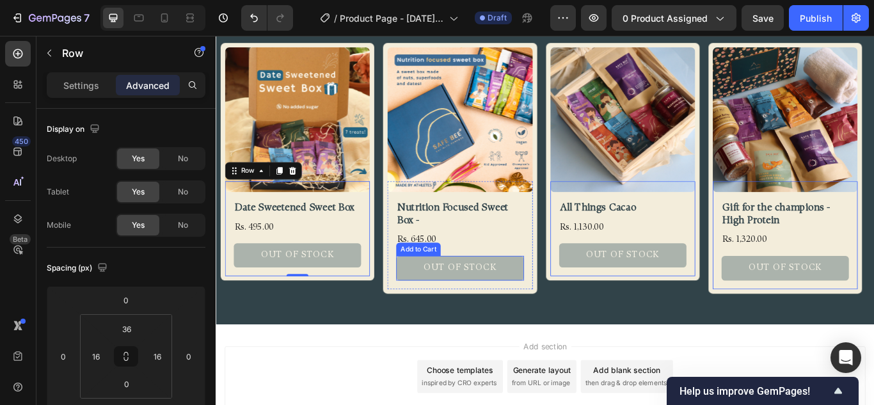
scroll to position [935, 0]
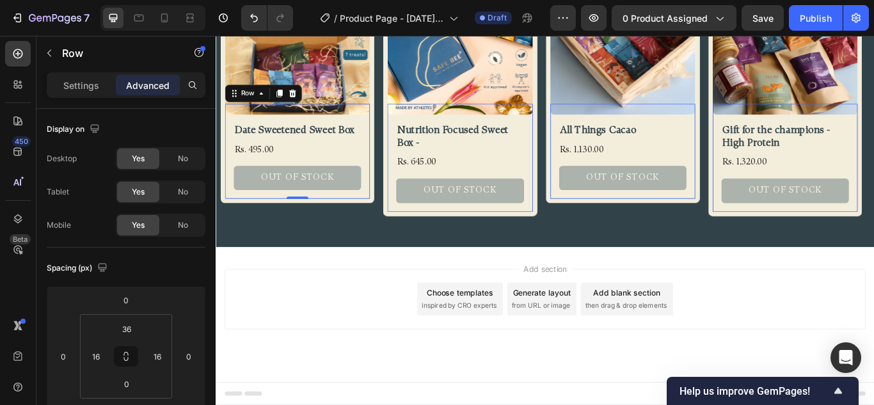
click at [235, 127] on div "Date Sweetened Sweet Box Product Title Rs. 495.00 Product Price Product Price O…" at bounding box center [310, 170] width 169 height 111
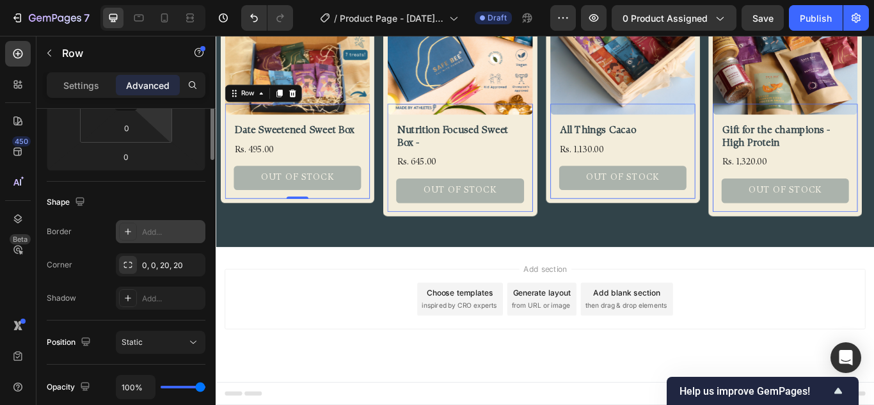
scroll to position [64, 0]
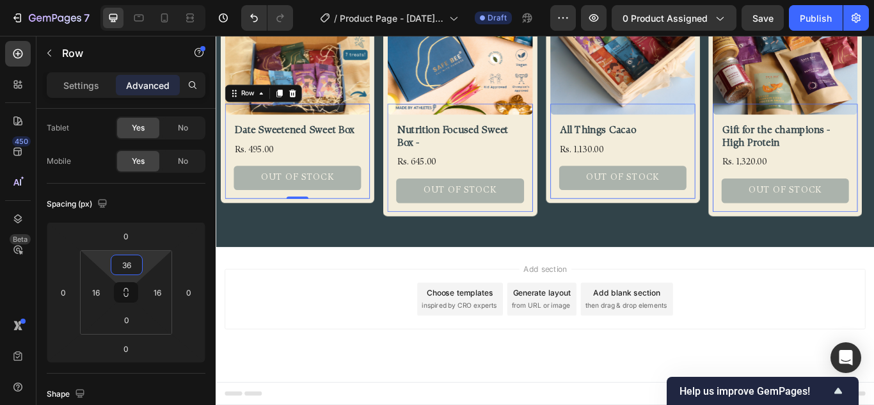
click at [138, 264] on input "36" at bounding box center [127, 264] width 26 height 19
type input "0"
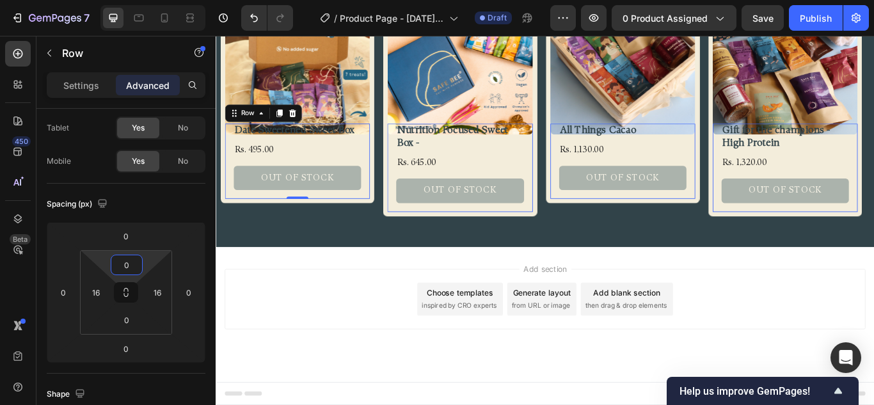
scroll to position [912, 0]
click at [282, 158] on div "Product Price" at bounding box center [266, 153] width 60 height 15
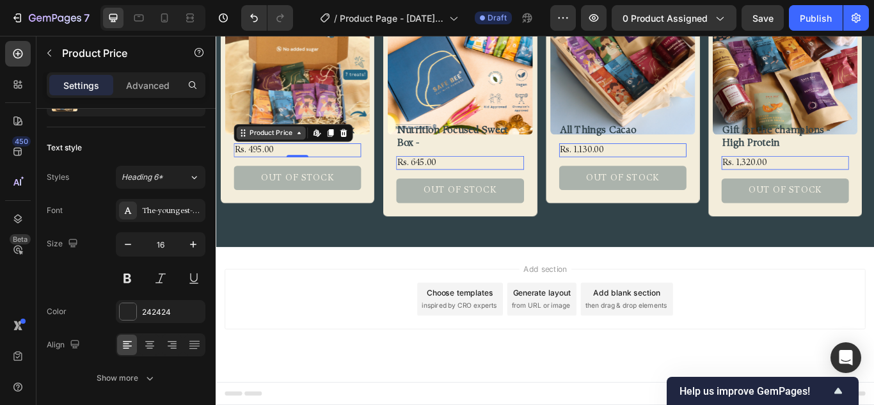
scroll to position [0, 0]
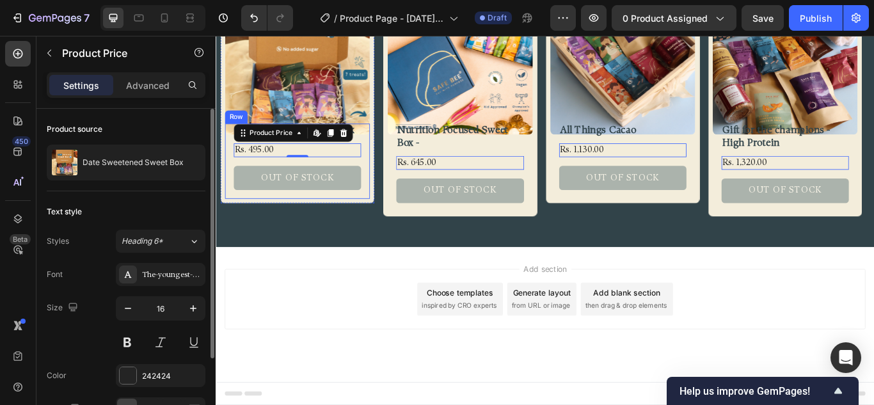
click at [384, 147] on h1 "Date Sweetened Sweet Box" at bounding box center [310, 146] width 149 height 17
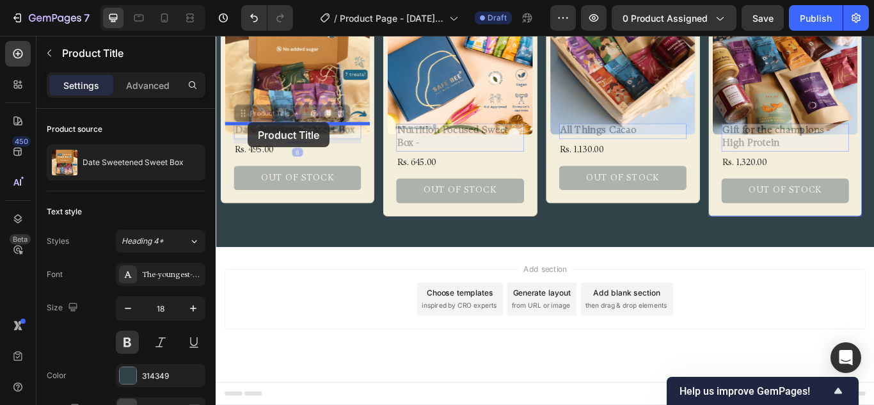
drag, startPoint x: 246, startPoint y: 128, endPoint x: 253, endPoint y: 137, distance: 11.0
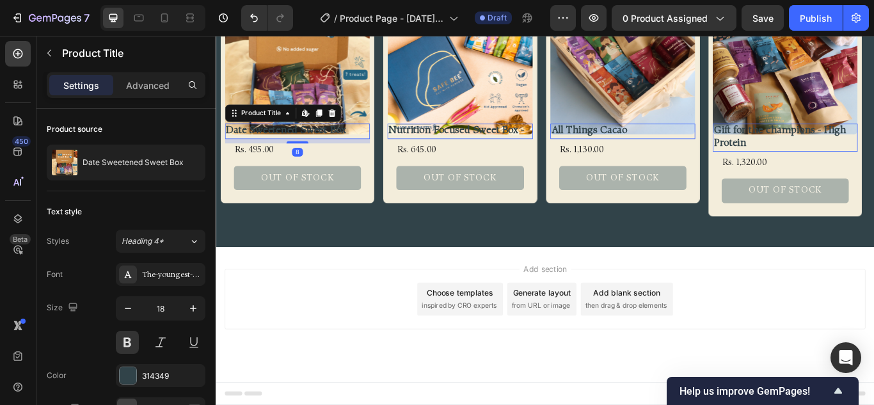
click at [261, 97] on img at bounding box center [310, 66] width 169 height 169
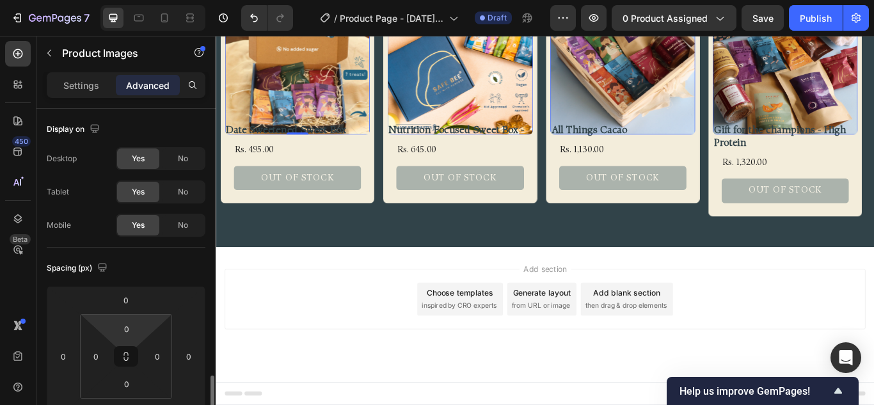
scroll to position [192, 0]
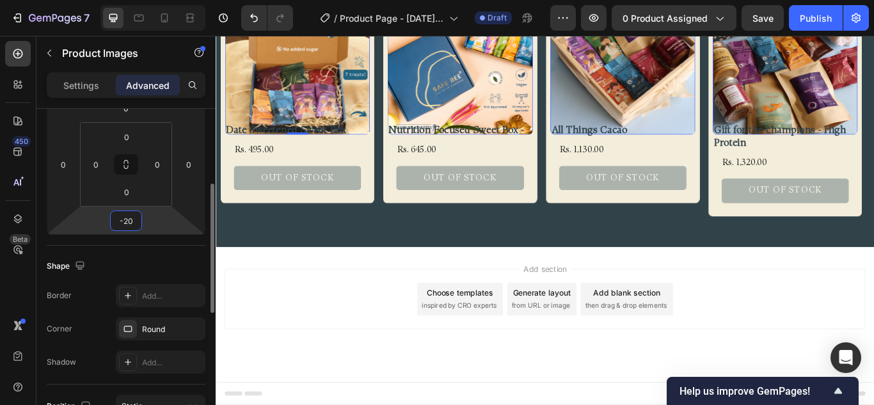
click at [134, 228] on input "-20" at bounding box center [126, 220] width 26 height 19
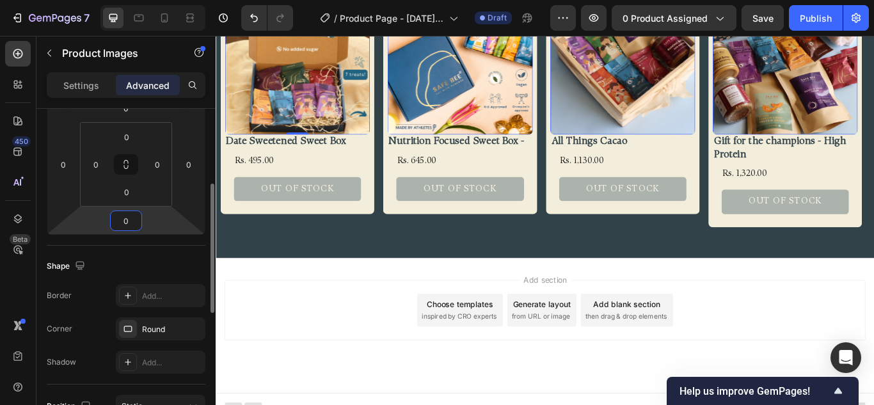
type input "08"
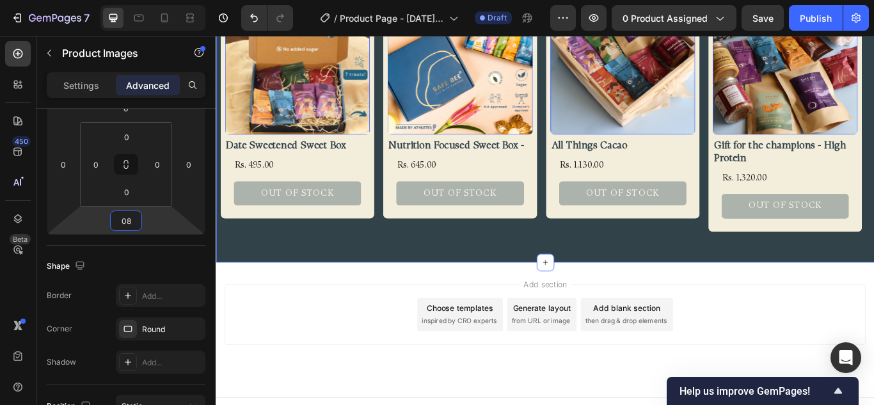
click at [366, 295] on div "You may also like Heading Row Product Images 8 Date Sweetened Sweet Box Product…" at bounding box center [600, 98] width 768 height 403
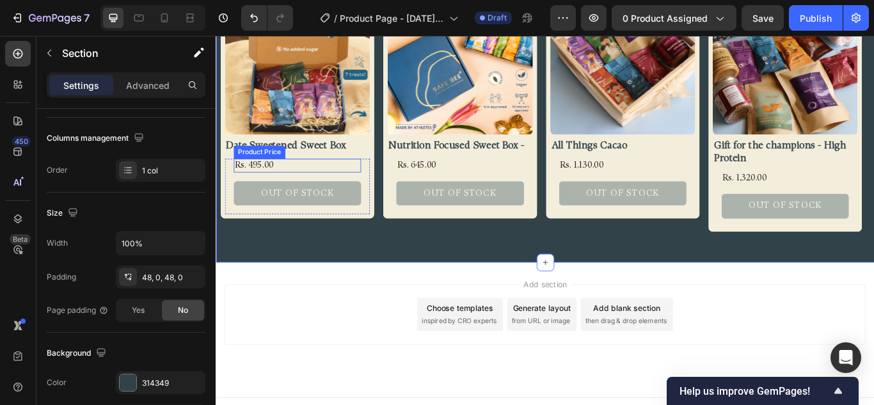
scroll to position [0, 0]
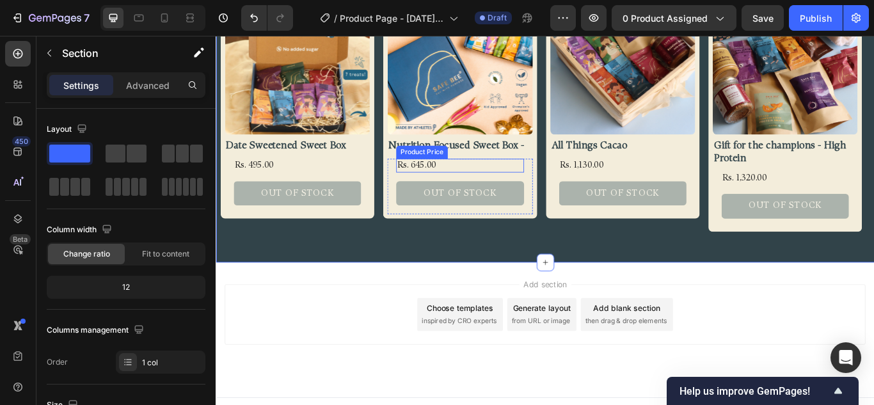
click at [469, 186] on div "Rs. 645.00" at bounding box center [500, 187] width 149 height 16
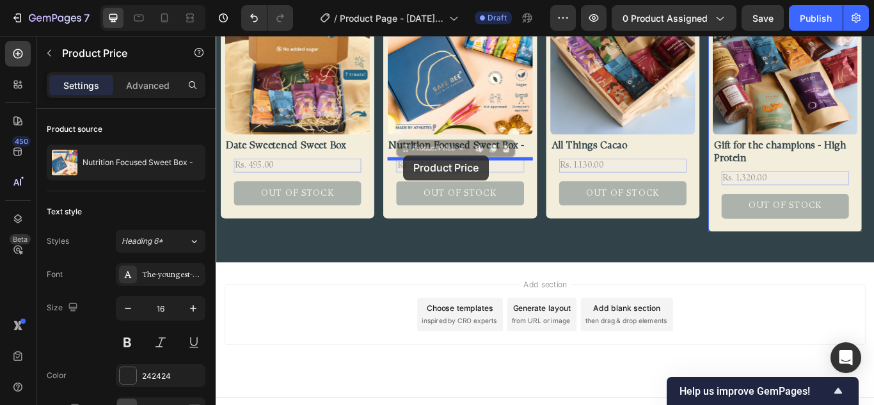
drag, startPoint x: 439, startPoint y: 168, endPoint x: 435, endPoint y: 175, distance: 8.9
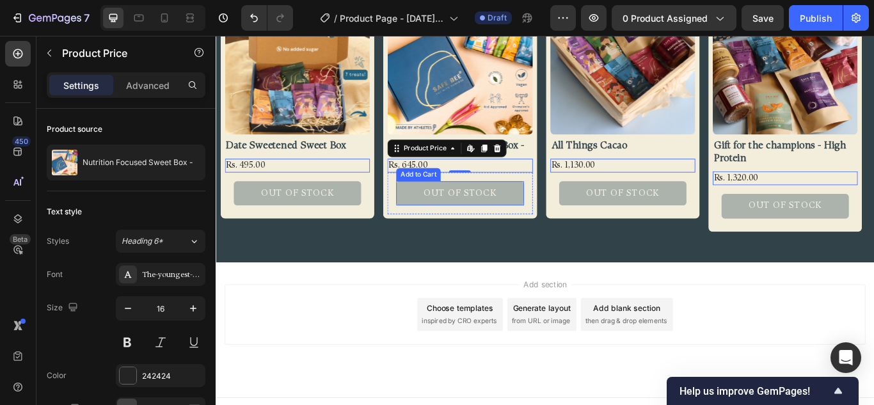
click at [428, 221] on button "Out of stock" at bounding box center [500, 219] width 149 height 29
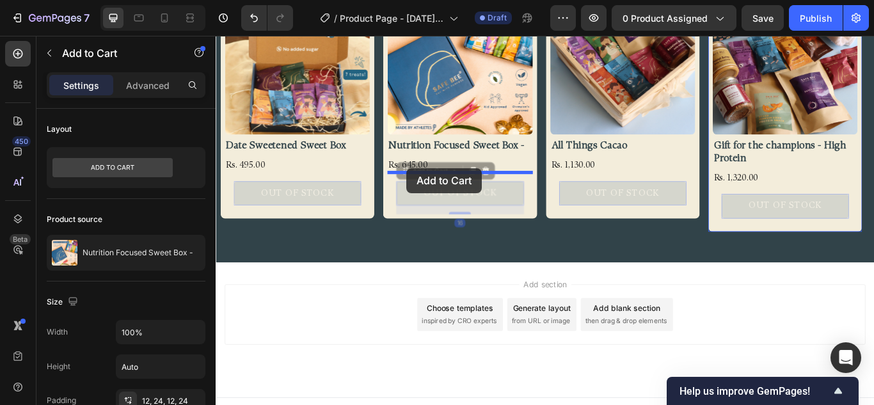
drag, startPoint x: 434, startPoint y: 197, endPoint x: 438, endPoint y: 190, distance: 7.5
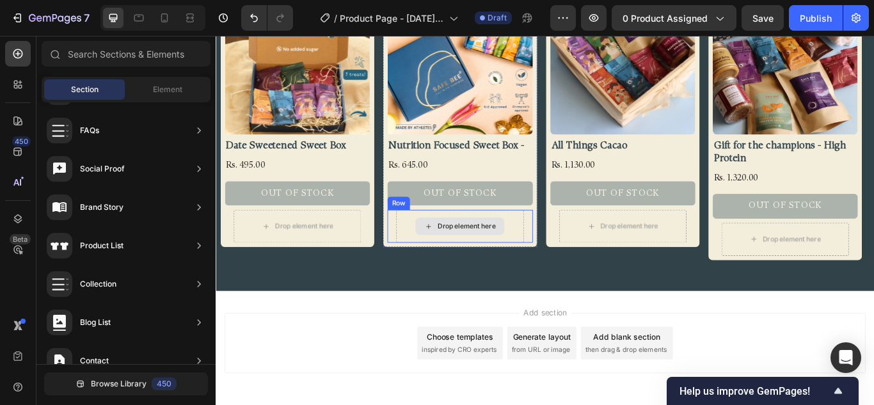
click at [526, 252] on div "Drop element here" at bounding box center [500, 258] width 104 height 20
click at [554, 254] on div "Drop element here" at bounding box center [500, 258] width 149 height 38
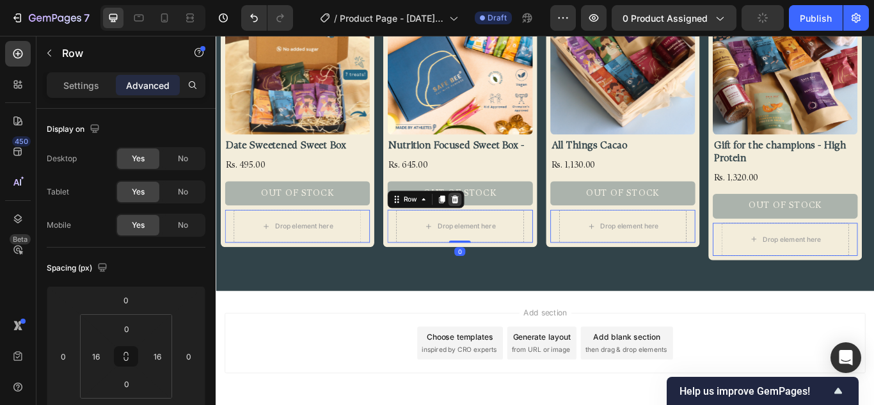
click at [492, 227] on icon at bounding box center [494, 227] width 10 height 10
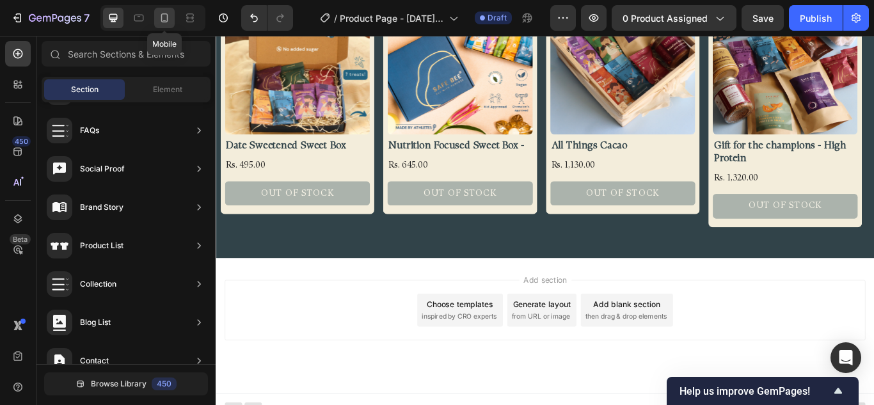
click at [170, 24] on icon at bounding box center [164, 18] width 13 height 13
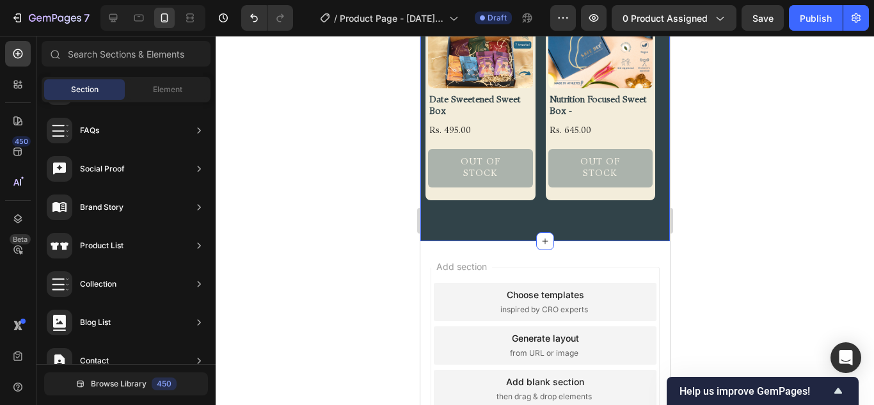
scroll to position [784, 0]
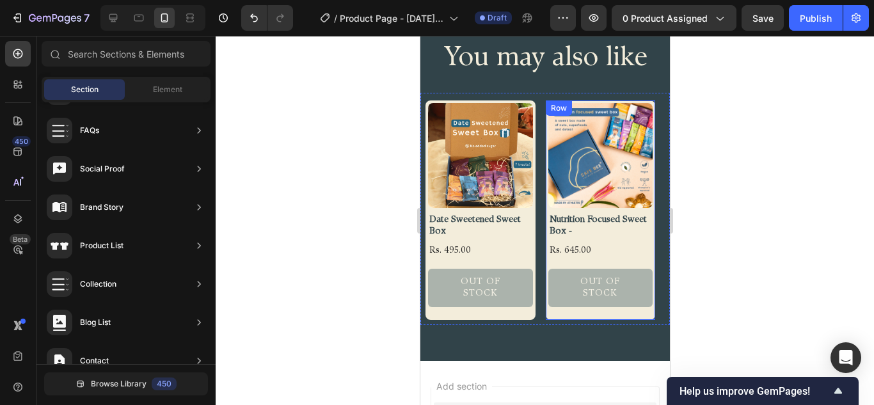
click at [581, 304] on div "Out of stock Add to Cart" at bounding box center [600, 288] width 105 height 59
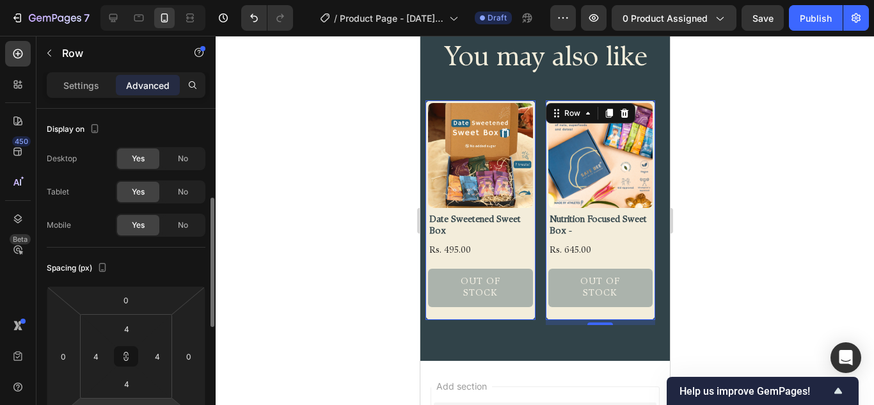
scroll to position [128, 0]
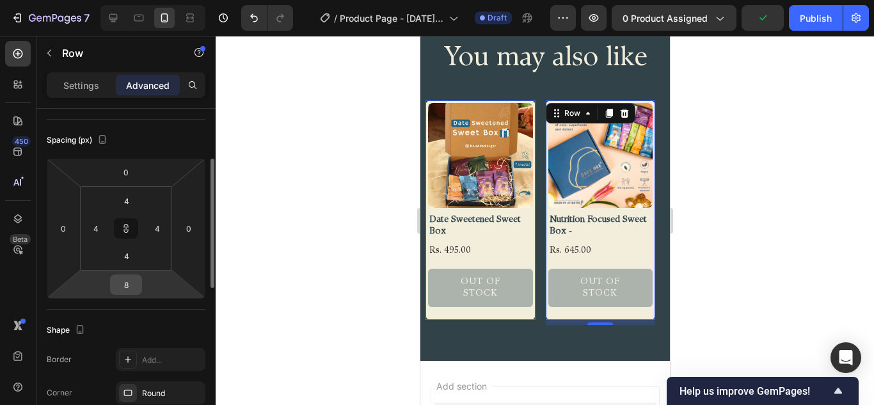
click at [129, 289] on input "8" at bounding box center [126, 284] width 26 height 19
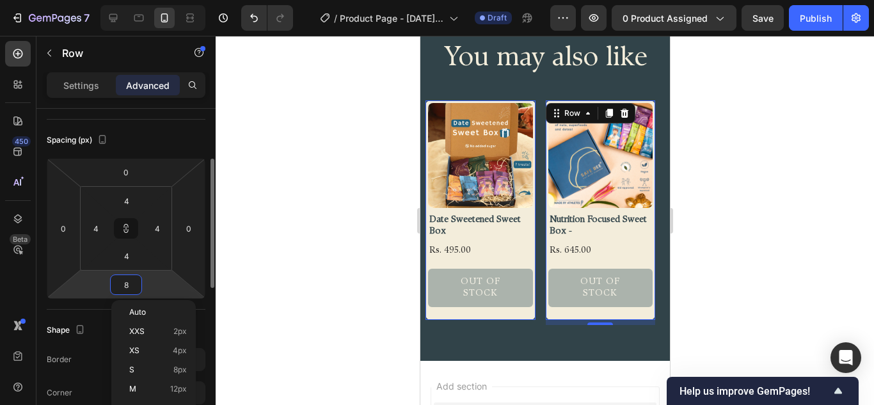
type input "0"
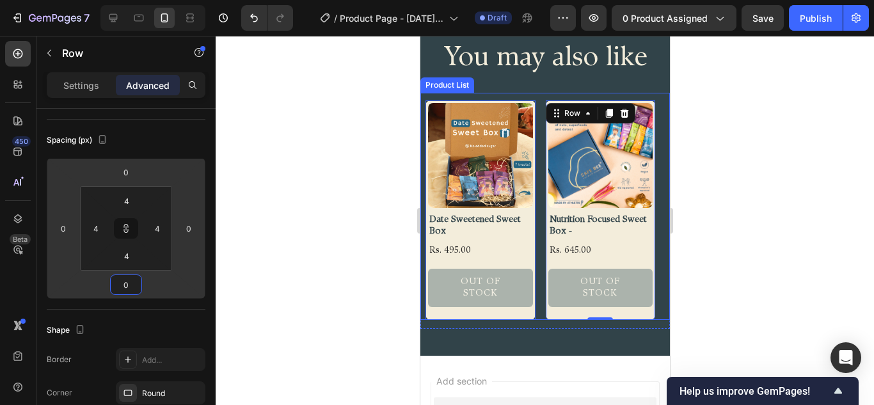
click at [540, 172] on div "Product Images Date Sweetened Sweet Box Product Title Rs. 495.00 Product Price …" at bounding box center [544, 211] width 239 height 220
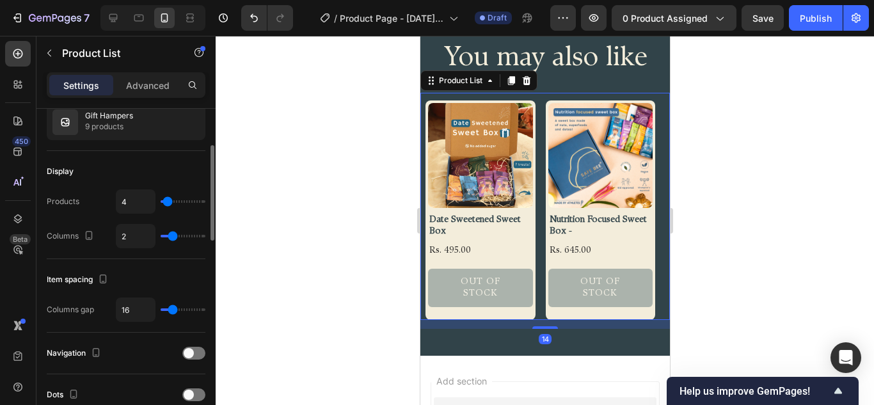
scroll to position [192, 0]
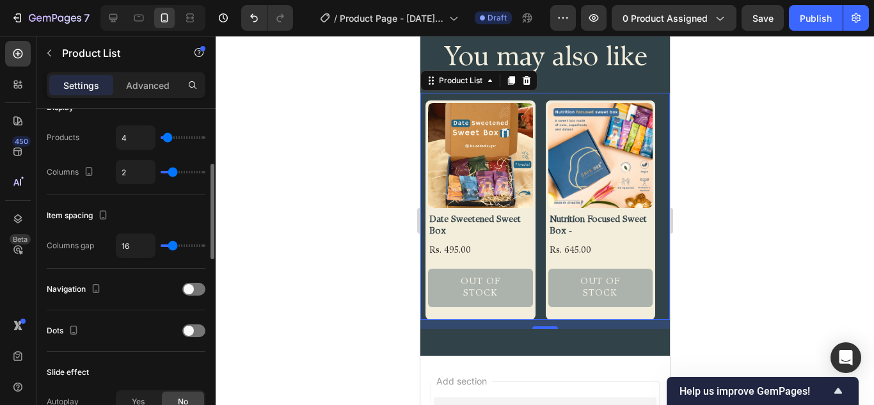
type input "13"
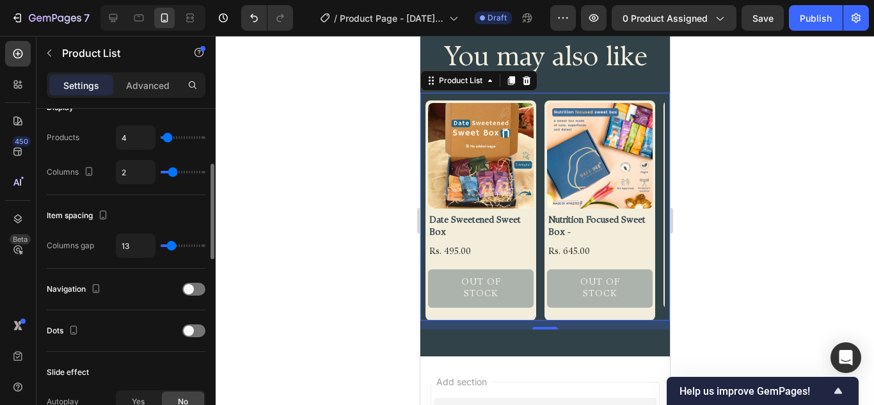
type input "6"
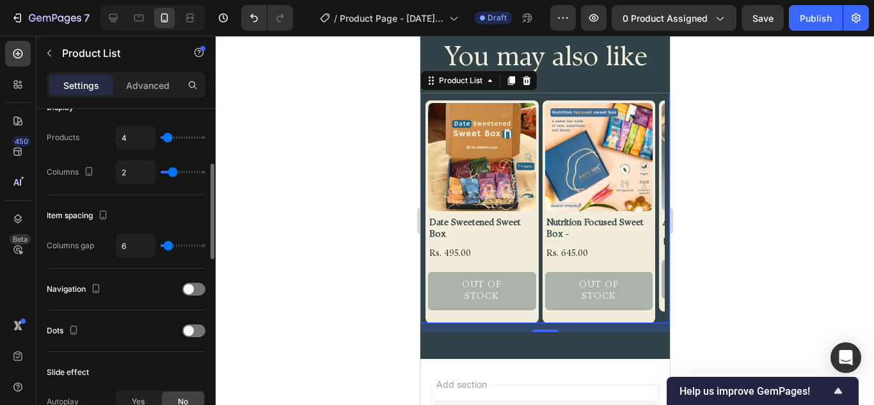
type input "12"
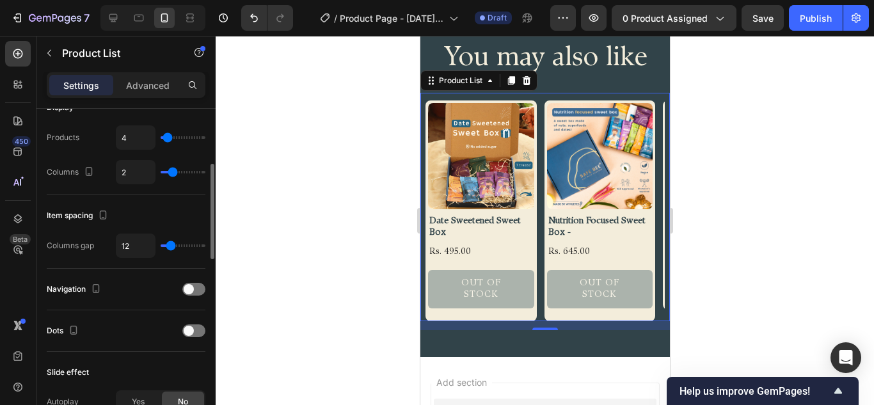
type input "7"
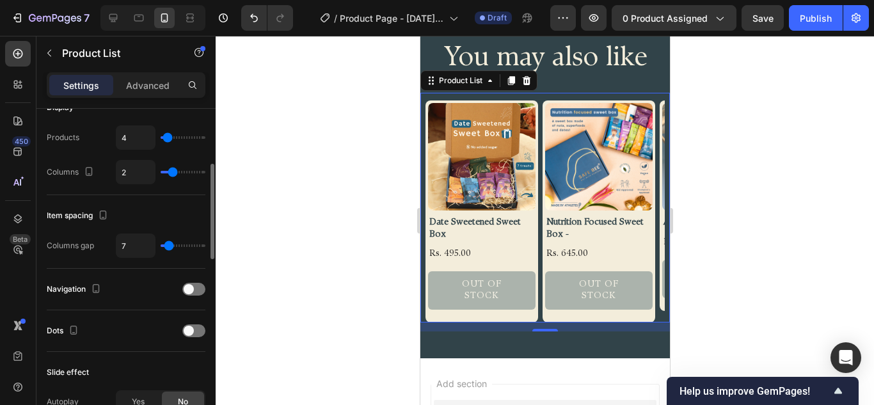
type input "7"
click at [169, 246] on input "range" at bounding box center [183, 246] width 45 height 3
click at [129, 241] on input "7" at bounding box center [136, 245] width 38 height 23
type input "8"
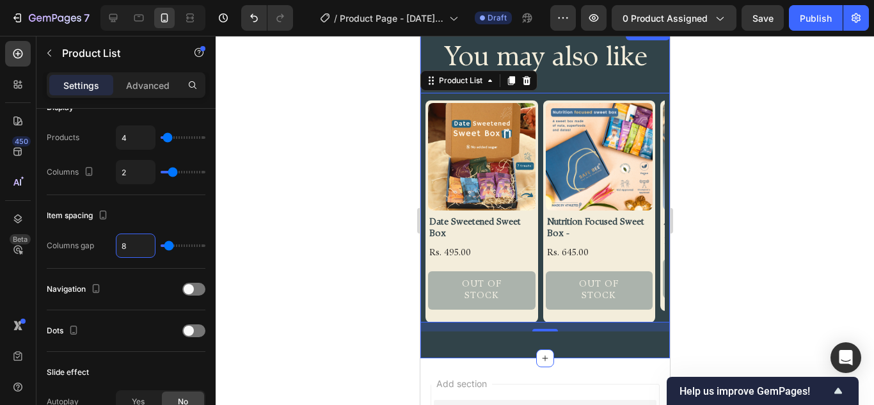
click at [589, 330] on div "You may also like Heading Row Product Images Date Sweetened Sweet Box Product T…" at bounding box center [545, 192] width 250 height 334
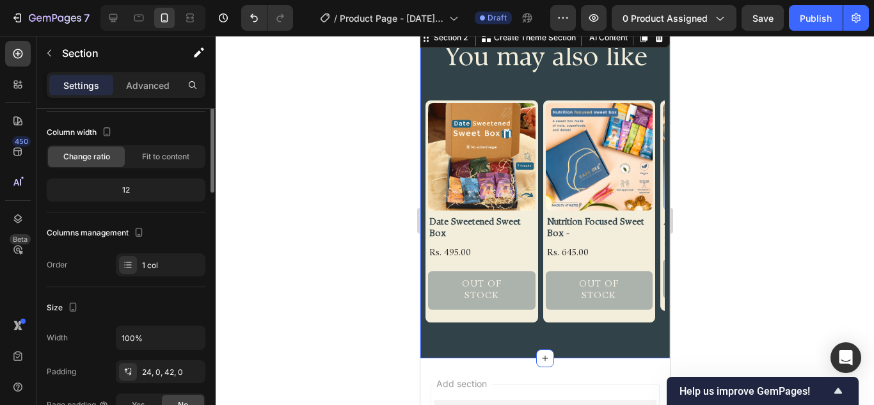
scroll to position [0, 0]
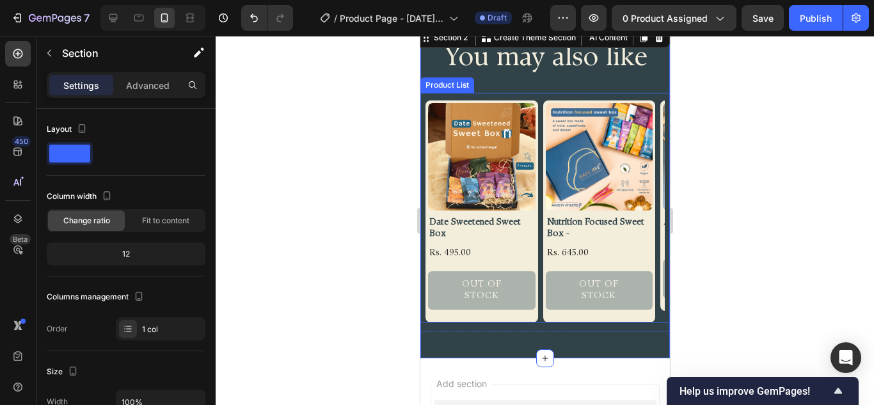
click at [540, 254] on div "Product Images Date Sweetened Sweet Box Product Title Rs. 495.00 Product Price …" at bounding box center [544, 212] width 239 height 222
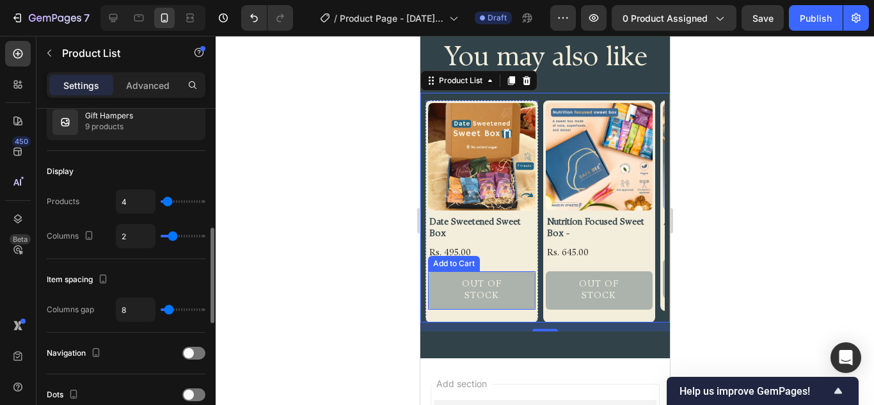
scroll to position [192, 0]
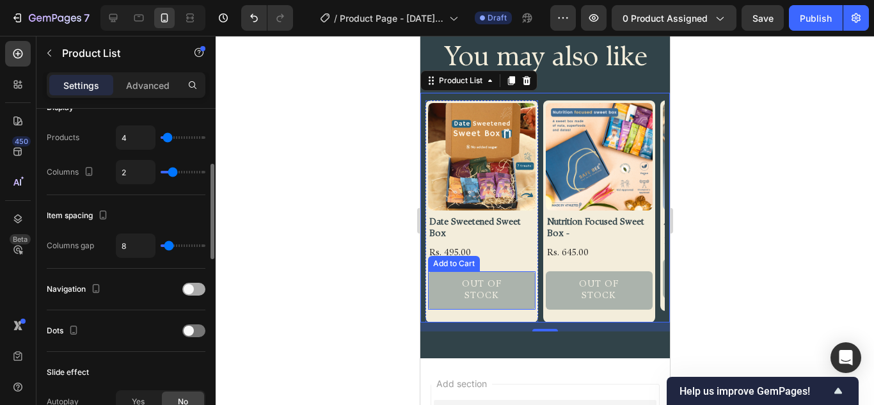
click at [200, 291] on div at bounding box center [193, 289] width 23 height 13
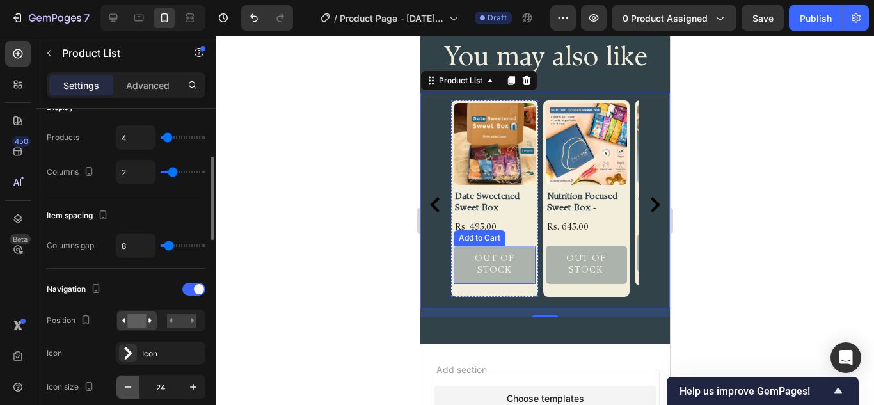
click at [124, 391] on icon "button" at bounding box center [128, 387] width 13 height 13
click at [125, 391] on icon "button" at bounding box center [128, 387] width 13 height 13
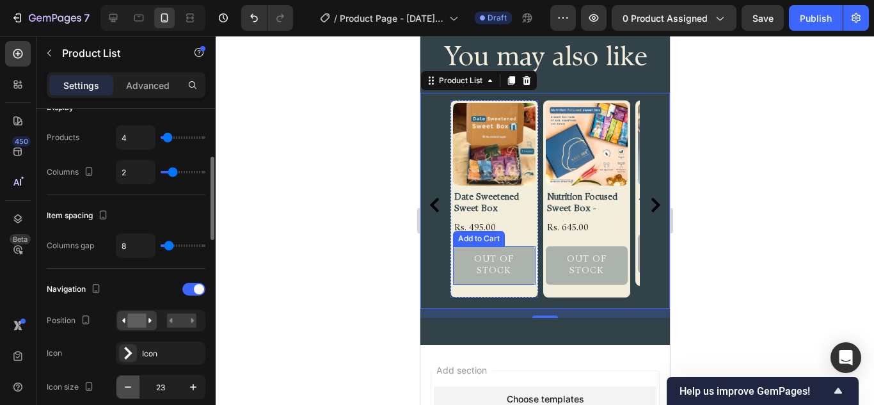
click at [127, 390] on icon "button" at bounding box center [128, 387] width 13 height 13
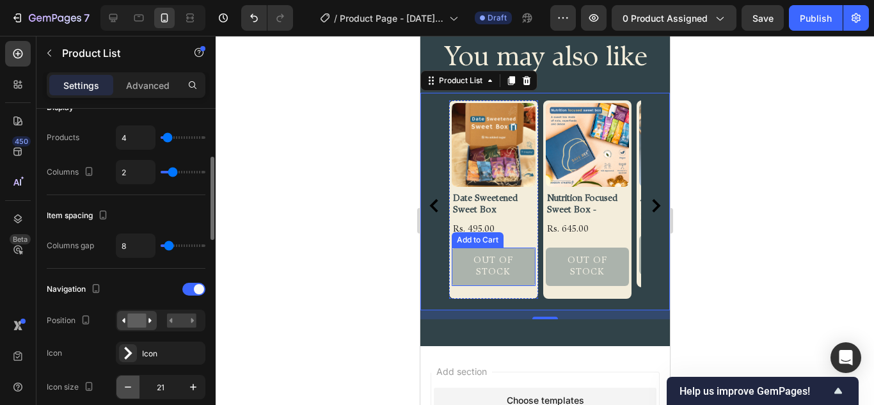
click at [128, 390] on icon "button" at bounding box center [128, 387] width 13 height 13
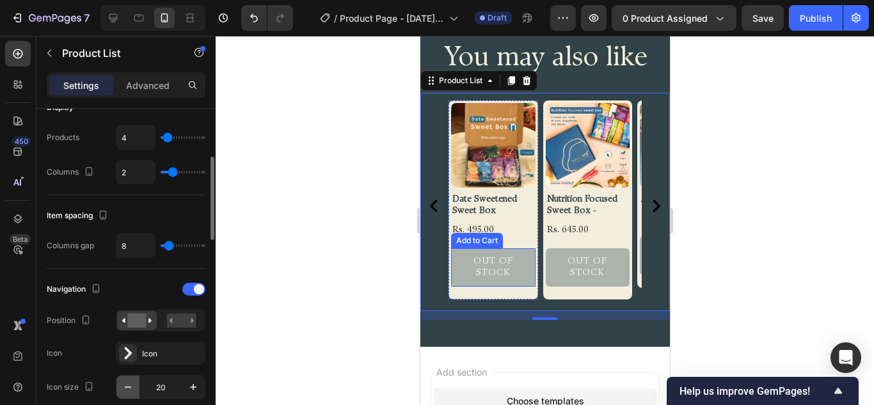
click at [128, 390] on icon "button" at bounding box center [128, 387] width 13 height 13
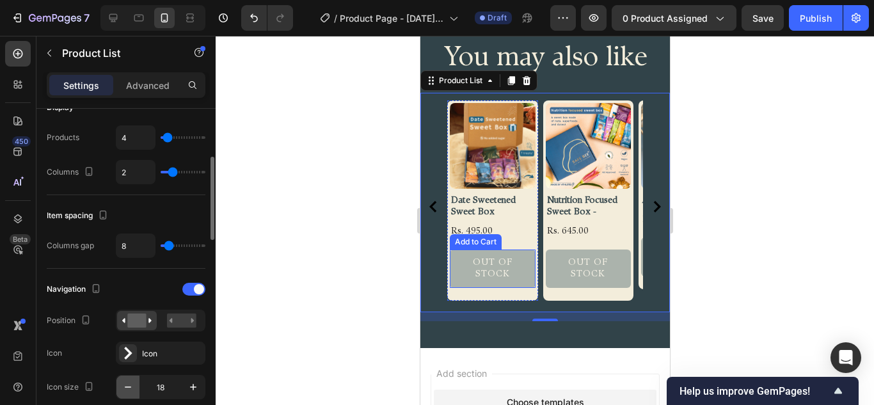
click at [128, 390] on icon "button" at bounding box center [128, 387] width 13 height 13
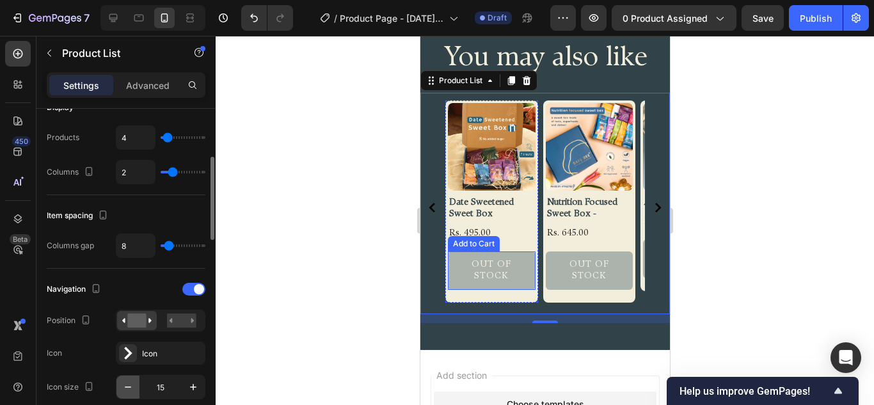
click at [128, 389] on icon "button" at bounding box center [128, 387] width 13 height 13
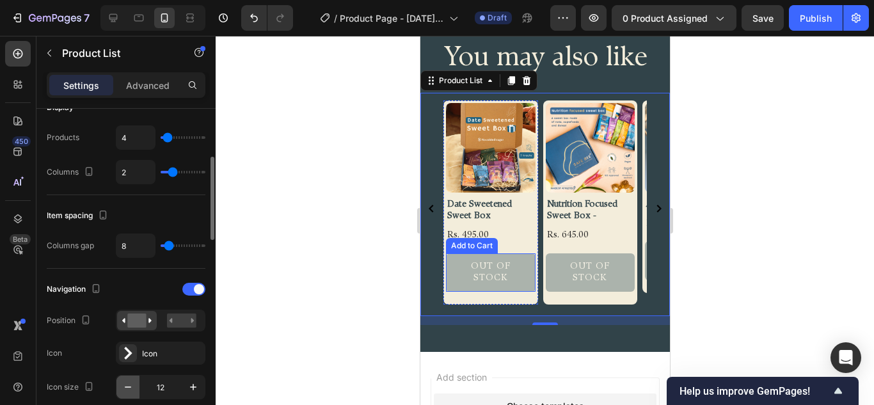
click at [128, 389] on icon "button" at bounding box center [128, 387] width 13 height 13
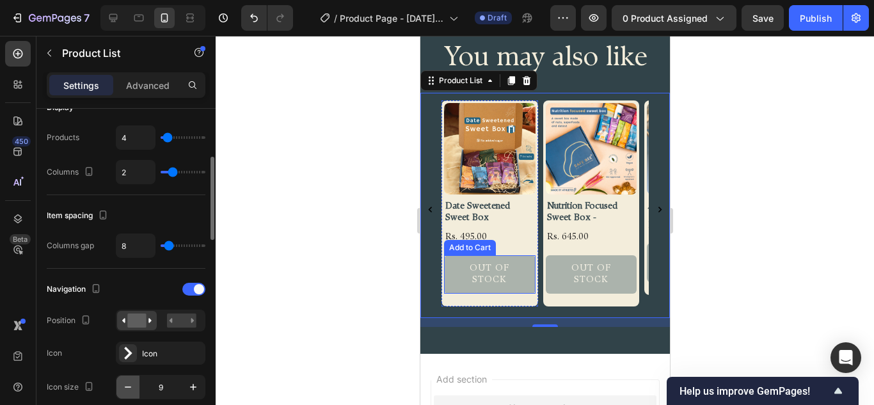
click at [128, 389] on icon "button" at bounding box center [128, 387] width 13 height 13
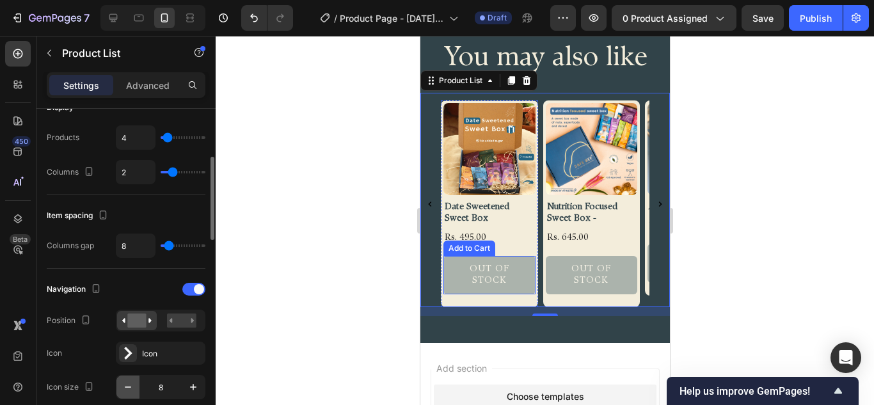
click at [128, 389] on icon "button" at bounding box center [128, 387] width 13 height 13
type input "7"
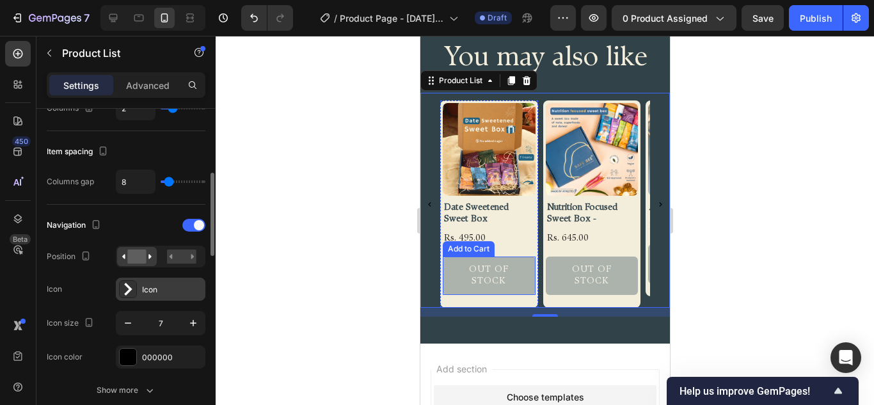
scroll to position [320, 0]
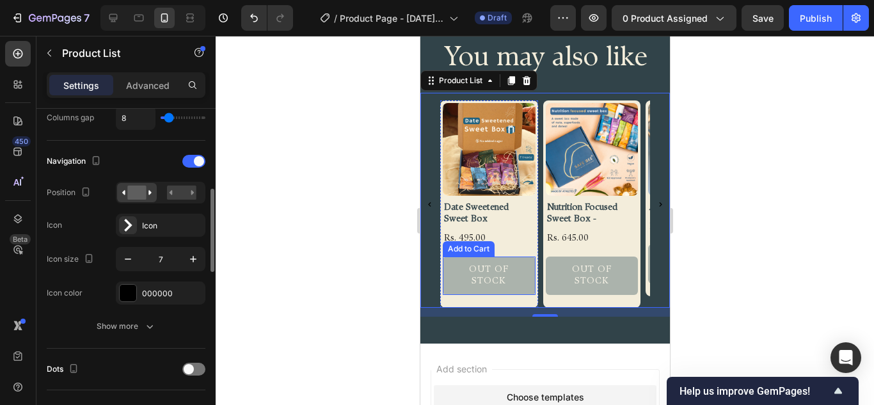
click at [149, 340] on div "Navigation Position Icon Icon Icon size 7 Icon color 000000 Show more" at bounding box center [126, 245] width 159 height 208
click at [149, 328] on icon "button" at bounding box center [150, 327] width 6 height 4
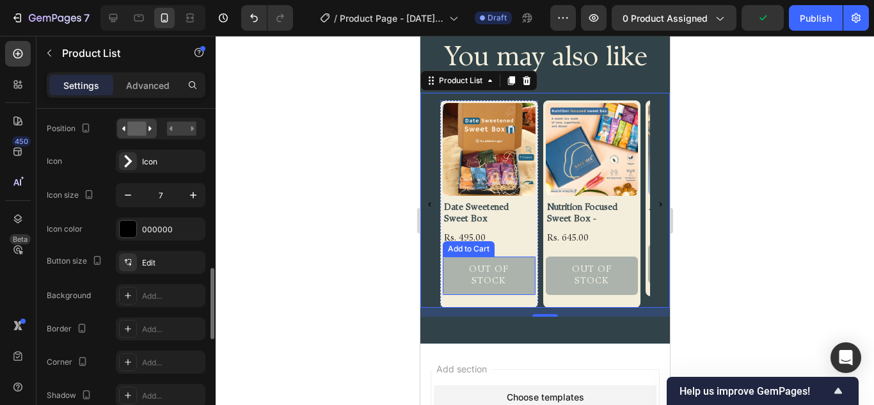
scroll to position [448, 0]
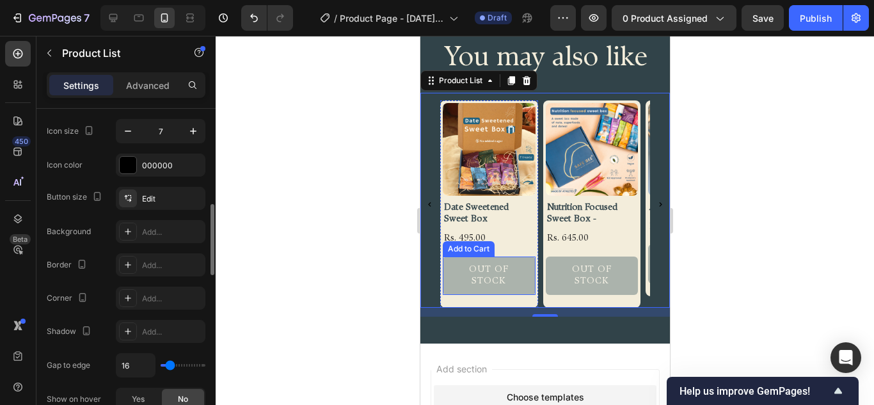
type input "13"
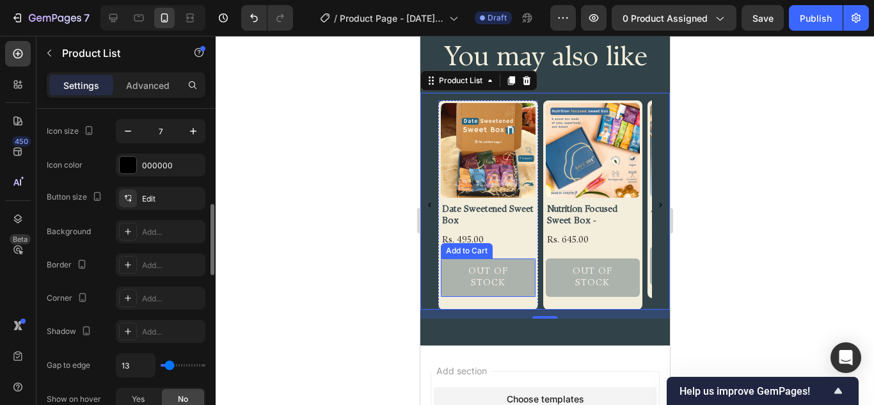
type input "4"
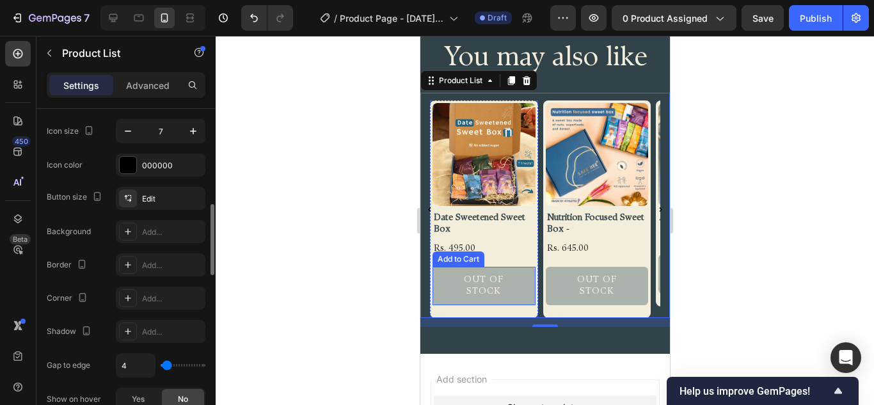
type input "0"
type input "4"
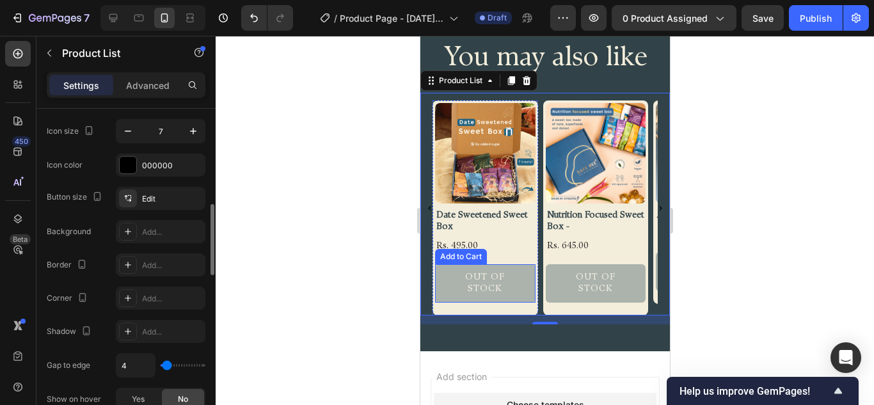
type input "0"
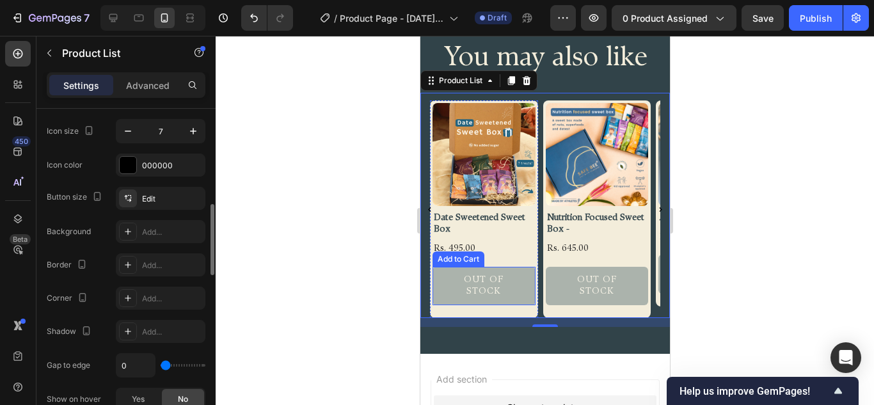
drag, startPoint x: 173, startPoint y: 364, endPoint x: 158, endPoint y: 367, distance: 15.6
type input "0"
click at [161, 367] on input "range" at bounding box center [183, 365] width 45 height 3
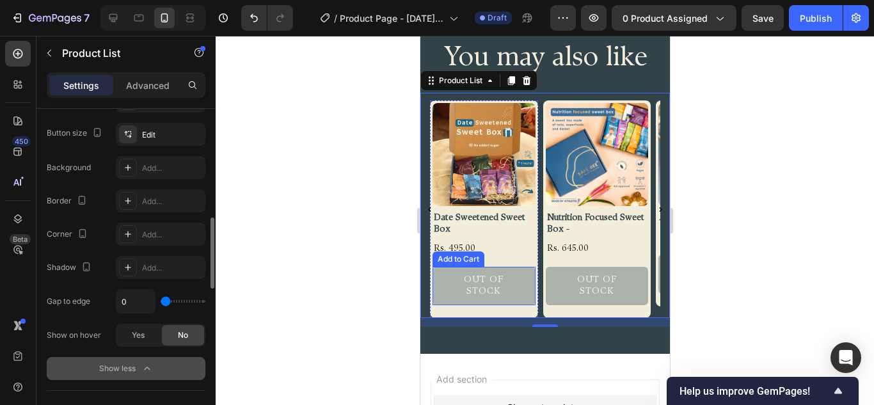
type input "4"
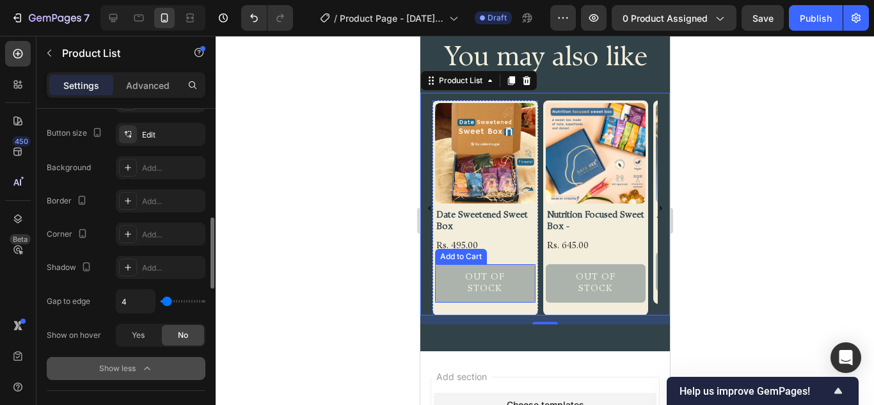
type input "0"
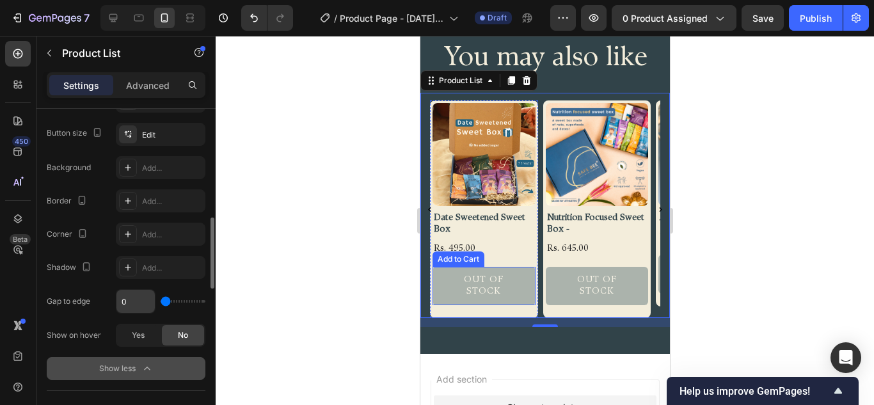
drag, startPoint x: 164, startPoint y: 305, endPoint x: 134, endPoint y: 300, distance: 29.9
click at [161, 303] on input "range" at bounding box center [183, 301] width 45 height 3
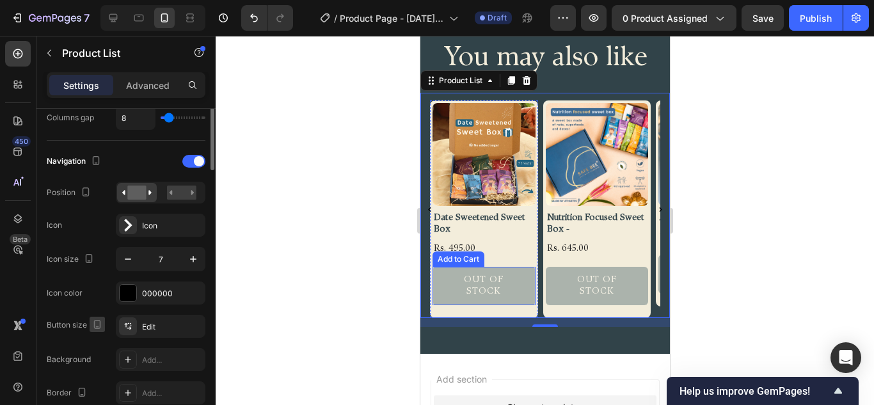
scroll to position [256, 0]
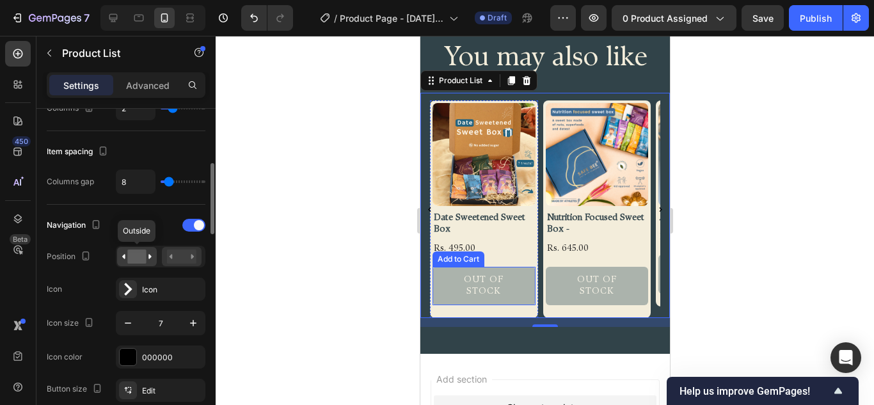
click at [181, 254] on rect at bounding box center [181, 257] width 29 height 14
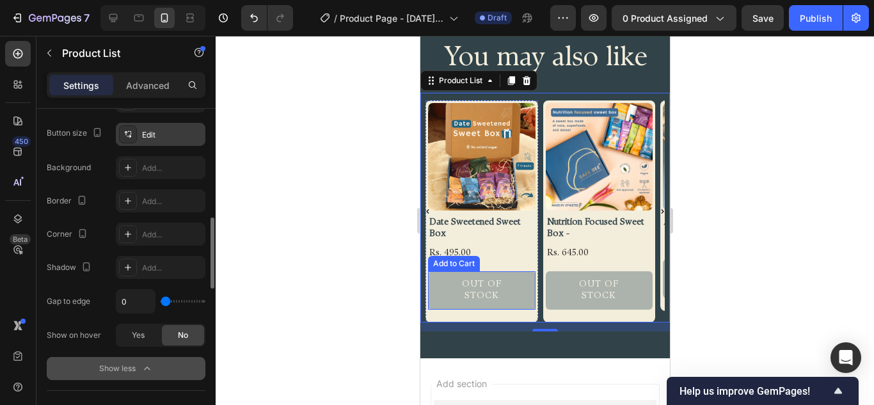
scroll to position [576, 0]
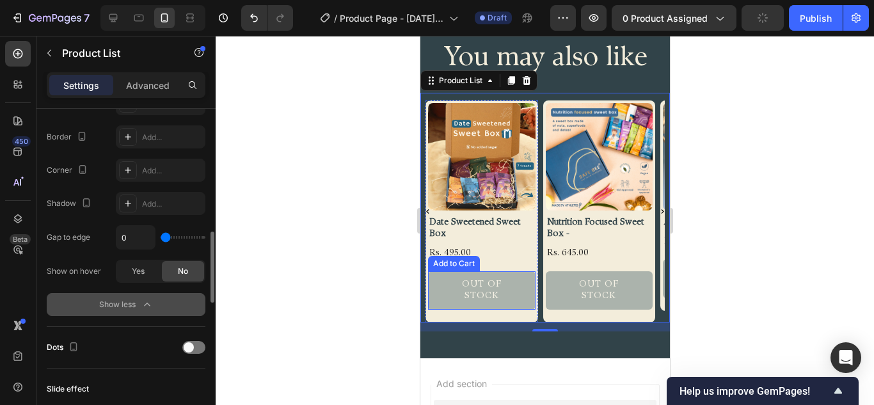
type input "7"
type input "16"
type input "9"
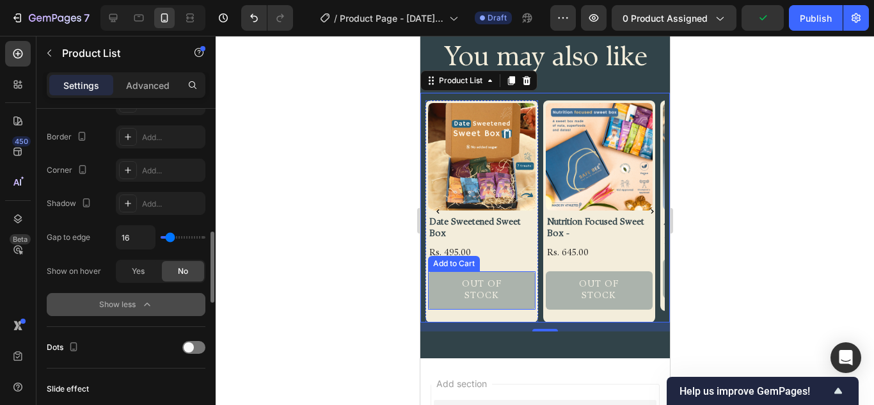
type input "9"
type input "7"
click at [168, 239] on input "range" at bounding box center [183, 237] width 45 height 3
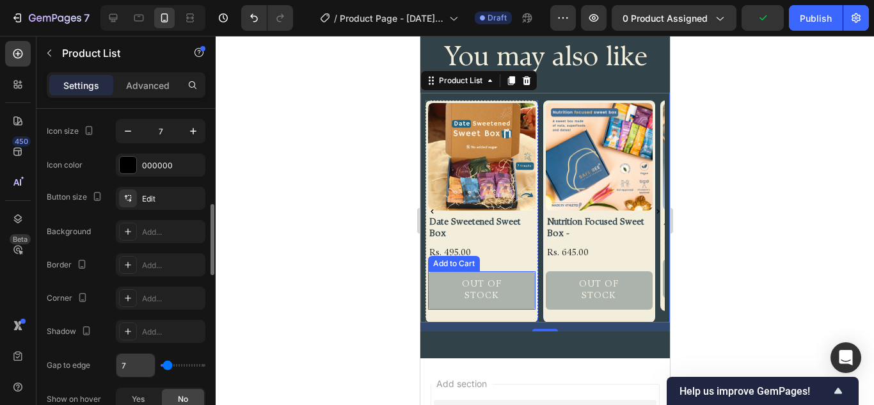
scroll to position [384, 0]
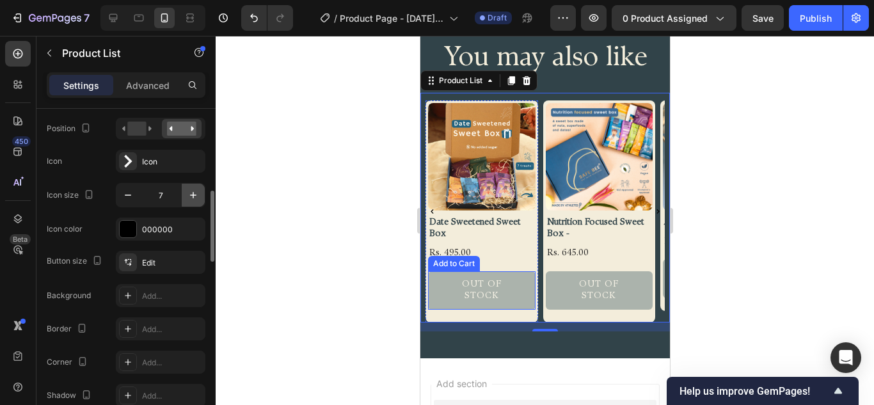
click at [190, 195] on icon "button" at bounding box center [193, 195] width 13 height 13
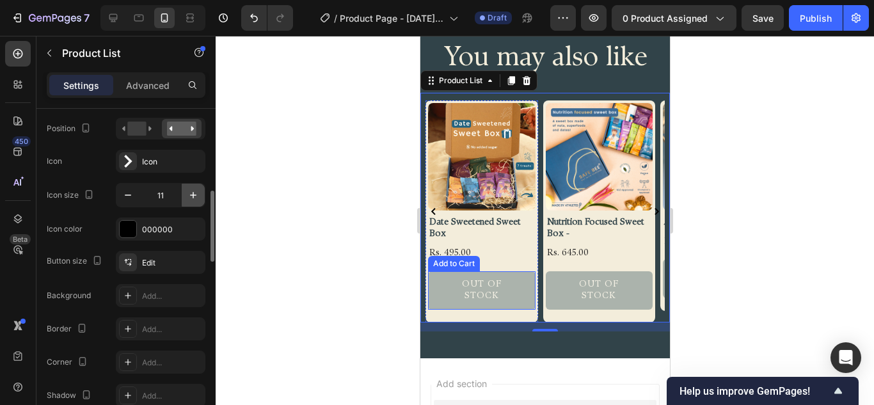
type input "12"
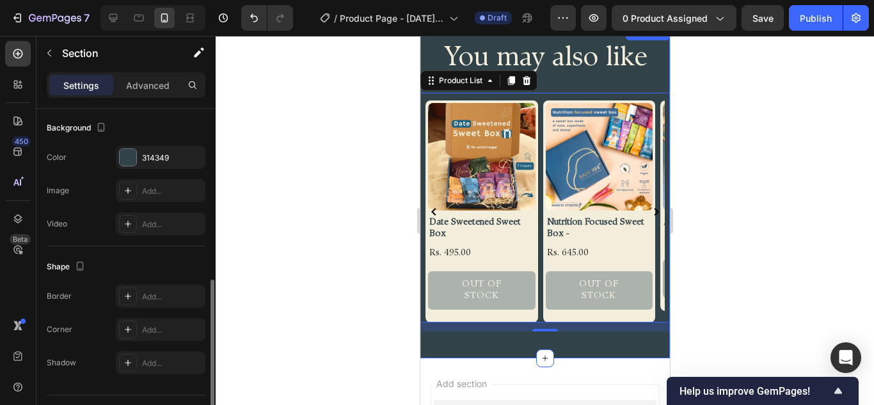
click at [608, 330] on div "You may also like Heading Row Product Images Date Sweetened Sweet Box Product T…" at bounding box center [545, 192] width 250 height 334
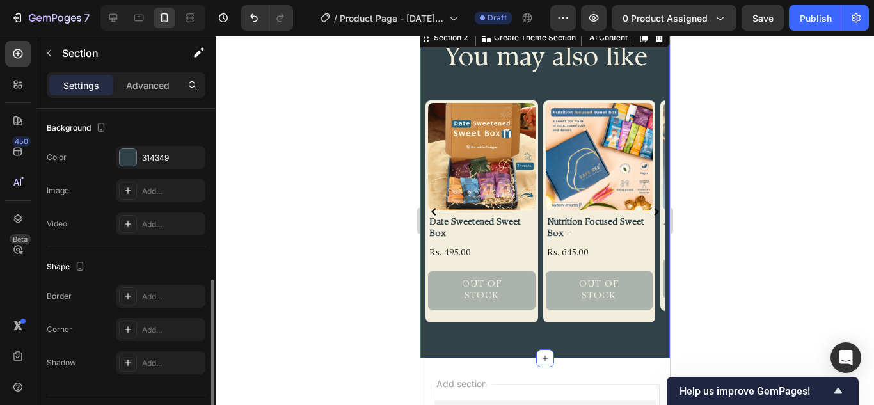
scroll to position [0, 0]
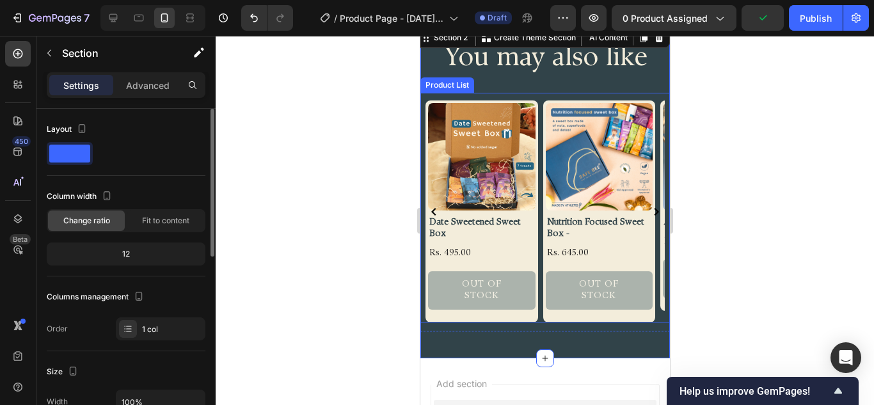
click at [541, 186] on div "Product Images Date Sweetened Sweet Box Product Title Rs. 495.00 Product Price …" at bounding box center [544, 212] width 239 height 222
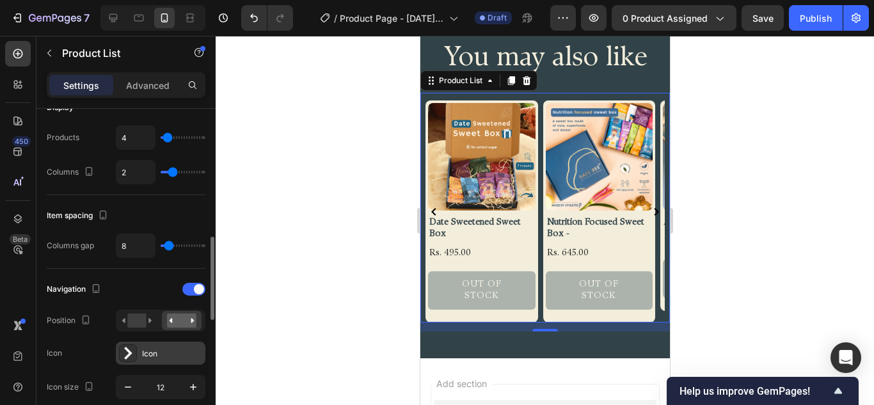
scroll to position [256, 0]
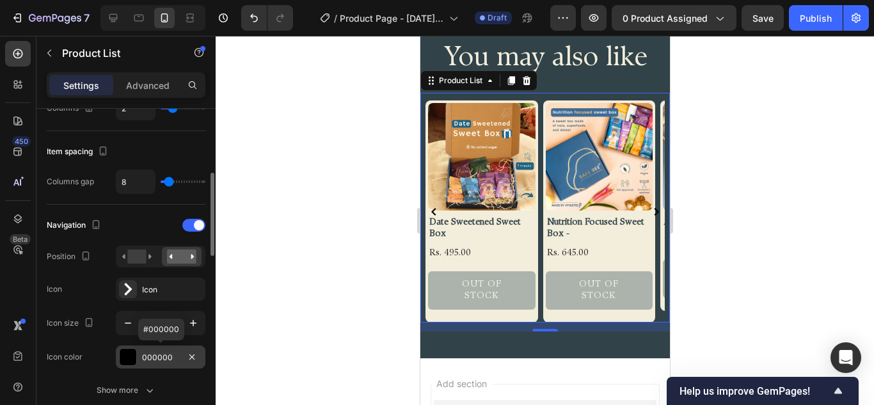
click at [124, 355] on div at bounding box center [128, 357] width 17 height 17
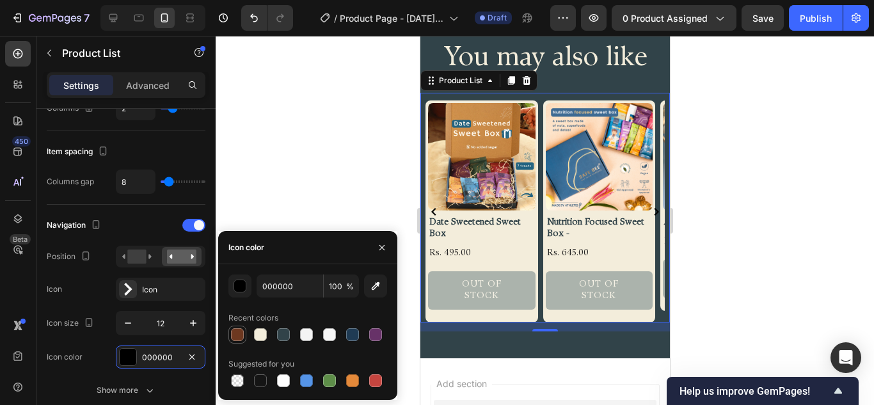
click at [242, 334] on div at bounding box center [237, 334] width 13 height 13
click at [261, 332] on div at bounding box center [260, 334] width 13 height 13
click at [282, 330] on div at bounding box center [283, 334] width 13 height 13
type input "314349"
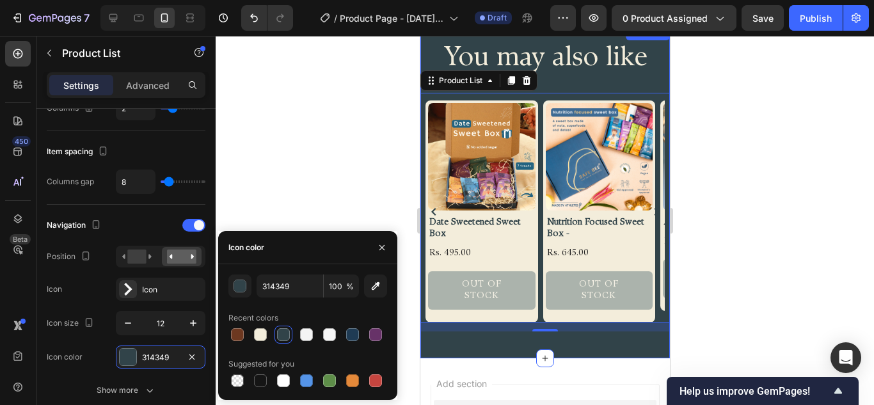
click at [528, 334] on div "You may also like Heading Row Product Images Date Sweetened Sweet Box Product T…" at bounding box center [545, 192] width 250 height 334
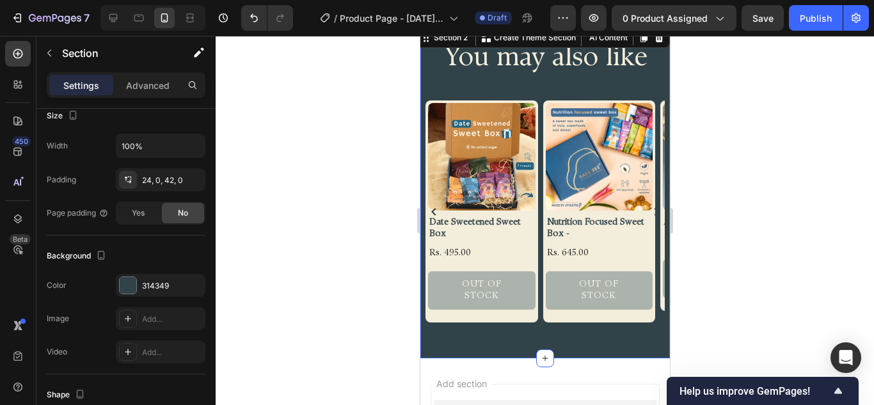
scroll to position [0, 0]
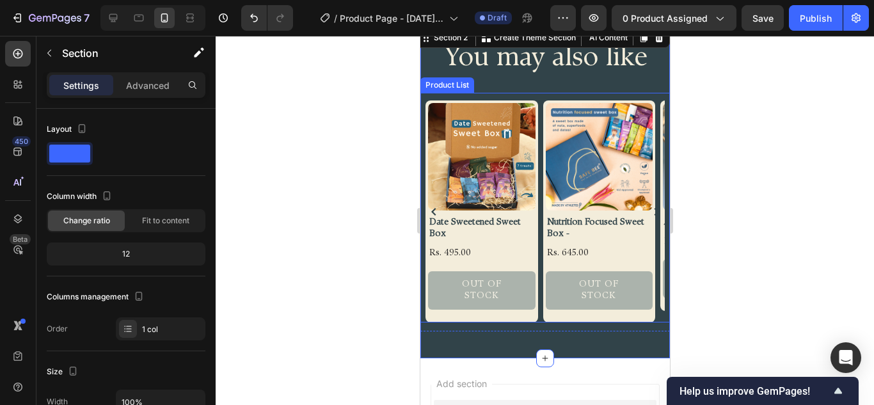
click at [541, 306] on div "Product Images Date Sweetened Sweet Box Product Title Rs. 495.00 Product Price …" at bounding box center [544, 212] width 239 height 222
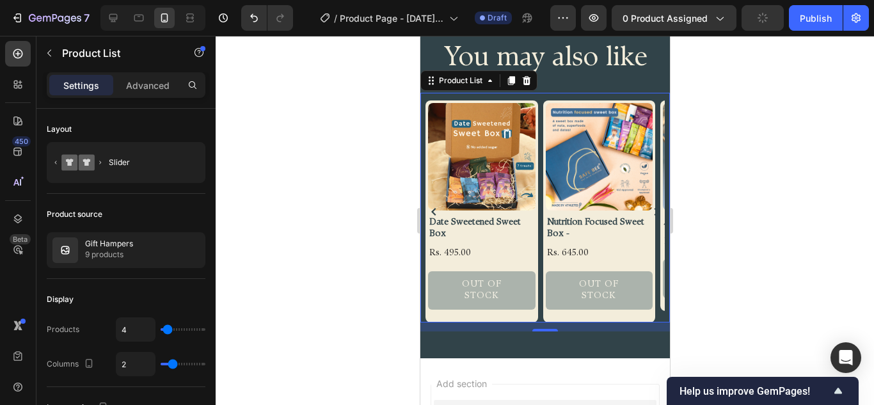
click at [545, 96] on div "Product Images Date Sweetened Sweet Box Product Title Rs. 495.00 Product Price …" at bounding box center [545, 208] width 250 height 230
click at [577, 68] on h2 "You may also like" at bounding box center [545, 59] width 230 height 38
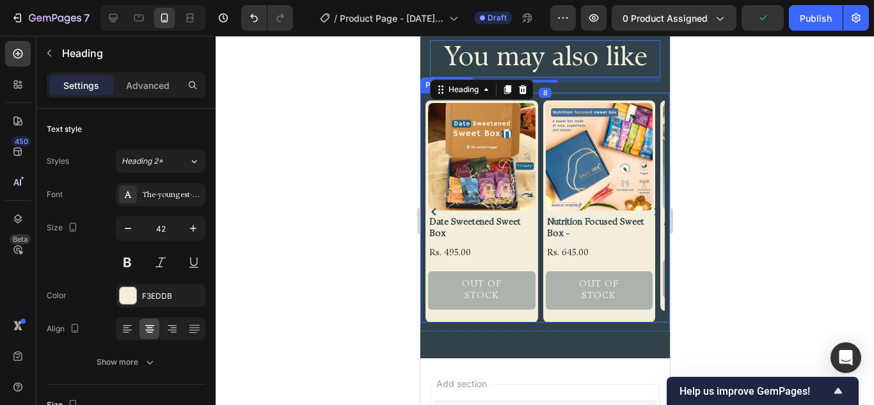
click at [563, 97] on div "Product Images Date Sweetened Sweet Box Product Title Rs. 495.00 Product Price …" at bounding box center [545, 208] width 250 height 230
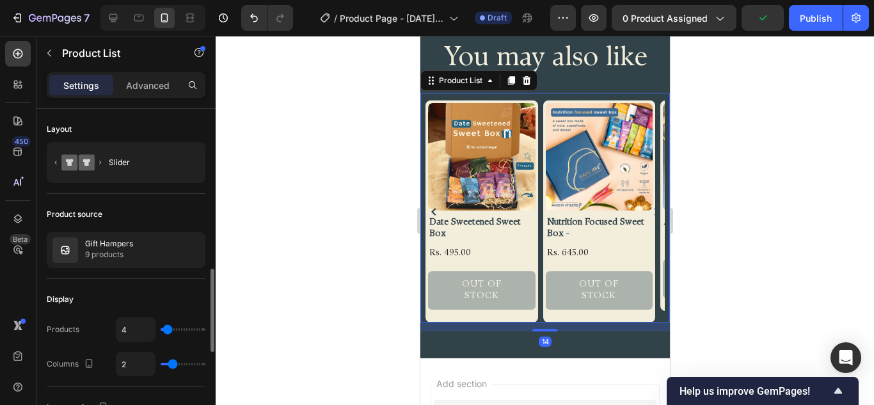
scroll to position [128, 0]
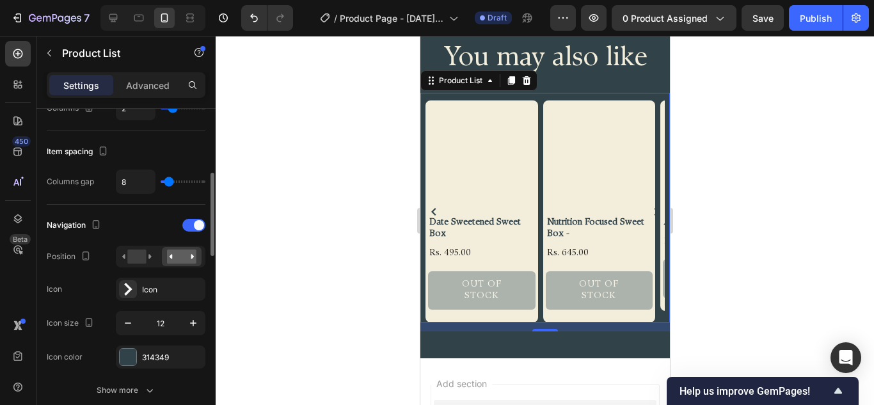
scroll to position [384, 0]
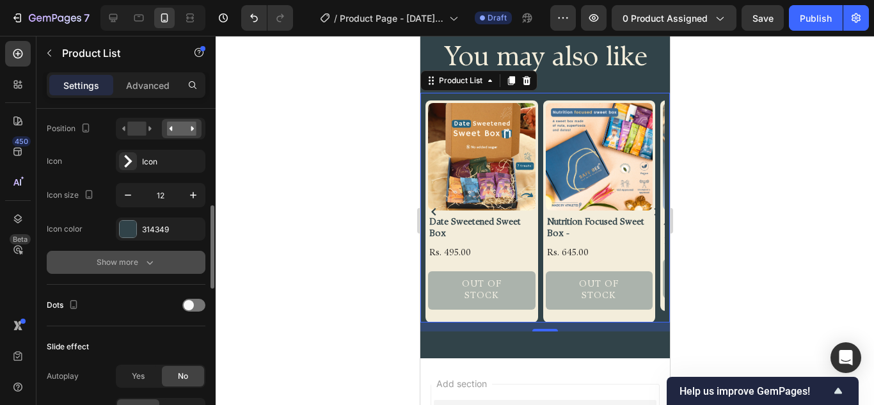
click at [144, 256] on icon "button" at bounding box center [149, 262] width 13 height 13
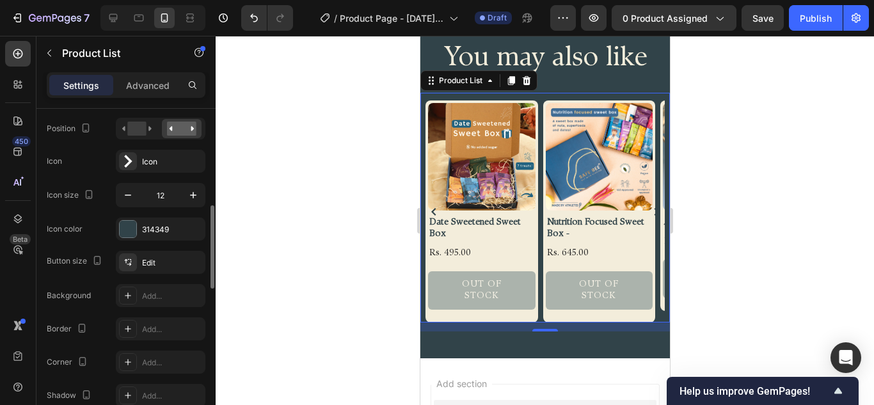
click at [654, 208] on icon "Carousel Next Arrow" at bounding box center [656, 212] width 5 height 8
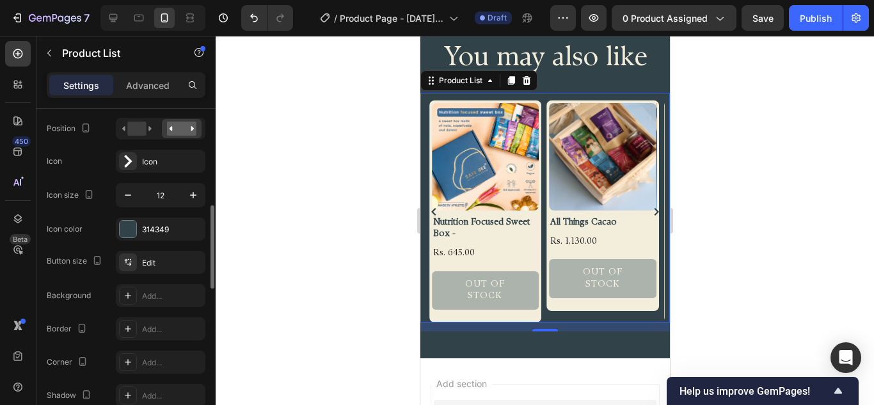
click at [654, 208] on icon "Carousel Next Arrow" at bounding box center [656, 212] width 5 height 8
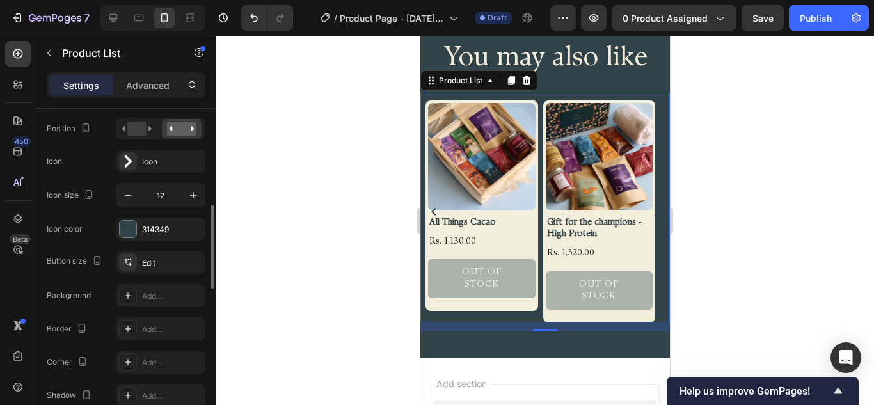
click at [654, 208] on icon "Carousel Next Arrow" at bounding box center [656, 212] width 5 height 8
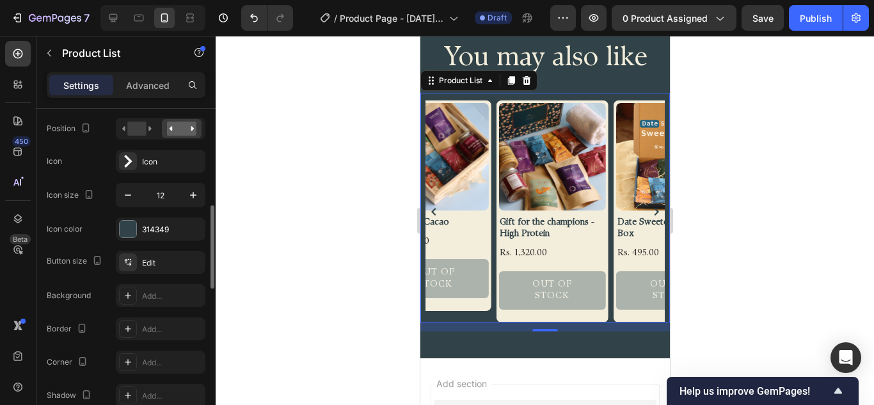
click at [654, 208] on icon "Carousel Next Arrow" at bounding box center [656, 212] width 5 height 8
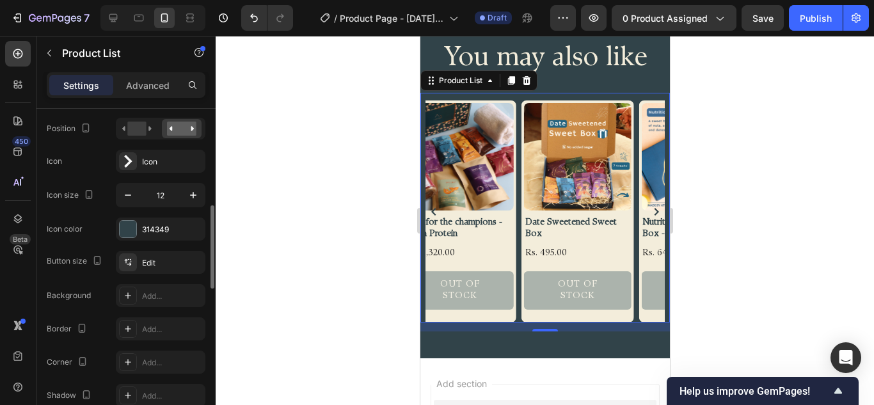
click at [654, 208] on icon "Carousel Next Arrow" at bounding box center [656, 212] width 5 height 8
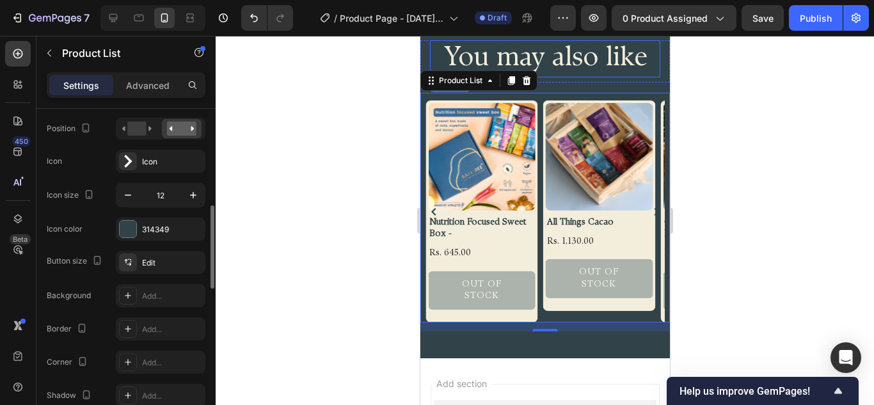
click at [578, 51] on h2 "You may also like" at bounding box center [545, 59] width 230 height 38
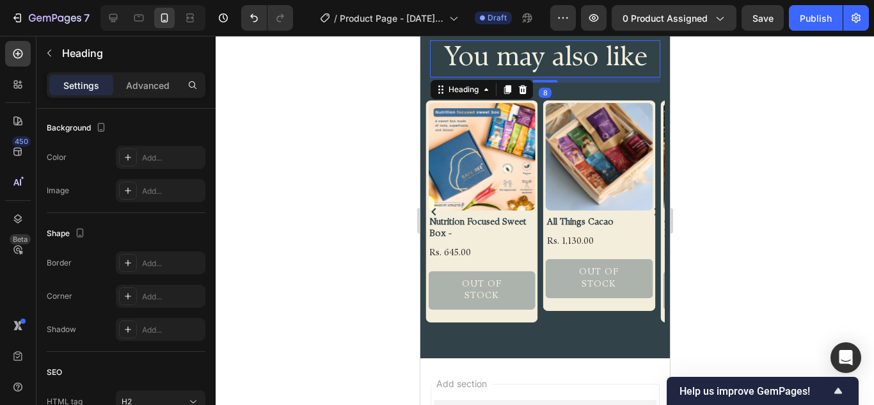
scroll to position [0, 0]
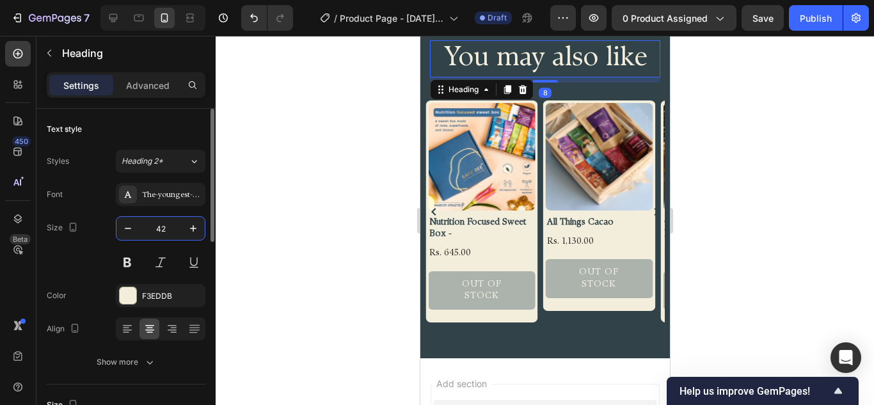
click at [169, 229] on input "42" at bounding box center [161, 228] width 42 height 23
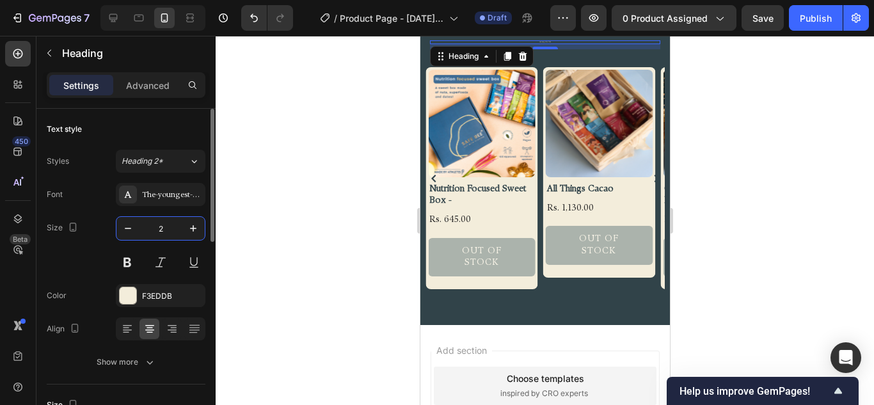
type input "24"
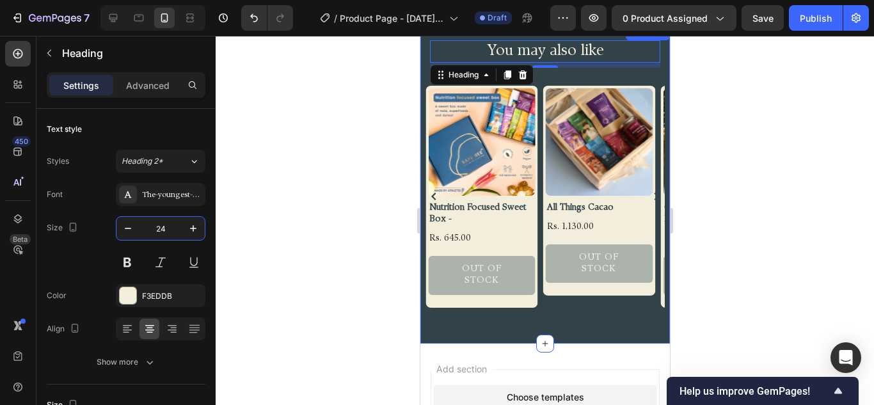
click at [595, 72] on div "You may also like Heading 8 Row Product Images Date Sweetened Sweet Box Product…" at bounding box center [545, 178] width 250 height 277
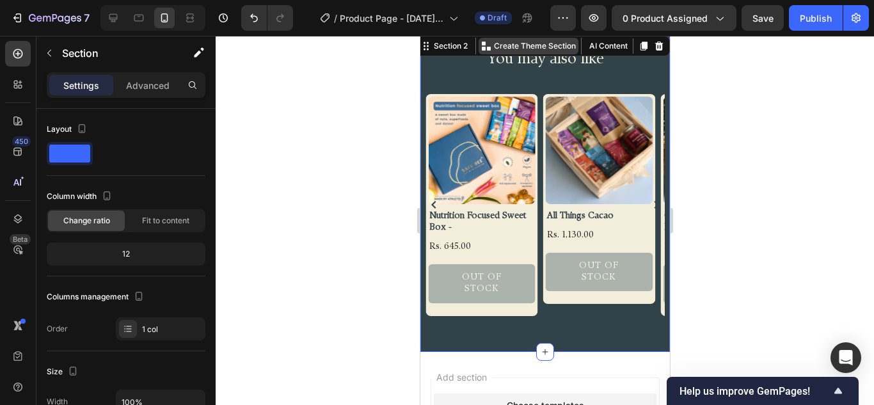
scroll to position [720, 0]
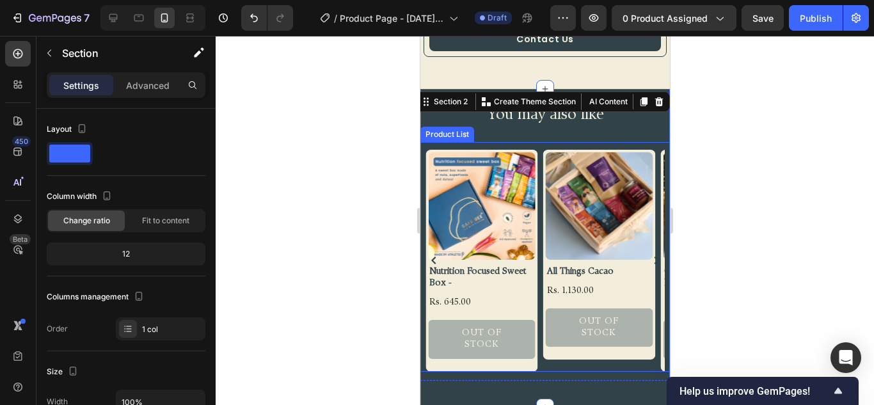
click at [536, 143] on div "Product Images Date Sweetened Sweet Box Product Title Rs. 495.00 Product Price …" at bounding box center [545, 257] width 250 height 230
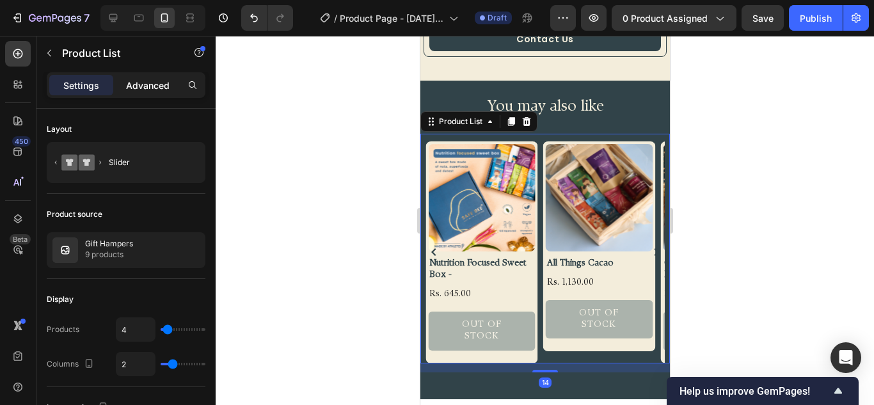
click at [140, 90] on p "Advanced" at bounding box center [148, 85] width 44 height 13
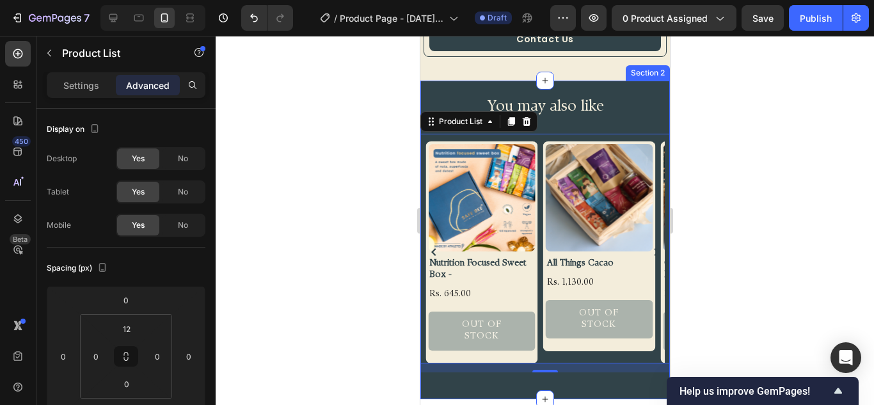
click at [598, 116] on h2 "You may also like" at bounding box center [545, 107] width 230 height 22
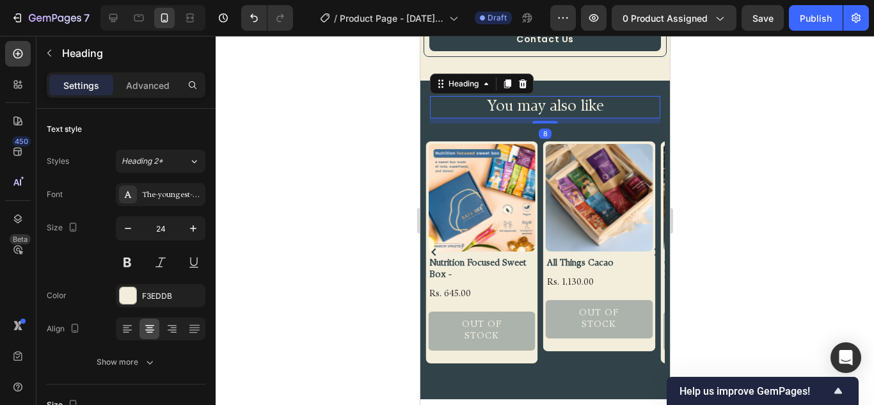
click at [552, 124] on div "8" at bounding box center [545, 120] width 230 height 5
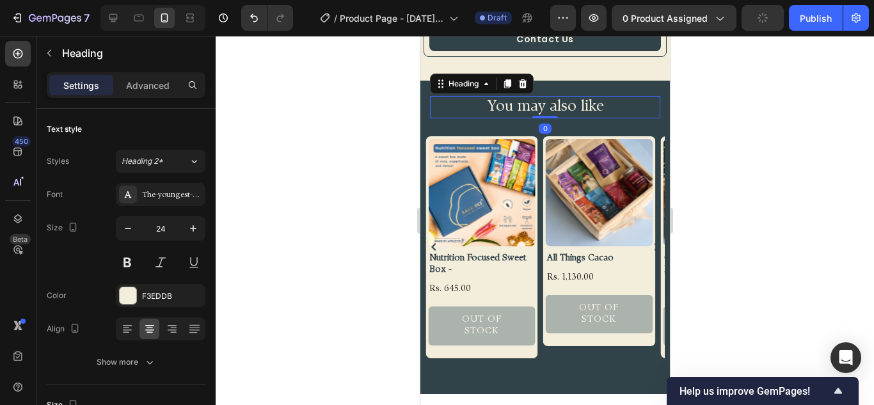
drag, startPoint x: 540, startPoint y: 130, endPoint x: 546, endPoint y: 101, distance: 30.1
click at [546, 101] on div "You may also like Heading 0 Row Product Images Date Sweetened Sweet Box Product…" at bounding box center [545, 238] width 250 height 314
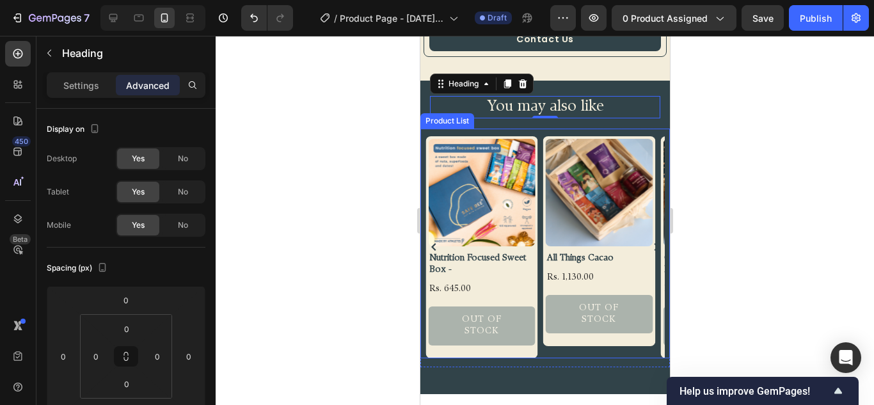
click at [481, 140] on div "Product Images Date Sweetened Sweet Box Product Title Rs. 495.00 Product Price …" at bounding box center [545, 244] width 250 height 230
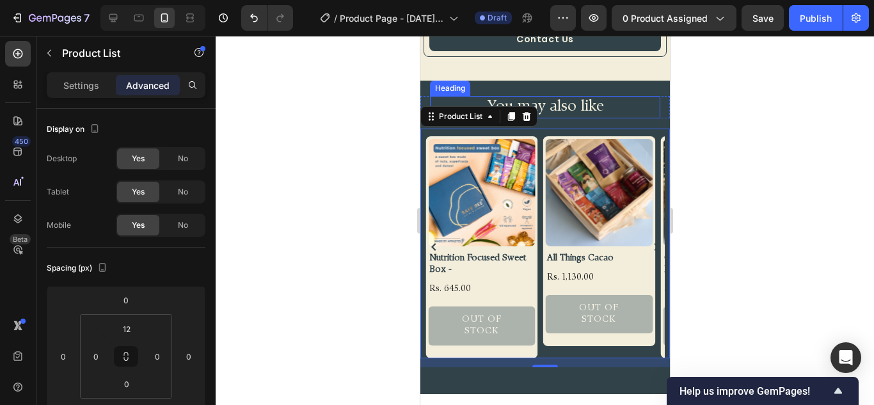
click at [602, 117] on h2 "You may also like" at bounding box center [545, 107] width 230 height 22
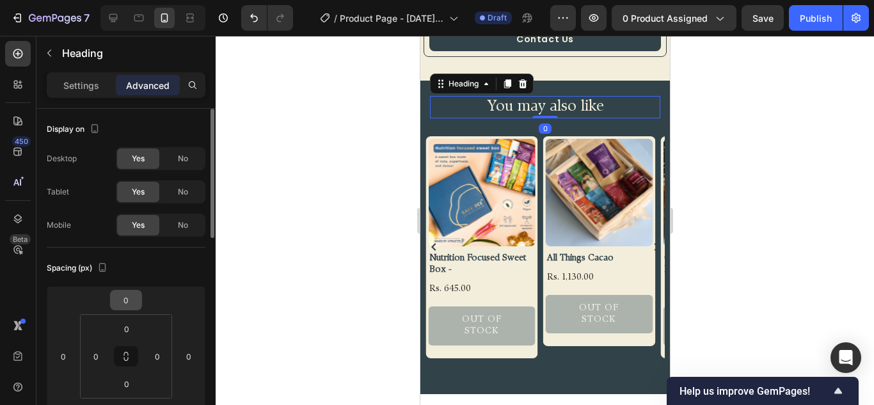
scroll to position [64, 0]
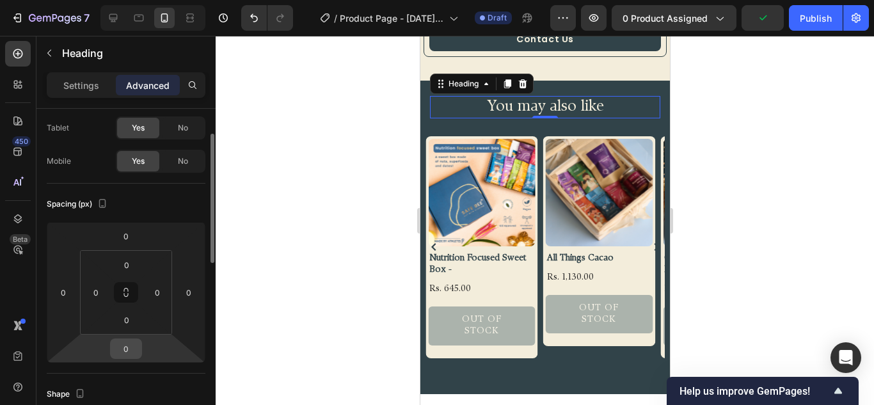
click at [131, 346] on input "0" at bounding box center [126, 348] width 26 height 19
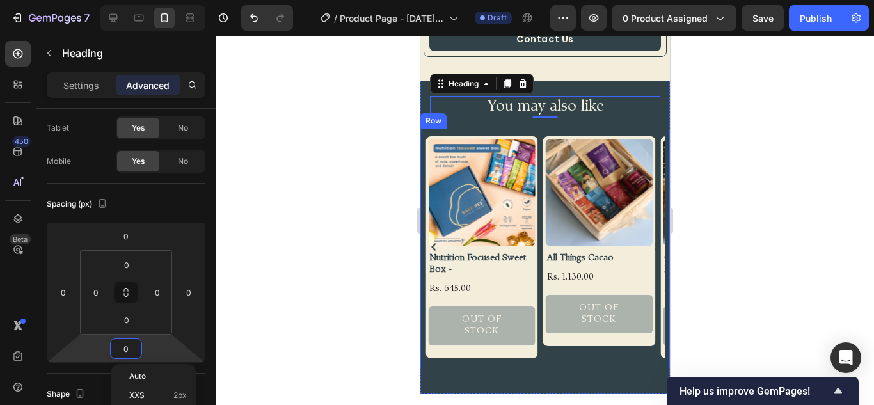
click at [585, 373] on div "You may also like Heading 0 Row Product Images Date Sweetened Sweet Box Product…" at bounding box center [545, 238] width 250 height 314
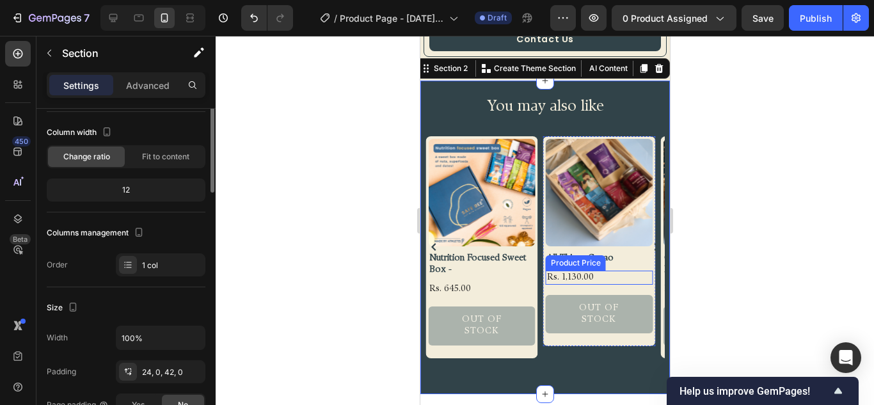
scroll to position [0, 0]
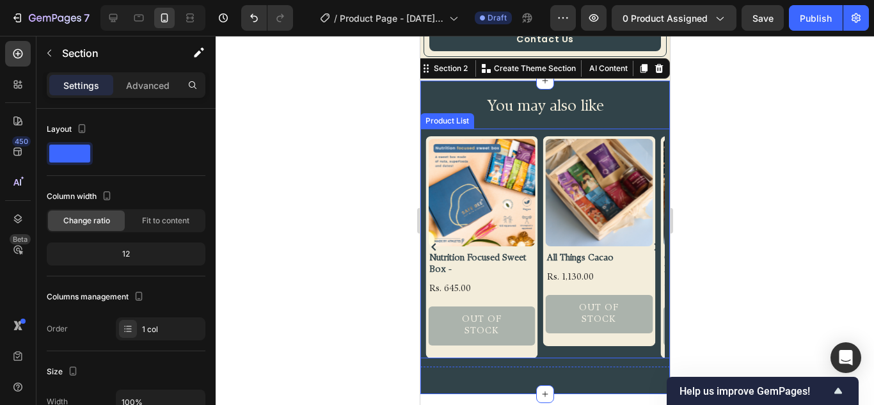
click at [654, 250] on icon "Carousel Next Arrow" at bounding box center [656, 247] width 5 height 8
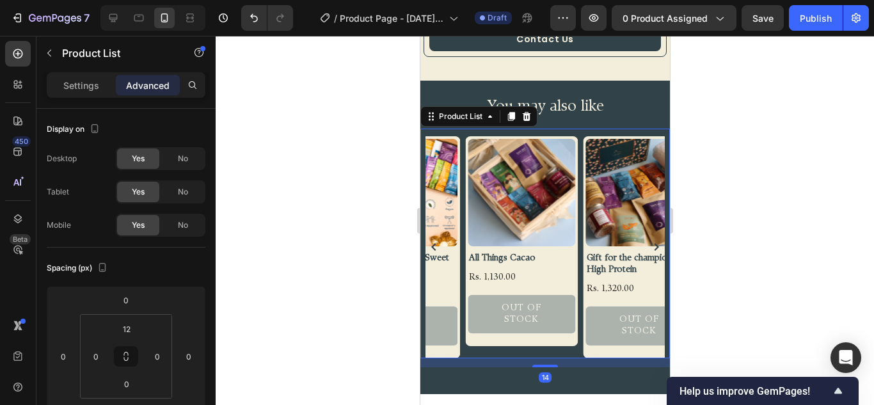
click at [654, 250] on icon "Carousel Next Arrow" at bounding box center [656, 247] width 5 height 8
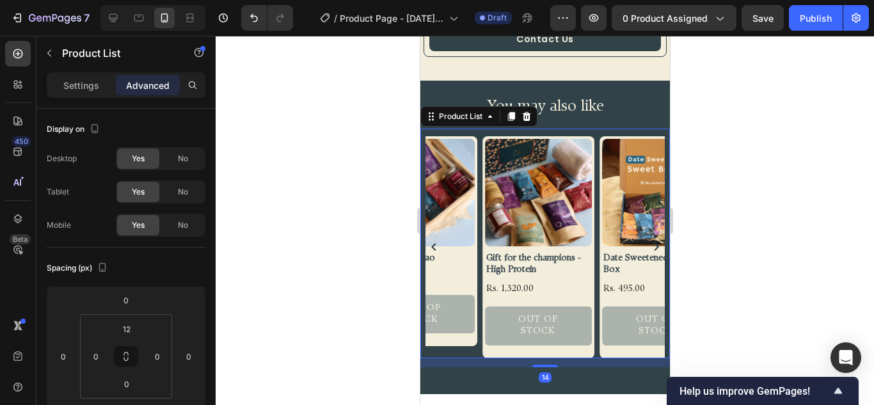
click at [654, 250] on icon "Carousel Next Arrow" at bounding box center [656, 247] width 5 height 8
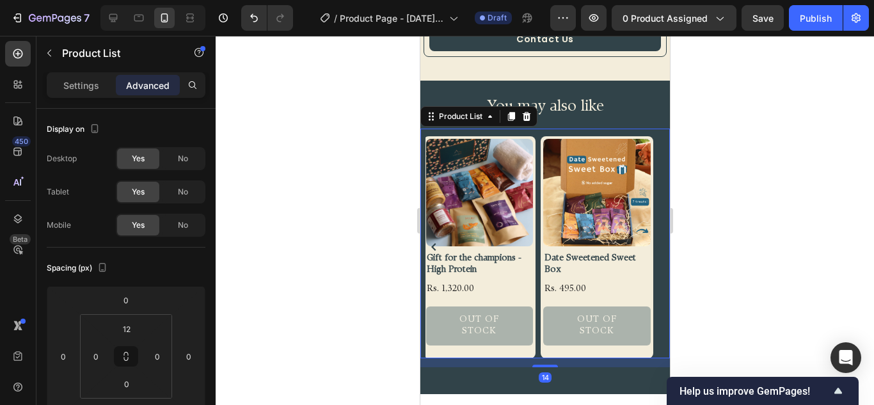
click at [652, 250] on icon "Carousel Next Arrow" at bounding box center [656, 247] width 8 height 8
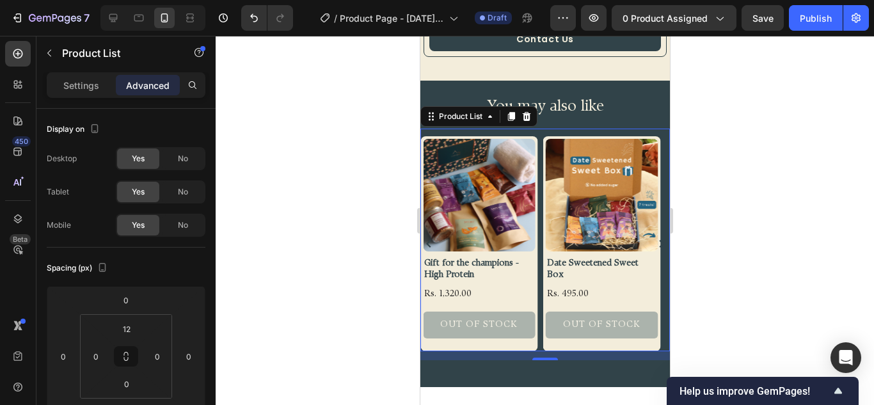
click at [657, 248] on icon "Carousel Next Arrow" at bounding box center [661, 244] width 8 height 8
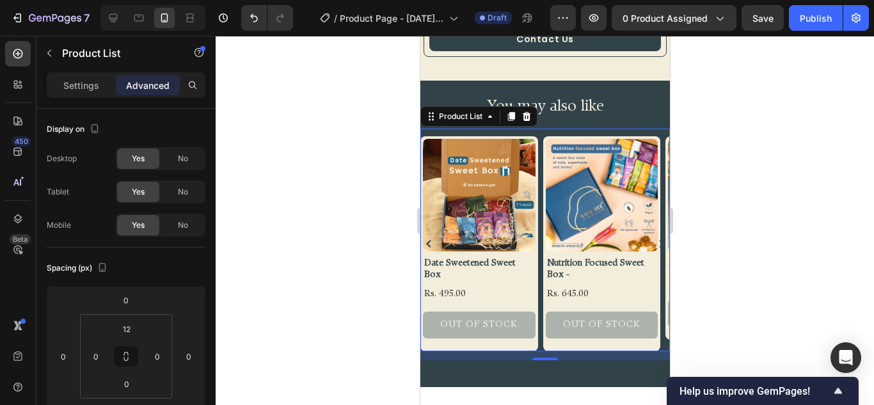
click at [634, 138] on div "Product Images Date Sweetened Sweet Box Product Title Rs. 495.00 Product Price …" at bounding box center [545, 240] width 250 height 223
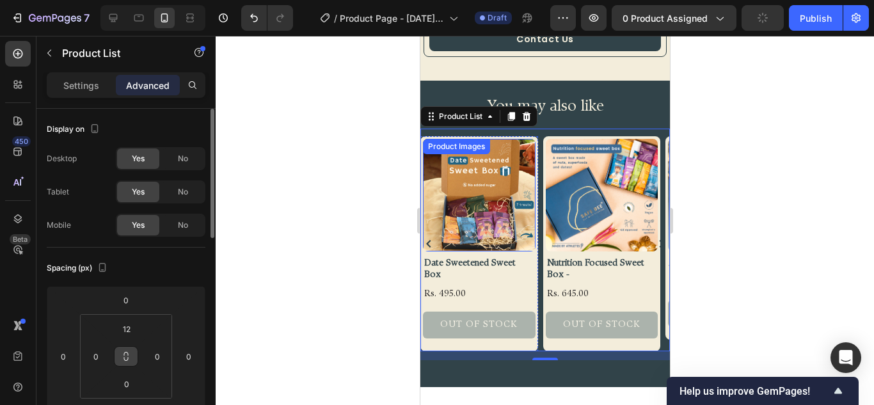
click at [125, 356] on icon at bounding box center [126, 356] width 10 height 10
click at [156, 357] on input "0" at bounding box center [157, 356] width 19 height 19
type input "4"
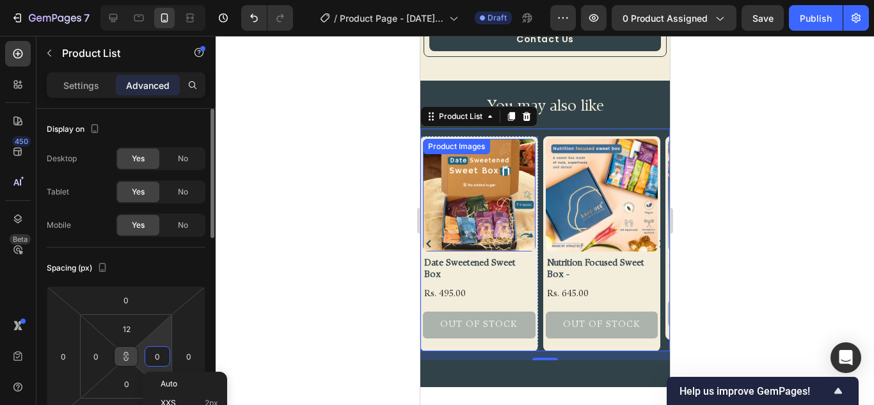
type input "4"
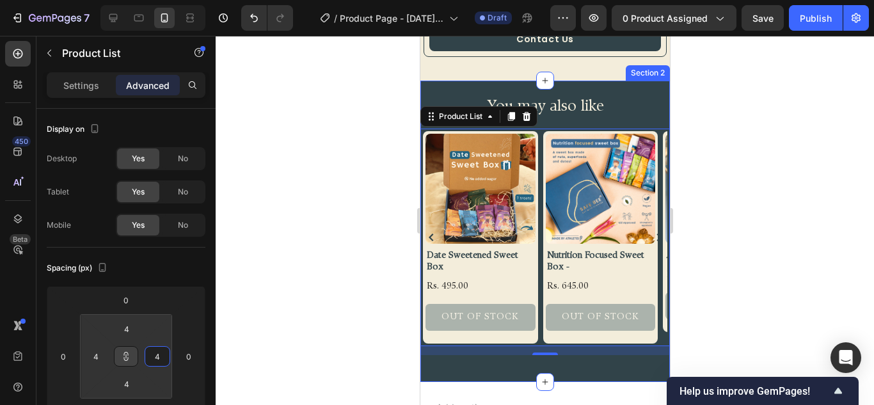
click at [530, 373] on div "You may also like Heading Row Product Images Date Sweetened Sweet Box Product T…" at bounding box center [545, 232] width 250 height 302
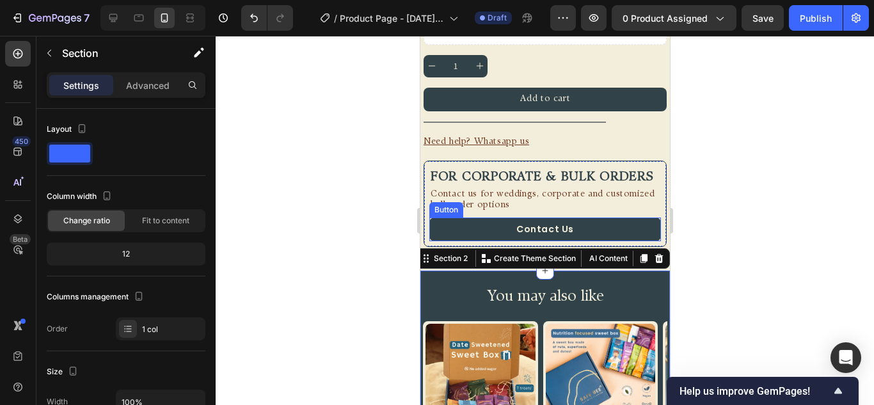
scroll to position [592, 0]
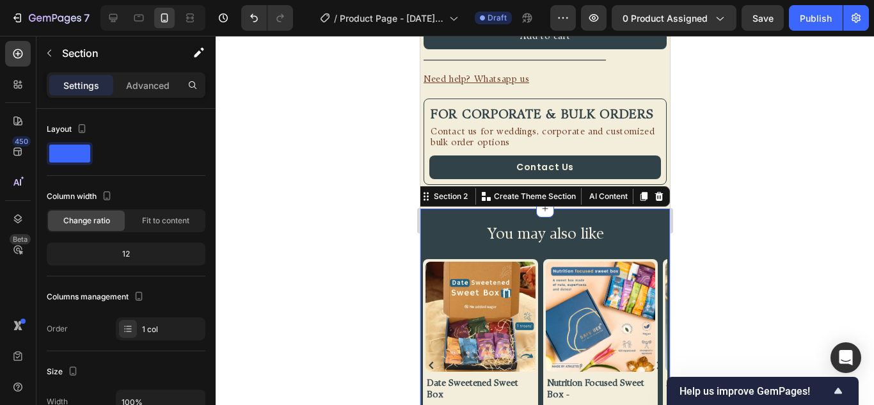
click at [608, 225] on div "You may also like Heading Row Product Images Date Sweetened Sweet Box Product T…" at bounding box center [545, 360] width 250 height 302
click at [141, 81] on p "Advanced" at bounding box center [148, 85] width 44 height 13
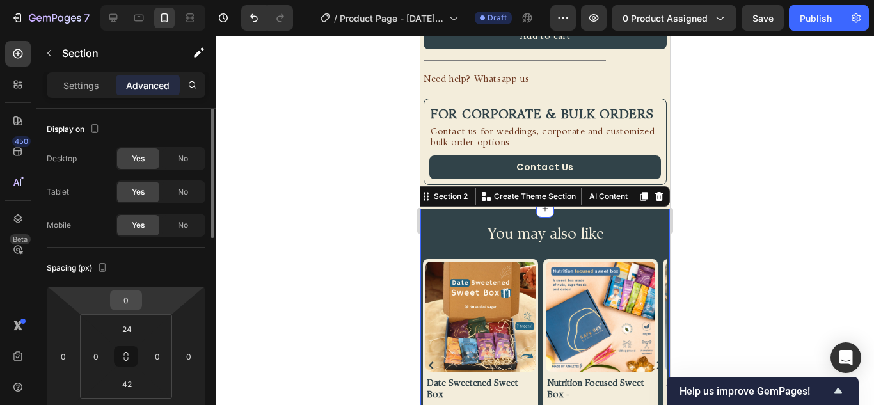
click at [133, 303] on input "0" at bounding box center [126, 300] width 26 height 19
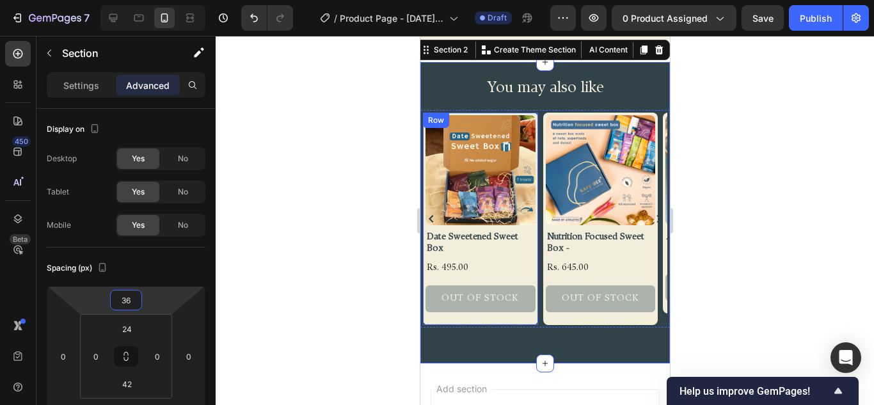
scroll to position [784, 0]
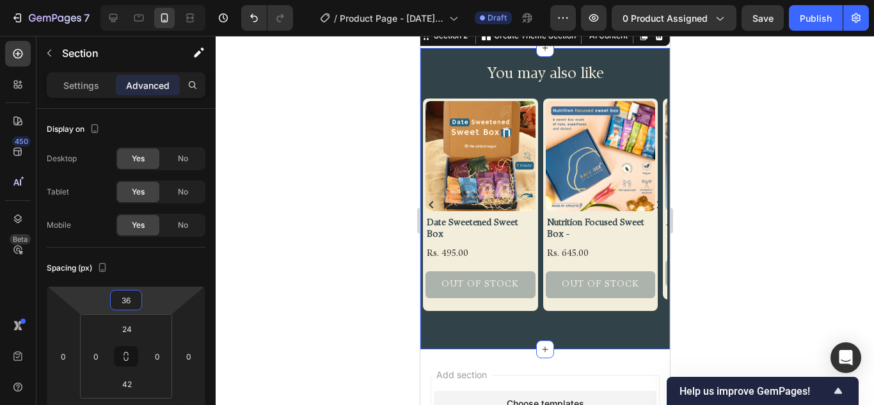
type input "36"
click at [508, 335] on div "You may also like Heading Row Product Images Date Sweetened Sweet Box Product T…" at bounding box center [545, 199] width 250 height 302
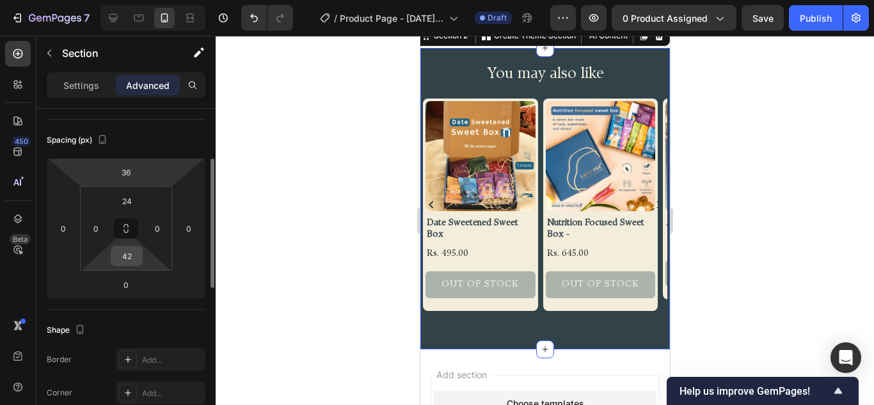
click at [131, 256] on input "42" at bounding box center [127, 255] width 26 height 19
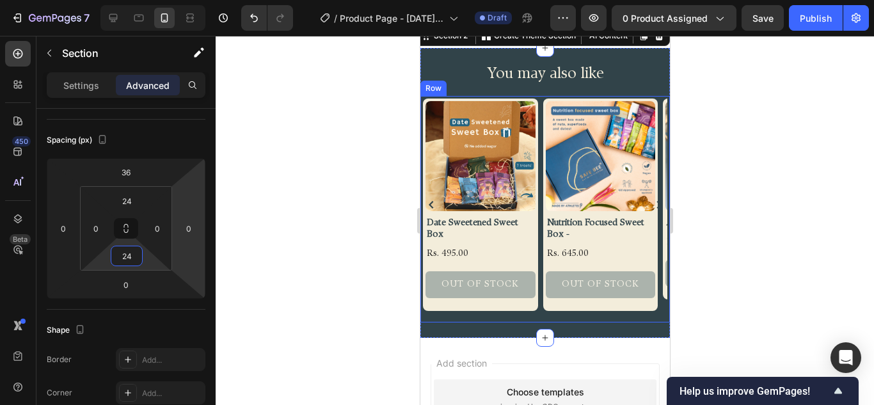
scroll to position [656, 0]
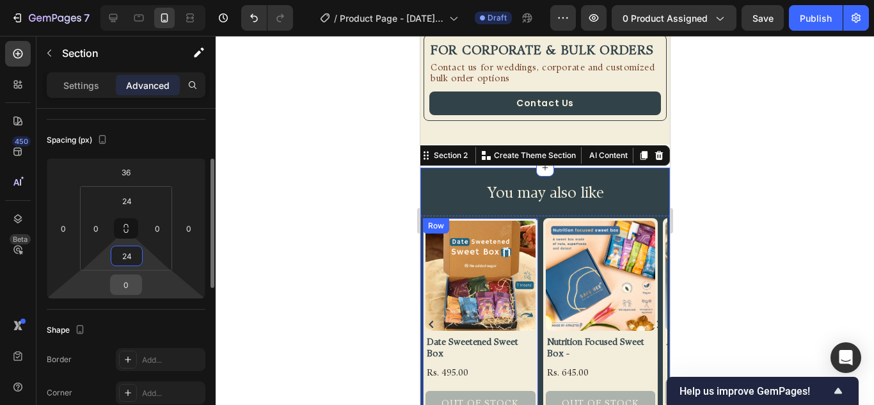
type input "24"
click at [125, 285] on input "0" at bounding box center [126, 284] width 26 height 19
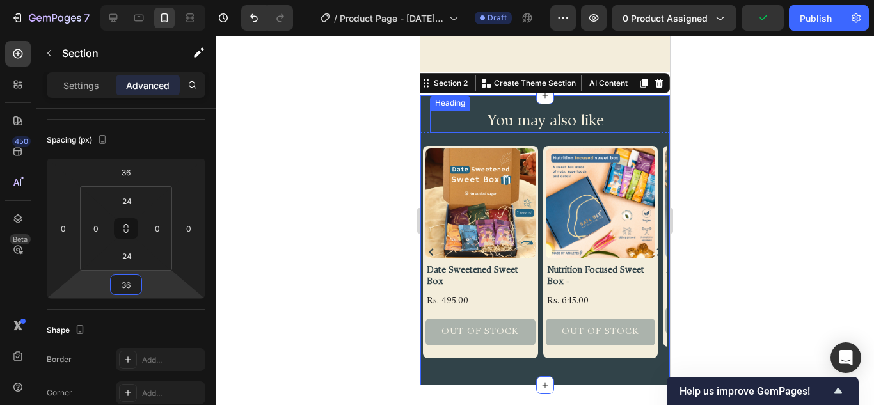
scroll to position [848, 0]
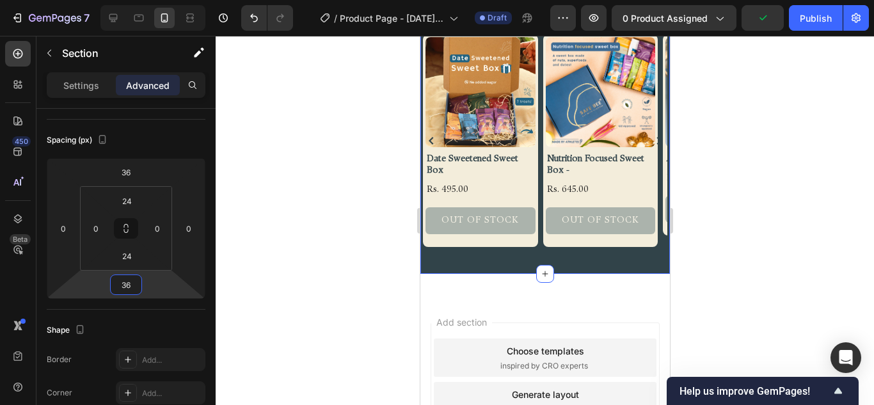
type input "36"
click at [496, 262] on div "You may also like Heading Row Product Images Date Sweetened Sweet Box Product T…" at bounding box center [545, 129] width 250 height 291
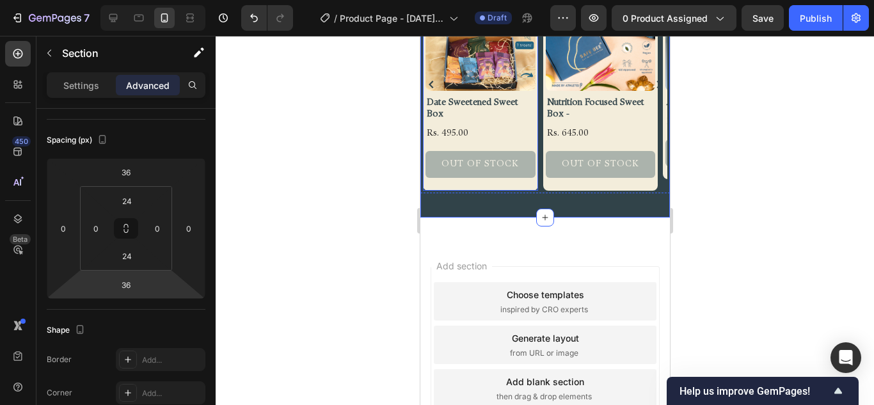
scroll to position [914, 0]
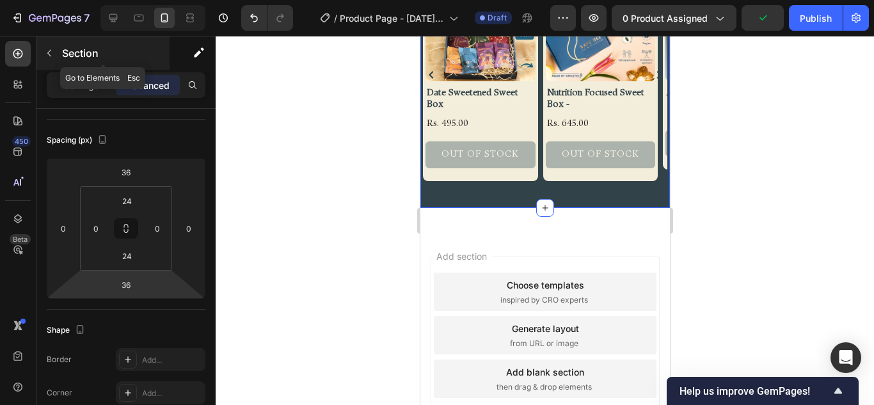
click at [51, 50] on icon "button" at bounding box center [49, 53] width 4 height 7
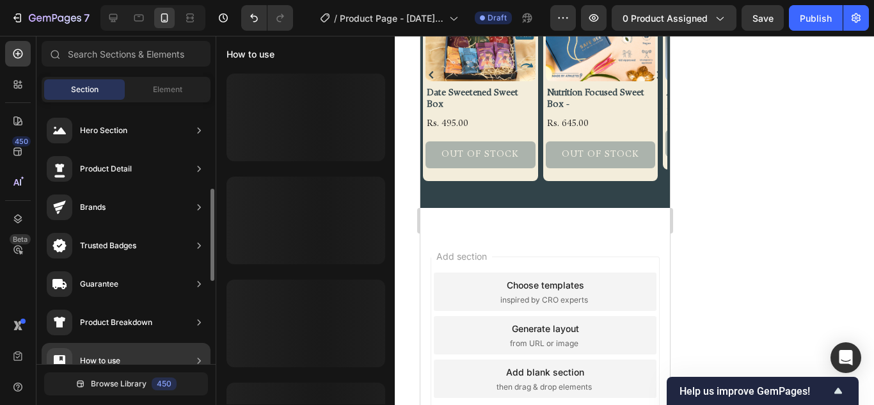
scroll to position [64, 0]
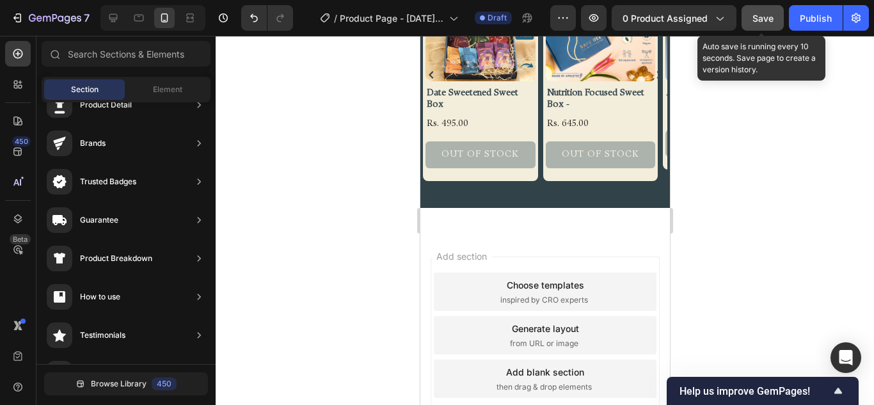
click at [755, 17] on span "Save" at bounding box center [763, 18] width 21 height 11
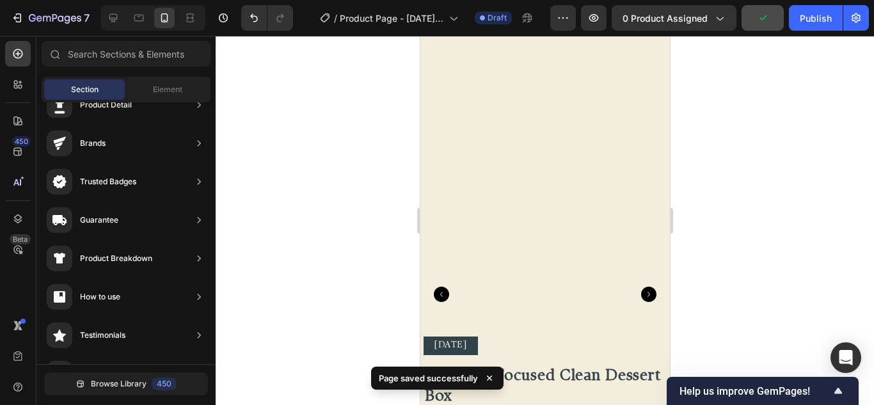
scroll to position [0, 0]
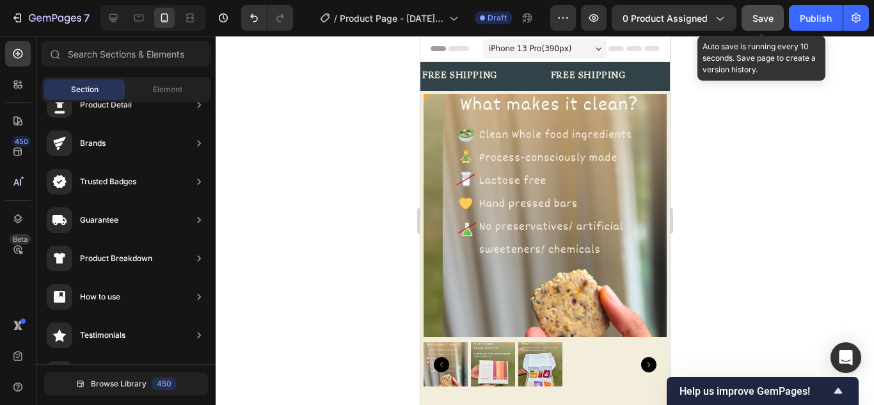
click at [763, 18] on span "Save" at bounding box center [763, 18] width 21 height 11
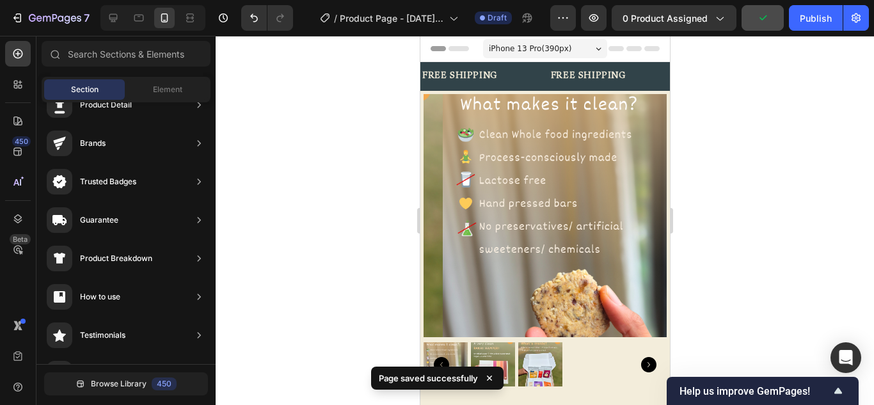
click at [768, 151] on div at bounding box center [545, 220] width 659 height 369
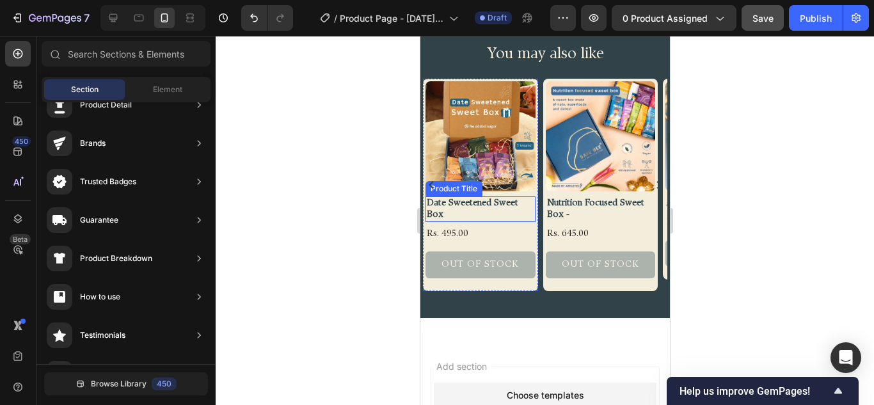
scroll to position [739, 0]
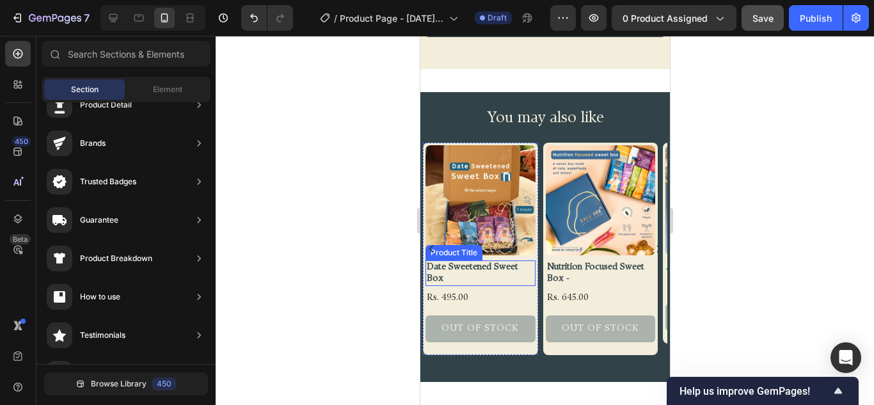
click at [529, 364] on div "Product Images Date Sweetened Sweet Box Product Title Rs. 495.00 Product Price …" at bounding box center [545, 253] width 250 height 227
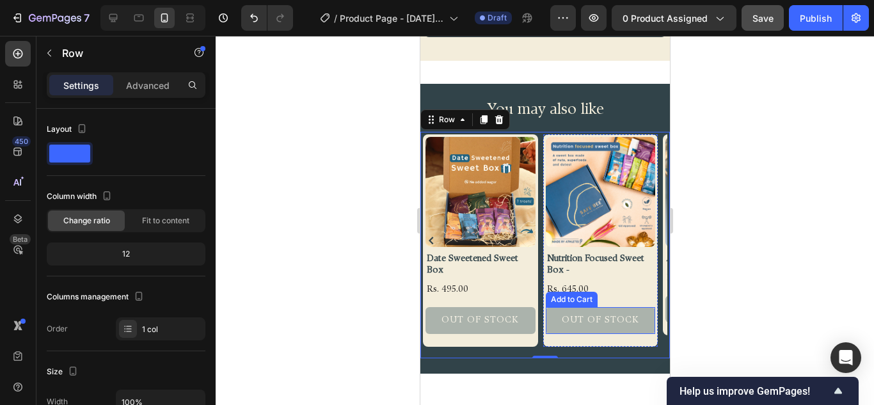
click at [629, 319] on button "Out of stock" at bounding box center [600, 320] width 110 height 27
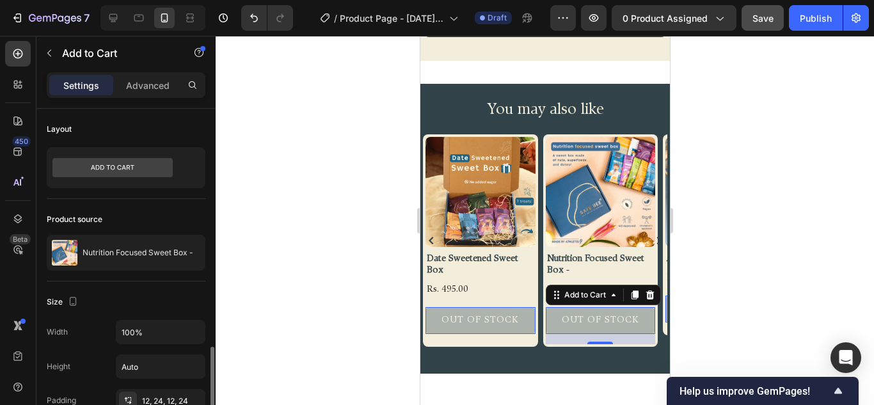
scroll to position [192, 0]
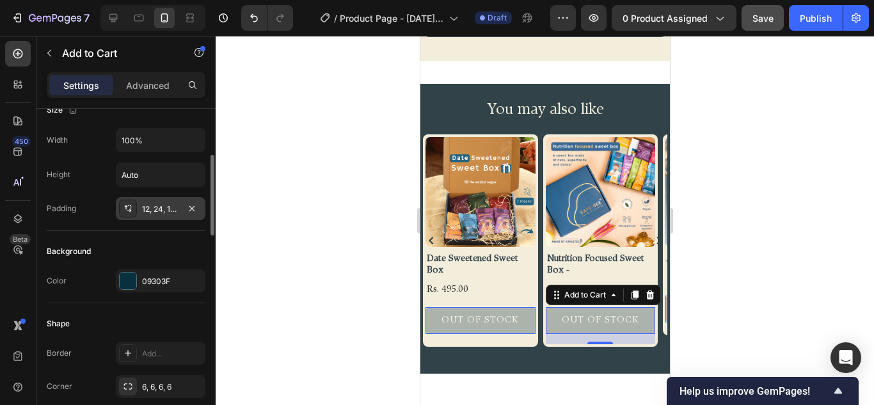
click at [160, 215] on div "12, 24, 12, 24" at bounding box center [161, 208] width 90 height 23
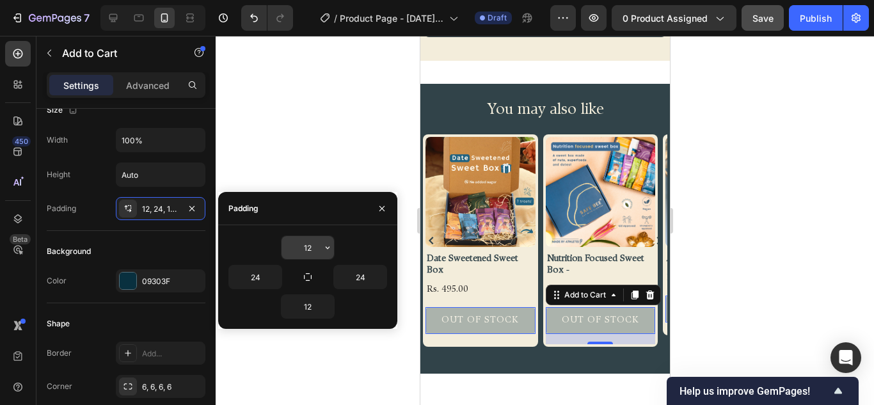
click at [312, 248] on input "12" at bounding box center [308, 247] width 52 height 23
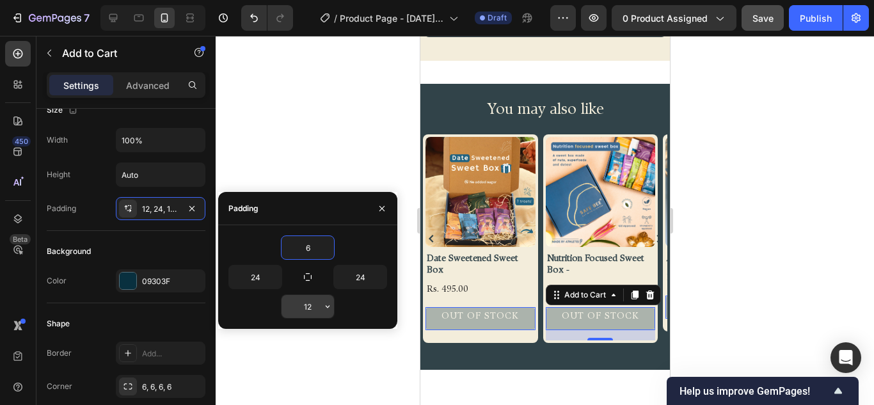
type input "6"
click at [309, 307] on input "12" at bounding box center [308, 306] width 52 height 23
type input "6"
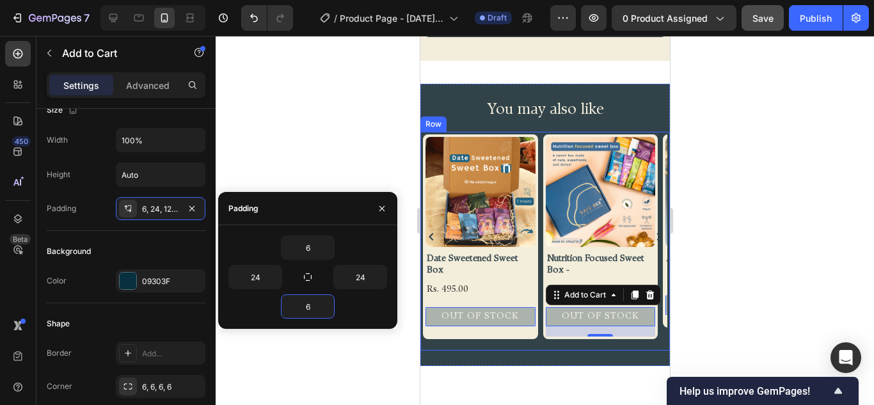
click at [479, 351] on div "Product Images Date Sweetened Sweet Box Product Title Rs. 495.00 Product Price …" at bounding box center [545, 241] width 250 height 219
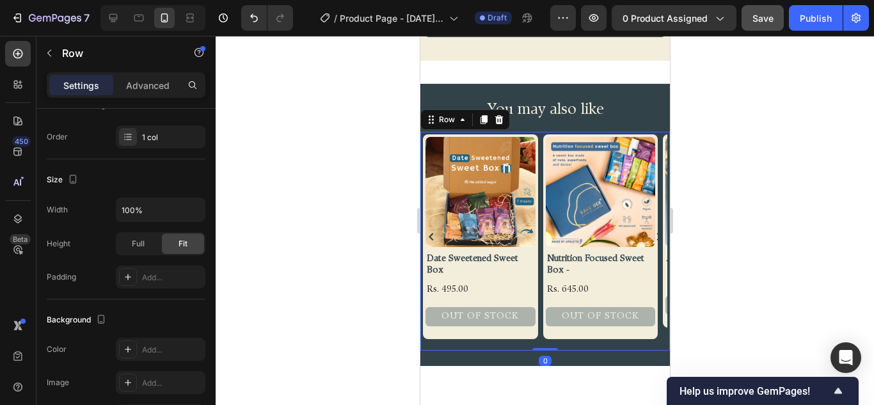
scroll to position [0, 0]
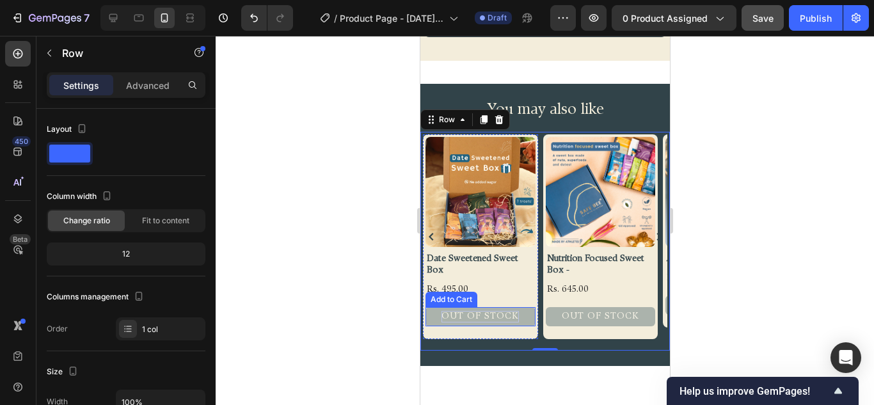
click at [498, 314] on div "Out of stock" at bounding box center [479, 317] width 77 height 12
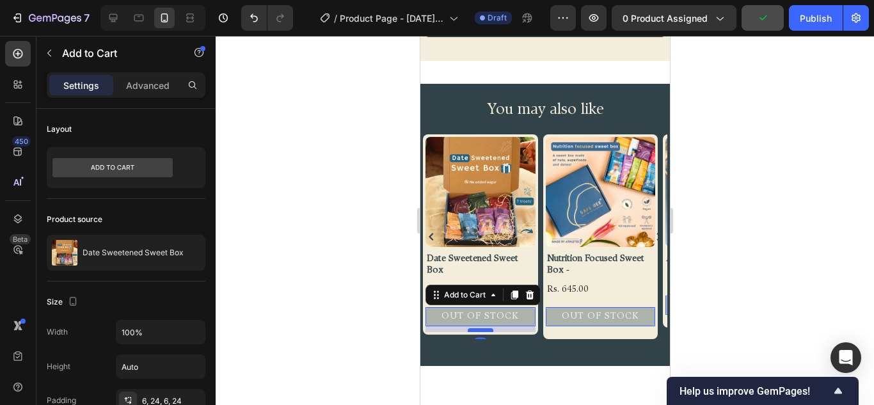
click at [478, 328] on div at bounding box center [480, 330] width 26 height 4
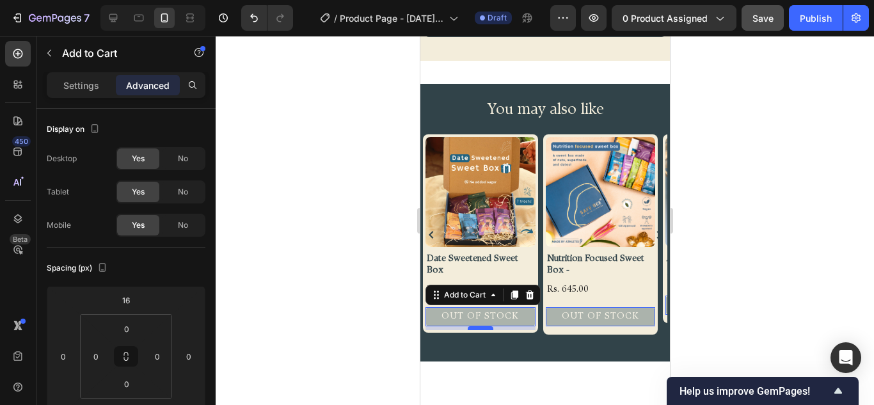
click at [478, 326] on div at bounding box center [480, 328] width 26 height 4
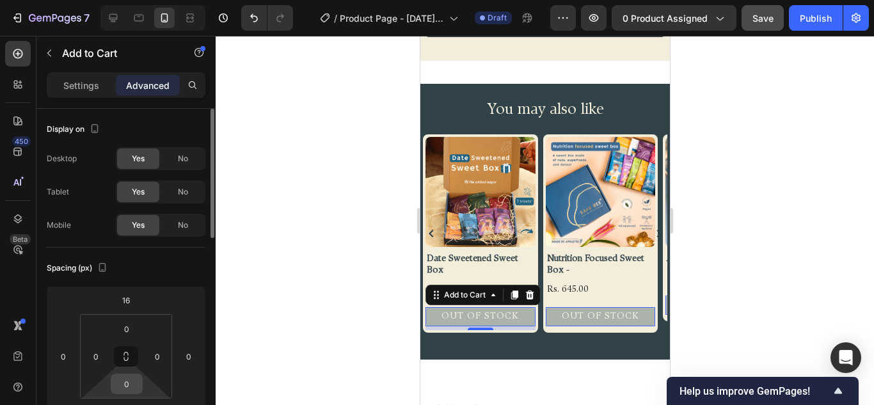
scroll to position [64, 0]
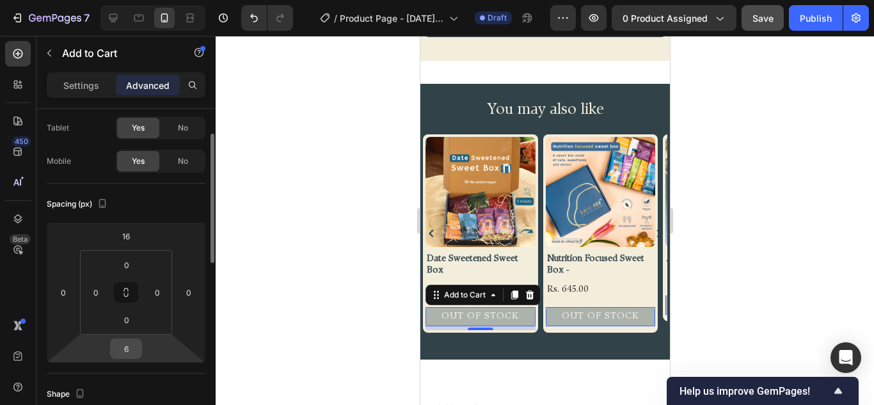
click at [130, 351] on input "6" at bounding box center [126, 348] width 26 height 19
type input "8"
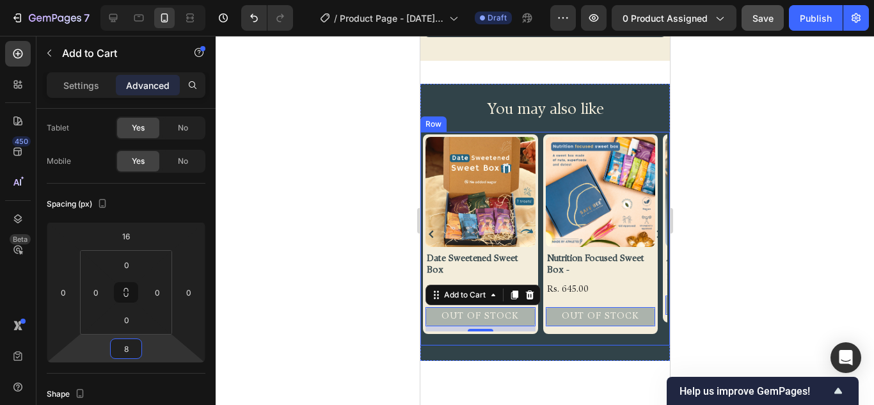
click at [562, 346] on div "Product Images Date Sweetened Sweet Box Product Title Rs. 495.00 Product Price …" at bounding box center [545, 239] width 250 height 214
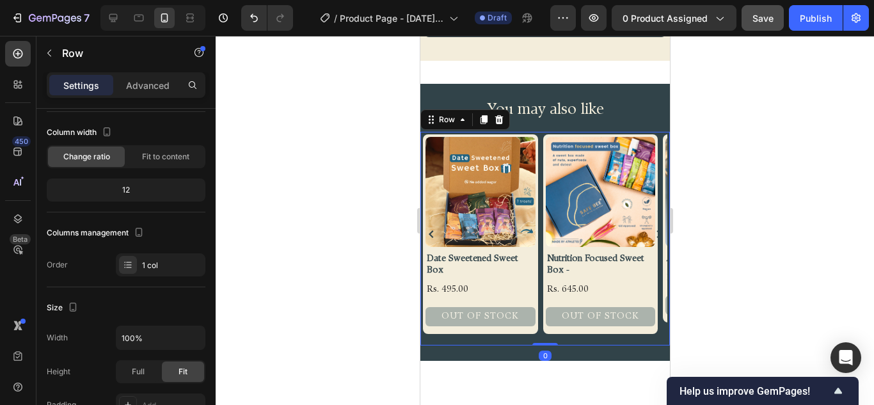
scroll to position [0, 0]
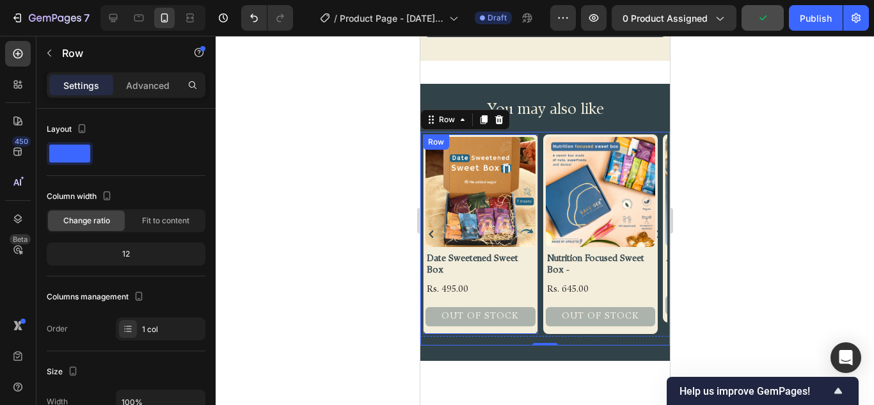
click at [454, 325] on div "Out of stock Add to Cart" at bounding box center [480, 314] width 110 height 35
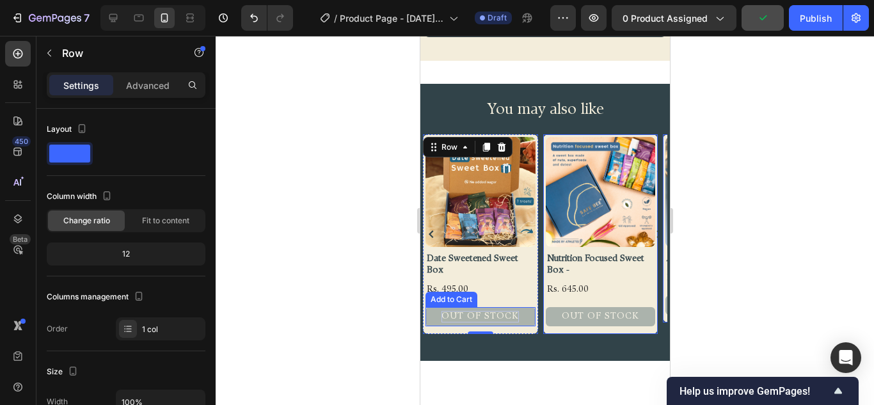
click at [456, 311] on div "Out of stock" at bounding box center [479, 317] width 77 height 12
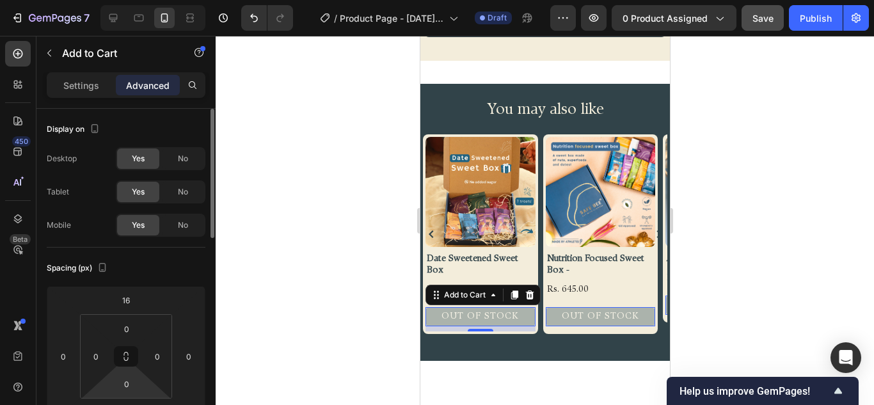
scroll to position [64, 0]
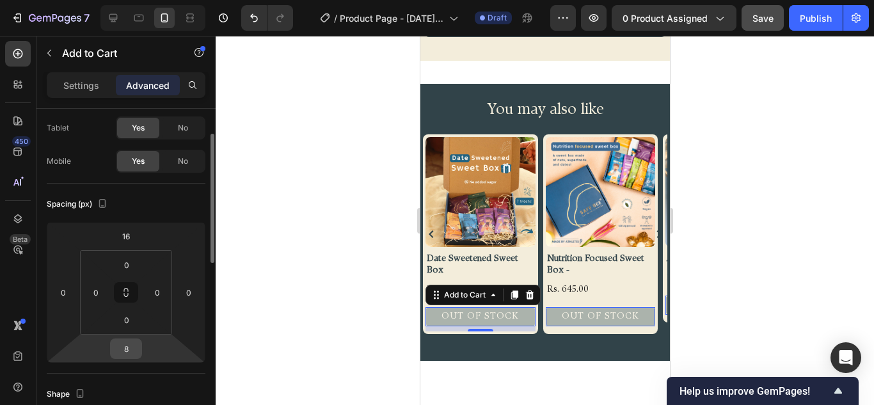
click at [132, 356] on input "8" at bounding box center [126, 348] width 26 height 19
type input "2"
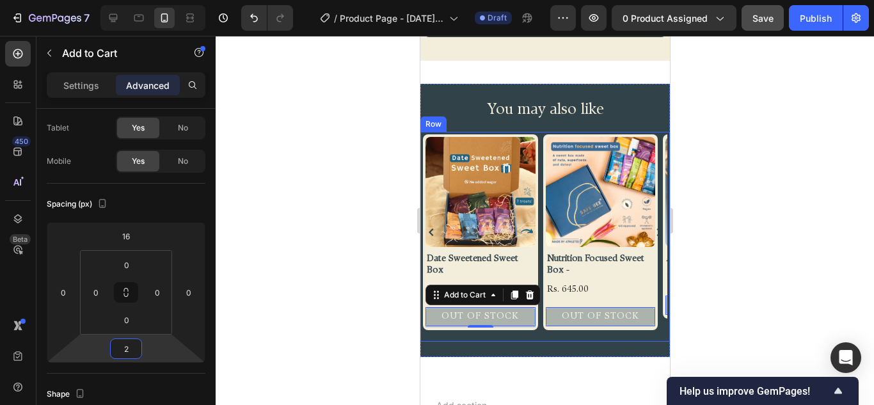
click at [544, 342] on div "Product Images Date Sweetened Sweet Box Product Title Rs. 495.00 Product Price …" at bounding box center [545, 237] width 250 height 210
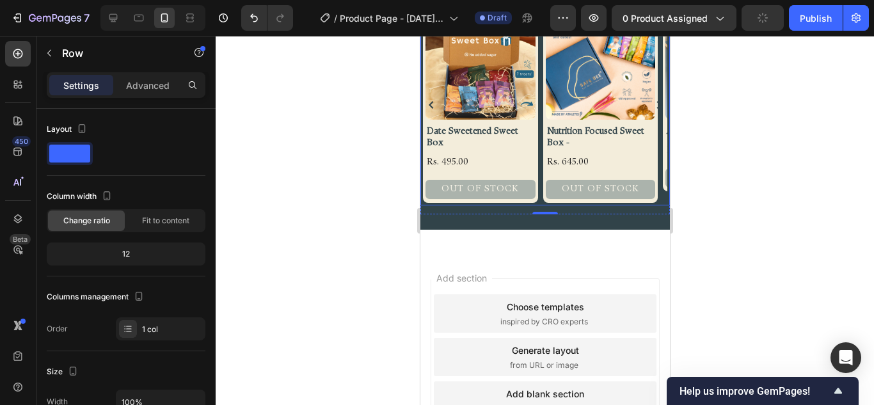
scroll to position [867, 0]
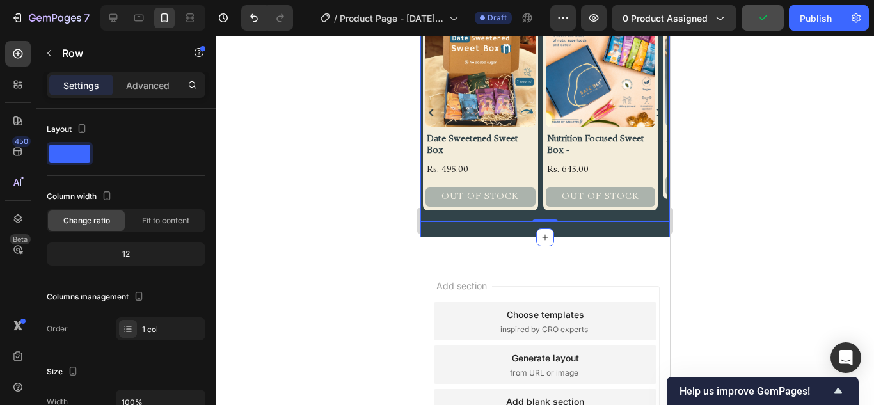
click at [519, 230] on div "You may also like Heading Row Product Images Date Sweetened Sweet Box Product T…" at bounding box center [545, 101] width 250 height 274
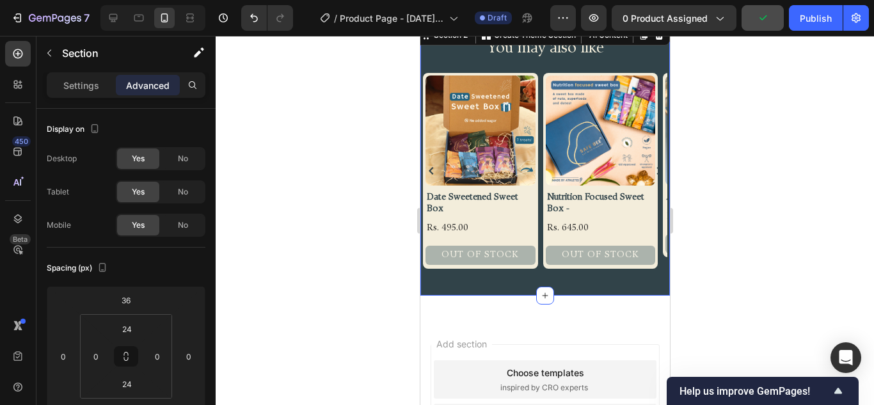
scroll to position [741, 0]
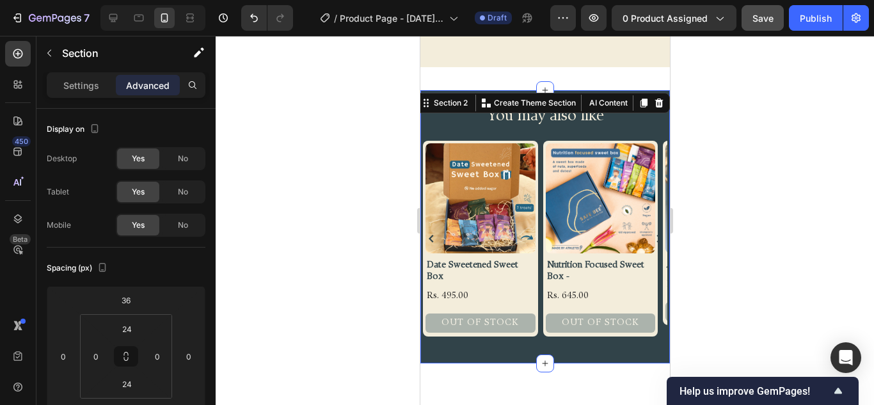
click at [640, 129] on div "You may also like Heading Row Product Images Date Sweetened Sweet Box Product T…" at bounding box center [545, 227] width 250 height 243
click at [637, 117] on h2 "You may also like" at bounding box center [545, 117] width 230 height 22
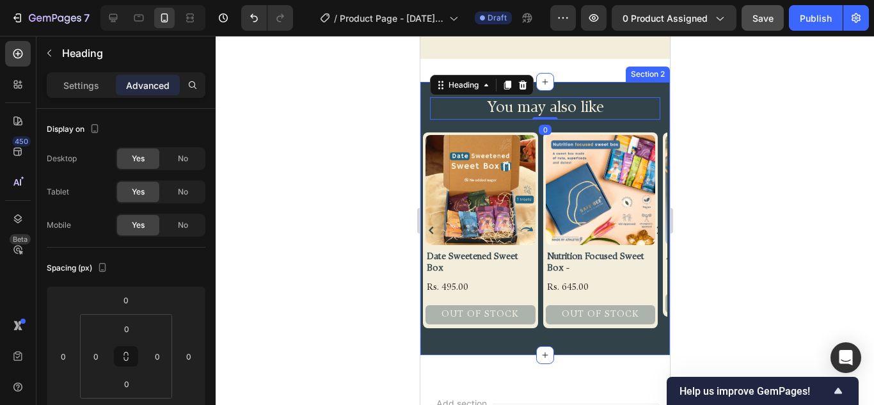
click at [584, 96] on div "You may also like Heading 0 Row Product Images Date Sweetened Sweet Box Product…" at bounding box center [545, 219] width 250 height 274
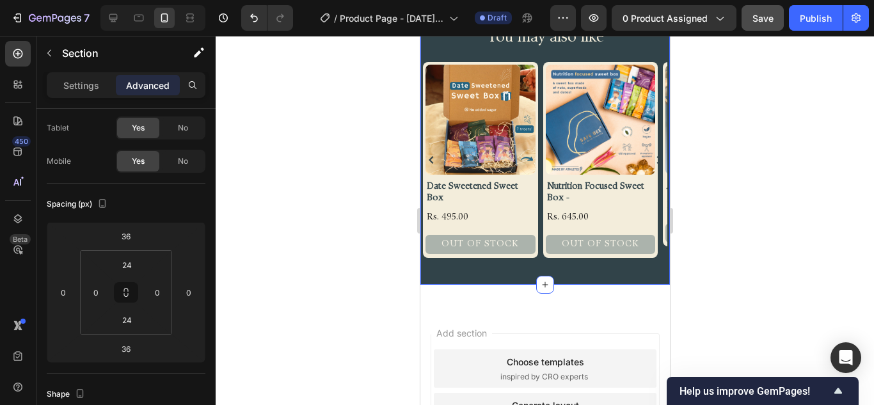
scroll to position [869, 0]
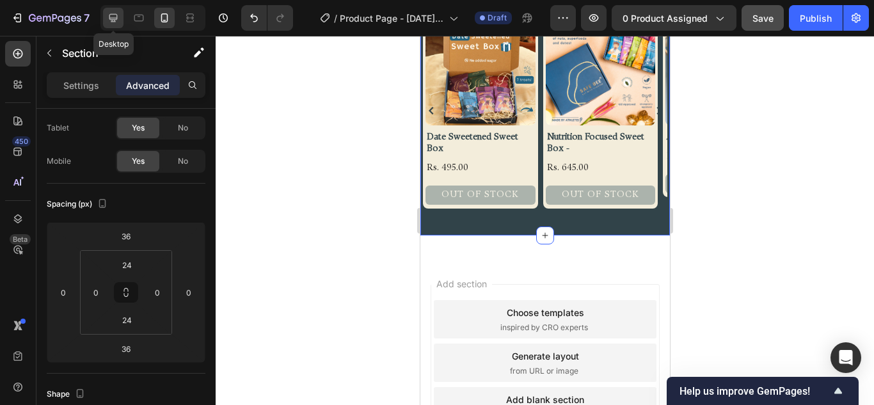
click at [123, 12] on div at bounding box center [113, 18] width 20 height 20
type input "0"
type input "48"
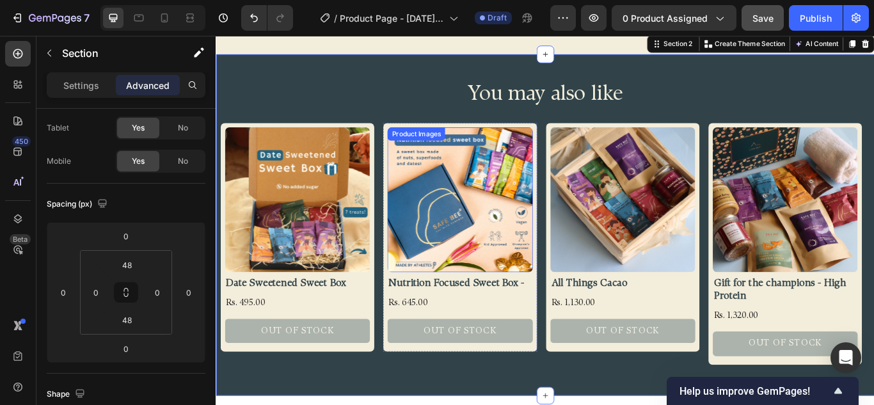
scroll to position [924, 0]
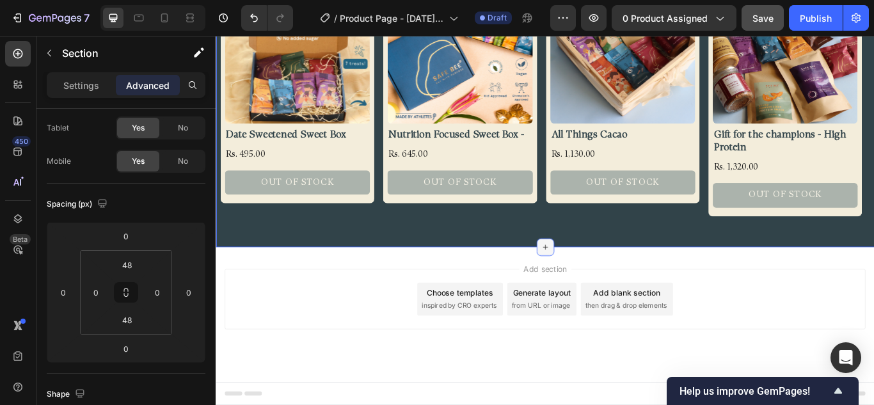
click at [596, 280] on icon at bounding box center [600, 282] width 10 height 10
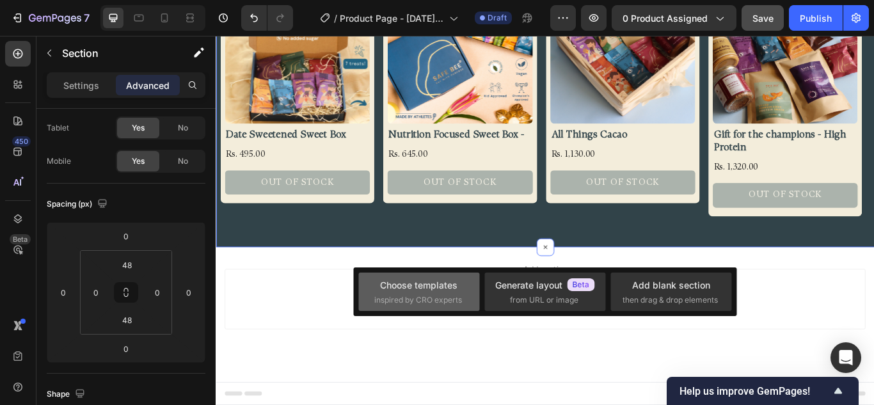
click at [432, 290] on div "Choose templates" at bounding box center [418, 284] width 77 height 13
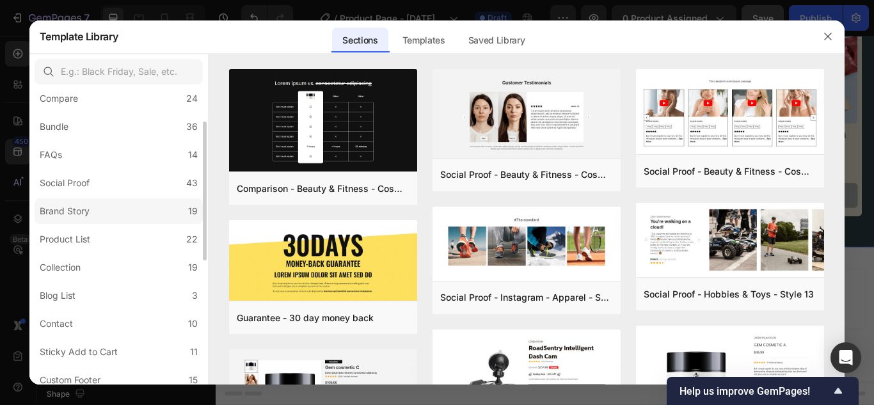
scroll to position [204, 0]
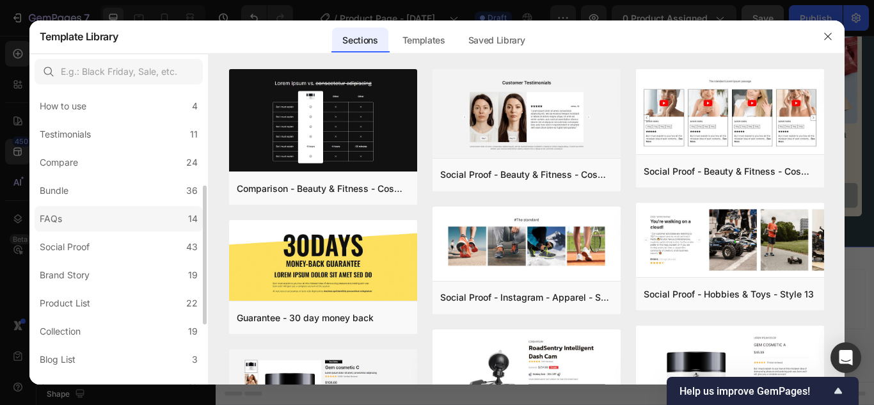
click at [83, 227] on label "FAQs 14" at bounding box center [119, 219] width 168 height 26
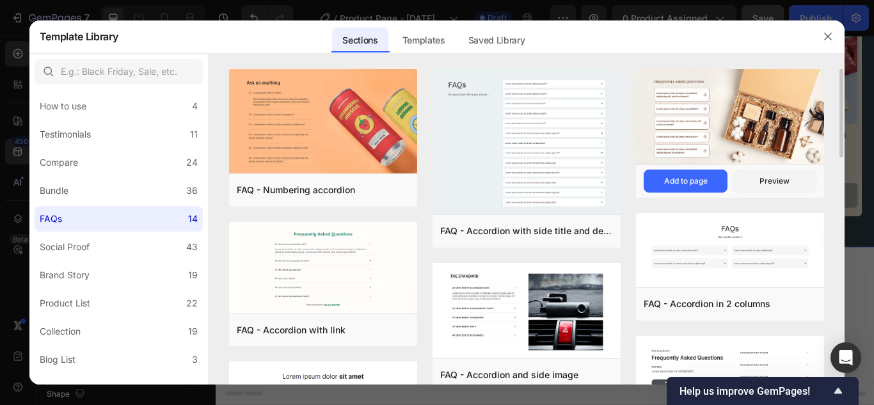
click at [750, 99] on img at bounding box center [730, 118] width 188 height 98
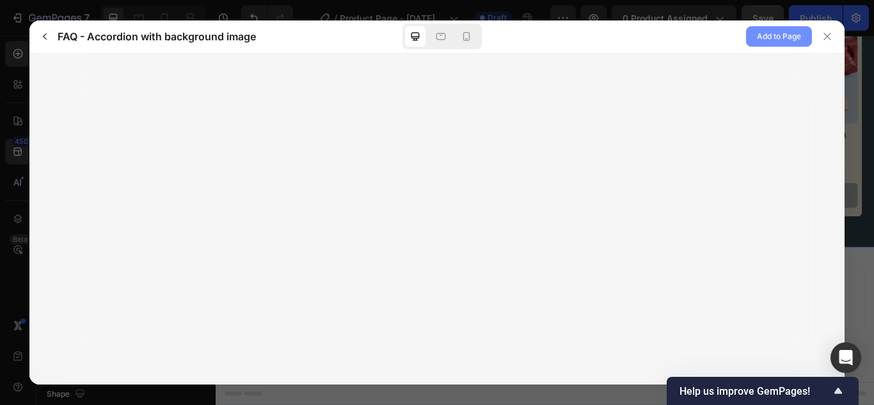
click at [794, 37] on span "Add to Page" at bounding box center [779, 36] width 44 height 15
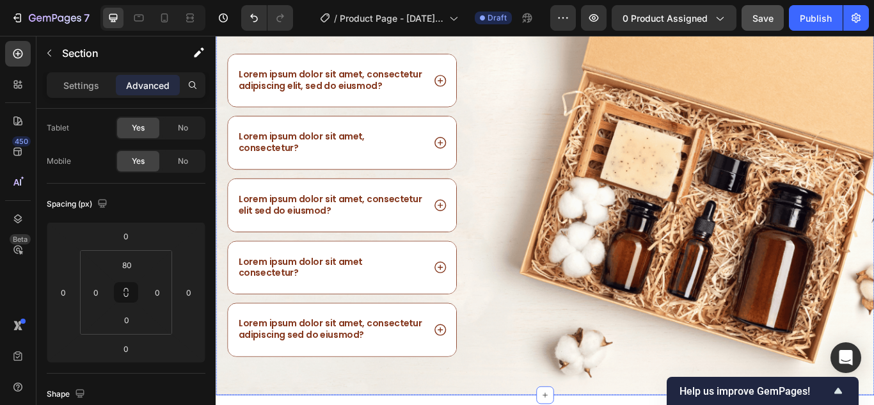
scroll to position [1171, 0]
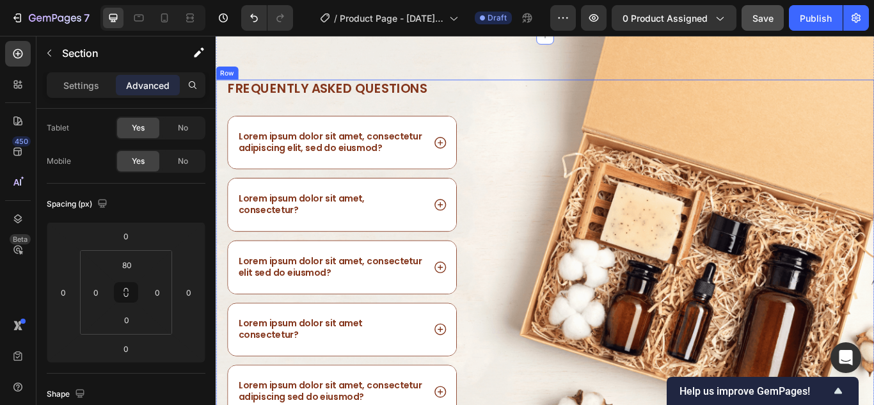
click at [801, 42] on div "Frequently asked questions Heading Lorem ipsum dolor sit amet, consectetur adip…" at bounding box center [600, 282] width 768 height 492
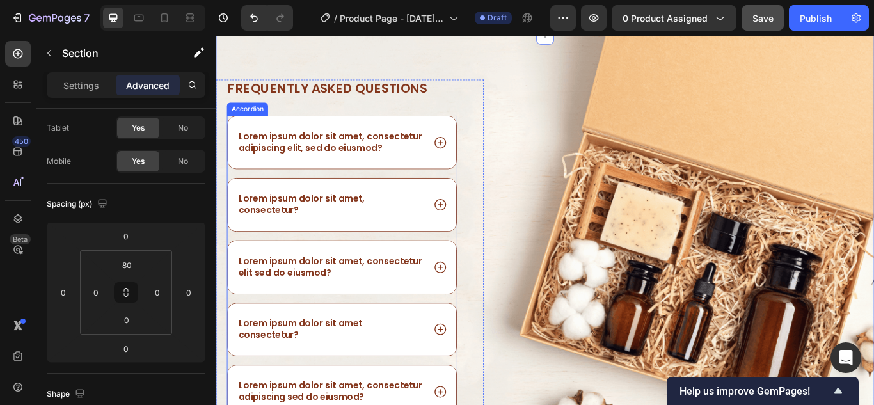
scroll to position [1043, 0]
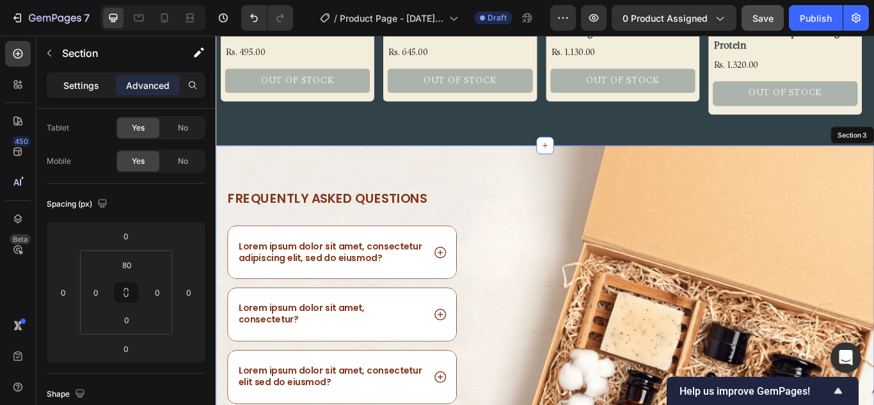
click at [79, 86] on p "Settings" at bounding box center [81, 85] width 36 height 13
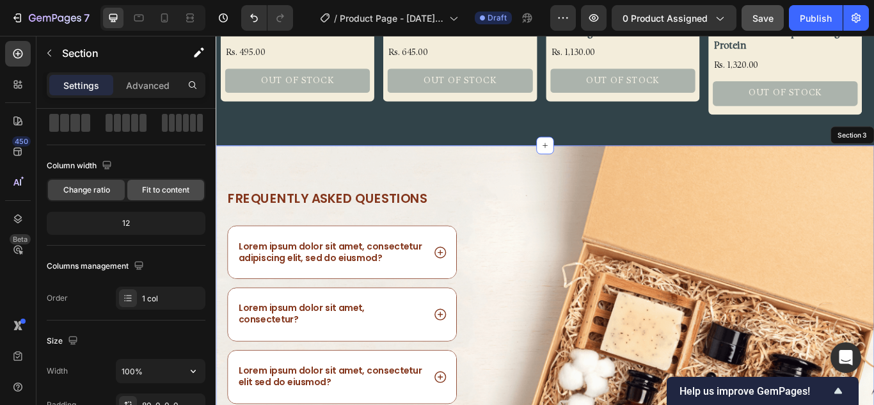
scroll to position [256, 0]
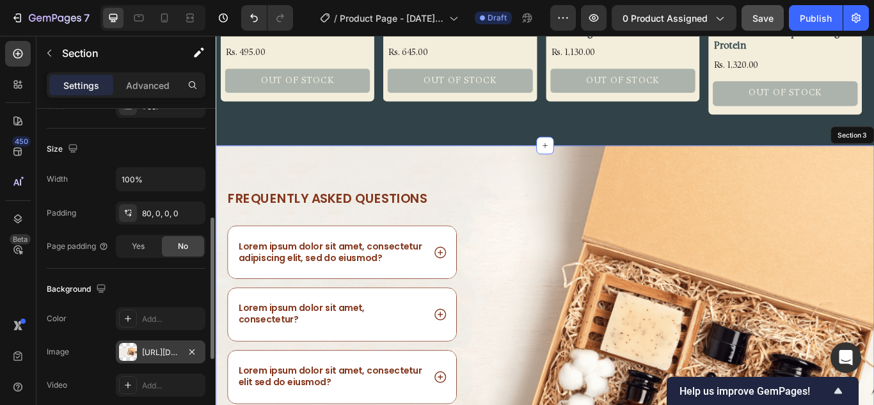
click at [157, 352] on div "[URL][DOMAIN_NAME]" at bounding box center [160, 353] width 37 height 12
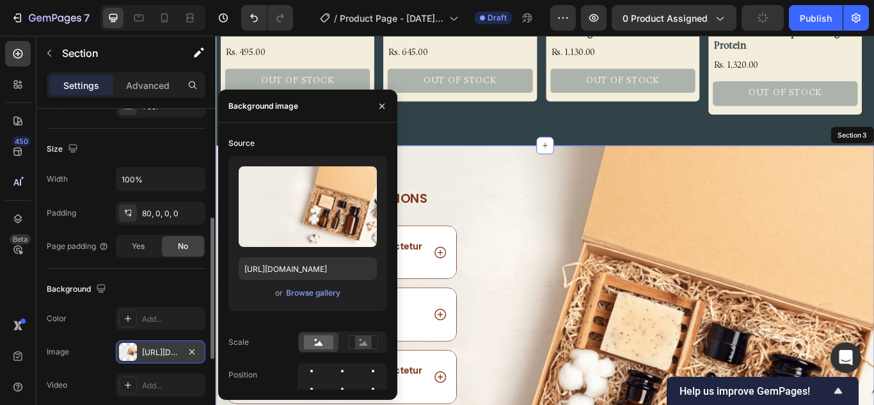
type input "[URL][DOMAIN_NAME]"
click at [189, 351] on icon "button" at bounding box center [192, 352] width 10 height 10
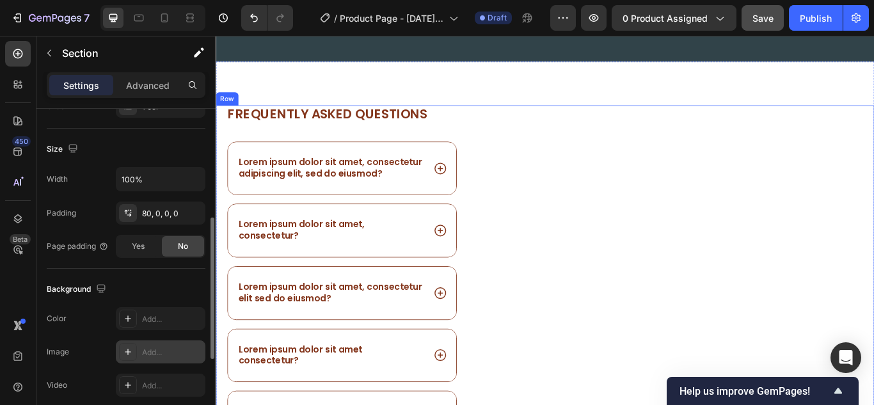
scroll to position [915, 0]
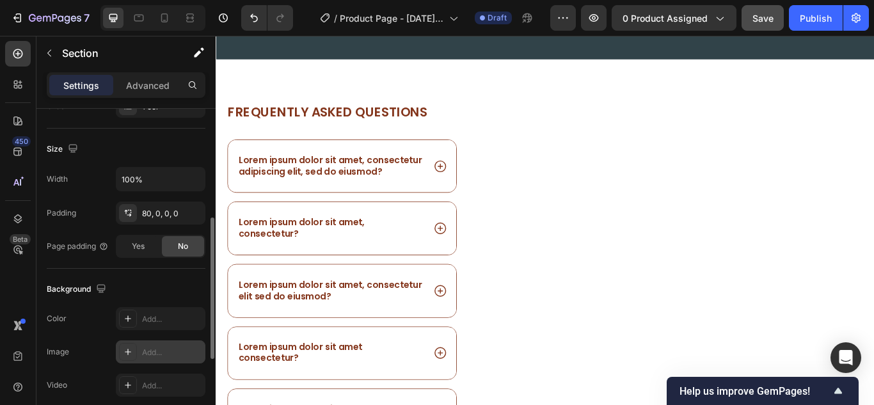
click at [455, 81] on div "Frequently asked questions Heading Lorem ipsum dolor sit amet, consectetur adip…" at bounding box center [600, 309] width 768 height 492
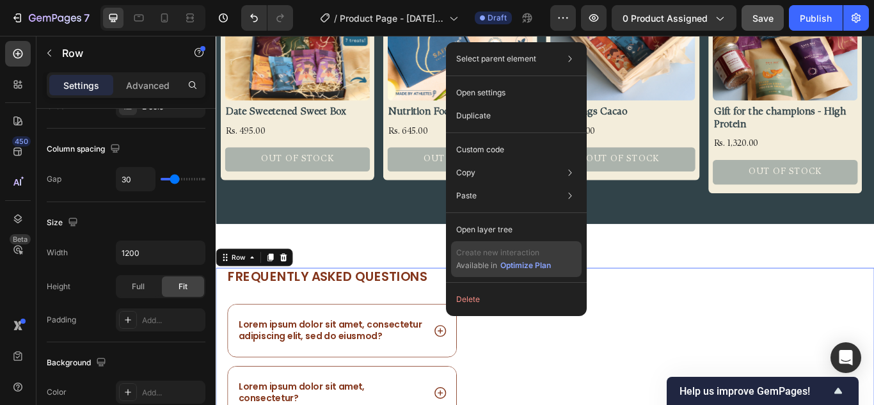
scroll to position [0, 0]
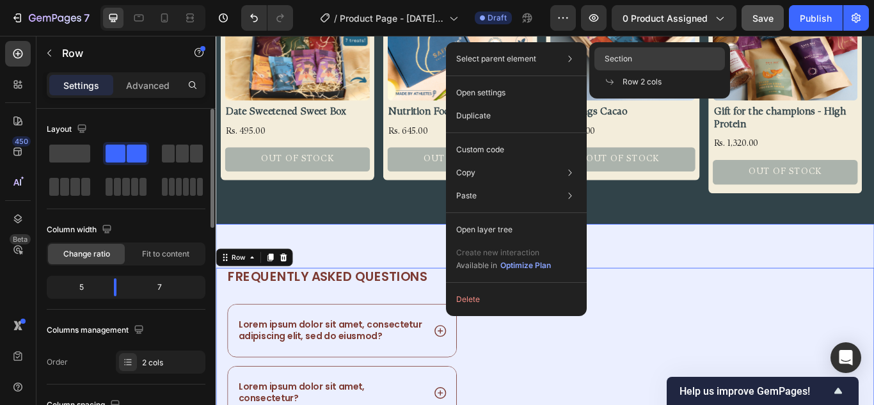
click at [665, 56] on div "Section" at bounding box center [660, 58] width 131 height 23
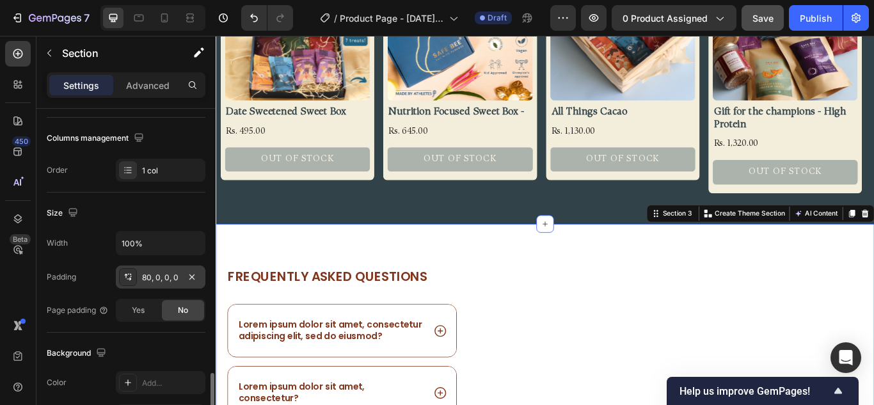
scroll to position [320, 0]
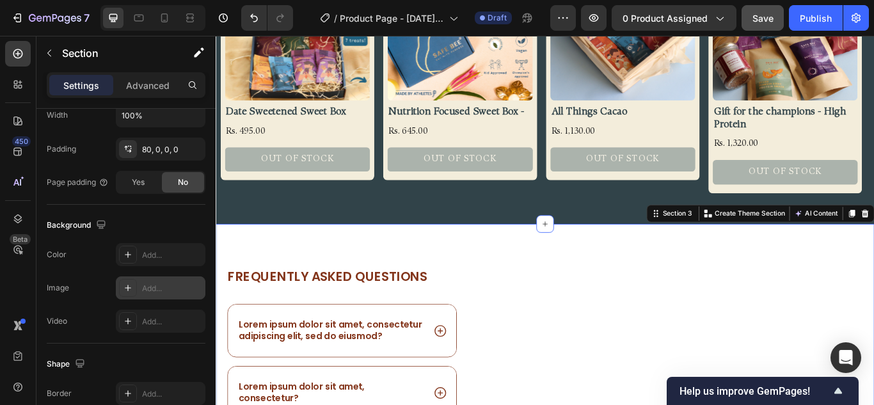
click at [130, 282] on div at bounding box center [128, 288] width 18 height 18
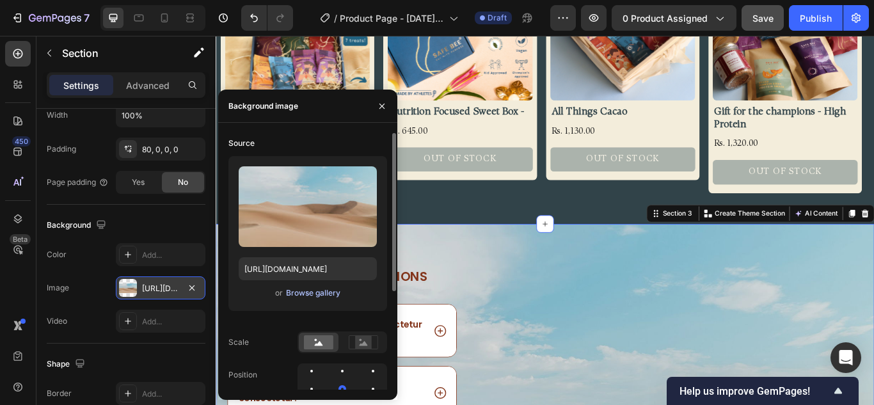
click at [301, 290] on div "Browse gallery" at bounding box center [313, 293] width 54 height 12
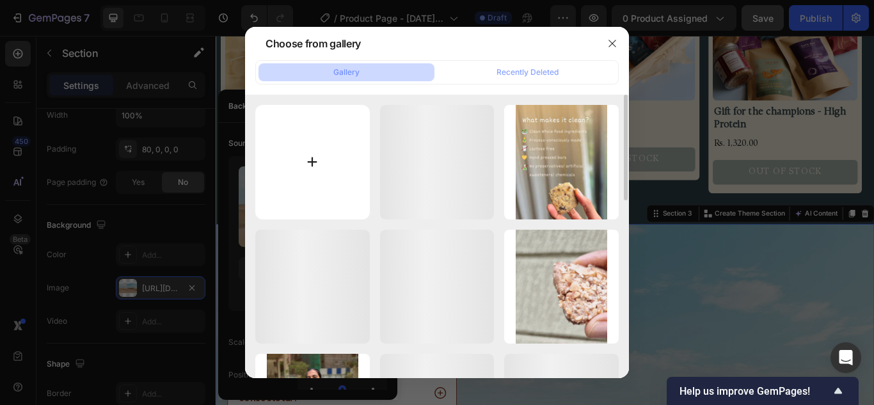
click at [314, 173] on input "file" at bounding box center [312, 162] width 115 height 115
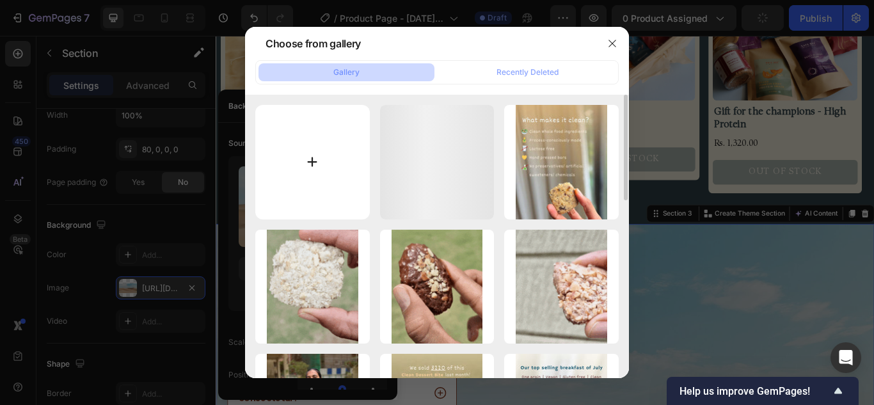
type input "C:\fakepath\Website - desktop version (3).jpg"
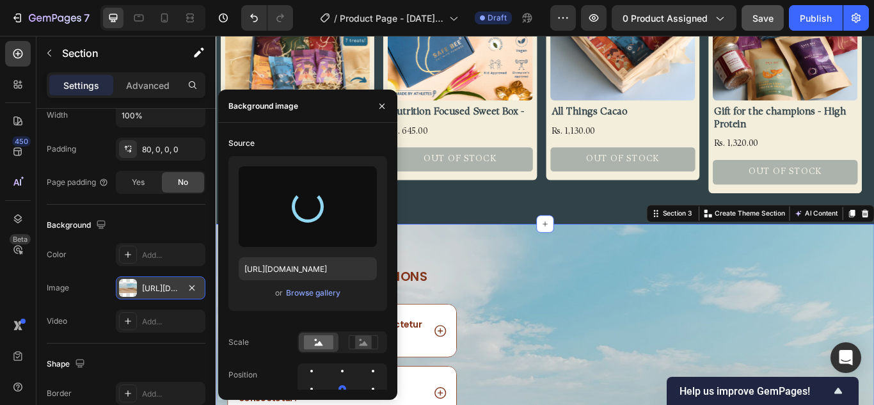
type input "[URL][DOMAIN_NAME]"
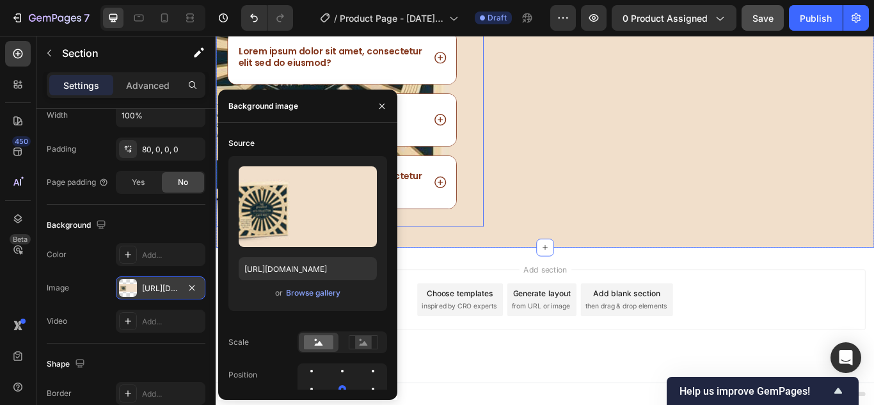
scroll to position [1188, 0]
click at [382, 112] on button "button" at bounding box center [382, 106] width 20 height 20
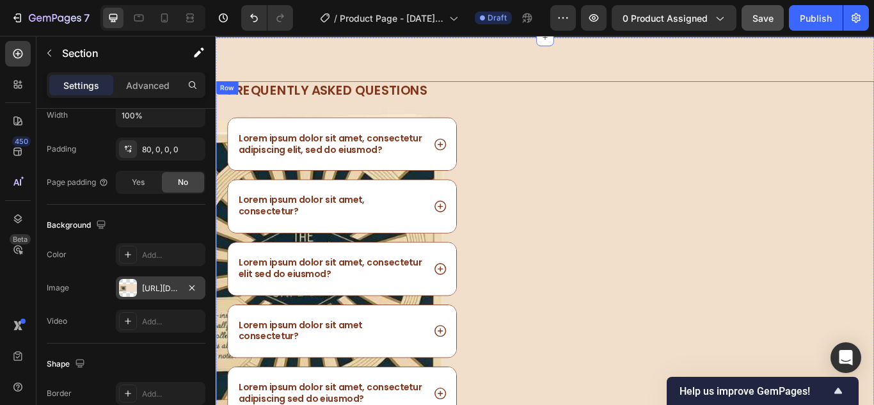
scroll to position [867, 0]
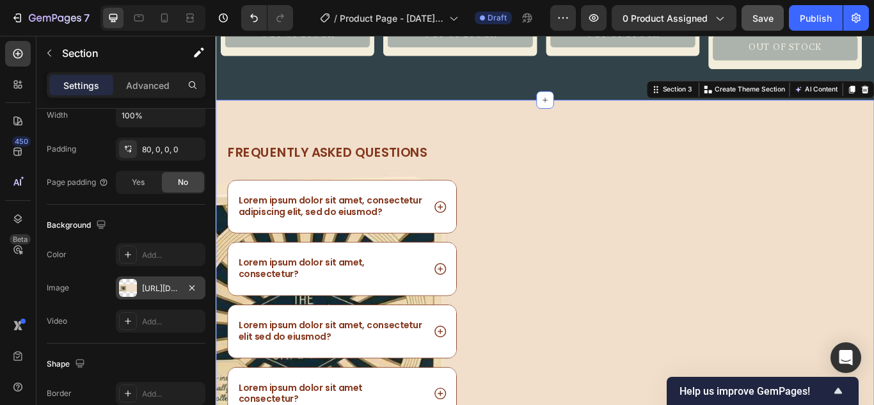
click at [536, 133] on div "Frequently asked questions Heading Lorem ipsum dolor sit amet, consectetur adip…" at bounding box center [600, 357] width 768 height 492
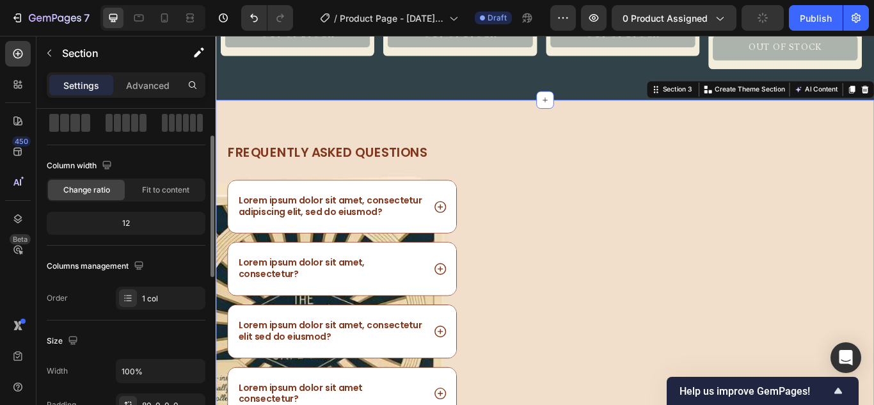
scroll to position [0, 0]
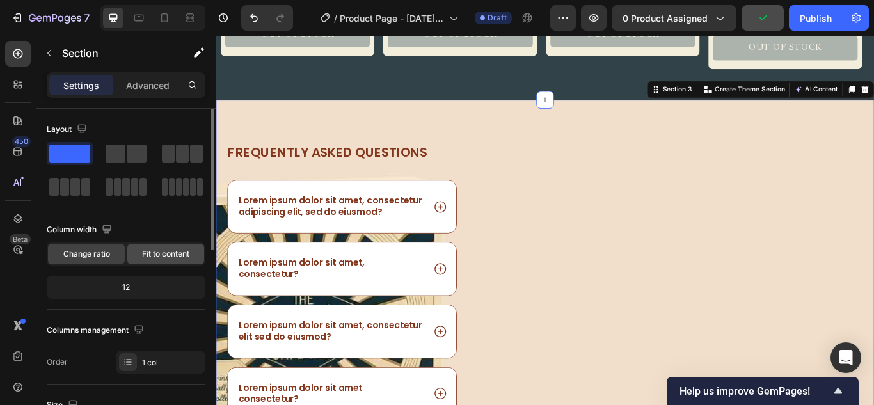
click at [159, 254] on span "Fit to content" at bounding box center [165, 254] width 47 height 12
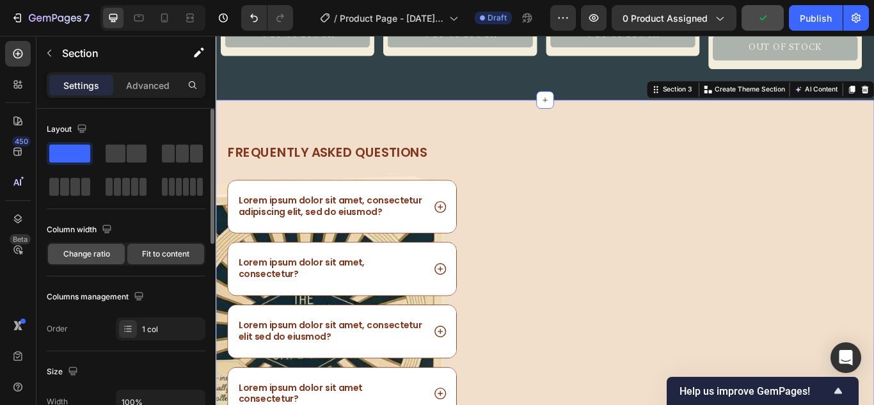
click at [83, 254] on span "Change ratio" at bounding box center [86, 254] width 47 height 12
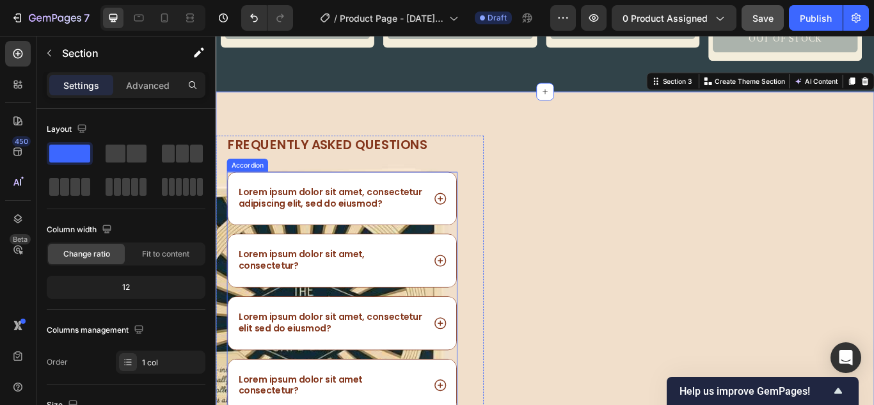
scroll to position [803, 0]
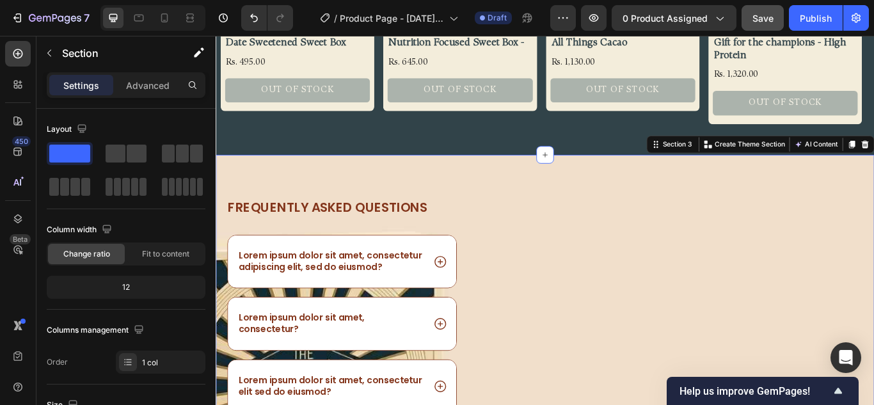
click at [178, 247] on div "Fit to content" at bounding box center [165, 254] width 77 height 20
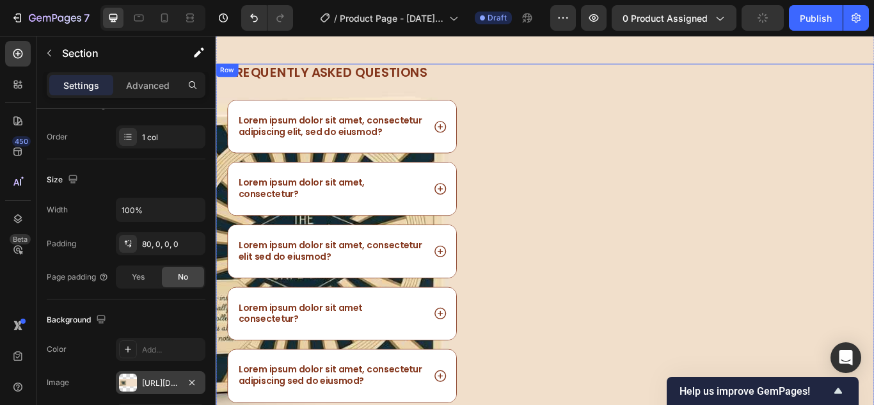
scroll to position [931, 0]
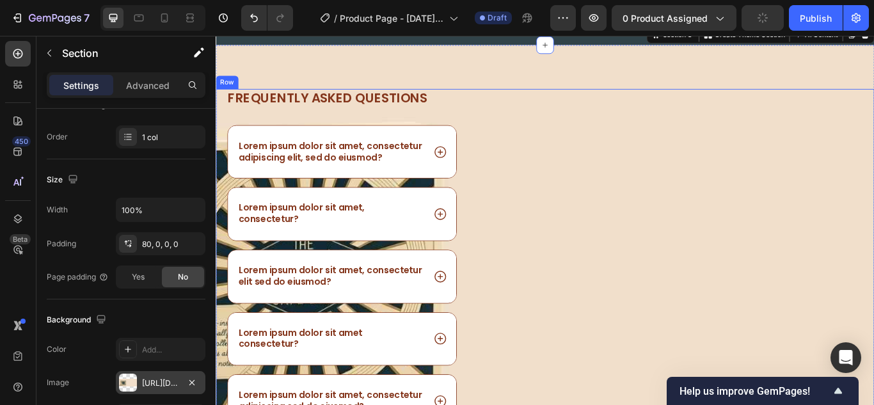
click at [731, 170] on div "Image" at bounding box center [765, 318] width 437 height 440
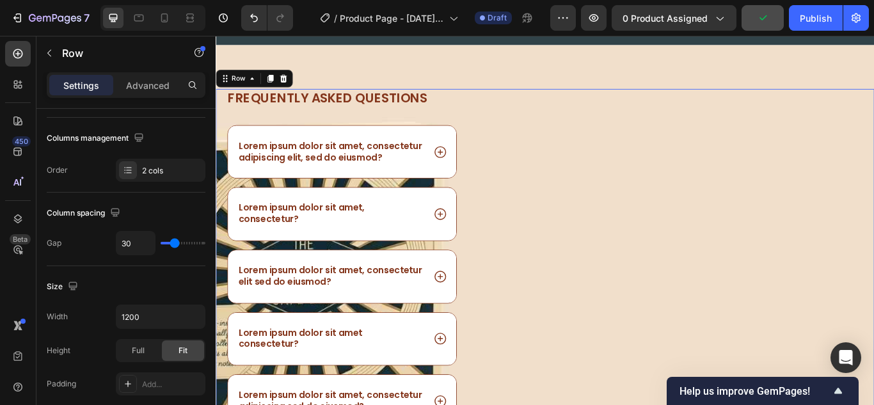
scroll to position [0, 0]
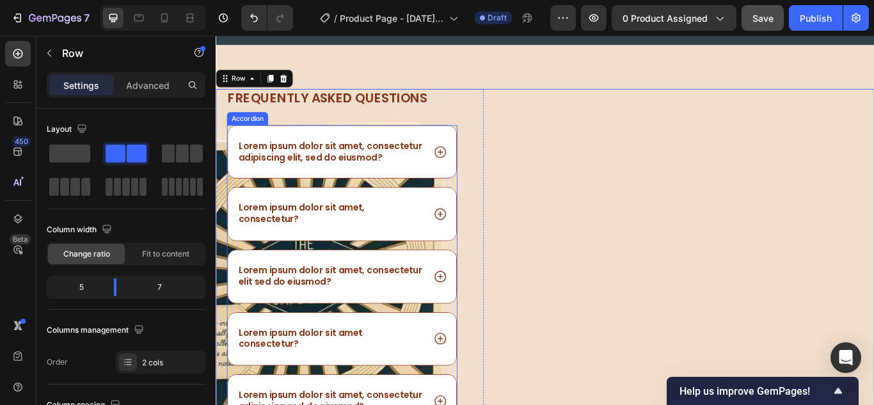
click at [362, 200] on div "Lorem ipsum dolor sit amet, consectetur adipiscing elit, sed do eiusmod?" at bounding box center [363, 171] width 266 height 61
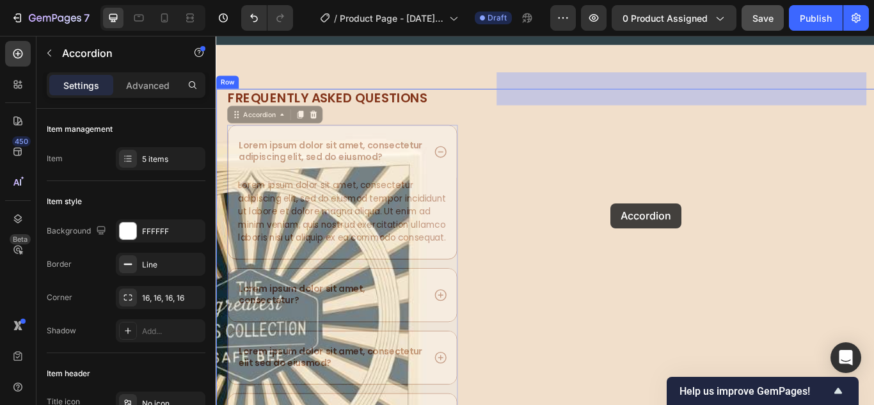
drag, startPoint x: 241, startPoint y: 129, endPoint x: 676, endPoint y: 232, distance: 446.7
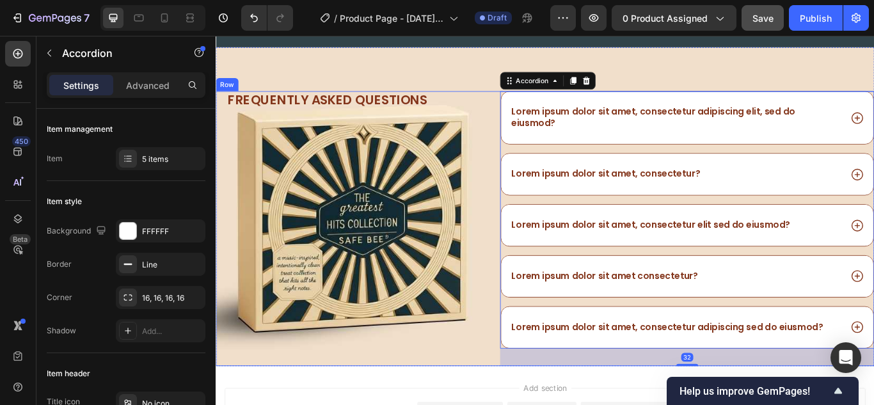
scroll to position [931, 0]
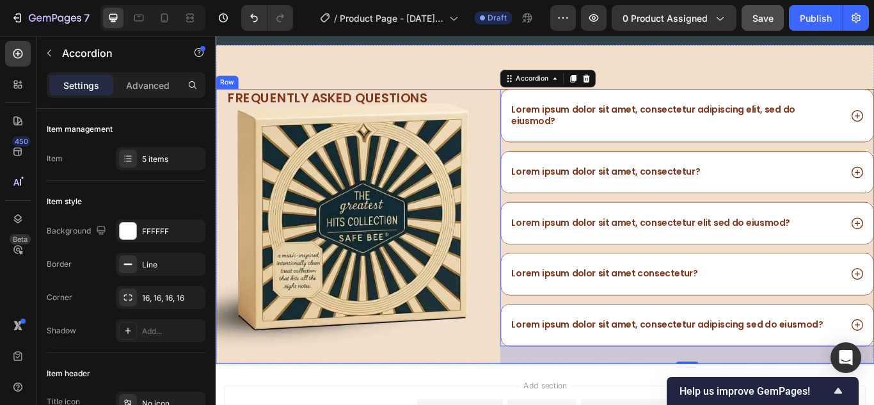
click at [416, 405] on div "Frequently asked questions Heading Row" at bounding box center [372, 258] width 312 height 321
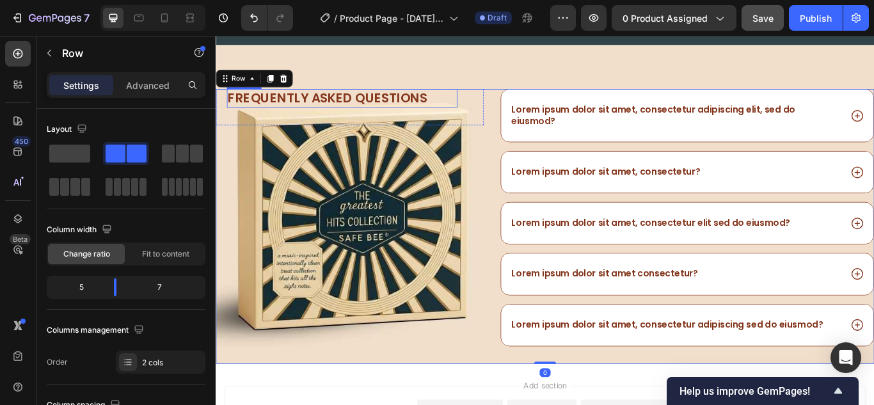
click at [448, 115] on h2 "Frequently asked questions" at bounding box center [363, 109] width 269 height 22
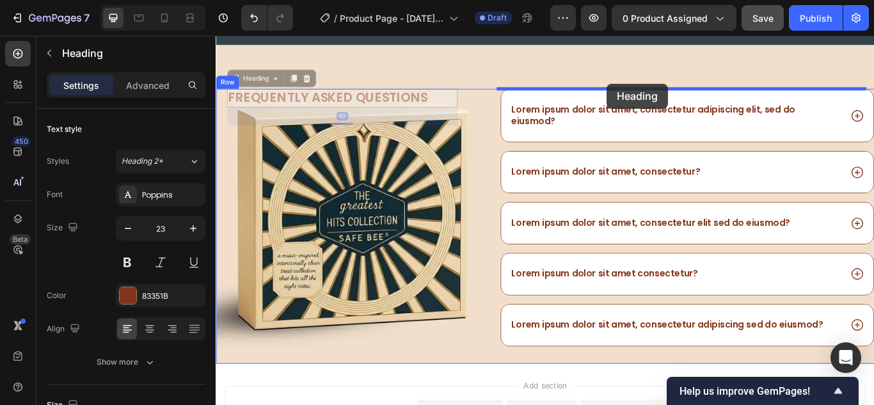
drag, startPoint x: 237, startPoint y: 88, endPoint x: 672, endPoint y: 92, distance: 434.7
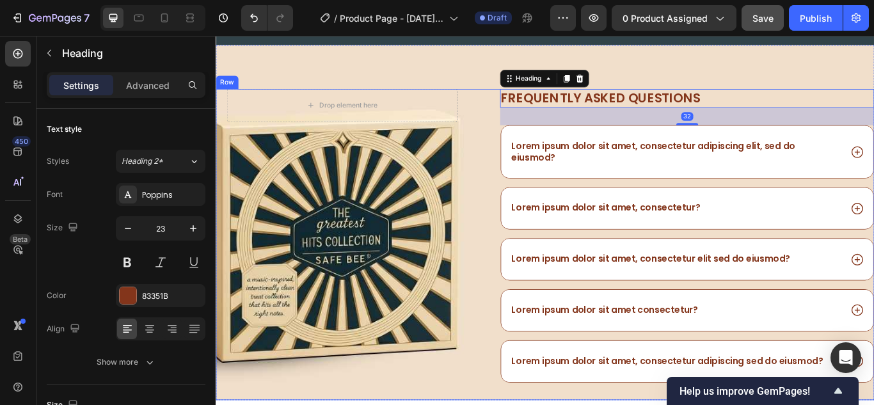
click at [519, 195] on div "Drop element here Row" at bounding box center [372, 279] width 312 height 363
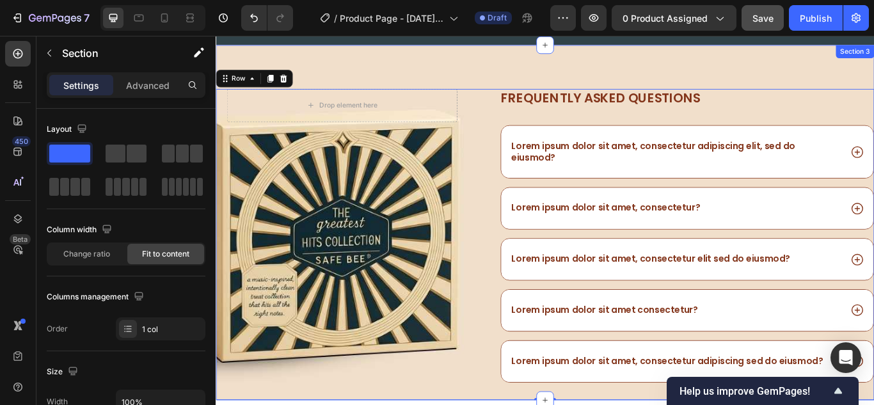
click at [860, 88] on div "Drop element here Row Image Frequently asked questions Heading Lorem ipsum dolo…" at bounding box center [600, 254] width 768 height 414
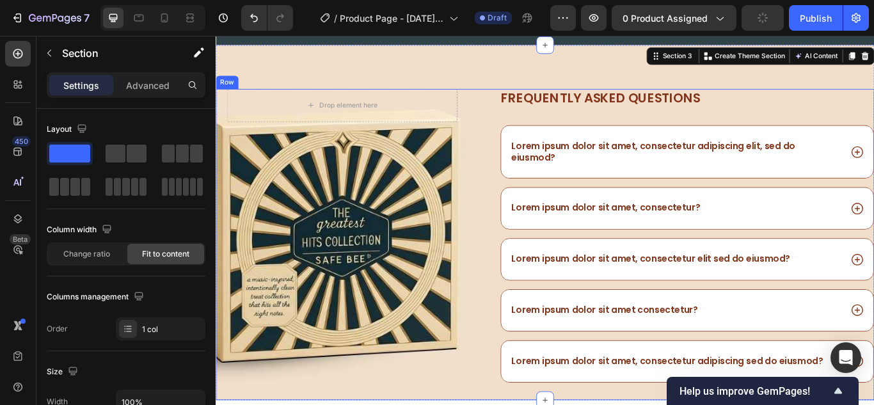
scroll to position [995, 0]
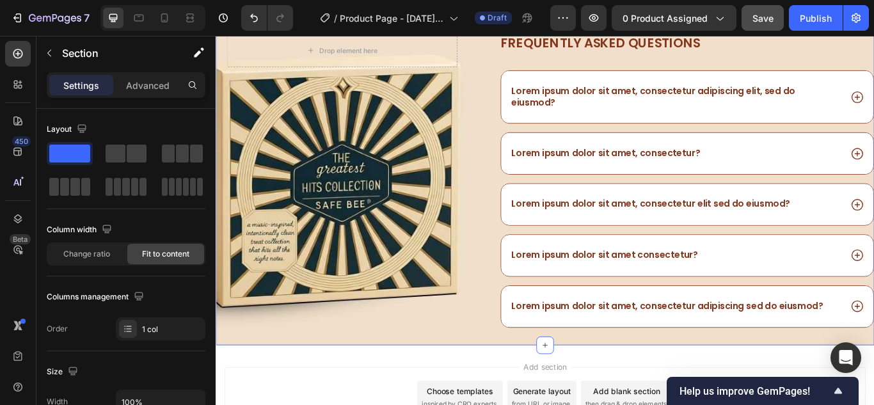
click at [392, 379] on div "Drop element here Row" at bounding box center [372, 215] width 312 height 363
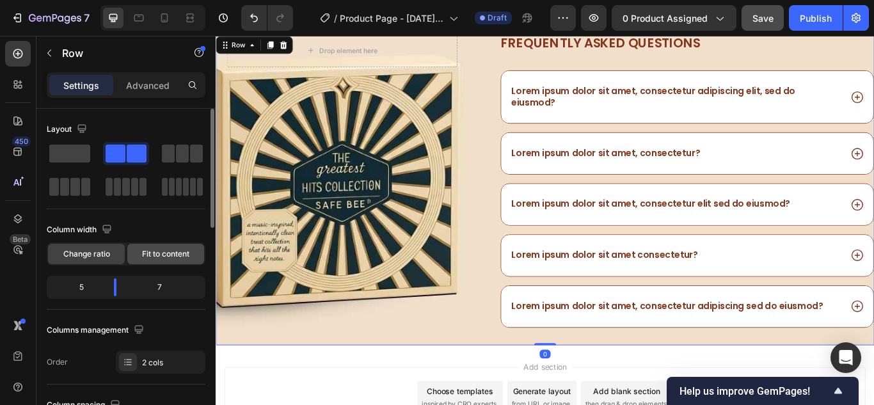
click at [155, 255] on span "Fit to content" at bounding box center [165, 254] width 47 height 12
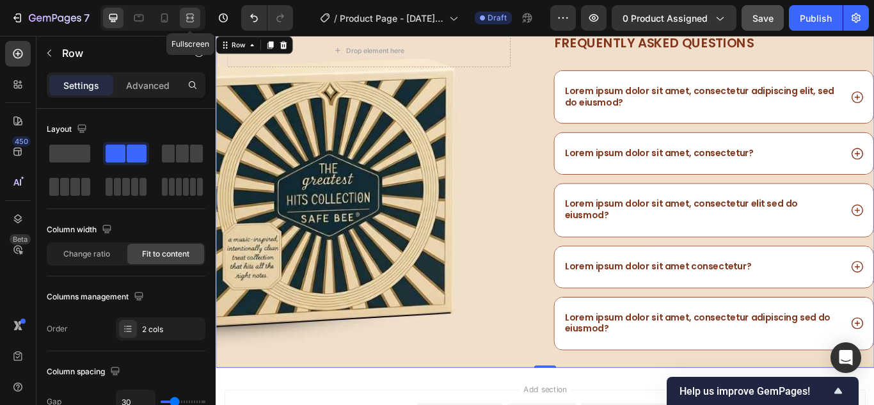
click at [189, 15] on icon at bounding box center [190, 18] width 13 height 13
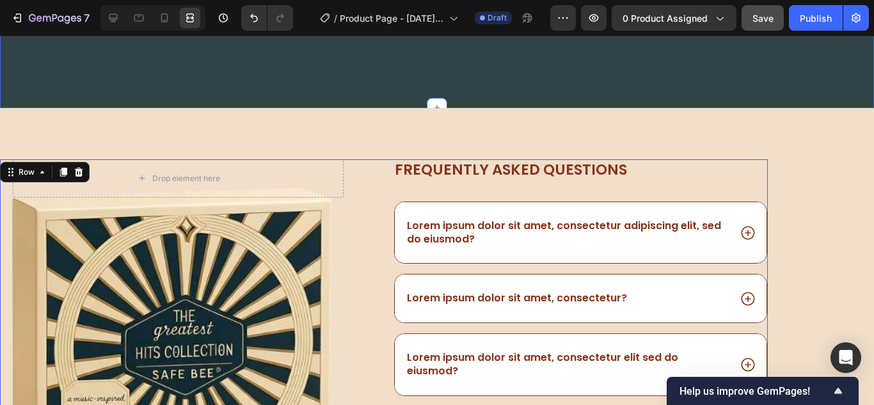
scroll to position [867, 0]
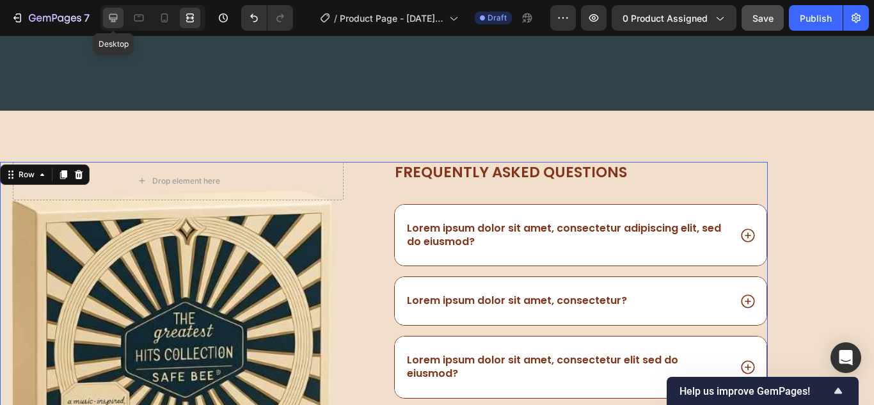
click at [115, 17] on icon at bounding box center [113, 18] width 13 height 13
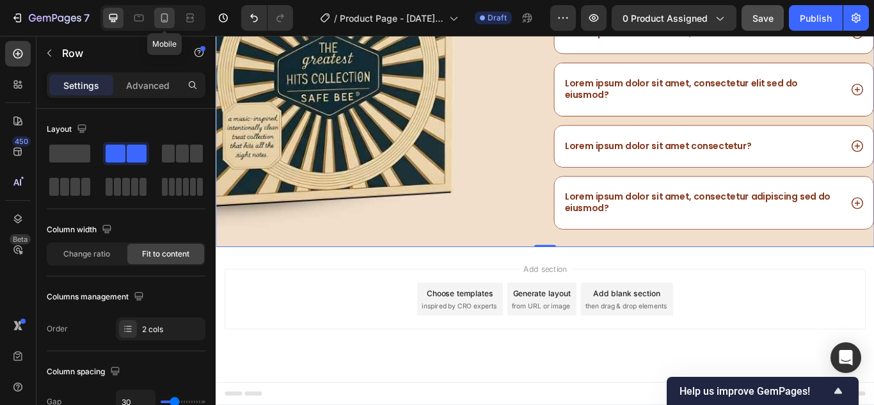
click at [170, 20] on icon at bounding box center [164, 18] width 13 height 13
type input "0"
type input "100%"
